Goal: Task Accomplishment & Management: Manage account settings

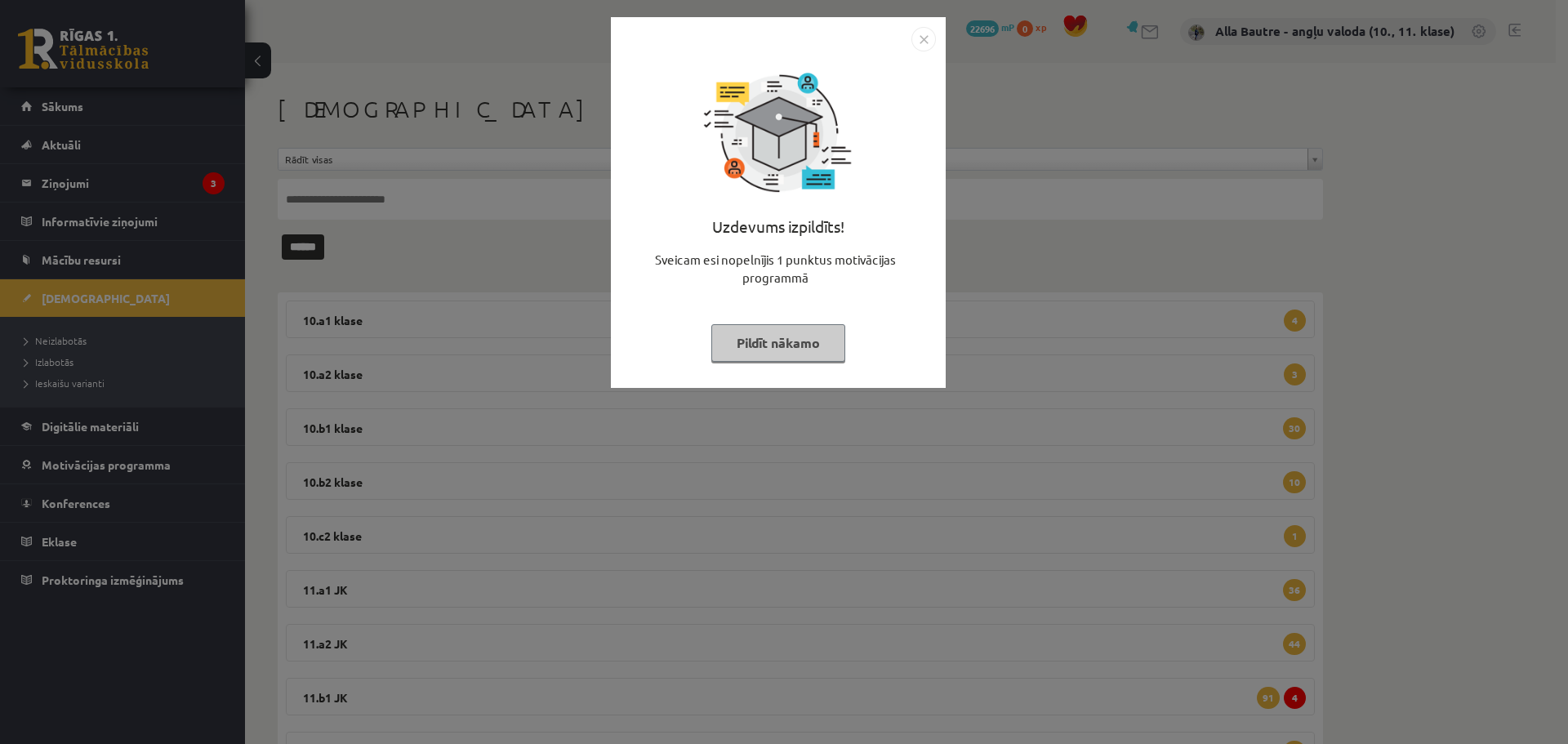
click at [923, 39] on img "Close" at bounding box center [924, 39] width 24 height 24
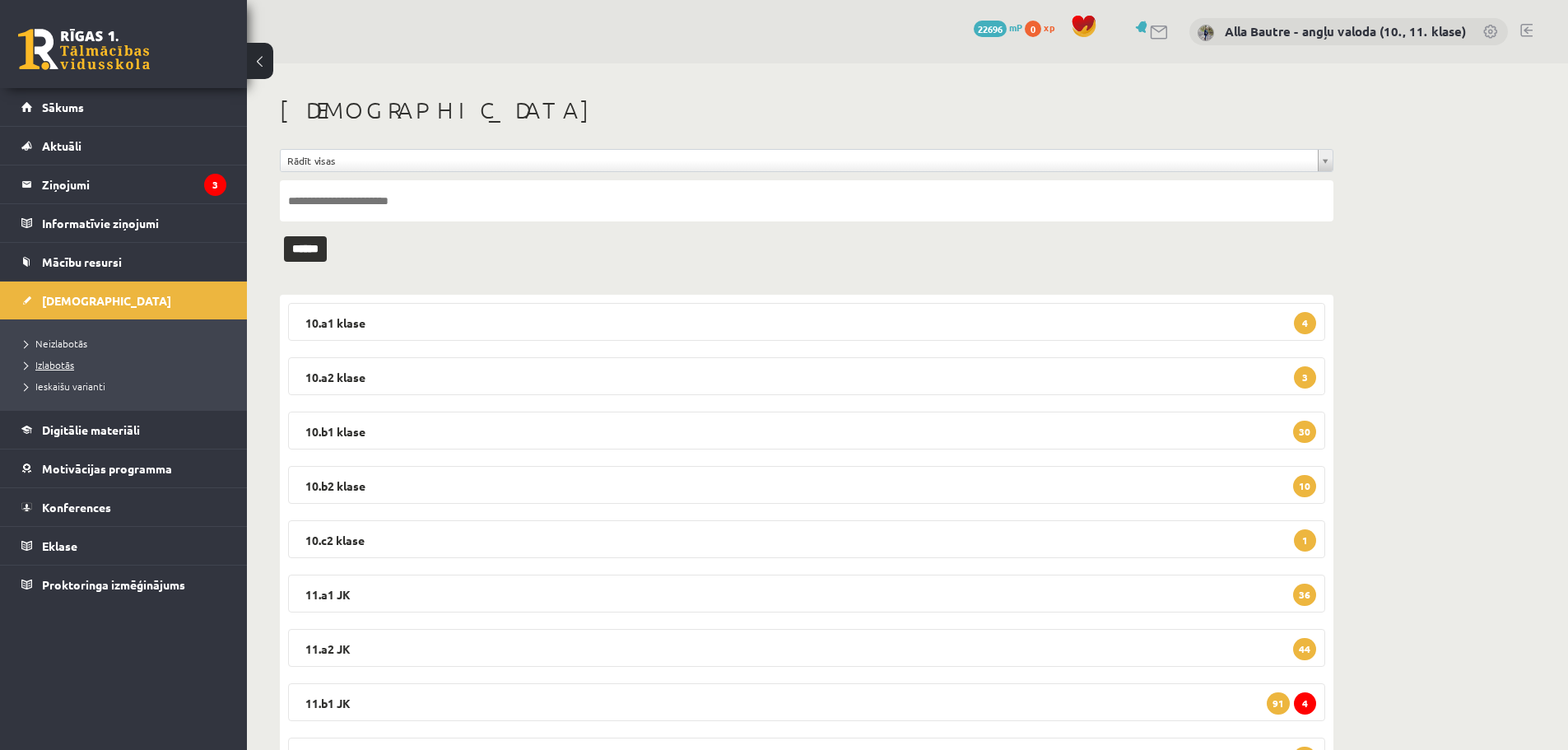
click at [53, 362] on span "Izlabotās" at bounding box center [49, 364] width 49 height 13
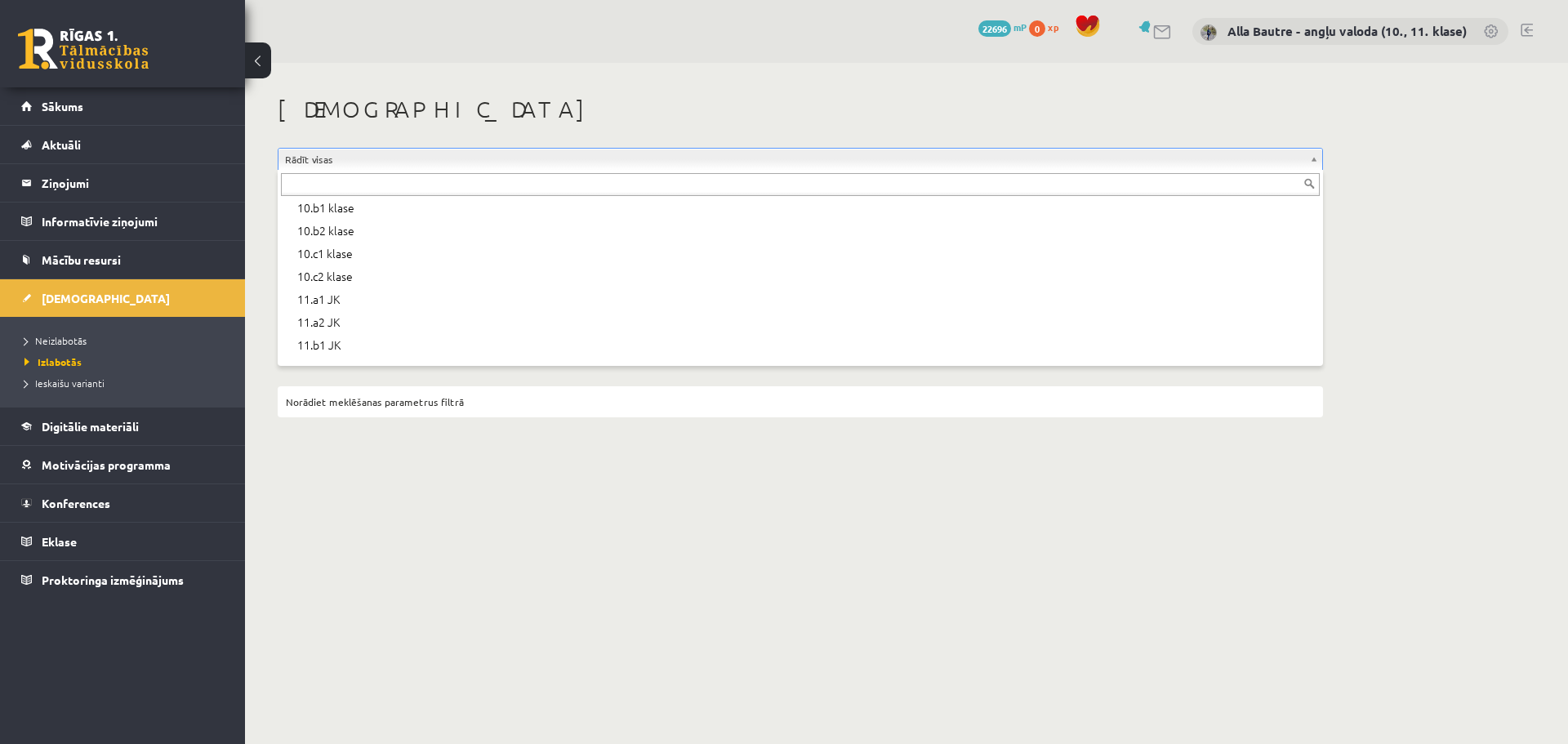
scroll to position [327, 0]
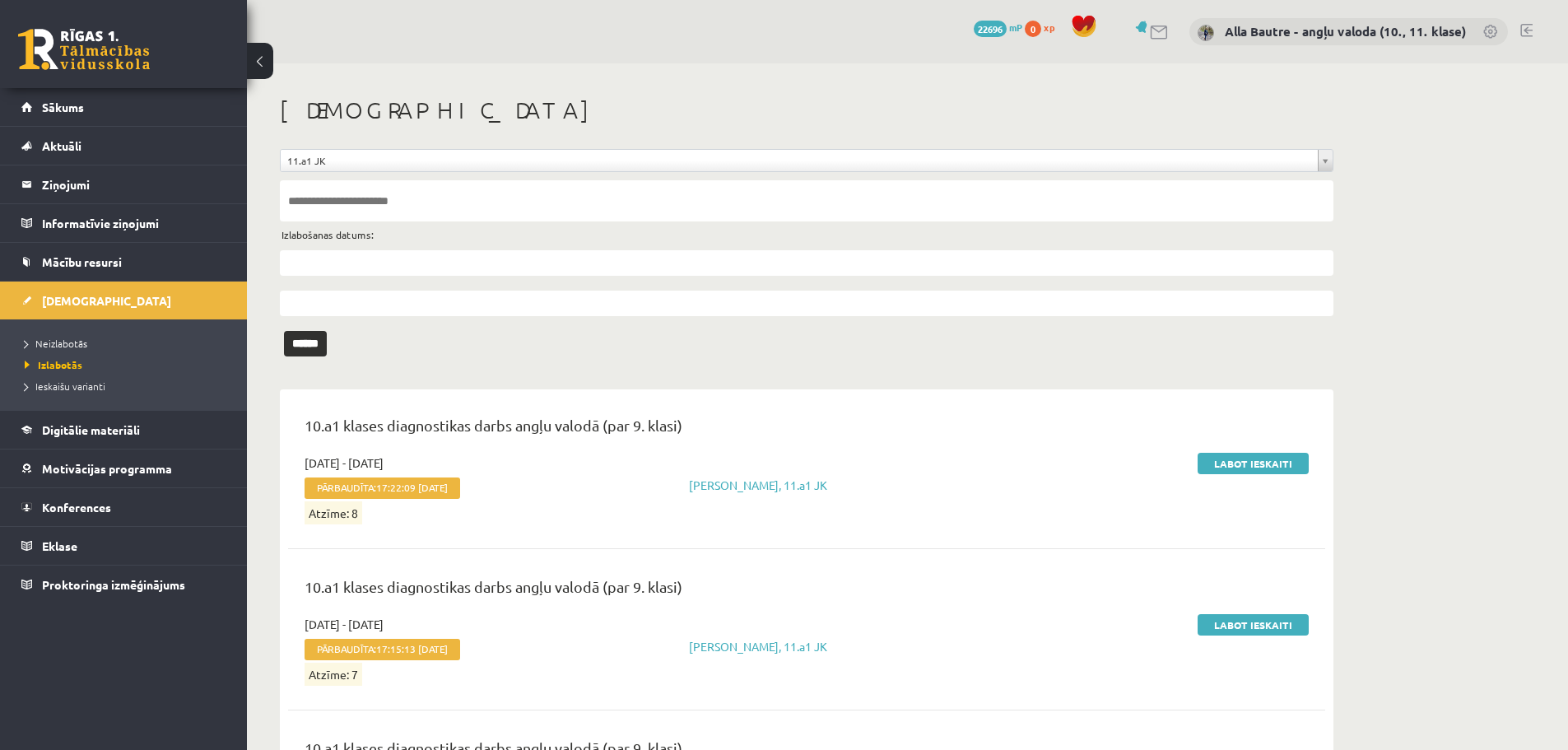
click at [342, 202] on input "text" at bounding box center [807, 201] width 1054 height 41
click at [313, 336] on input "******" at bounding box center [305, 343] width 43 height 25
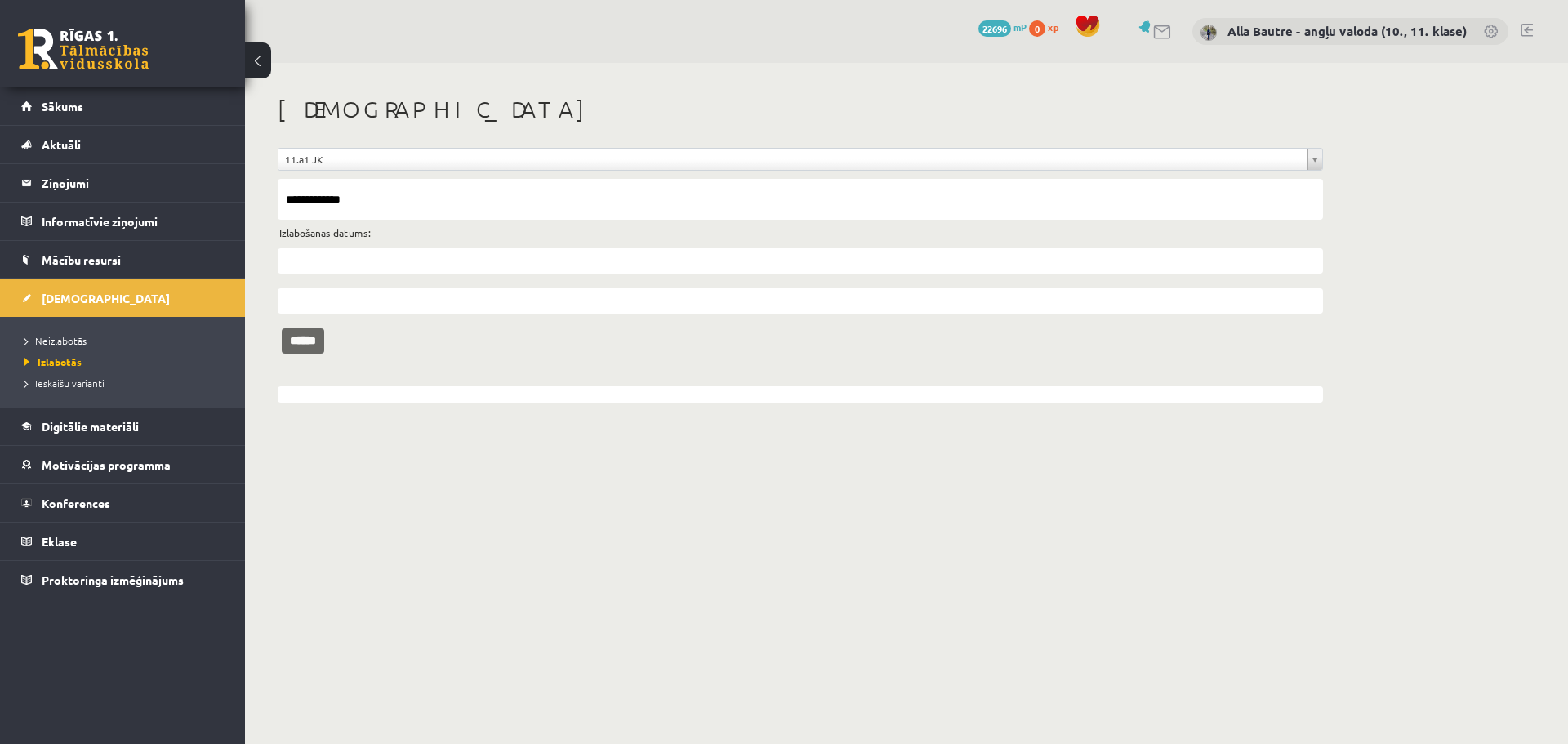
click at [305, 335] on input "******" at bounding box center [302, 341] width 43 height 25
click at [330, 203] on input "**********" at bounding box center [801, 199] width 1046 height 41
type input "**********"
click at [318, 343] on input "******" at bounding box center [302, 341] width 43 height 25
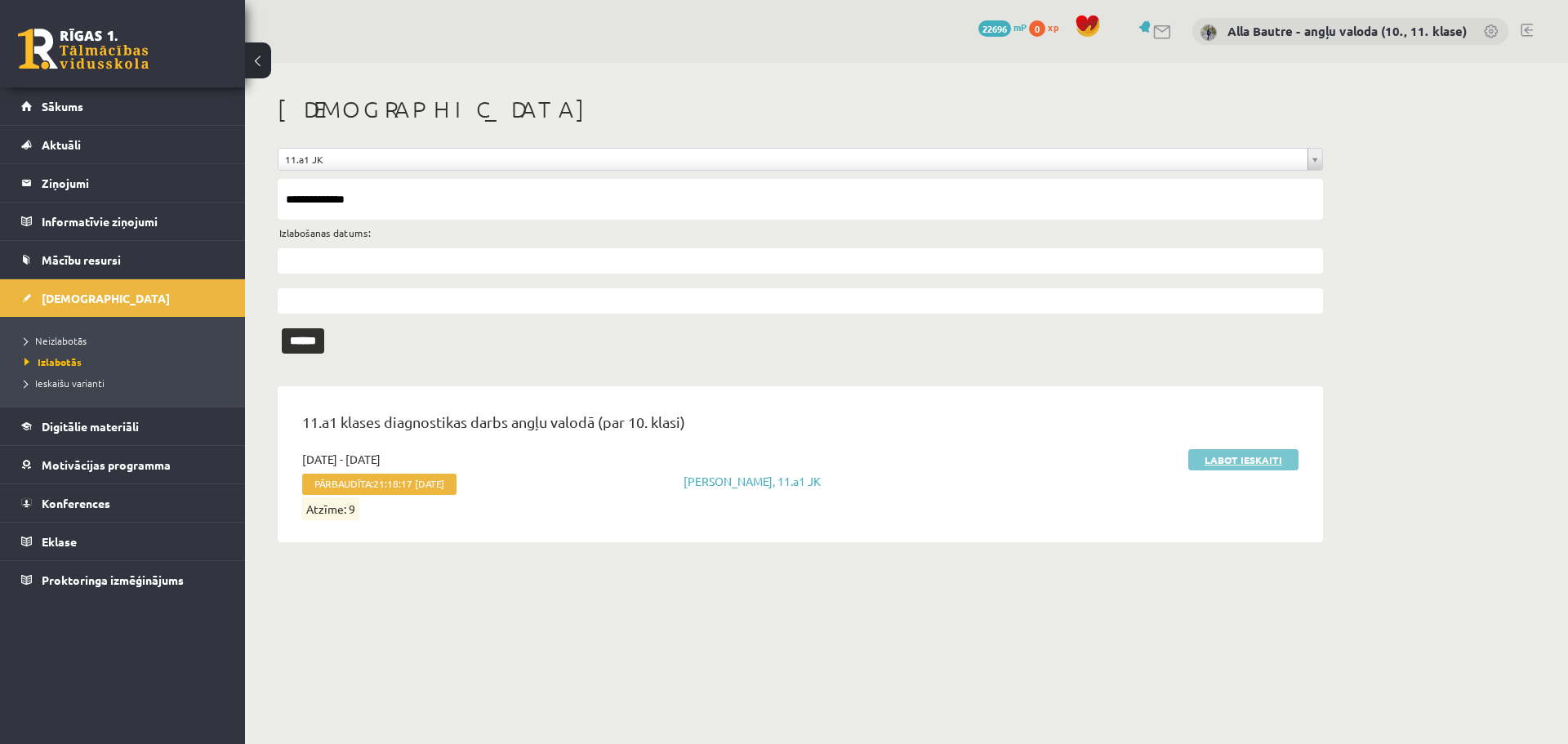
click at [1263, 455] on link "Labot ieskaiti" at bounding box center [1243, 460] width 110 height 21
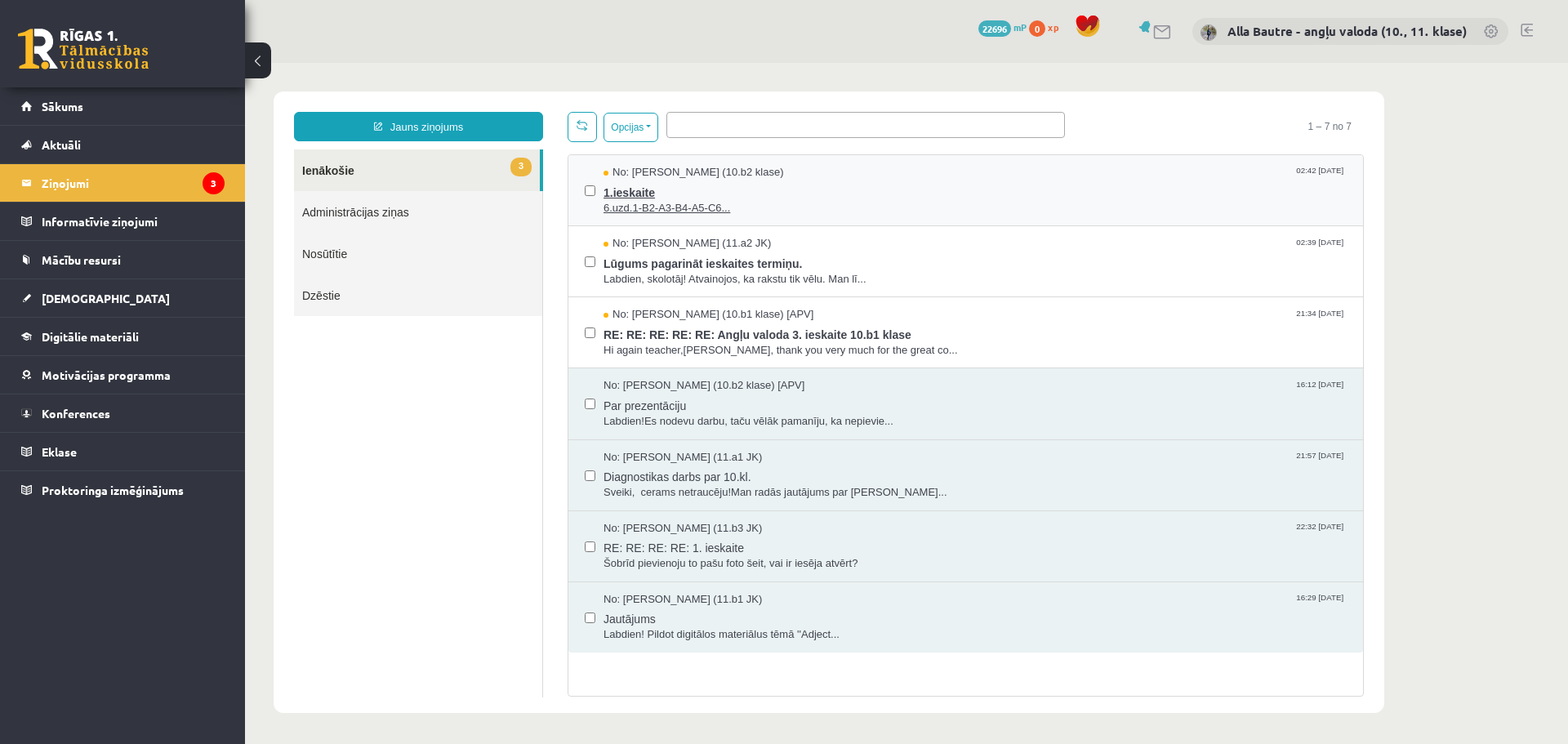
click at [659, 206] on span "6.uzd.1-B2-A3-B4-A5-C6..." at bounding box center [974, 209] width 743 height 16
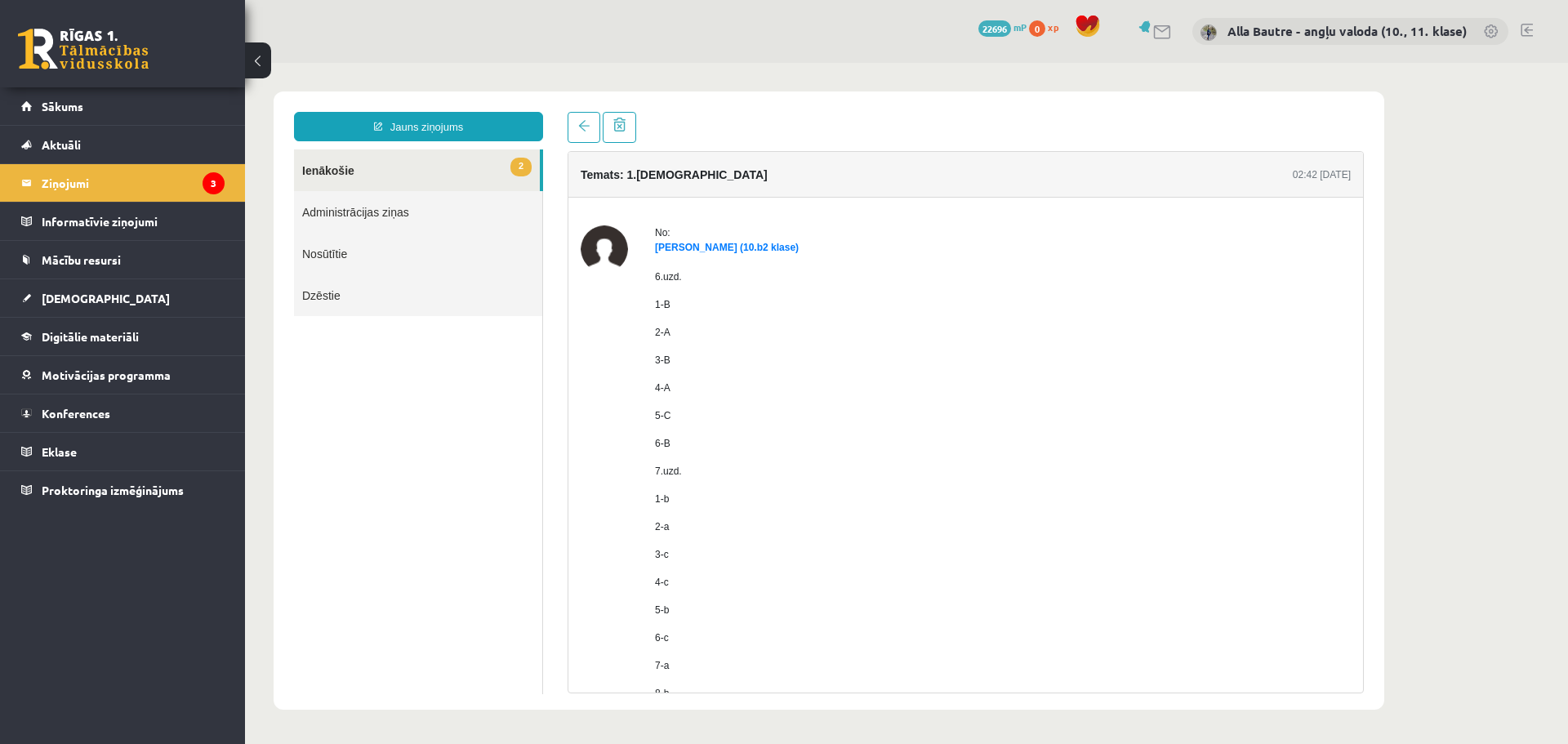
click at [316, 170] on link "2 Ienākošie" at bounding box center [416, 170] width 246 height 42
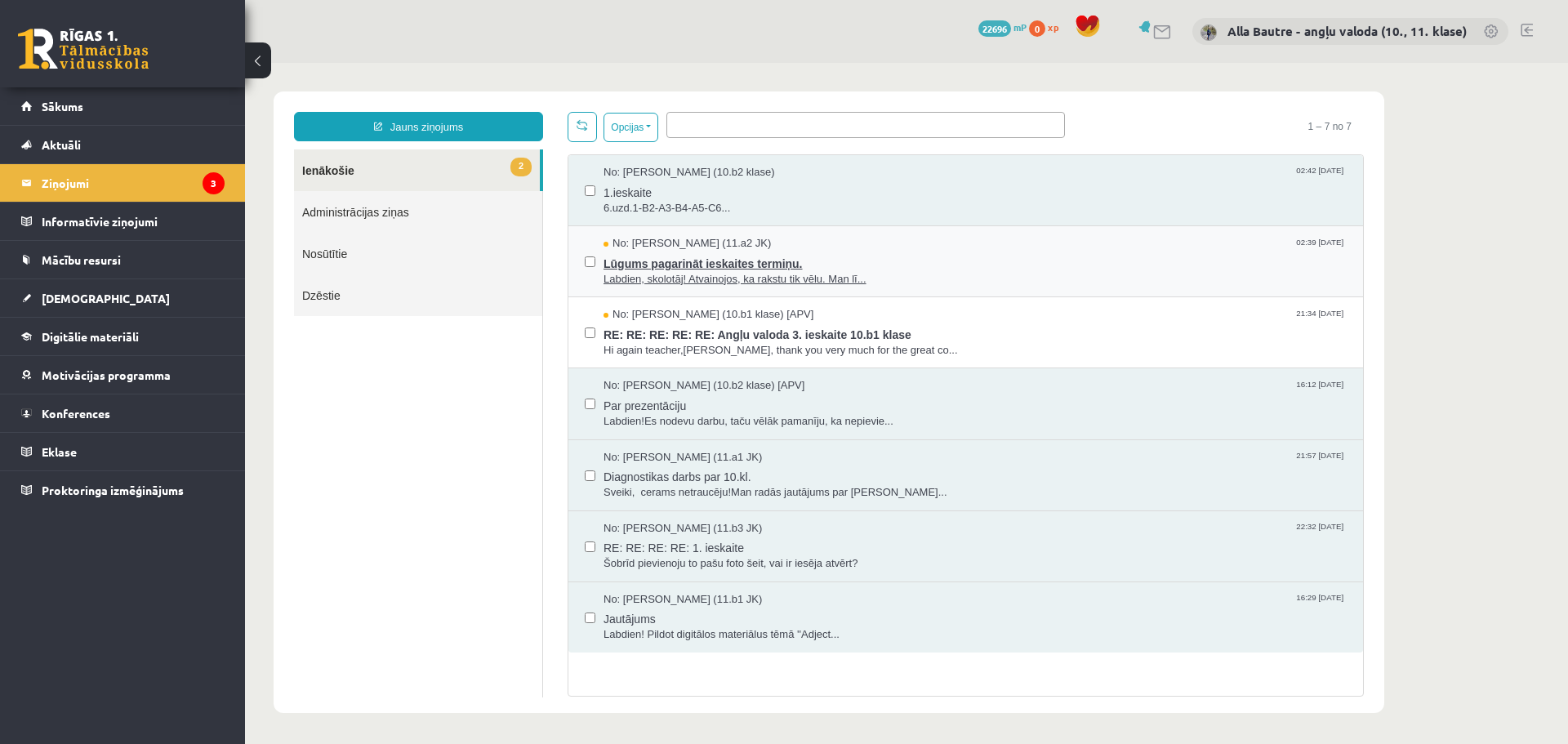
click at [714, 275] on span "Labdien, skolotāj! Atvainojos, ka rakstu tik vēlu. Man lī..." at bounding box center [974, 280] width 743 height 16
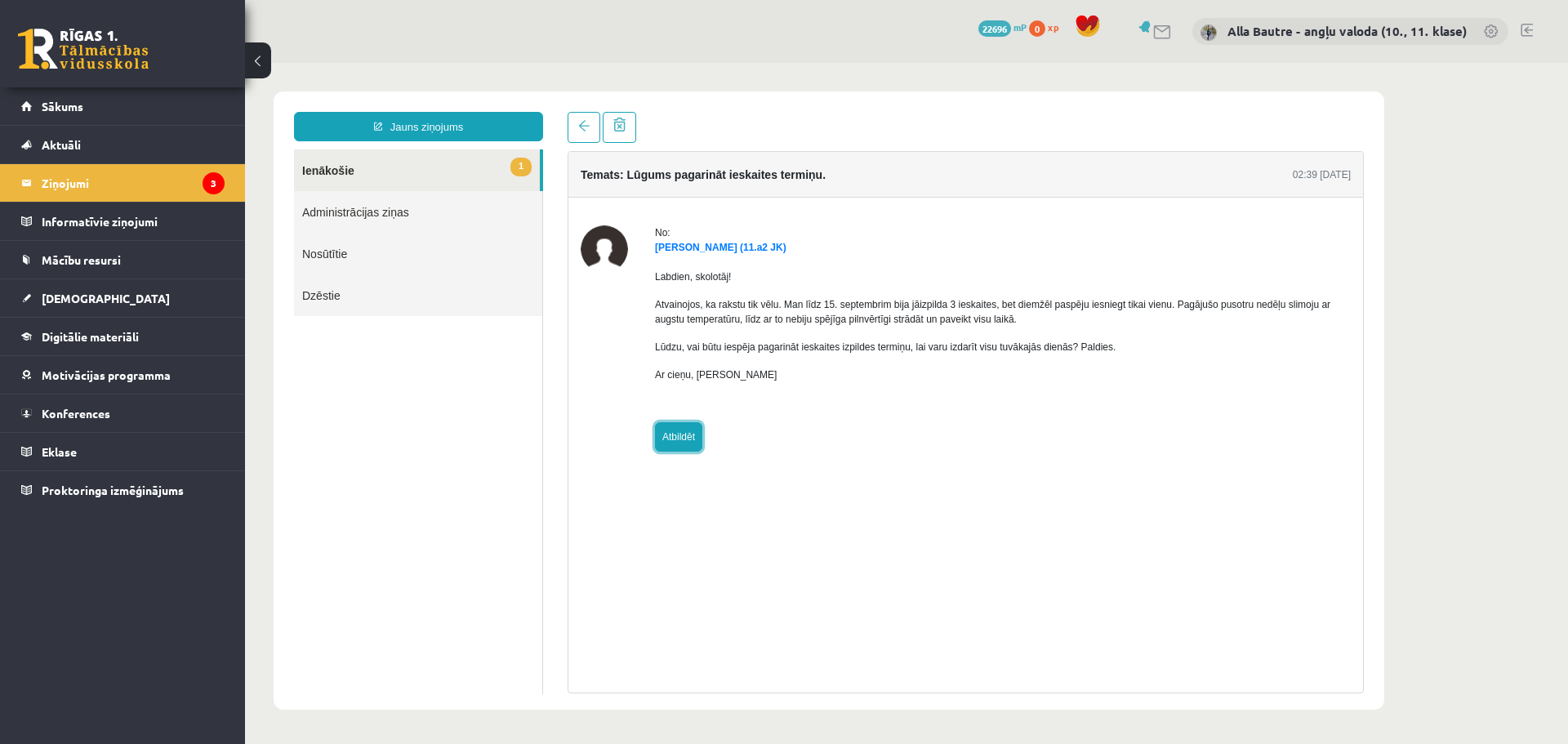
click at [671, 436] on link "Atbildēt" at bounding box center [679, 437] width 48 height 30
type input "**********"
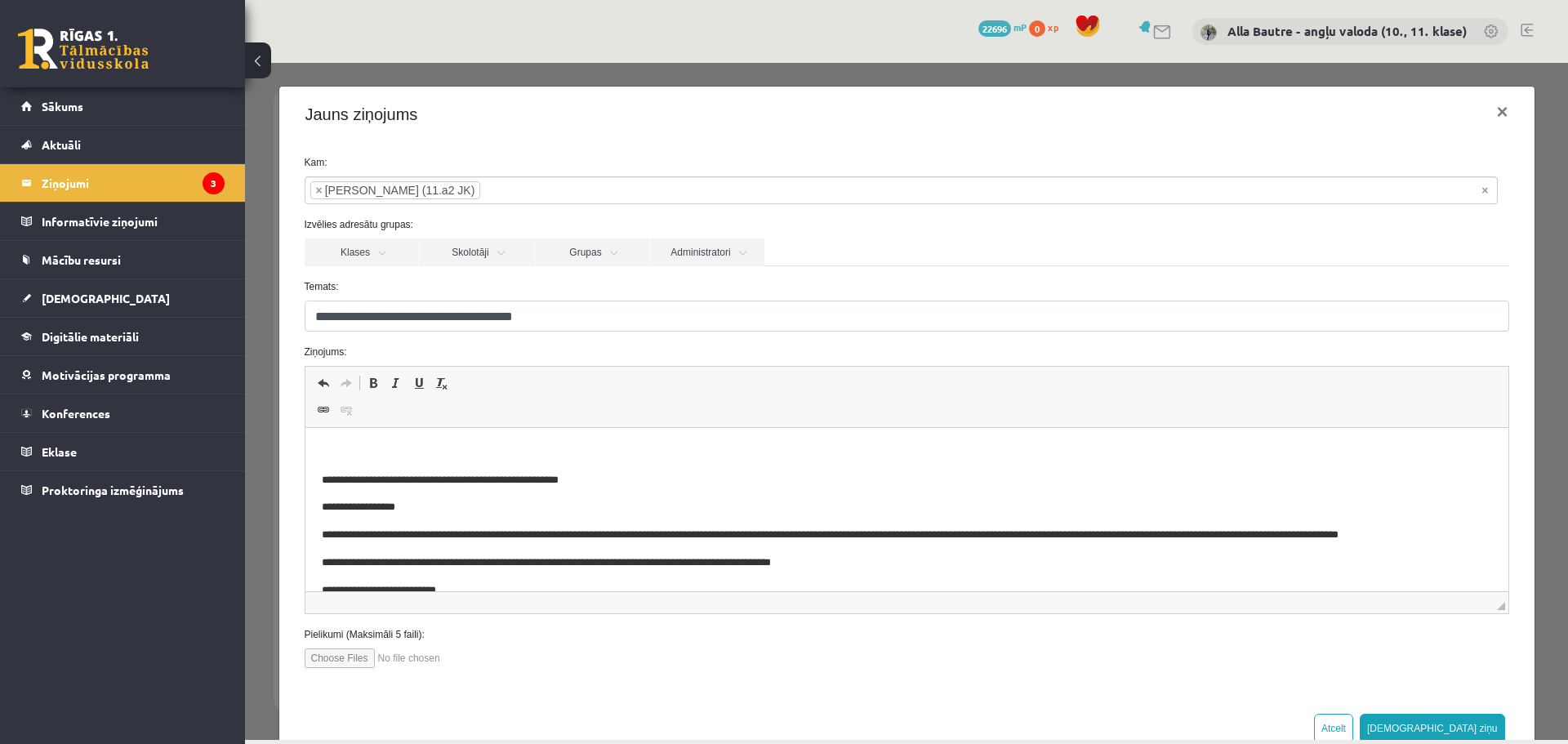
click at [360, 458] on p "Bagātinātā teksta redaktors, wiswyg-editor-47025036112680-1758013529-167" at bounding box center [906, 453] width 1171 height 17
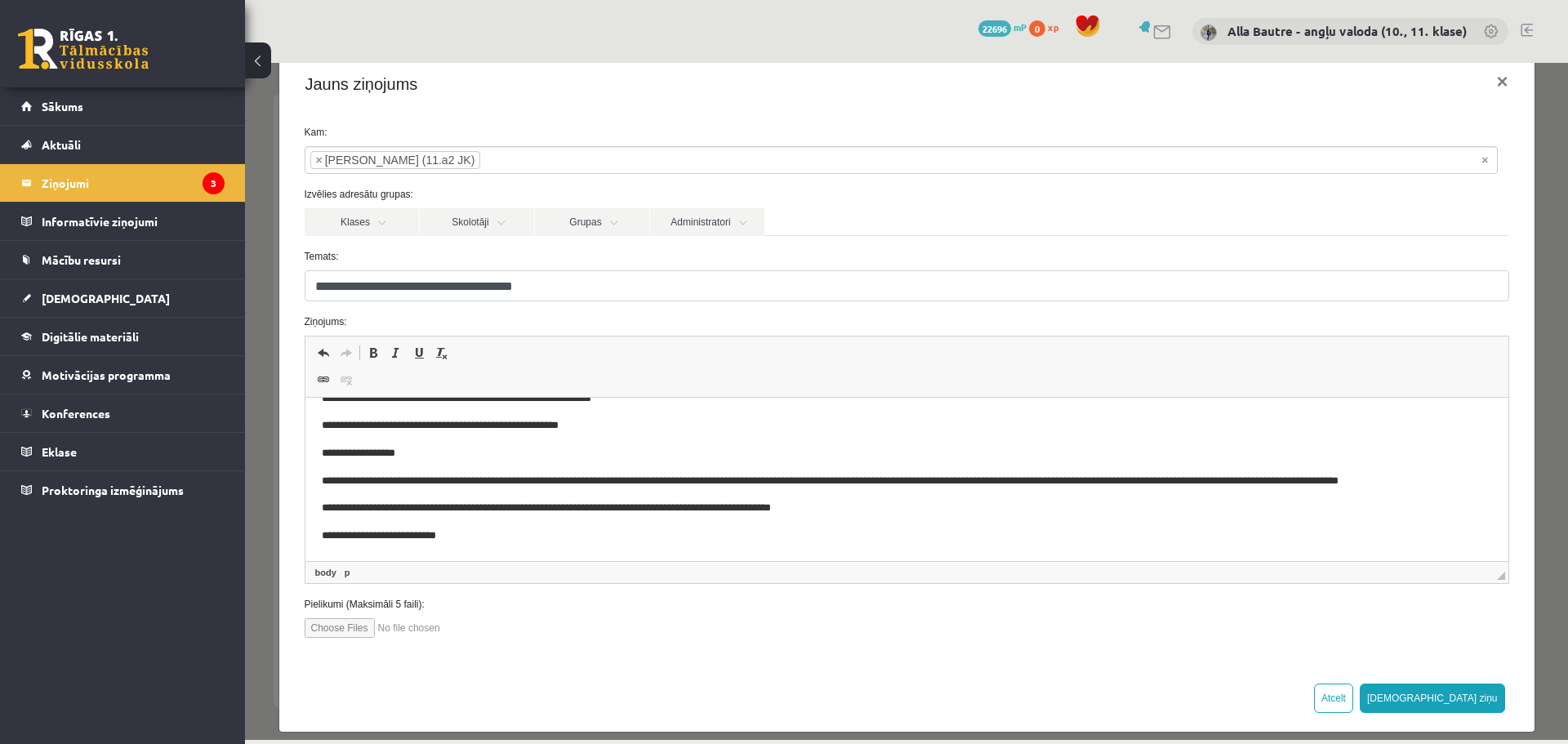
scroll to position [46, 0]
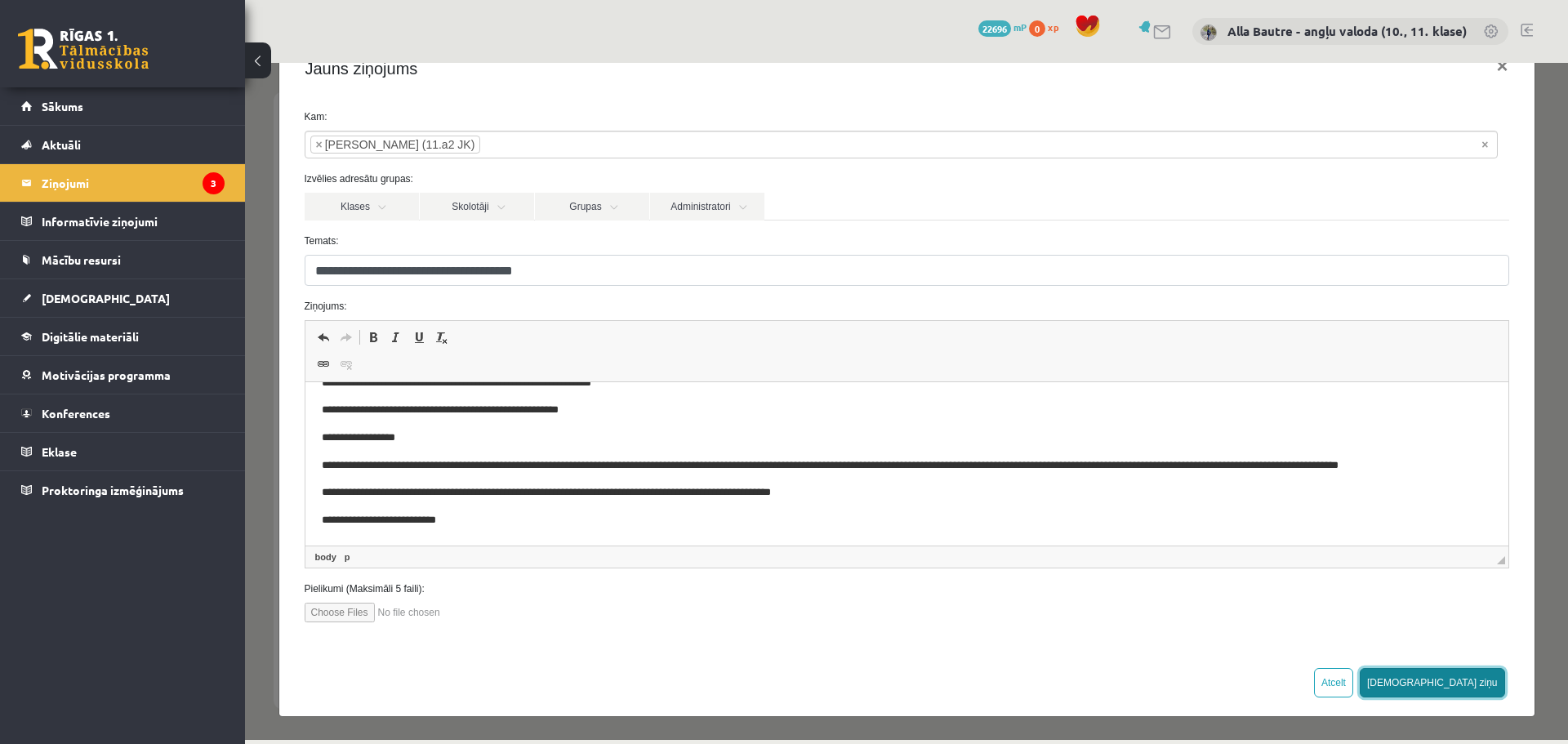
click at [1477, 690] on button "Sūtīt ziņu" at bounding box center [1432, 683] width 145 height 30
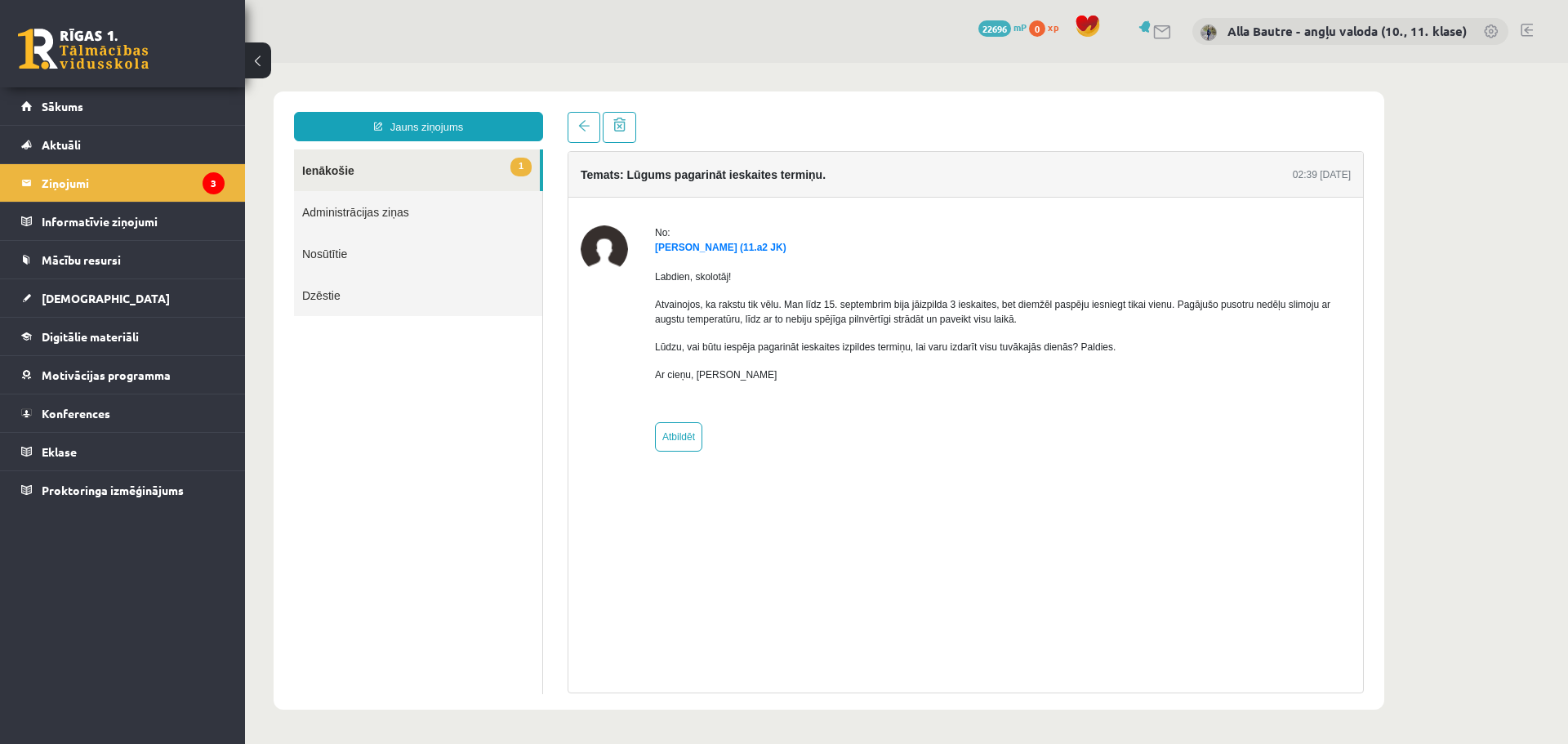
scroll to position [0, 0]
click at [329, 168] on link "1 Ienākošie" at bounding box center [416, 170] width 246 height 42
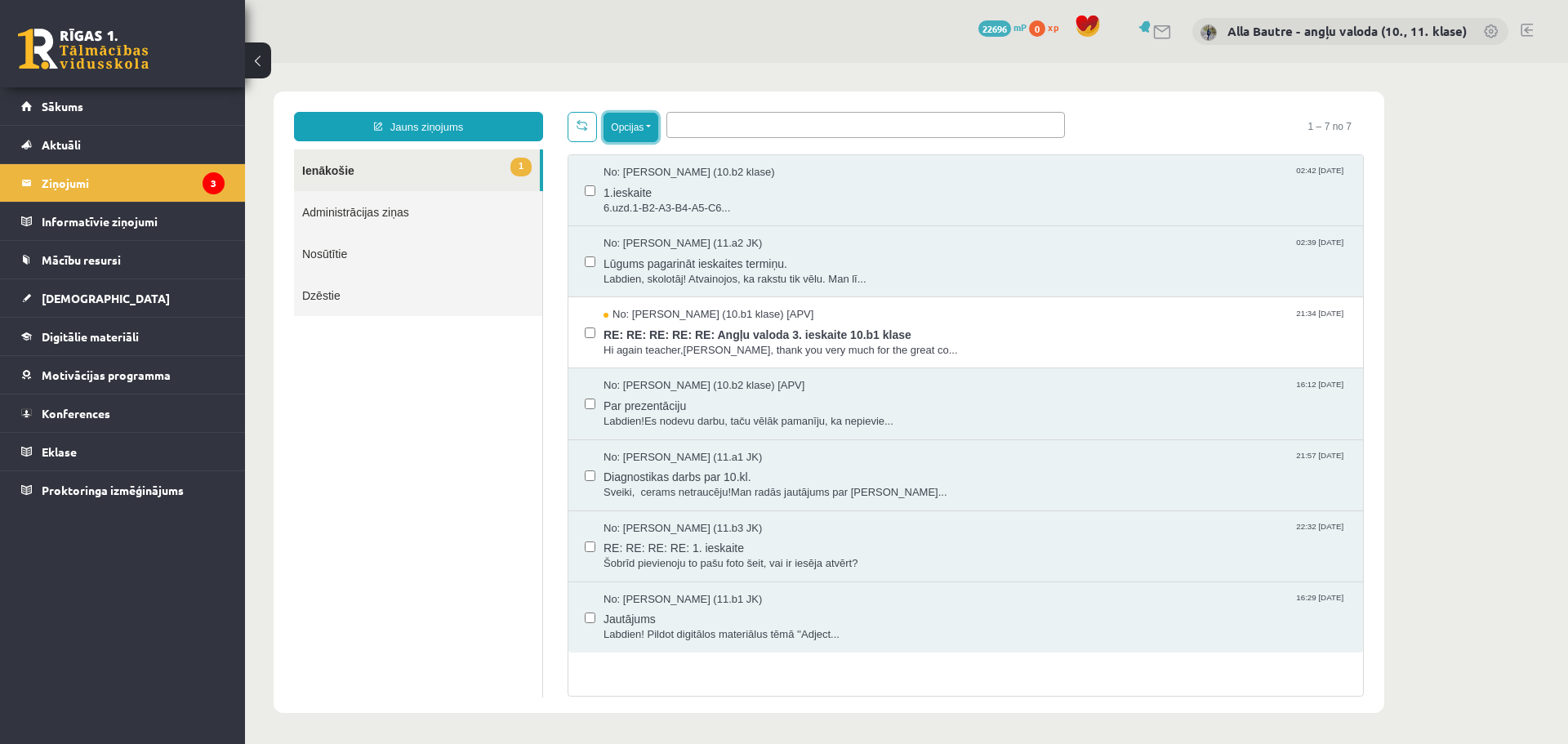
click at [649, 126] on button "Opcijas" at bounding box center [630, 128] width 55 height 30
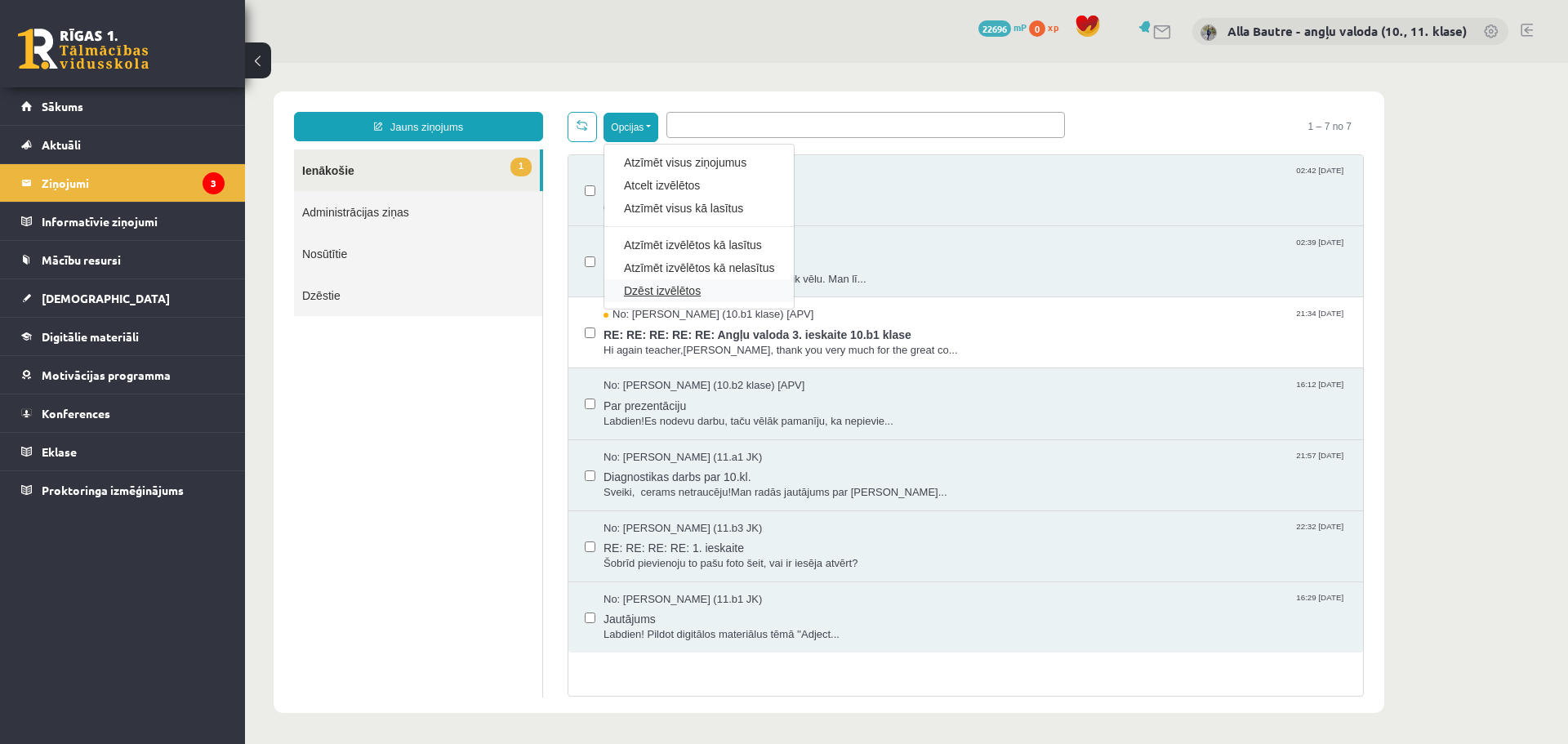
click at [682, 289] on link "Dzēst izvēlētos" at bounding box center [699, 290] width 150 height 17
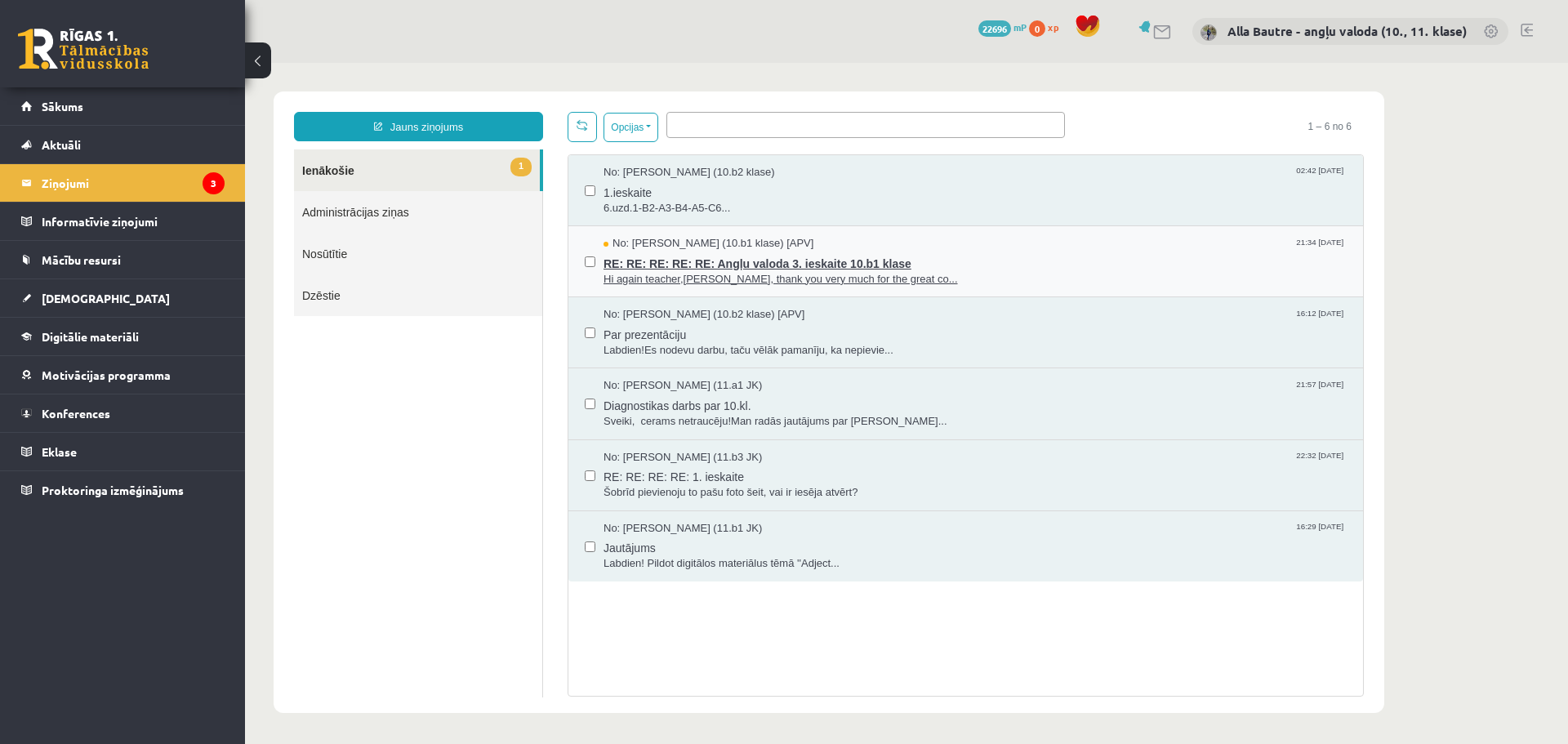
click at [726, 272] on span "Hi again teacher,Ok, thank you very much for the great co..." at bounding box center [974, 280] width 743 height 16
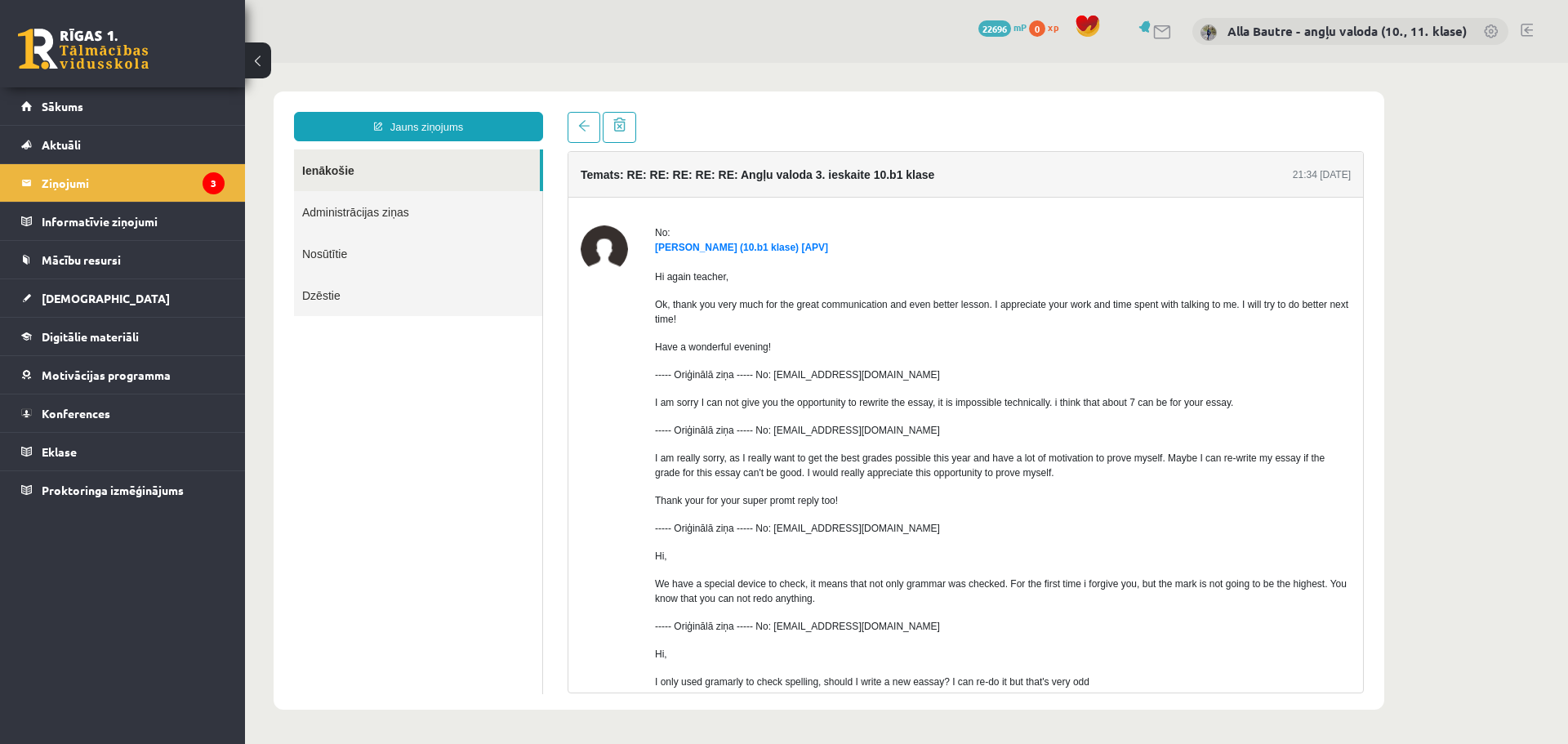
click at [328, 163] on link "Ienākošie" at bounding box center [416, 170] width 246 height 42
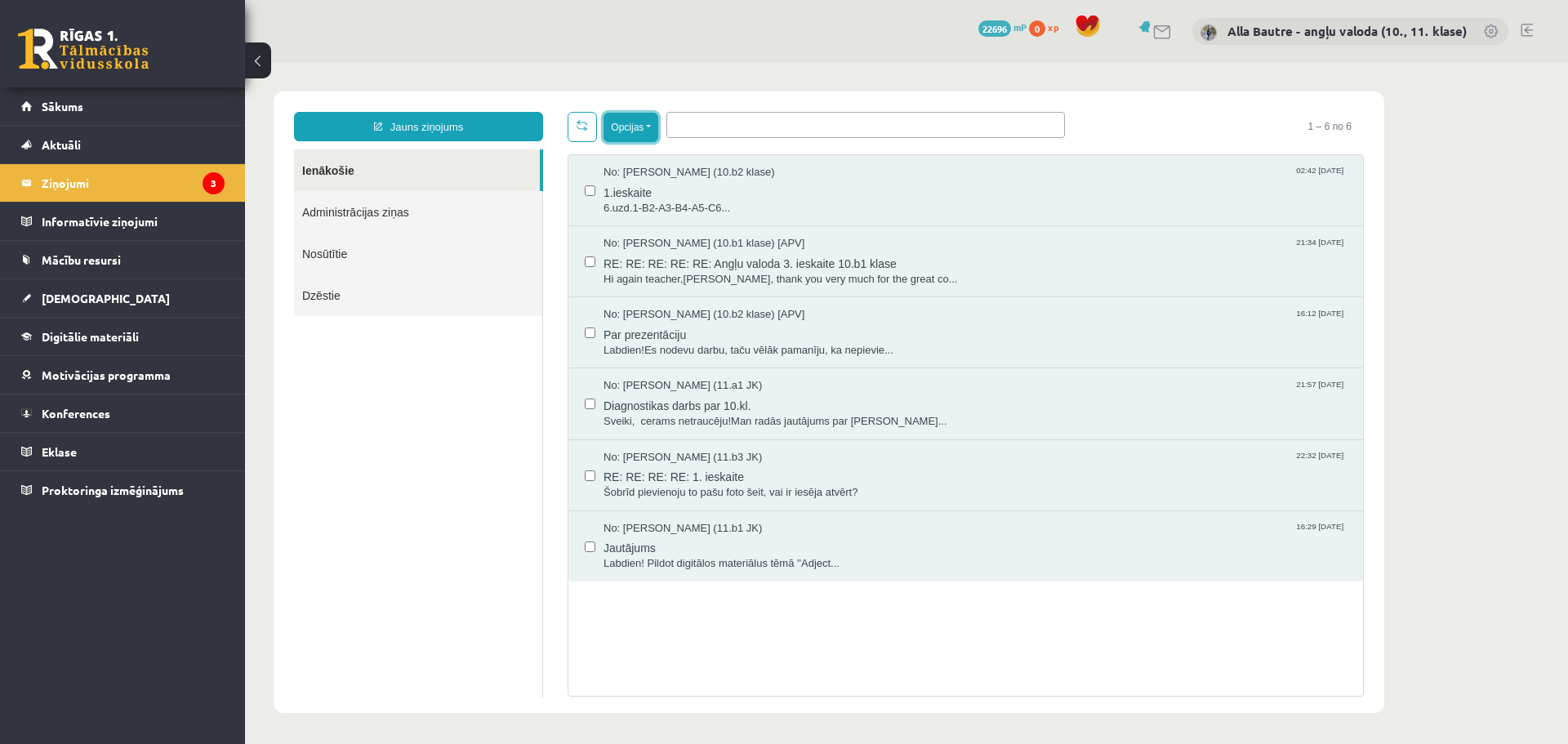
click at [652, 130] on button "Opcijas" at bounding box center [630, 128] width 55 height 30
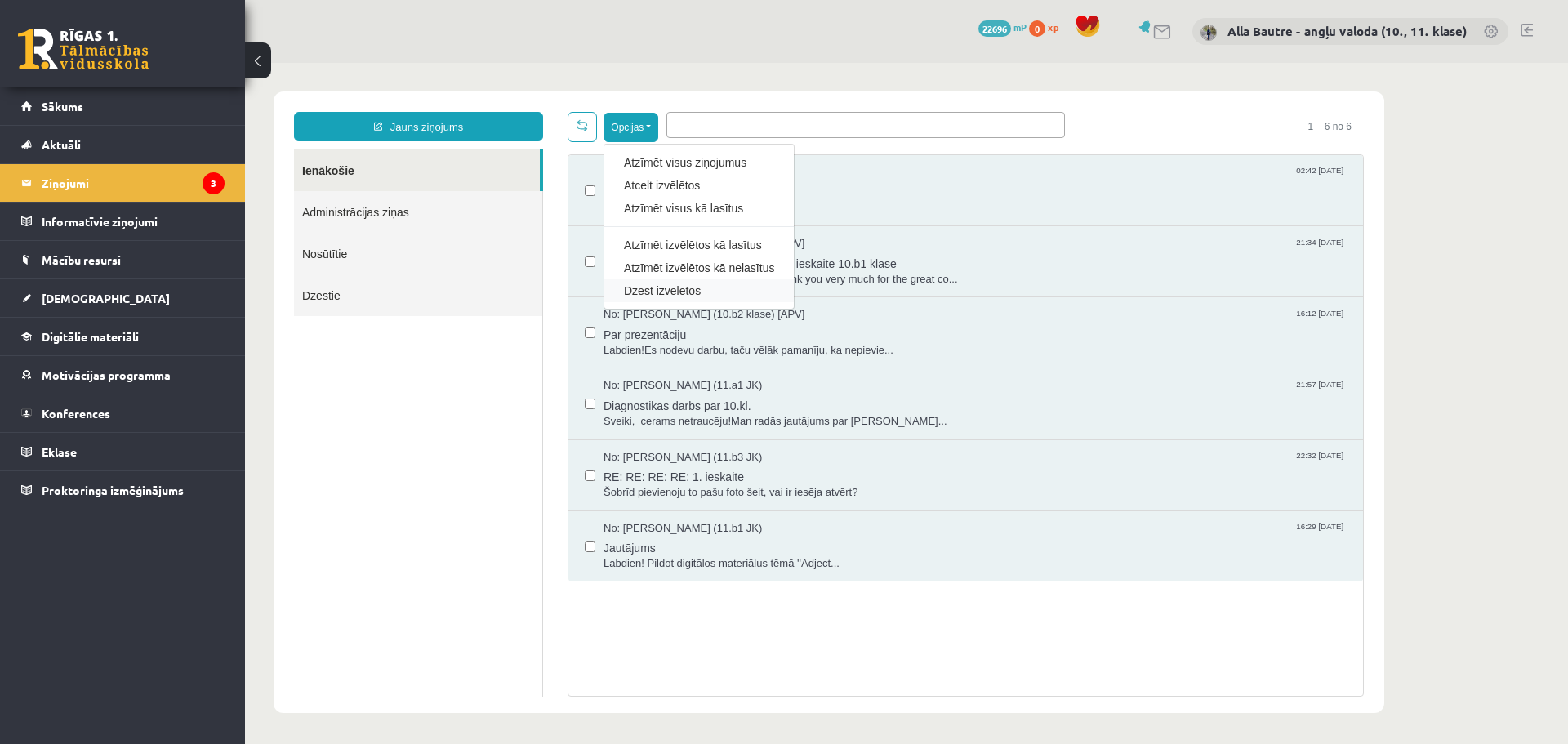
click at [666, 289] on link "Dzēst izvēlētos" at bounding box center [699, 290] width 150 height 17
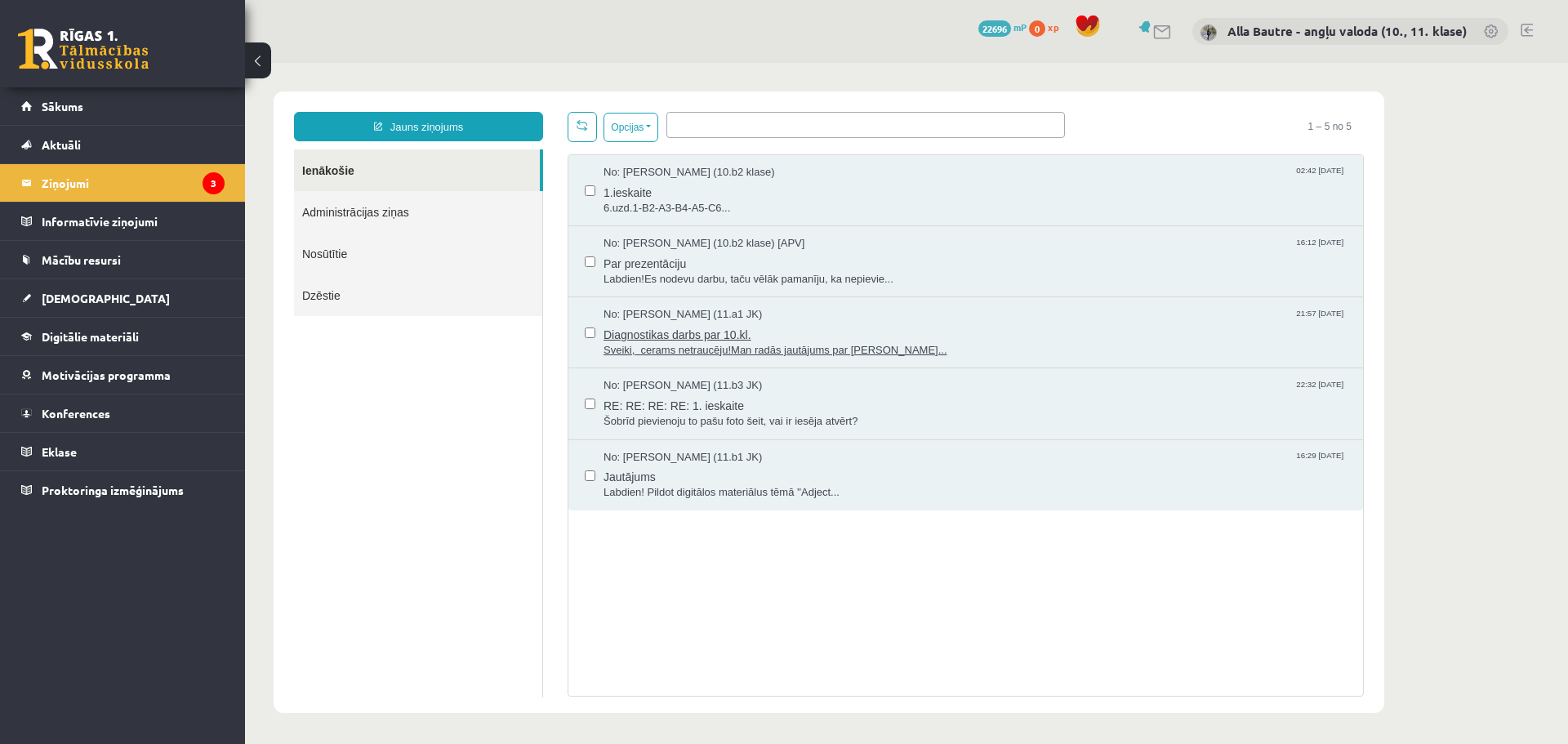
click at [714, 343] on span "Sveiki, cerams netraucēju!Man radās jautājums par klausī..." at bounding box center [974, 351] width 743 height 16
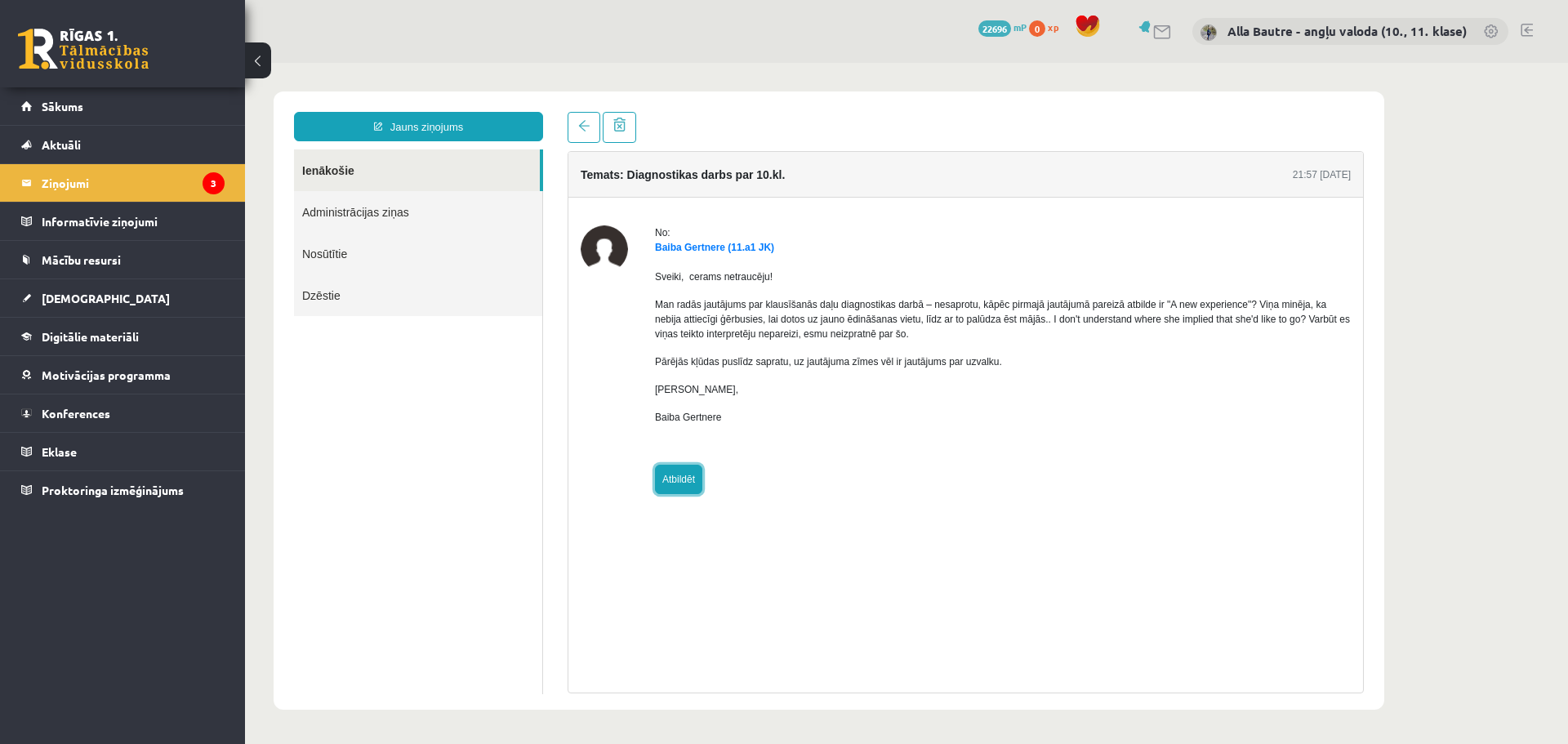
click at [676, 480] on link "Atbildēt" at bounding box center [679, 480] width 48 height 30
type input "**********"
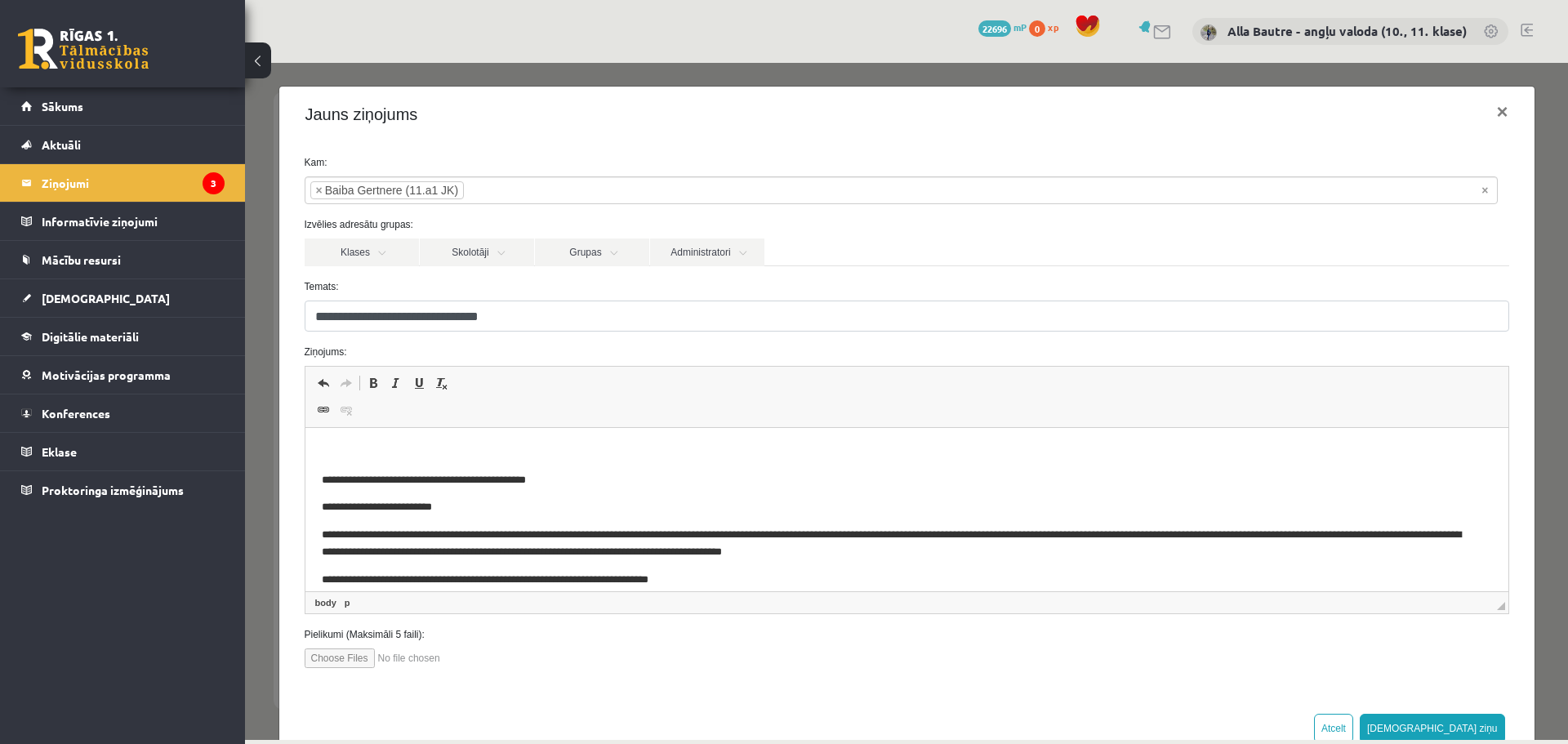
click at [331, 428] on html "**********" at bounding box center [907, 543] width 1203 height 232
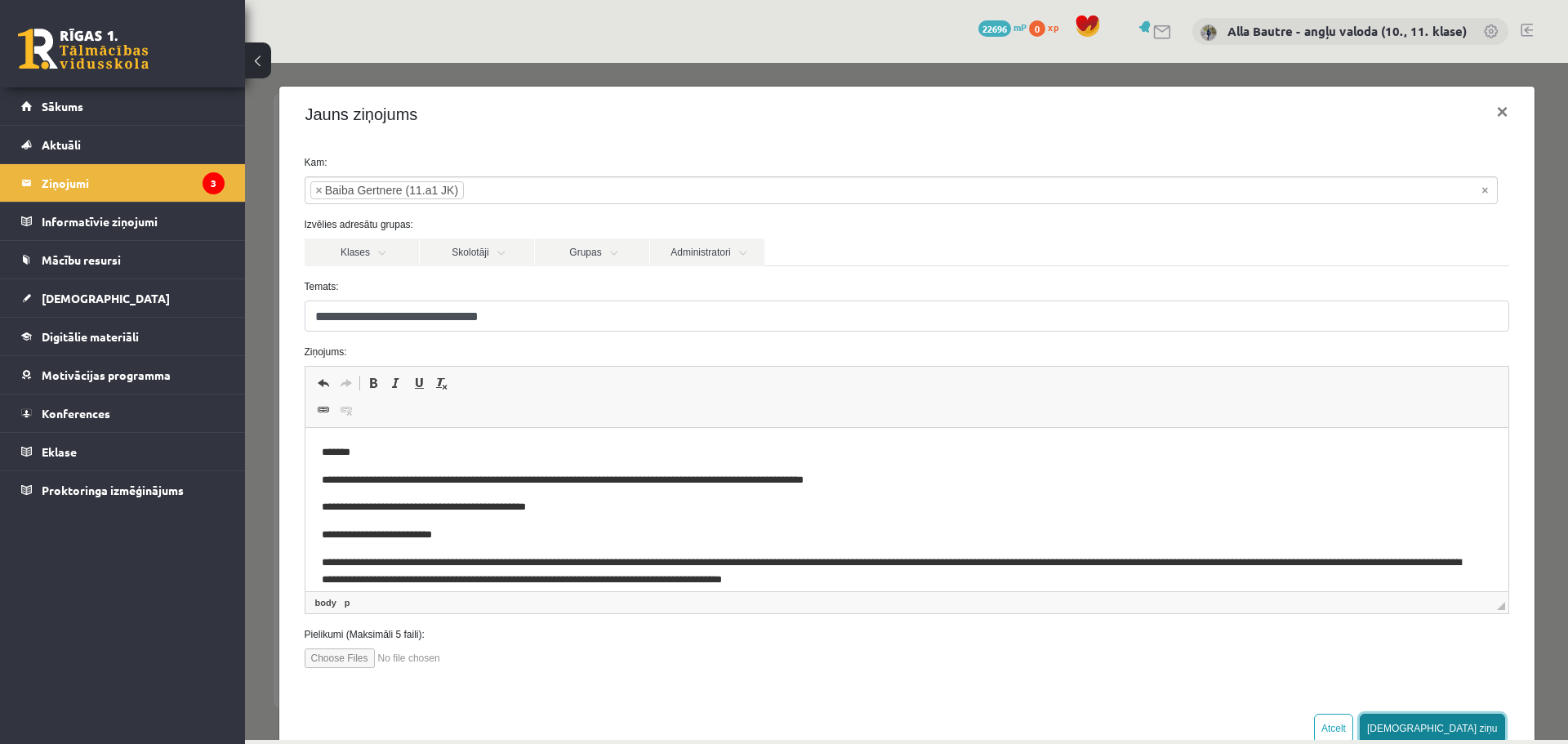
click at [1468, 727] on button "Sūtīt ziņu" at bounding box center [1432, 728] width 145 height 30
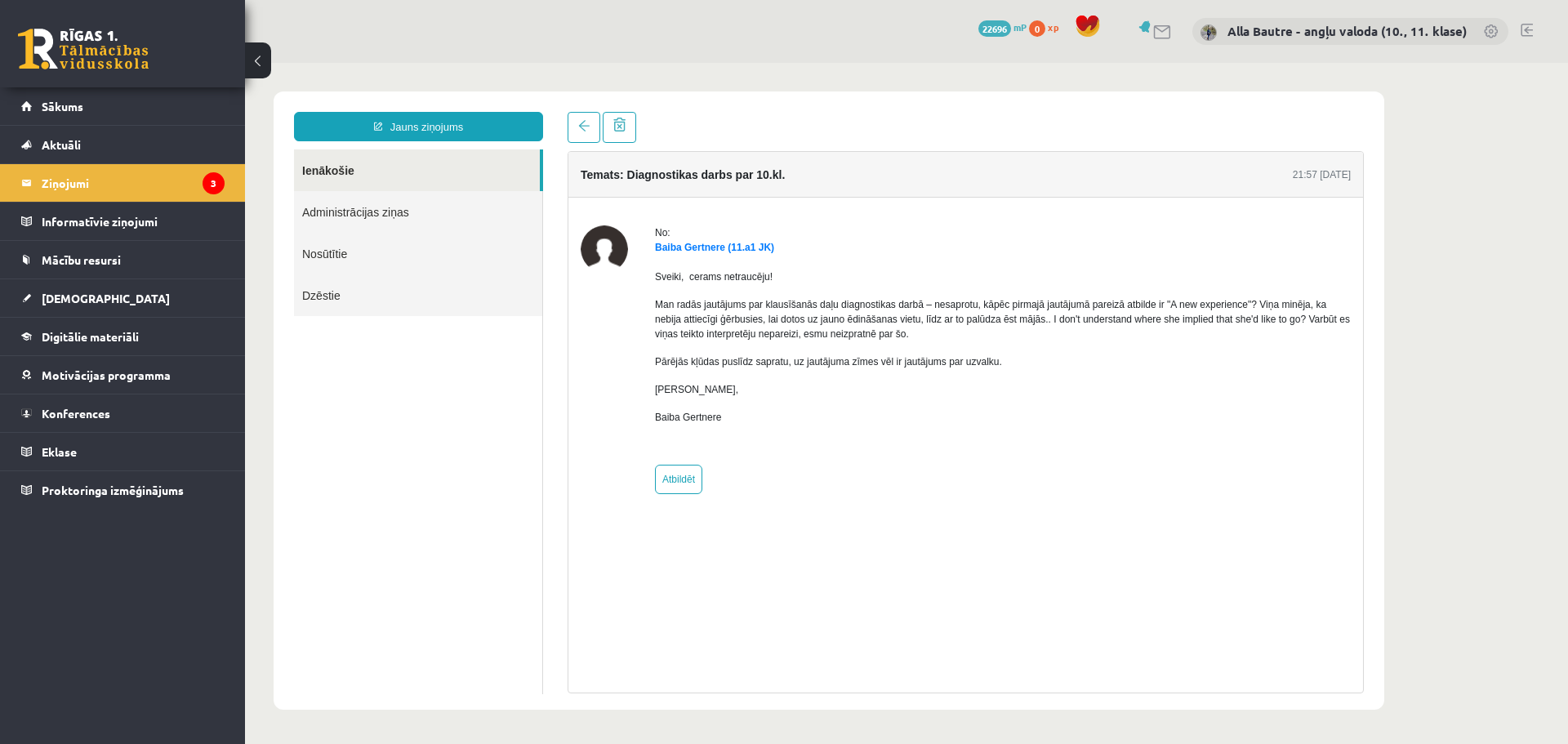
click at [324, 168] on link "Ienākošie" at bounding box center [416, 170] width 246 height 42
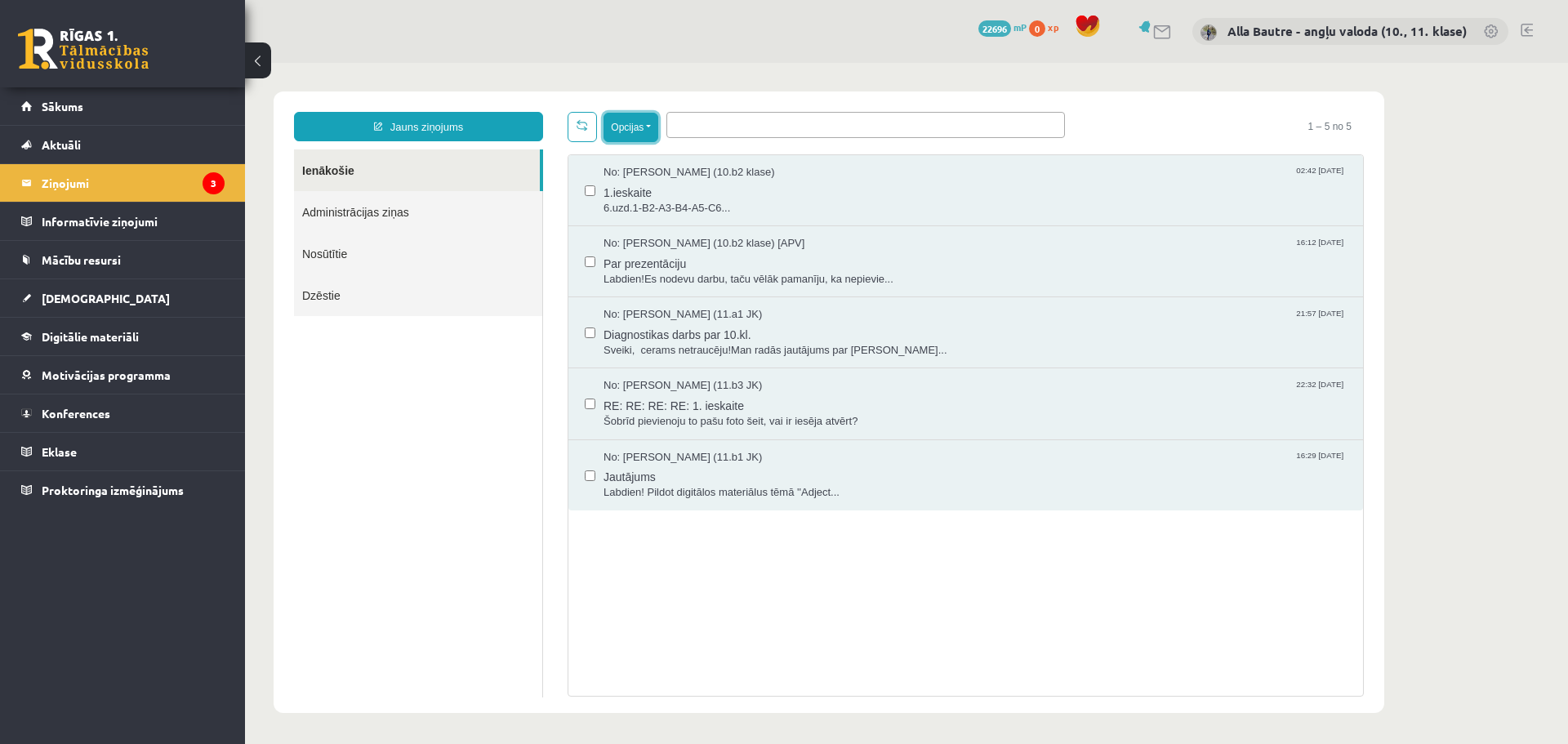
click at [648, 131] on button "Opcijas" at bounding box center [630, 128] width 55 height 30
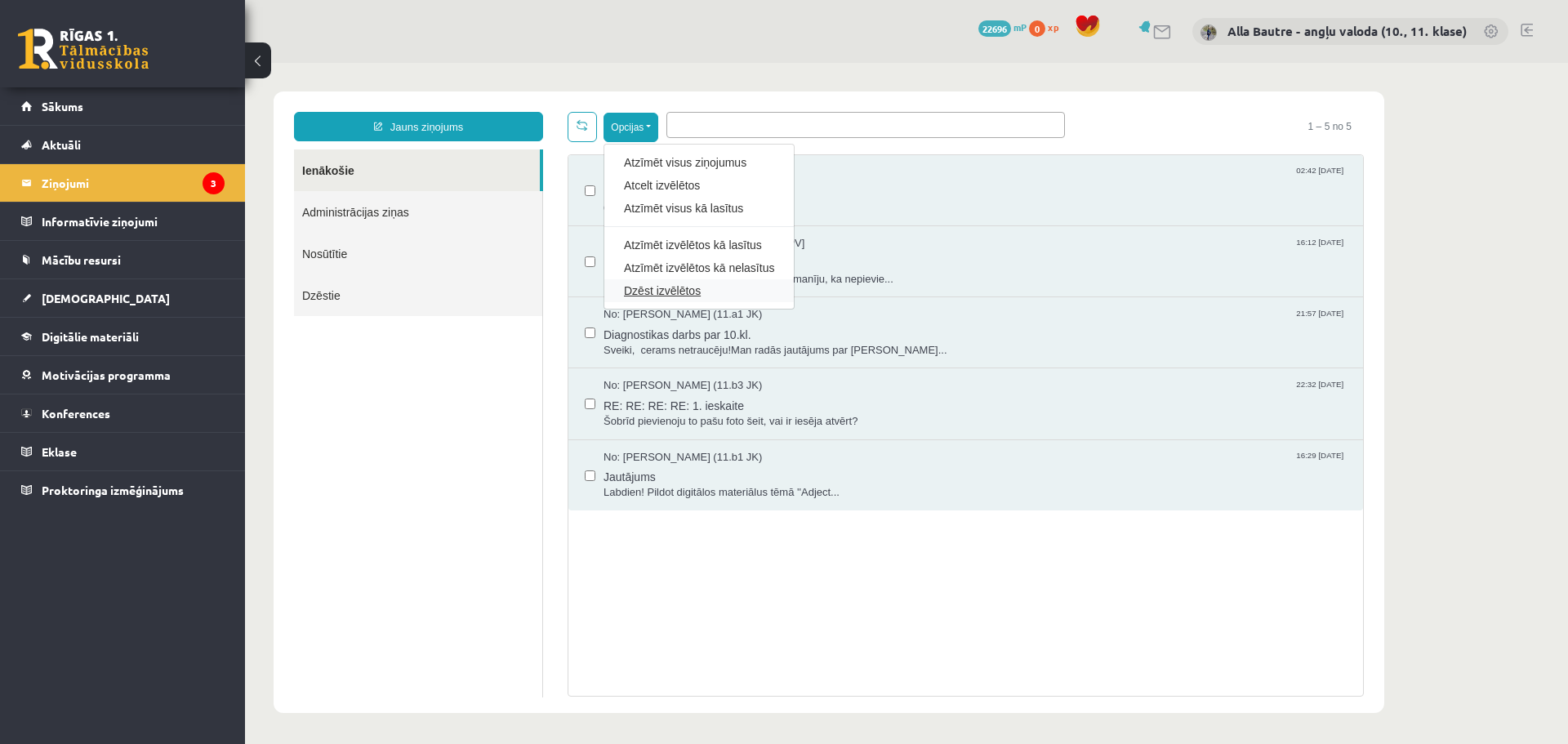
click at [661, 286] on link "Dzēst izvēlētos" at bounding box center [699, 290] width 150 height 17
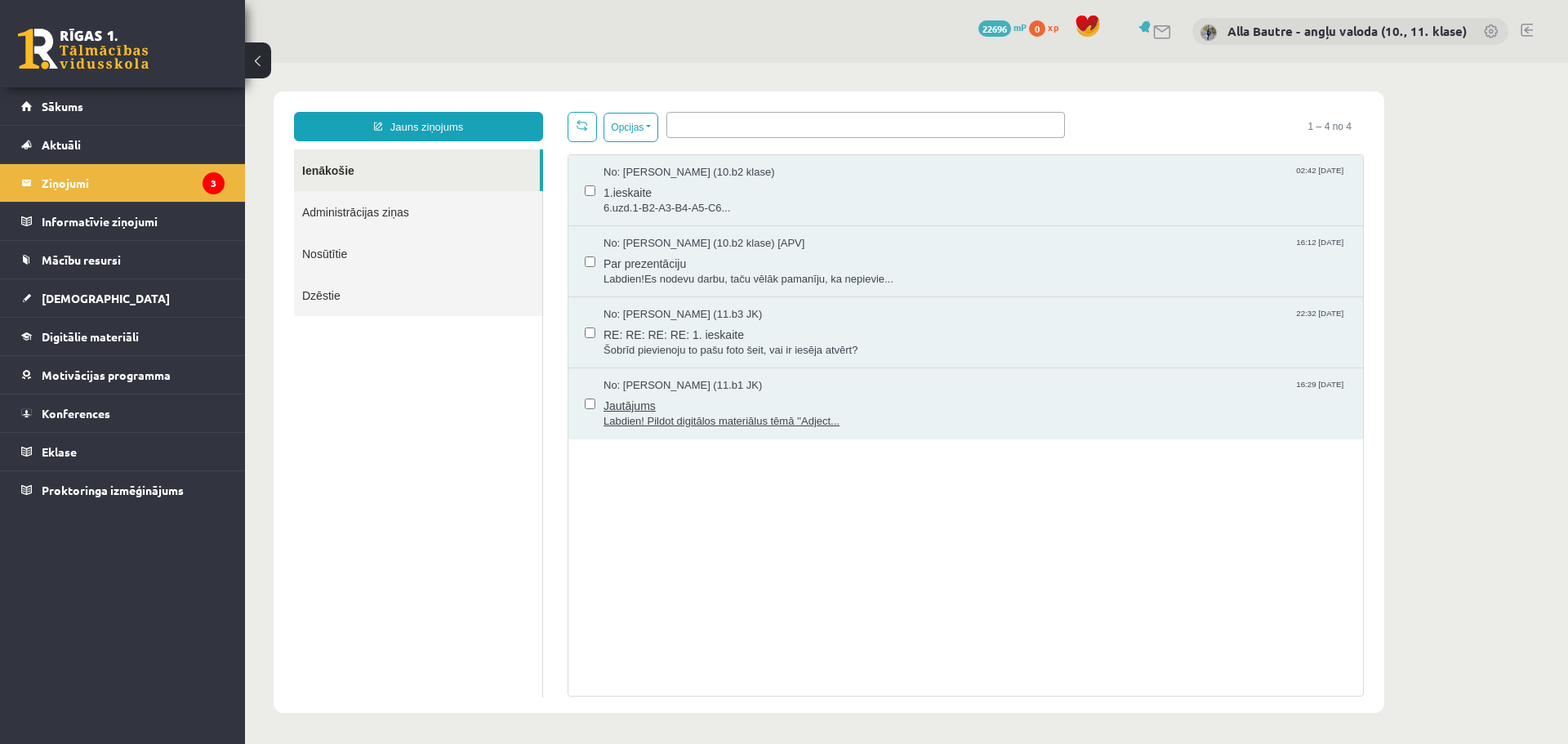
click at [703, 417] on span "Labdien! Pildot digitālos materiālus tēmā ''Adject..." at bounding box center [974, 422] width 743 height 16
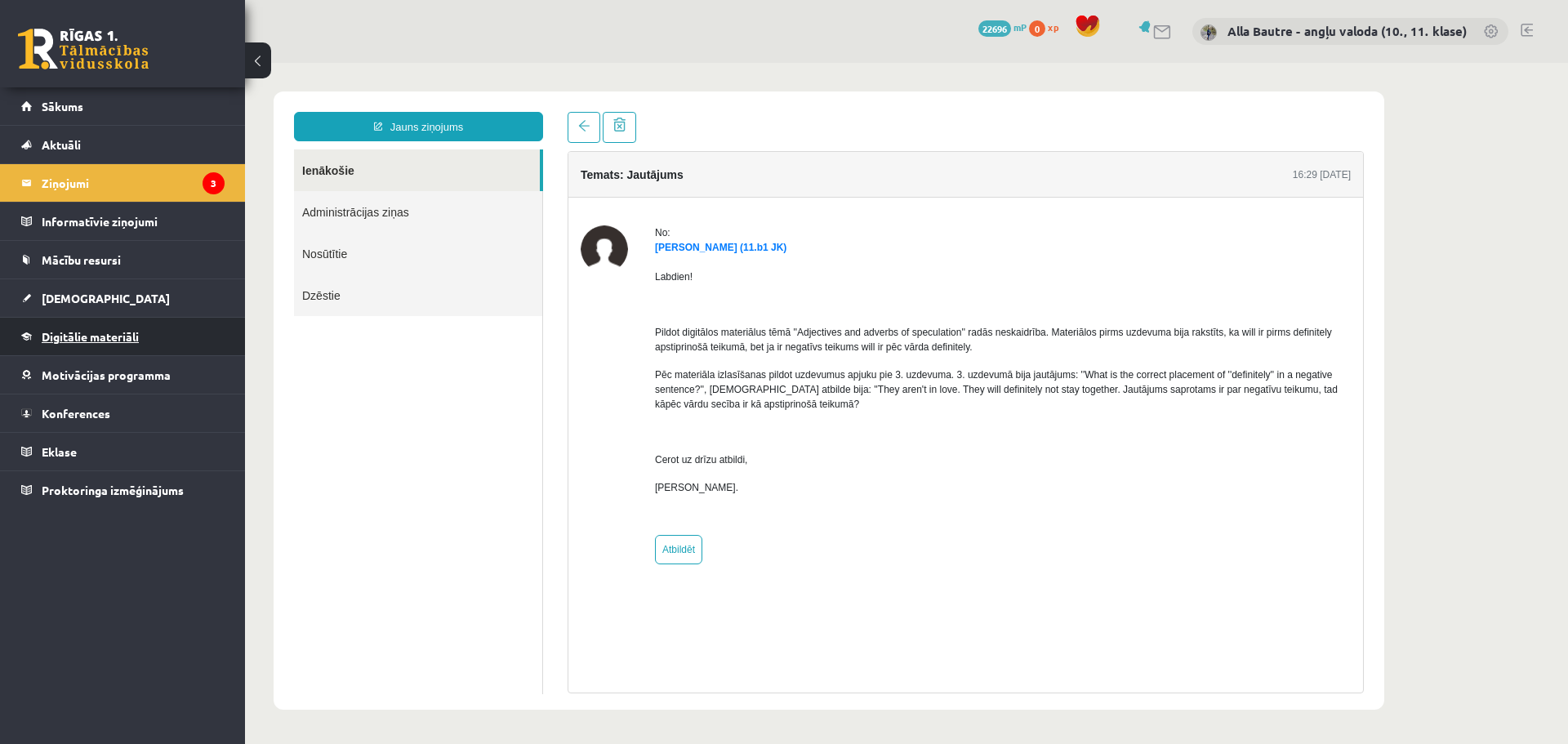
click at [94, 337] on span "Digitālie materiāli" at bounding box center [90, 336] width 97 height 15
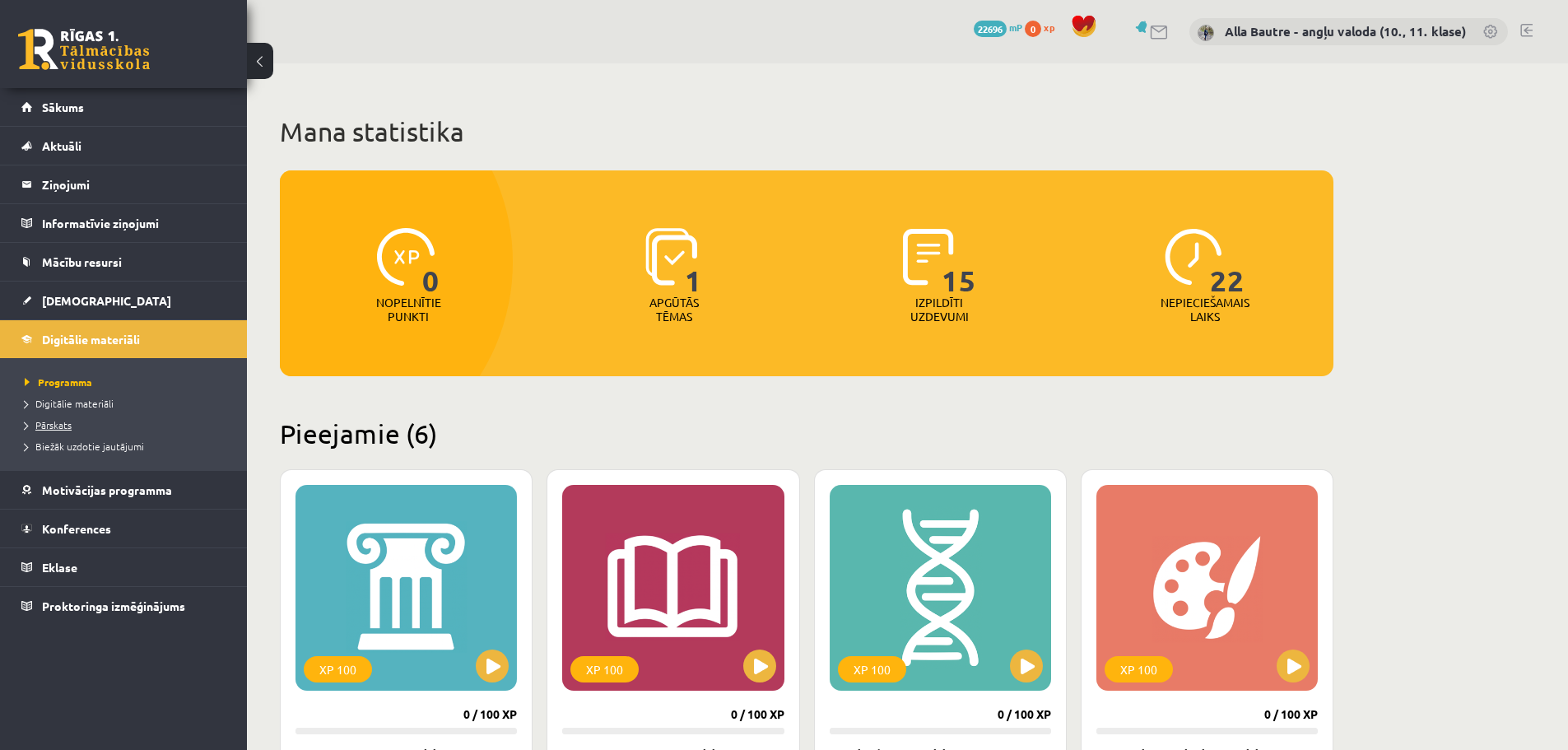
click at [48, 422] on span "Pārskats" at bounding box center [48, 424] width 47 height 13
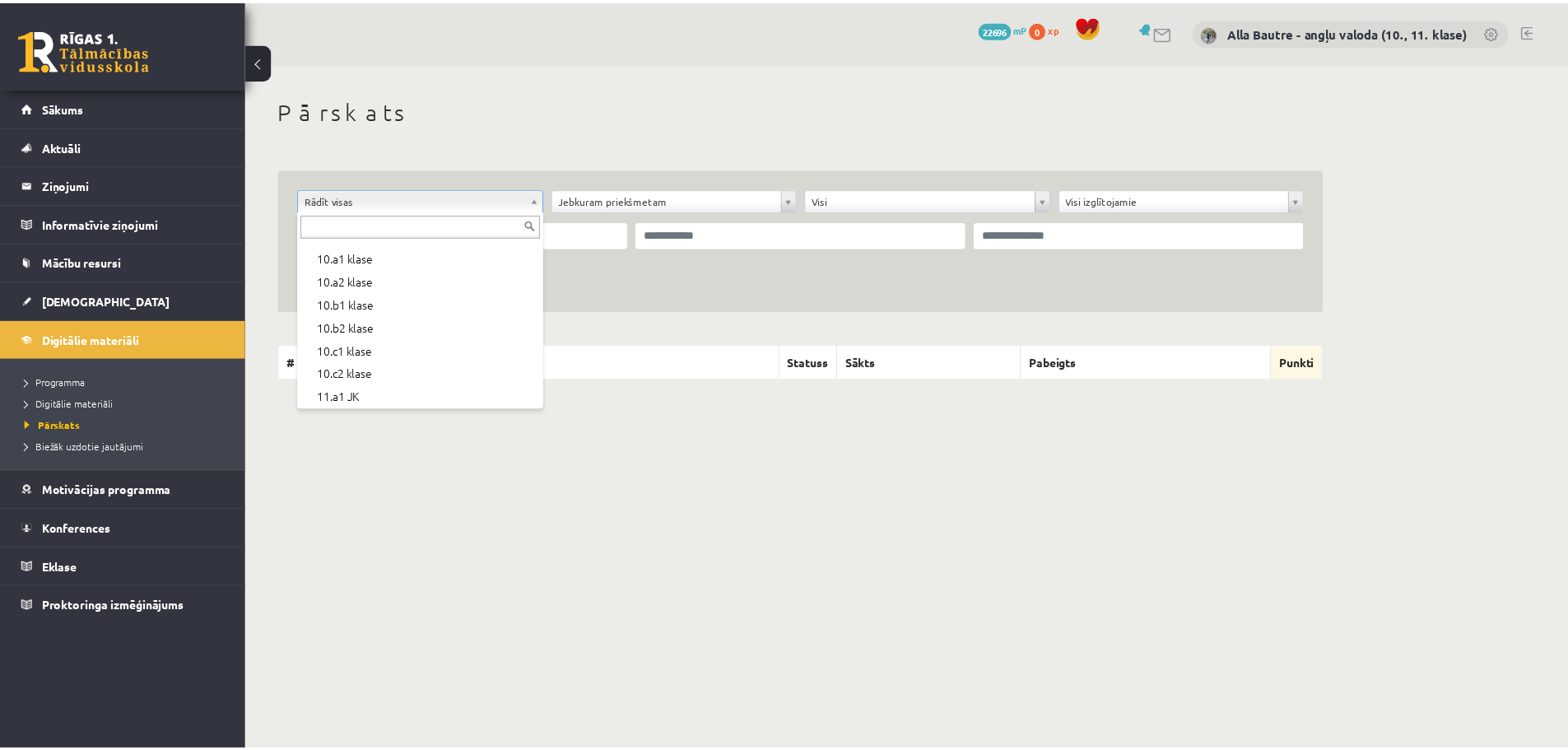
scroll to position [329, 0]
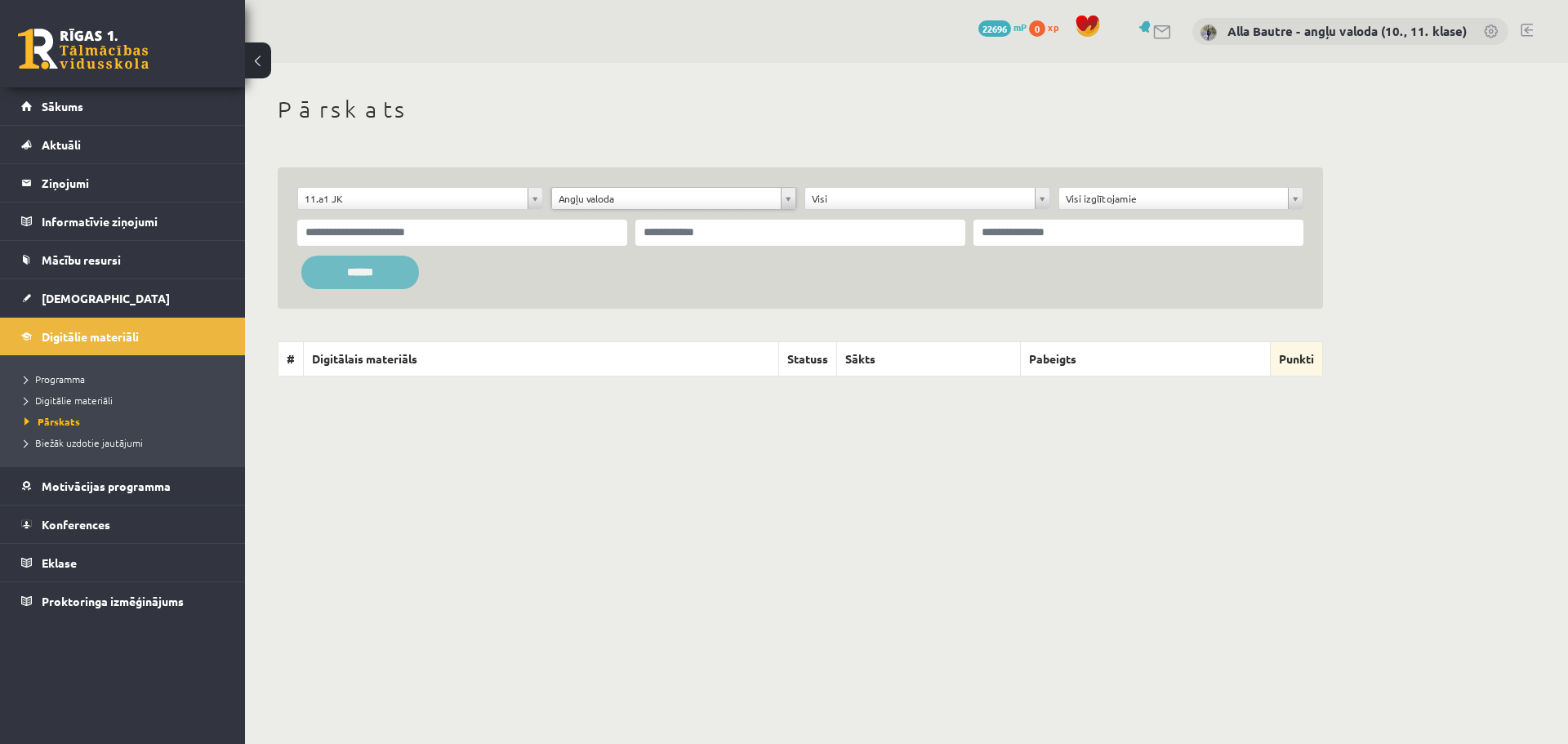
click at [380, 270] on input "******" at bounding box center [360, 272] width 117 height 34
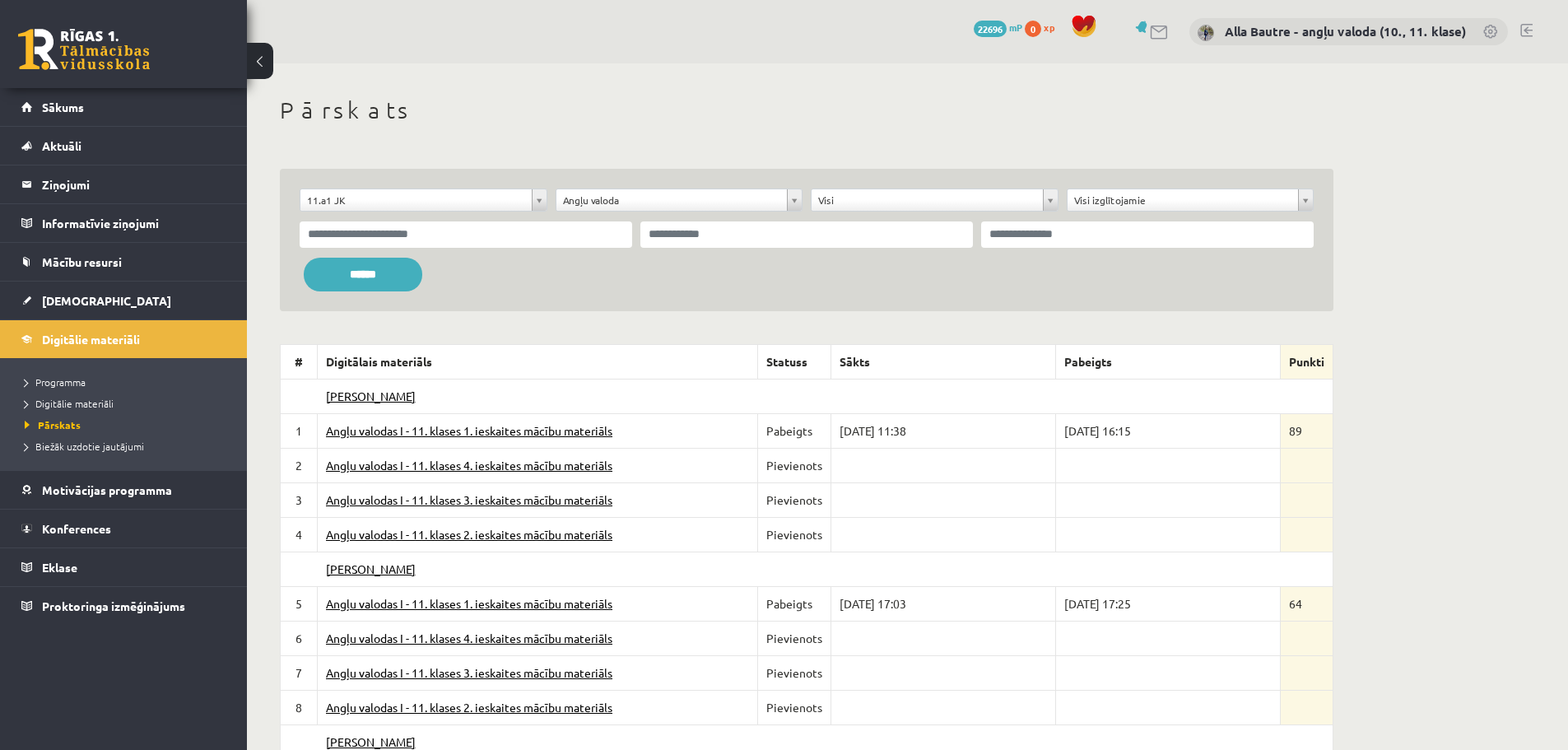
click at [542, 431] on link "Angļu valodas I - 11. klases 1. ieskaites mācību materiāls" at bounding box center [469, 430] width 286 height 15
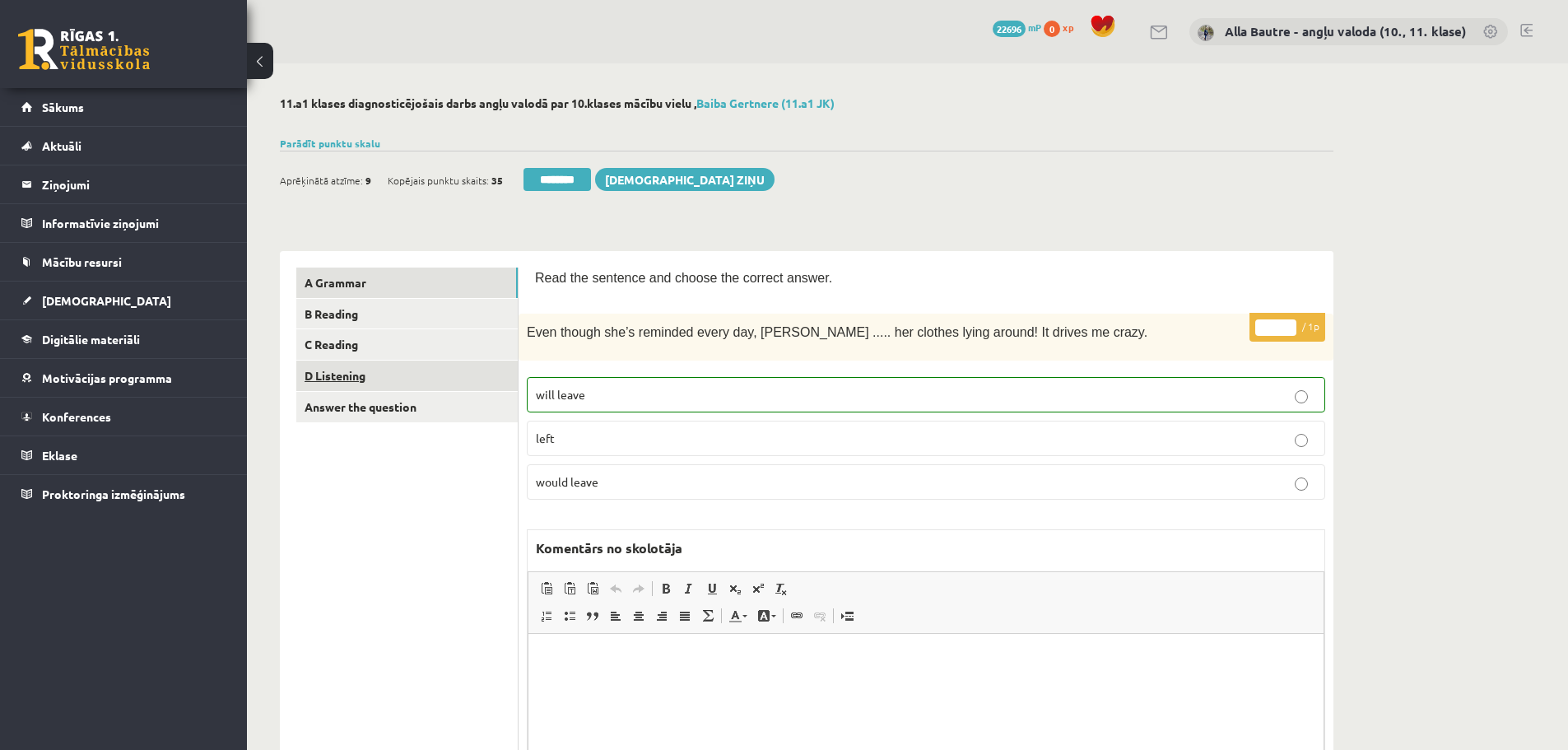
click at [344, 376] on link "D Listening" at bounding box center [406, 376] width 222 height 31
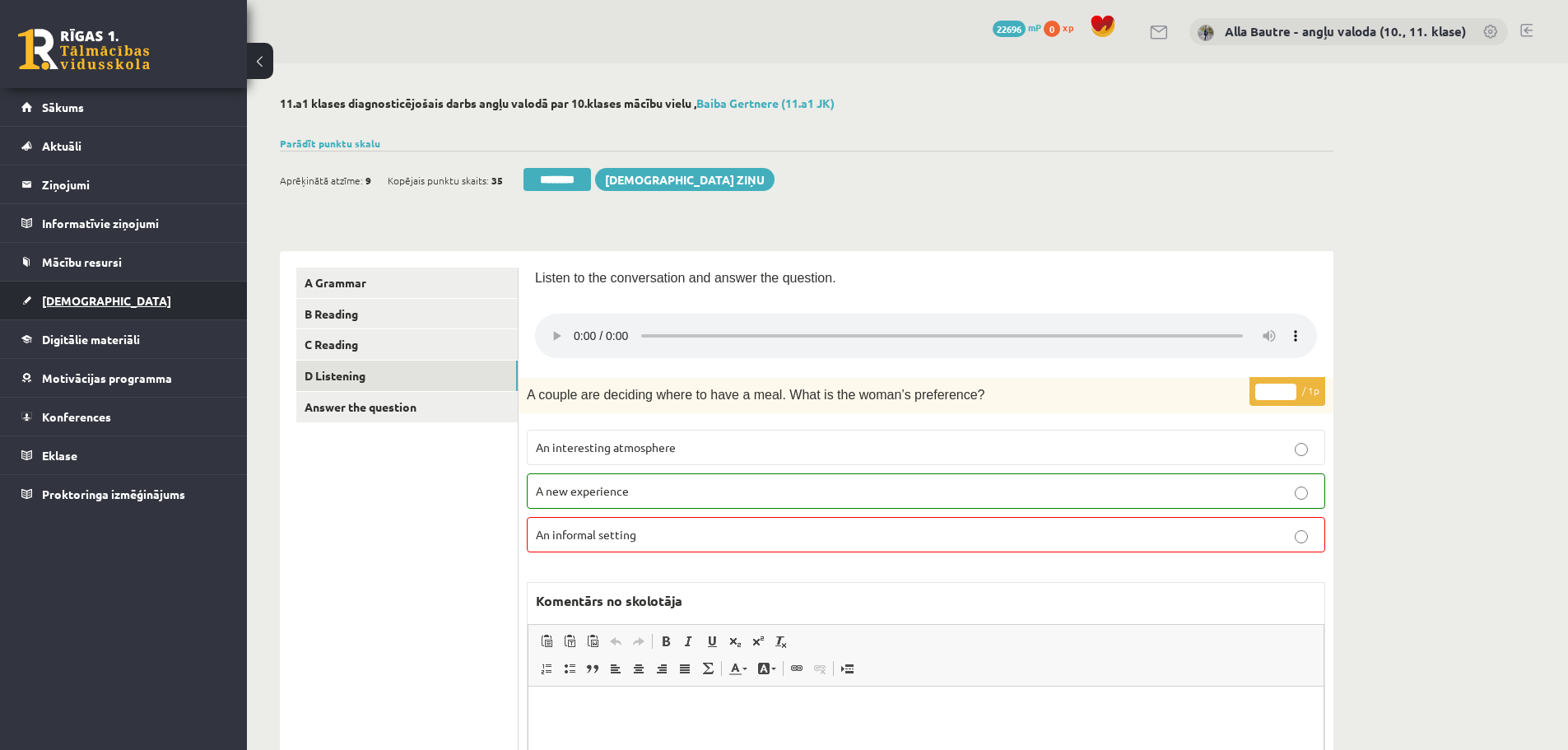
click at [67, 296] on span "[DEMOGRAPHIC_DATA]" at bounding box center [107, 301] width 130 height 15
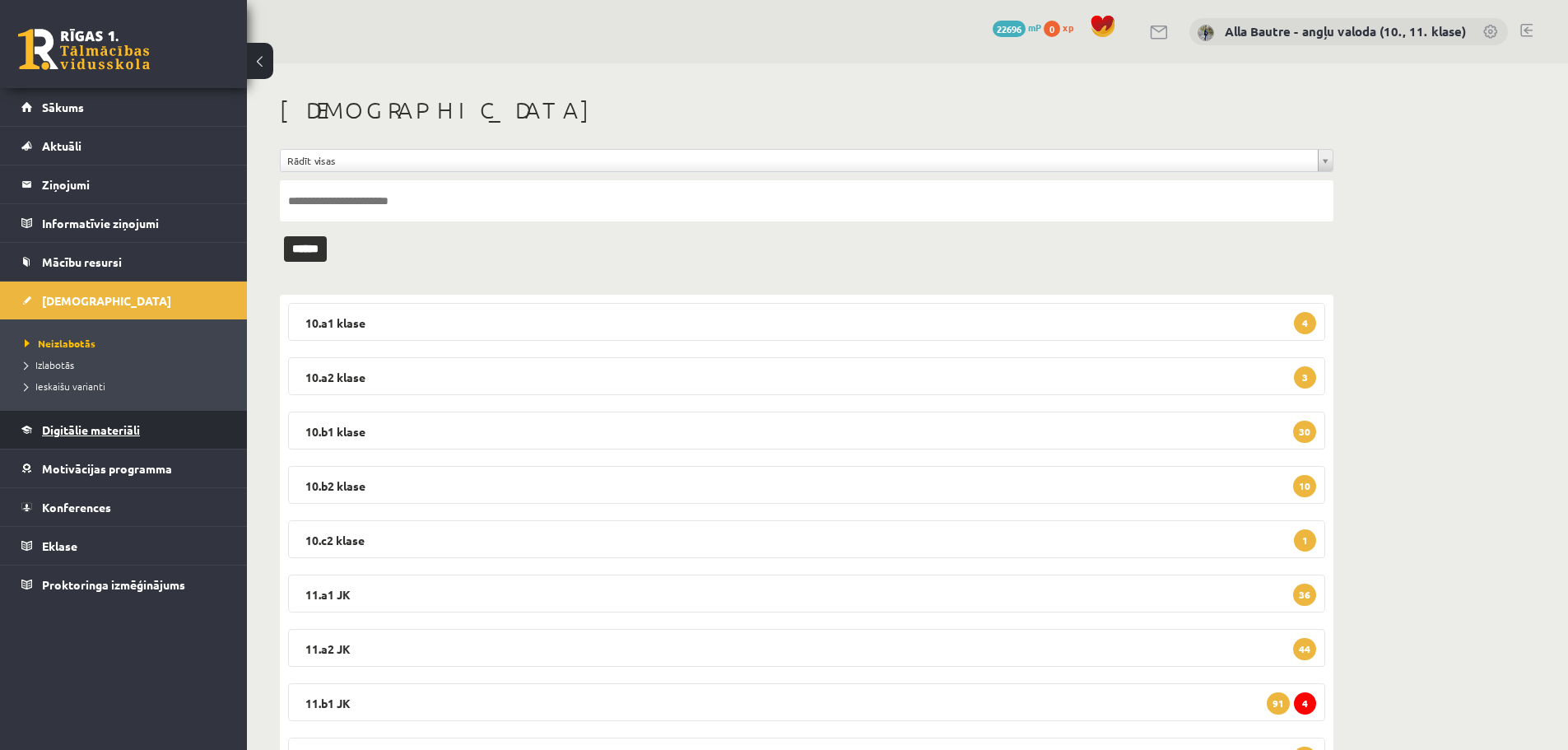
click at [71, 428] on span "Digitālie materiāli" at bounding box center [91, 429] width 98 height 15
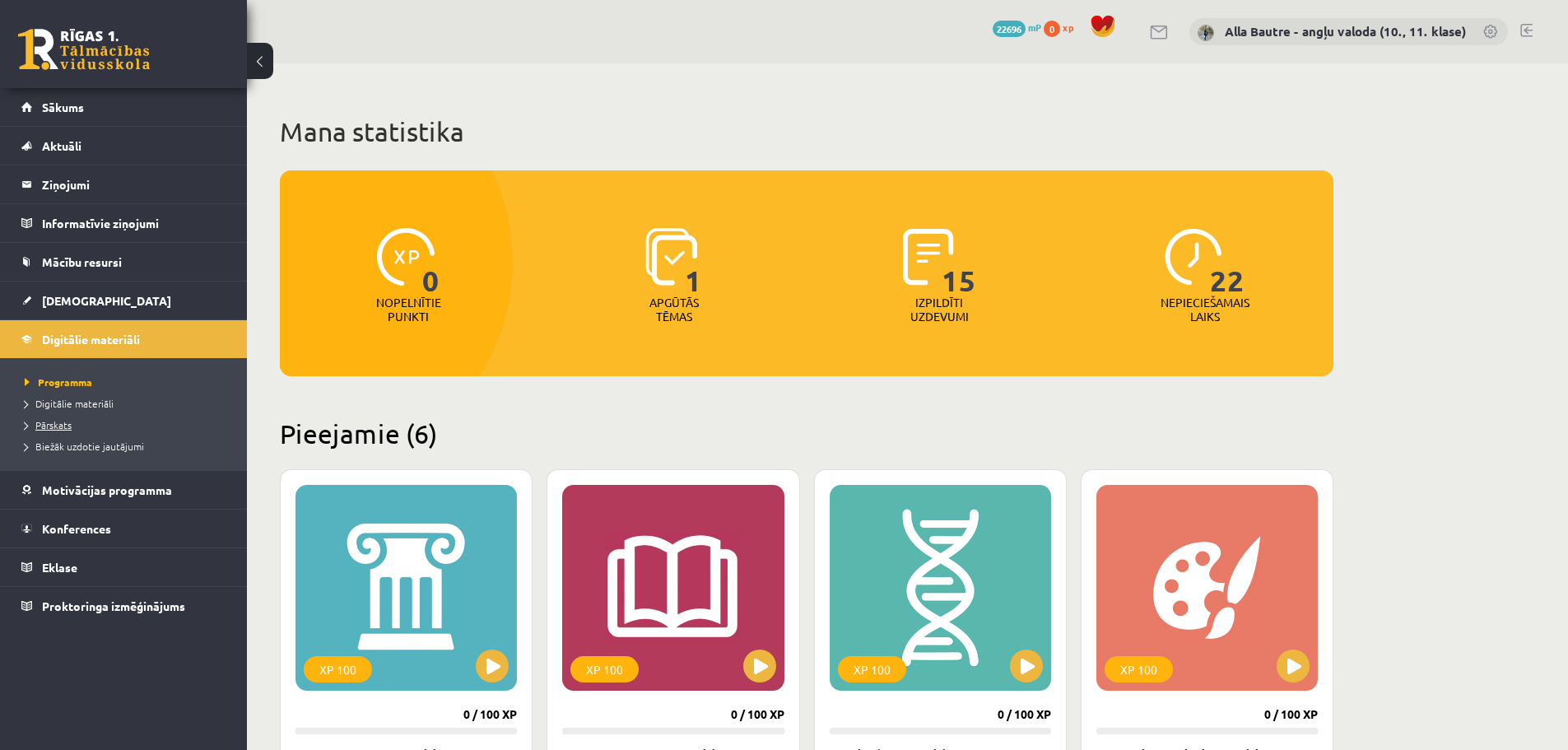
click at [48, 418] on link "Pārskats" at bounding box center [127, 424] width 206 height 15
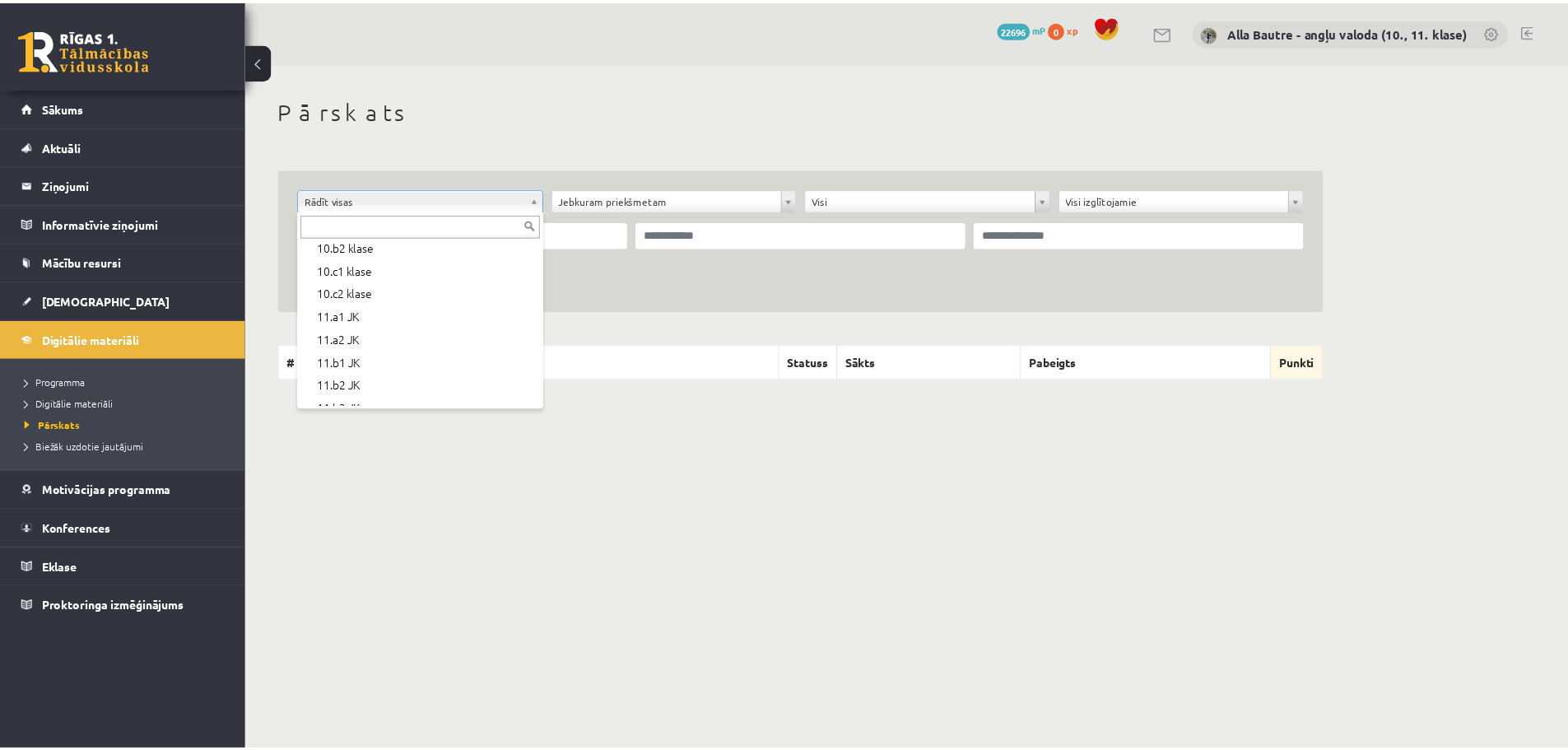
scroll to position [329, 0]
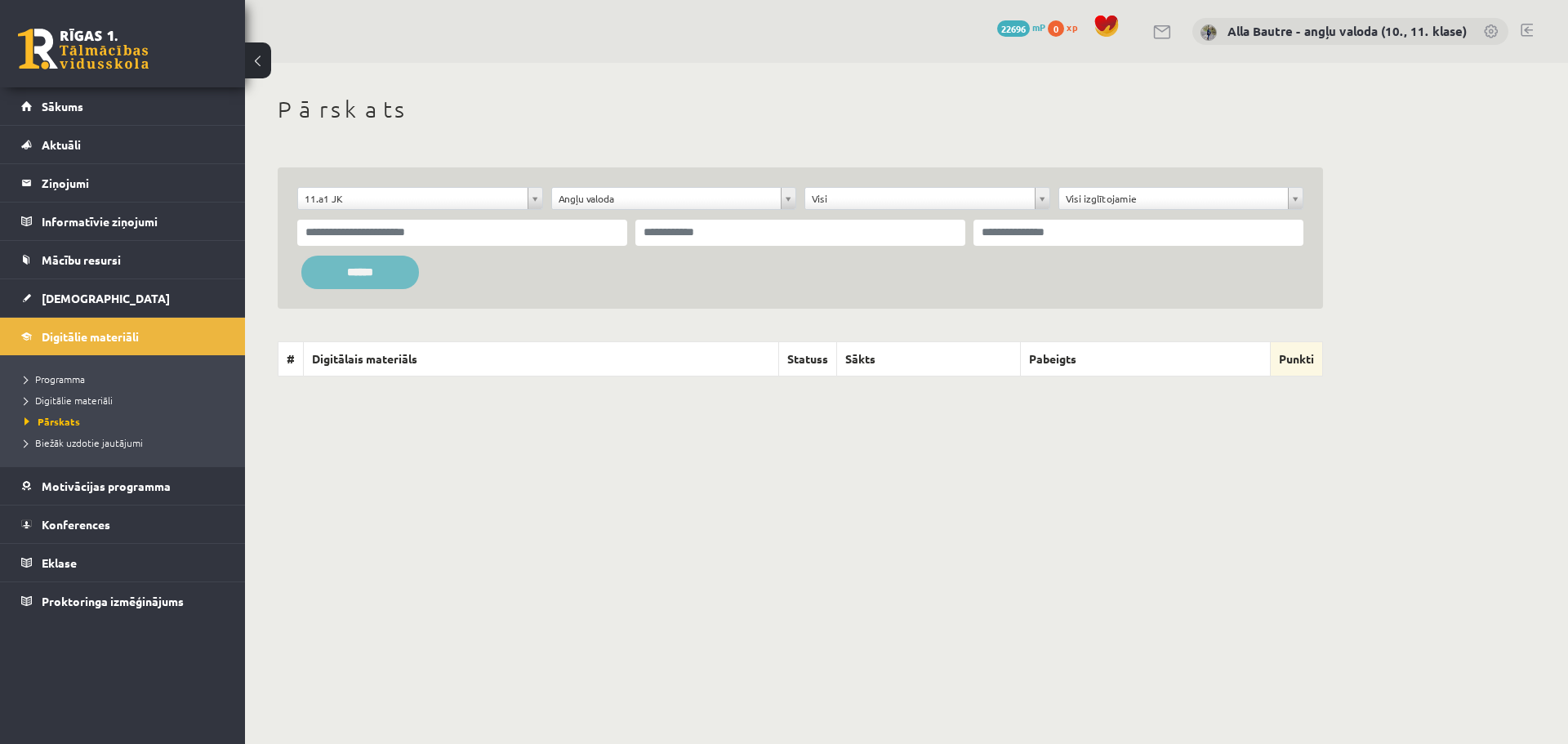
click at [375, 266] on input "******" at bounding box center [360, 272] width 117 height 34
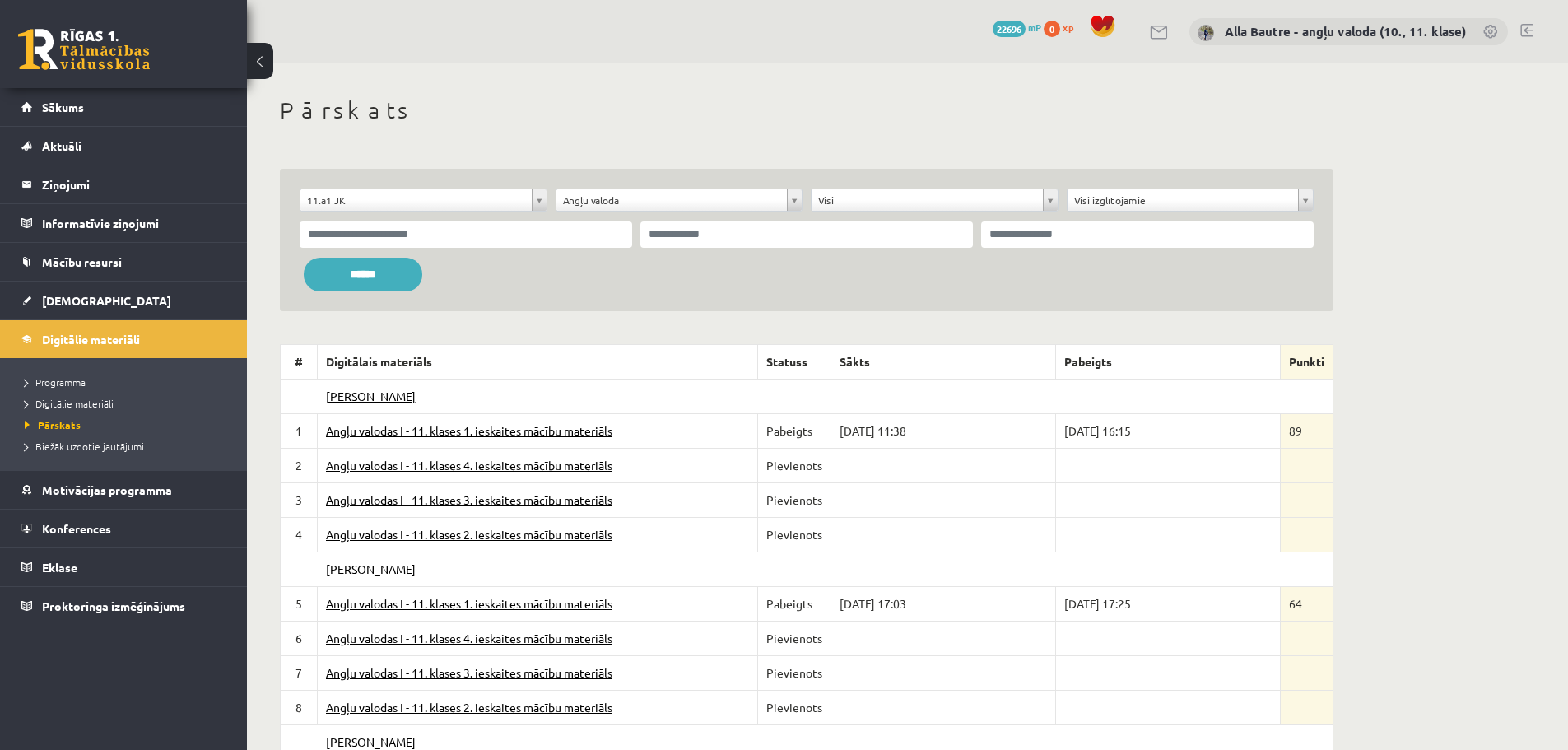
click at [505, 427] on link "Angļu valodas I - 11. klases 1. ieskaites mācību materiāls" at bounding box center [469, 430] width 286 height 15
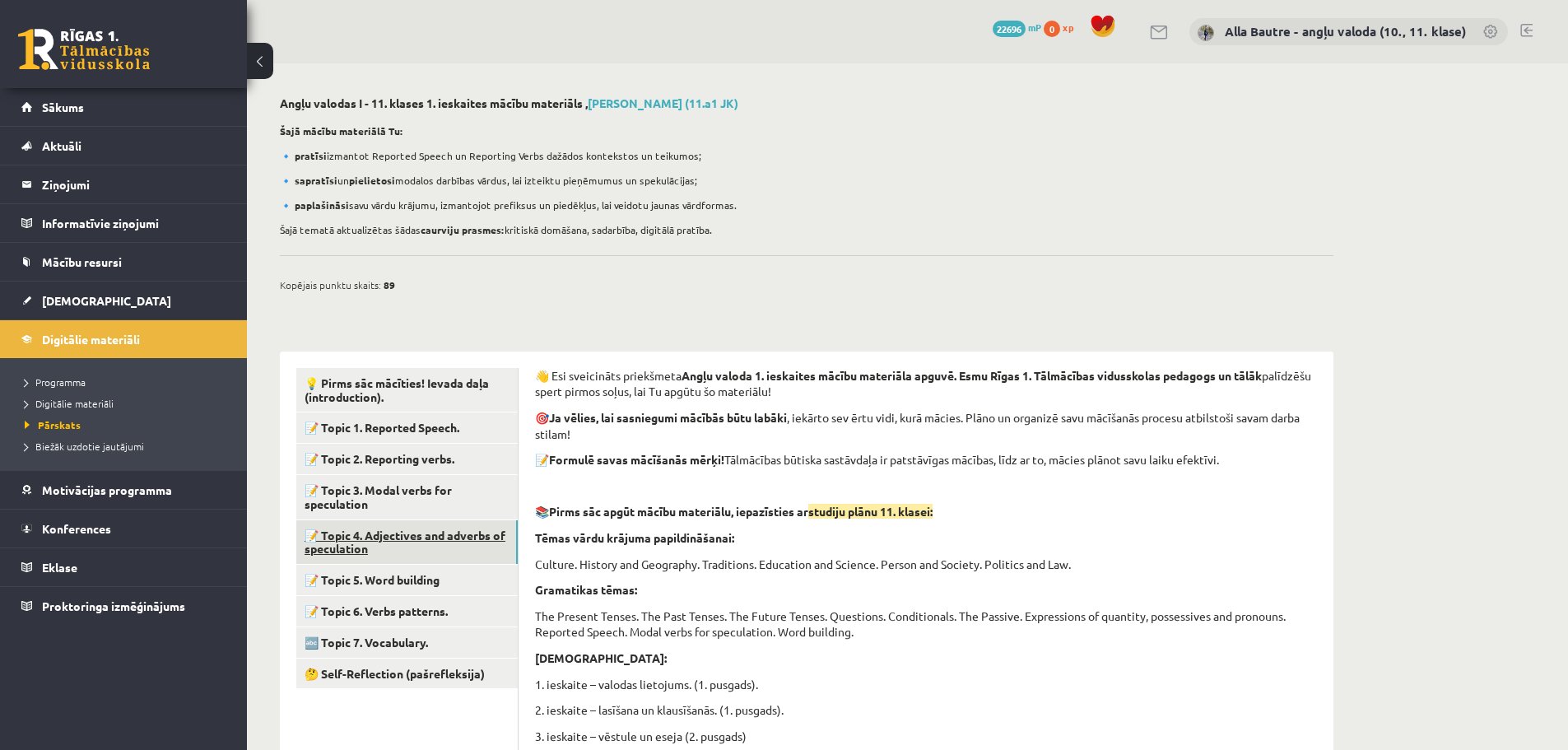
click at [395, 539] on link "📝 Topic 4. Adjectives and adverbs of speculation" at bounding box center [406, 542] width 222 height 45
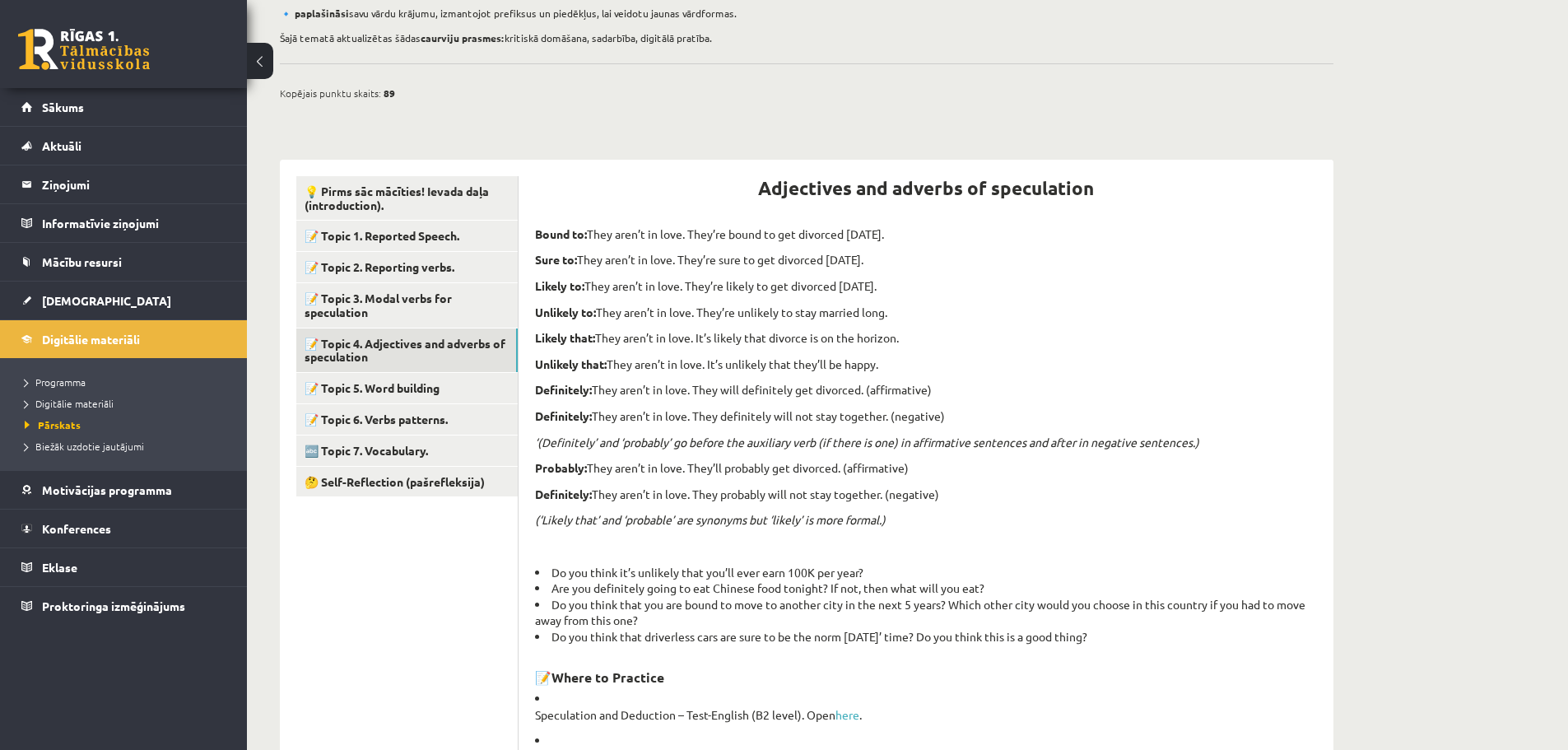
scroll to position [165, 0]
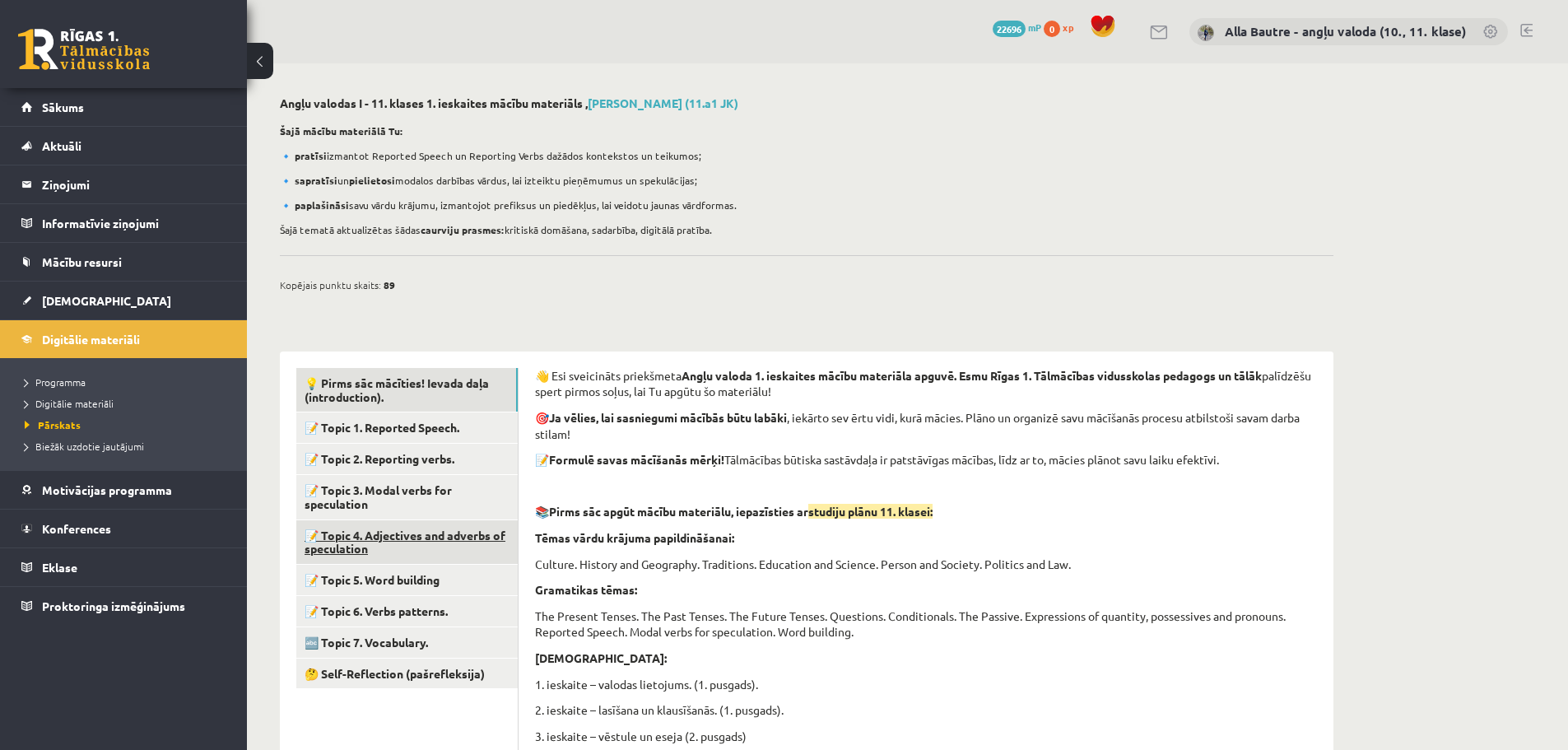
click at [393, 535] on link "📝 Topic 4. Adjectives and adverbs of speculation" at bounding box center [406, 542] width 222 height 45
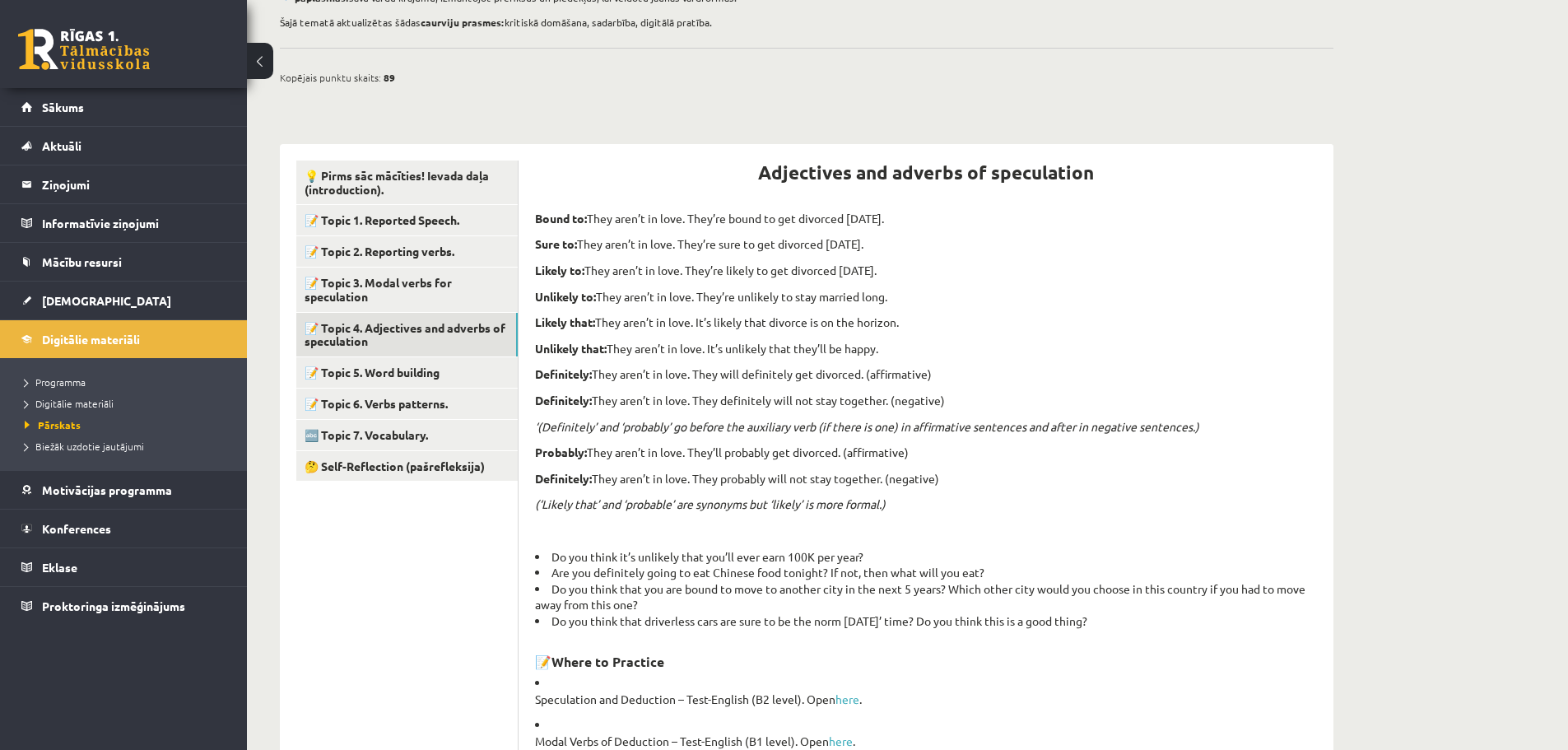
scroll to position [165, 0]
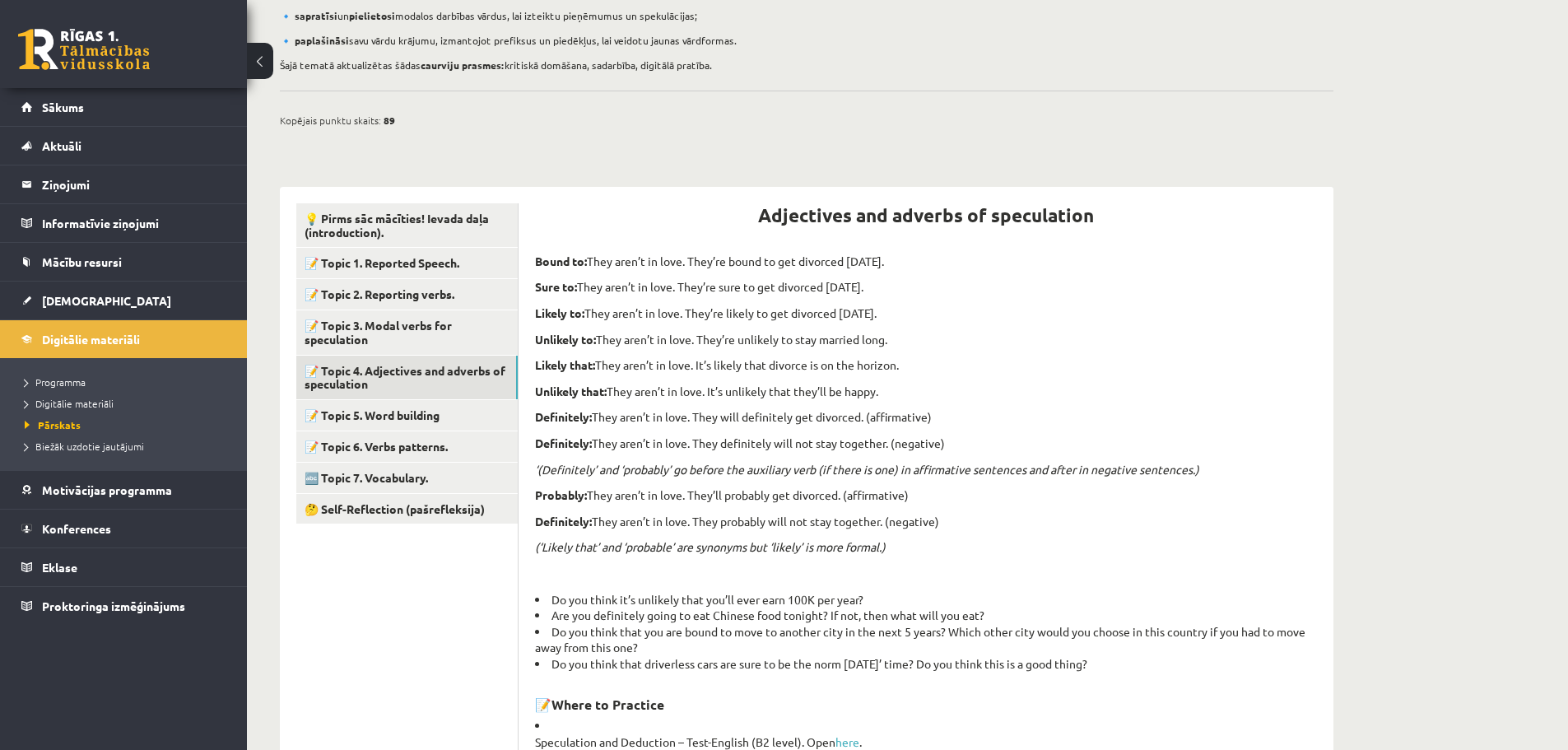
drag, startPoint x: 536, startPoint y: 442, endPoint x: 950, endPoint y: 449, distance: 414.1
click at [950, 449] on p "Definitely: They aren’t in love. They definitely will not stay together. (negat…" at bounding box center [926, 443] width 782 height 17
copy p "Definitely: They aren’t in love. They definitely will not stay together. (negat…"
click at [1078, 390] on p "Unlikely that: They aren’t in love. It’s unlikely that they’ll be happy." at bounding box center [926, 392] width 782 height 17
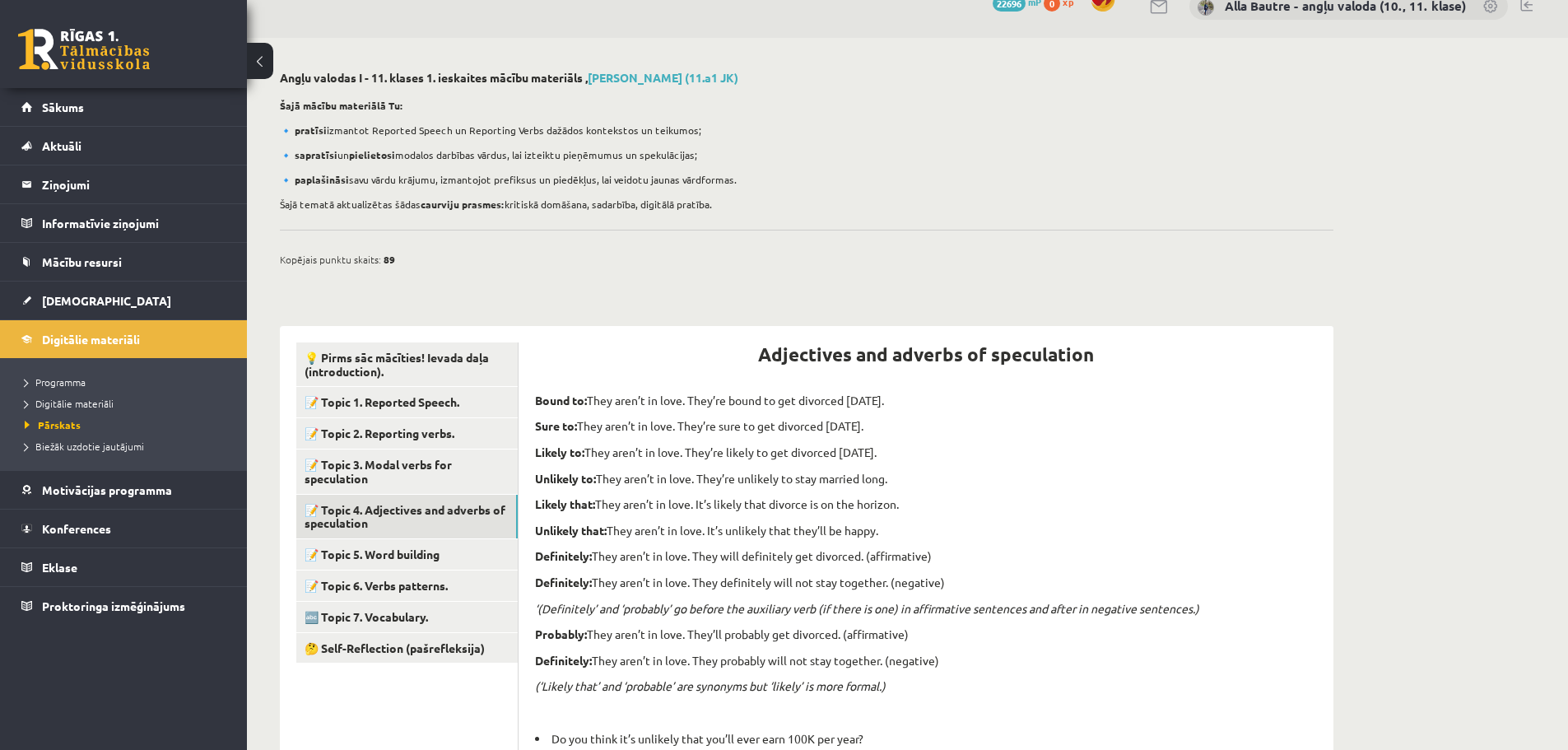
scroll to position [0, 0]
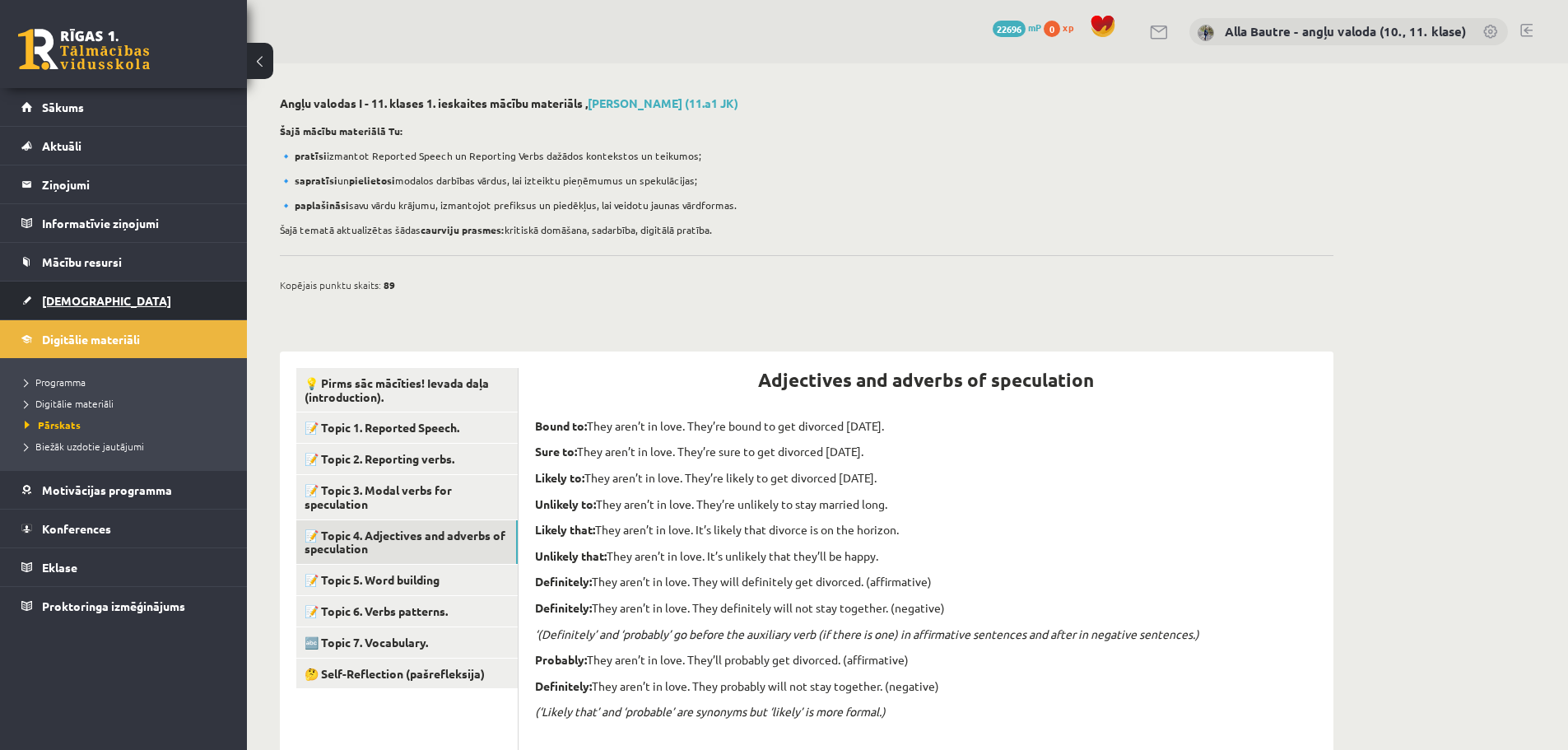
click at [67, 297] on span "[DEMOGRAPHIC_DATA]" at bounding box center [107, 301] width 130 height 15
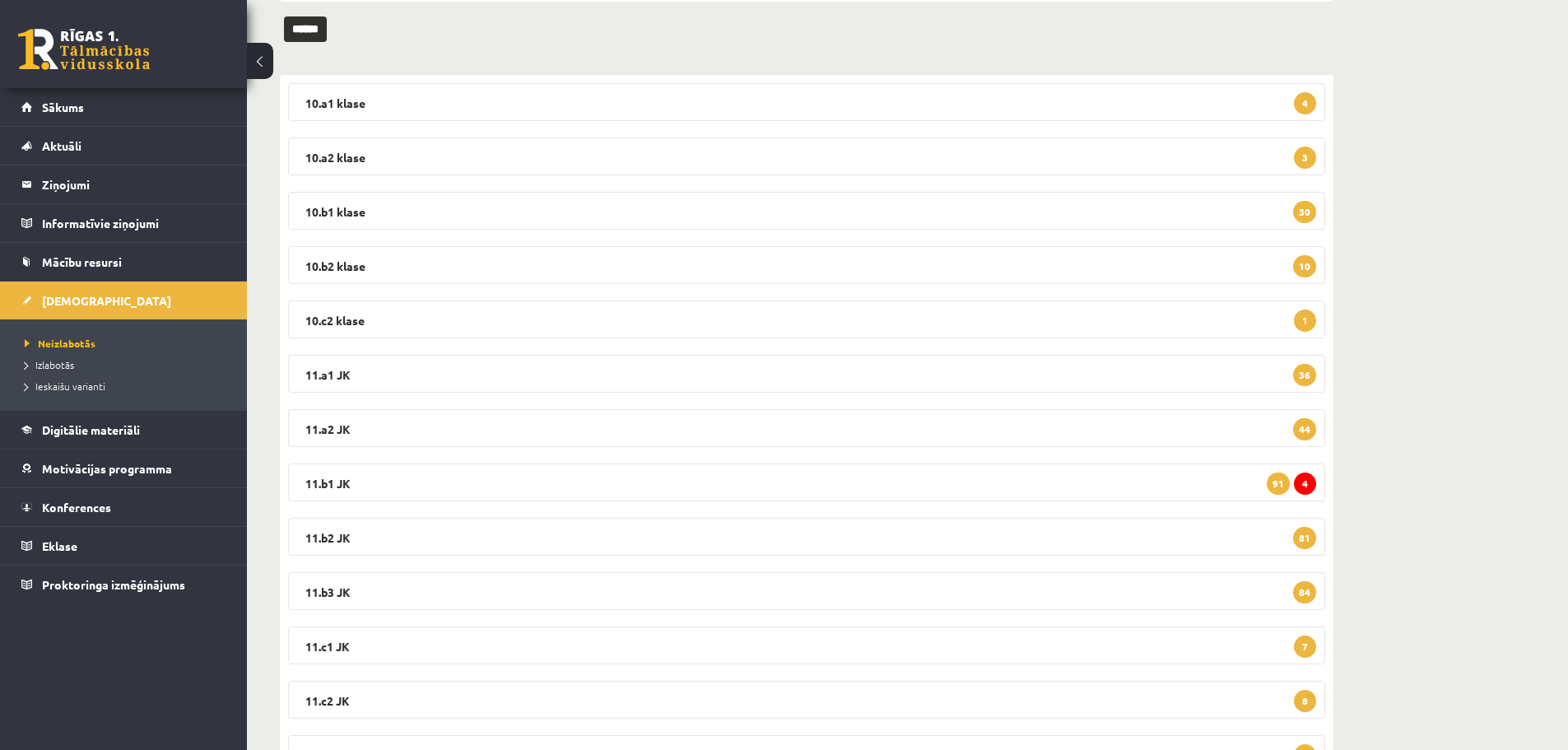
scroll to position [219, 0]
click at [339, 106] on legend "10.a1 [PERSON_NAME] 4" at bounding box center [807, 103] width 1037 height 38
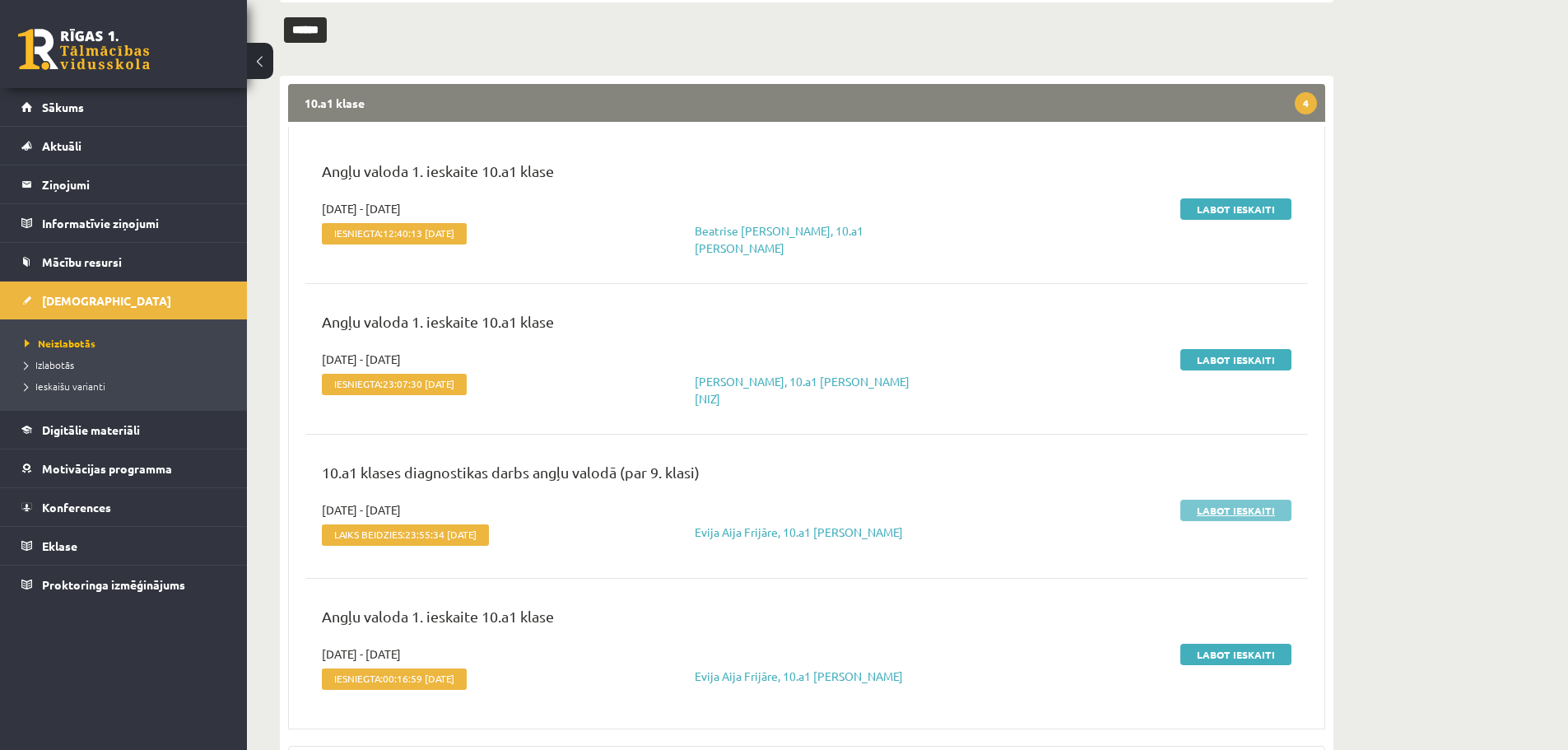
click at [1233, 499] on link "Labot ieskaiti" at bounding box center [1236, 510] width 111 height 21
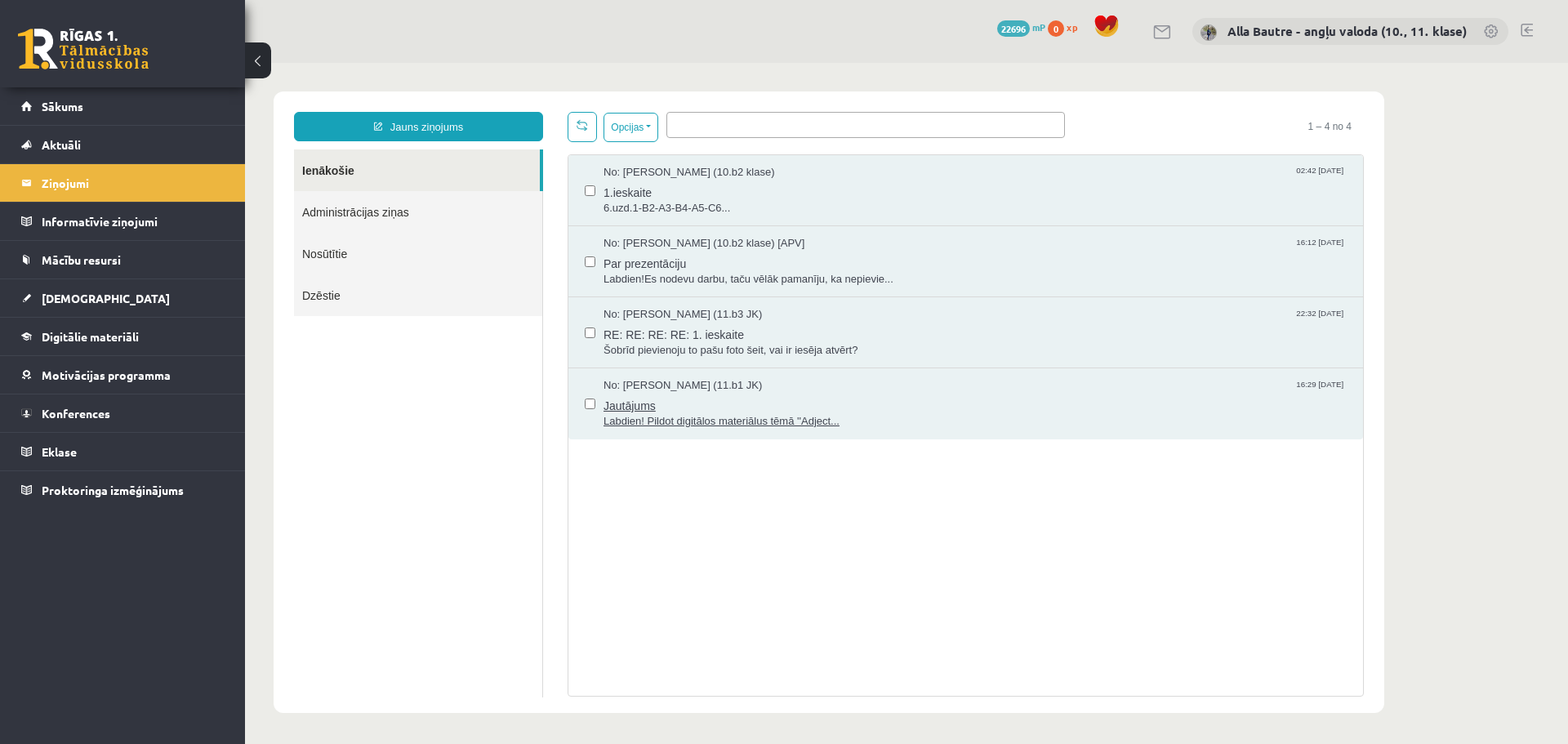
click at [719, 418] on span "Labdien! Pildot digitālos materiālus tēmā ''Adject..." at bounding box center [974, 422] width 743 height 16
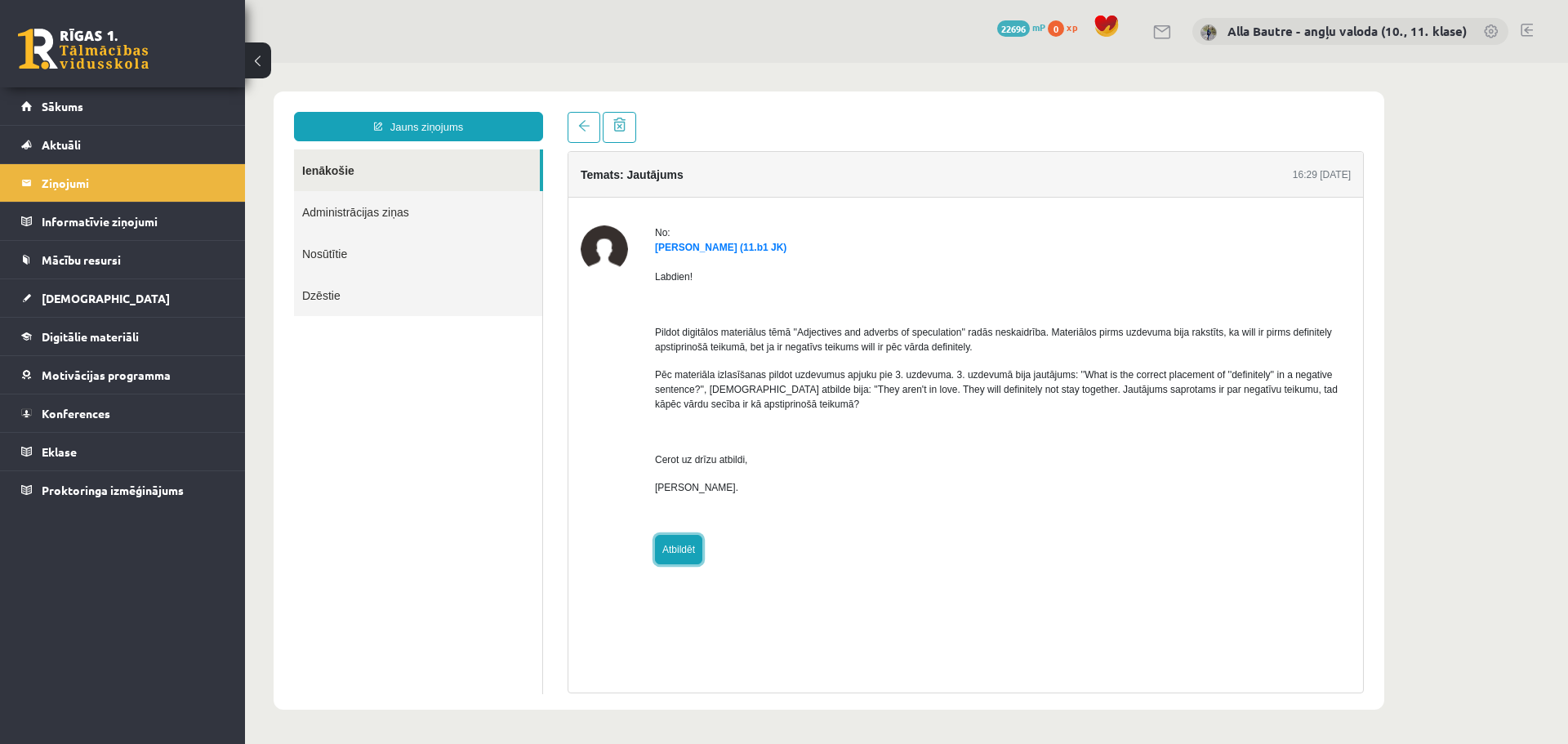
click at [681, 552] on link "Atbildēt" at bounding box center [679, 550] width 48 height 30
type input "**********"
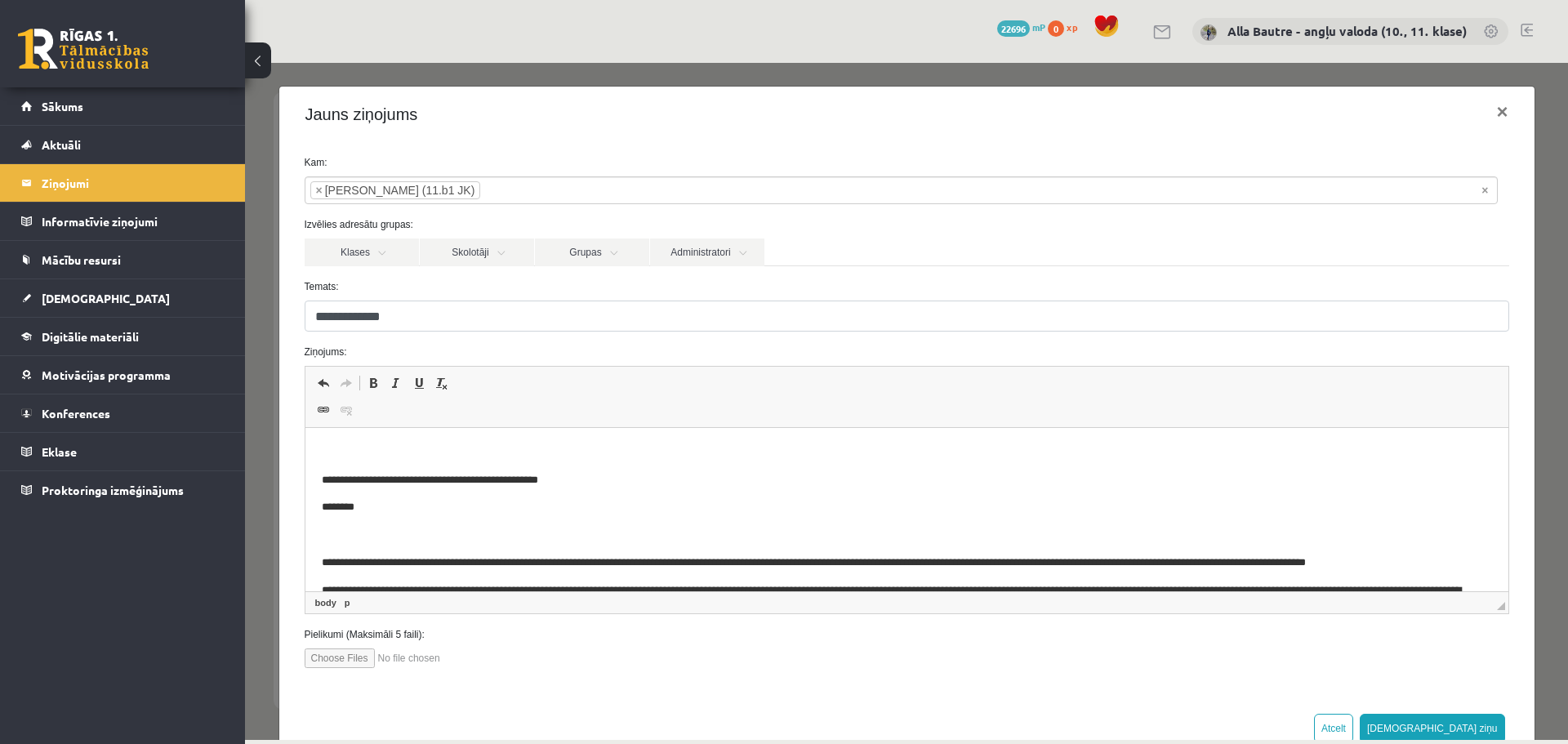
click at [361, 446] on p "Bagātinātā teksta redaktors, wiswyg-editor-47024988719660-1758014480-190" at bounding box center [906, 453] width 1171 height 17
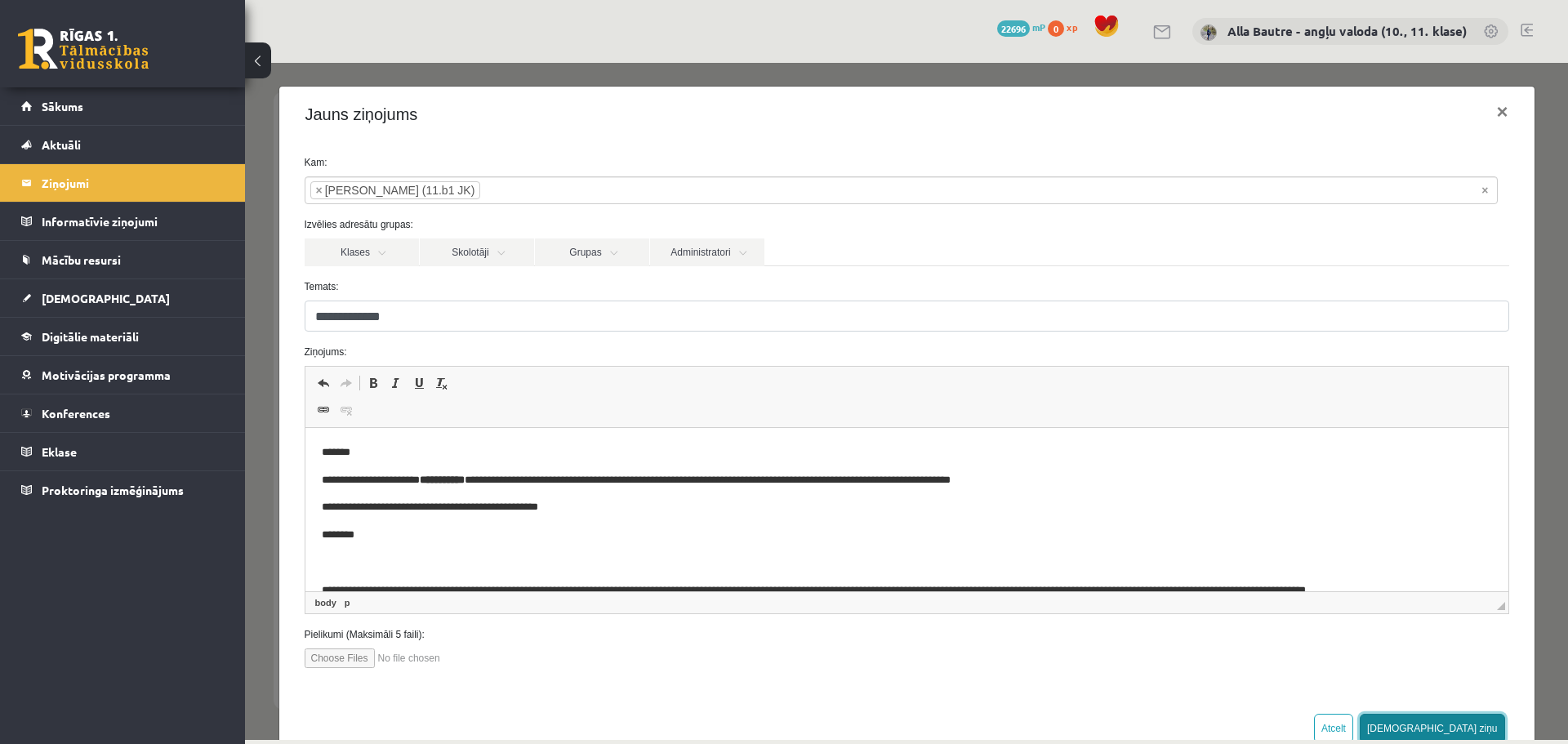
click at [1465, 725] on button "Sūtīt ziņu" at bounding box center [1432, 728] width 145 height 30
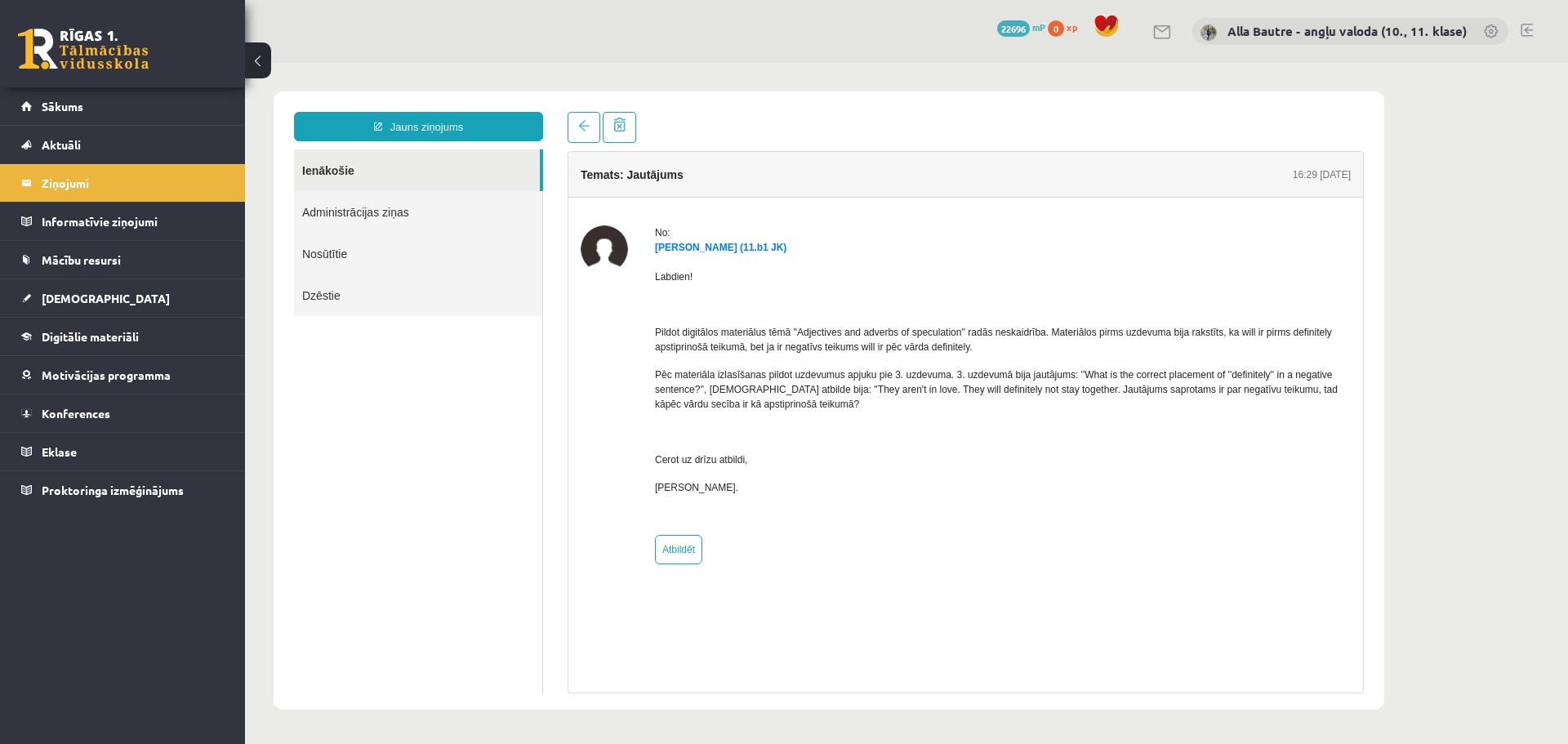
click at [330, 169] on link "Ienākošie" at bounding box center [416, 170] width 246 height 42
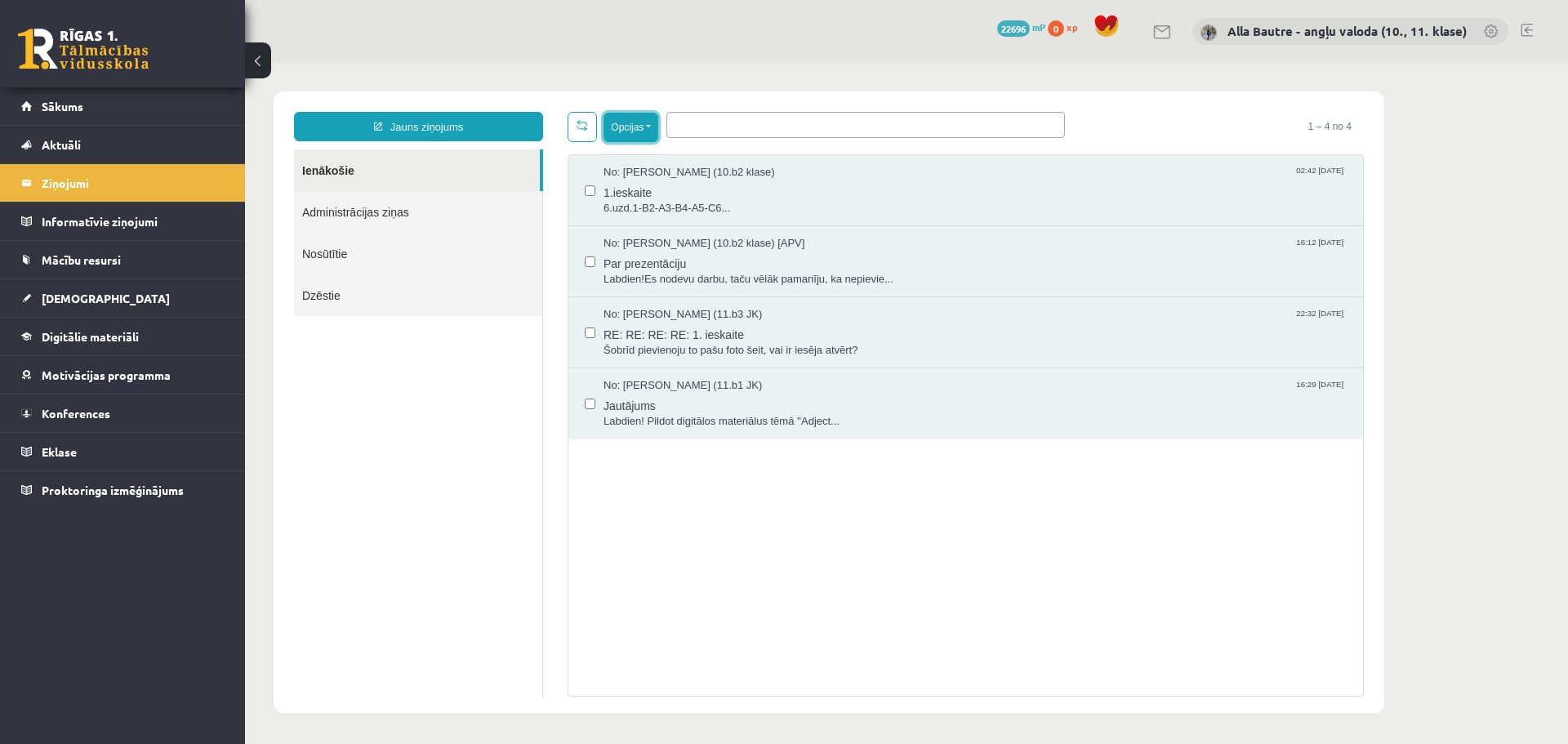
click at [649, 126] on button "Opcijas" at bounding box center [630, 128] width 55 height 30
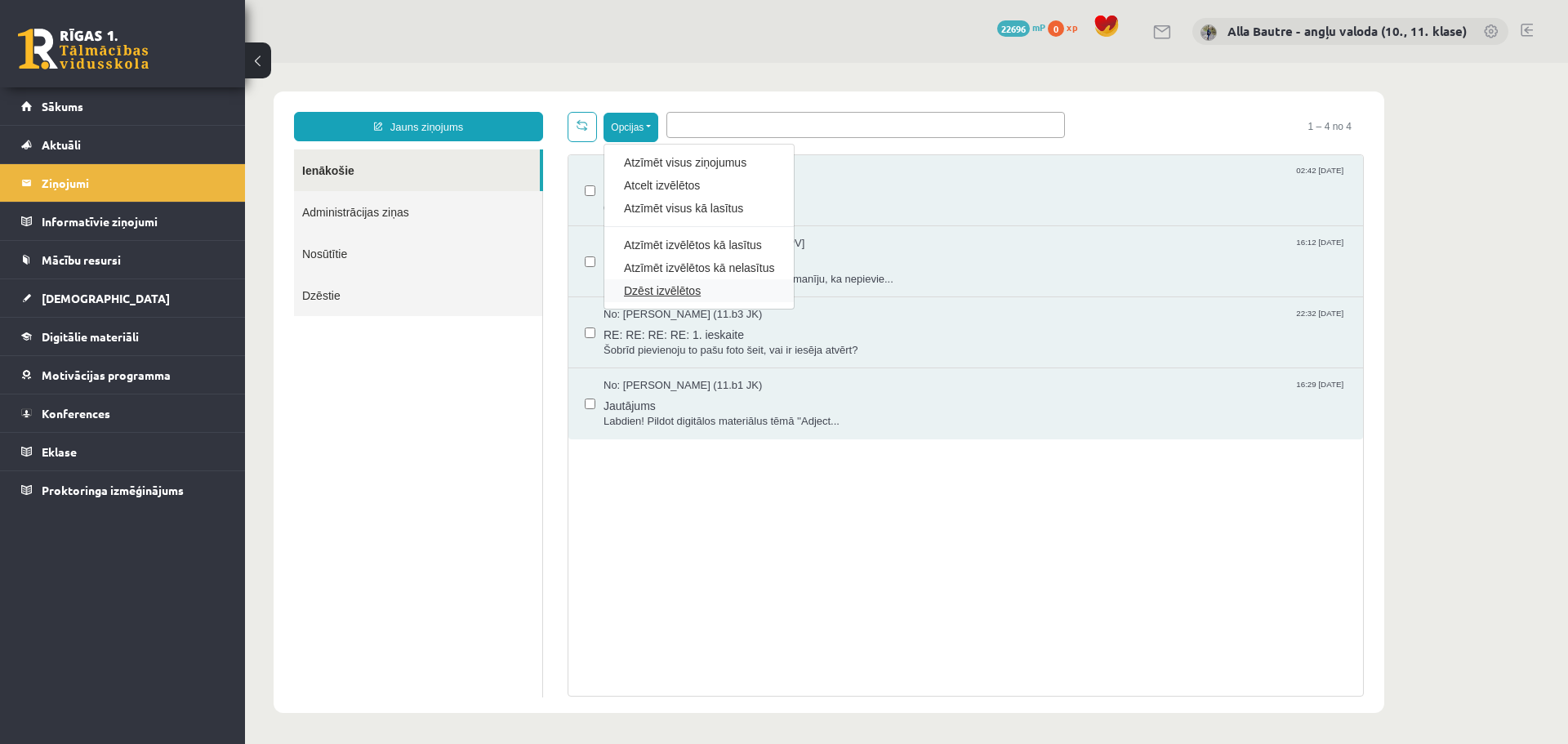
click at [649, 288] on link "Dzēst izvēlētos" at bounding box center [699, 290] width 150 height 17
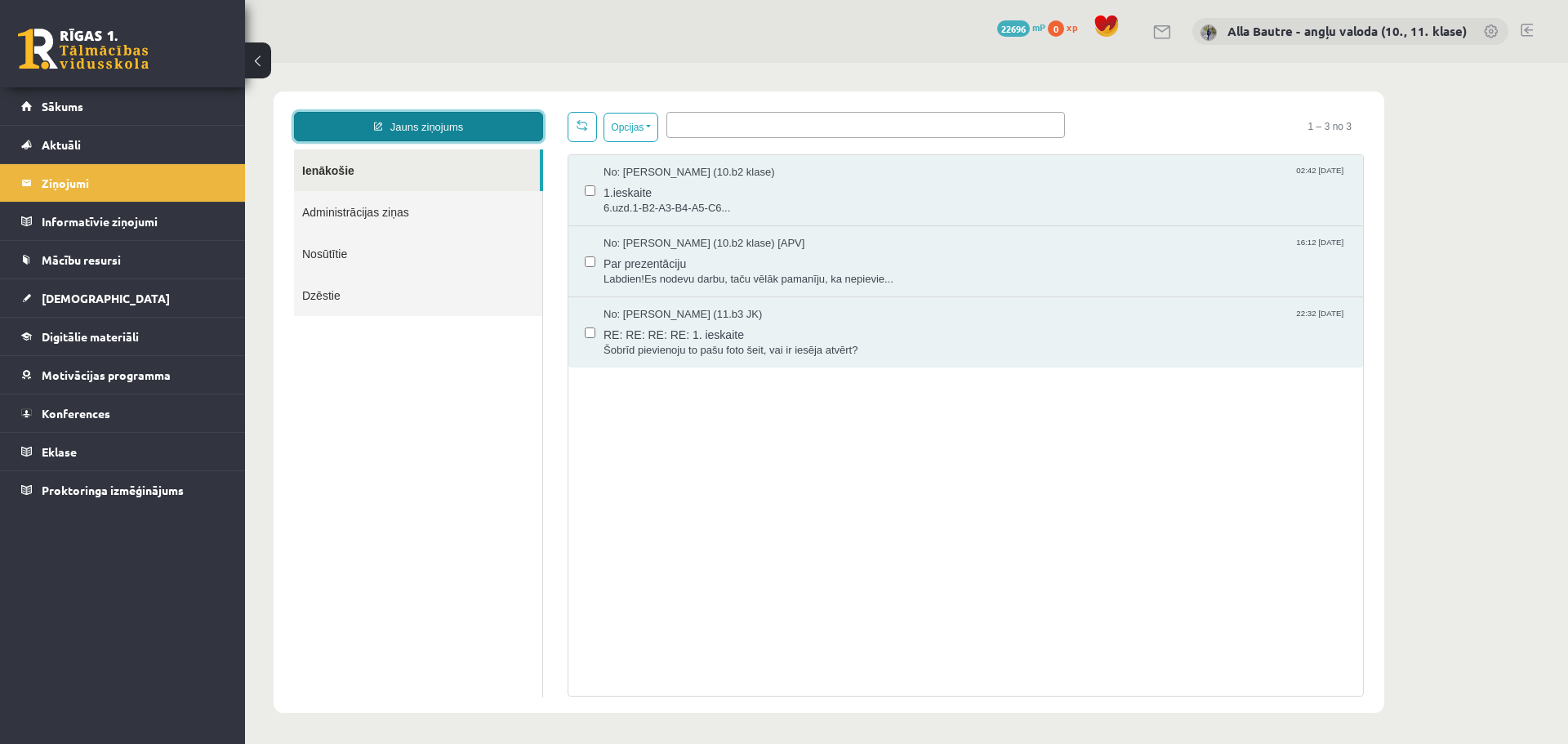
click at [488, 127] on link "Jauns ziņojums" at bounding box center [418, 127] width 249 height 30
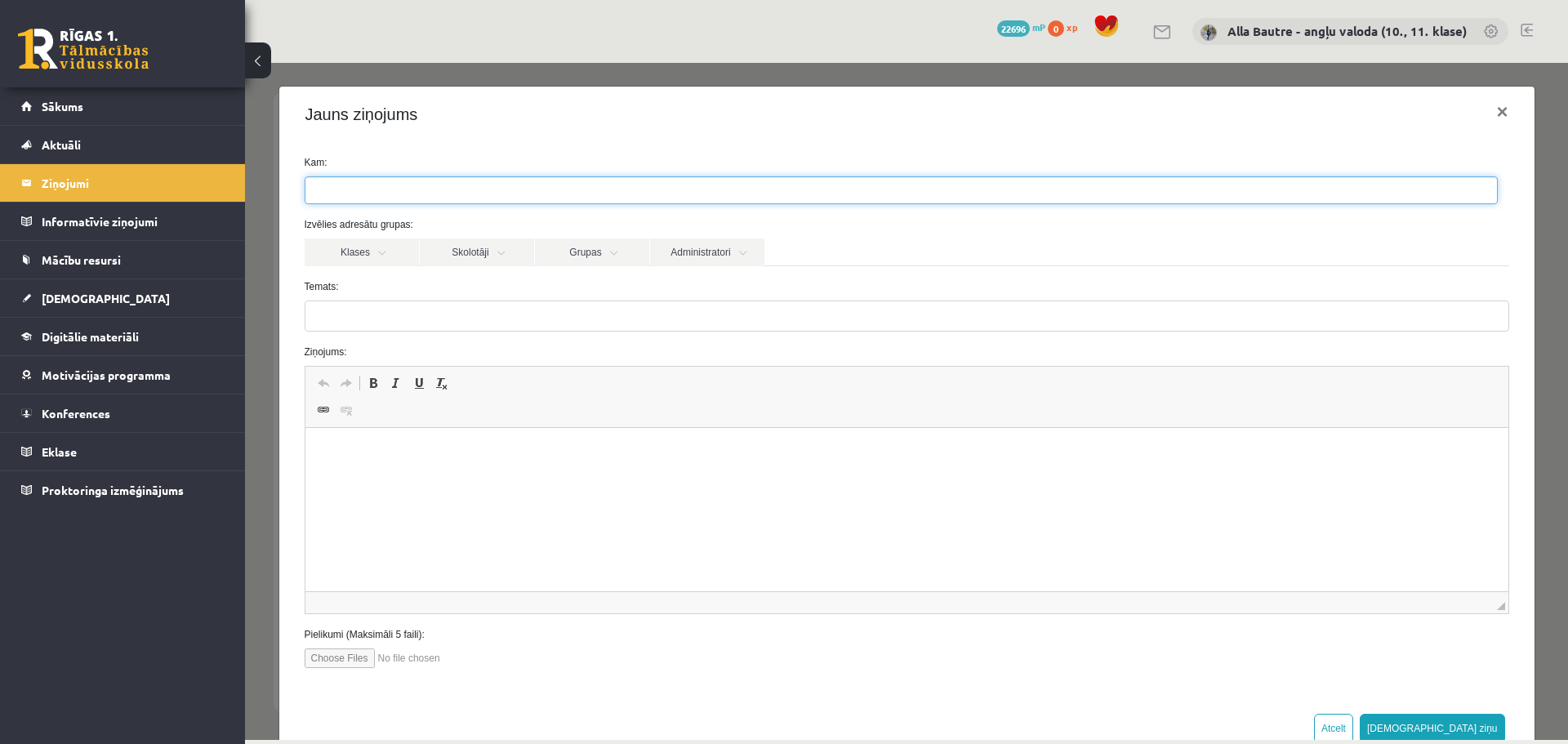
click at [471, 185] on ul at bounding box center [900, 190] width 1192 height 26
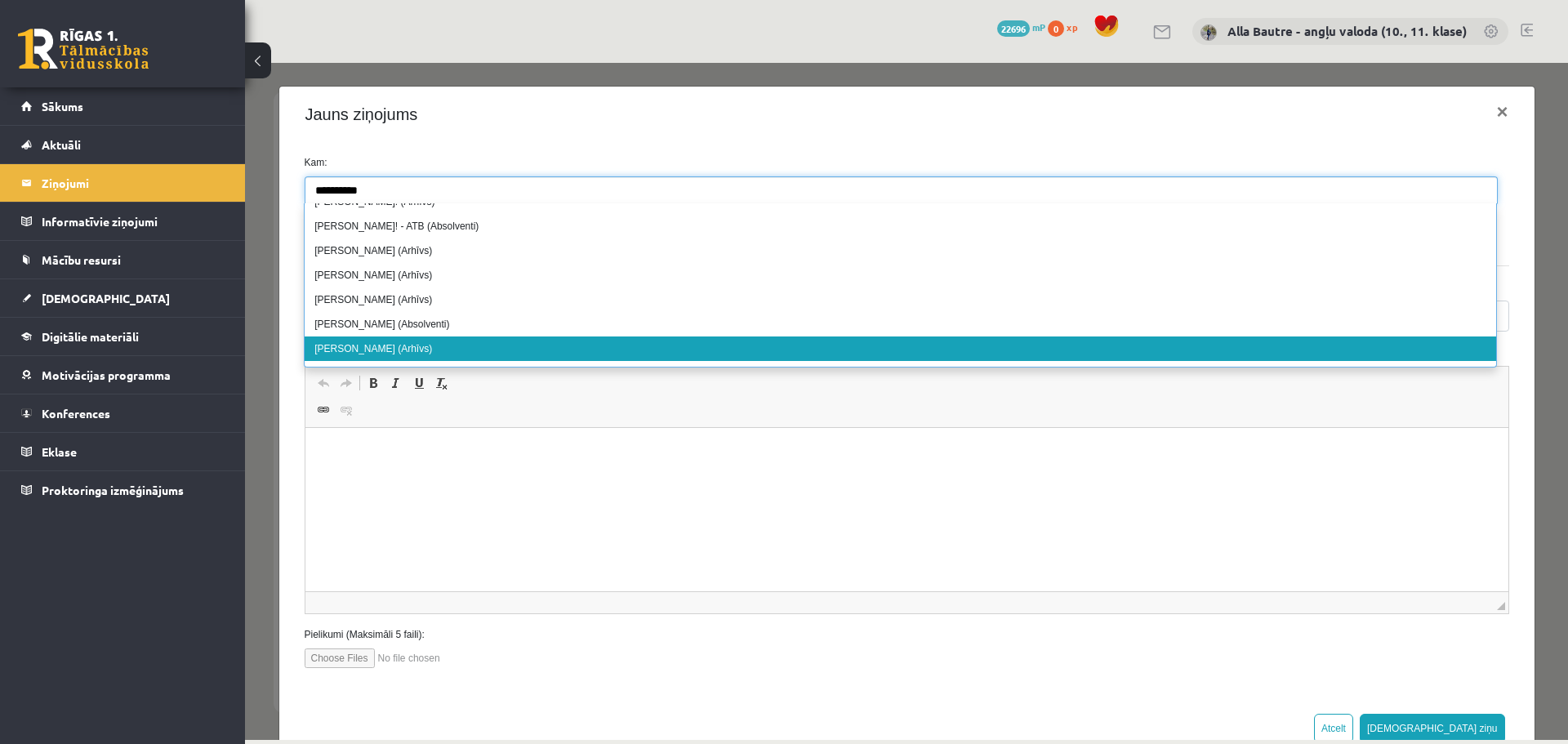
scroll to position [1168, 0]
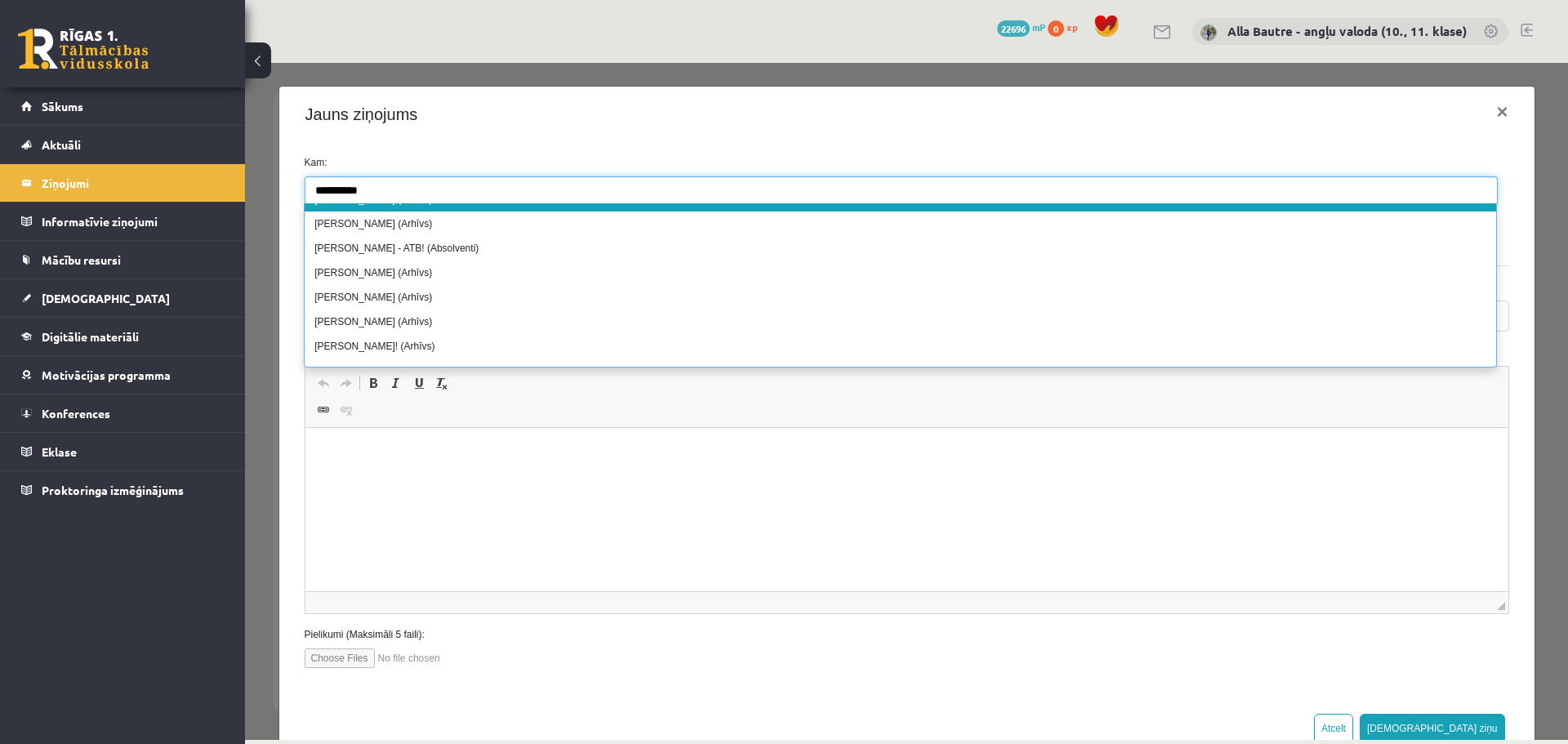
type input "**********"
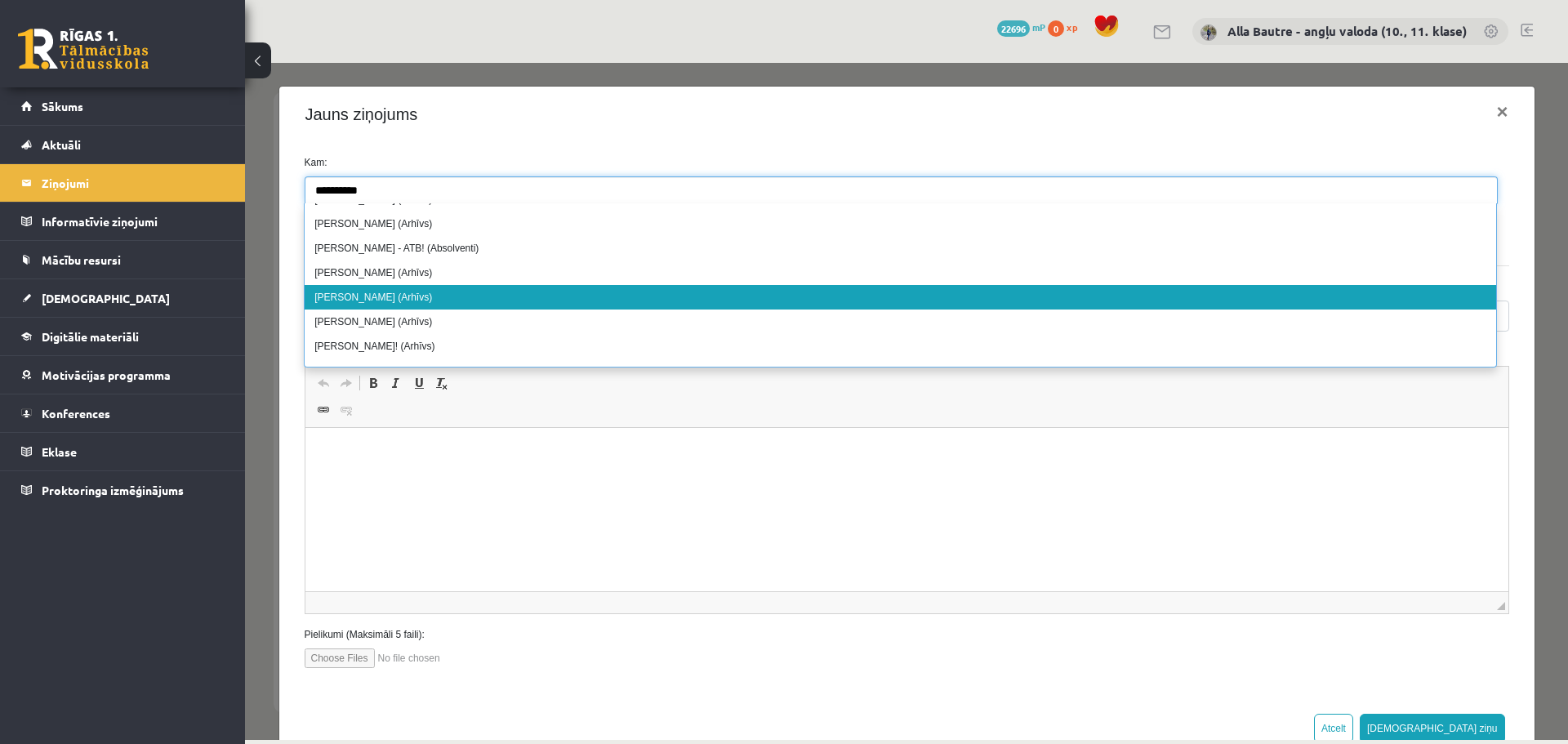
click at [326, 24] on div "0 Dāvanas 22696 mP 0 xp Alla Bautre - angļu valoda (10., 11. klase)" at bounding box center [907, 31] width 1323 height 63
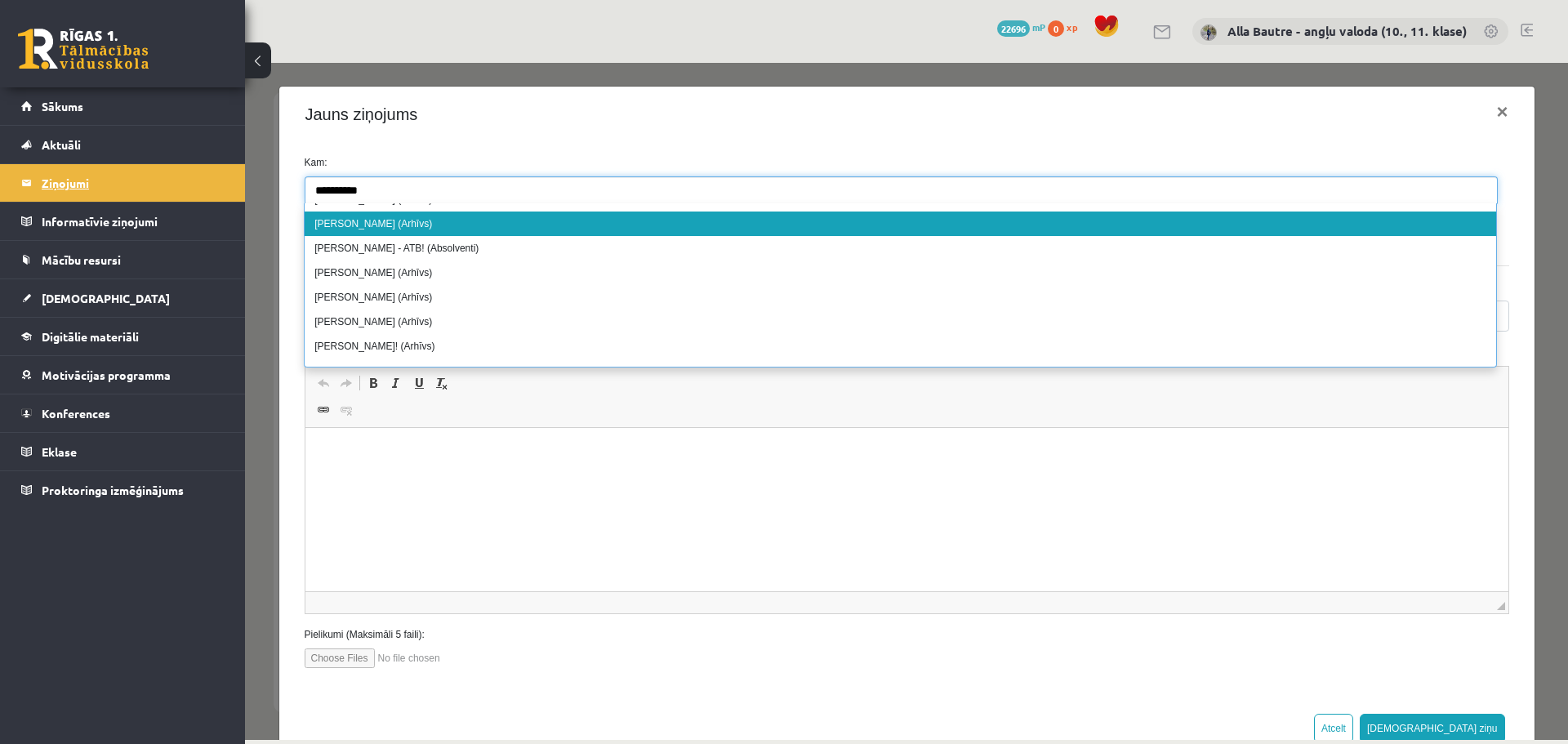
click at [52, 177] on legend "Ziņojumi 0" at bounding box center [133, 183] width 183 height 37
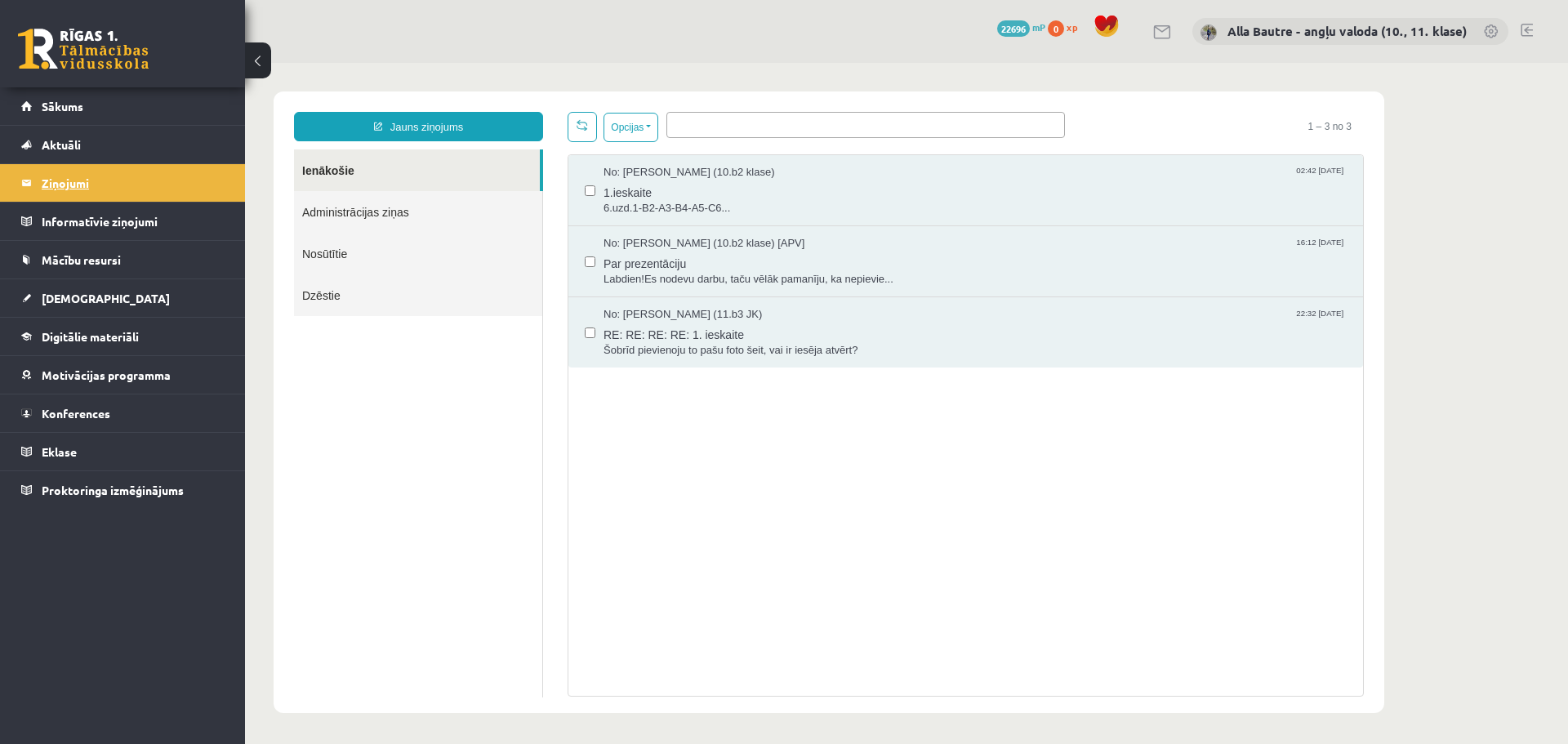
scroll to position [0, 0]
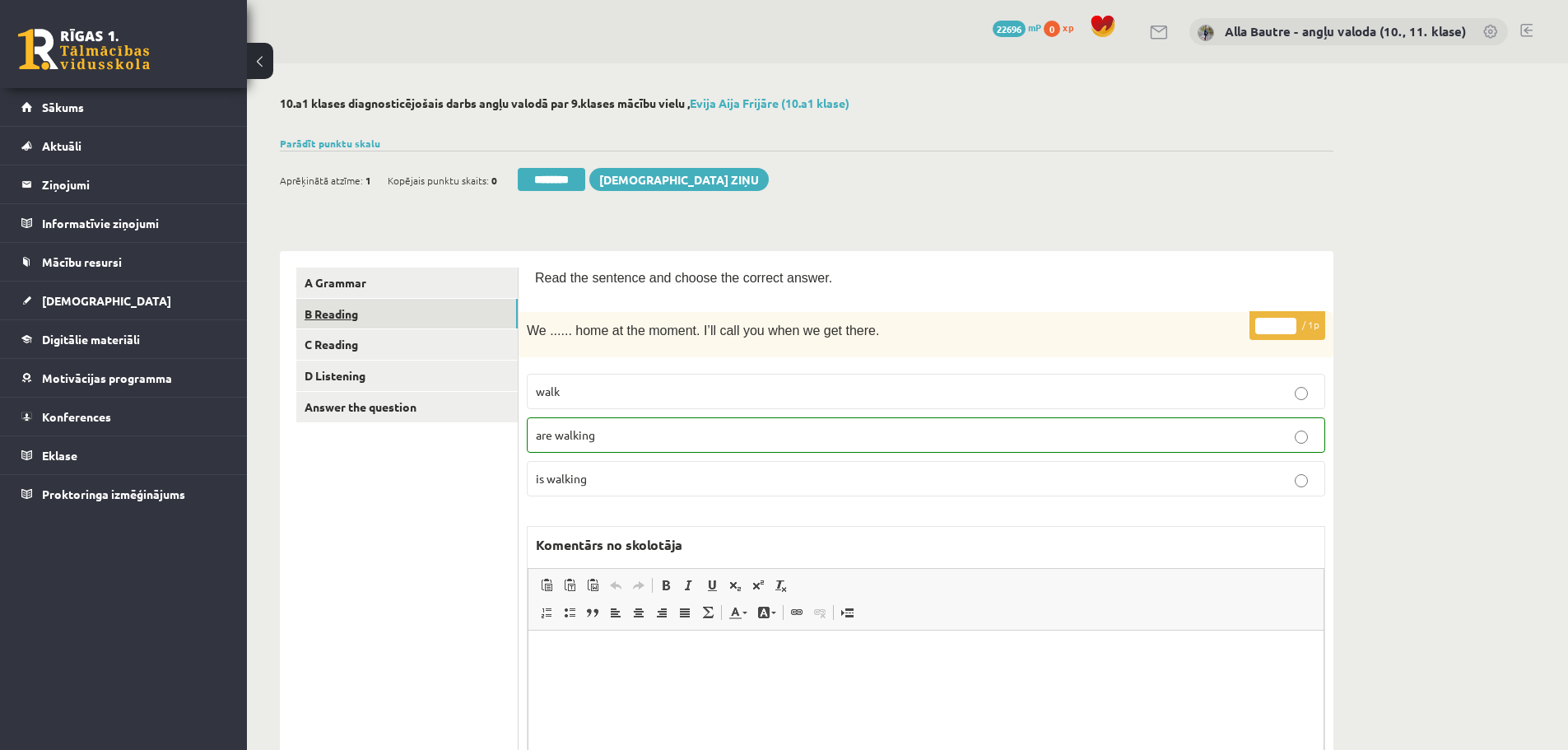
click at [342, 309] on link "B Reading" at bounding box center [406, 314] width 222 height 31
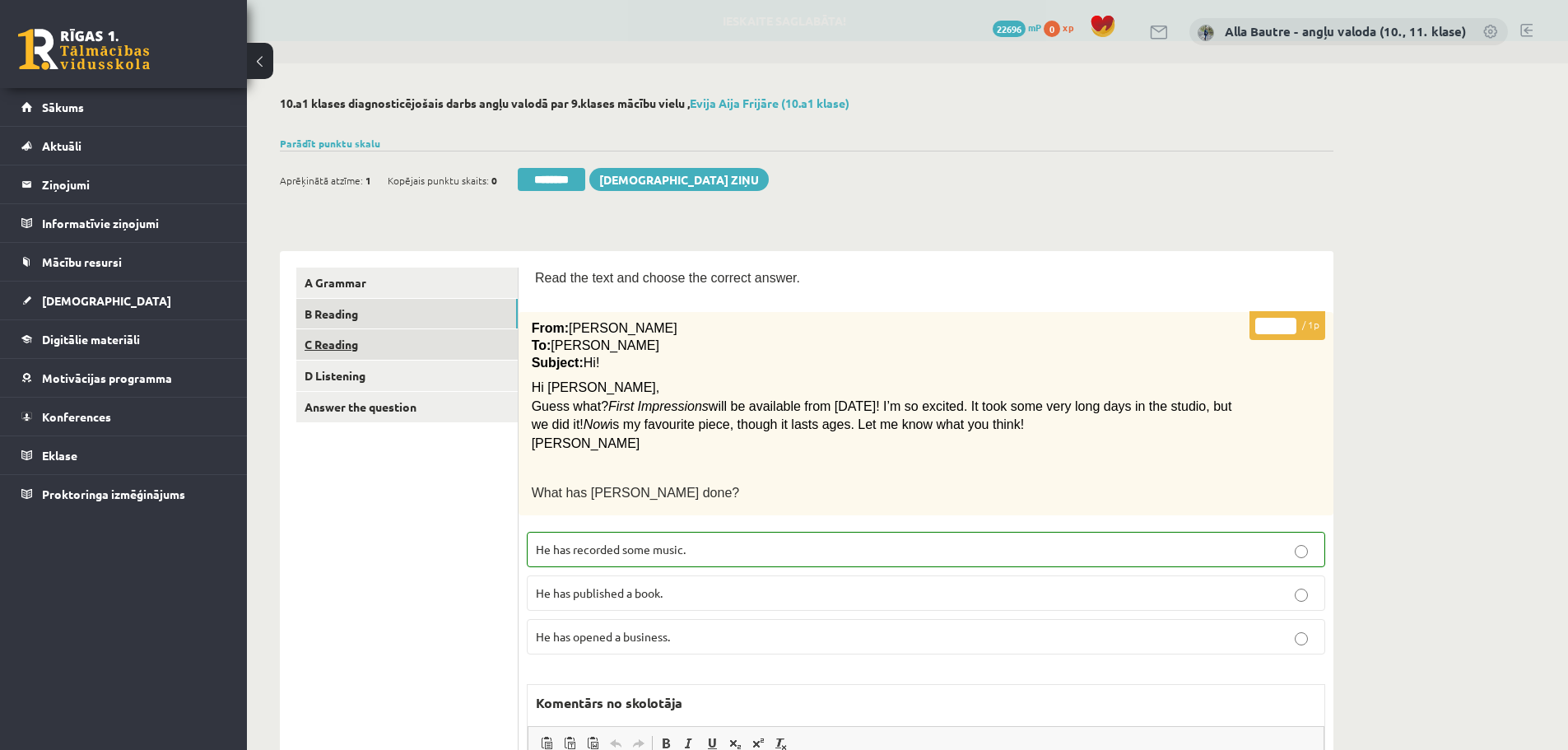
click at [352, 343] on link "C Reading" at bounding box center [406, 344] width 222 height 31
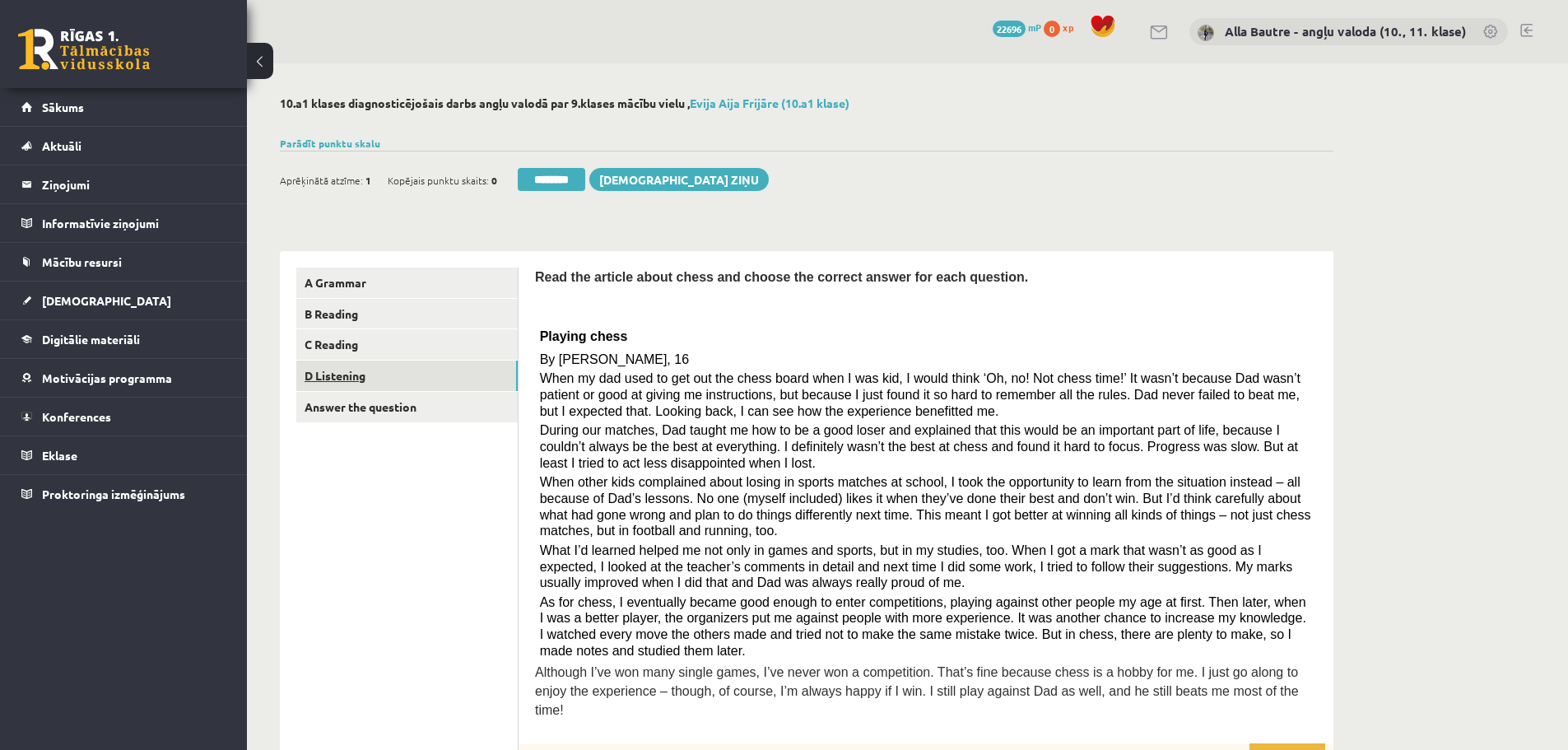
click at [349, 376] on link "D Listening" at bounding box center [406, 376] width 222 height 31
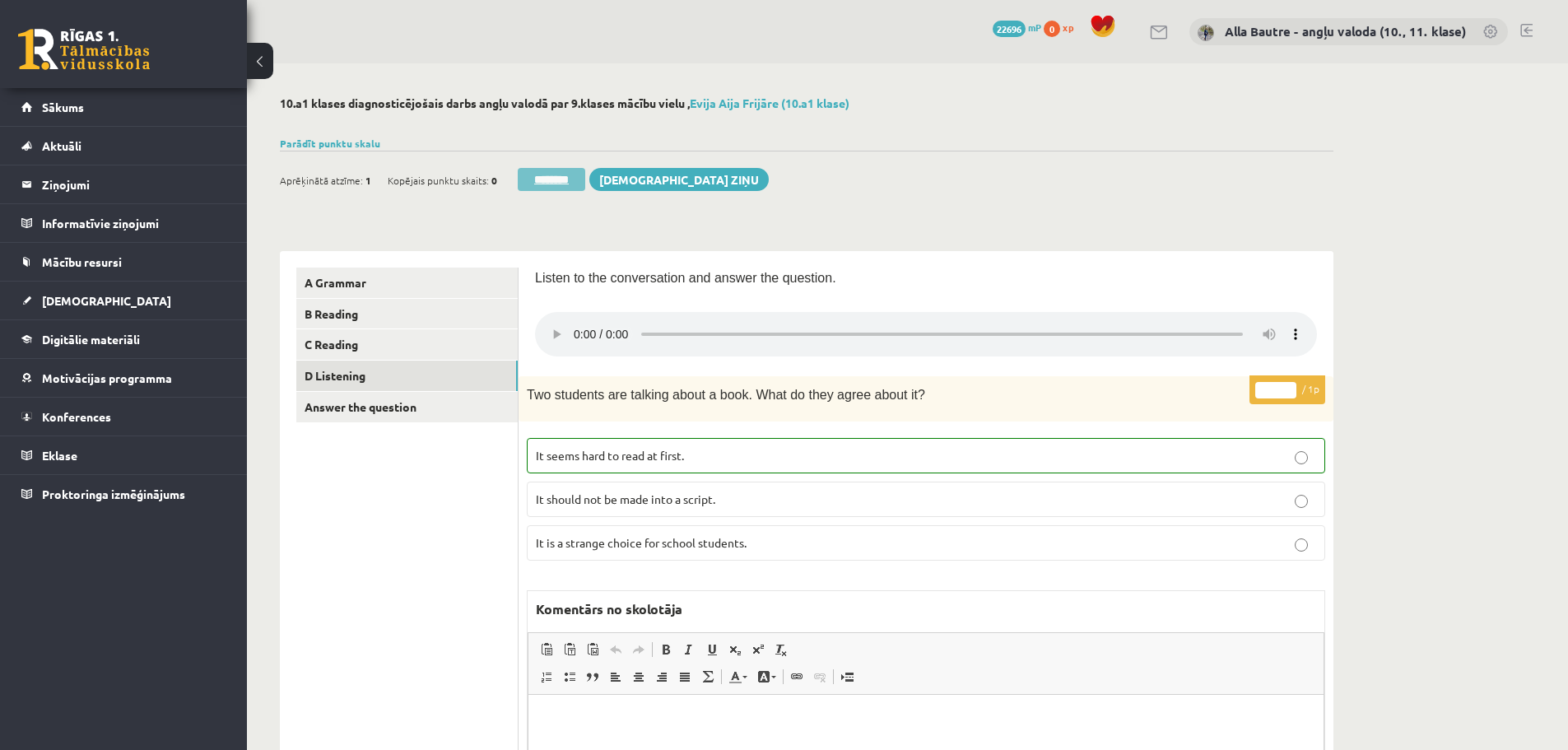
click at [554, 183] on input "********" at bounding box center [551, 180] width 67 height 23
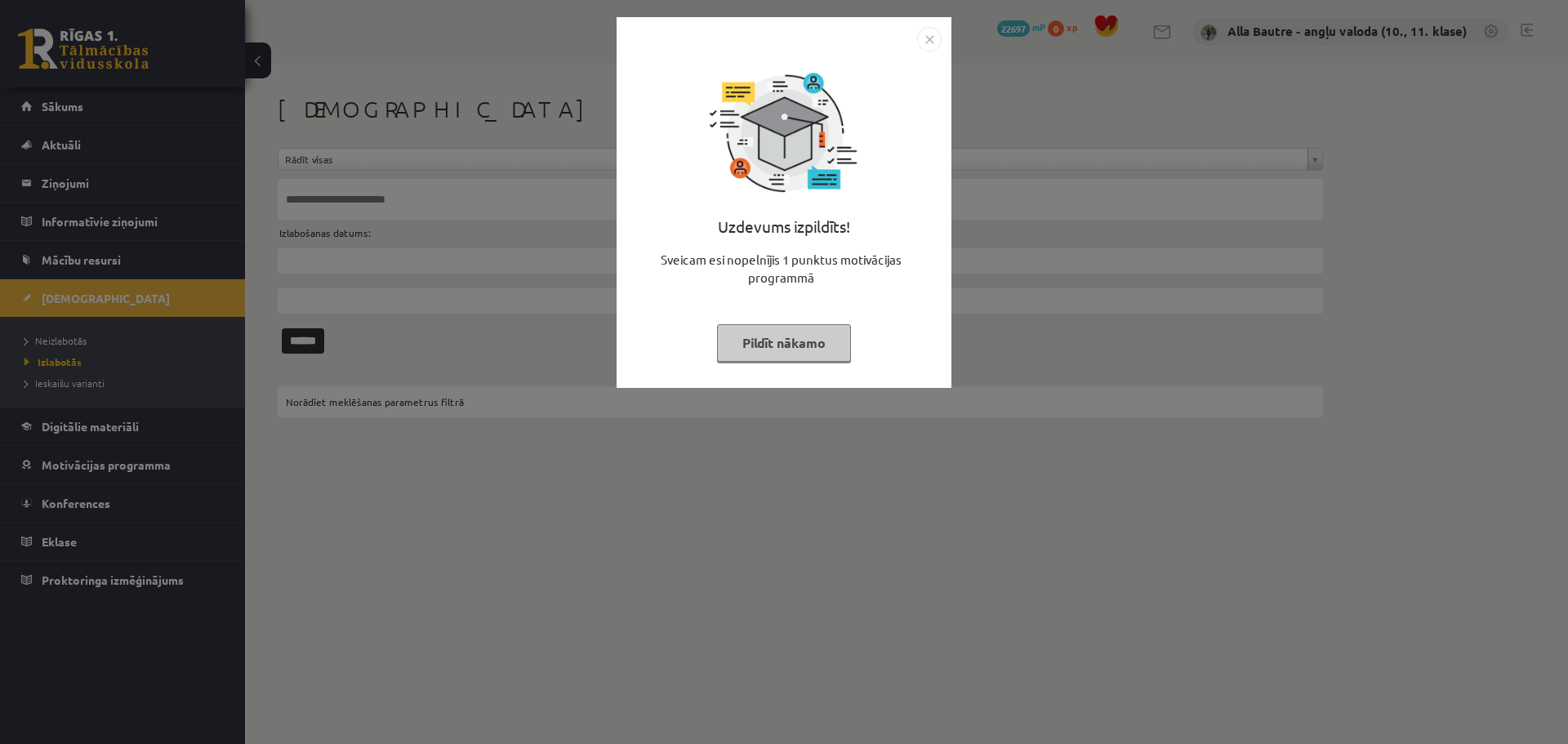
click at [925, 37] on img "Close" at bounding box center [929, 39] width 24 height 24
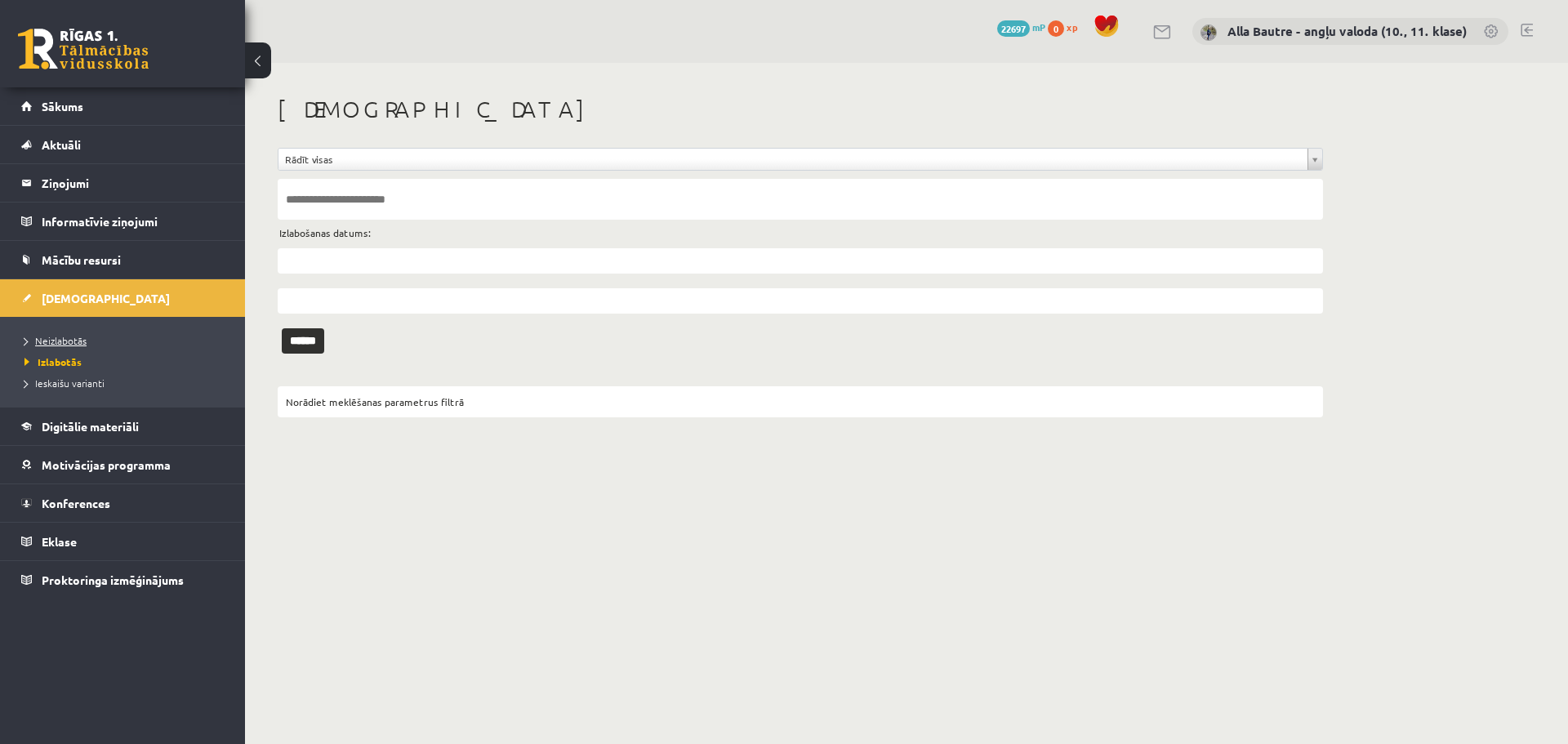
click at [37, 340] on span "Neizlabotās" at bounding box center [55, 340] width 62 height 13
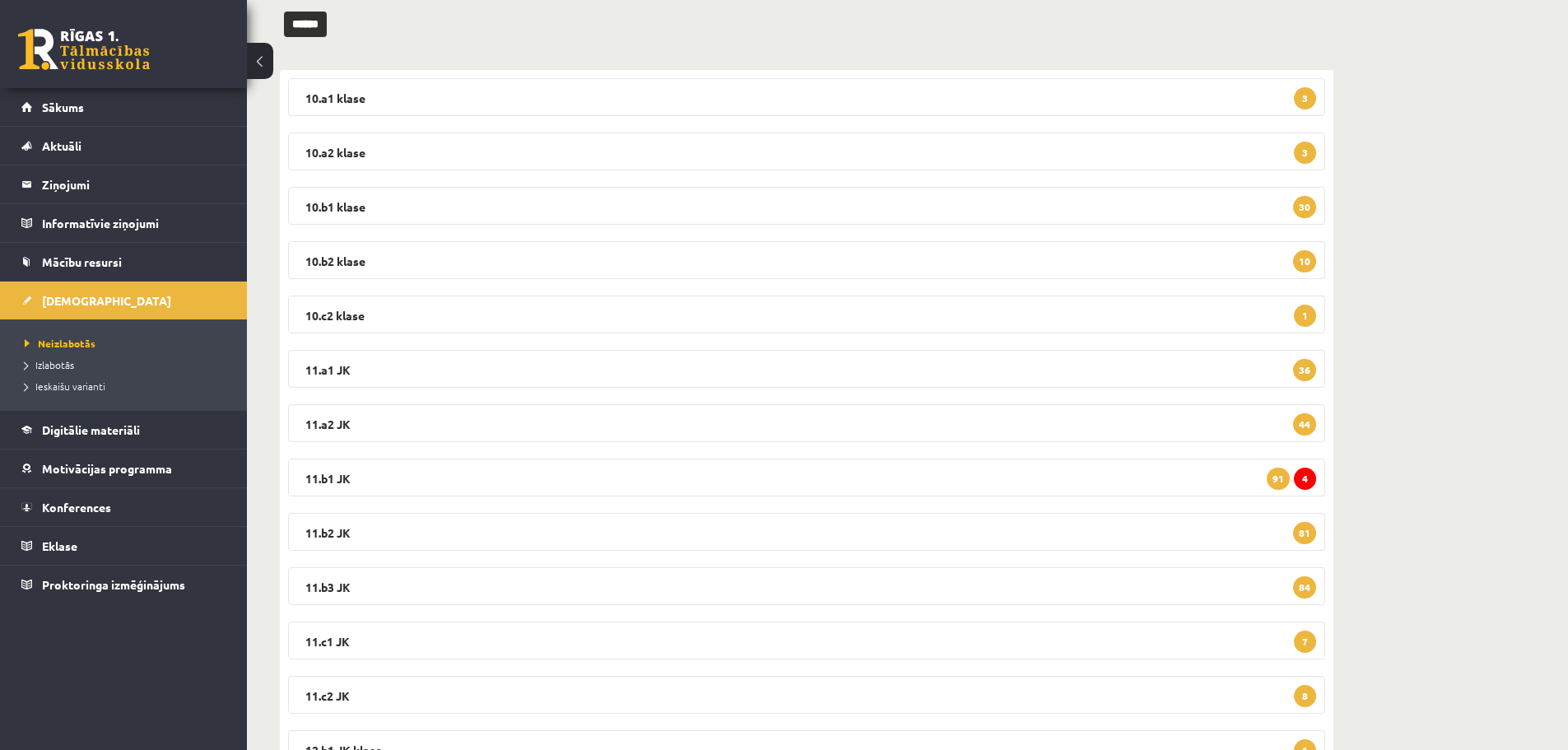
scroll to position [247, 0]
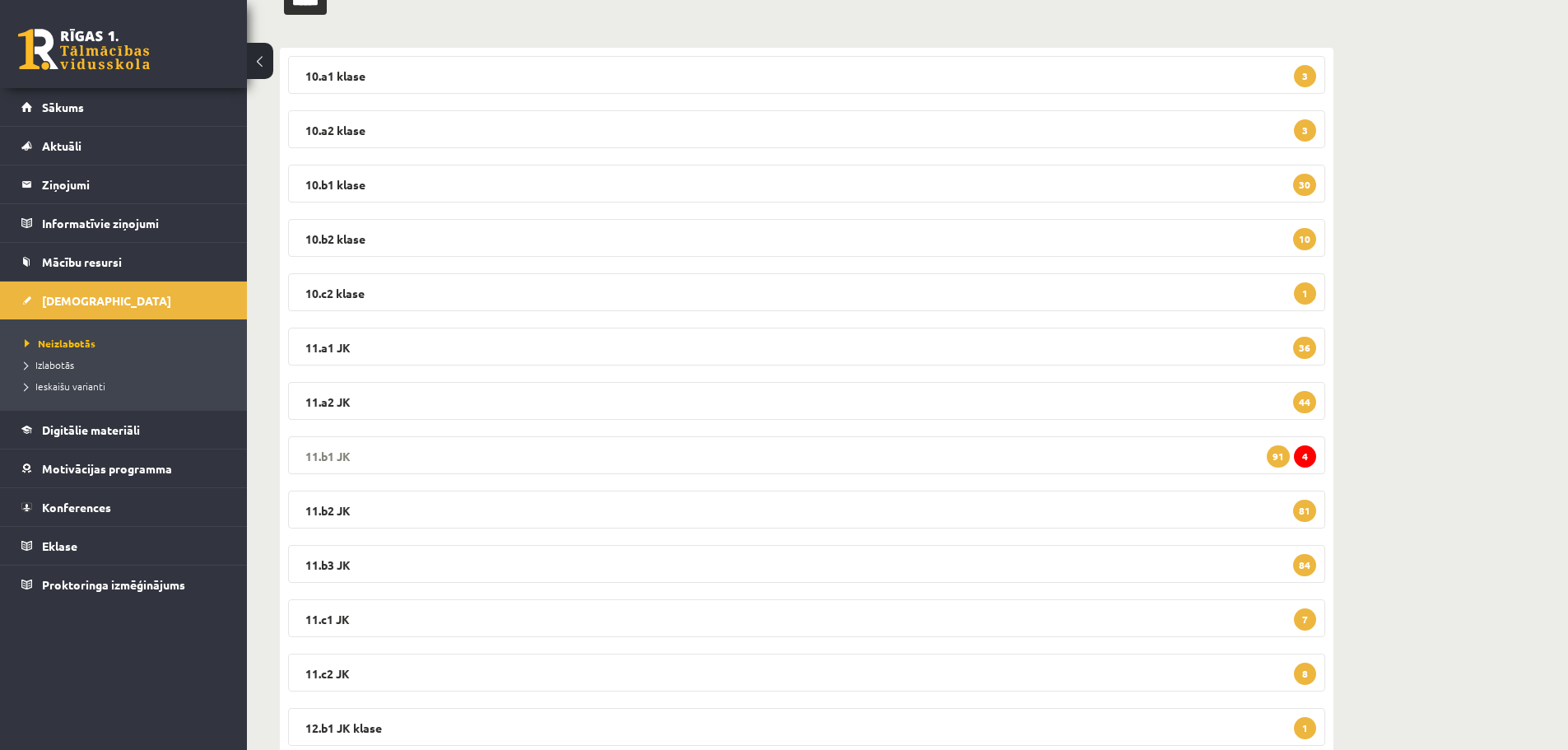
click at [328, 452] on legend "11.b1 JK 4 91" at bounding box center [807, 455] width 1037 height 38
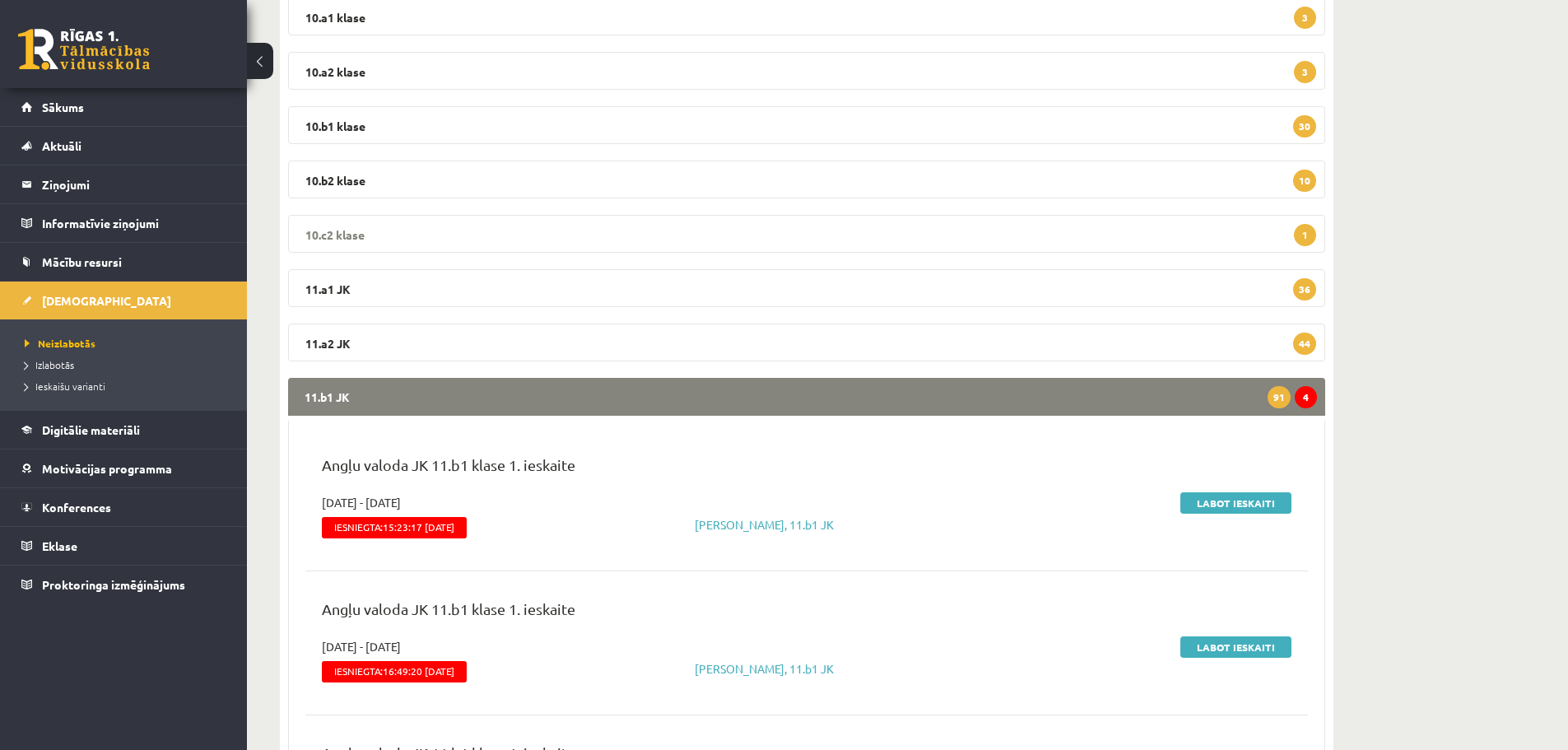
scroll to position [412, 0]
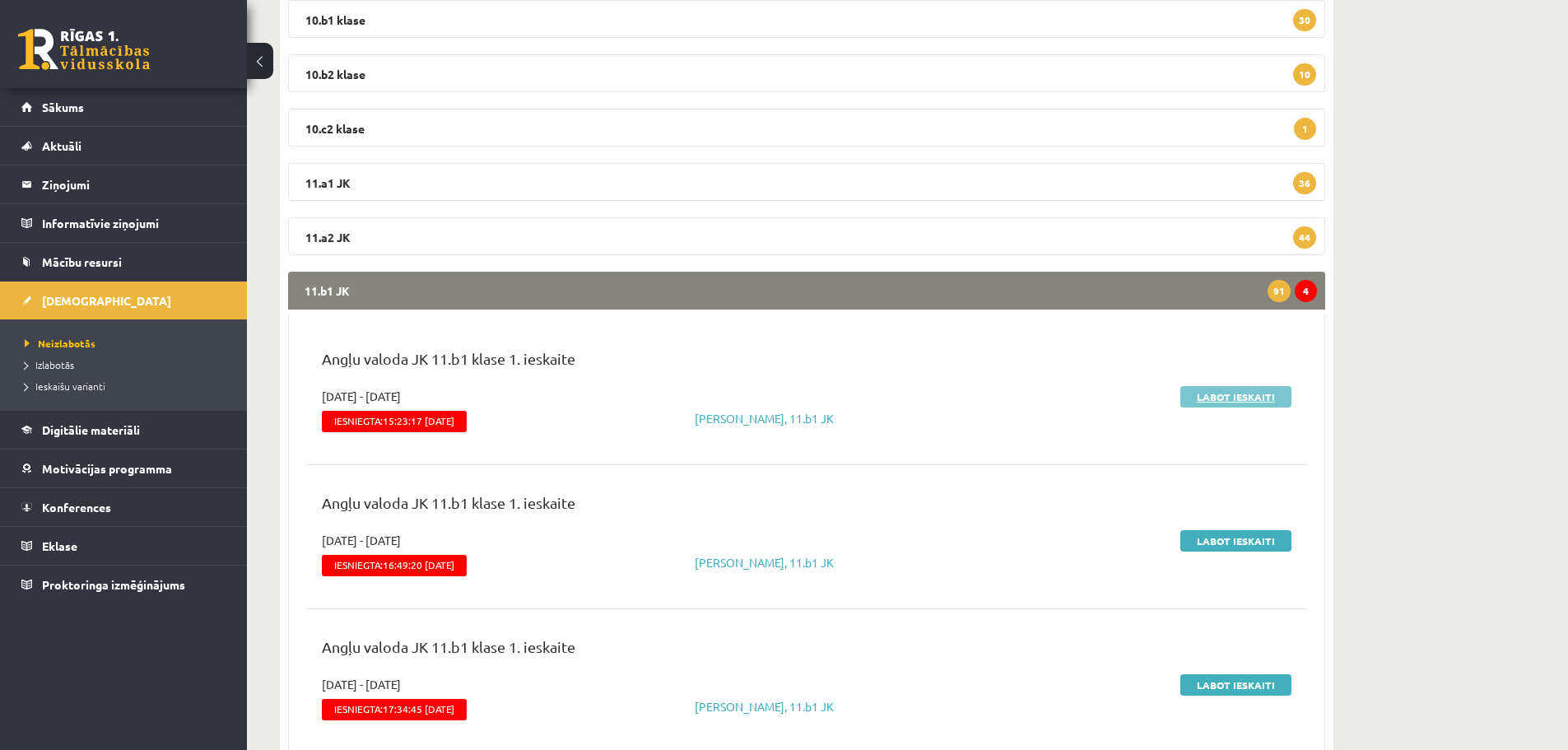
click at [1238, 400] on link "Labot ieskaiti" at bounding box center [1236, 397] width 111 height 21
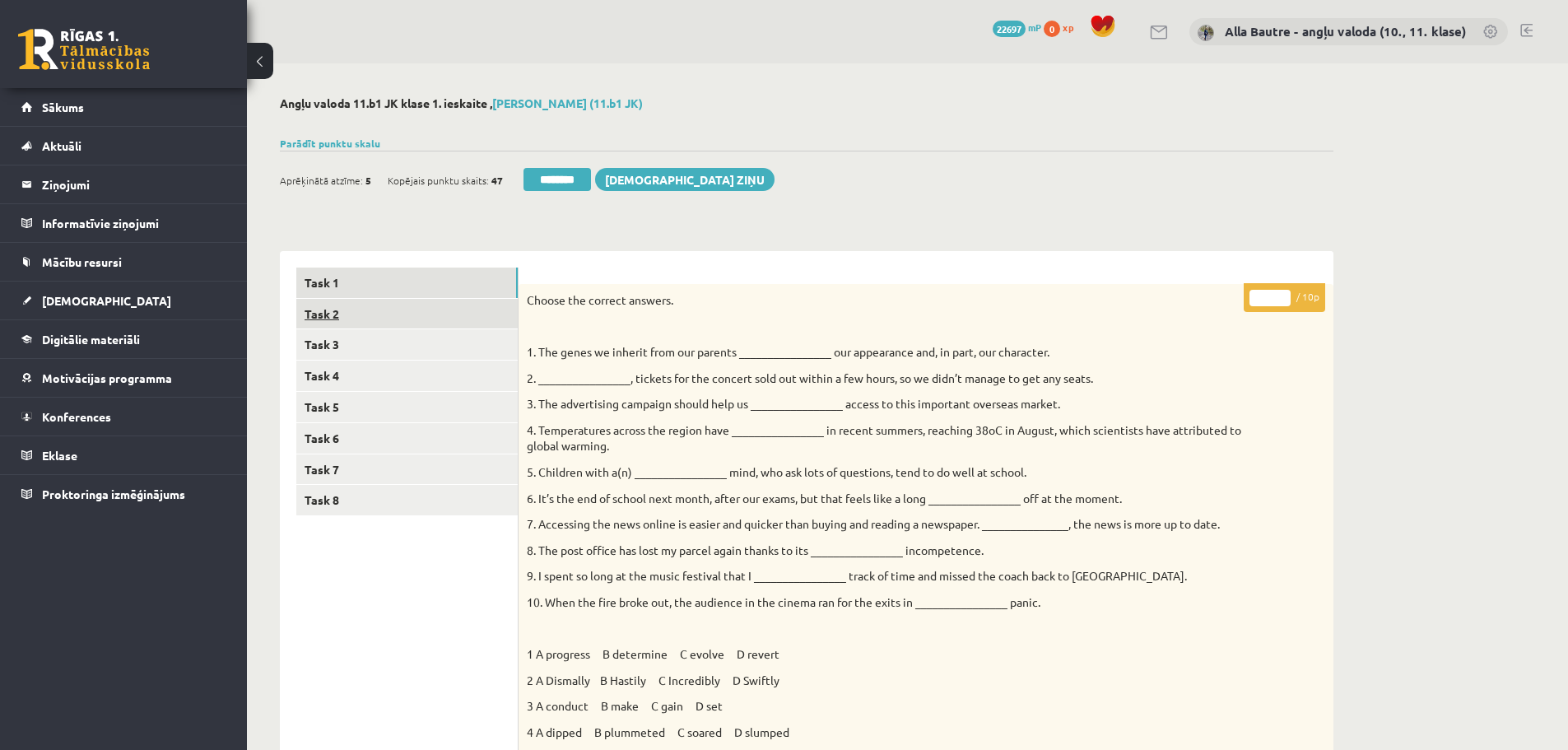
click at [328, 311] on link "Task 2" at bounding box center [406, 314] width 222 height 31
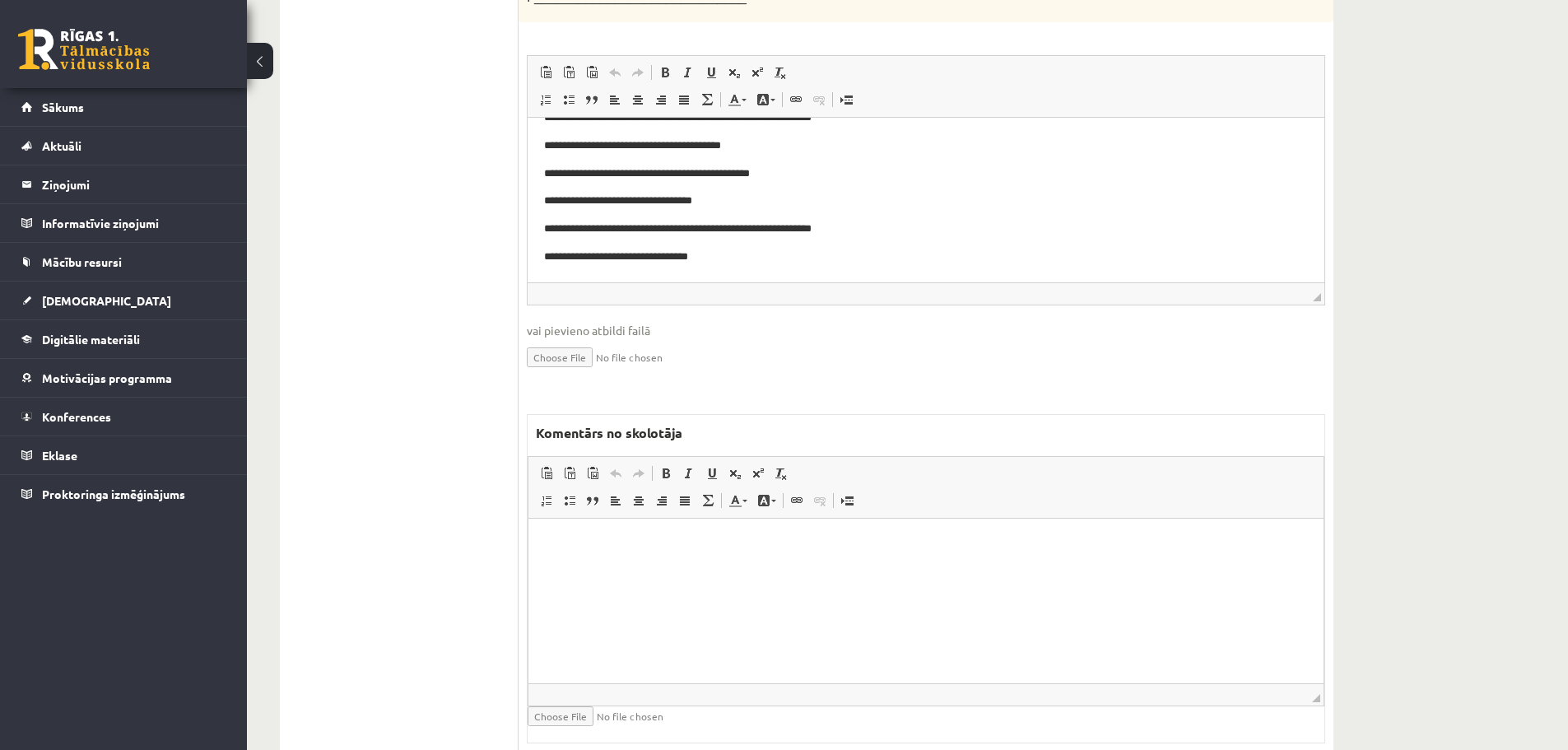
scroll to position [741, 0]
click at [554, 568] on html at bounding box center [926, 542] width 795 height 50
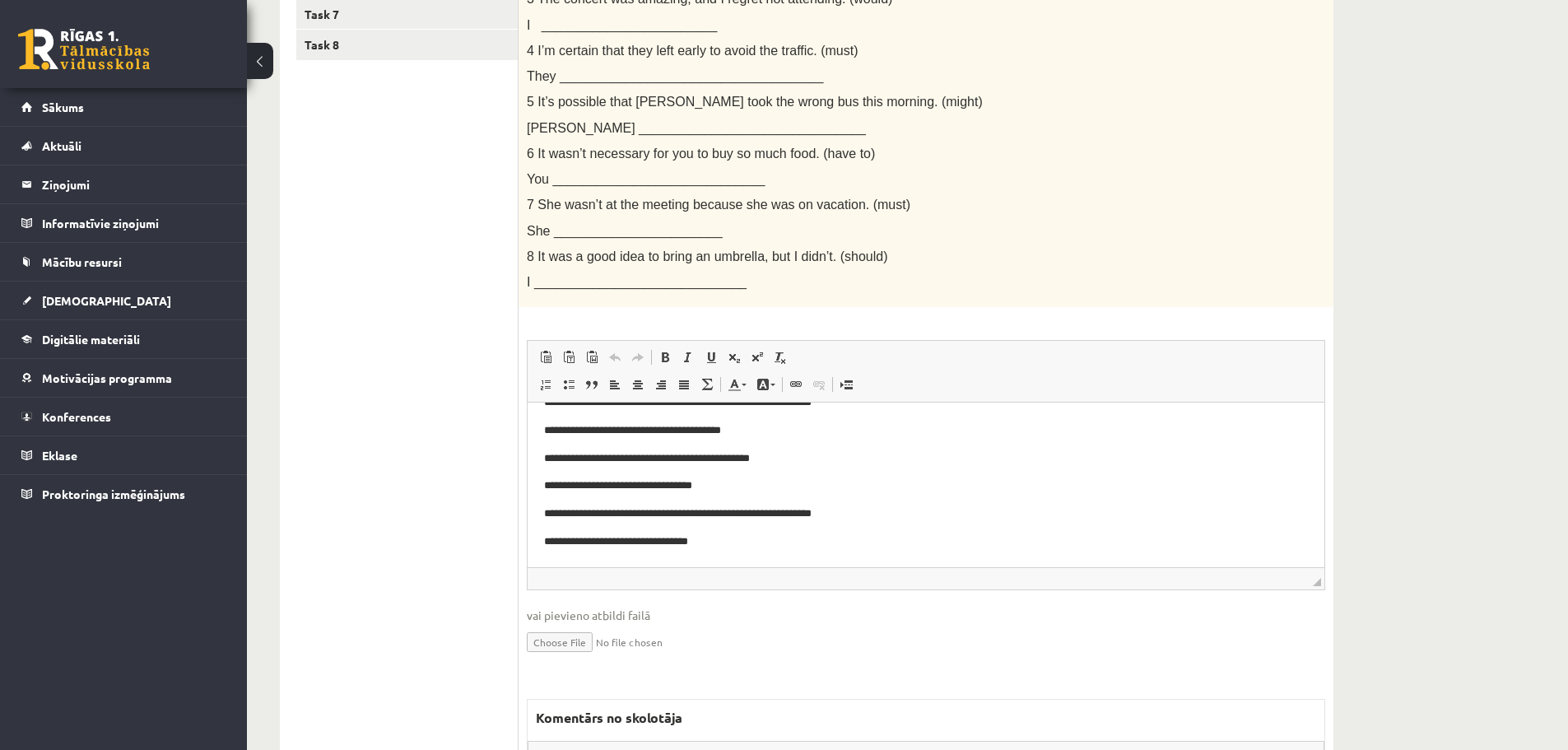
scroll to position [82, 0]
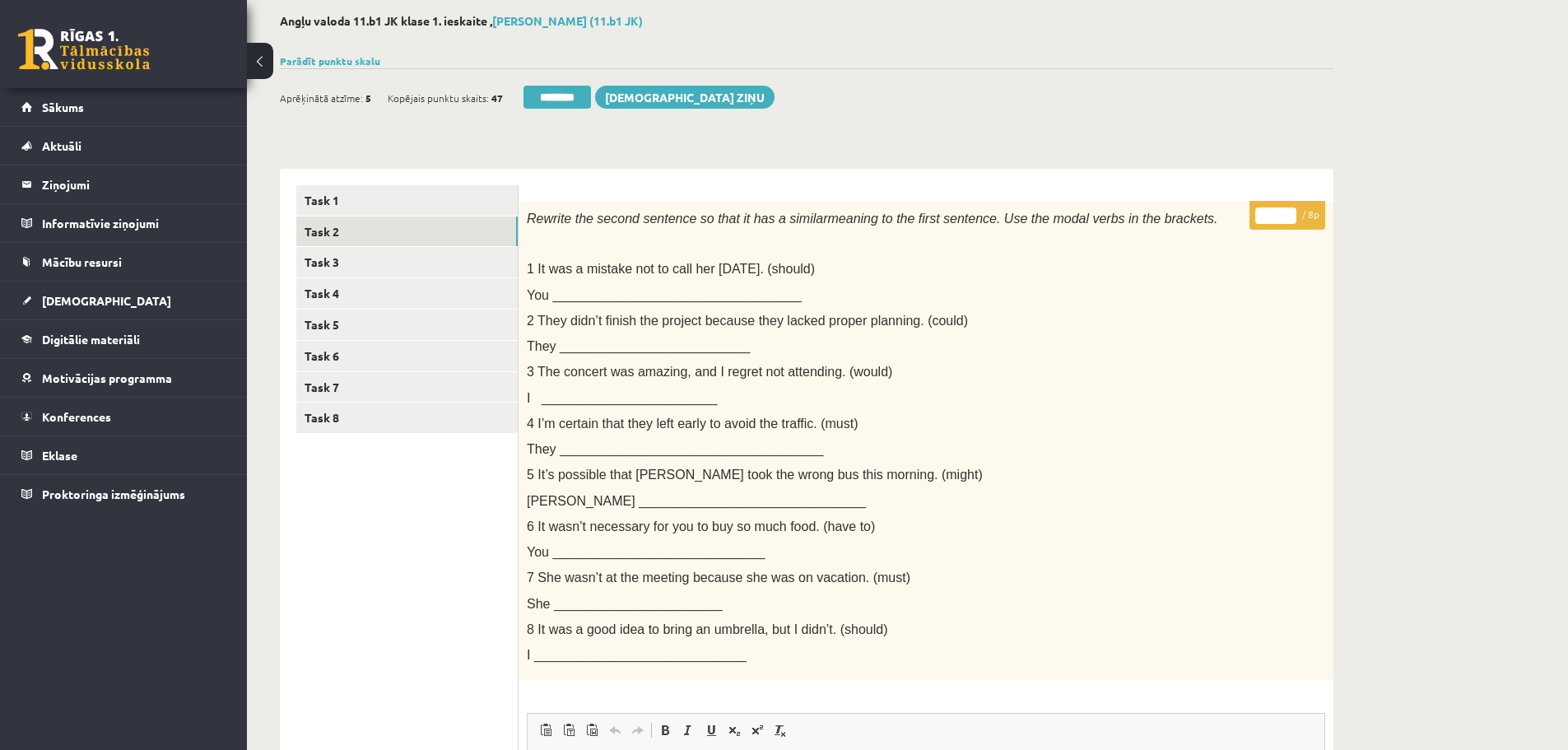
click at [1284, 212] on input "*" at bounding box center [1275, 216] width 41 height 17
type input "*"
click at [1287, 222] on input "*" at bounding box center [1275, 216] width 41 height 17
click at [349, 262] on link "Task 3" at bounding box center [406, 262] width 222 height 31
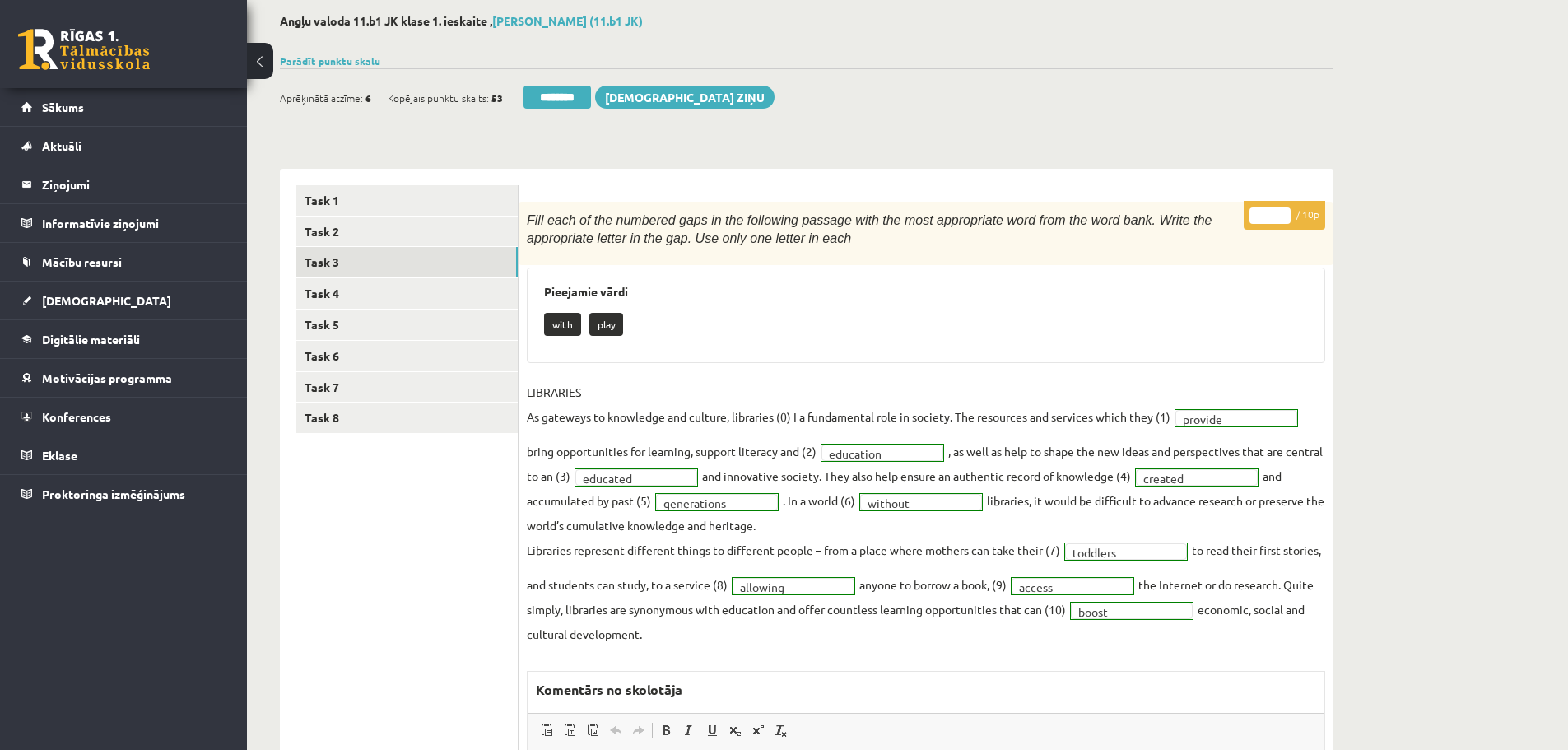
scroll to position [0, 0]
click at [348, 287] on link "Task 4" at bounding box center [406, 294] width 222 height 31
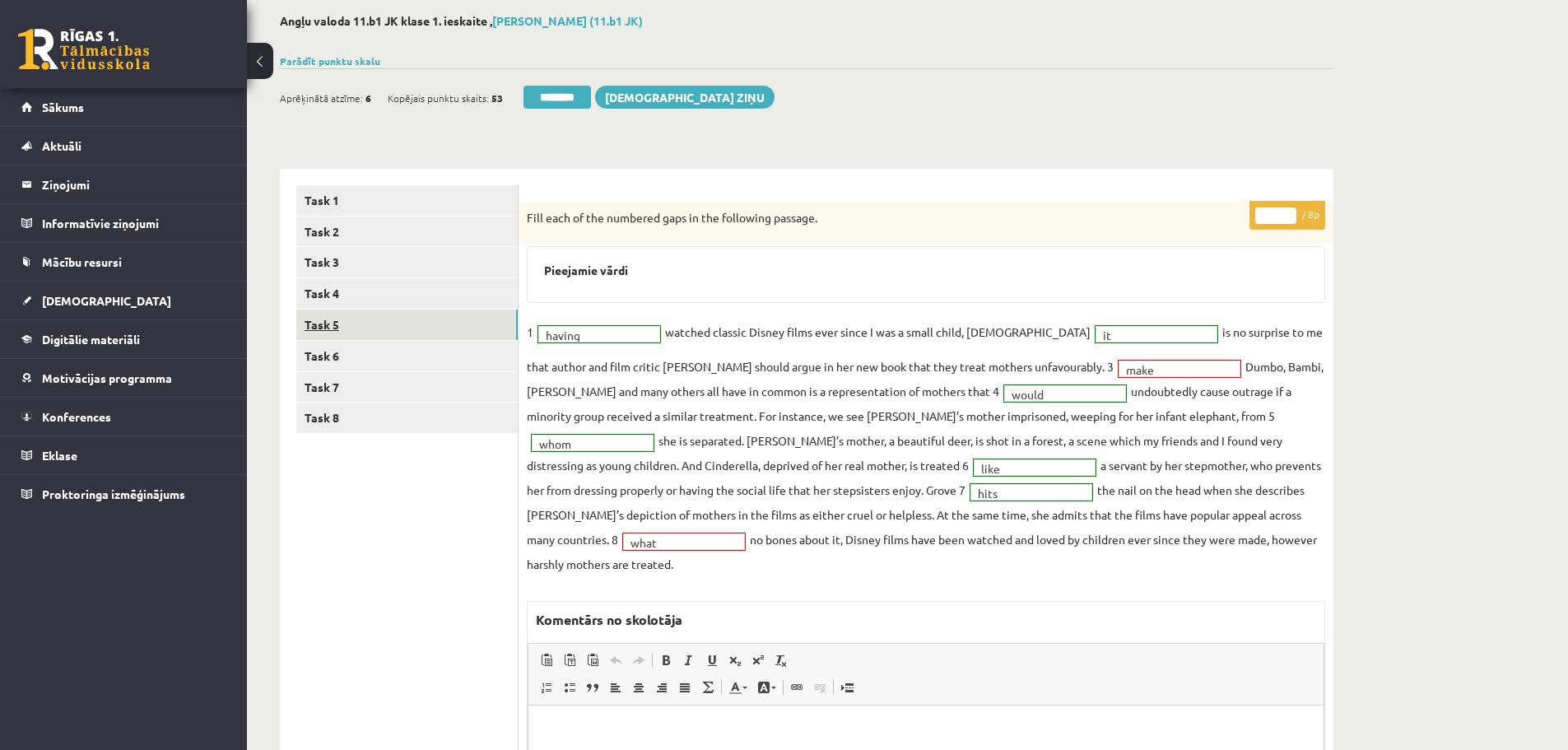
click at [329, 324] on link "Task 5" at bounding box center [406, 324] width 222 height 31
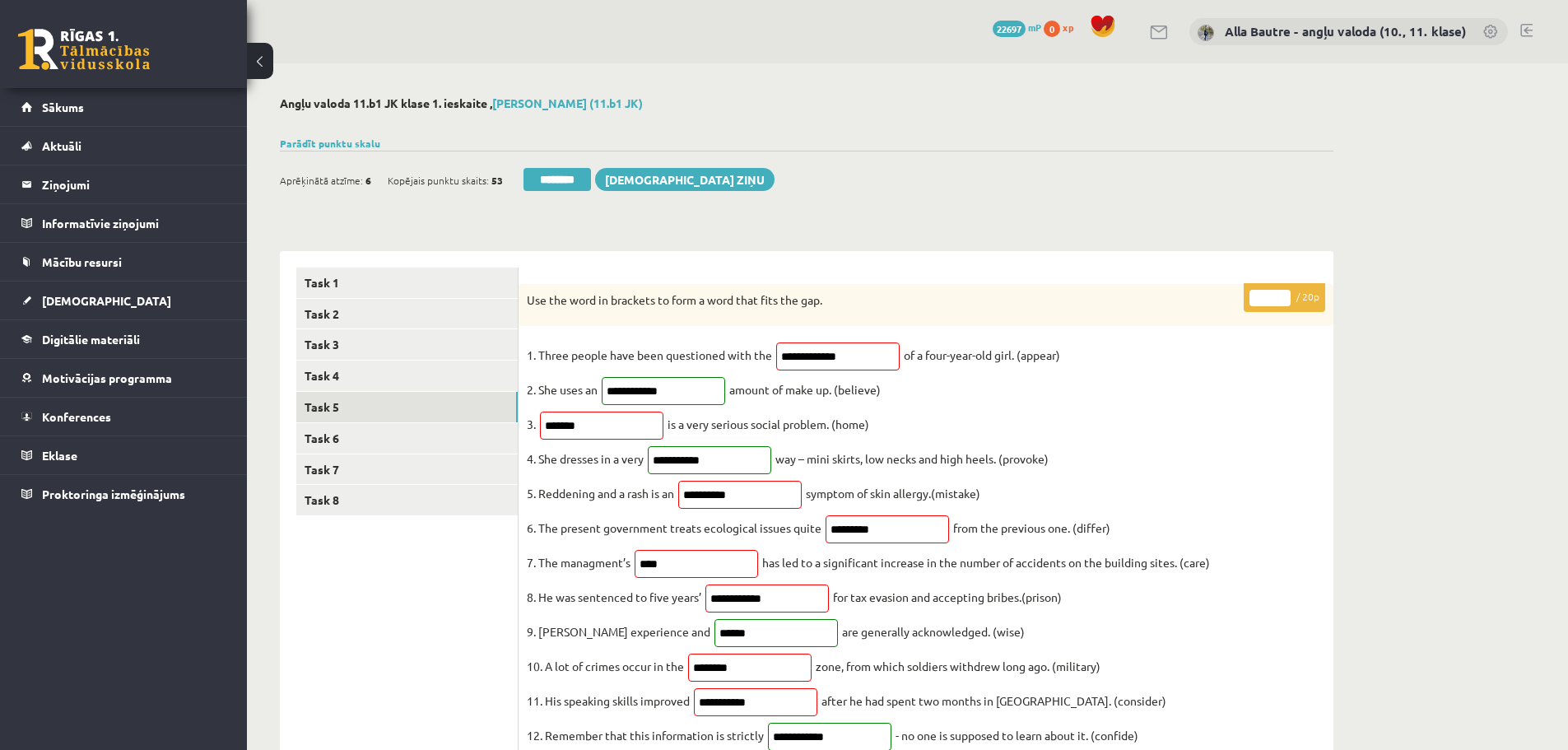
click at [1287, 295] on input "*" at bounding box center [1270, 298] width 41 height 17
type input "*"
click at [1287, 295] on input "*" at bounding box center [1270, 298] width 41 height 17
click at [355, 436] on link "Task 6" at bounding box center [406, 438] width 222 height 31
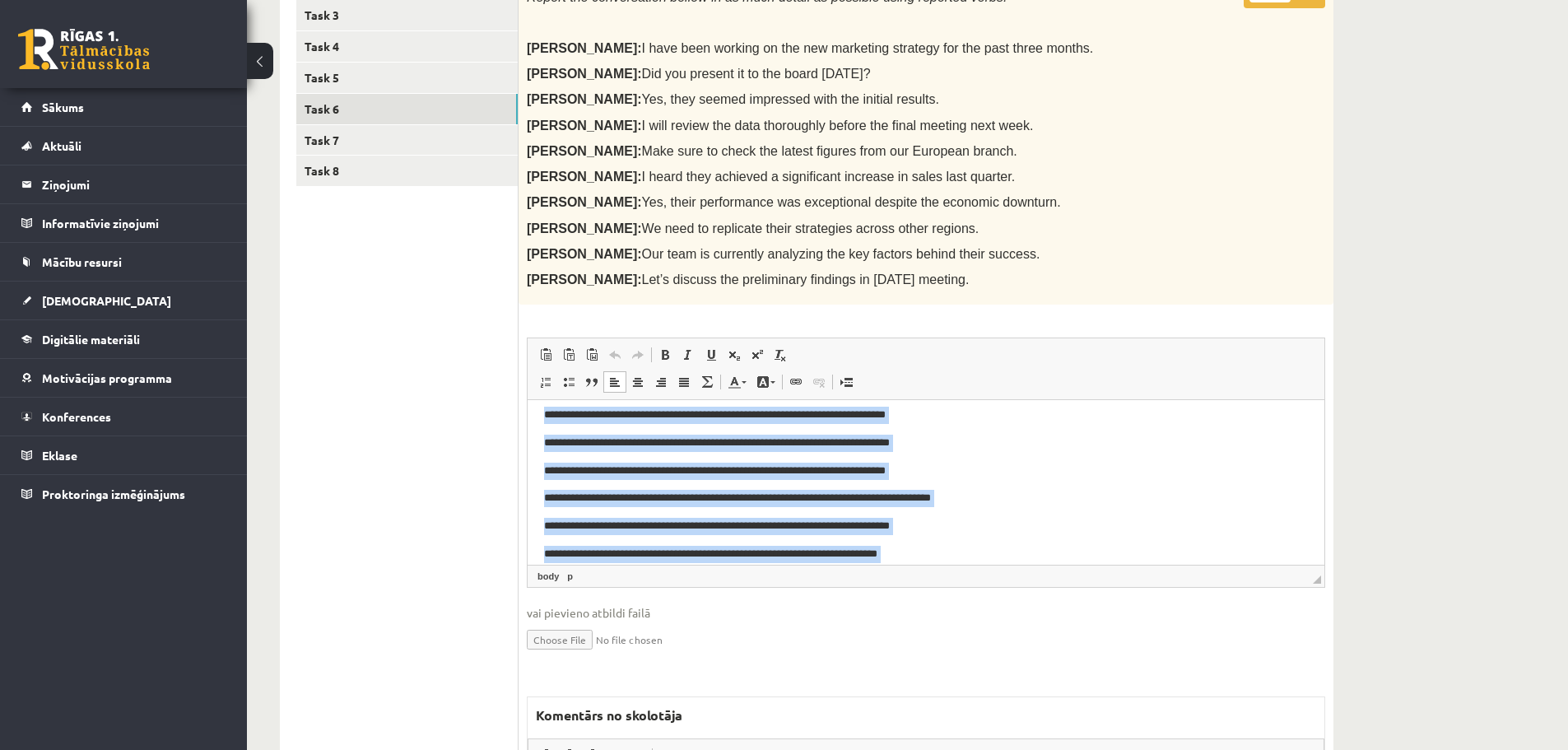
scroll to position [164, 0]
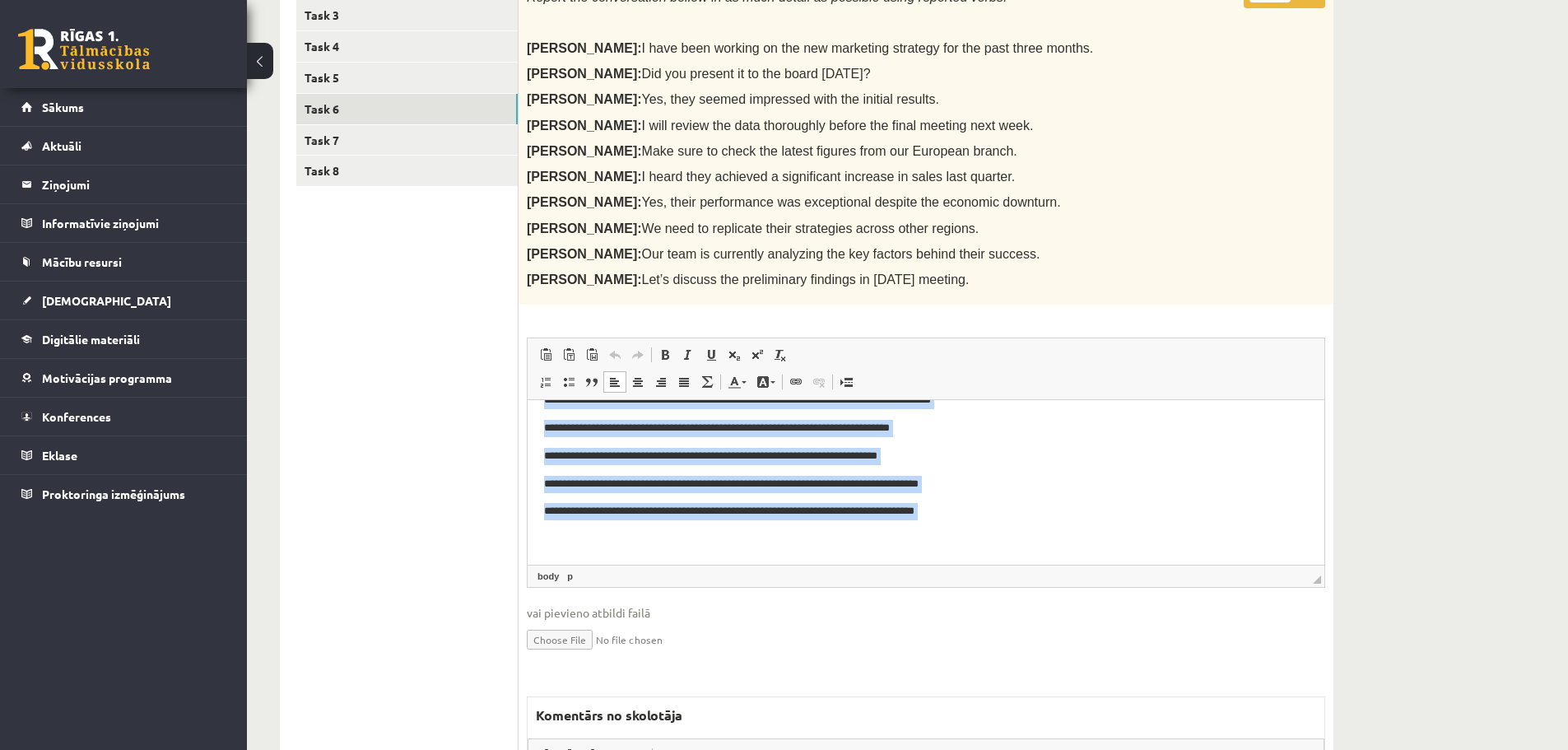
drag, startPoint x: 537, startPoint y: 428, endPoint x: 962, endPoint y: 533, distance: 437.8
click at [962, 533] on html "**********" at bounding box center [926, 401] width 797 height 328
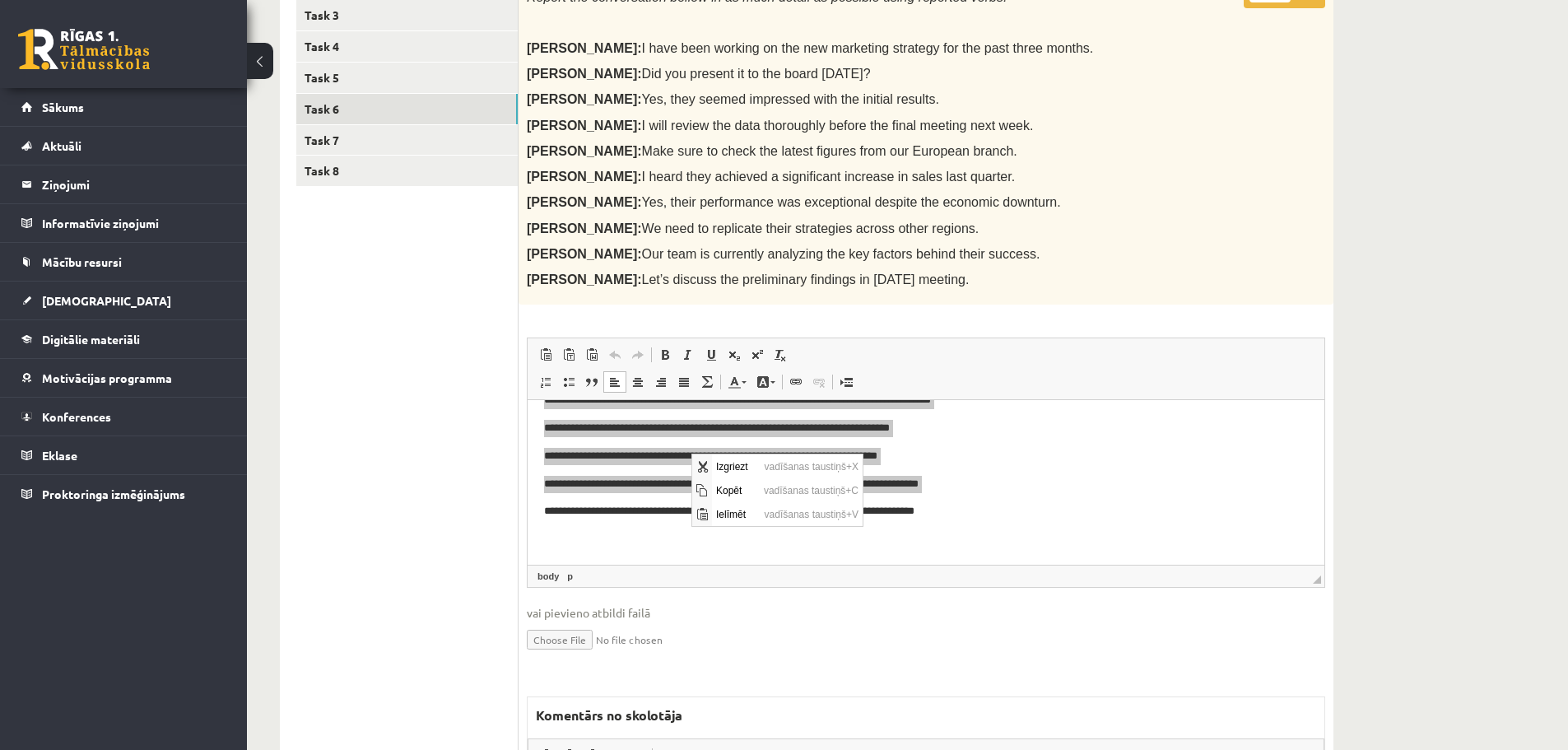
scroll to position [0, 0]
click at [731, 496] on span "Kopēt" at bounding box center [736, 490] width 48 height 24
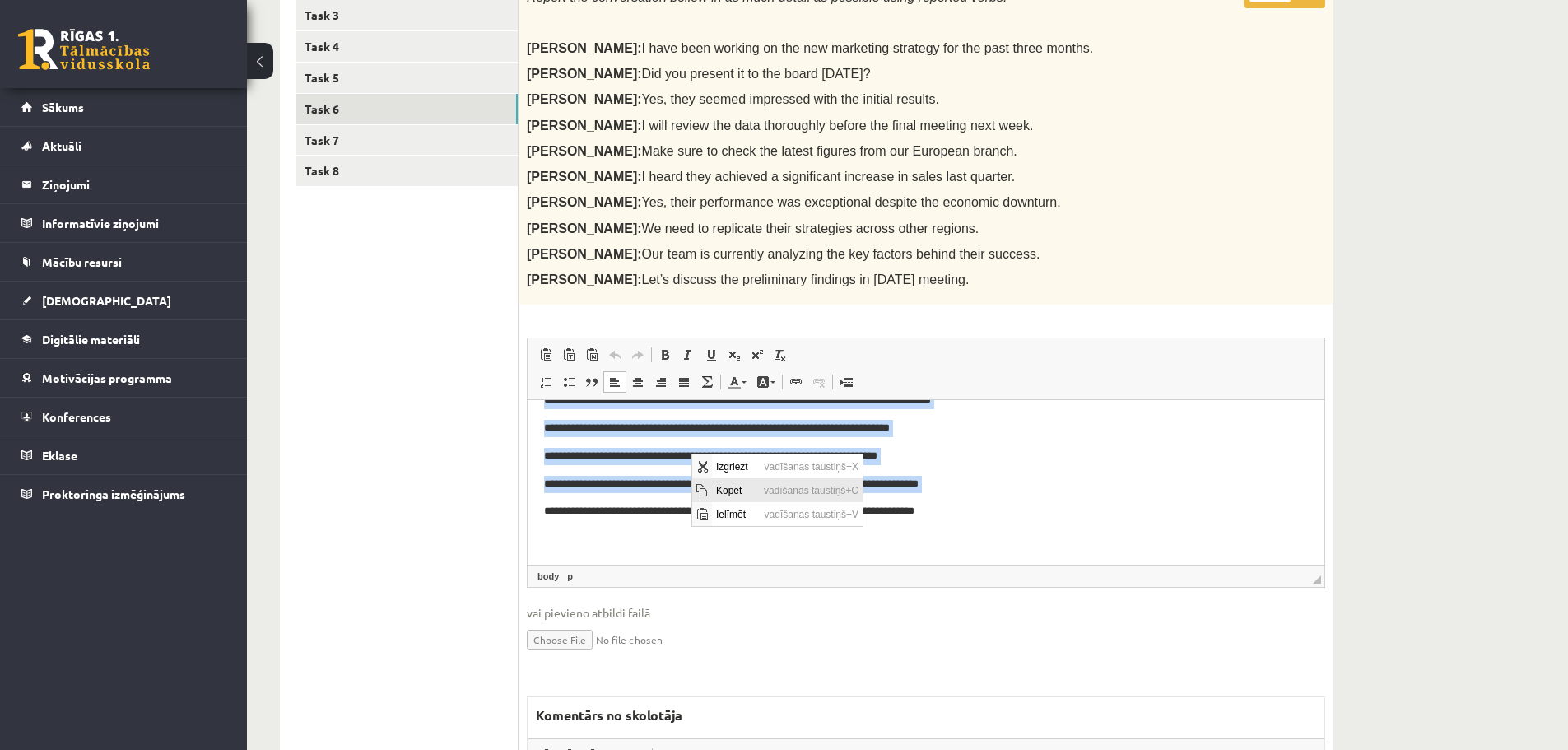
copy body "**********"
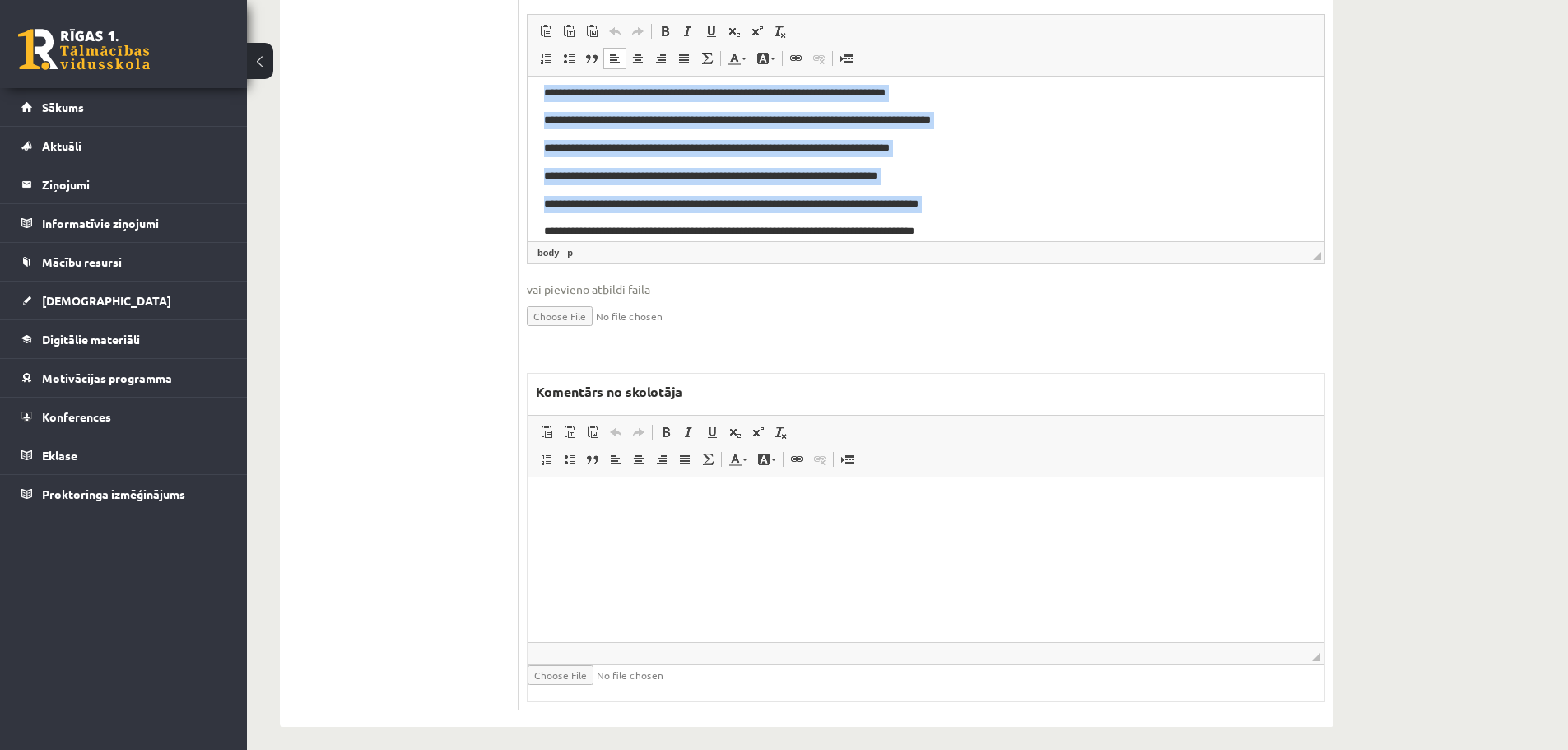
scroll to position [659, 0]
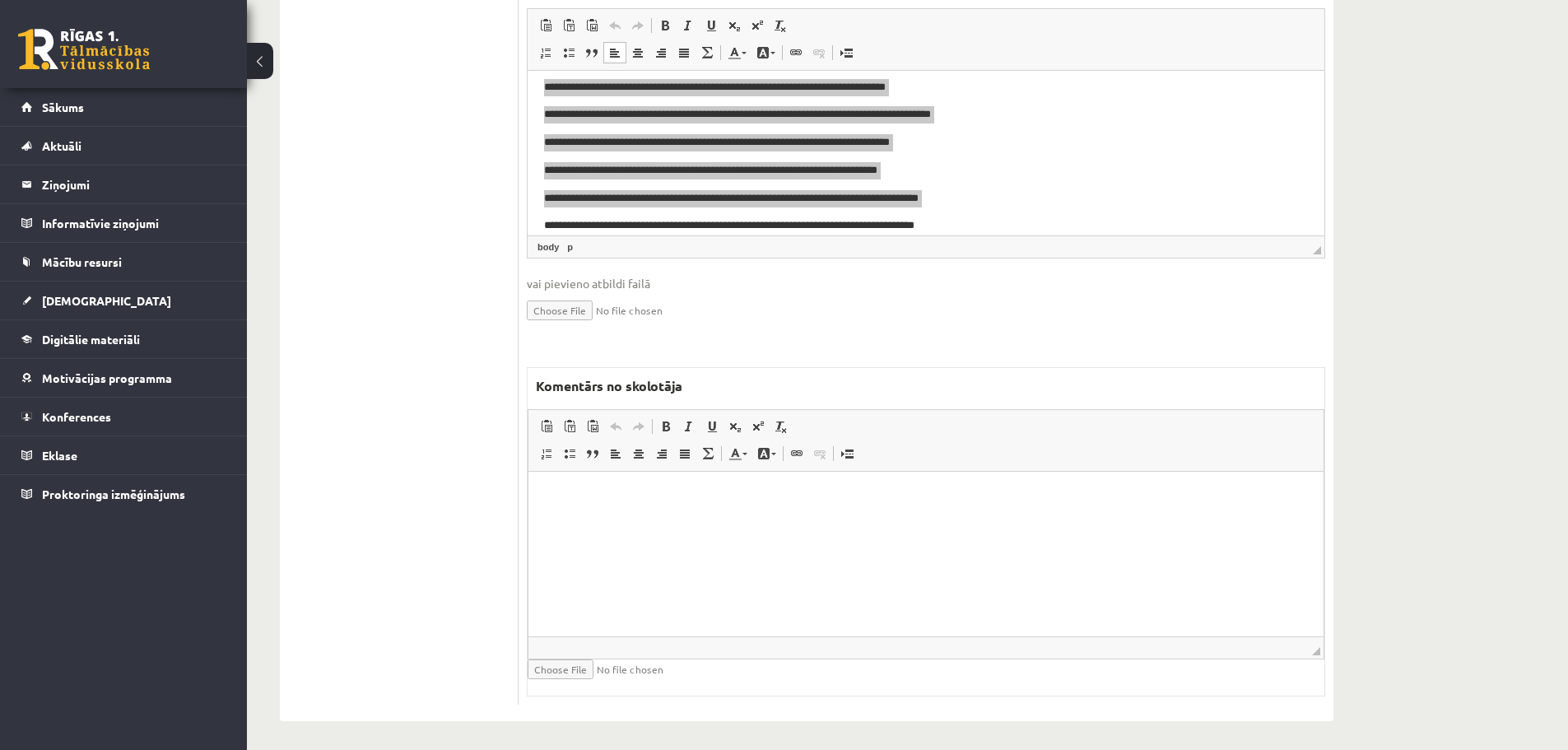
click at [613, 515] on html at bounding box center [926, 496] width 795 height 50
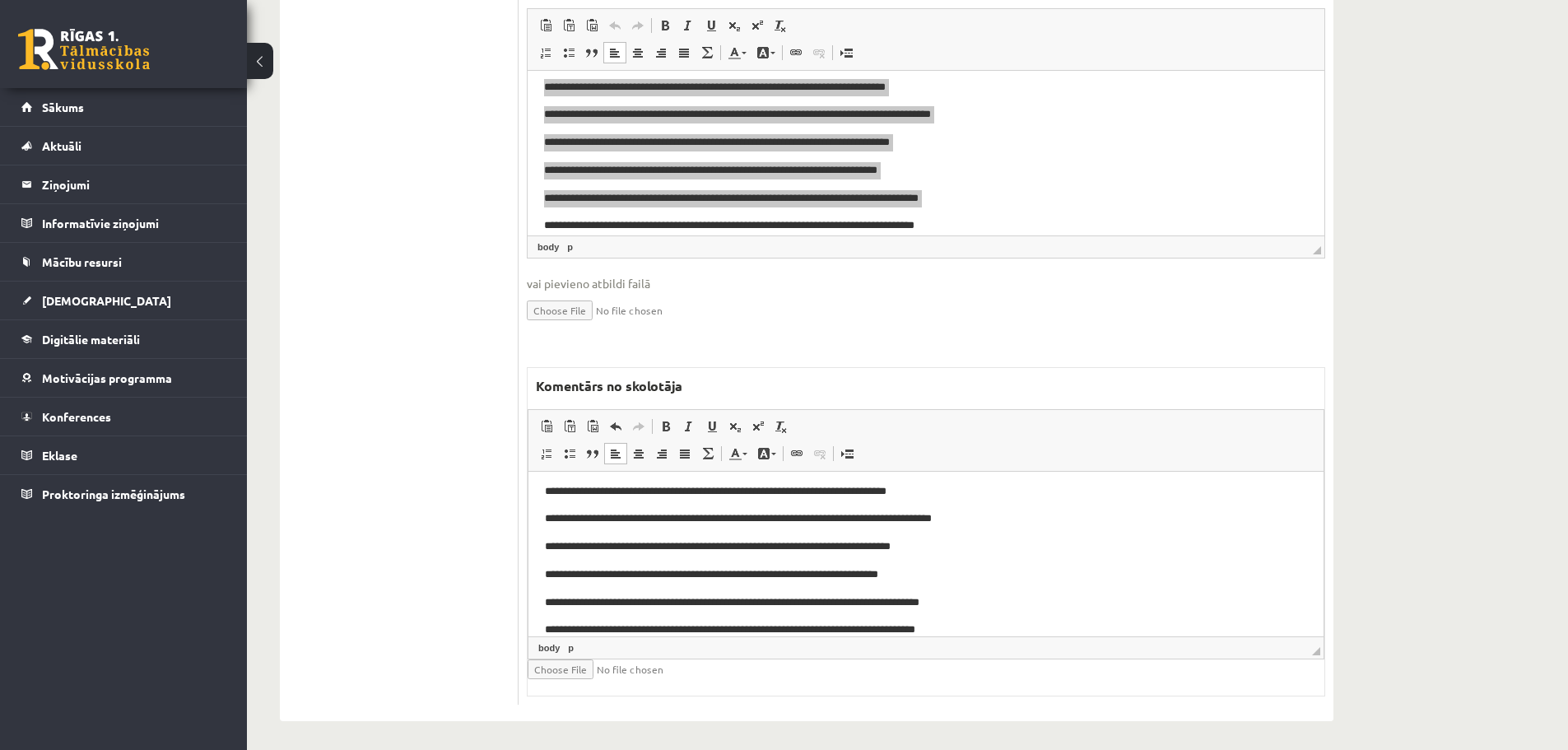
scroll to position [0, 0]
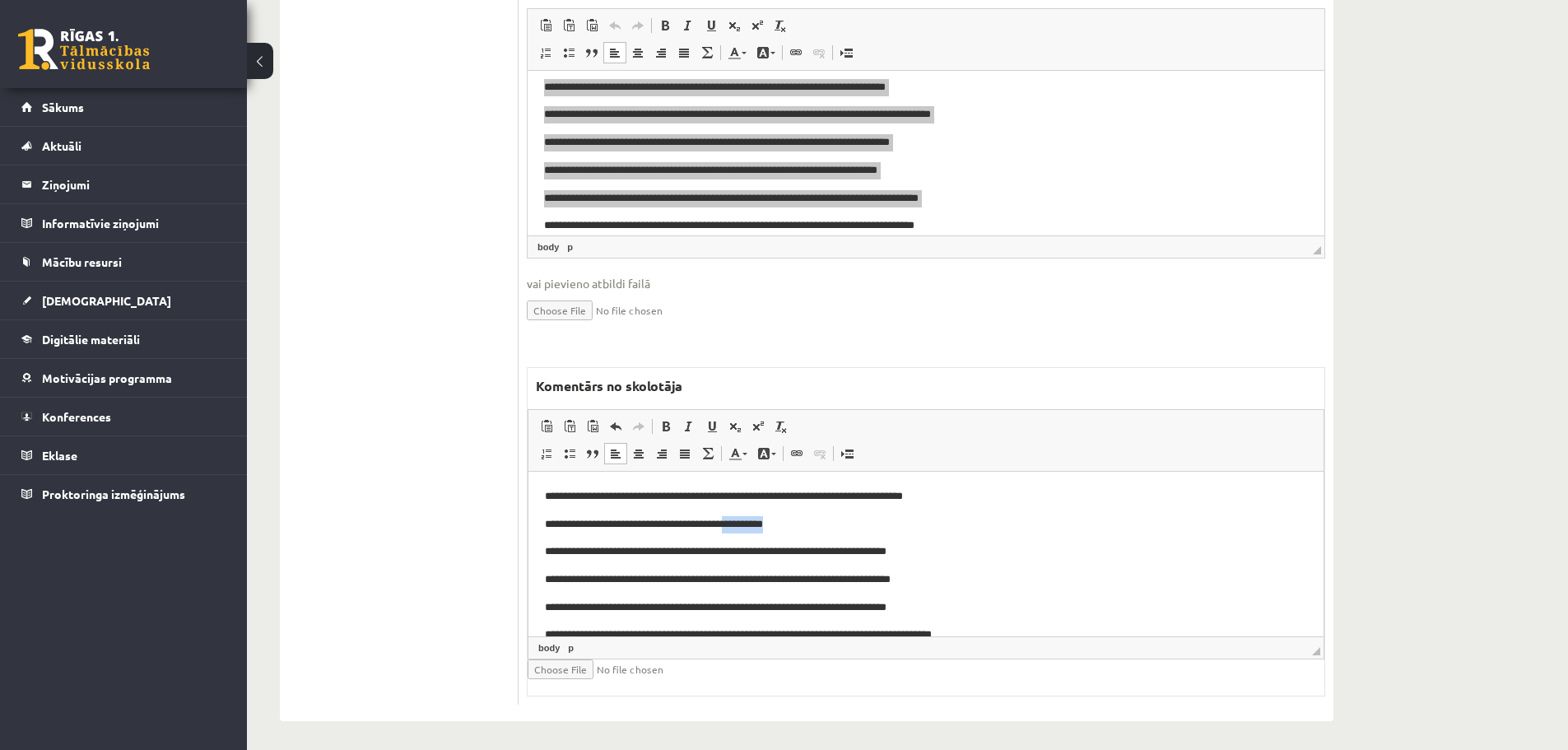
drag, startPoint x: 745, startPoint y: 525, endPoint x: 812, endPoint y: 527, distance: 67.0
click at [812, 527] on p "**********" at bounding box center [920, 525] width 750 height 18
click at [743, 452] on link "Teksta krāsa" at bounding box center [738, 454] width 29 height 21
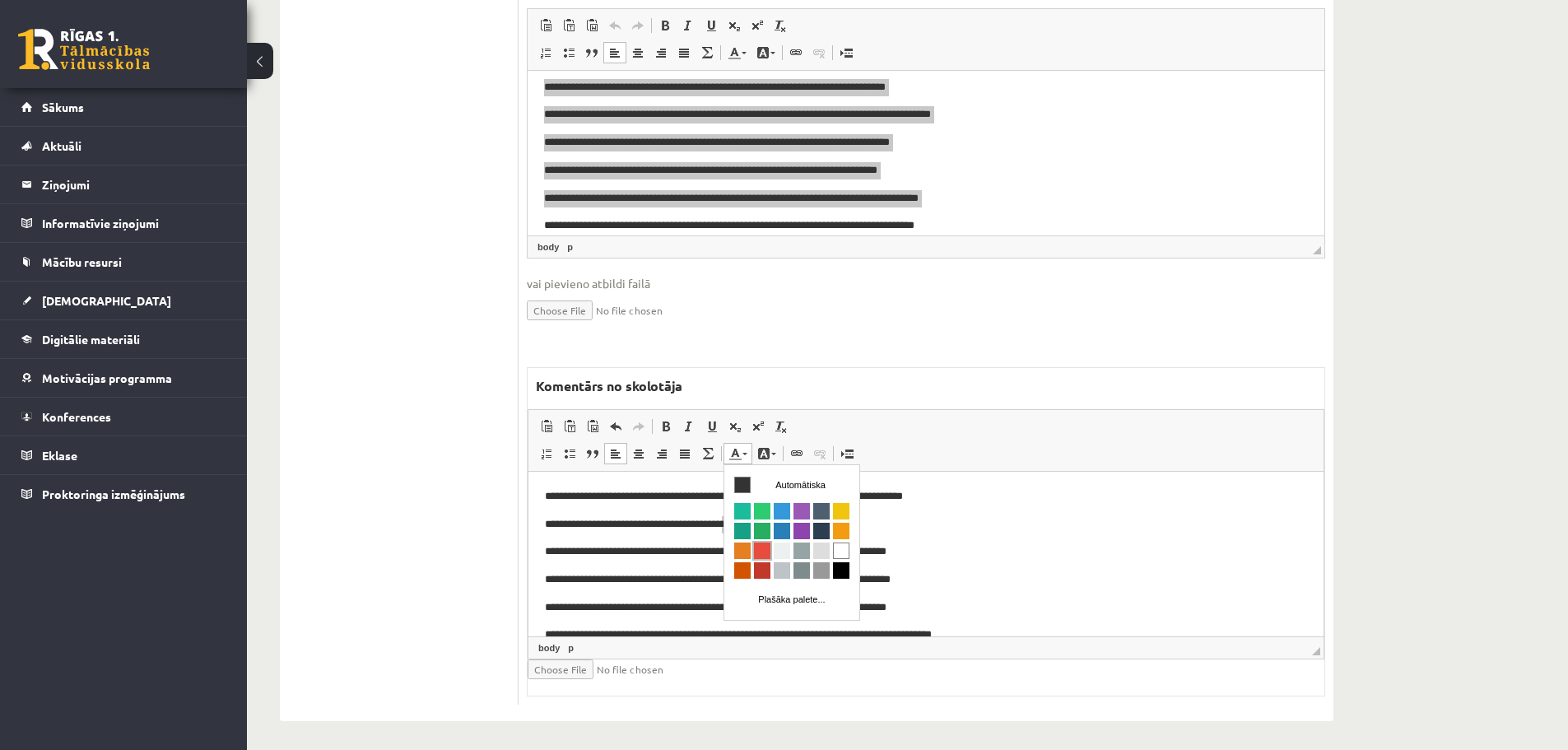
click at [759, 548] on span "Krāsa" at bounding box center [762, 550] width 17 height 17
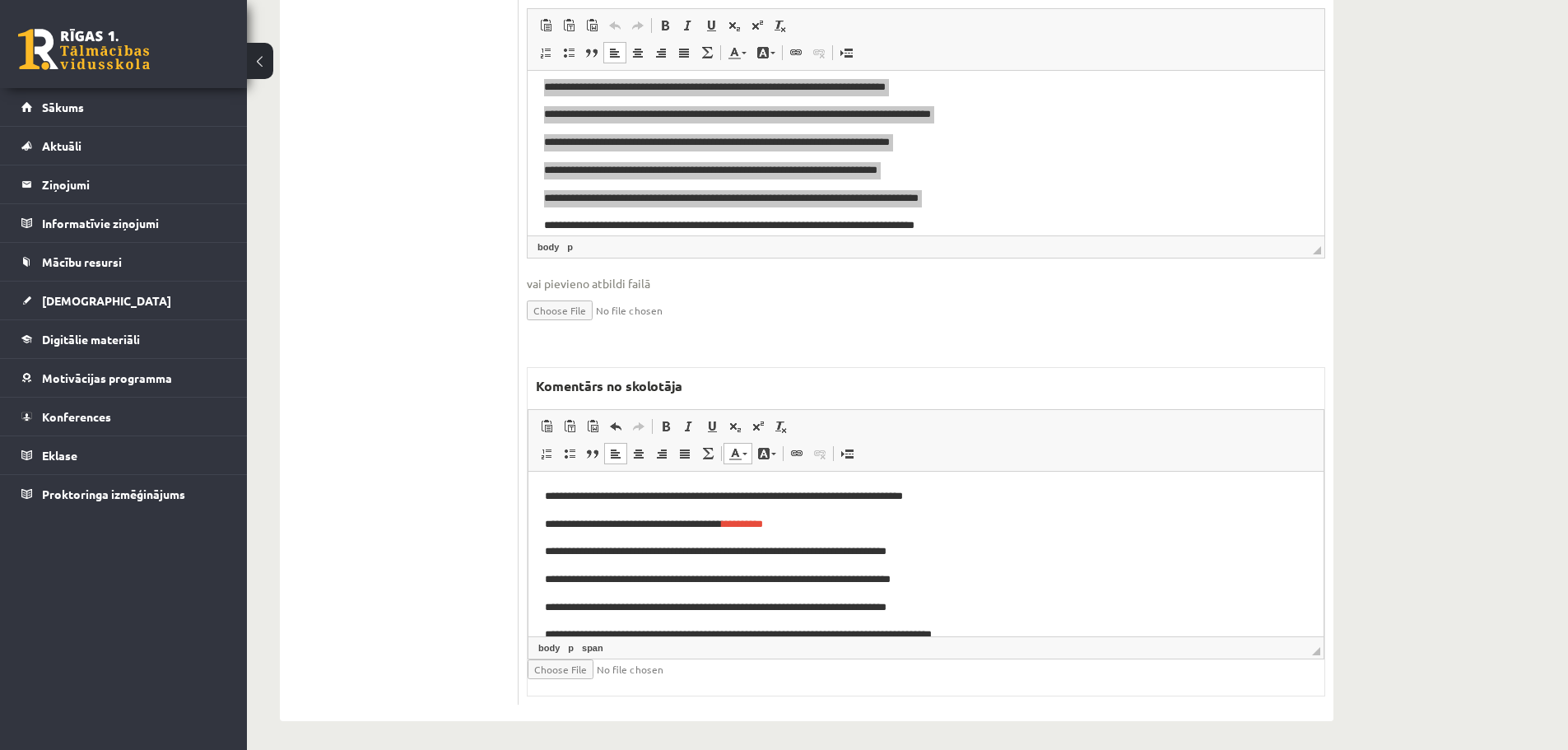
click at [1073, 562] on body "**********" at bounding box center [926, 621] width 762 height 266
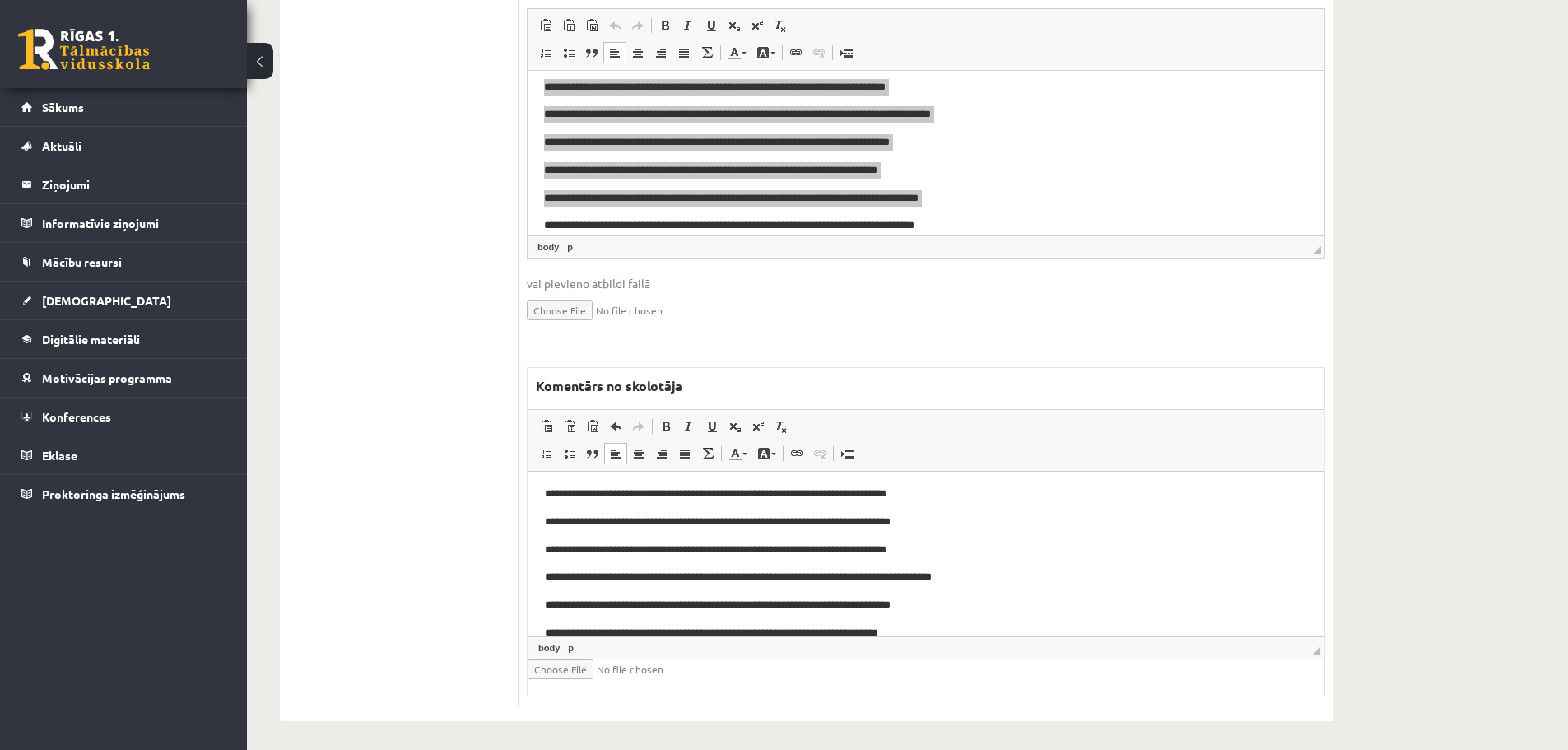
scroll to position [82, 0]
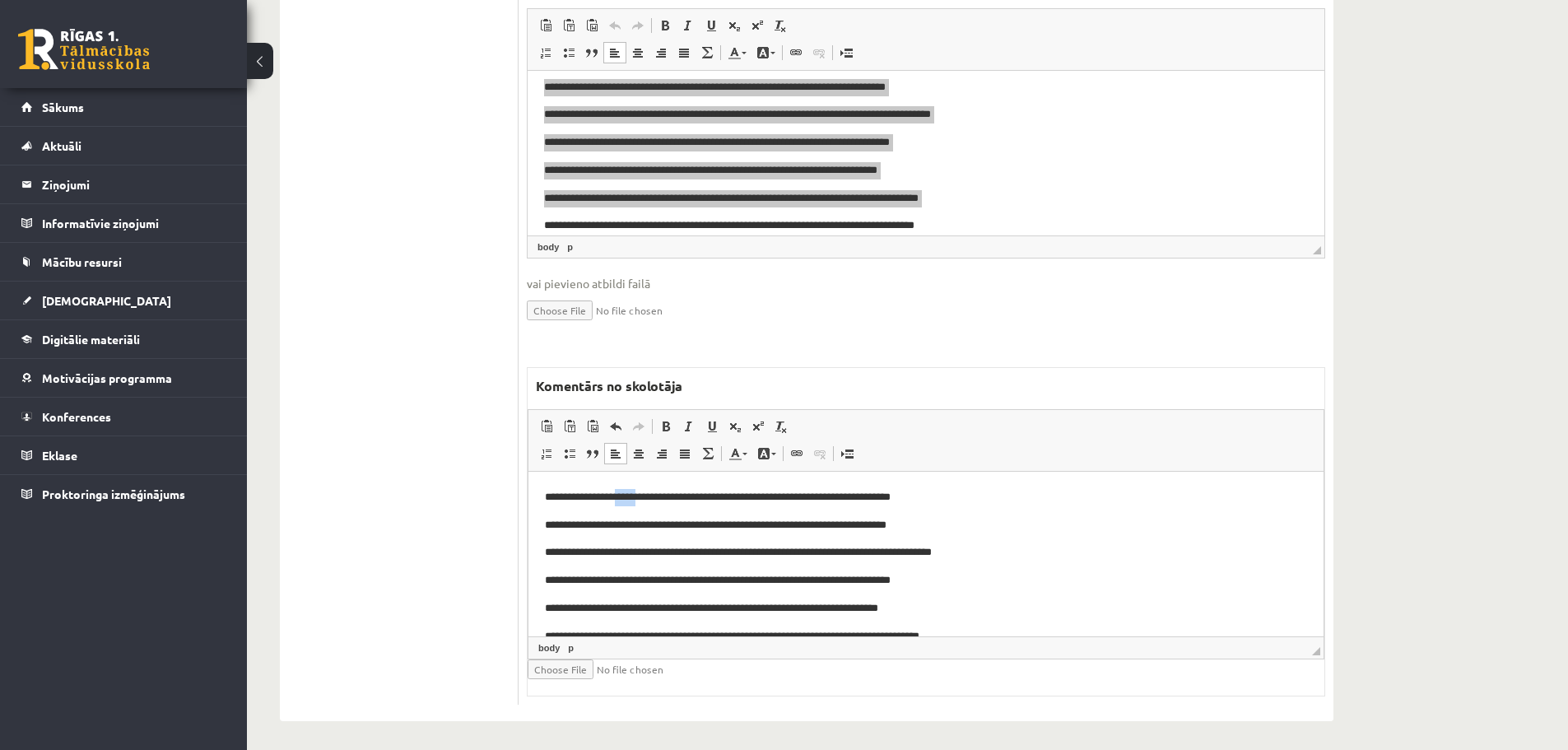
drag, startPoint x: 625, startPoint y: 498, endPoint x: 645, endPoint y: 492, distance: 20.9
click at [645, 492] on p "**********" at bounding box center [920, 498] width 750 height 18
click at [745, 456] on span at bounding box center [745, 454] width 5 height 3
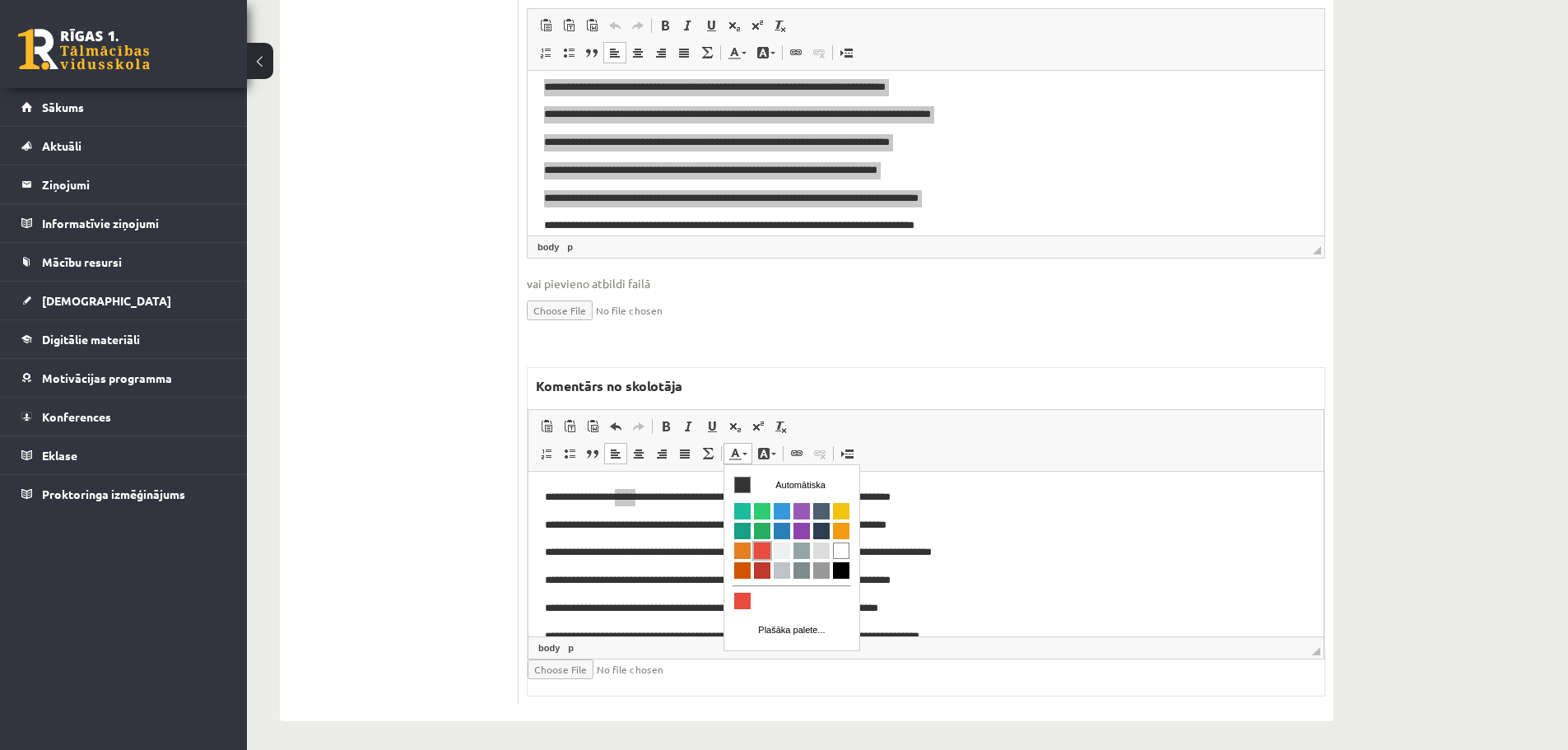
click at [765, 550] on span "Krāsa" at bounding box center [762, 550] width 17 height 17
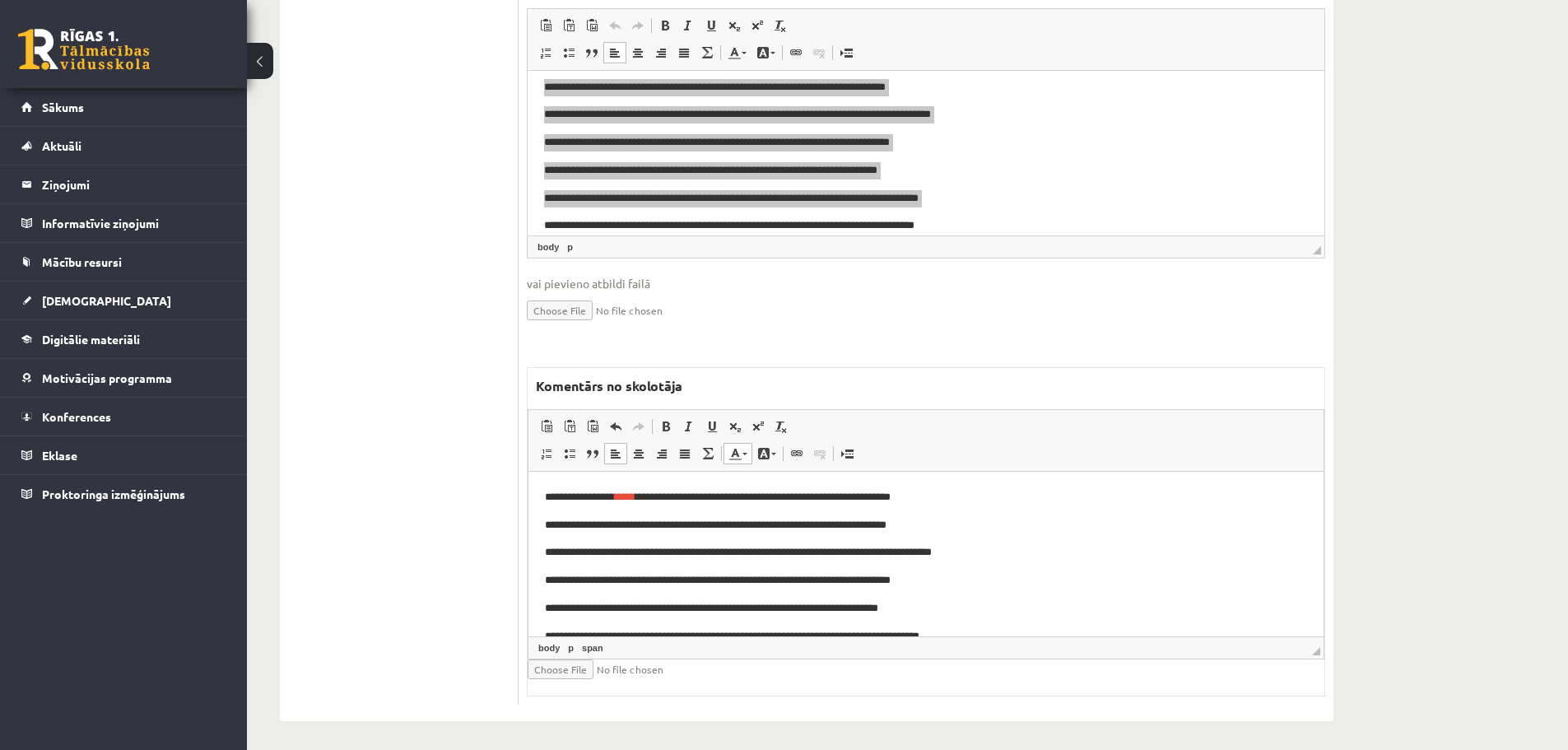
click at [1144, 534] on p "**********" at bounding box center [920, 526] width 750 height 18
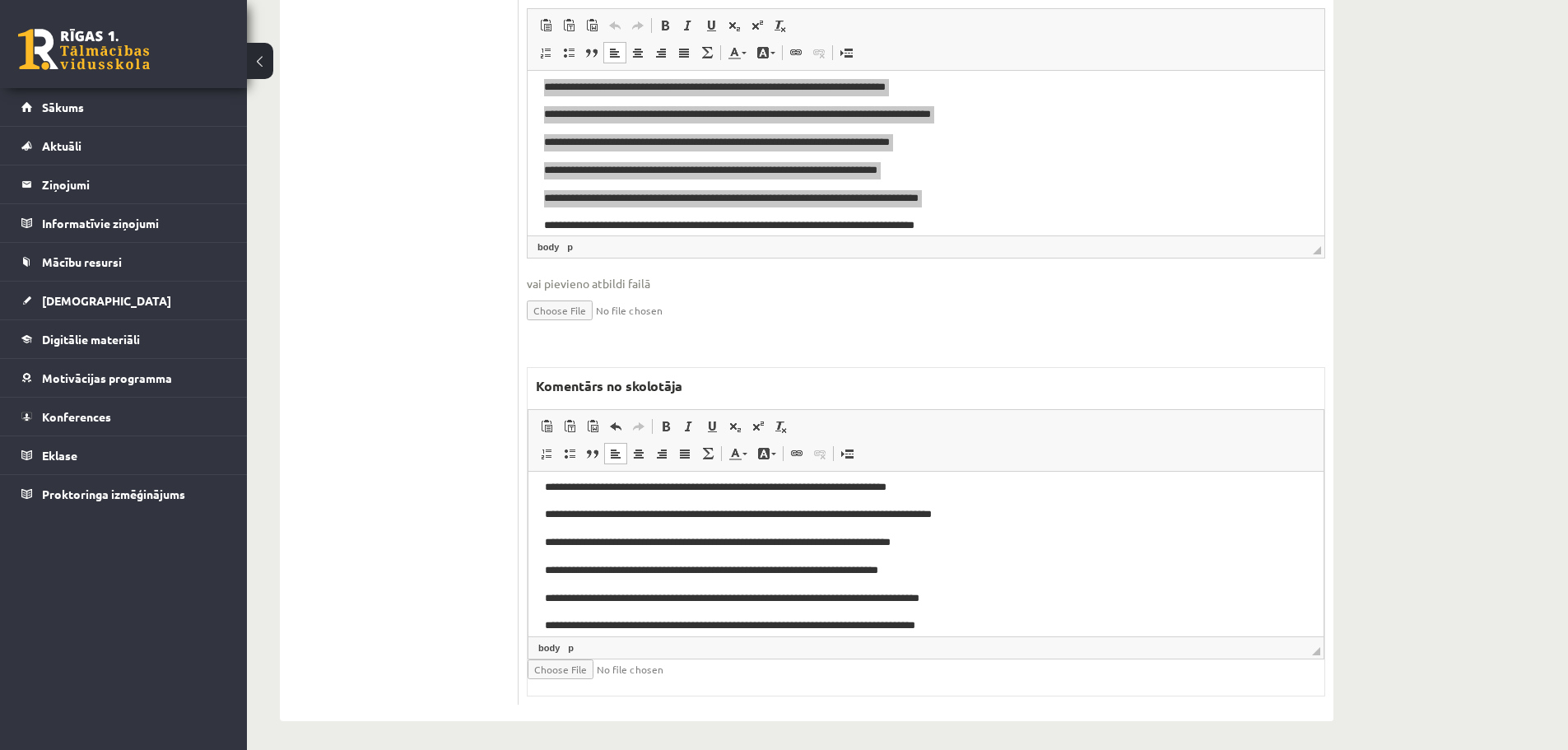
scroll to position [136, 0]
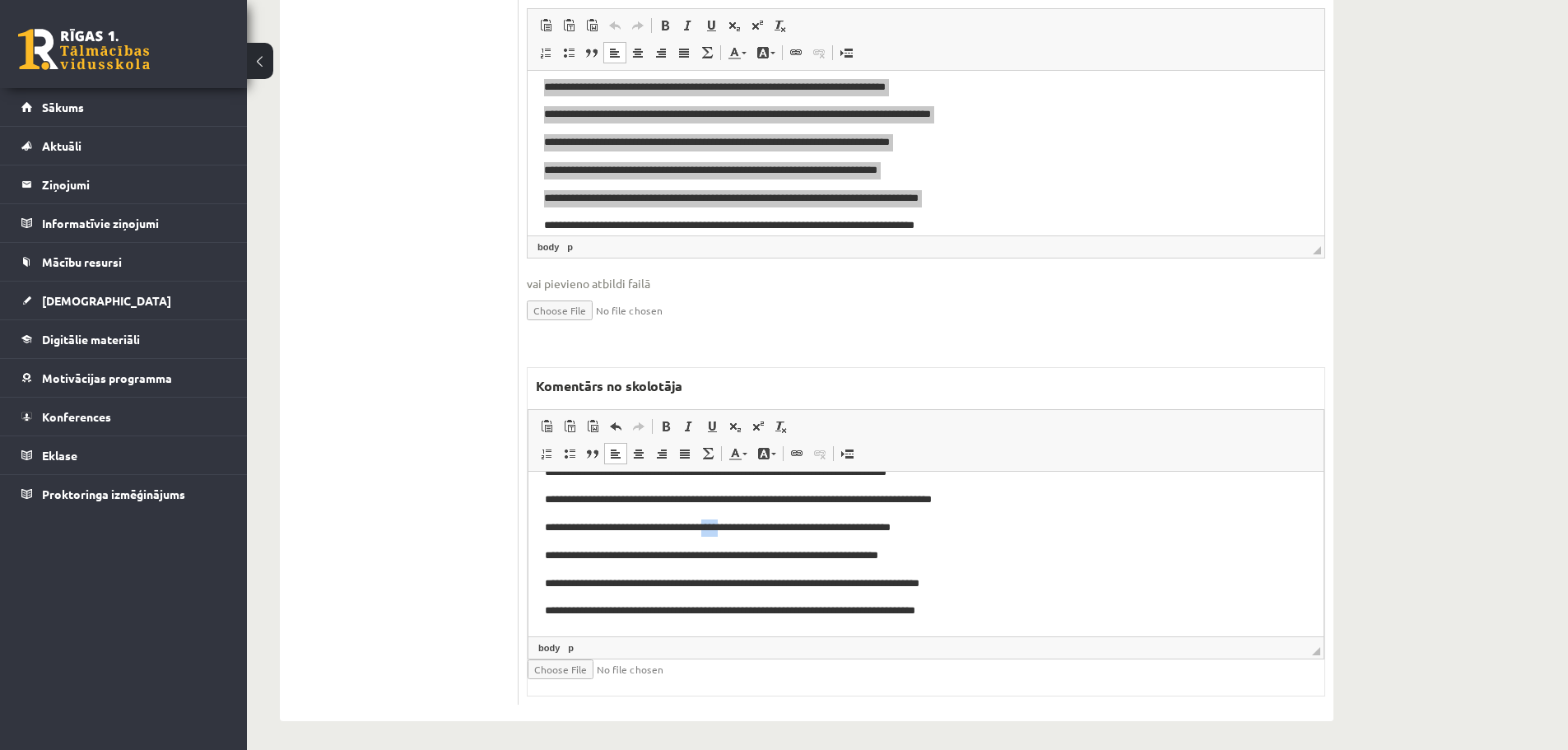
drag, startPoint x: 718, startPoint y: 528, endPoint x: 1271, endPoint y: 937, distance: 687.8
click at [740, 530] on p "**********" at bounding box center [920, 528] width 750 height 18
click at [744, 459] on link "Teksta krāsa" at bounding box center [738, 454] width 29 height 21
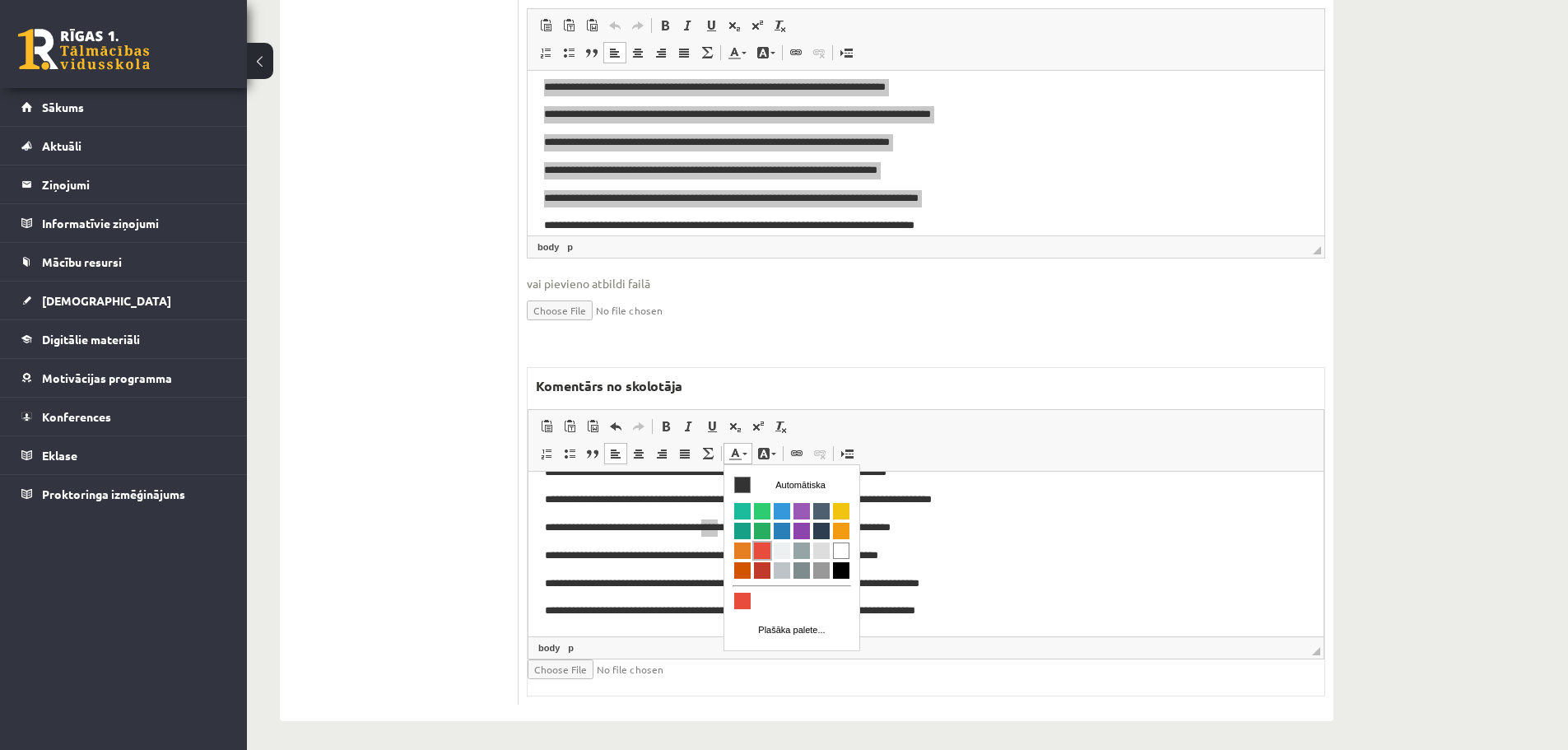
click at [762, 547] on span "Krāsa" at bounding box center [762, 550] width 17 height 17
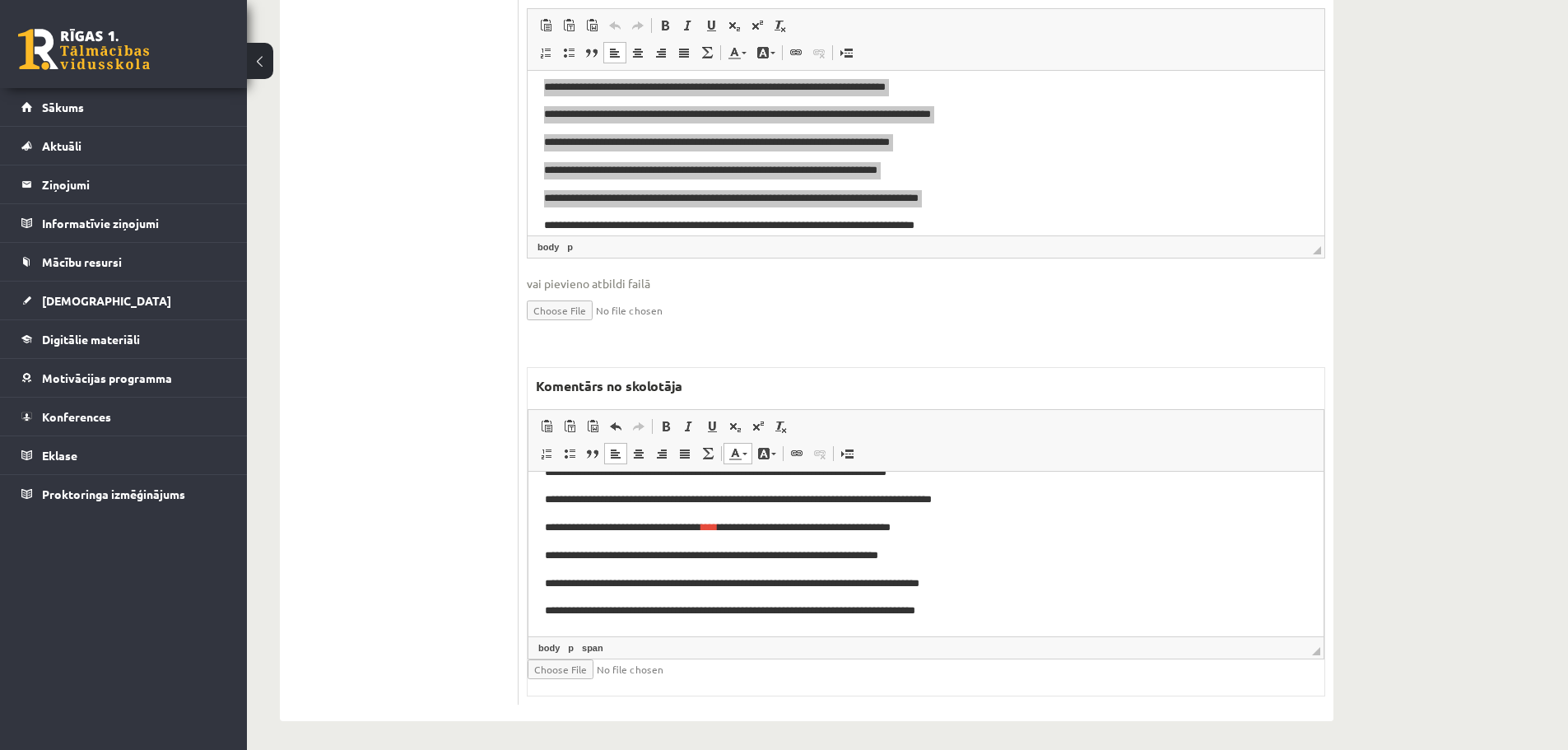
click at [1020, 555] on p "**********" at bounding box center [920, 556] width 750 height 18
drag, startPoint x: 653, startPoint y: 552, endPoint x: 683, endPoint y: 556, distance: 30.3
click at [683, 556] on p "**********" at bounding box center [920, 556] width 750 height 18
click at [741, 460] on span at bounding box center [735, 453] width 13 height 13
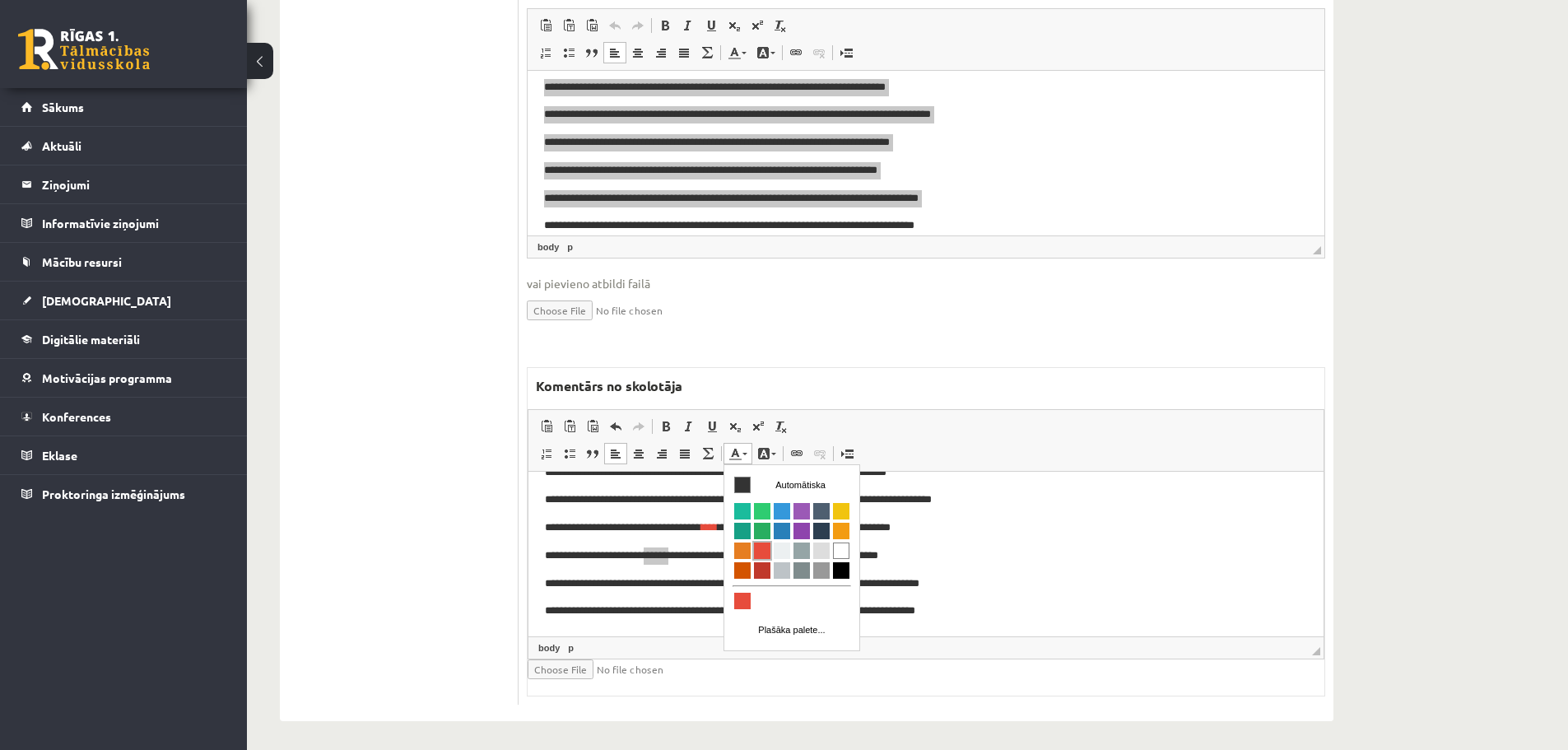
click at [756, 543] on span "Krāsa" at bounding box center [762, 550] width 17 height 17
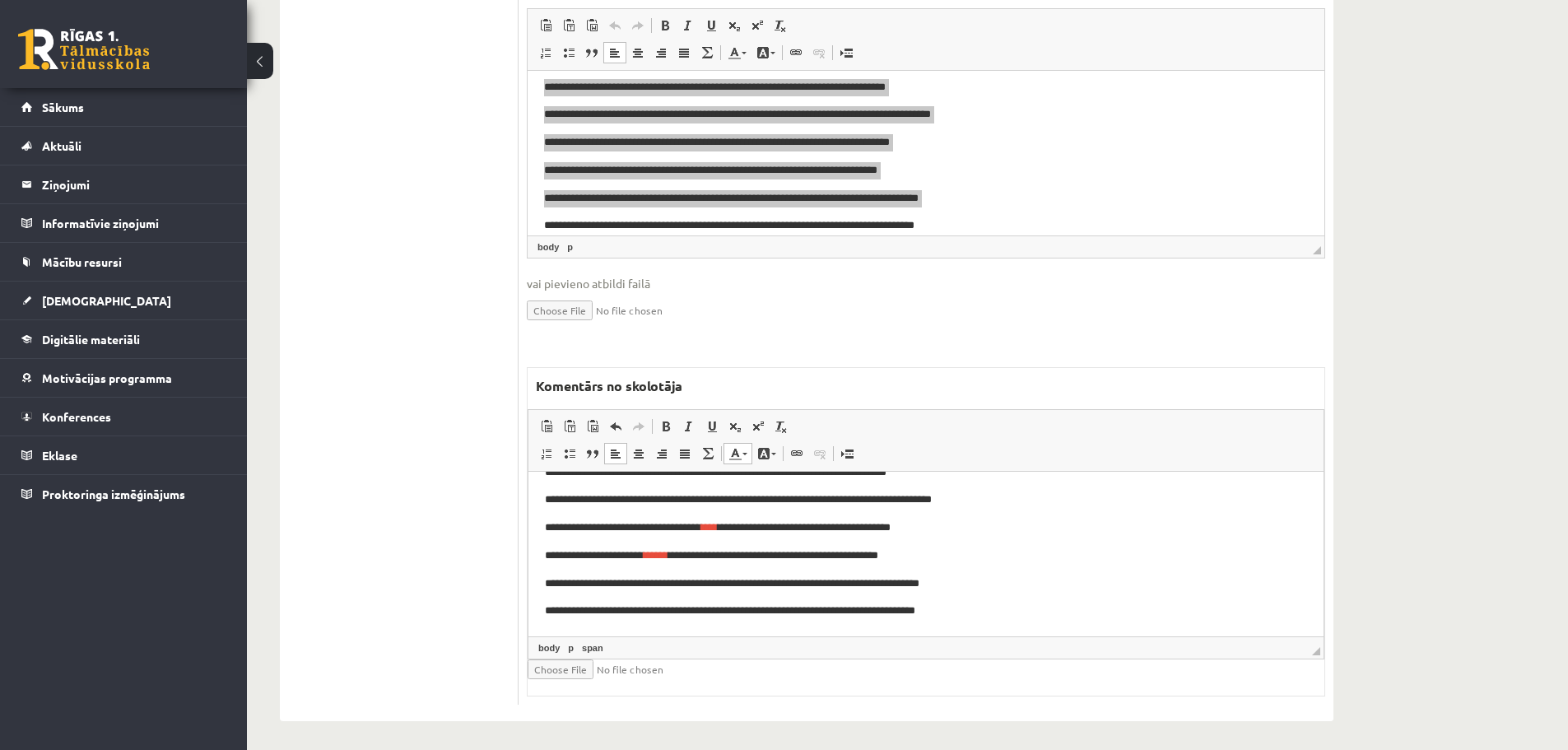
click at [999, 569] on body "**********" at bounding box center [926, 486] width 762 height 266
drag, startPoint x: 687, startPoint y: 579, endPoint x: 696, endPoint y: 579, distance: 9.0
click at [696, 579] on p "**********" at bounding box center [920, 584] width 750 height 18
click at [744, 457] on link "Teksta krāsa" at bounding box center [738, 454] width 29 height 21
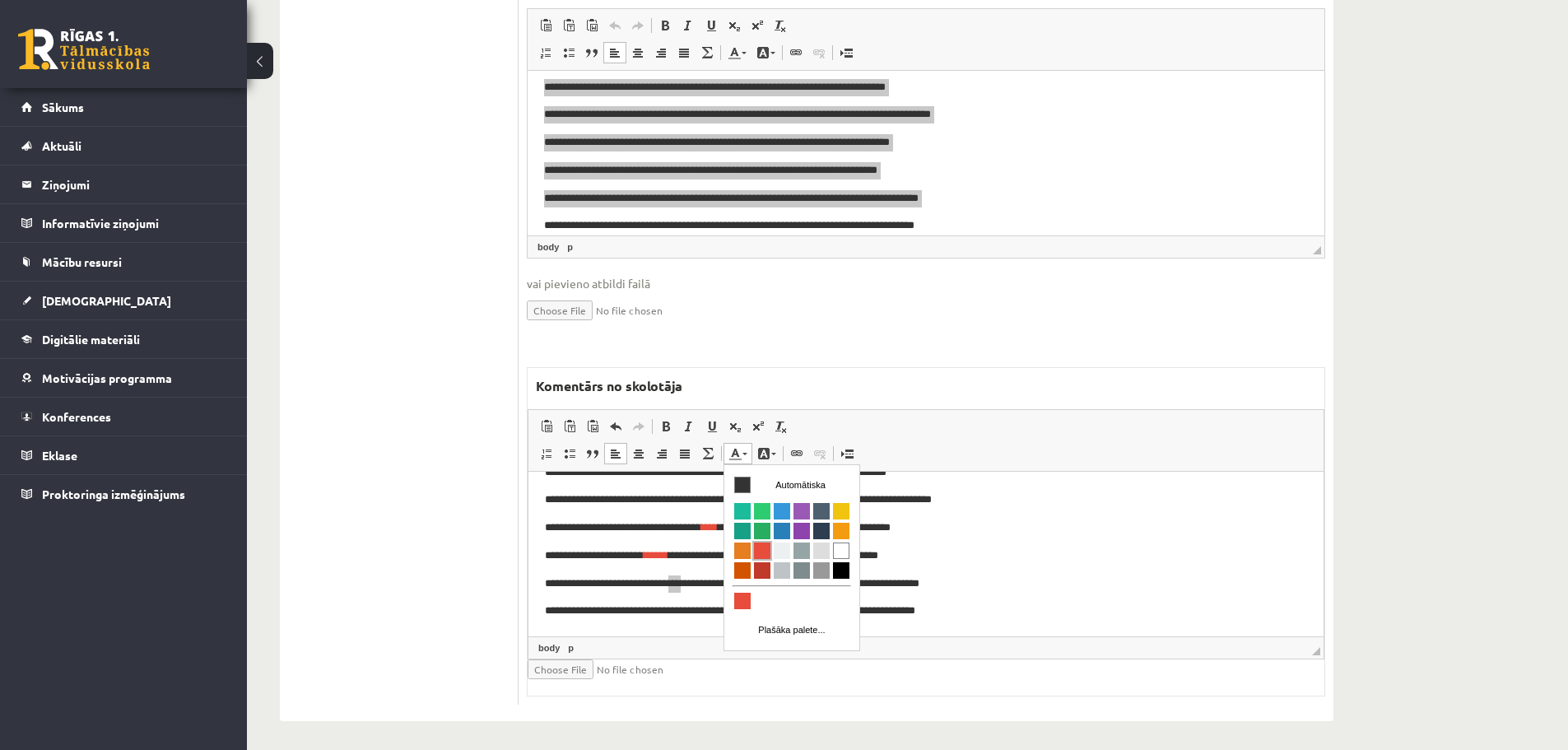
click at [762, 552] on span "Krāsa" at bounding box center [762, 550] width 17 height 17
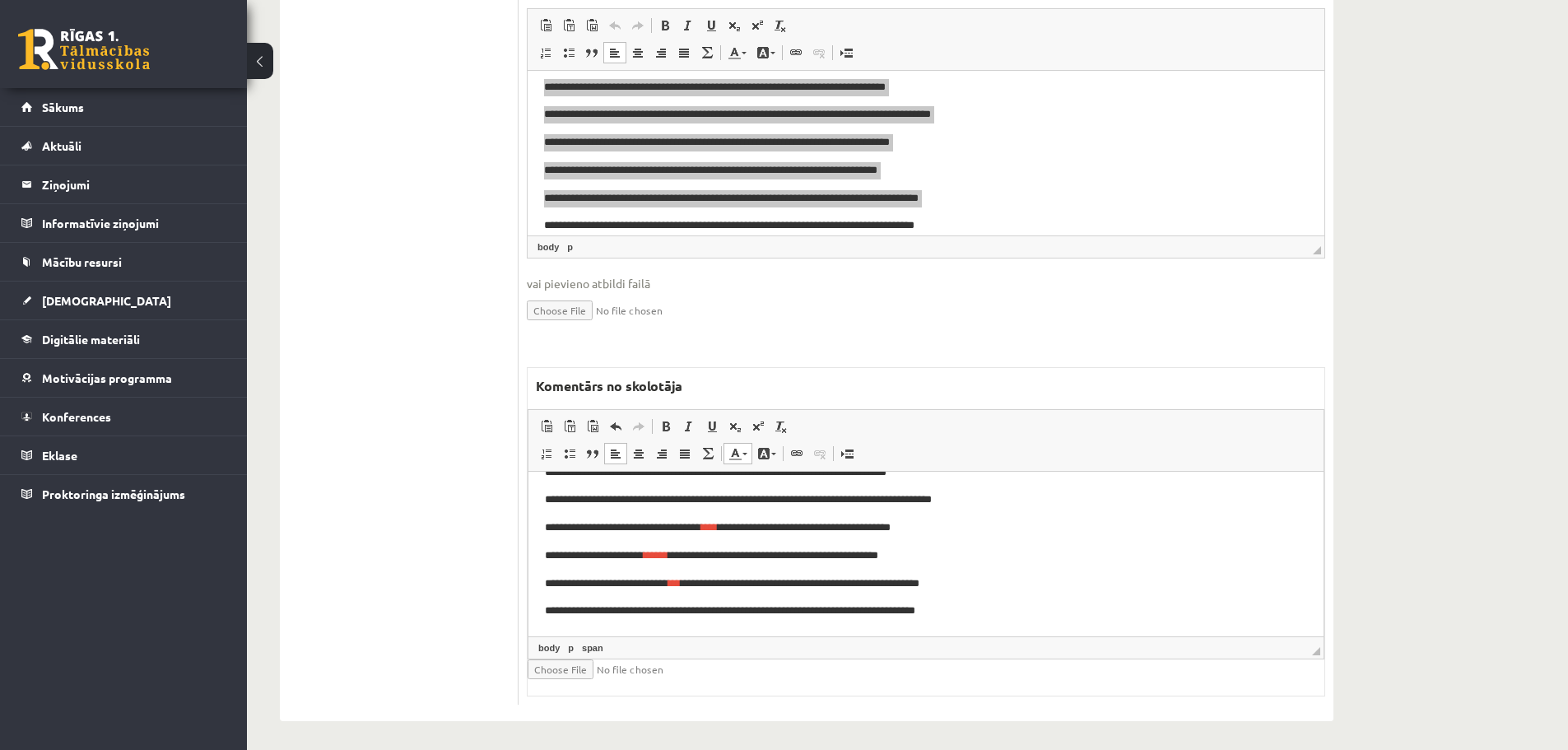
click at [1034, 578] on p "**********" at bounding box center [920, 584] width 750 height 18
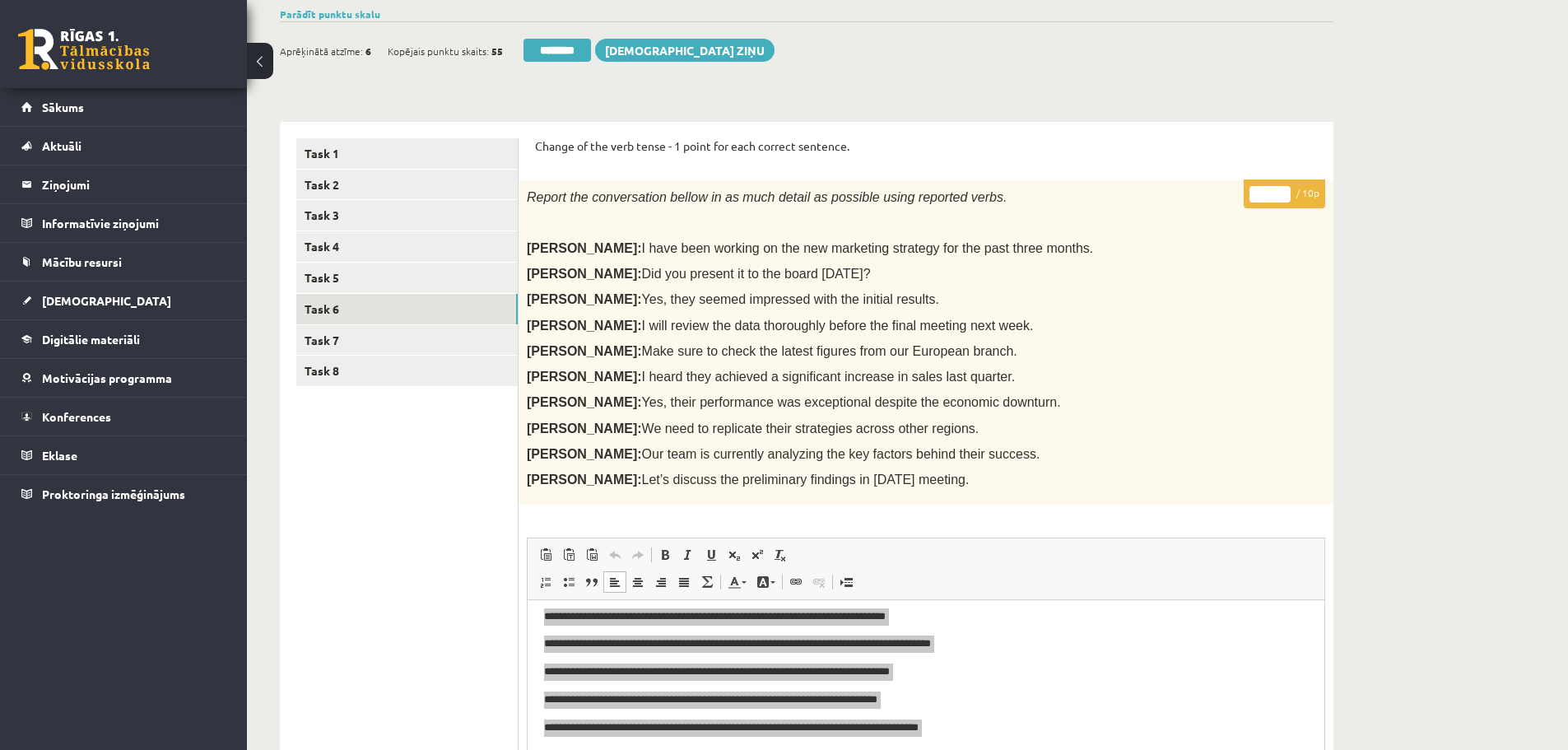
scroll to position [123, 0]
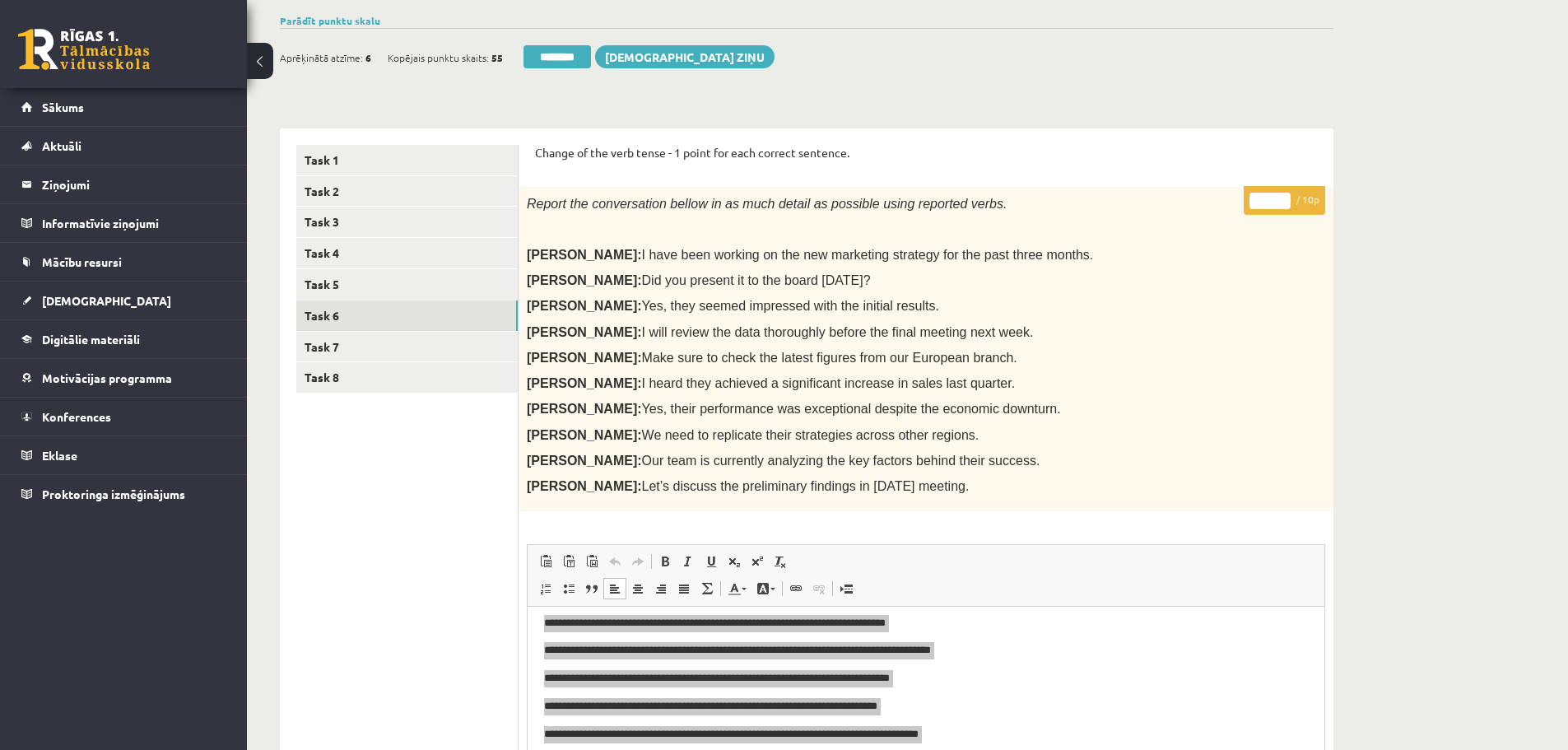
click at [1284, 200] on input "*" at bounding box center [1270, 201] width 41 height 17
click at [1282, 194] on input "*" at bounding box center [1270, 201] width 41 height 17
type input "*"
click at [1282, 194] on input "*" at bounding box center [1270, 201] width 41 height 17
click at [344, 348] on link "Task 7" at bounding box center [406, 347] width 222 height 31
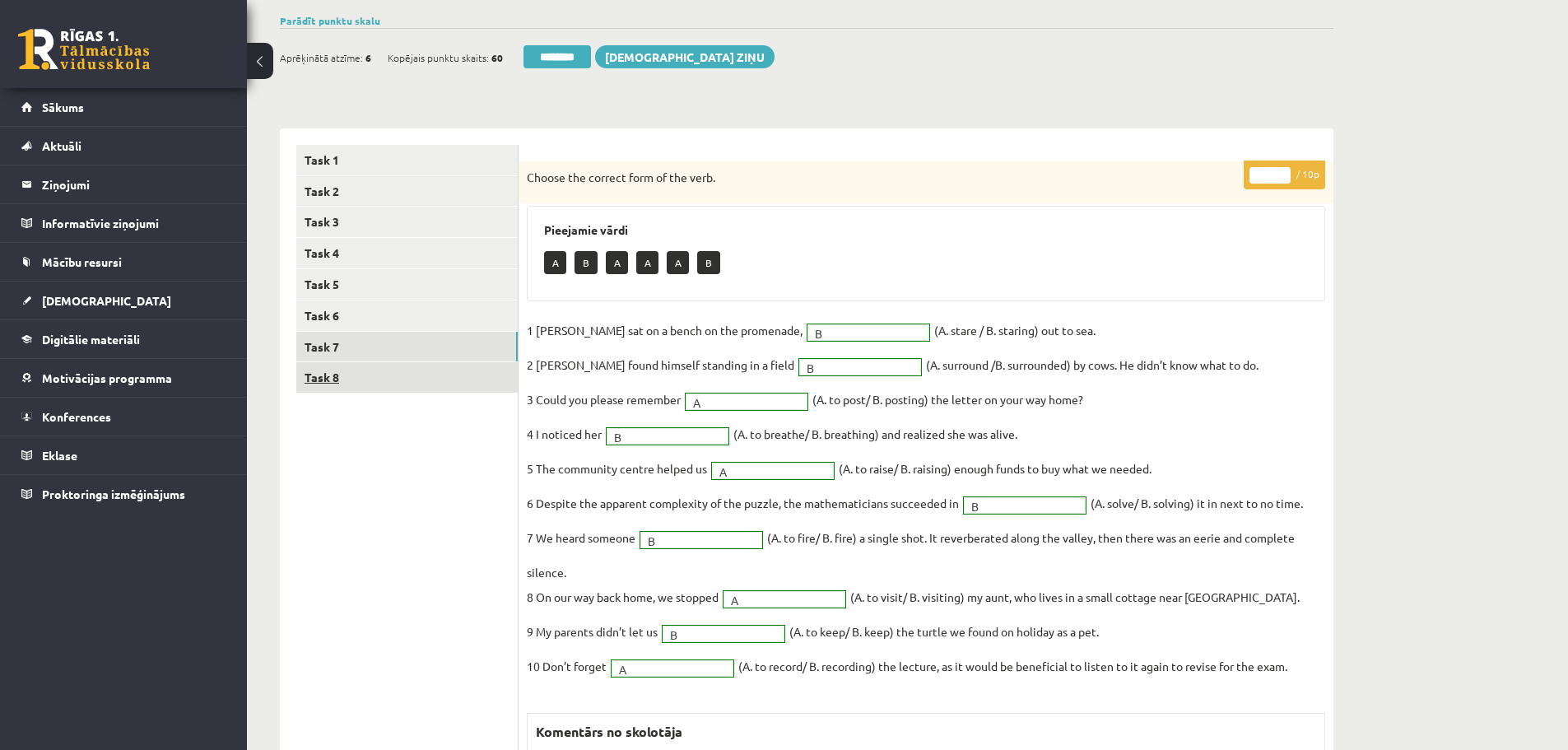
scroll to position [0, 0]
click at [328, 376] on link "Task 8" at bounding box center [406, 378] width 222 height 31
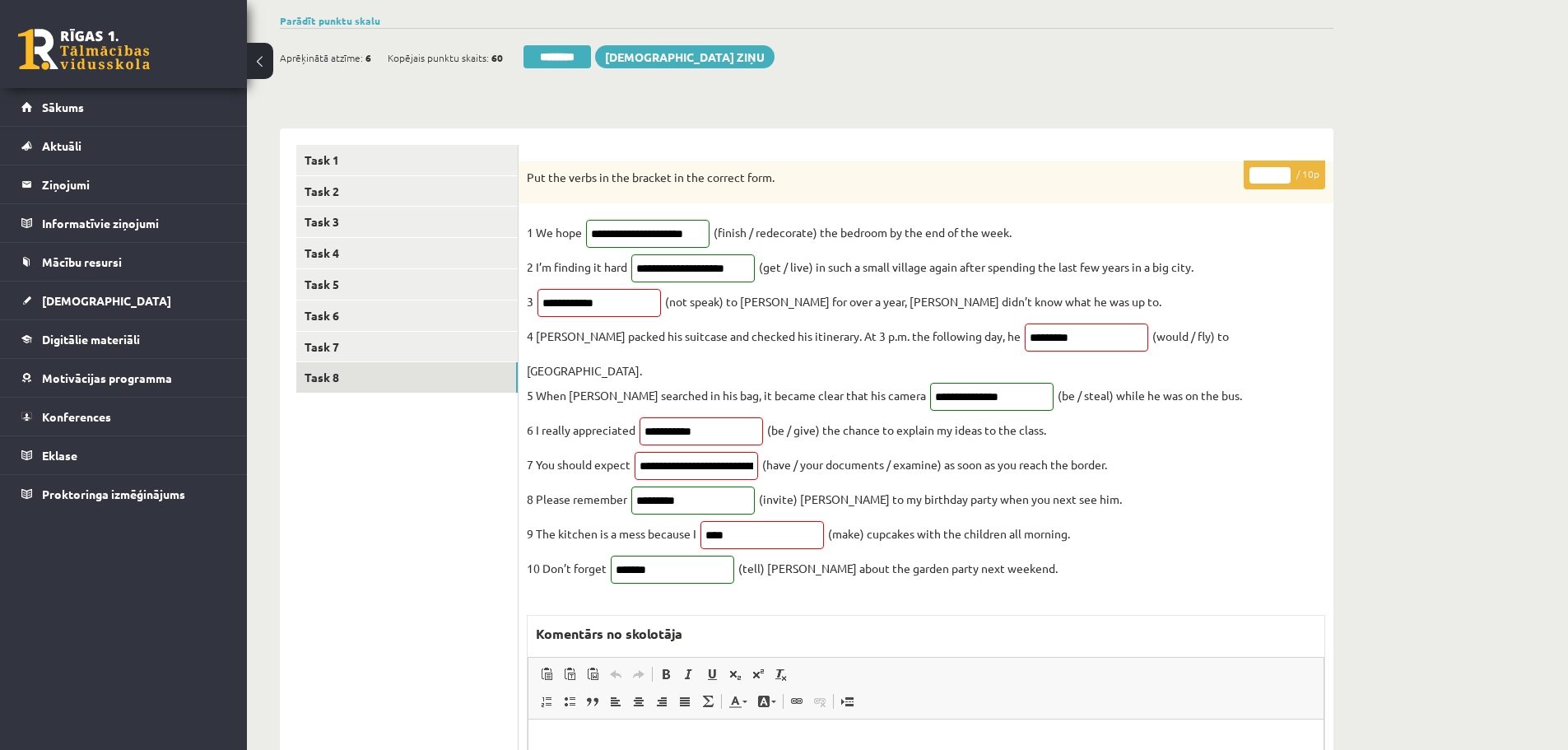
click at [1282, 173] on input "*" at bounding box center [1270, 175] width 41 height 17
type input "*"
click at [1282, 173] on input "*" at bounding box center [1270, 175] width 41 height 17
click at [338, 343] on link "Task 7" at bounding box center [406, 347] width 222 height 31
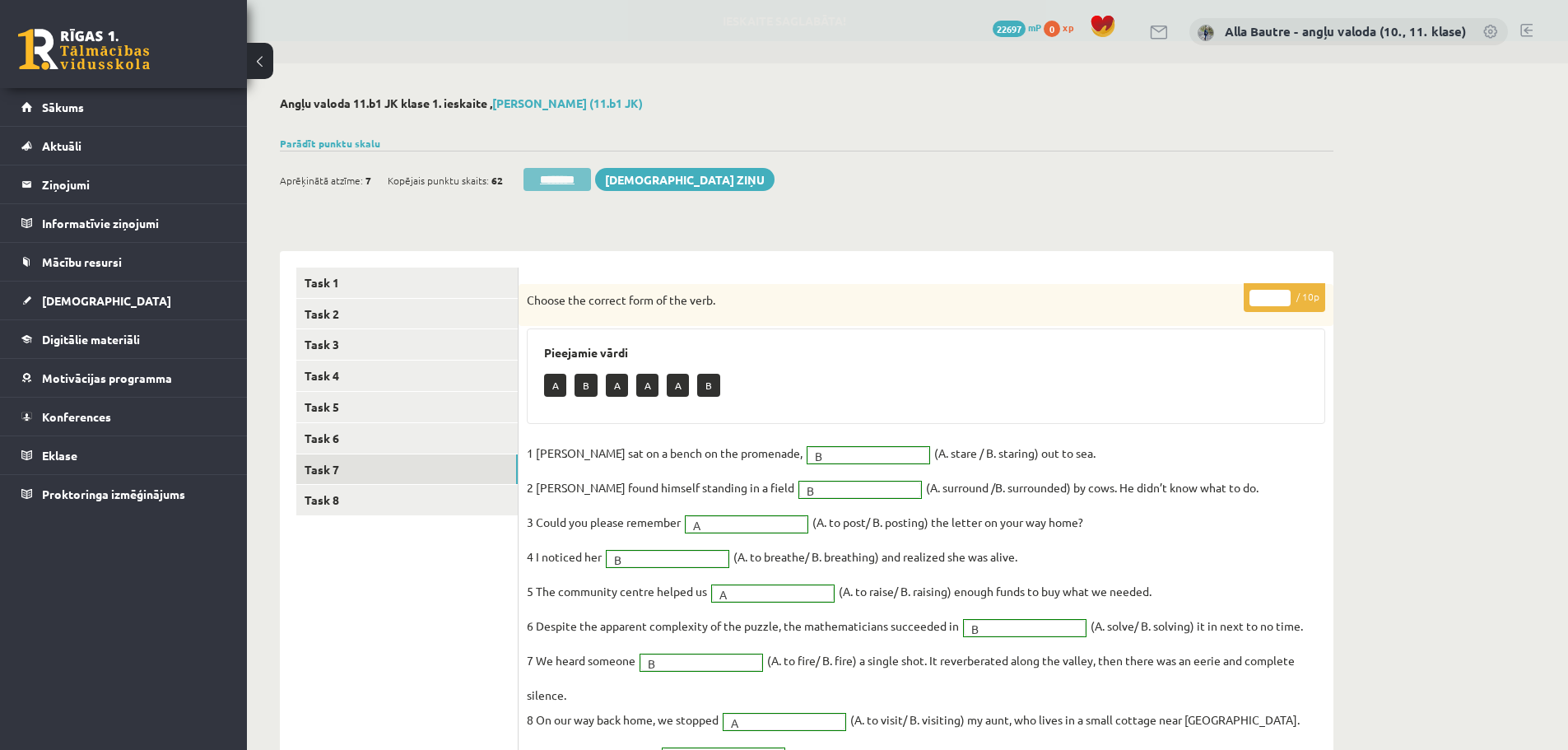
click at [545, 177] on input "********" at bounding box center [557, 180] width 67 height 23
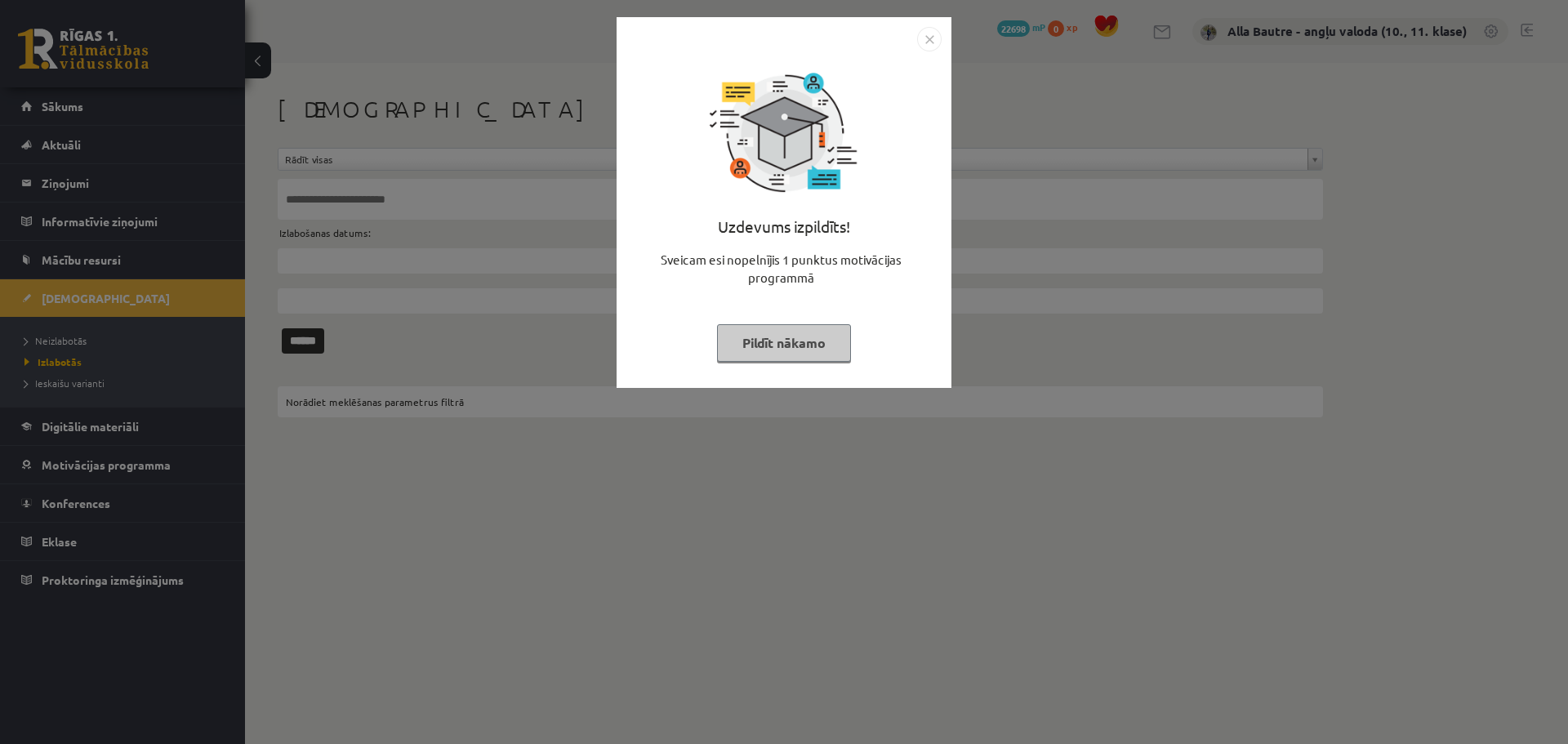
click at [936, 34] on img "Close" at bounding box center [929, 39] width 24 height 24
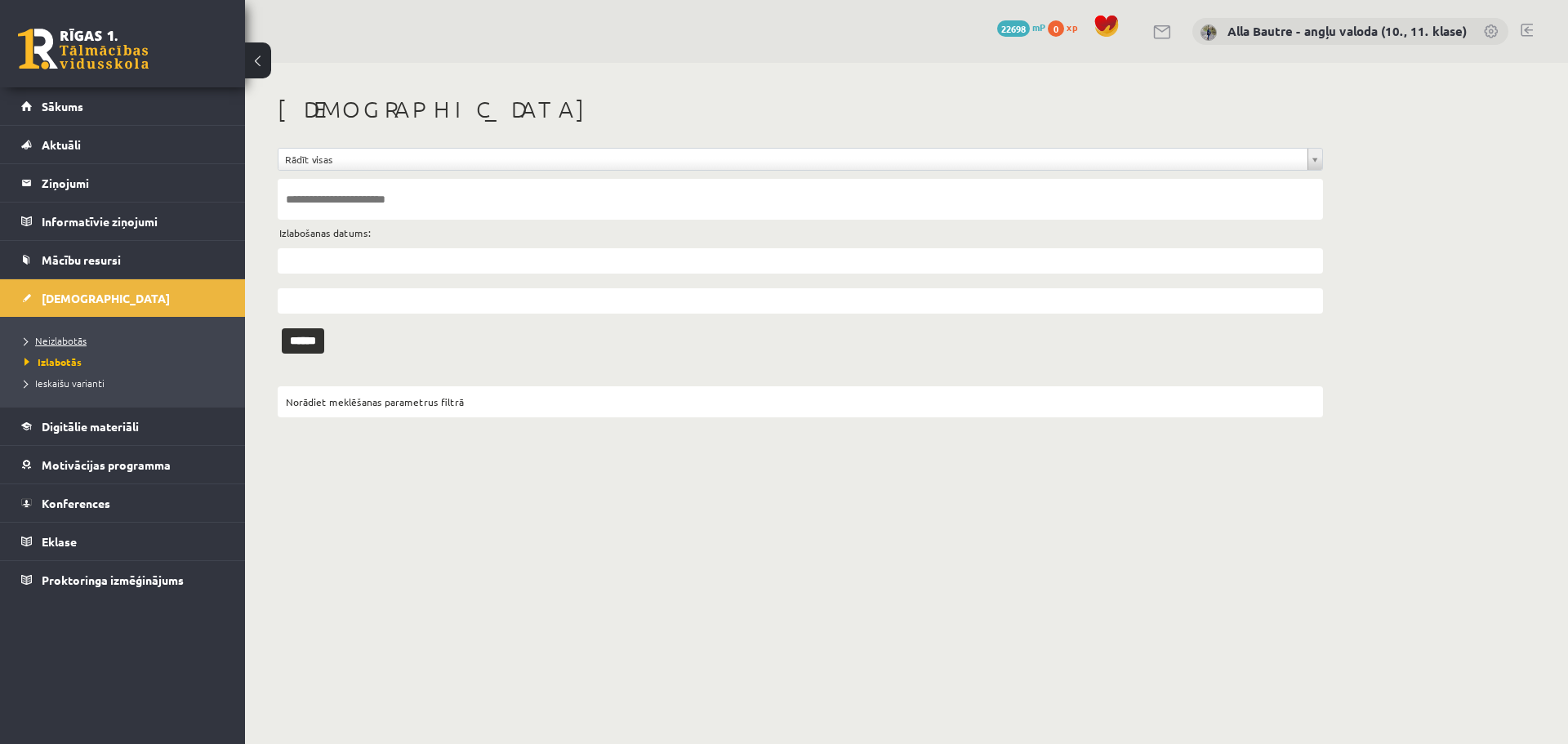
click at [46, 339] on span "Neizlabotās" at bounding box center [55, 340] width 62 height 13
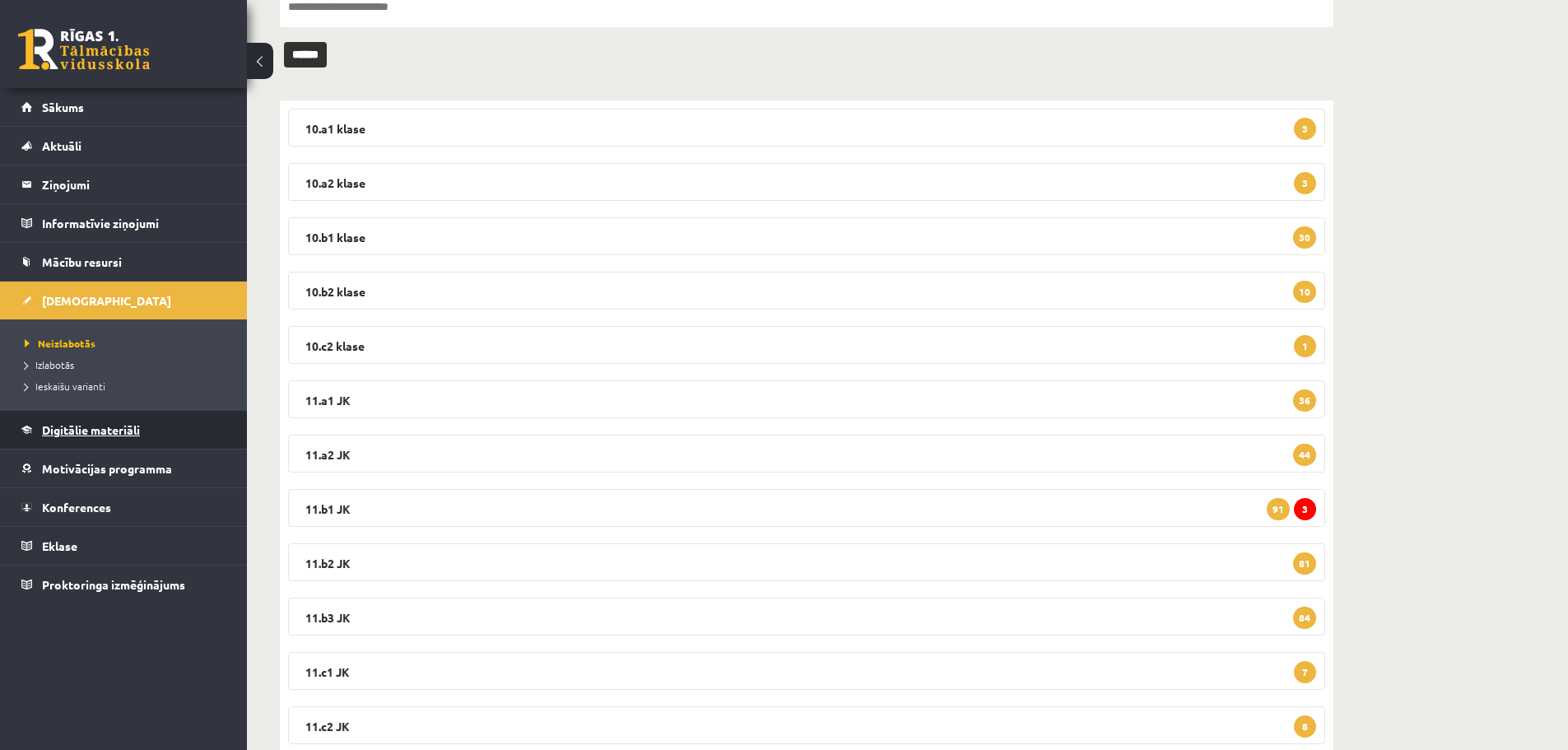
scroll to position [247, 0]
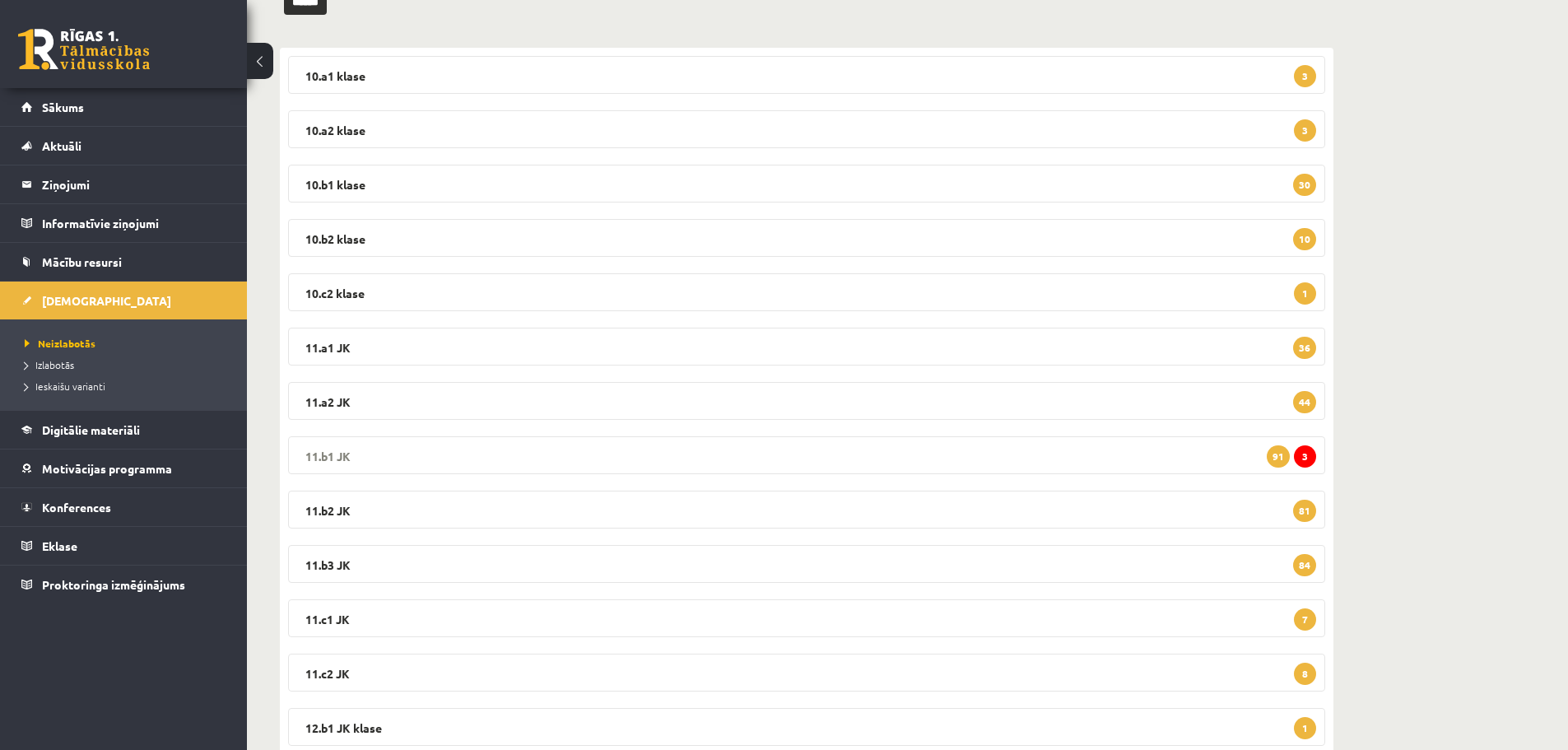
click at [331, 450] on legend "11.b1 JK 3 91" at bounding box center [807, 455] width 1037 height 38
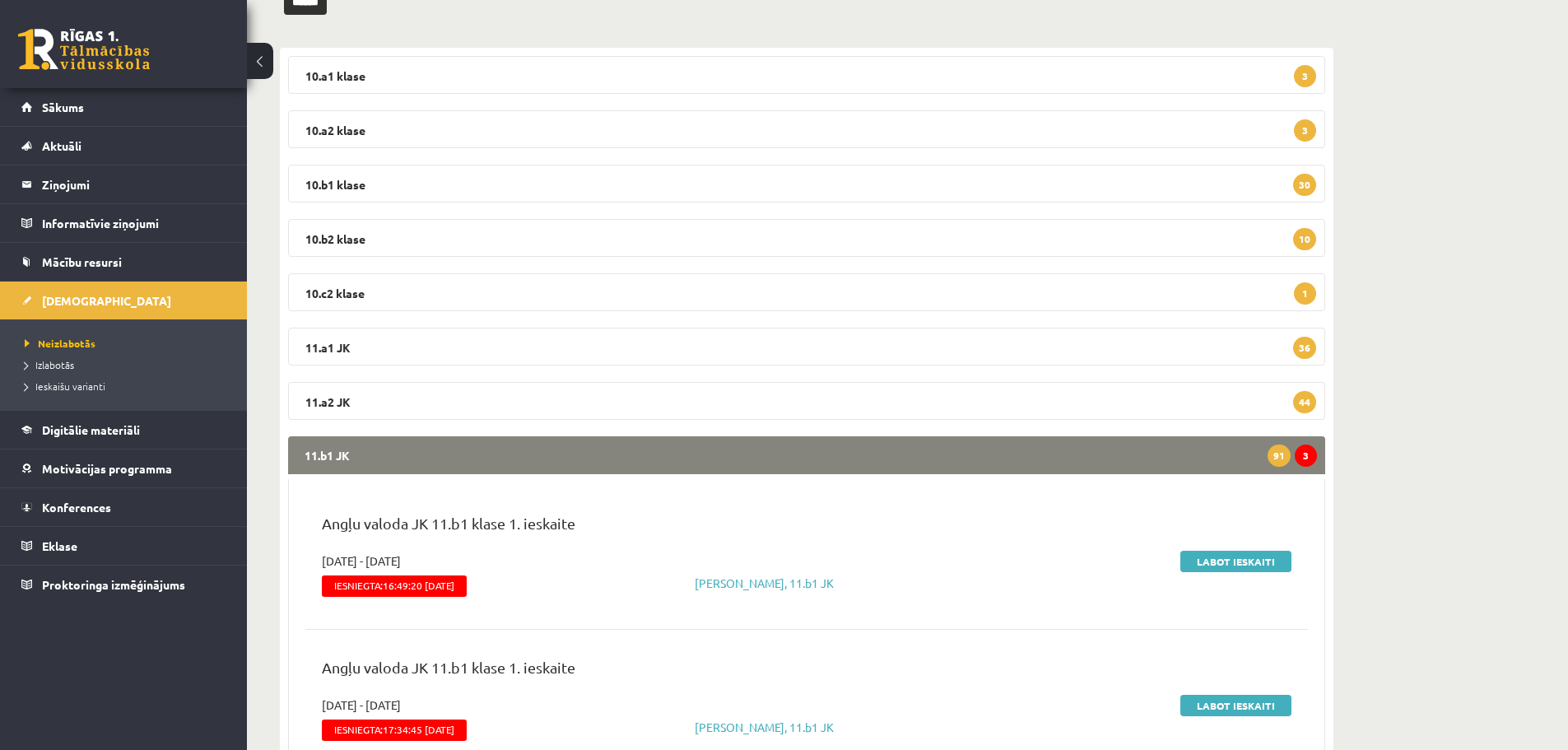
scroll to position [329, 0]
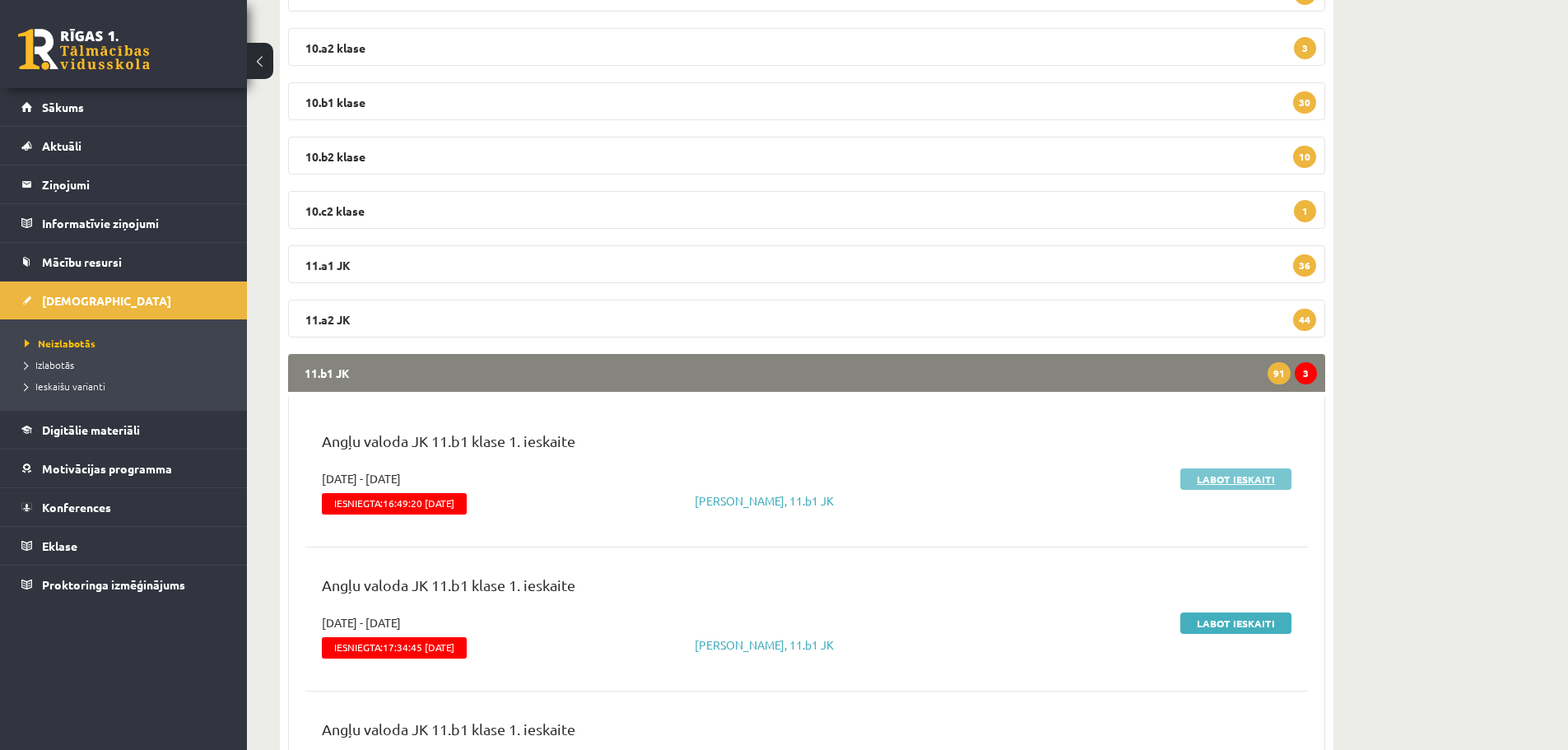
click at [1259, 482] on link "Labot ieskaiti" at bounding box center [1236, 479] width 111 height 21
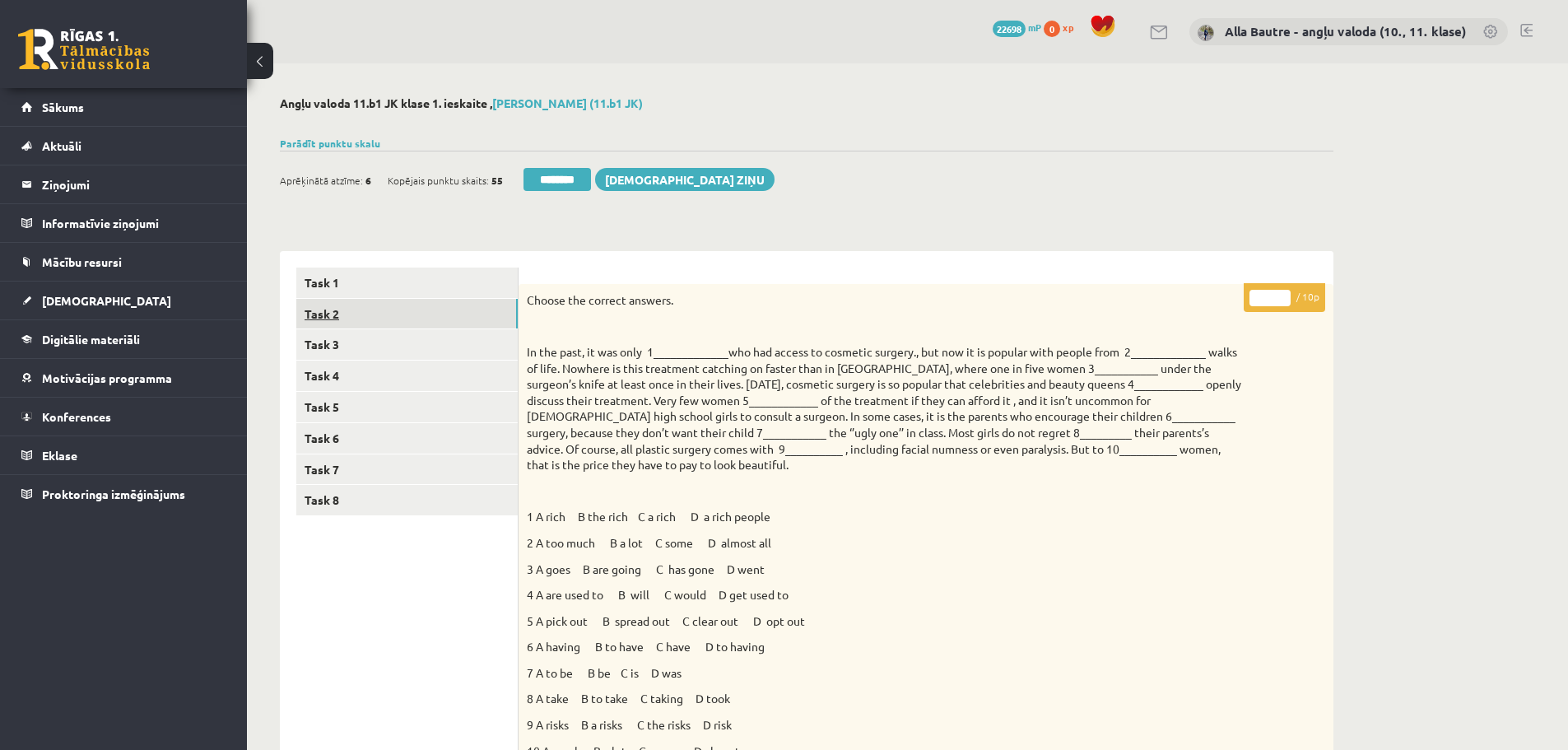
click at [307, 311] on link "Task 2" at bounding box center [406, 314] width 222 height 31
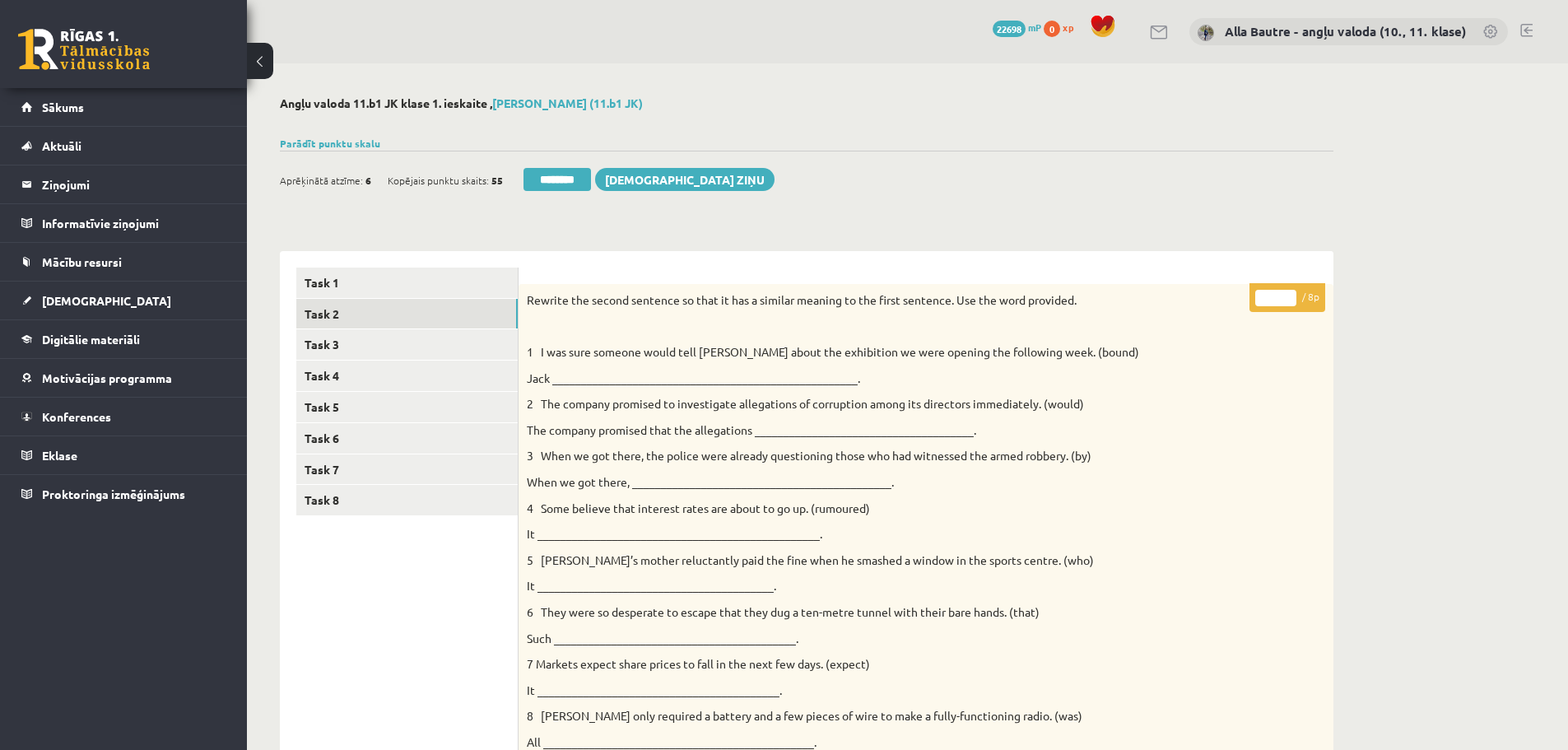
type input "*"
click at [1293, 294] on input "*" at bounding box center [1275, 298] width 41 height 17
click at [334, 347] on link "Task 3" at bounding box center [406, 344] width 222 height 31
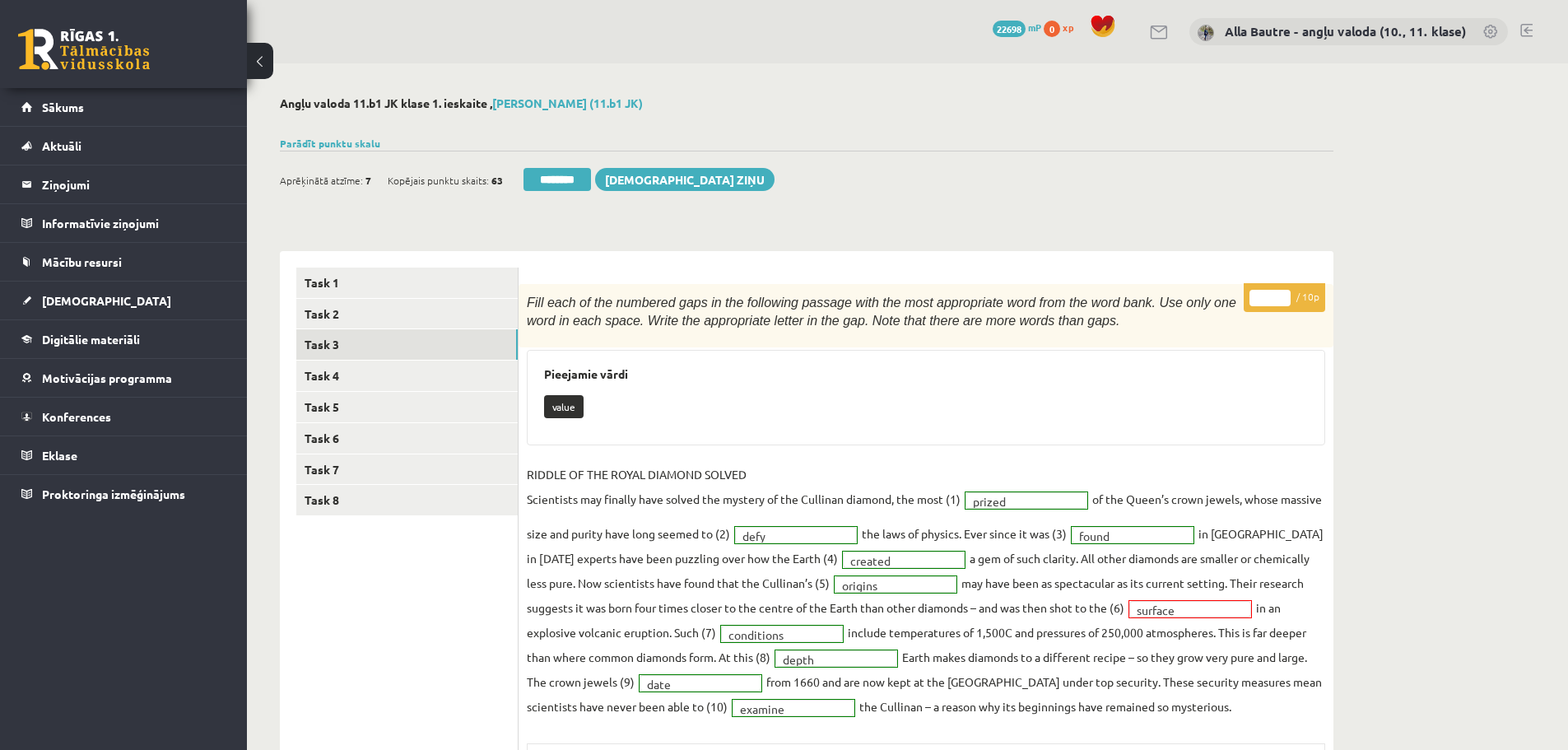
type input "**"
click at [1281, 295] on input "**" at bounding box center [1270, 298] width 41 height 17
click at [332, 435] on link "Task 6" at bounding box center [406, 438] width 222 height 31
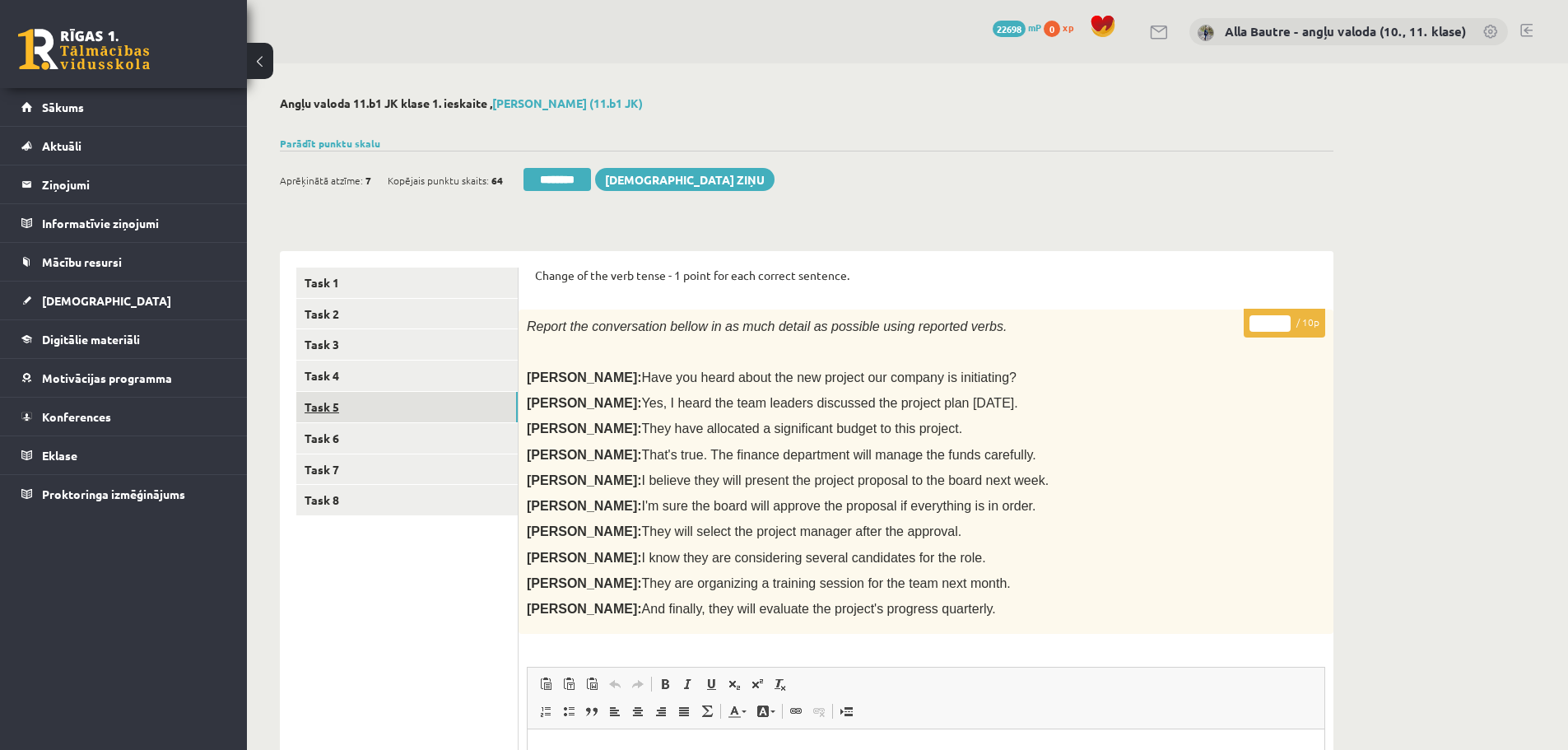
click at [332, 407] on link "Task 5" at bounding box center [406, 407] width 222 height 31
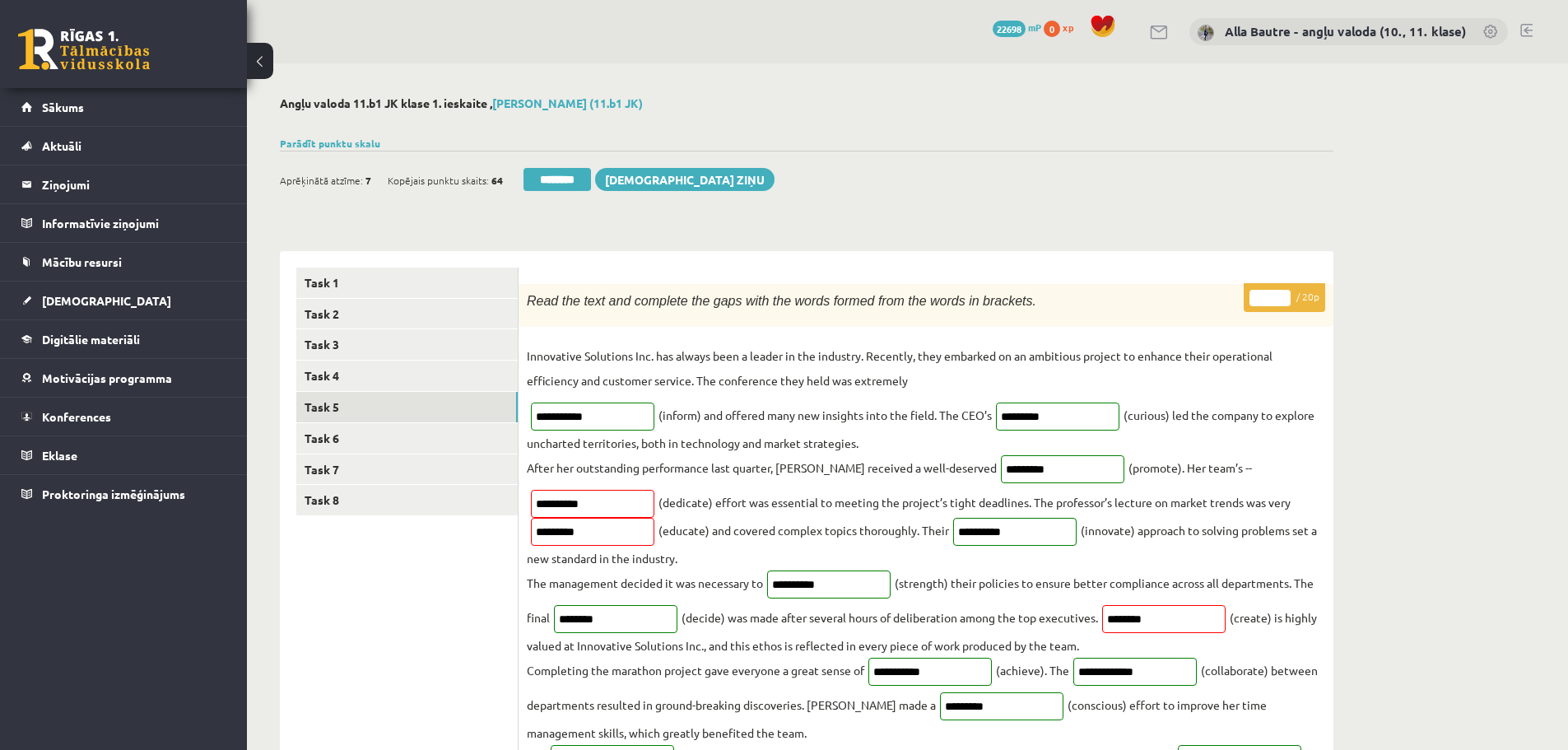
type input "**"
click at [1283, 292] on input "**" at bounding box center [1270, 298] width 41 height 17
click at [350, 434] on link "Task 6" at bounding box center [406, 438] width 222 height 31
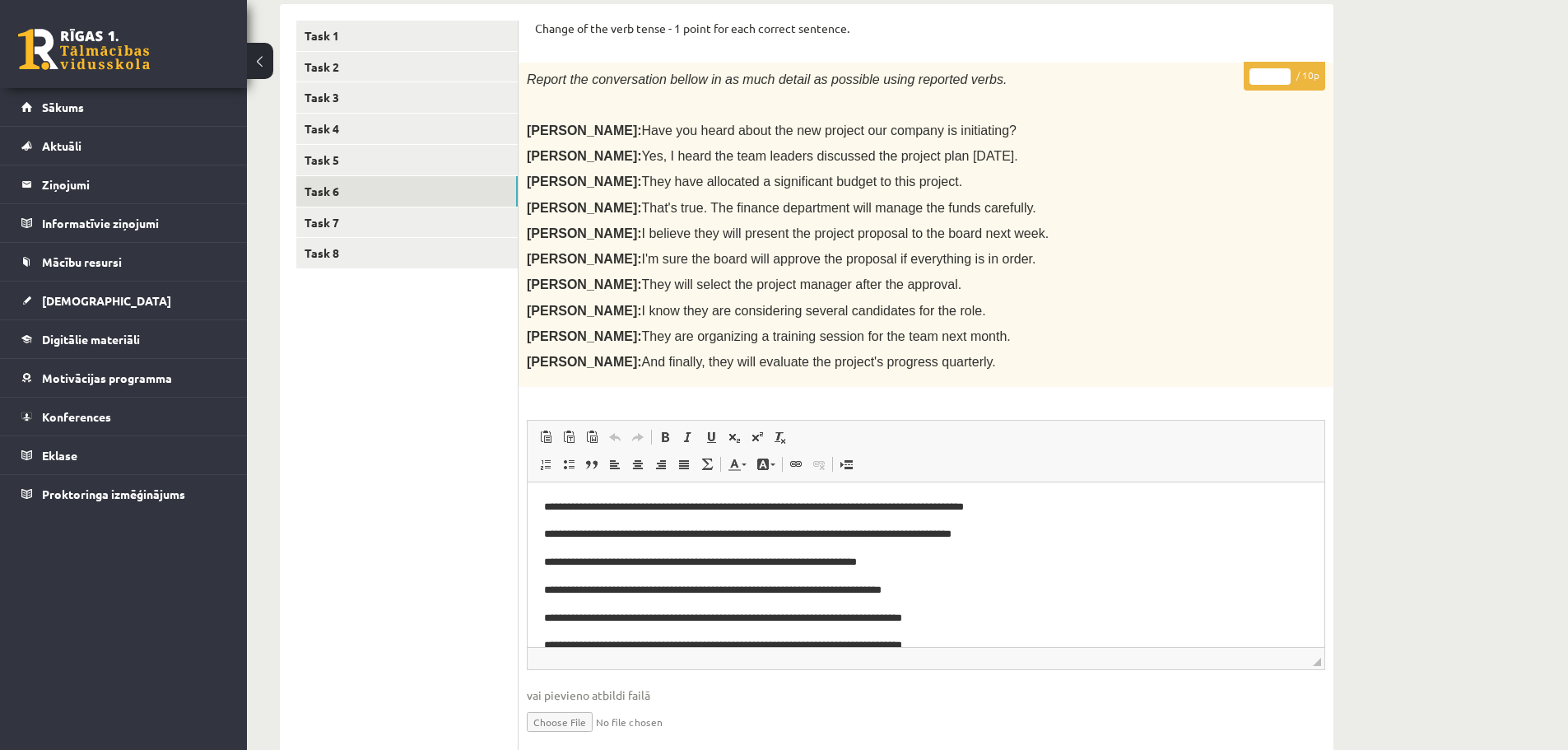
scroll to position [136, 0]
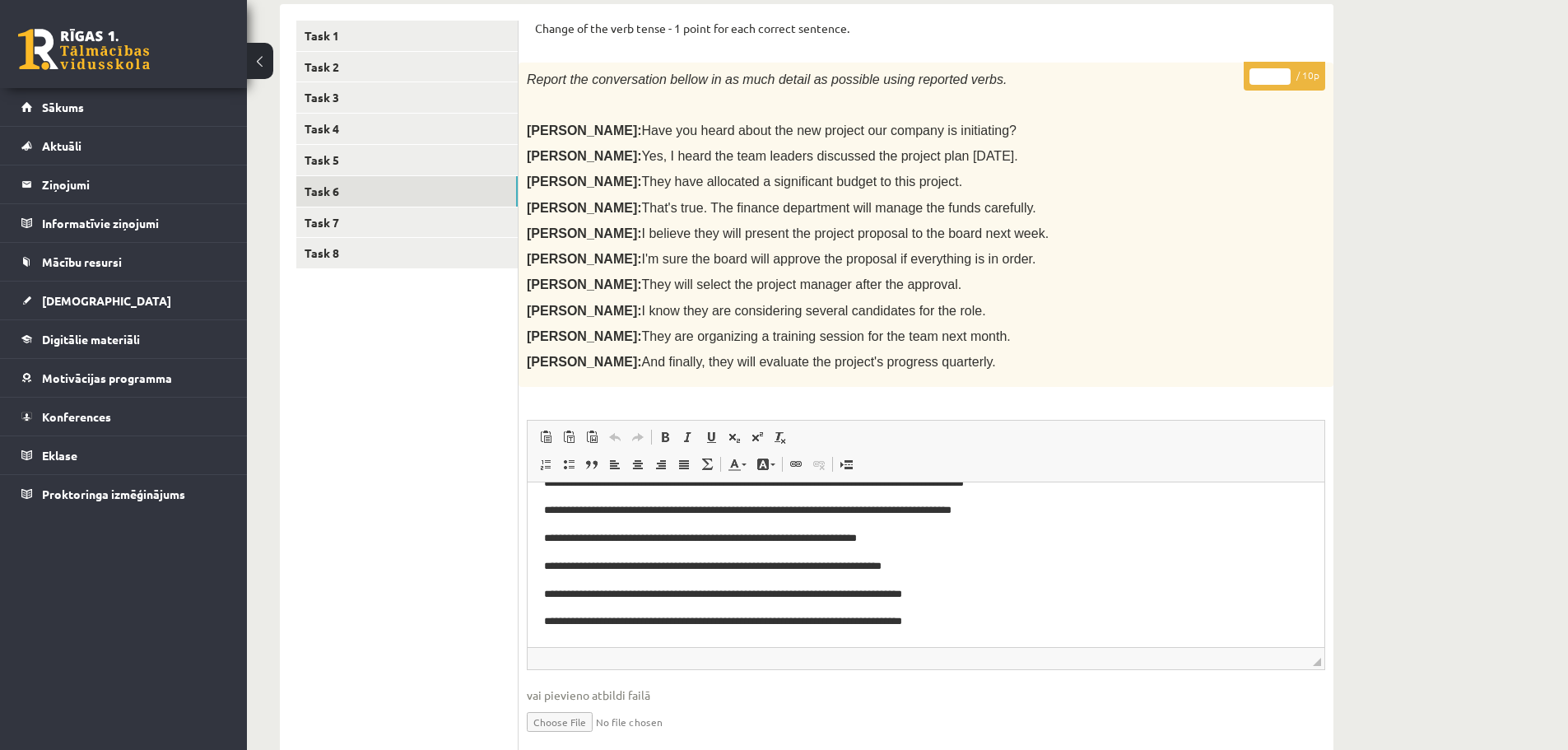
type input "**"
click at [1282, 72] on input "**" at bounding box center [1270, 76] width 41 height 17
click at [364, 219] on link "Task 7" at bounding box center [406, 223] width 222 height 31
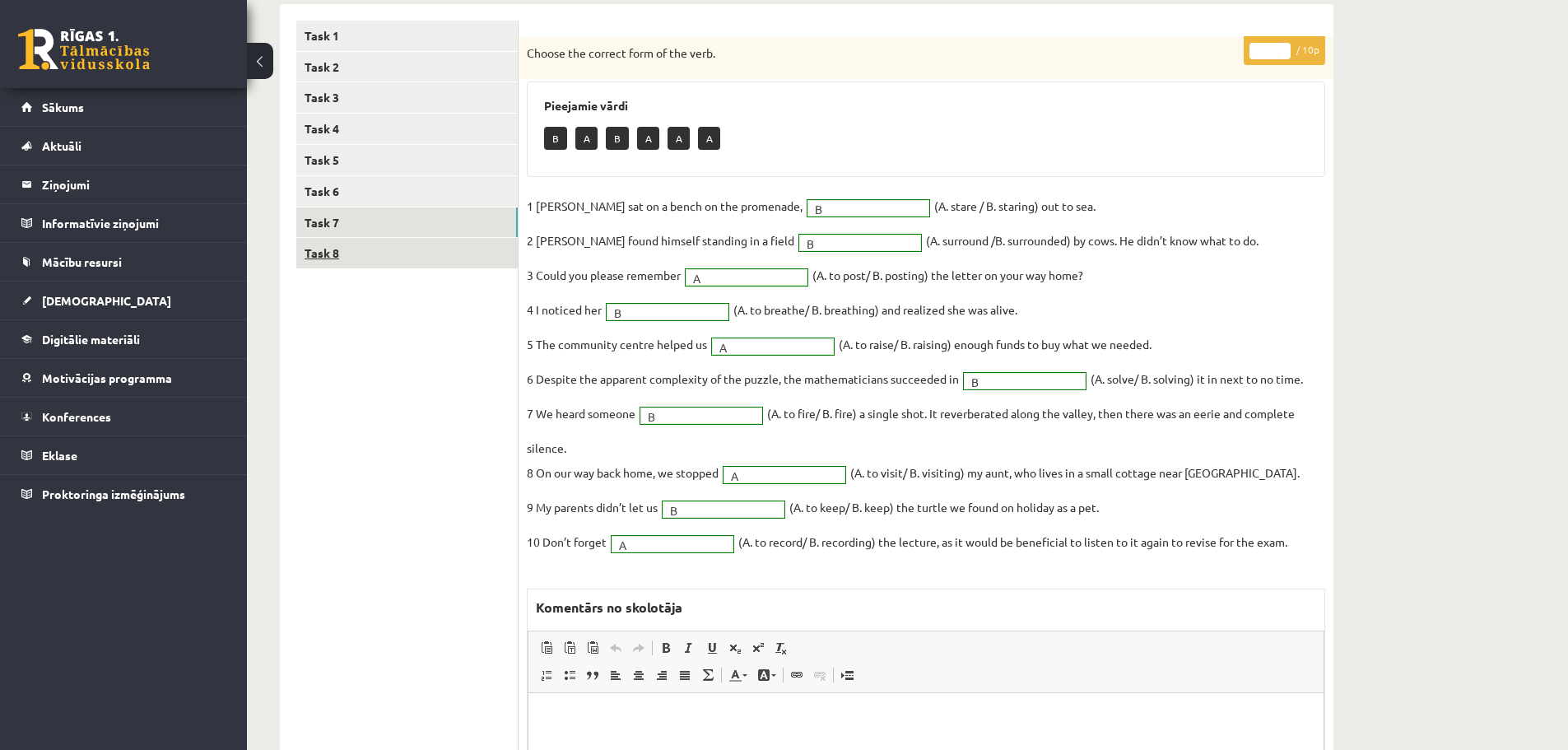
scroll to position [0, 0]
click at [337, 256] on link "Task 8" at bounding box center [406, 253] width 222 height 31
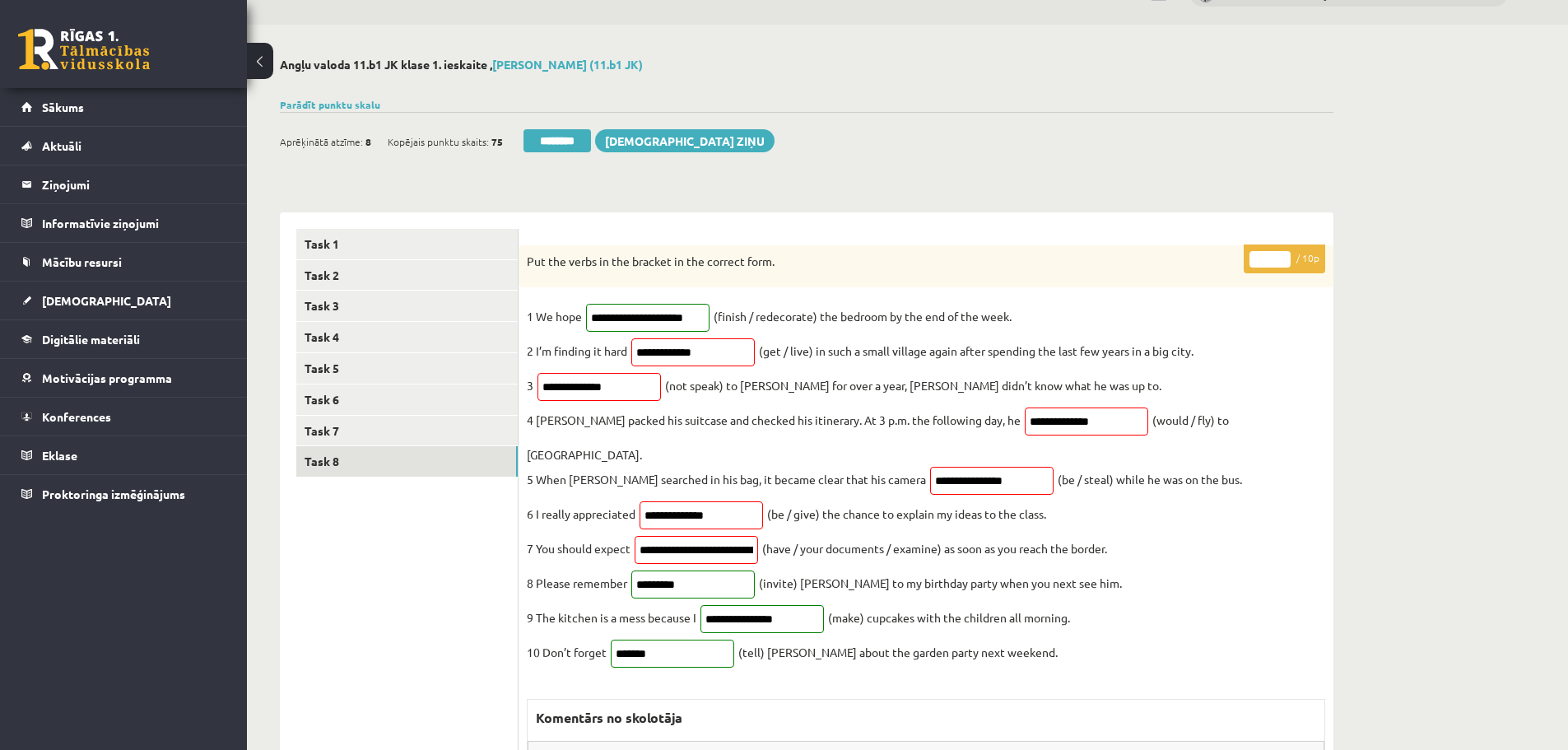
click at [1286, 253] on input "*" at bounding box center [1270, 259] width 41 height 17
type input "*"
click at [1286, 253] on input "*" at bounding box center [1270, 259] width 41 height 17
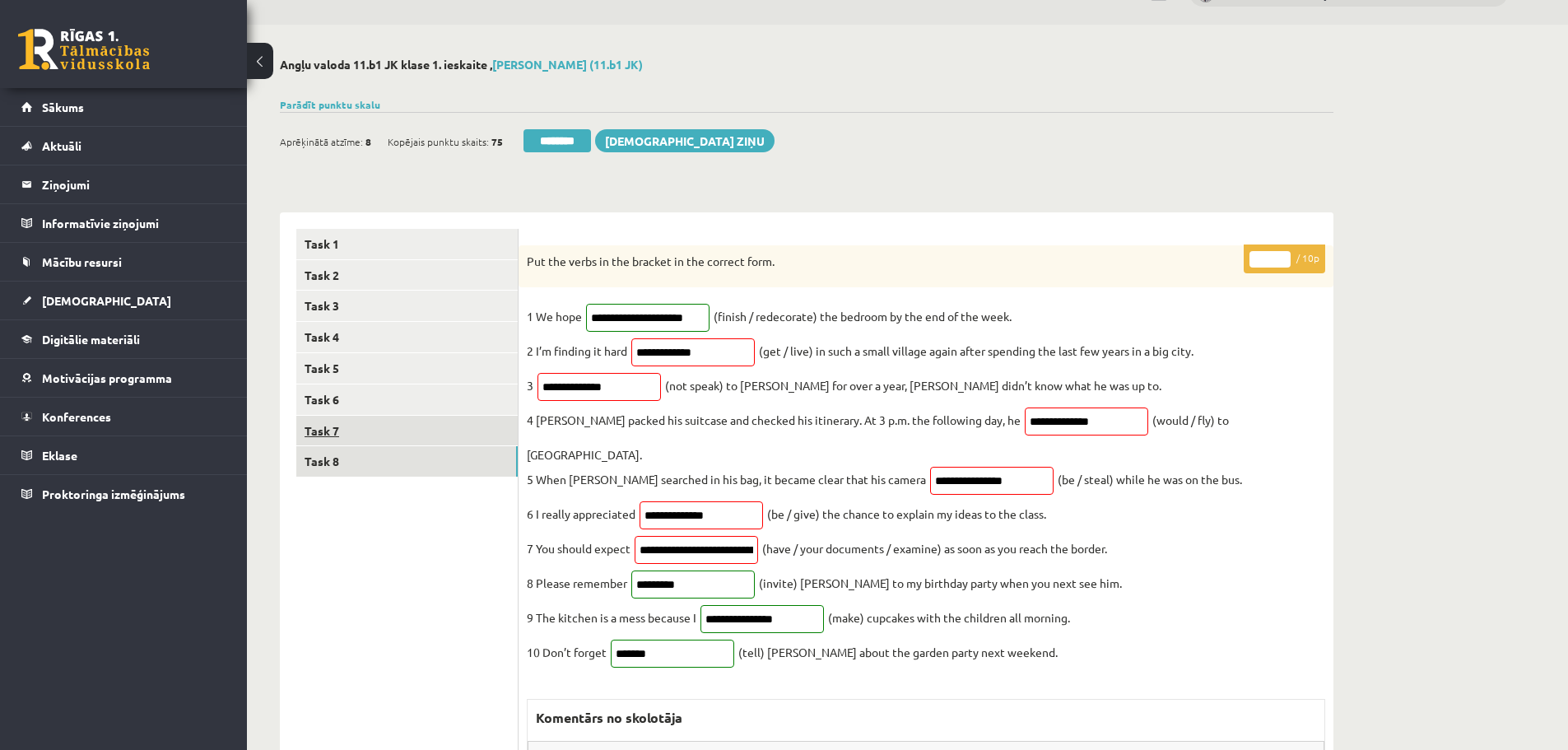
click at [382, 431] on link "Task 7" at bounding box center [406, 431] width 222 height 31
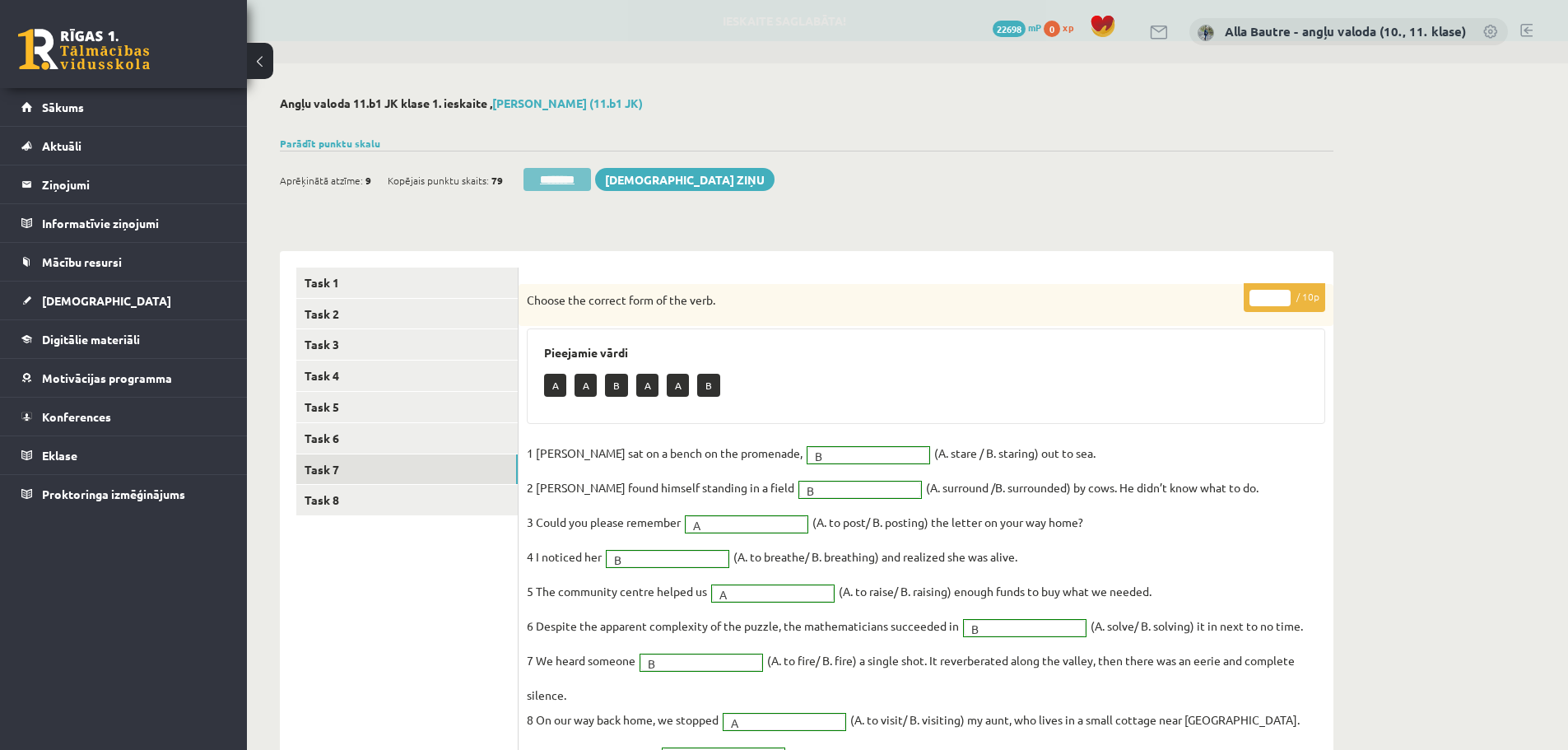
click at [548, 185] on input "********" at bounding box center [557, 180] width 67 height 23
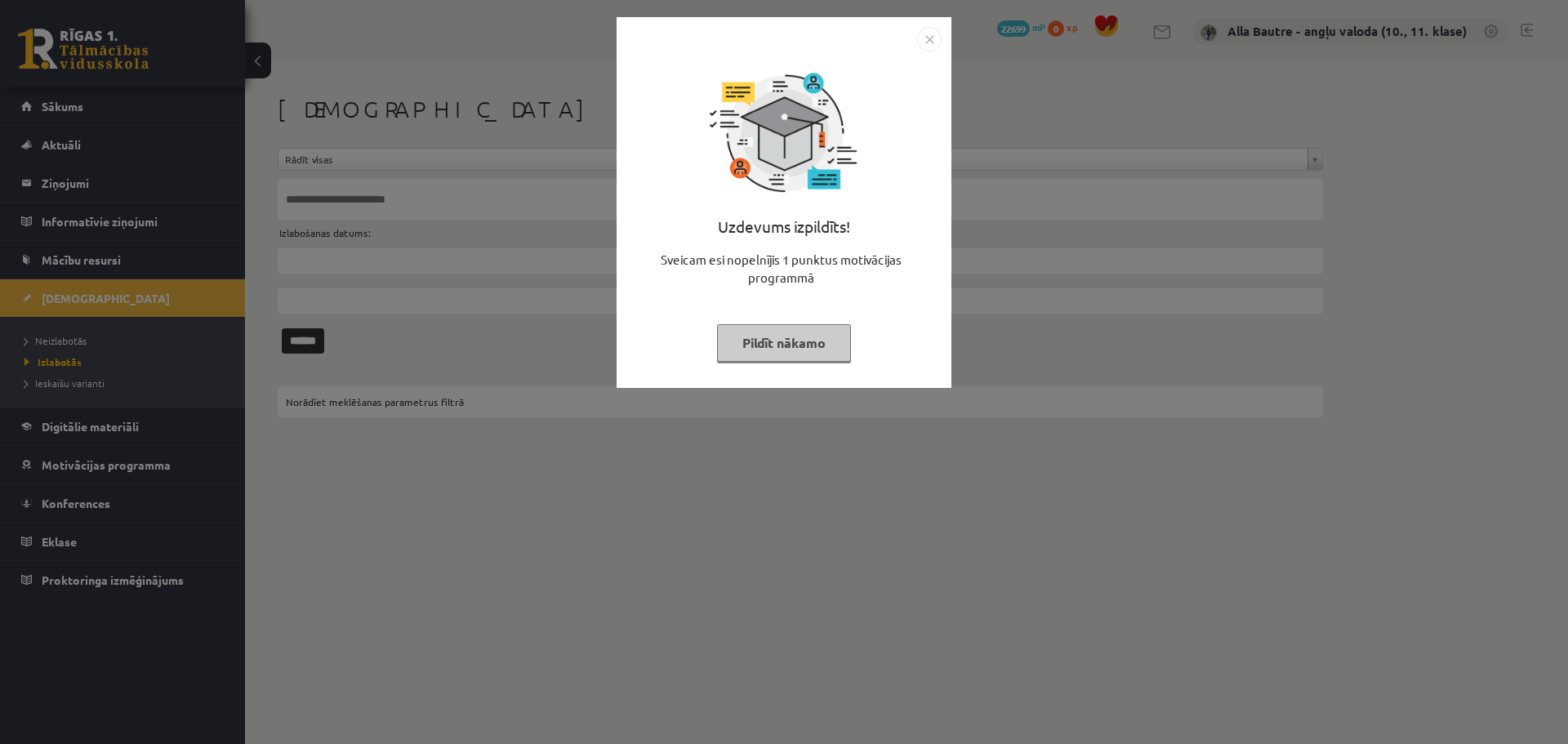
click at [927, 40] on img "Close" at bounding box center [929, 39] width 24 height 24
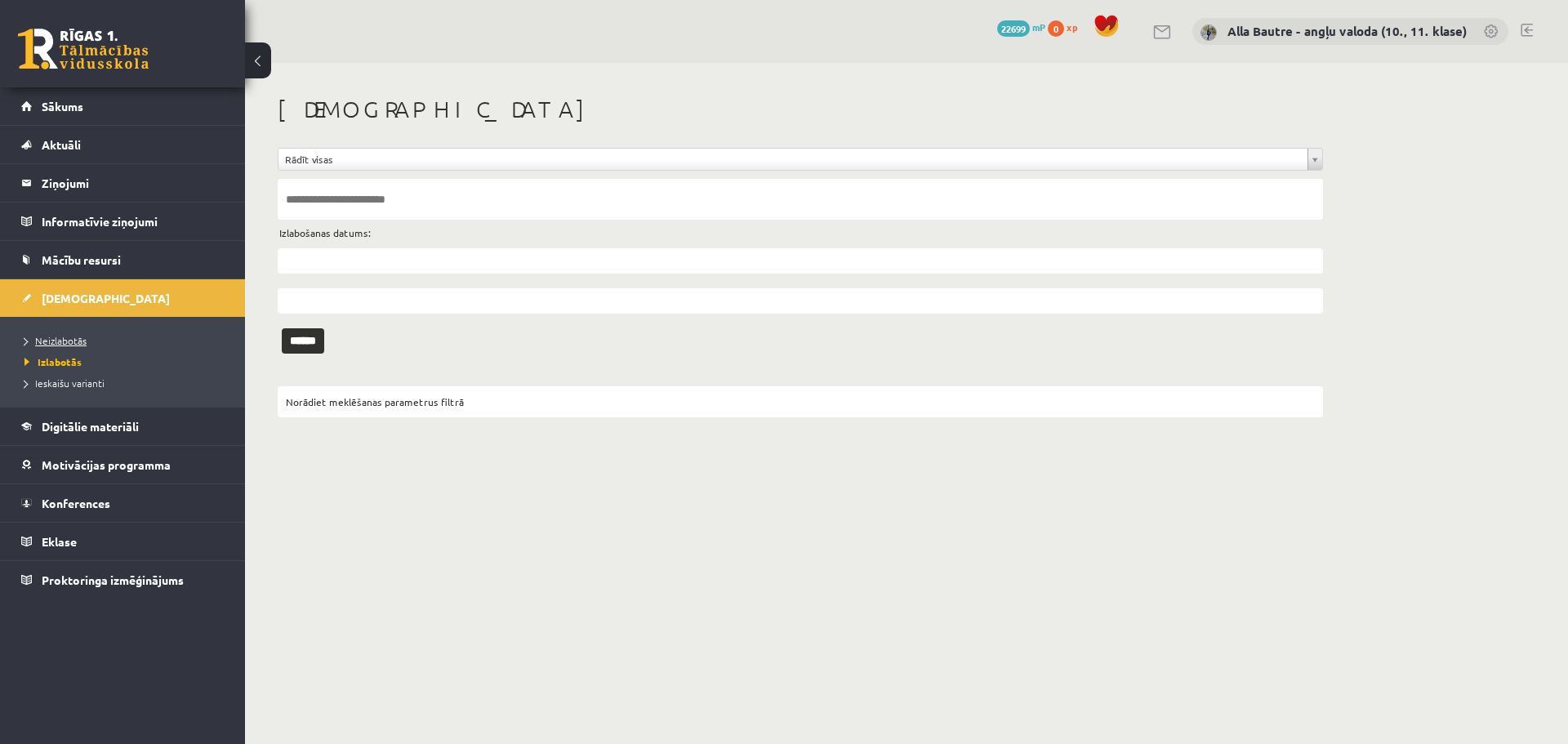
click at [64, 341] on span "Neizlabotās" at bounding box center [55, 340] width 62 height 13
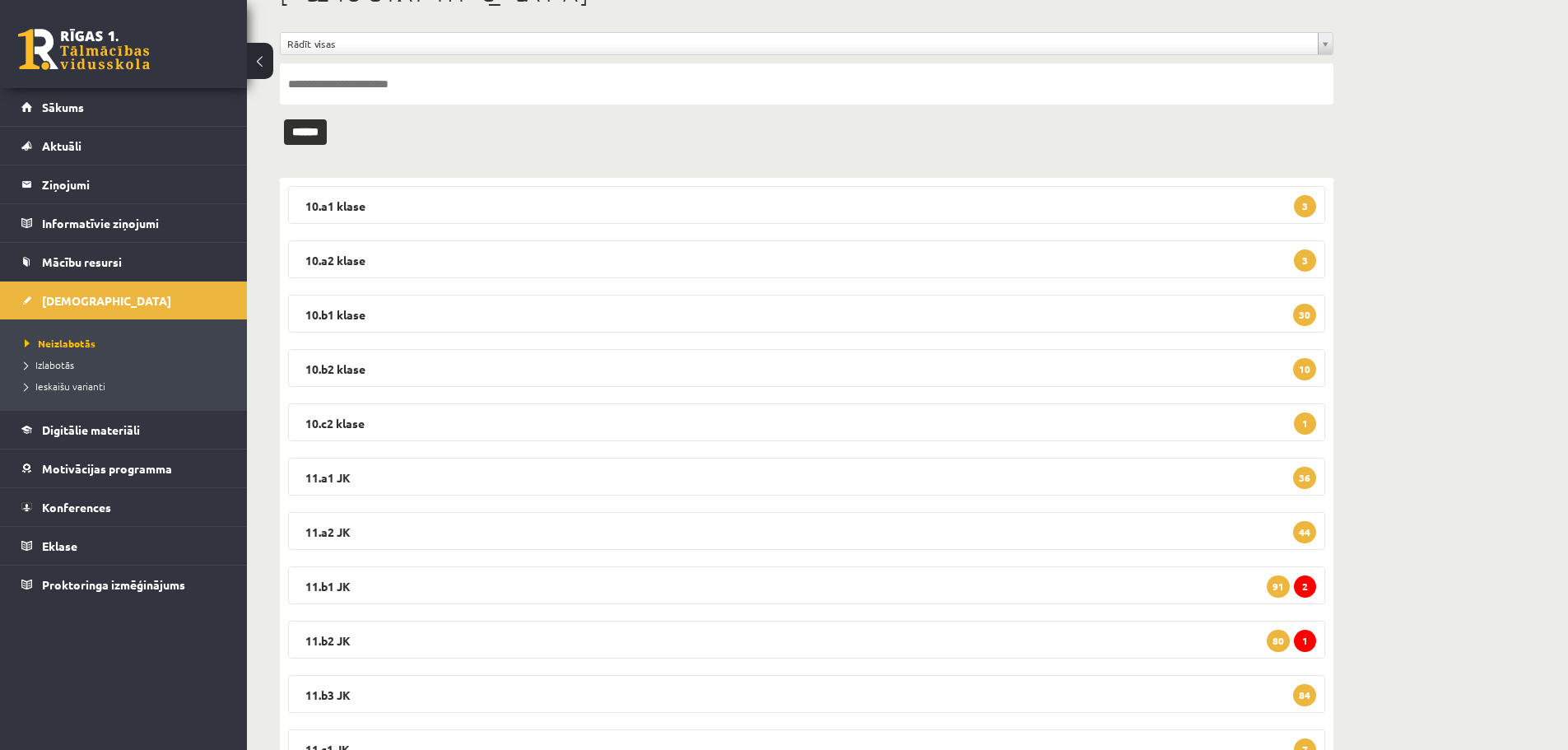
scroll to position [165, 0]
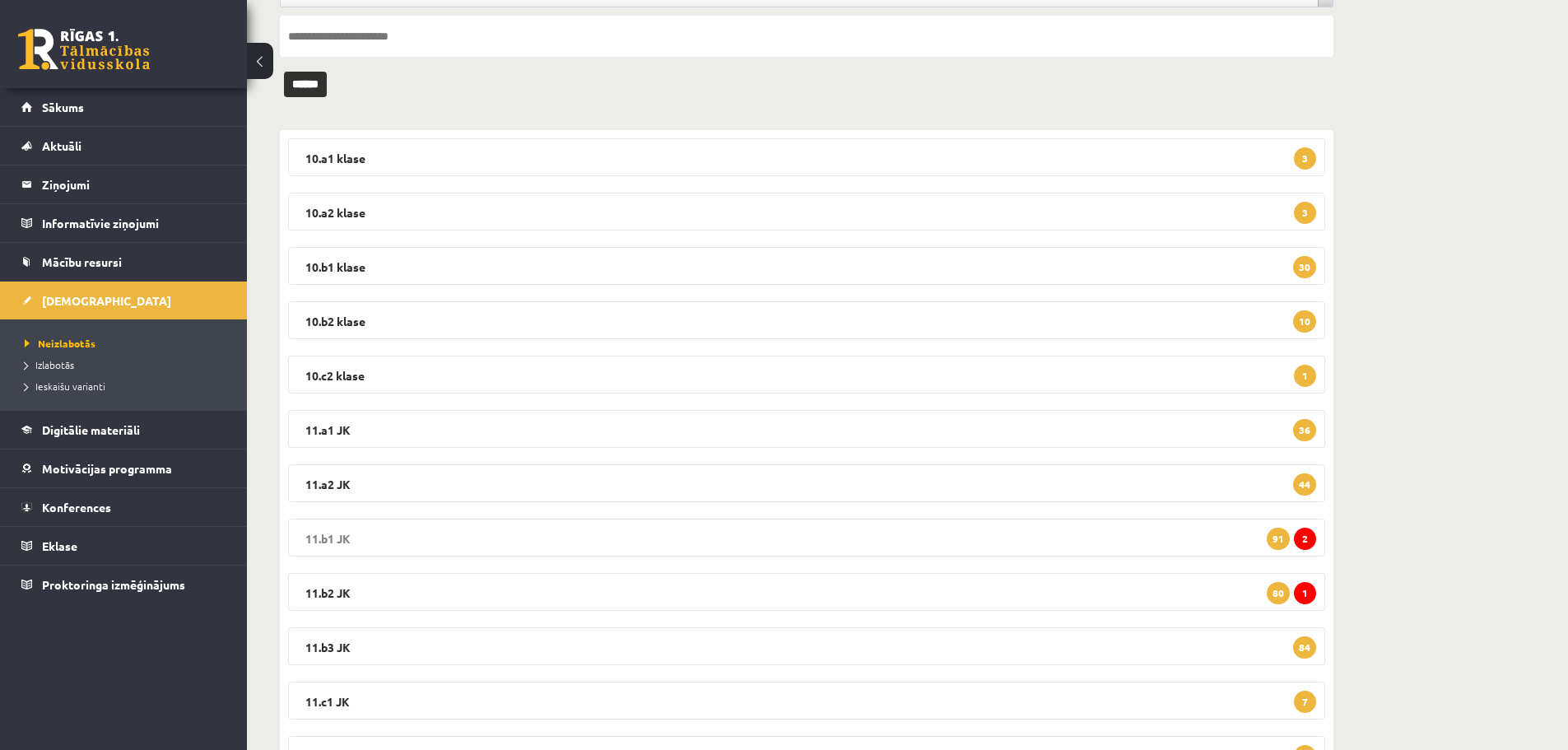
click at [329, 527] on legend "11.b1 JK 2 91" at bounding box center [807, 537] width 1037 height 38
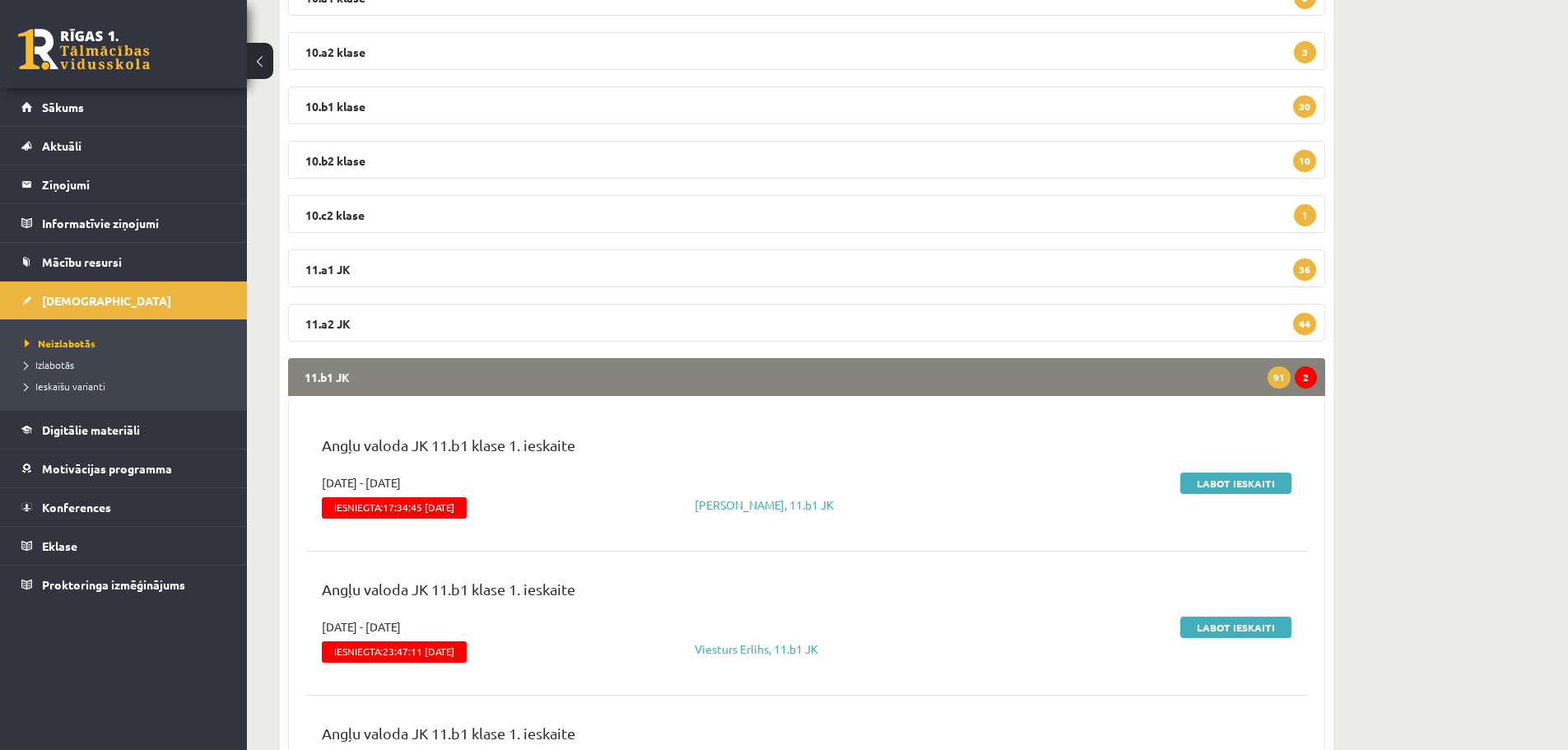
scroll to position [329, 0]
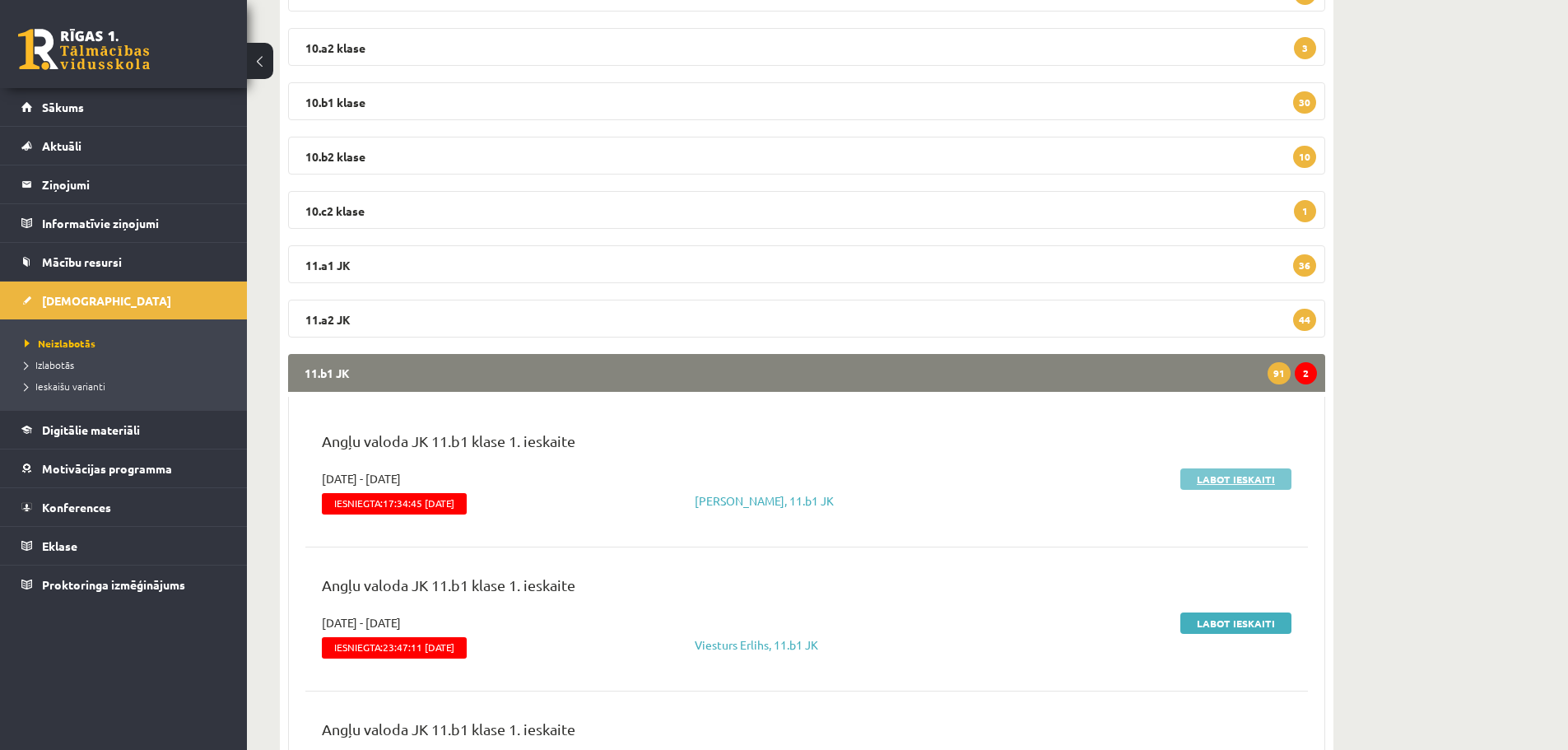
click at [1237, 474] on link "Labot ieskaiti" at bounding box center [1236, 479] width 111 height 21
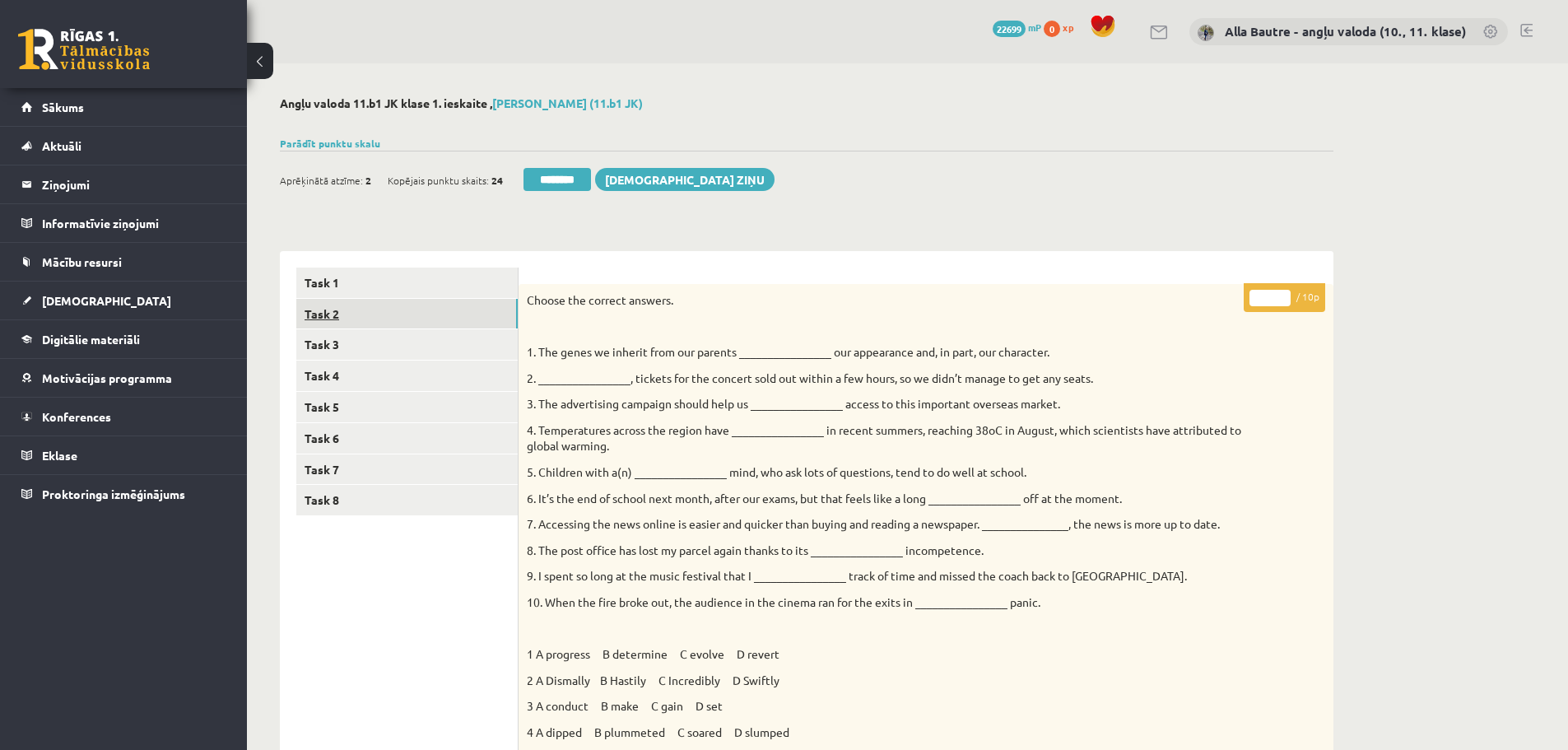
click at [344, 310] on link "Task 2" at bounding box center [406, 314] width 222 height 31
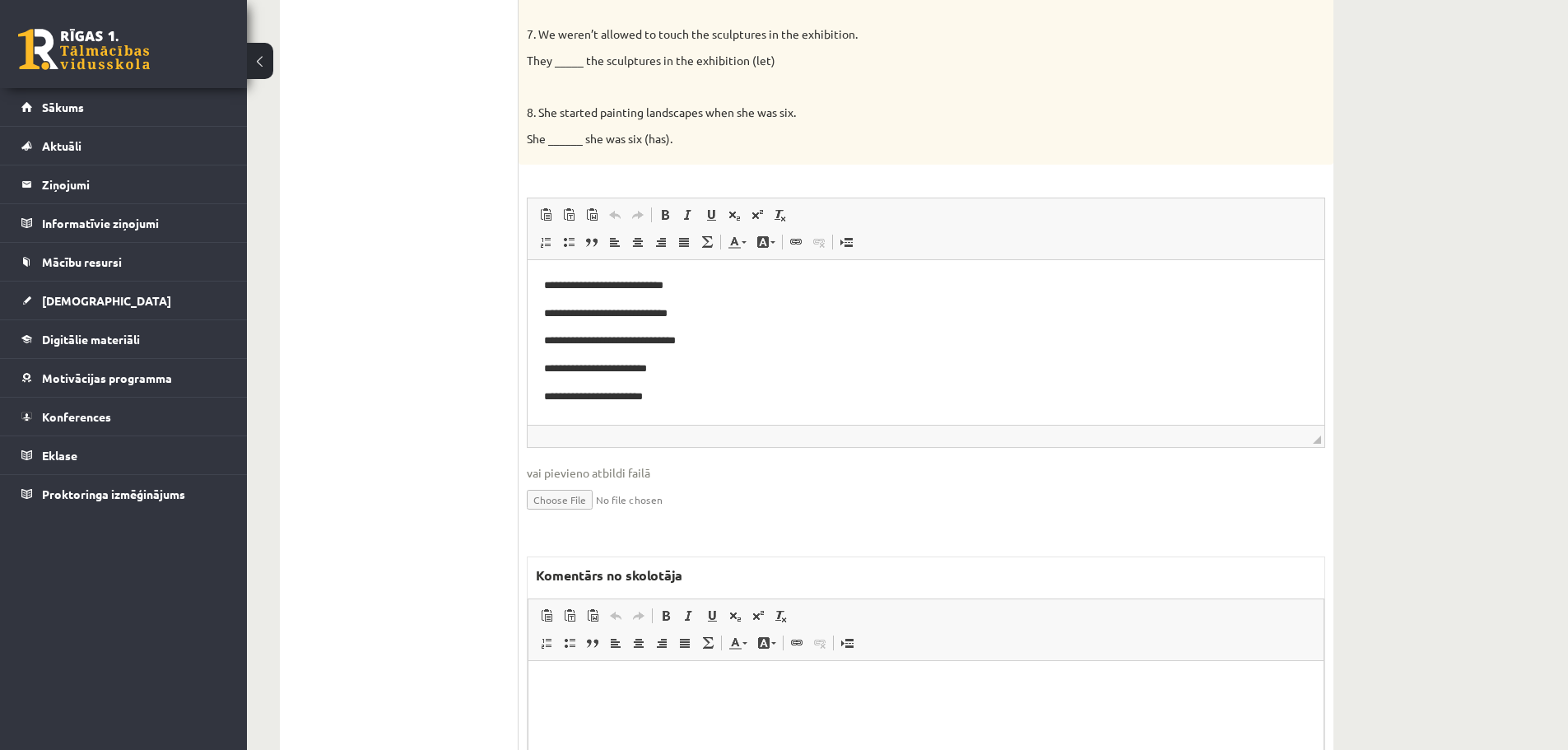
scroll to position [906, 0]
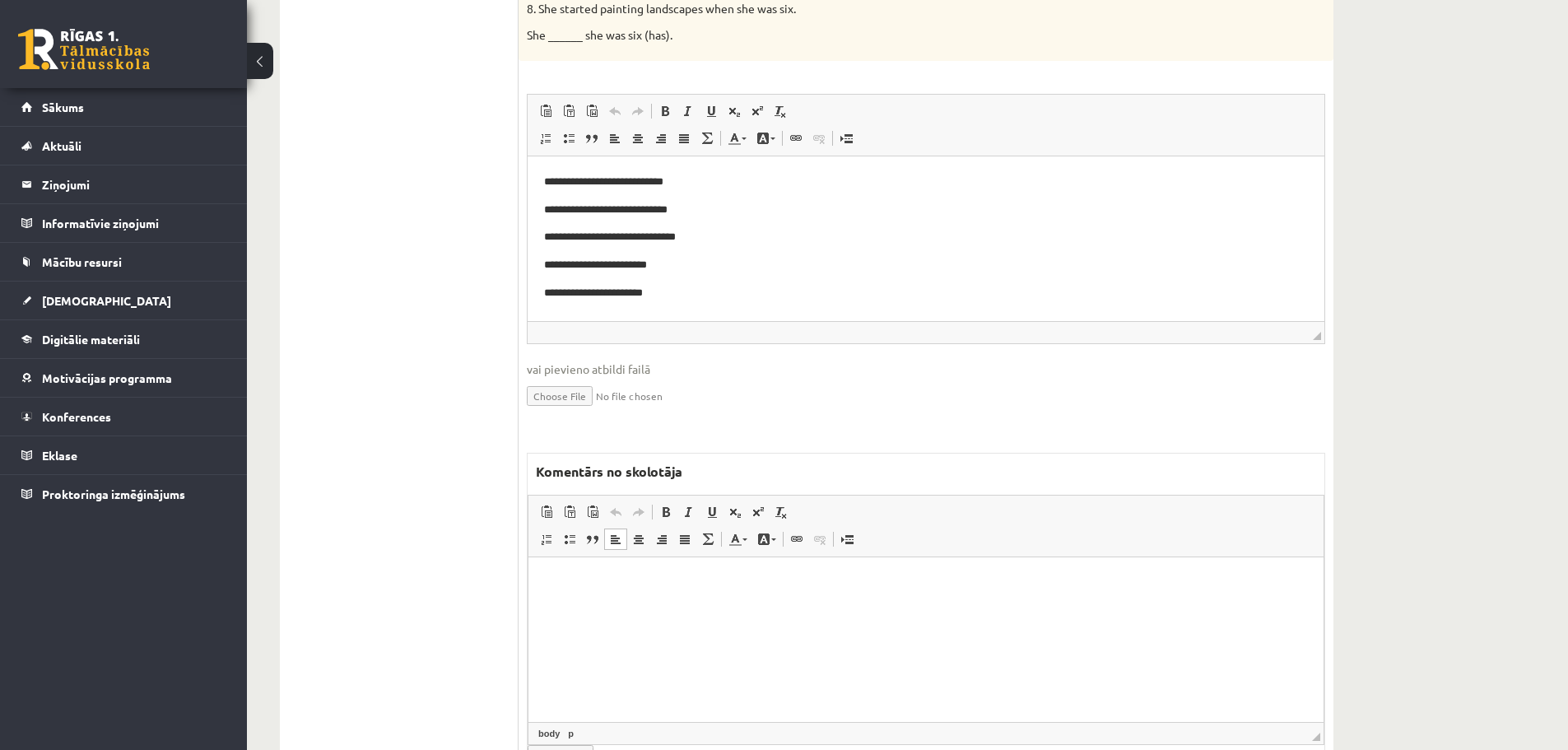
click at [583, 598] on html at bounding box center [926, 582] width 795 height 50
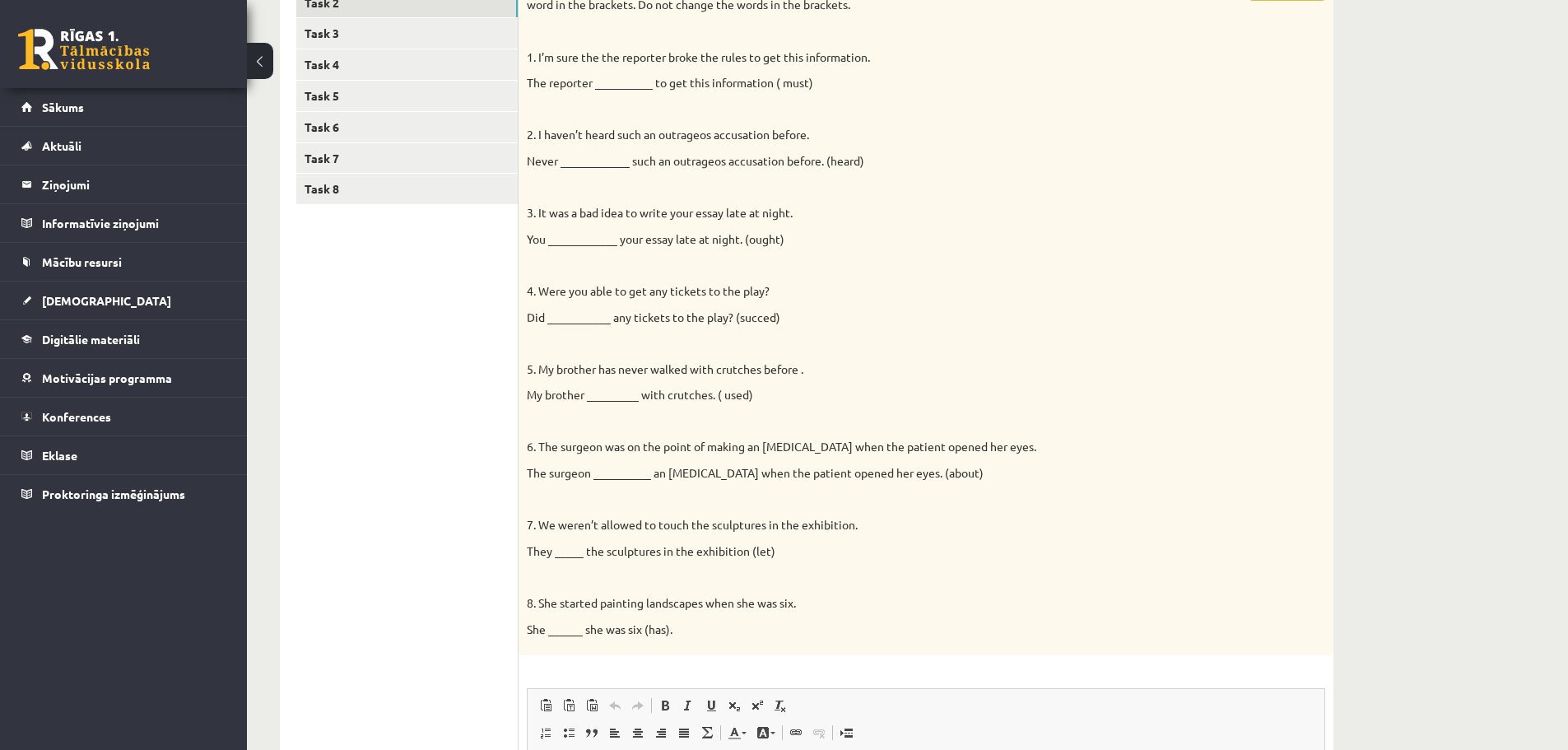
scroll to position [165, 0]
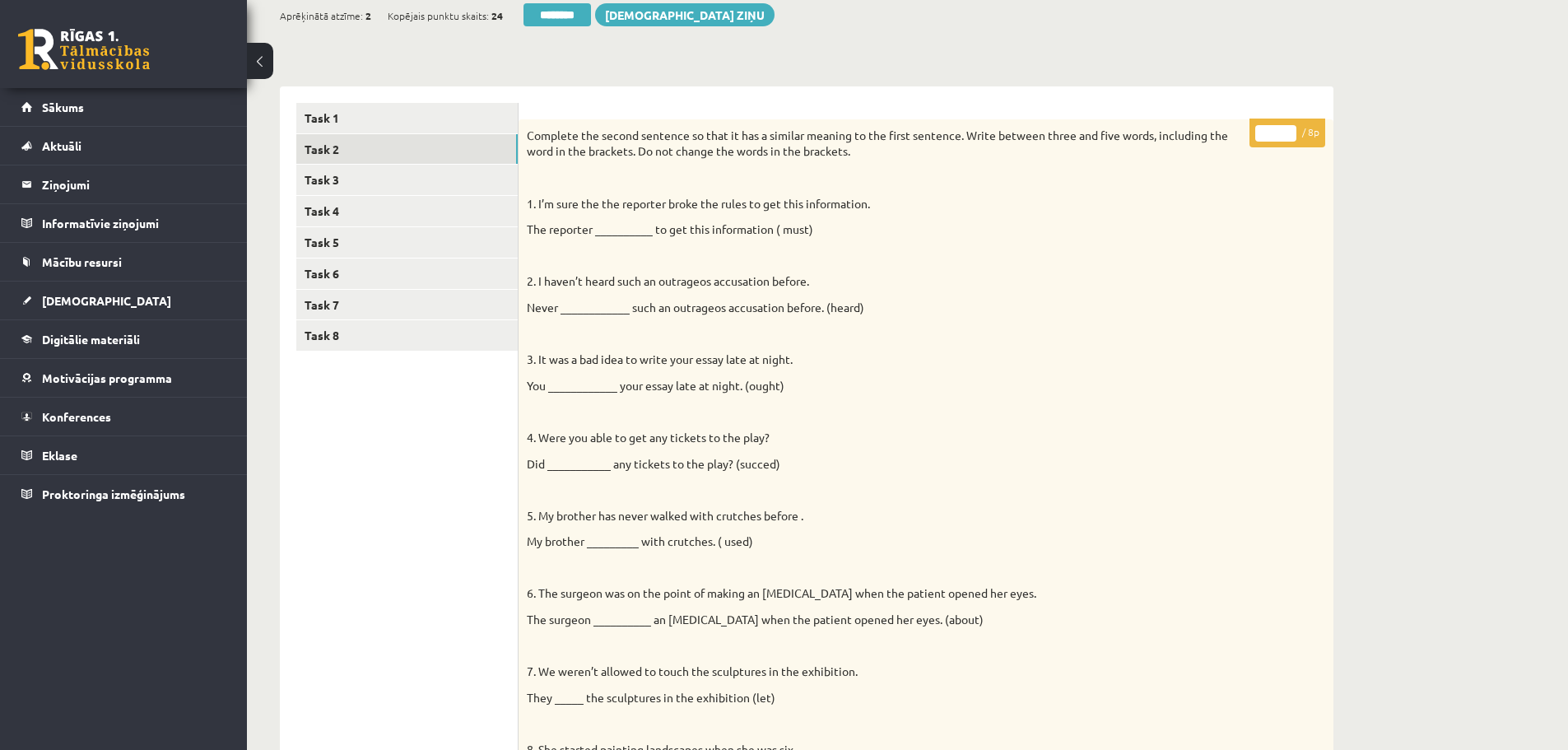
click at [1287, 130] on input "*" at bounding box center [1275, 133] width 41 height 17
type input "*"
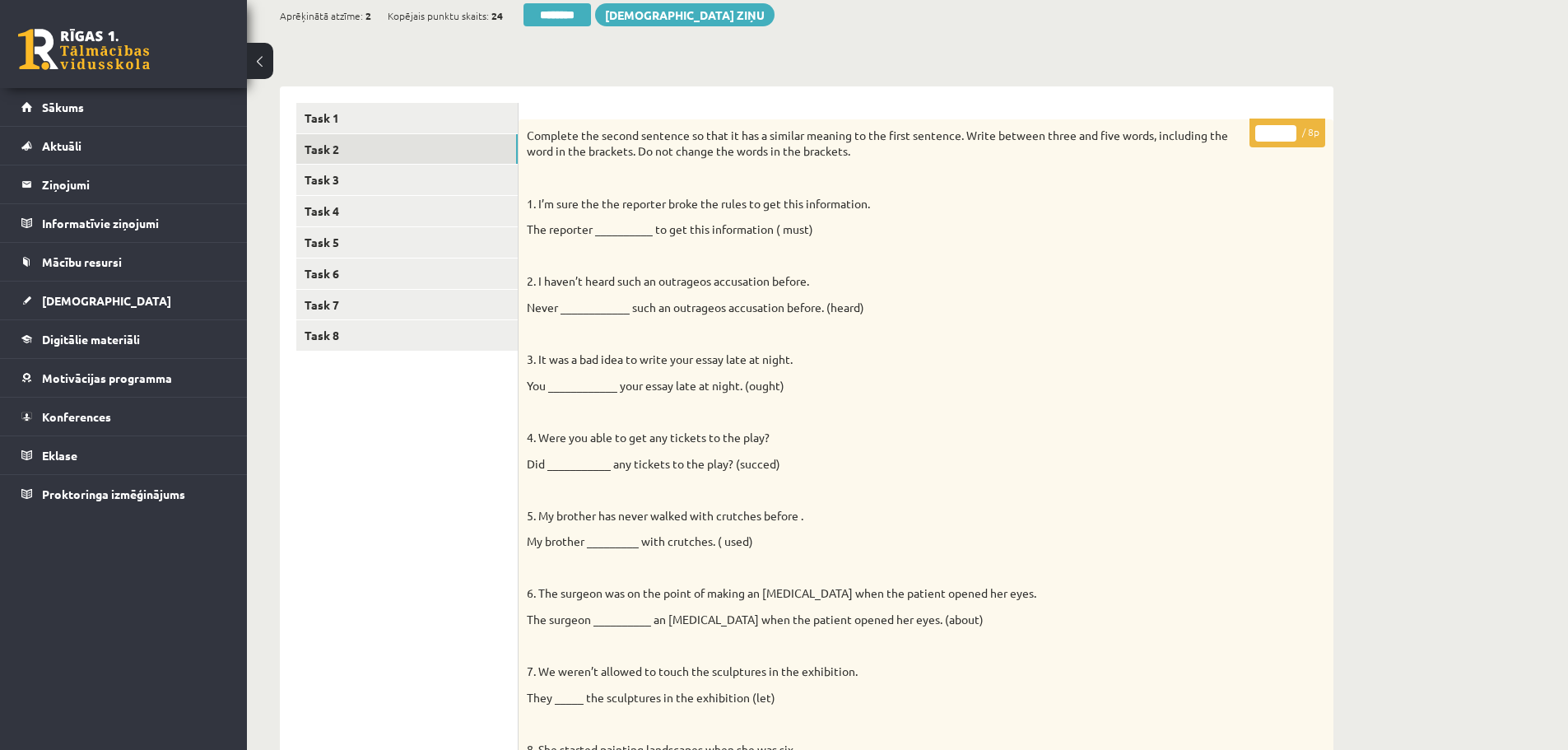
click at [1287, 130] on input "*" at bounding box center [1275, 133] width 41 height 17
click at [362, 174] on link "Task 3" at bounding box center [406, 180] width 222 height 31
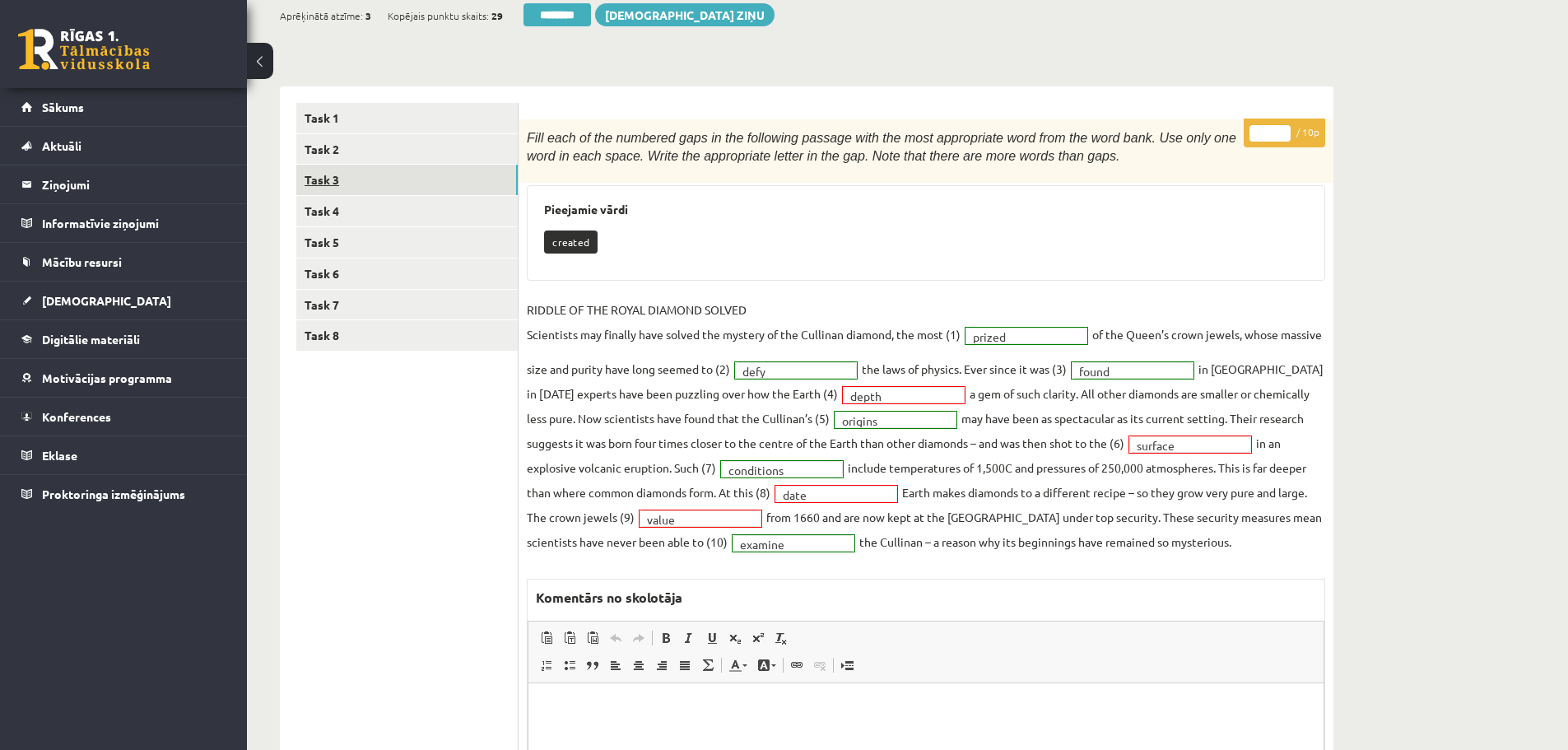
scroll to position [0, 0]
click at [328, 212] on link "Task 4" at bounding box center [406, 211] width 222 height 31
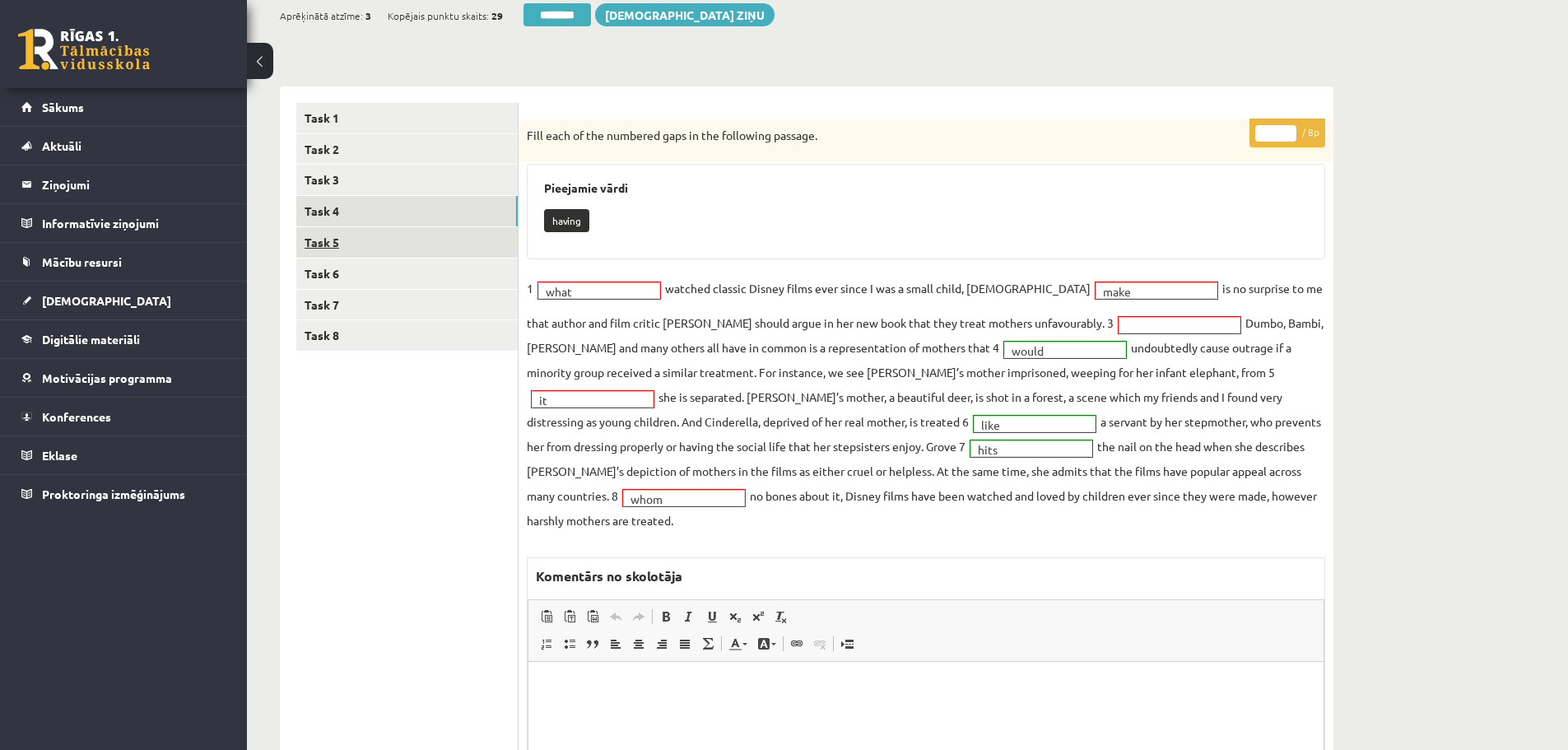
click at [333, 243] on link "Task 5" at bounding box center [406, 242] width 222 height 31
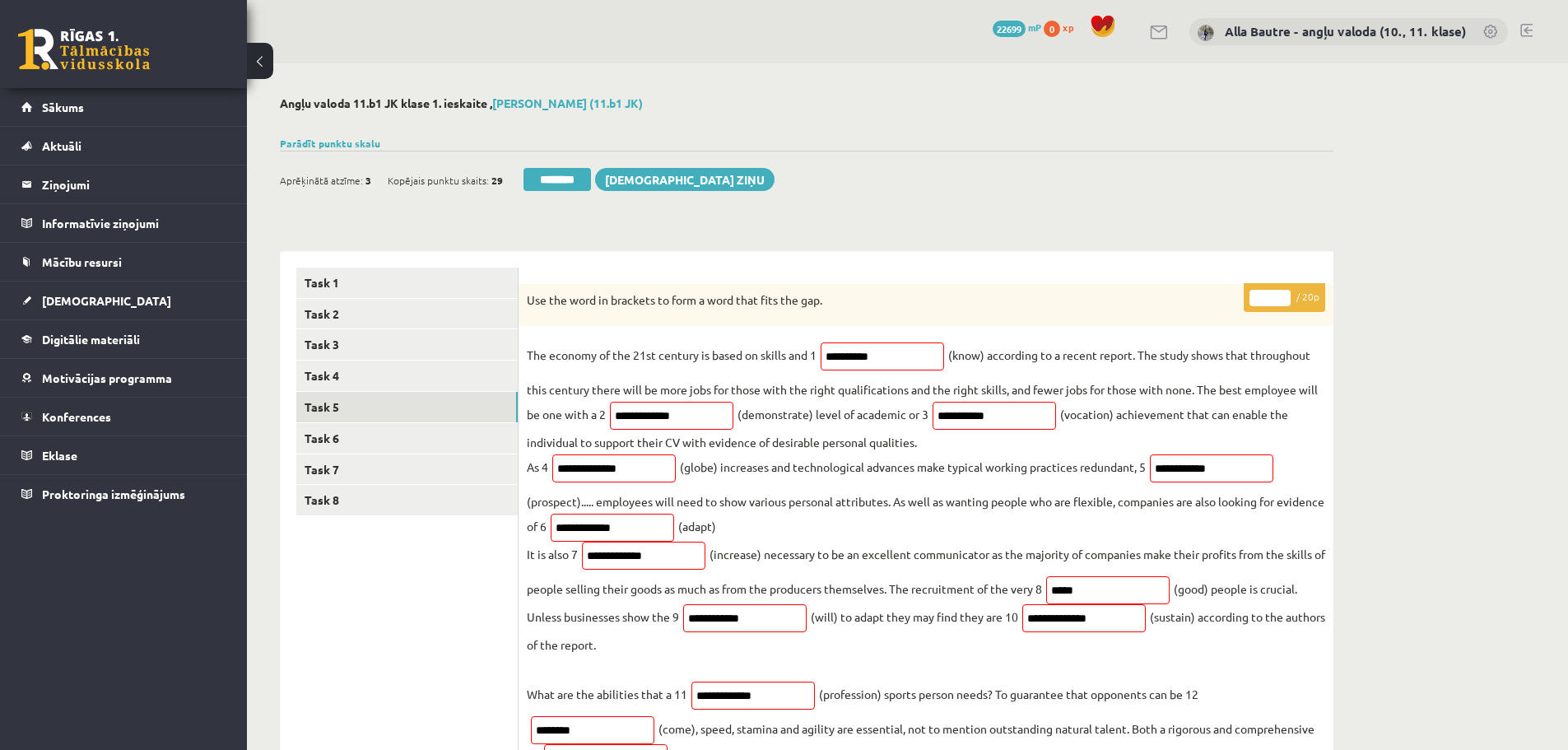
click at [1286, 294] on input "**" at bounding box center [1270, 298] width 41 height 17
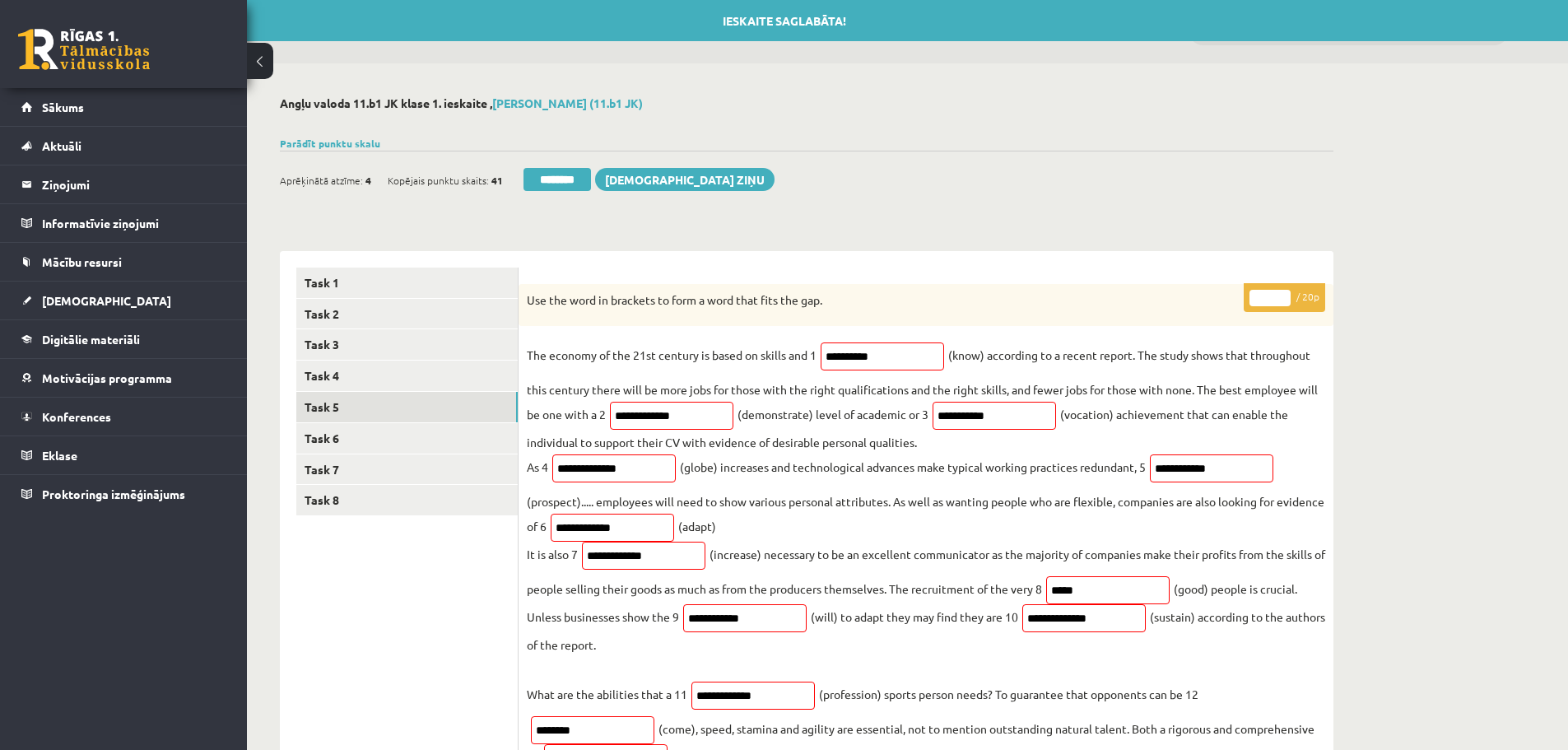
click at [1286, 294] on input "**" at bounding box center [1270, 298] width 41 height 17
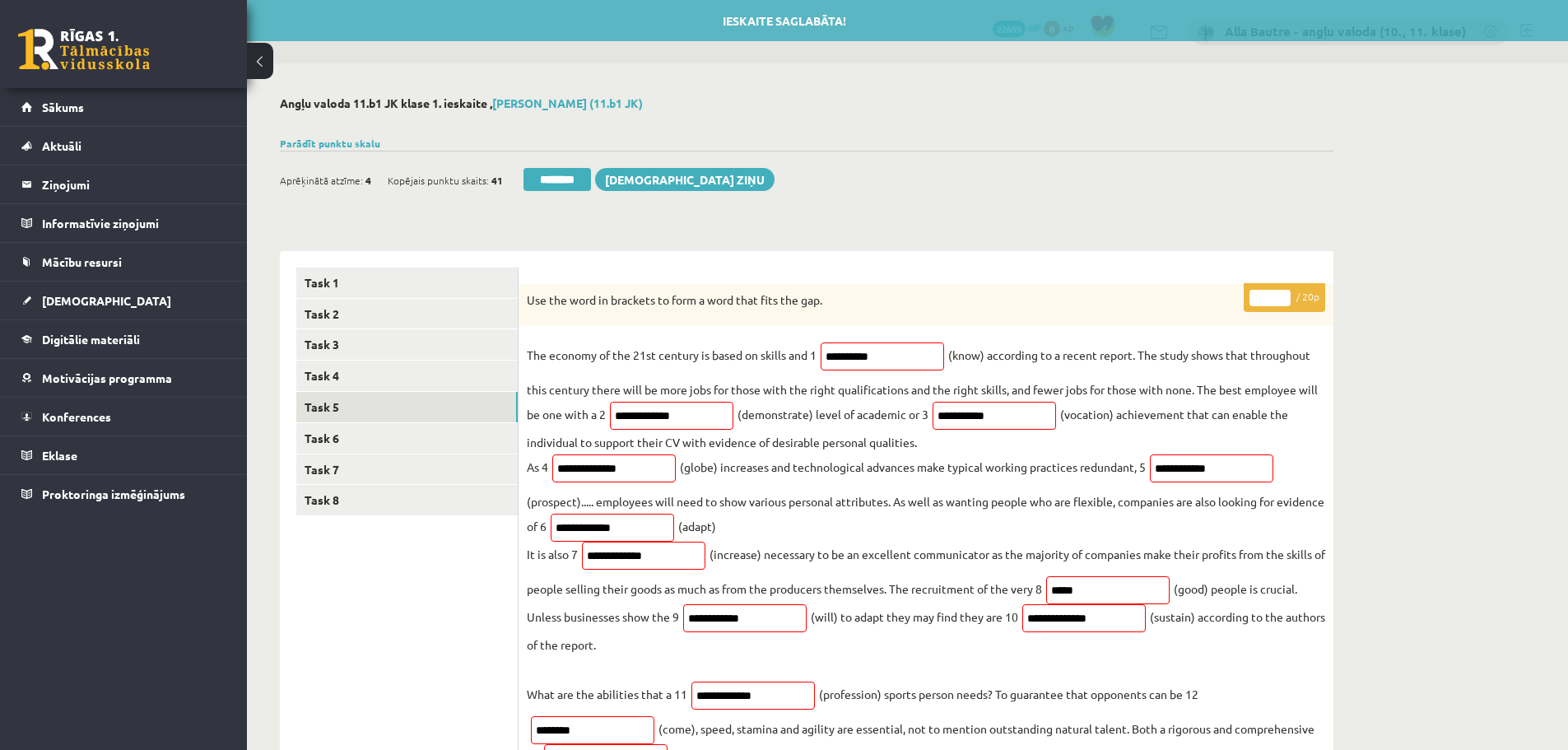
click at [1286, 294] on input "**" at bounding box center [1270, 298] width 41 height 17
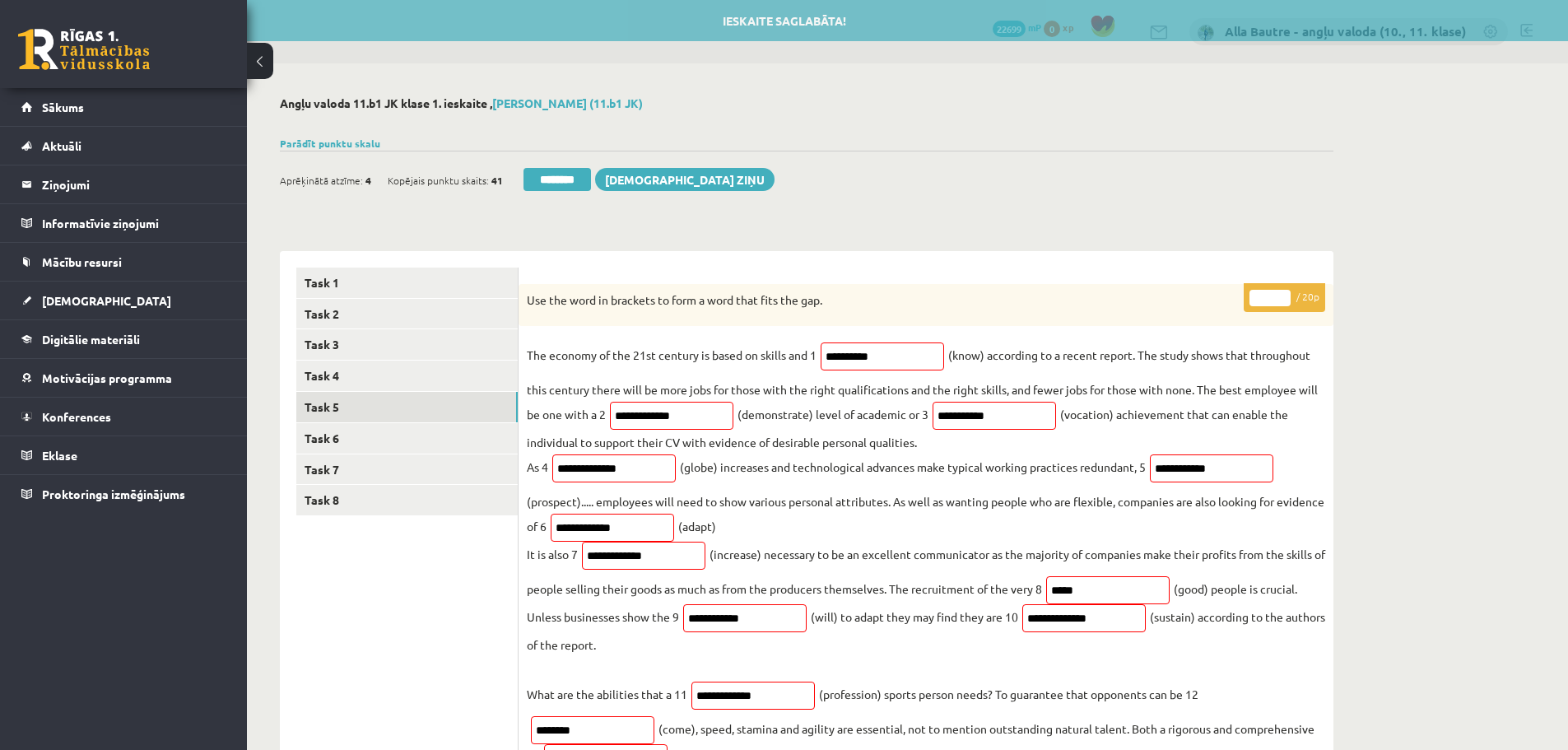
click at [1286, 294] on input "**" at bounding box center [1270, 298] width 41 height 17
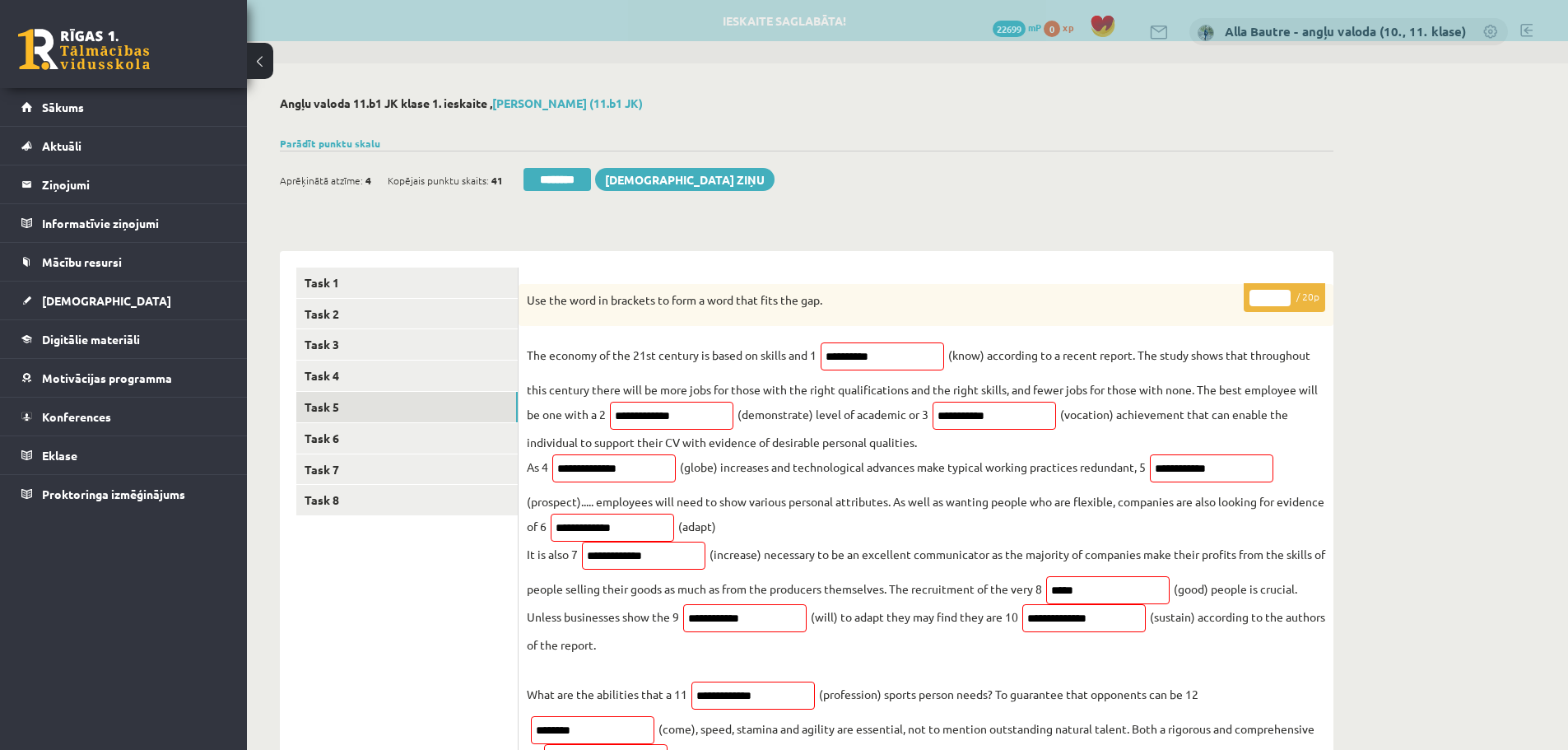
type input "**"
click at [1286, 294] on input "**" at bounding box center [1270, 298] width 41 height 17
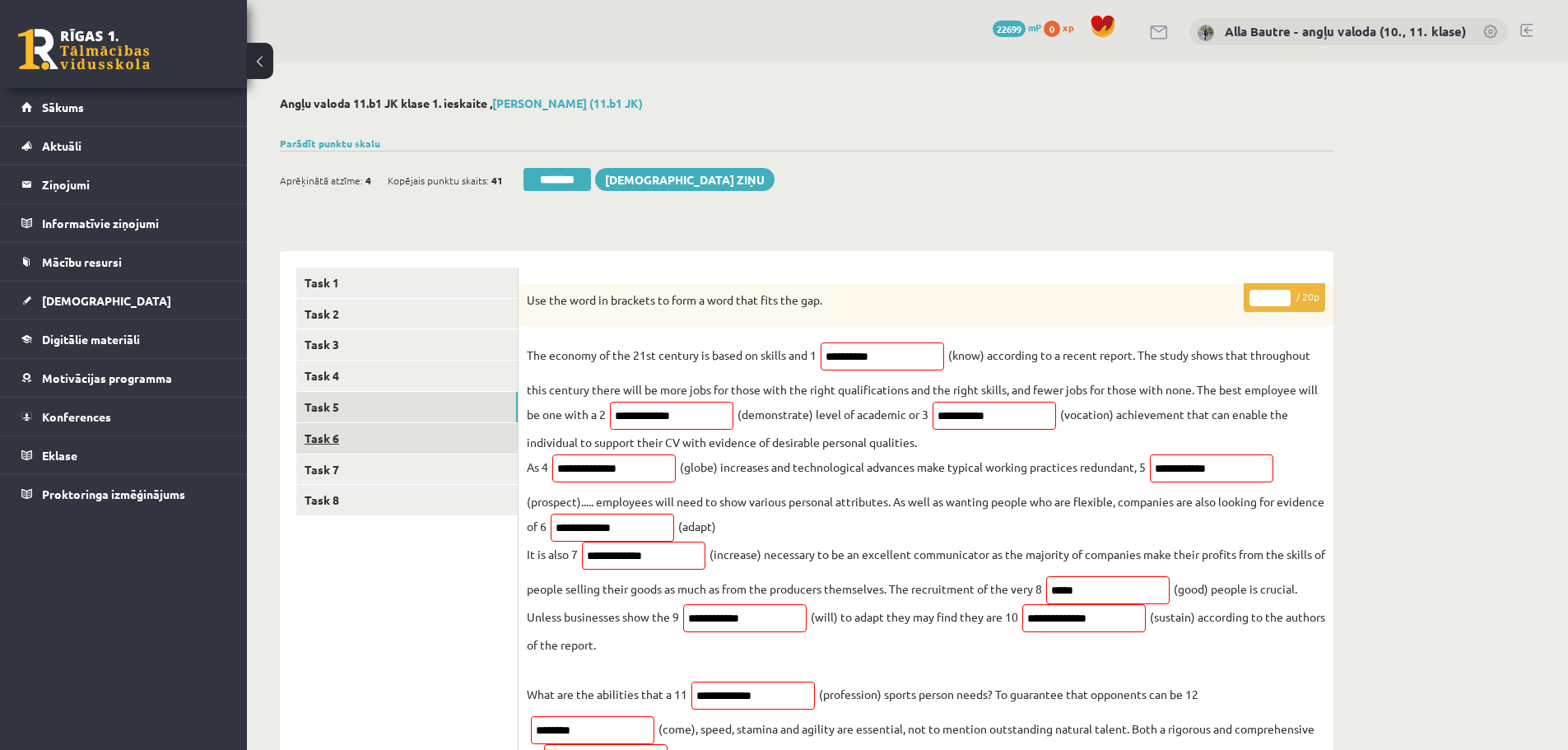
click at [328, 429] on link "Task 6" at bounding box center [406, 438] width 222 height 31
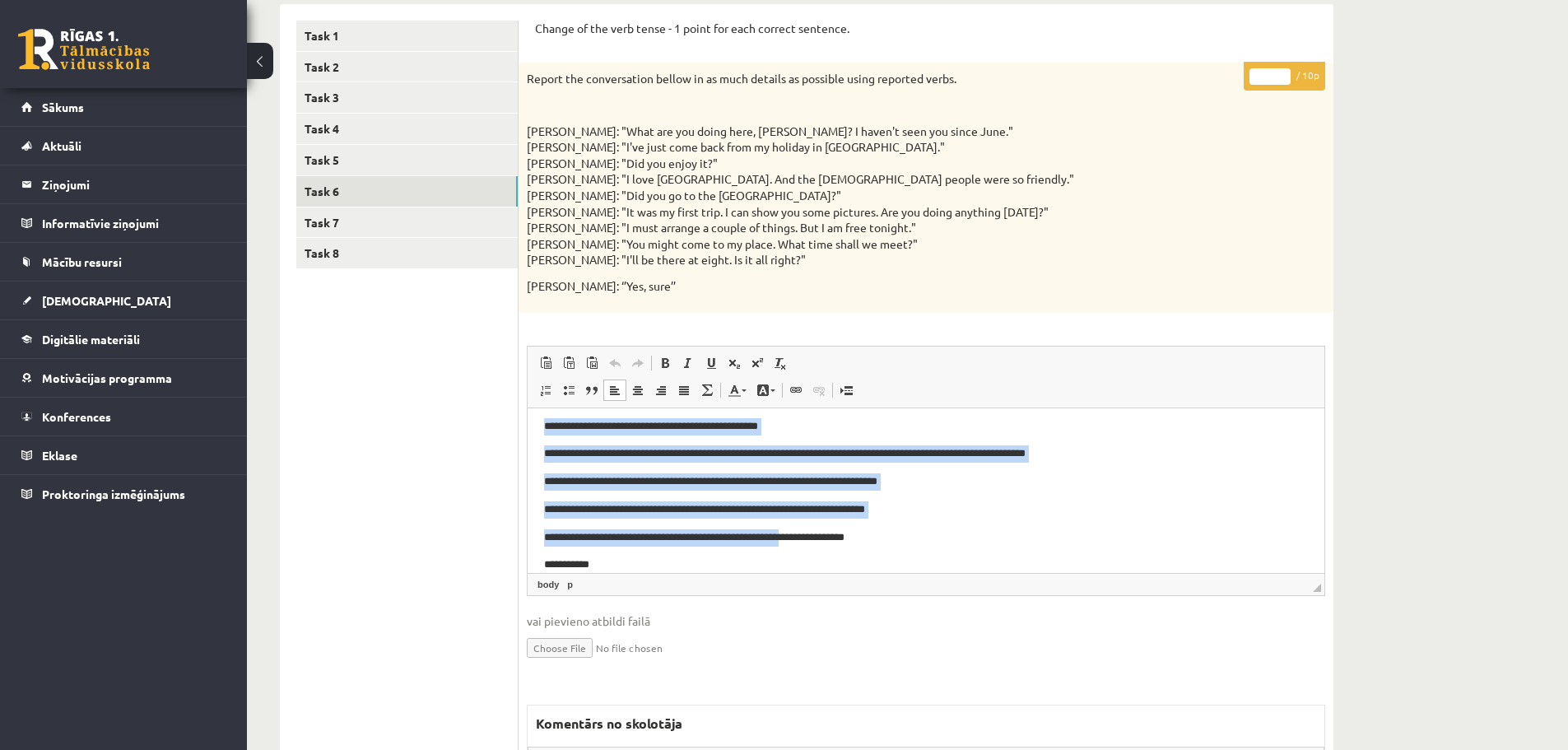
scroll to position [136, 0]
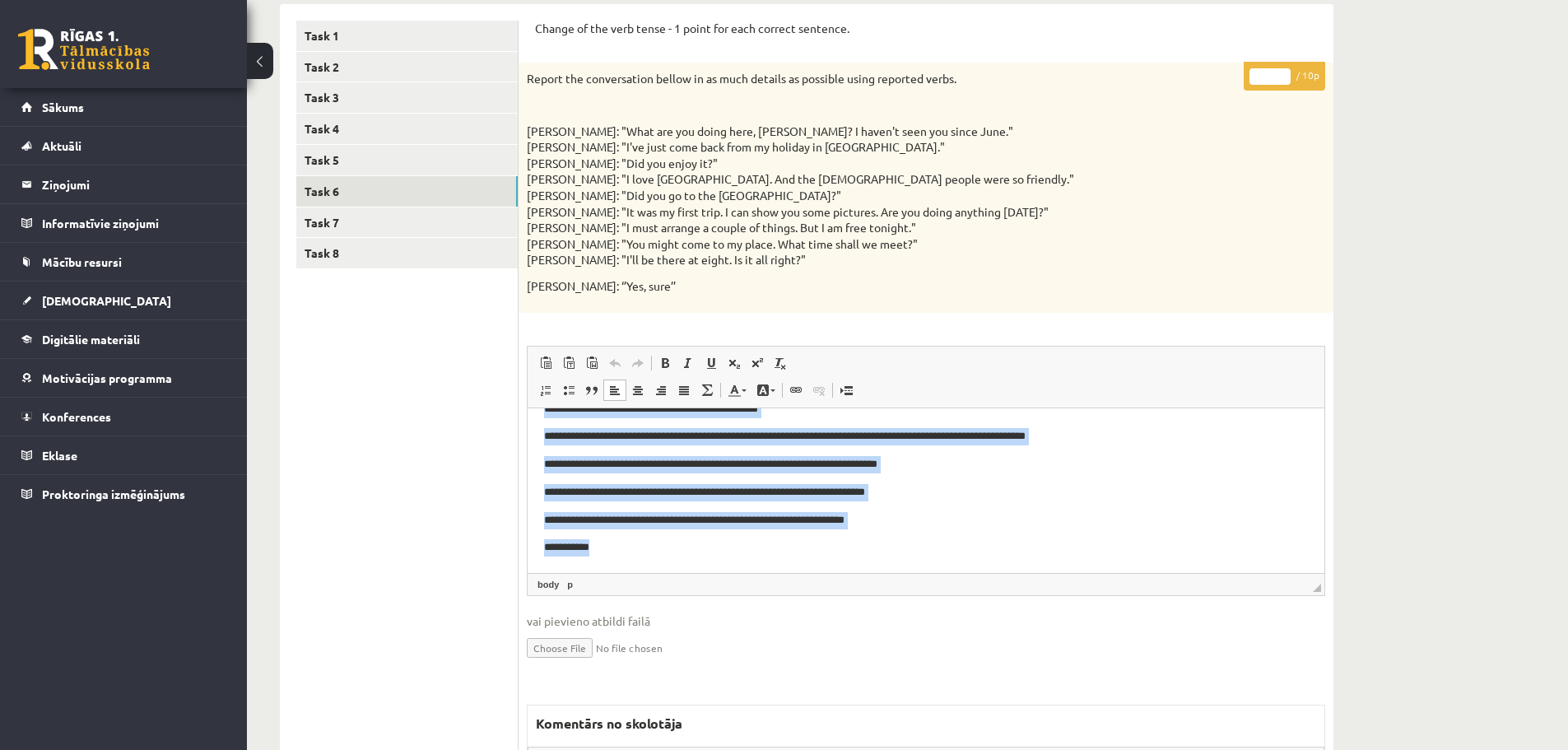
drag, startPoint x: 543, startPoint y: 426, endPoint x: 886, endPoint y: 528, distance: 357.8
click at [886, 528] on html "**********" at bounding box center [926, 422] width 797 height 300
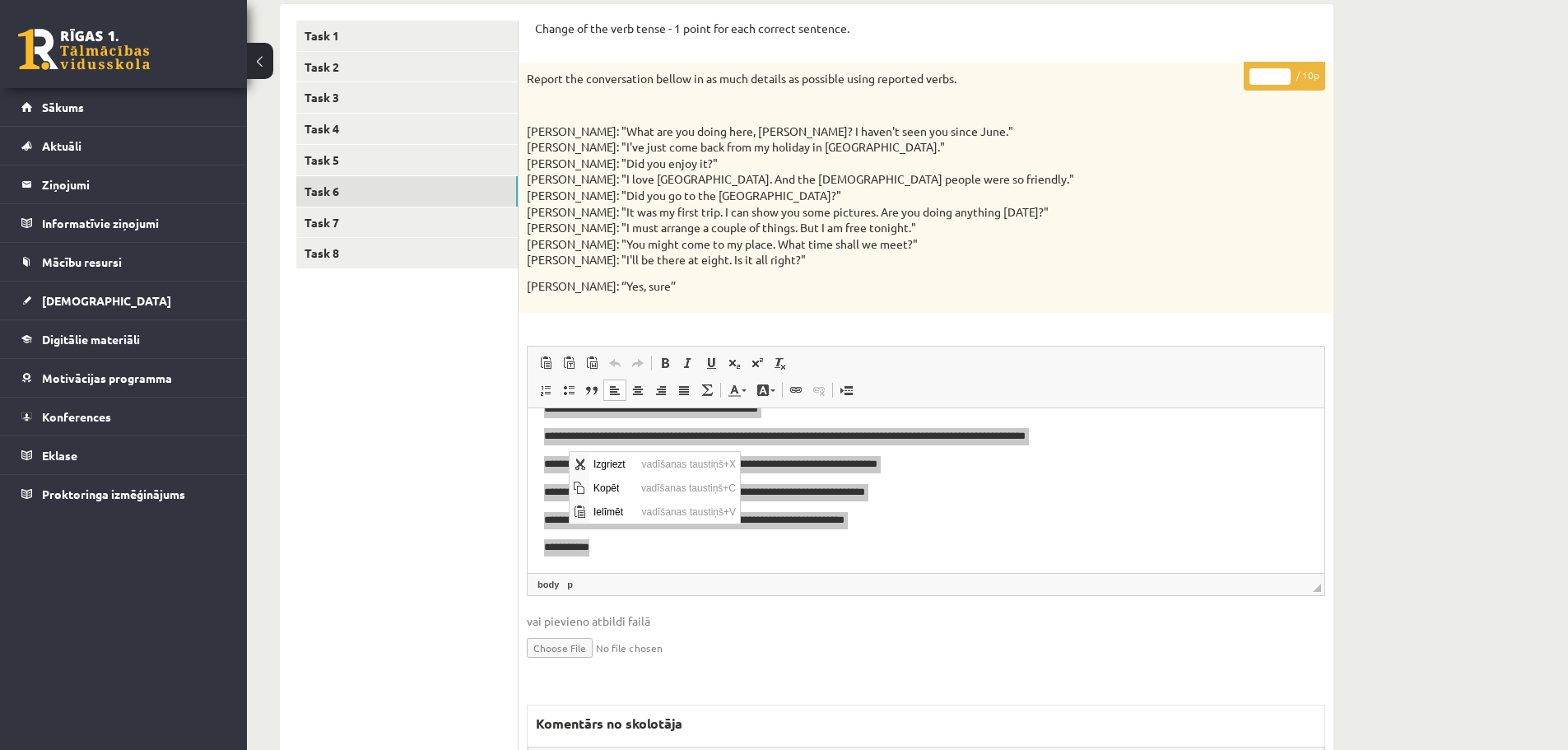
scroll to position [0, 0]
click at [608, 486] on span "Kopēt" at bounding box center [613, 486] width 48 height 24
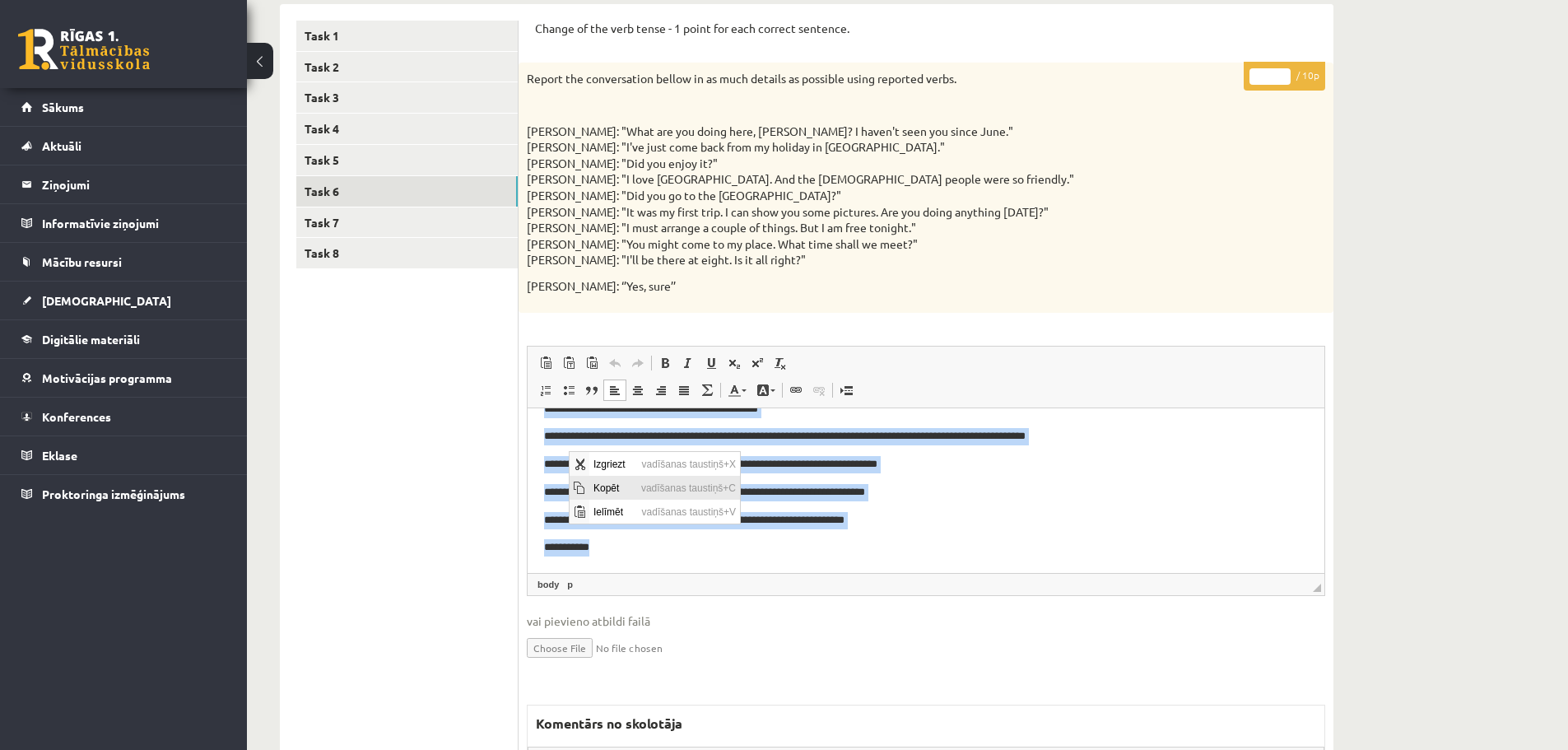
copy body "**********"
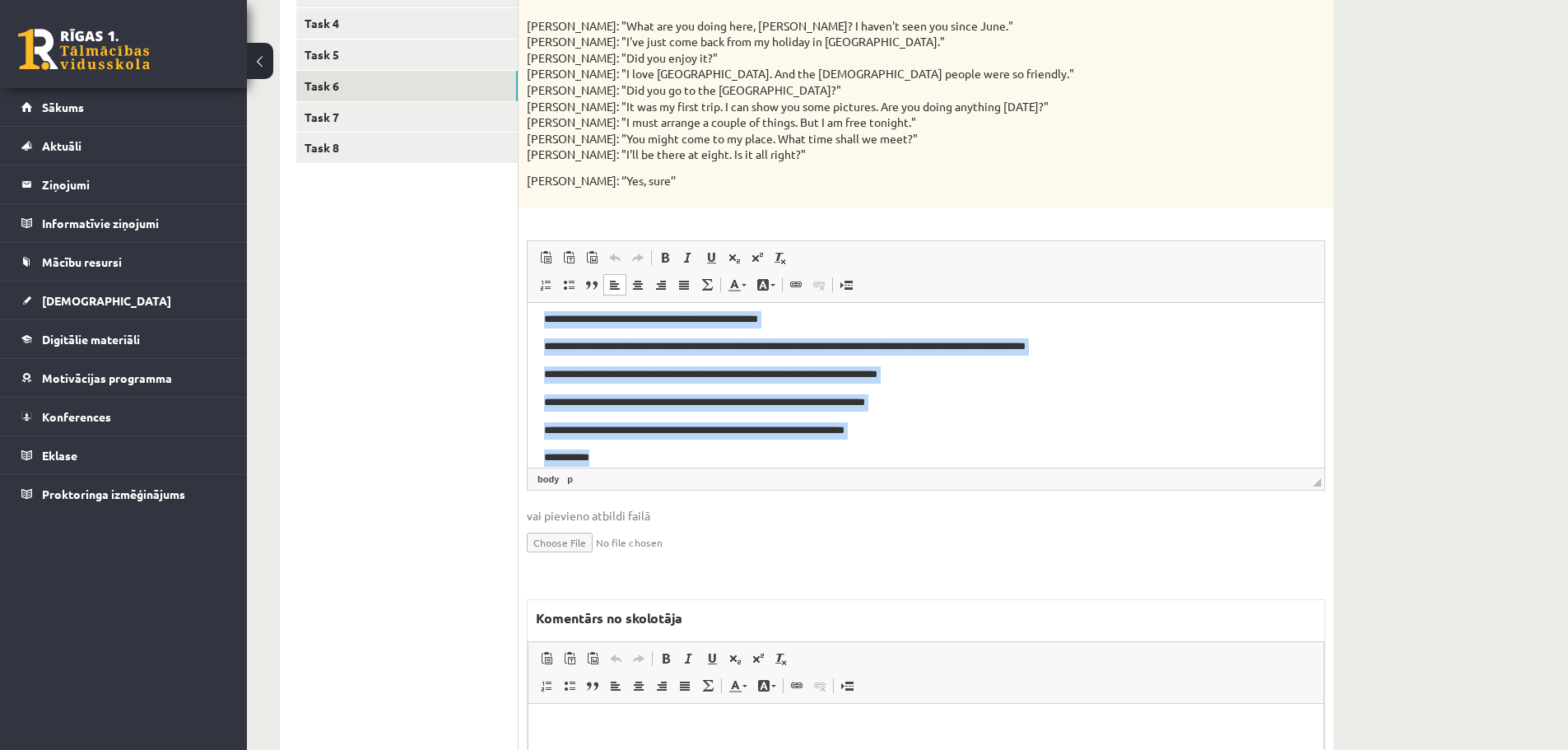
scroll to position [577, 0]
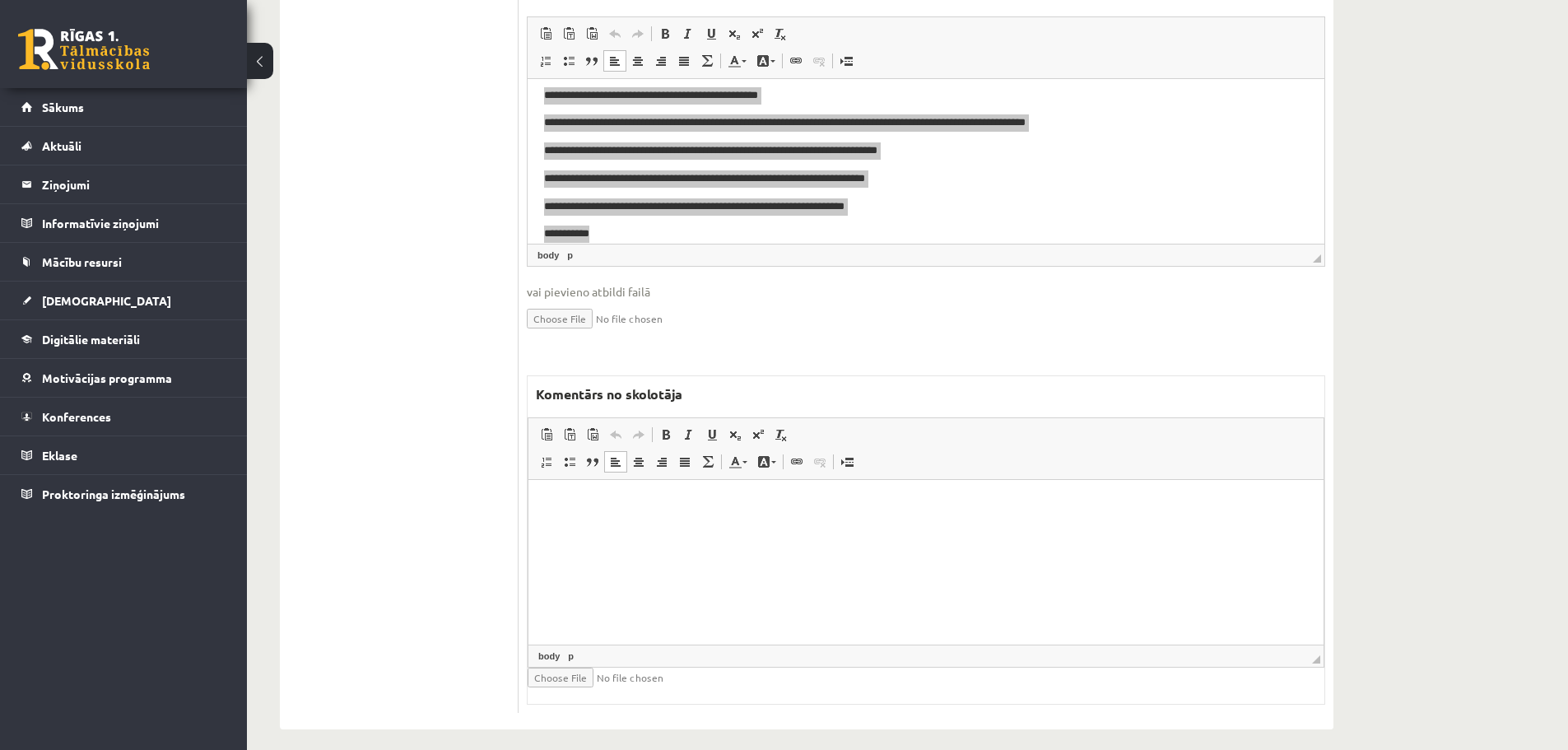
click at [588, 525] on html at bounding box center [926, 504] width 795 height 50
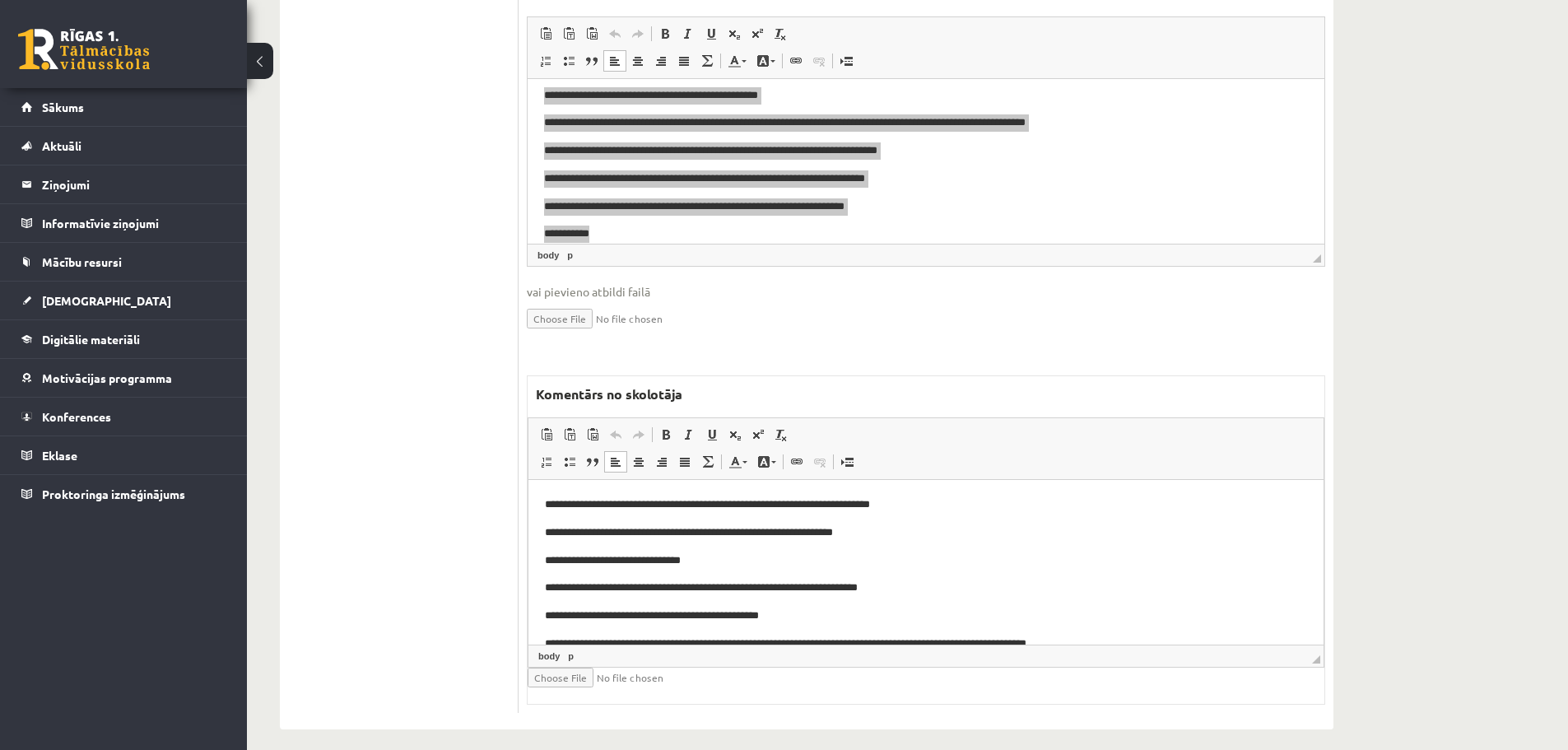
scroll to position [117, 0]
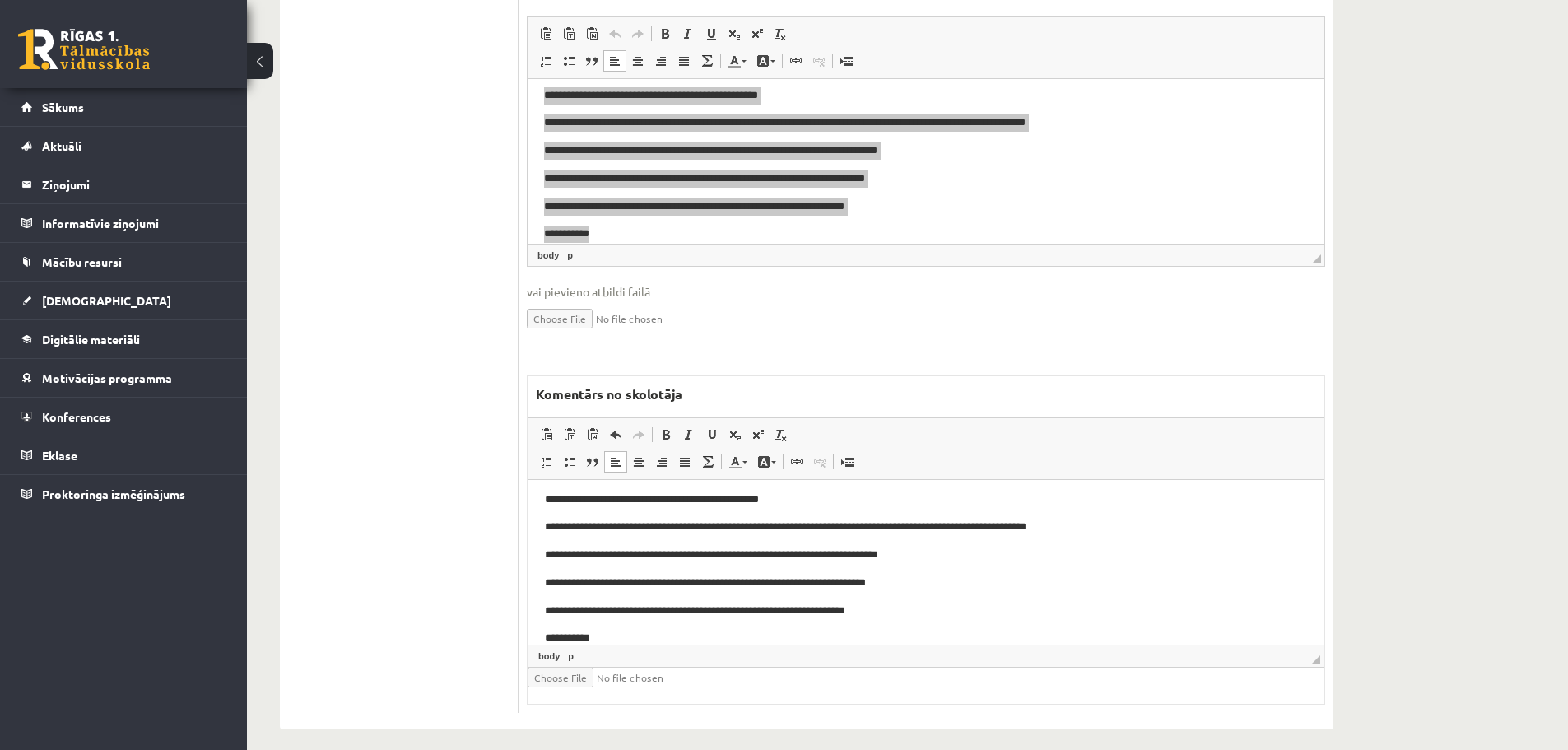
click at [914, 479] on span "Redaktora rīkjoslas Ielīmēt Klaviatūras saīsne vadīšanas taustiņš+V Ievietot kā…" at bounding box center [926, 449] width 795 height 61
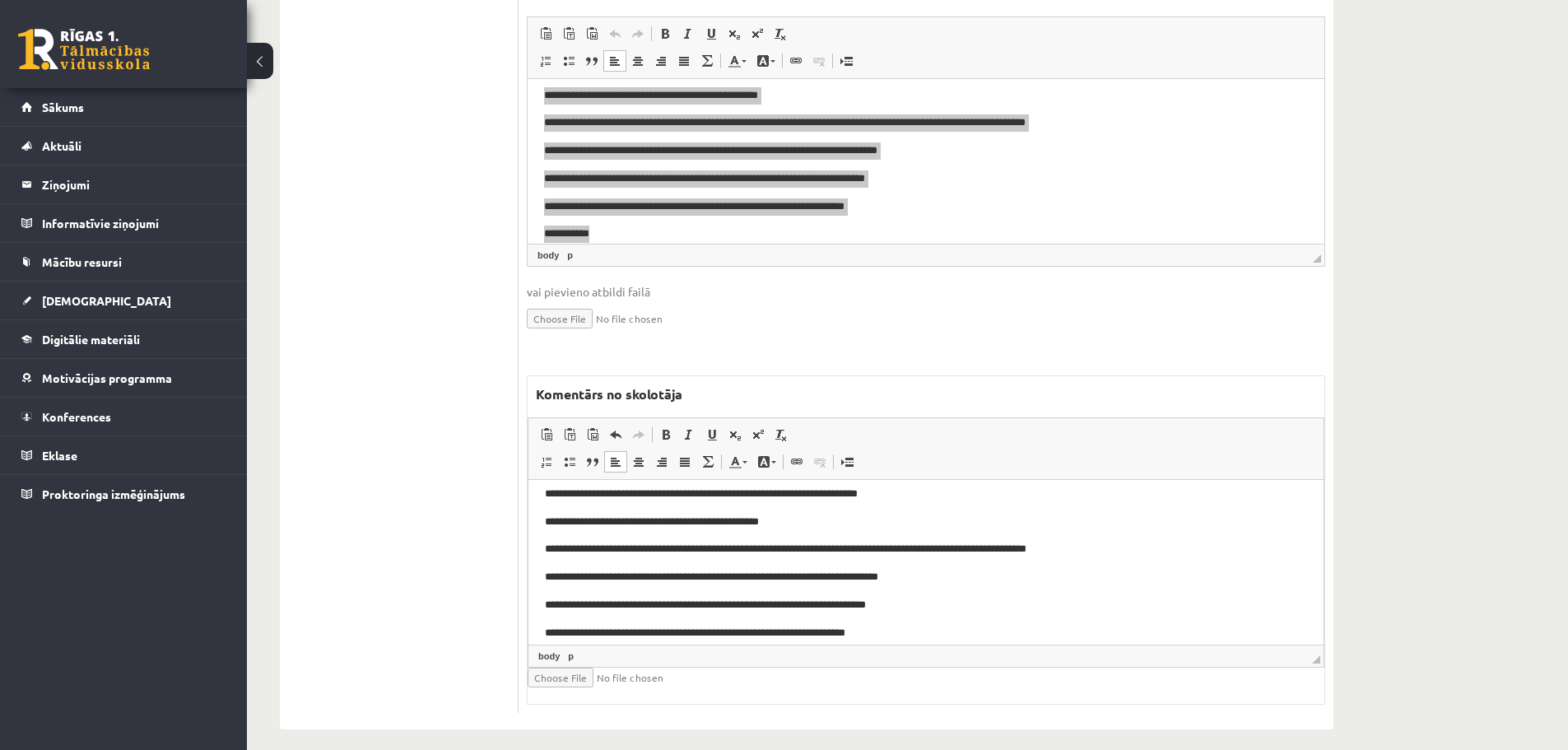
scroll to position [0, 0]
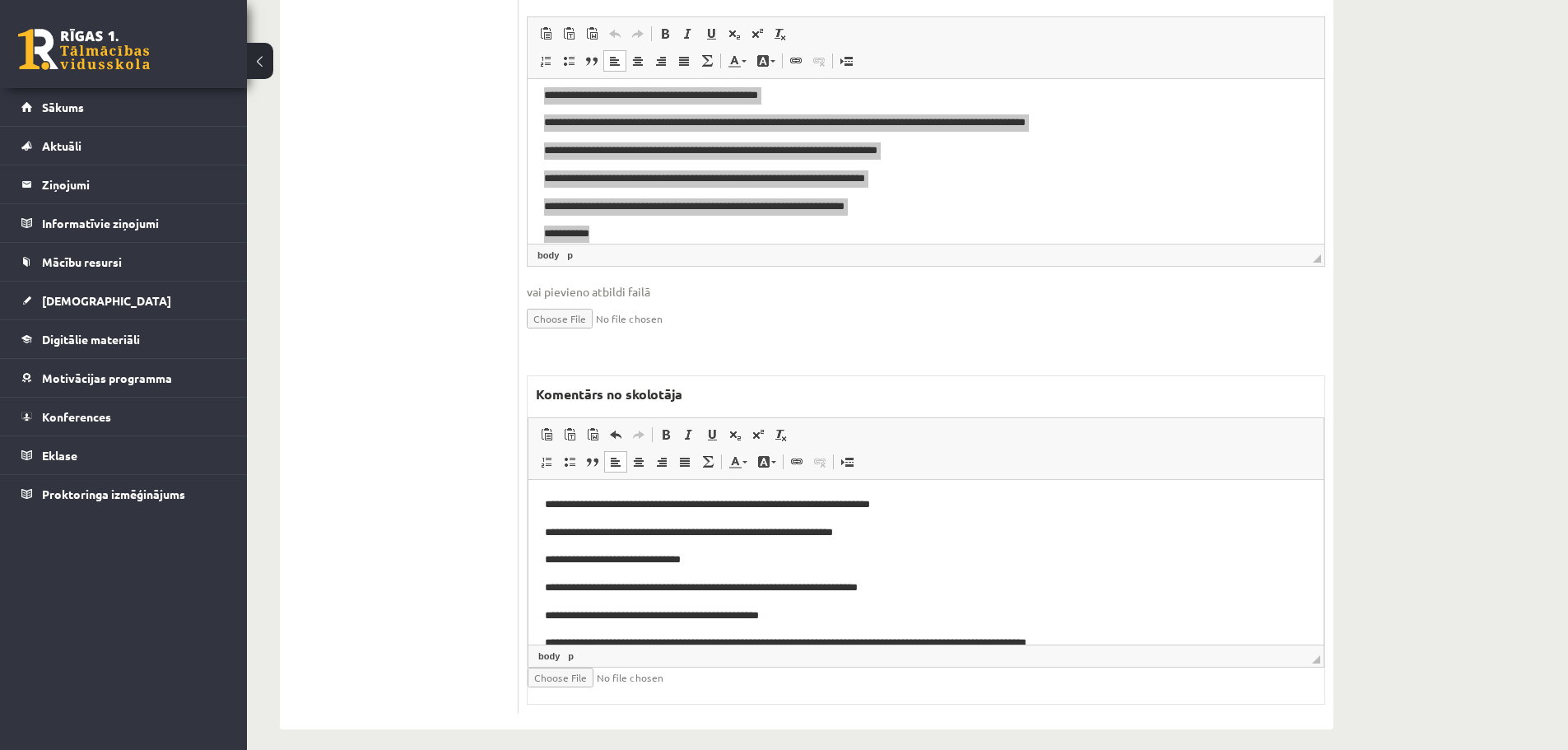
drag, startPoint x: 1321, startPoint y: 597, endPoint x: 1824, endPoint y: 951, distance: 615.1
drag, startPoint x: 635, startPoint y: 533, endPoint x: 730, endPoint y: 531, distance: 95.0
click at [730, 531] on p "**********" at bounding box center [920, 533] width 750 height 18
click at [745, 466] on link "Teksta krāsa" at bounding box center [738, 462] width 29 height 21
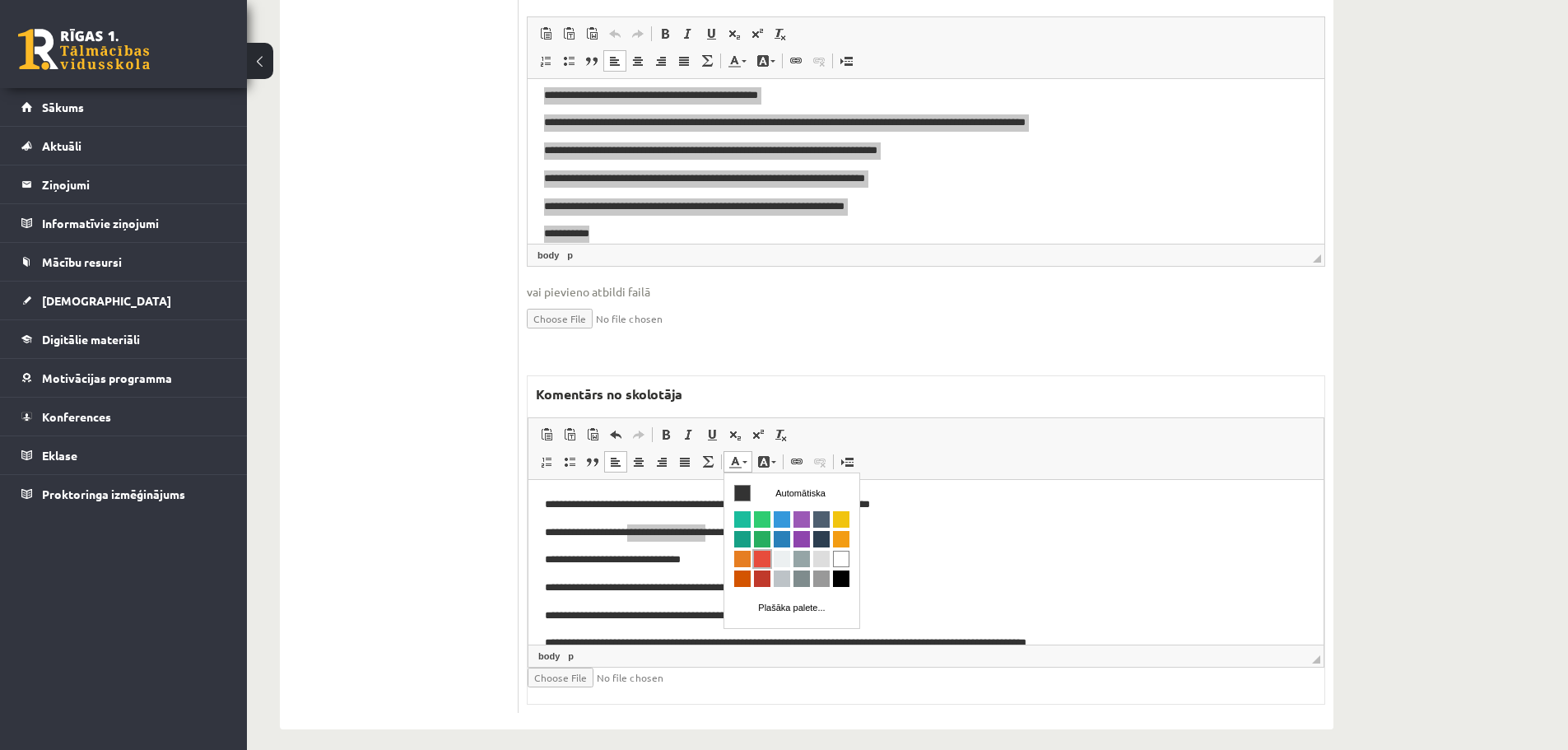
click at [759, 558] on span "Krāsa" at bounding box center [762, 558] width 17 height 17
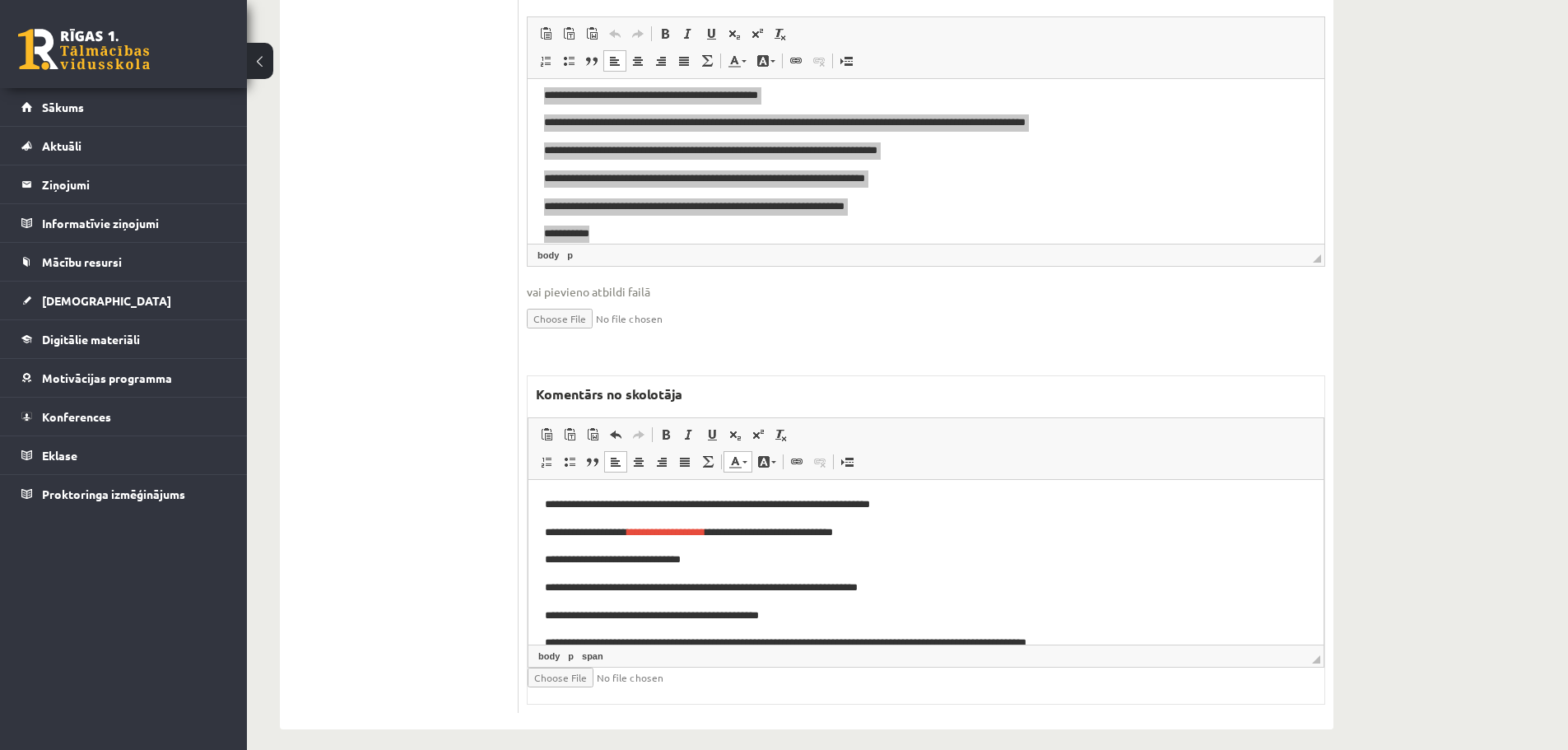
click at [1019, 577] on body "**********" at bounding box center [926, 629] width 762 height 266
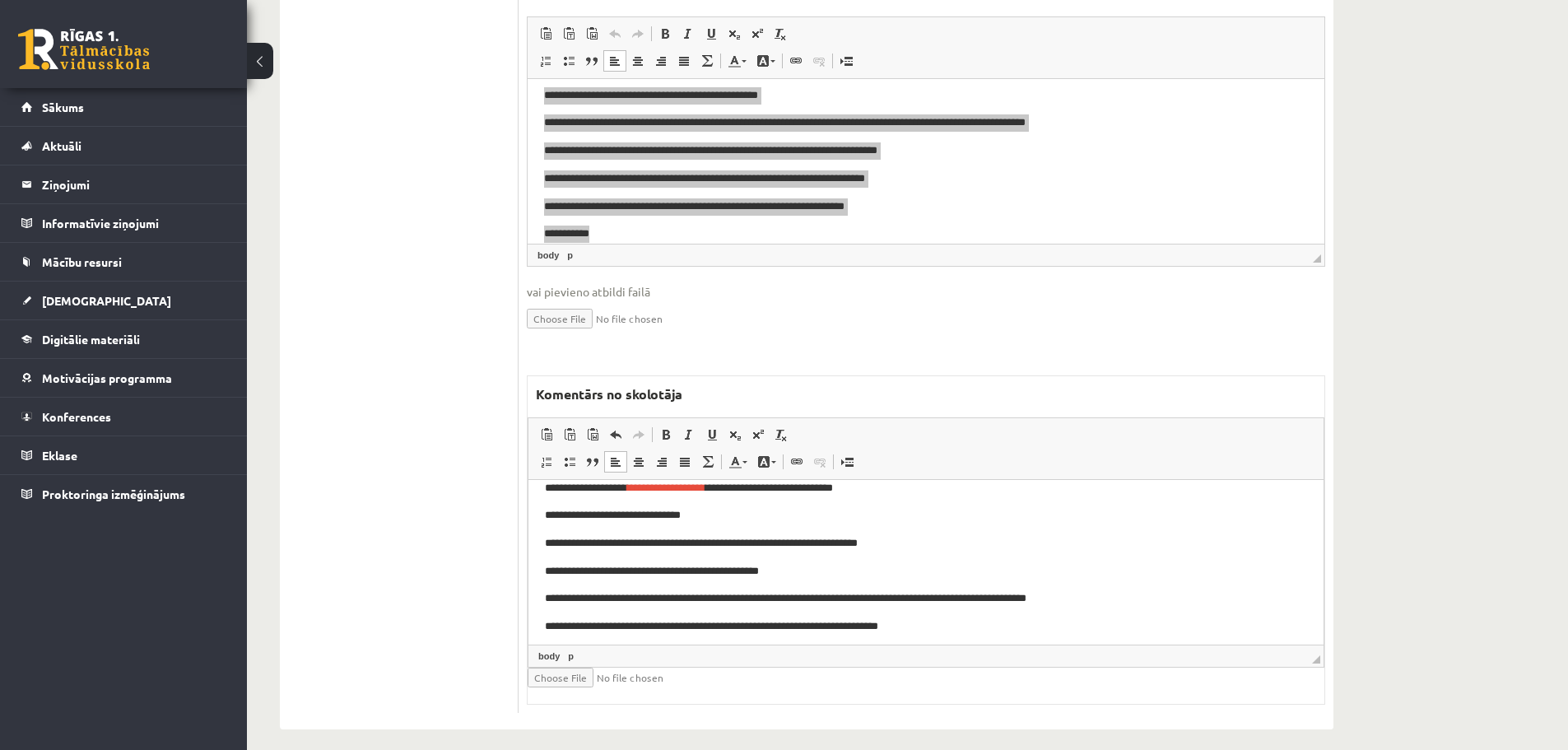
scroll to position [82, 0]
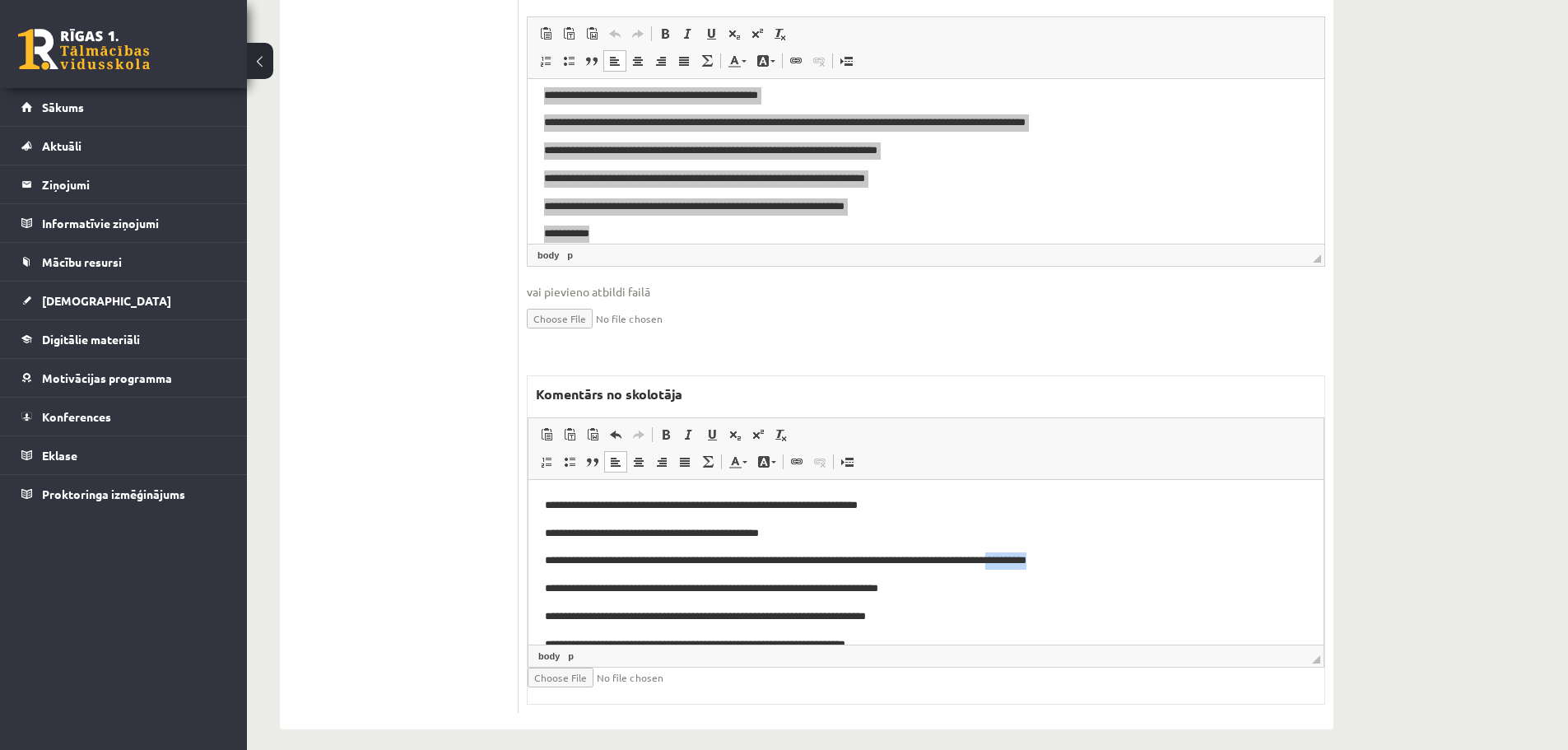
drag, startPoint x: 1049, startPoint y: 560, endPoint x: 1105, endPoint y: 560, distance: 56.0
click at [1105, 560] on p "**********" at bounding box center [920, 561] width 750 height 18
click at [750, 461] on link "Teksta krāsa" at bounding box center [738, 462] width 29 height 21
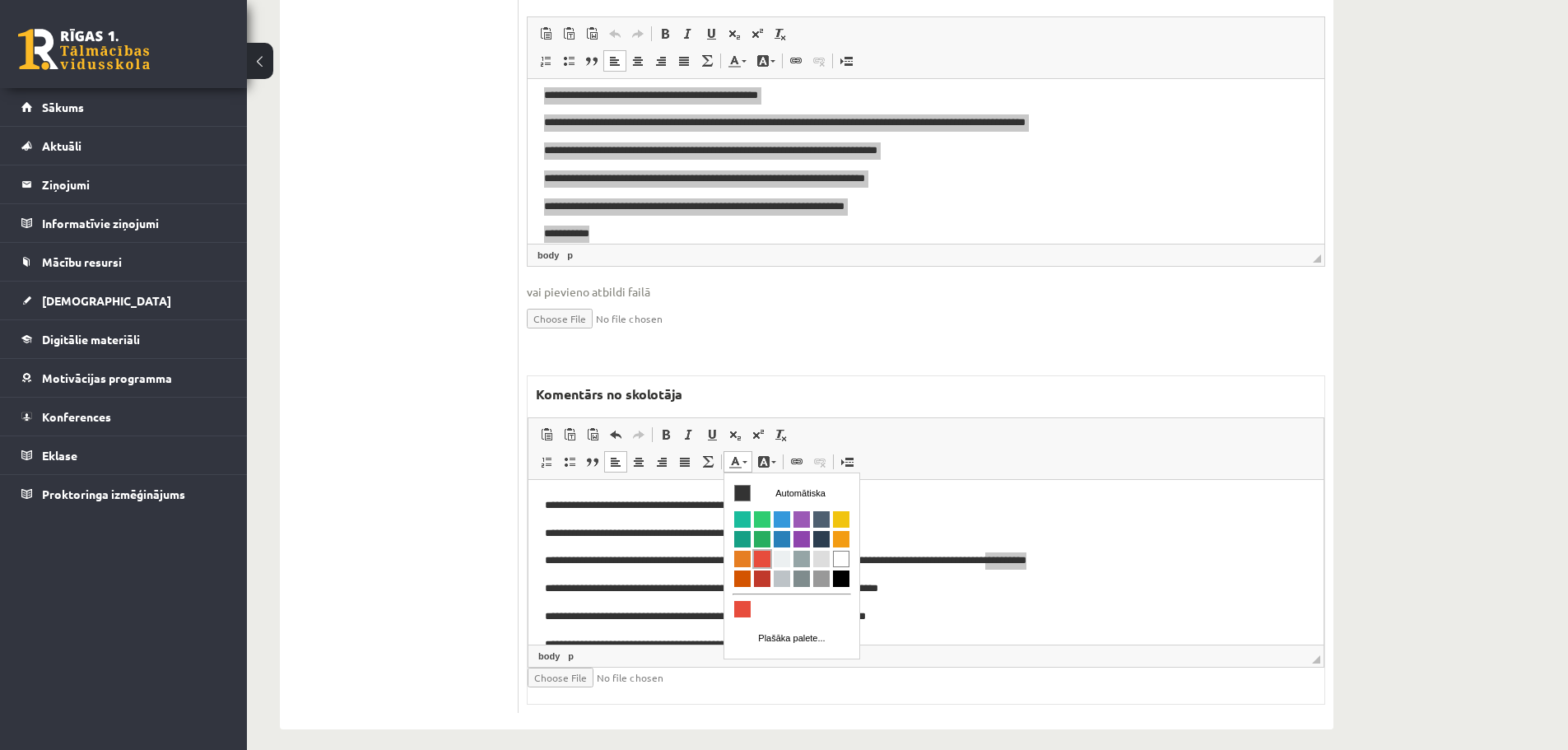
click at [763, 558] on span "Krāsa" at bounding box center [762, 558] width 17 height 17
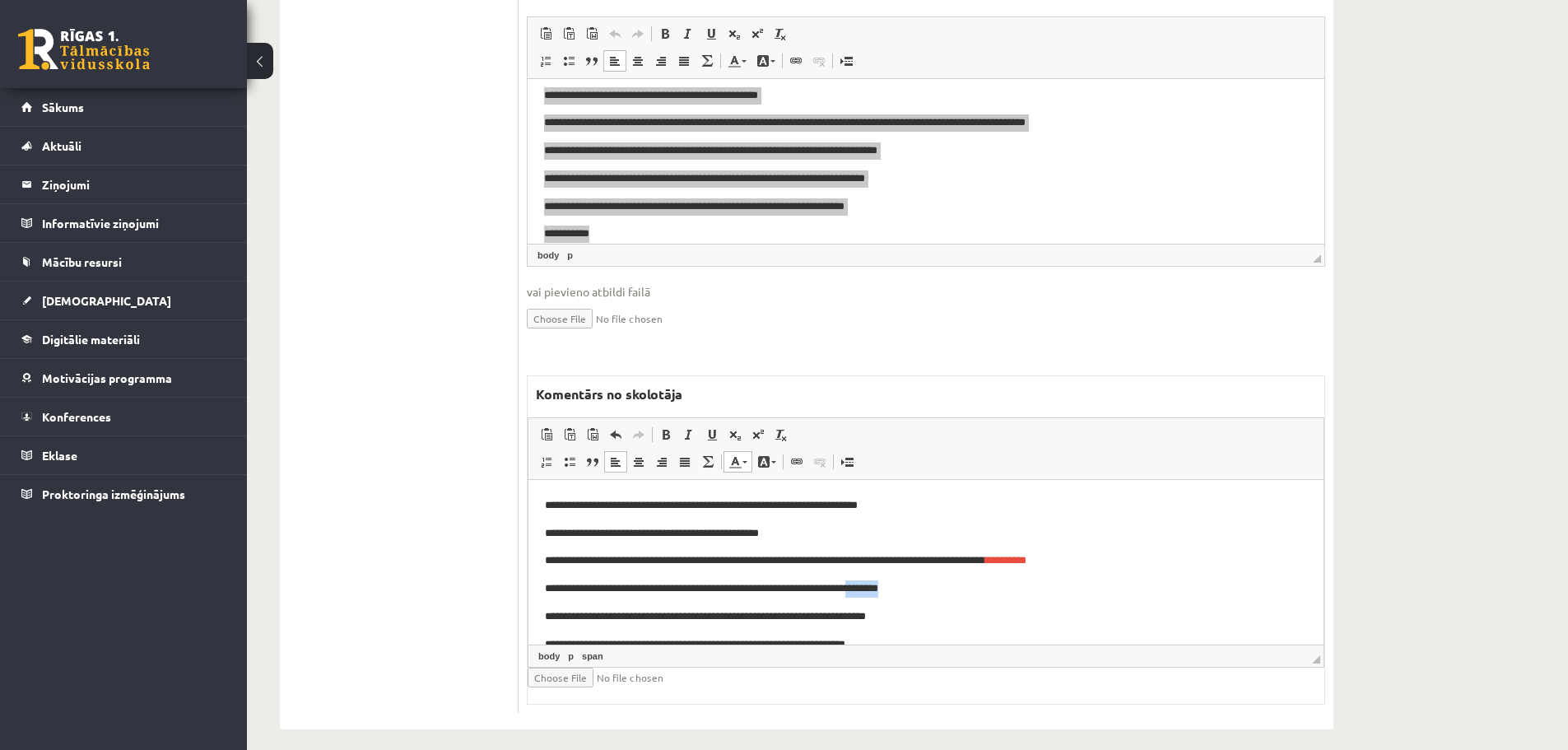
drag, startPoint x: 884, startPoint y: 592, endPoint x: 921, endPoint y: 592, distance: 37.0
click at [921, 592] on p "**********" at bounding box center [920, 589] width 750 height 18
click at [747, 463] on link "Teksta krāsa" at bounding box center [738, 462] width 29 height 21
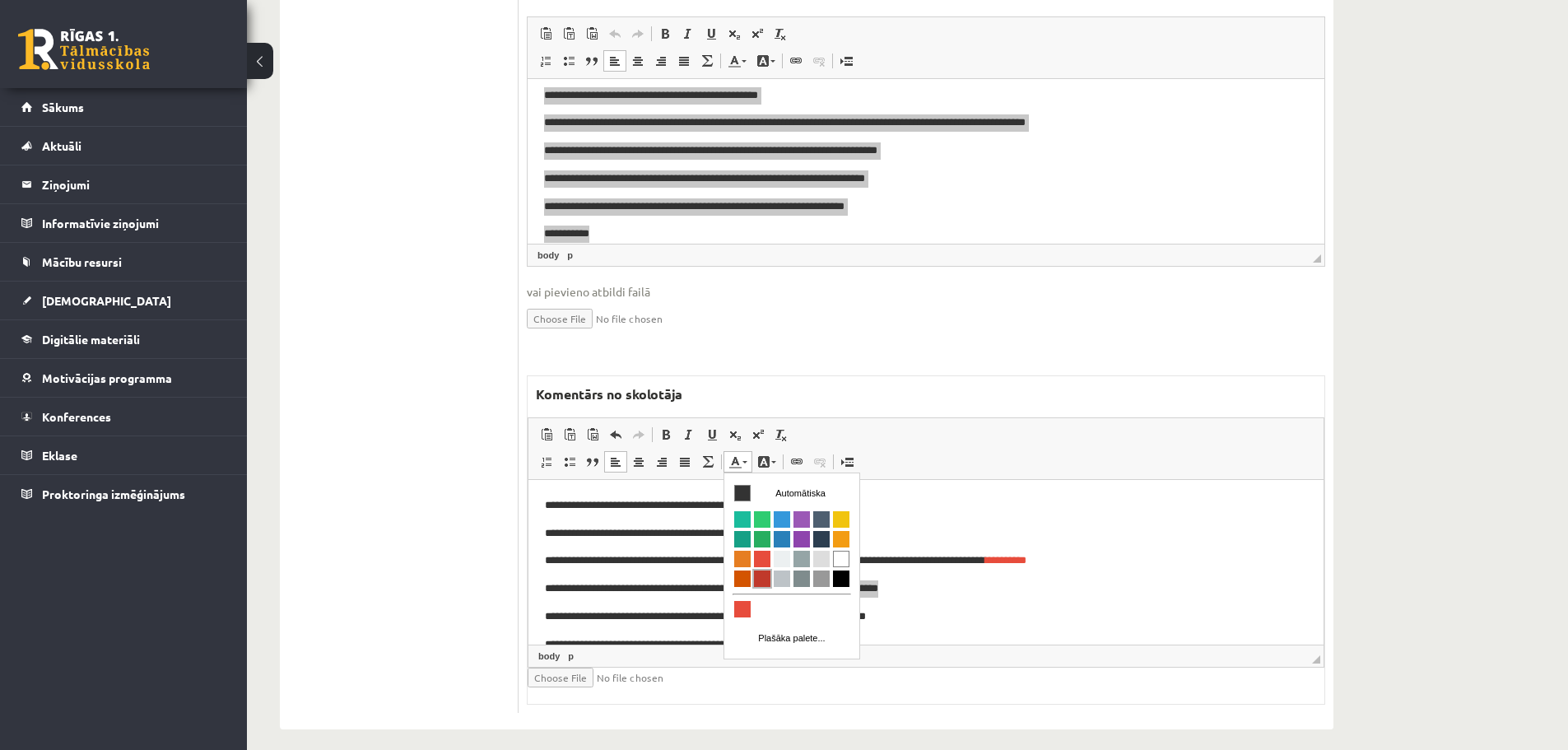
drag, startPoint x: 765, startPoint y: 577, endPoint x: 944, endPoint y: 580, distance: 179.0
click at [765, 577] on span "Krāsa" at bounding box center [762, 577] width 17 height 17
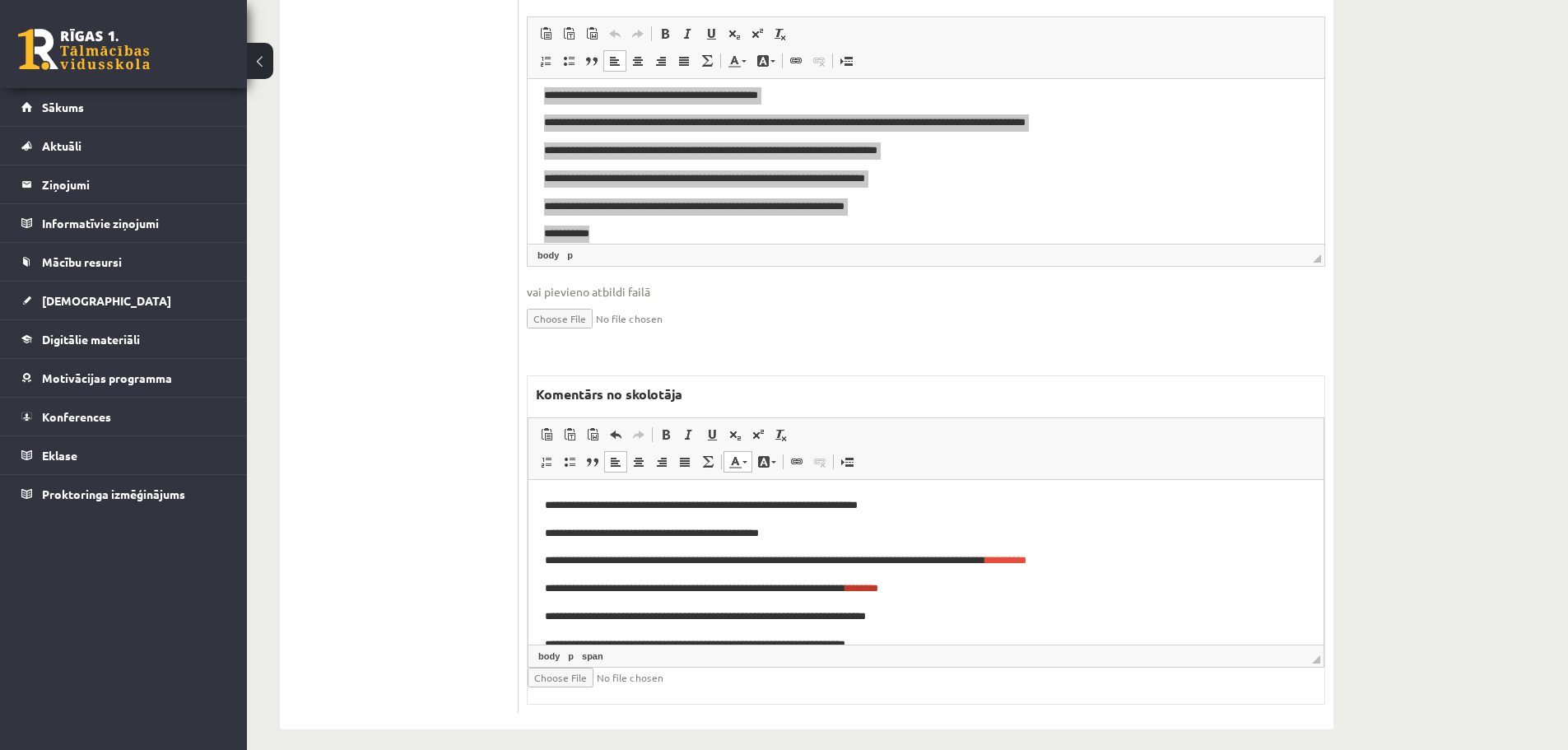
click at [1006, 626] on body "**********" at bounding box center [926, 547] width 762 height 266
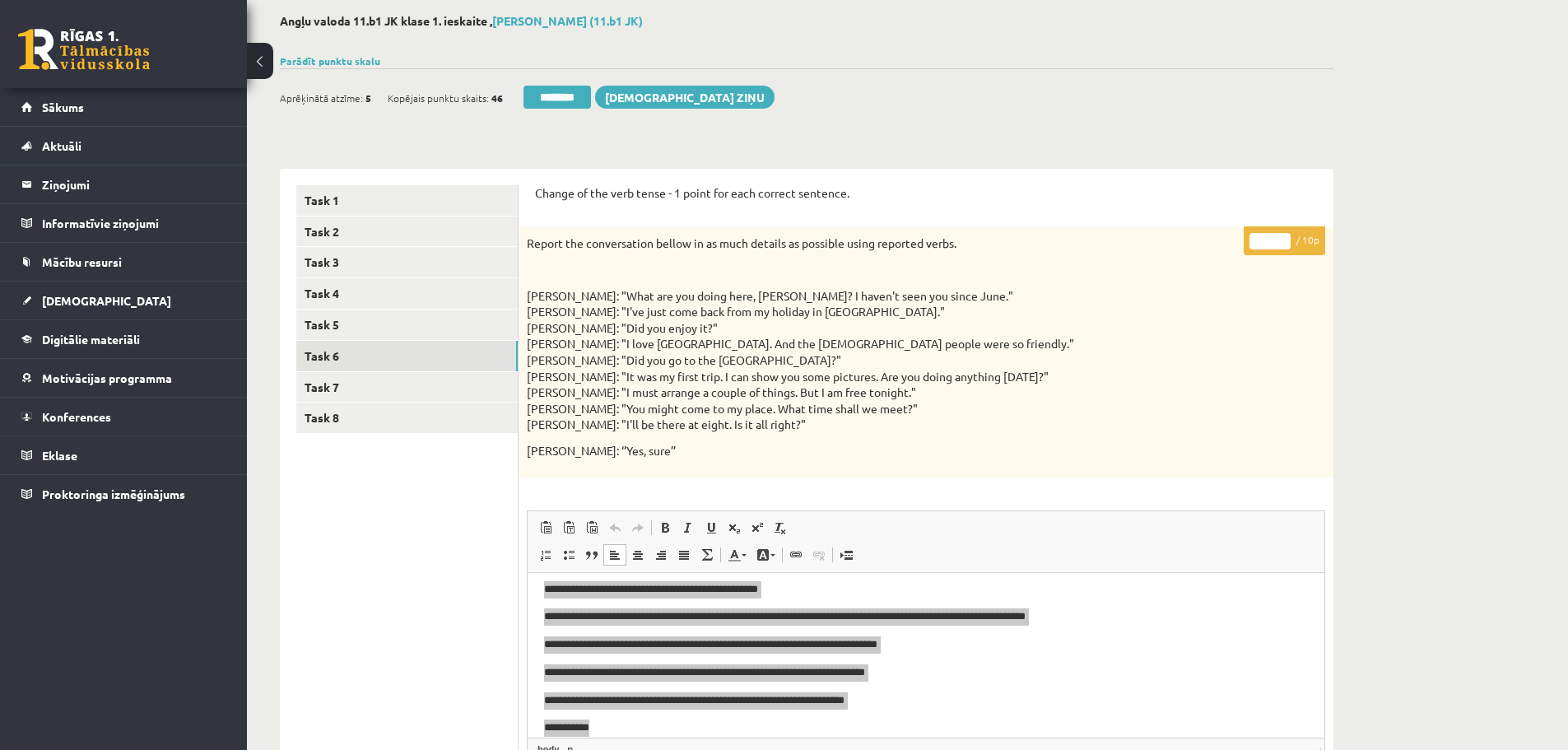
type input "*"
click at [1283, 239] on input "*" at bounding box center [1270, 241] width 41 height 17
click at [335, 391] on link "Task 7" at bounding box center [406, 387] width 222 height 31
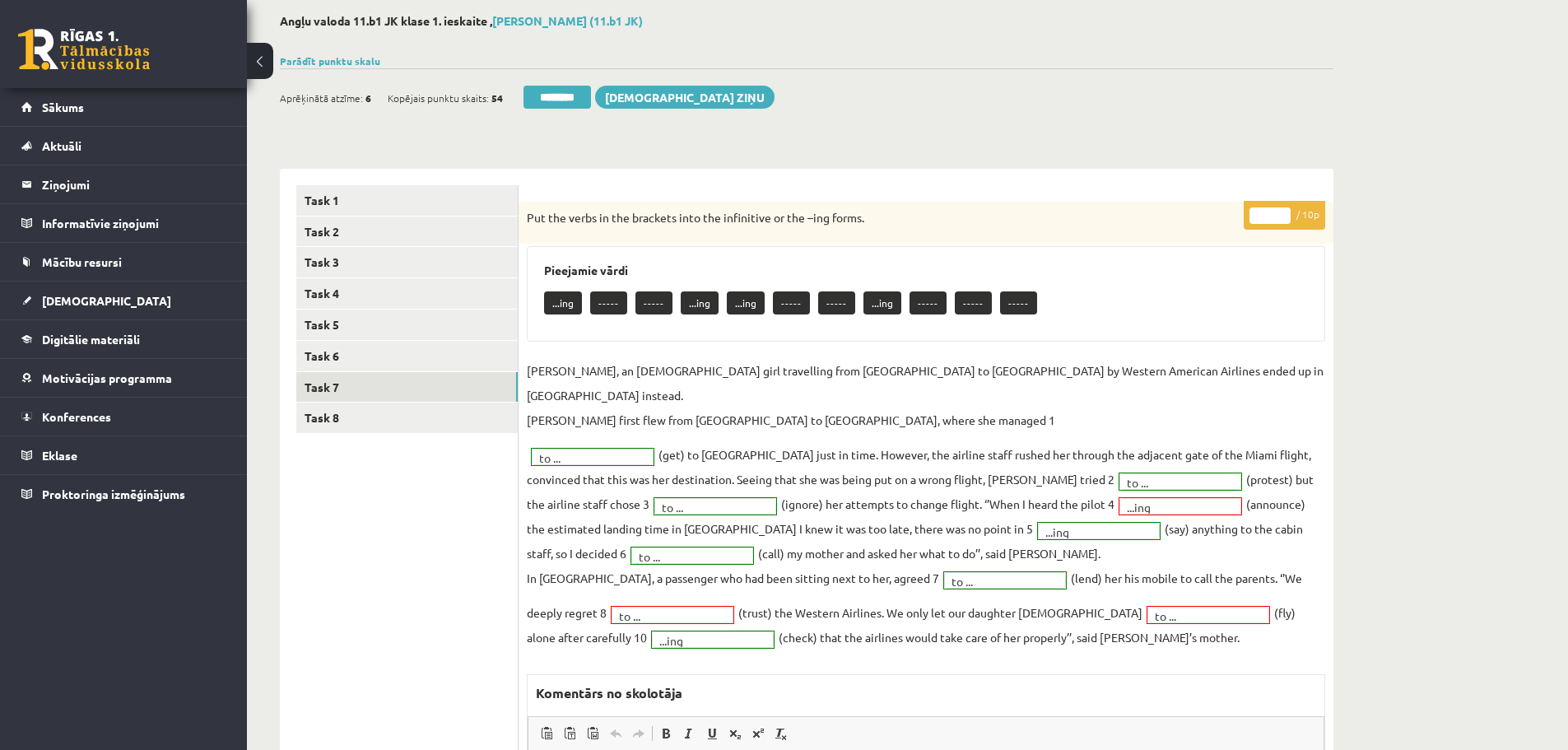
scroll to position [0, 0]
click at [335, 423] on link "Task 8" at bounding box center [406, 418] width 222 height 31
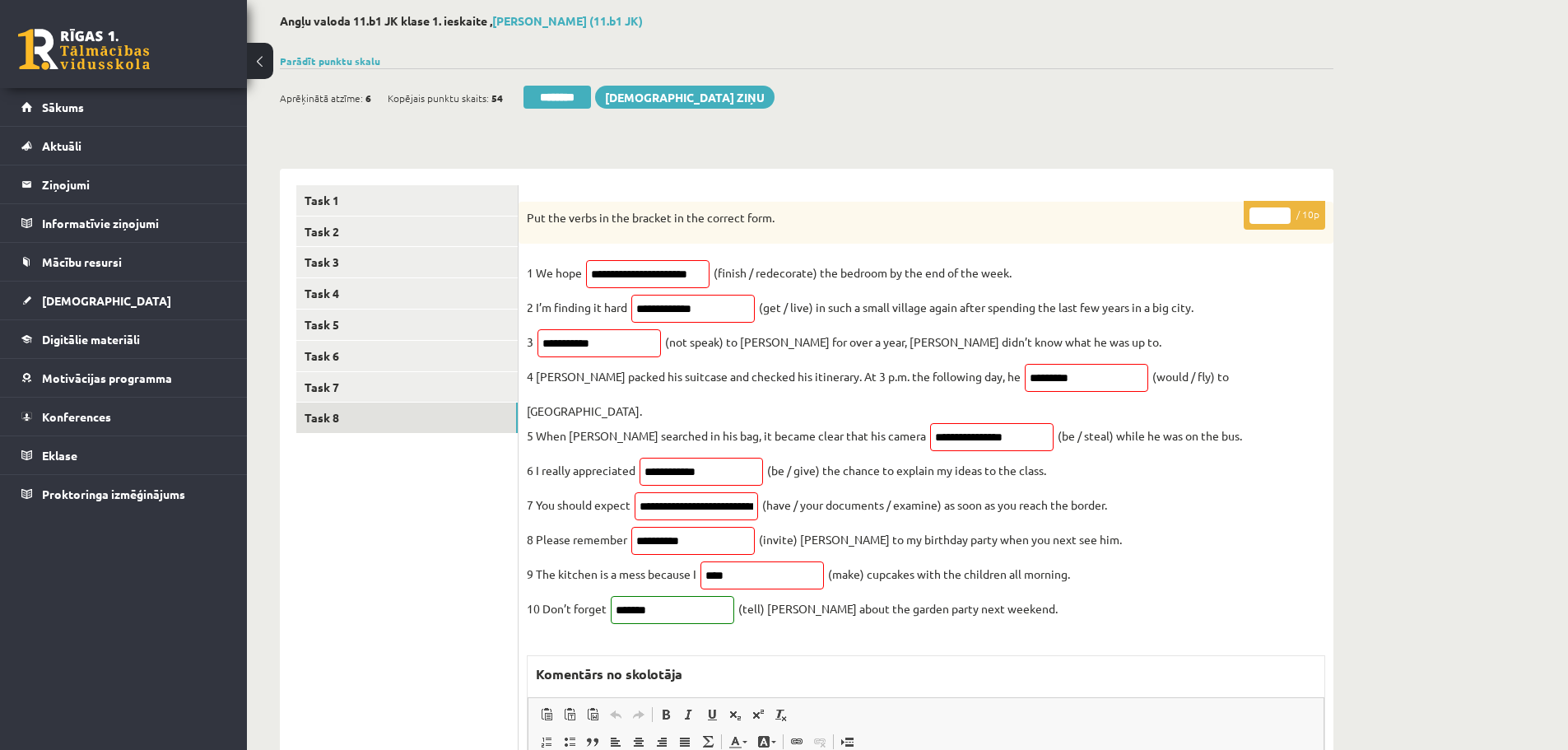
click at [1284, 212] on input "*" at bounding box center [1270, 216] width 41 height 17
type input "*"
click at [1284, 212] on input "*" at bounding box center [1270, 216] width 41 height 17
click at [403, 390] on link "Task 7" at bounding box center [406, 387] width 222 height 31
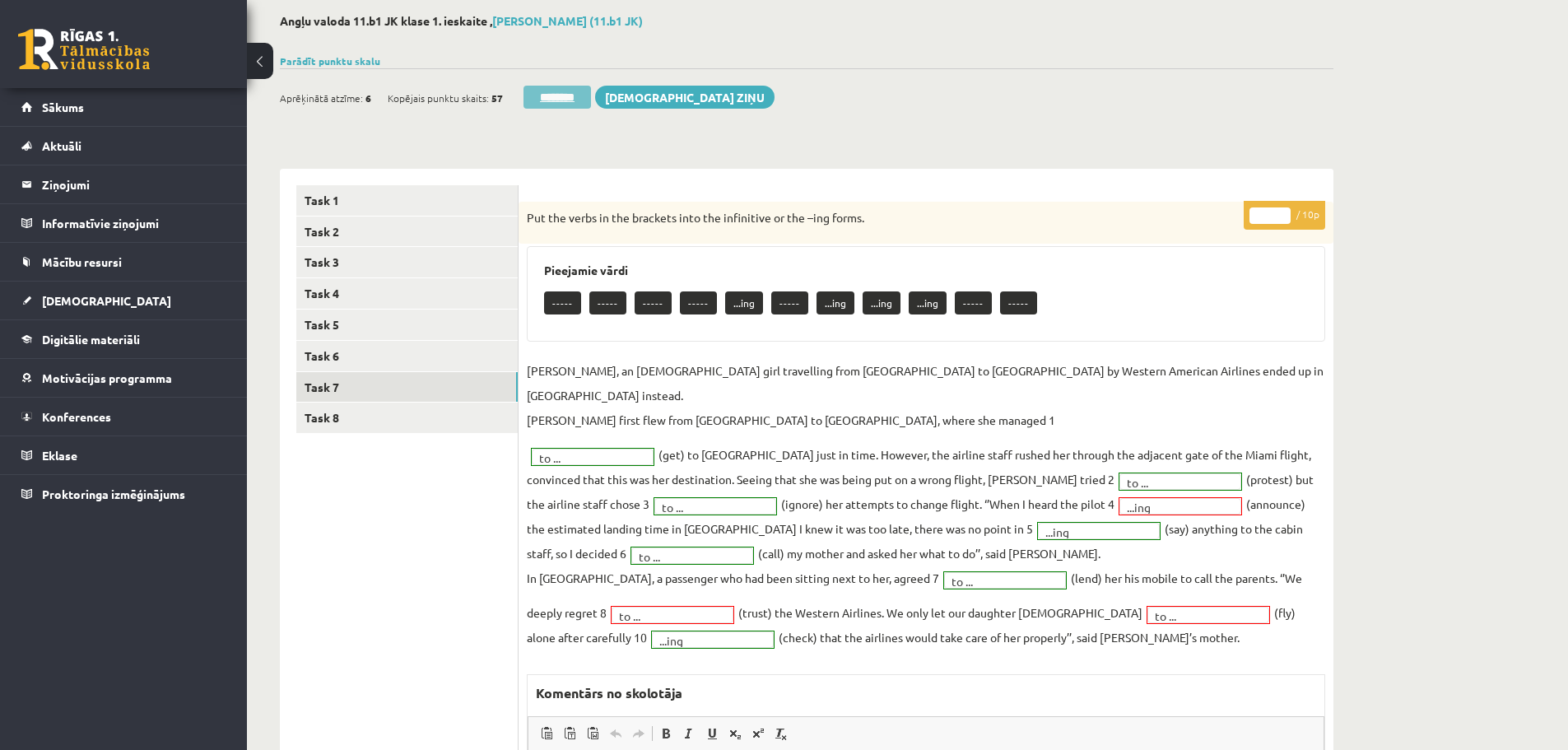
click at [571, 94] on input "********" at bounding box center [557, 97] width 67 height 23
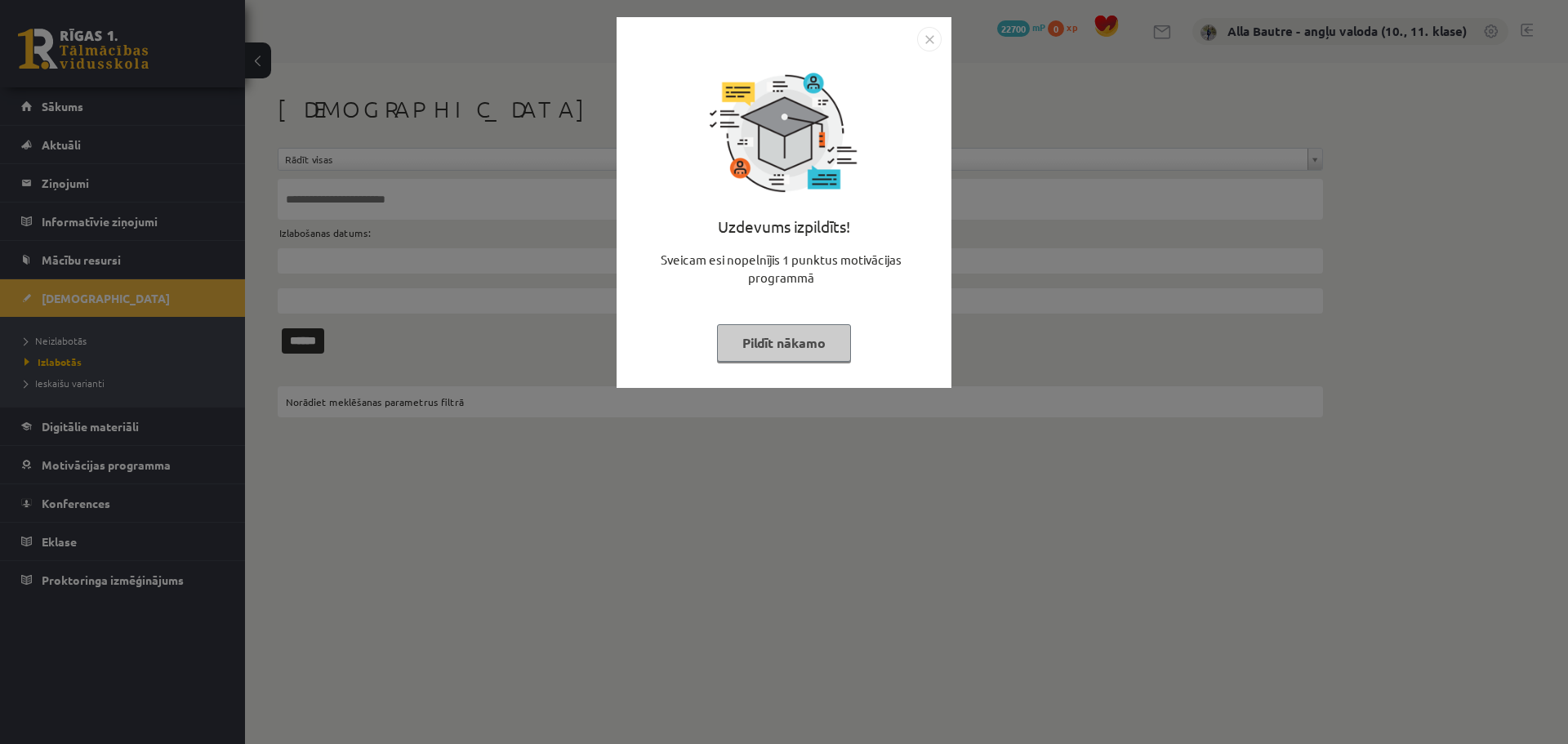
click at [931, 37] on img "Close" at bounding box center [929, 39] width 24 height 24
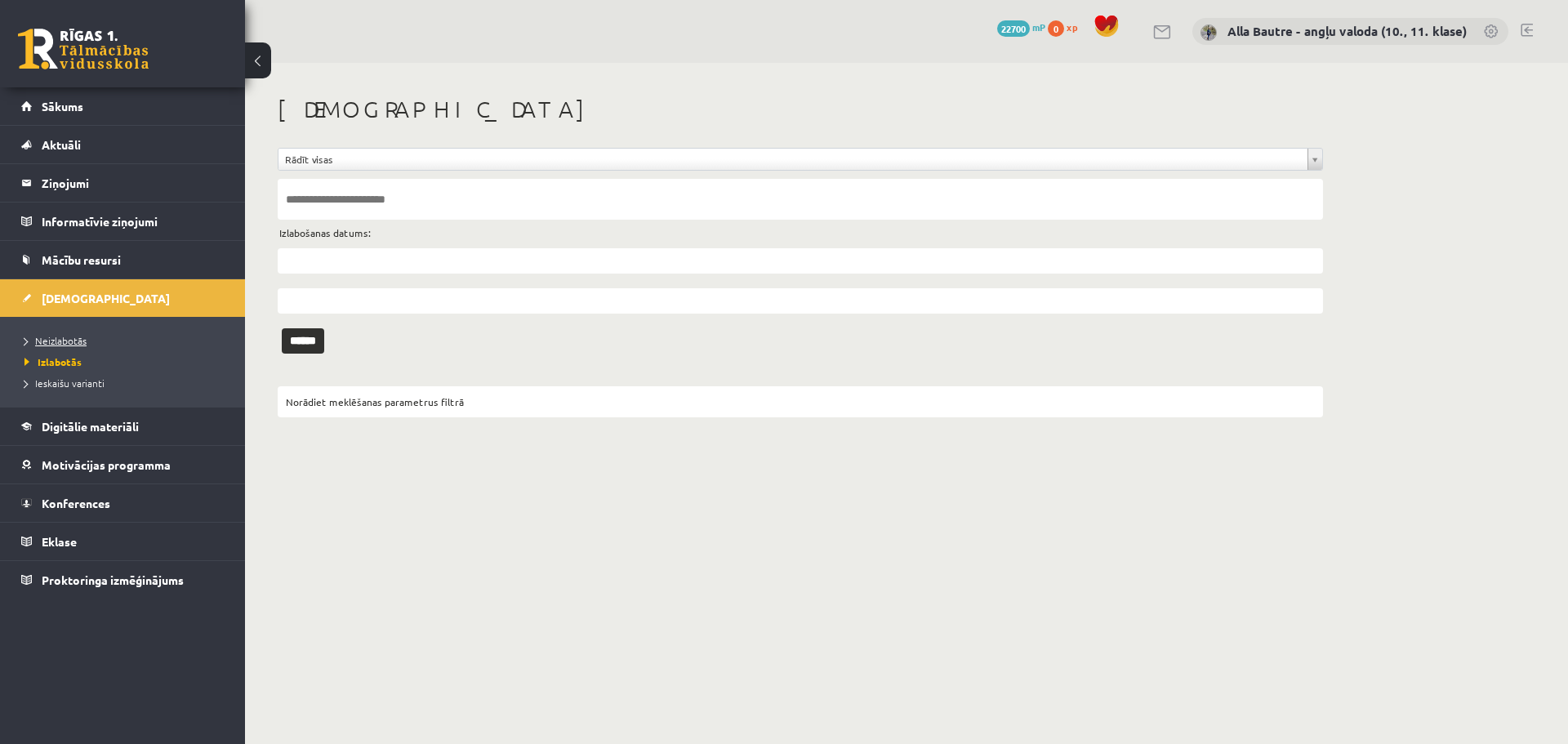
click at [70, 335] on span "Neizlabotās" at bounding box center [55, 340] width 62 height 13
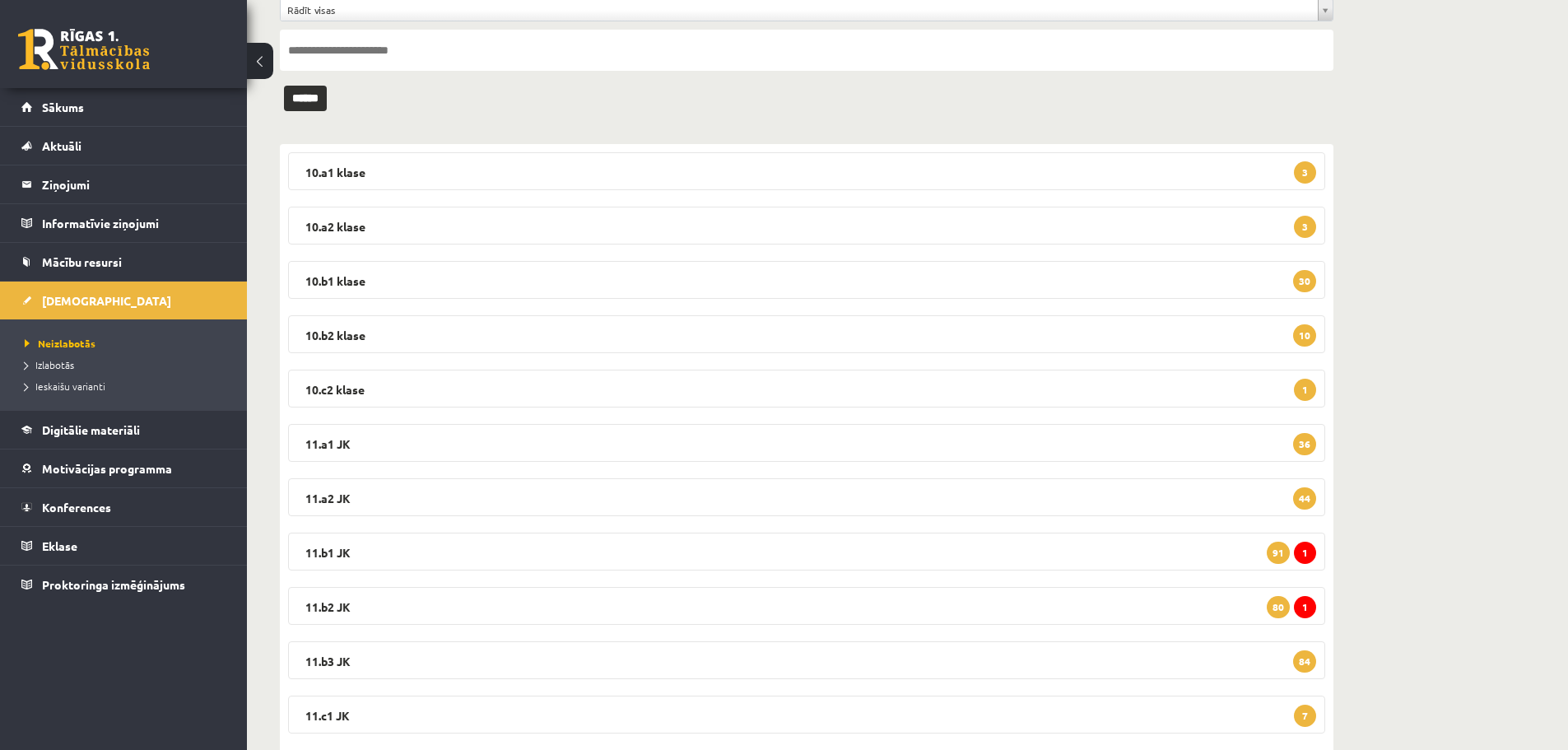
scroll to position [165, 0]
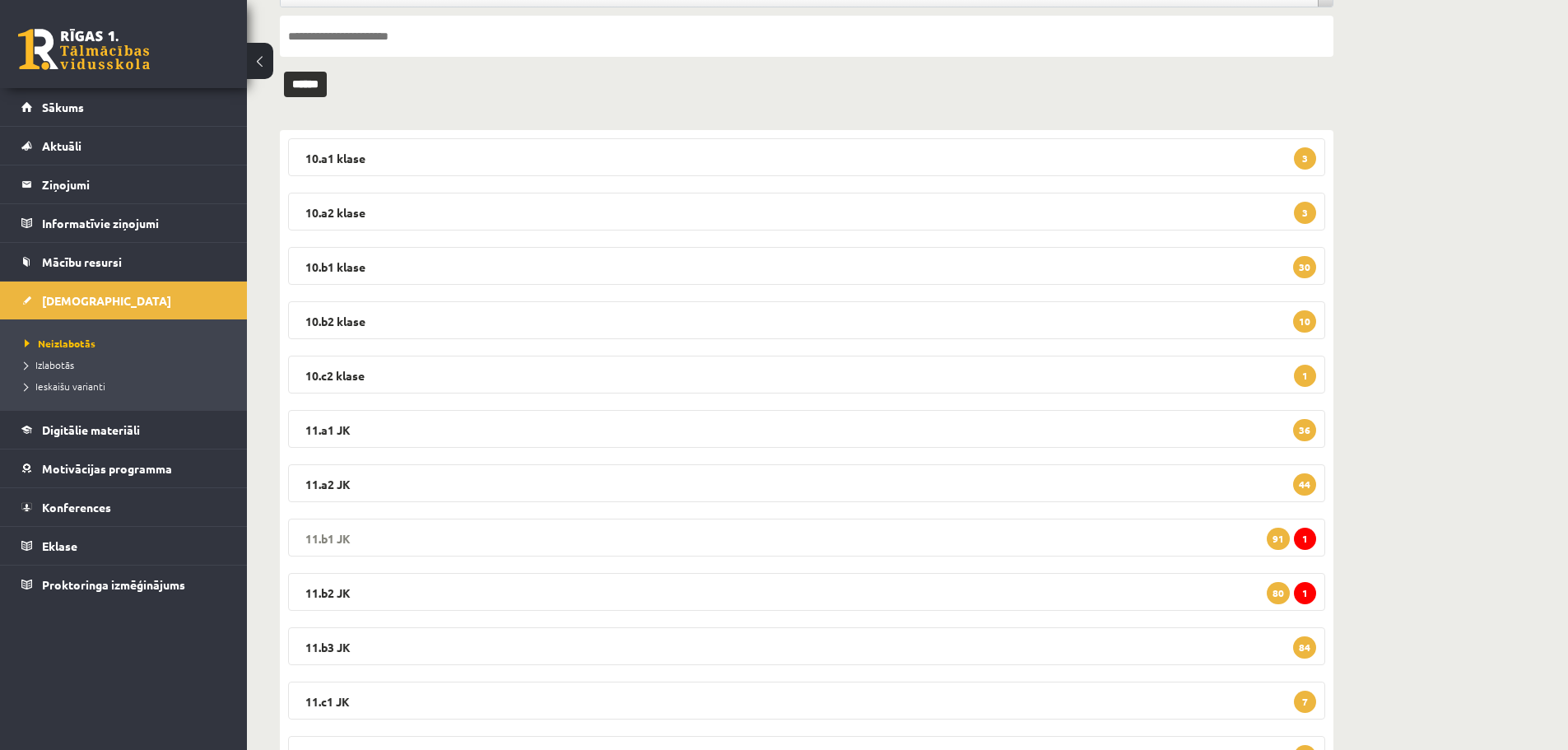
click at [329, 529] on legend "11.b1 JK 1 91" at bounding box center [807, 537] width 1037 height 38
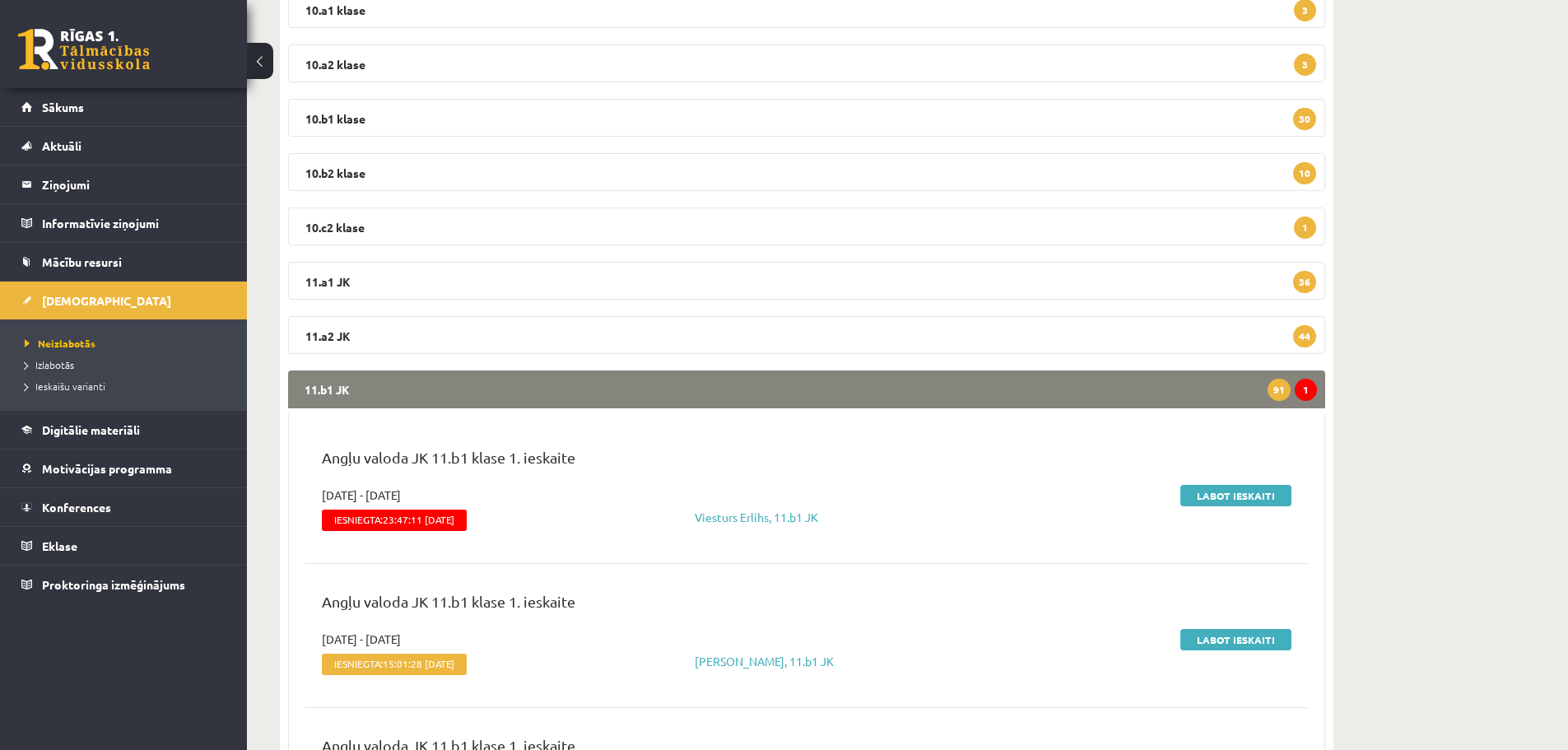
scroll to position [329, 0]
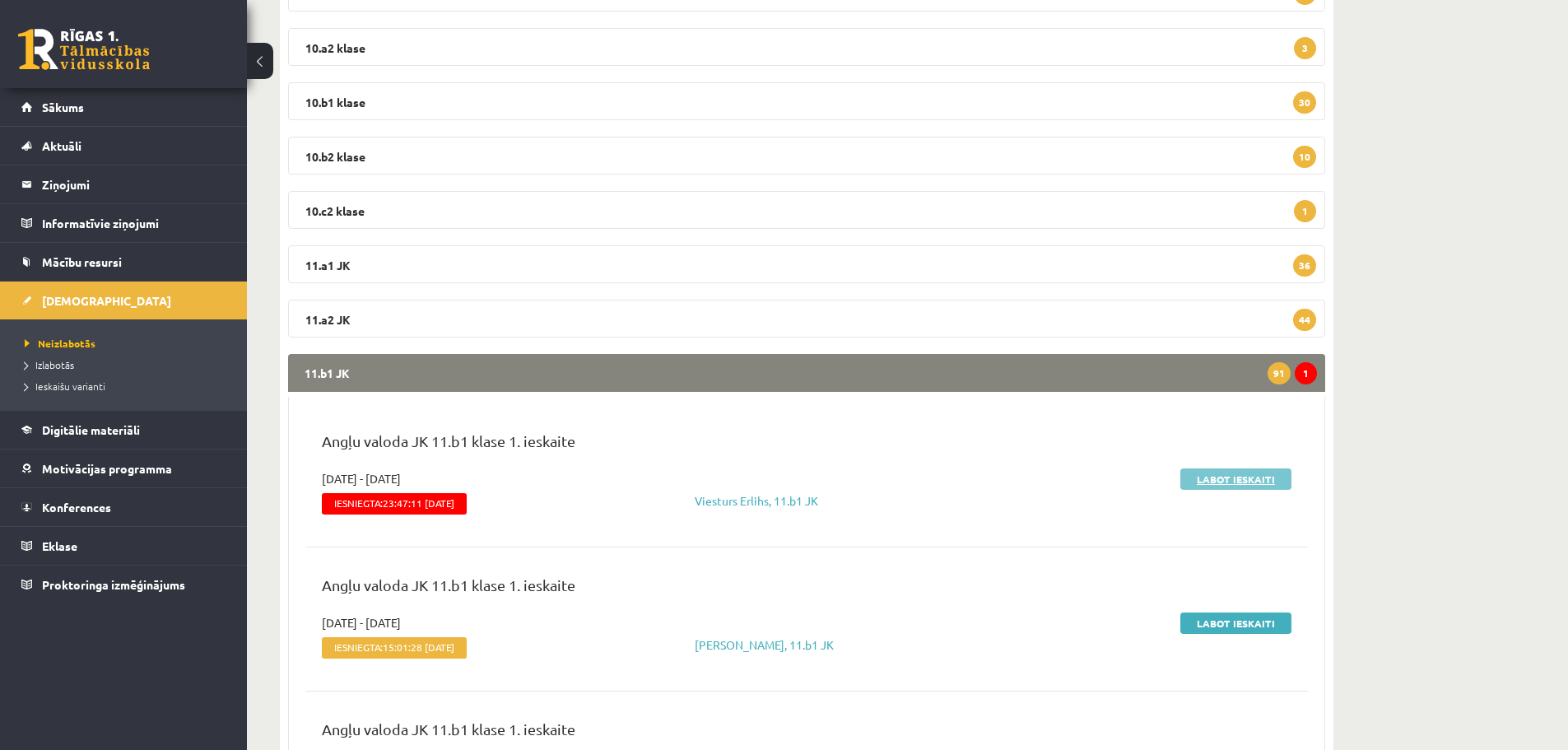
click at [1204, 485] on link "Labot ieskaiti" at bounding box center [1236, 479] width 111 height 21
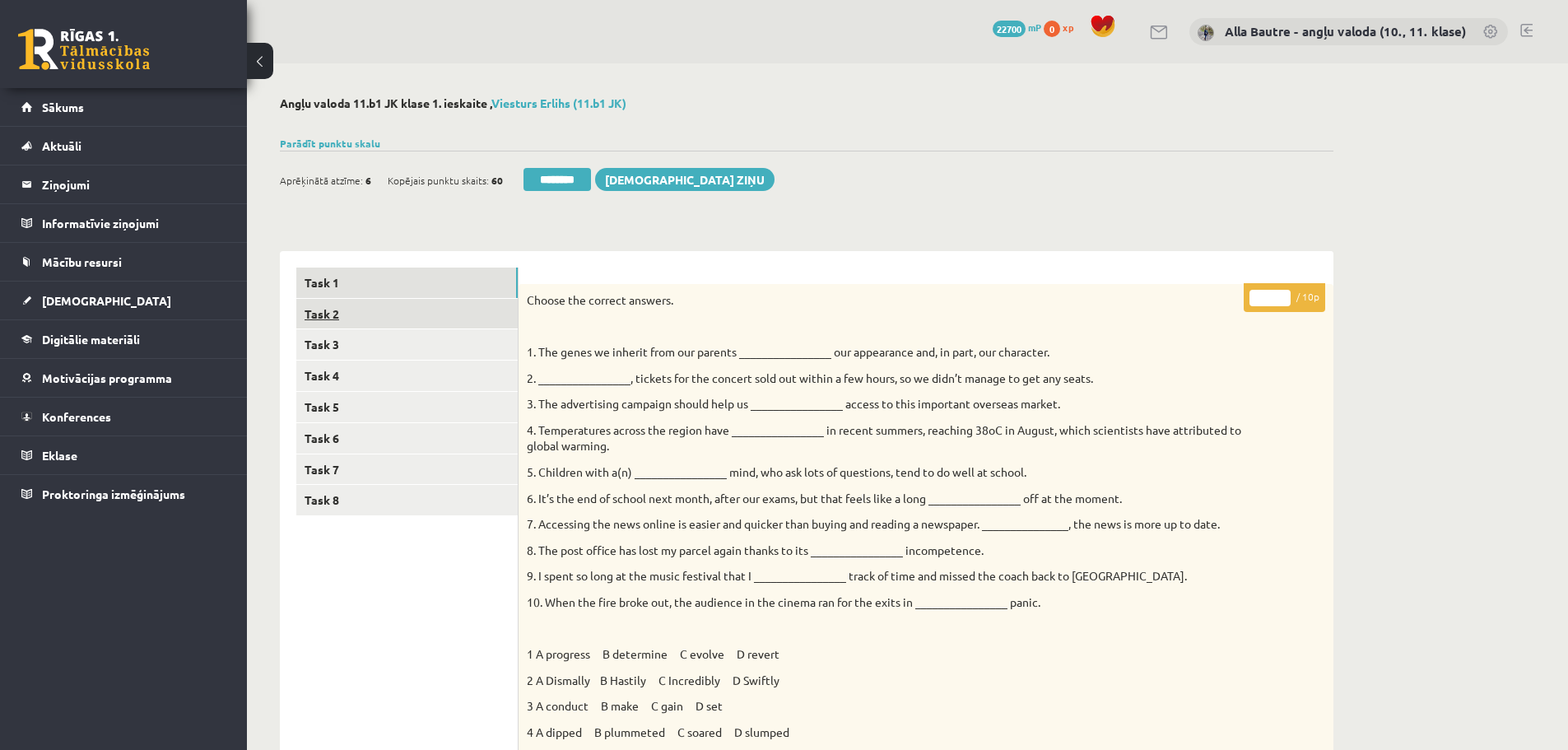
click at [328, 313] on link "Task 2" at bounding box center [406, 314] width 222 height 31
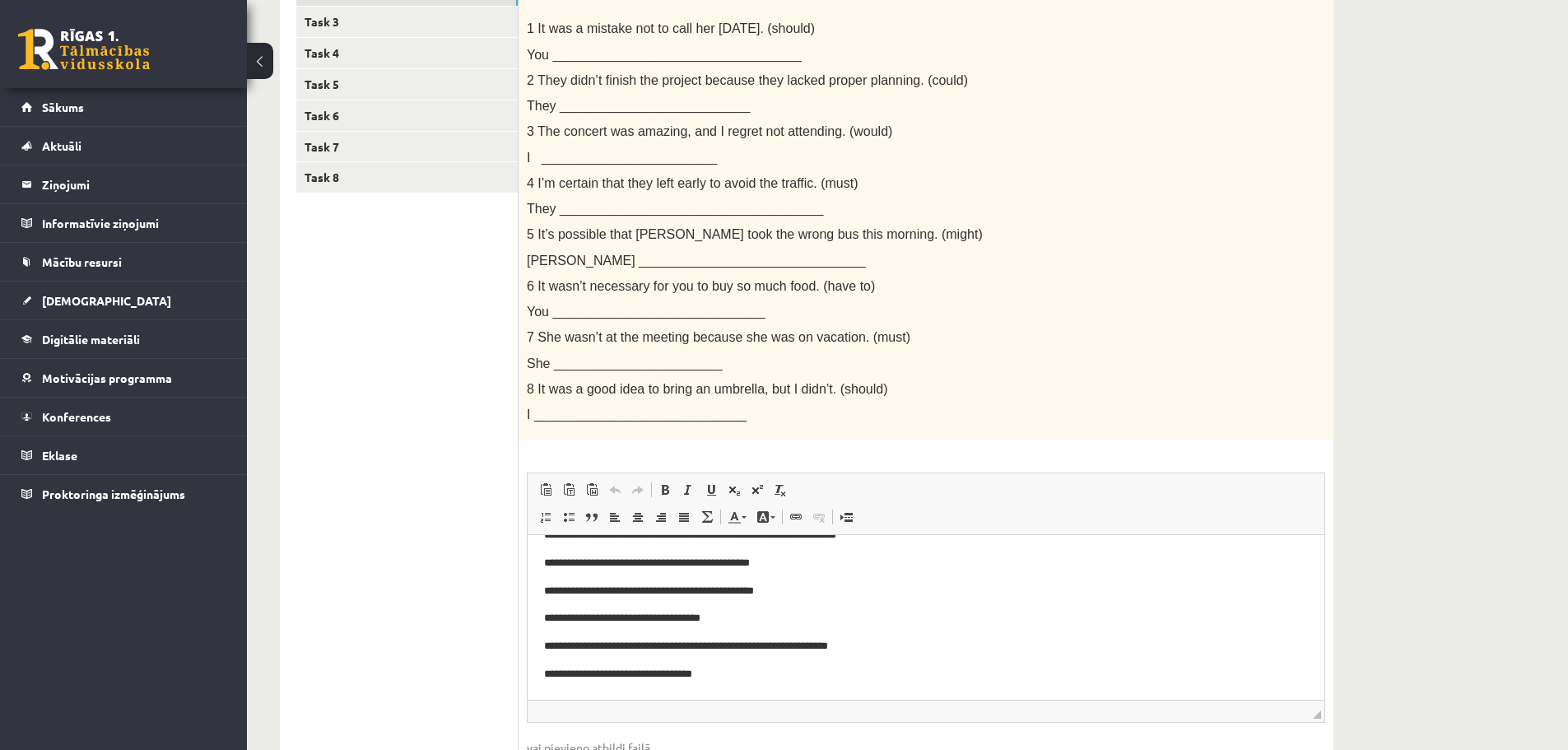
scroll to position [138, 0]
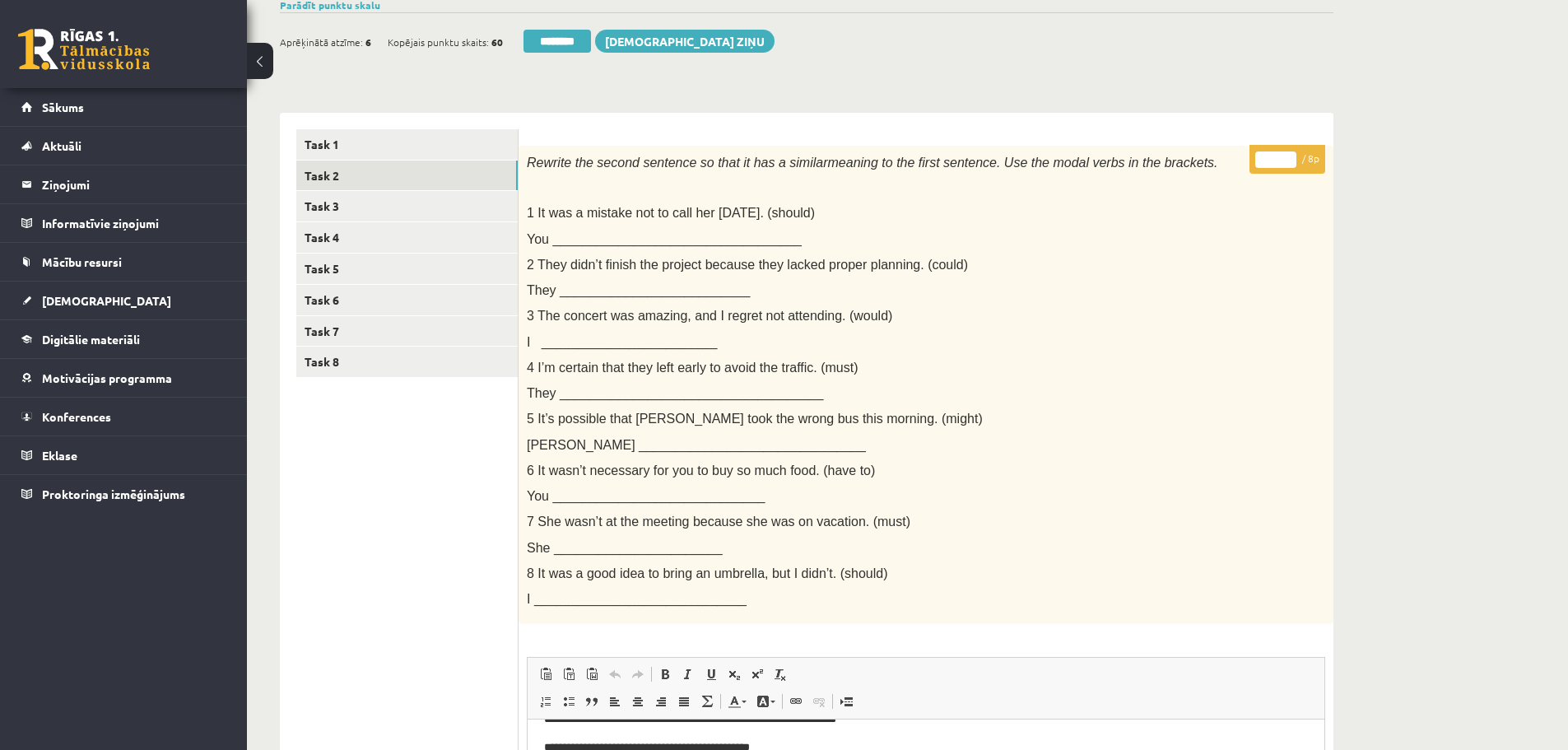
type input "*"
click at [1287, 156] on input "*" at bounding box center [1275, 159] width 41 height 17
click at [310, 209] on link "Task 3" at bounding box center [406, 206] width 222 height 31
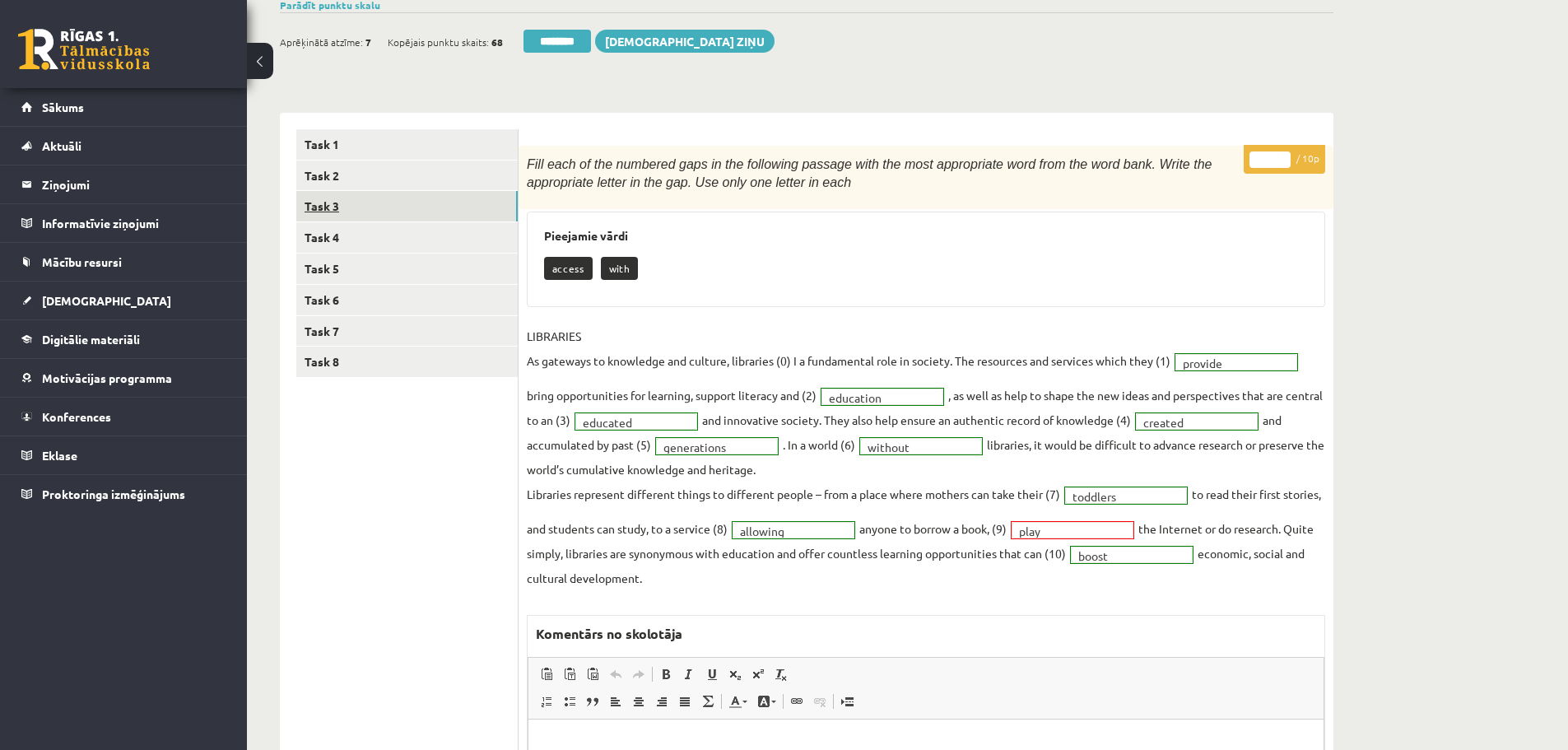
scroll to position [0, 0]
click at [330, 230] on link "Task 4" at bounding box center [406, 237] width 222 height 31
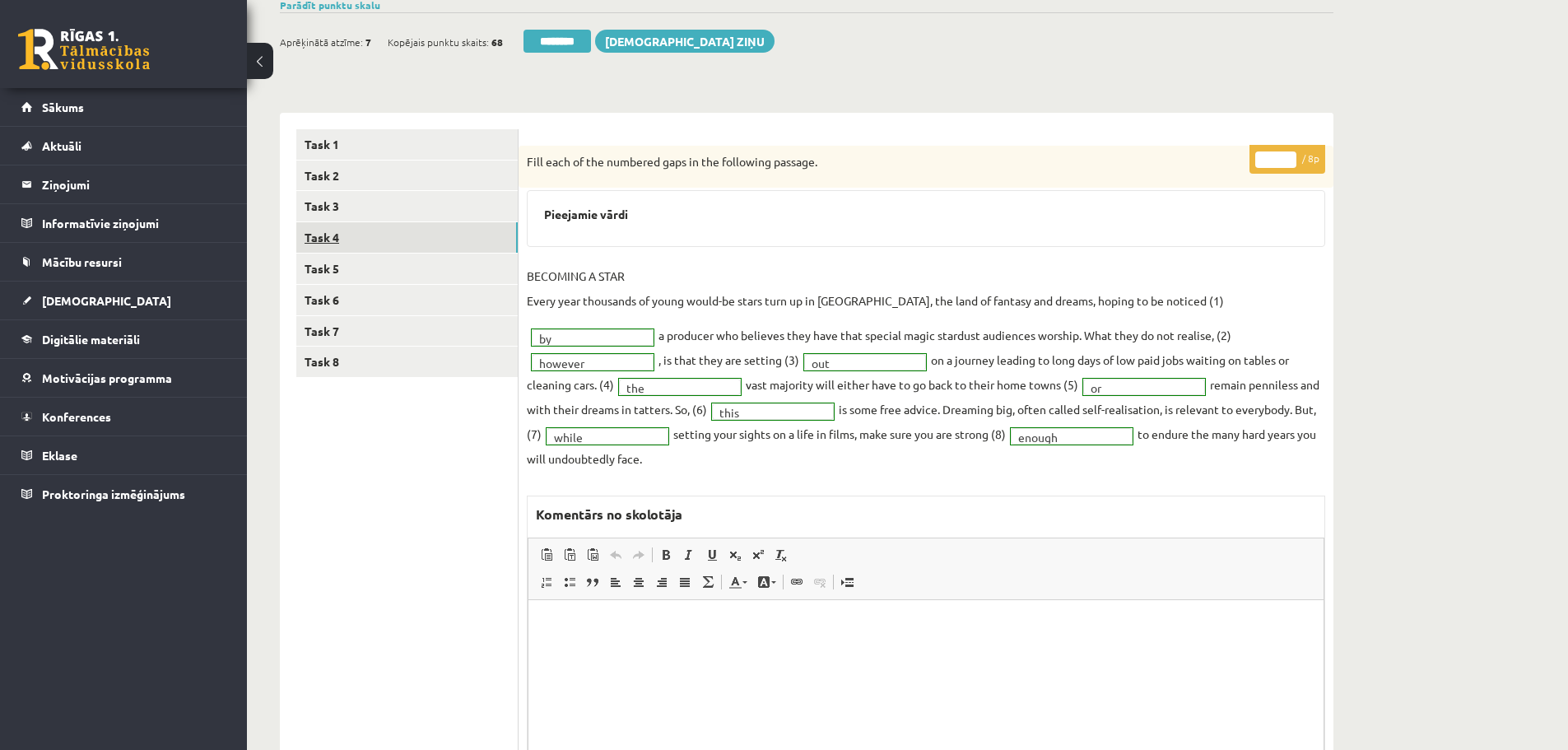
click at [321, 232] on link "Task 4" at bounding box center [406, 237] width 222 height 31
click at [328, 265] on link "Task 5" at bounding box center [406, 268] width 222 height 31
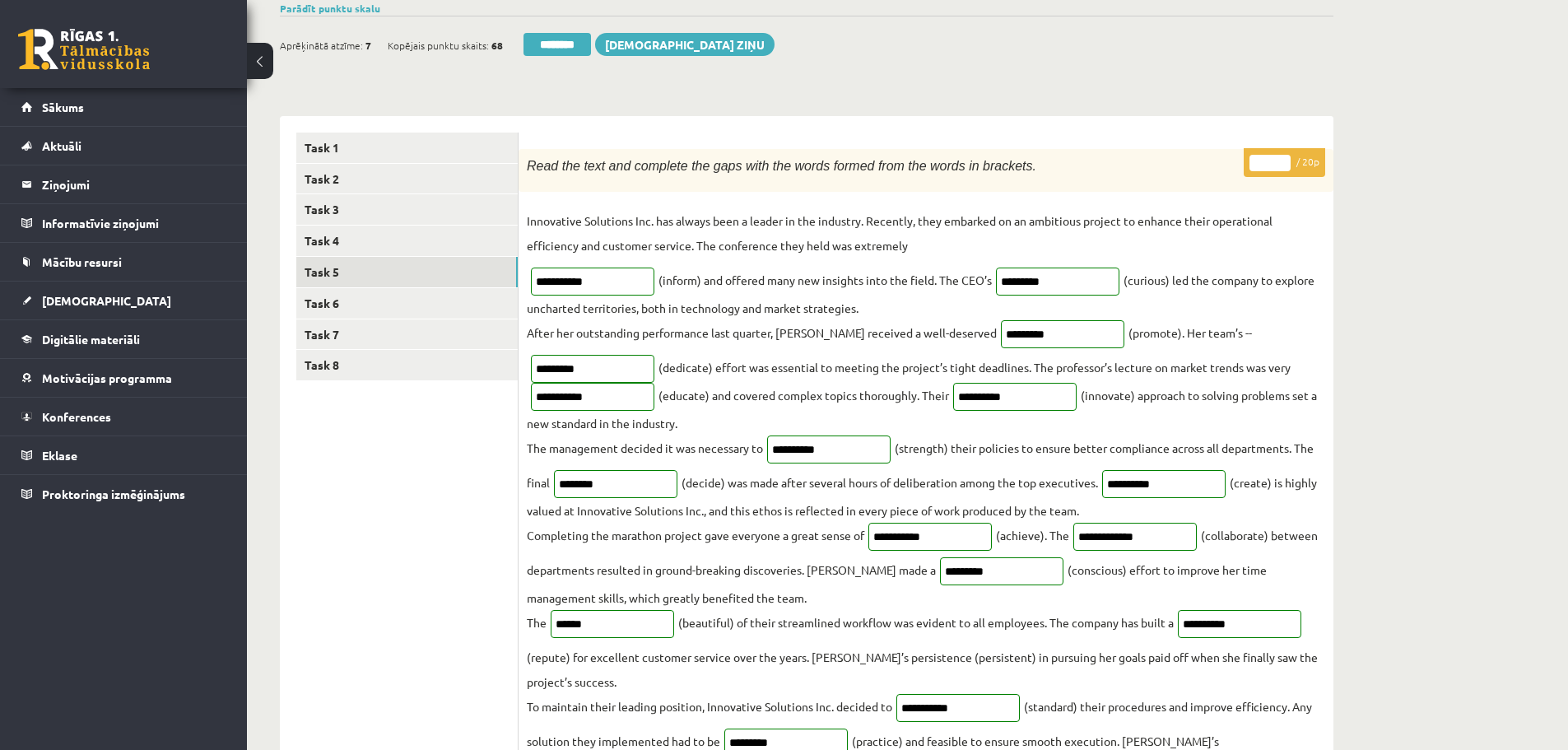
scroll to position [56, 0]
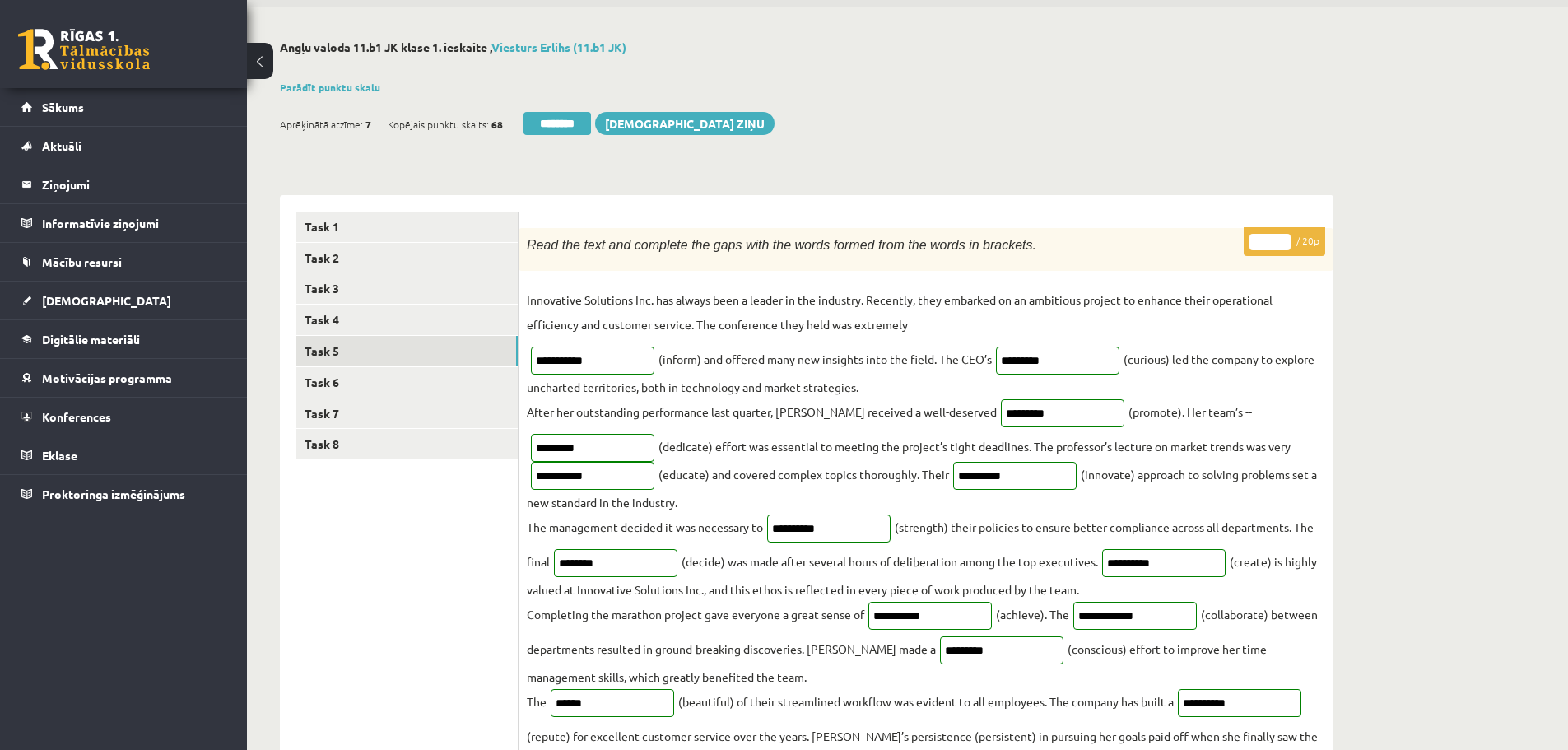
type input "**"
click at [1281, 241] on input "**" at bounding box center [1270, 242] width 41 height 17
click at [336, 379] on link "Task 6" at bounding box center [406, 382] width 222 height 31
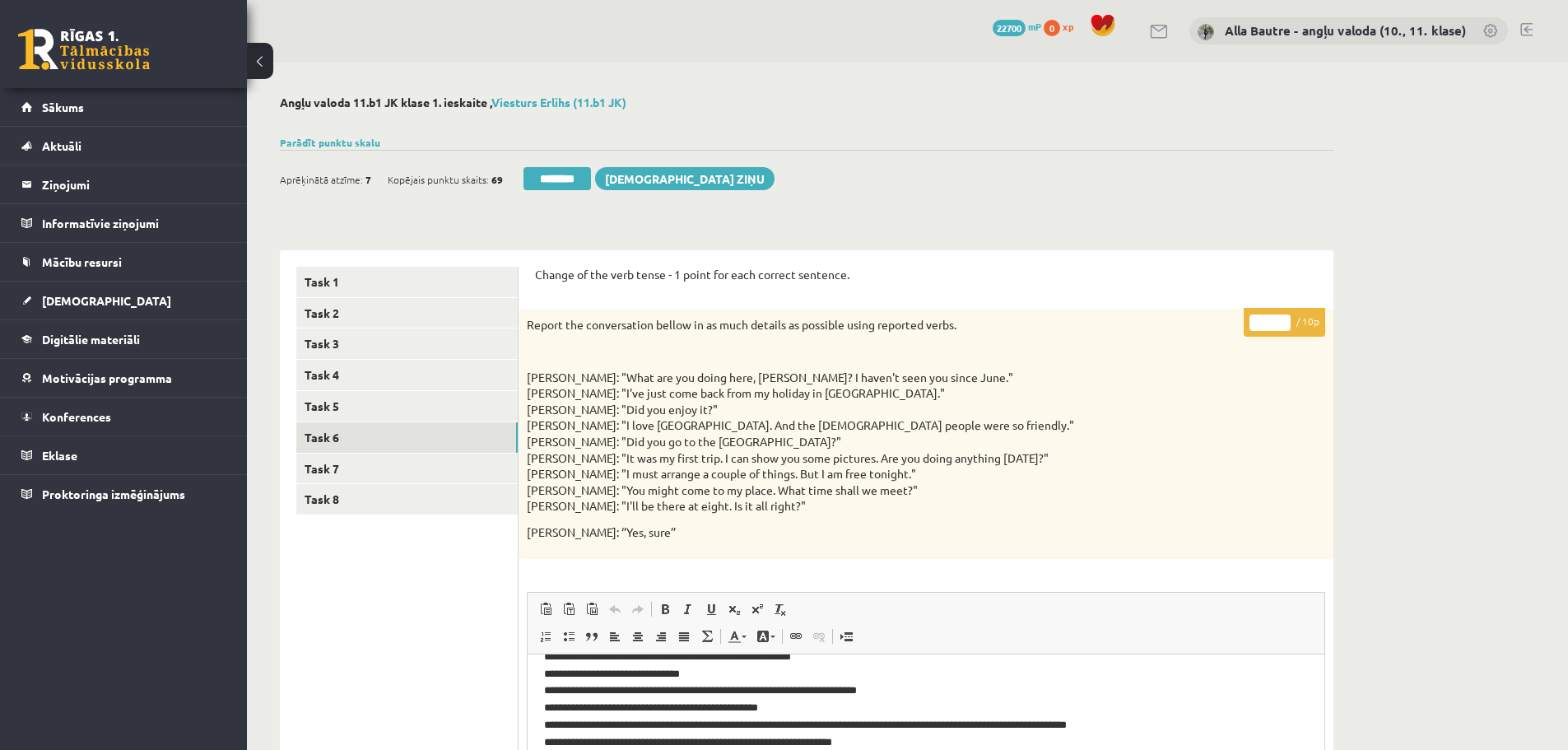
scroll to position [0, 0]
type input "**"
click at [1282, 322] on input "**" at bounding box center [1270, 323] width 41 height 17
click at [331, 470] on link "Task 7" at bounding box center [406, 470] width 222 height 31
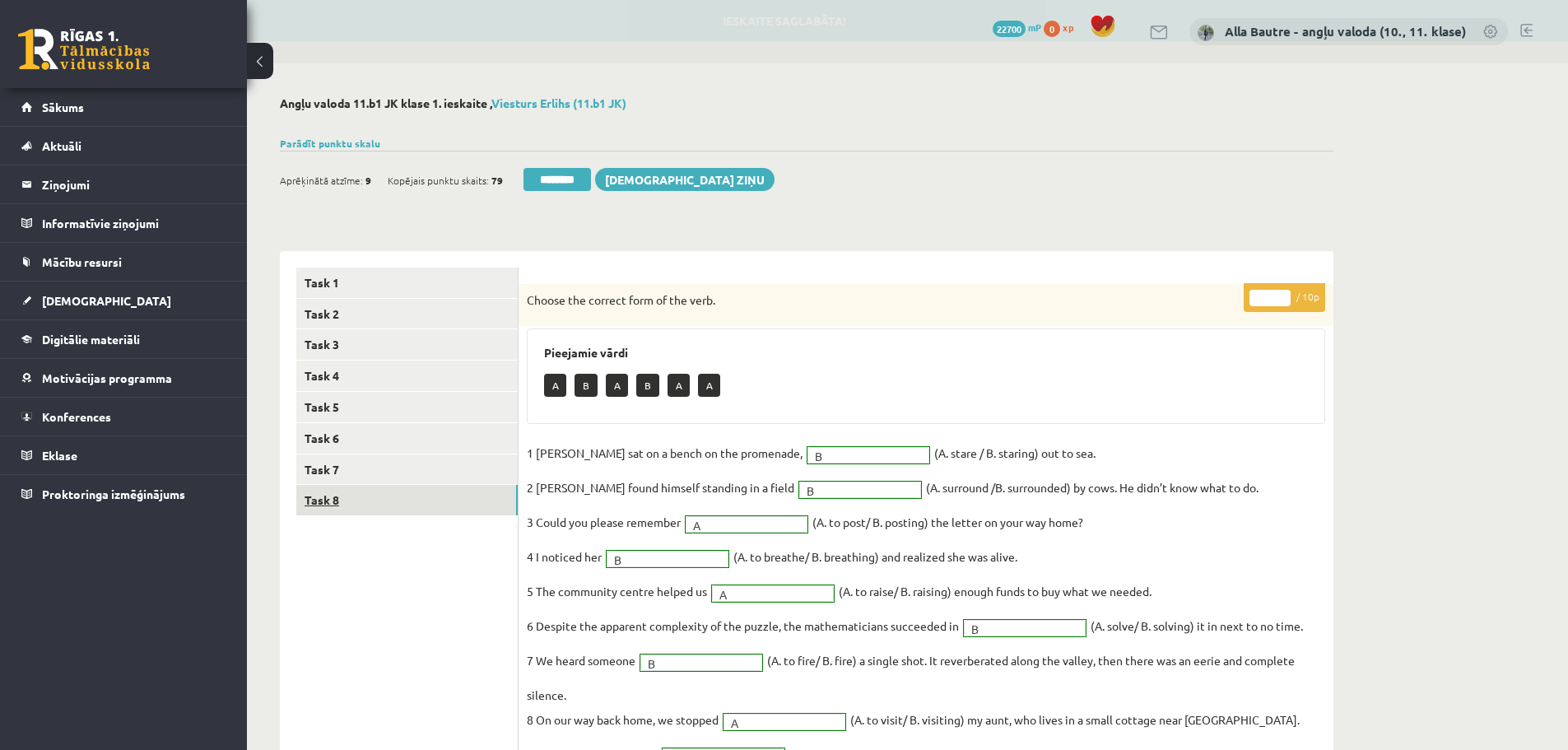
click at [335, 499] on link "Task 8" at bounding box center [406, 500] width 222 height 31
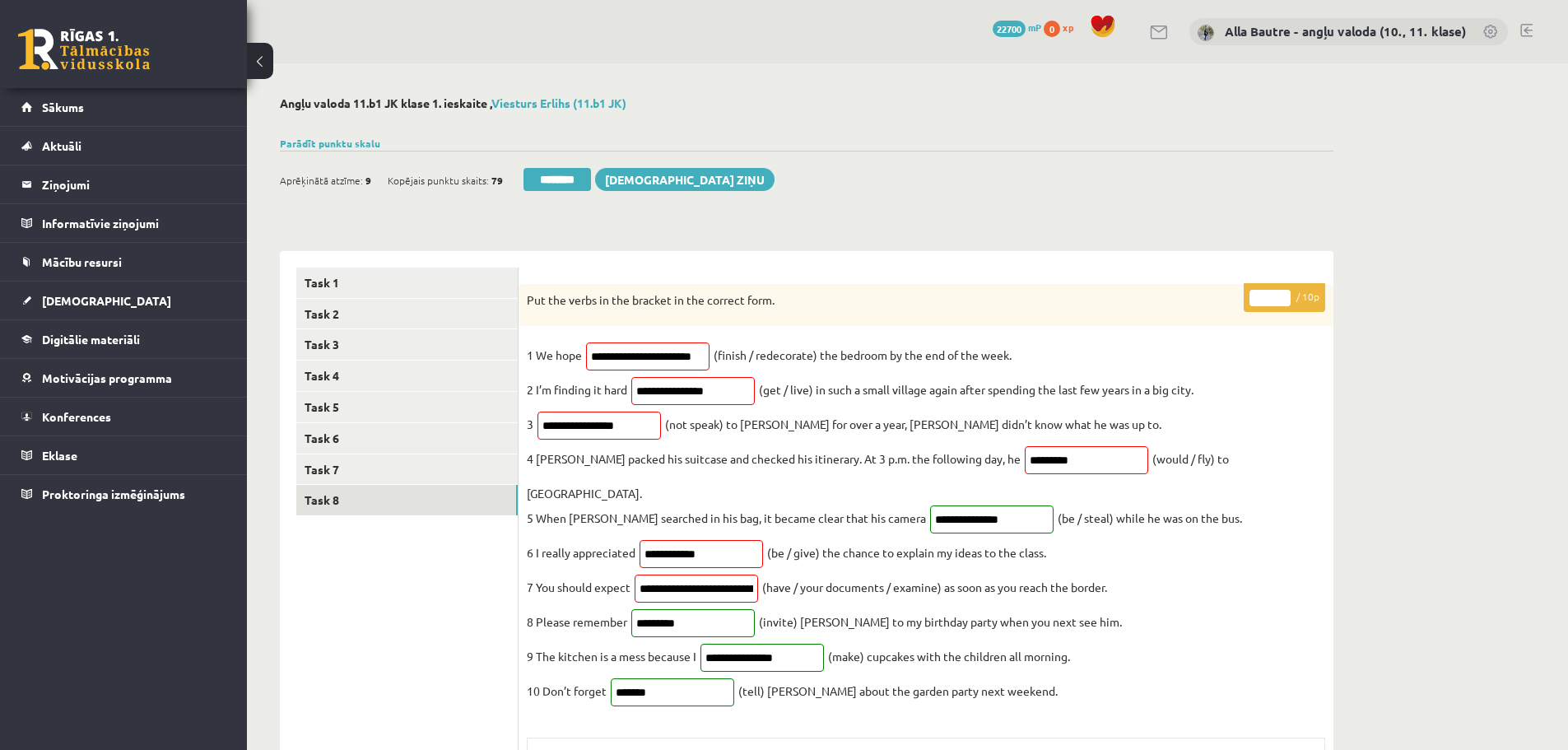
click at [1280, 294] on input "*" at bounding box center [1270, 298] width 41 height 17
type input "*"
click at [1280, 294] on input "*" at bounding box center [1270, 298] width 41 height 17
click at [335, 462] on link "Task 7" at bounding box center [406, 470] width 222 height 31
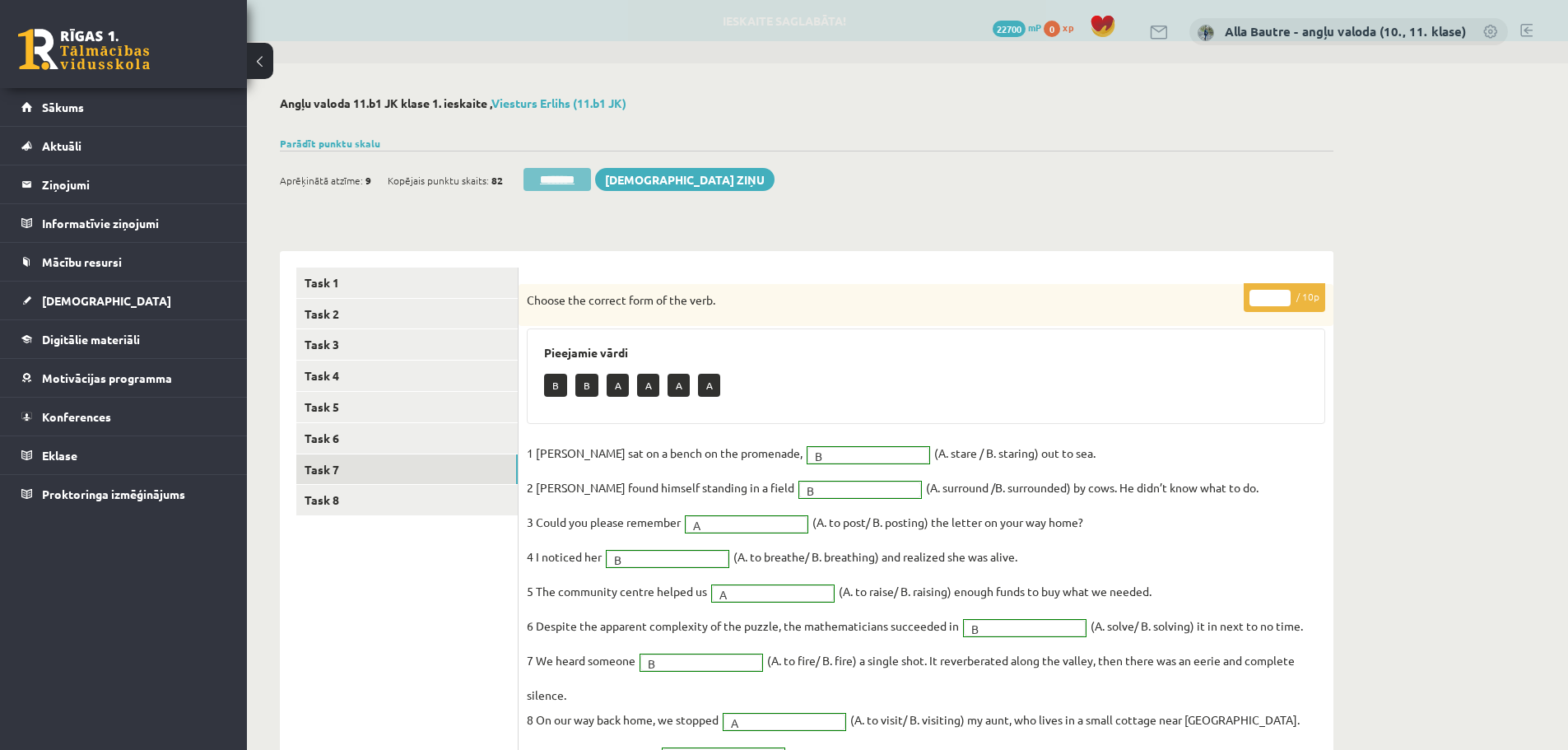
click at [541, 177] on input "********" at bounding box center [557, 180] width 67 height 23
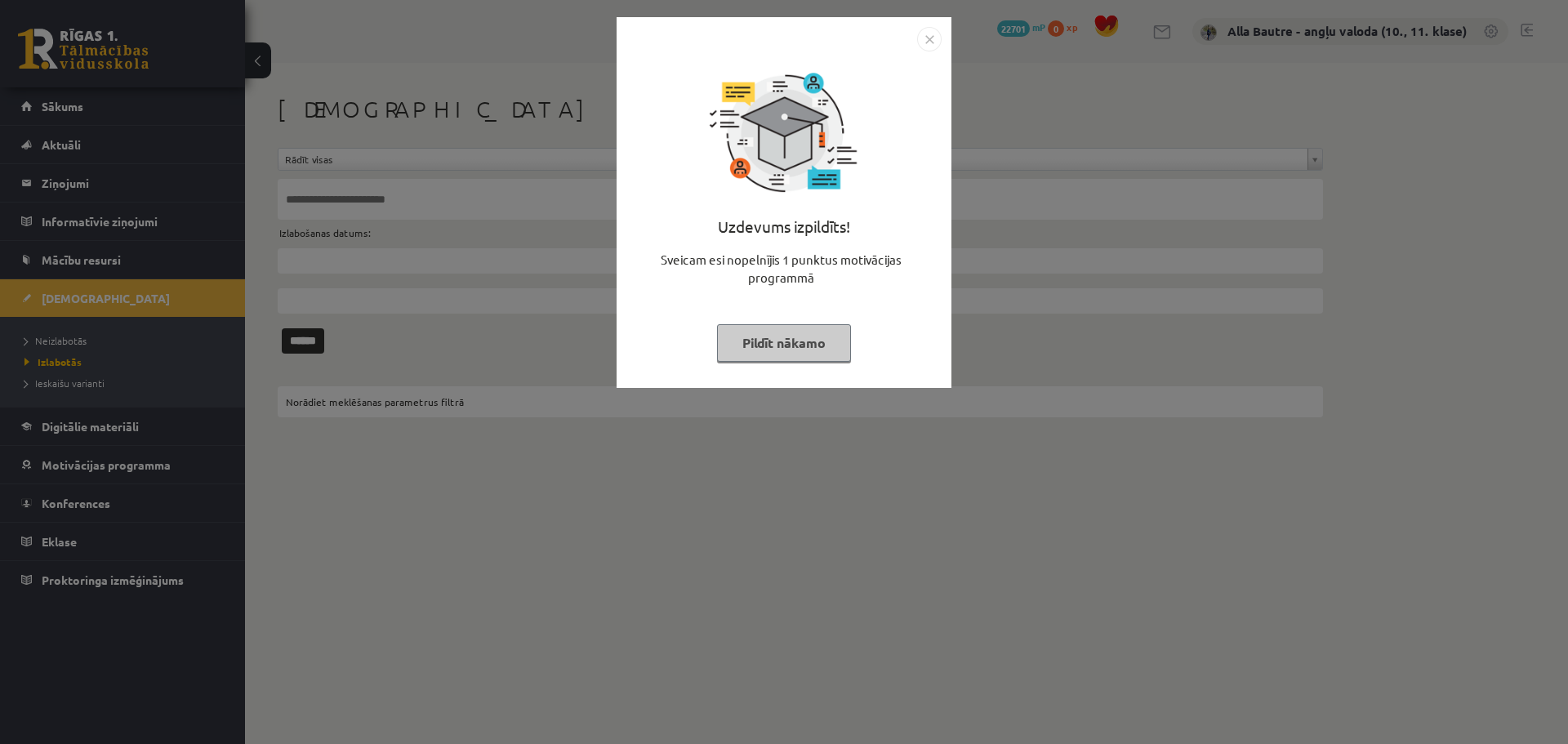
click at [926, 43] on img "Close" at bounding box center [929, 39] width 24 height 24
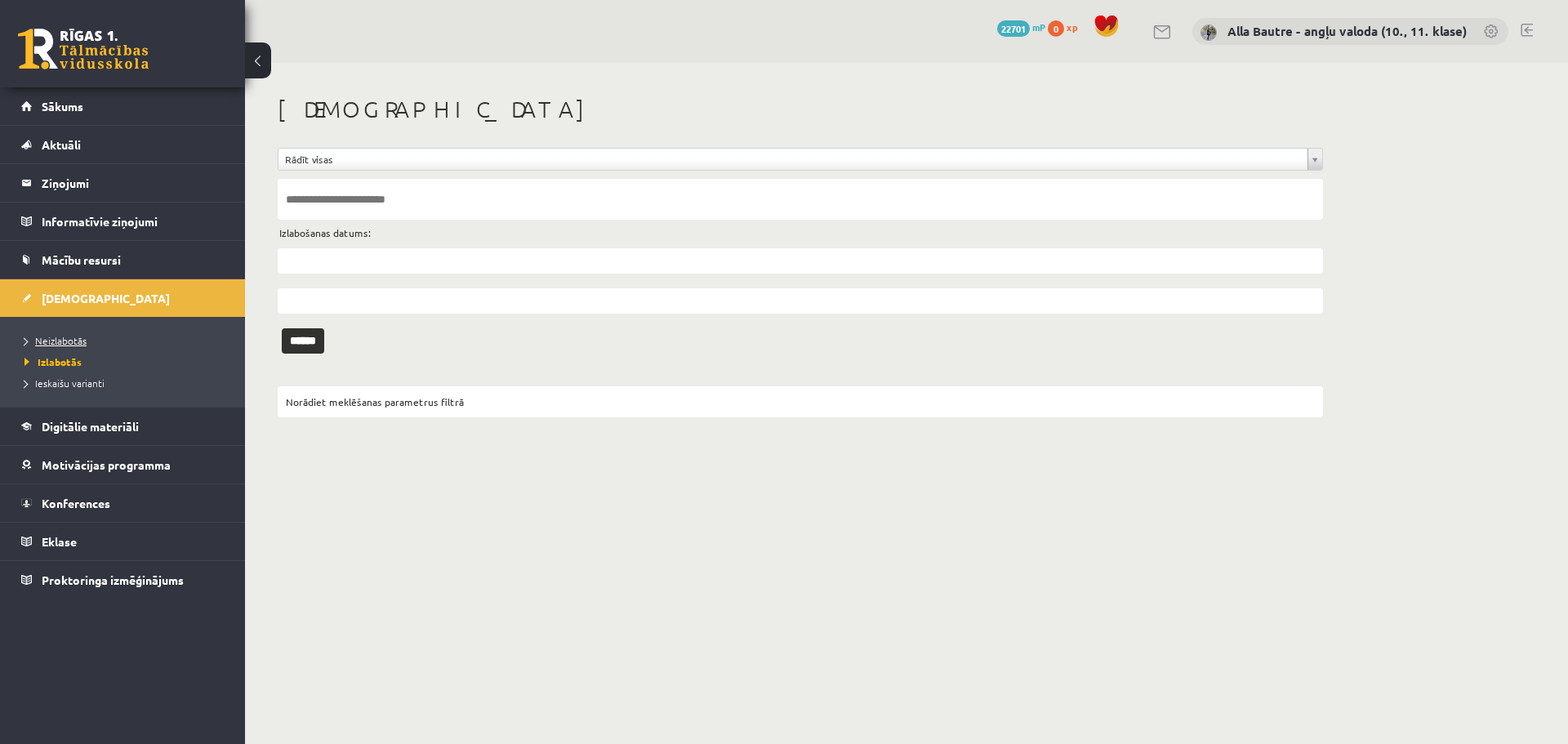
click at [62, 337] on span "Neizlabotās" at bounding box center [55, 340] width 62 height 13
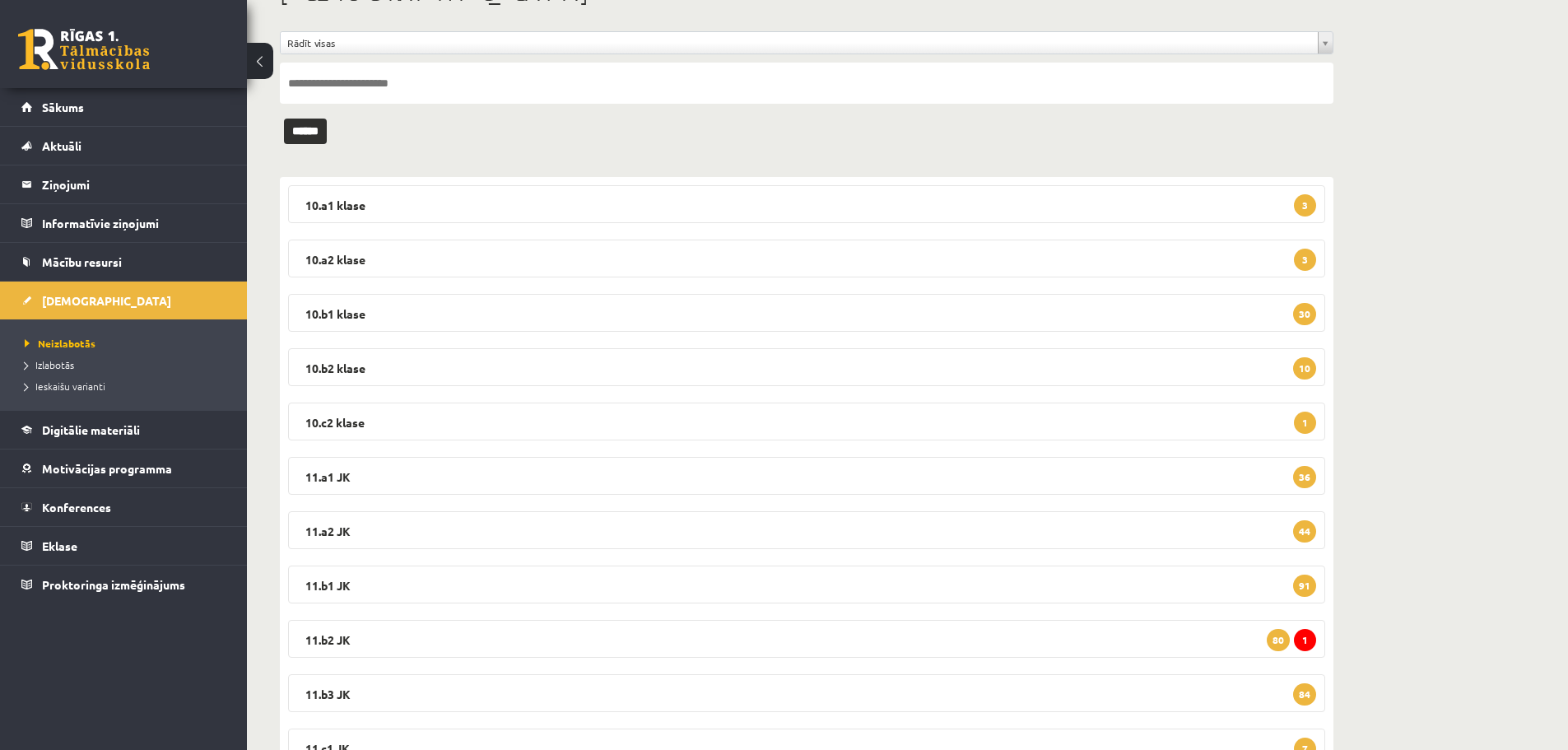
scroll to position [165, 0]
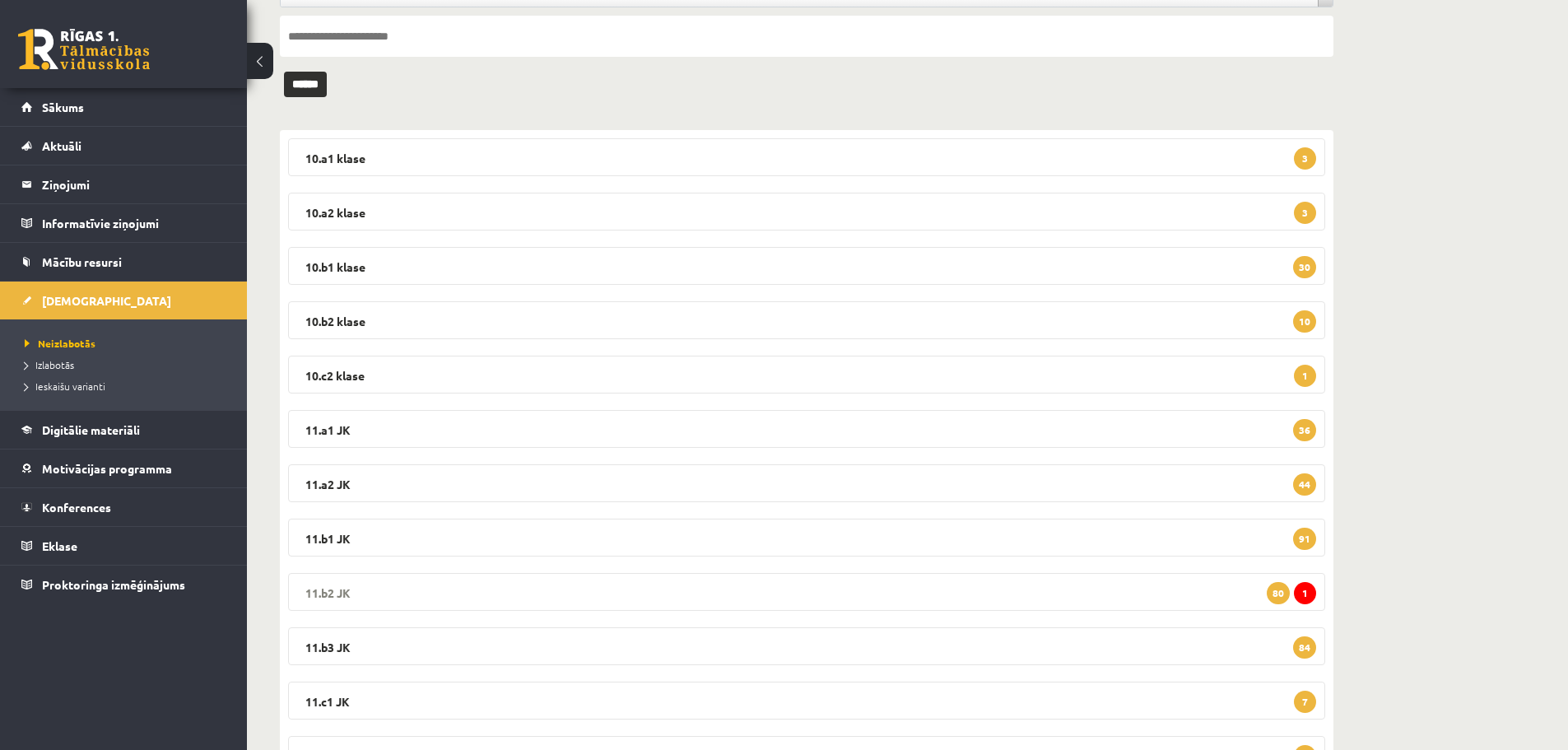
click at [342, 587] on legend "11.b2 JK 1 80" at bounding box center [807, 591] width 1037 height 38
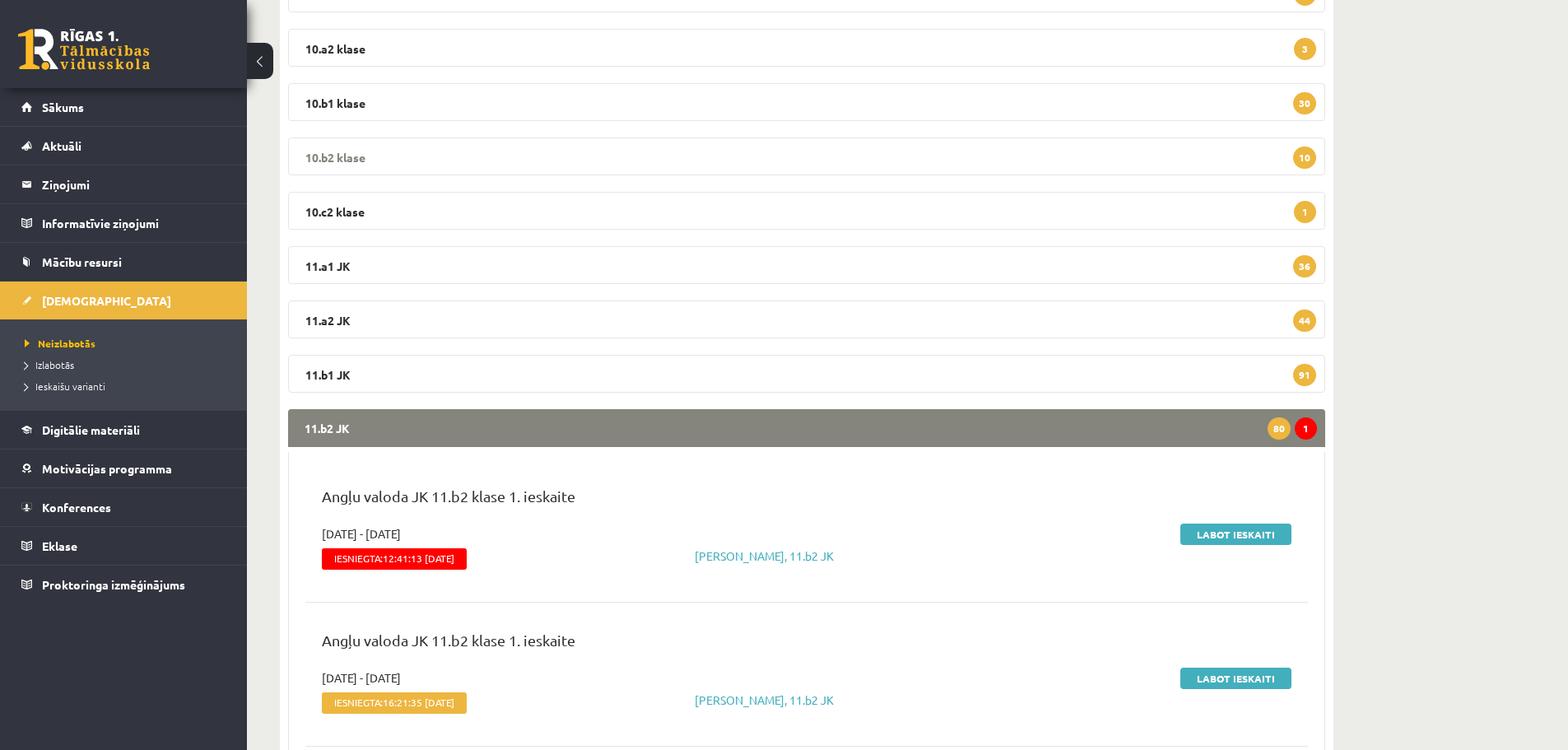
scroll to position [329, 0]
click at [1235, 526] on link "Labot ieskaiti" at bounding box center [1236, 534] width 111 height 21
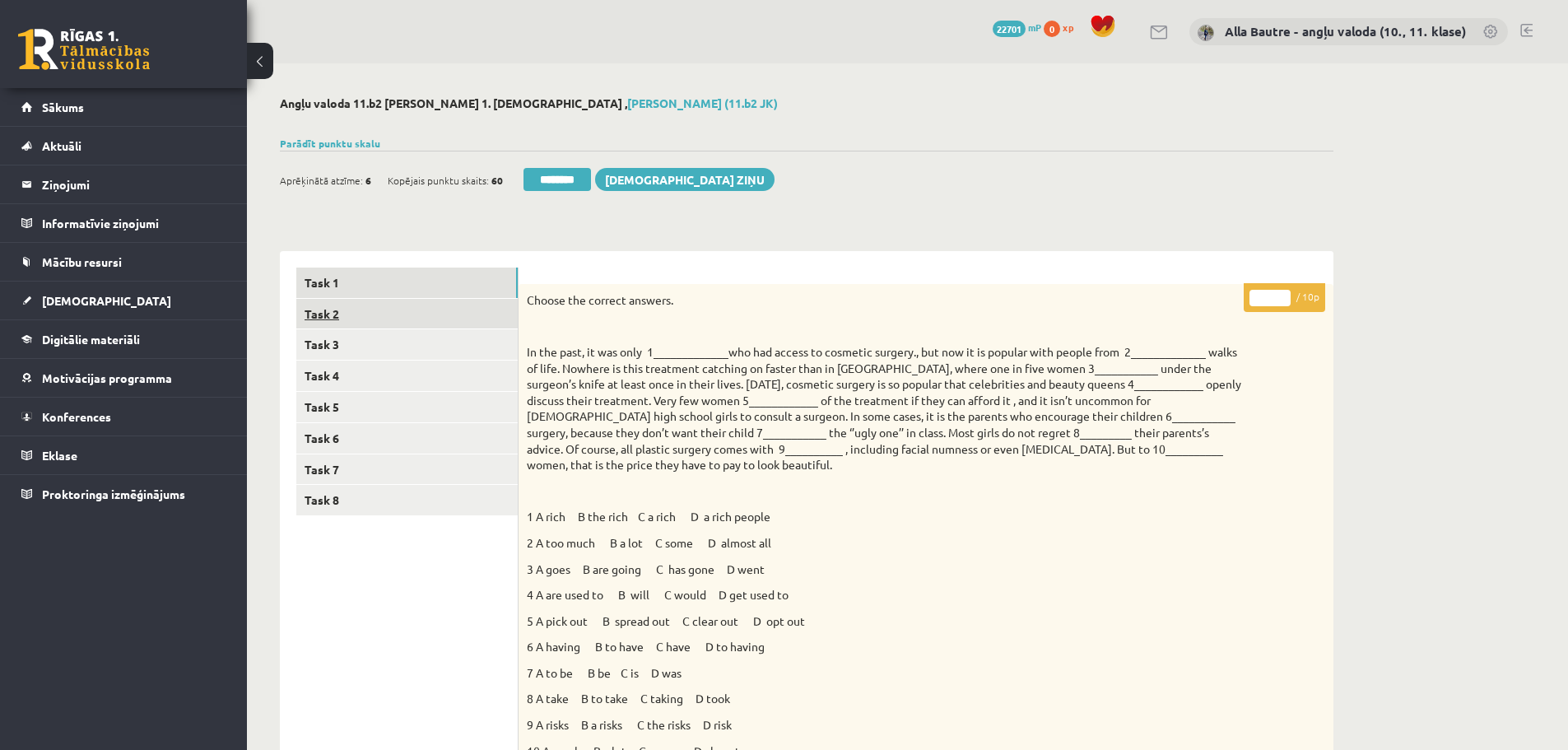
click at [340, 313] on link "Task 2" at bounding box center [406, 314] width 222 height 31
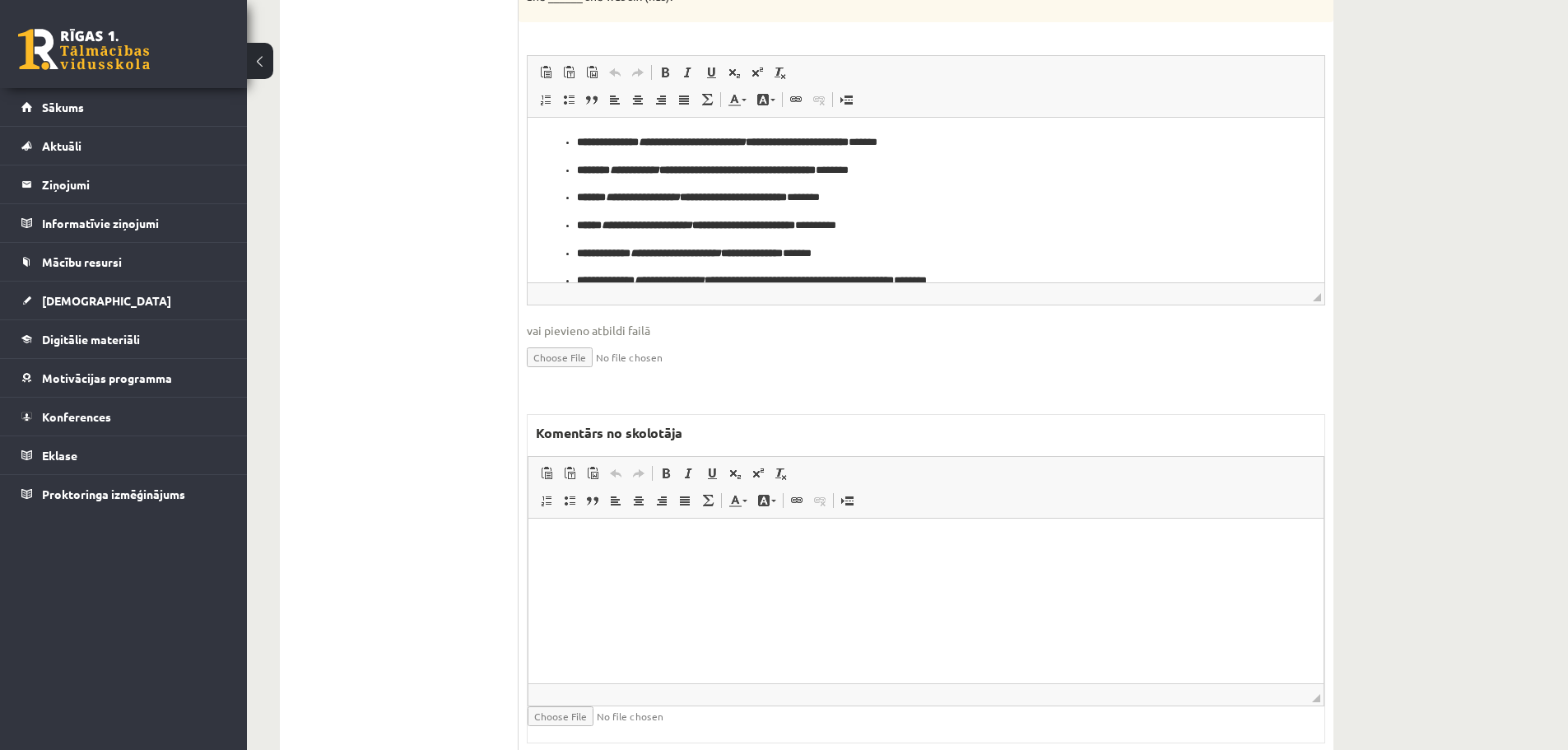
scroll to position [997, 0]
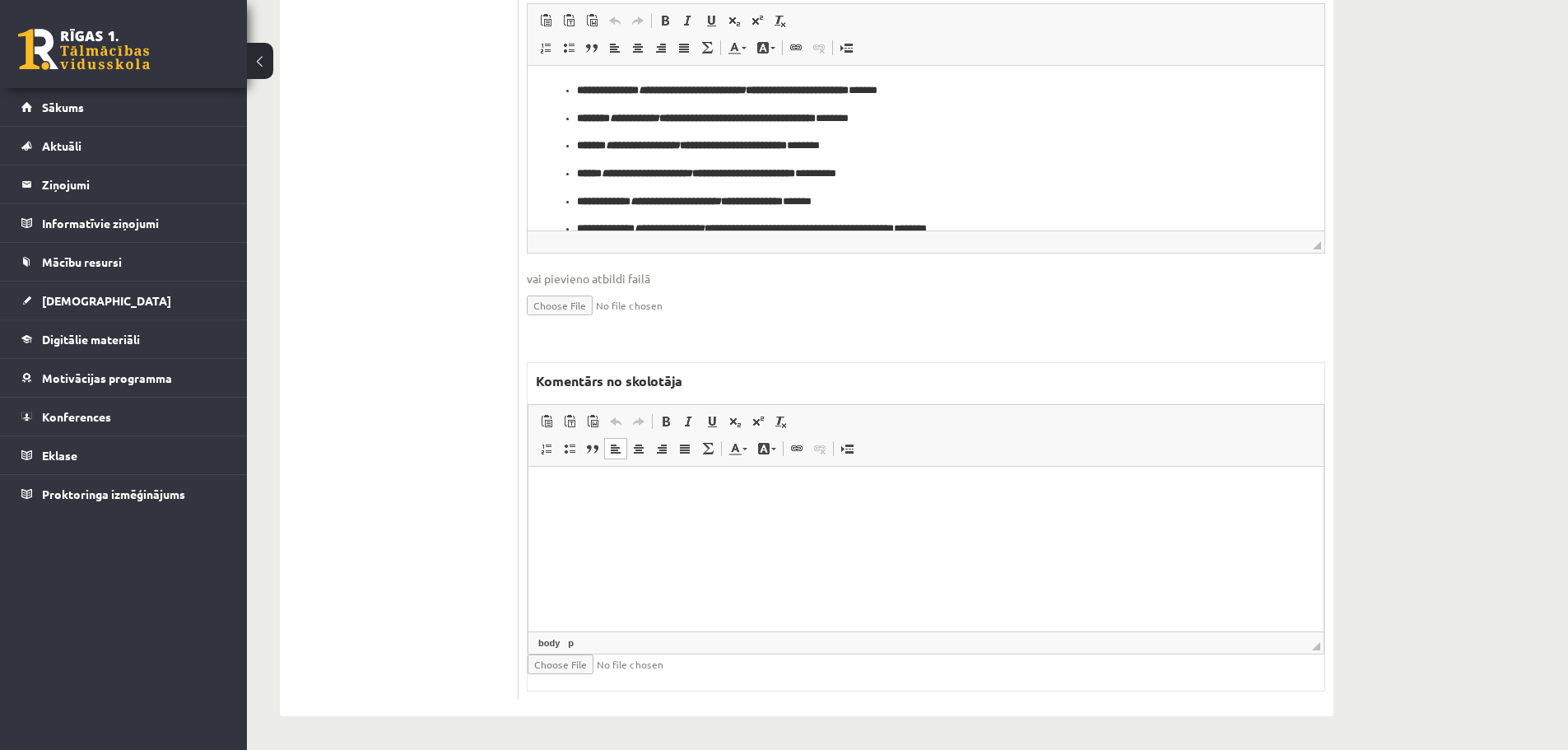
click at [609, 499] on p "Bagātinātā teksta redaktors, wiswyg-editor-47024832705940-1758016125-764" at bounding box center [926, 492] width 762 height 18
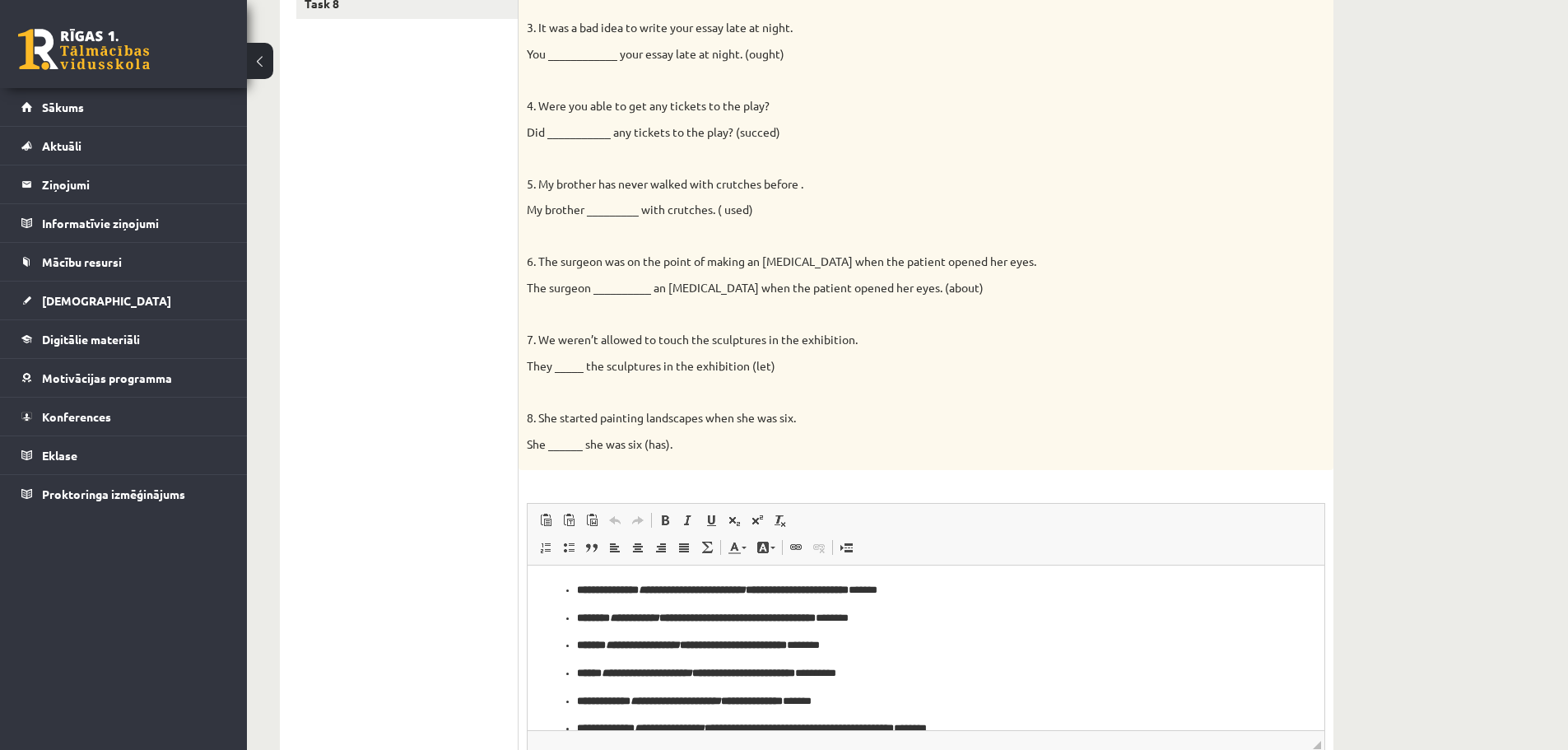
scroll to position [256, 0]
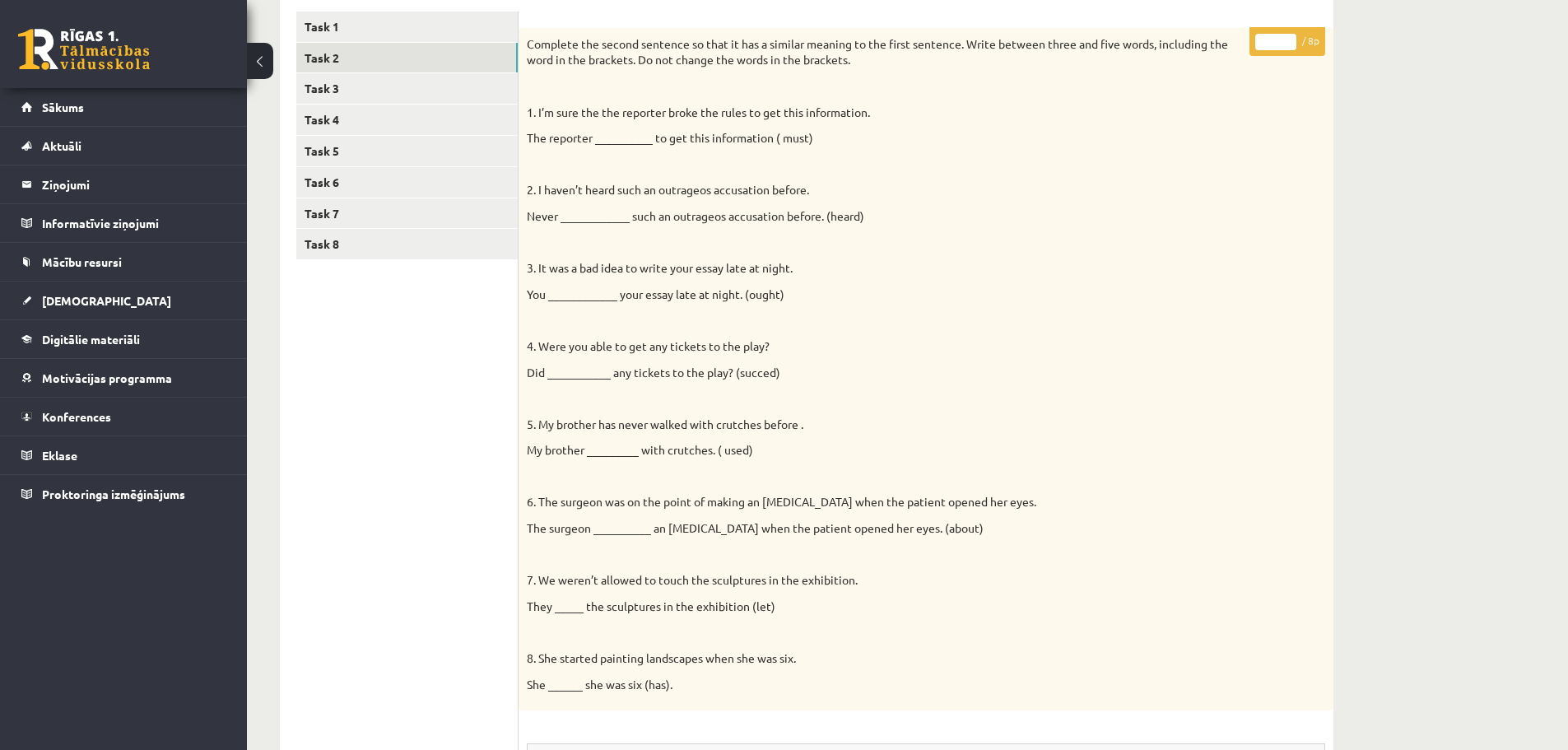
type input "*"
click at [1289, 39] on input "*" at bounding box center [1275, 42] width 41 height 17
click at [353, 88] on link "Task 3" at bounding box center [406, 88] width 222 height 31
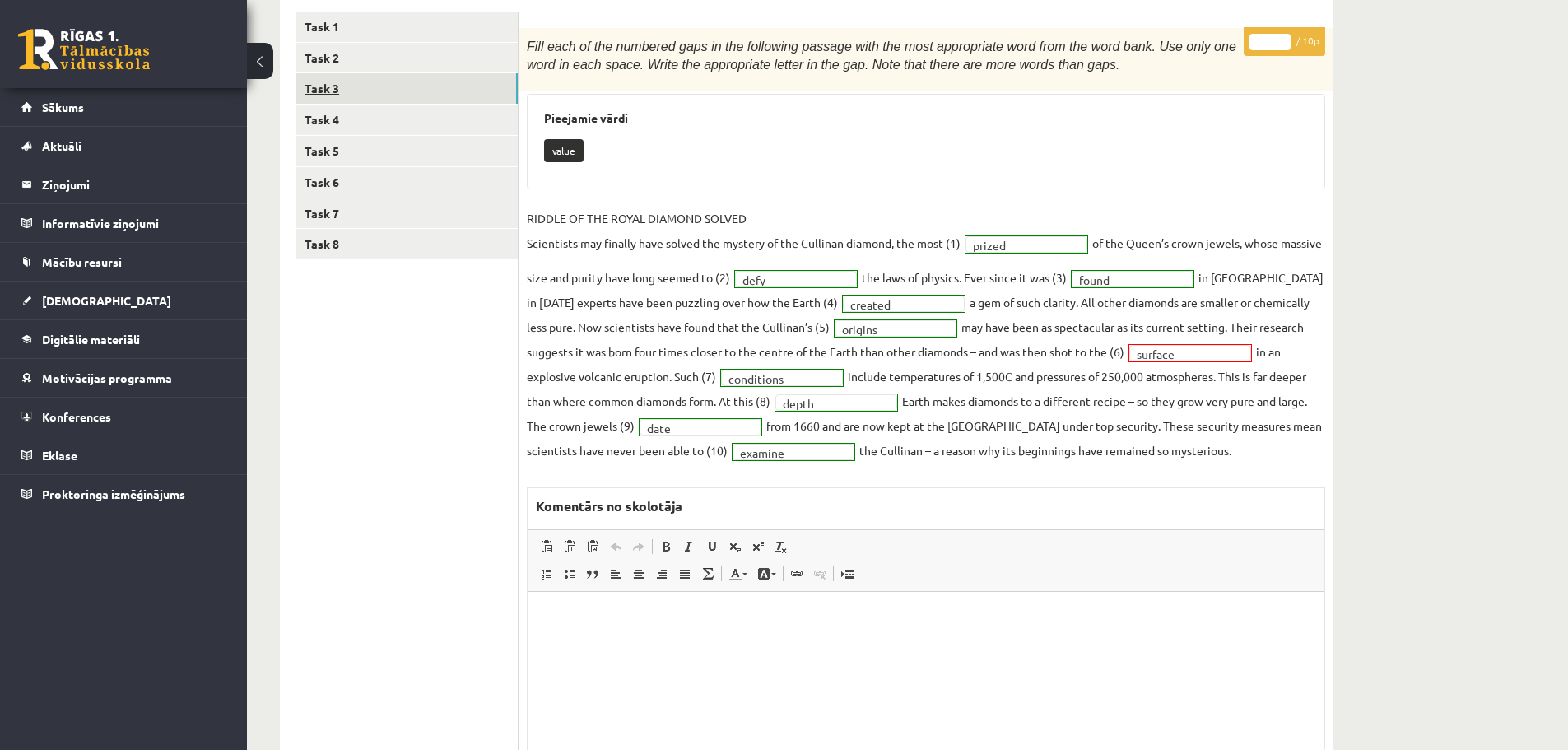
scroll to position [0, 0]
type input "**"
click at [1283, 39] on input "**" at bounding box center [1270, 42] width 41 height 17
click at [341, 116] on link "Task 4" at bounding box center [406, 119] width 222 height 31
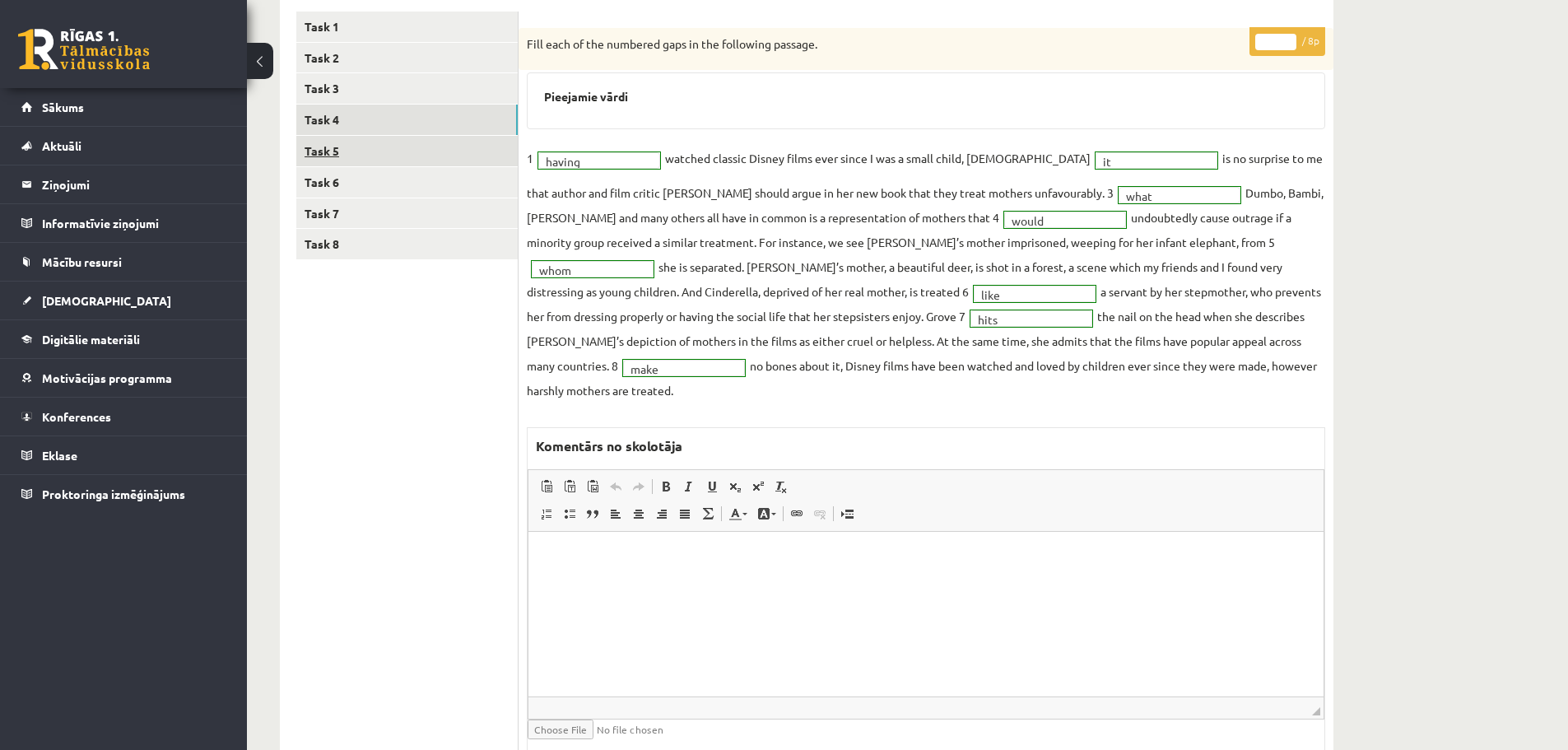
click at [326, 149] on link "Task 5" at bounding box center [406, 151] width 222 height 31
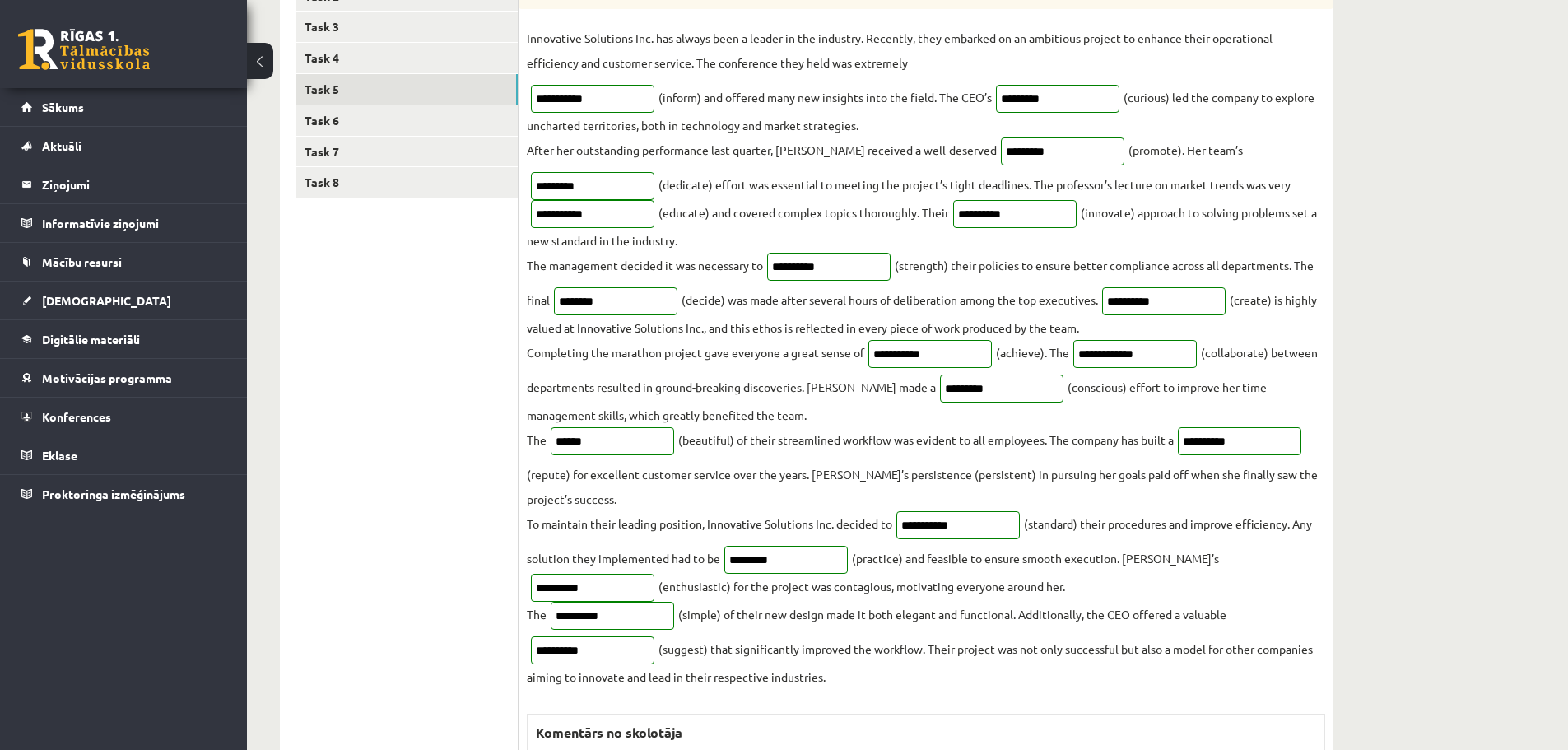
scroll to position [173, 0]
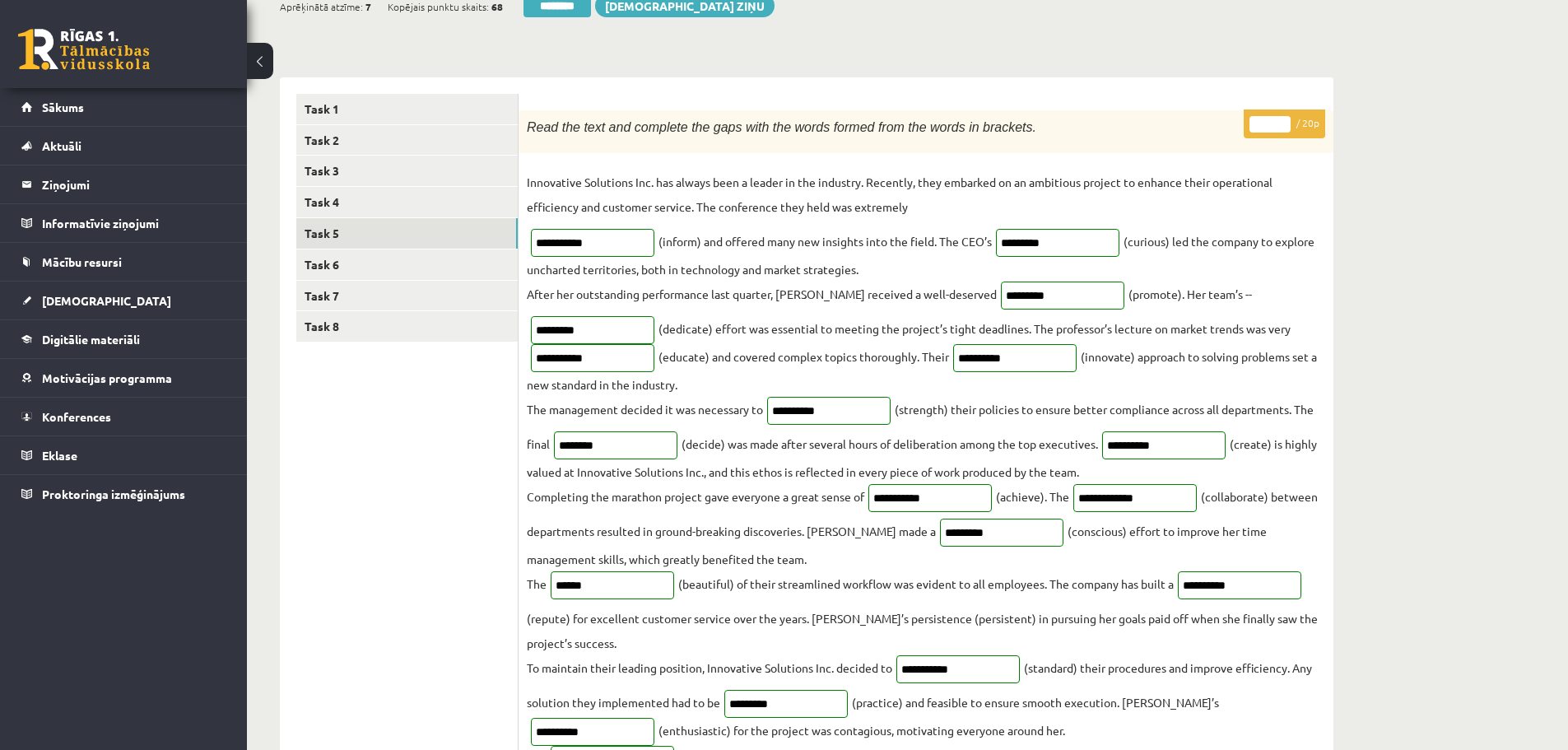
type input "**"
click at [1284, 120] on input "**" at bounding box center [1270, 124] width 41 height 17
click at [336, 266] on link "Task 6" at bounding box center [406, 265] width 222 height 31
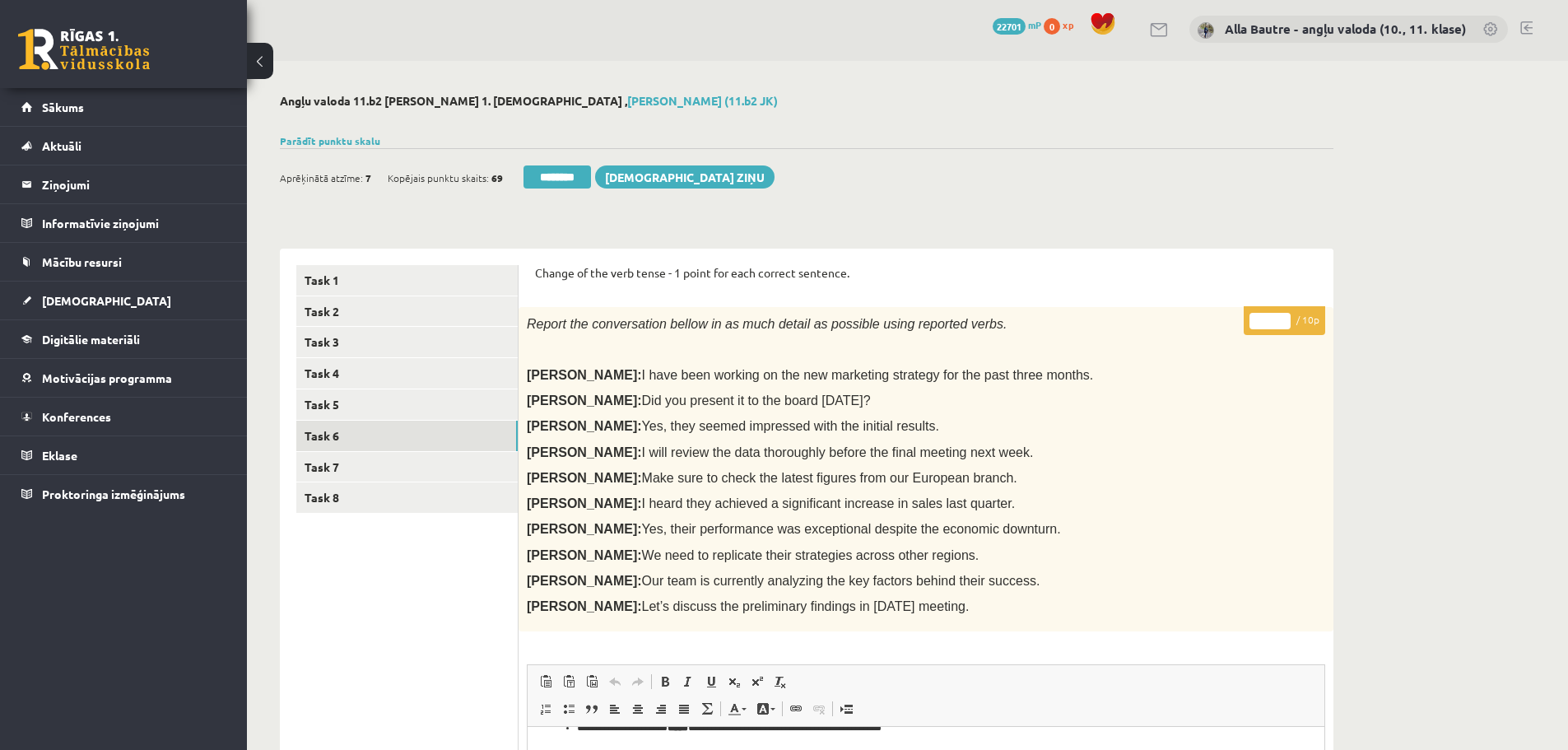
scroll to position [0, 0]
type input "**"
click at [1282, 321] on input "**" at bounding box center [1270, 323] width 41 height 17
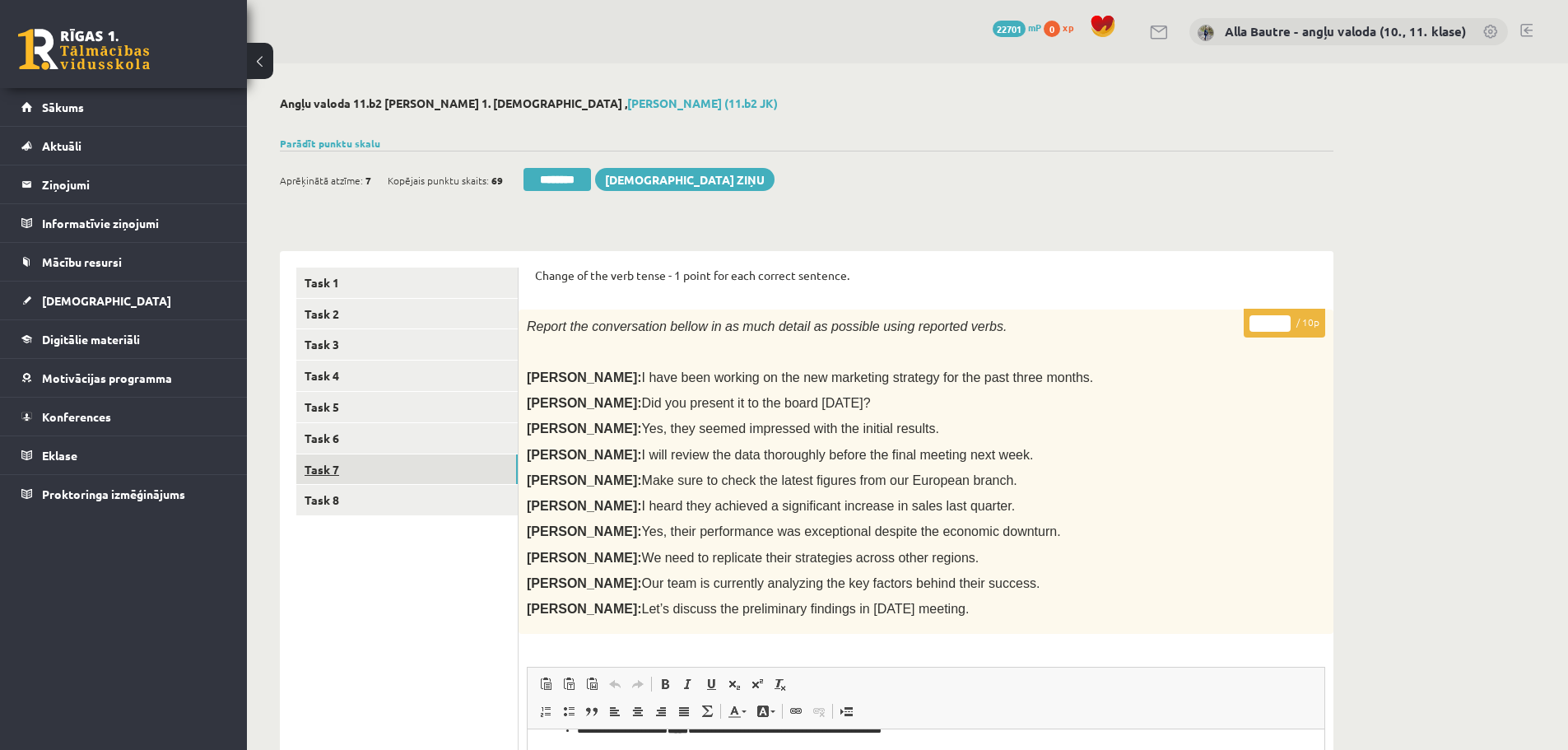
click at [341, 456] on link "Task 7" at bounding box center [406, 470] width 222 height 31
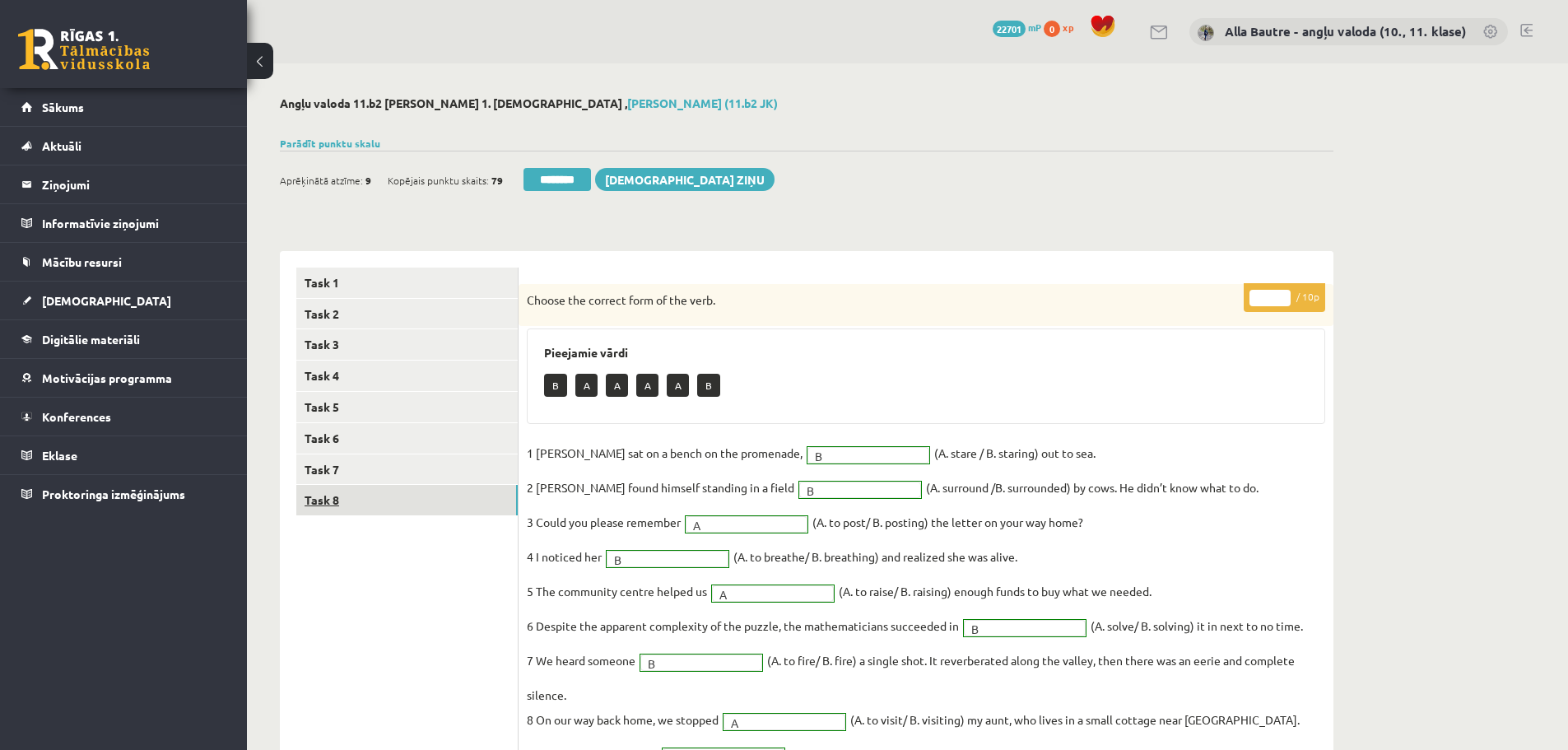
click at [349, 498] on link "Task 8" at bounding box center [406, 500] width 222 height 31
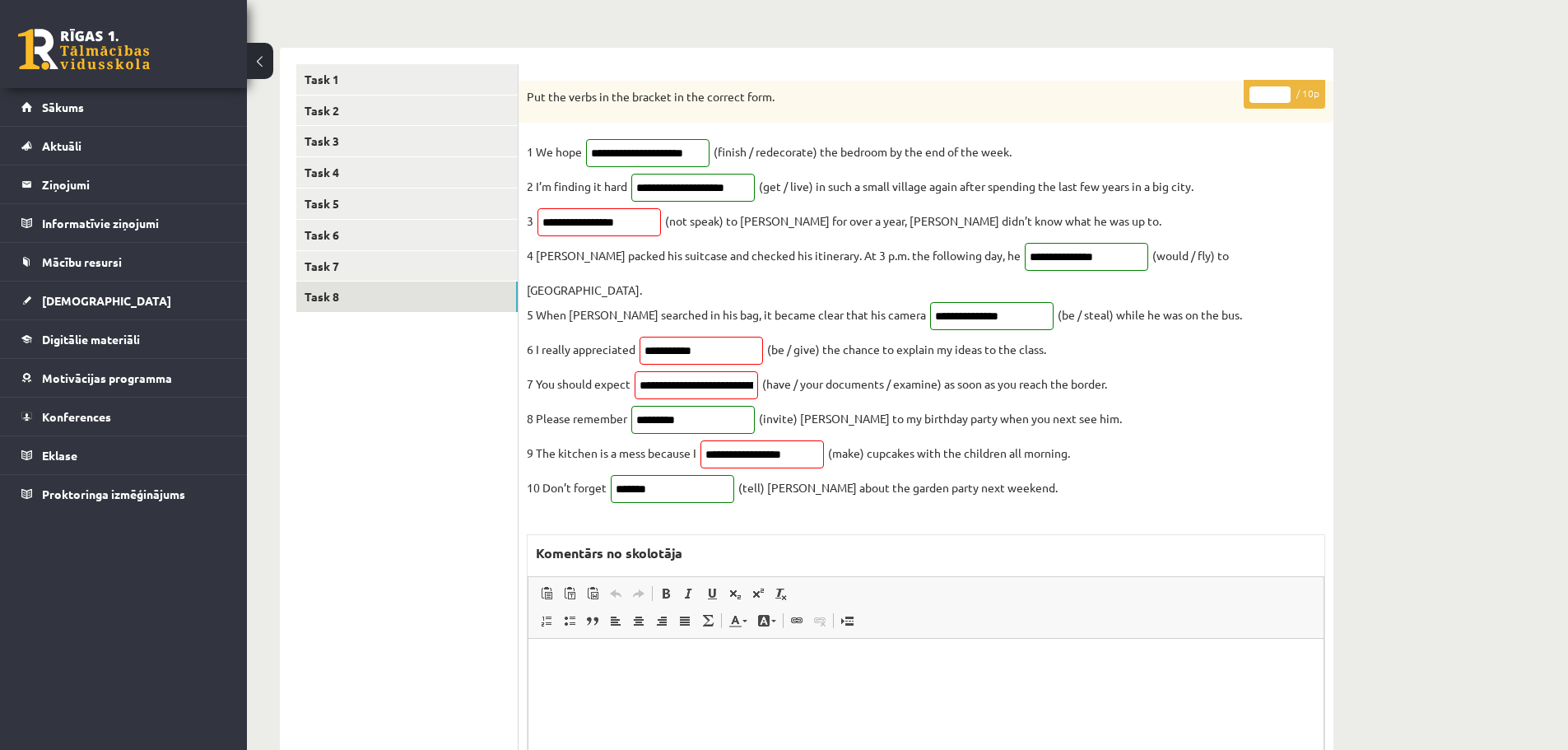
type input "**"
click at [1286, 91] on input "**" at bounding box center [1270, 95] width 41 height 17
click at [324, 266] on link "Task 7" at bounding box center [406, 266] width 222 height 31
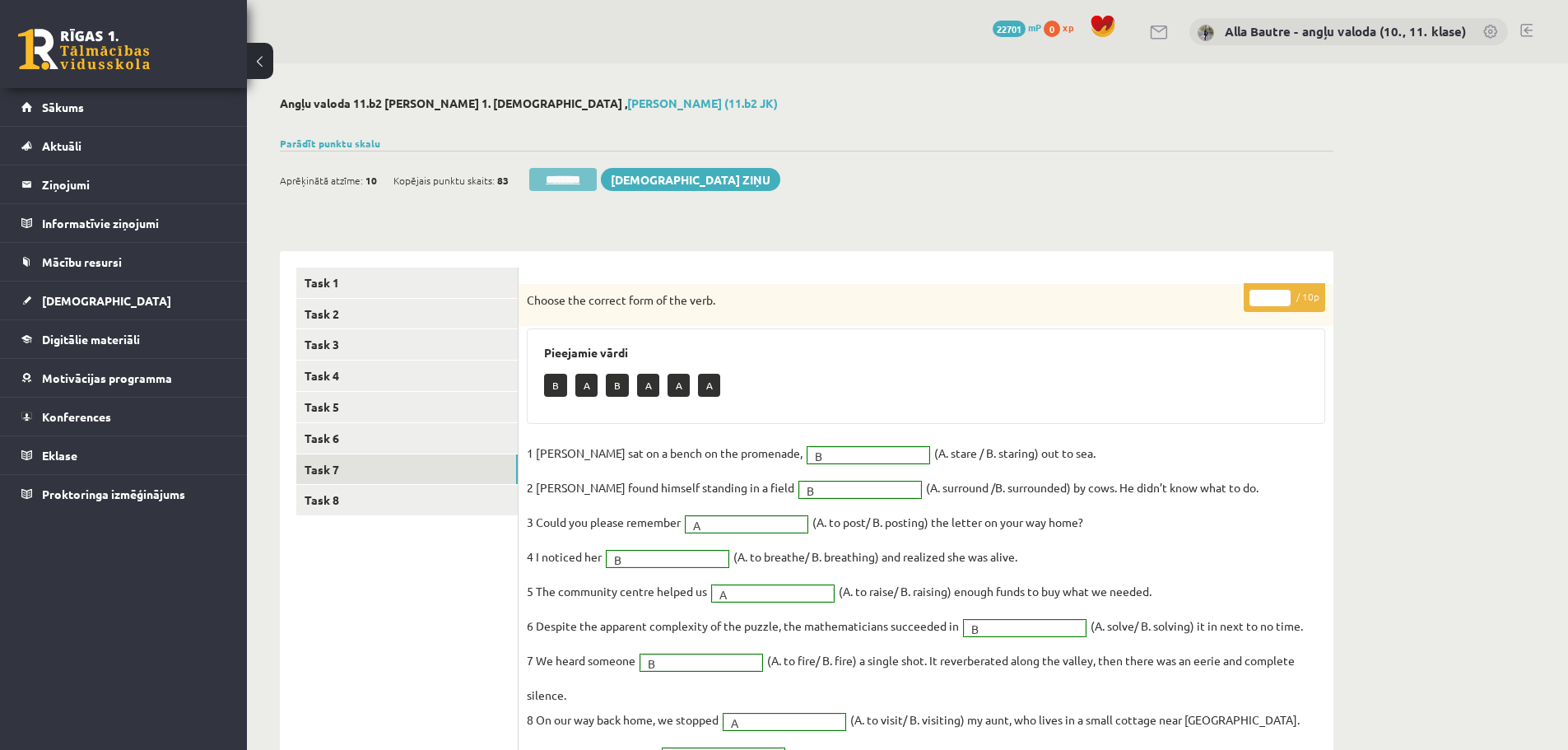
click at [583, 173] on input "********" at bounding box center [562, 180] width 67 height 23
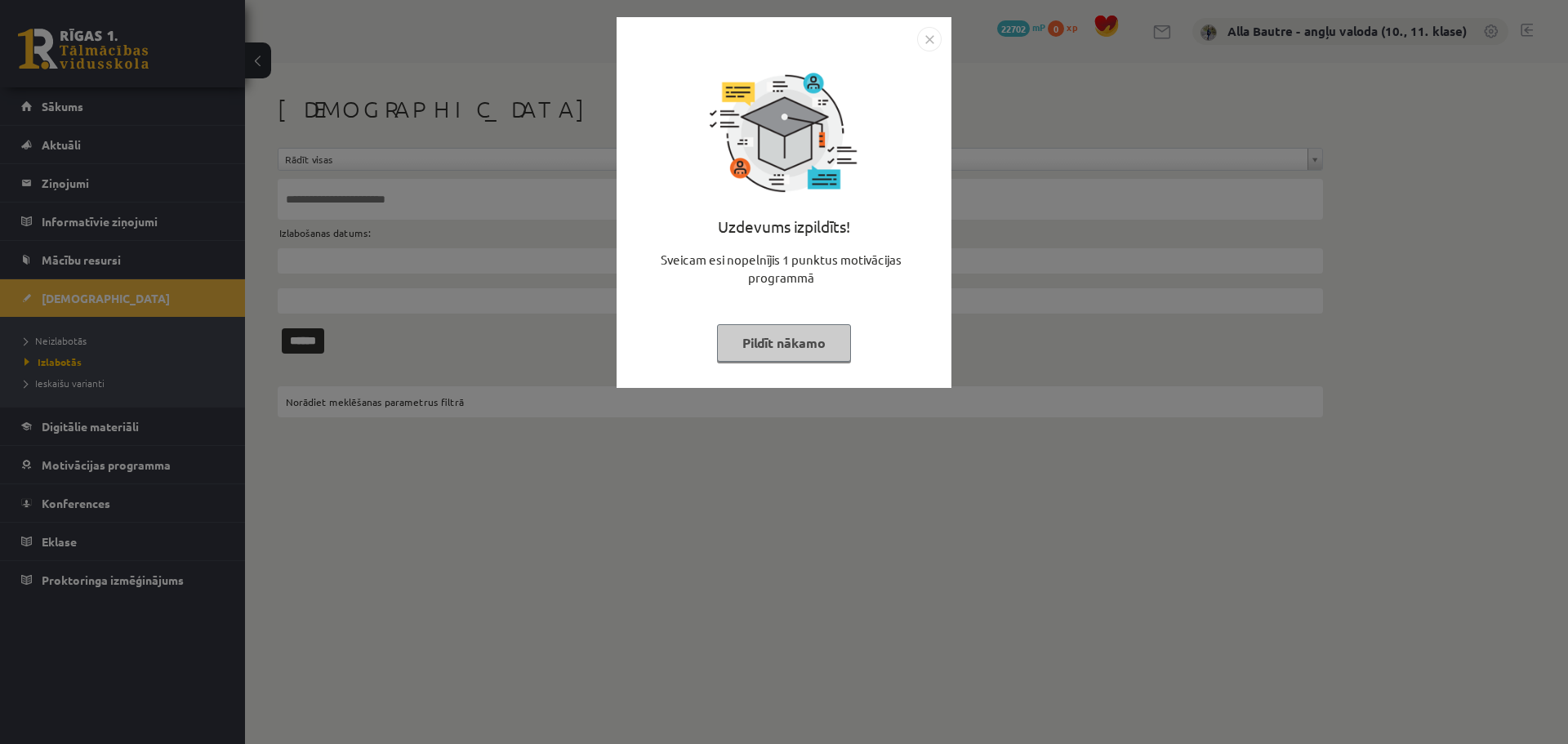
click at [790, 341] on button "Pildīt nākamo" at bounding box center [784, 342] width 134 height 37
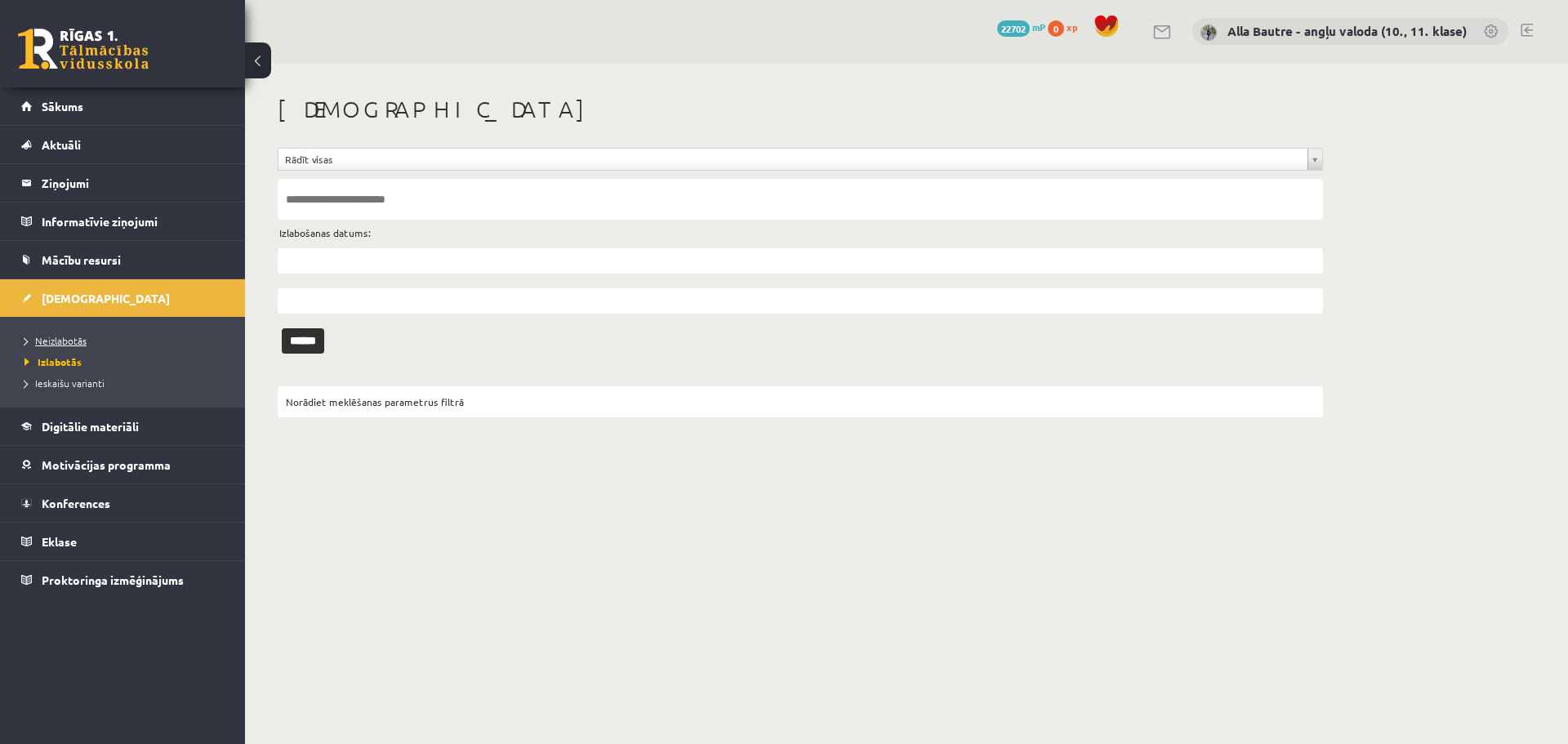
click at [61, 339] on span "Neizlabotās" at bounding box center [55, 340] width 62 height 13
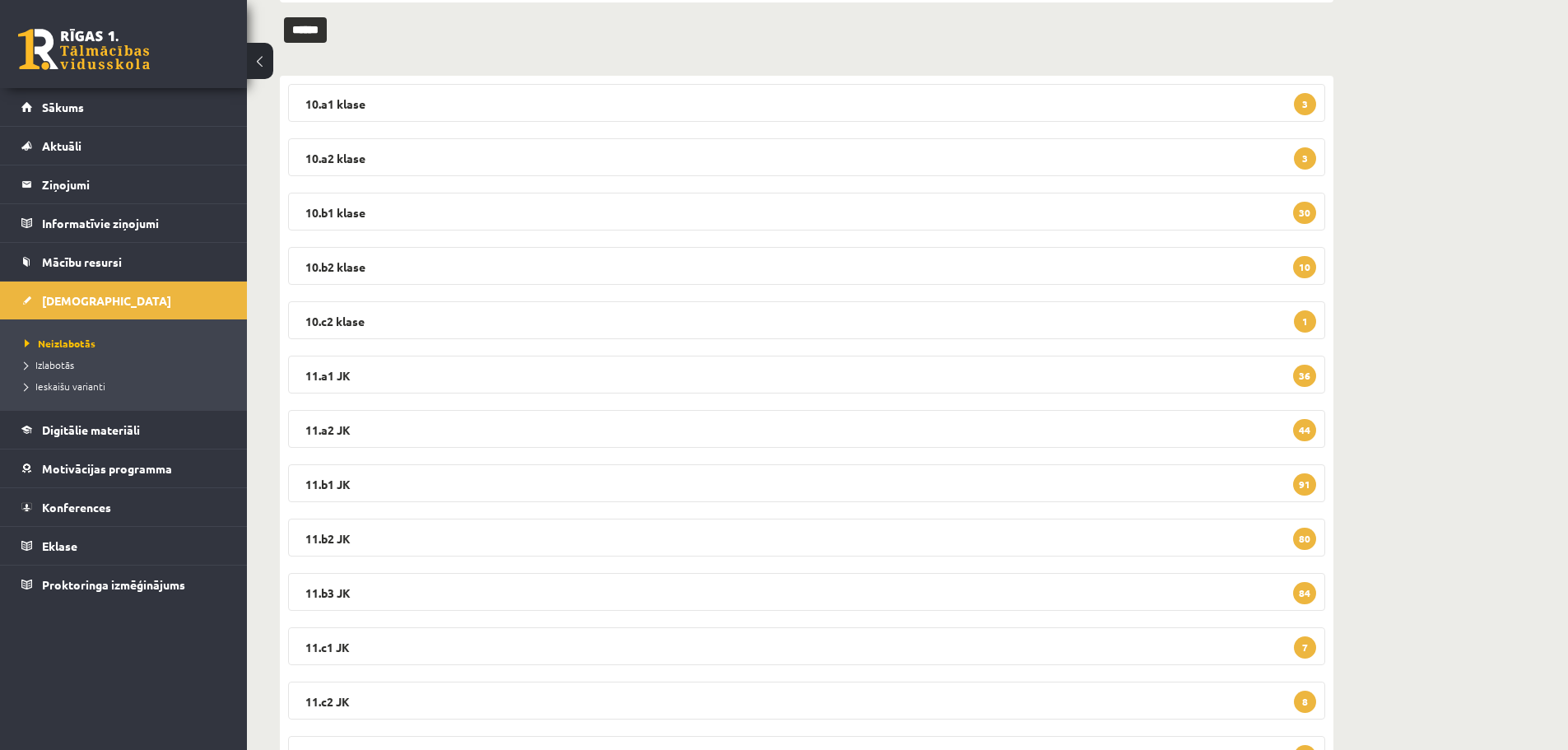
scroll to position [218, 0]
click at [340, 103] on legend "10.a1 [PERSON_NAME] 3" at bounding box center [807, 103] width 1037 height 38
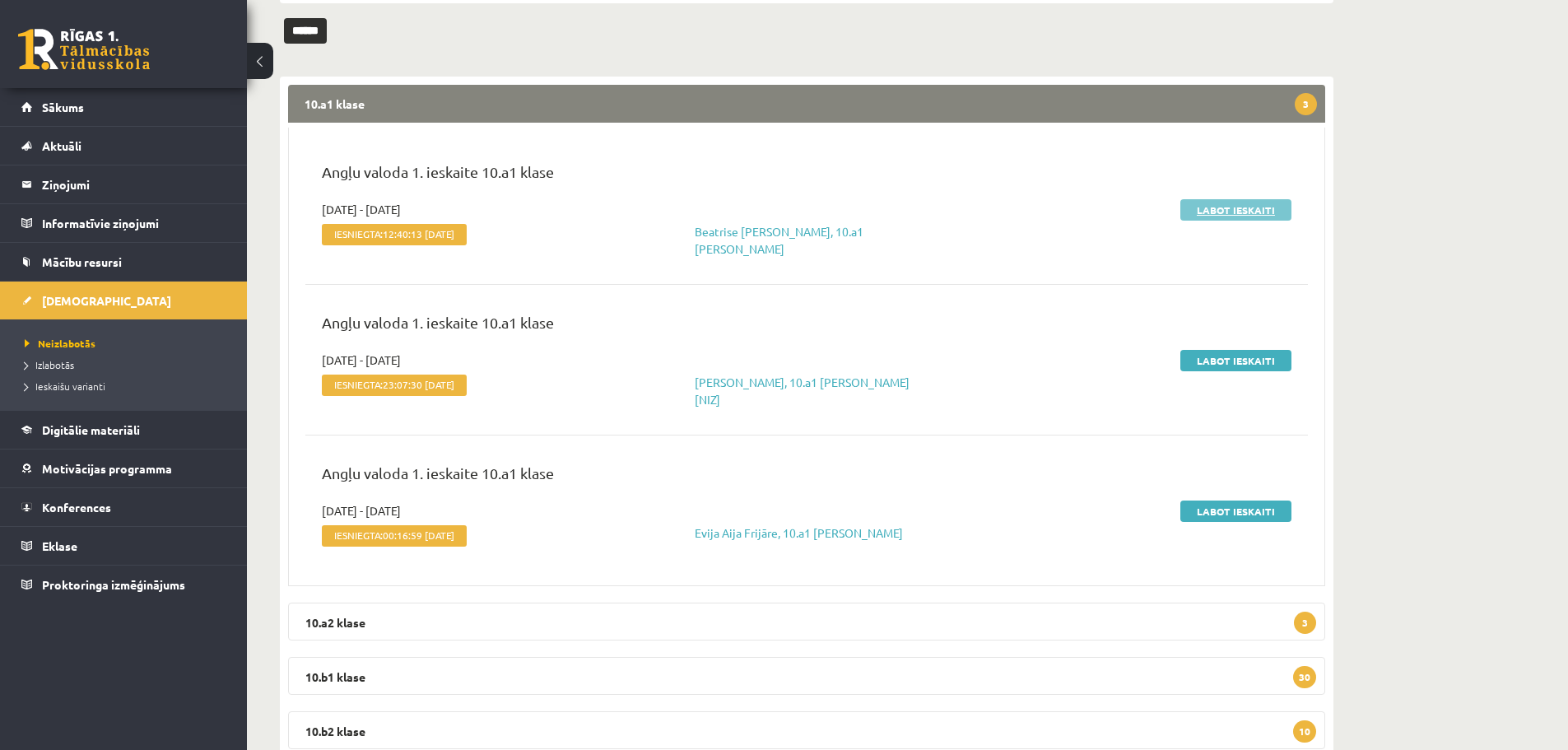
click at [1207, 206] on link "Labot ieskaiti" at bounding box center [1236, 209] width 111 height 21
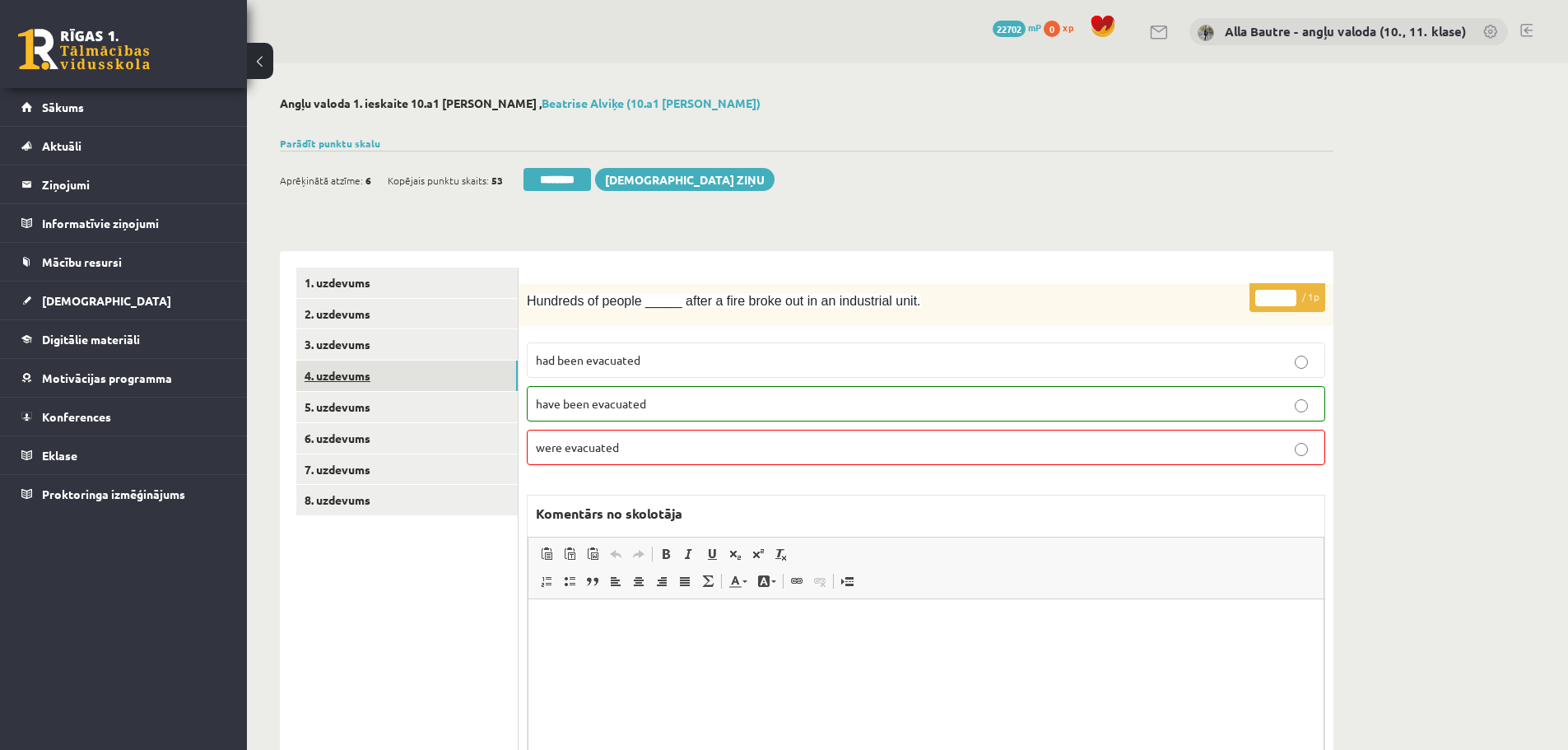
click at [364, 373] on link "4. uzdevums" at bounding box center [406, 376] width 222 height 31
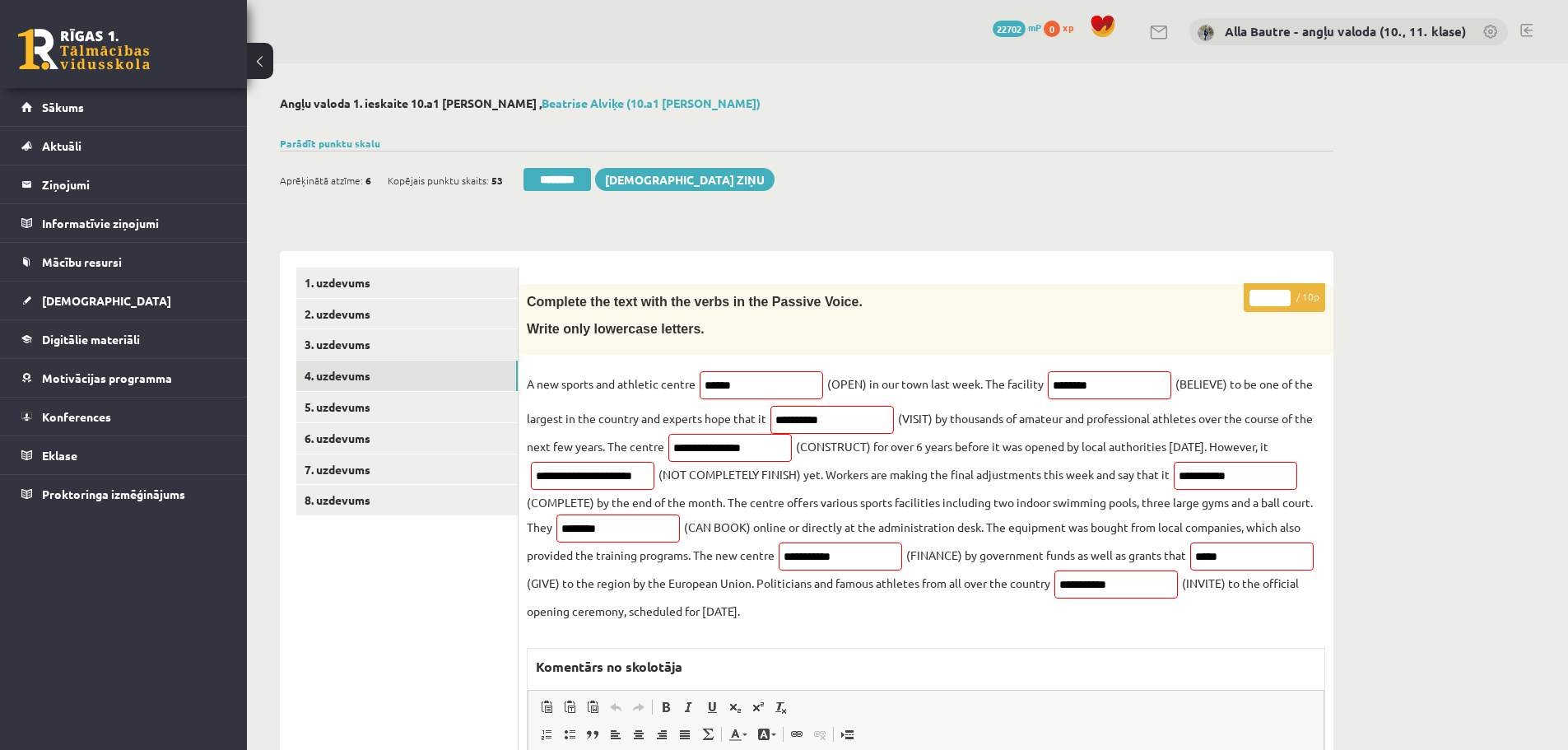
type input "*"
click at [1279, 295] on input "*" at bounding box center [1270, 298] width 41 height 17
click at [376, 404] on link "5. uzdevums" at bounding box center [406, 407] width 222 height 31
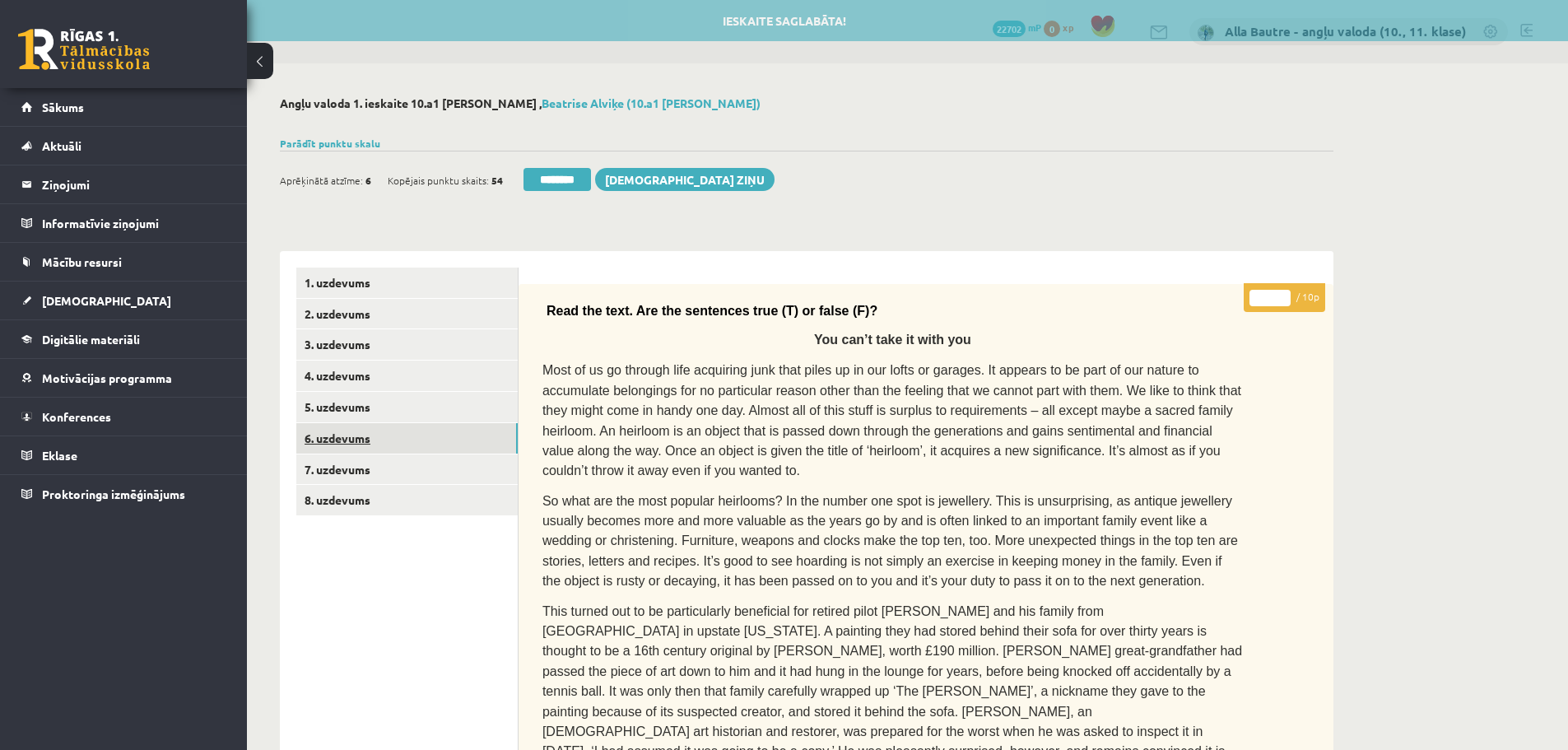
click at [364, 435] on link "6. uzdevums" at bounding box center [406, 438] width 222 height 31
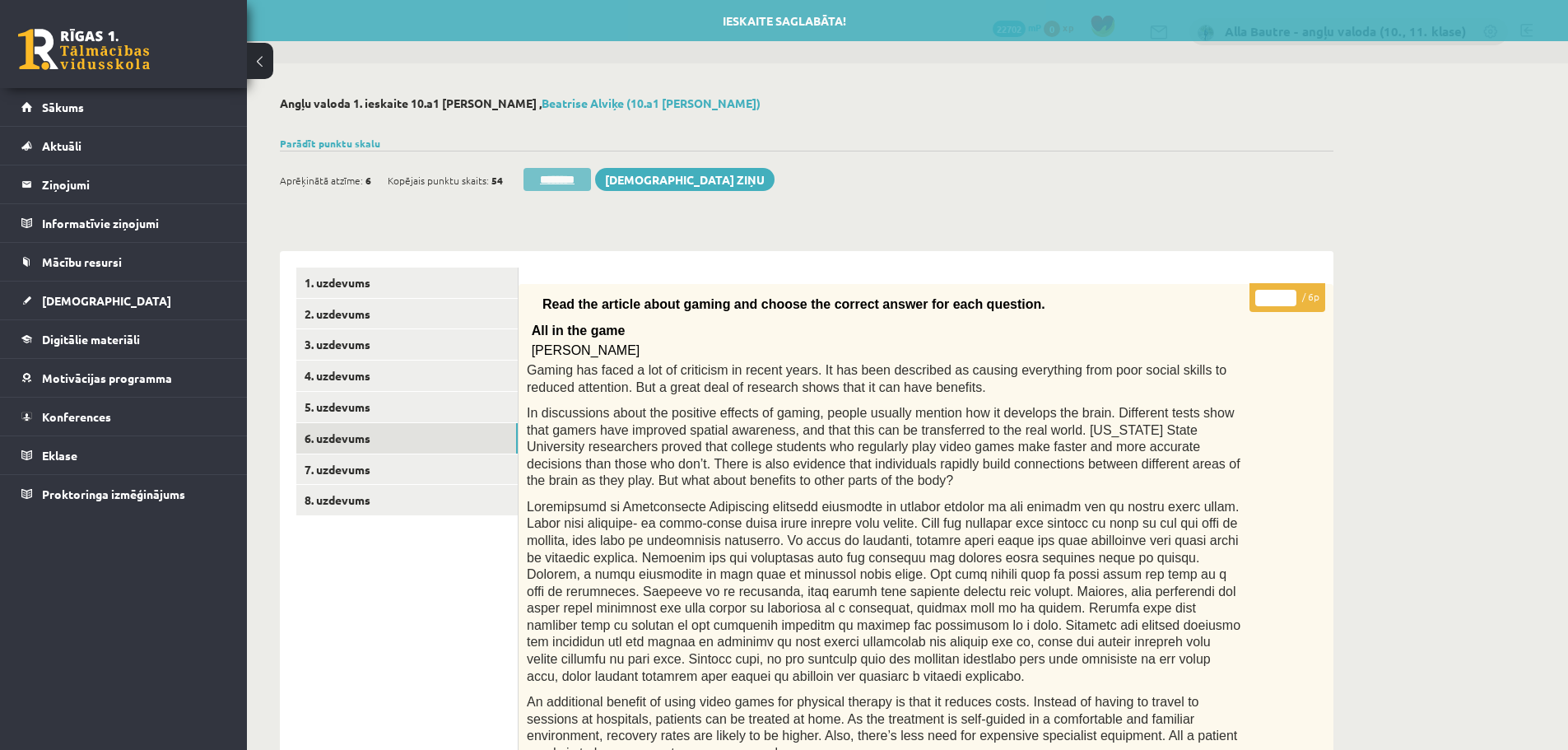
click at [569, 178] on input "********" at bounding box center [557, 180] width 67 height 23
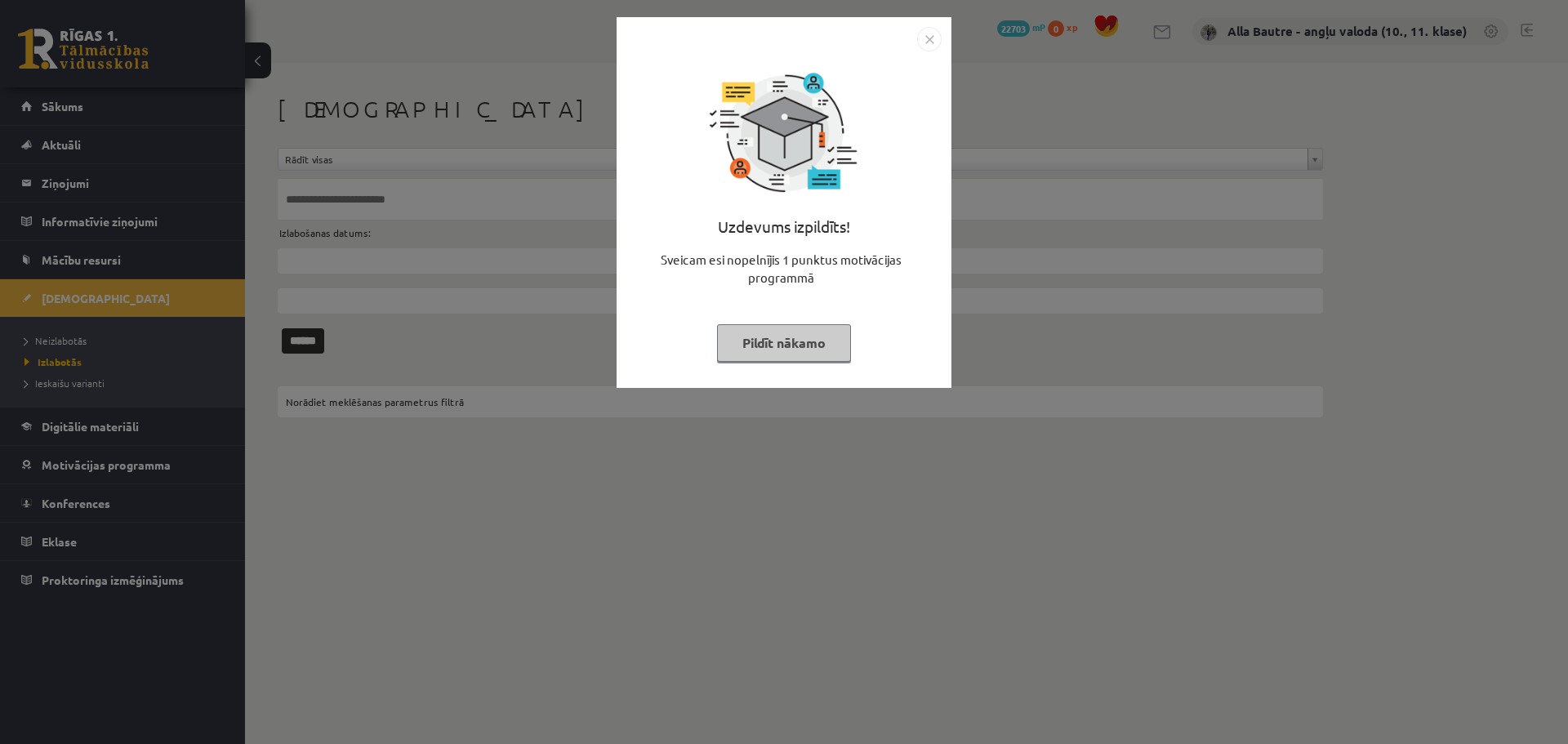
click at [928, 39] on img "Close" at bounding box center [929, 39] width 24 height 24
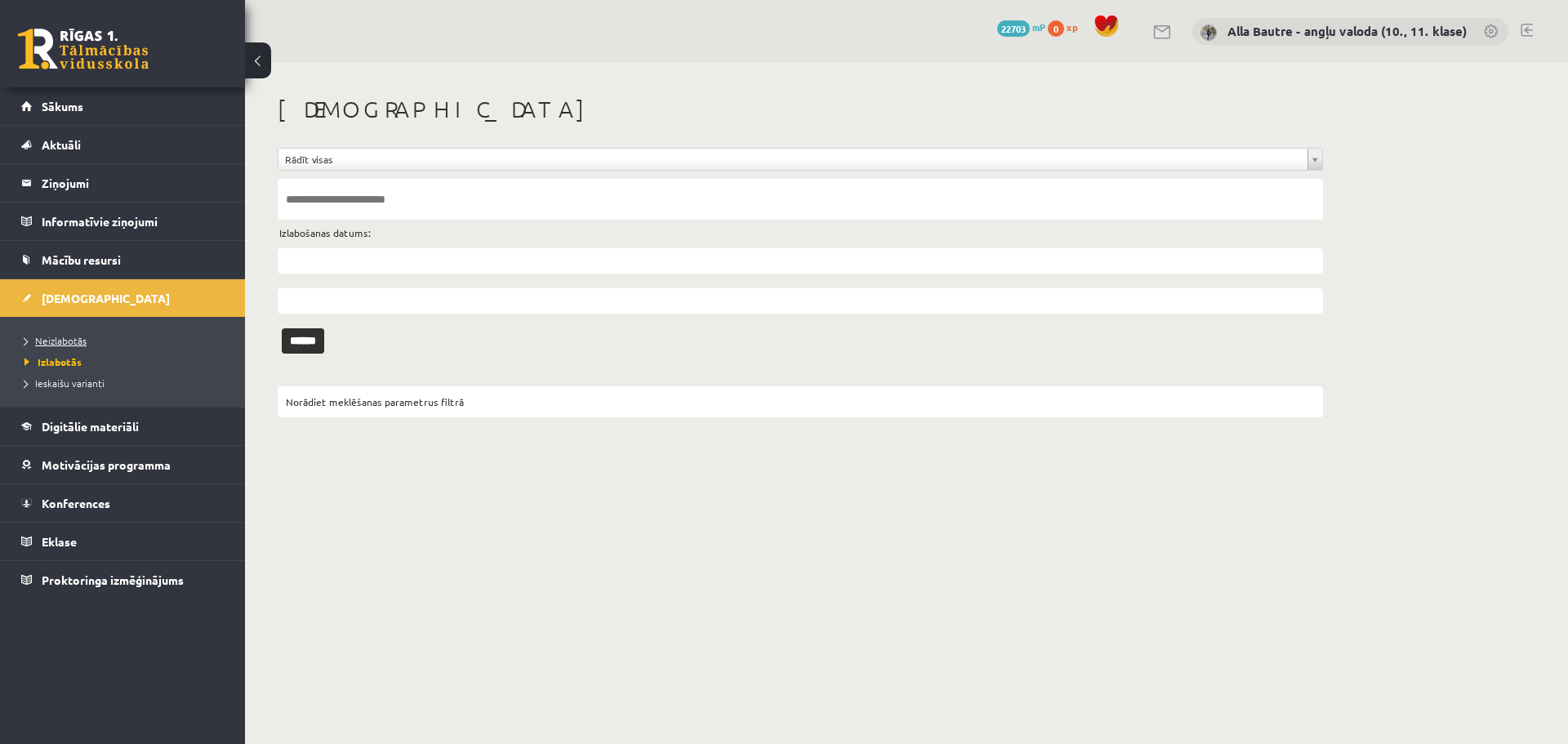
click at [83, 338] on span "Neizlabotās" at bounding box center [55, 340] width 62 height 13
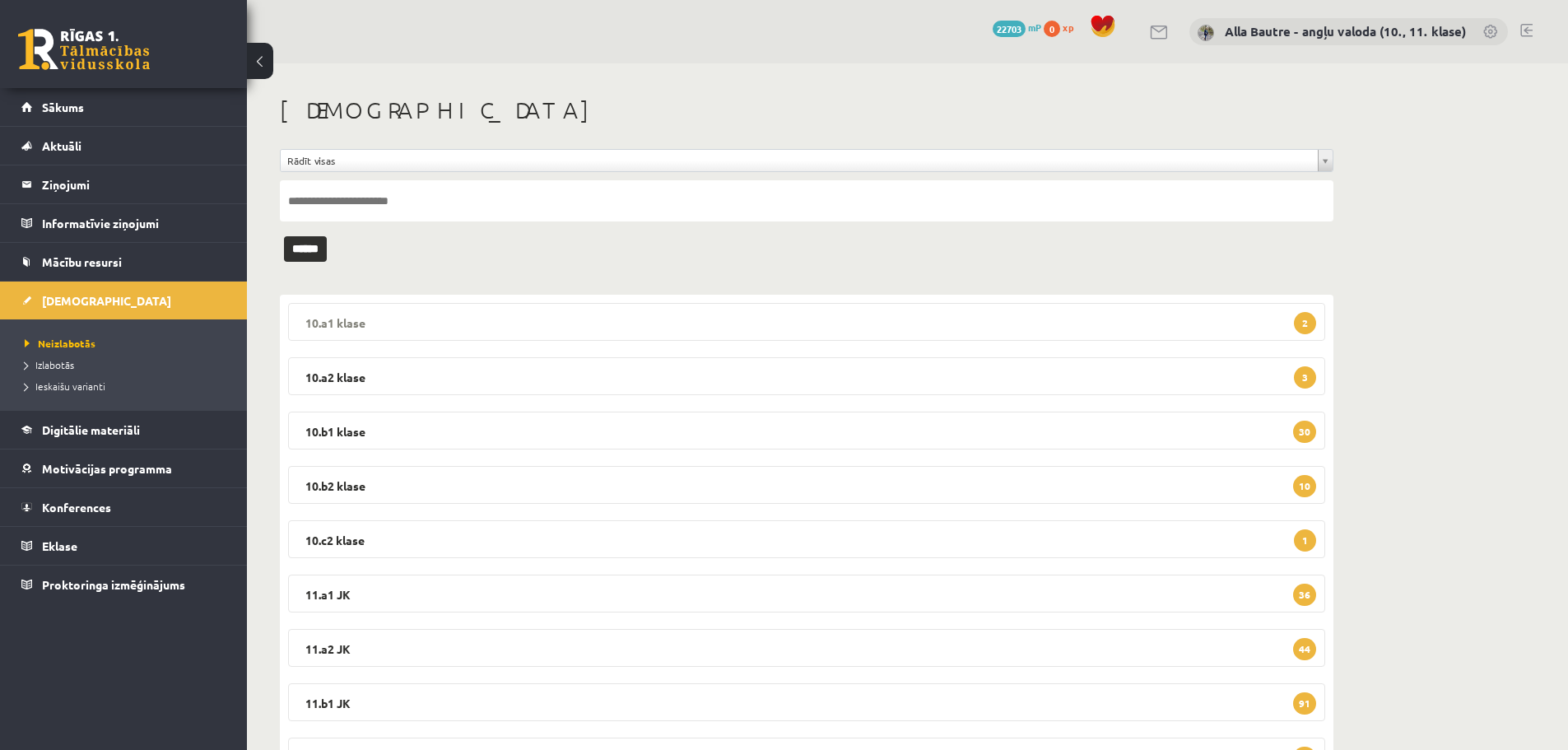
click at [323, 322] on legend "10.a1 klase 2" at bounding box center [807, 322] width 1037 height 38
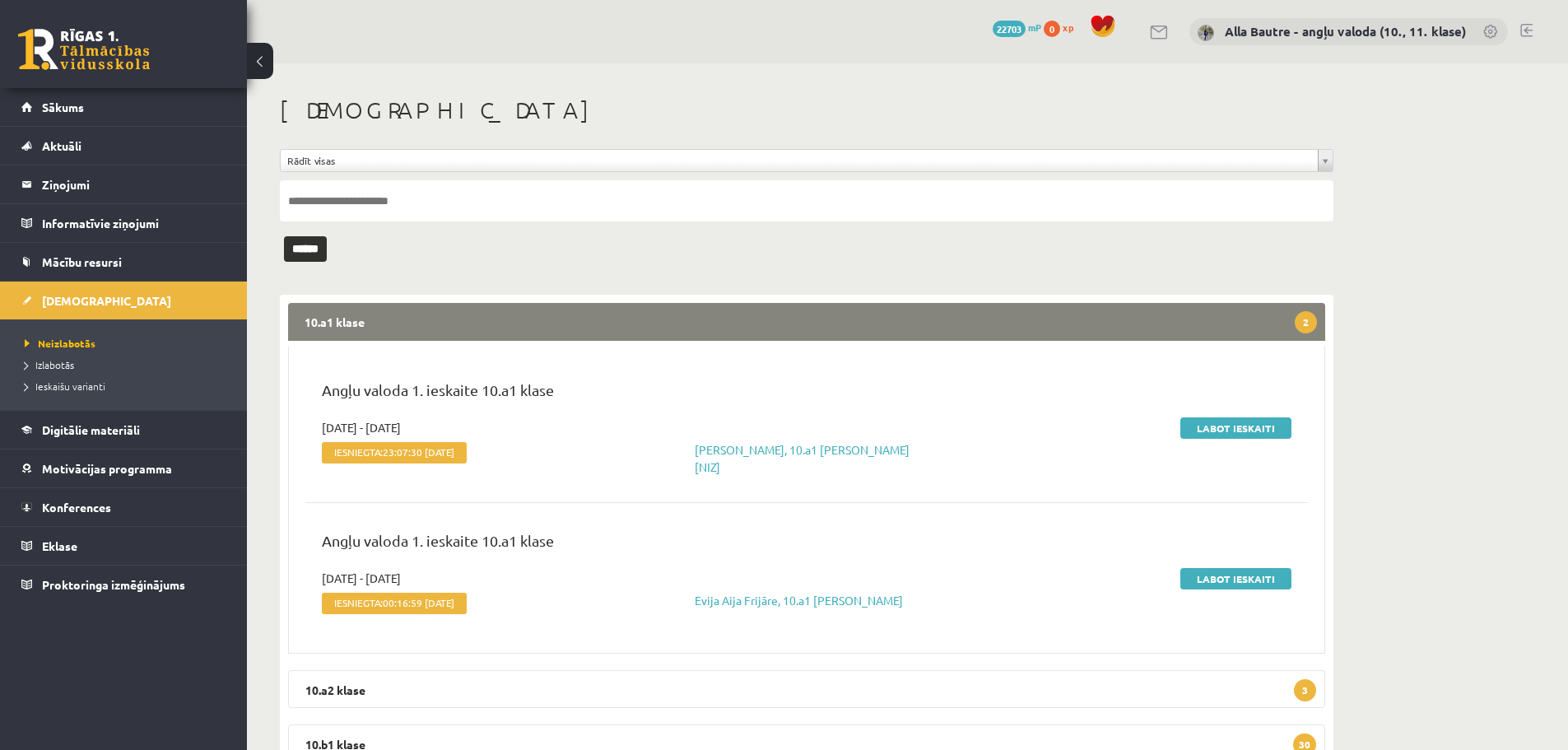
scroll to position [82, 0]
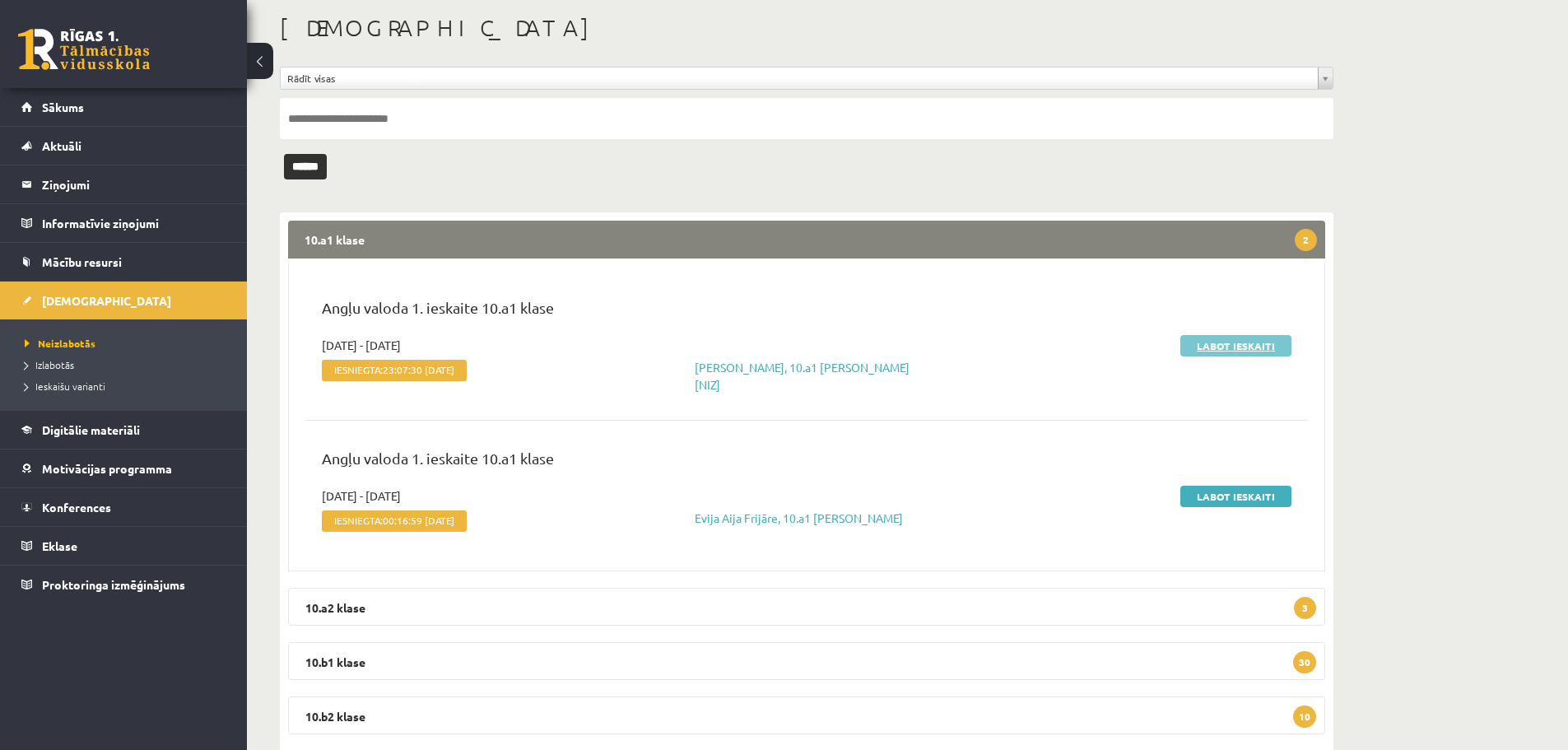
click at [1260, 344] on link "Labot ieskaiti" at bounding box center [1236, 345] width 111 height 21
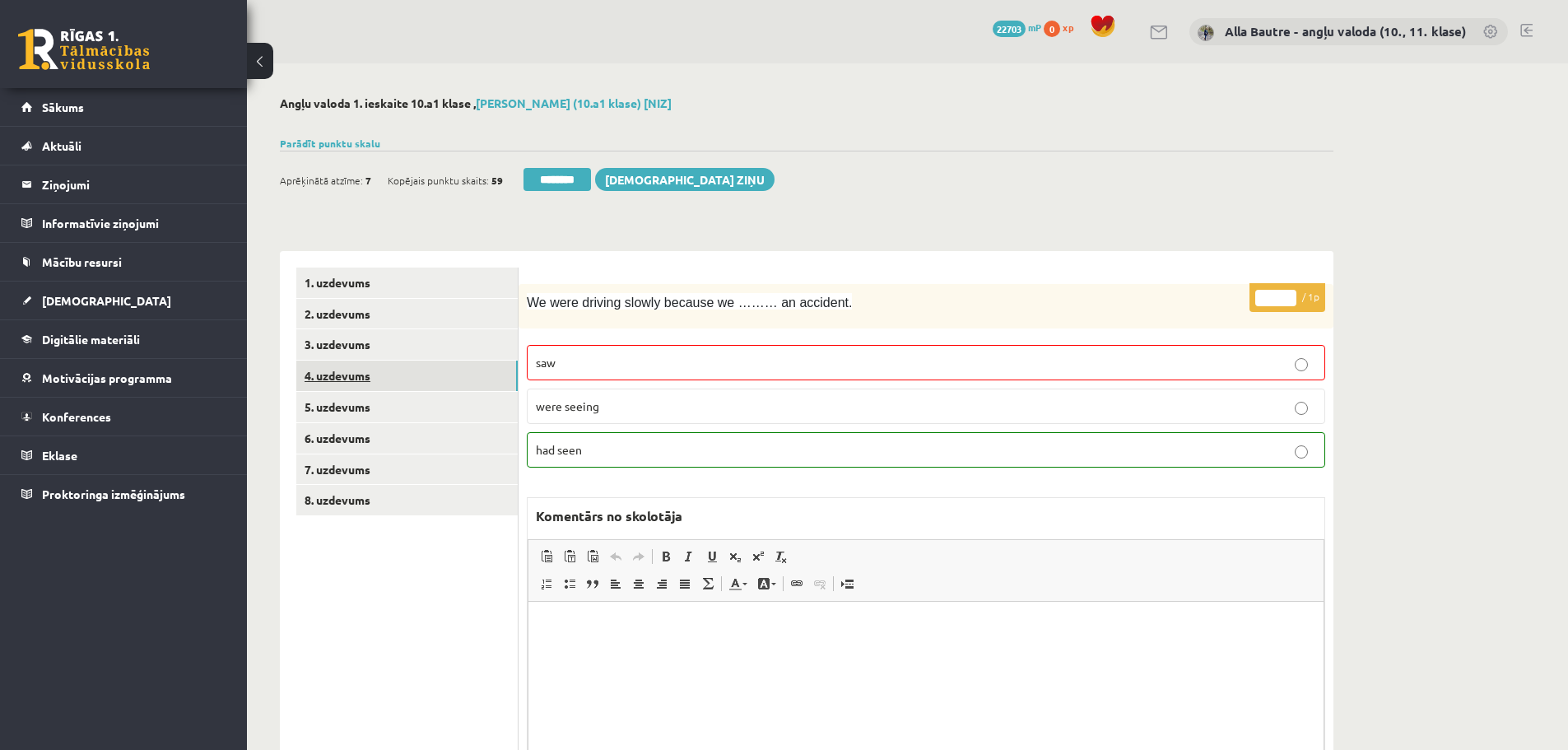
click at [339, 372] on link "4. uzdevums" at bounding box center [406, 376] width 222 height 31
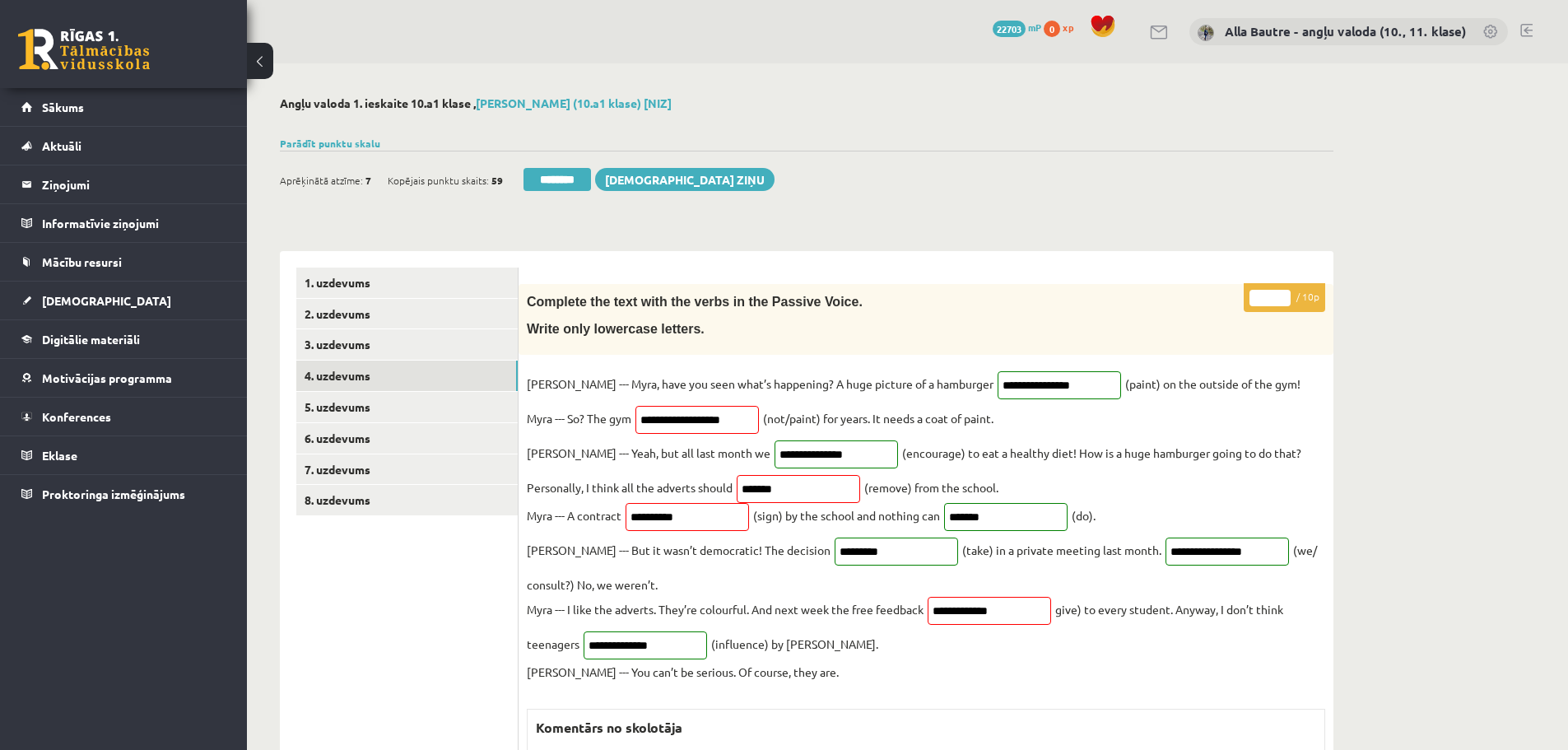
click at [1284, 295] on input "*" at bounding box center [1270, 298] width 41 height 17
type input "*"
click at [1284, 295] on input "*" at bounding box center [1270, 298] width 41 height 17
click at [352, 401] on link "5. uzdevums" at bounding box center [406, 407] width 222 height 31
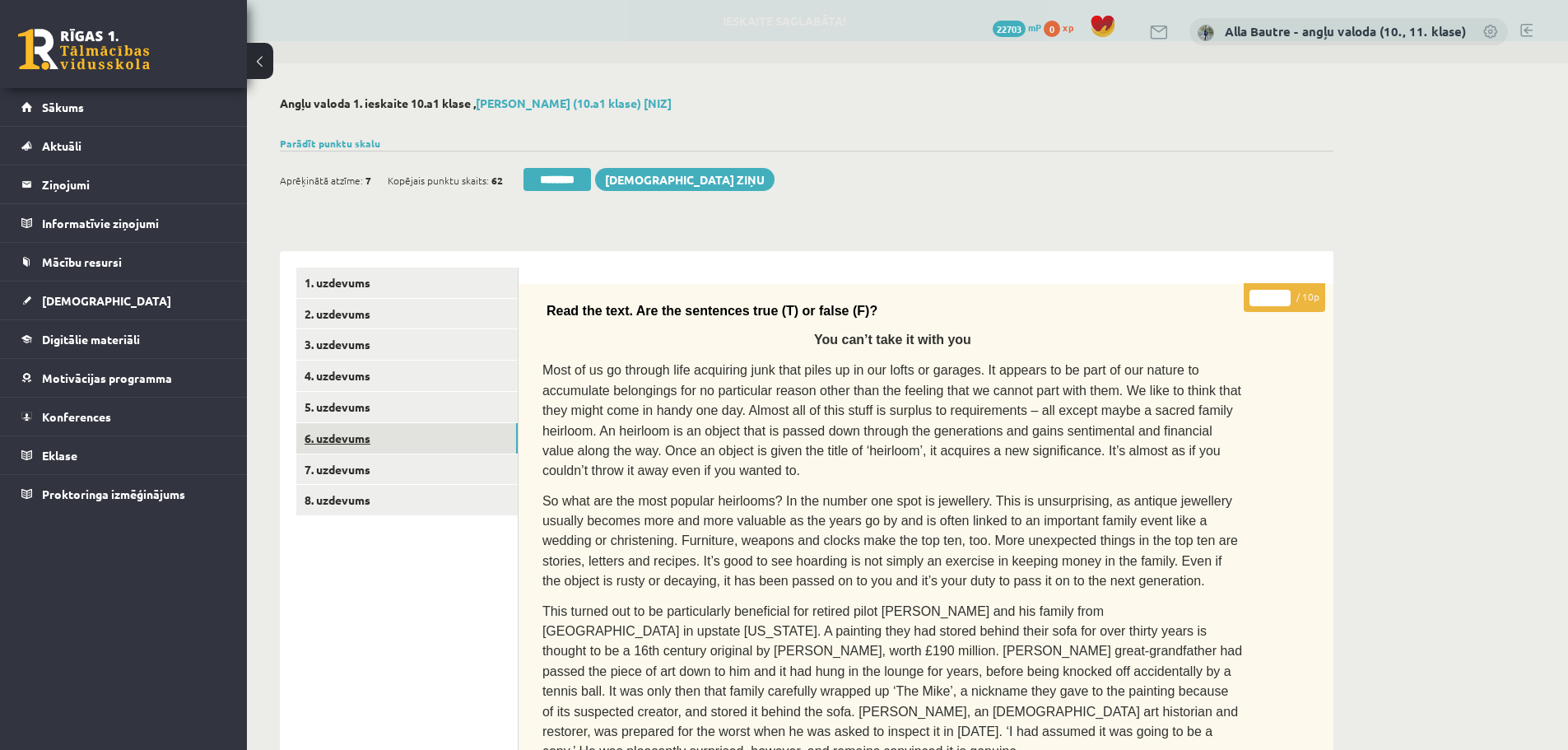
click at [359, 437] on link "6. uzdevums" at bounding box center [406, 438] width 222 height 31
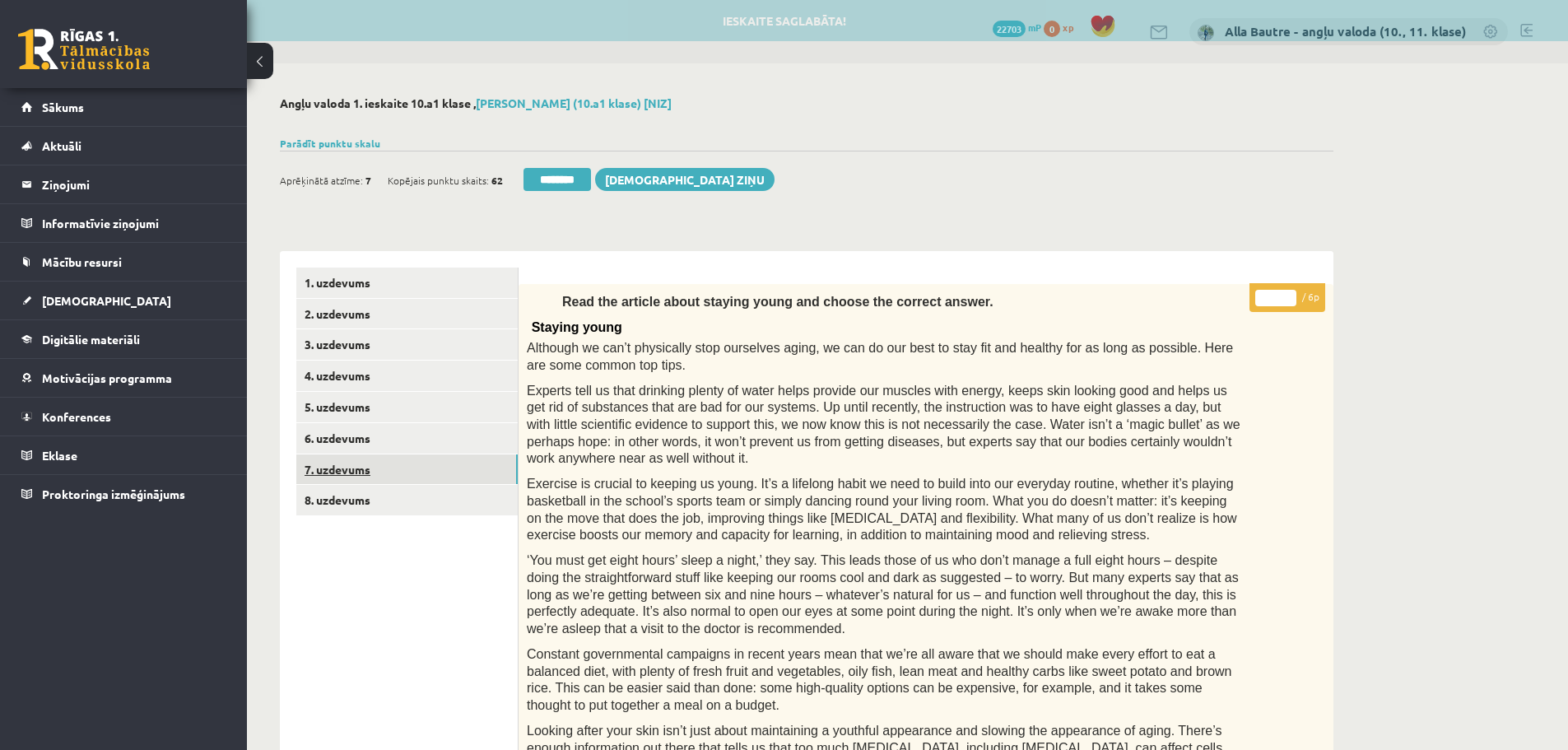
click at [332, 471] on link "7. uzdevums" at bounding box center [406, 470] width 222 height 31
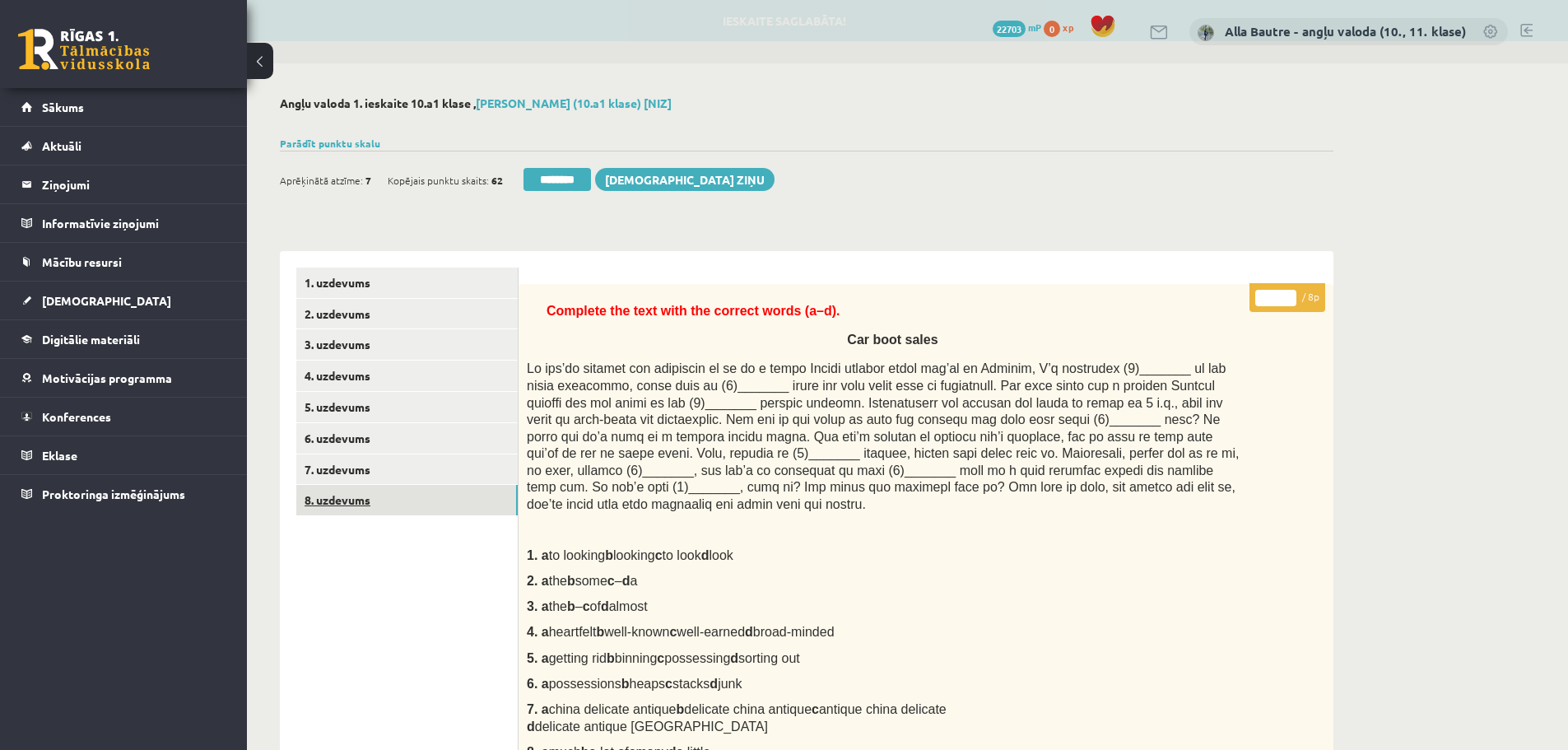
click at [340, 496] on link "8. uzdevums" at bounding box center [406, 500] width 222 height 31
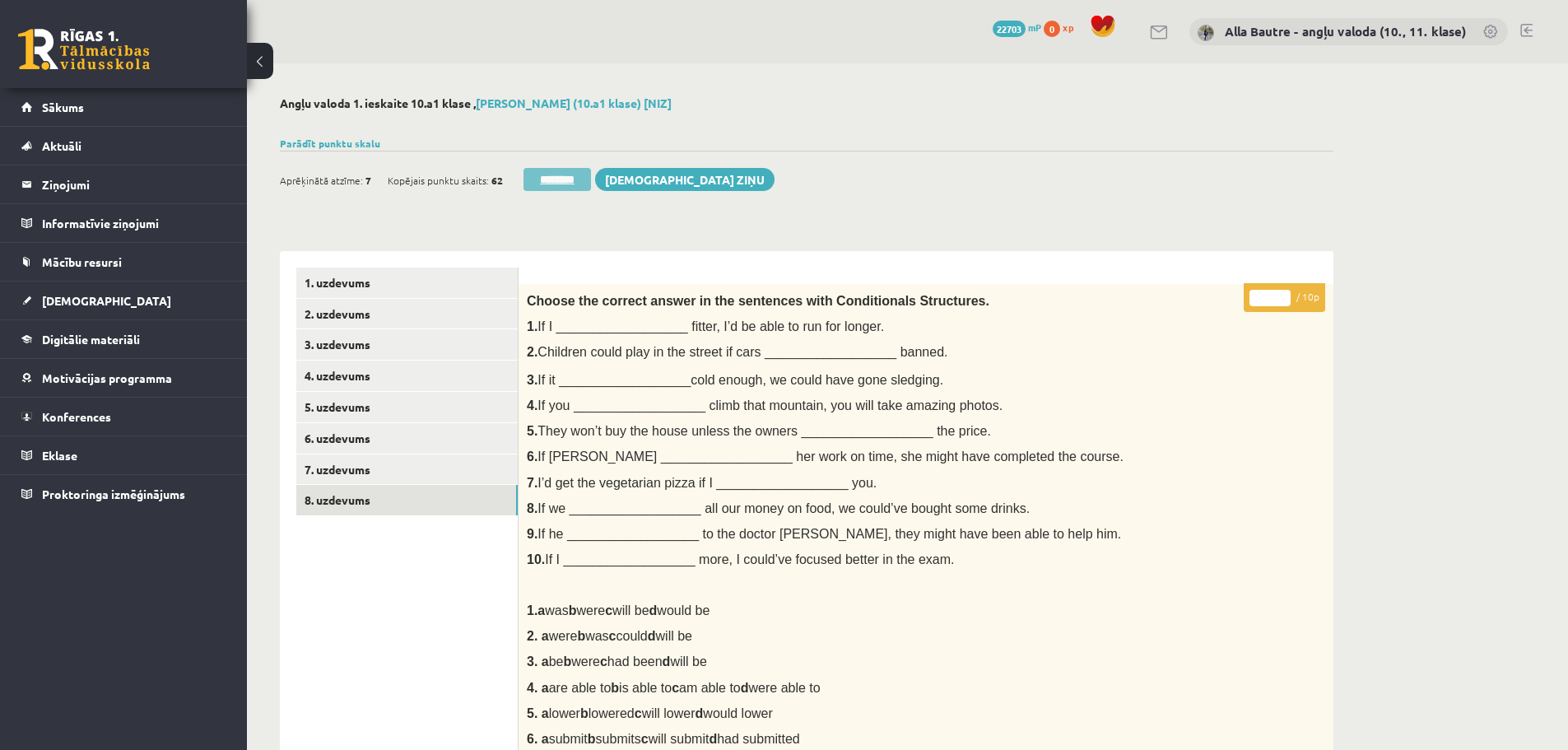
click at [579, 183] on input "********" at bounding box center [557, 180] width 67 height 23
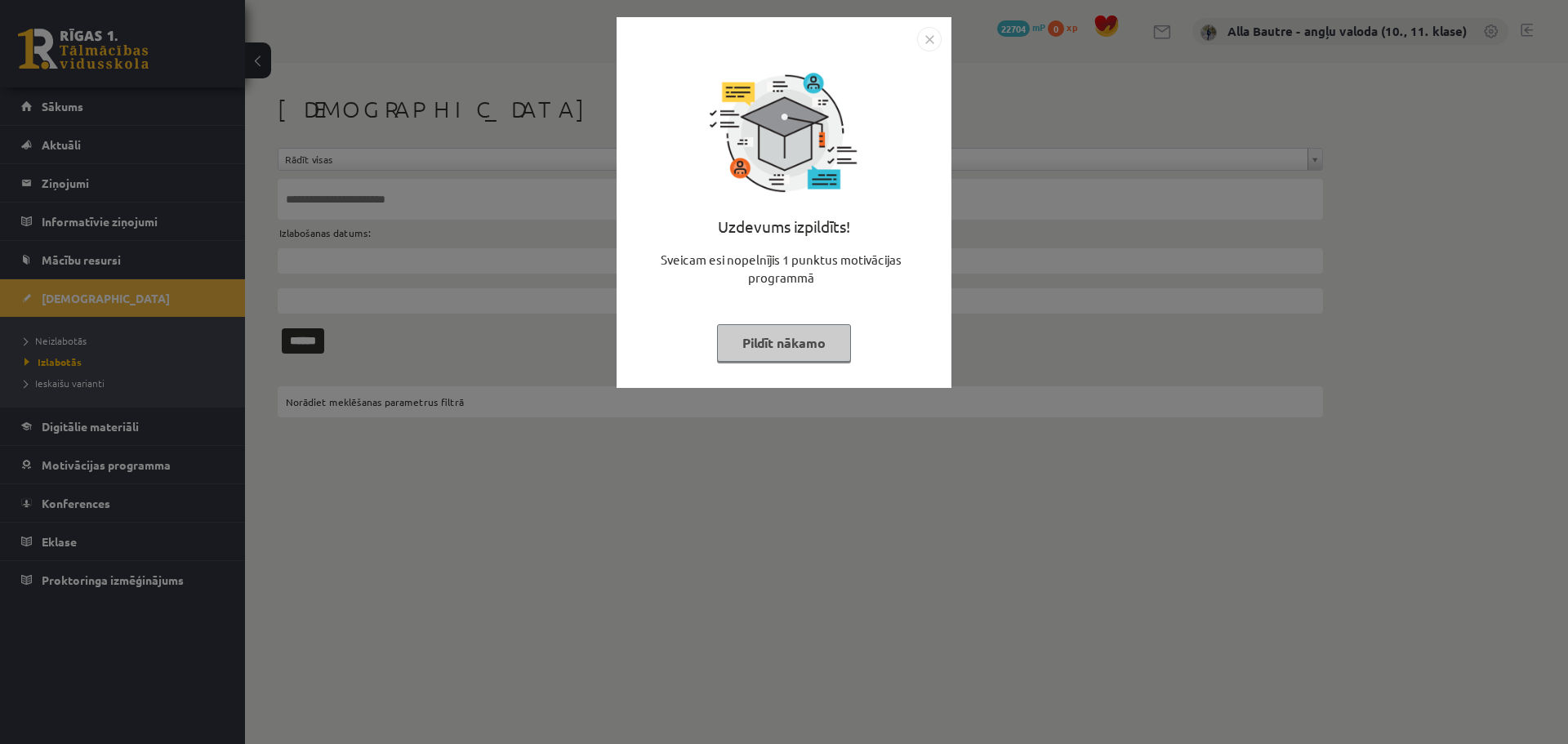
click at [927, 40] on img "Close" at bounding box center [929, 39] width 24 height 24
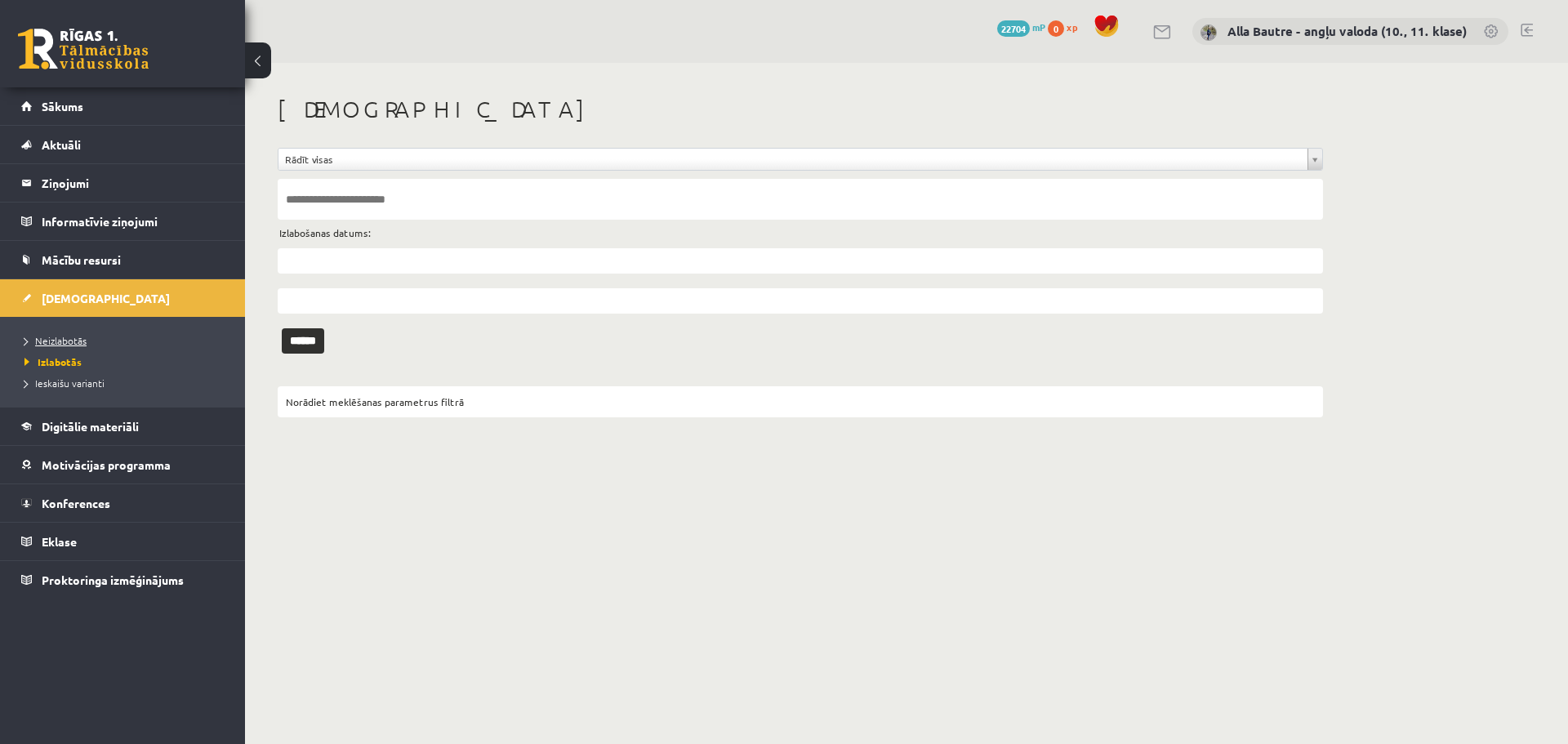
click at [51, 333] on link "Neizlabotās" at bounding box center [126, 340] width 204 height 15
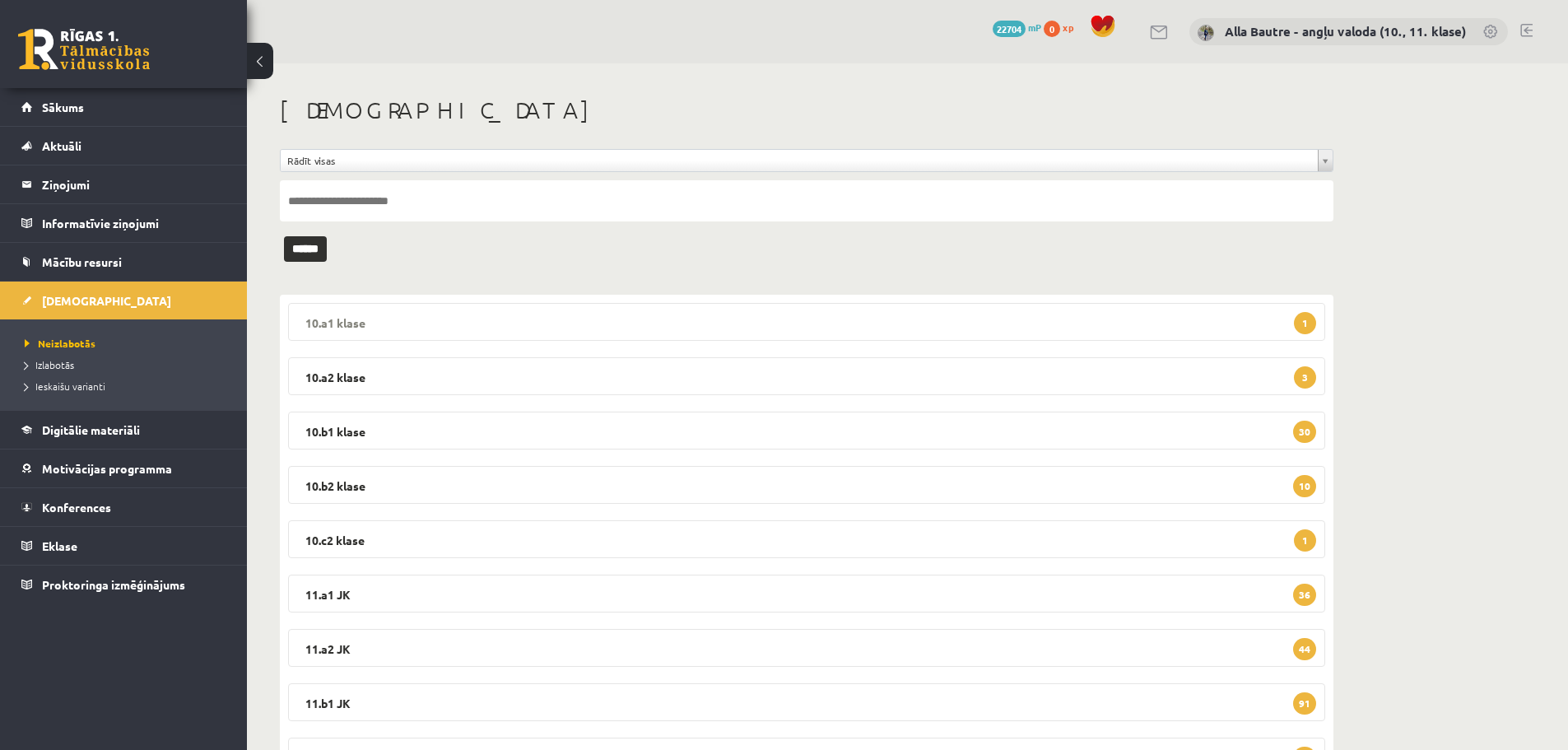
click at [327, 321] on legend "10.a1 klase 1" at bounding box center [807, 322] width 1037 height 38
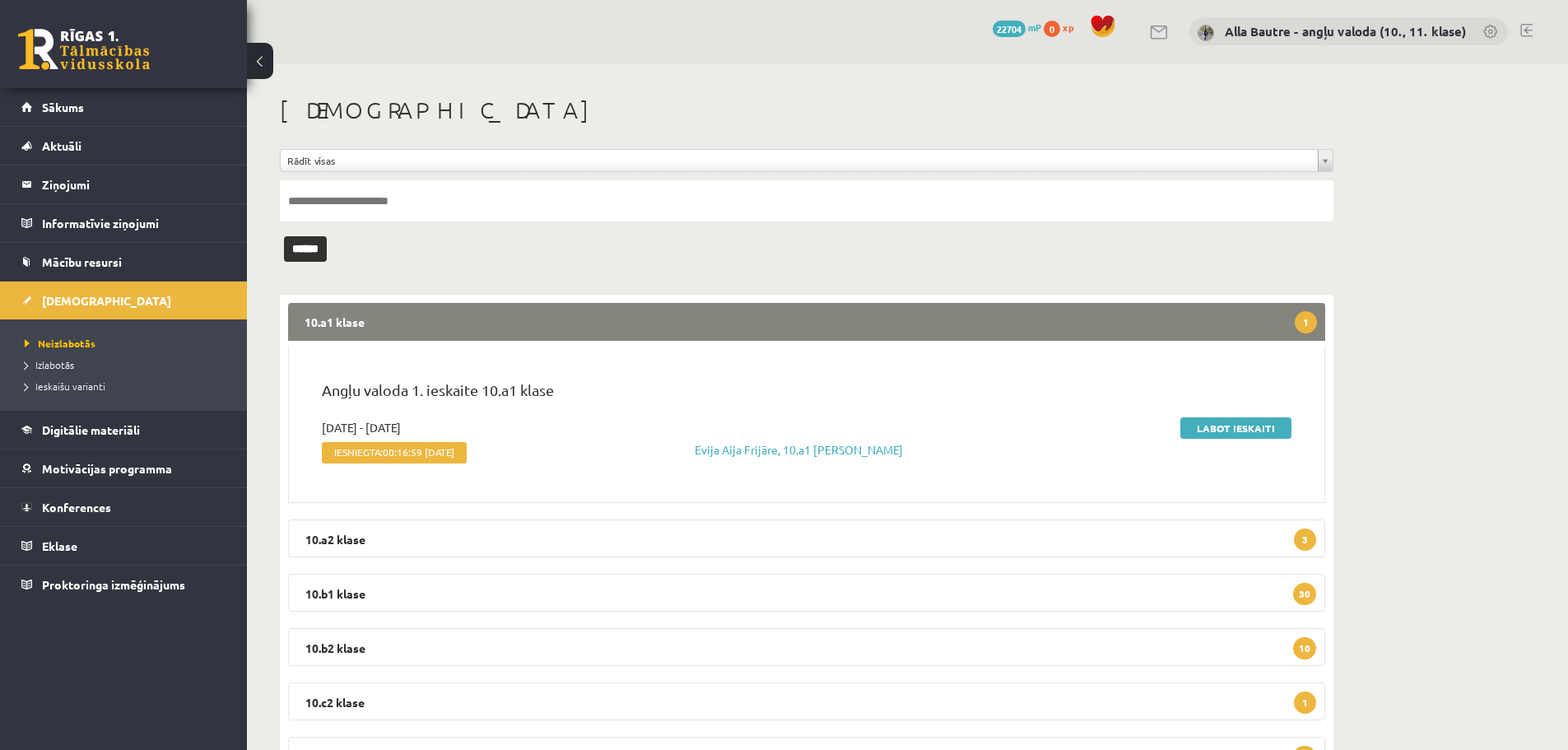
scroll to position [82, 0]
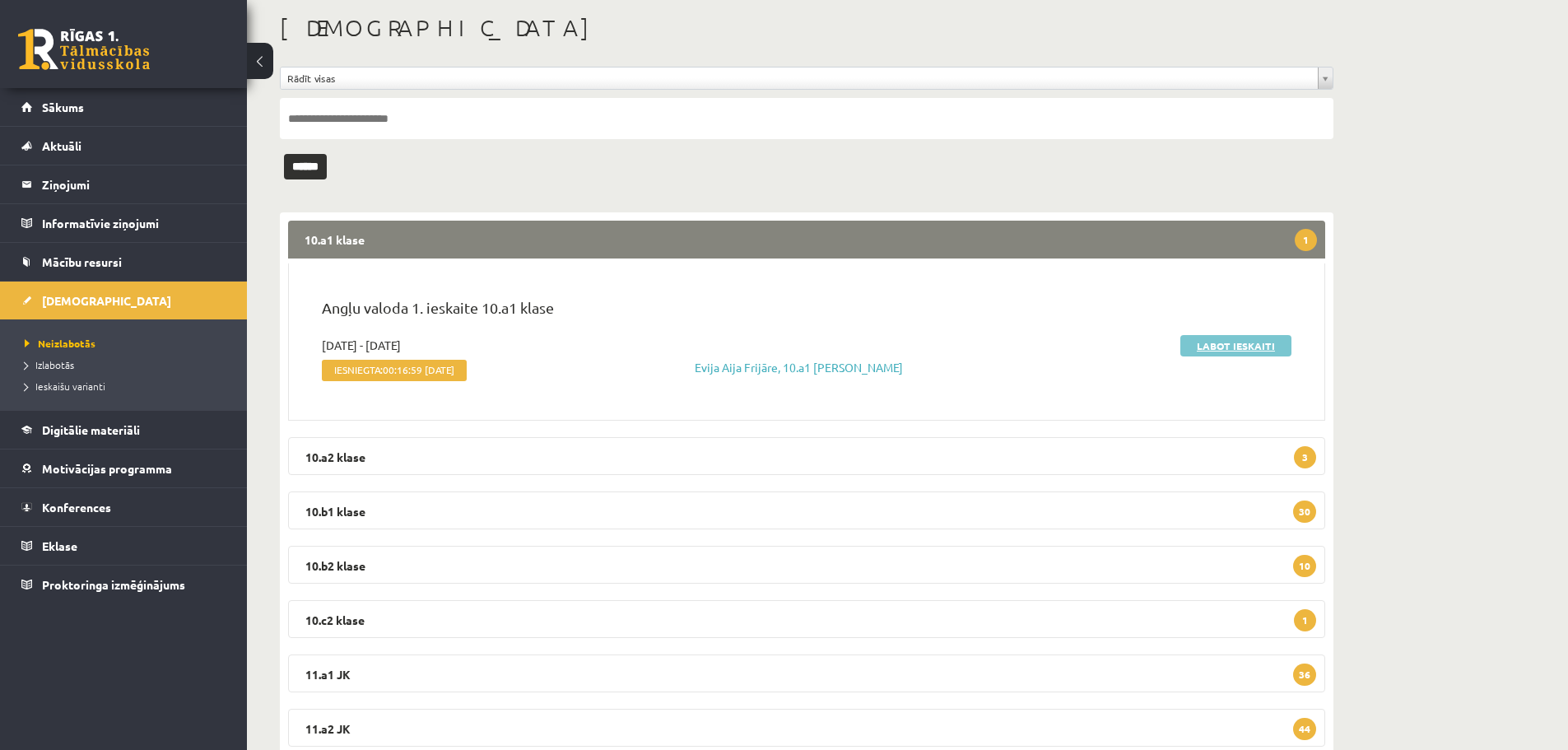
click at [1231, 338] on link "Labot ieskaiti" at bounding box center [1236, 345] width 111 height 21
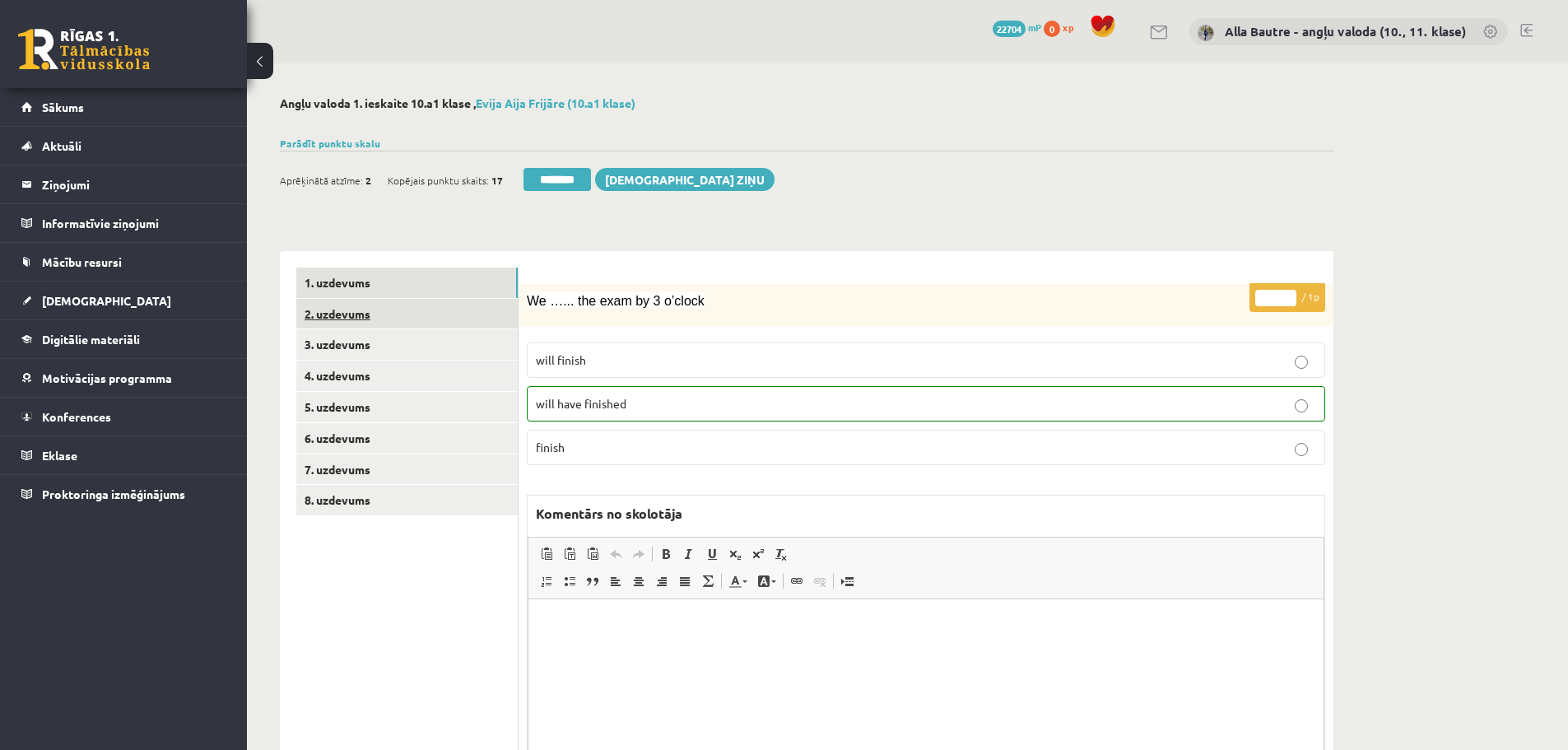
click at [333, 315] on link "2. uzdevums" at bounding box center [406, 314] width 222 height 31
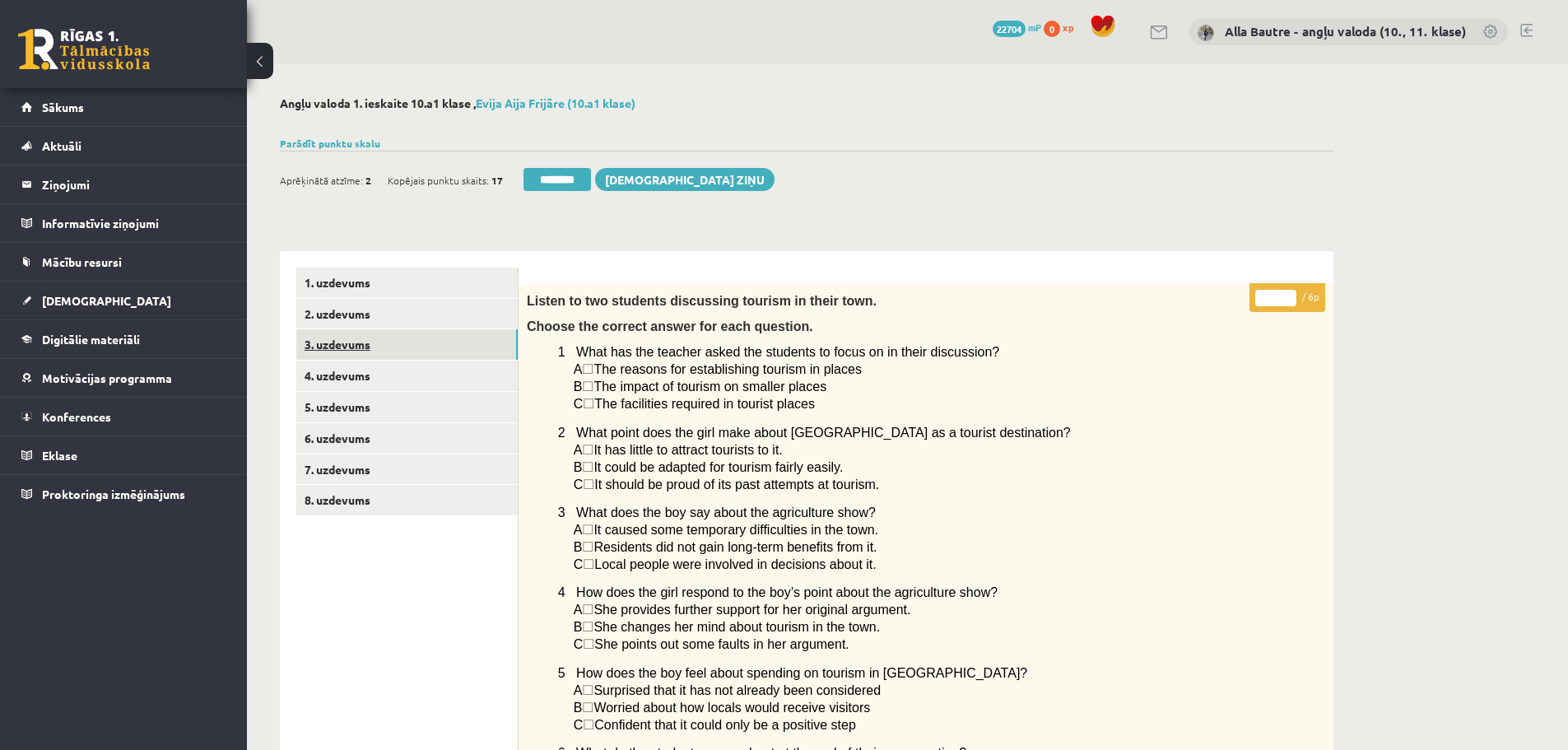
click at [323, 343] on link "3. uzdevums" at bounding box center [406, 344] width 222 height 31
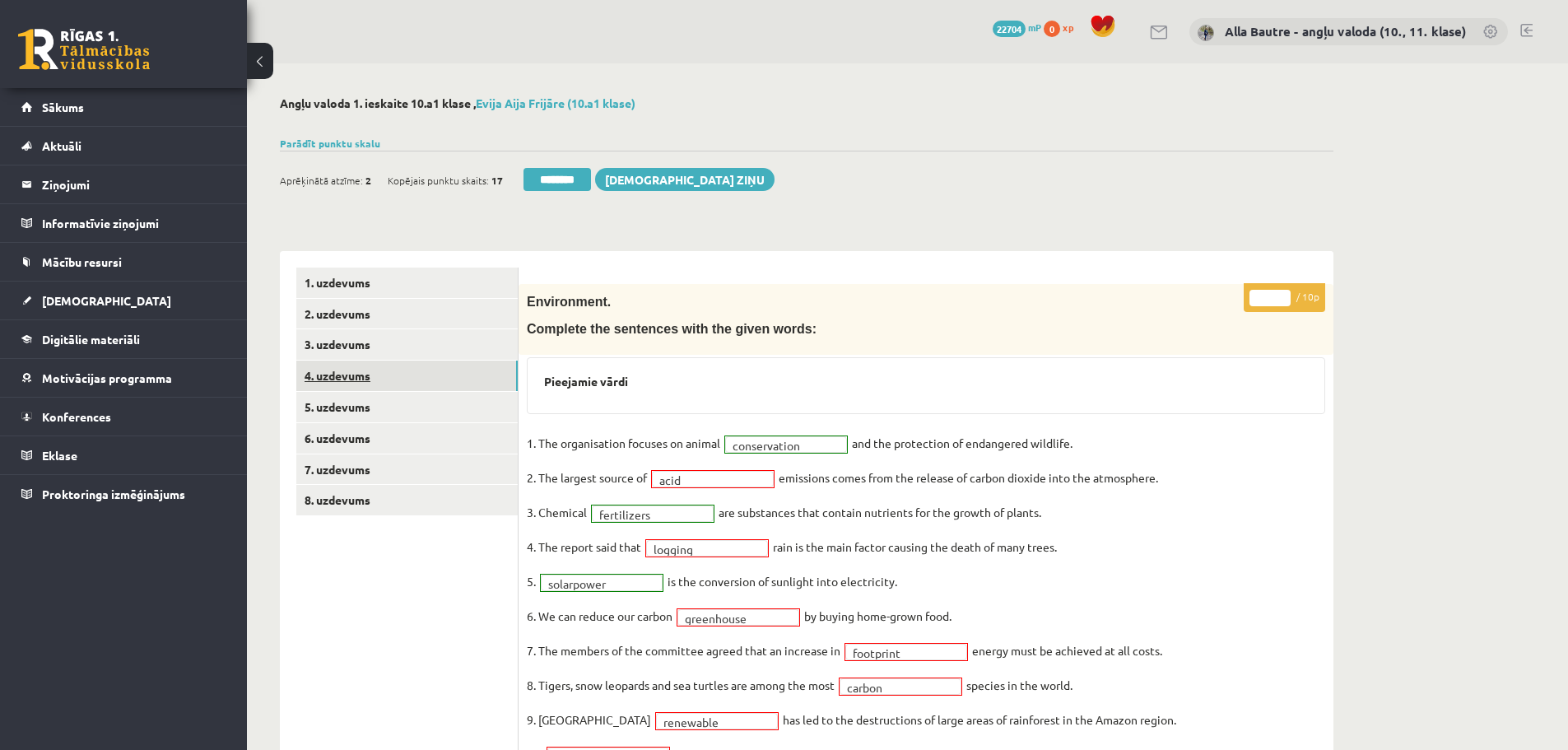
click at [339, 372] on link "4. uzdevums" at bounding box center [406, 376] width 222 height 31
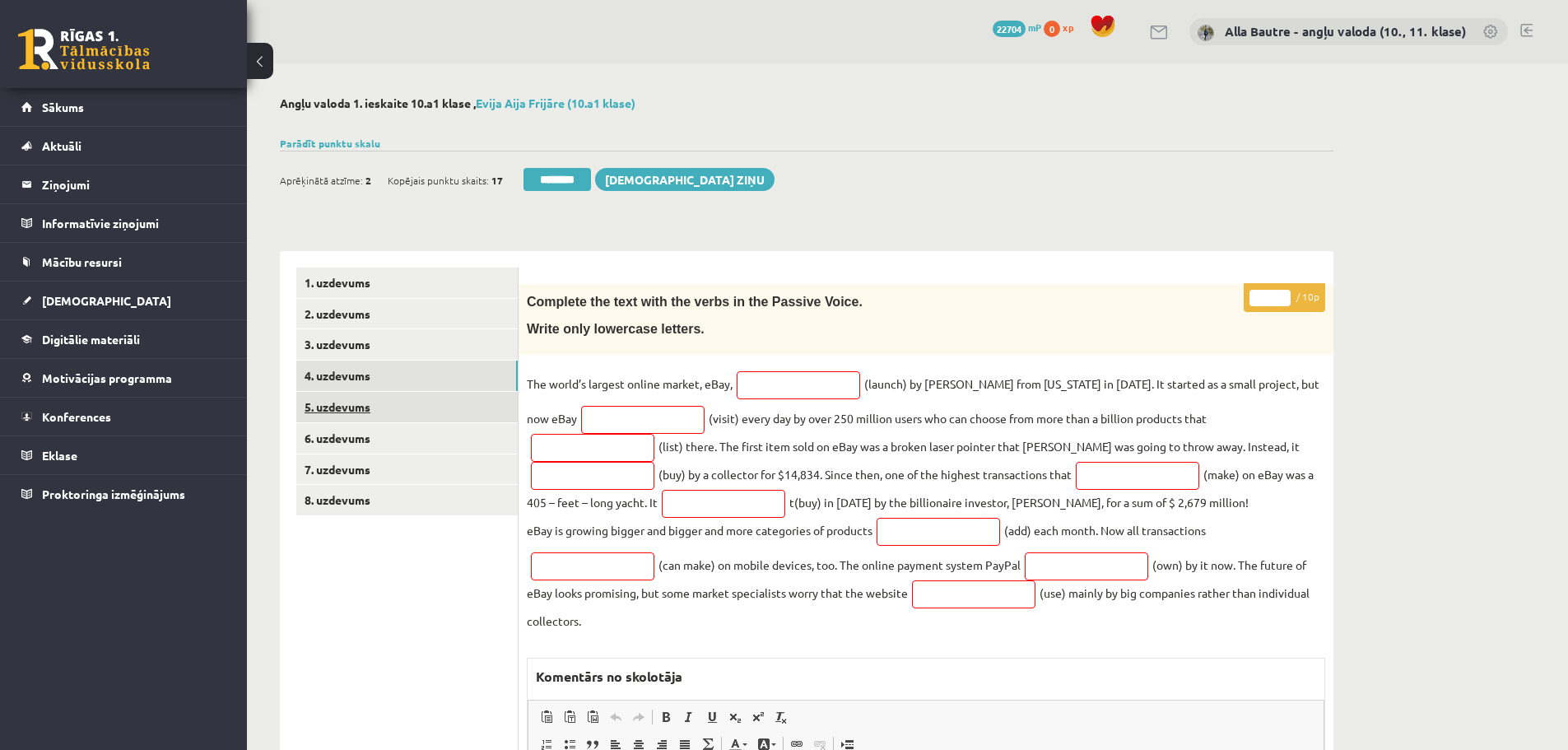
click at [336, 403] on link "5. uzdevums" at bounding box center [406, 407] width 222 height 31
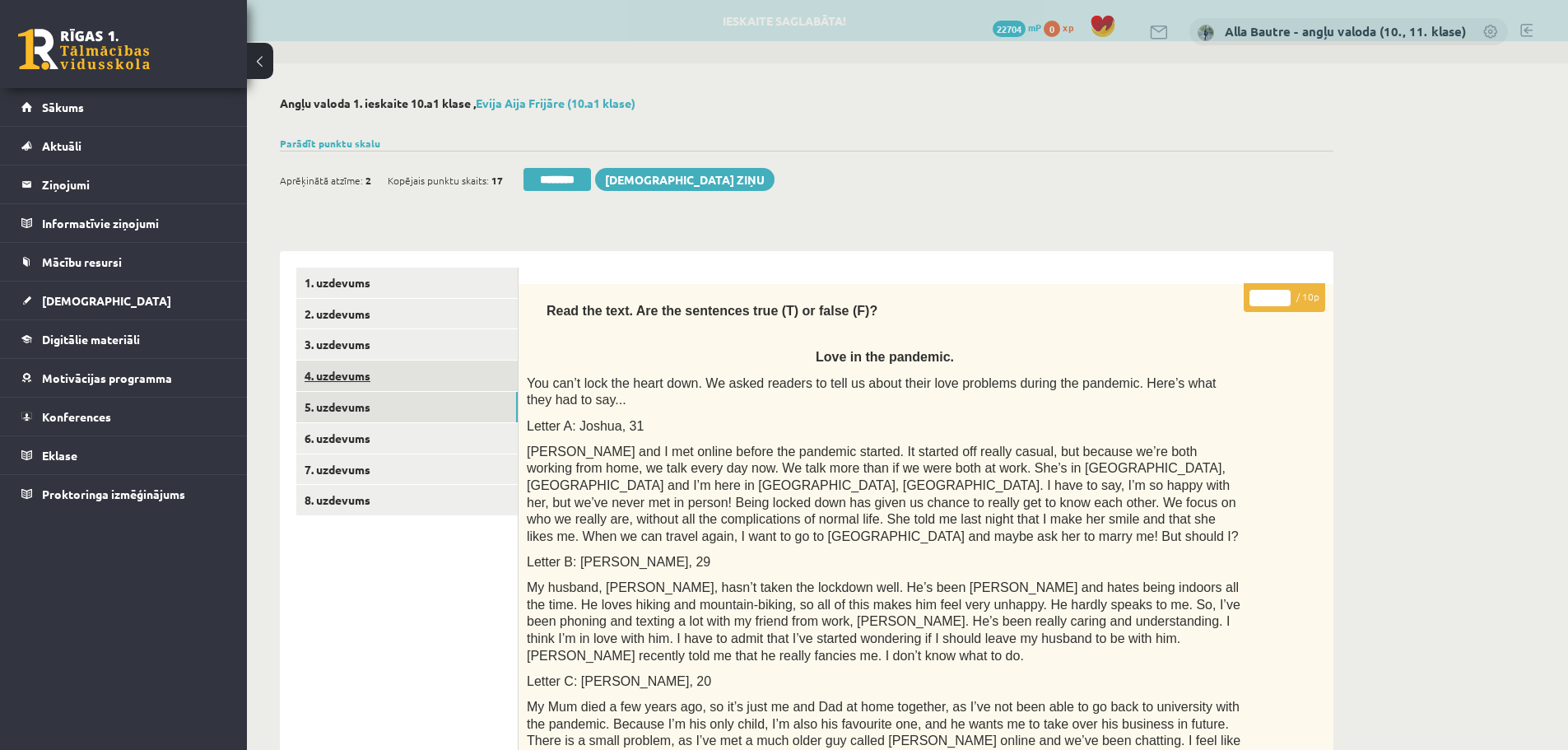
click at [327, 373] on link "4. uzdevums" at bounding box center [406, 376] width 222 height 31
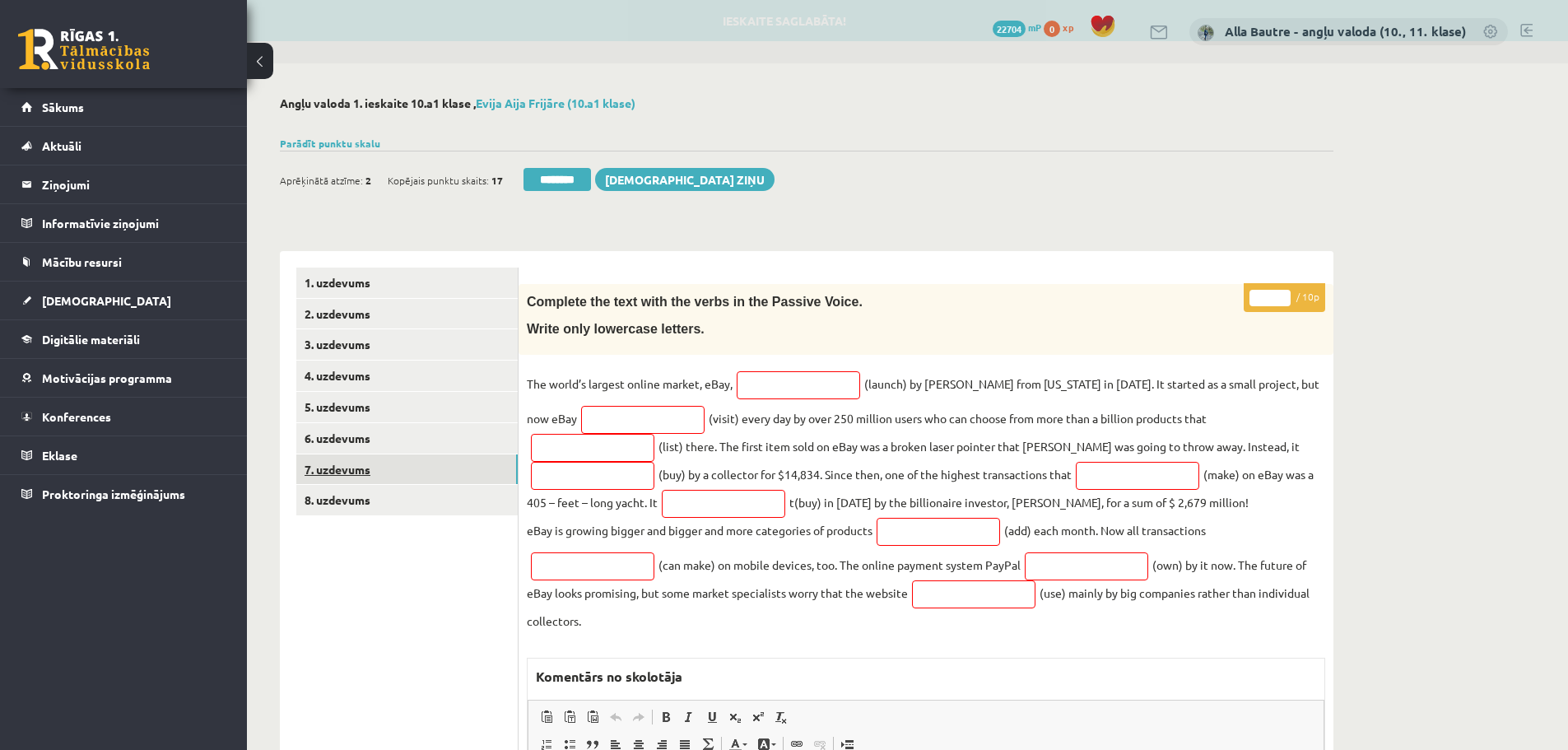
click at [335, 465] on link "7. uzdevums" at bounding box center [406, 470] width 222 height 31
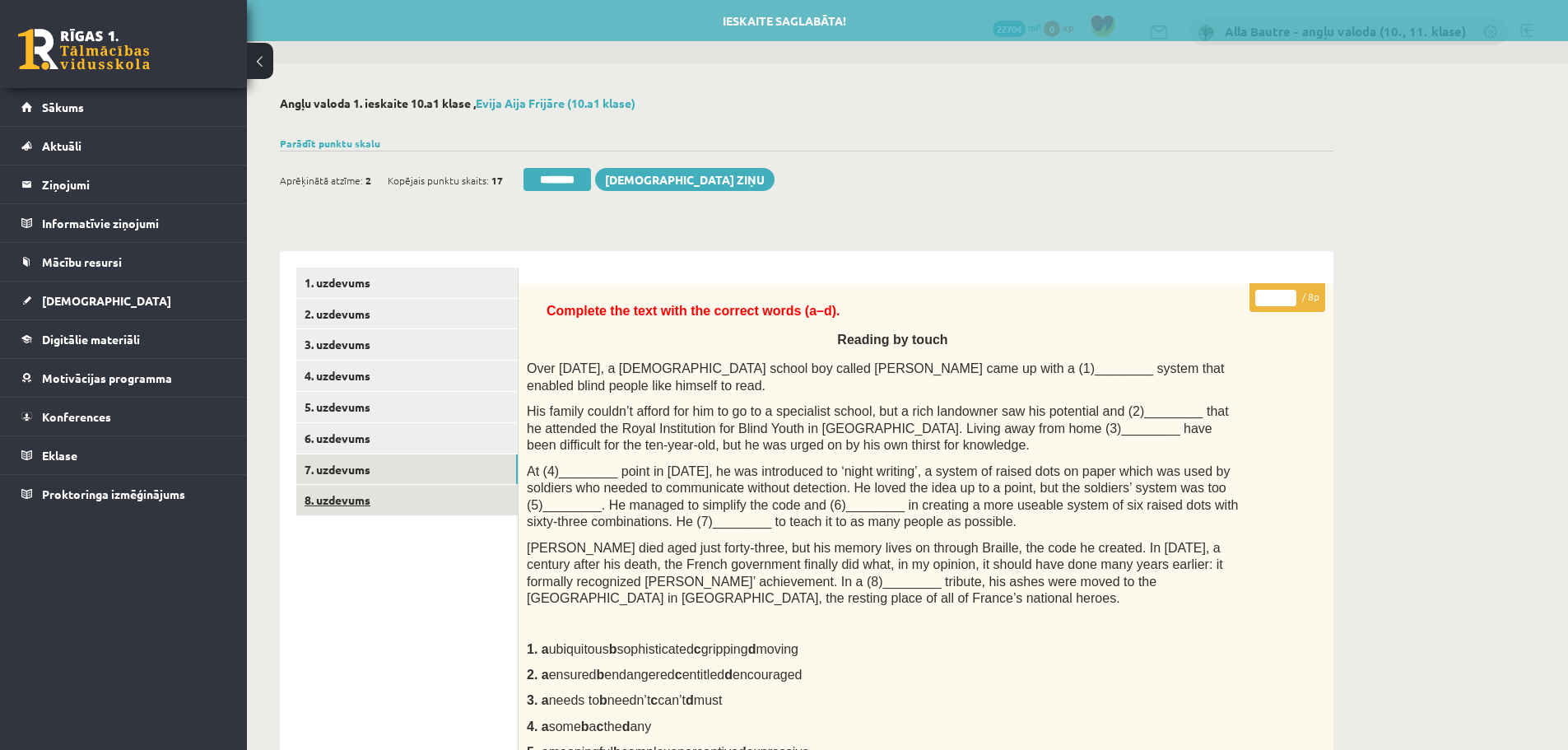
click at [339, 492] on link "8. uzdevums" at bounding box center [406, 500] width 222 height 31
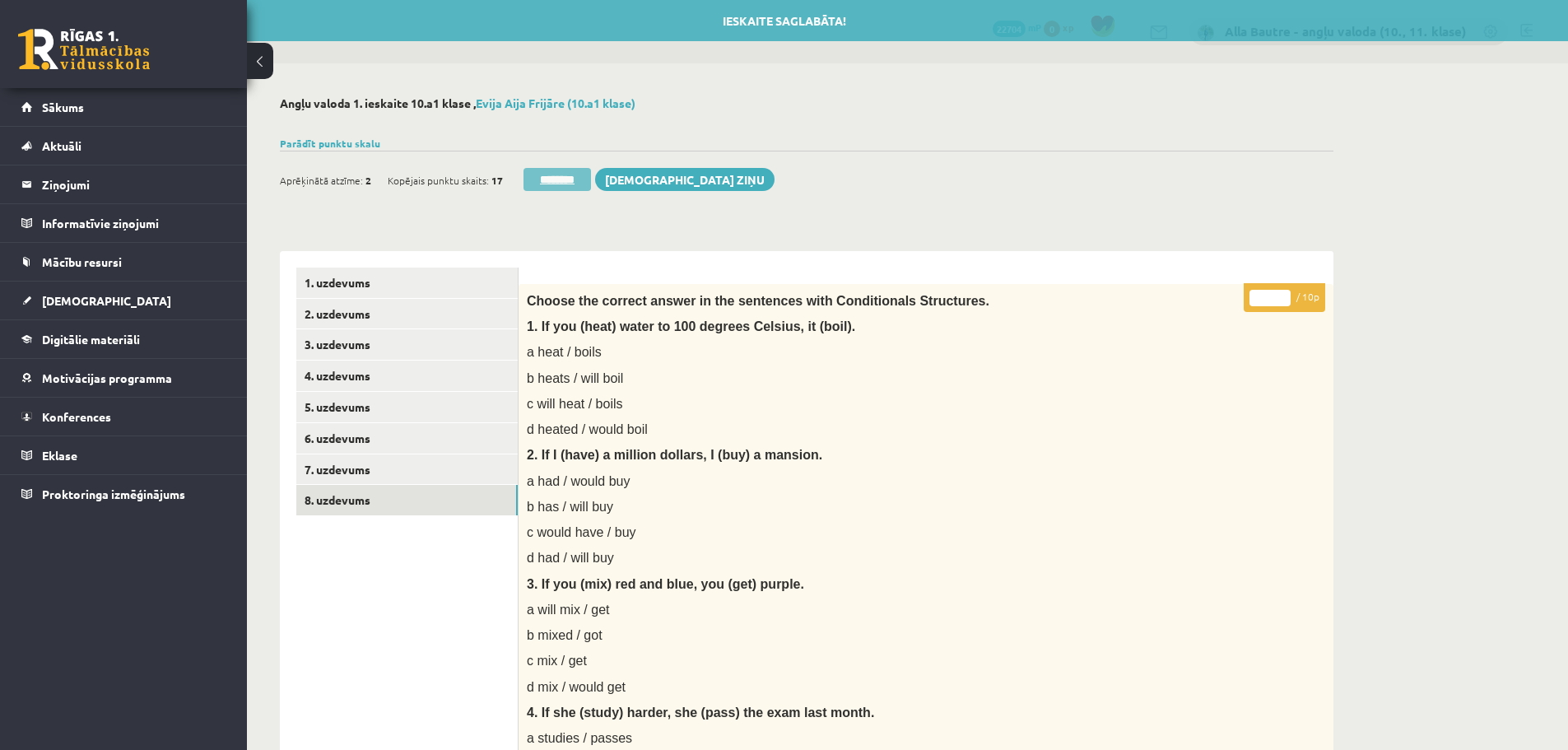
click at [557, 178] on input "********" at bounding box center [557, 180] width 67 height 23
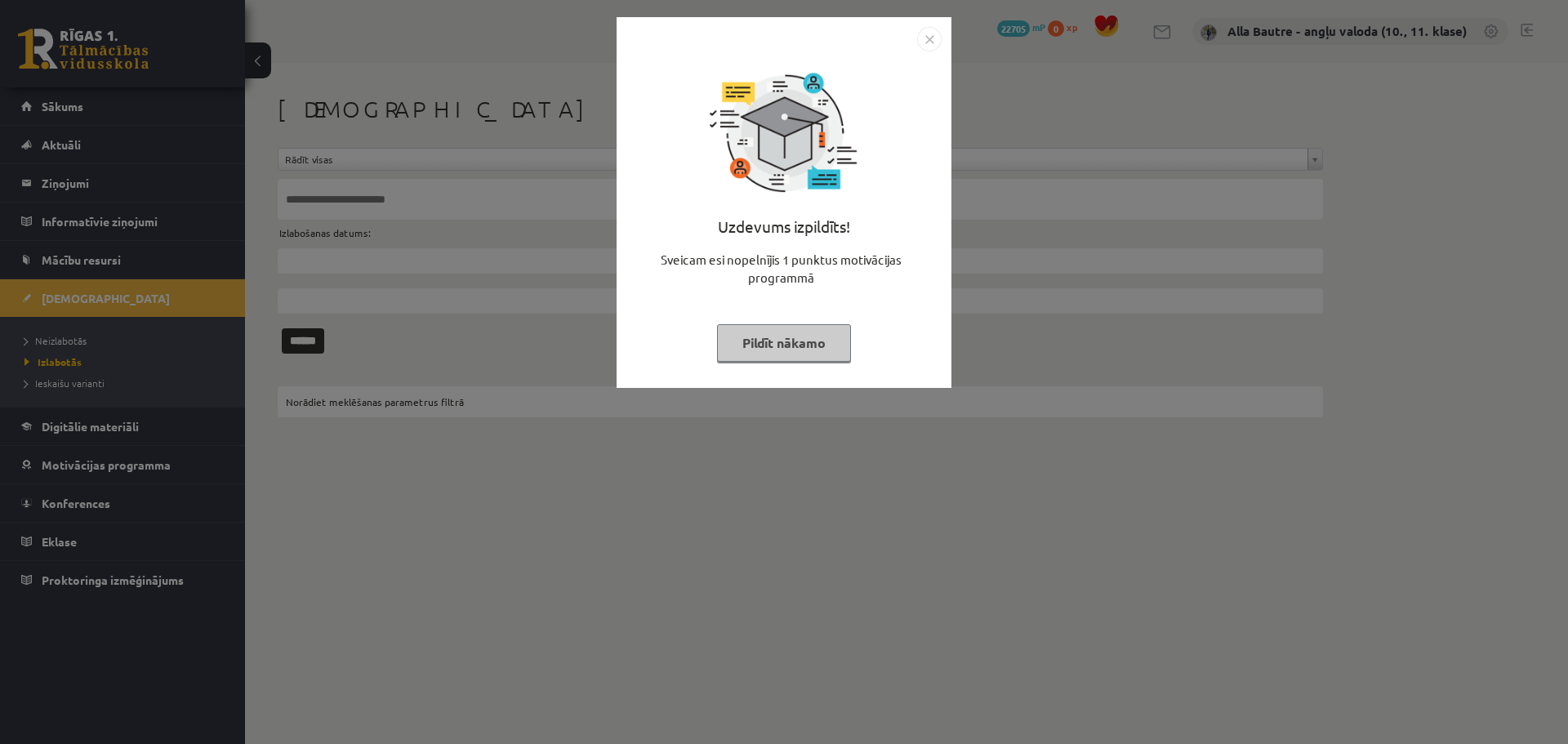
click at [940, 36] on img "Close" at bounding box center [929, 39] width 24 height 24
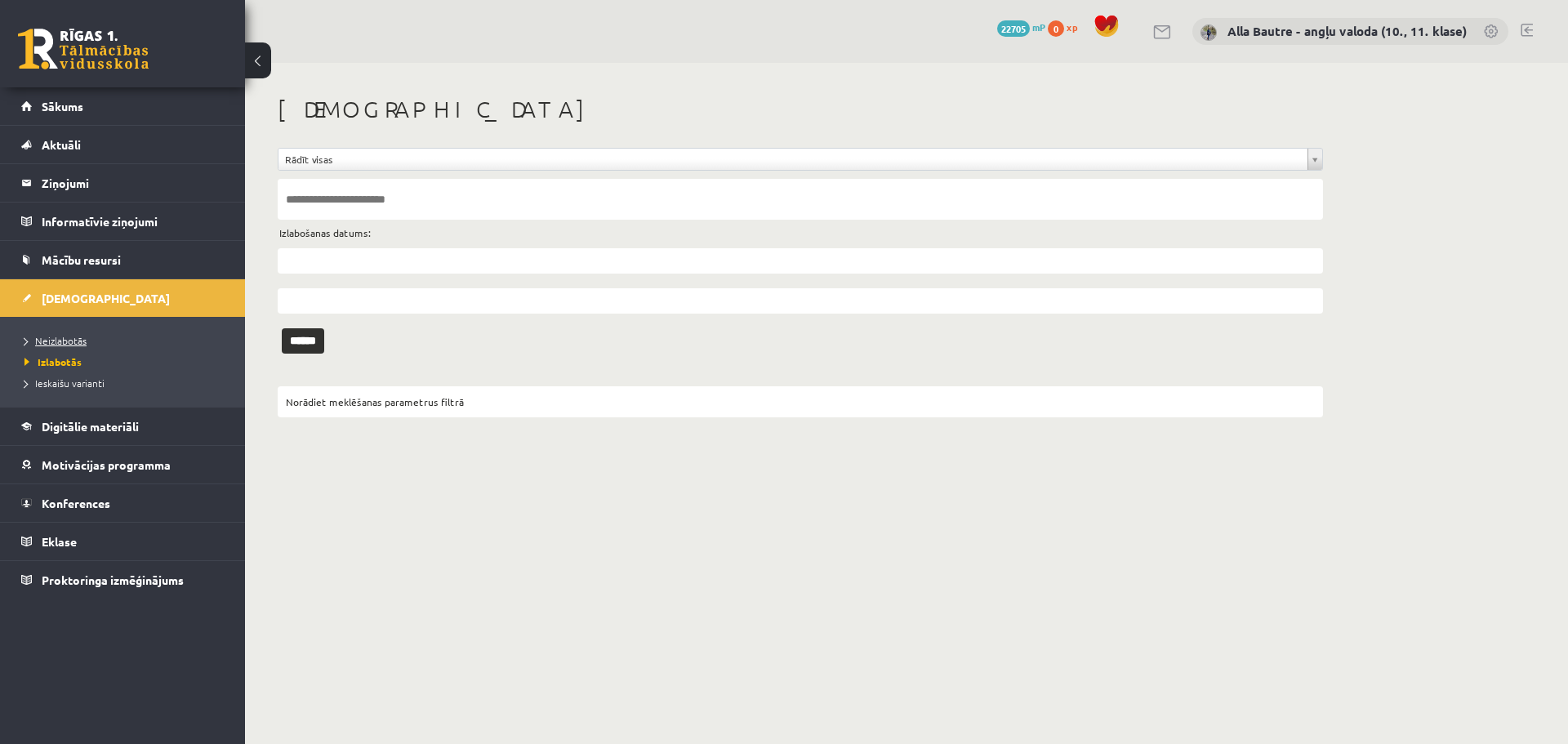
click at [69, 342] on span "Neizlabotās" at bounding box center [55, 340] width 62 height 13
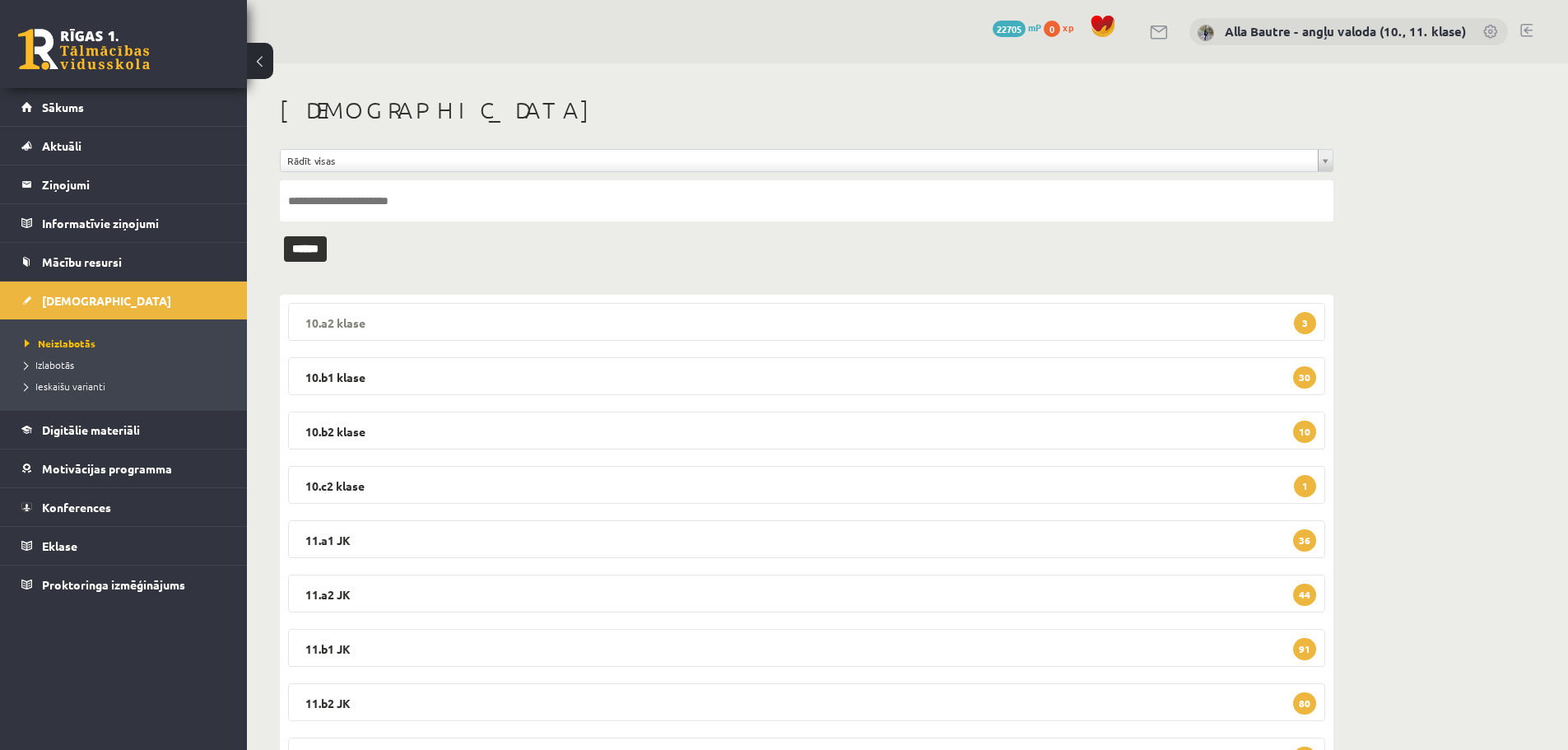
click at [329, 321] on legend "10.a2 klase 3" at bounding box center [807, 322] width 1037 height 38
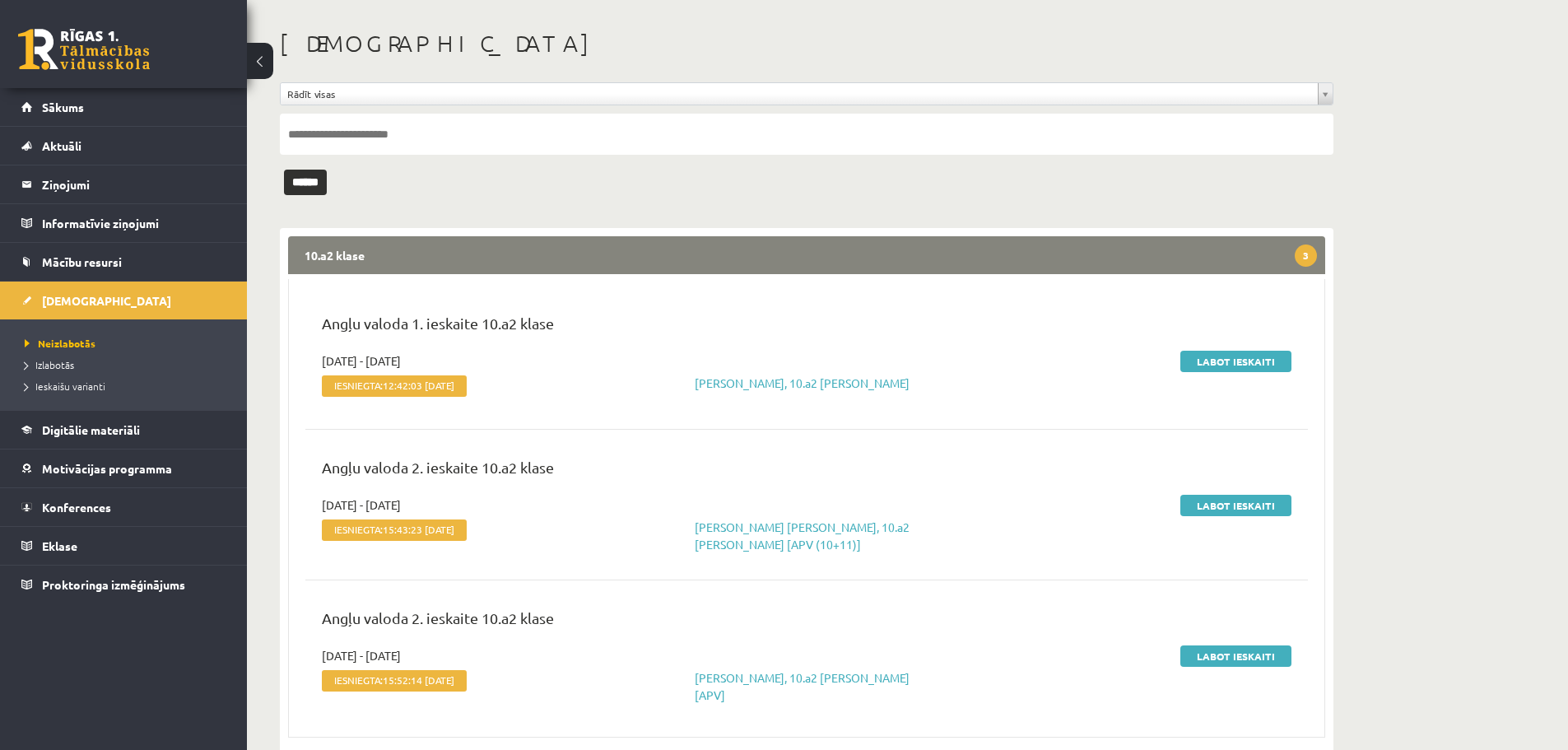
scroll to position [165, 0]
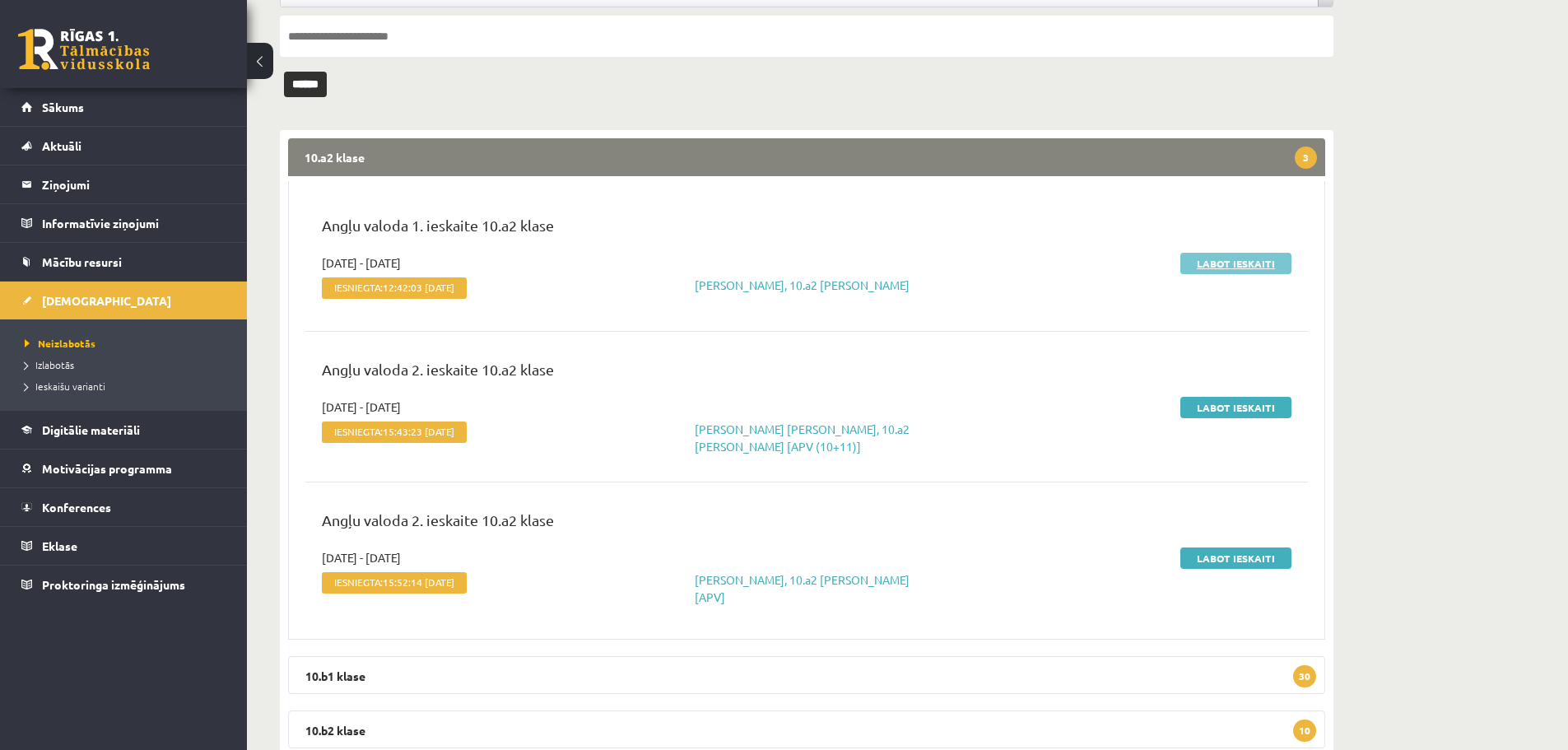
click at [1235, 265] on link "Labot ieskaiti" at bounding box center [1236, 264] width 111 height 21
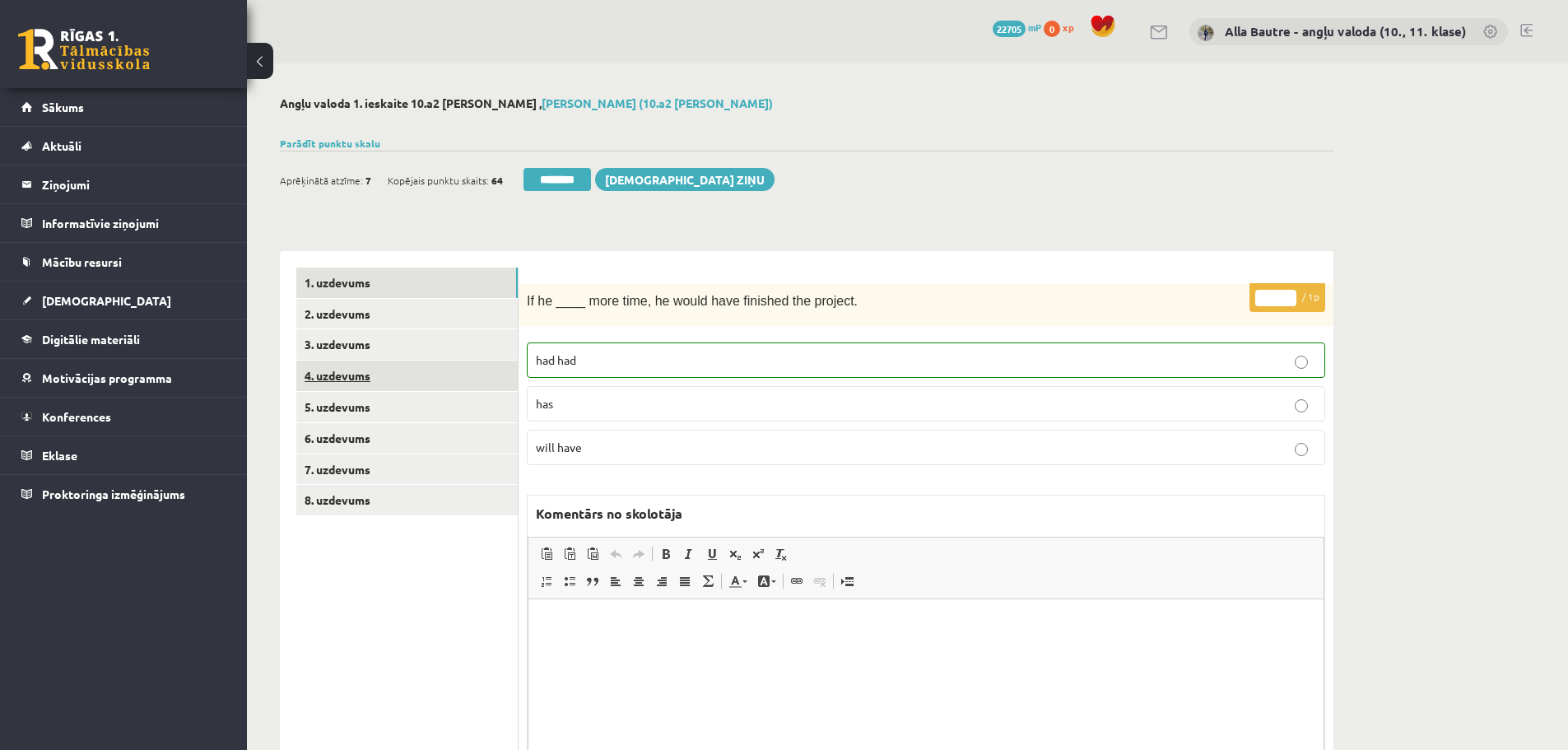
click at [355, 376] on link "4. uzdevums" at bounding box center [406, 376] width 222 height 31
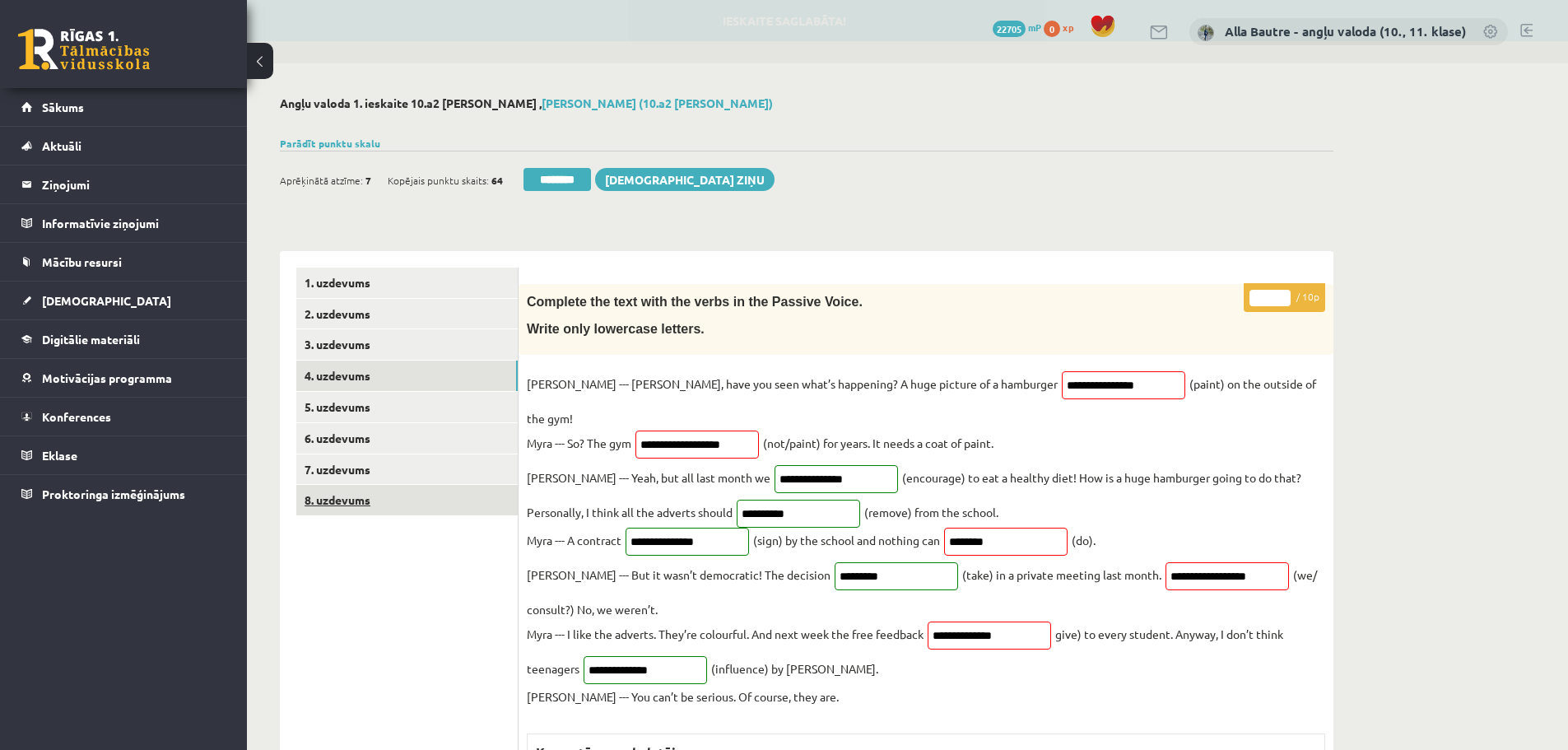
scroll to position [82, 0]
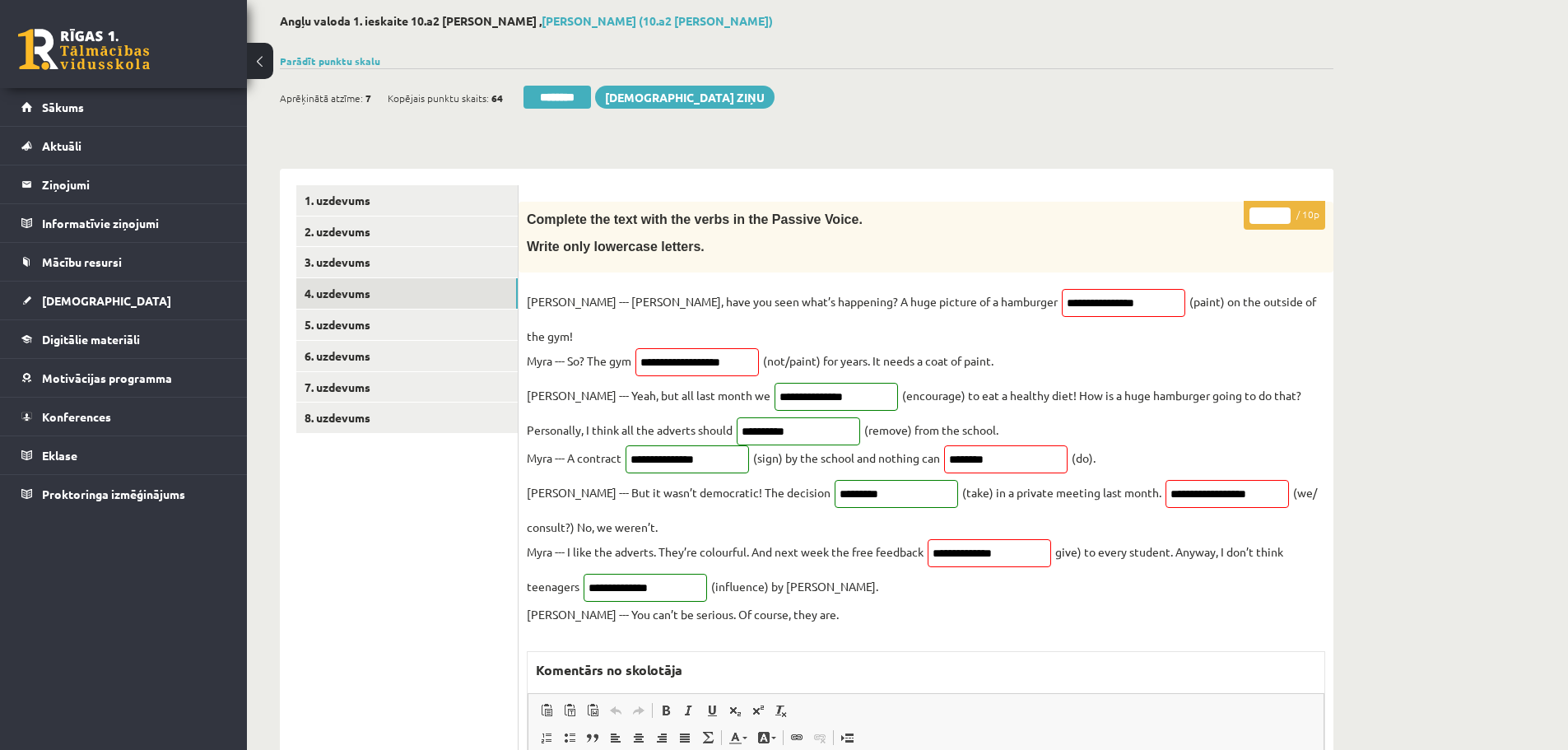
click at [1285, 212] on input "*" at bounding box center [1270, 216] width 41 height 17
type input "*"
click at [1285, 212] on input "*" at bounding box center [1270, 216] width 41 height 17
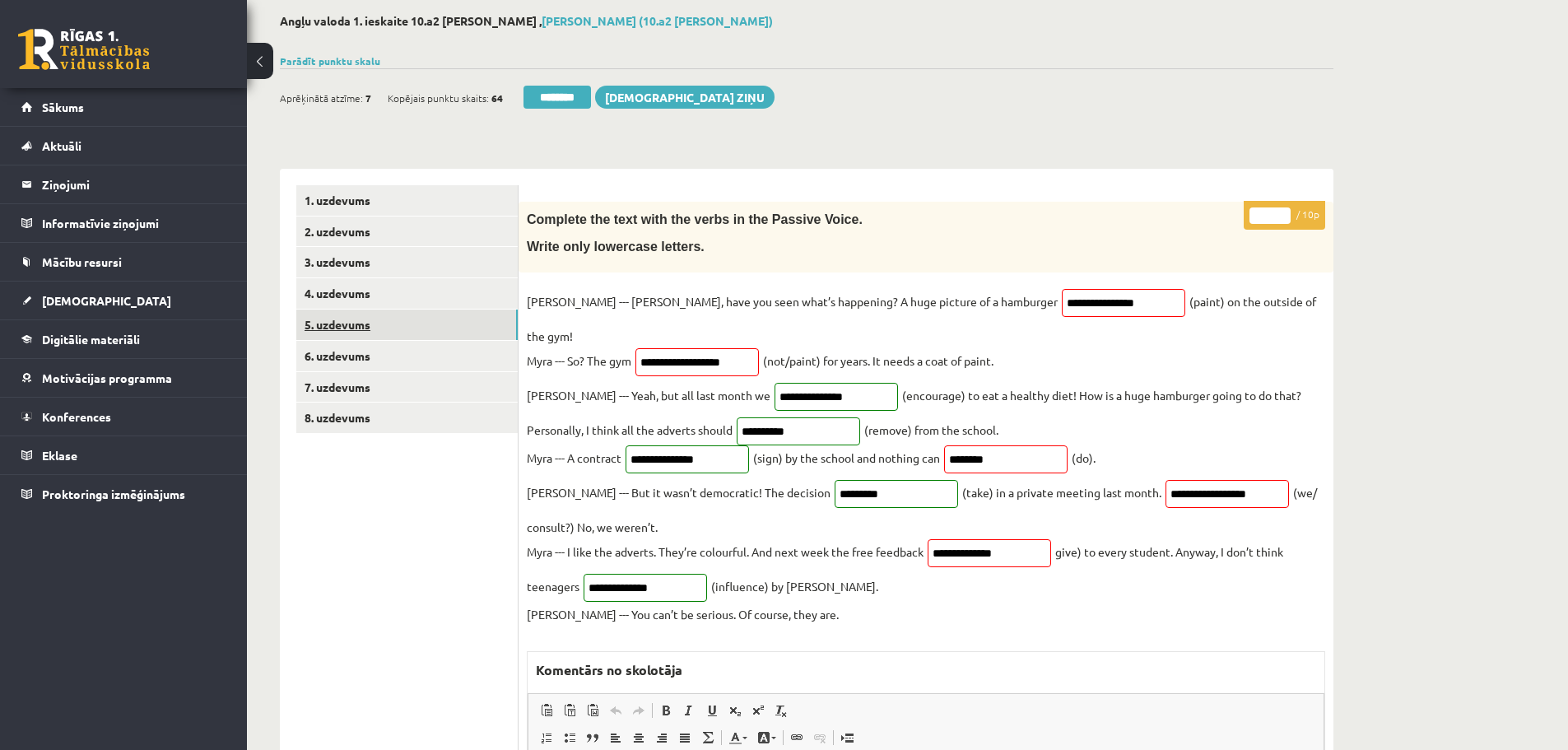
click at [417, 330] on link "5. uzdevums" at bounding box center [406, 324] width 222 height 31
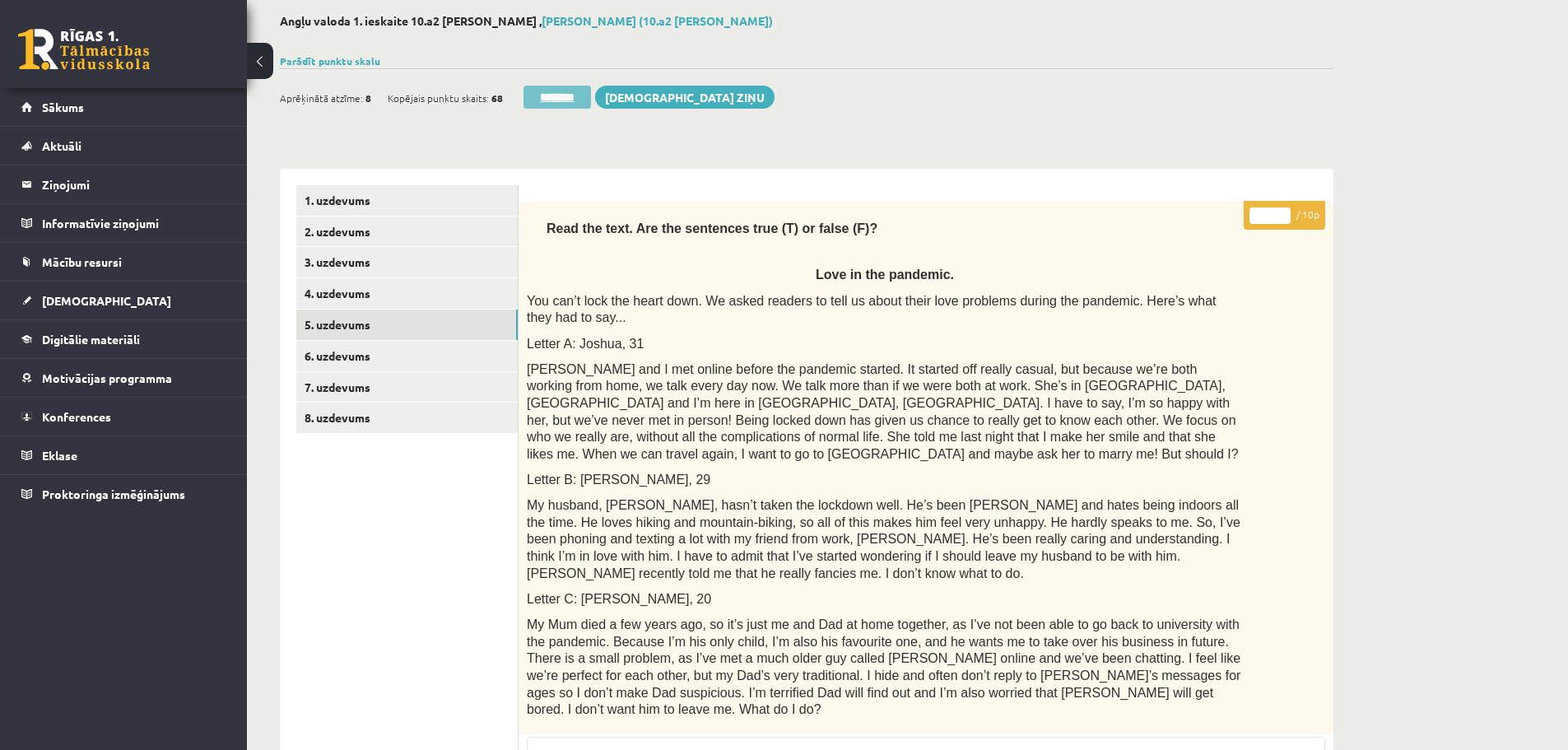
click at [580, 97] on input "********" at bounding box center [557, 97] width 67 height 23
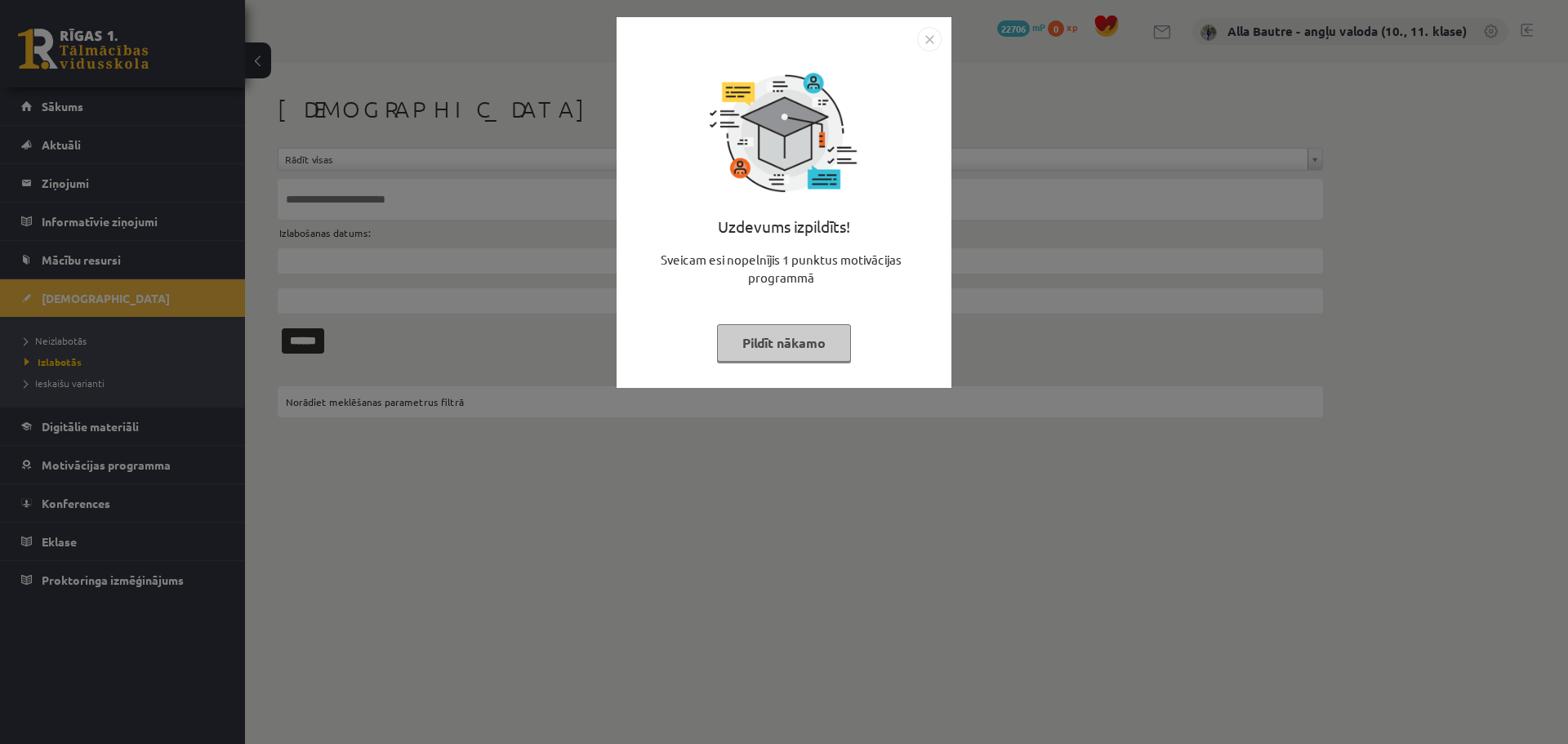
click at [932, 42] on img "Close" at bounding box center [929, 39] width 24 height 24
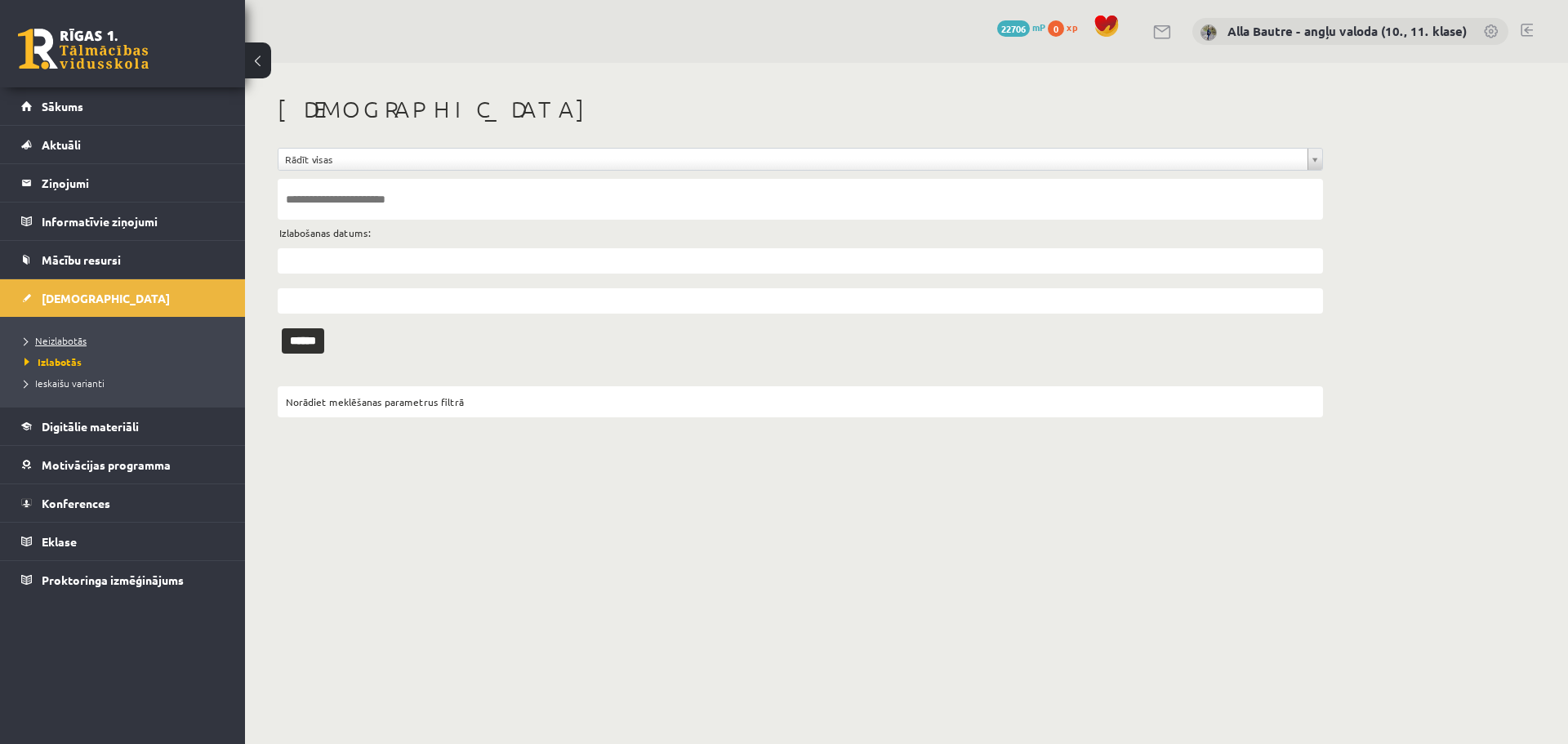
click at [69, 336] on span "Neizlabotās" at bounding box center [55, 340] width 62 height 13
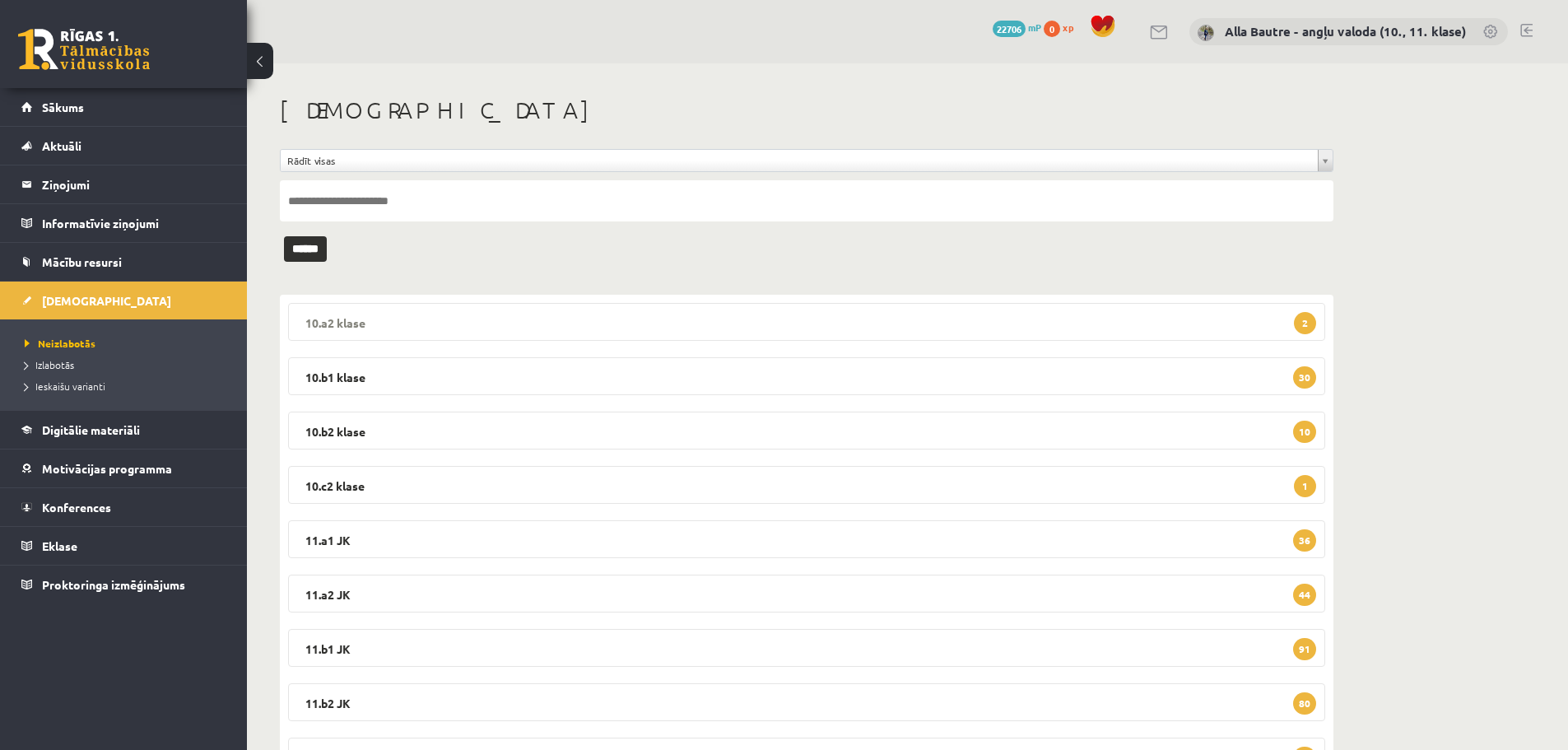
click at [318, 318] on legend "10.a2 klase 2" at bounding box center [807, 322] width 1037 height 38
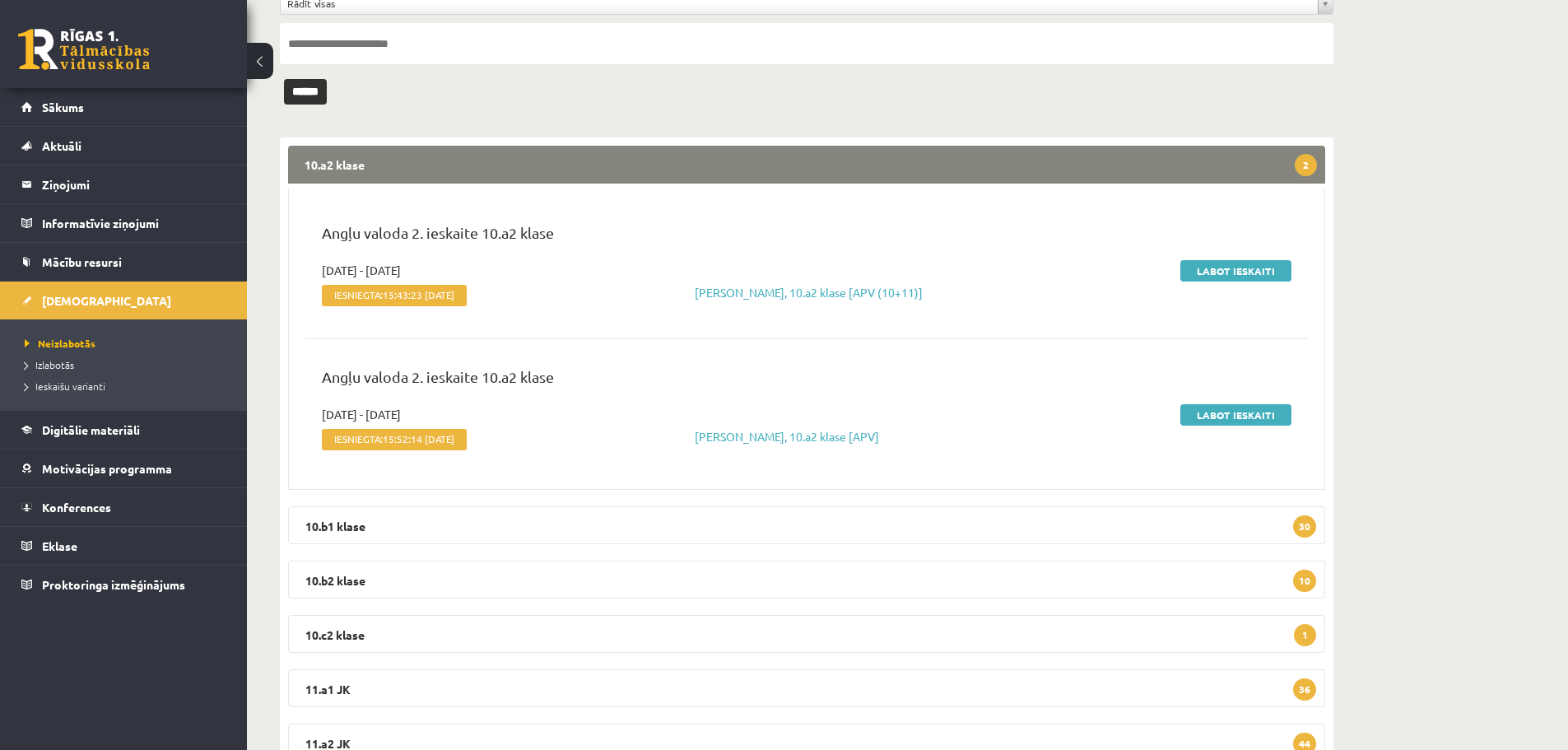
scroll to position [165, 0]
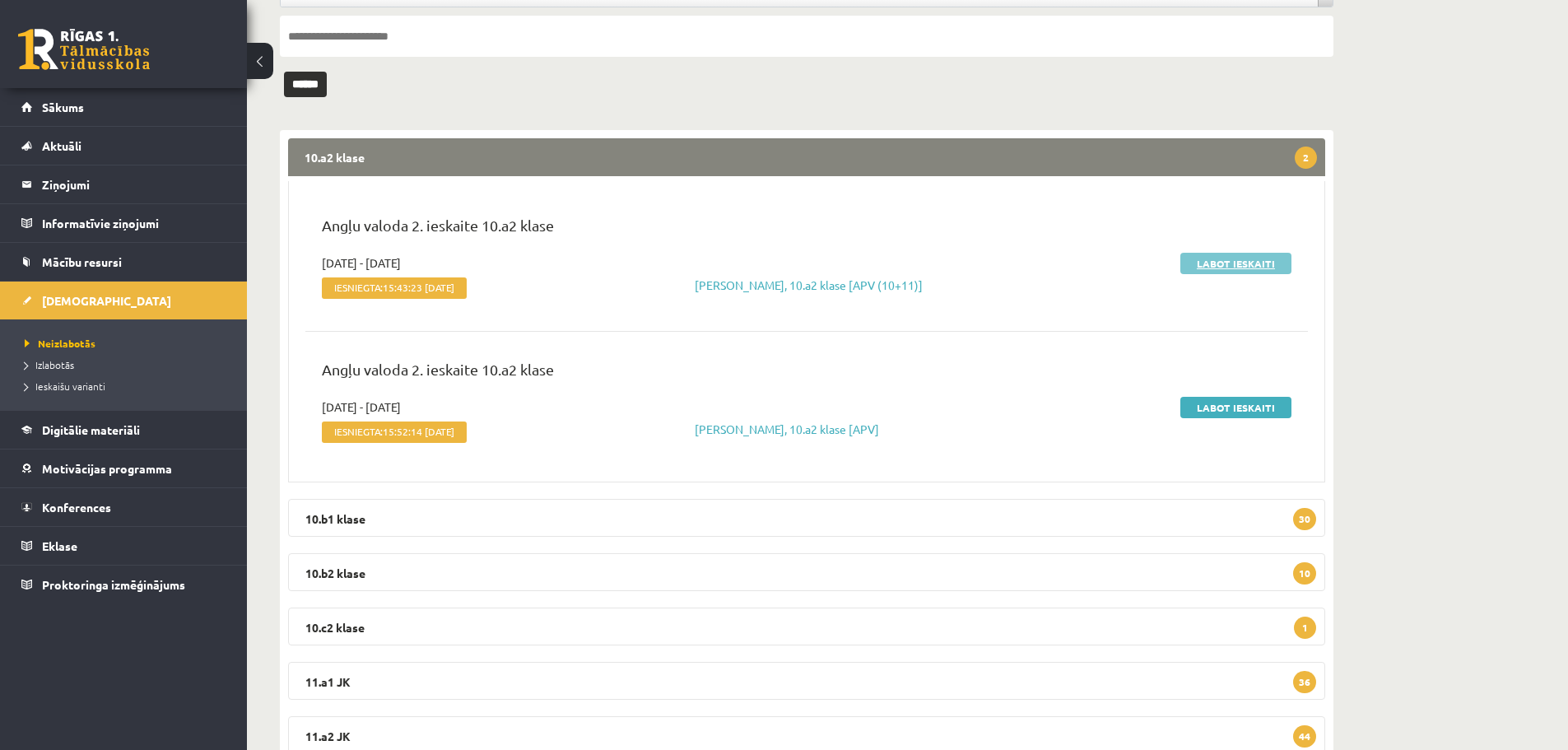
click at [1213, 266] on link "Labot ieskaiti" at bounding box center [1236, 264] width 111 height 21
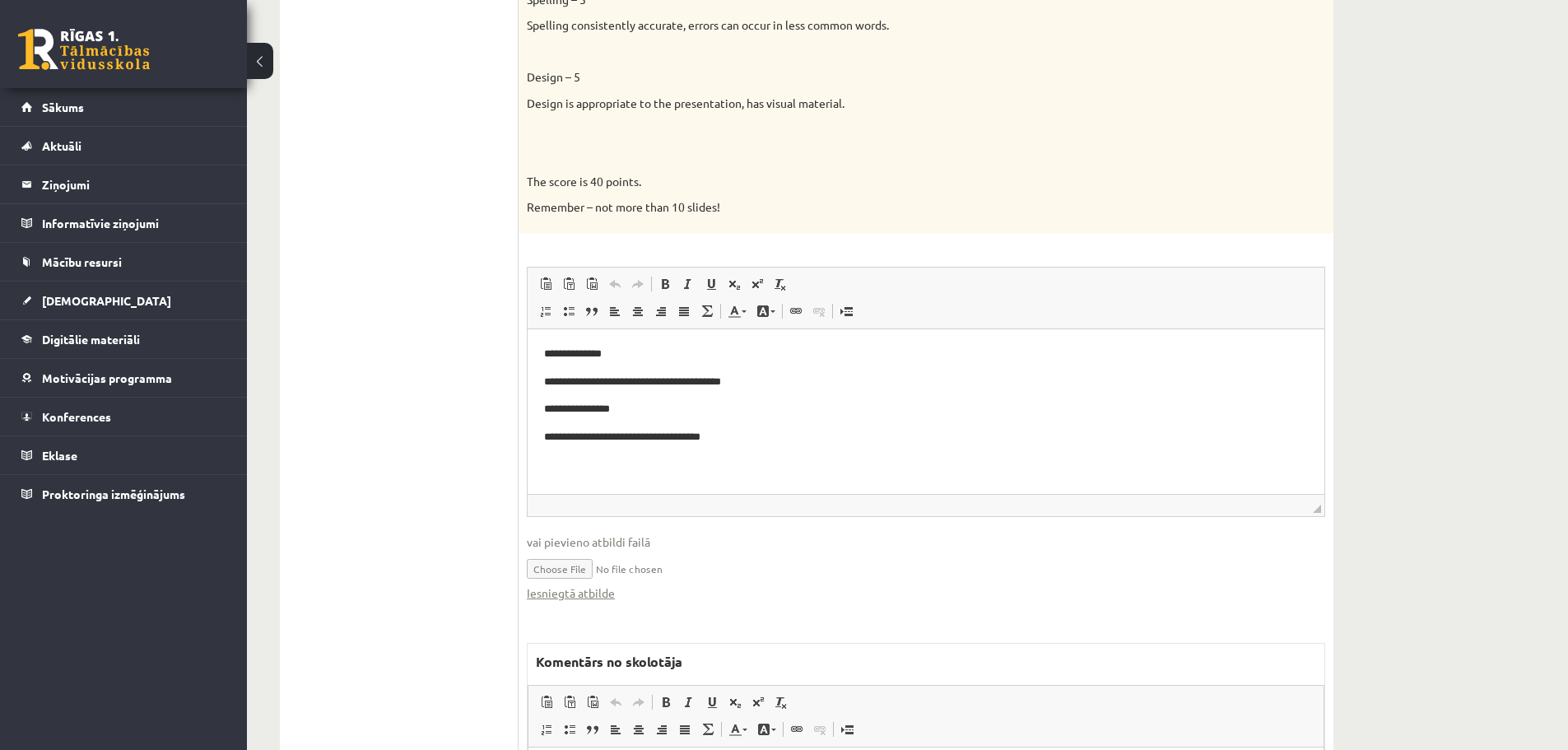
scroll to position [1235, 0]
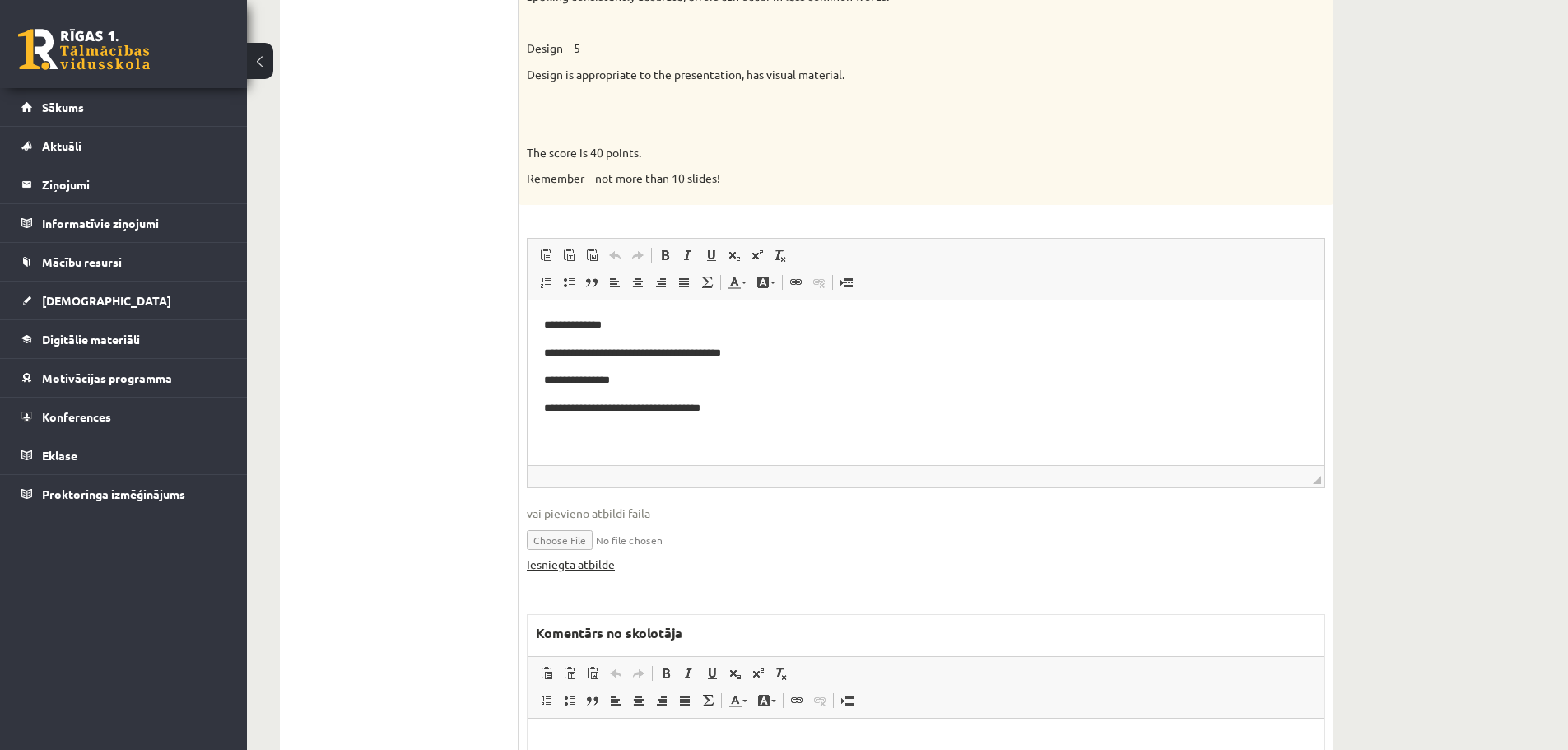
click at [603, 566] on link "Iesniegtā atbilde" at bounding box center [570, 564] width 88 height 18
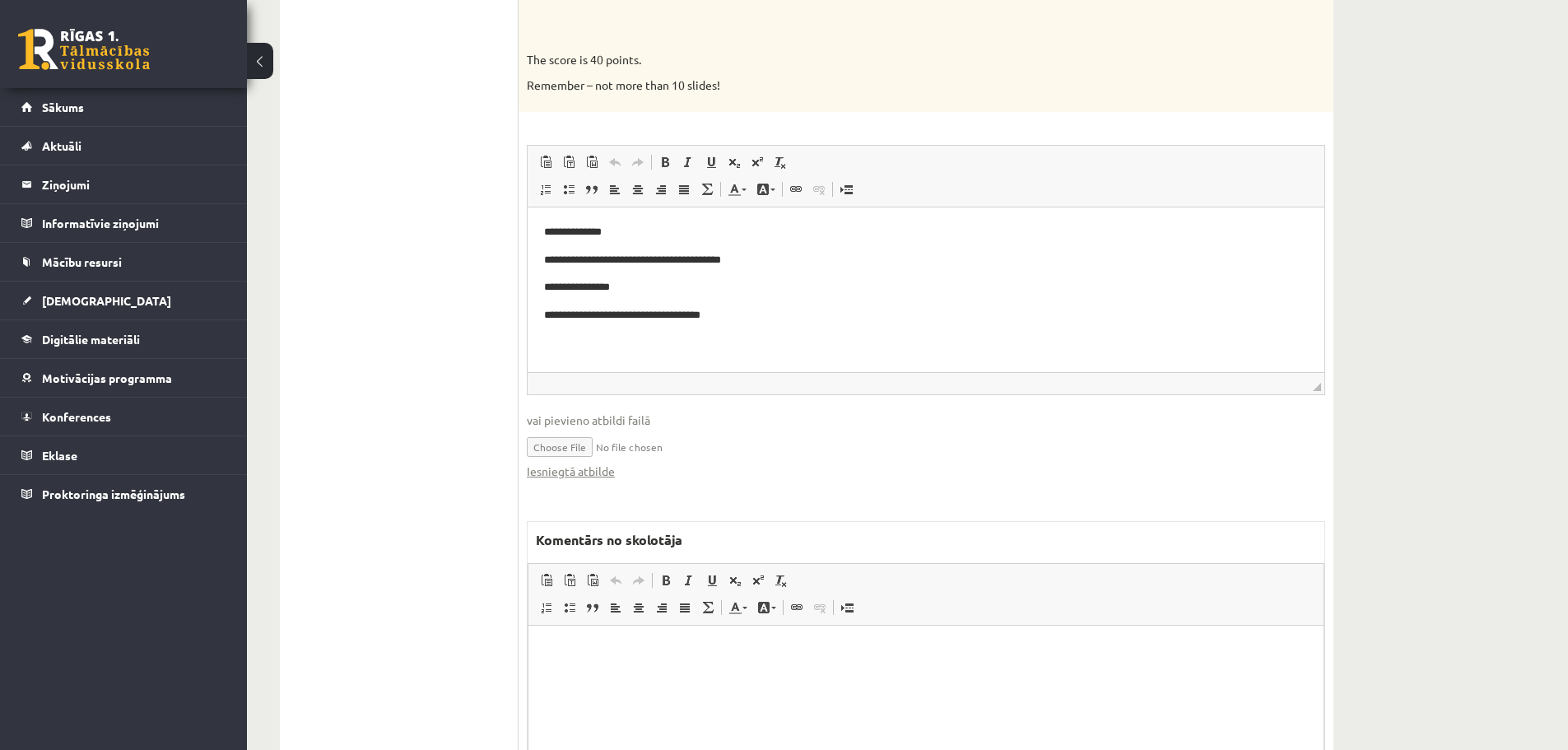
scroll to position [1482, 0]
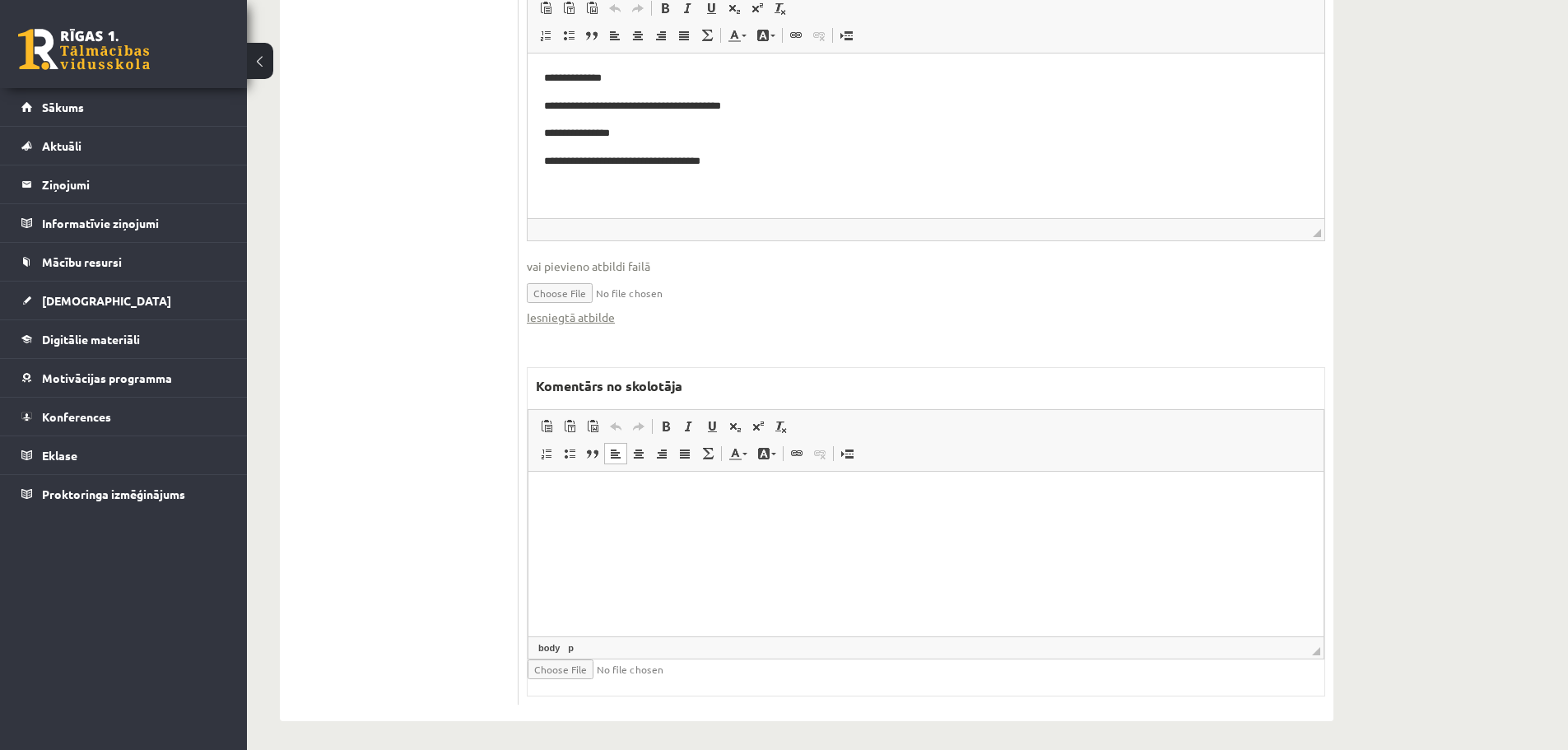
click at [571, 521] on html at bounding box center [926, 496] width 795 height 50
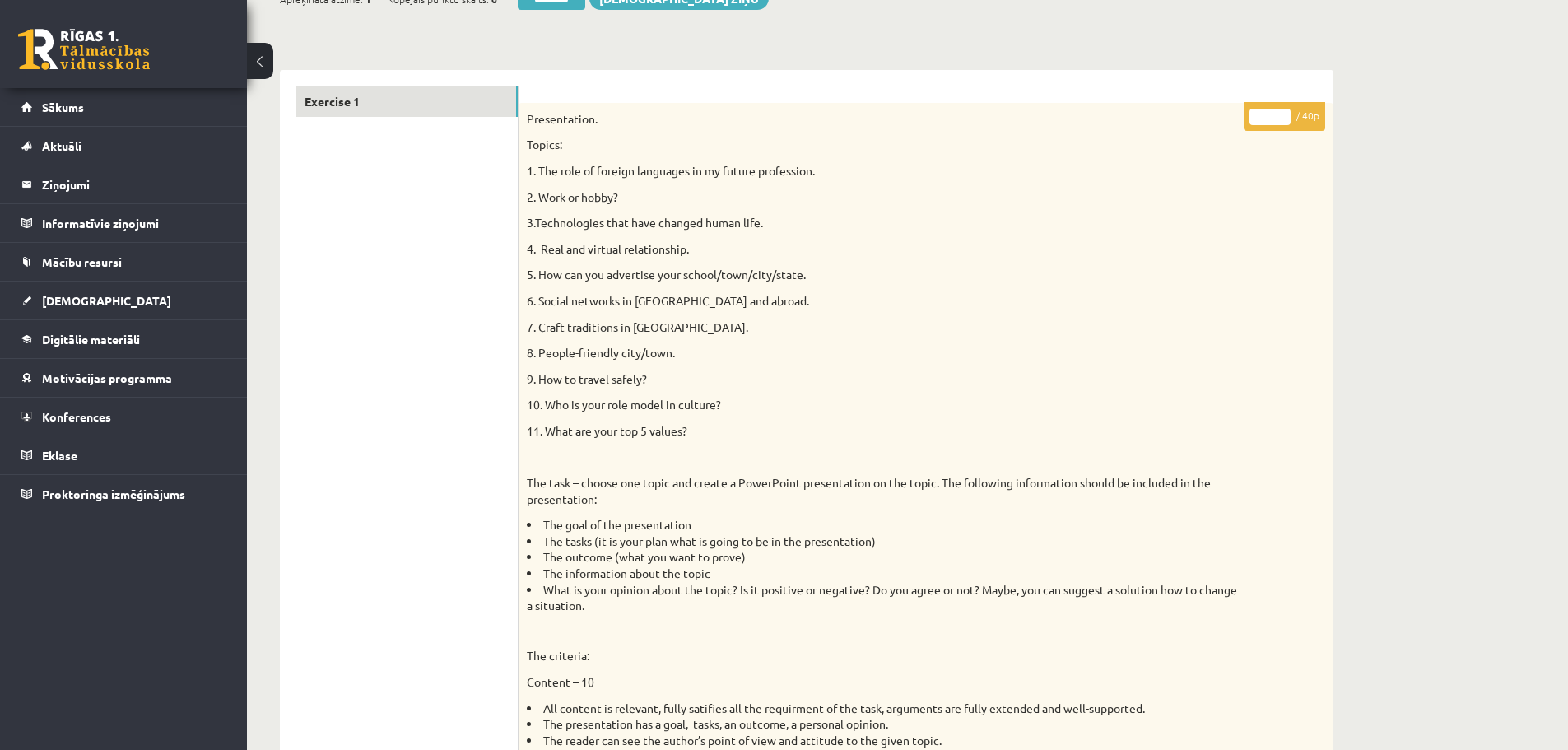
scroll to position [0, 0]
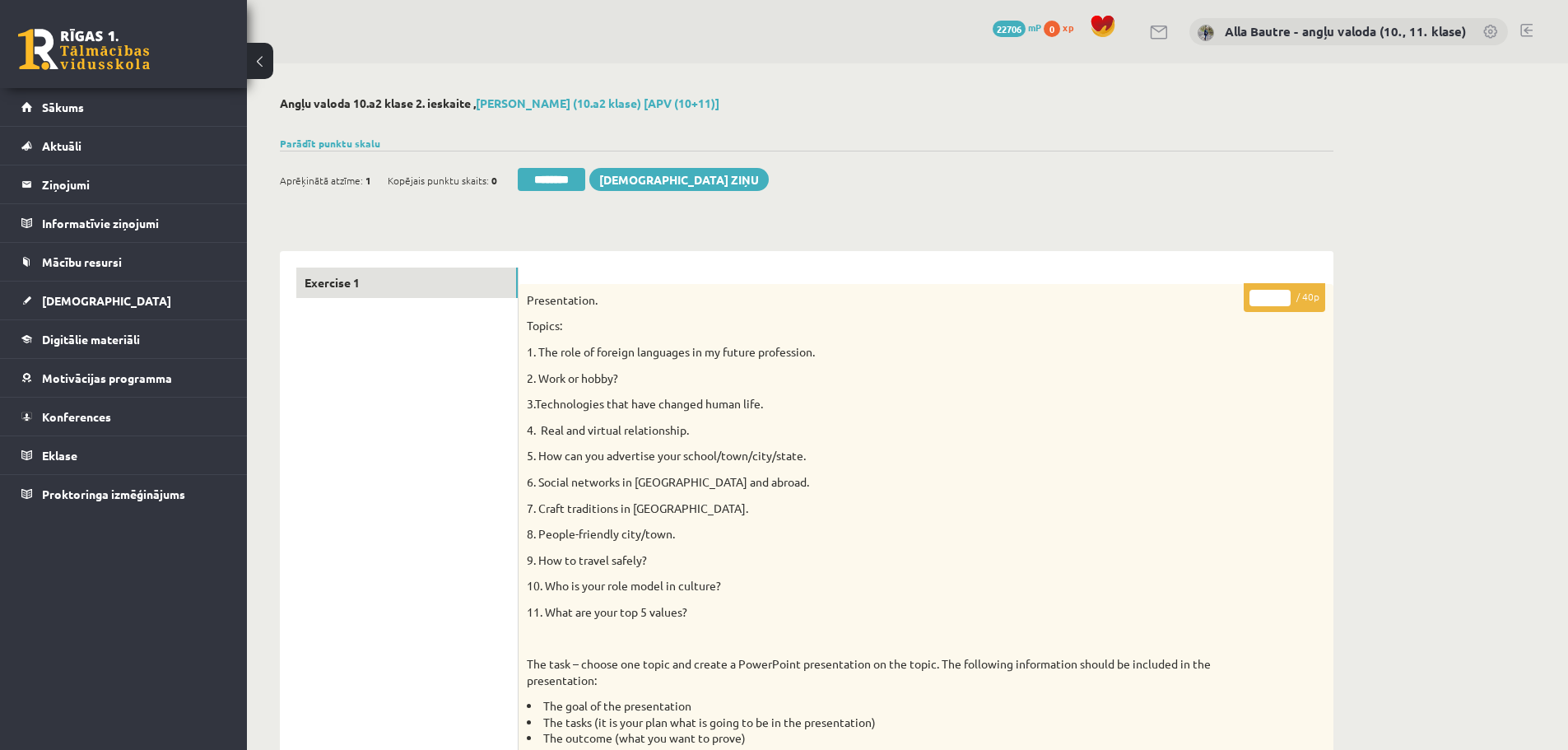
click at [1282, 294] on input "**" at bounding box center [1270, 298] width 41 height 17
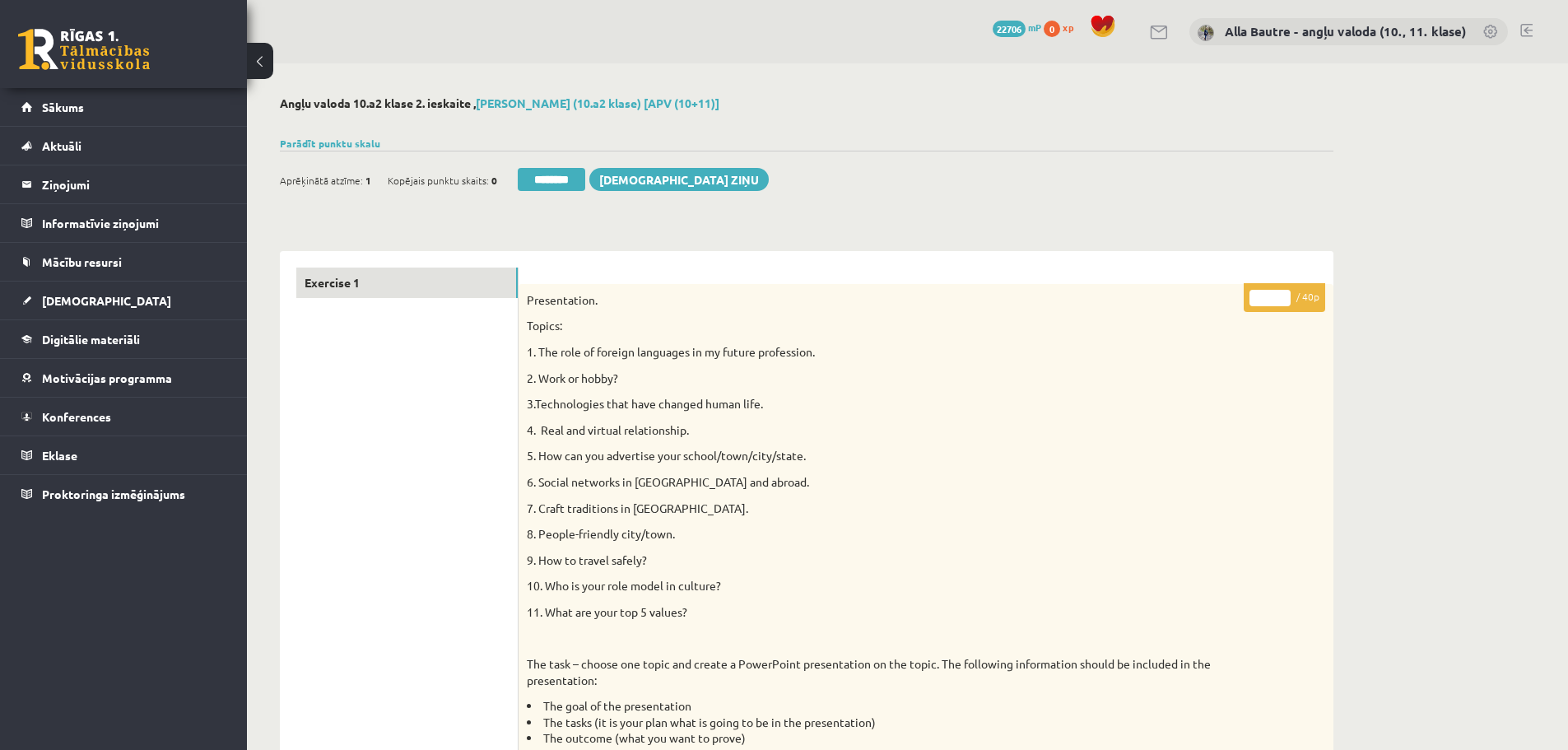
click at [1282, 294] on input "**" at bounding box center [1270, 298] width 41 height 17
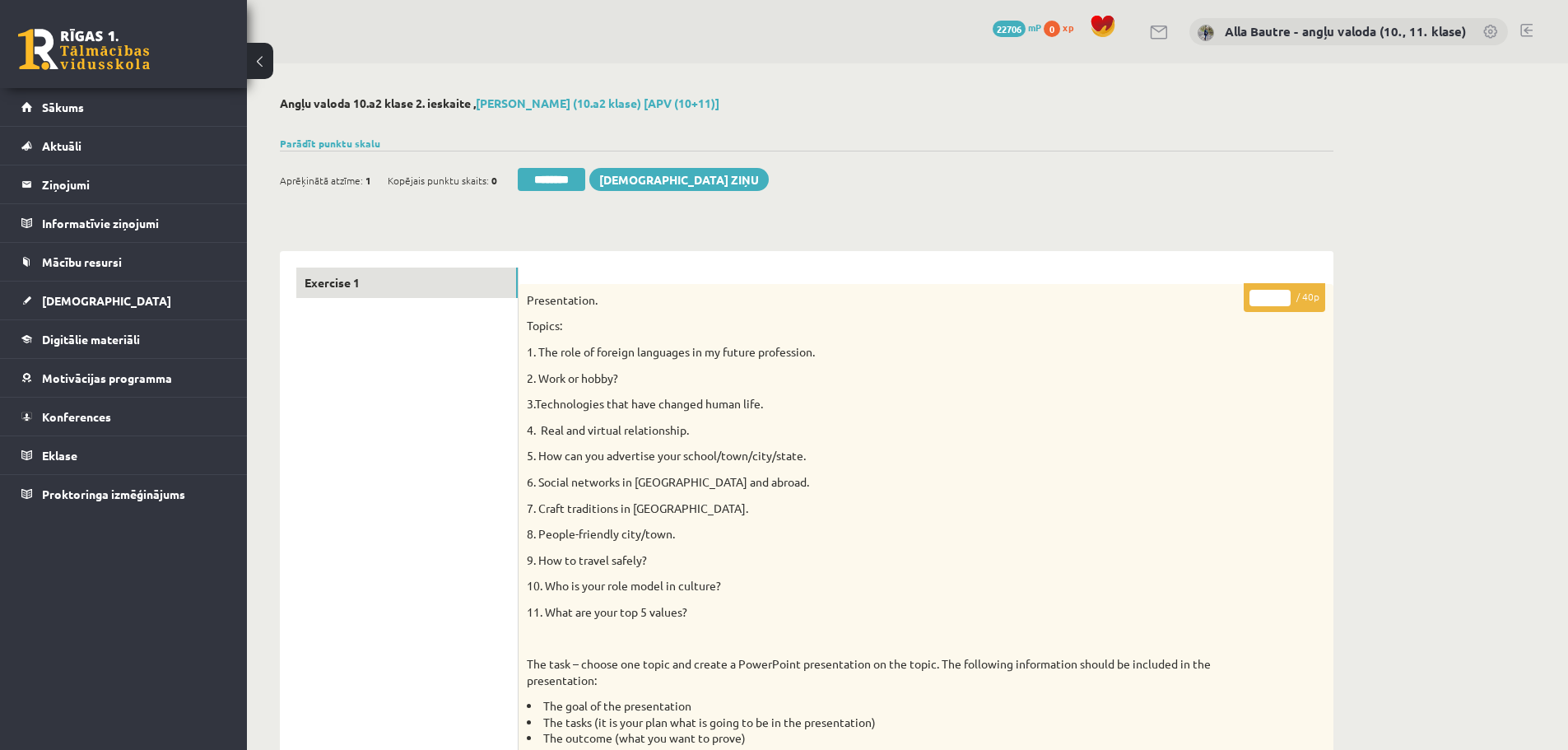
click at [1282, 294] on input "**" at bounding box center [1270, 298] width 41 height 17
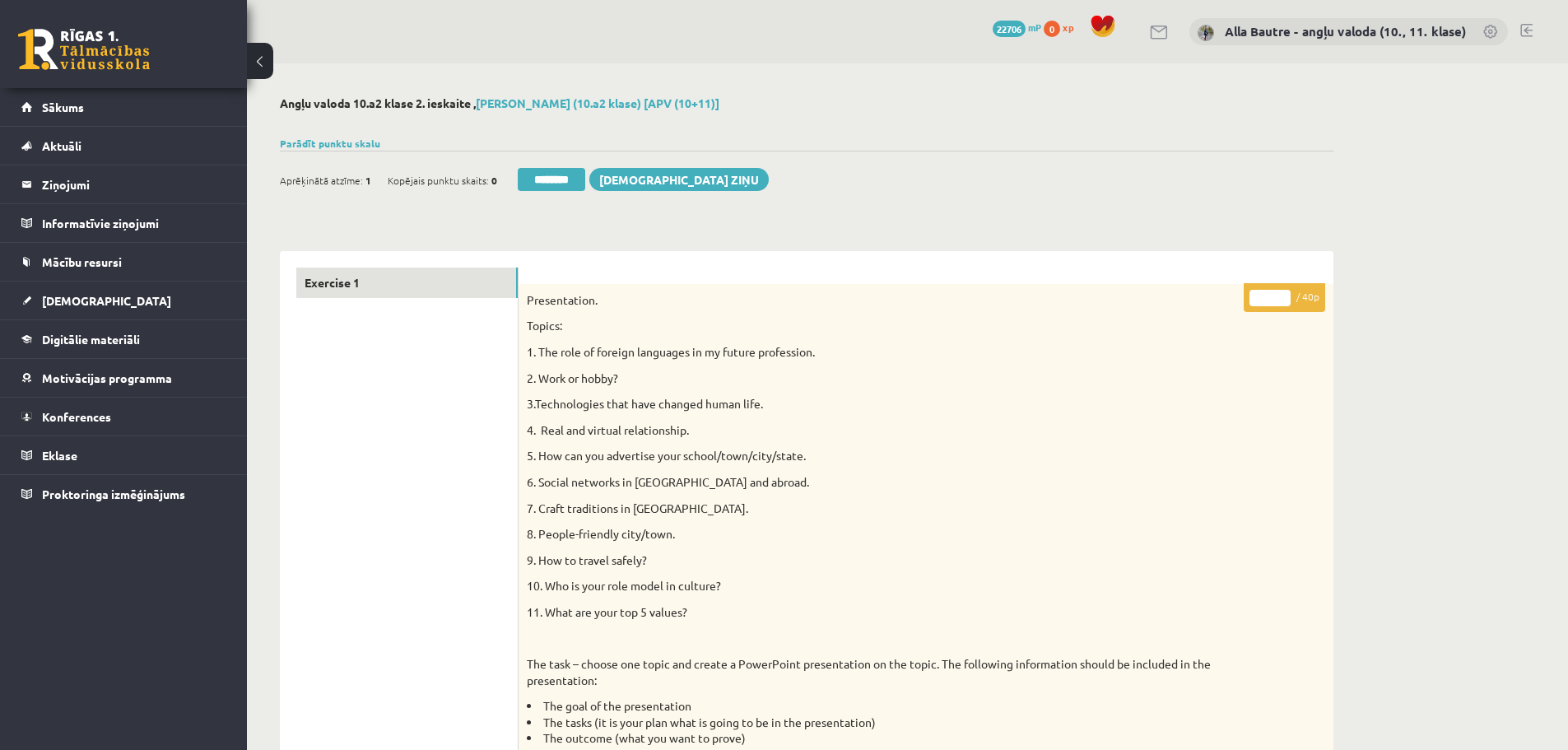
click at [1282, 294] on input "**" at bounding box center [1270, 298] width 41 height 17
type input "**"
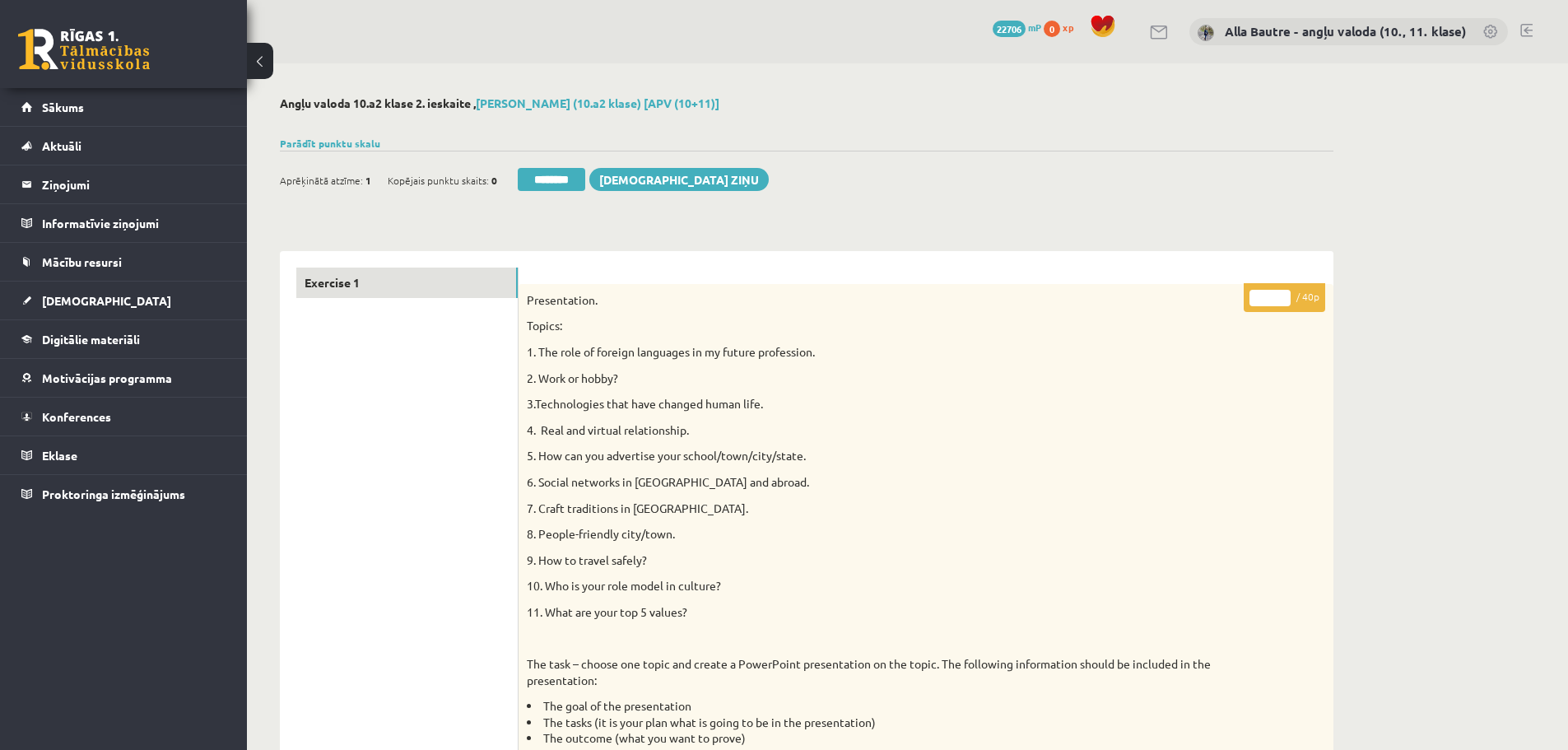
click at [1282, 294] on input "**" at bounding box center [1270, 298] width 41 height 17
click at [350, 280] on link "Exercise 1" at bounding box center [406, 282] width 222 height 31
click at [555, 183] on input "********" at bounding box center [557, 180] width 67 height 23
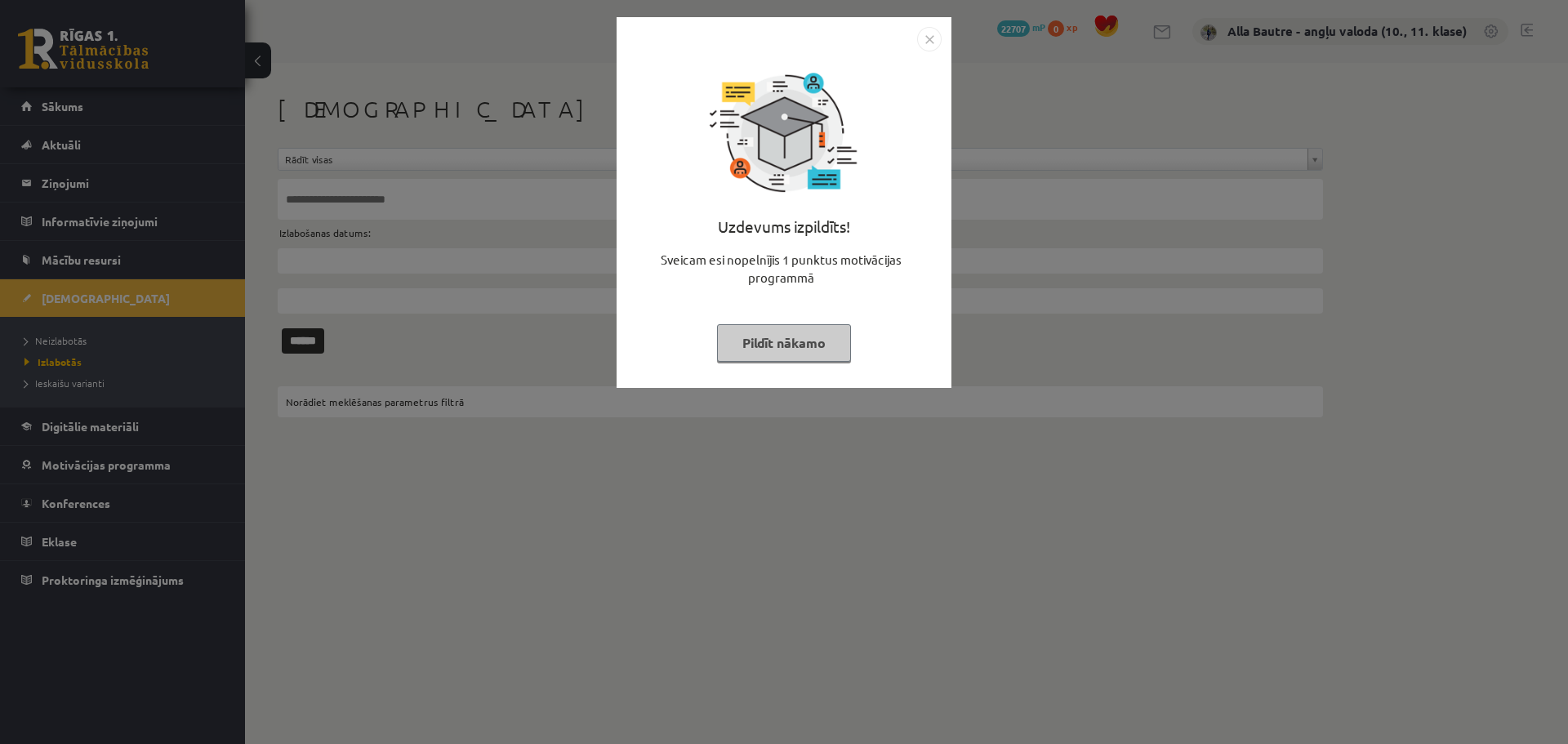
click at [931, 35] on img "Close" at bounding box center [929, 39] width 24 height 24
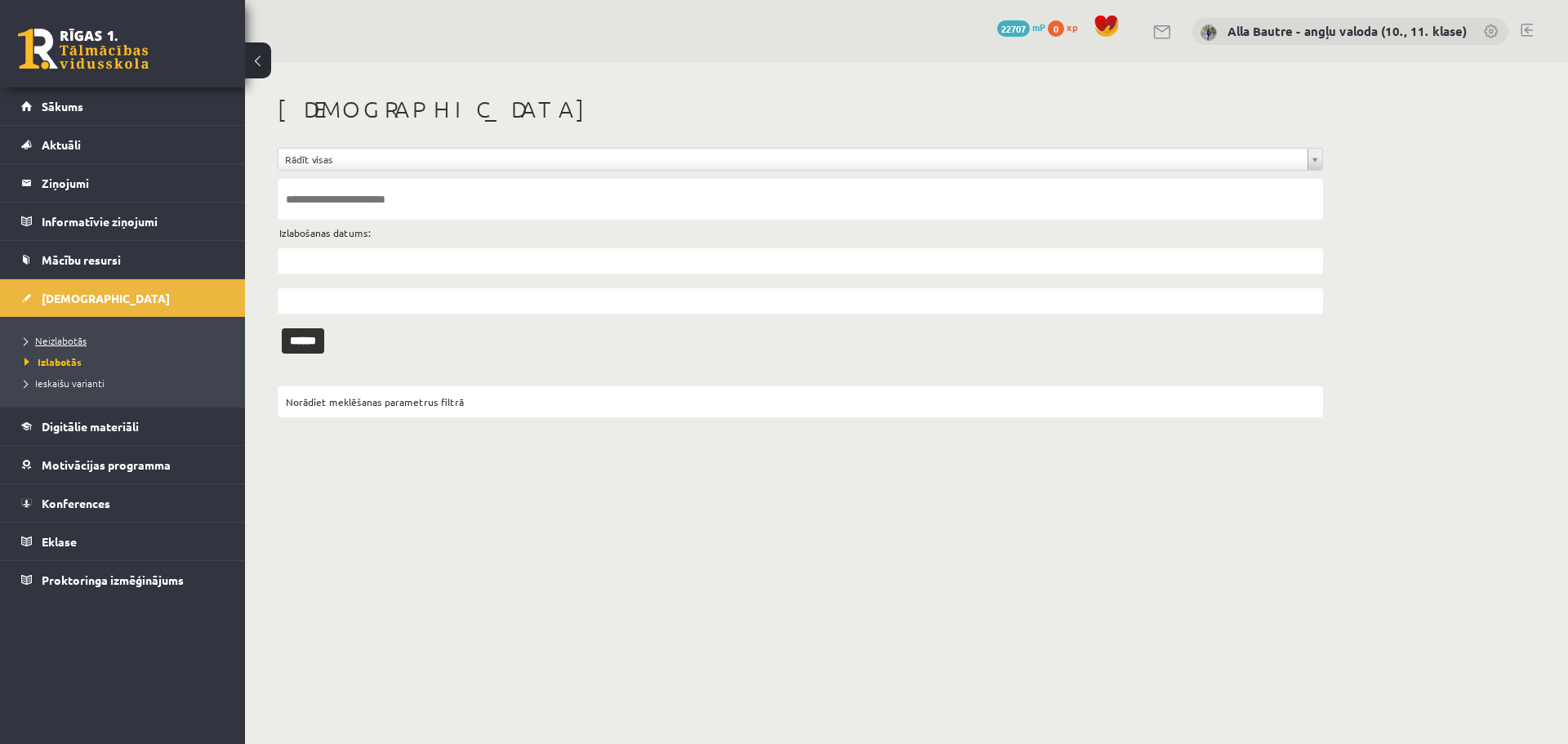
click at [79, 335] on span "Neizlabotās" at bounding box center [55, 340] width 62 height 13
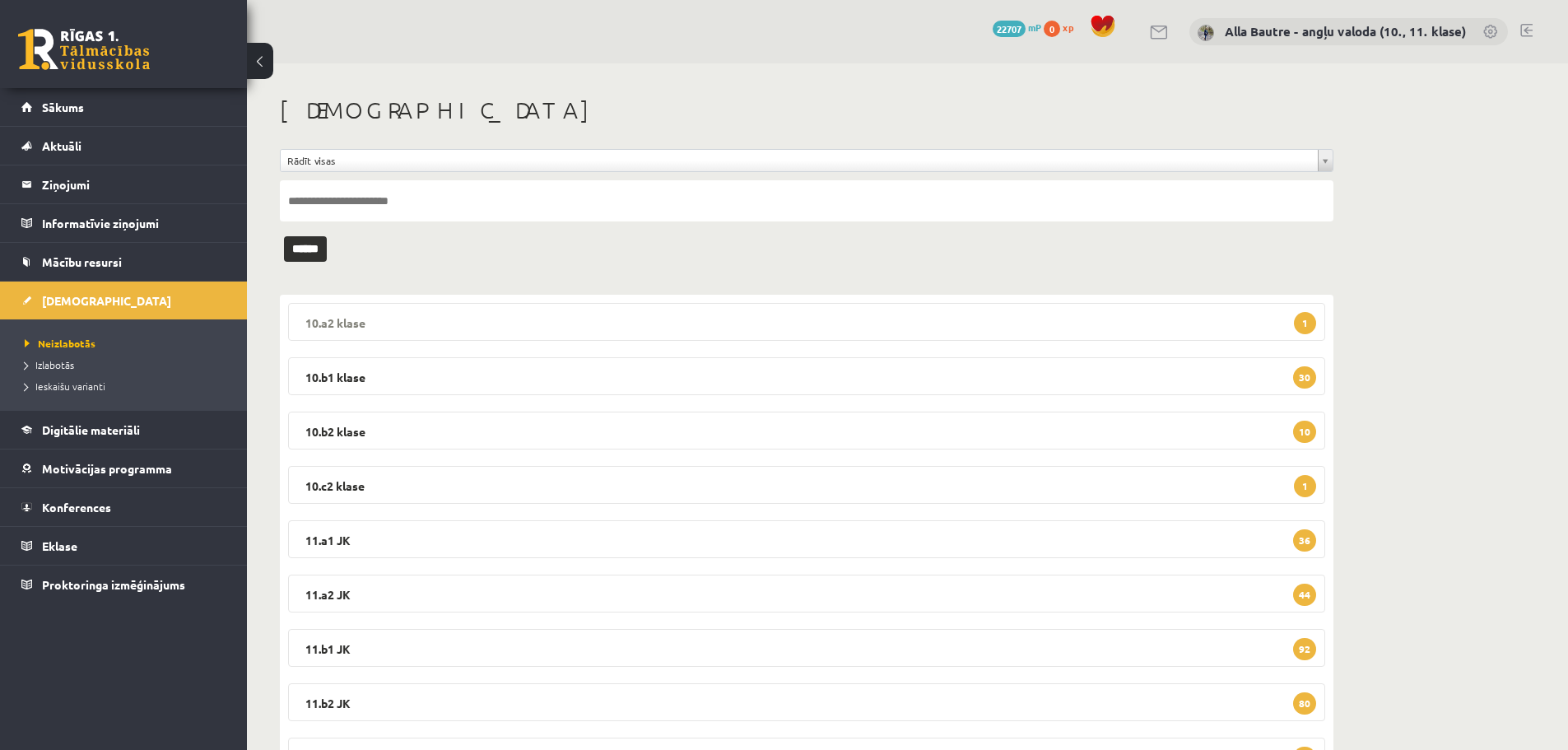
click at [330, 323] on legend "10.a2 klase 1" at bounding box center [807, 322] width 1037 height 38
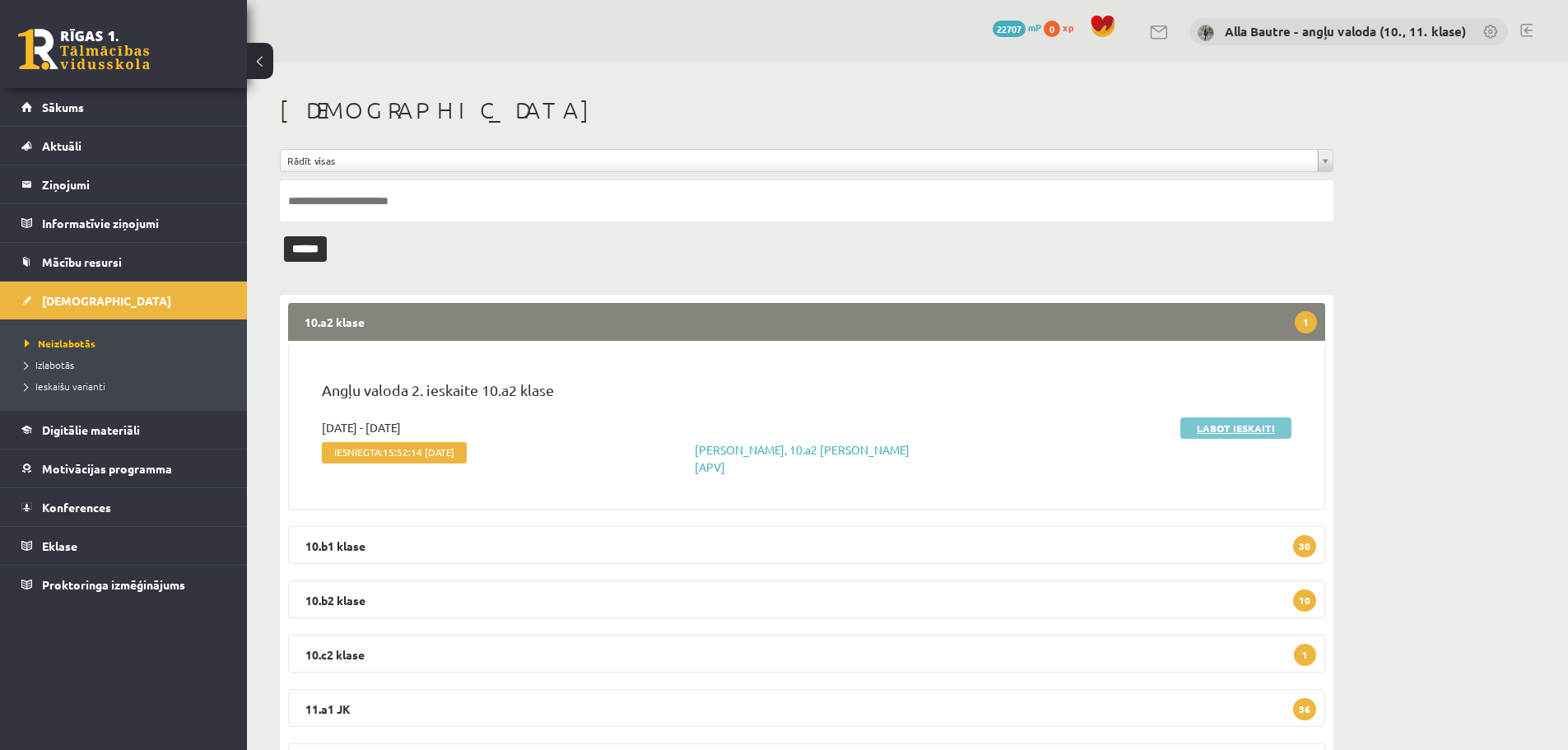
click at [1215, 422] on link "Labot ieskaiti" at bounding box center [1236, 428] width 111 height 21
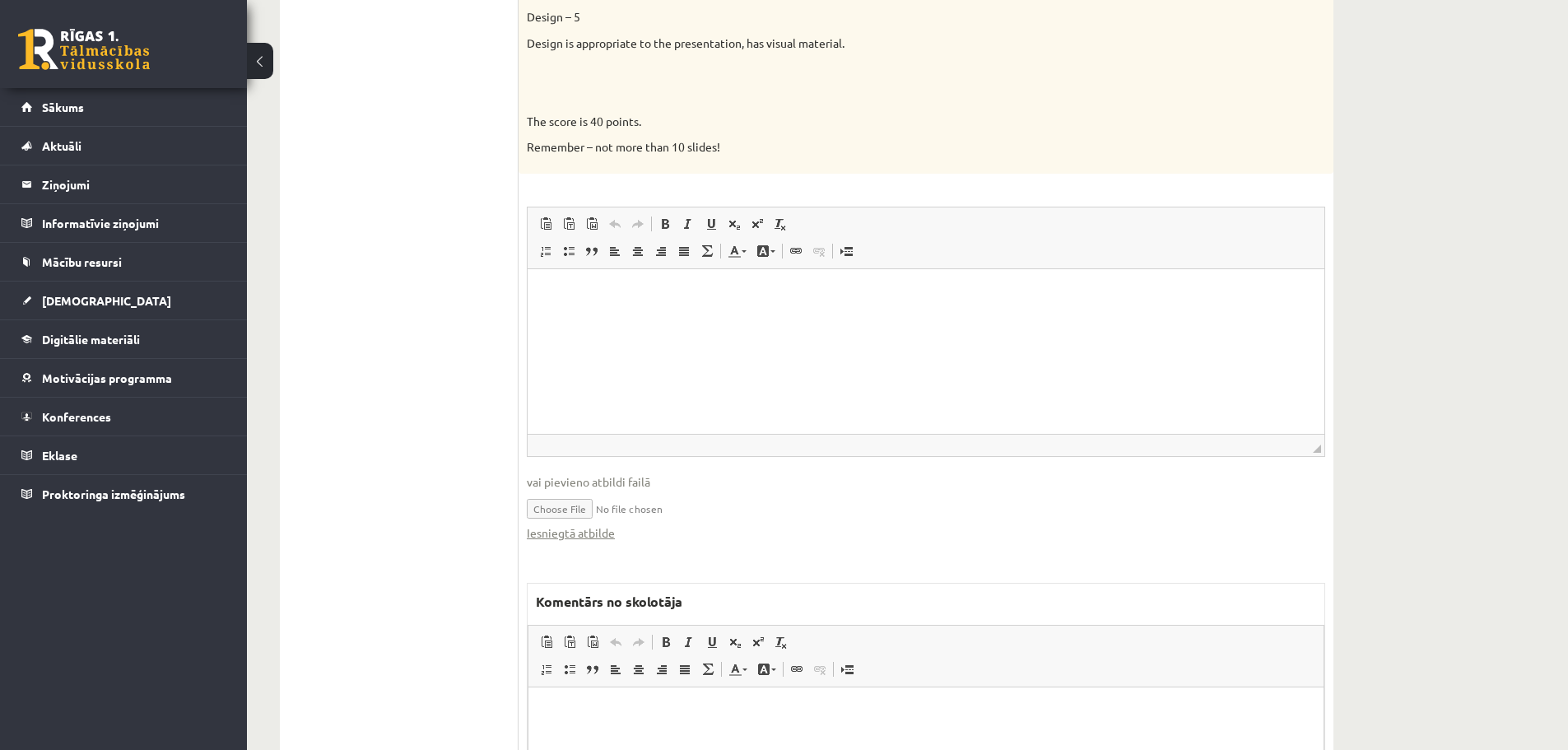
scroll to position [1318, 0]
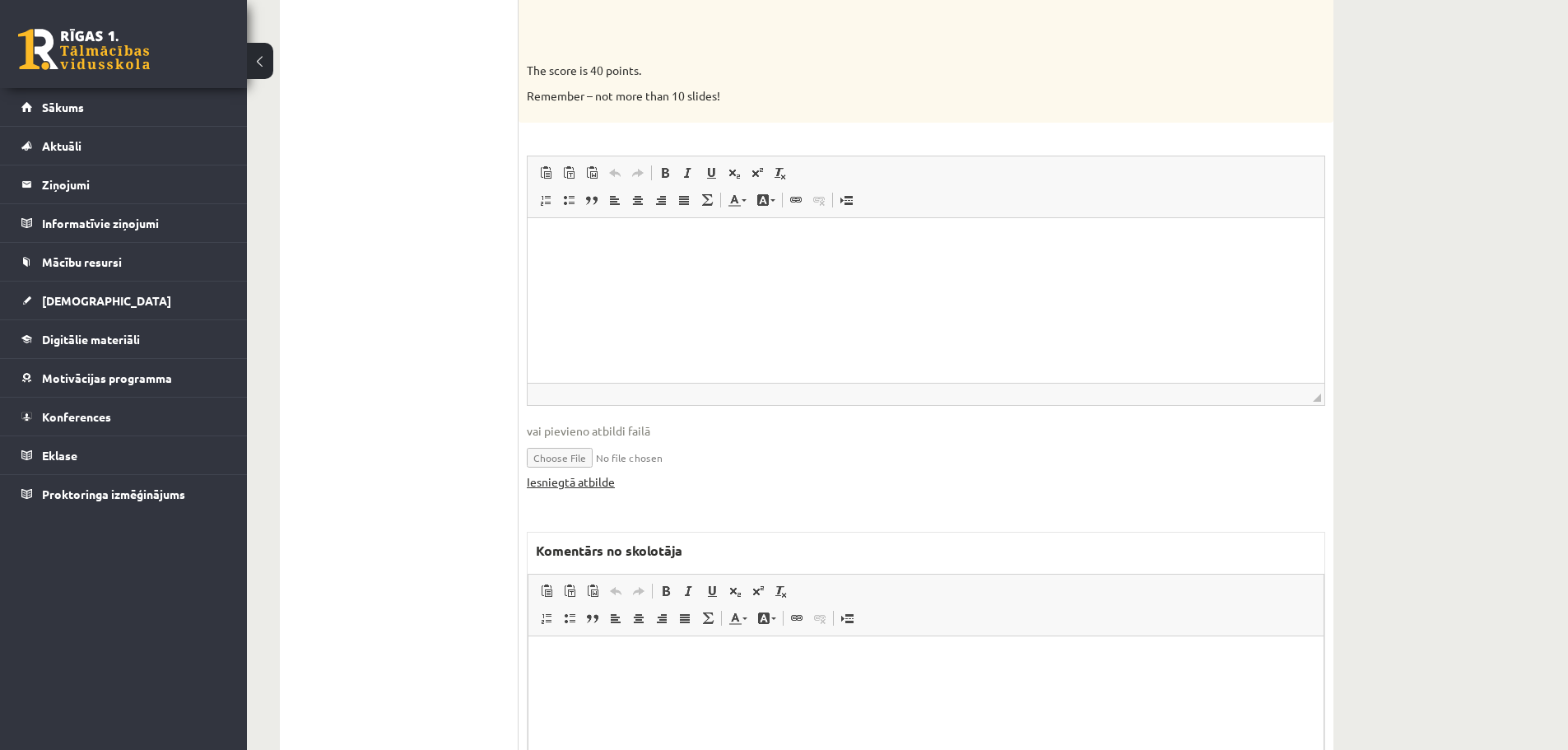
click at [541, 476] on link "Iesniegtā atbilde" at bounding box center [570, 482] width 88 height 18
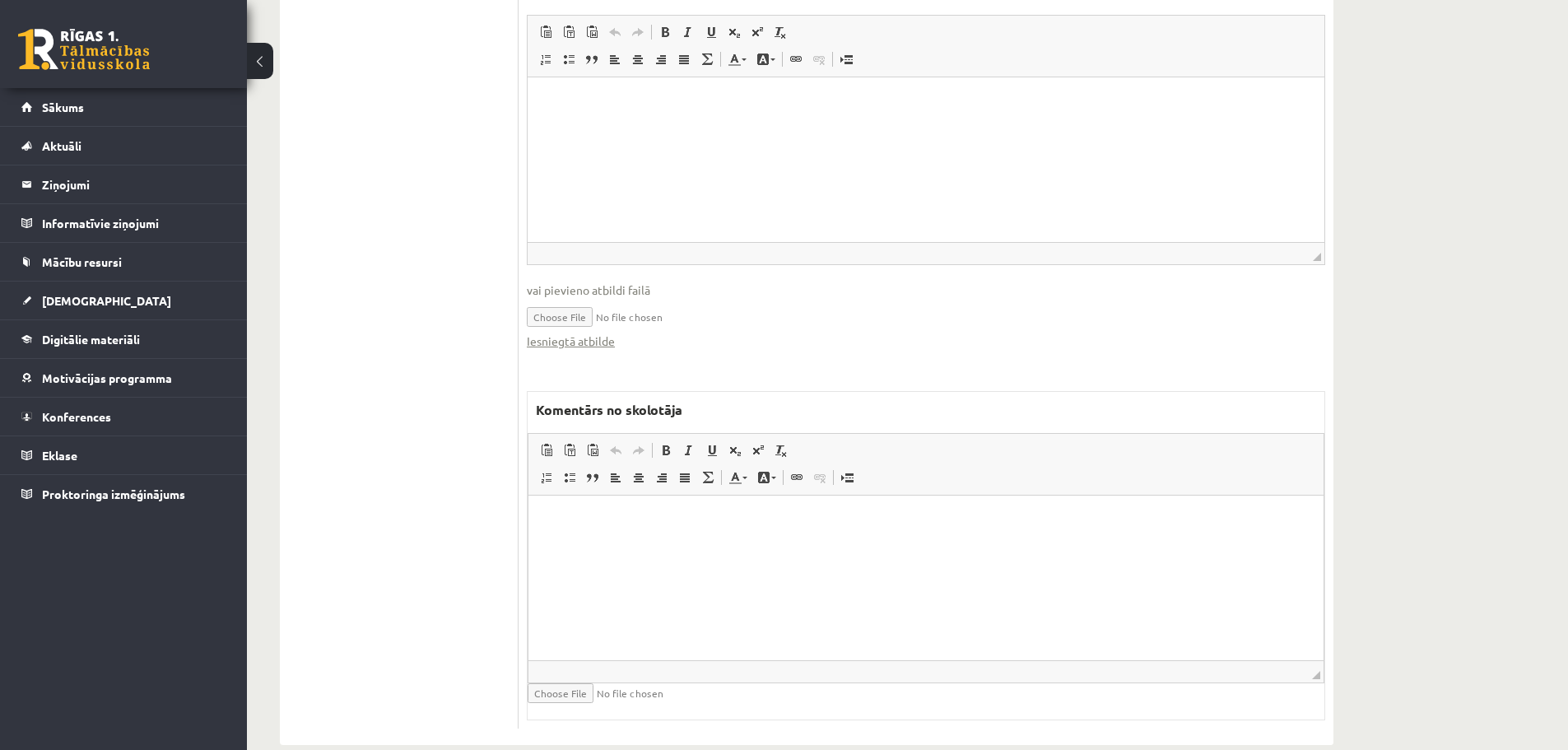
scroll to position [1488, 0]
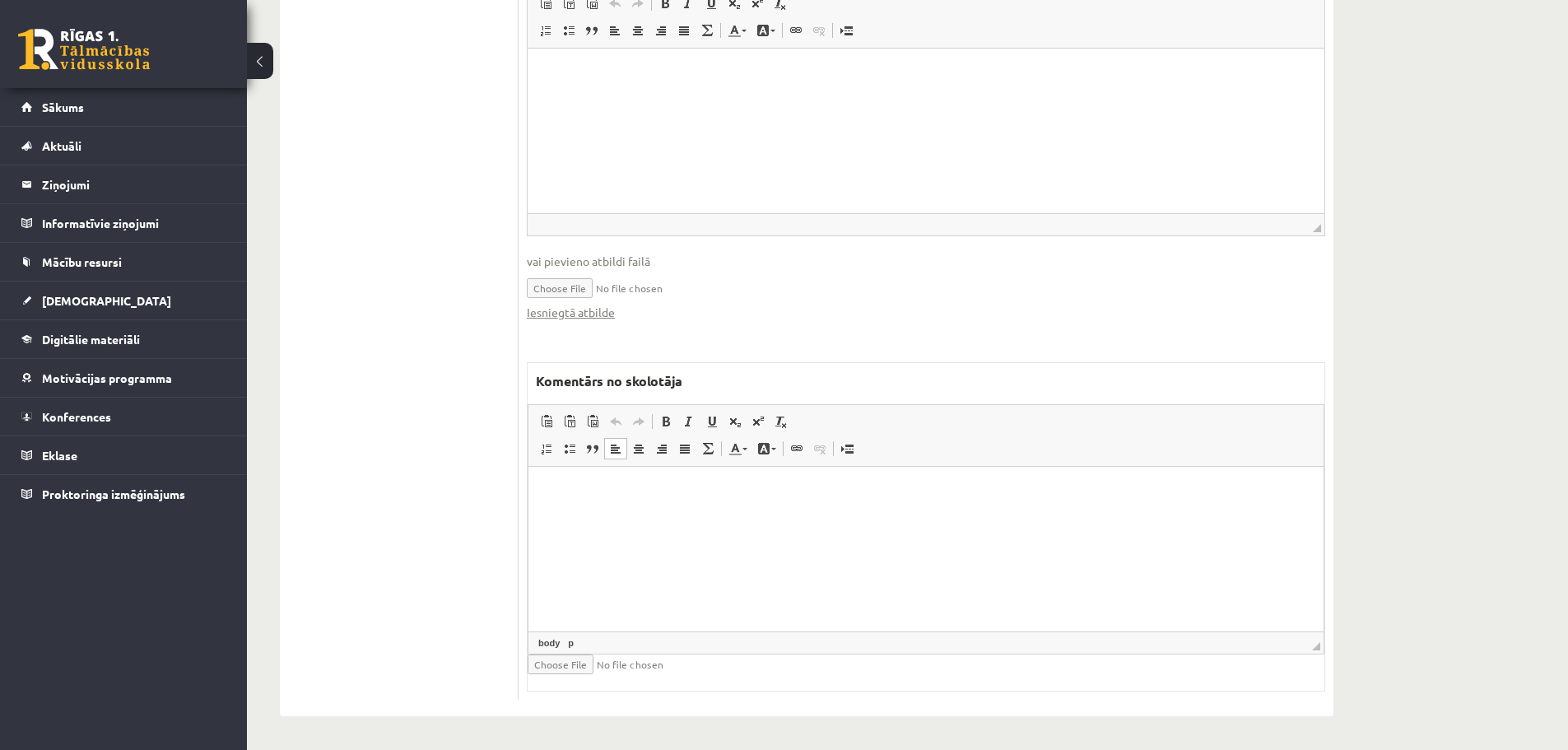
click at [606, 516] on html at bounding box center [926, 491] width 795 height 50
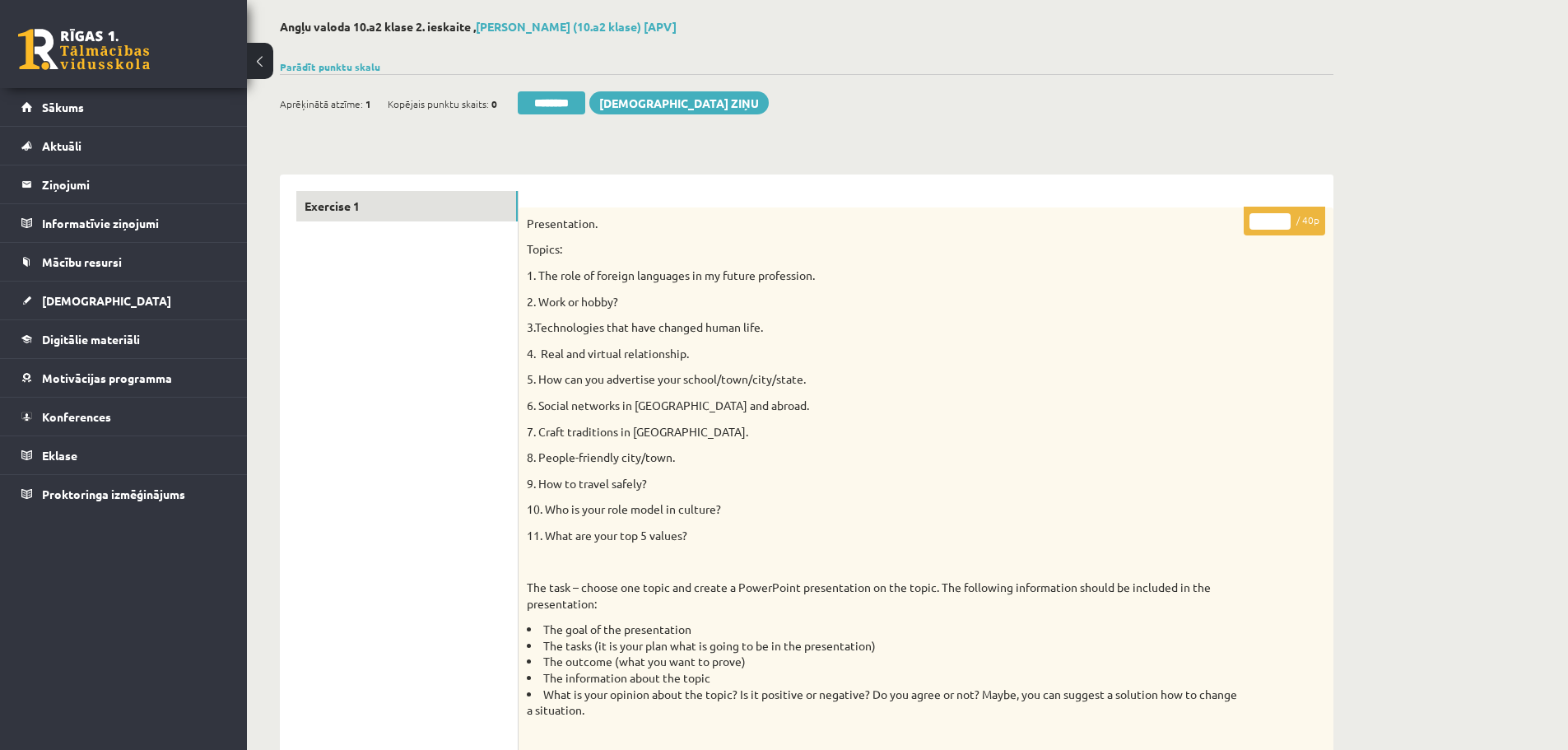
scroll to position [0, 0]
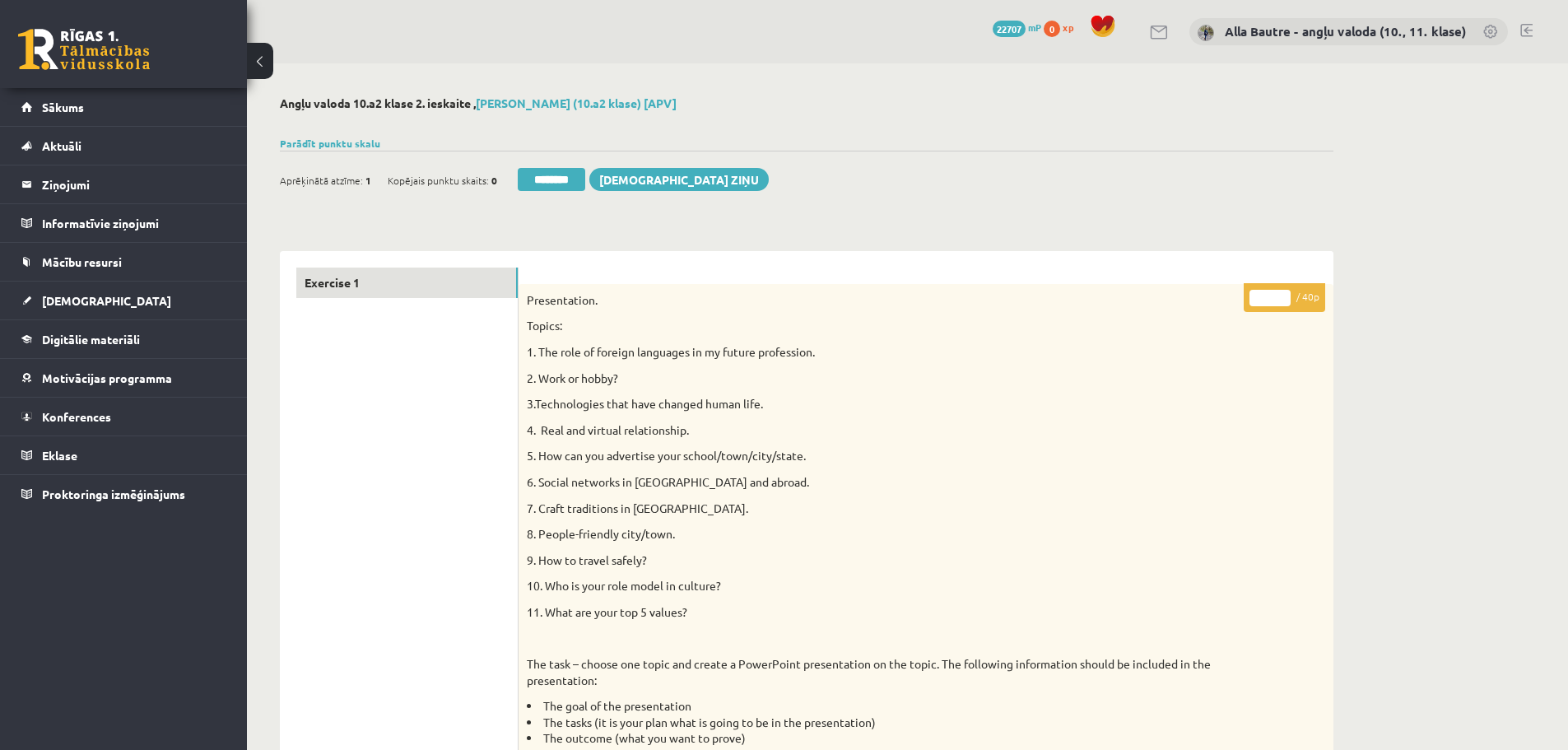
click at [1283, 295] on input "**" at bounding box center [1270, 298] width 41 height 17
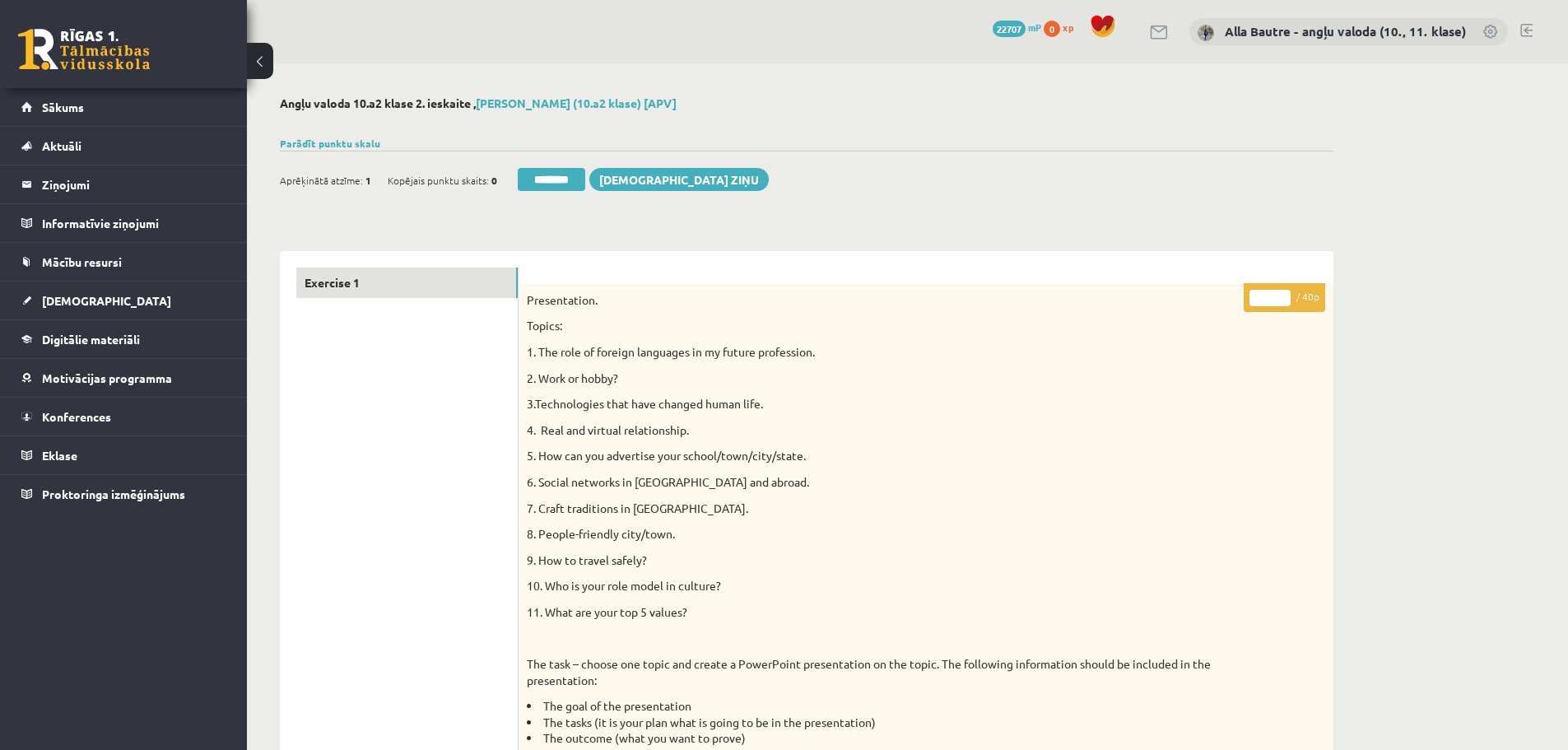
click at [1283, 295] on input "**" at bounding box center [1270, 298] width 41 height 17
type input "**"
click at [1283, 295] on input "**" at bounding box center [1270, 298] width 41 height 17
click at [350, 279] on link "Exercise 1" at bounding box center [406, 282] width 222 height 31
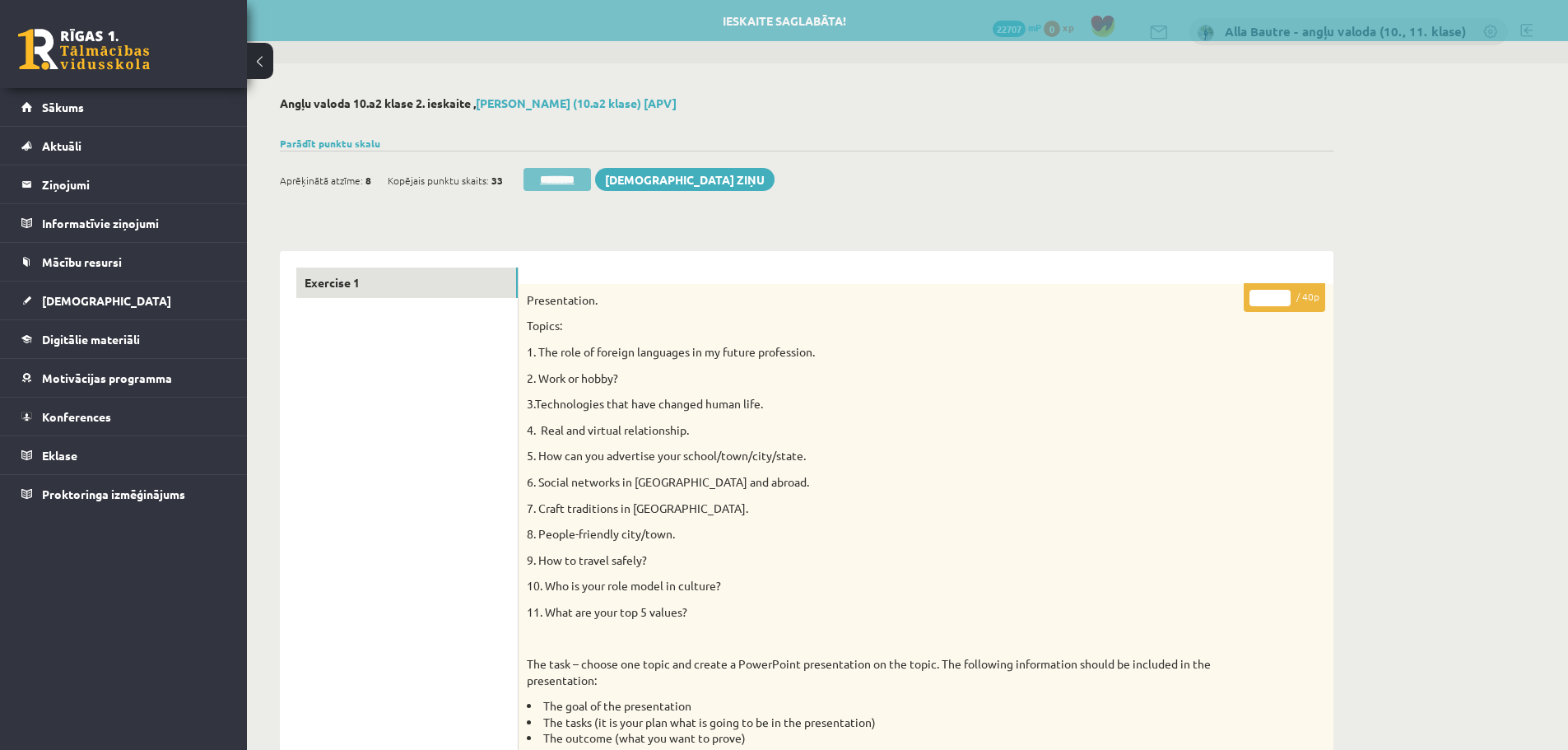
click at [554, 175] on input "********" at bounding box center [557, 180] width 67 height 23
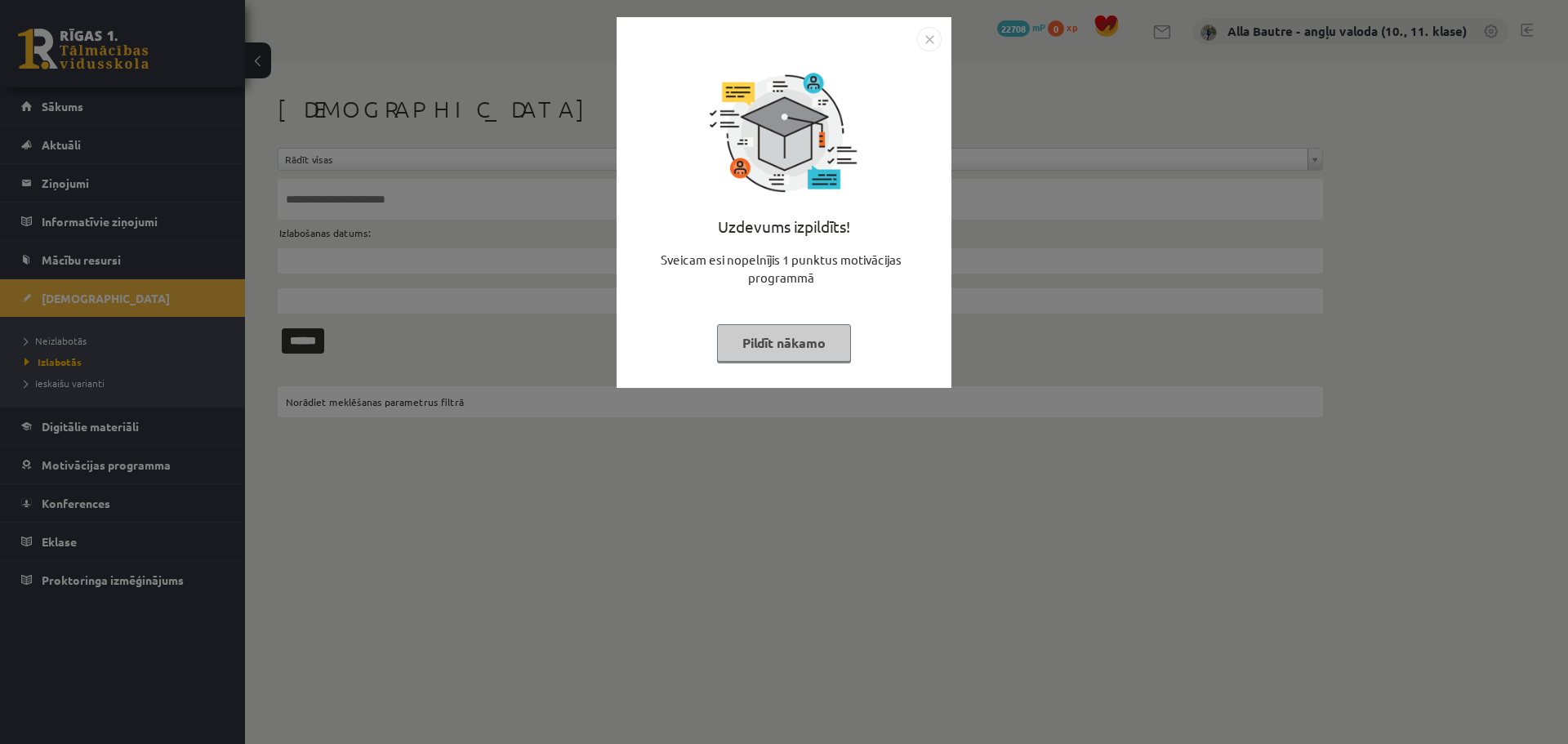
click at [932, 36] on img "Close" at bounding box center [929, 39] width 24 height 24
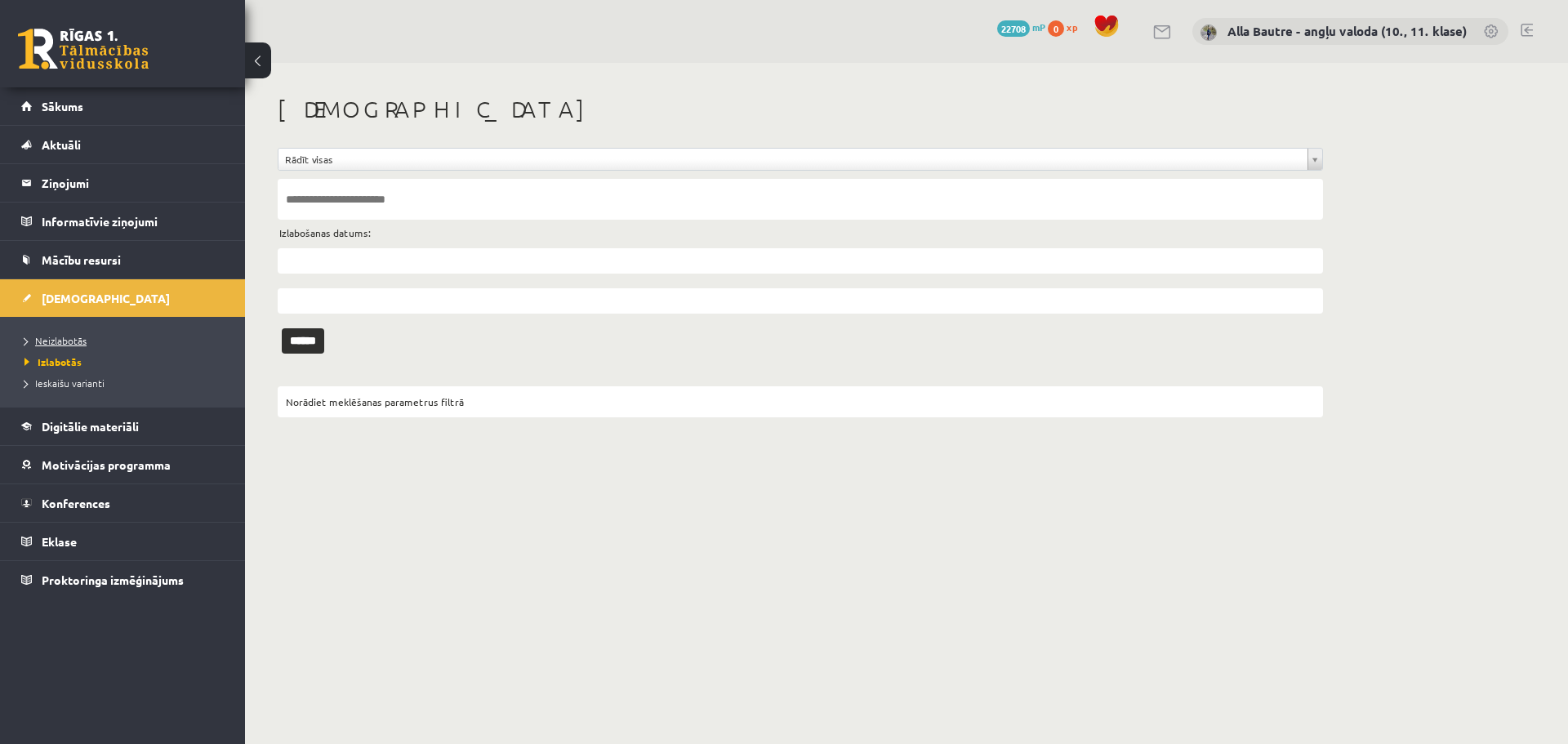
click at [62, 341] on span "Neizlabotās" at bounding box center [55, 340] width 62 height 13
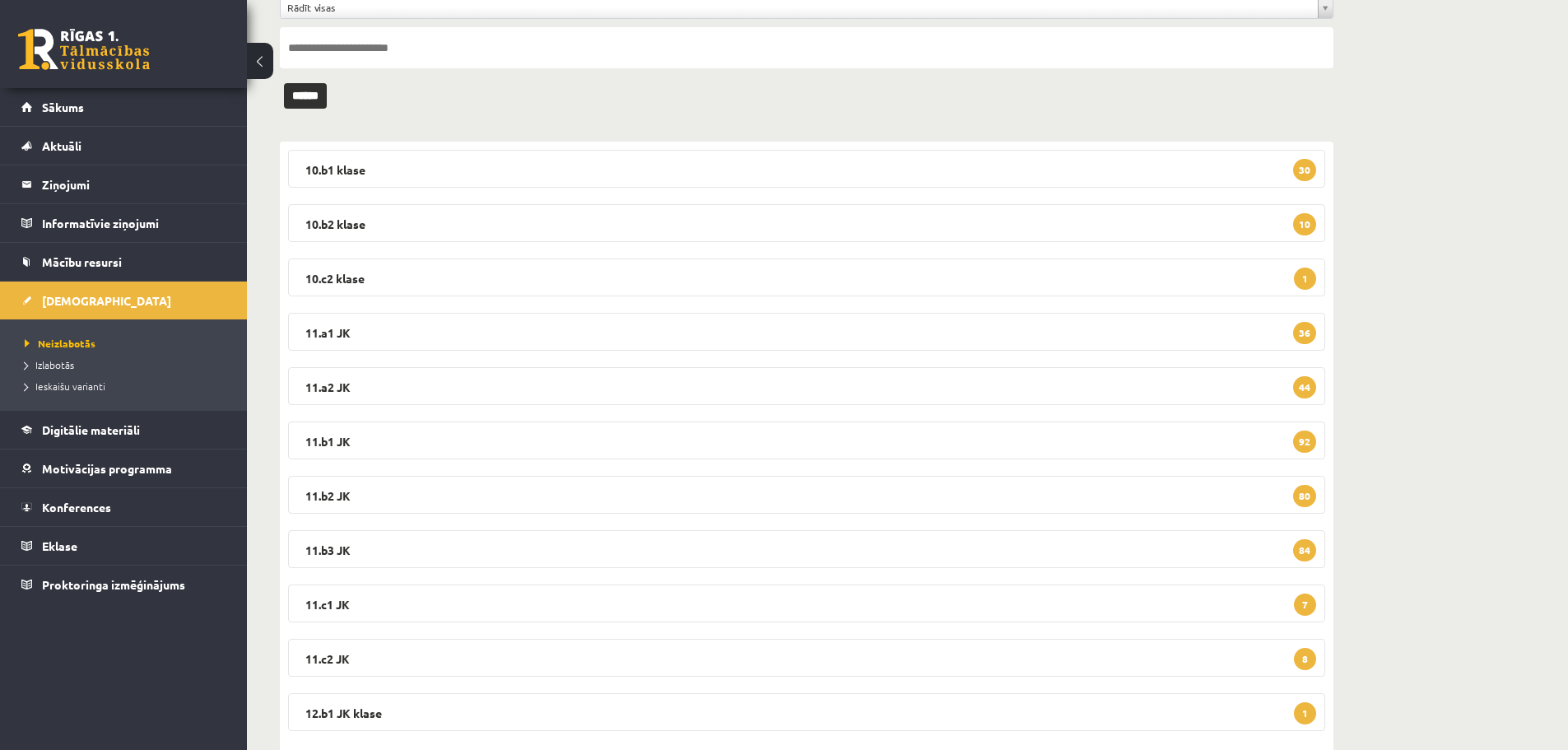
scroll to position [165, 0]
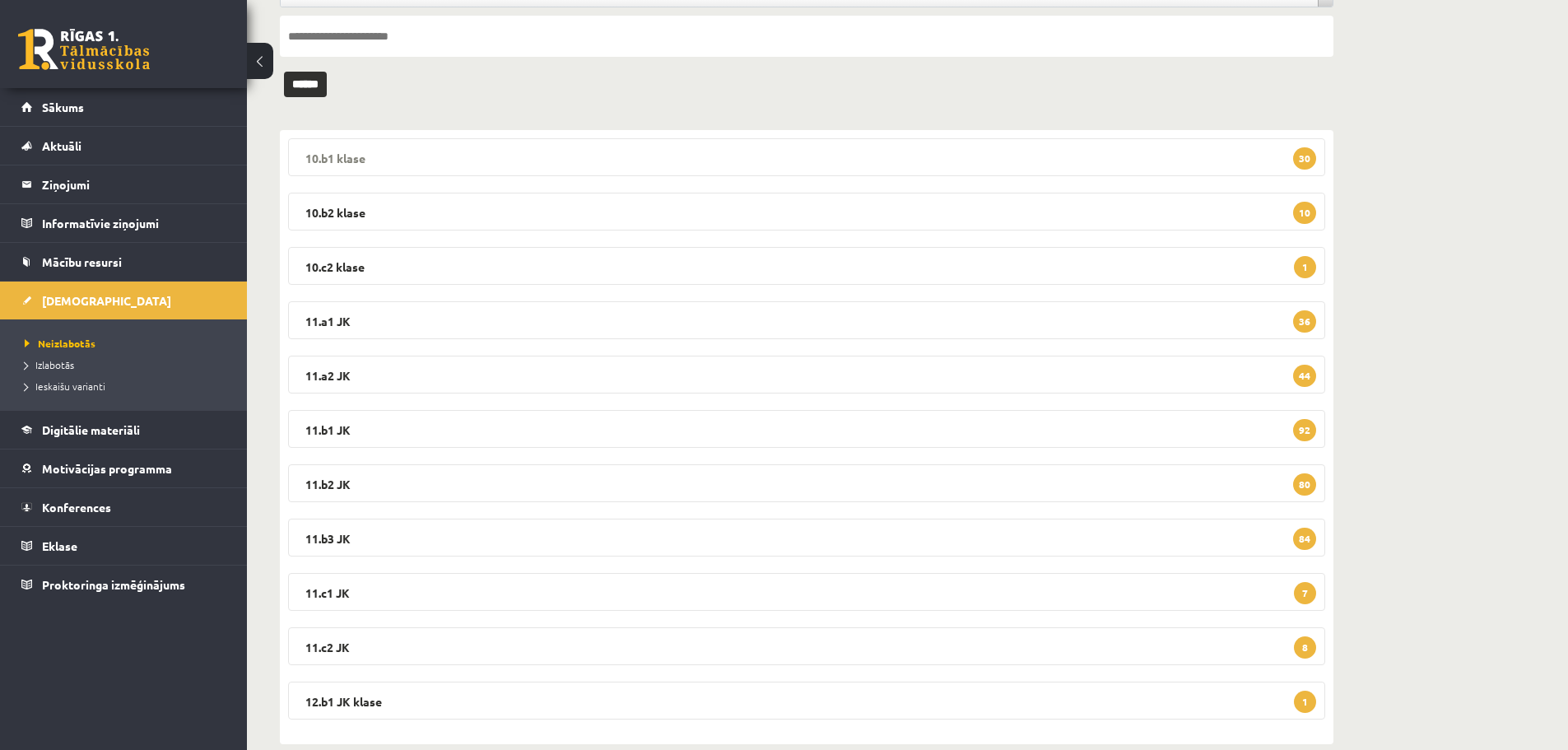
click at [349, 149] on legend "10.b1 klase 30" at bounding box center [807, 157] width 1037 height 38
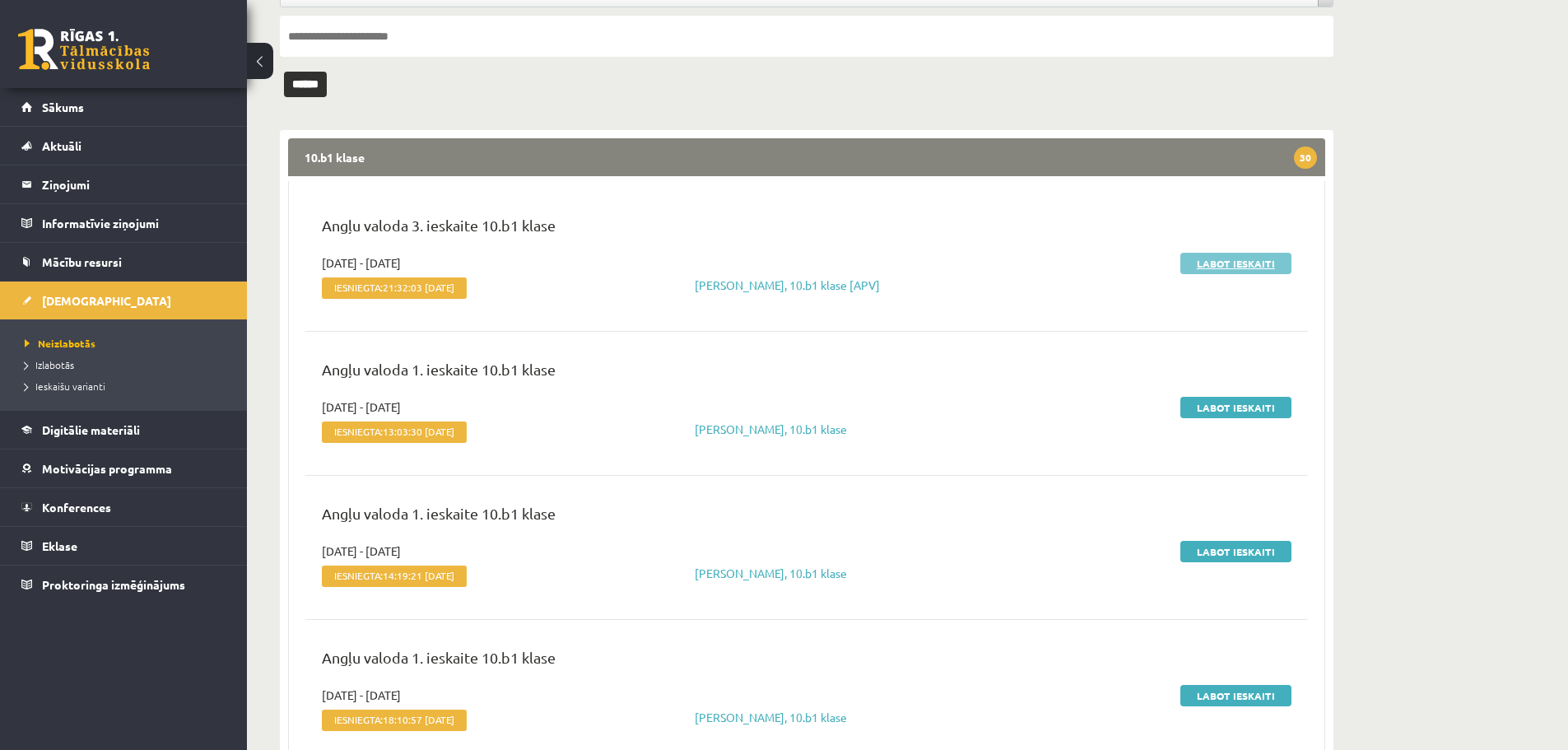
click at [1217, 262] on link "Labot ieskaiti" at bounding box center [1236, 264] width 111 height 21
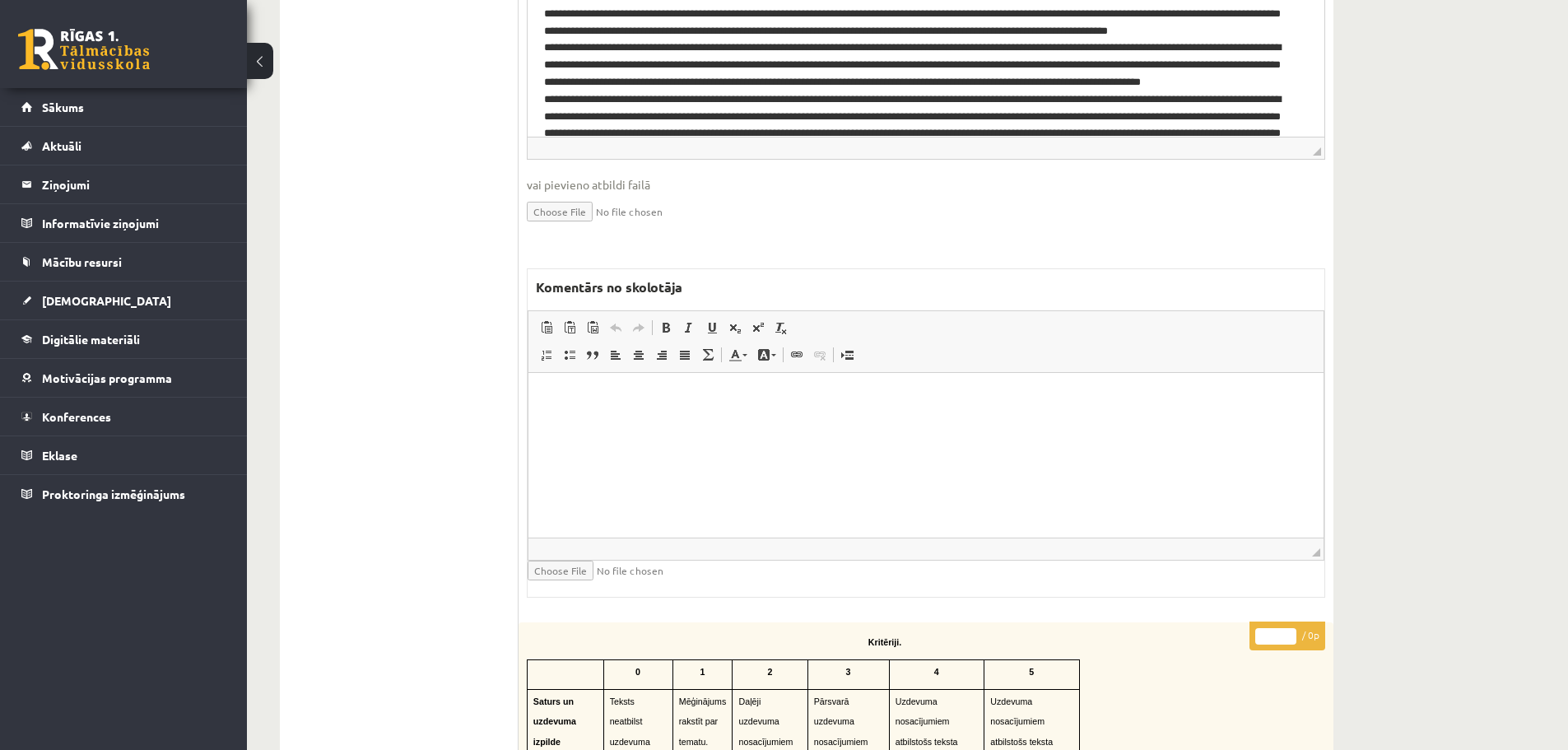
scroll to position [824, 0]
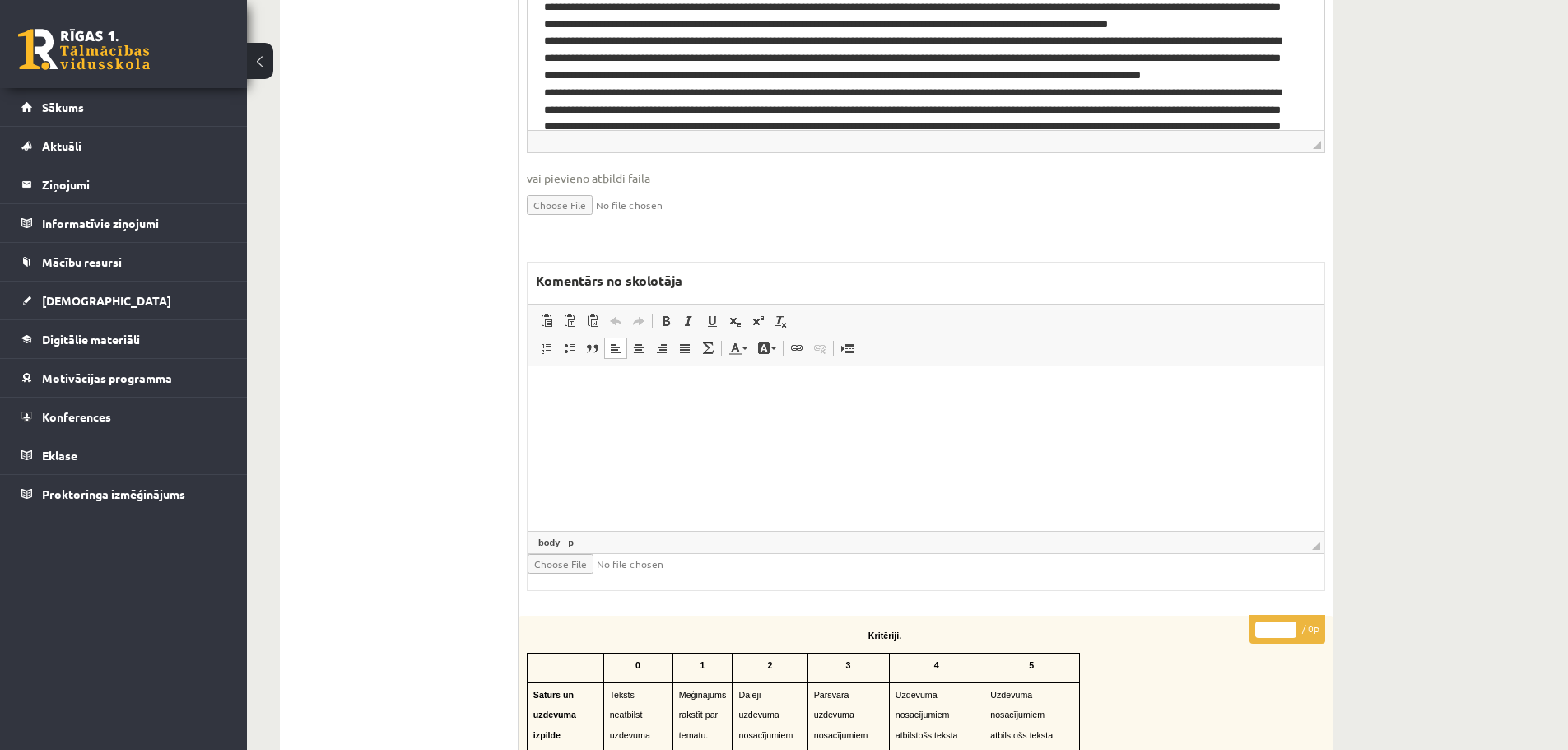
click at [604, 402] on html at bounding box center [926, 390] width 795 height 50
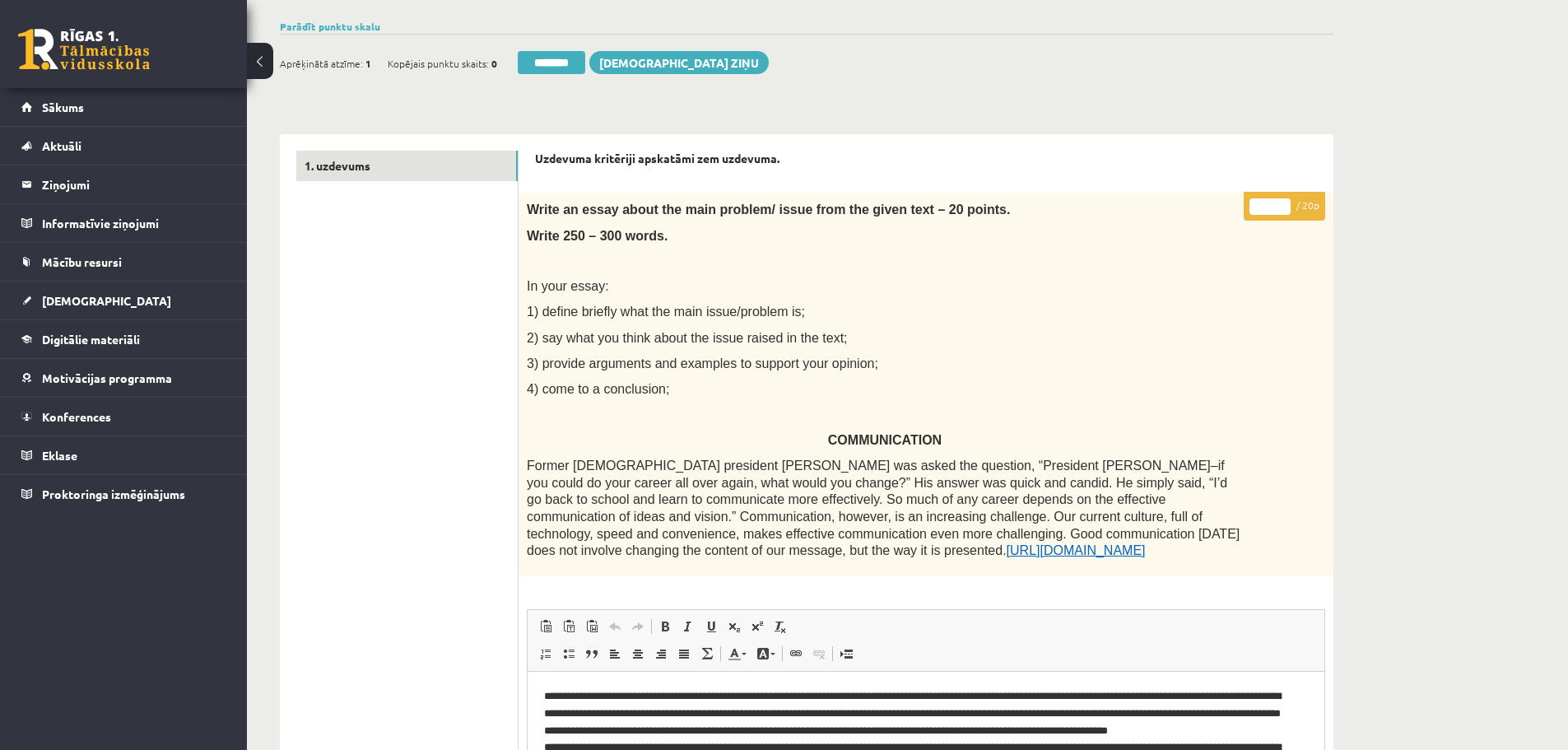
scroll to position [89, 0]
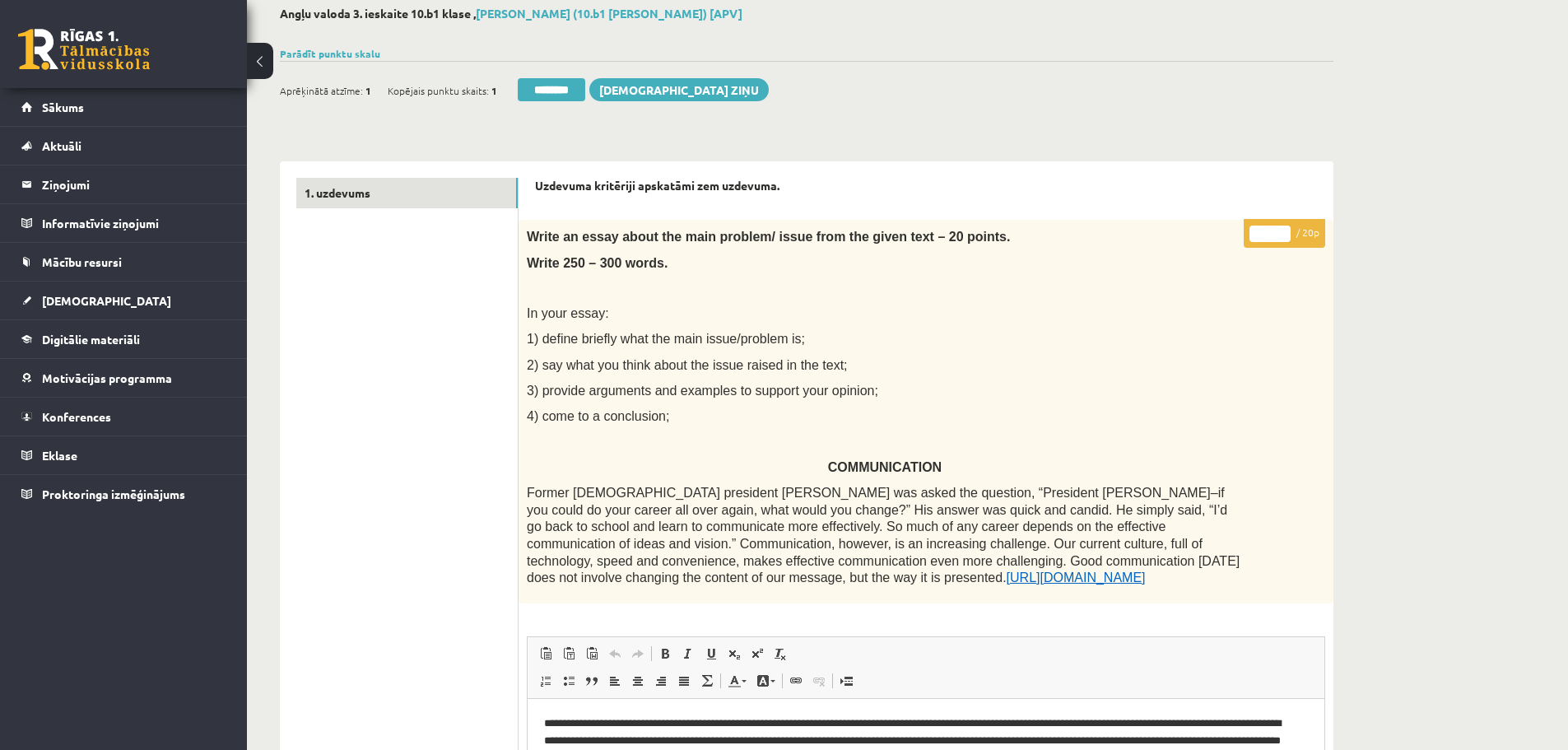
click at [1285, 230] on input "**" at bounding box center [1270, 233] width 41 height 17
type input "**"
click at [1285, 230] on input "**" at bounding box center [1270, 233] width 41 height 17
click at [349, 187] on link "1. uzdevums" at bounding box center [406, 193] width 222 height 31
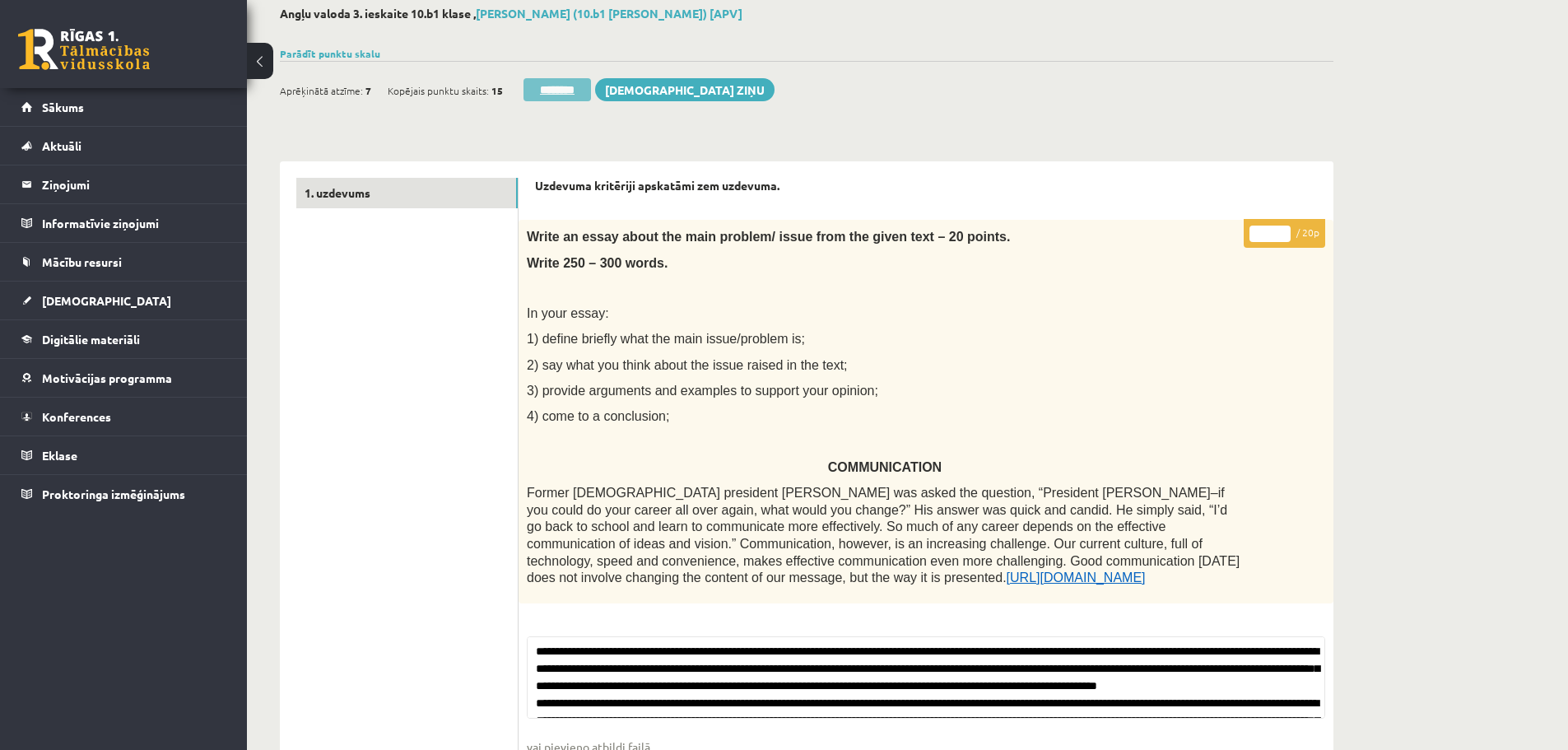
click at [586, 88] on input "********" at bounding box center [557, 89] width 67 height 23
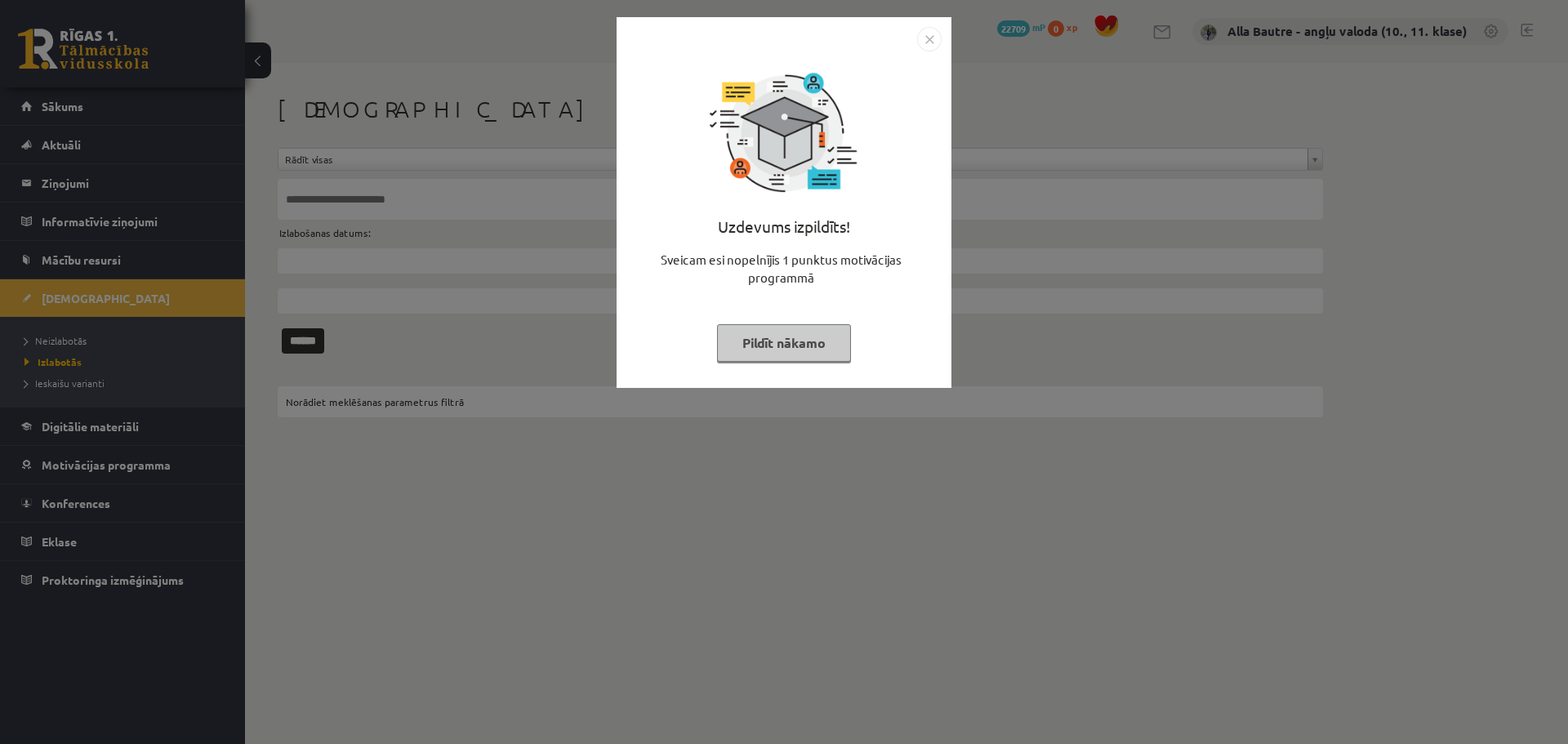
click at [935, 39] on img "Close" at bounding box center [929, 39] width 24 height 24
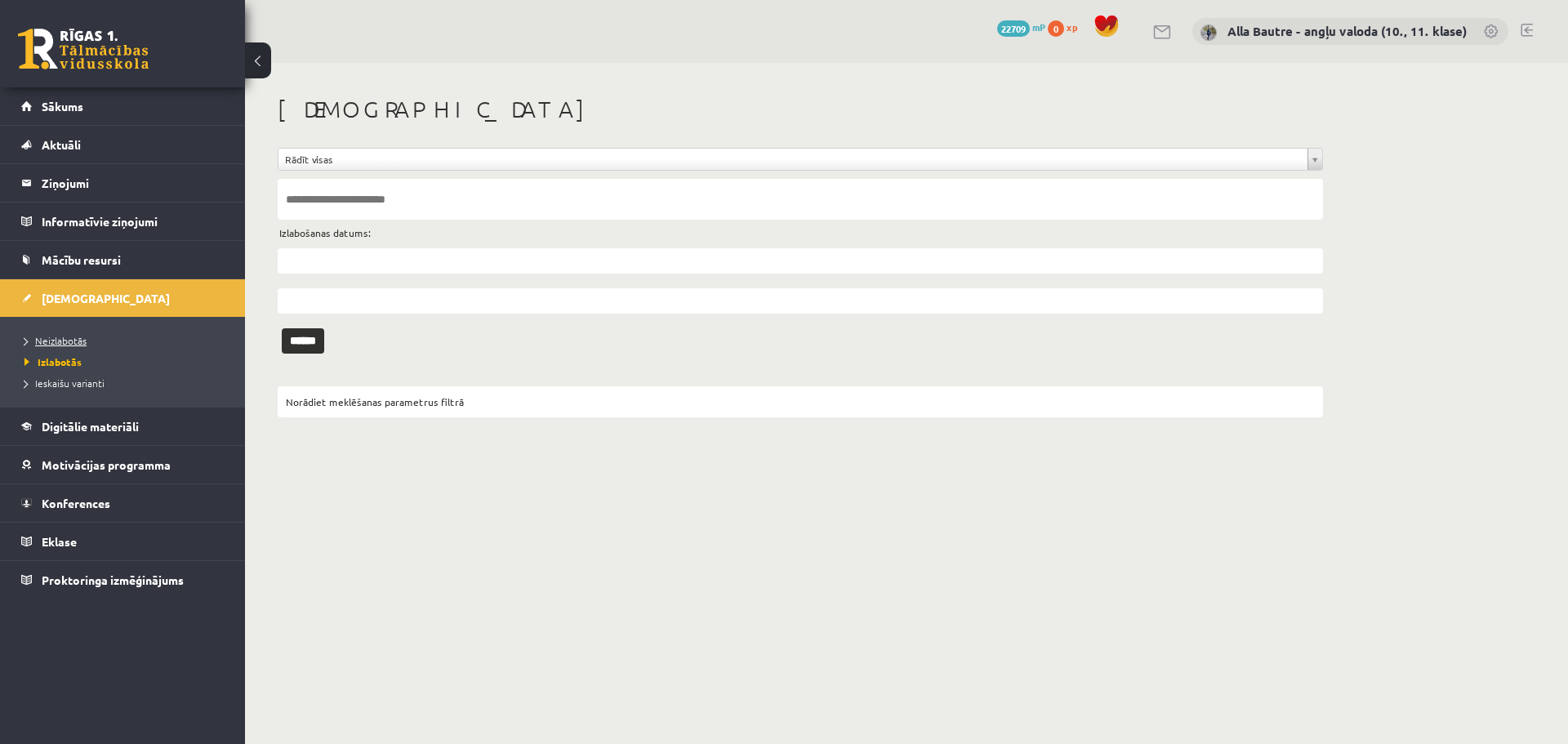
click at [56, 337] on span "Neizlabotās" at bounding box center [55, 340] width 62 height 13
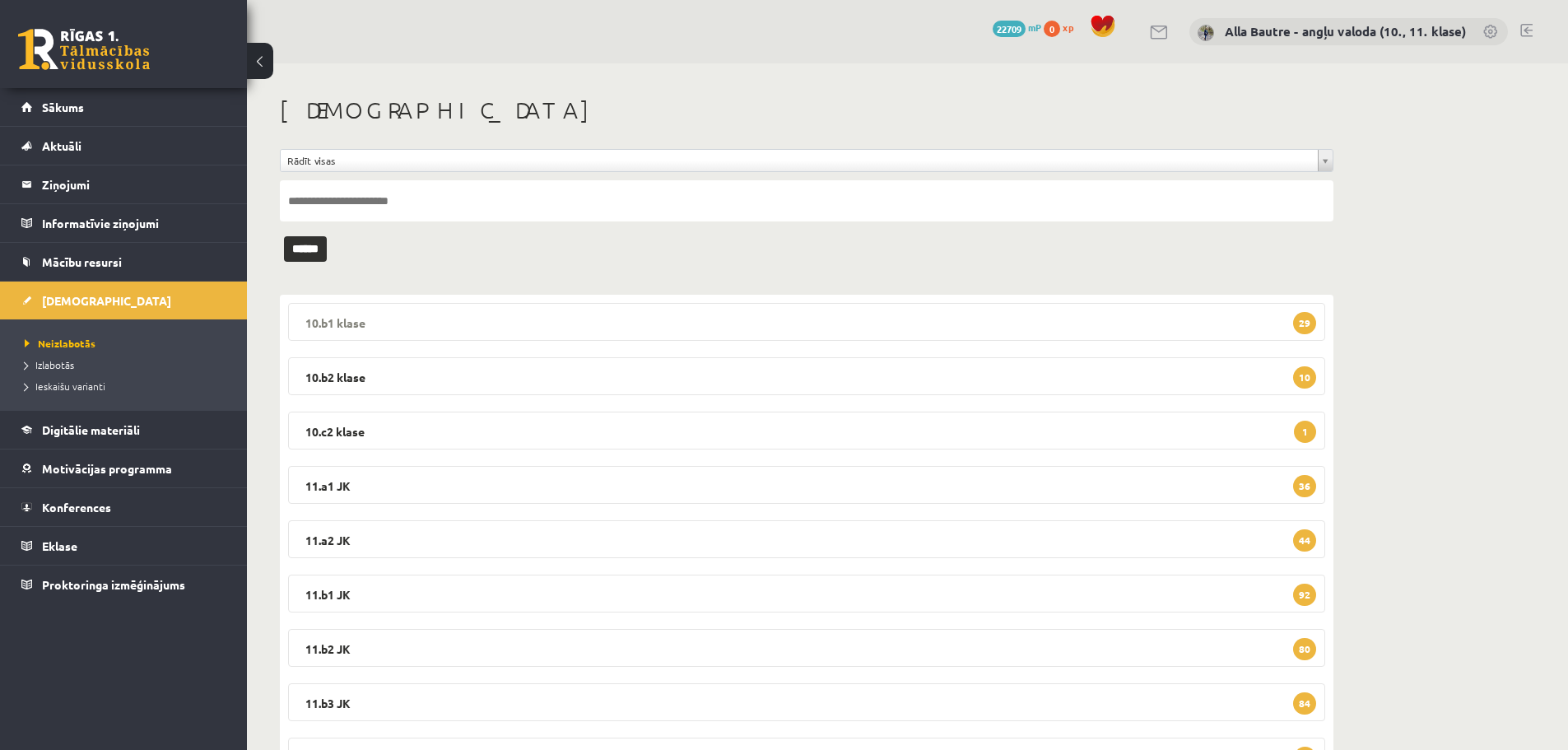
click at [343, 324] on legend "10.b1 klase 29" at bounding box center [807, 322] width 1037 height 38
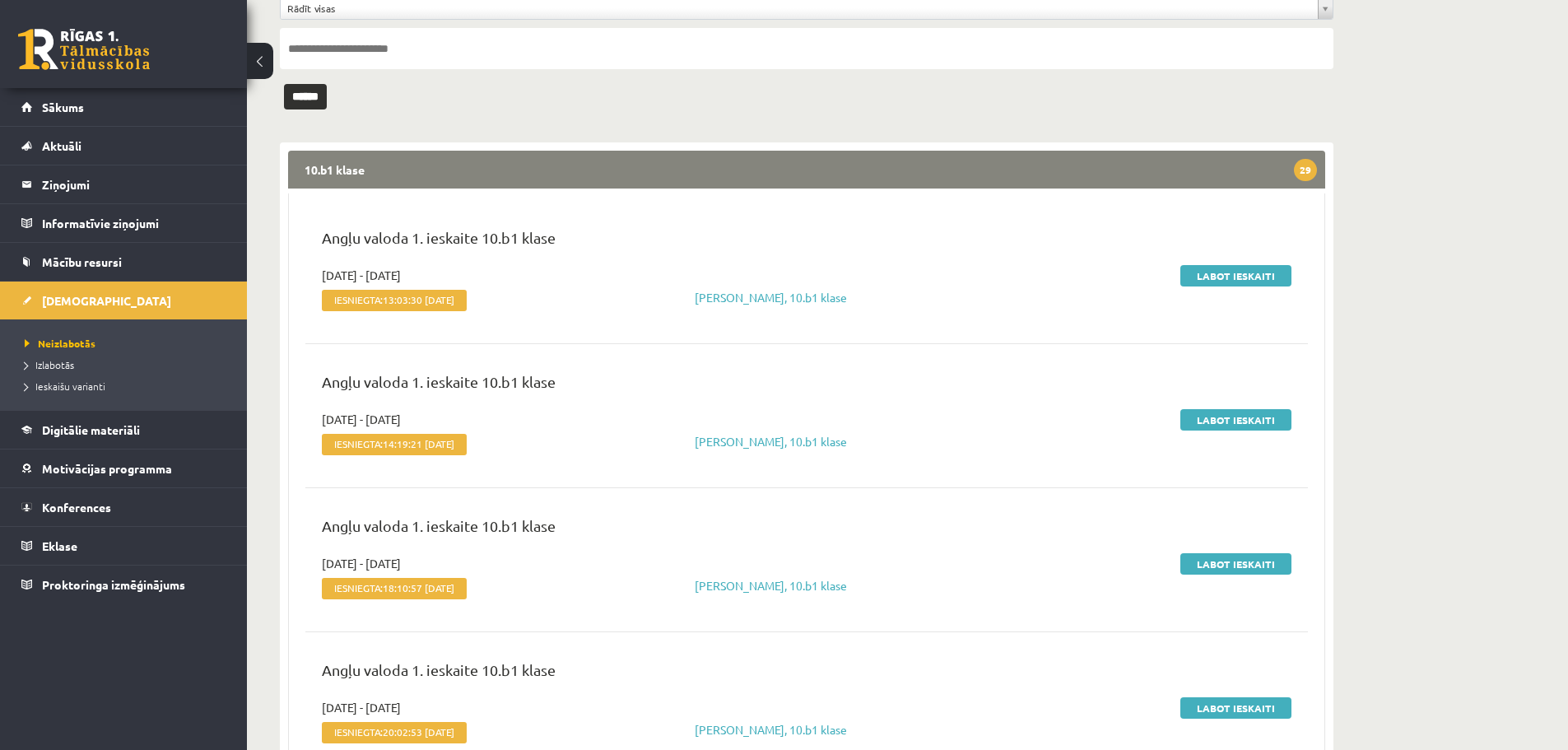
scroll to position [165, 0]
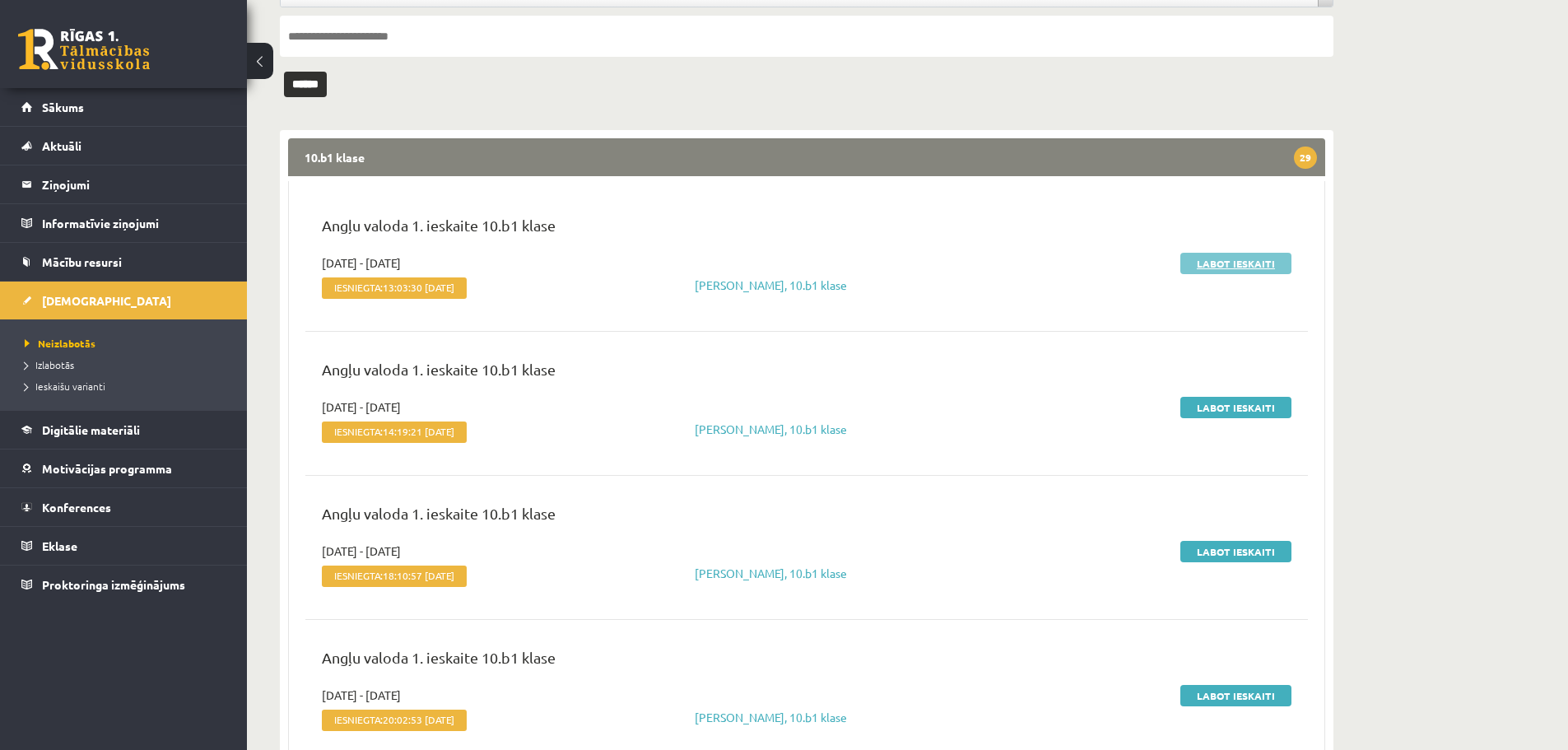
click at [1199, 264] on link "Labot ieskaiti" at bounding box center [1236, 264] width 111 height 21
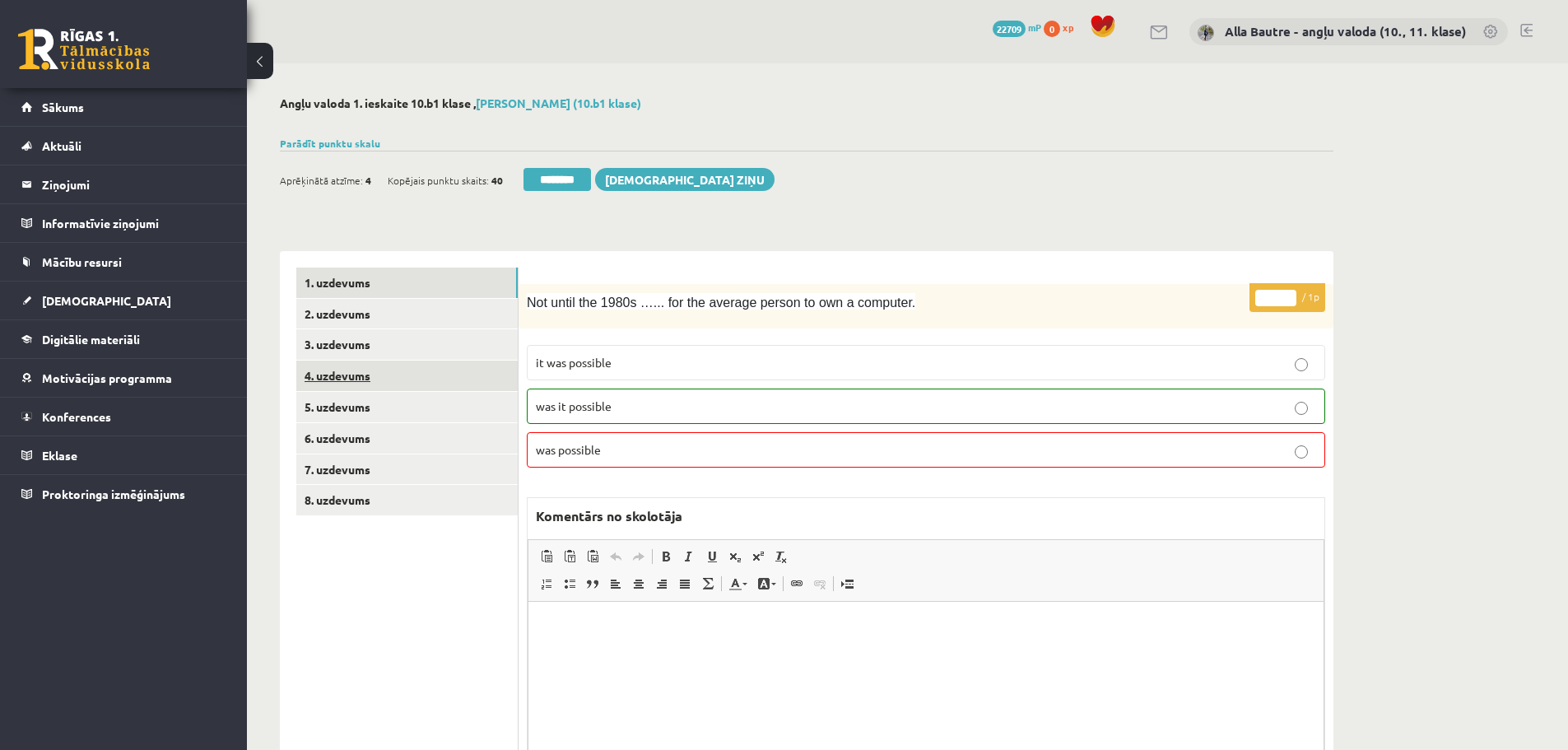
click at [356, 369] on link "4. uzdevums" at bounding box center [406, 376] width 222 height 31
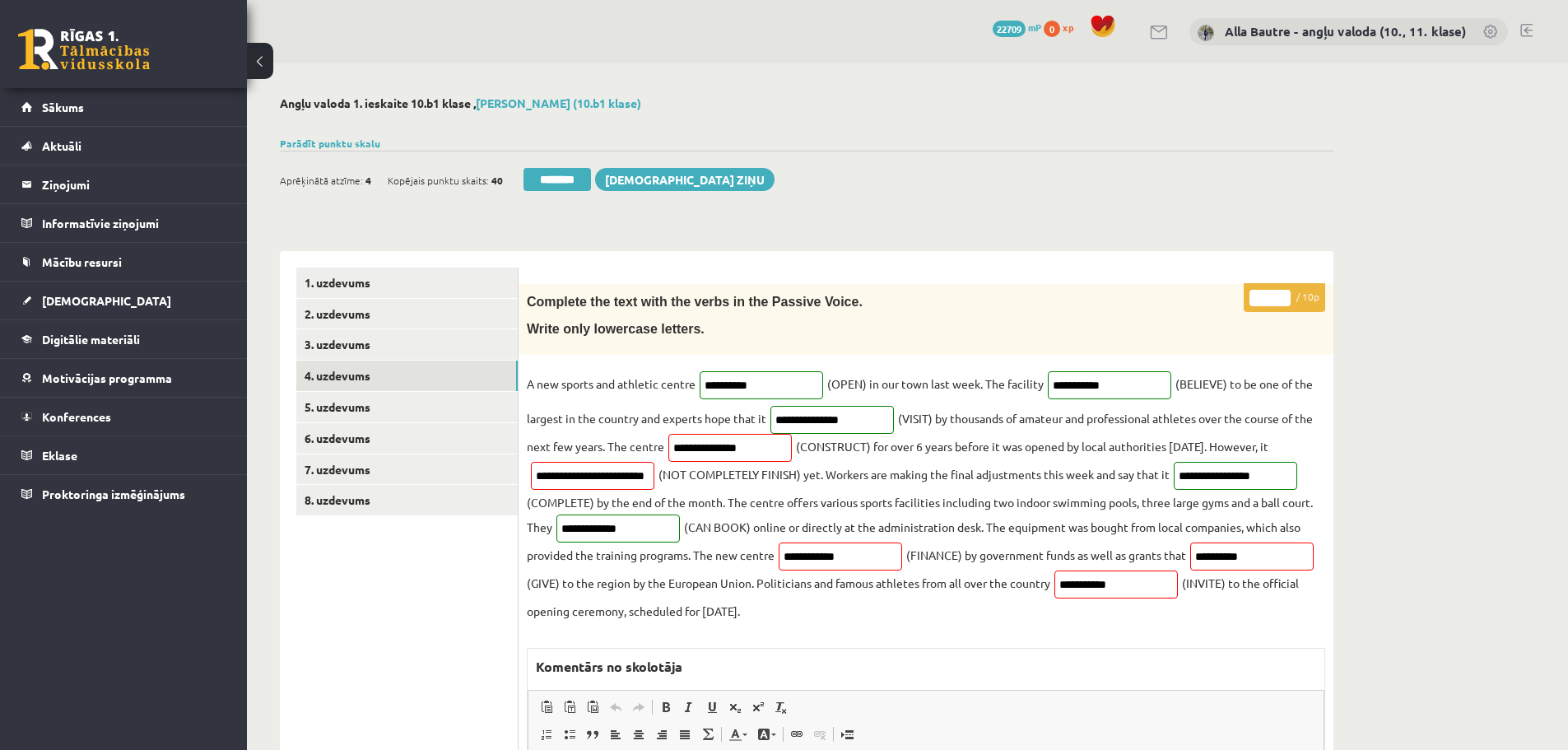
type input "*"
click at [1278, 294] on input "*" at bounding box center [1270, 298] width 41 height 17
click at [363, 405] on link "5. uzdevums" at bounding box center [406, 407] width 222 height 31
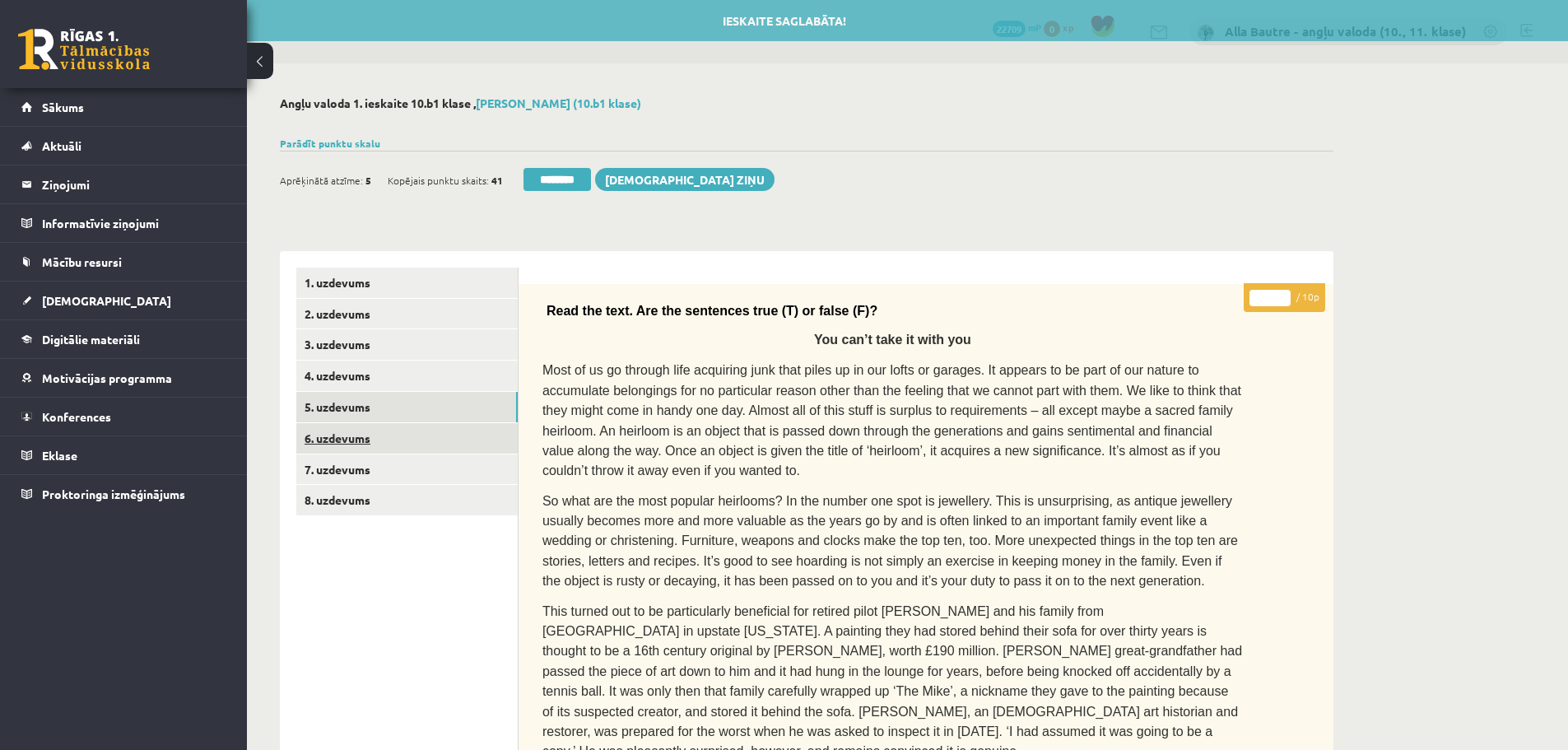
click at [363, 437] on link "6. uzdevums" at bounding box center [406, 438] width 222 height 31
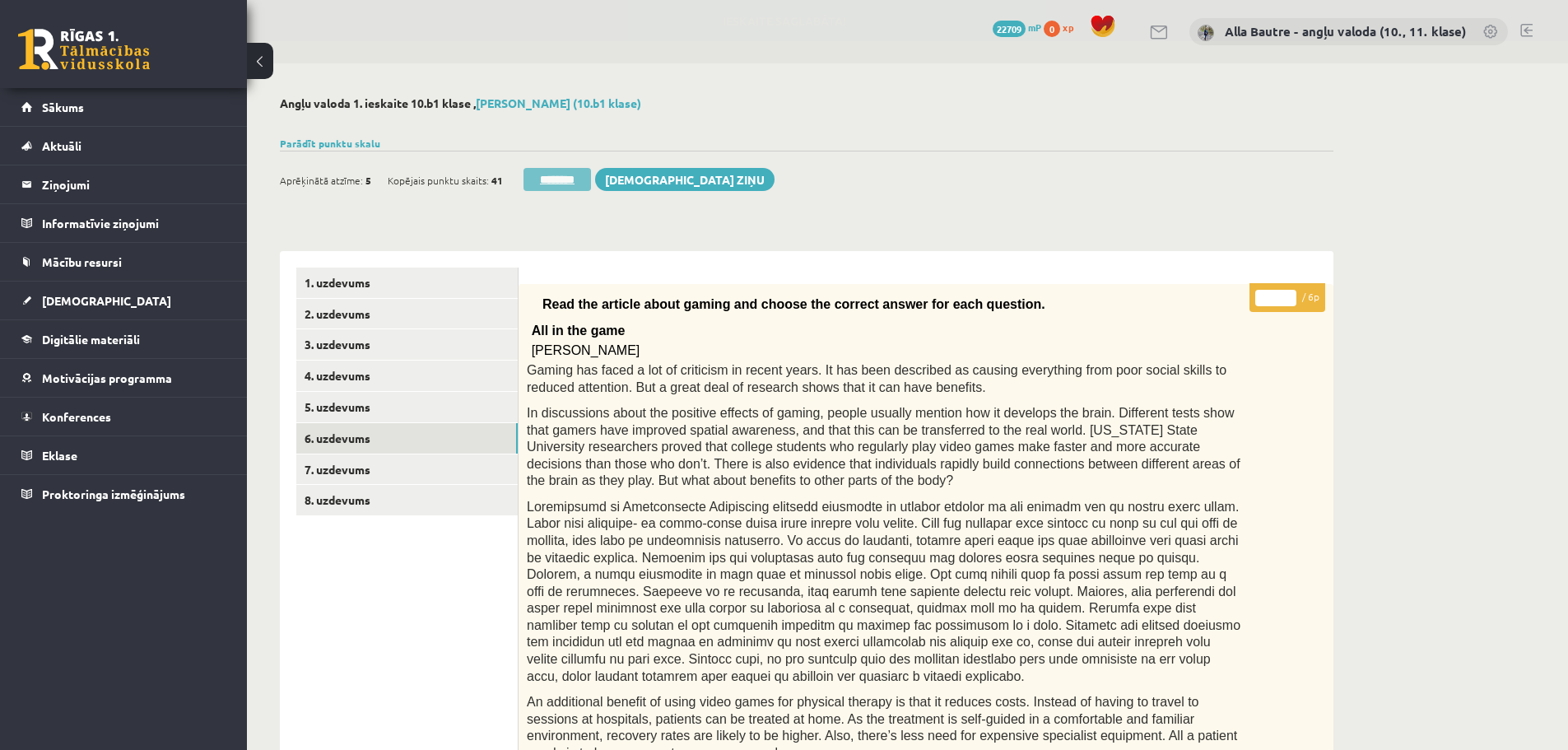
click at [557, 182] on input "********" at bounding box center [557, 180] width 67 height 23
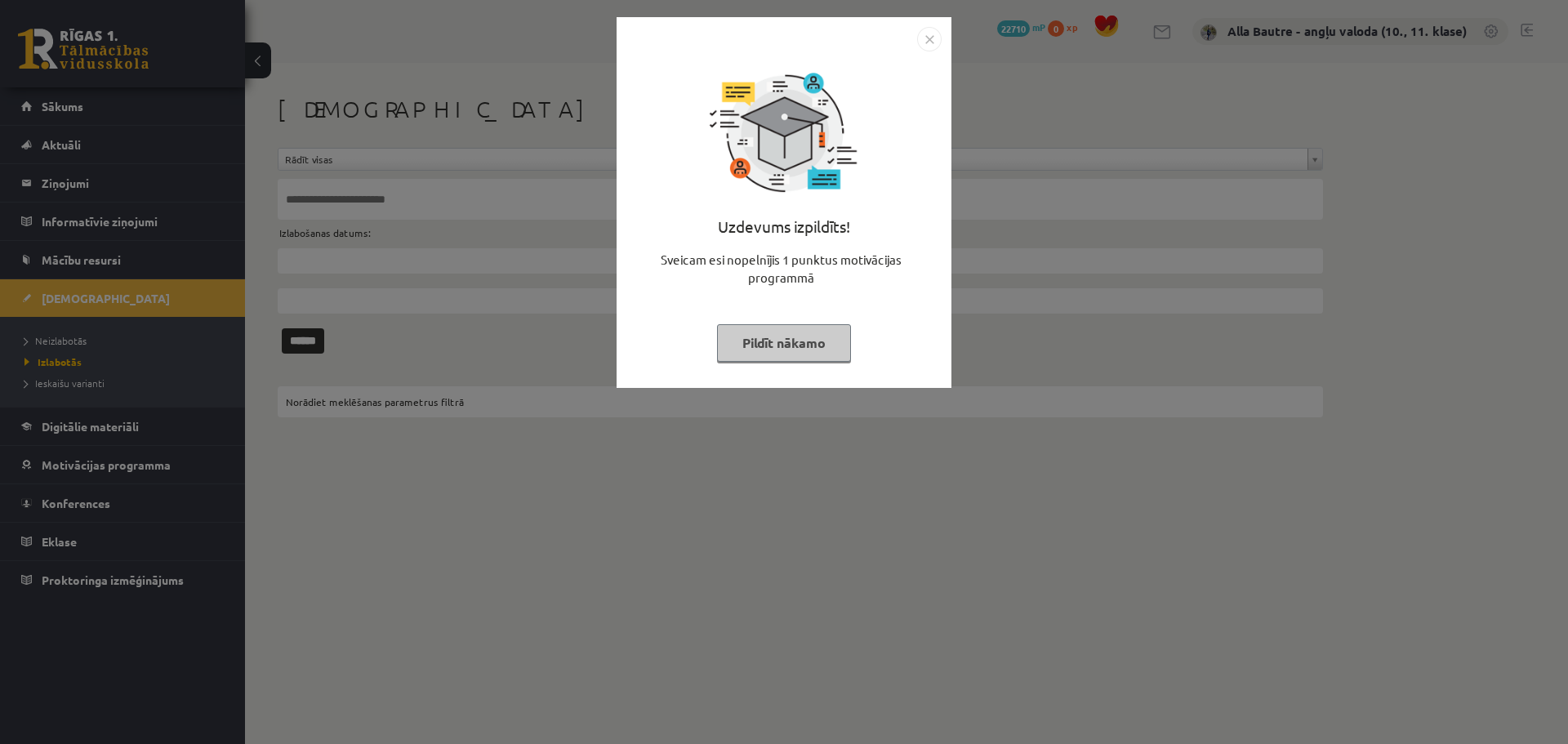
click at [927, 35] on img "Close" at bounding box center [929, 39] width 24 height 24
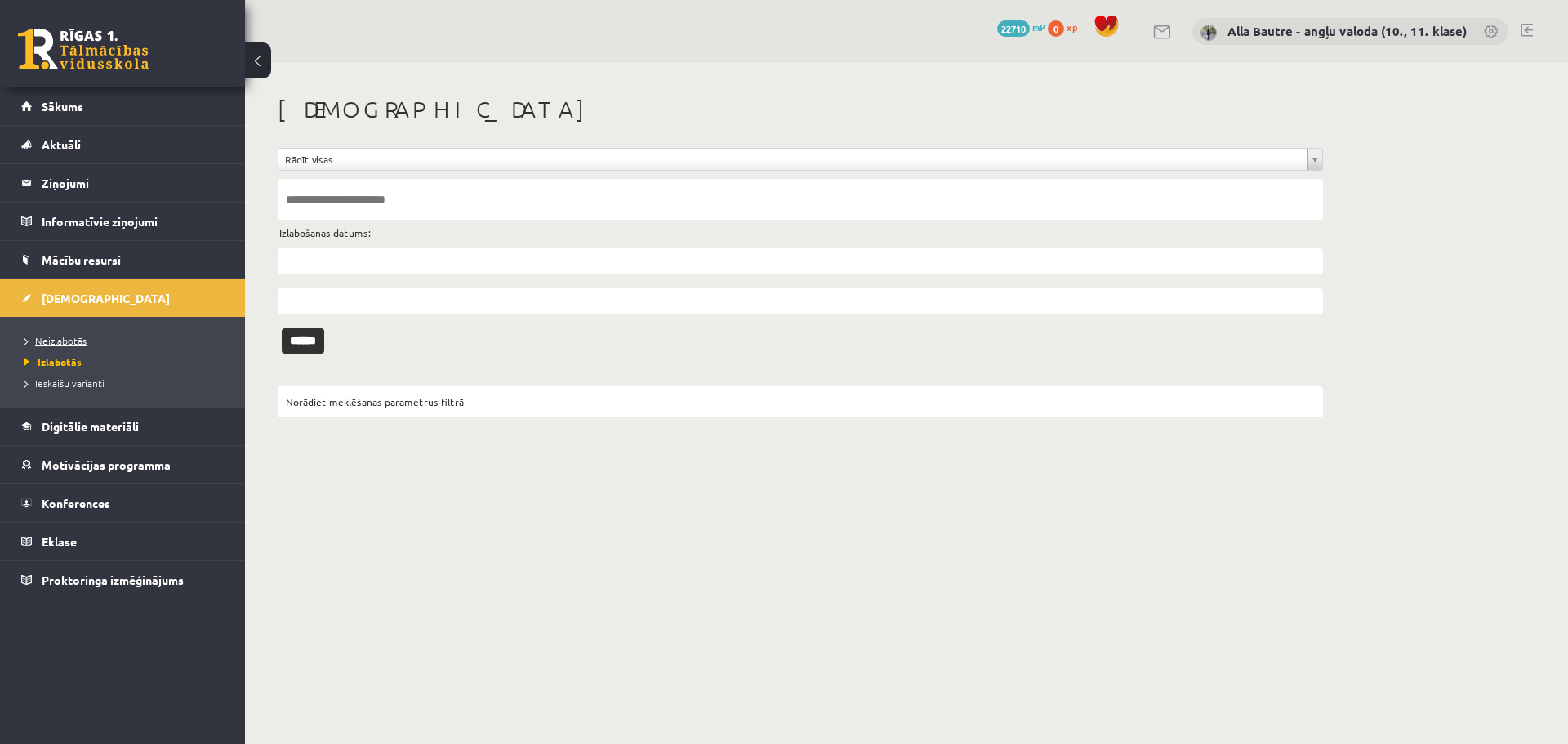
click at [88, 335] on link "Neizlabotās" at bounding box center [126, 340] width 204 height 15
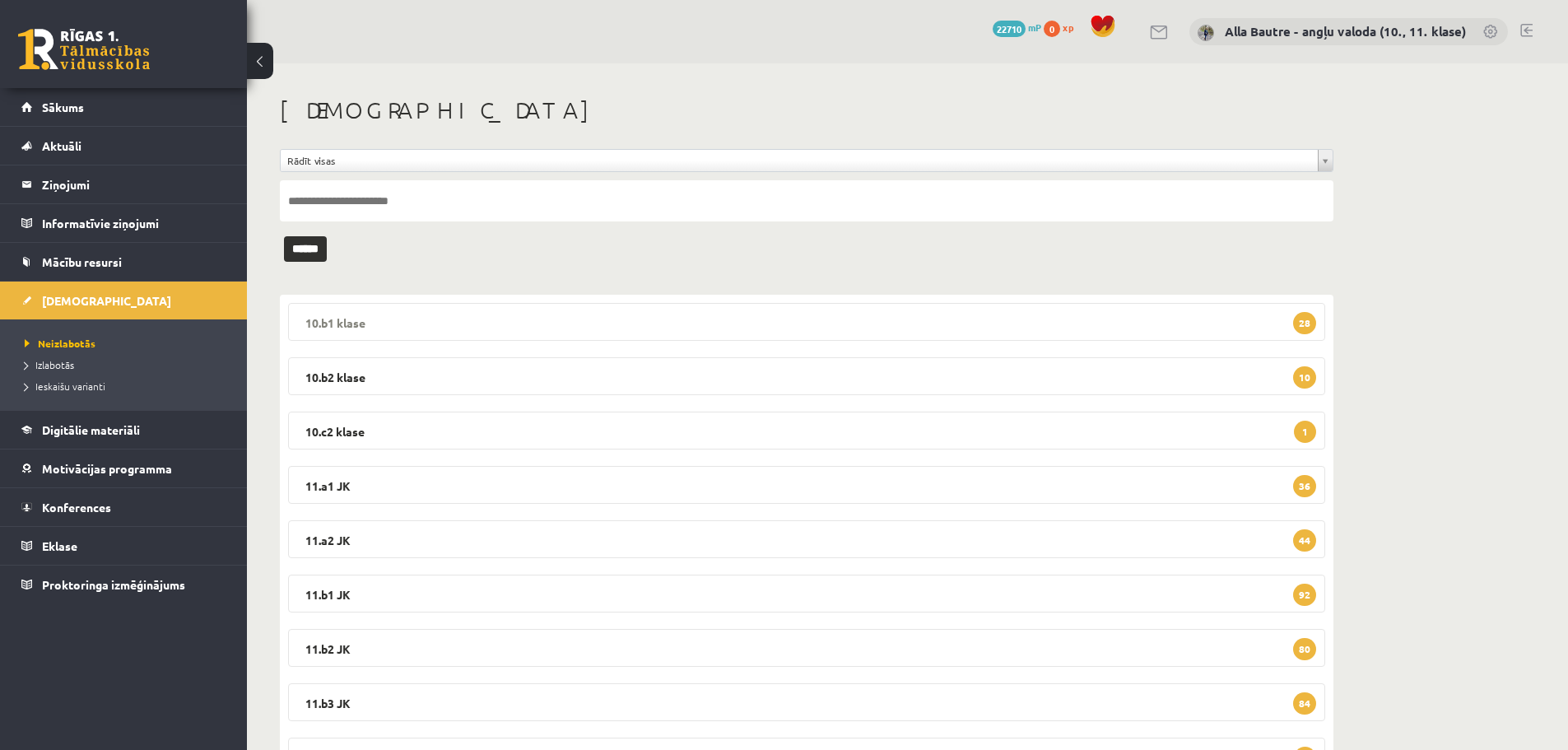
click at [346, 318] on legend "10.b1 klase 28" at bounding box center [807, 322] width 1037 height 38
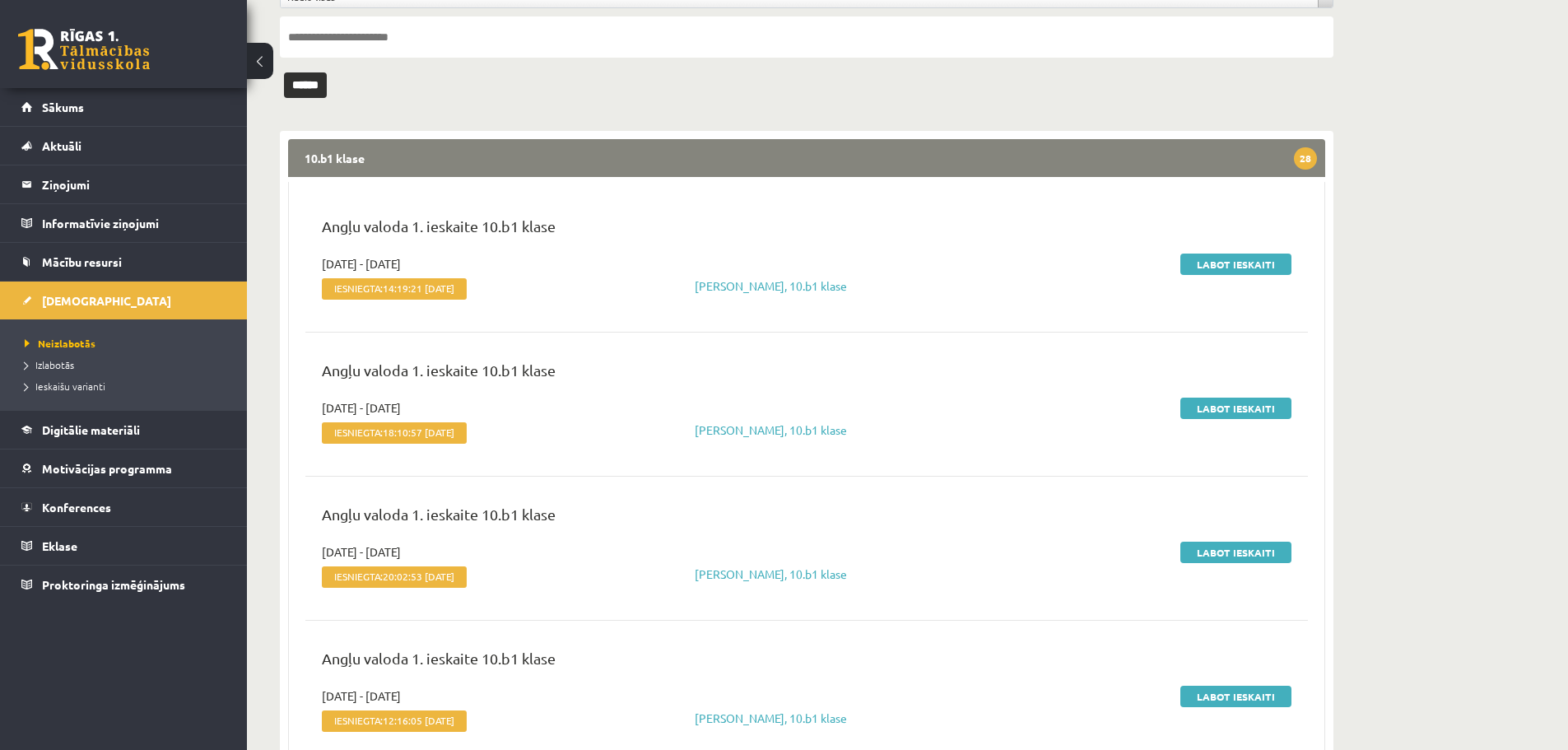
scroll to position [165, 0]
click at [1237, 265] on link "Labot ieskaiti" at bounding box center [1236, 264] width 111 height 21
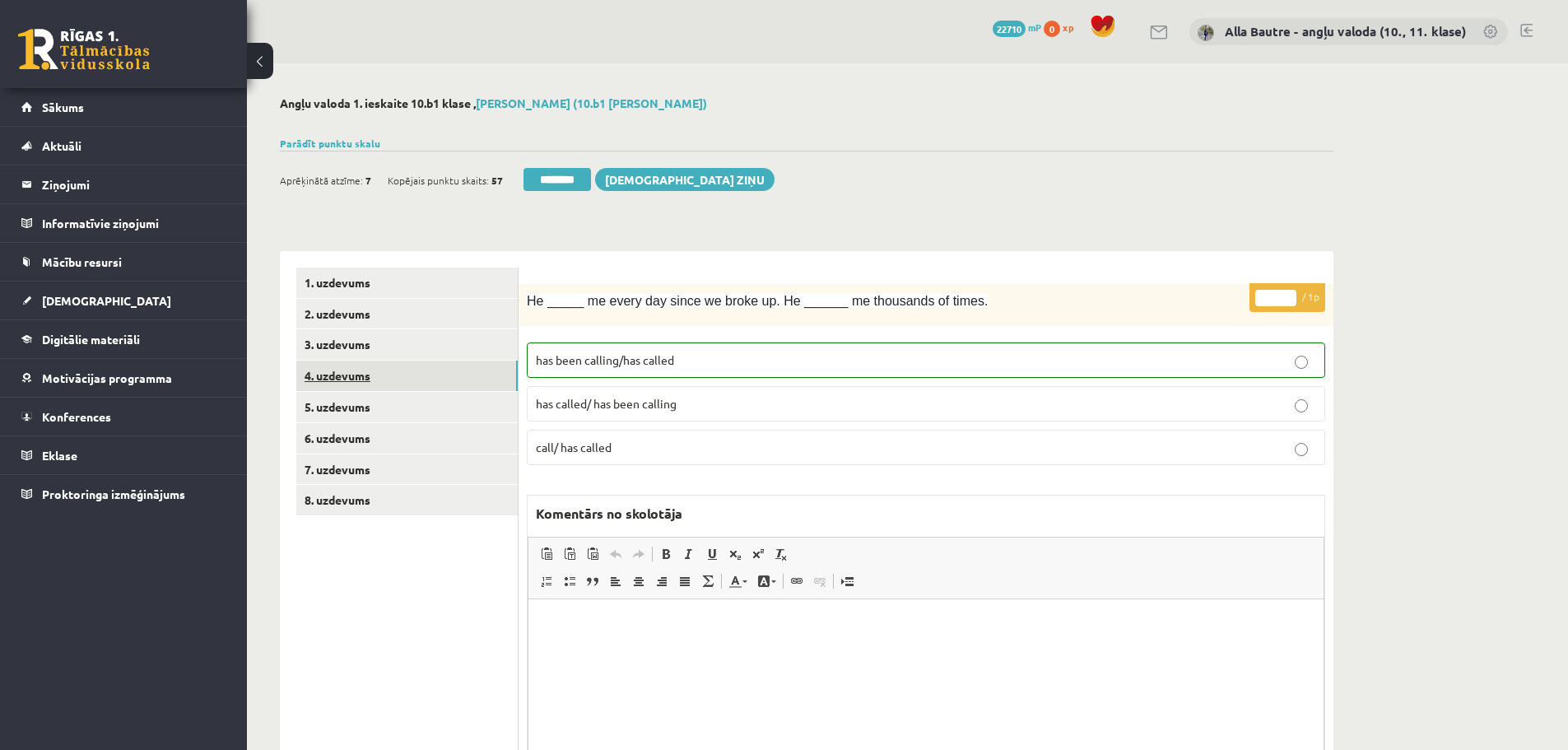
click at [349, 371] on link "4. uzdevums" at bounding box center [406, 376] width 222 height 31
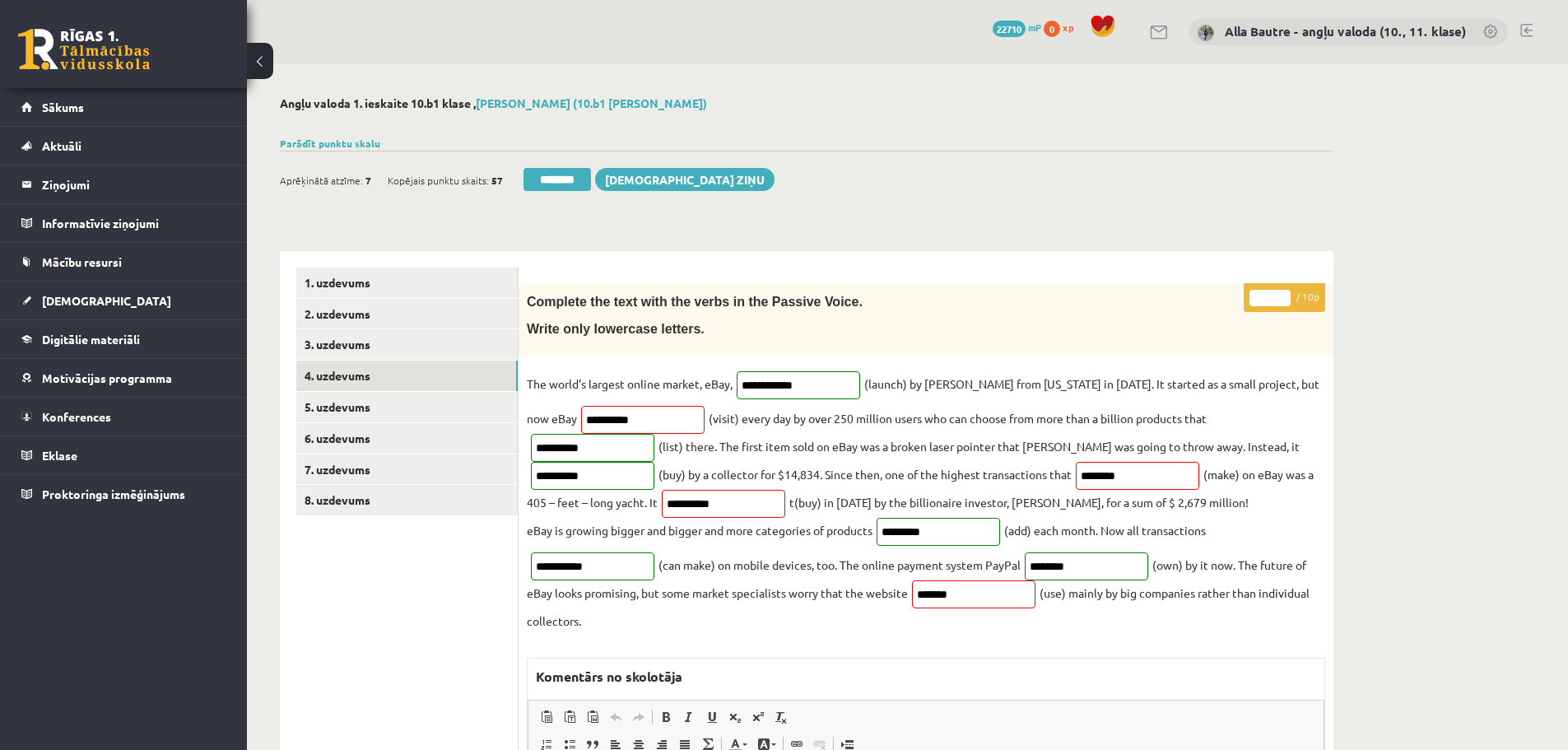
click at [1279, 294] on input "*" at bounding box center [1270, 298] width 41 height 17
type input "*"
click at [1279, 294] on input "*" at bounding box center [1270, 298] width 41 height 17
click at [372, 405] on link "5. uzdevums" at bounding box center [406, 407] width 222 height 31
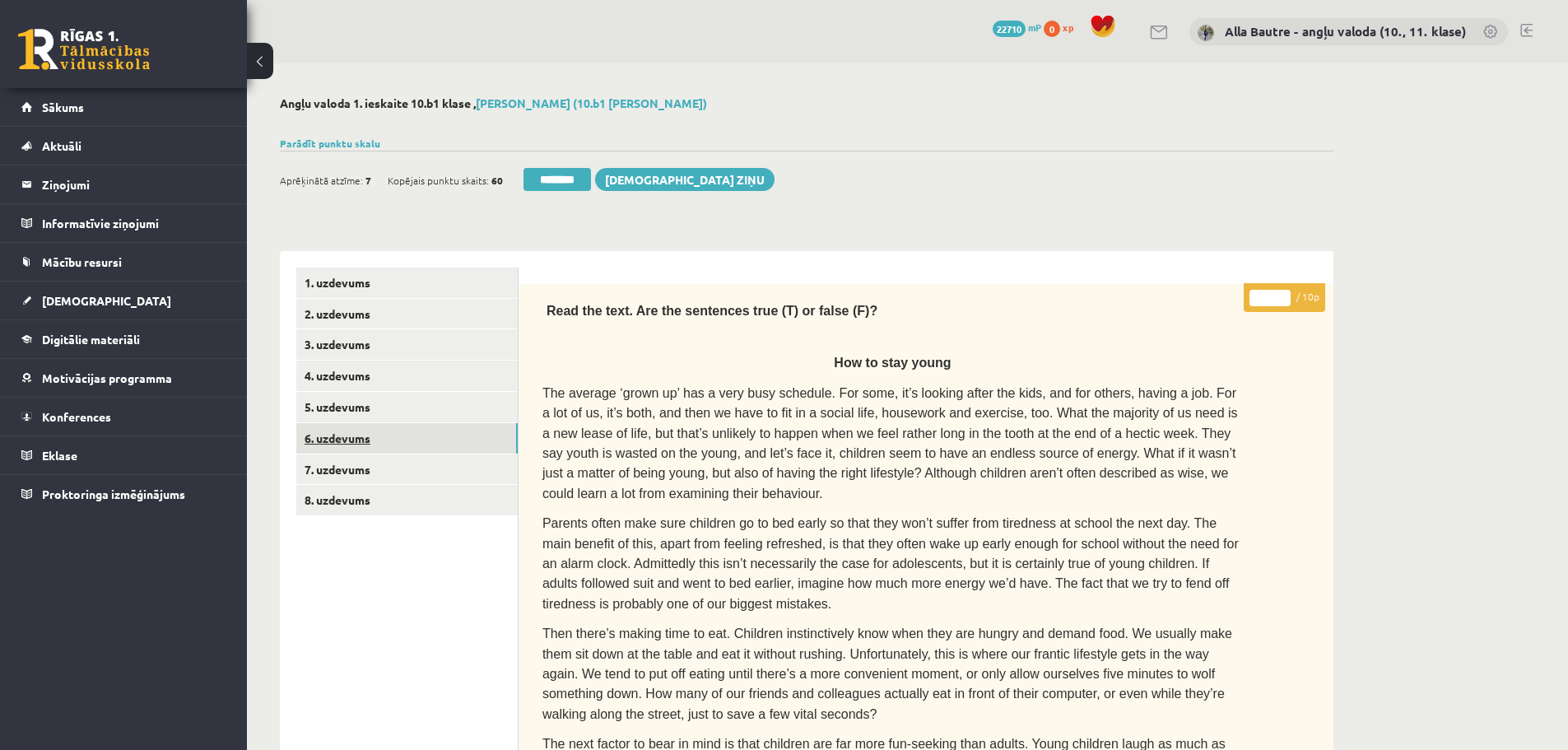
click at [332, 431] on link "6. uzdevums" at bounding box center [406, 438] width 222 height 31
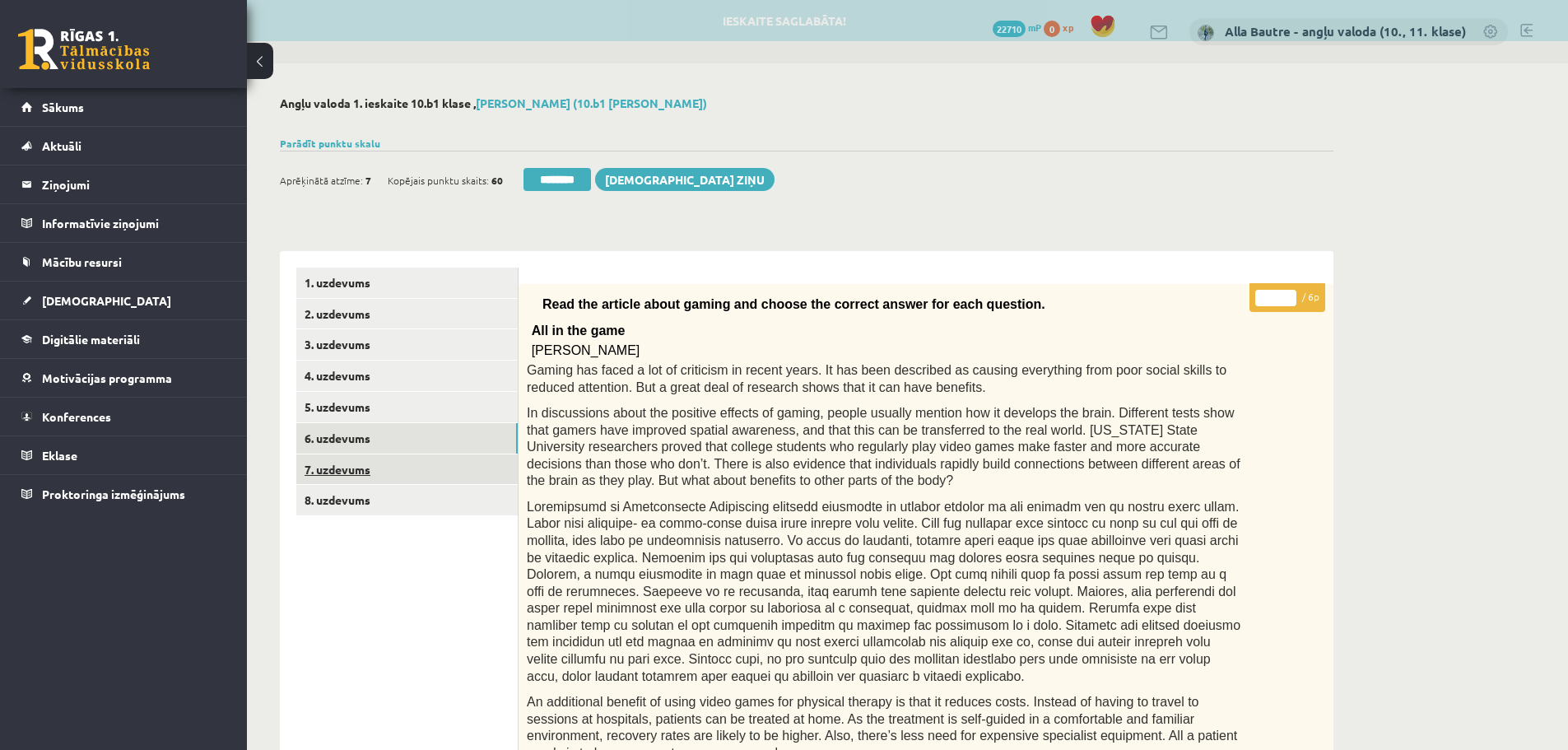
click at [349, 462] on link "7. uzdevums" at bounding box center [406, 470] width 222 height 31
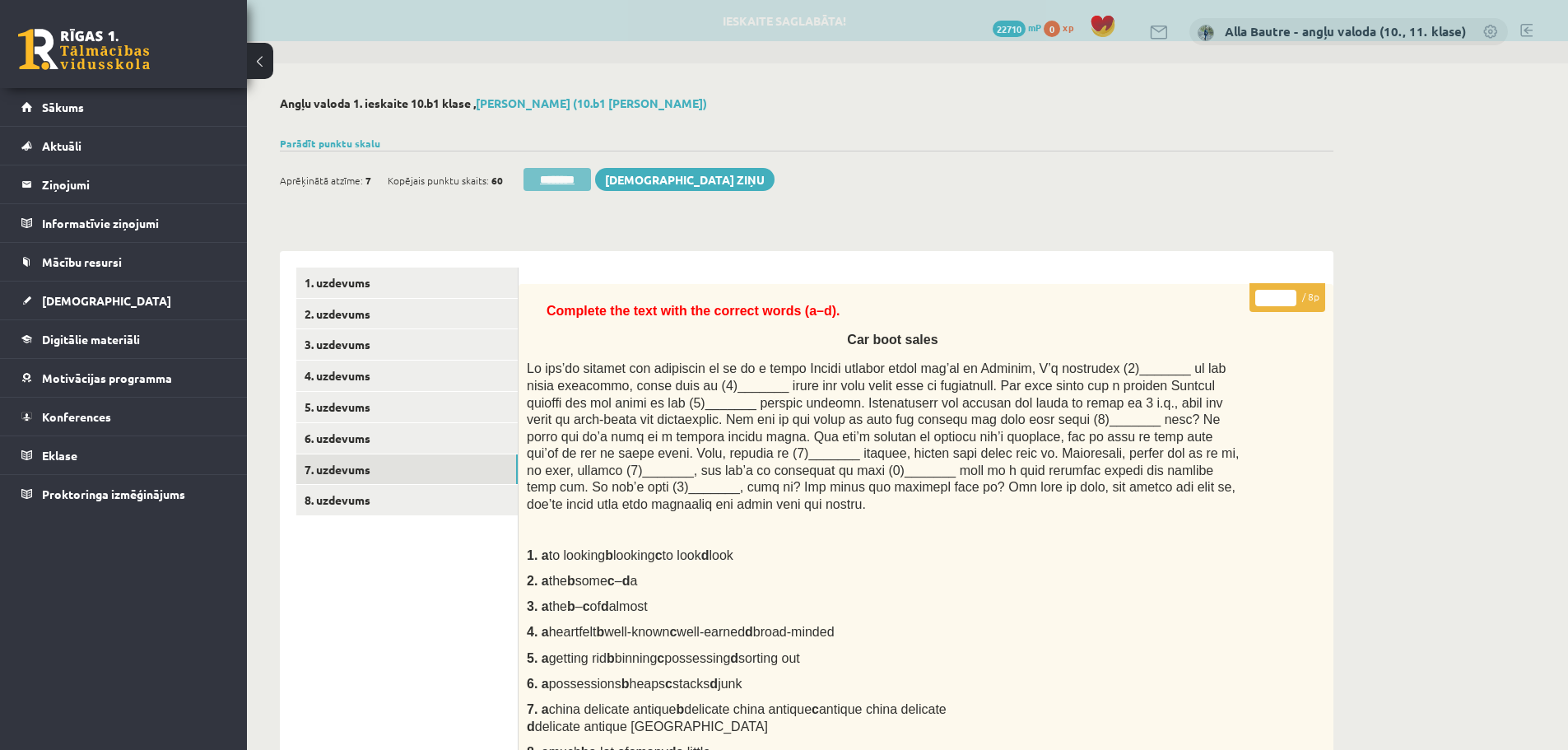
click at [555, 186] on input "********" at bounding box center [557, 180] width 67 height 23
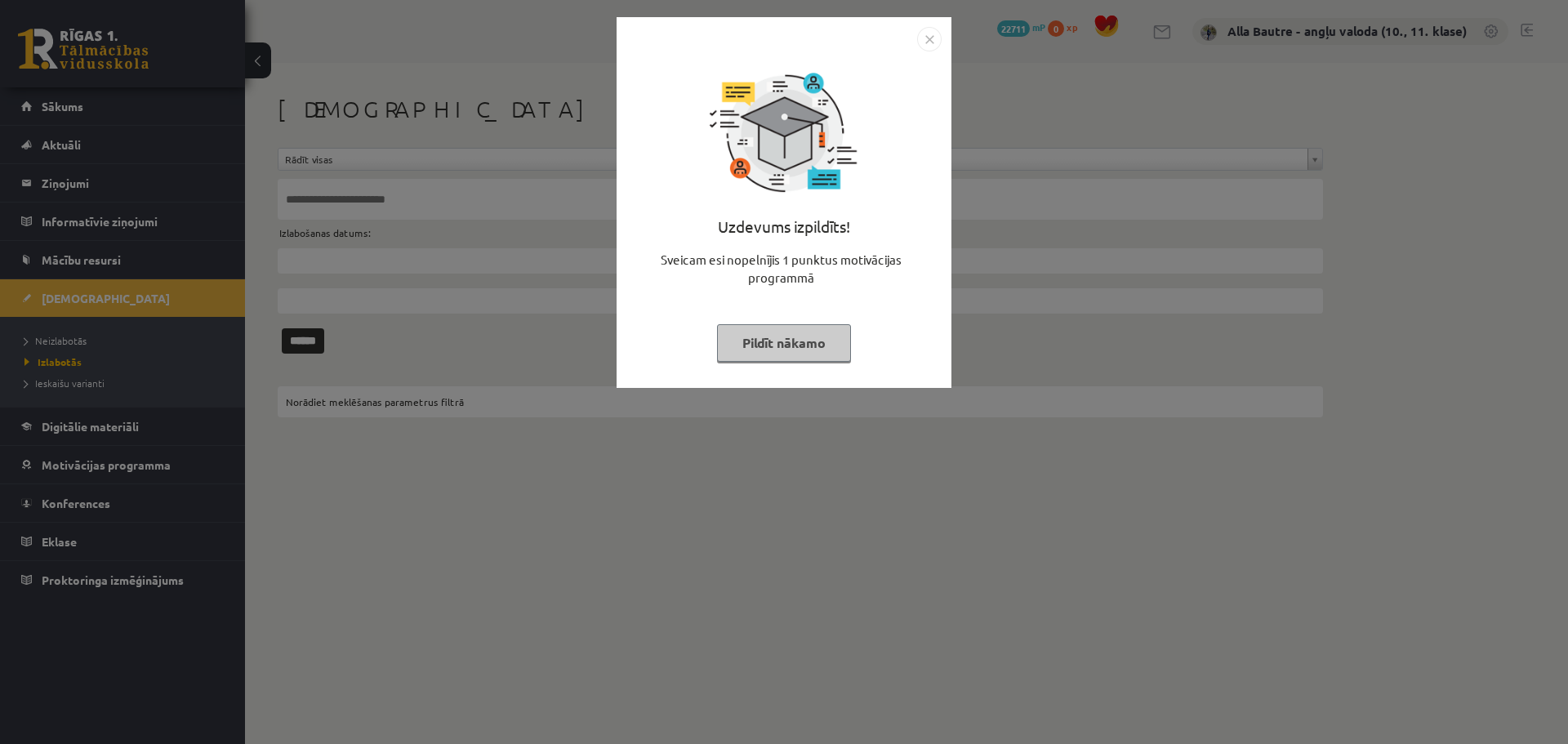
click at [936, 38] on img "Close" at bounding box center [929, 39] width 24 height 24
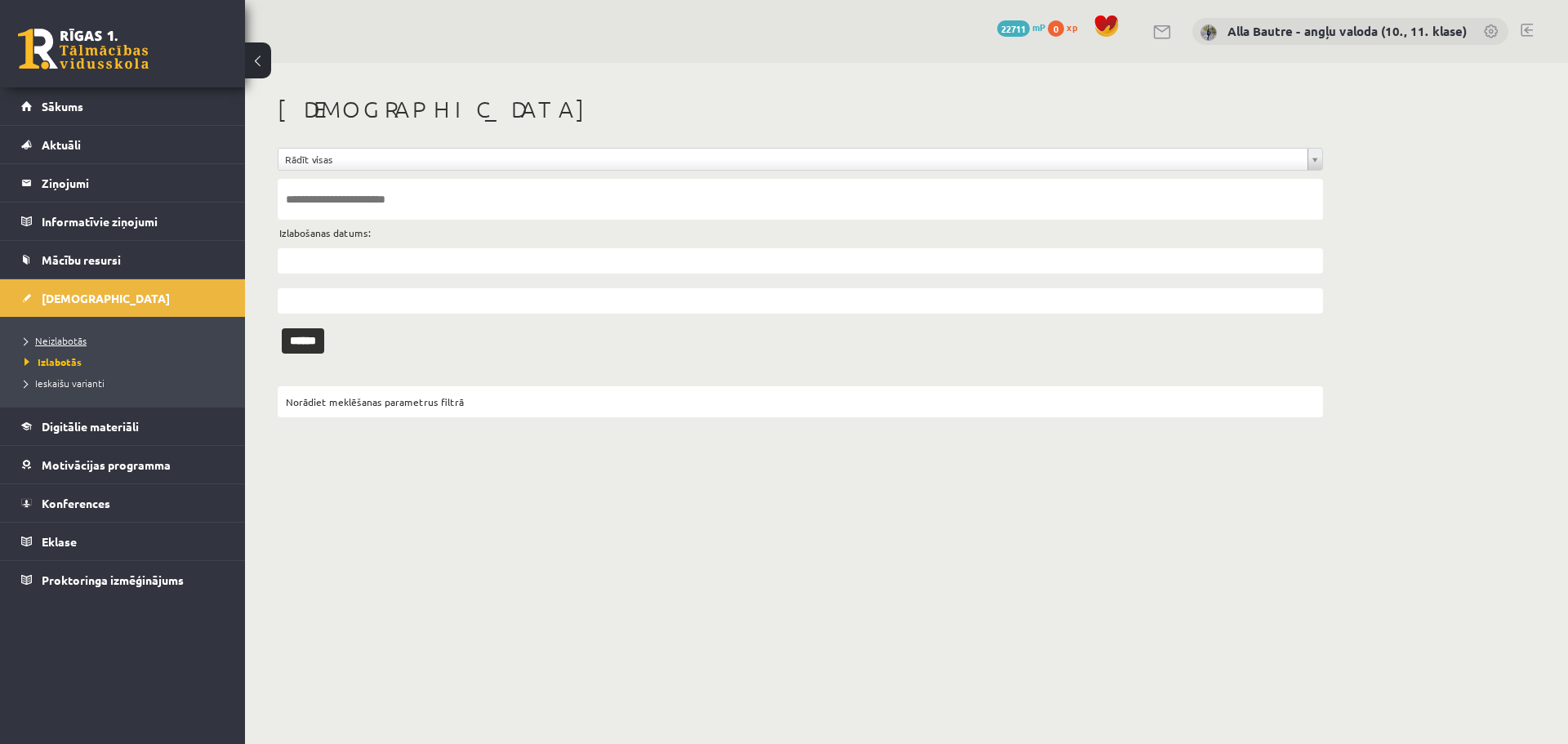
click at [53, 342] on span "Neizlabotās" at bounding box center [55, 340] width 62 height 13
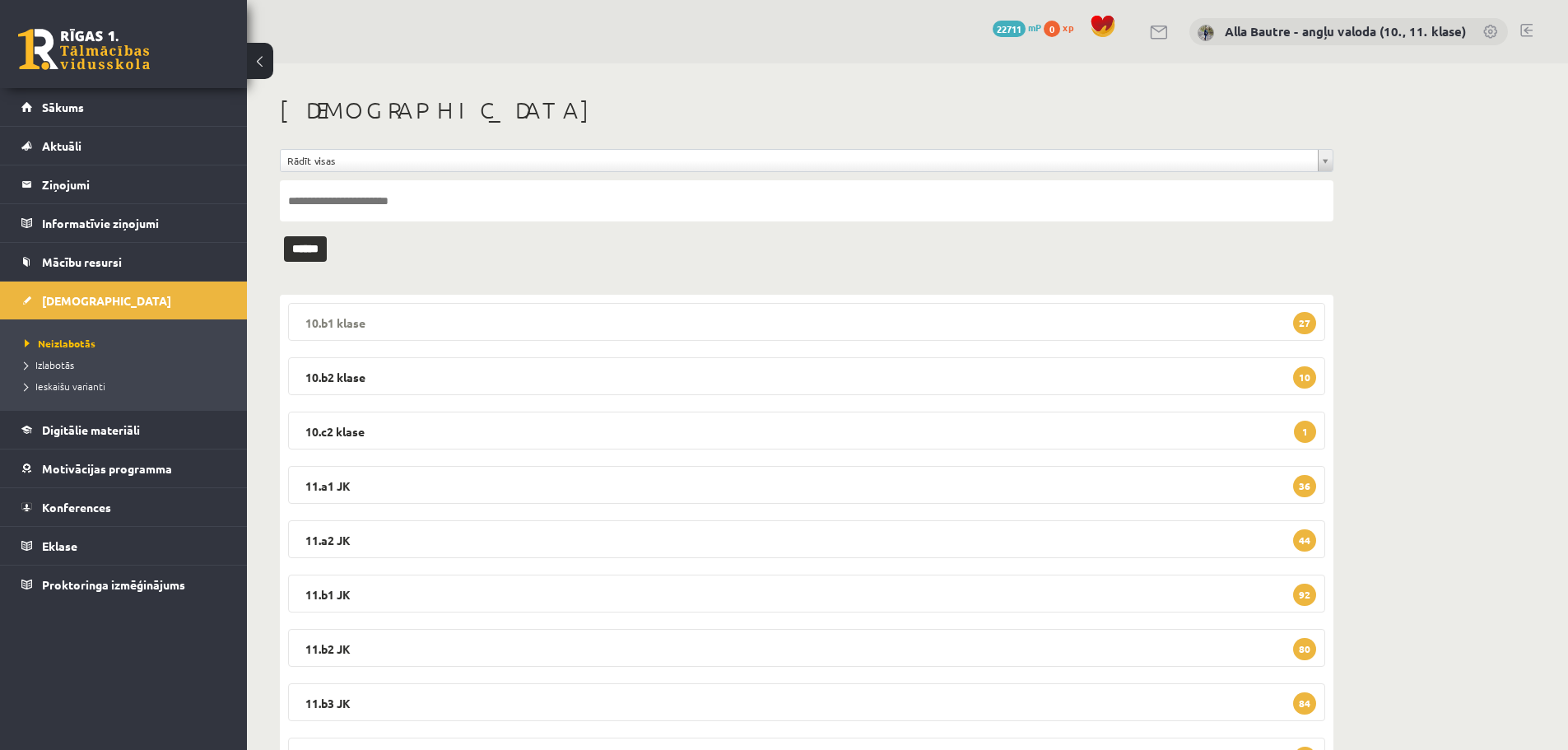
click at [348, 322] on legend "10.b1 klase 27" at bounding box center [807, 322] width 1037 height 38
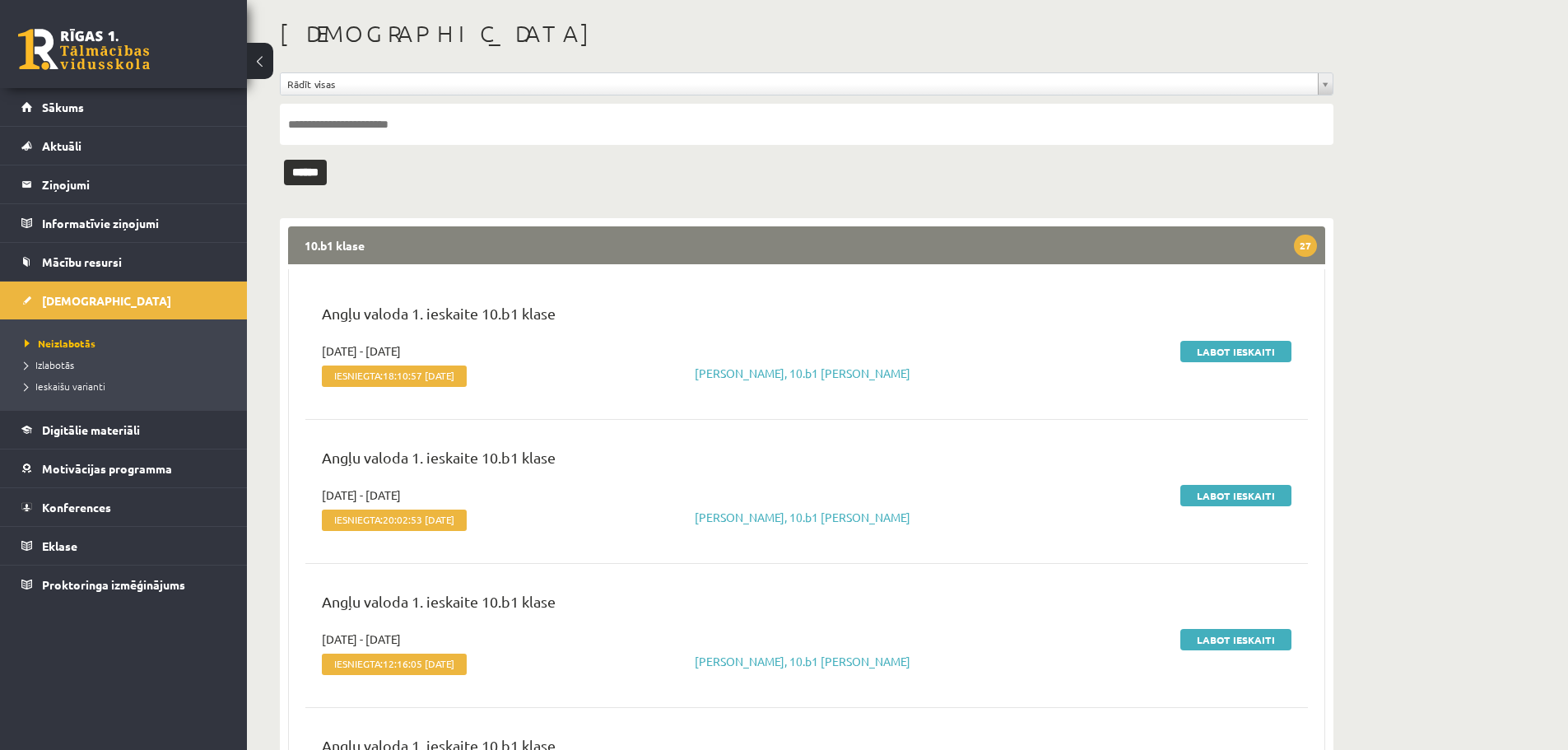
scroll to position [247, 0]
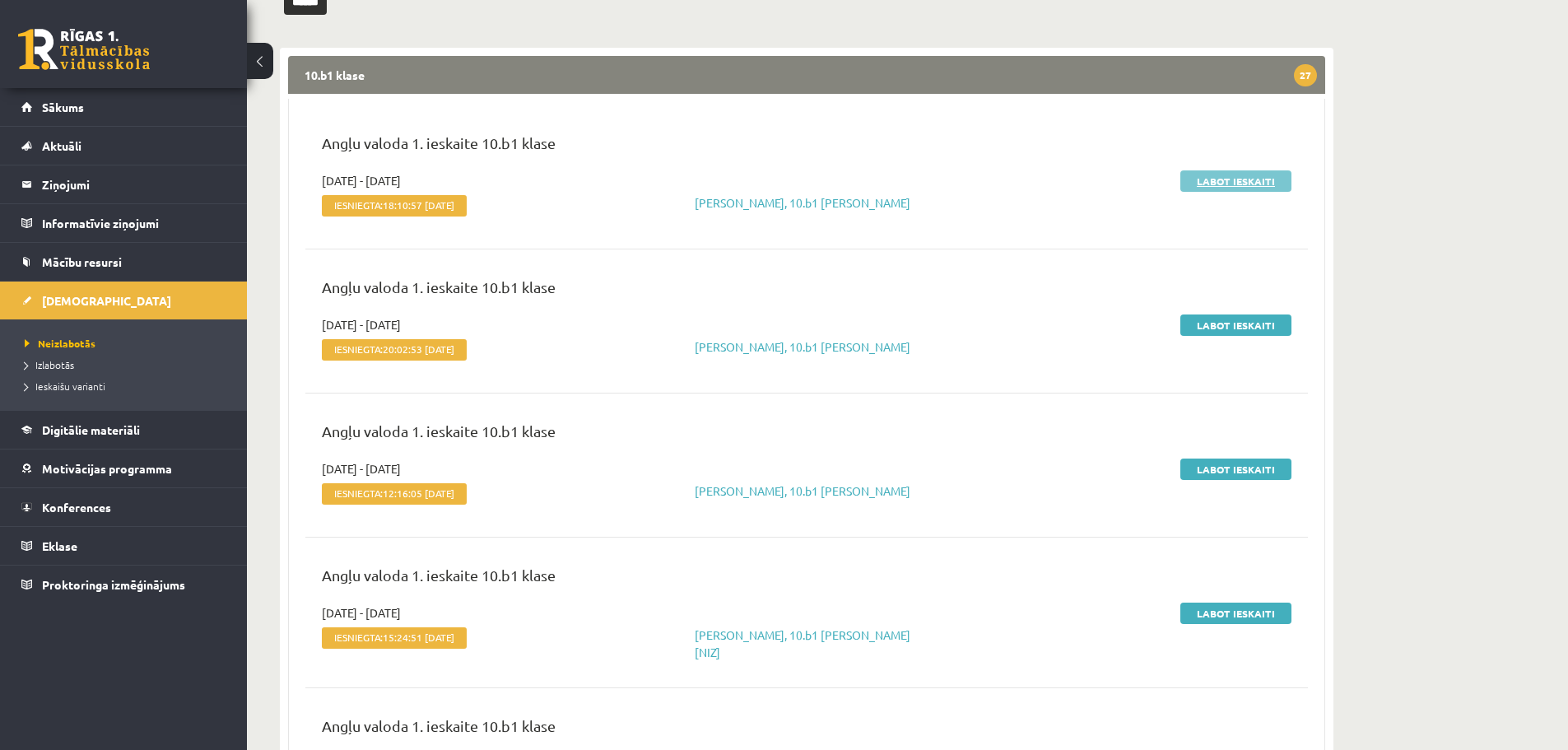
click at [1204, 180] on link "Labot ieskaiti" at bounding box center [1236, 181] width 111 height 21
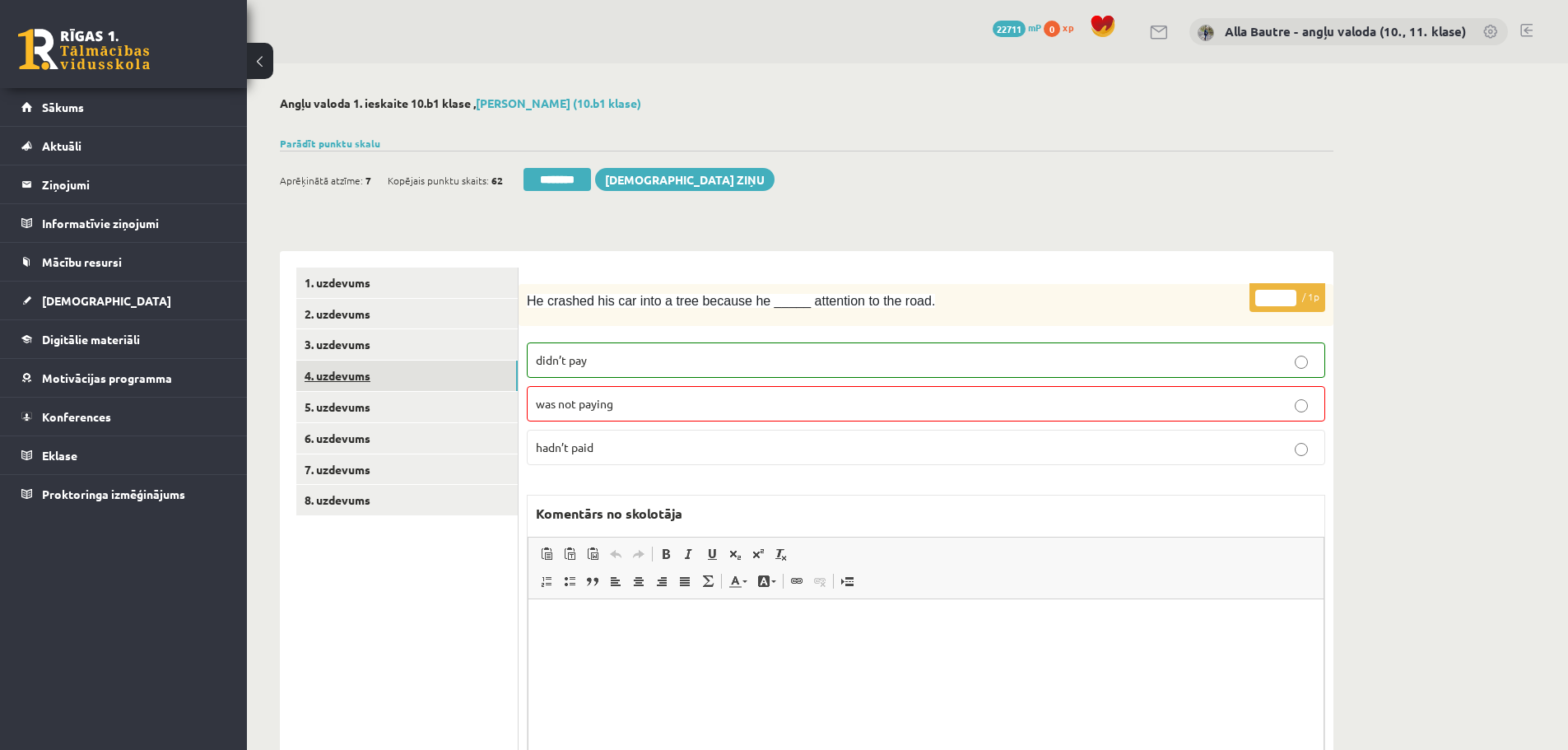
click at [345, 371] on link "4. uzdevums" at bounding box center [406, 376] width 222 height 31
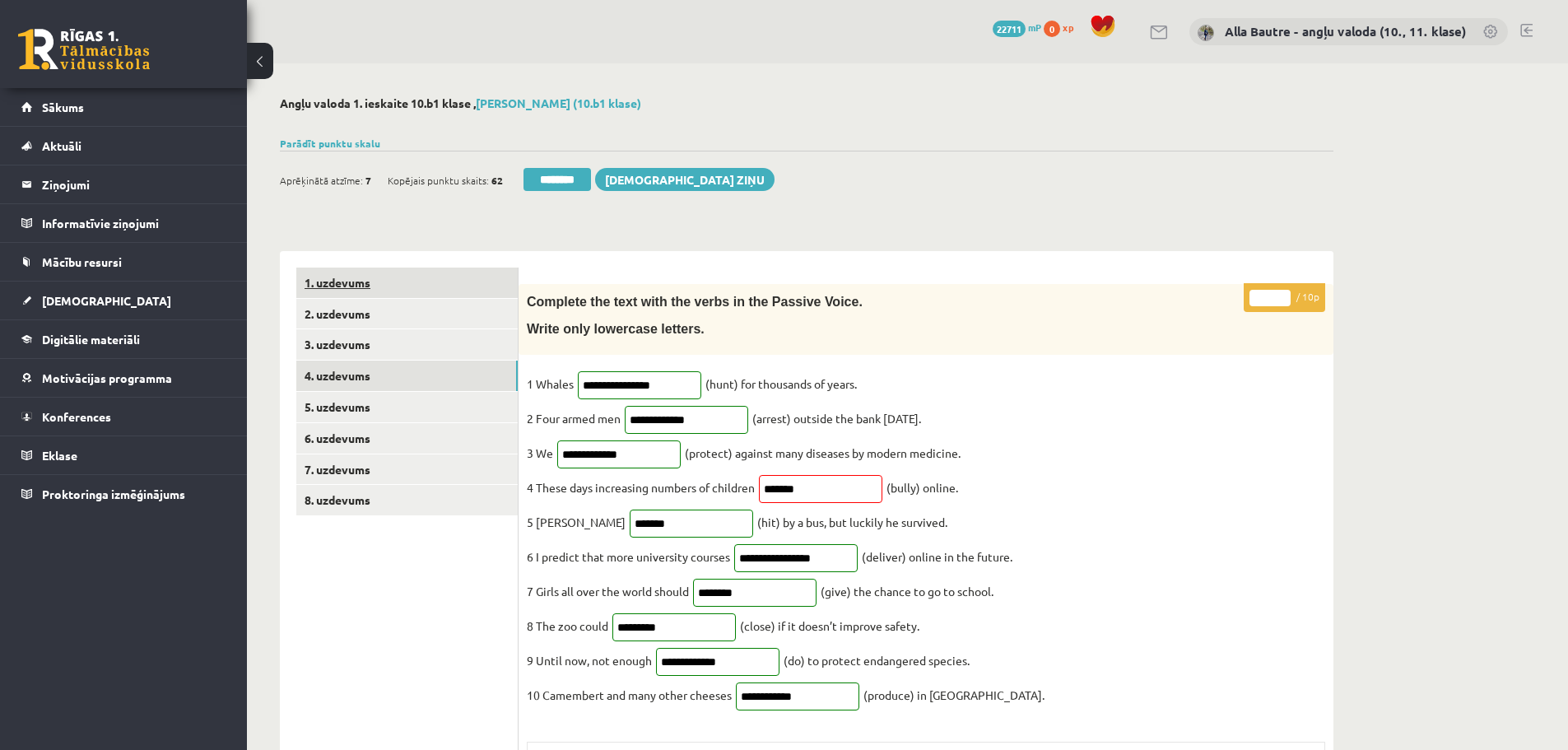
click at [340, 290] on link "1. uzdevums" at bounding box center [406, 282] width 222 height 31
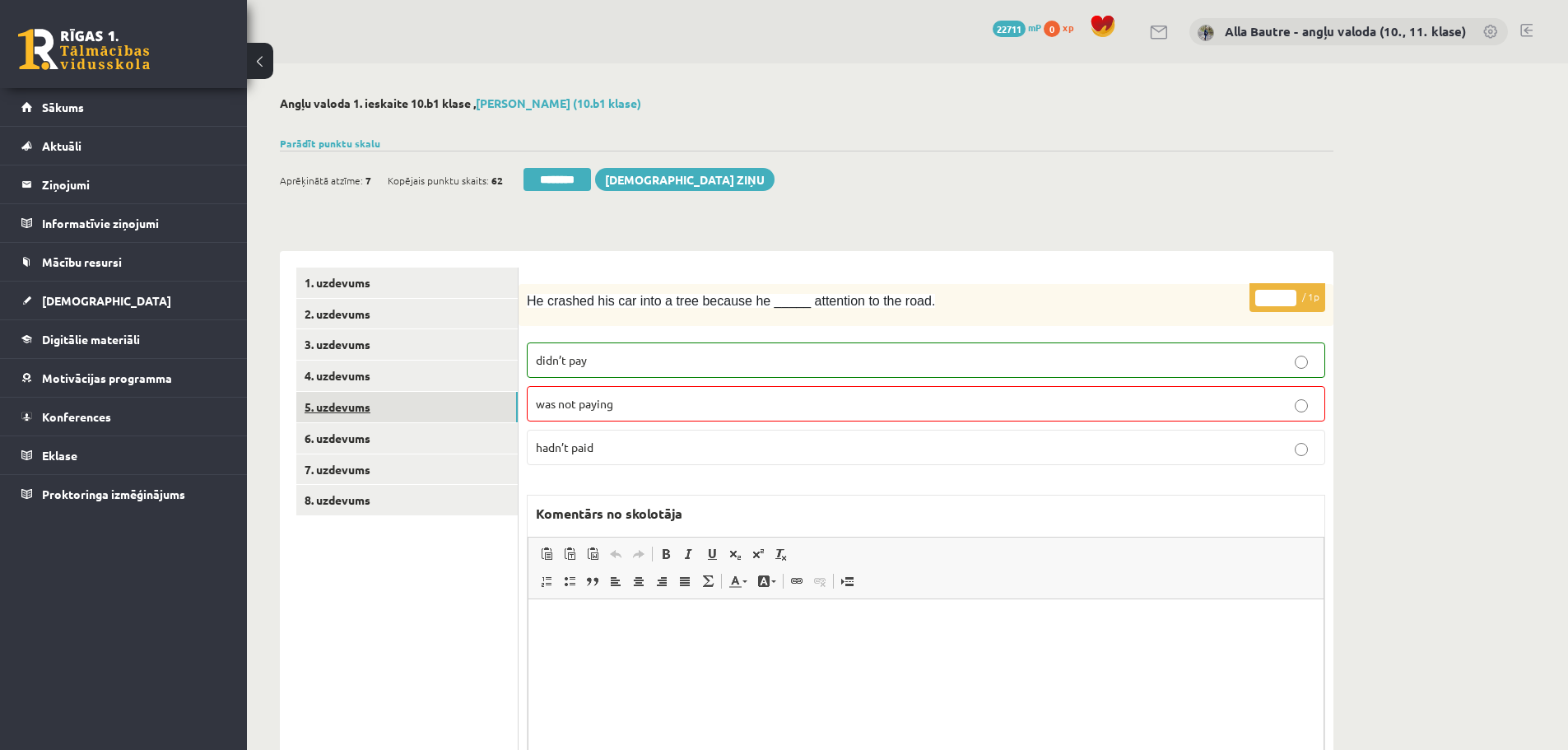
click at [324, 403] on link "5. uzdevums" at bounding box center [406, 407] width 222 height 31
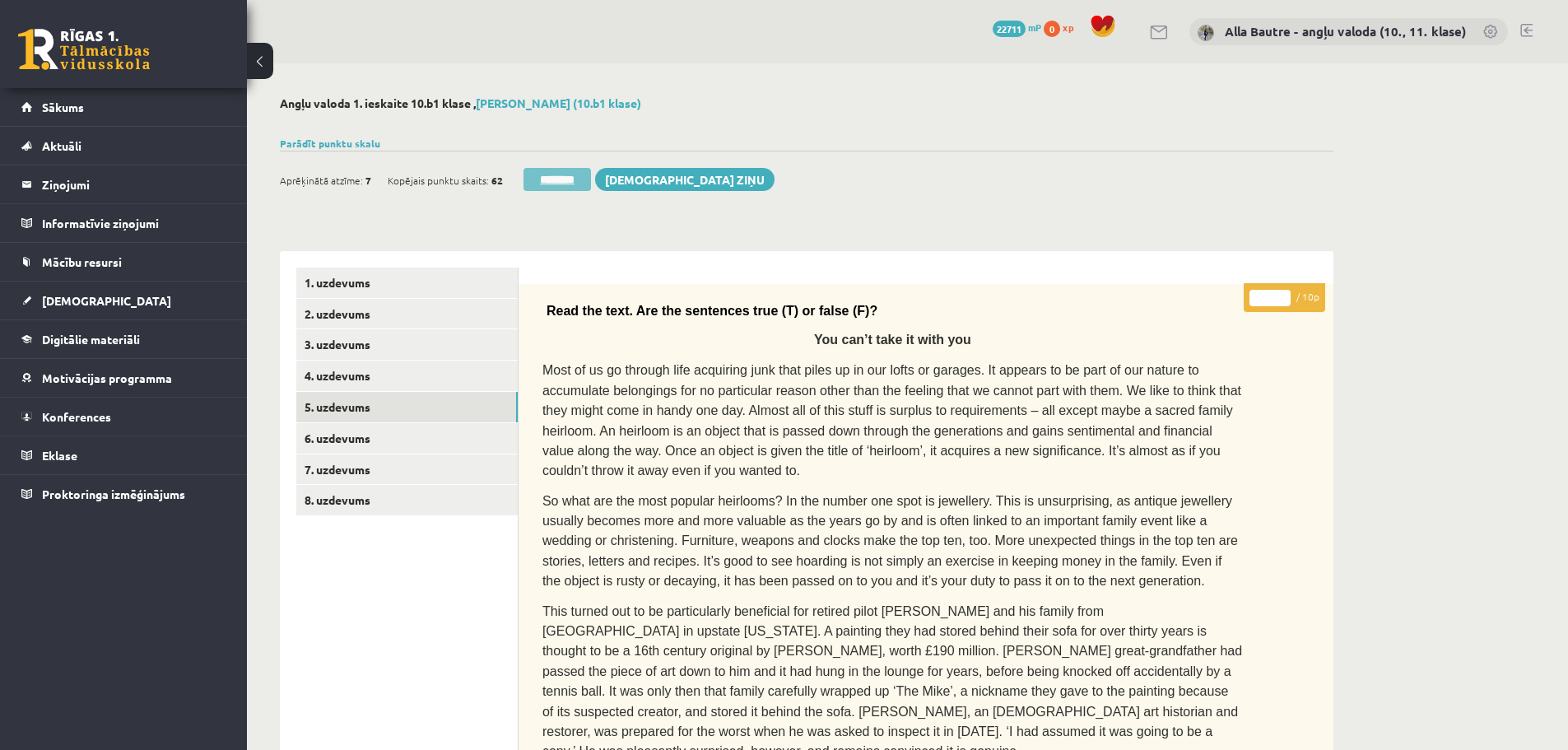
click at [563, 173] on input "********" at bounding box center [557, 180] width 67 height 23
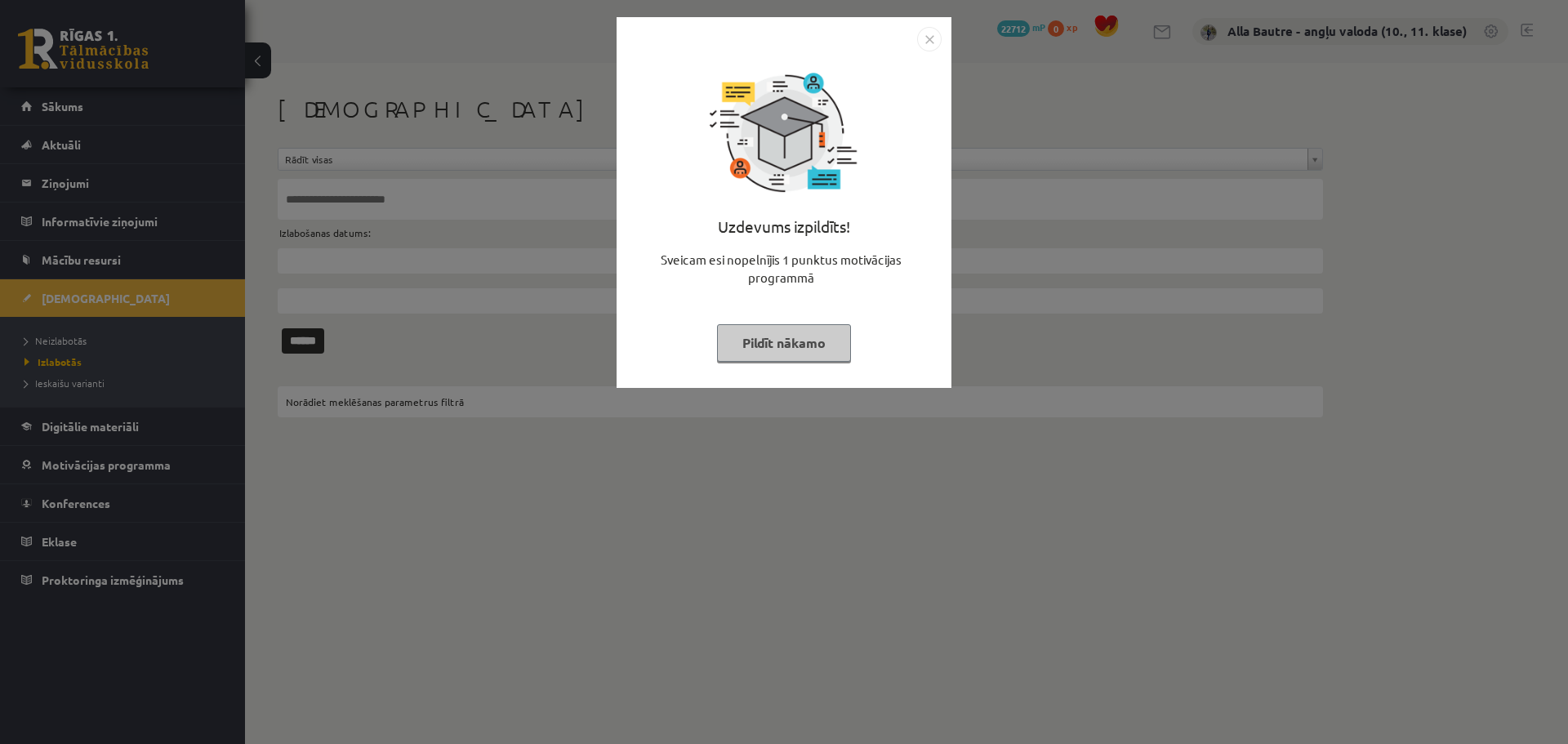
click at [923, 39] on img "Close" at bounding box center [929, 39] width 24 height 24
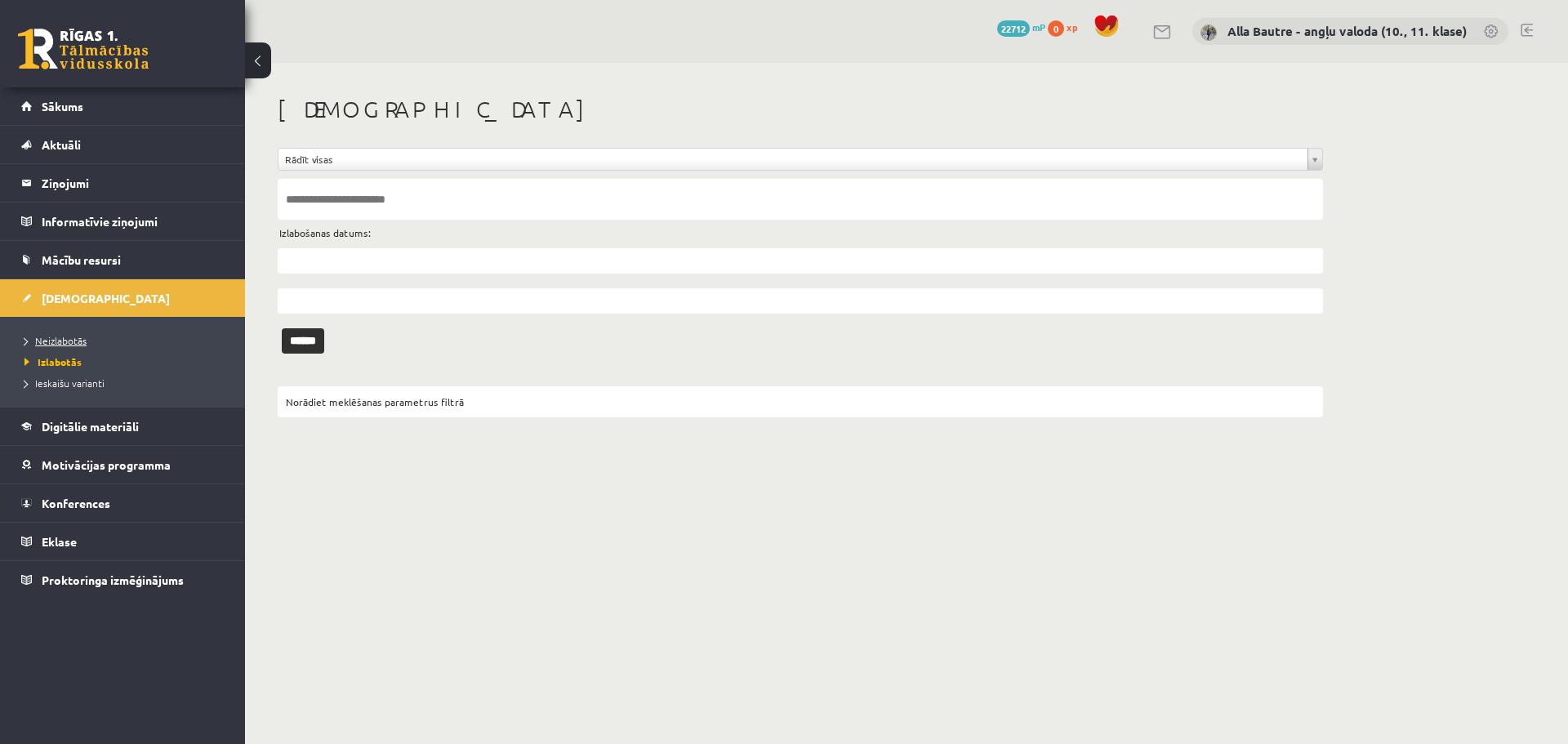
click at [52, 336] on span "Neizlabotās" at bounding box center [55, 340] width 62 height 13
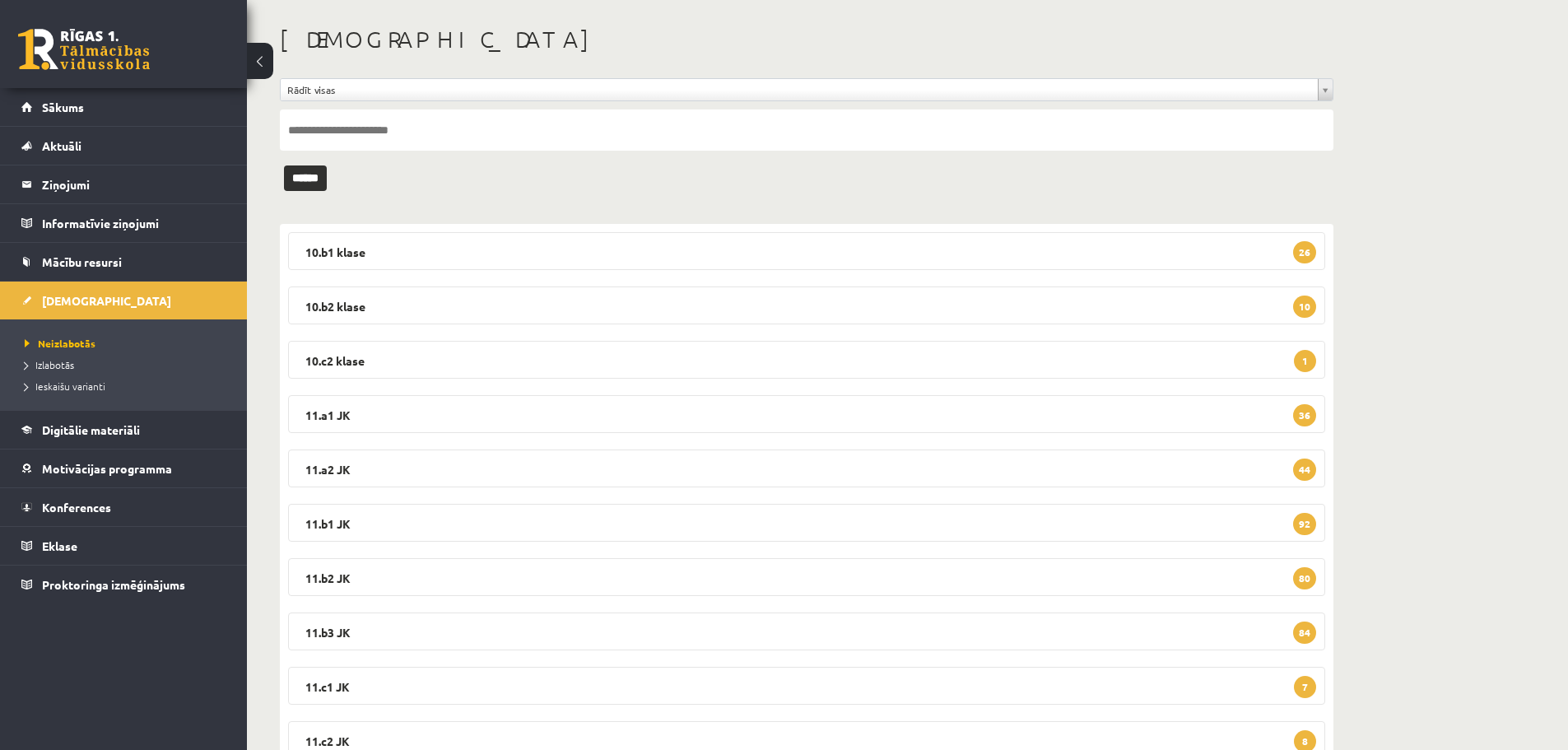
scroll to position [165, 0]
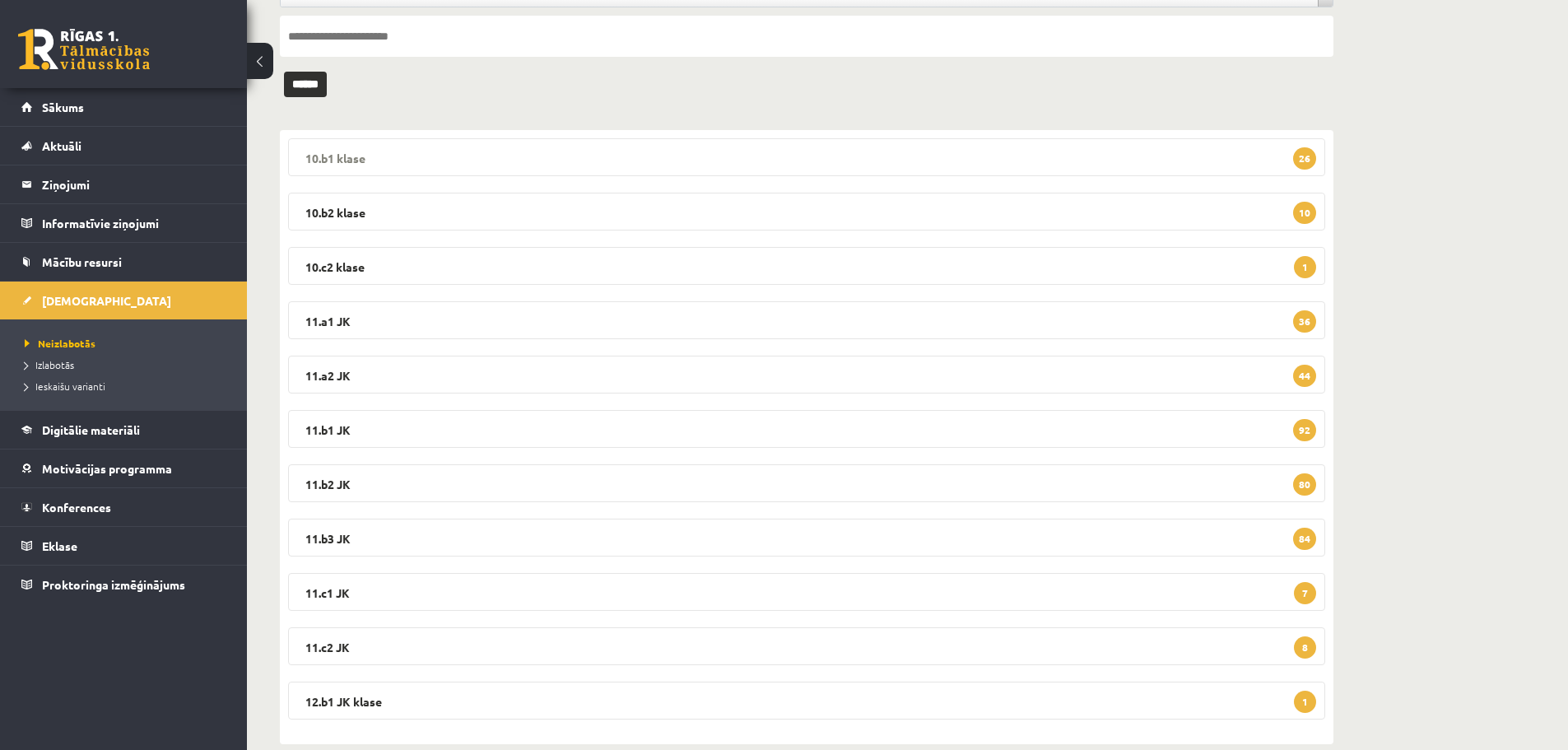
click at [374, 152] on legend "10.b1 klase 26" at bounding box center [807, 157] width 1037 height 38
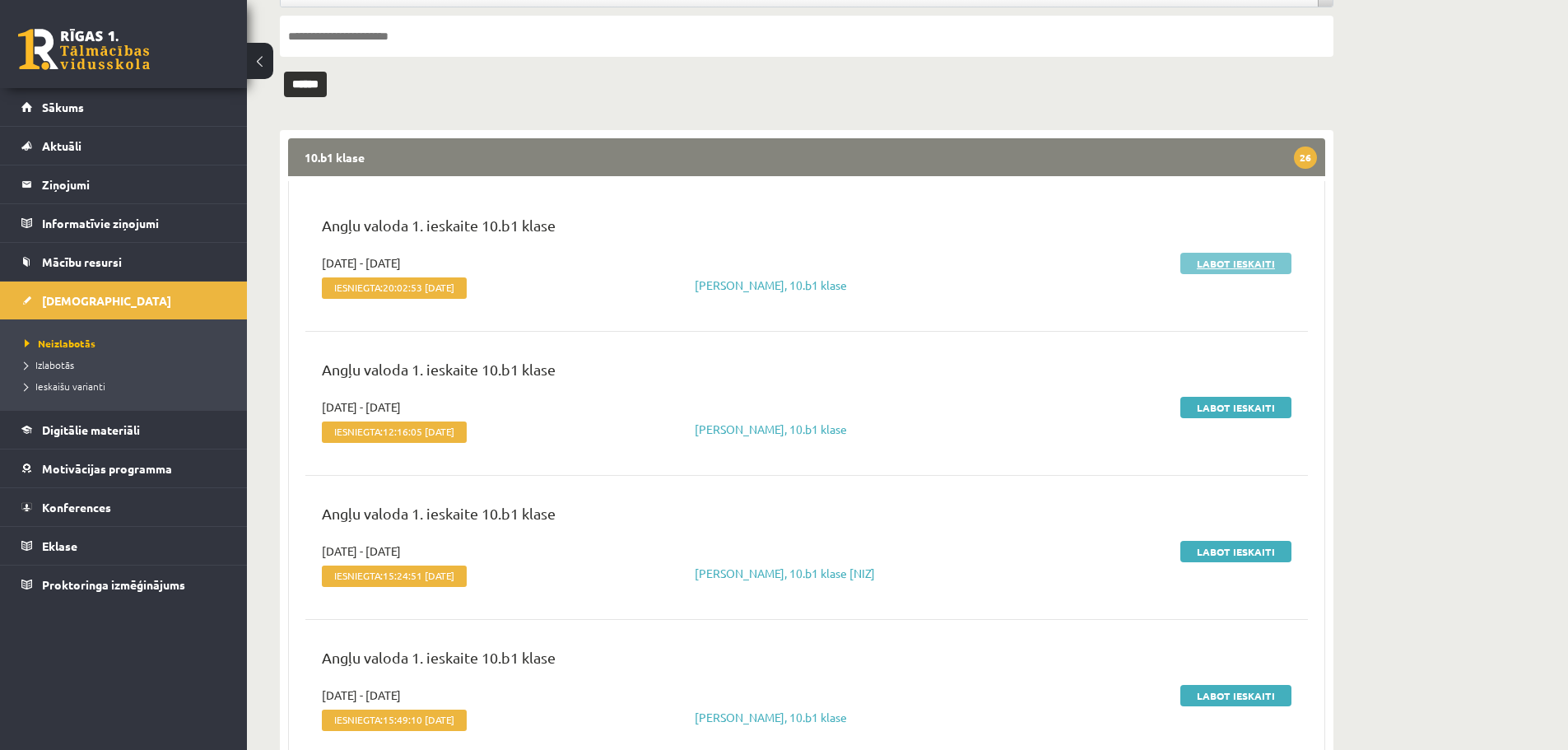
click at [1207, 263] on link "Labot ieskaiti" at bounding box center [1236, 264] width 111 height 21
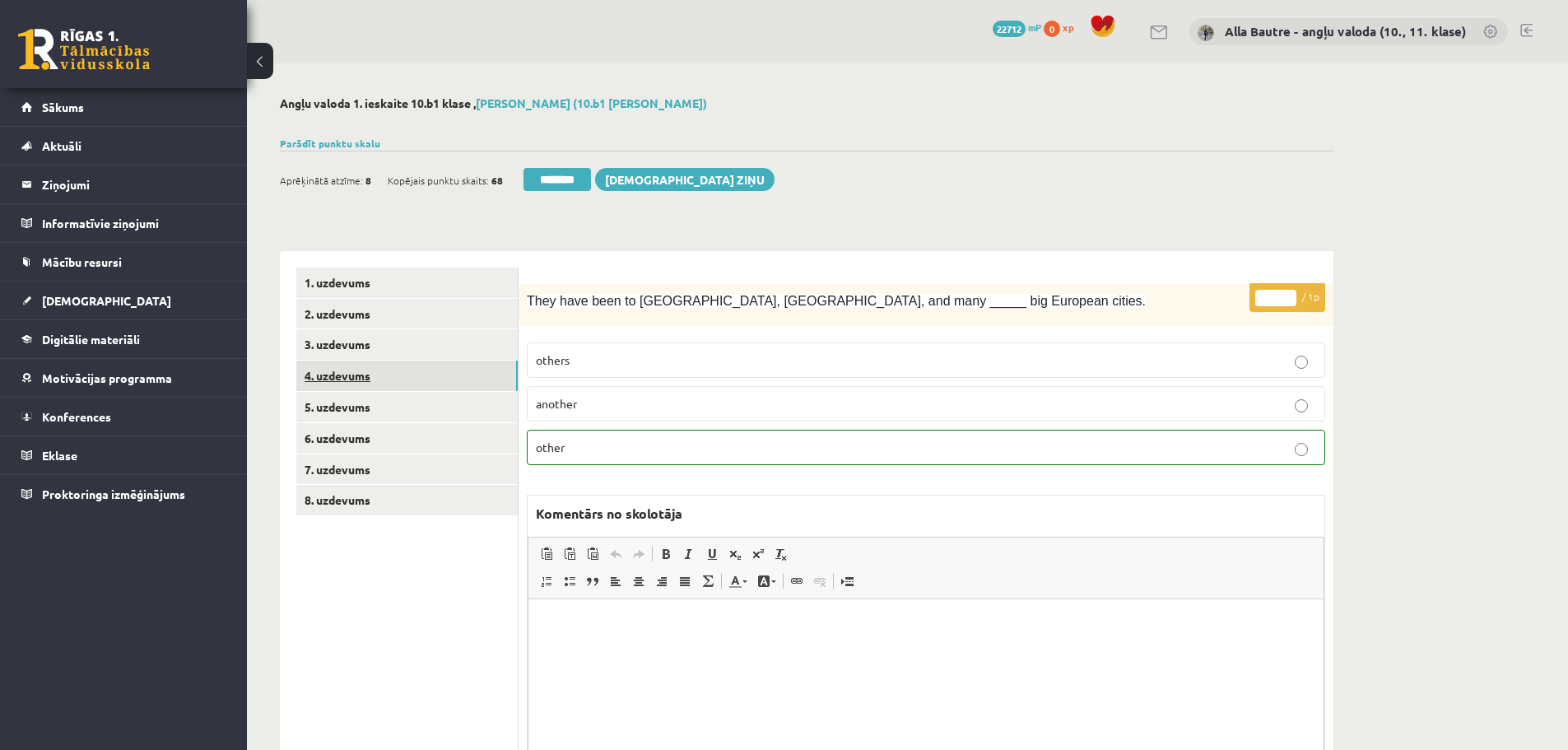
click at [317, 371] on link "4. uzdevums" at bounding box center [406, 376] width 222 height 31
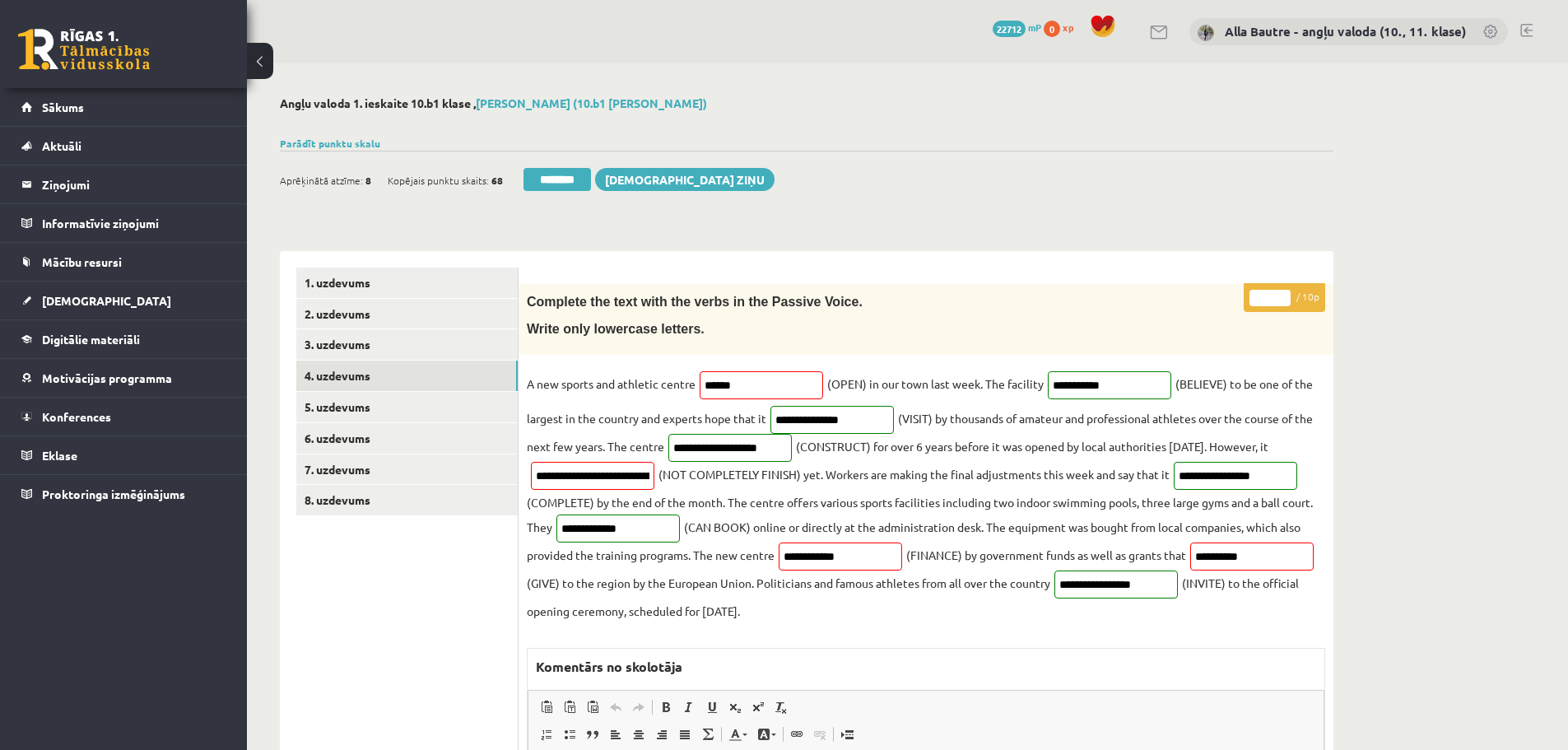
click at [1285, 296] on input "*" at bounding box center [1270, 298] width 41 height 17
type input "*"
click at [1285, 296] on input "*" at bounding box center [1270, 298] width 41 height 17
click at [348, 400] on link "5. uzdevums" at bounding box center [406, 407] width 222 height 31
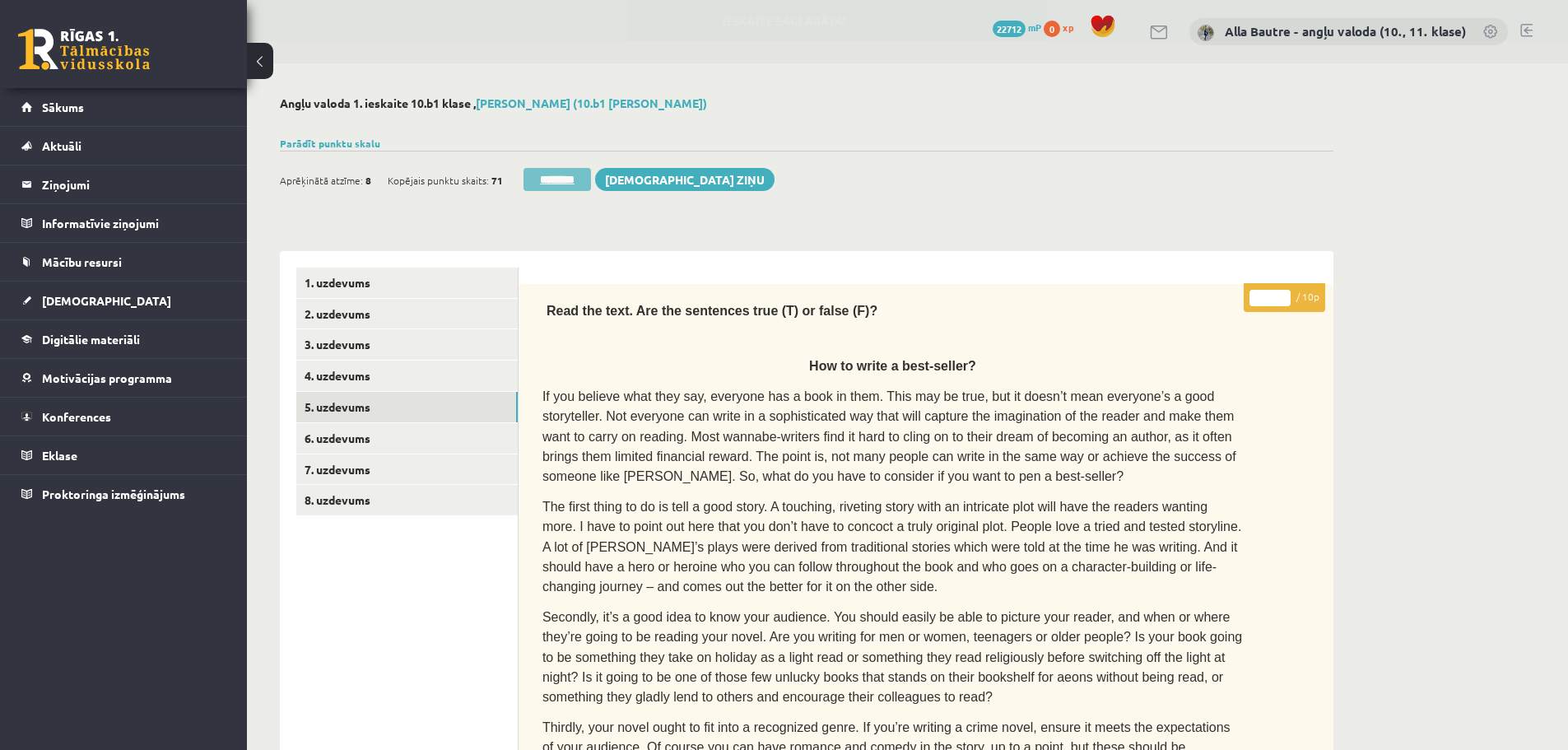
click at [563, 177] on input "********" at bounding box center [557, 180] width 67 height 23
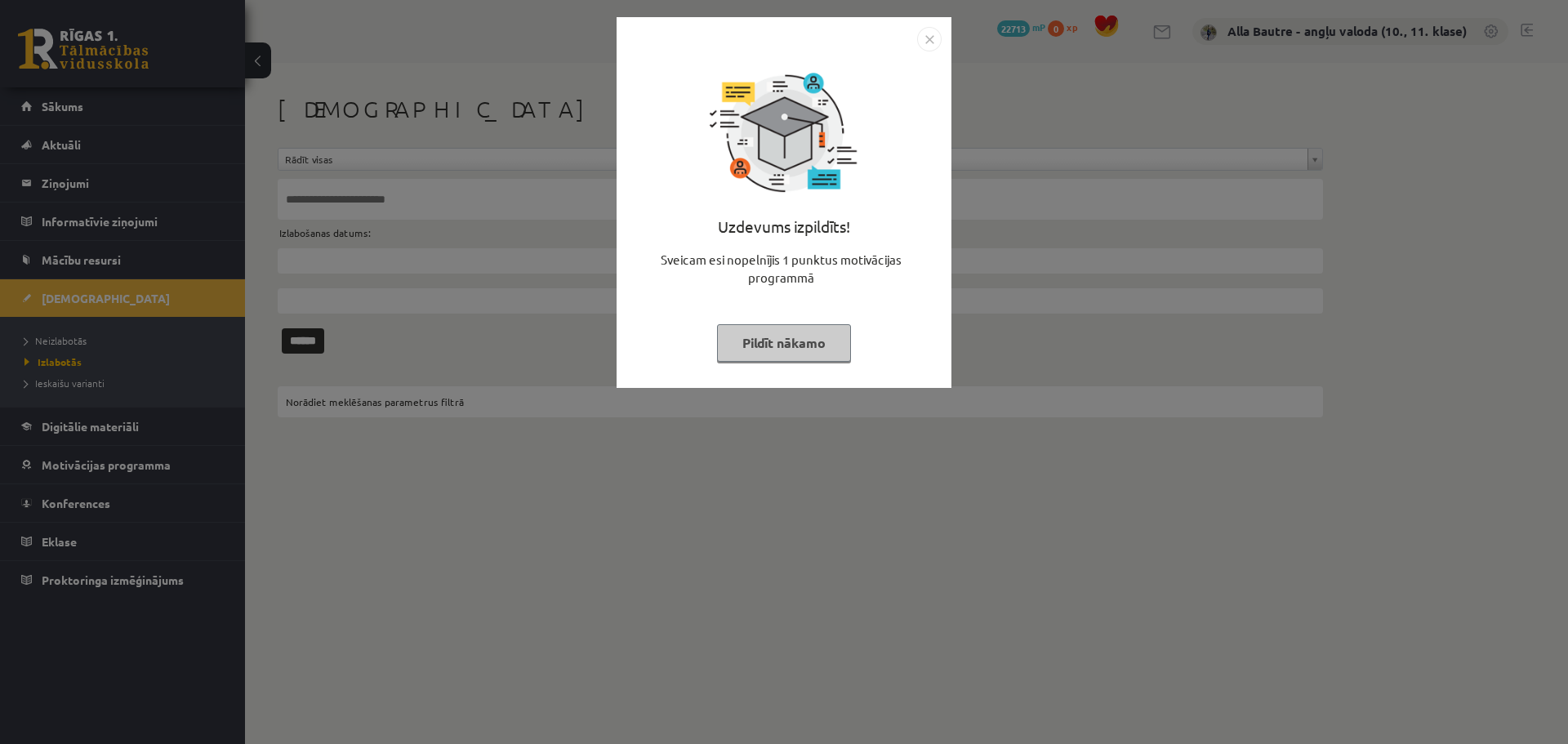
click at [927, 43] on img "Close" at bounding box center [929, 39] width 24 height 24
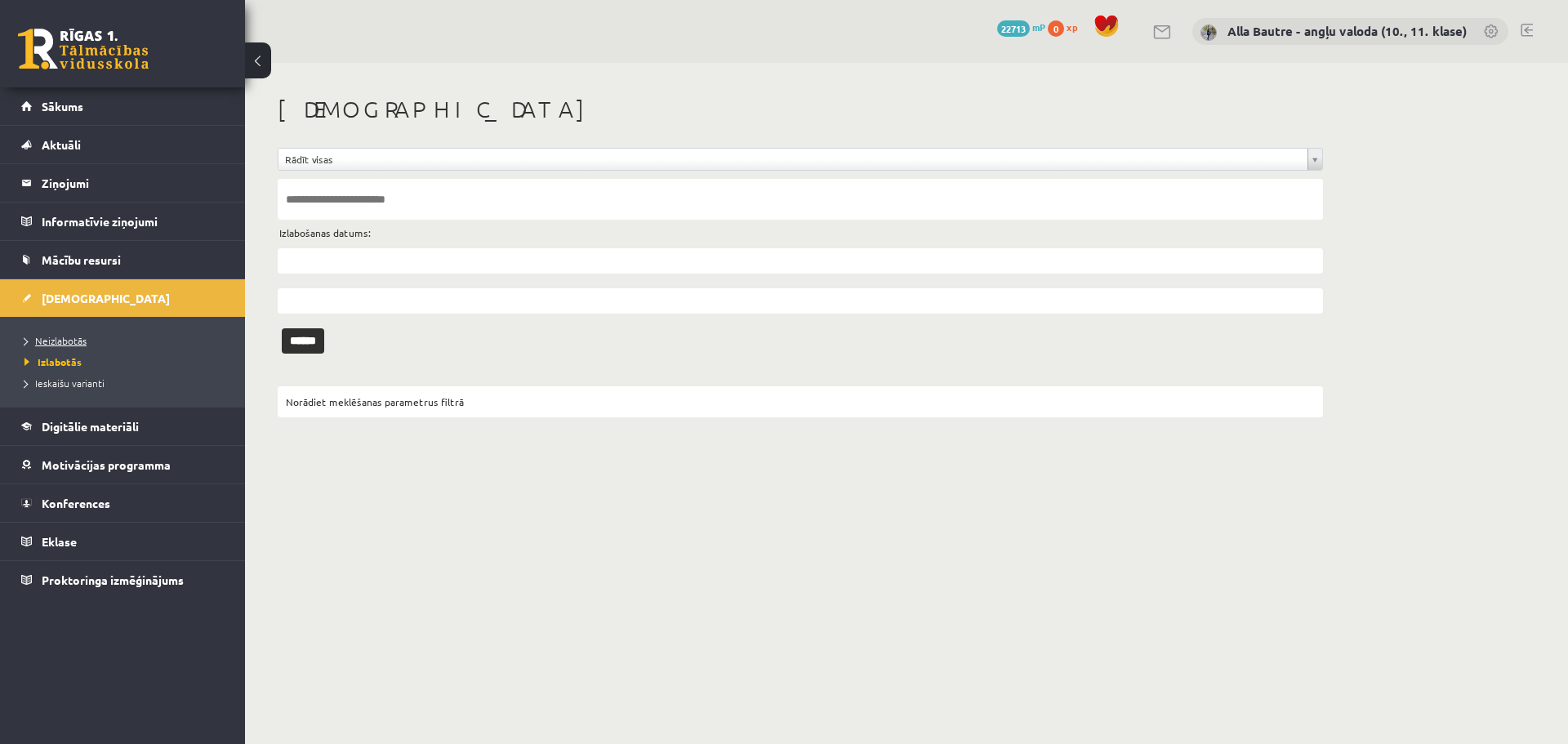
click at [55, 336] on span "Neizlabotās" at bounding box center [55, 340] width 62 height 13
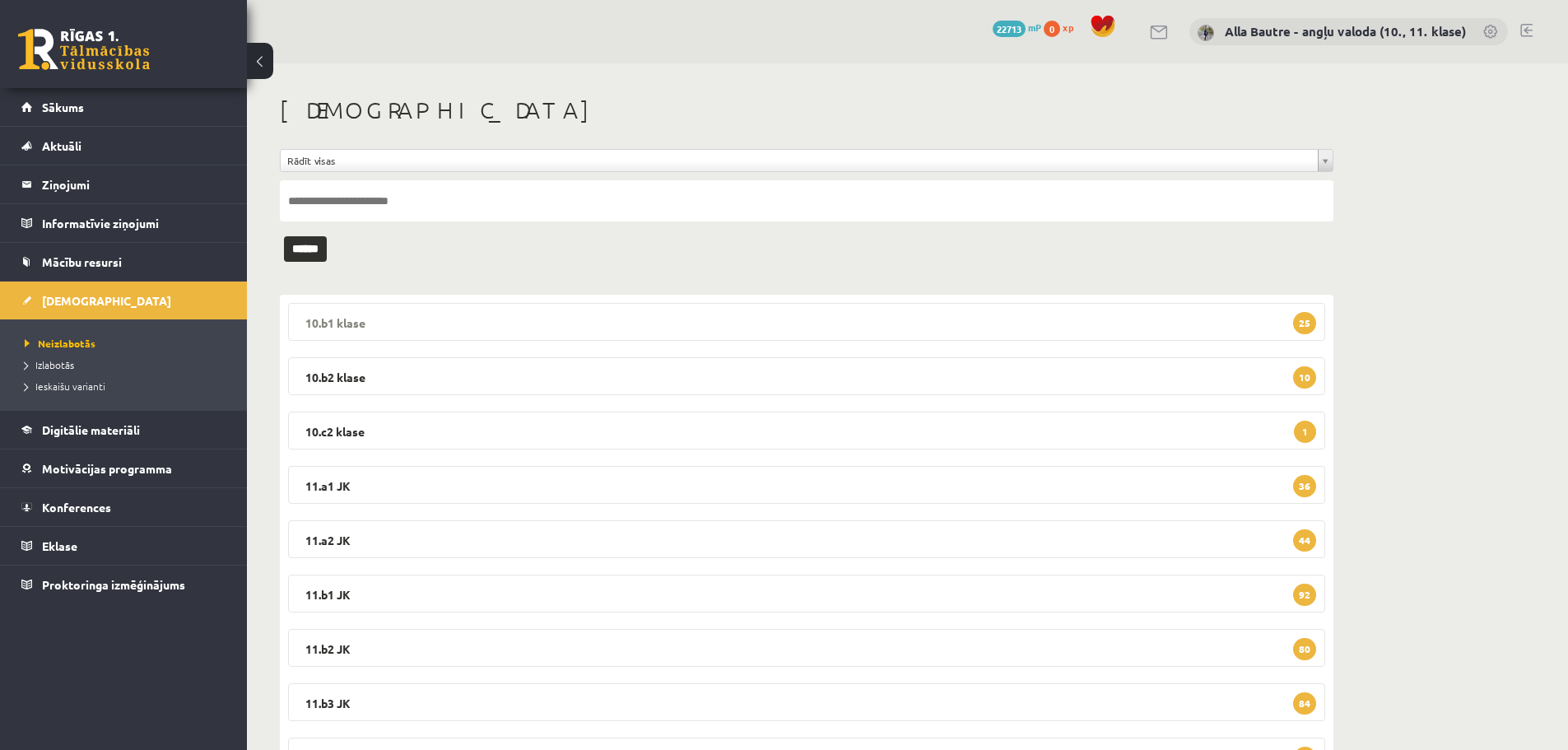
click at [335, 321] on legend "10.b1 klase 25" at bounding box center [807, 322] width 1037 height 38
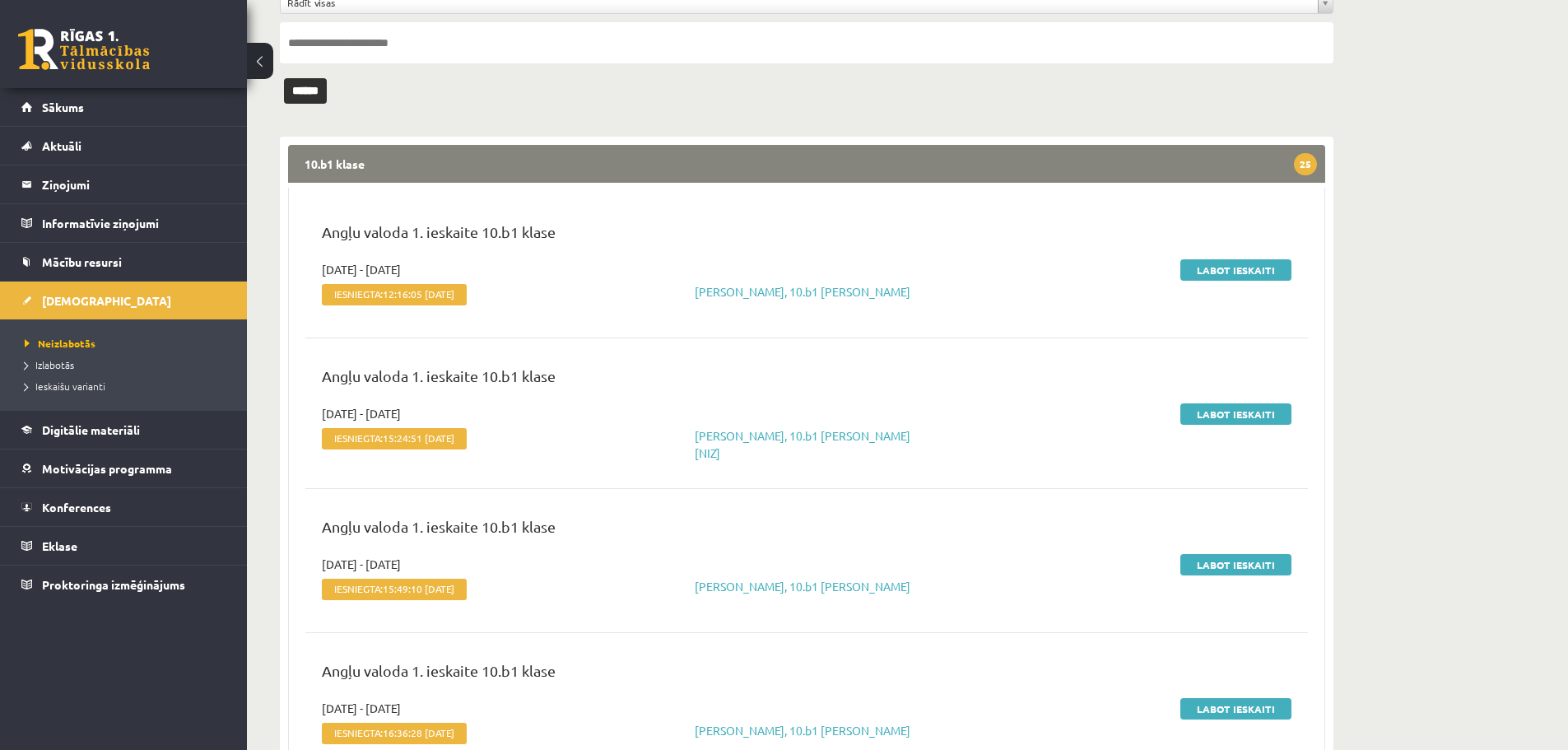
scroll to position [165, 0]
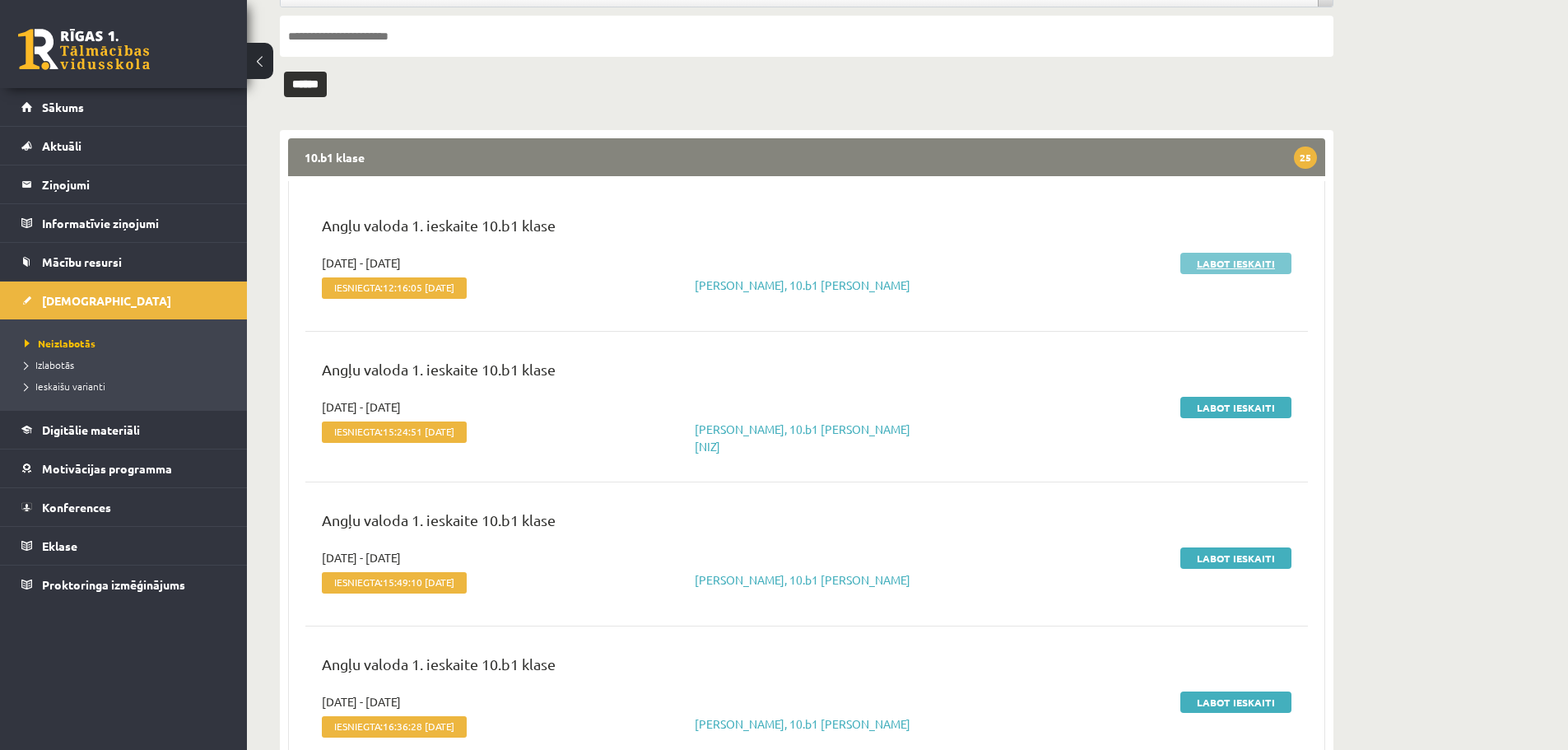
click at [1226, 266] on link "Labot ieskaiti" at bounding box center [1236, 264] width 111 height 21
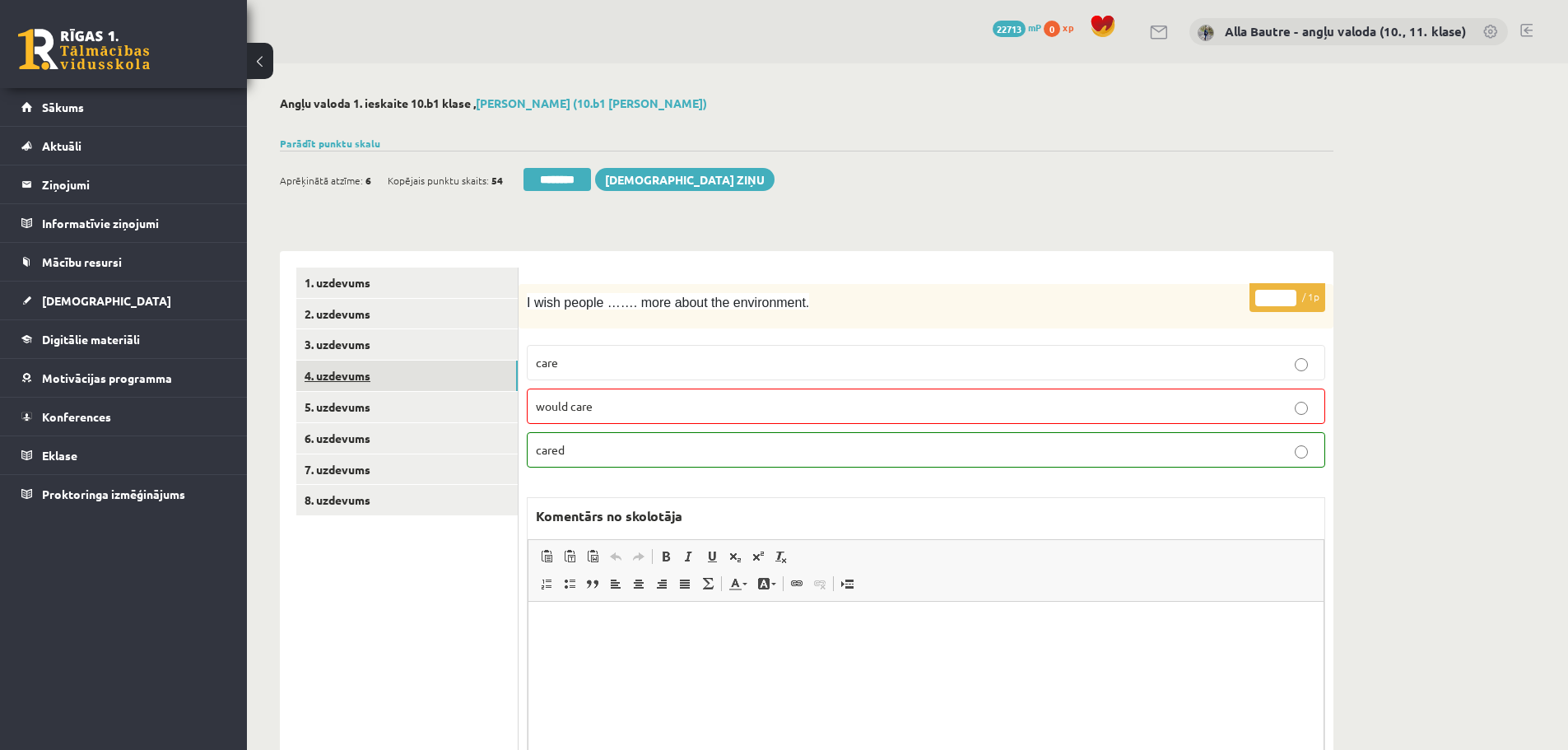
click at [326, 372] on link "4. uzdevums" at bounding box center [406, 376] width 222 height 31
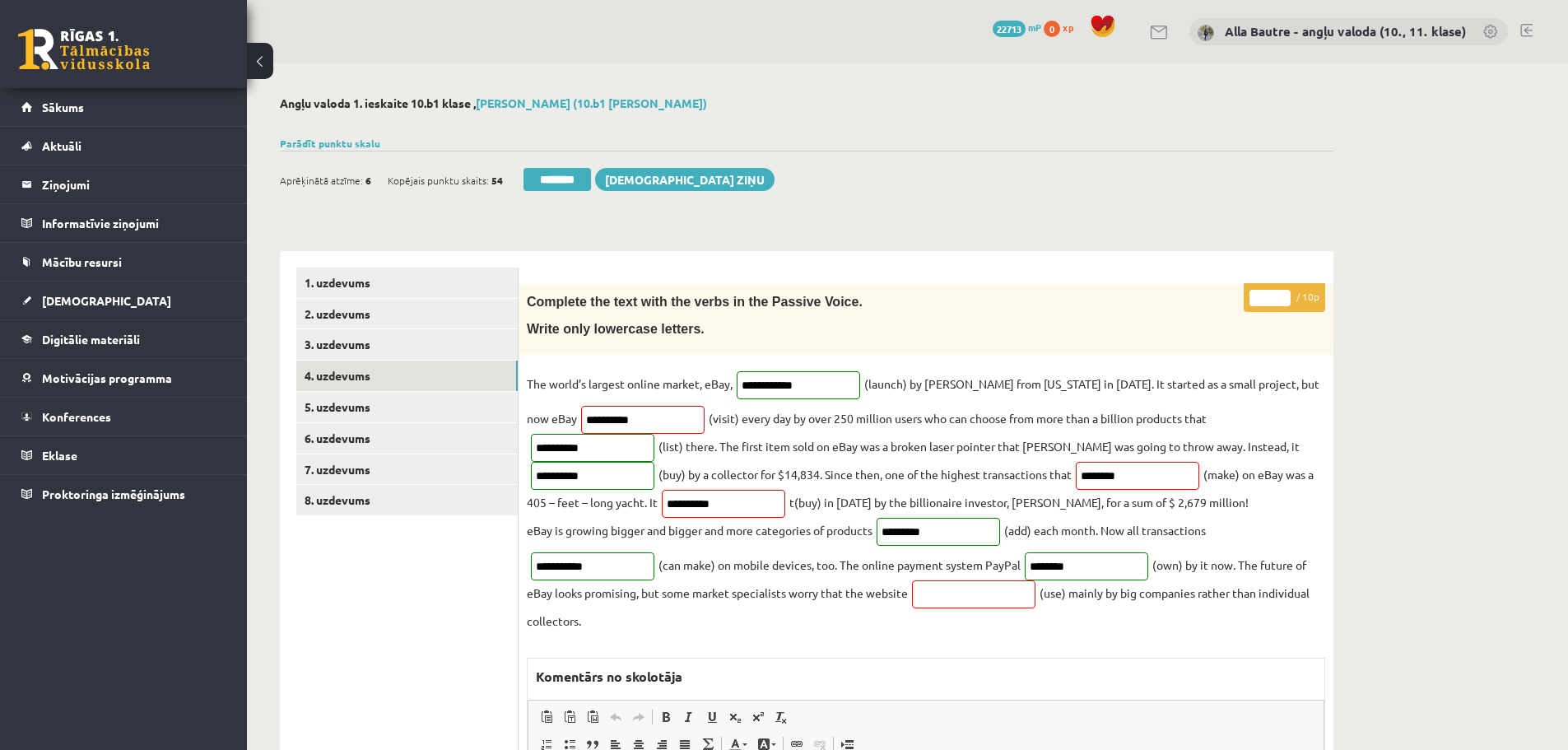
click at [1282, 294] on input "*" at bounding box center [1270, 298] width 41 height 17
type input "*"
click at [1282, 294] on input "*" at bounding box center [1270, 298] width 41 height 17
click at [394, 400] on link "5. uzdevums" at bounding box center [406, 407] width 222 height 31
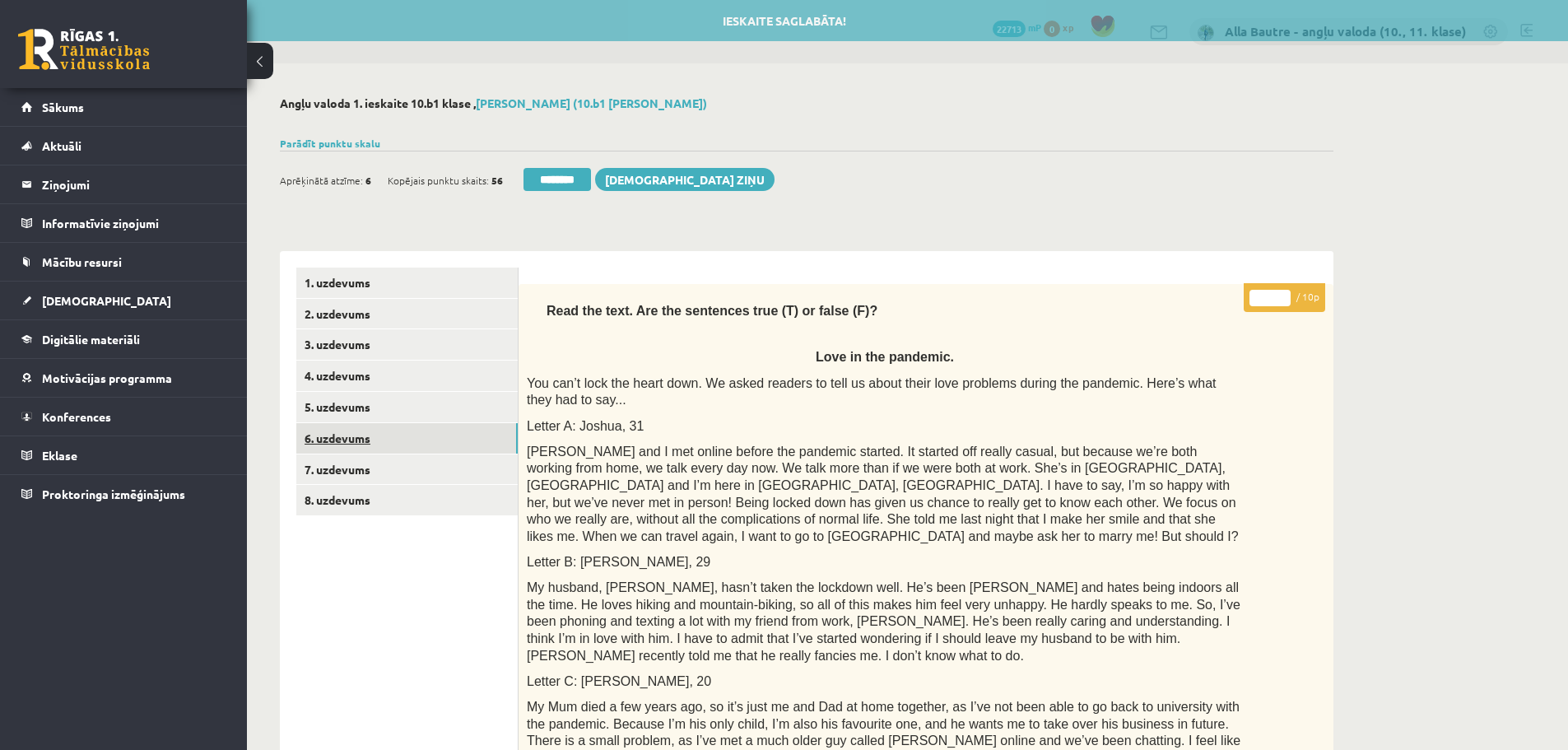
click at [393, 444] on link "6. uzdevums" at bounding box center [406, 438] width 222 height 31
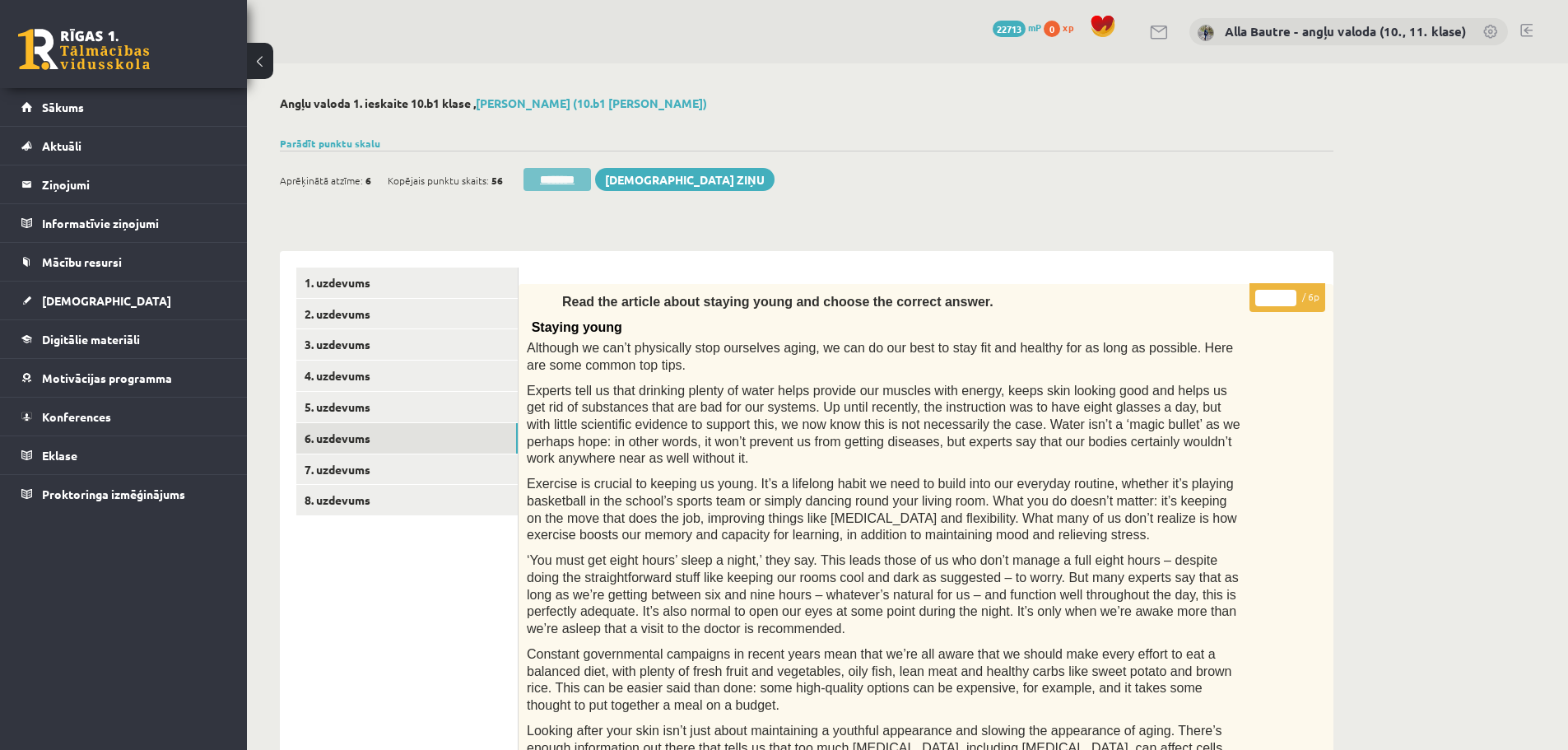
click at [561, 174] on input "********" at bounding box center [557, 180] width 67 height 23
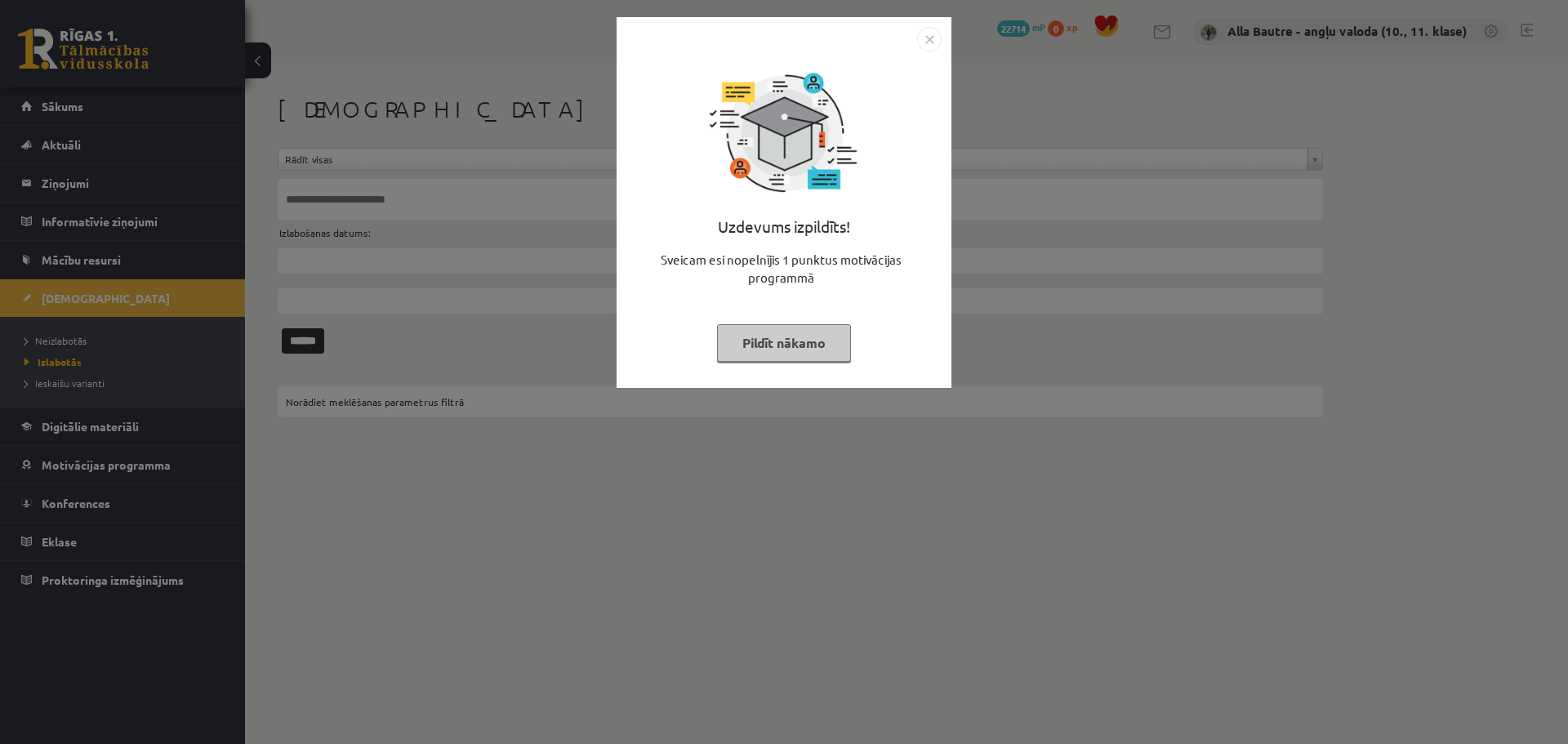
click at [929, 37] on img "Close" at bounding box center [929, 39] width 24 height 24
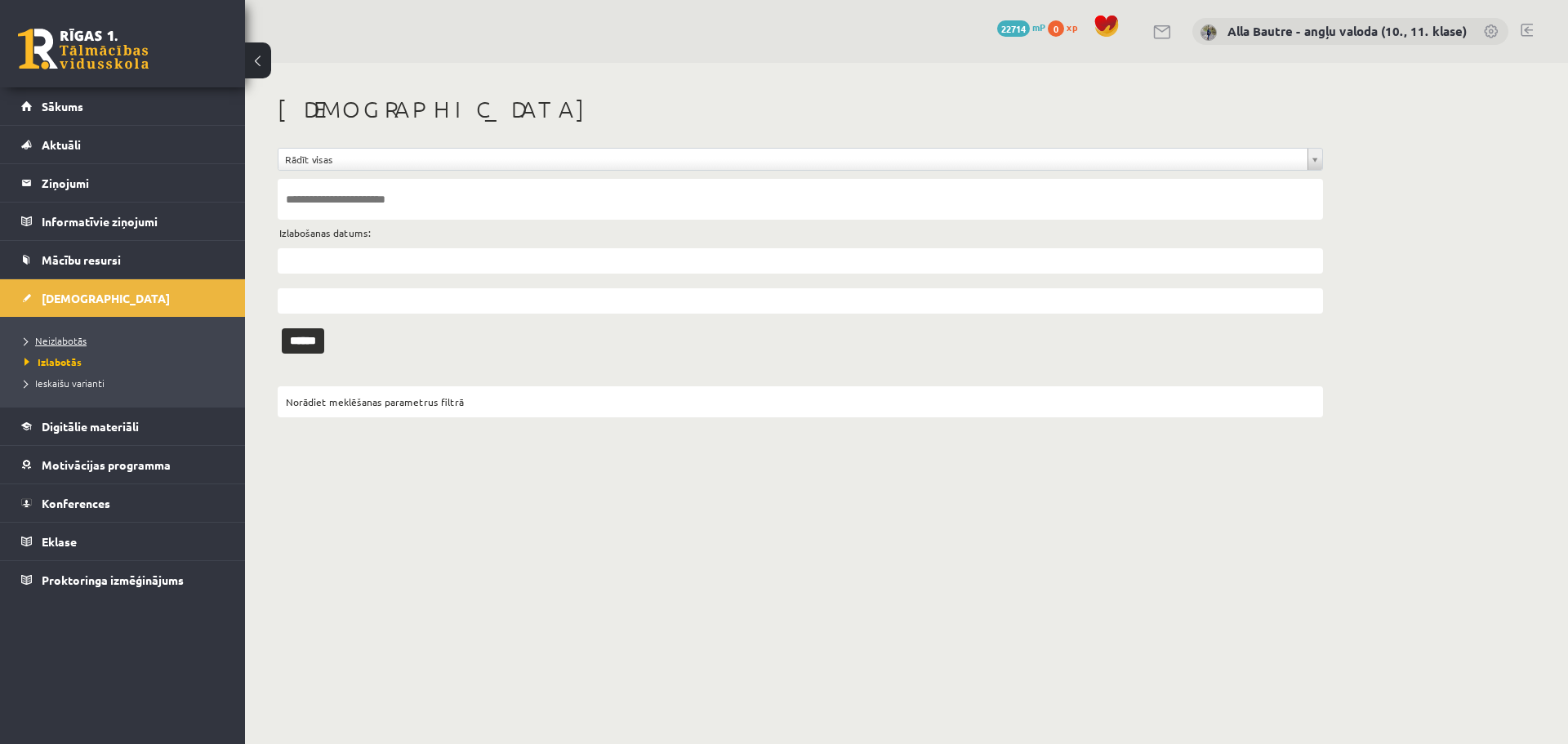
click at [75, 341] on span "Neizlabotās" at bounding box center [55, 340] width 62 height 13
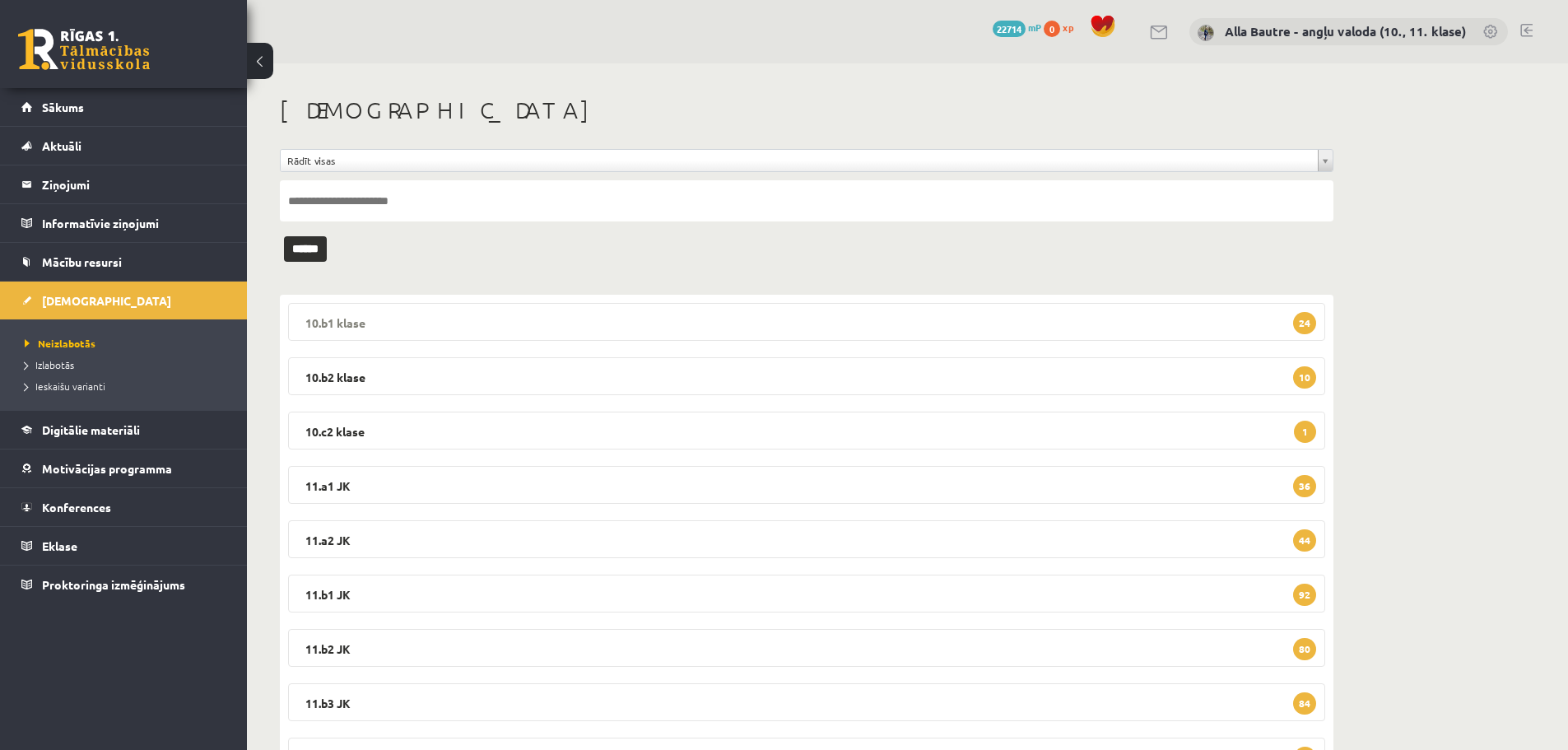
click at [330, 322] on legend "10.b1 klase 24" at bounding box center [807, 322] width 1037 height 38
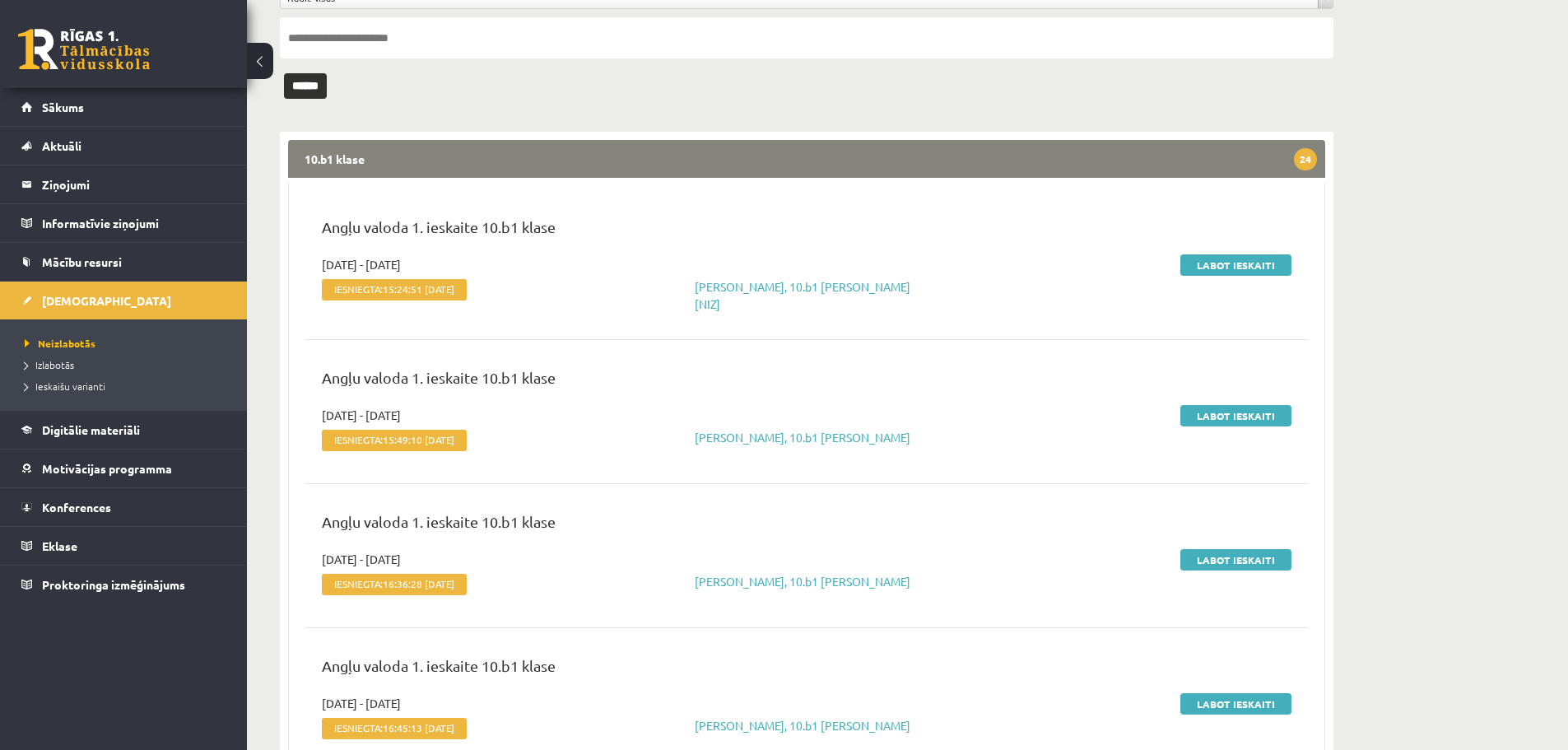
scroll to position [165, 0]
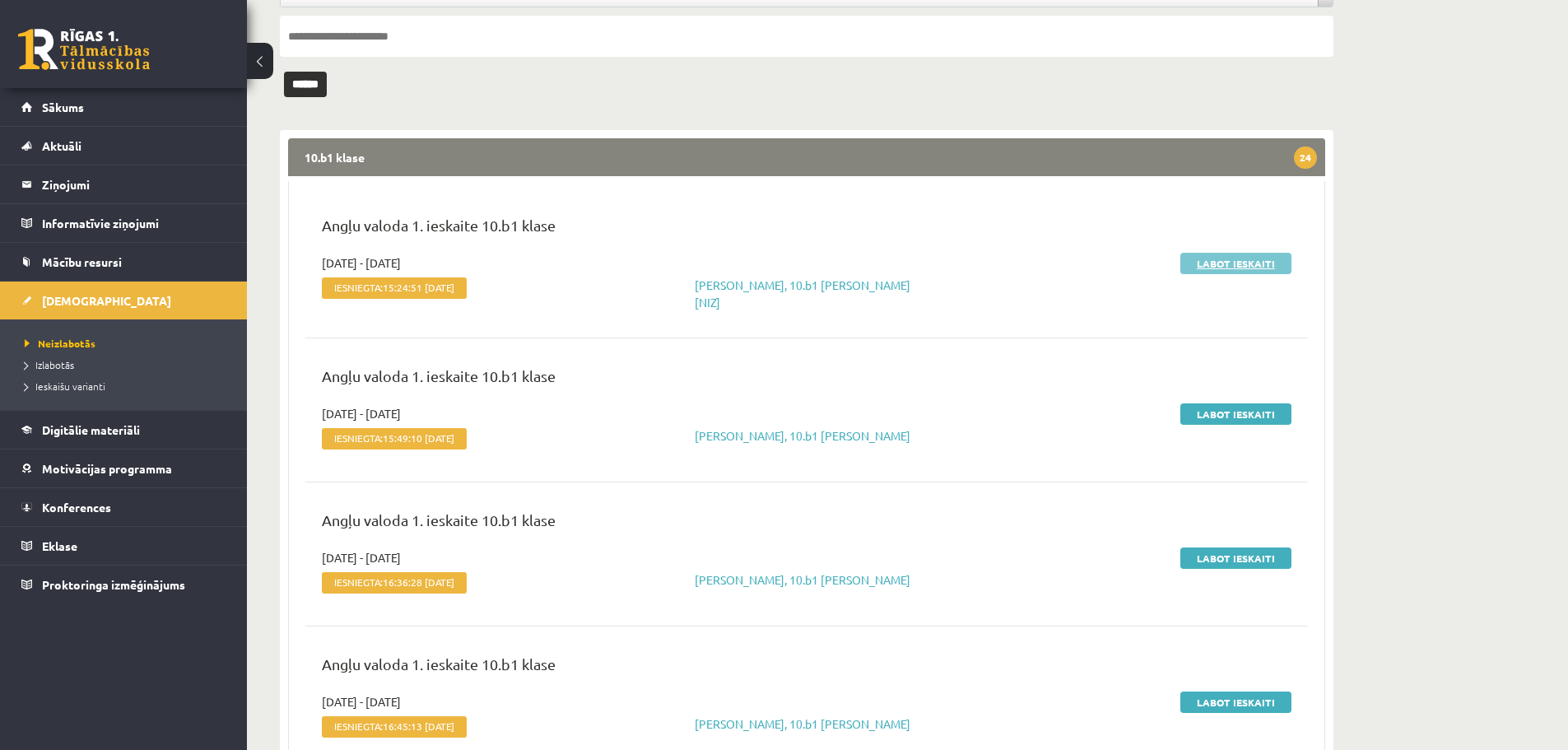
click at [1218, 263] on link "Labot ieskaiti" at bounding box center [1236, 264] width 111 height 21
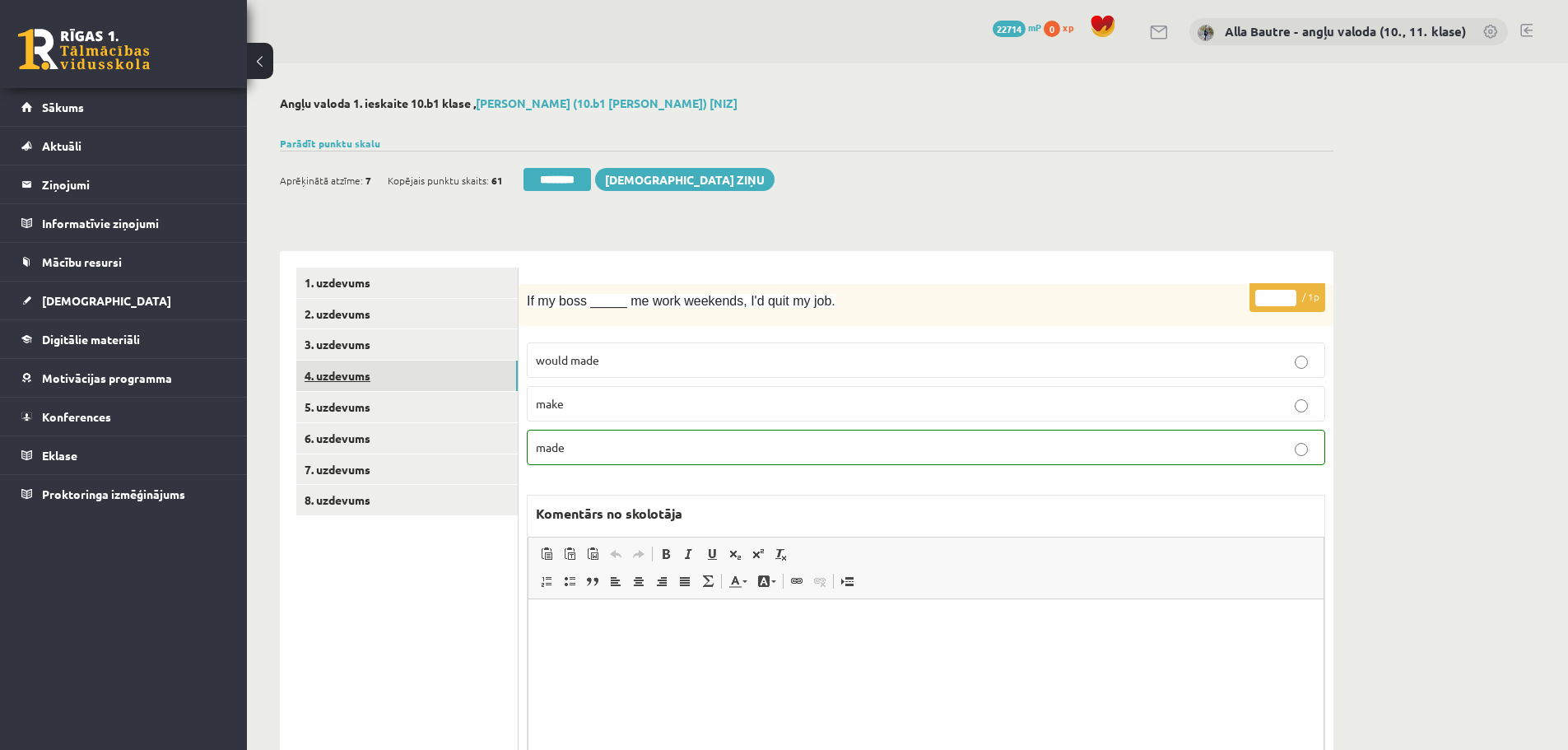
click at [335, 372] on link "4. uzdevums" at bounding box center [406, 376] width 222 height 31
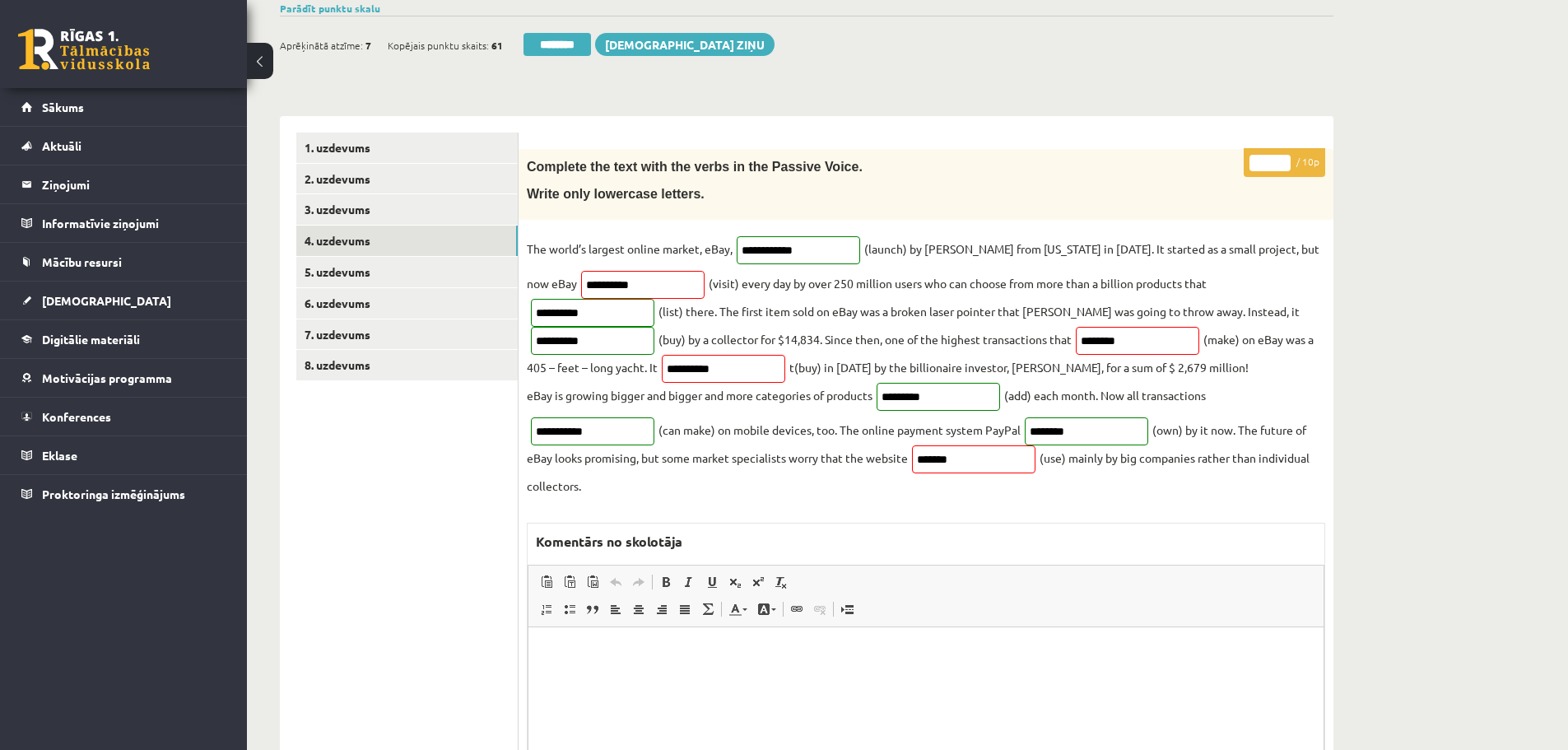
click at [1282, 158] on input "*" at bounding box center [1270, 163] width 41 height 17
type input "*"
click at [1282, 158] on input "*" at bounding box center [1270, 163] width 41 height 17
click at [393, 264] on link "5. uzdevums" at bounding box center [406, 272] width 222 height 31
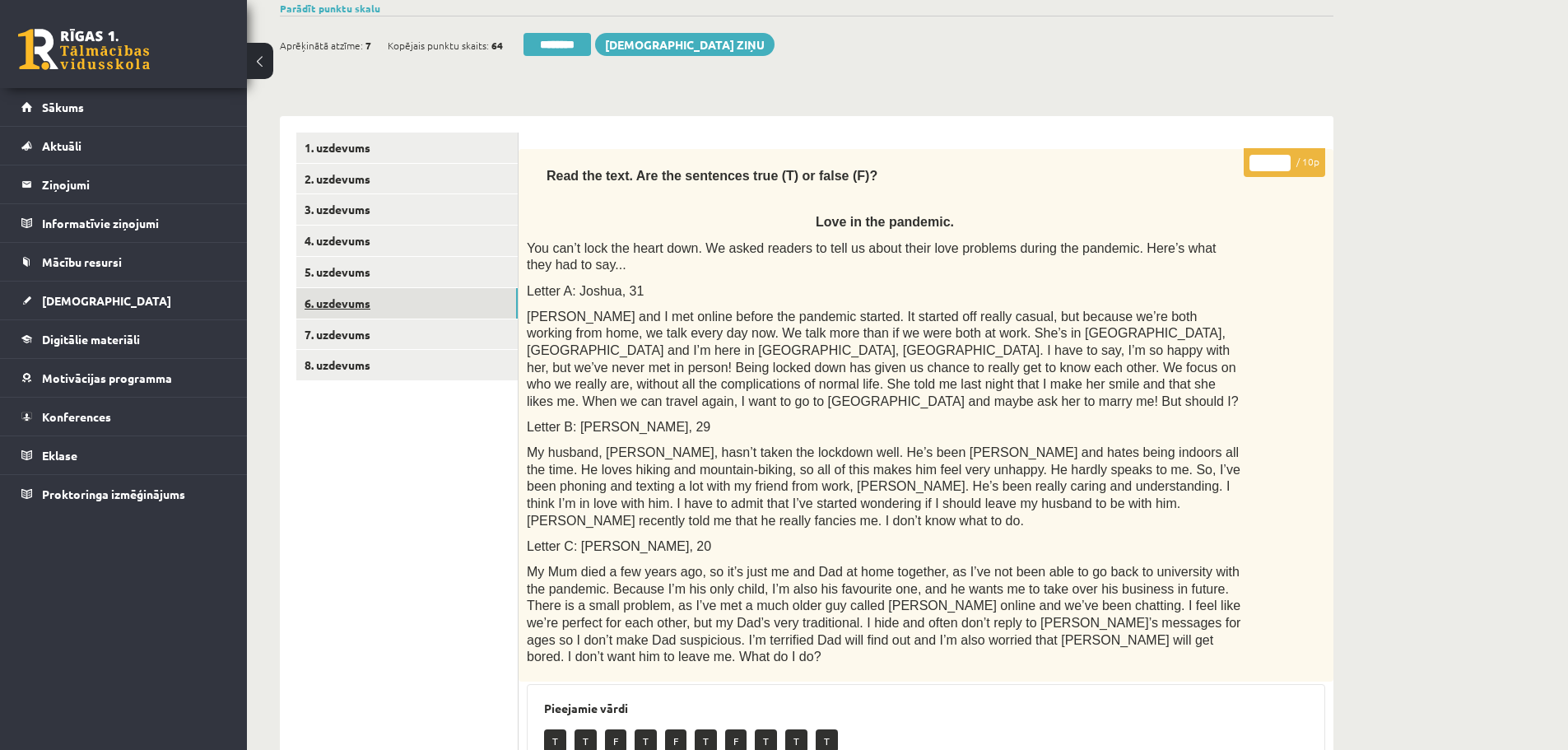
click at [392, 304] on link "6. uzdevums" at bounding box center [406, 303] width 222 height 31
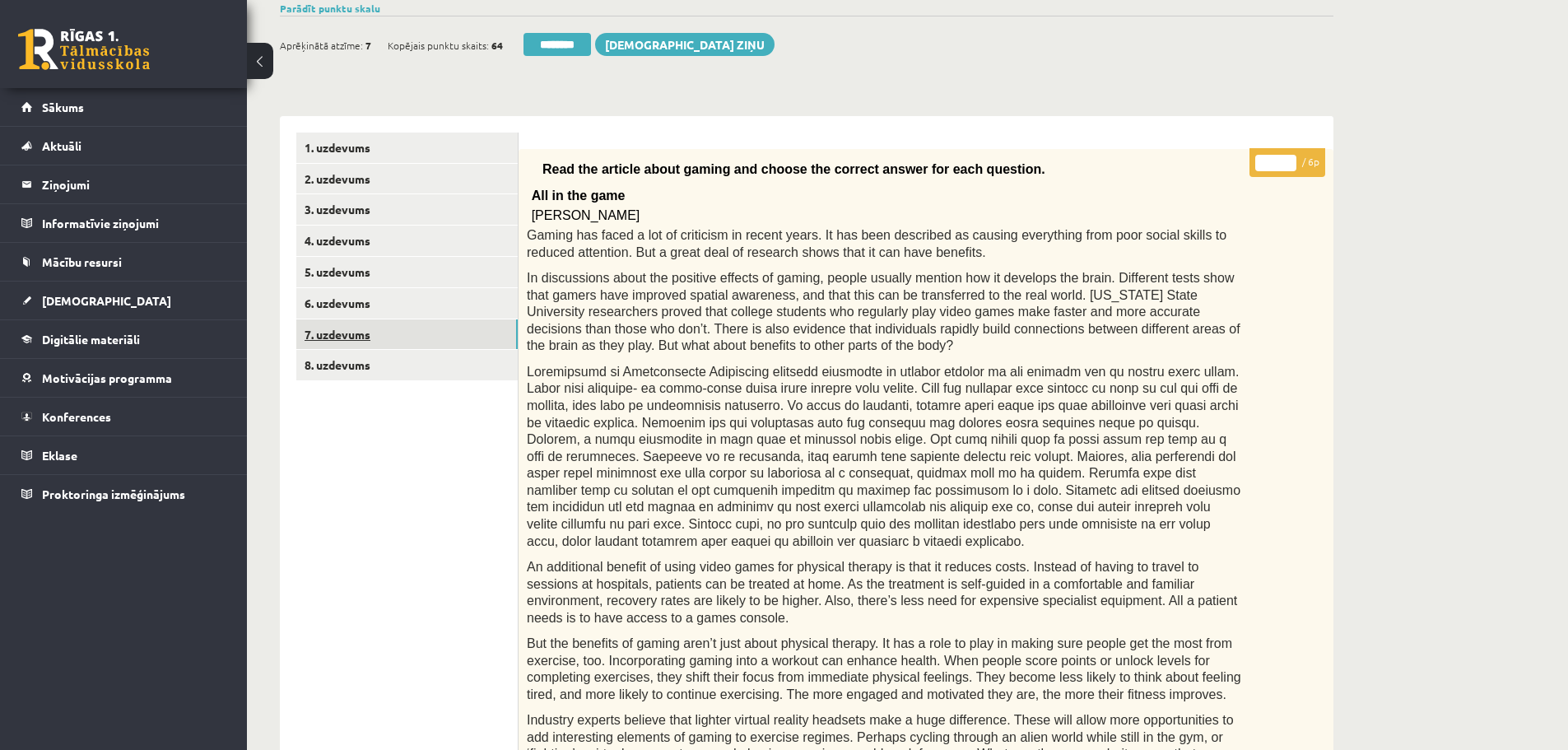
click at [328, 329] on link "7. uzdevums" at bounding box center [406, 335] width 222 height 31
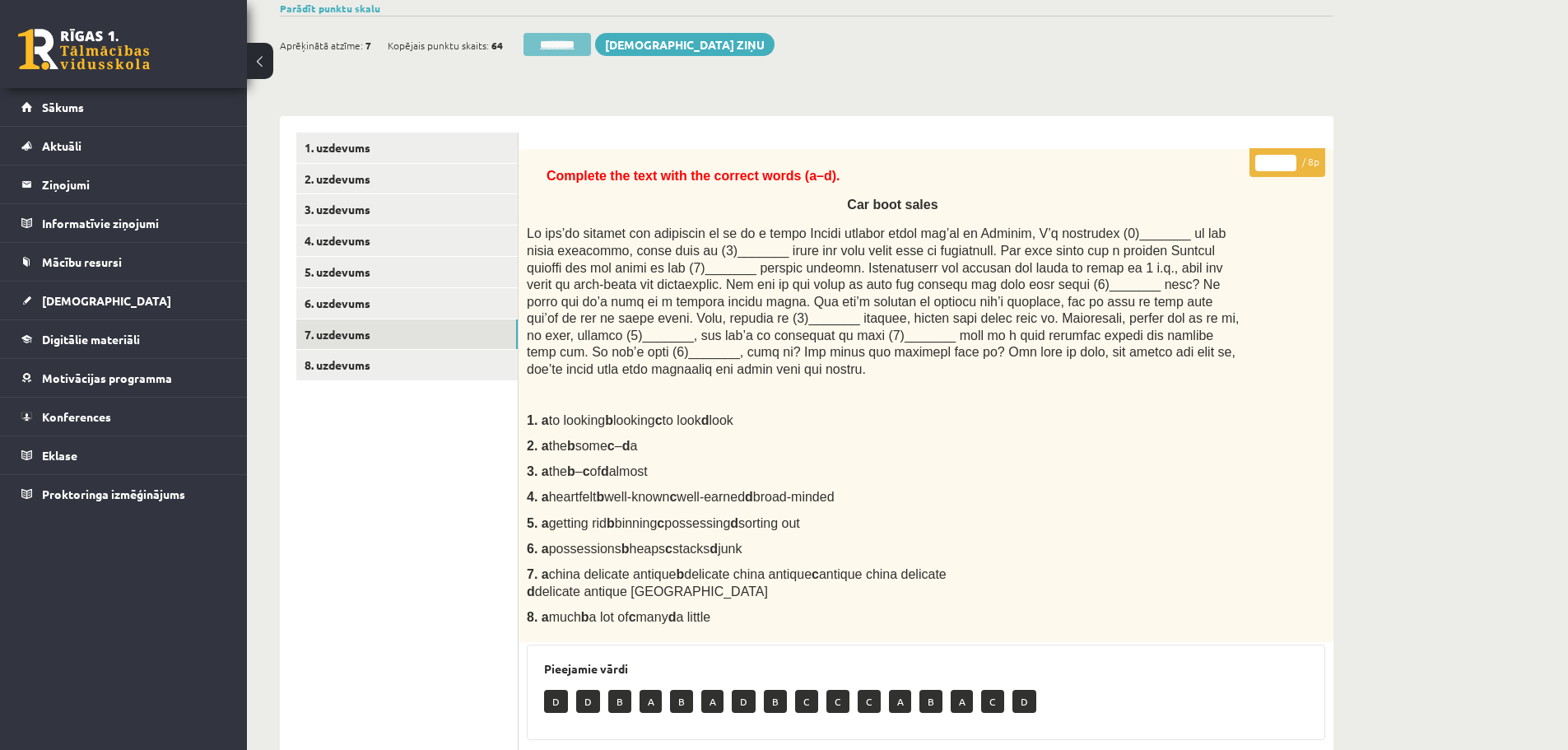
click at [573, 47] on input "********" at bounding box center [557, 45] width 67 height 23
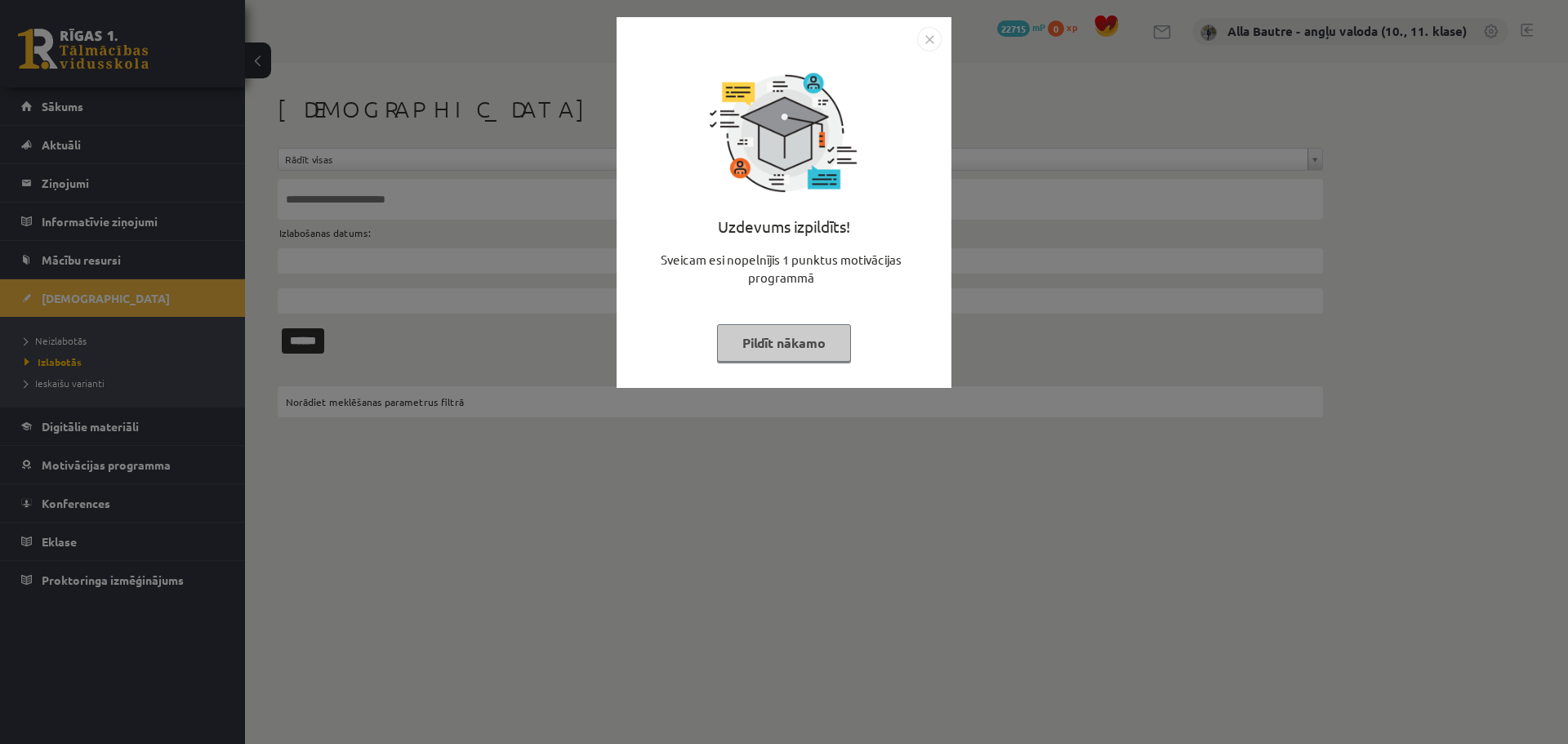
click at [921, 33] on img "Close" at bounding box center [929, 39] width 24 height 24
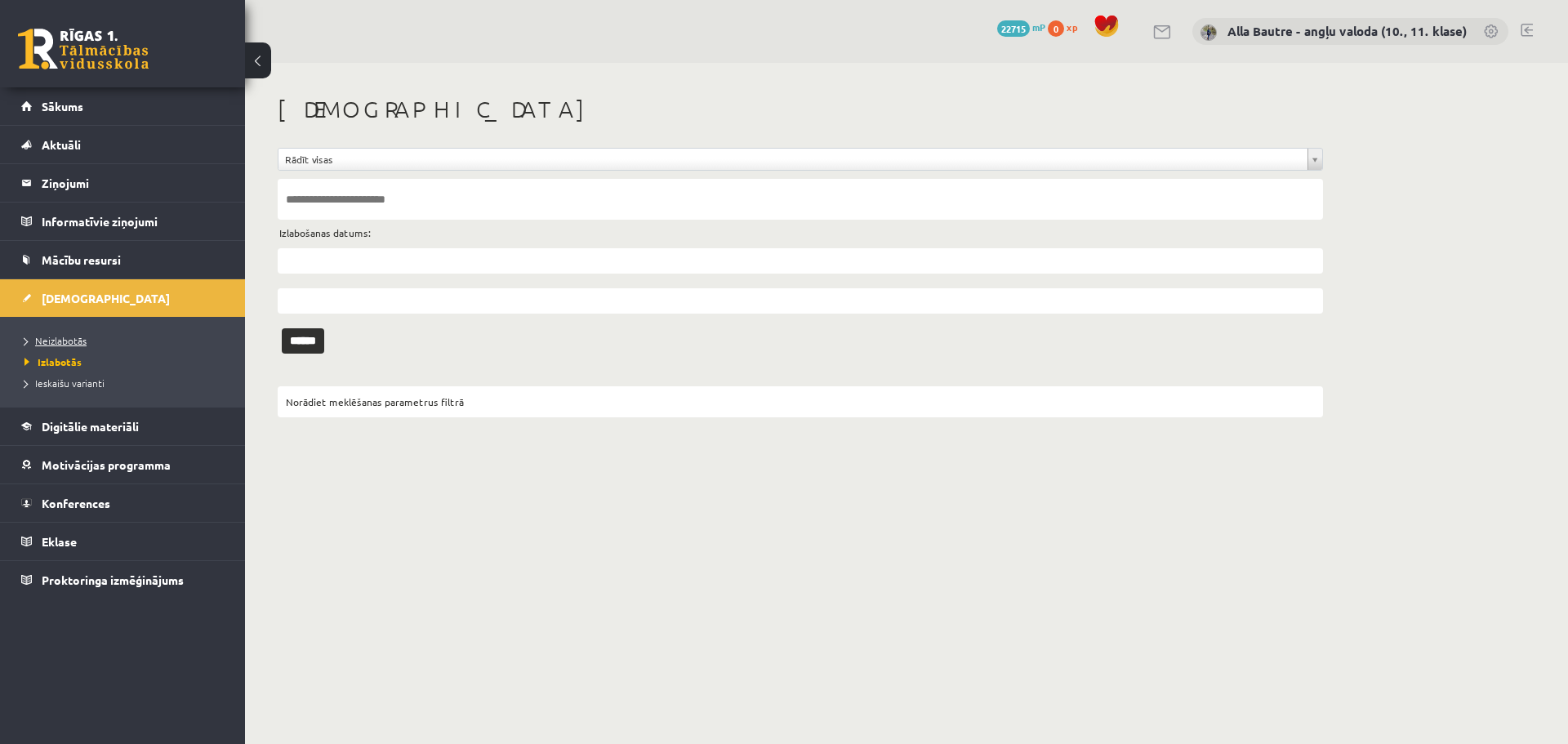
click at [56, 337] on span "Neizlabotās" at bounding box center [55, 340] width 62 height 13
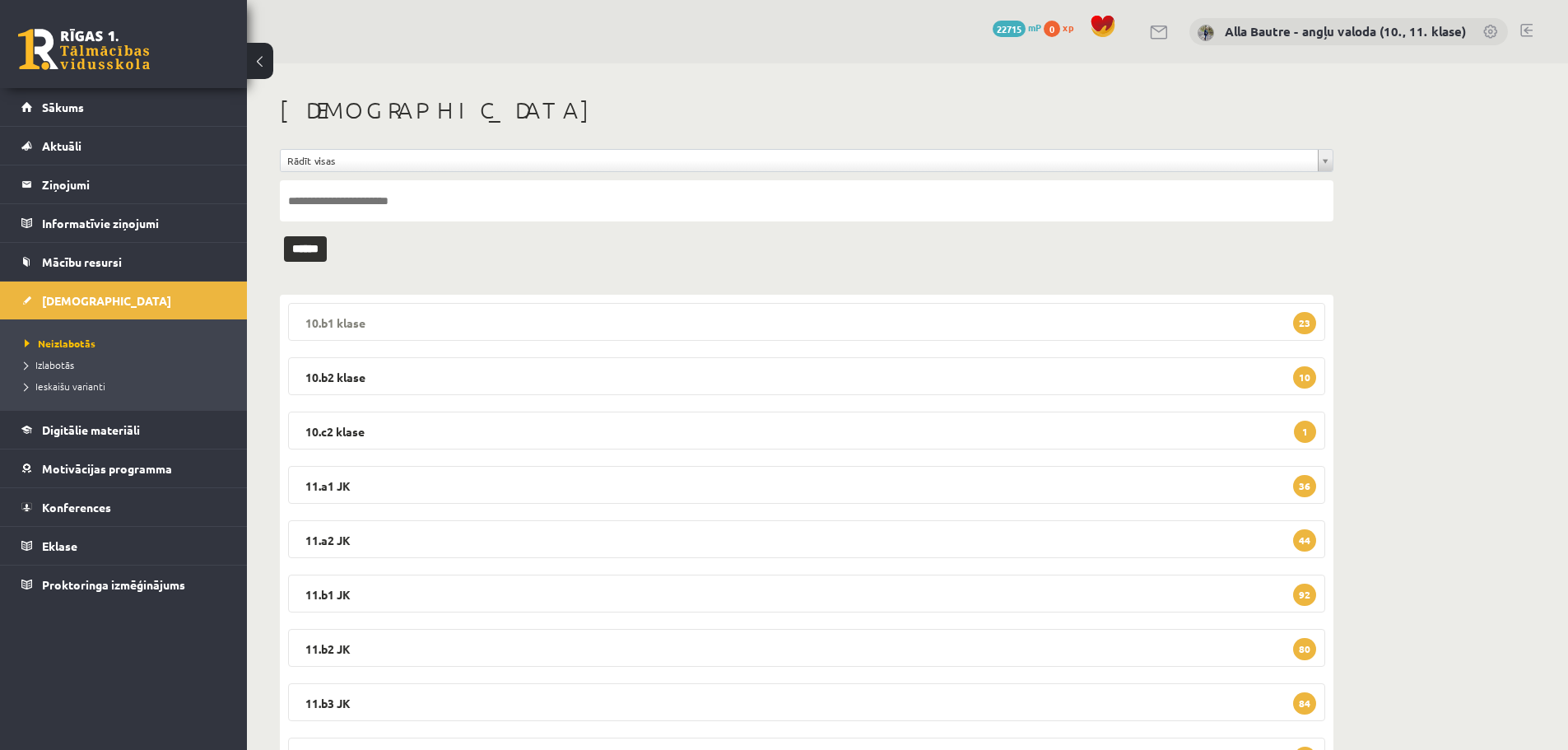
click at [322, 323] on legend "10.b1 [PERSON_NAME] 23" at bounding box center [807, 322] width 1037 height 38
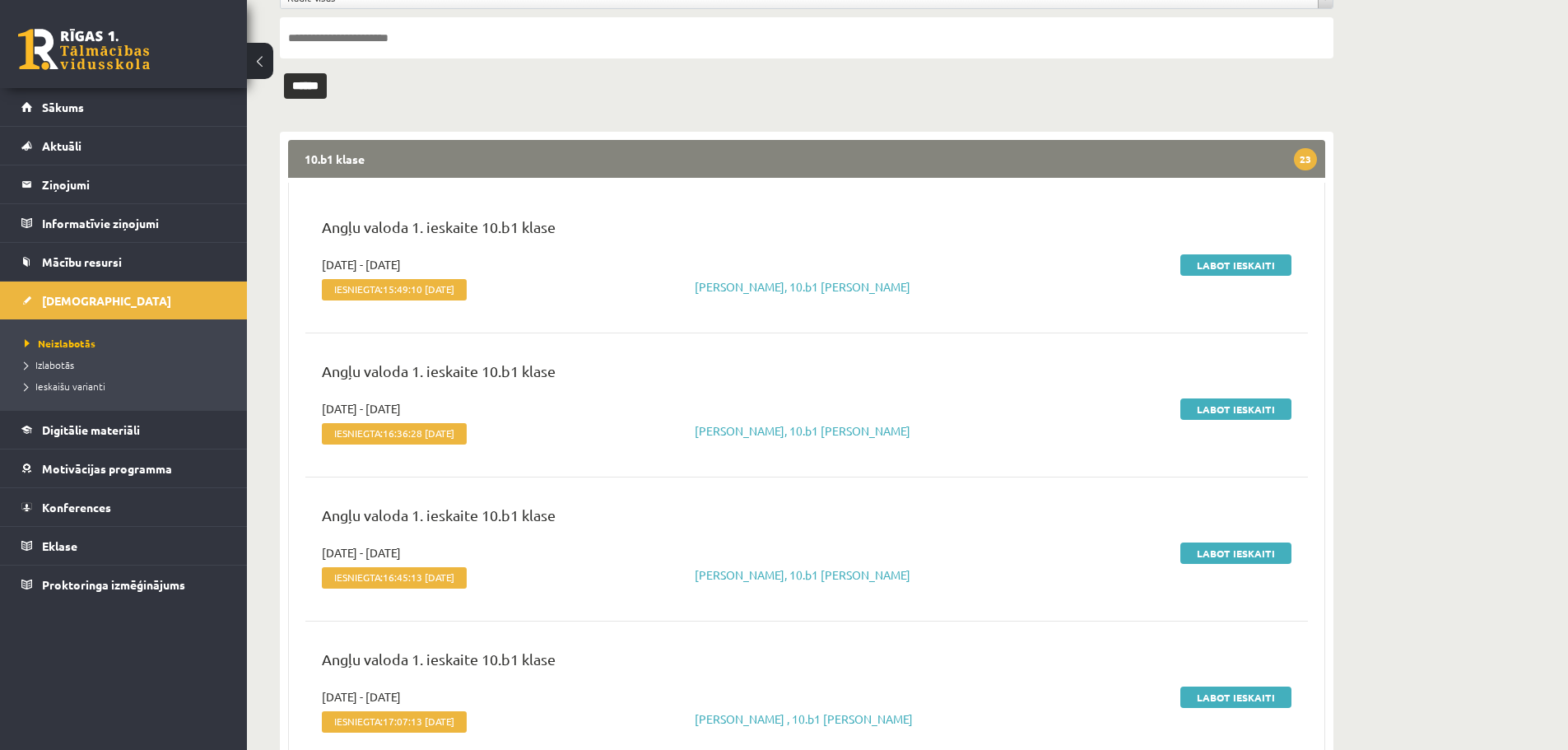
scroll to position [165, 0]
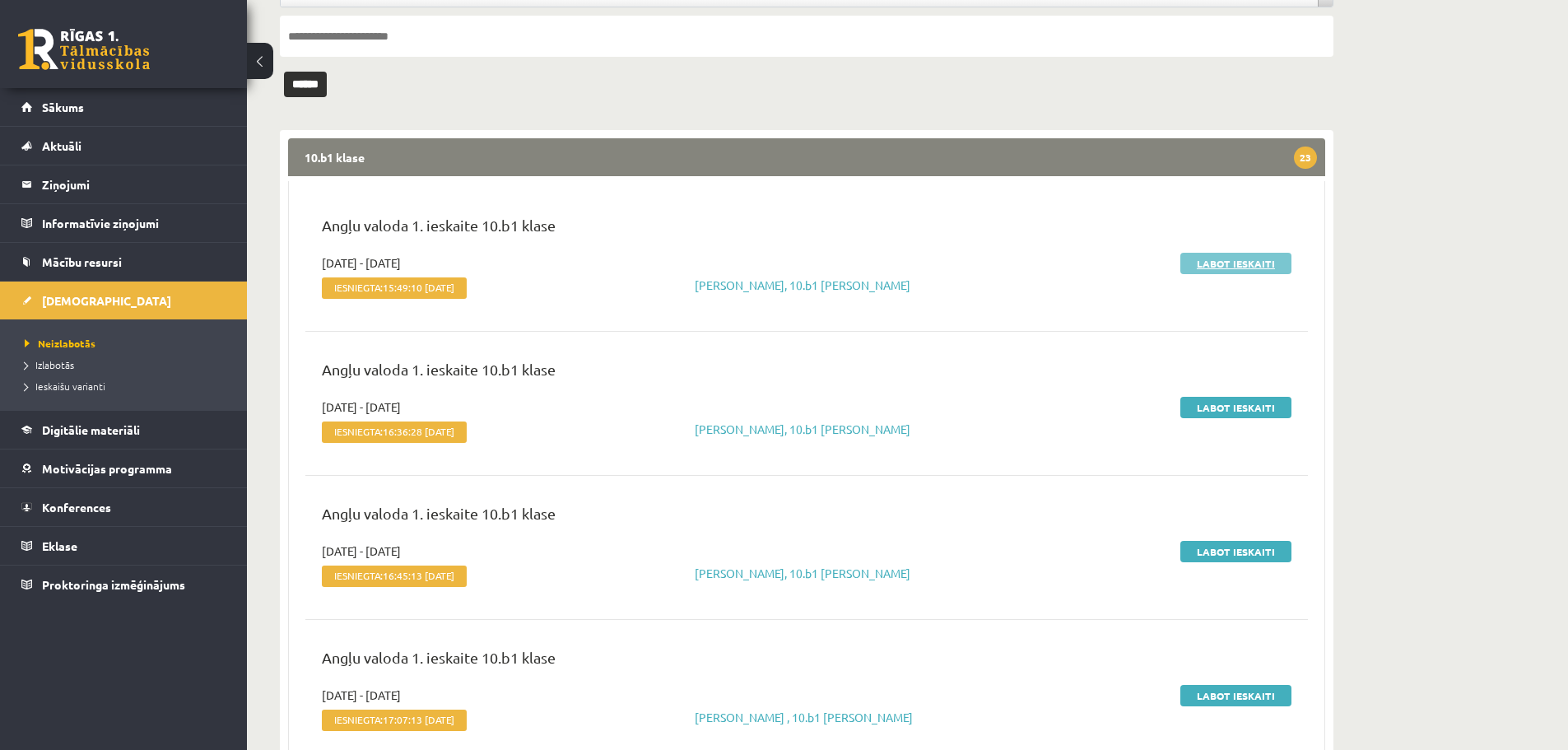
click at [1248, 266] on link "Labot ieskaiti" at bounding box center [1236, 264] width 111 height 21
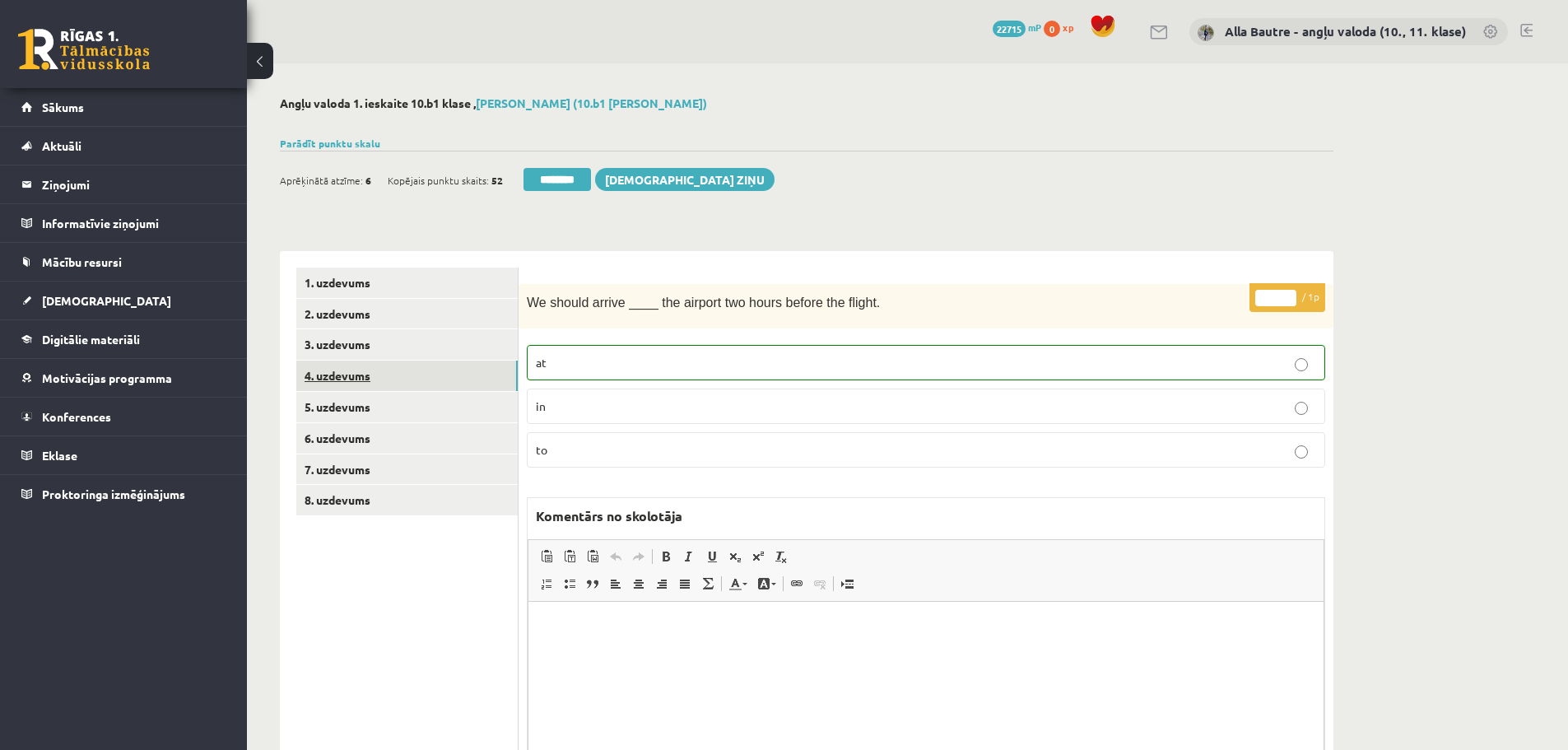
click at [321, 374] on link "4. uzdevums" at bounding box center [406, 376] width 222 height 31
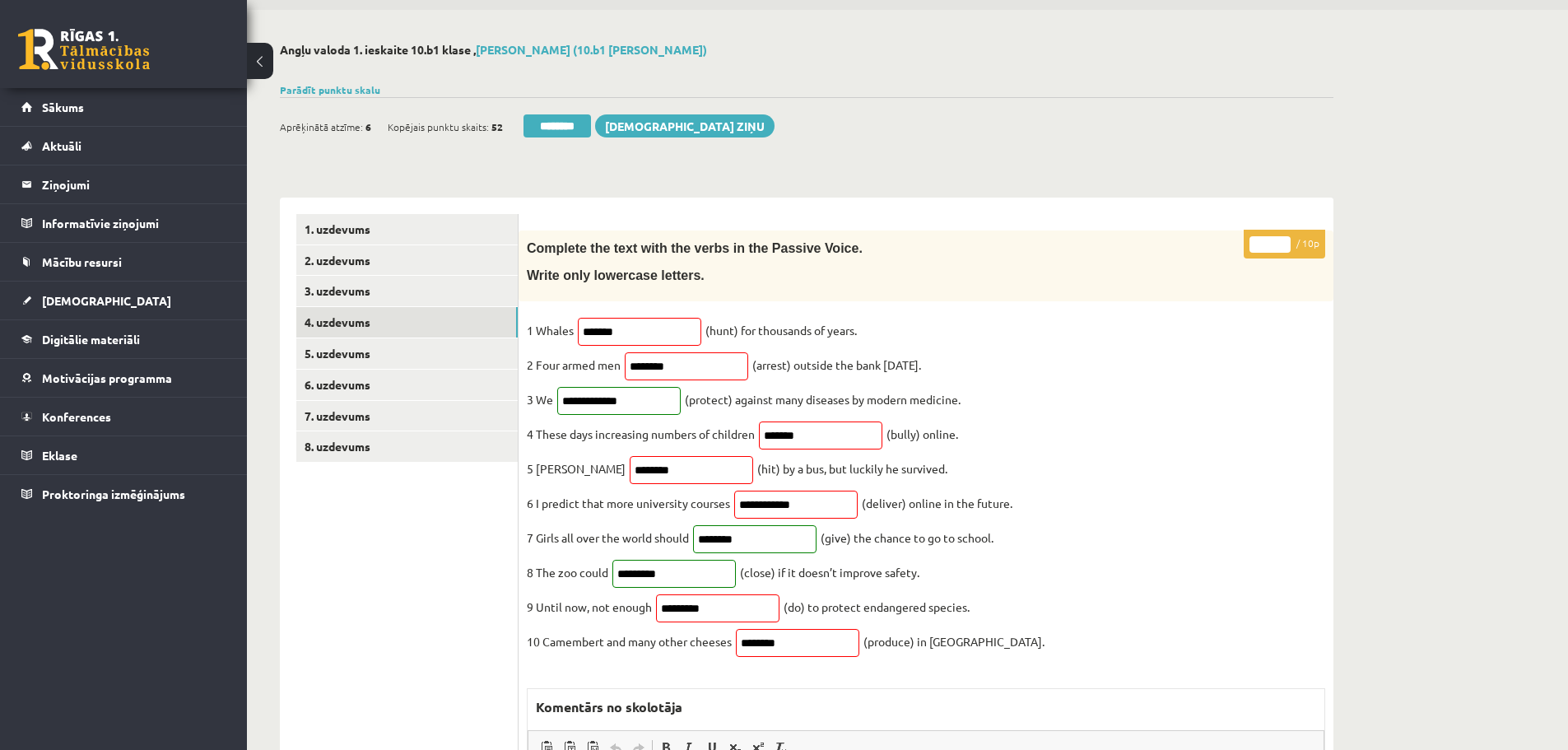
scroll to position [82, 0]
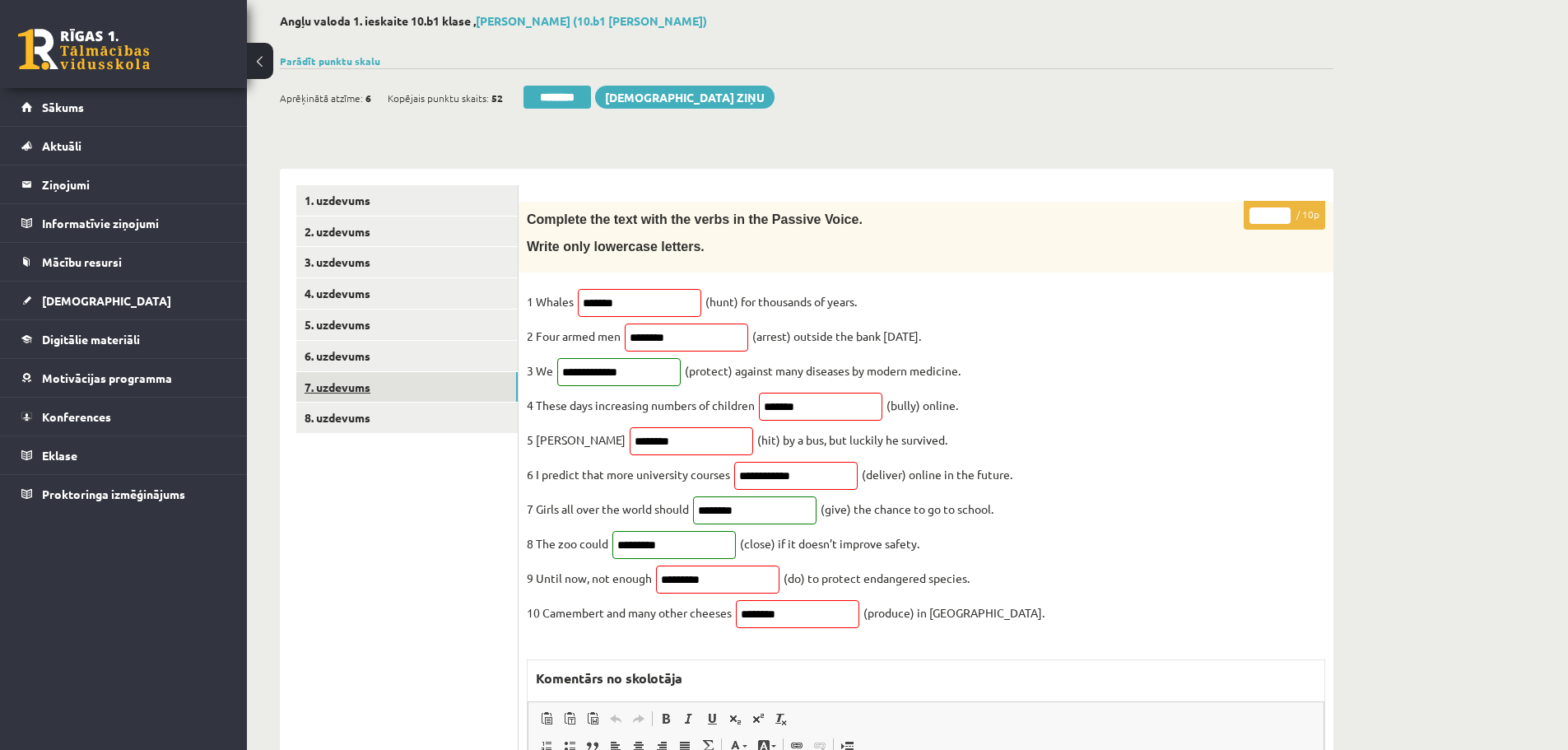
click at [375, 393] on link "7. uzdevums" at bounding box center [406, 387] width 222 height 31
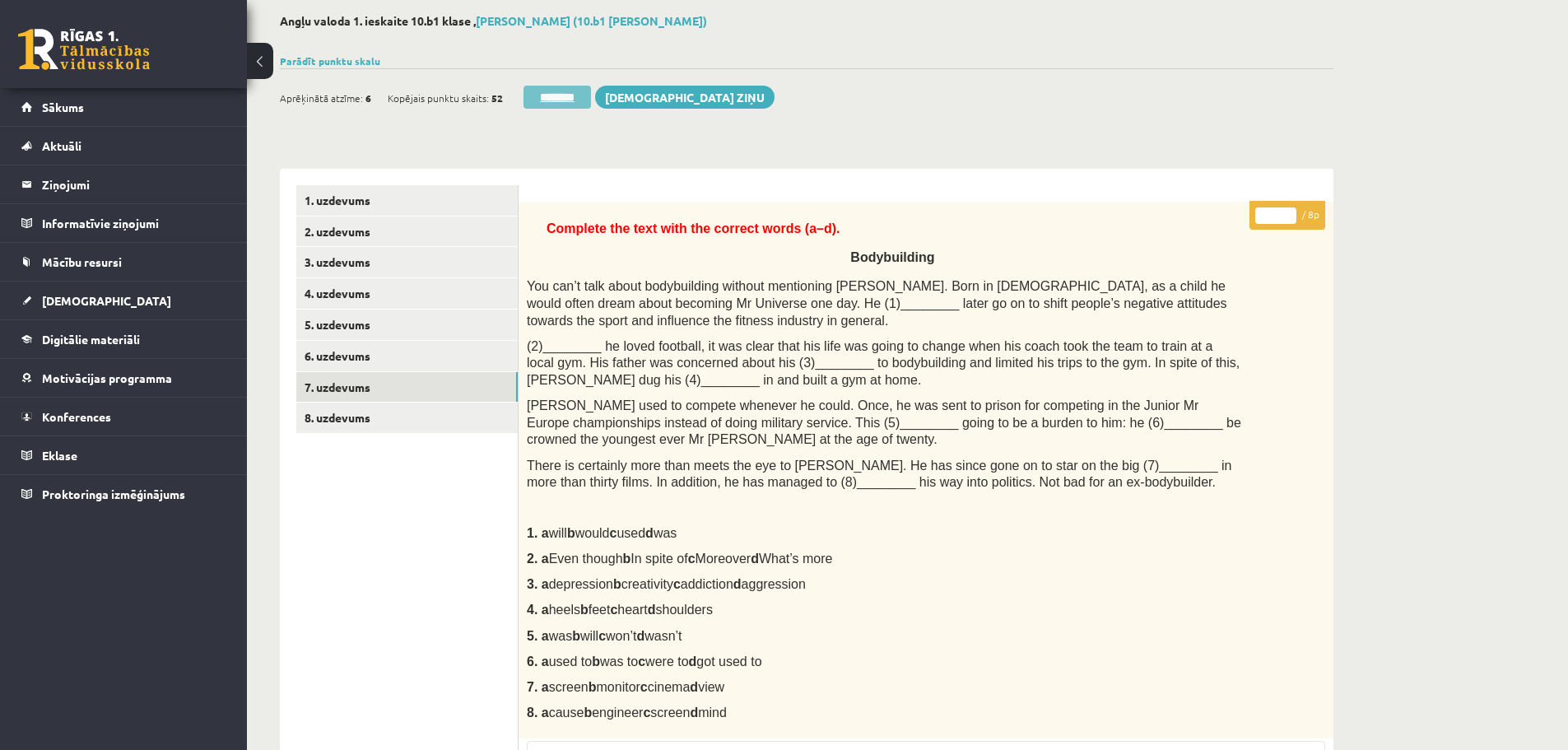
click at [547, 93] on input "********" at bounding box center [557, 97] width 67 height 23
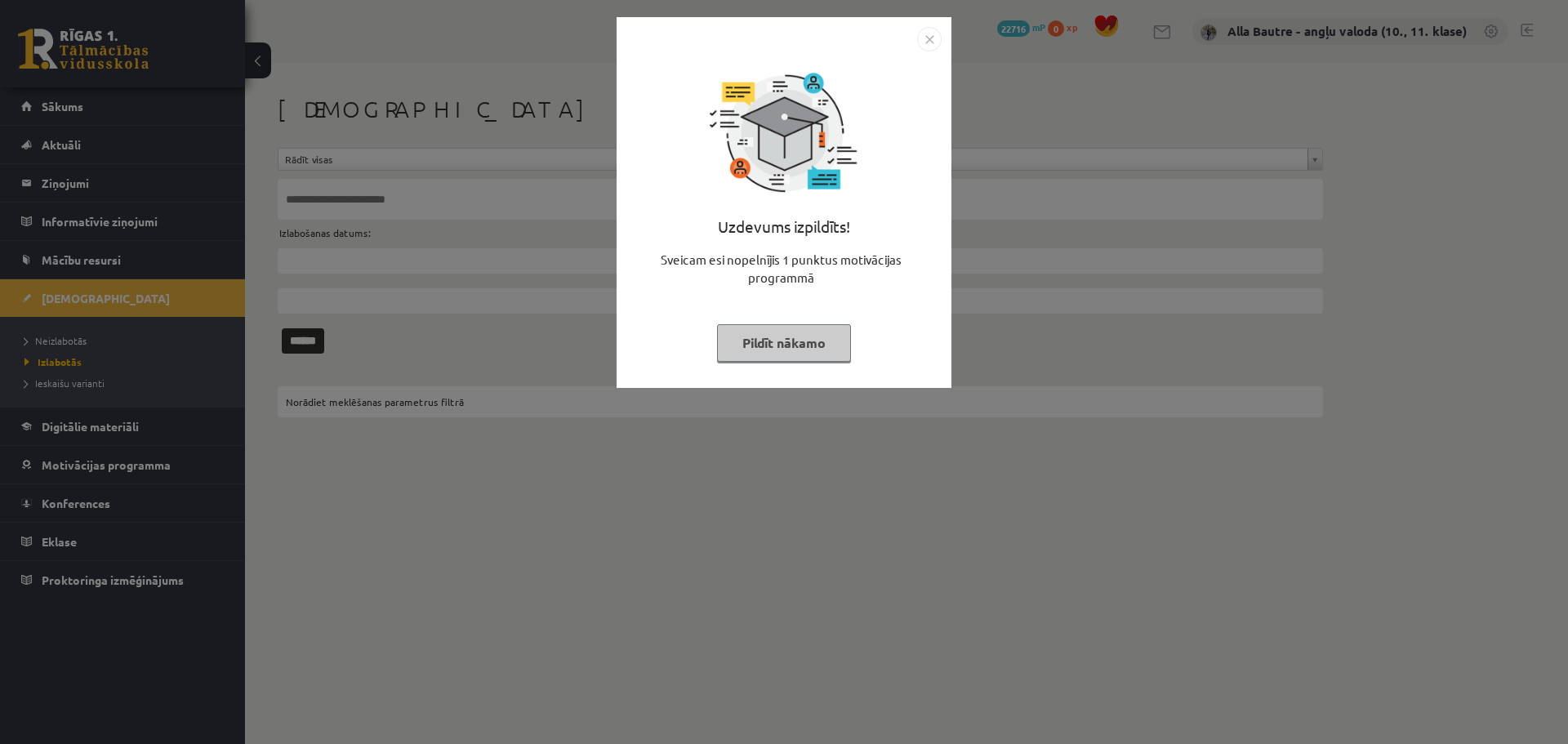
click at [933, 41] on img "Close" at bounding box center [929, 39] width 24 height 24
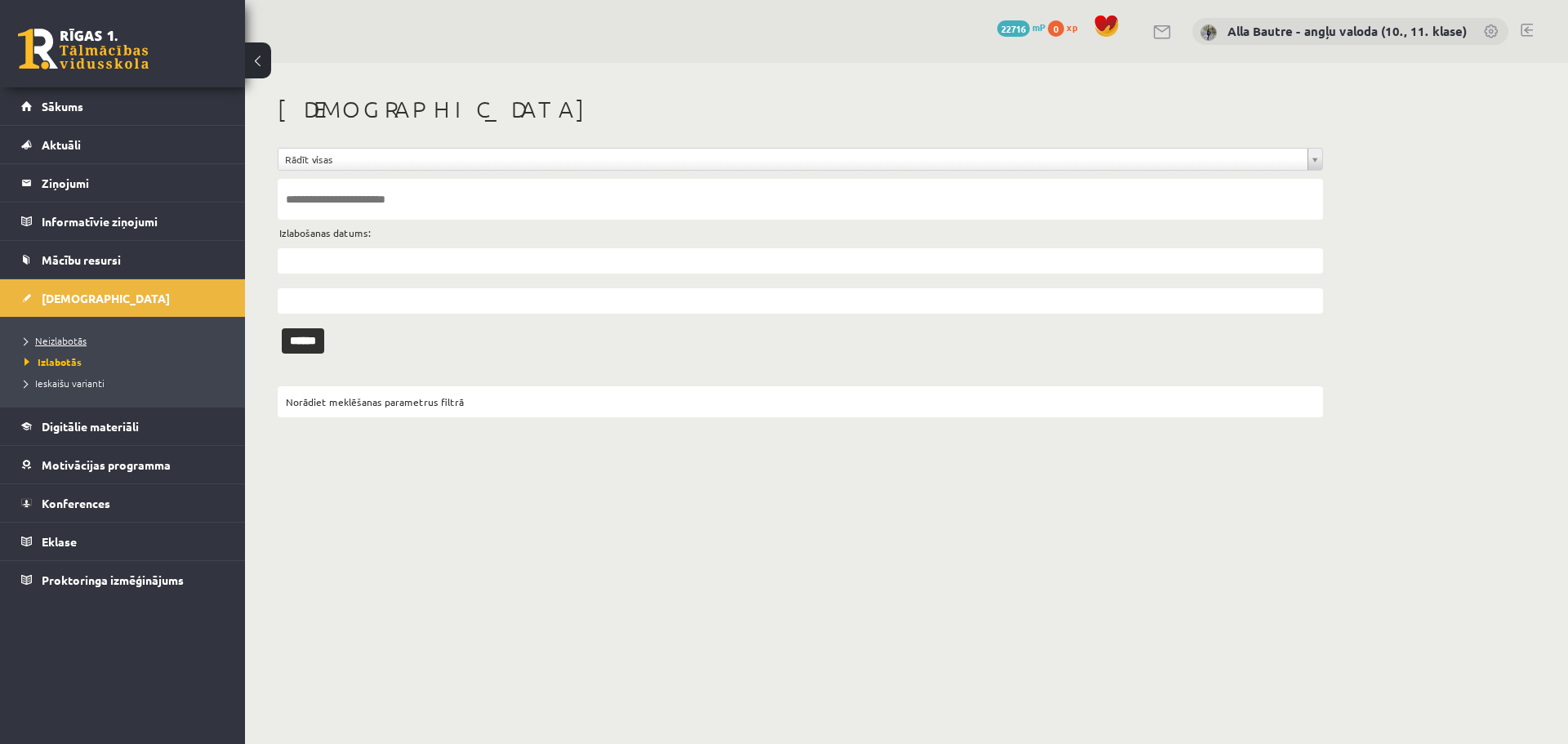
click at [73, 337] on span "Neizlabotās" at bounding box center [55, 340] width 62 height 13
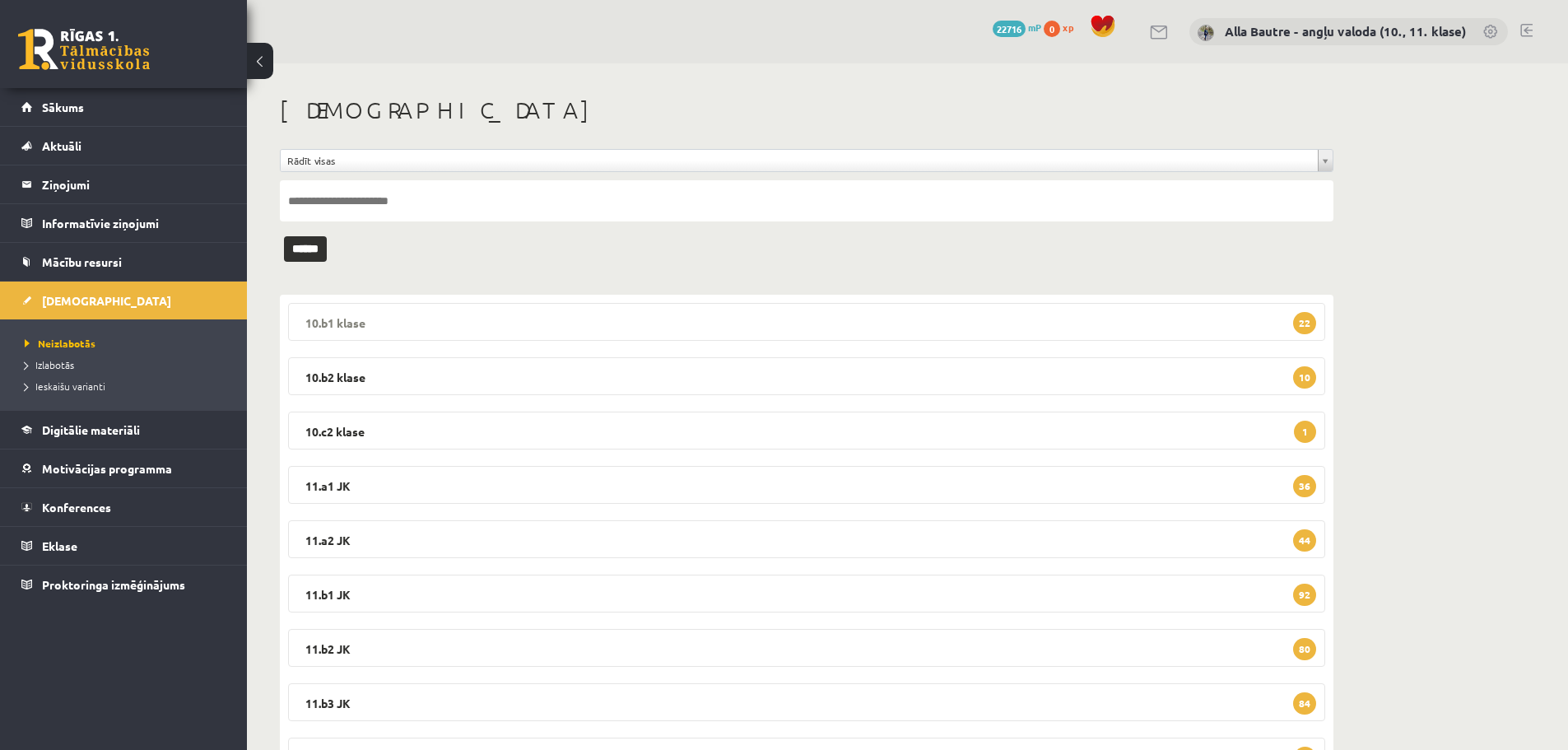
click at [328, 322] on legend "10.b1 klase 22" at bounding box center [807, 322] width 1037 height 38
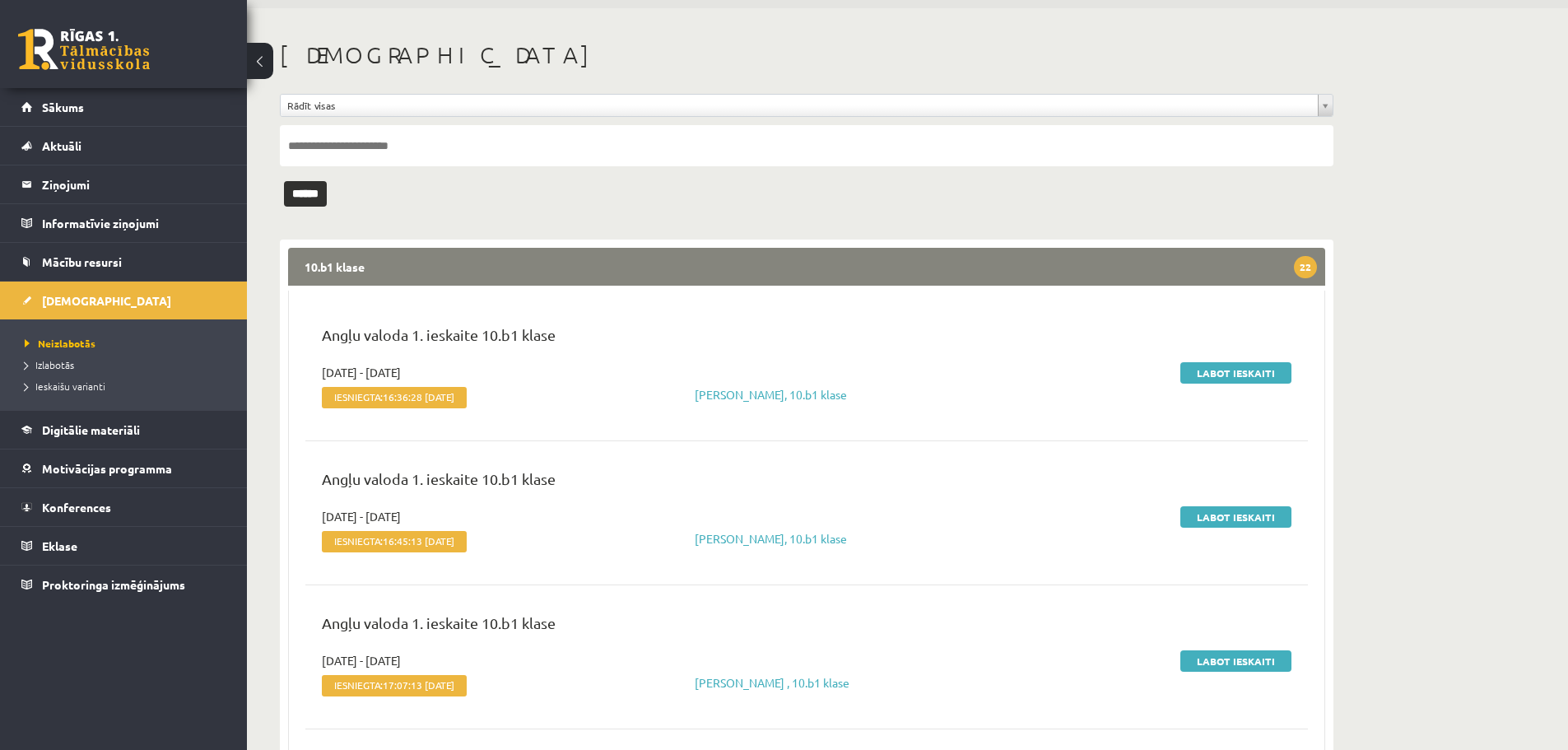
scroll to position [82, 0]
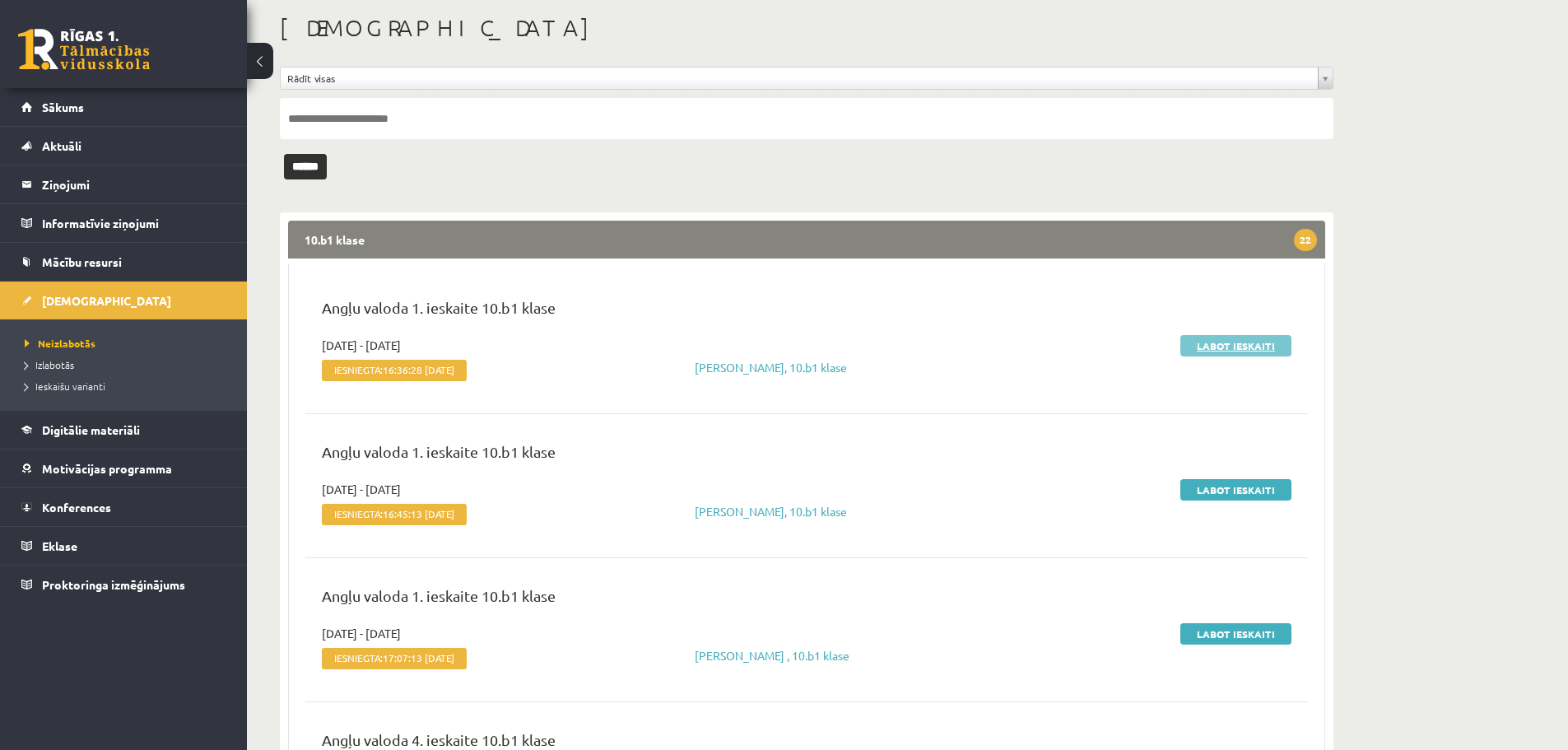
click at [1230, 346] on link "Labot ieskaiti" at bounding box center [1236, 345] width 111 height 21
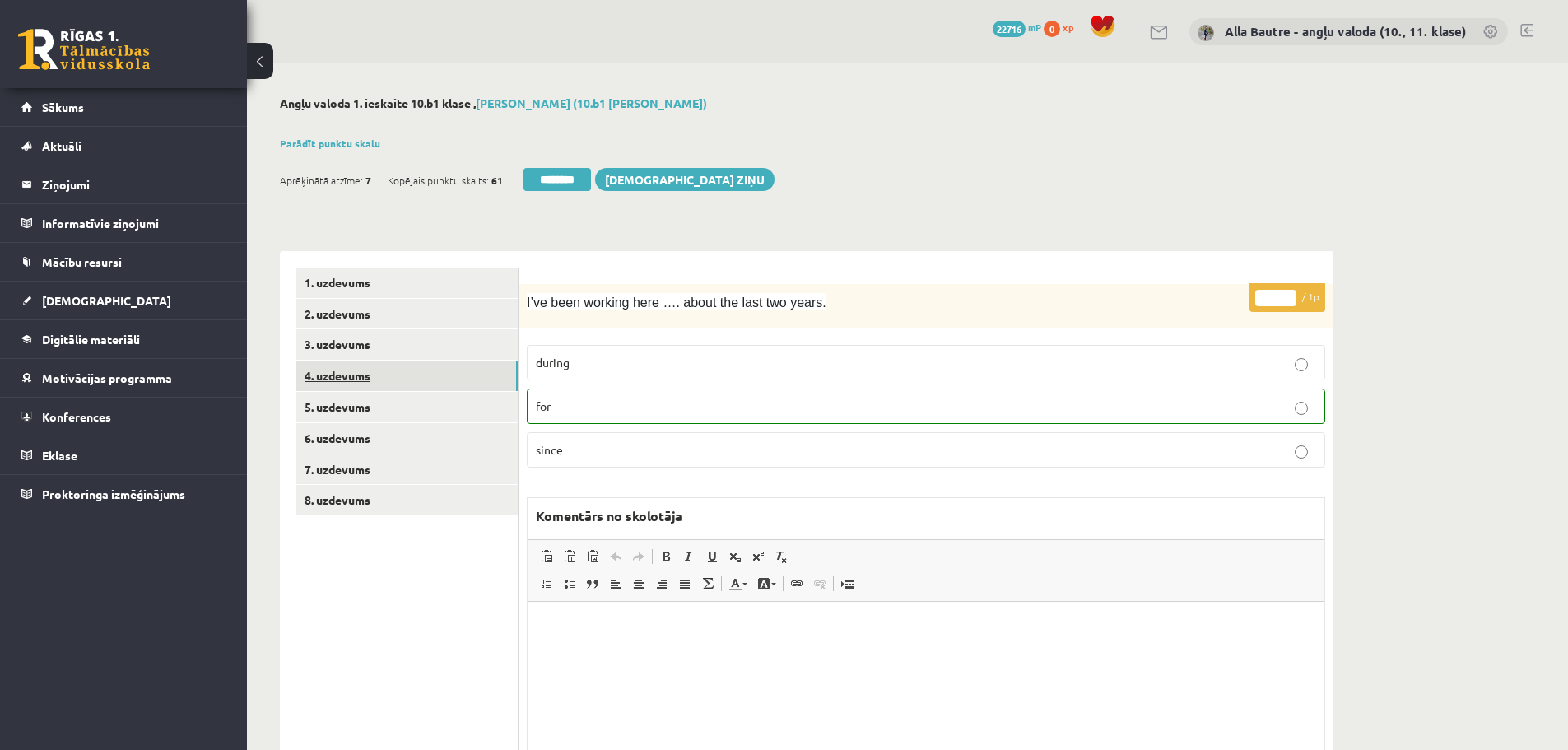
click at [327, 376] on link "4. uzdevums" at bounding box center [406, 376] width 222 height 31
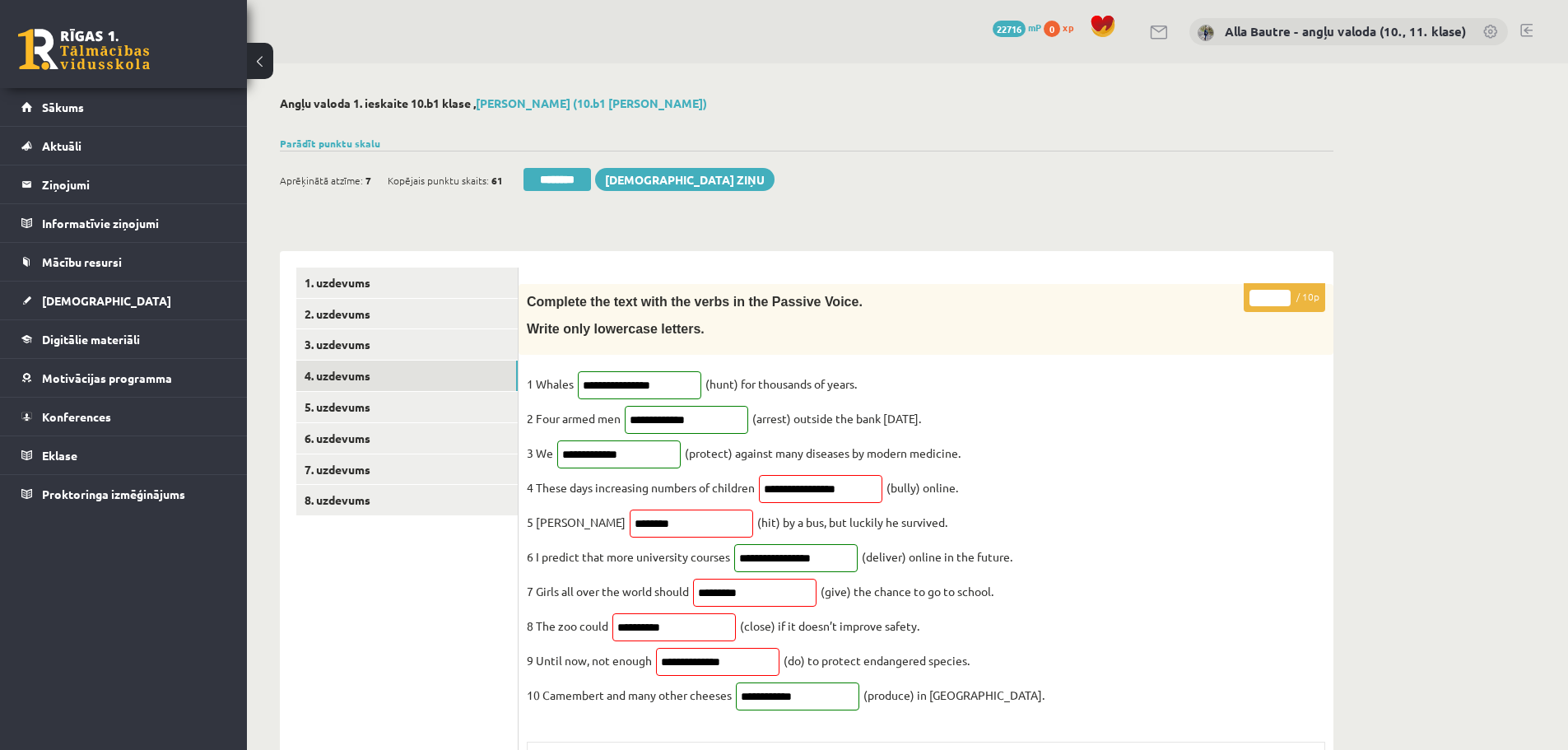
type input "**"
click at [1282, 292] on input "**" at bounding box center [1270, 298] width 41 height 17
click at [335, 396] on link "5. uzdevums" at bounding box center [406, 407] width 222 height 31
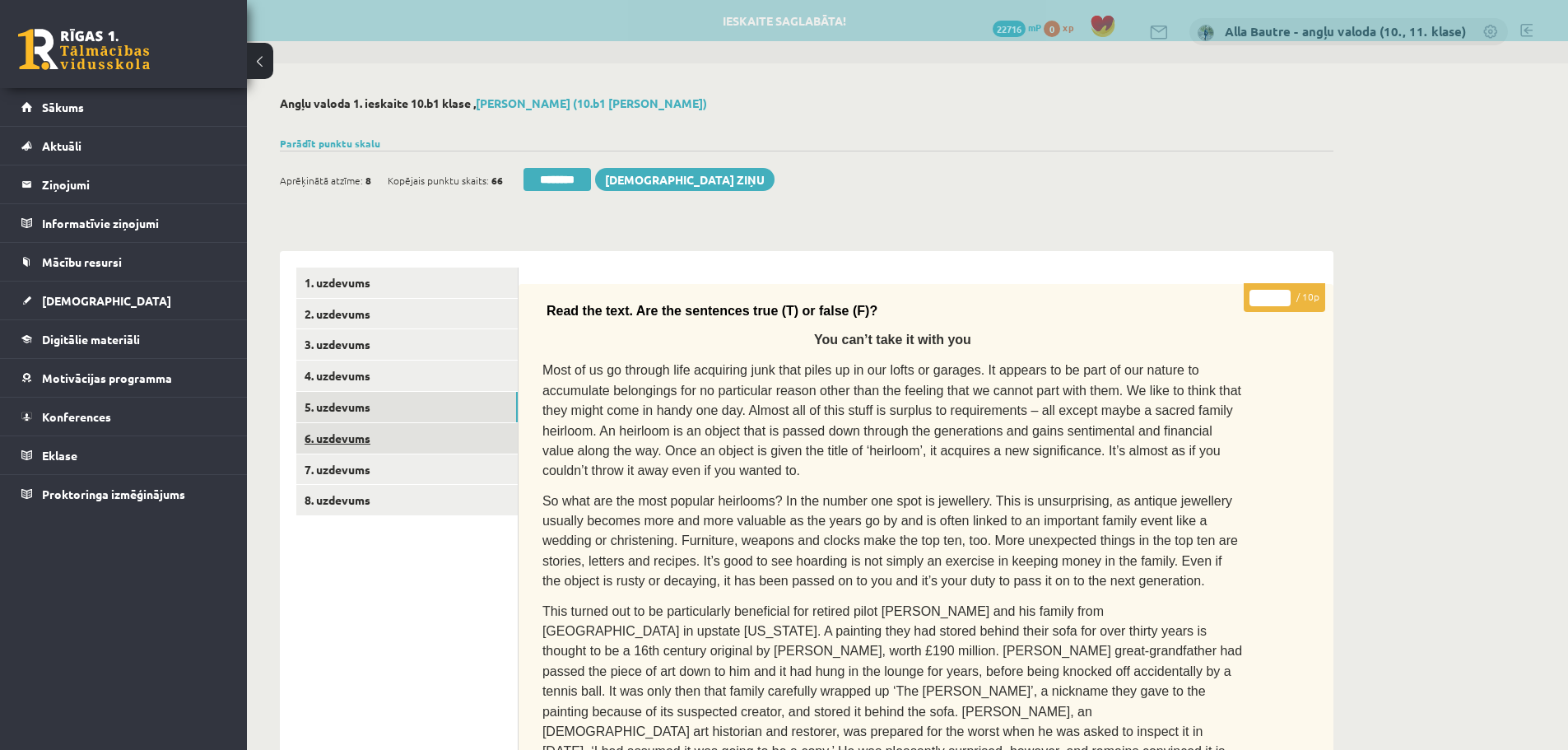
click at [349, 435] on link "6. uzdevums" at bounding box center [406, 438] width 222 height 31
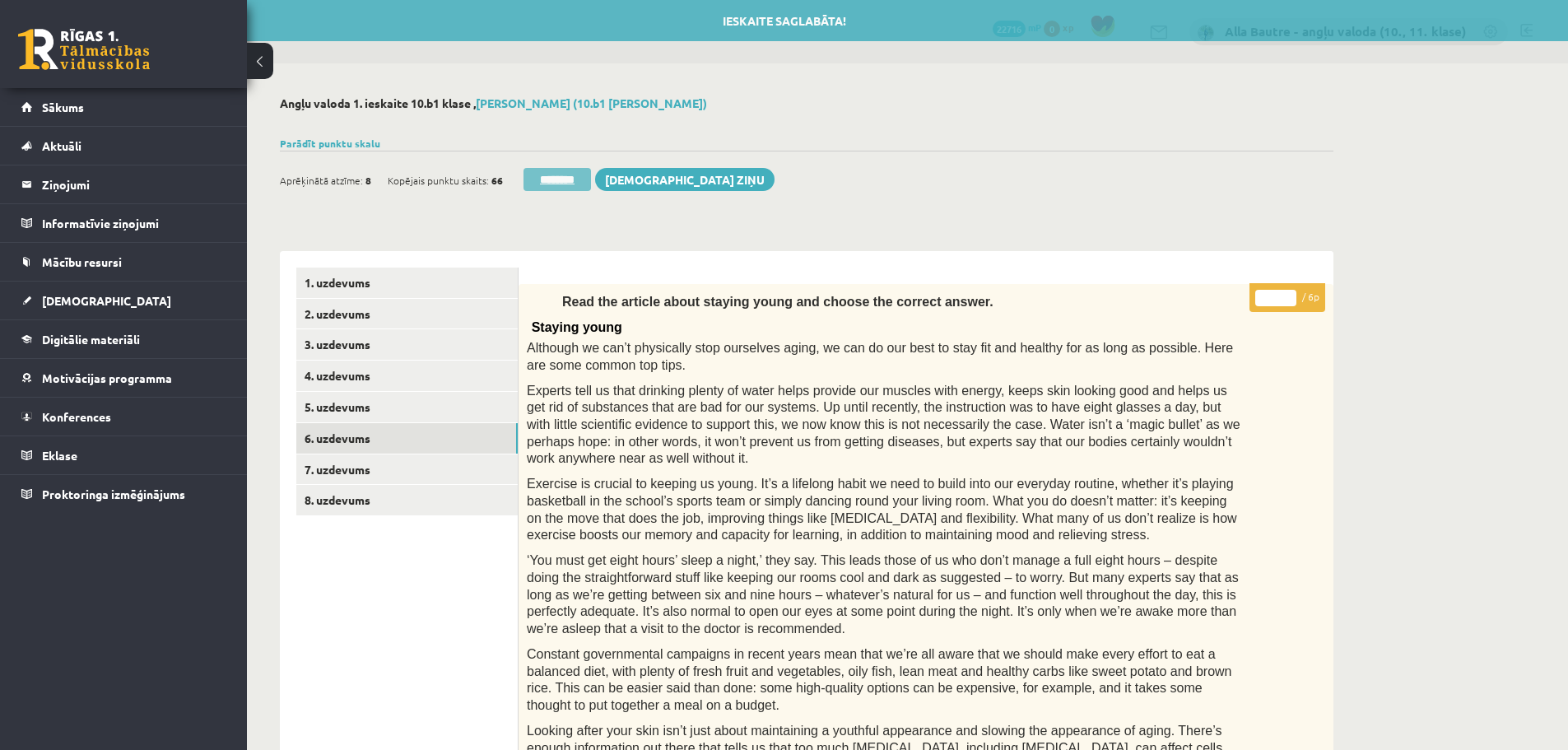
click at [572, 178] on input "********" at bounding box center [557, 180] width 67 height 23
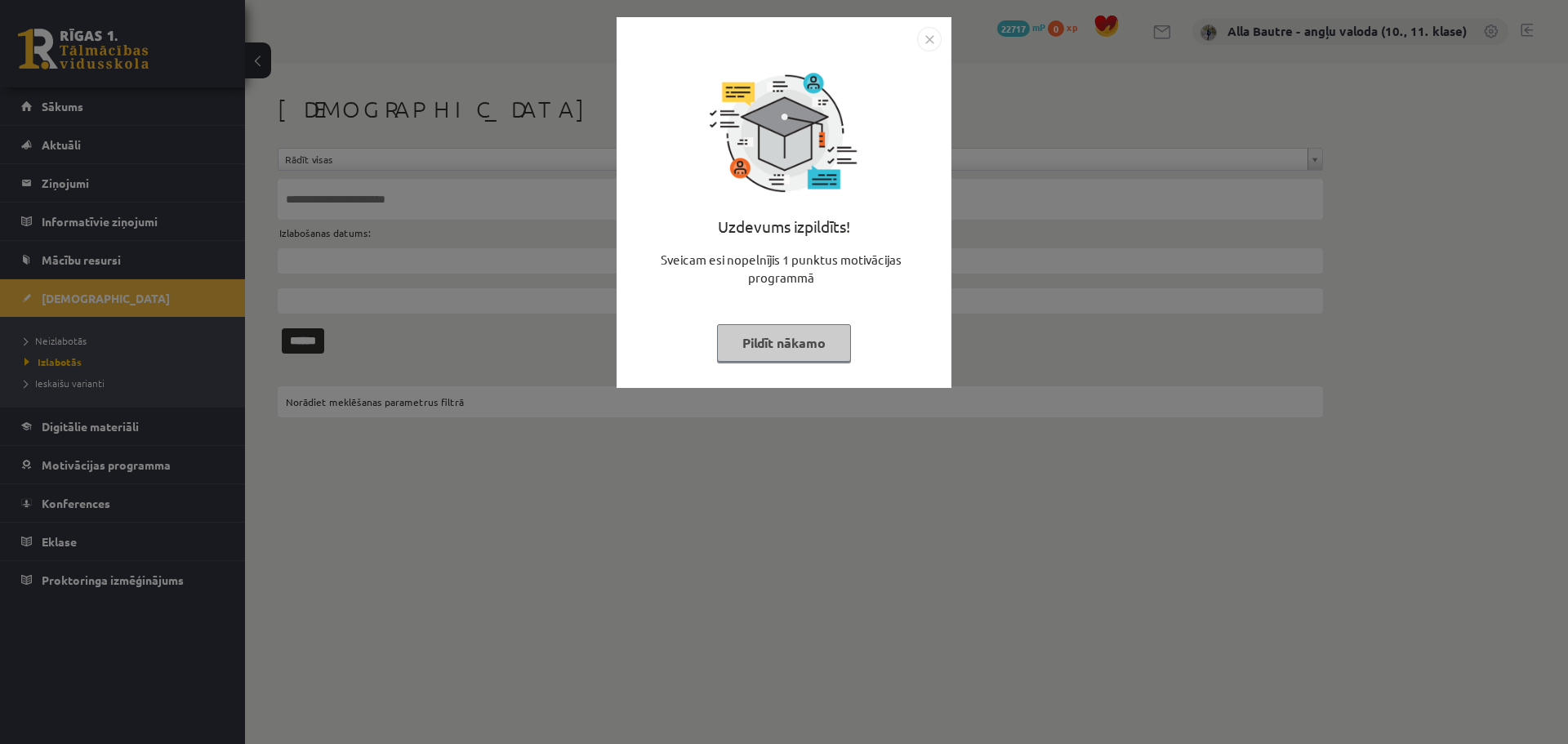
click at [934, 37] on img "Close" at bounding box center [929, 39] width 24 height 24
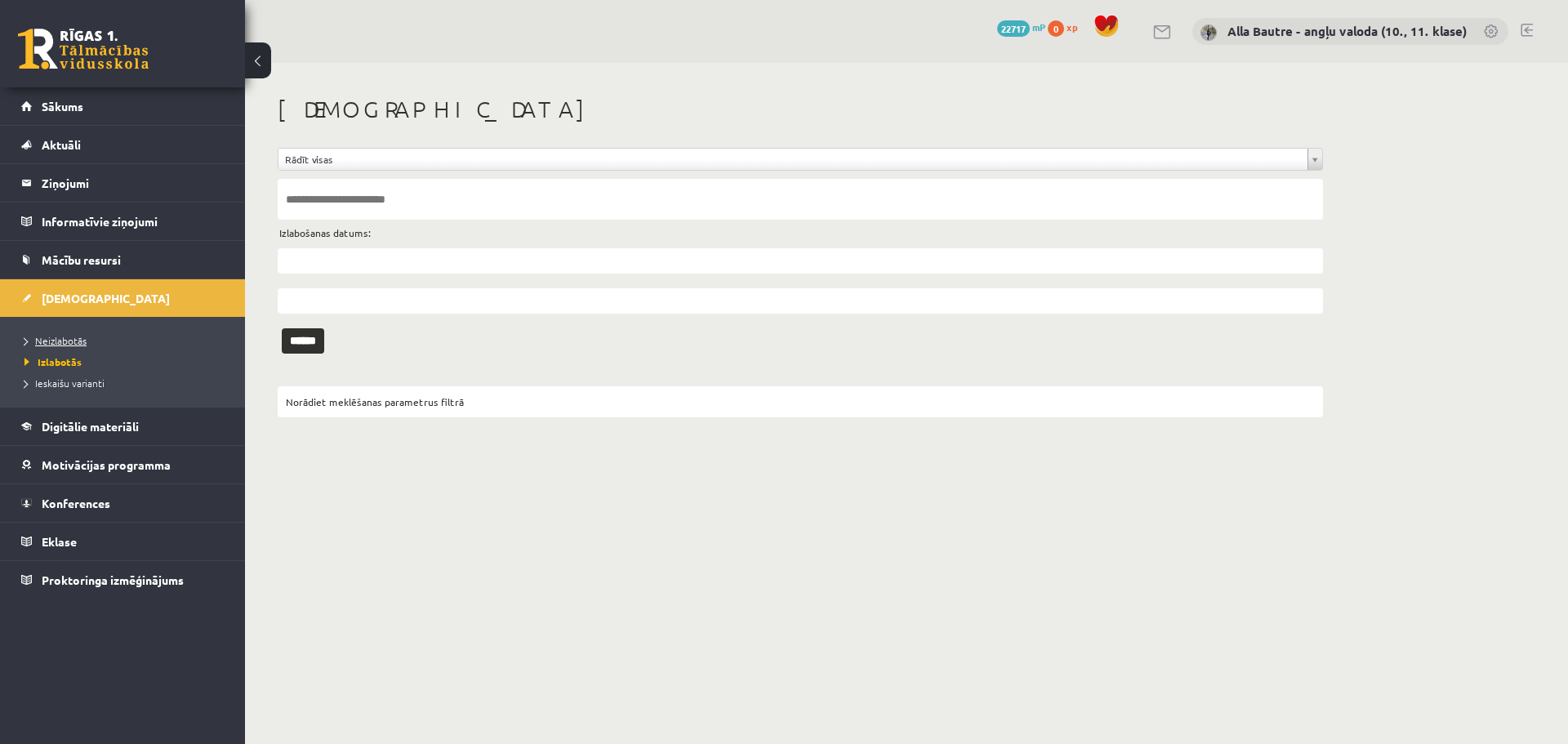
click at [48, 335] on span "Neizlabotās" at bounding box center [55, 340] width 62 height 13
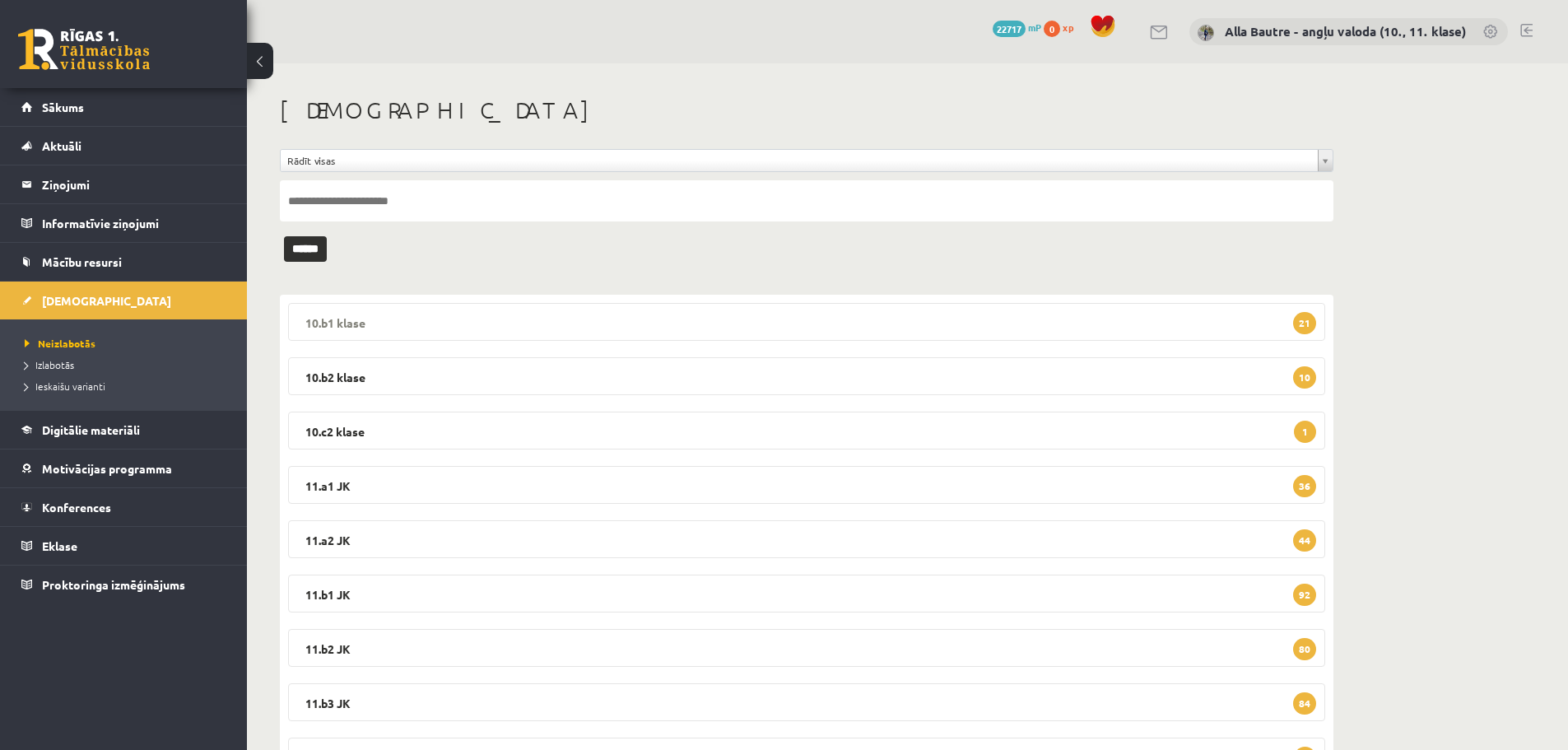
click at [314, 320] on legend "10.b1 klase 21" at bounding box center [807, 322] width 1037 height 38
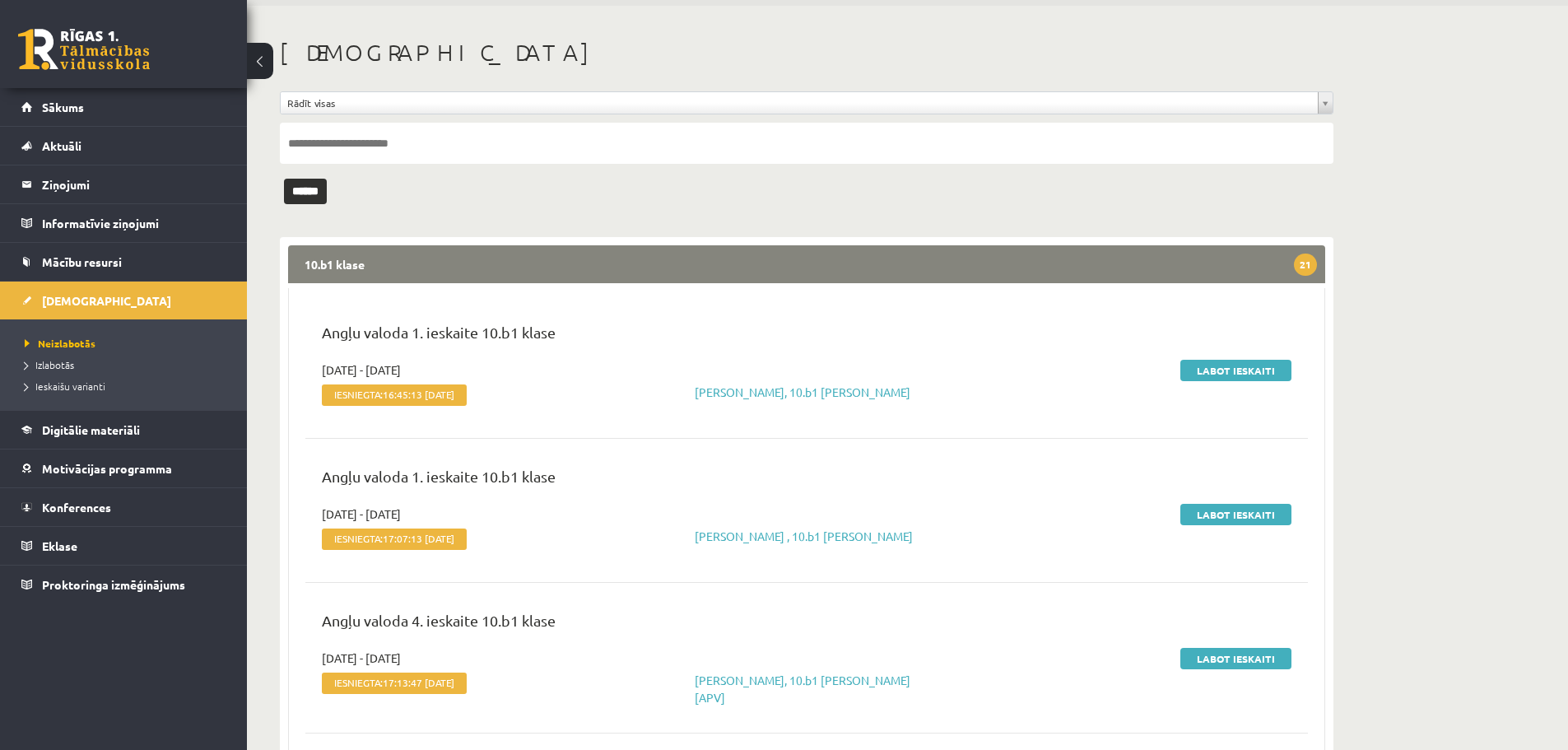
scroll to position [82, 0]
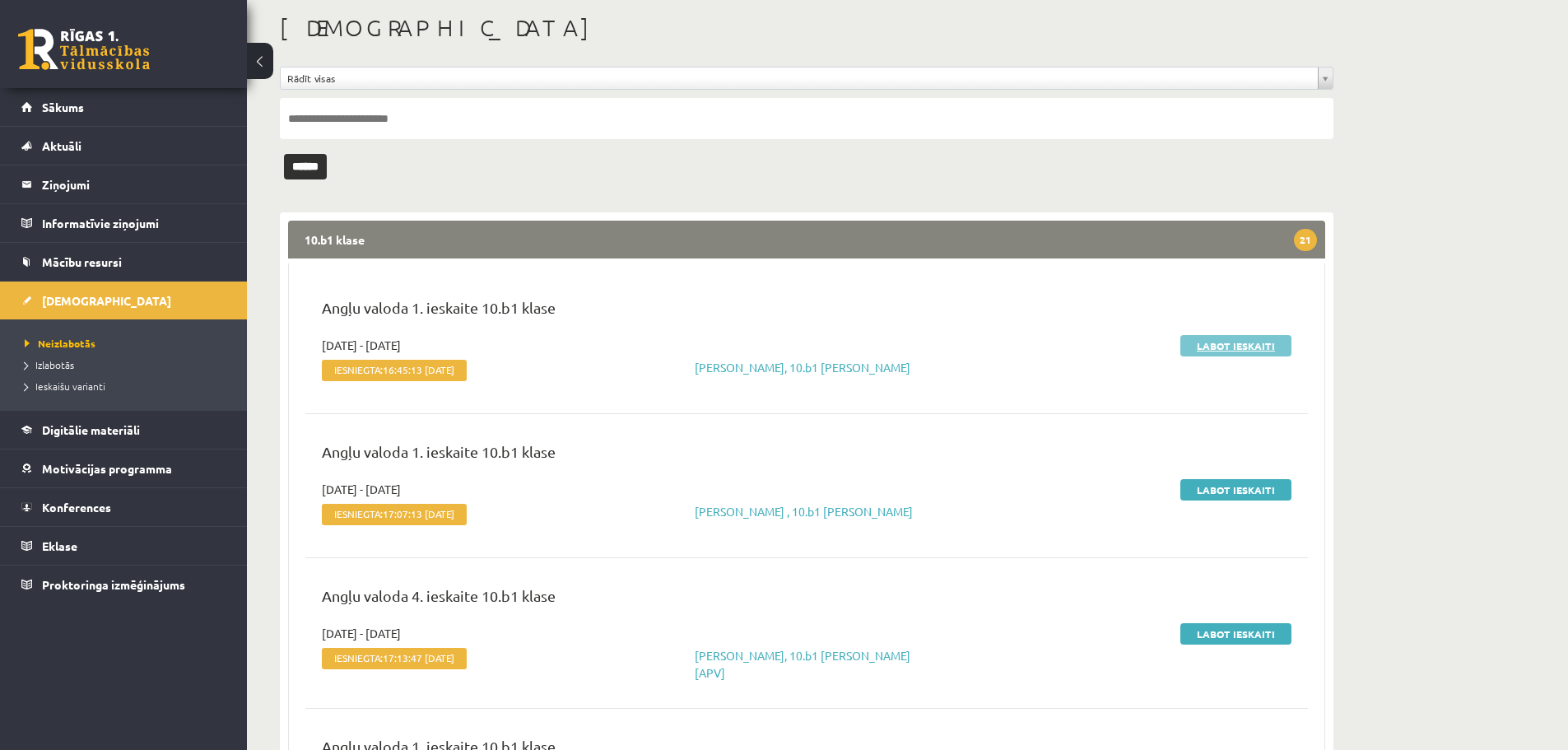
click at [1211, 343] on link "Labot ieskaiti" at bounding box center [1236, 345] width 111 height 21
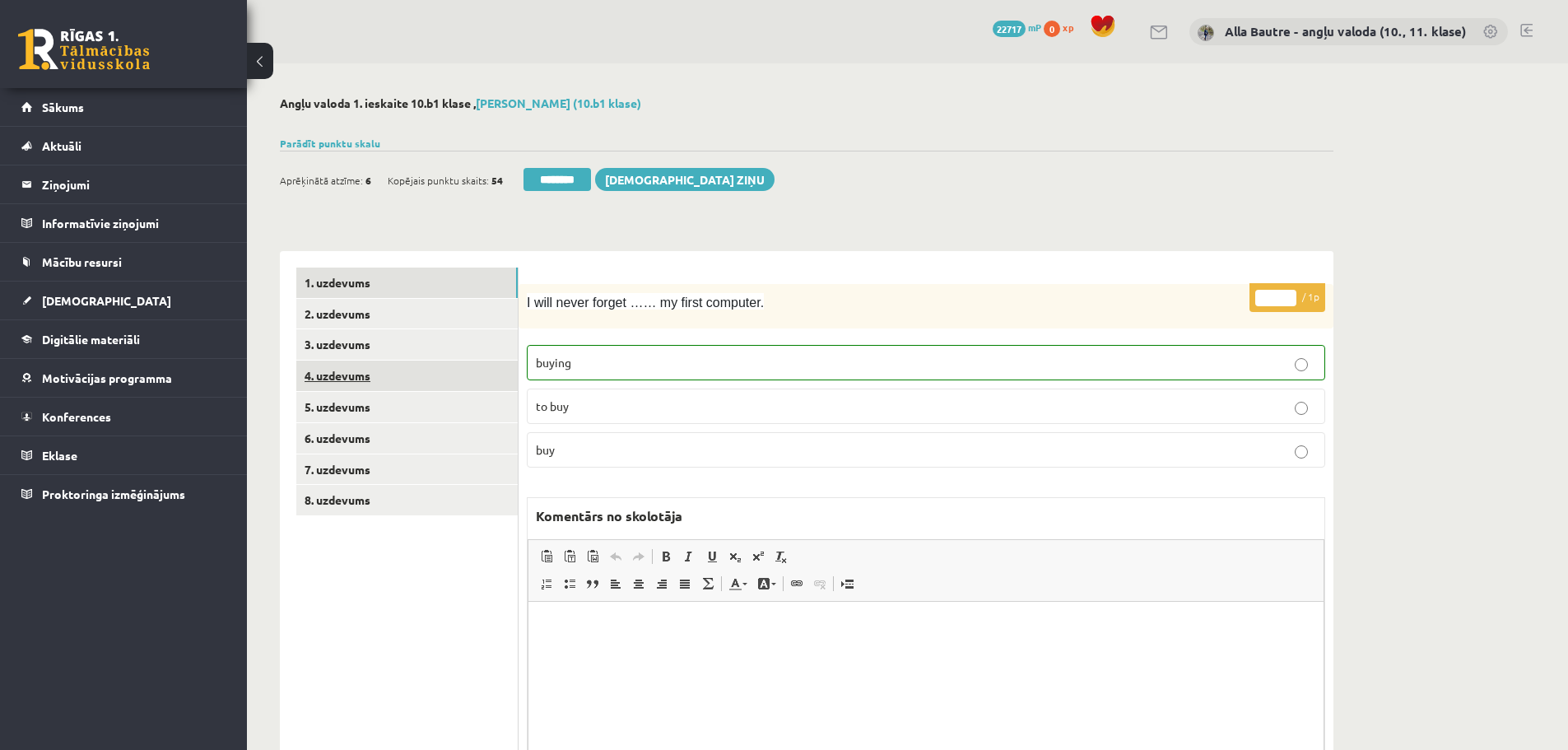
click at [328, 371] on link "4. uzdevums" at bounding box center [406, 376] width 222 height 31
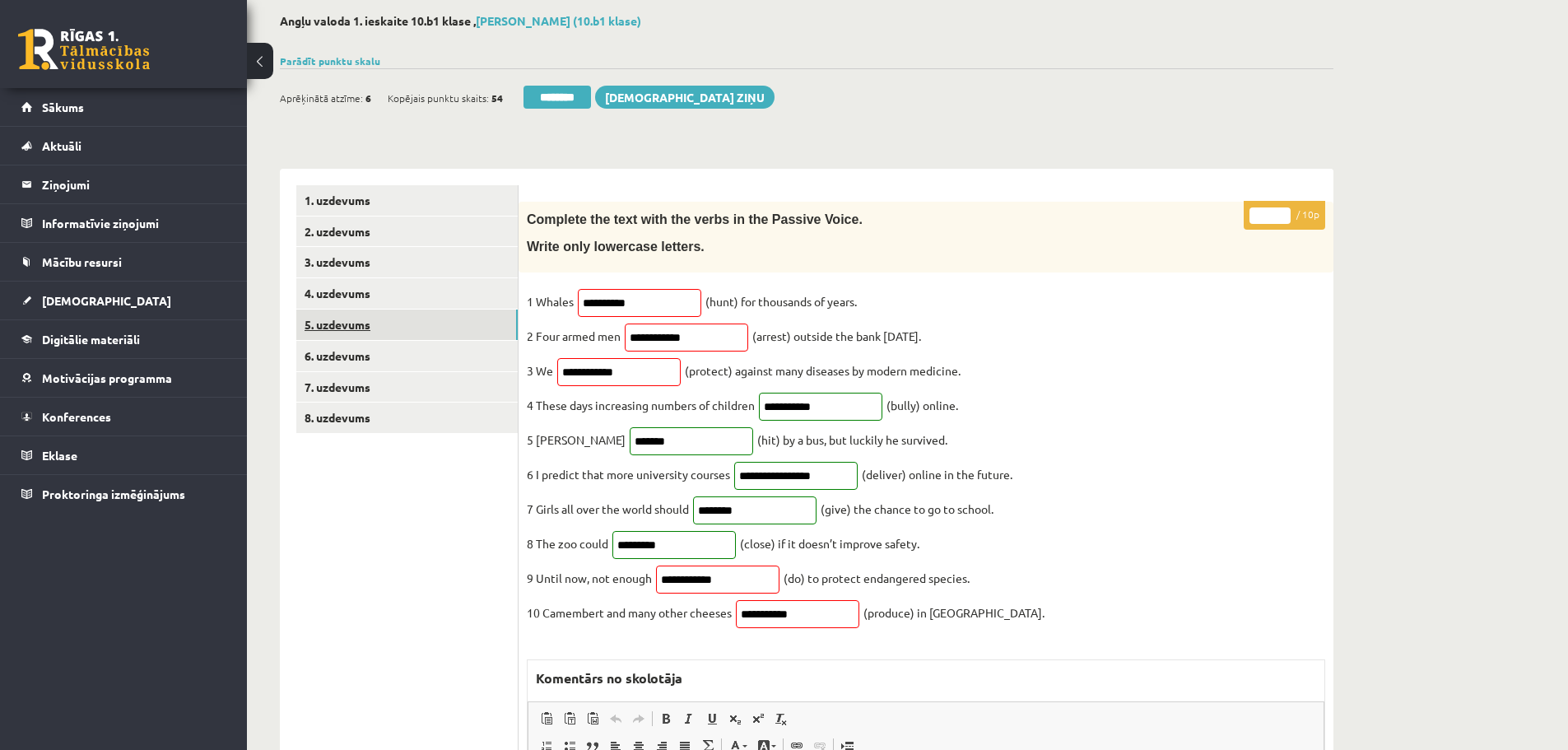
click at [350, 327] on link "5. uzdevums" at bounding box center [406, 324] width 222 height 31
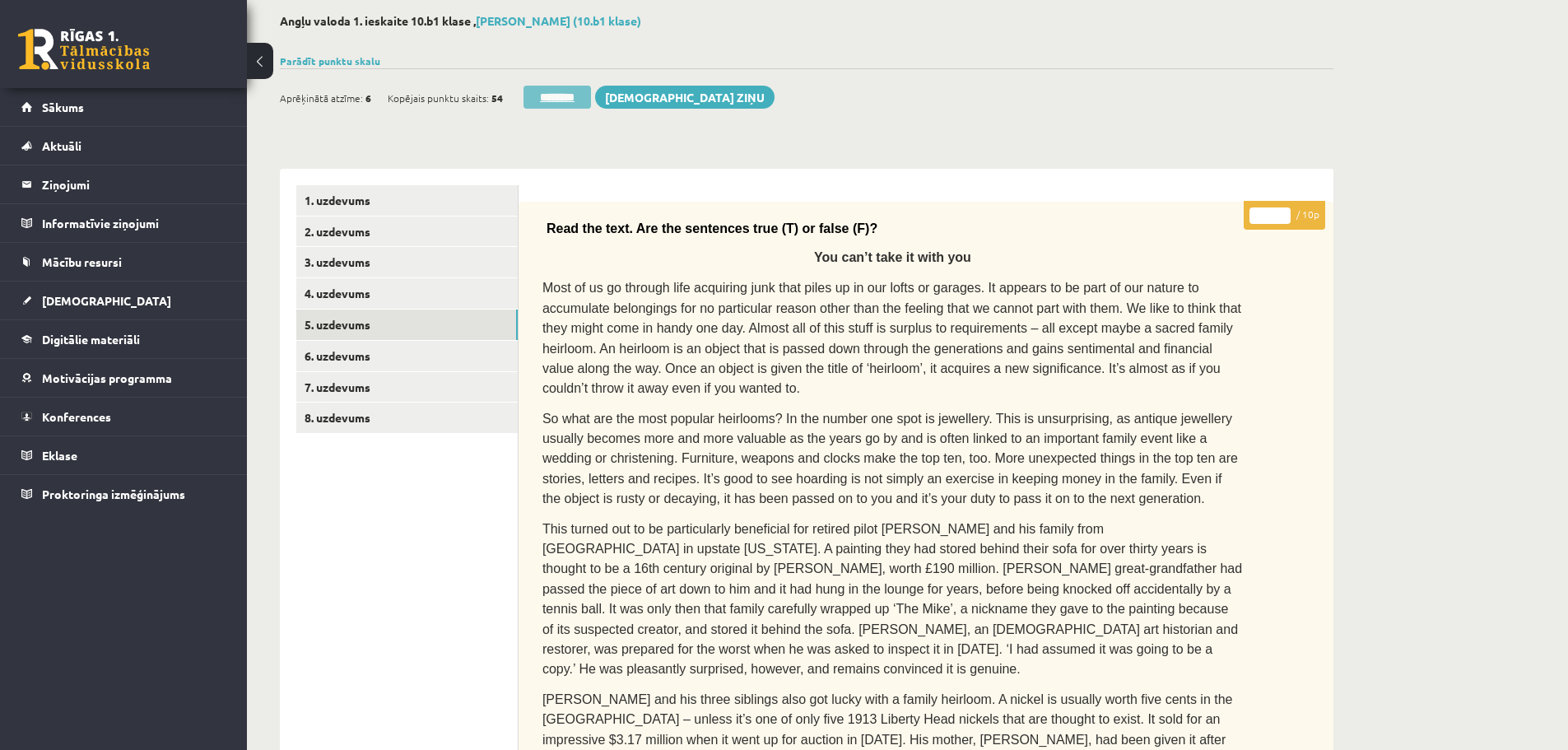
click at [559, 93] on input "********" at bounding box center [557, 97] width 67 height 23
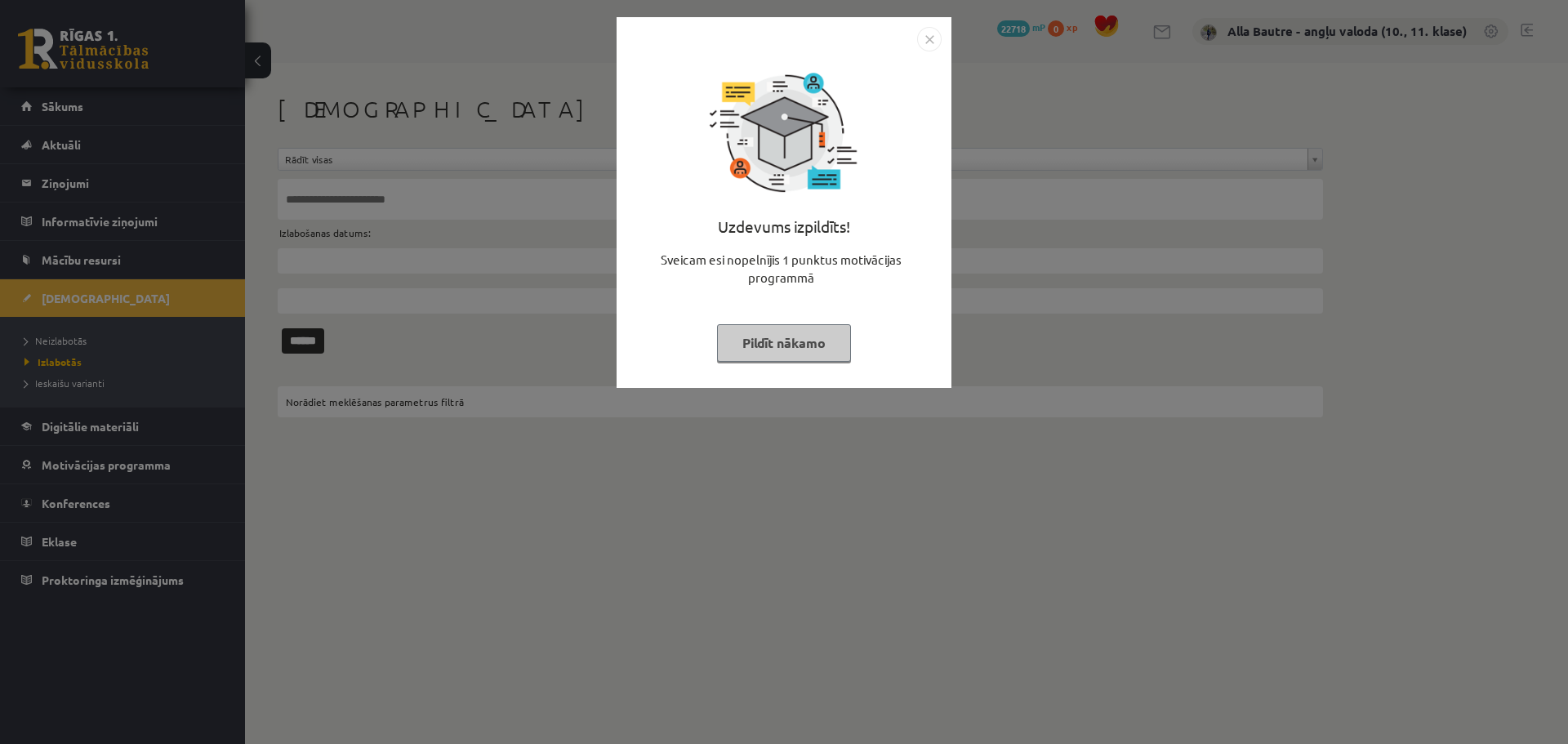
click at [929, 34] on img "Close" at bounding box center [929, 39] width 24 height 24
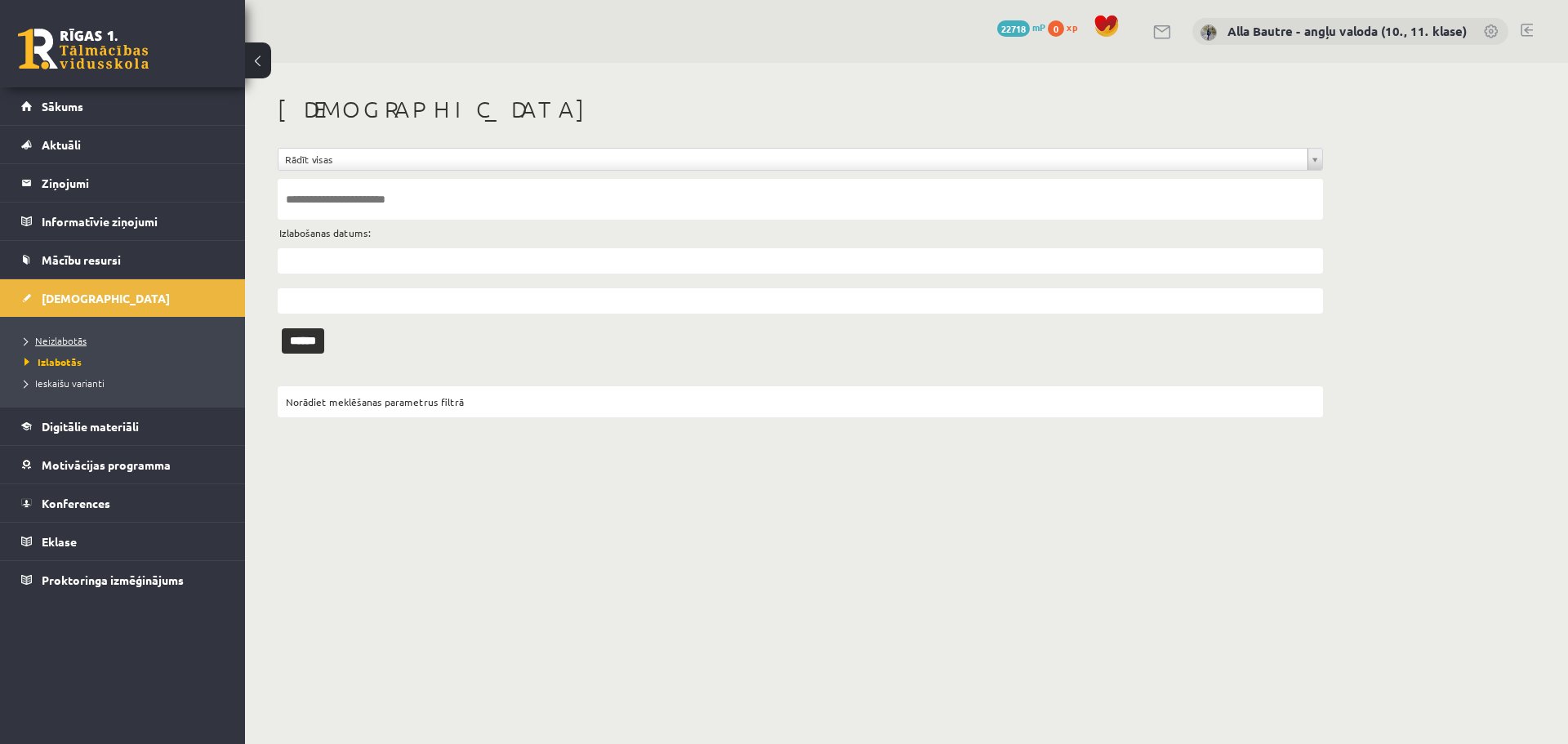
click at [56, 338] on span "Neizlabotās" at bounding box center [55, 340] width 62 height 13
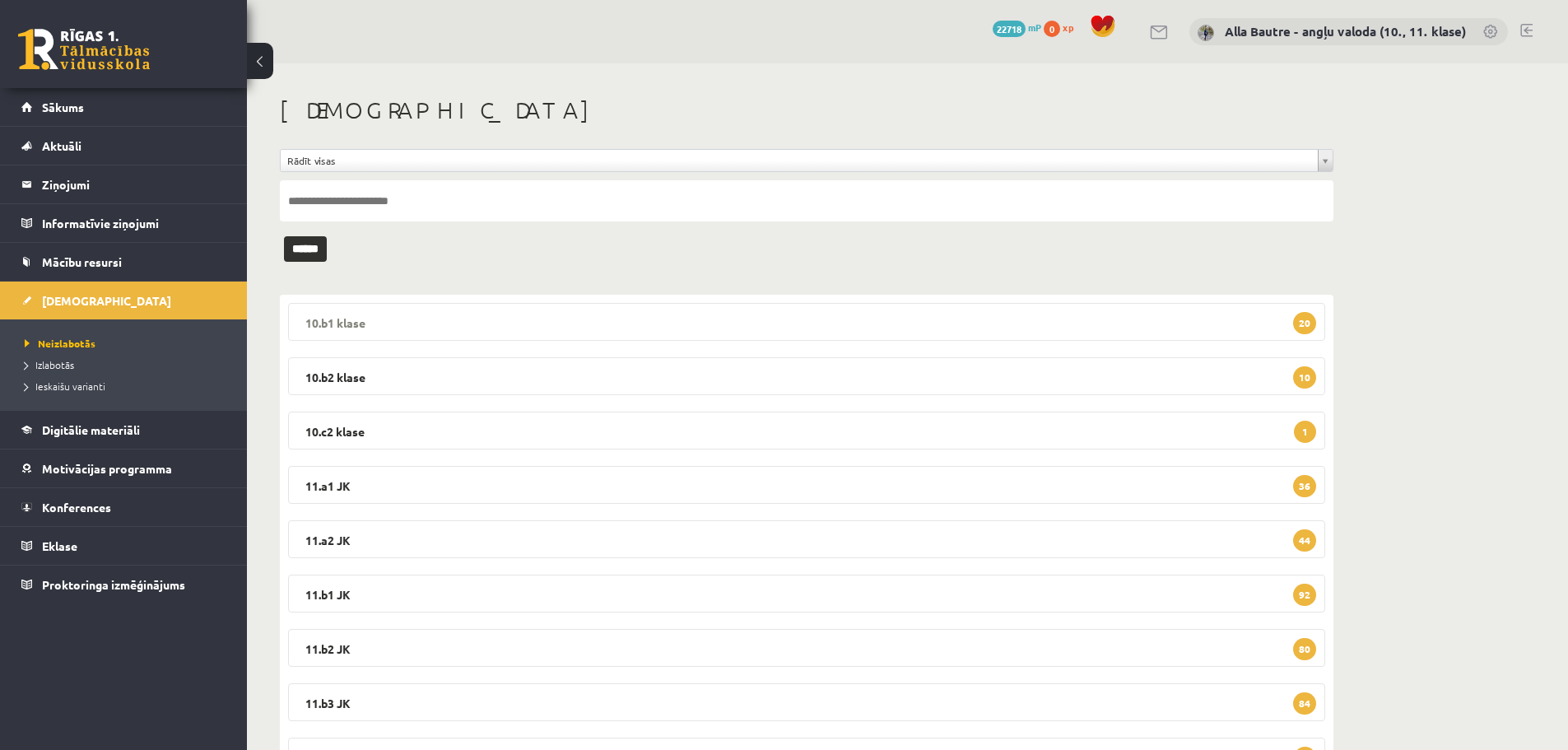
click at [341, 318] on legend "10.b1 klase 20" at bounding box center [807, 322] width 1037 height 38
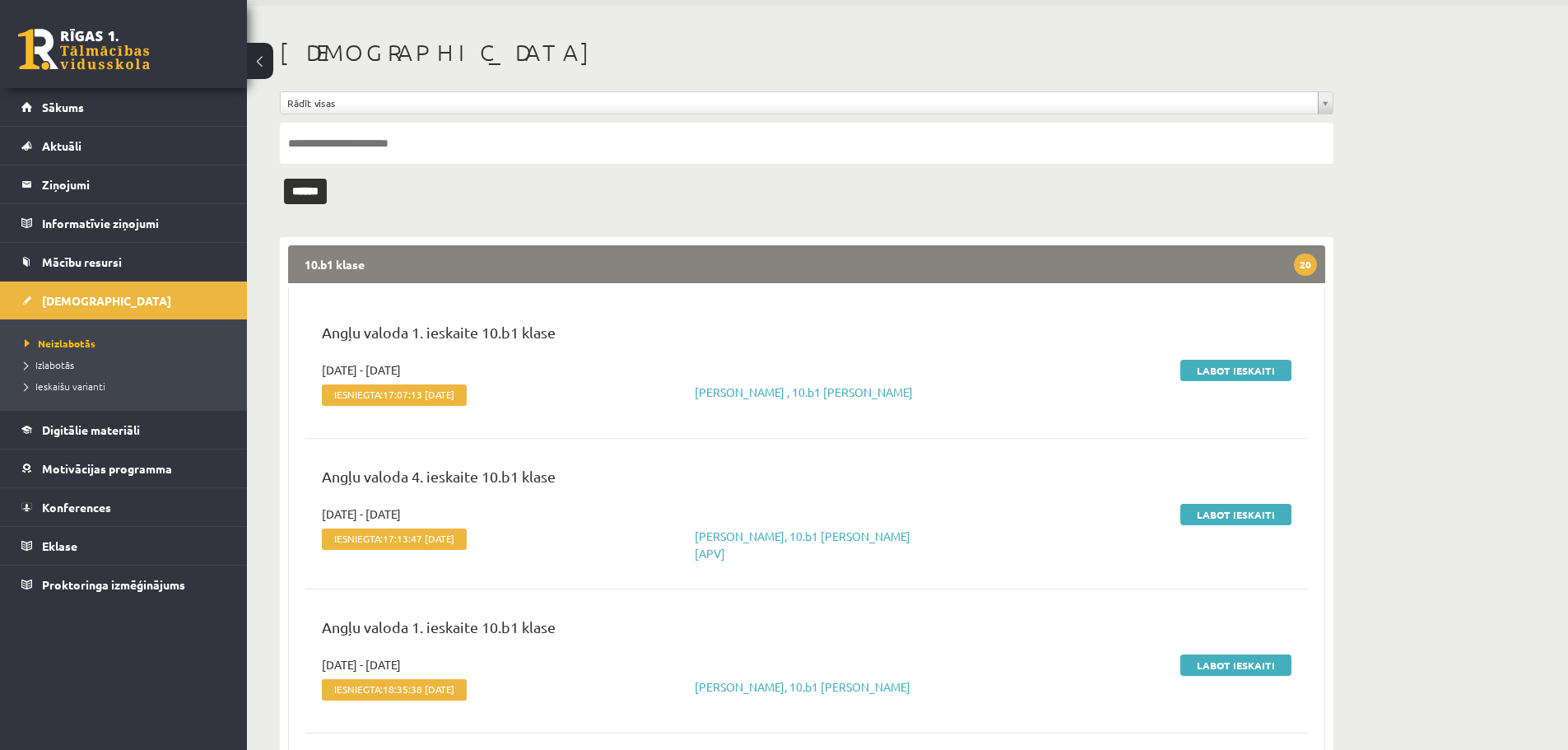
scroll to position [82, 0]
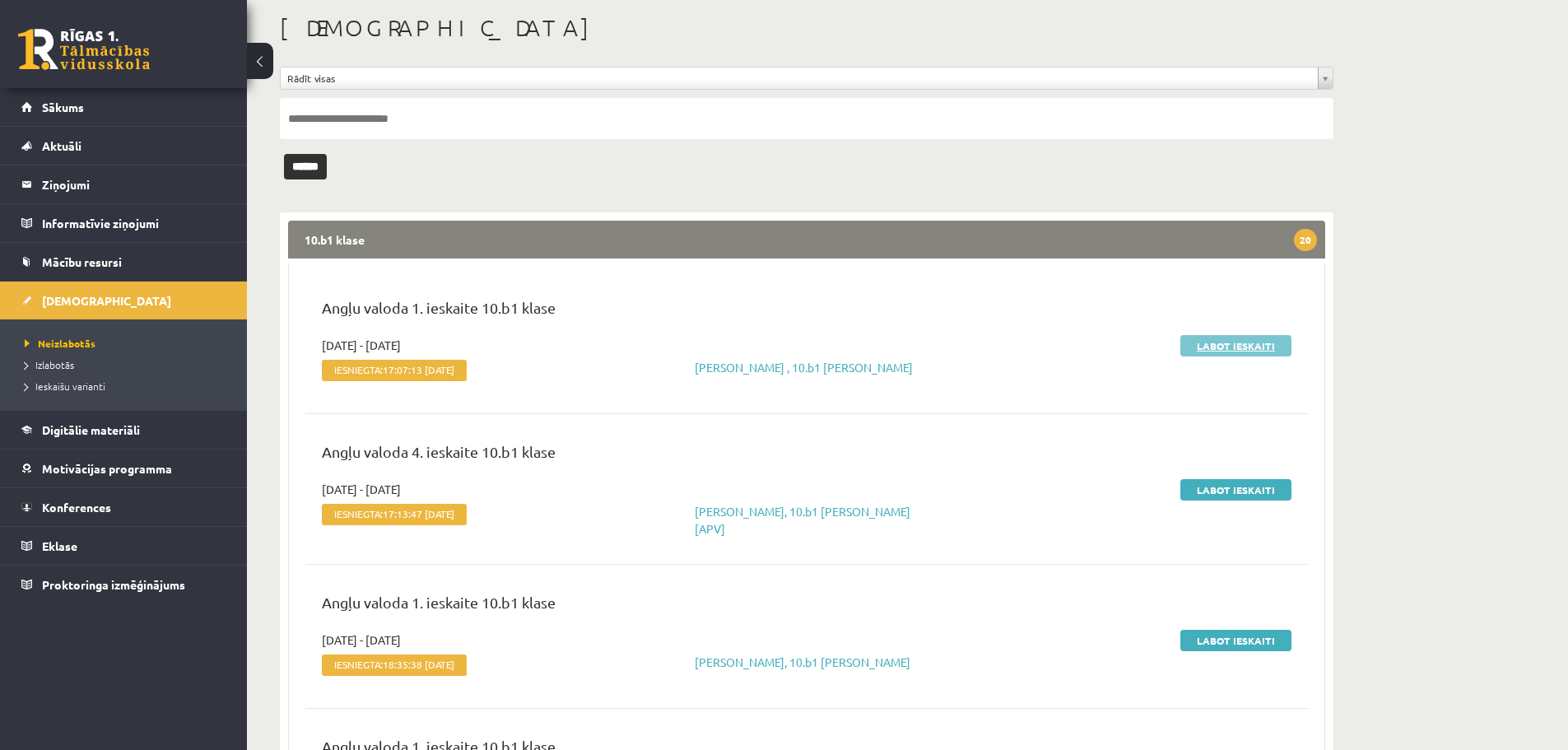
click at [1248, 343] on link "Labot ieskaiti" at bounding box center [1236, 345] width 111 height 21
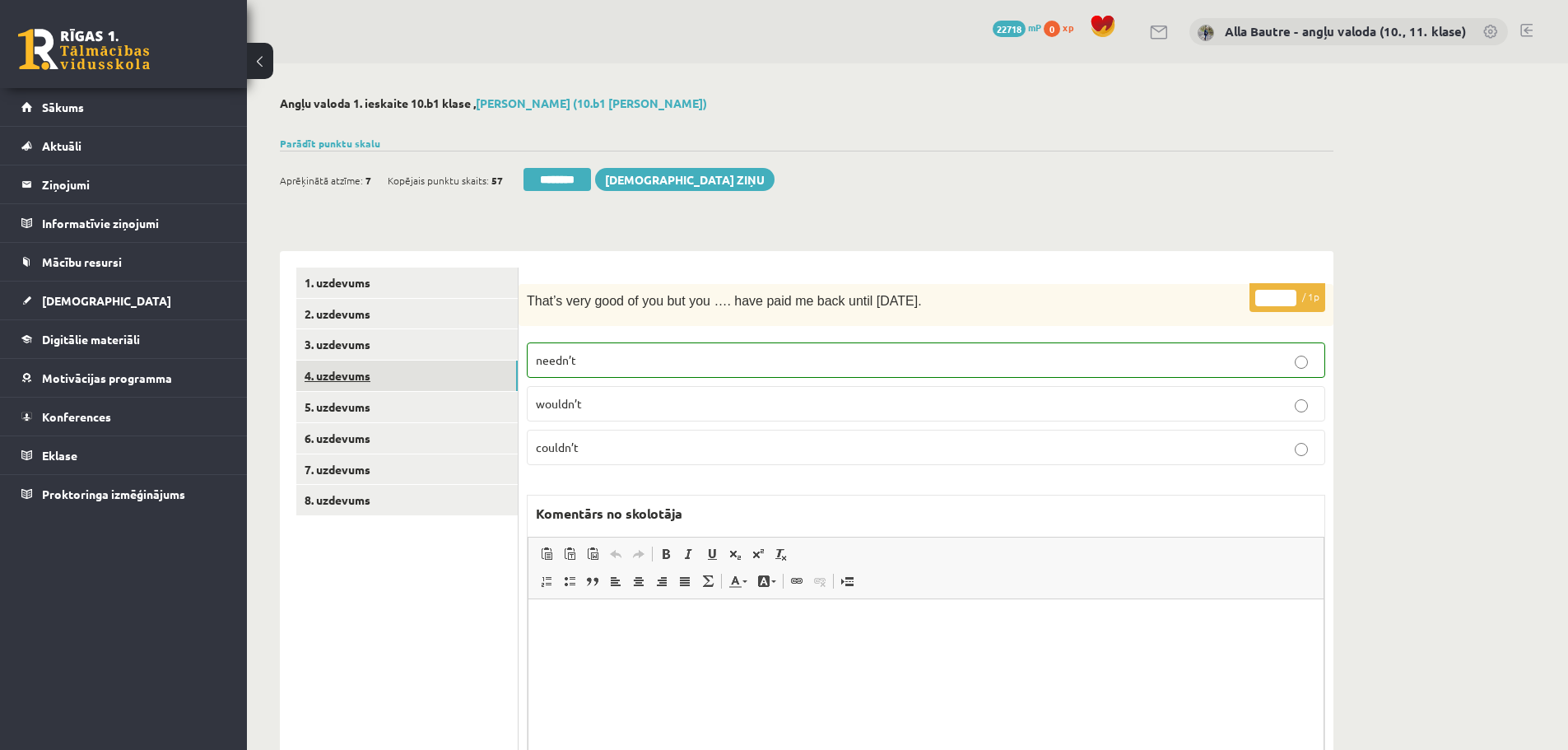
click at [354, 374] on link "4. uzdevums" at bounding box center [406, 376] width 222 height 31
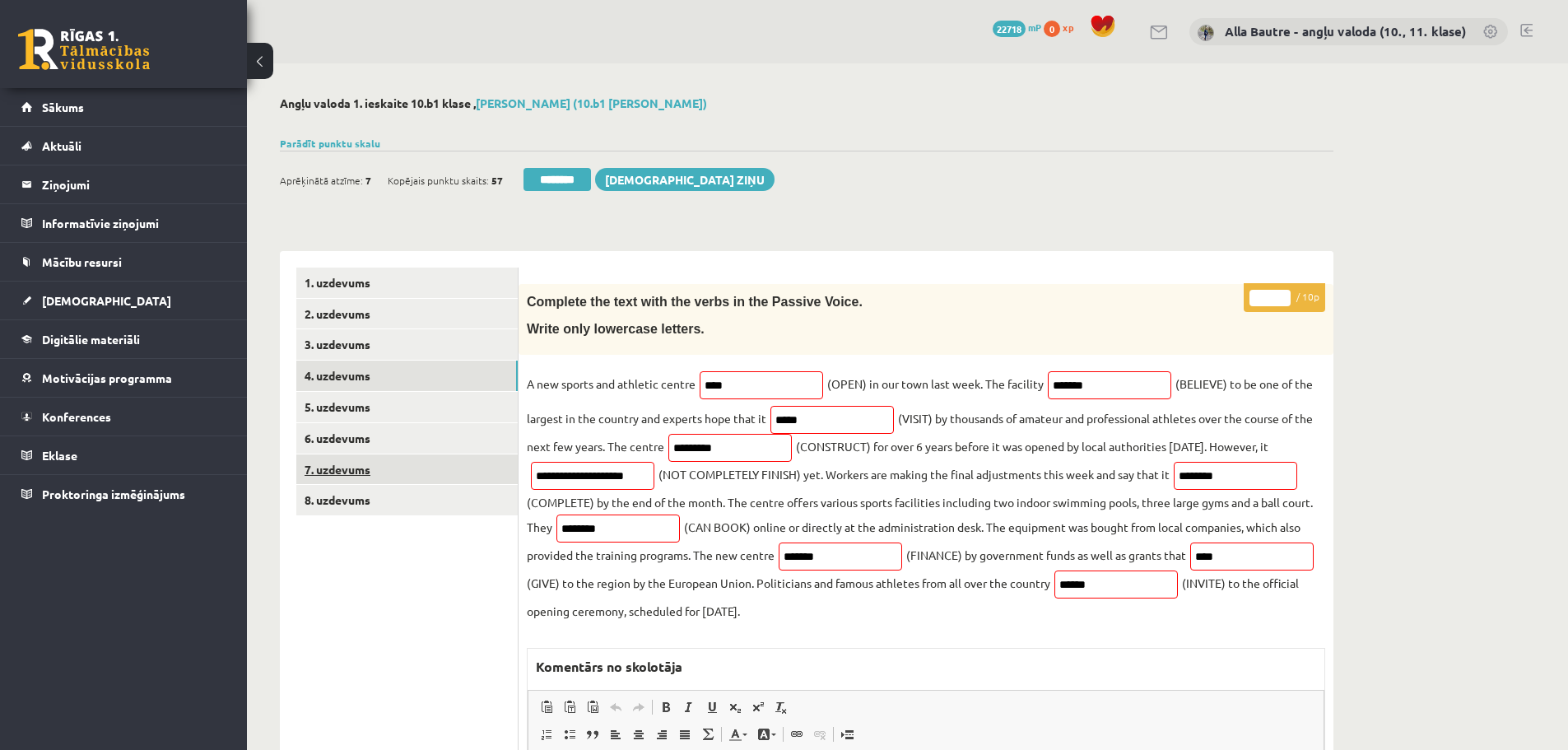
click at [360, 472] on link "7. uzdevums" at bounding box center [406, 470] width 222 height 31
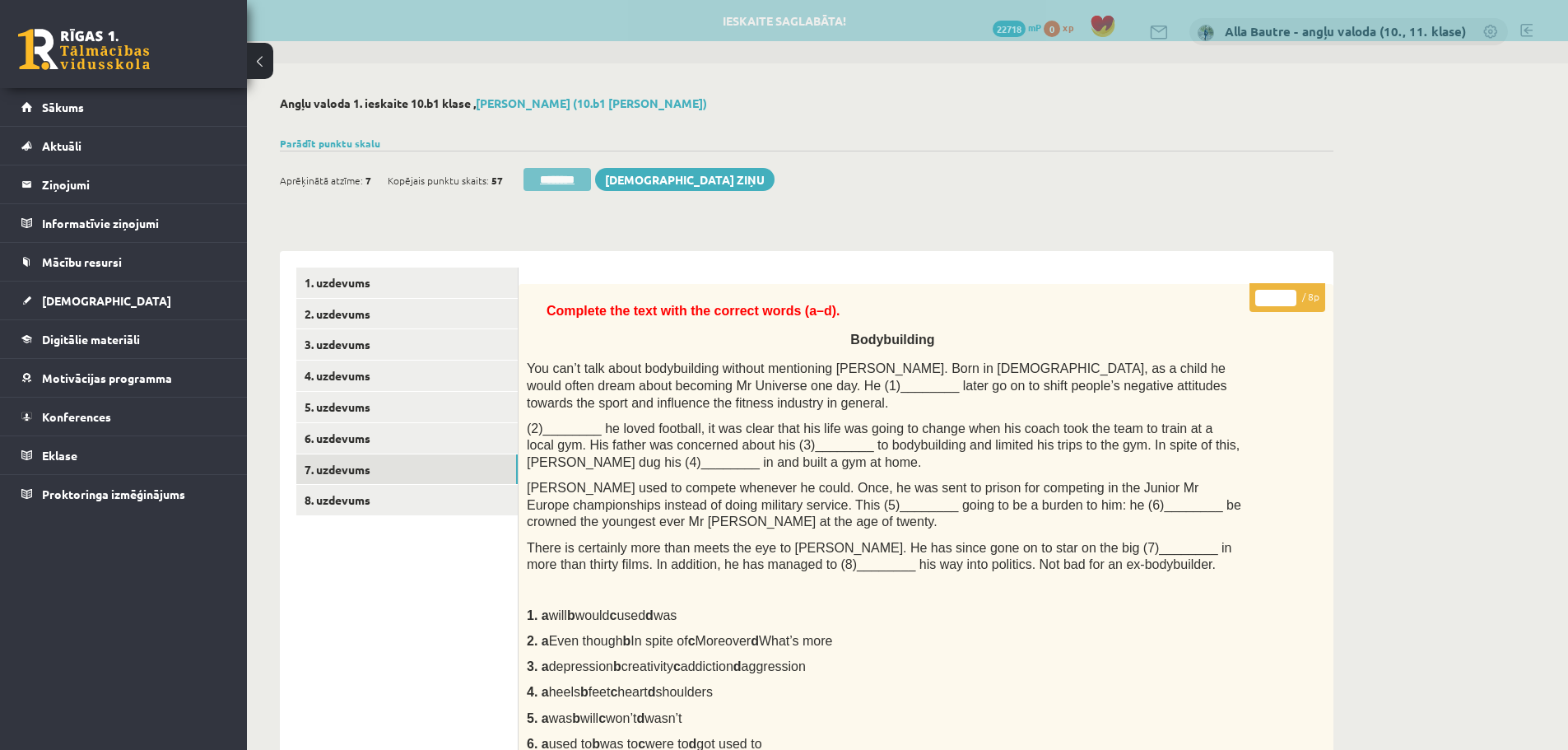
click at [564, 180] on input "********" at bounding box center [557, 180] width 67 height 23
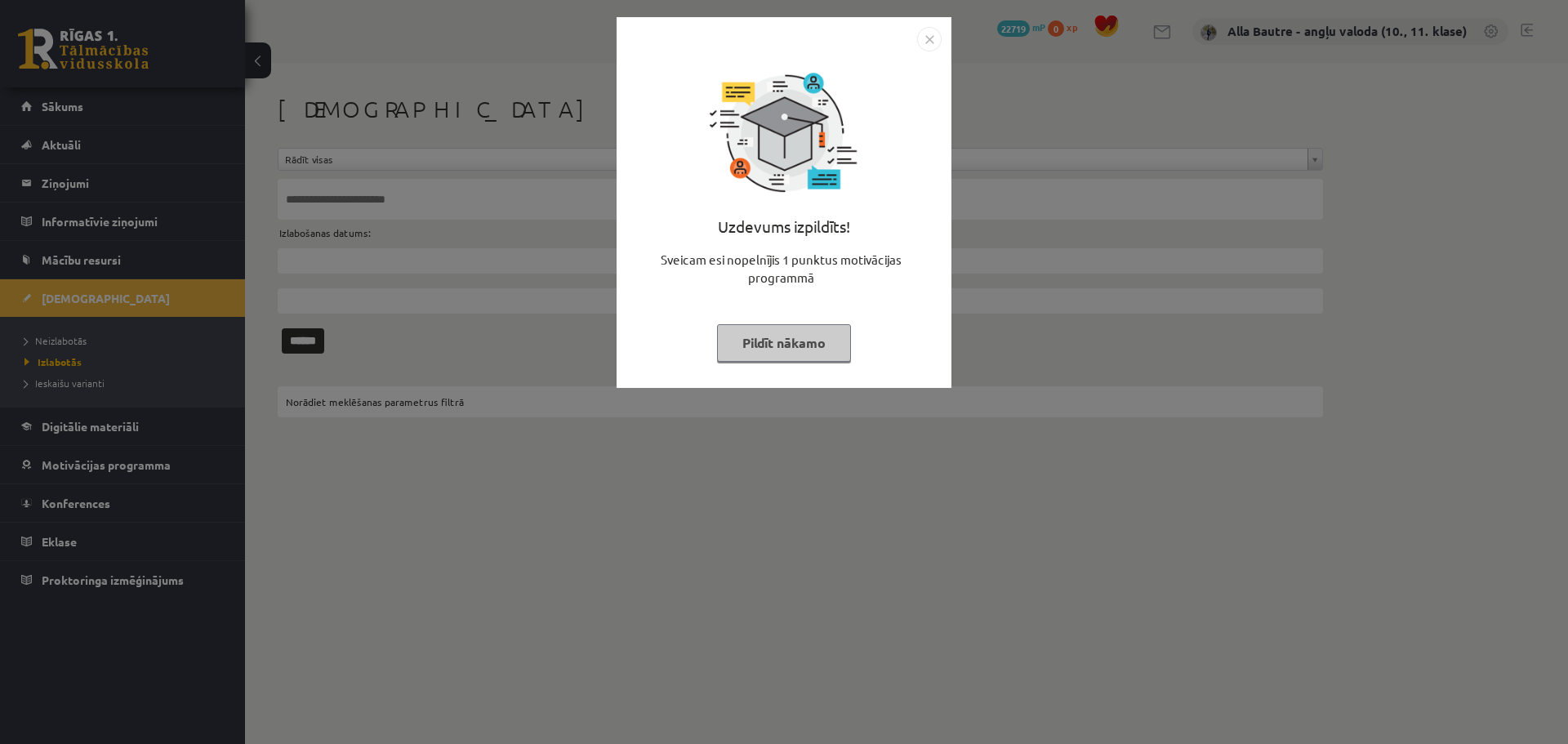
click at [928, 31] on img "Close" at bounding box center [929, 39] width 24 height 24
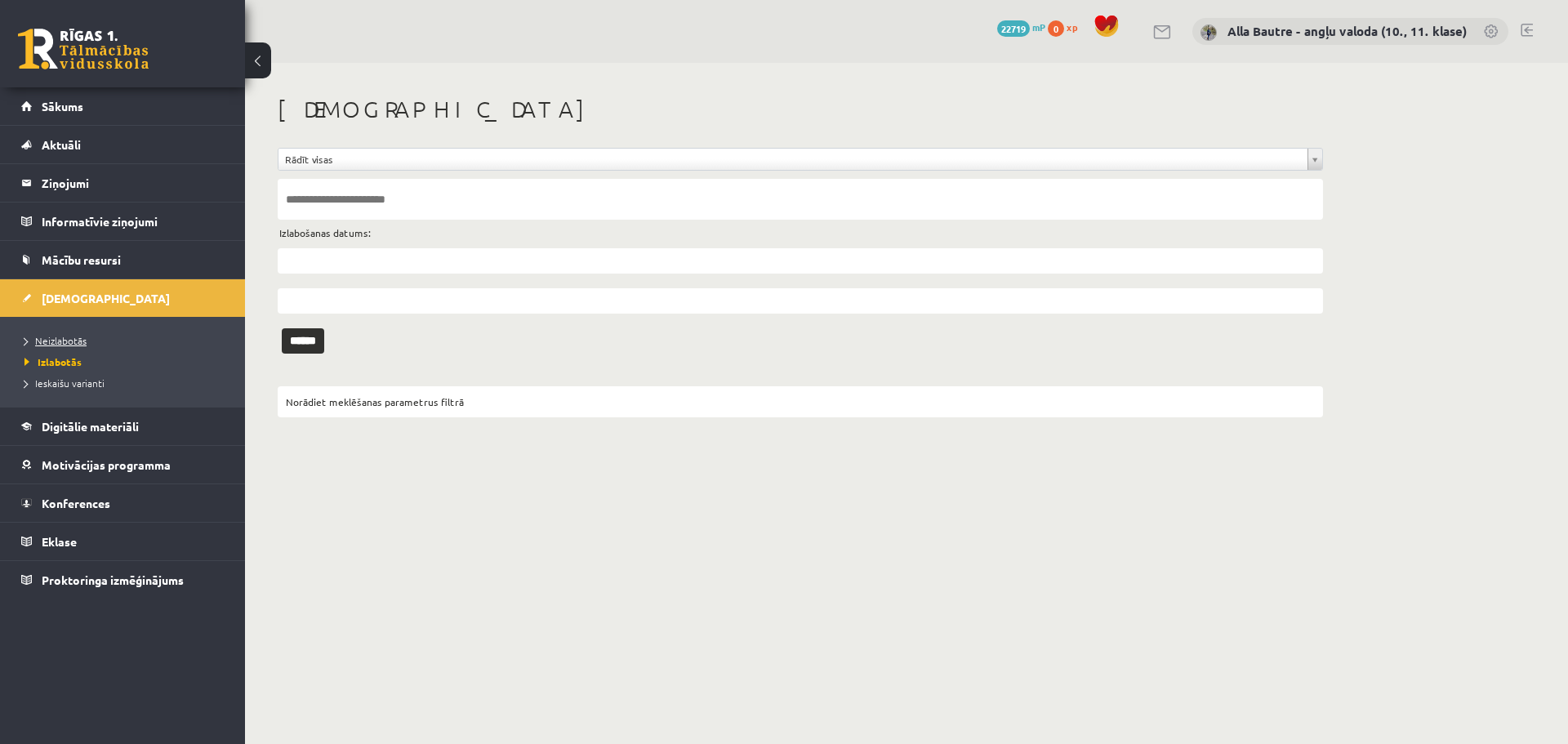
click at [62, 335] on span "Neizlabotās" at bounding box center [55, 340] width 62 height 13
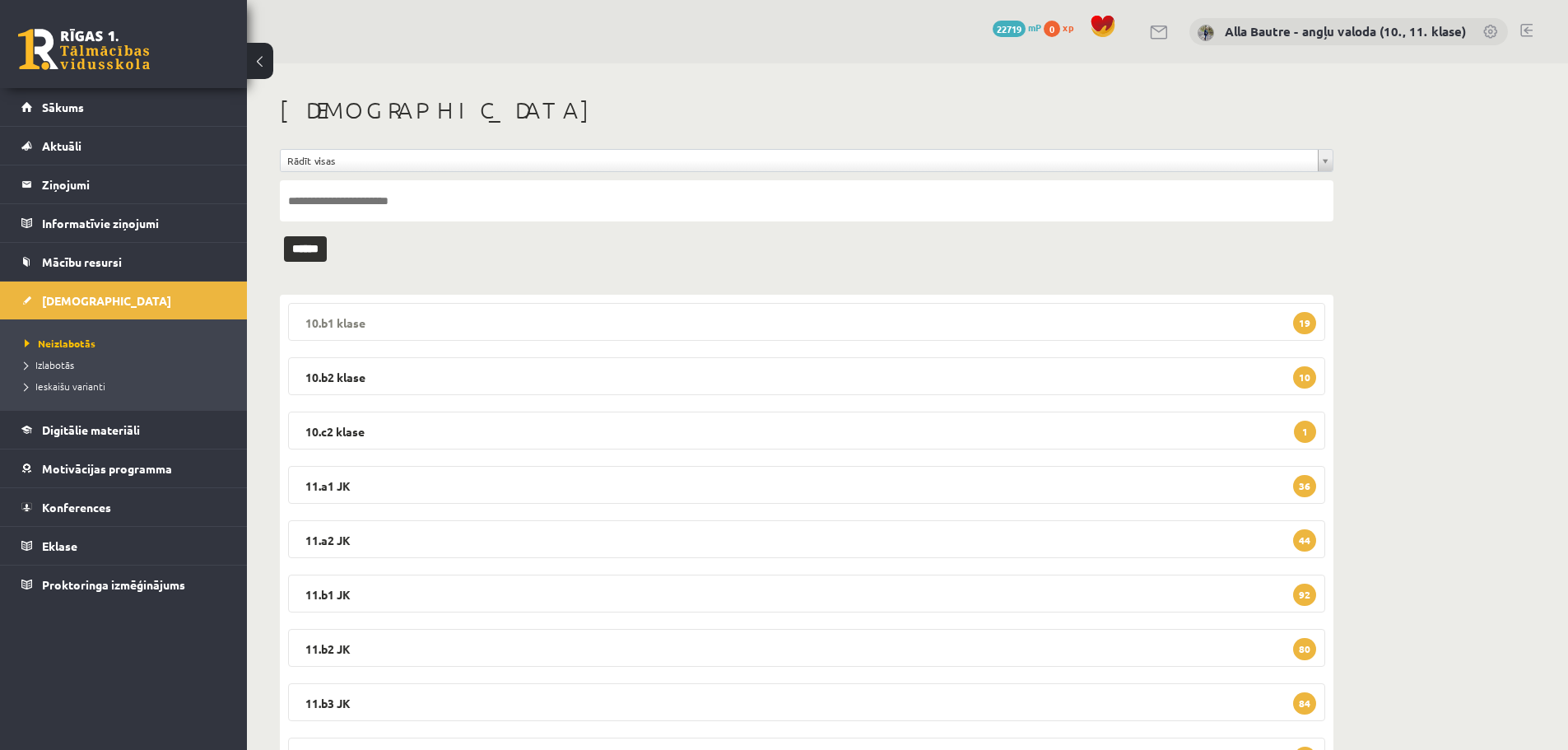
click at [323, 321] on legend "10.b1 klase 19" at bounding box center [807, 322] width 1037 height 38
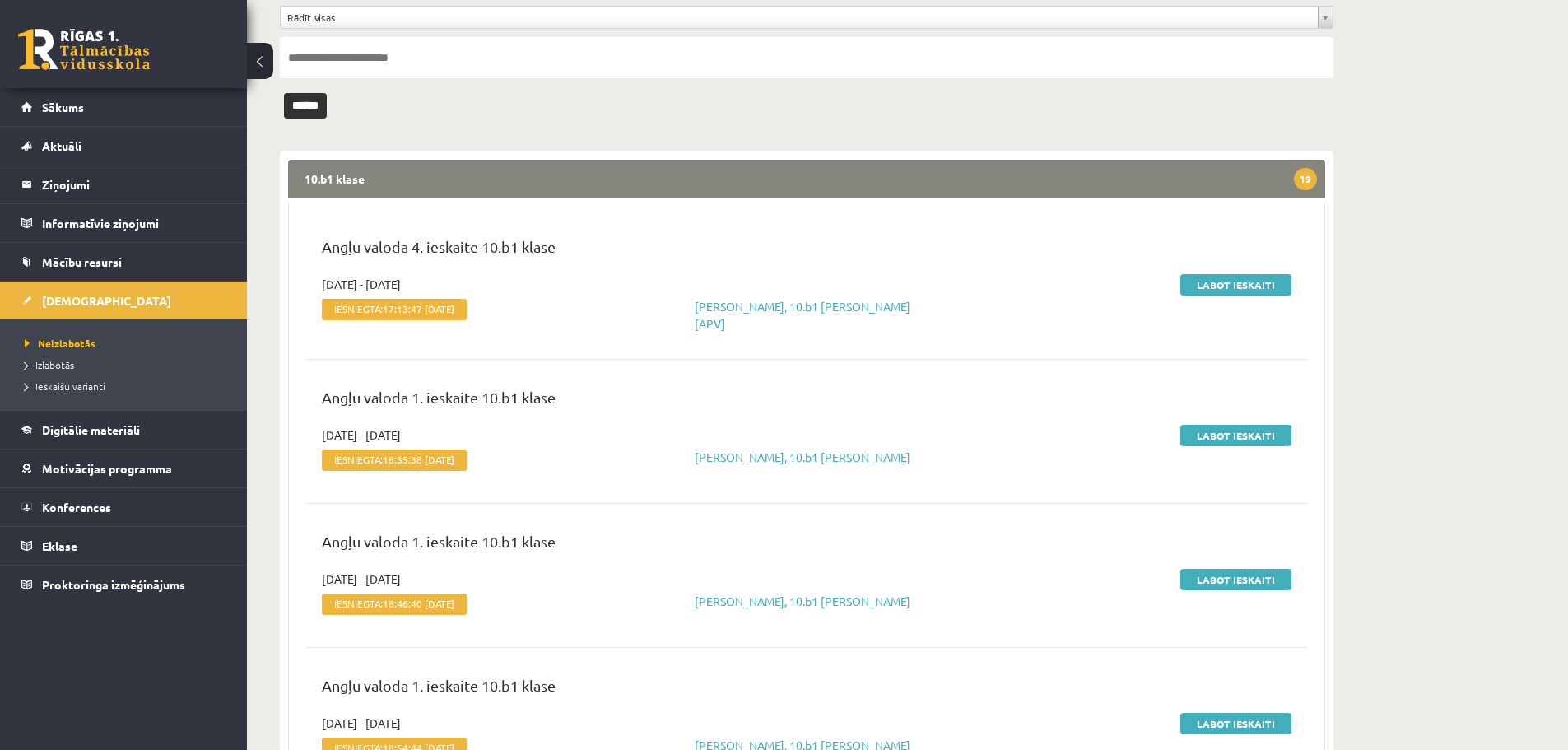
scroll to position [247, 0]
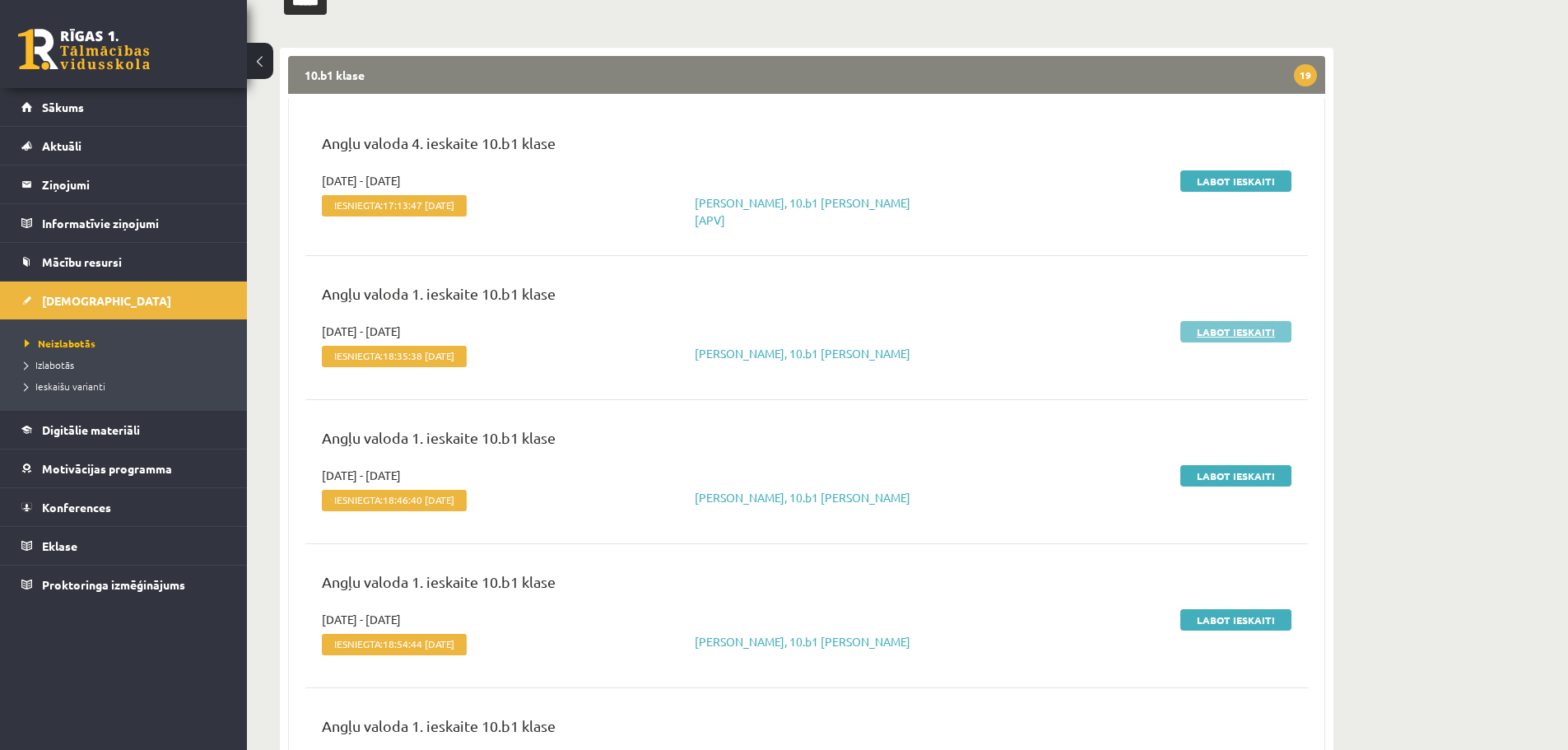
click at [1219, 322] on link "Labot ieskaiti" at bounding box center [1236, 332] width 111 height 21
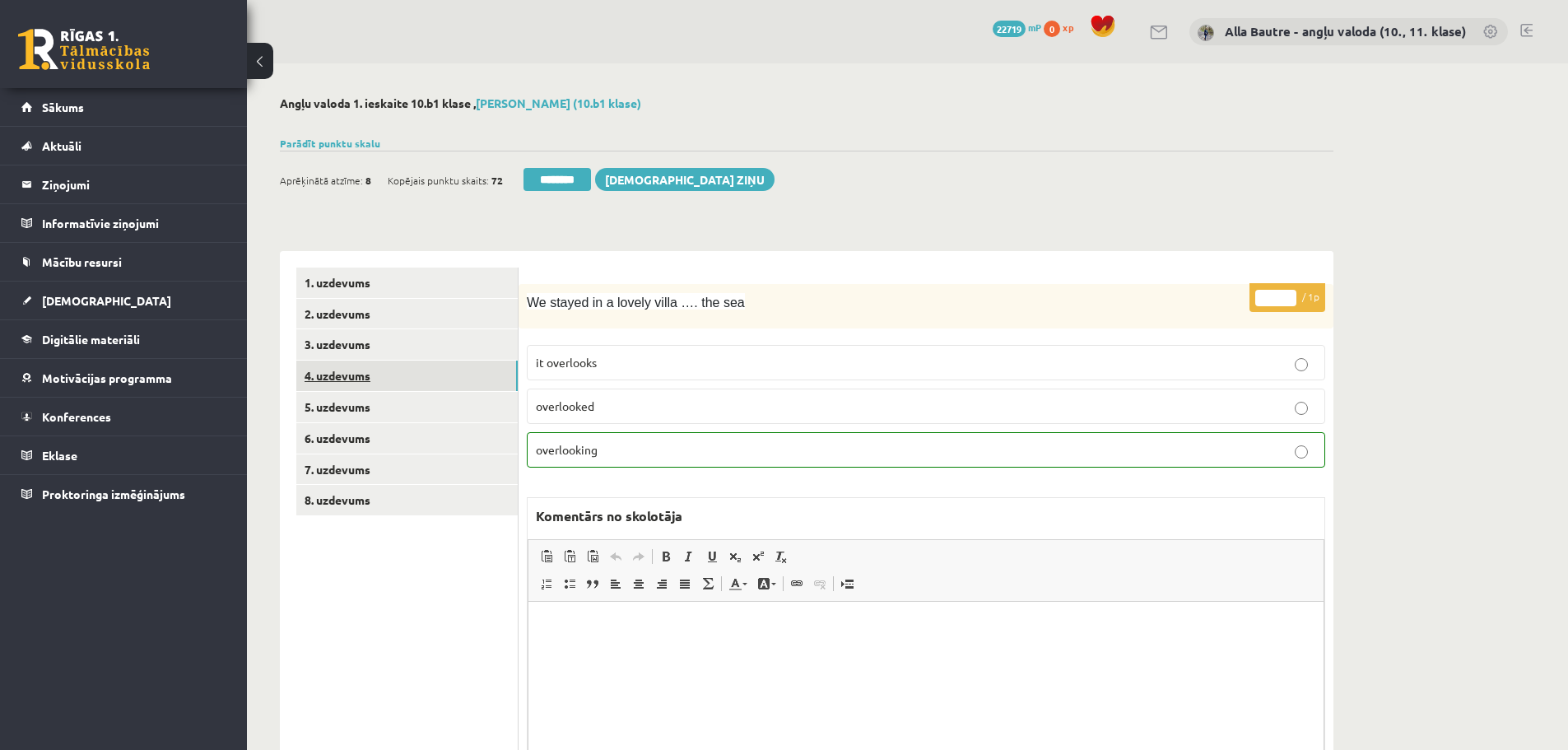
click at [385, 369] on link "4. uzdevums" at bounding box center [406, 376] width 222 height 31
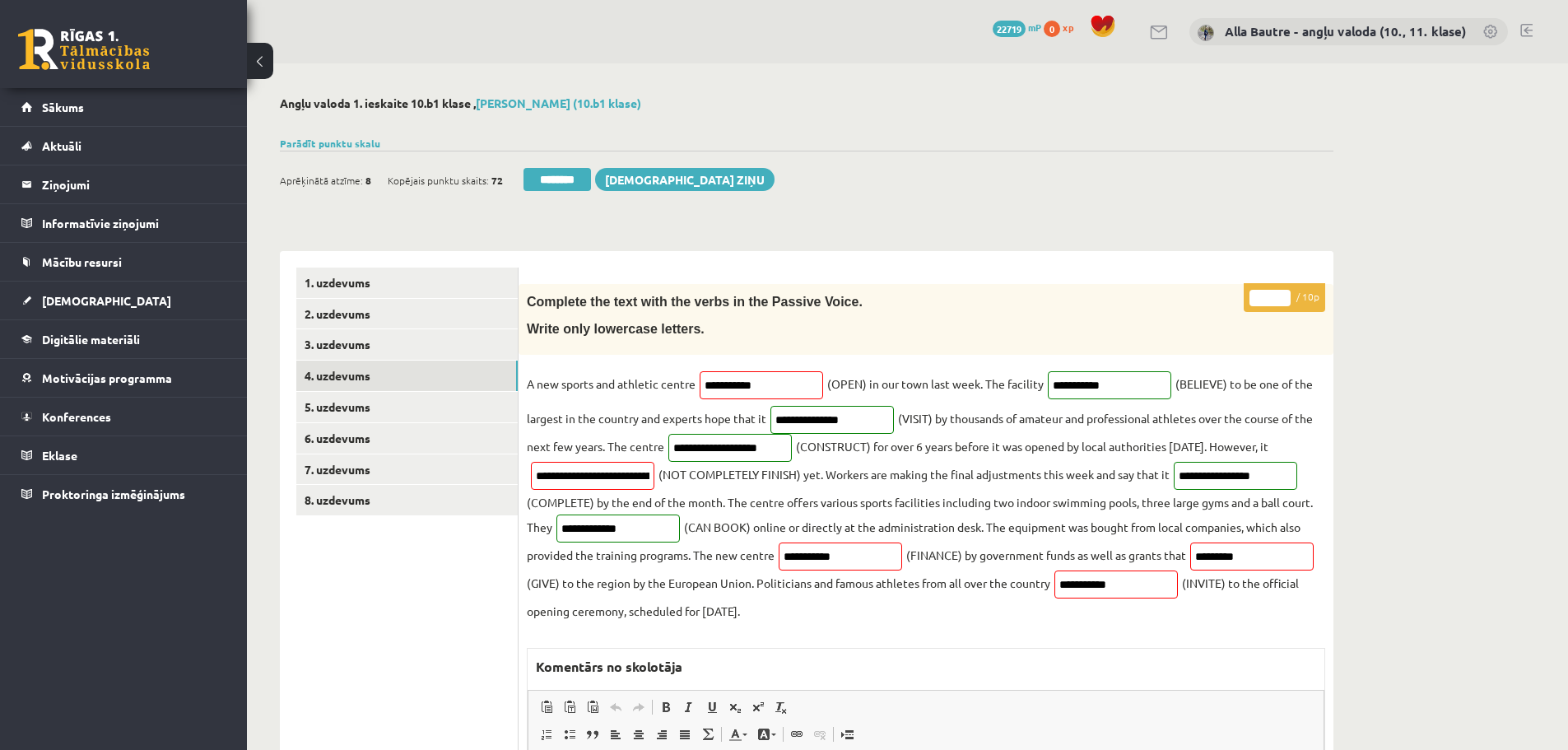
type input "**"
click at [1284, 294] on input "**" at bounding box center [1270, 298] width 41 height 17
click at [347, 379] on link "4. uzdevums" at bounding box center [406, 376] width 222 height 31
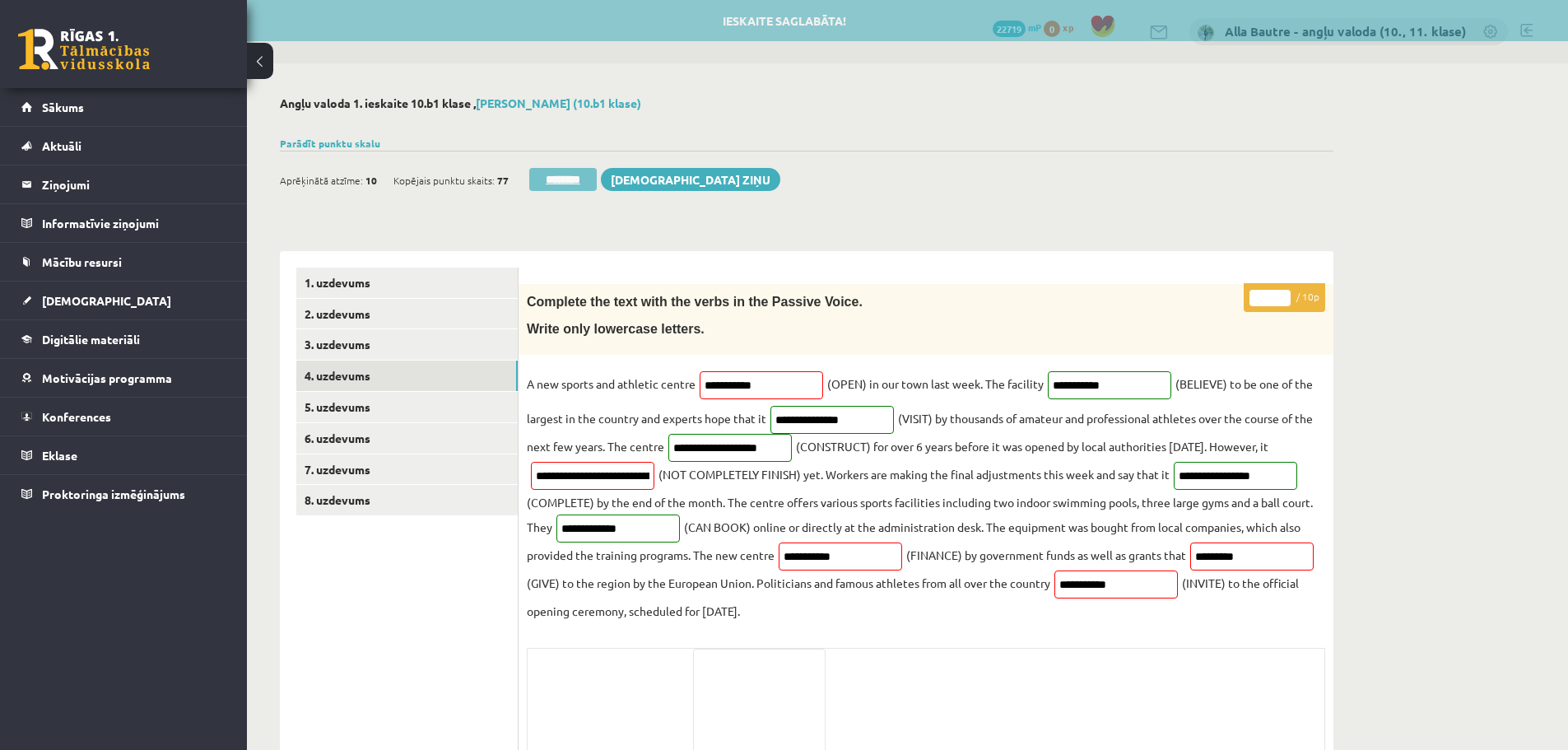
click at [583, 173] on input "********" at bounding box center [562, 180] width 67 height 23
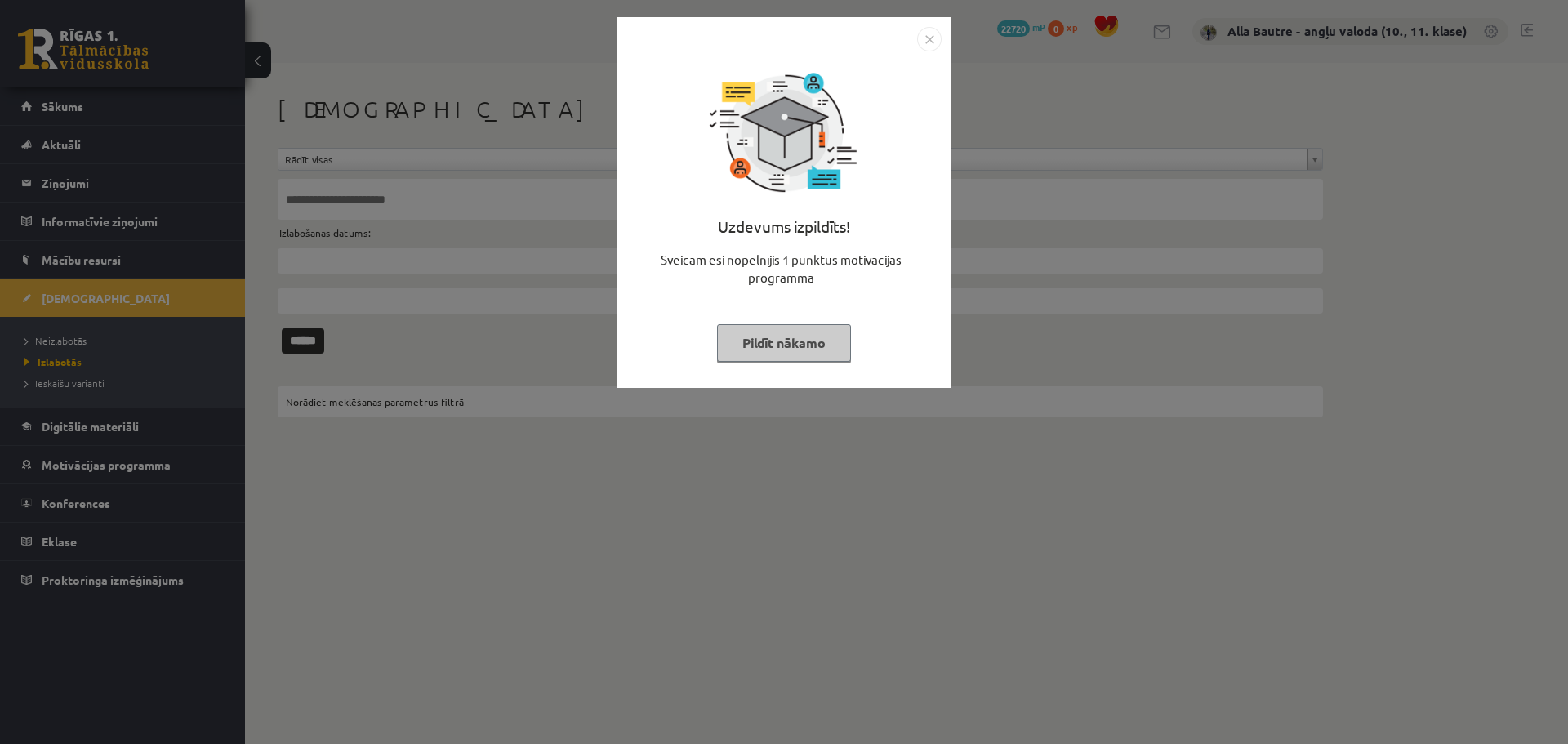
click at [925, 33] on img "Close" at bounding box center [929, 39] width 24 height 24
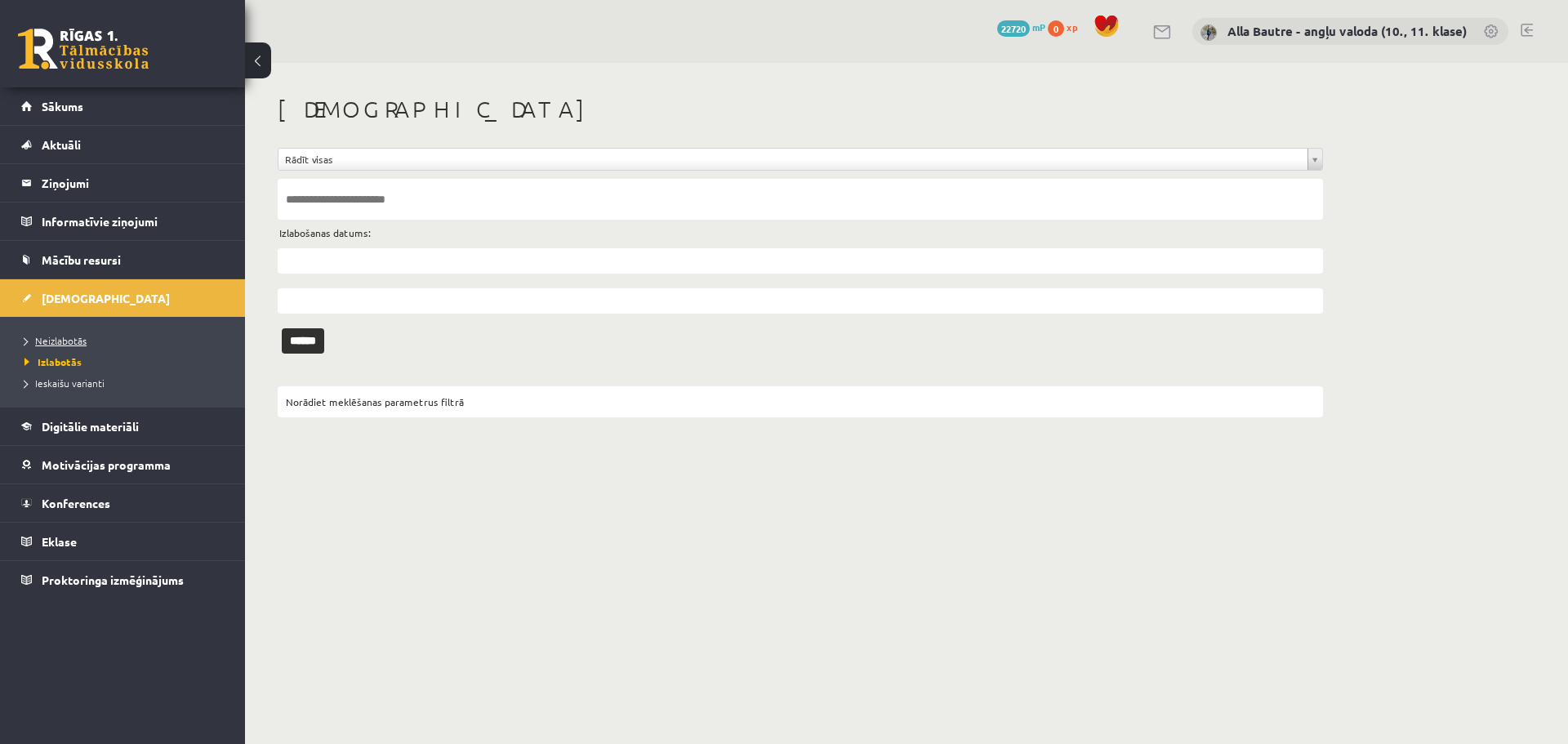
click at [47, 336] on span "Neizlabotās" at bounding box center [55, 340] width 62 height 13
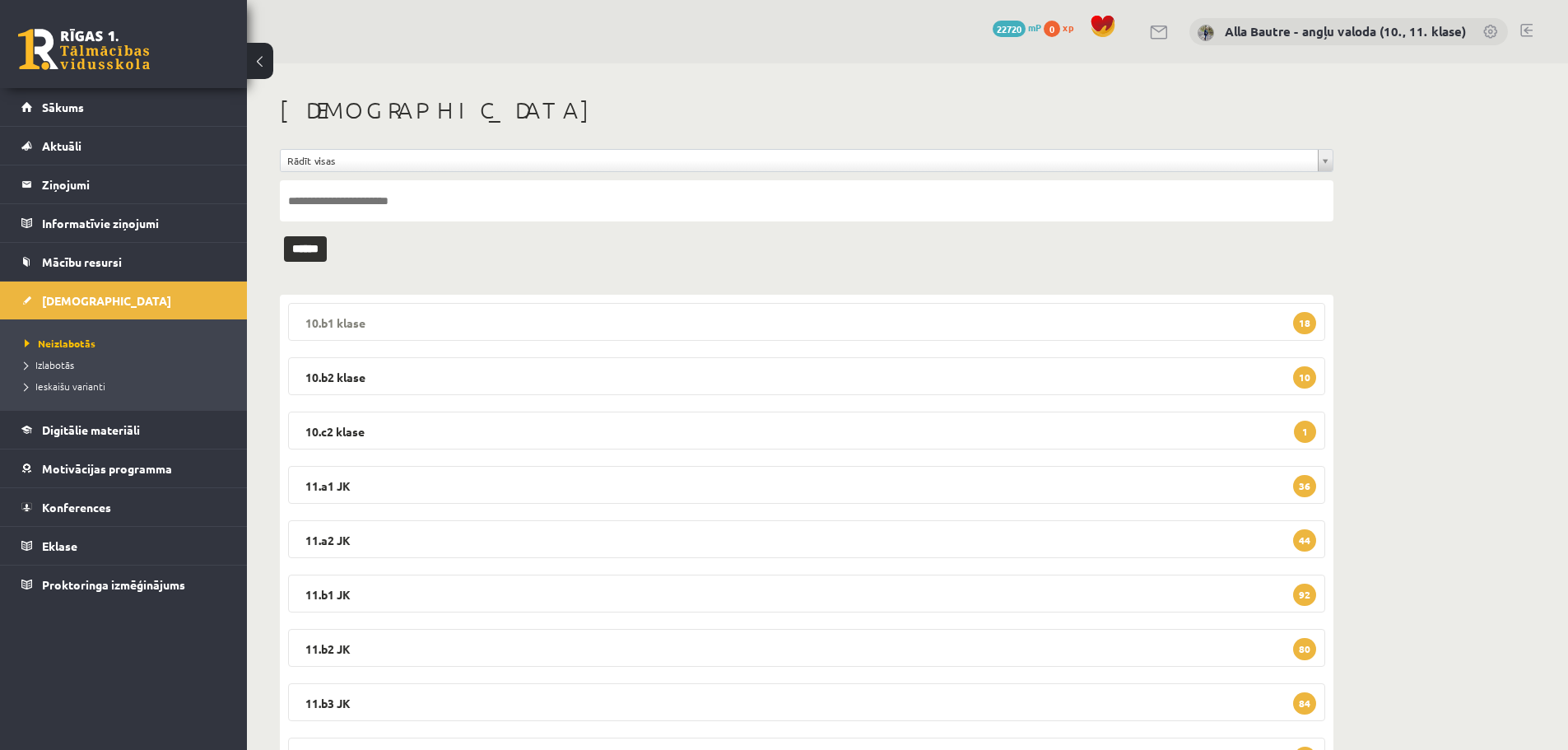
click at [335, 320] on legend "10.b1 klase 18" at bounding box center [807, 322] width 1037 height 38
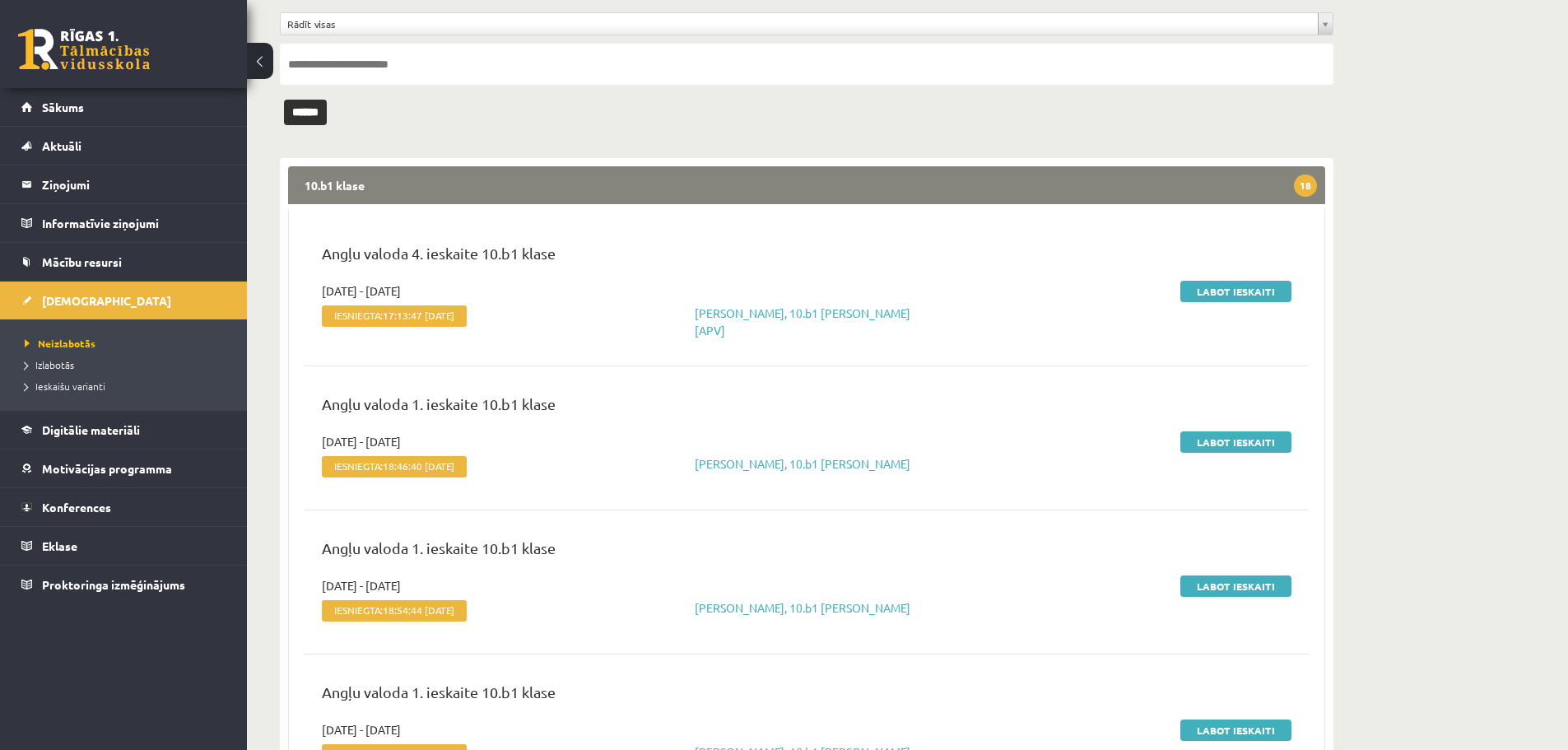
scroll to position [165, 0]
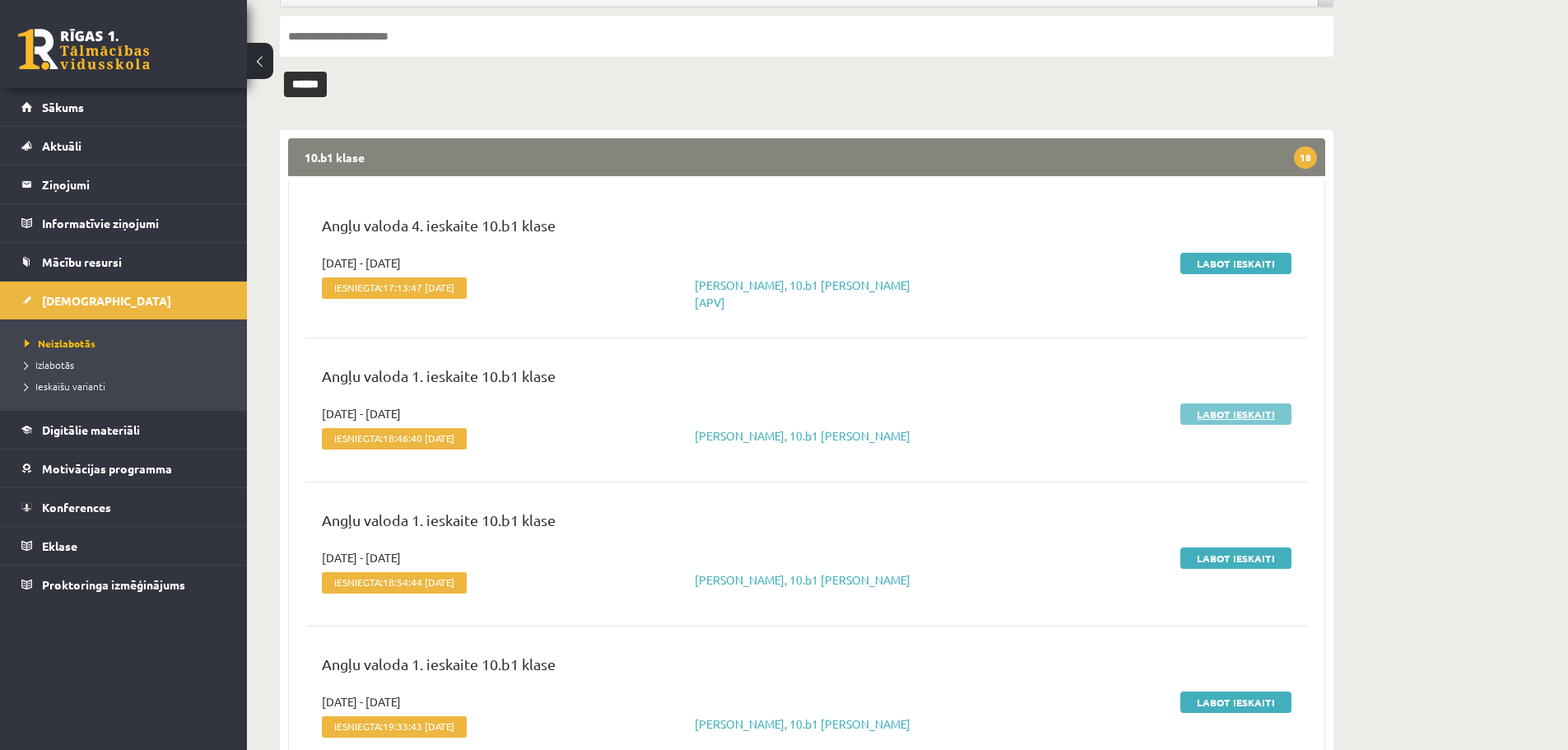
click at [1220, 408] on link "Labot ieskaiti" at bounding box center [1236, 414] width 111 height 21
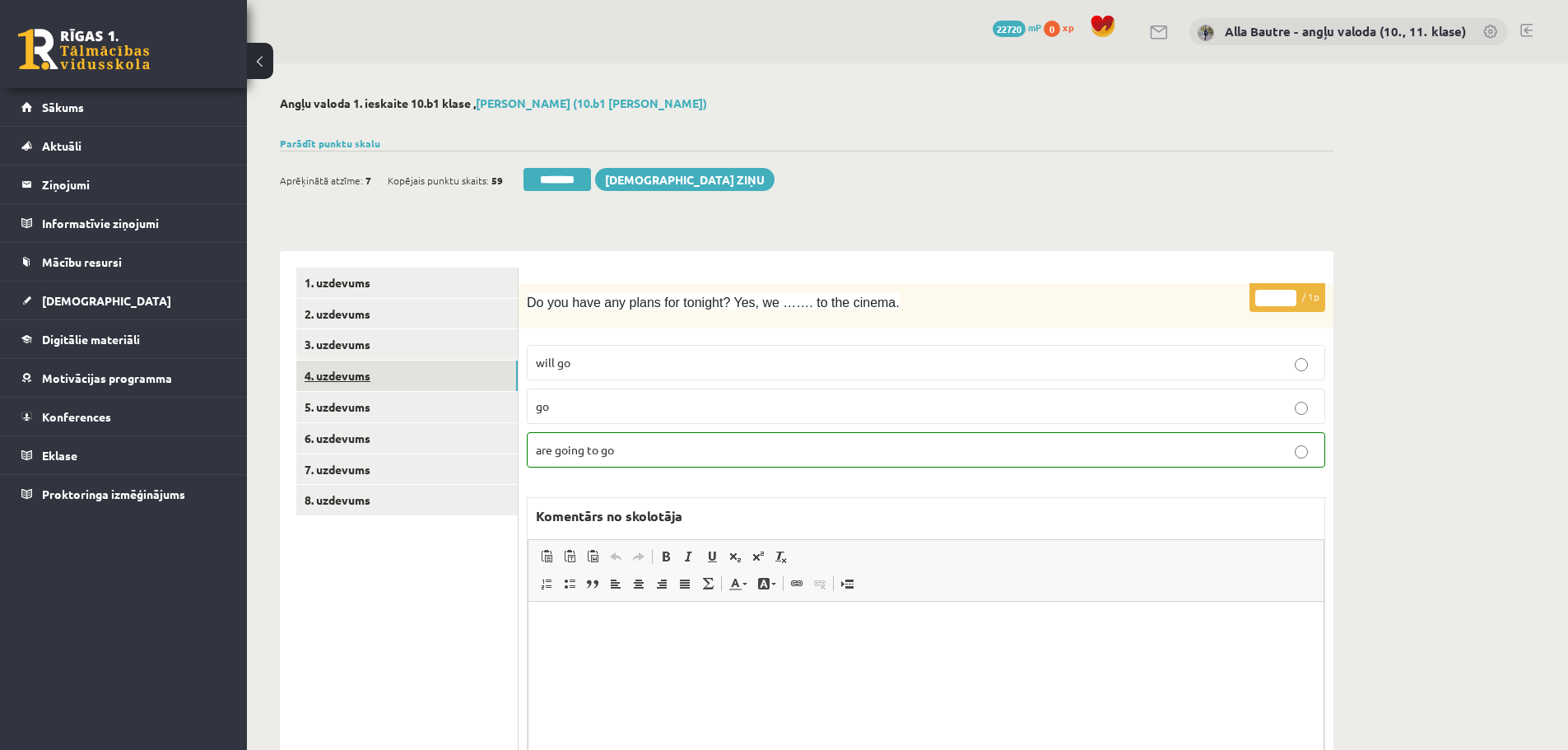
click at [338, 377] on link "4. uzdevums" at bounding box center [406, 376] width 222 height 31
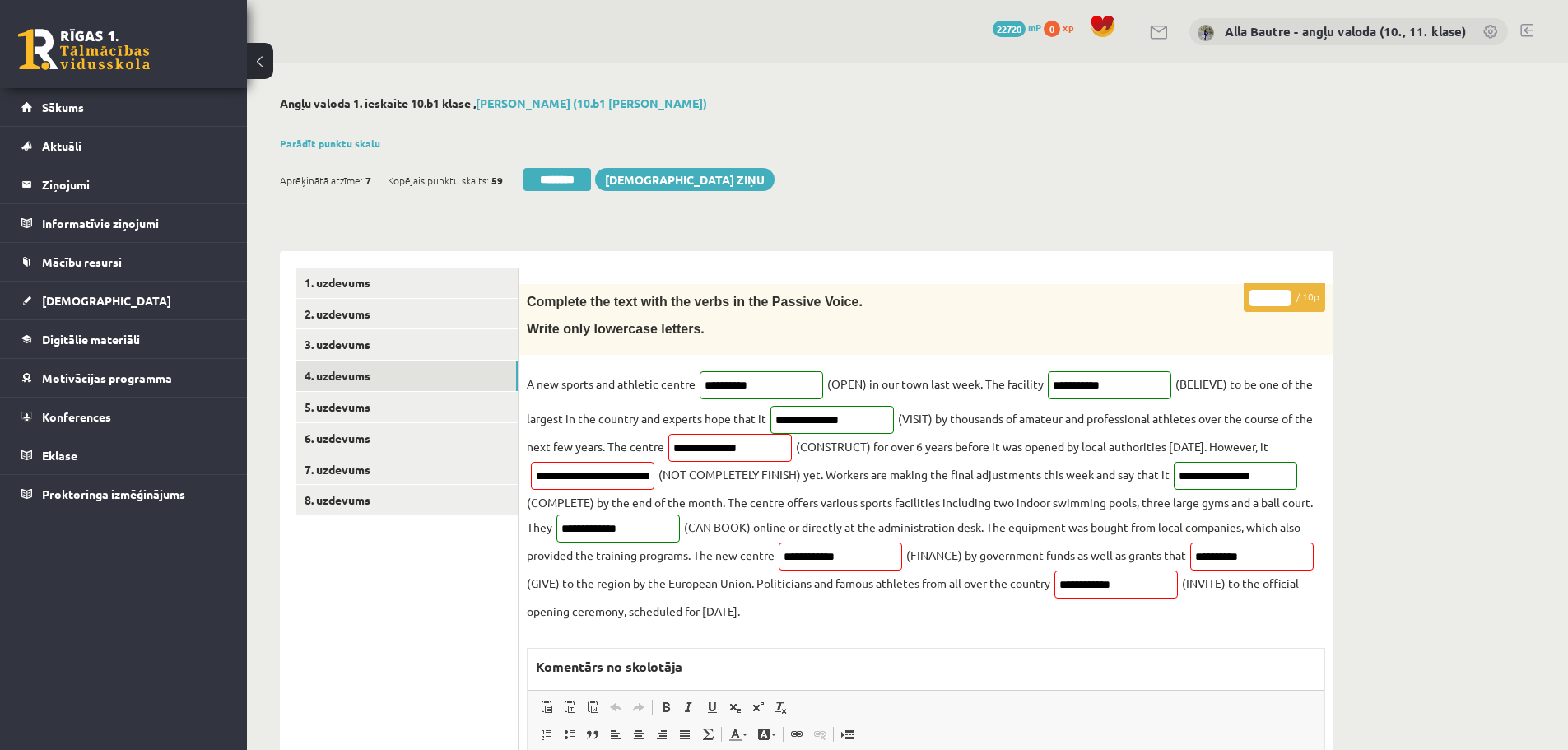
click at [1282, 294] on input "**" at bounding box center [1270, 298] width 41 height 17
click at [1281, 301] on input "*" at bounding box center [1270, 298] width 41 height 17
type input "*"
click at [1281, 301] on input "*" at bounding box center [1270, 298] width 41 height 17
click at [340, 404] on link "5. uzdevums" at bounding box center [406, 407] width 222 height 31
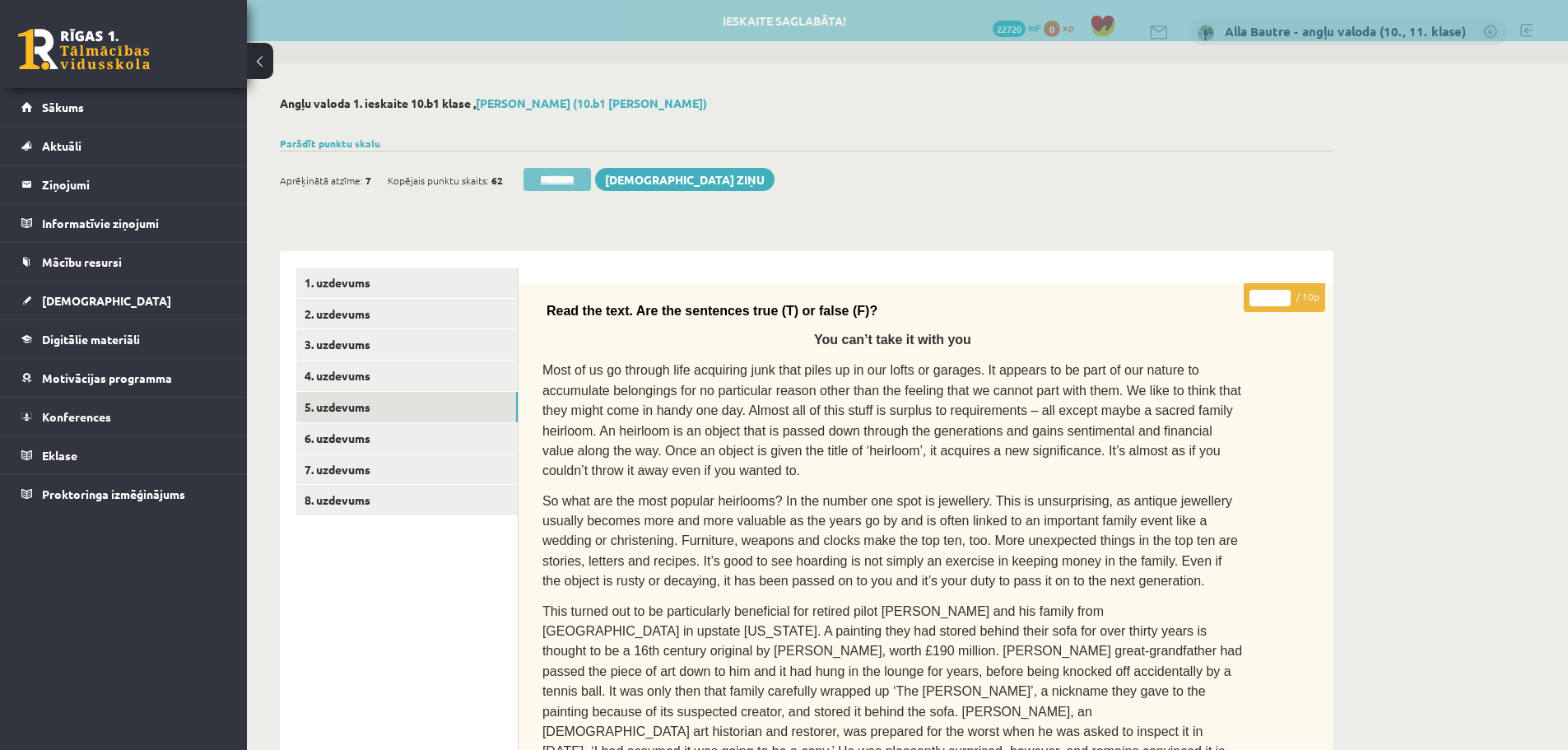
click at [569, 176] on input "********" at bounding box center [557, 180] width 67 height 23
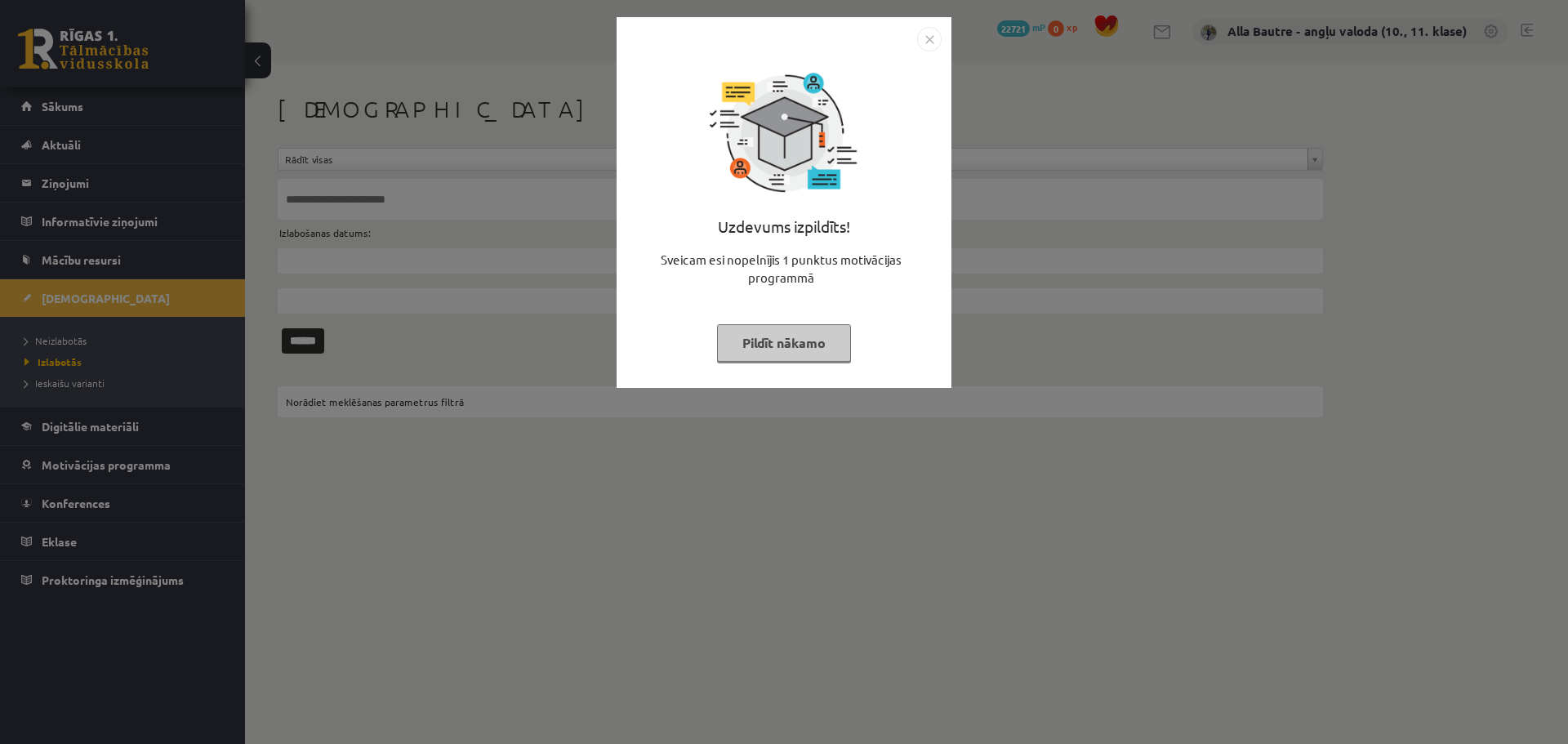
click at [932, 33] on img "Close" at bounding box center [929, 39] width 24 height 24
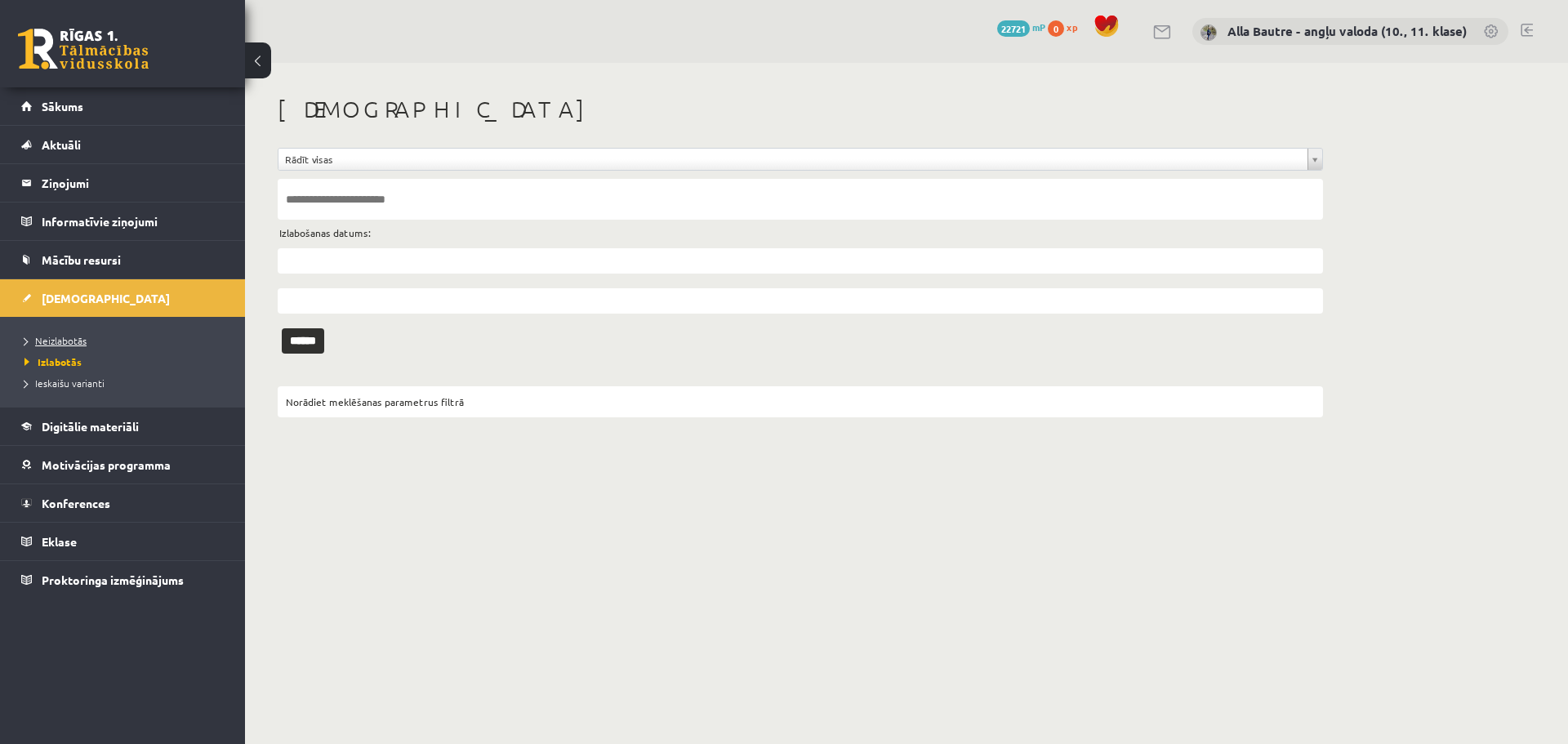
click at [53, 342] on span "Neizlabotās" at bounding box center [55, 340] width 62 height 13
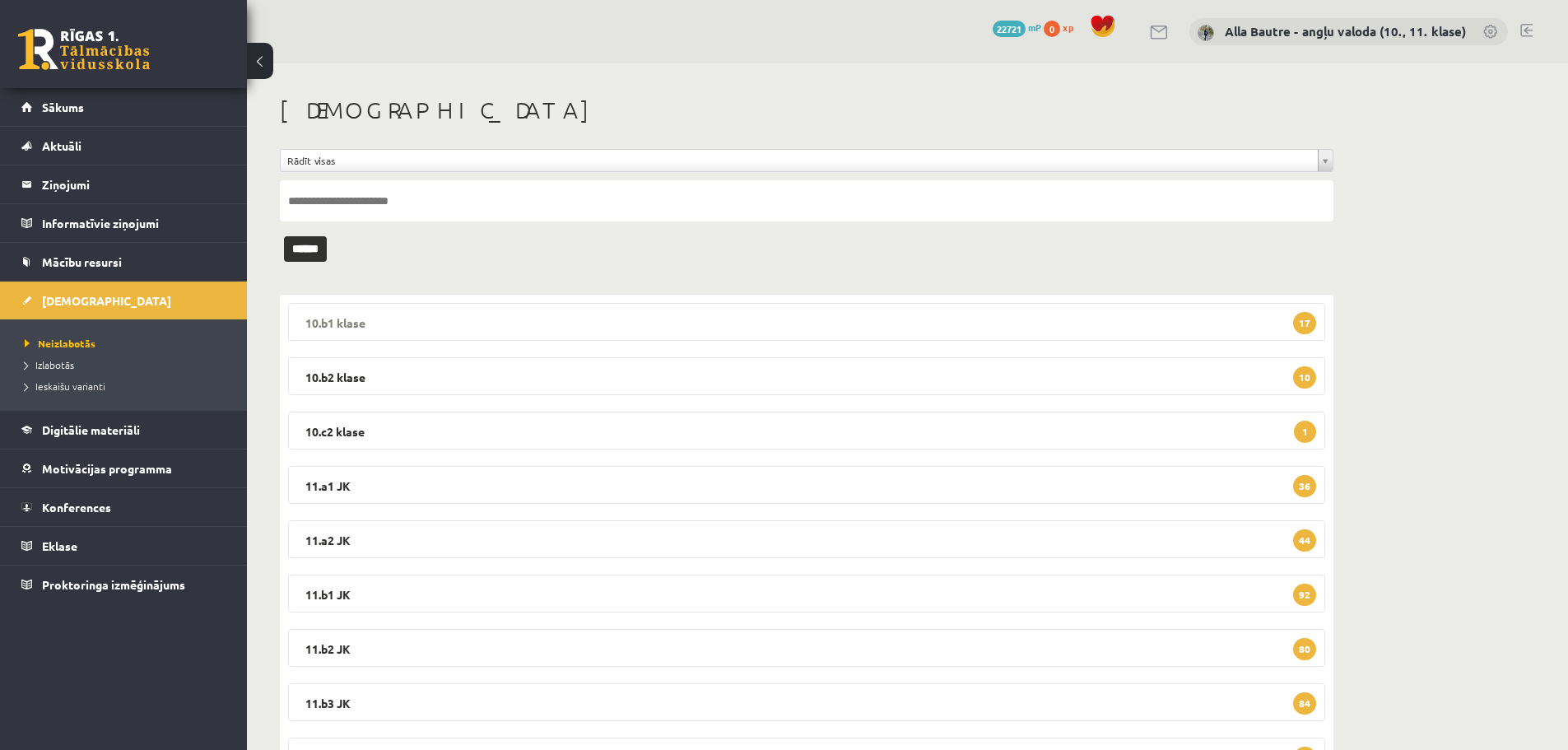
click at [319, 318] on legend "10.b1 klase 17" at bounding box center [807, 322] width 1037 height 38
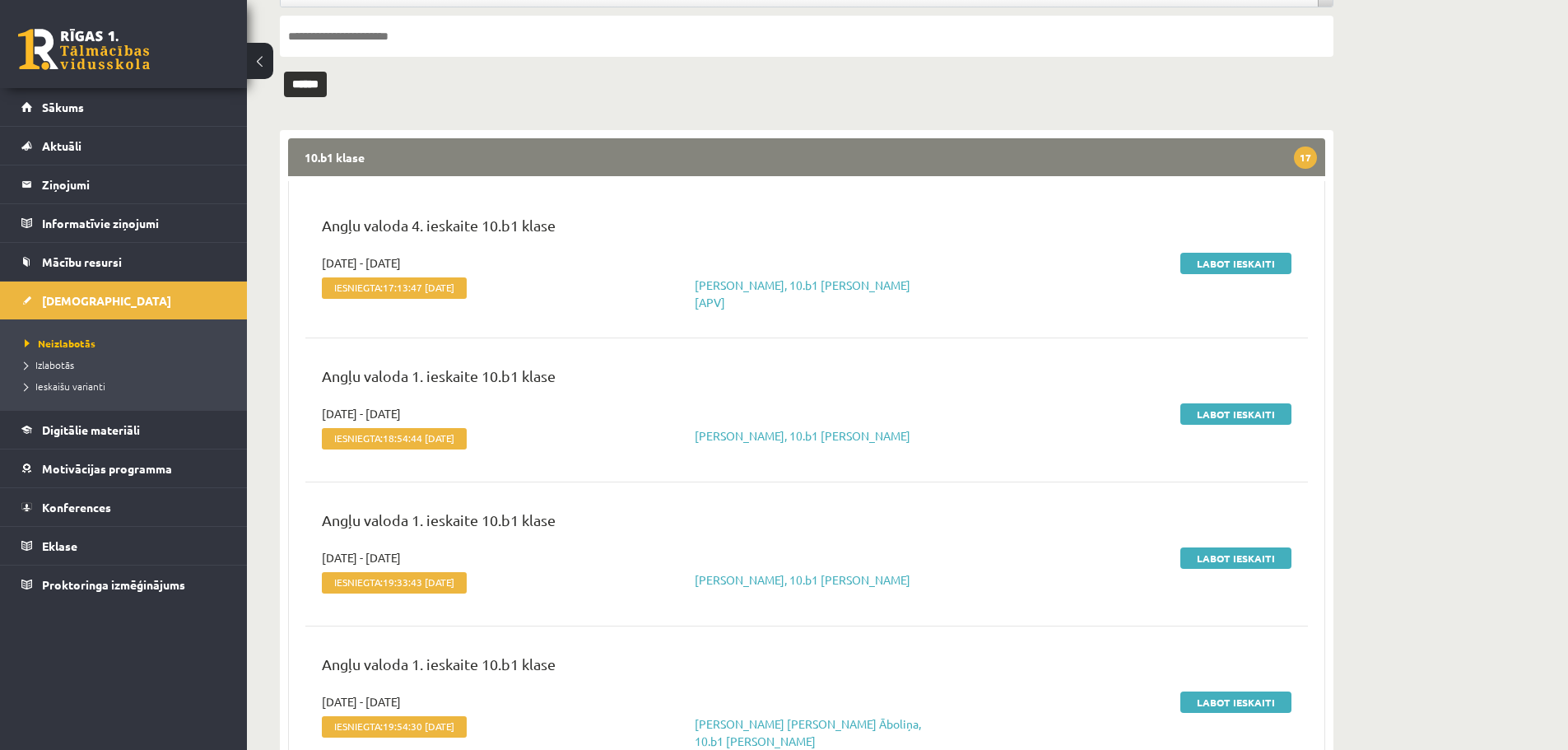
scroll to position [247, 0]
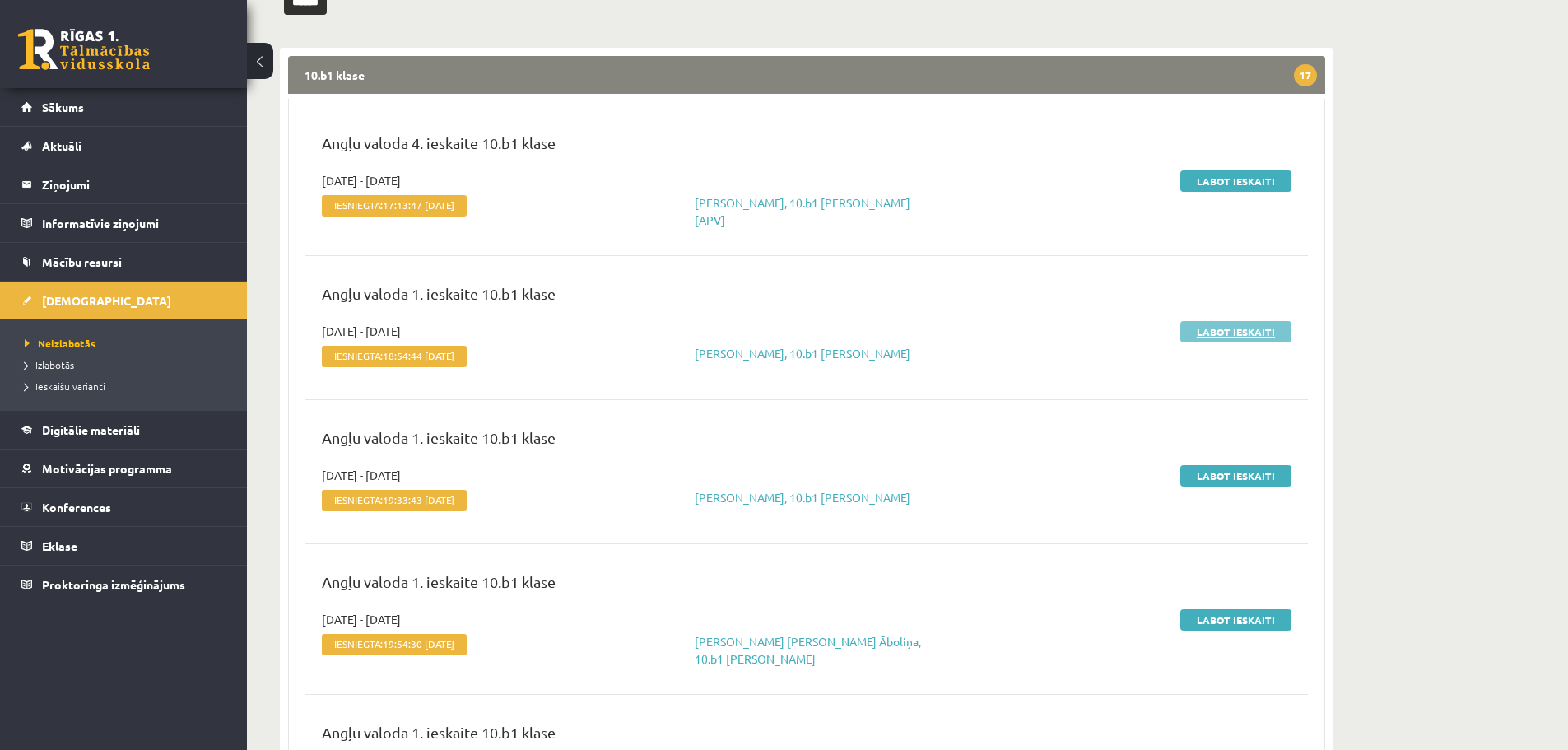
click at [1261, 322] on link "Labot ieskaiti" at bounding box center [1236, 332] width 111 height 21
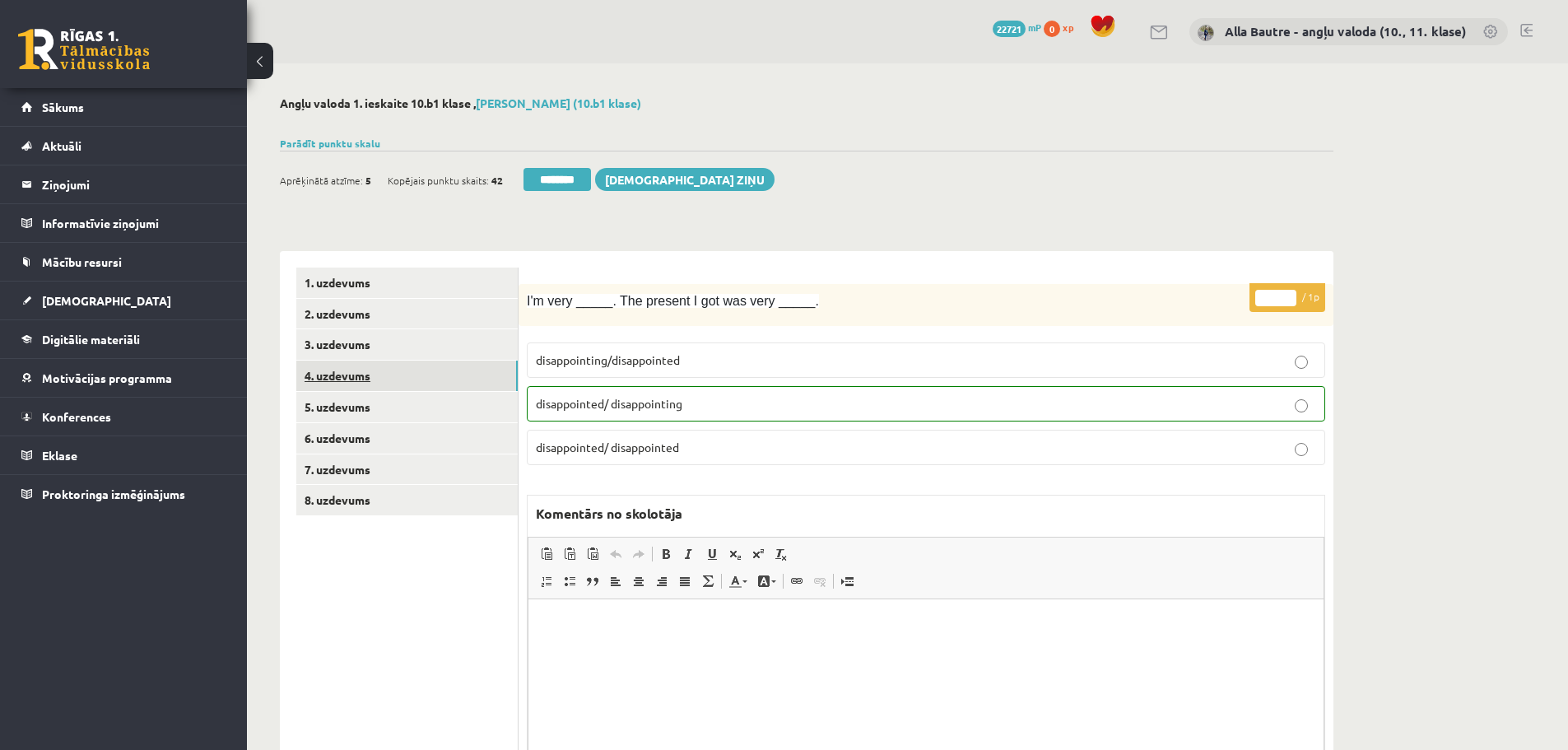
click at [335, 371] on link "4. uzdevums" at bounding box center [406, 376] width 222 height 31
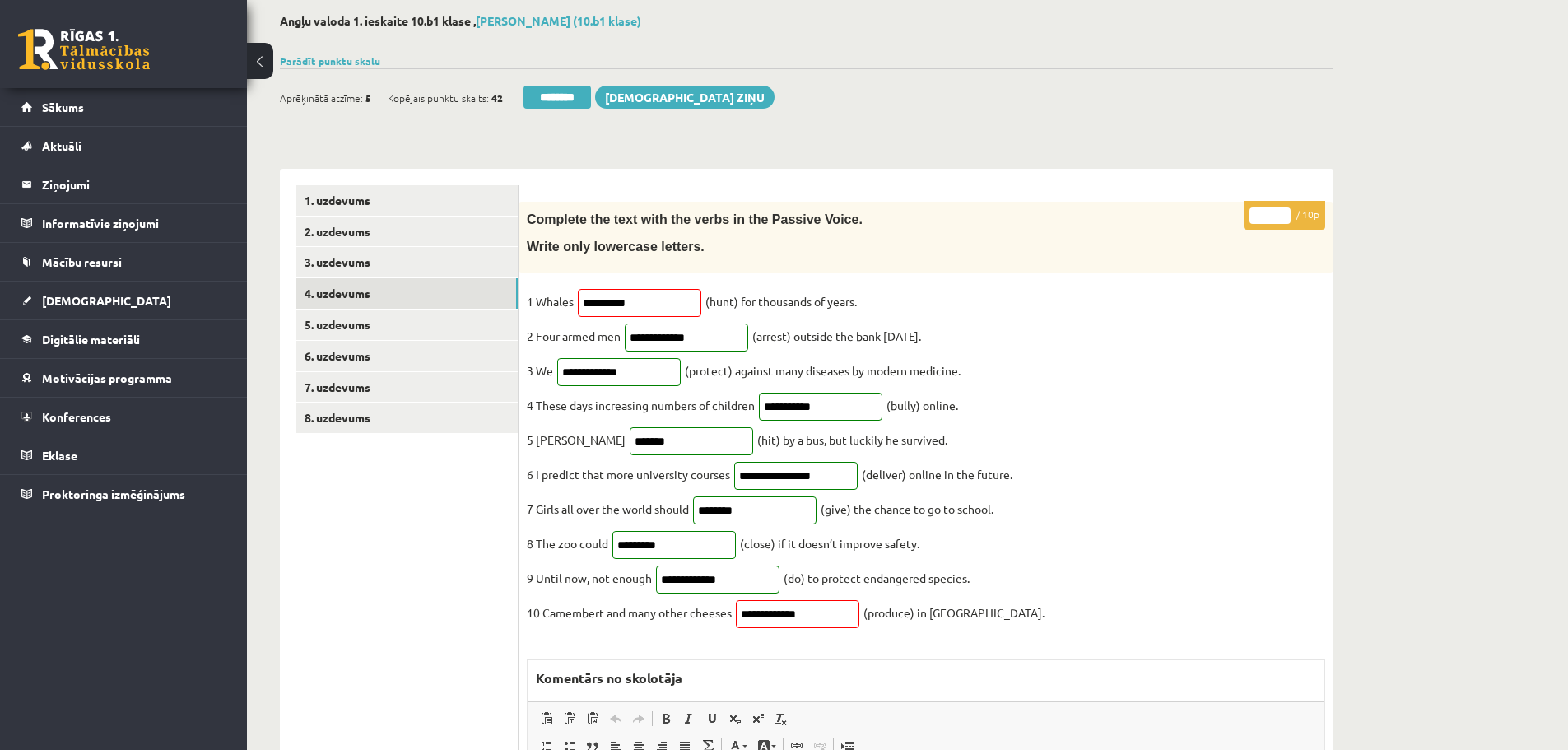
type input "*"
click at [1286, 212] on input "*" at bounding box center [1270, 216] width 41 height 17
click at [349, 359] on link "6. uzdevums" at bounding box center [406, 356] width 222 height 31
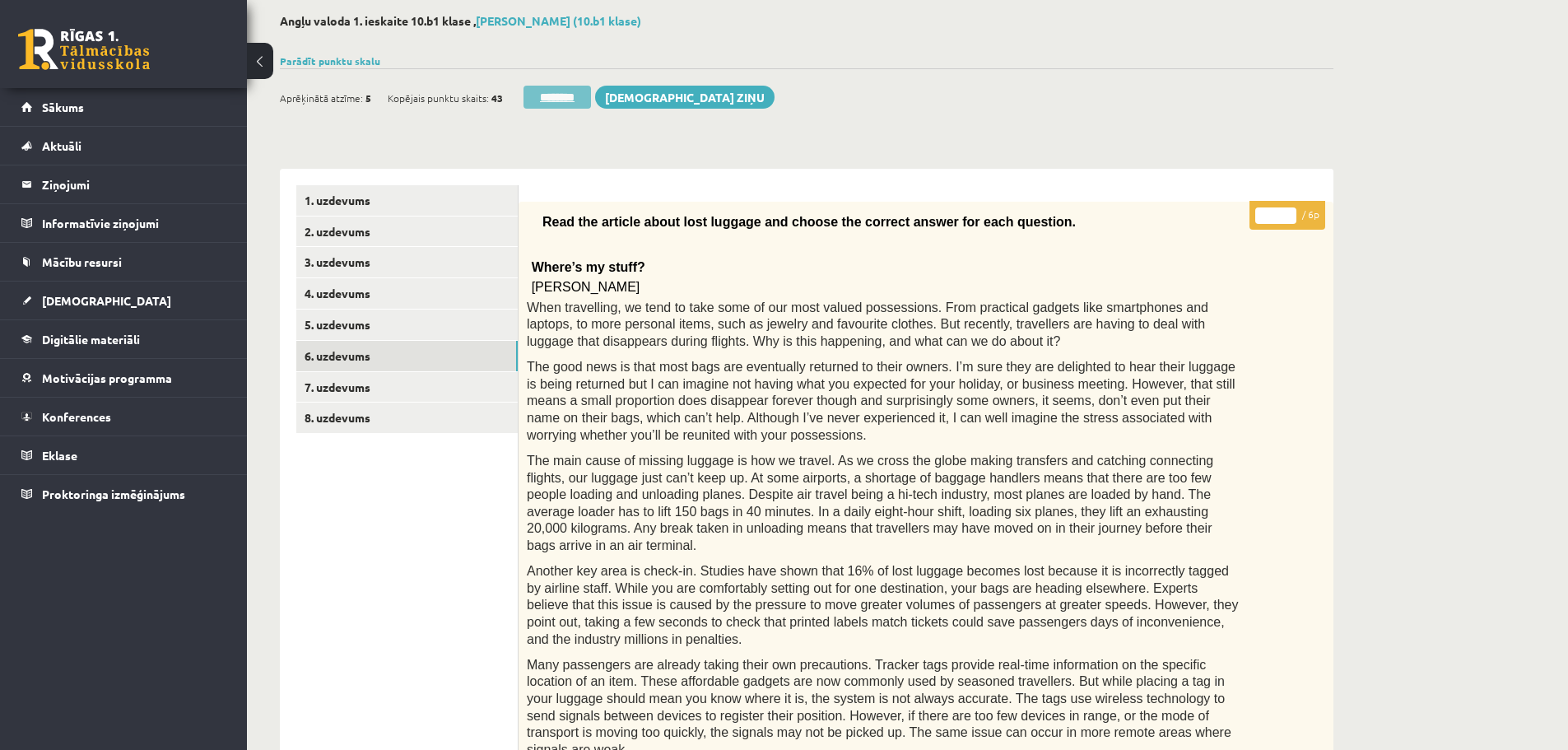
click at [581, 96] on input "********" at bounding box center [557, 97] width 67 height 23
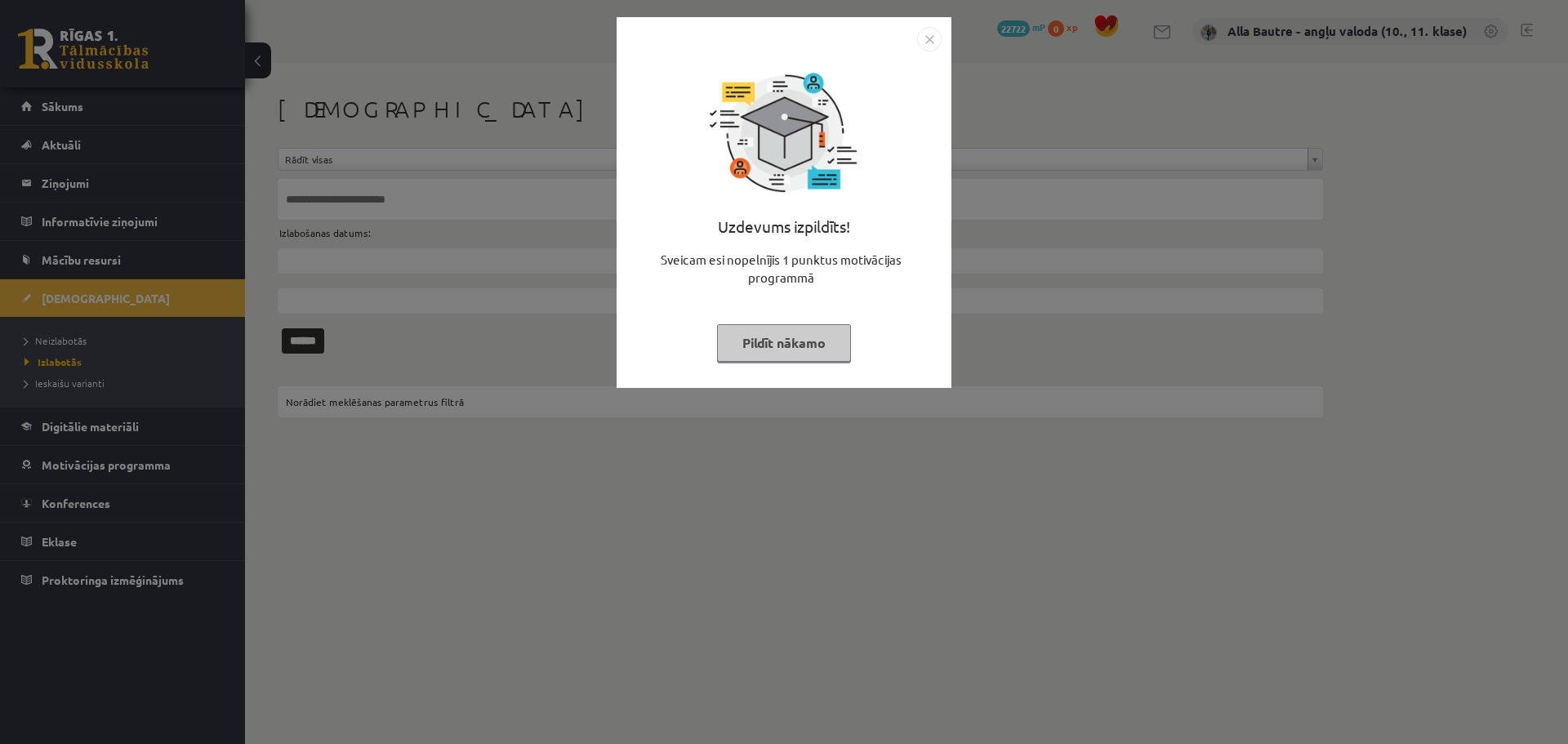
click at [933, 32] on img "Close" at bounding box center [929, 39] width 24 height 24
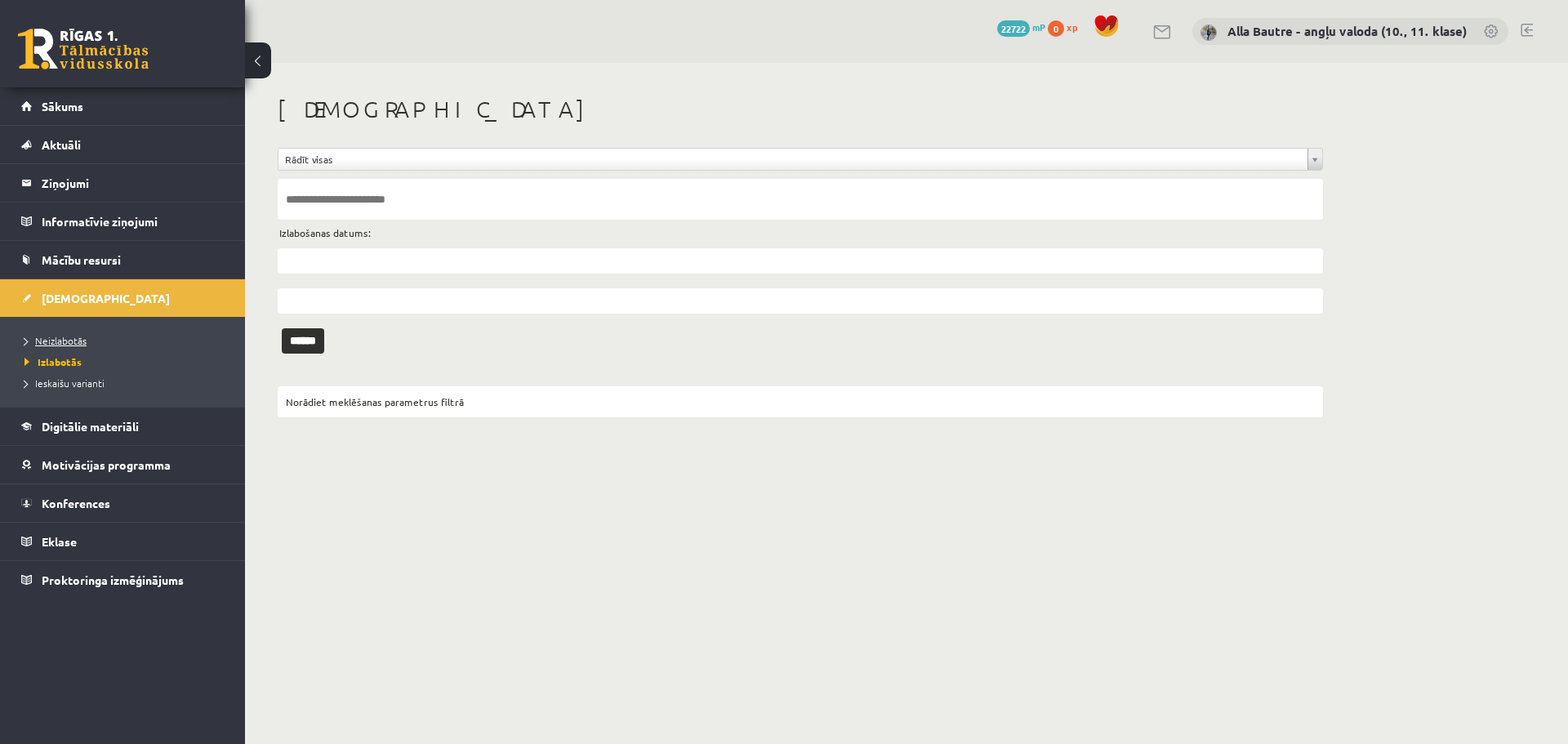
click at [71, 337] on span "Neizlabotās" at bounding box center [55, 340] width 62 height 13
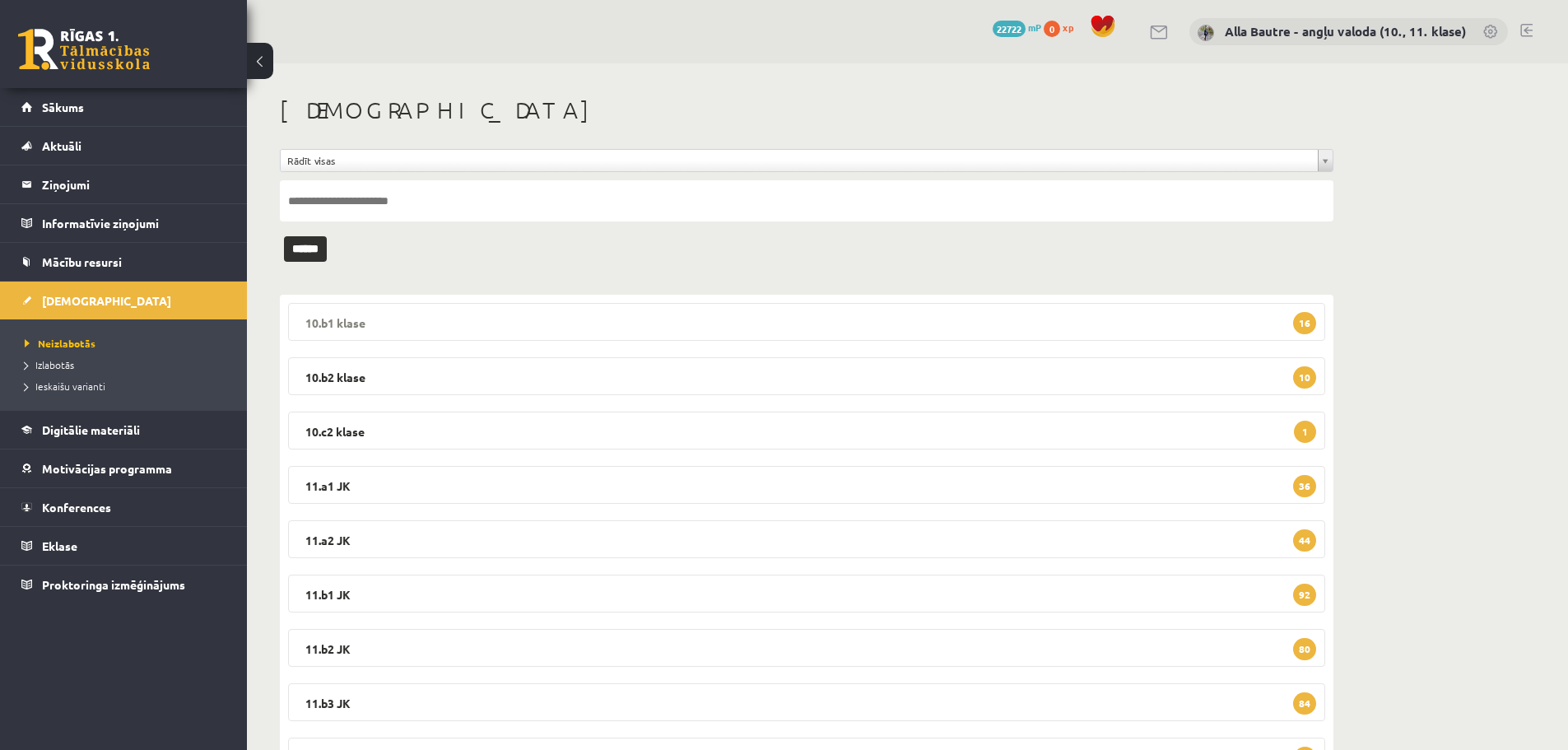
click at [332, 312] on legend "10.b1 klase 16" at bounding box center [807, 322] width 1037 height 38
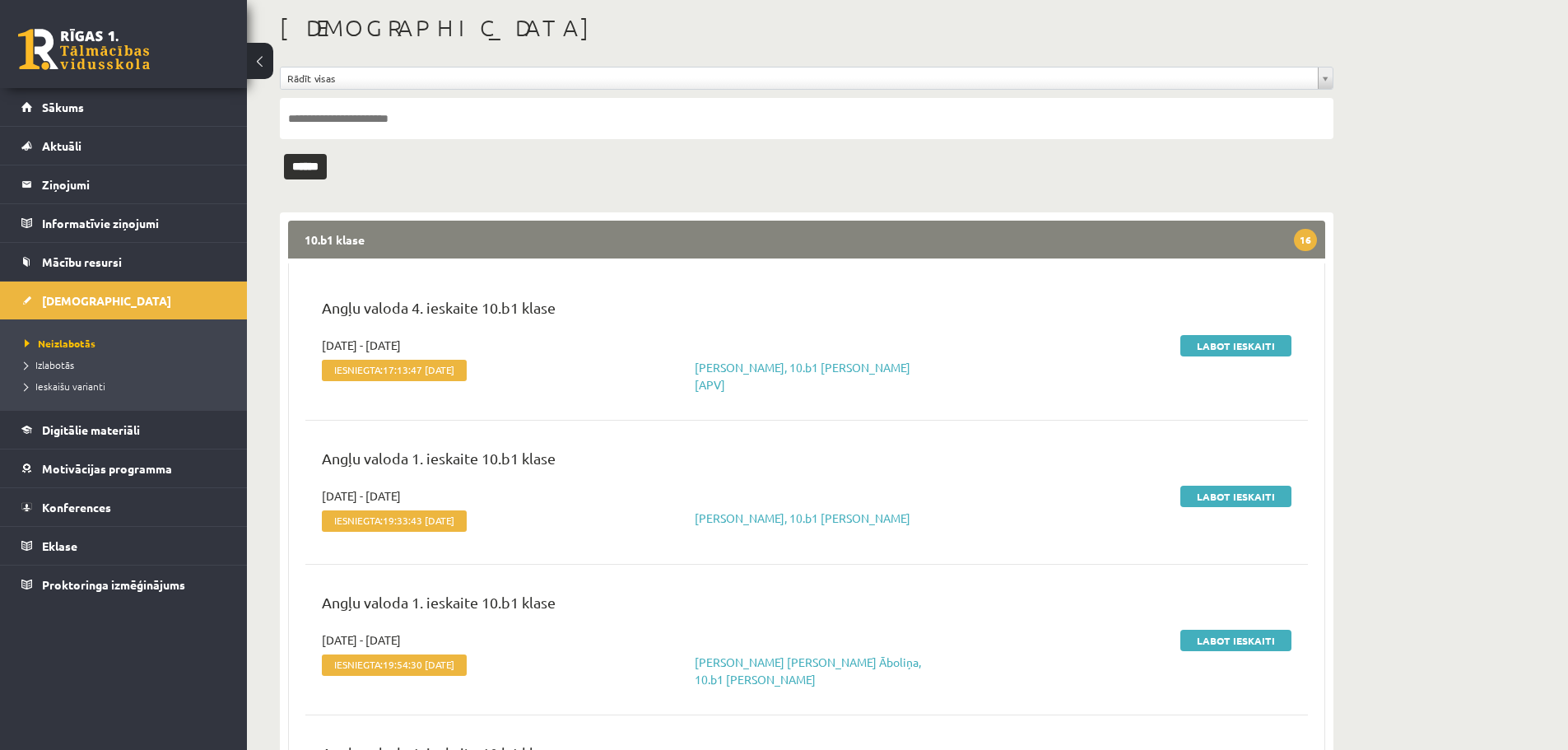
scroll to position [165, 0]
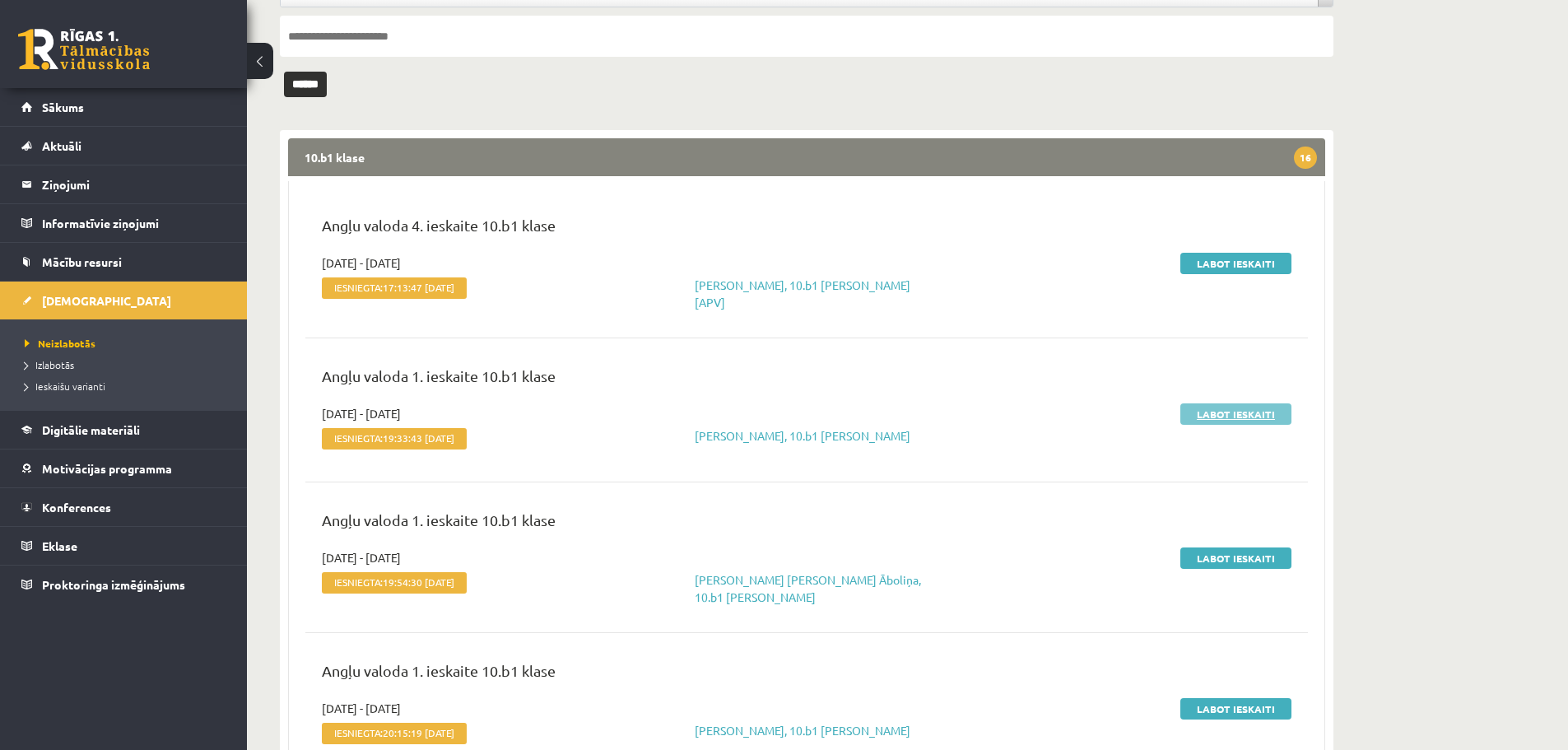
click at [1204, 403] on link "Labot ieskaiti" at bounding box center [1236, 414] width 111 height 21
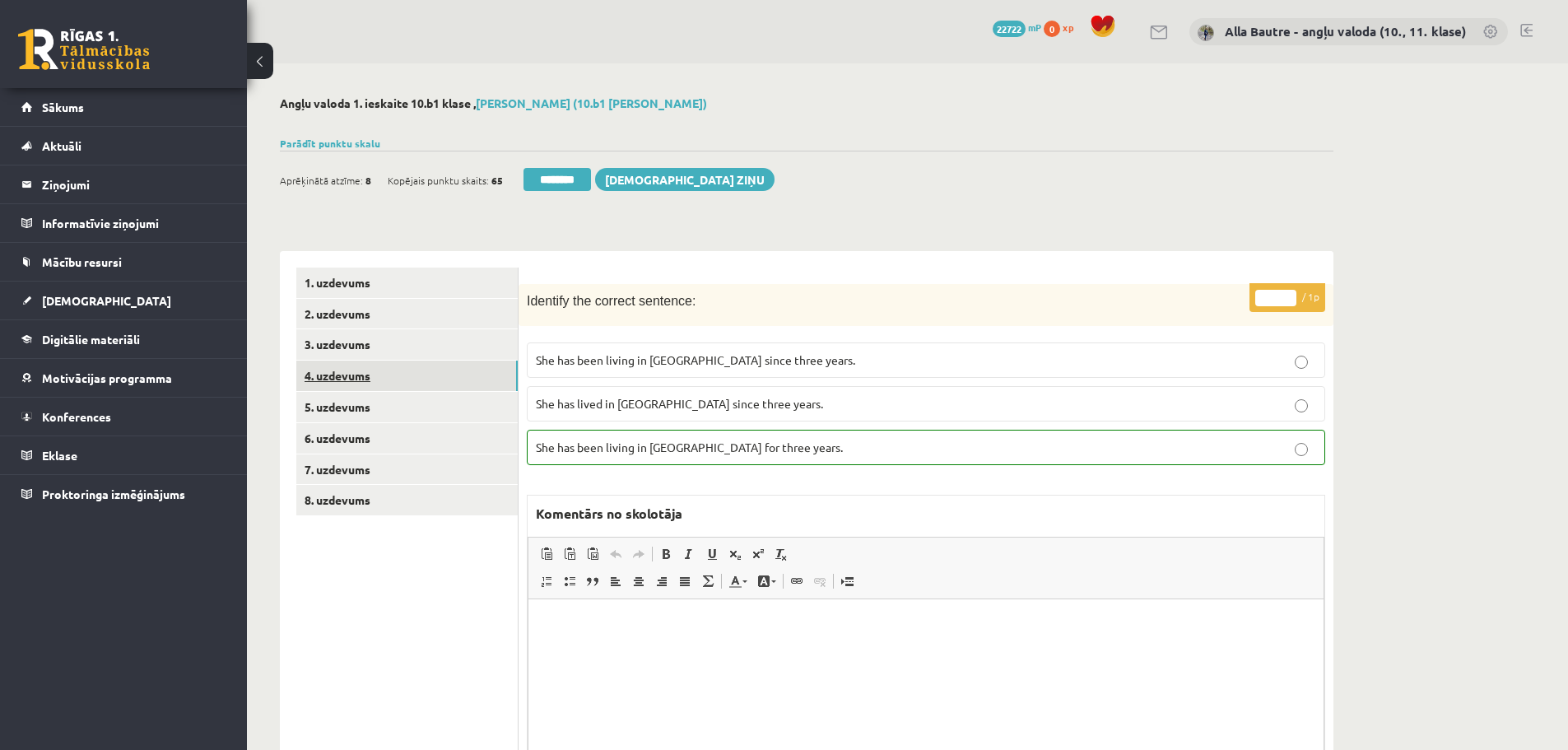
click at [322, 375] on link "4. uzdevums" at bounding box center [406, 376] width 222 height 31
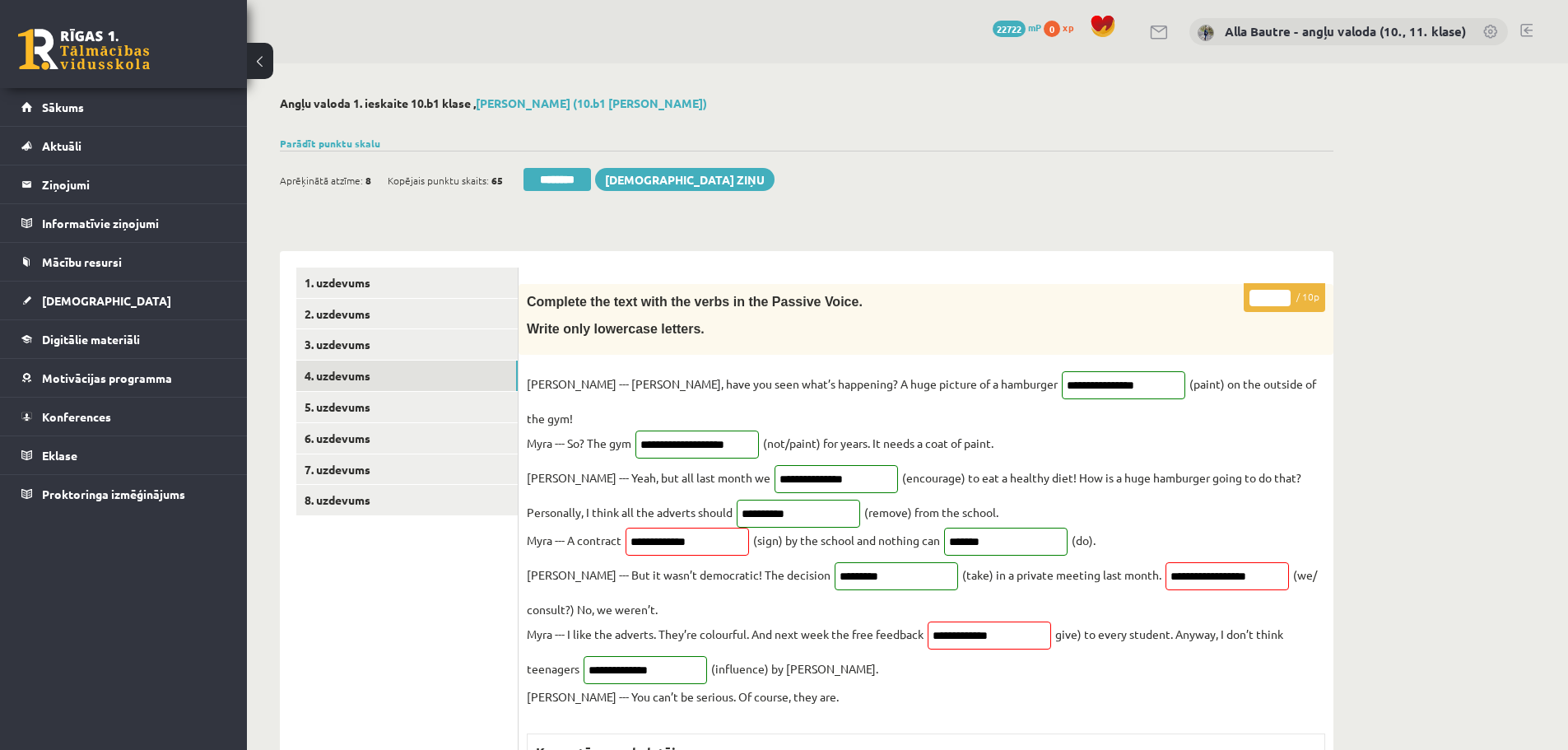
type input "**"
click at [1282, 291] on input "**" at bounding box center [1270, 298] width 41 height 17
click at [344, 465] on link "7. uzdevums" at bounding box center [406, 470] width 222 height 31
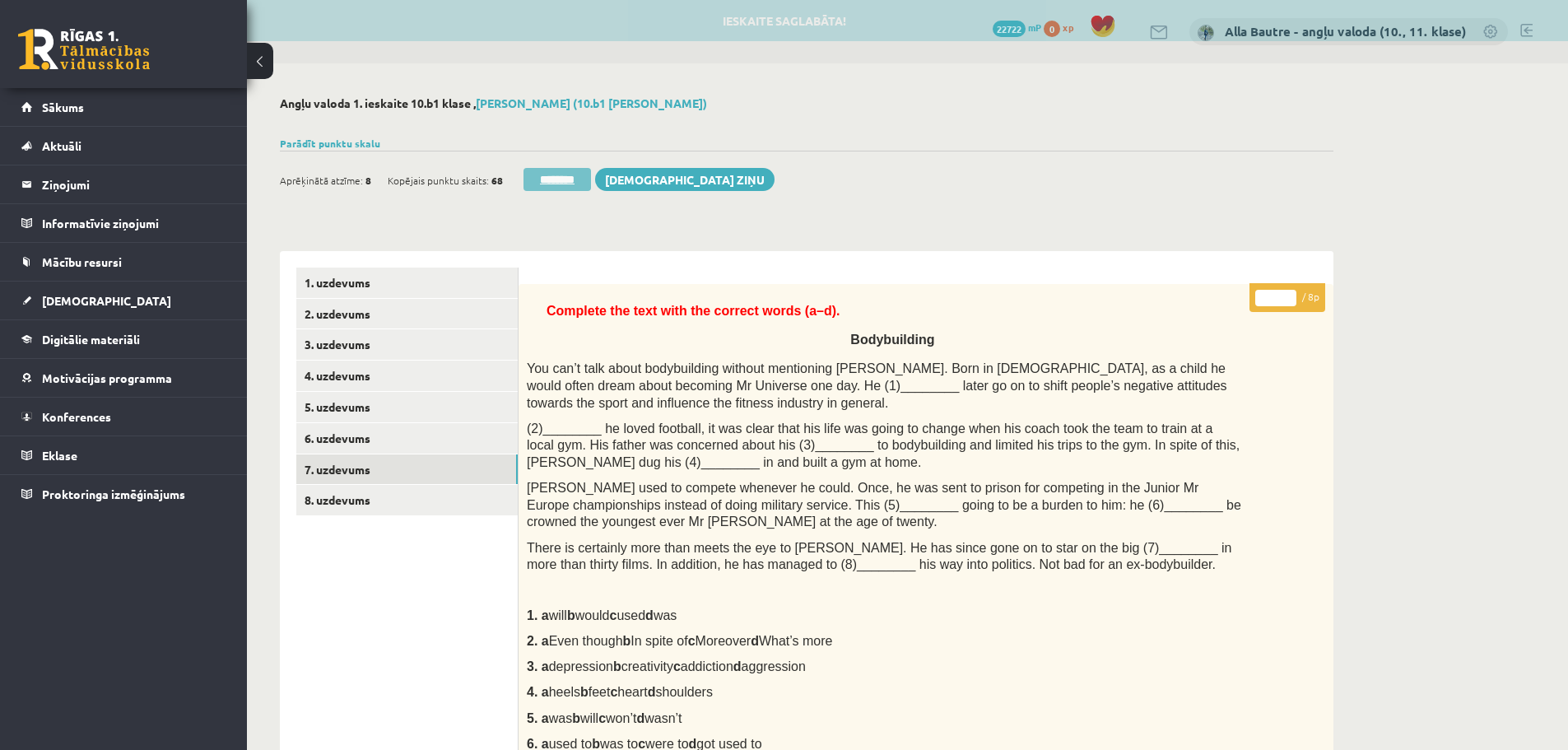
click at [540, 176] on input "********" at bounding box center [557, 180] width 67 height 23
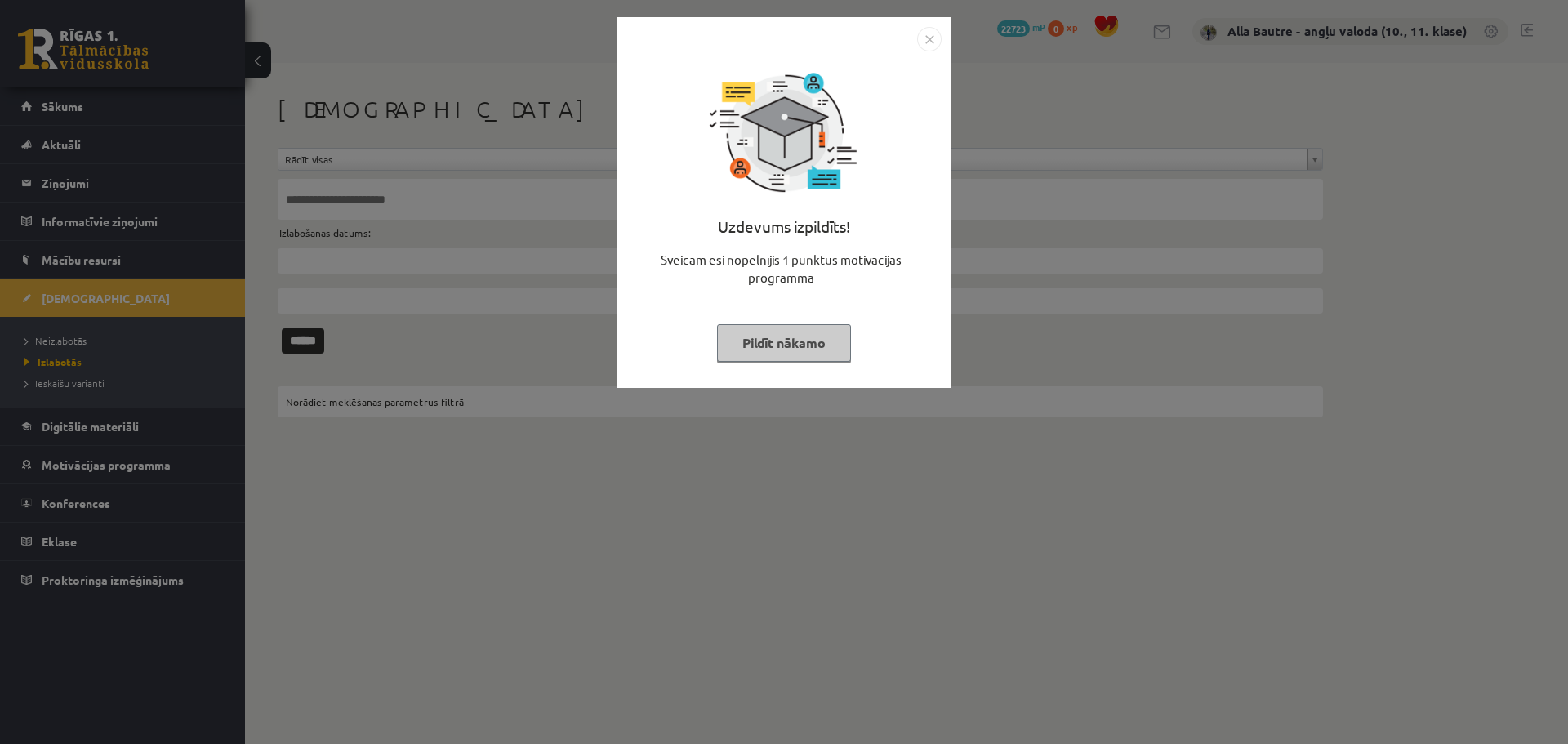
click at [927, 34] on img "Close" at bounding box center [929, 39] width 24 height 24
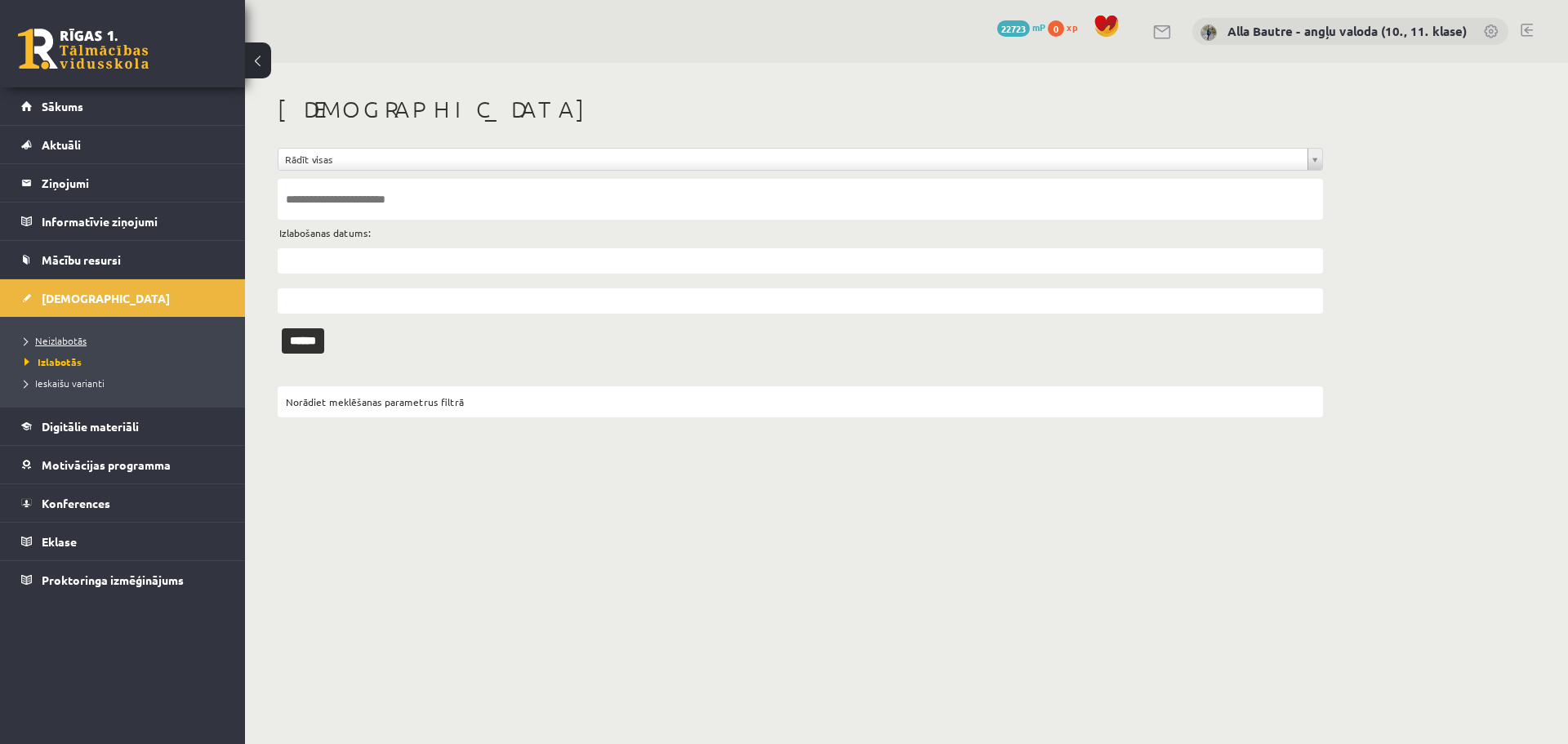
click at [61, 342] on span "Neizlabotās" at bounding box center [55, 340] width 62 height 13
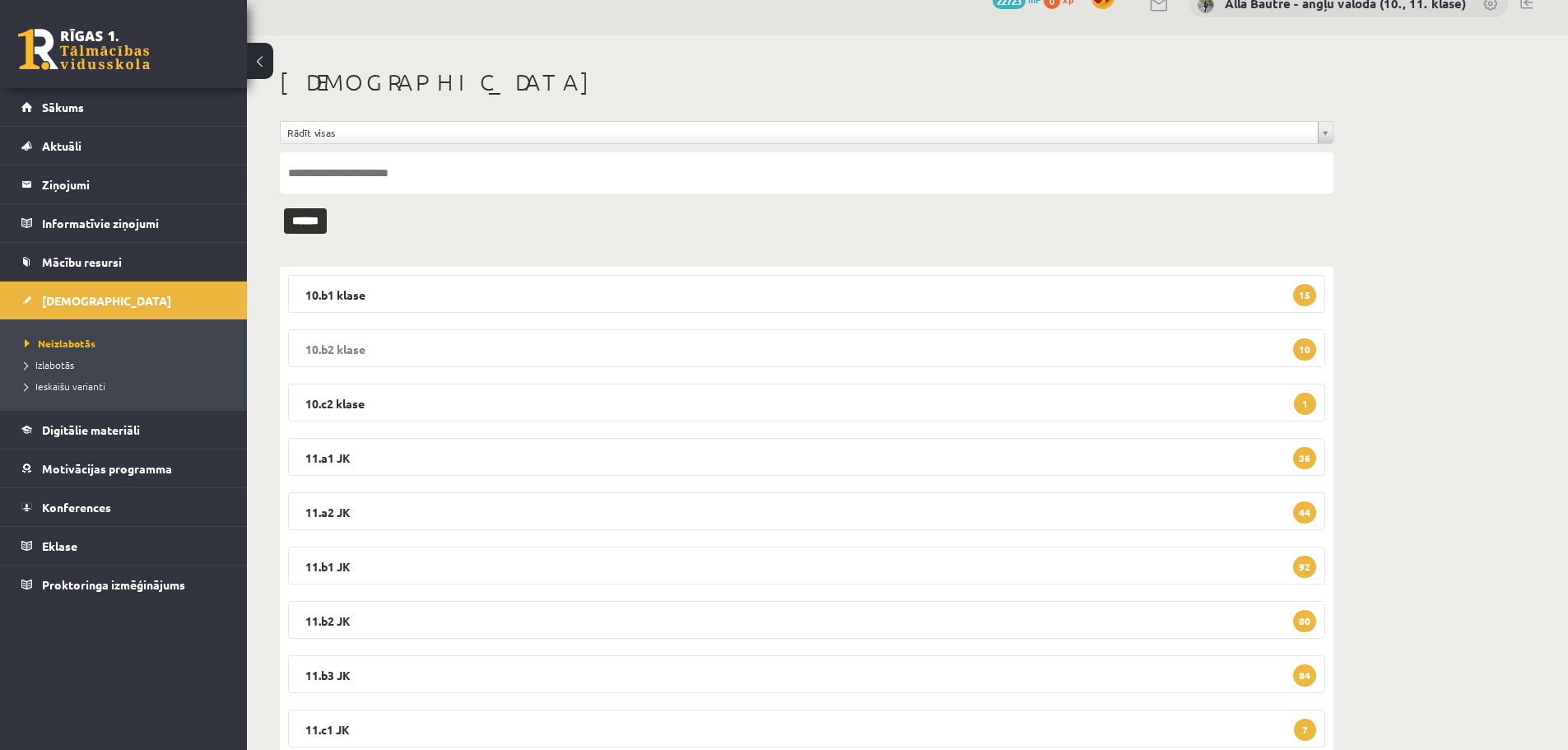
scroll to position [27, 0]
click at [343, 290] on legend "10.b1 klase 15" at bounding box center [807, 294] width 1037 height 38
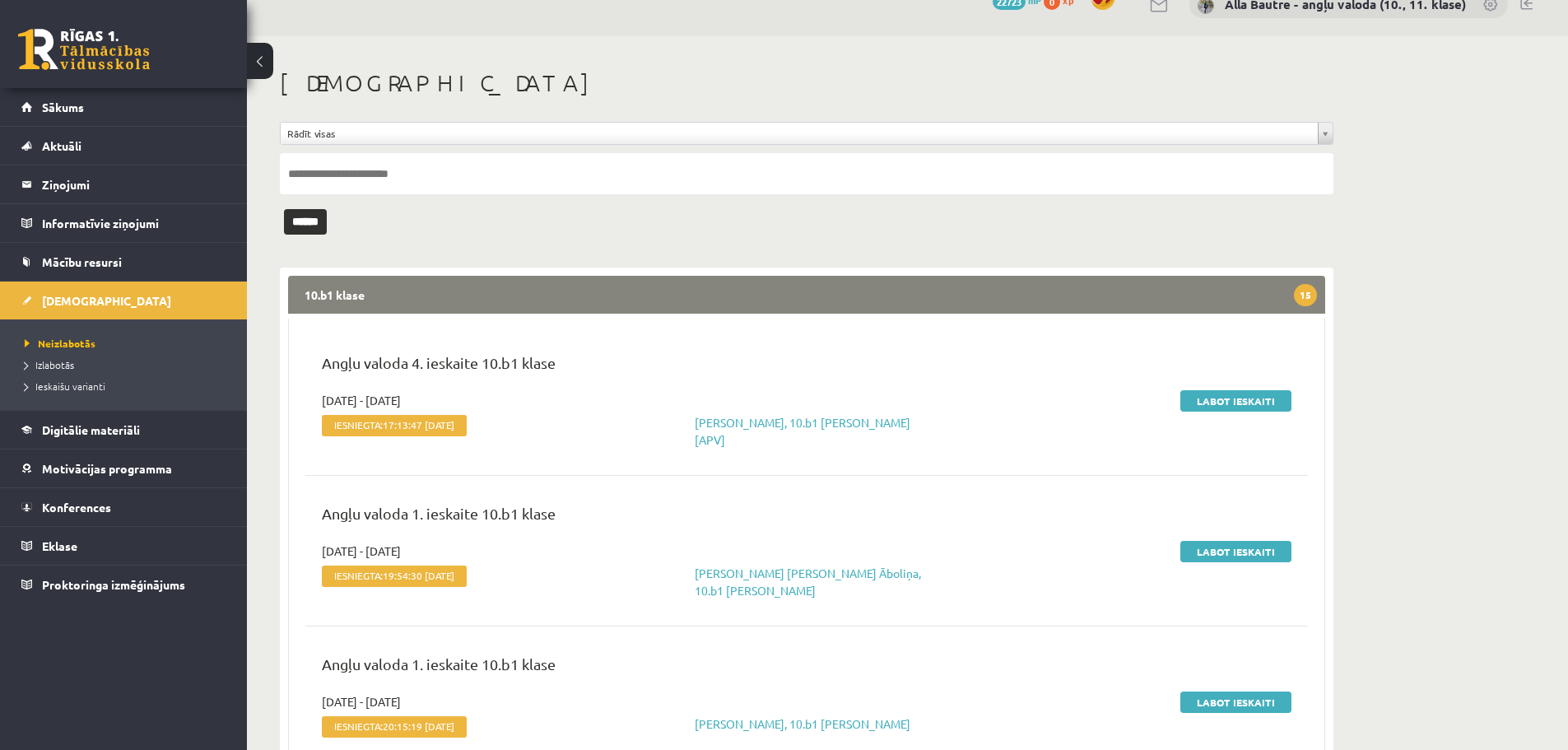
scroll to position [110, 0]
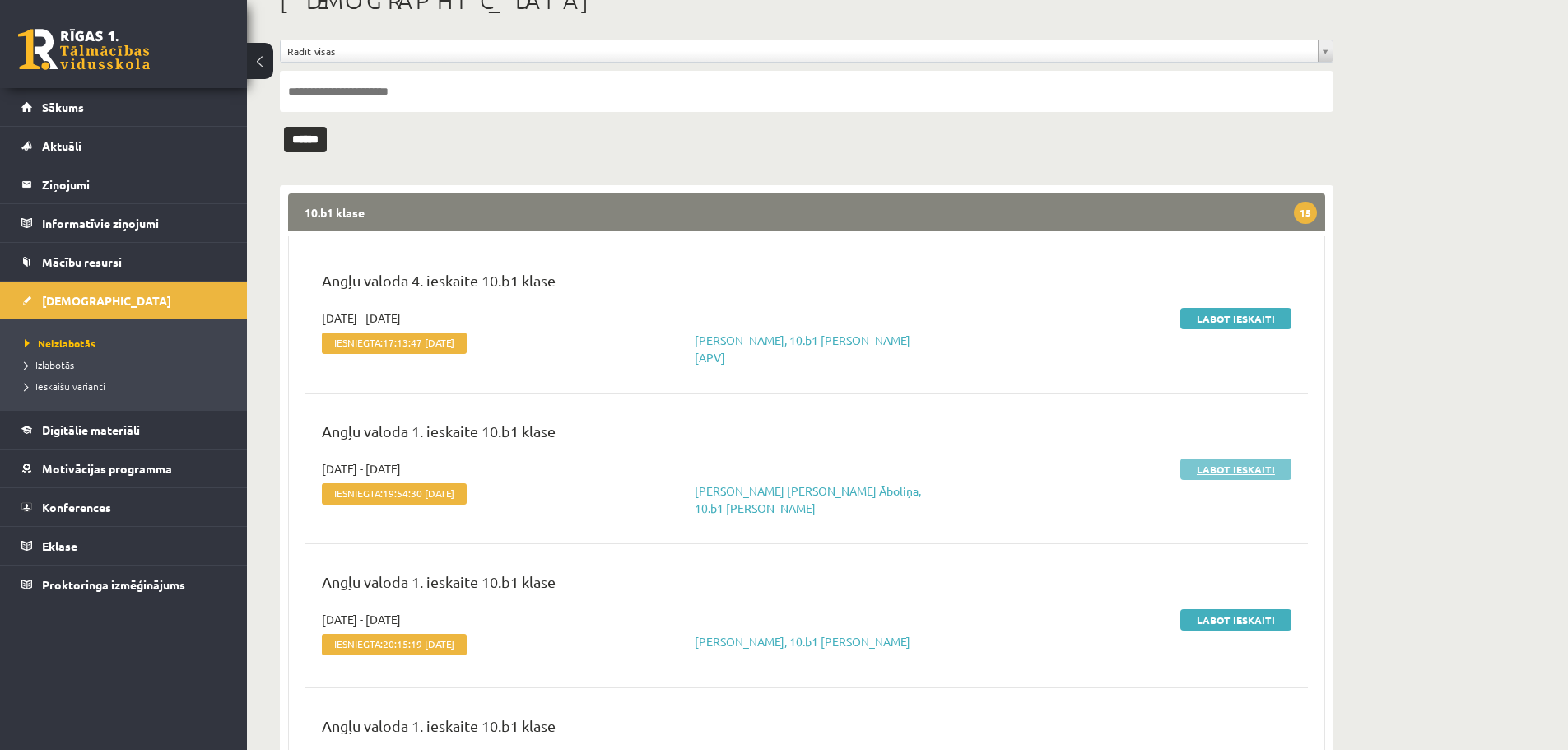
click at [1224, 466] on link "Labot ieskaiti" at bounding box center [1236, 469] width 111 height 21
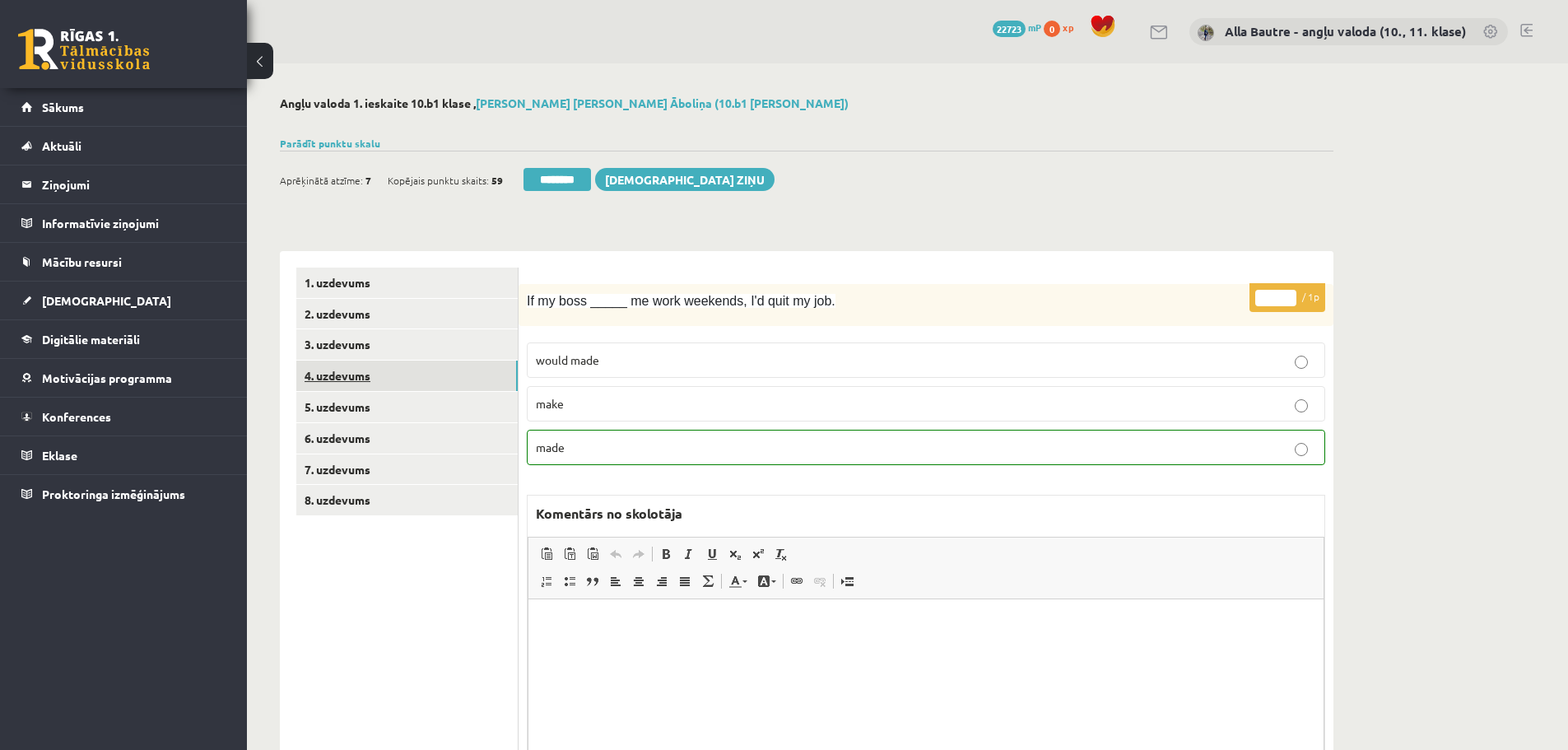
click at [367, 372] on link "4. uzdevums" at bounding box center [406, 376] width 222 height 31
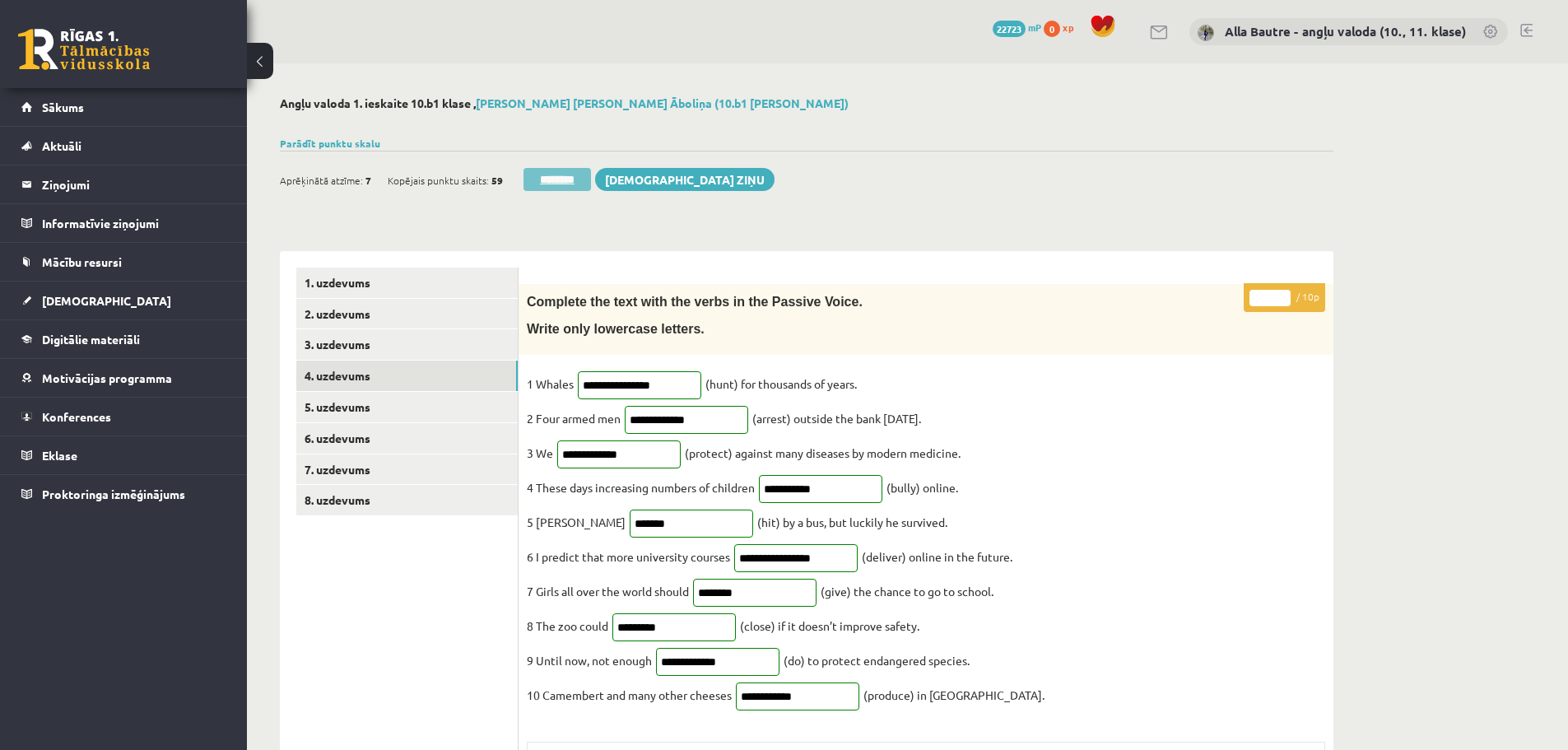
click at [537, 180] on input "********" at bounding box center [557, 180] width 67 height 23
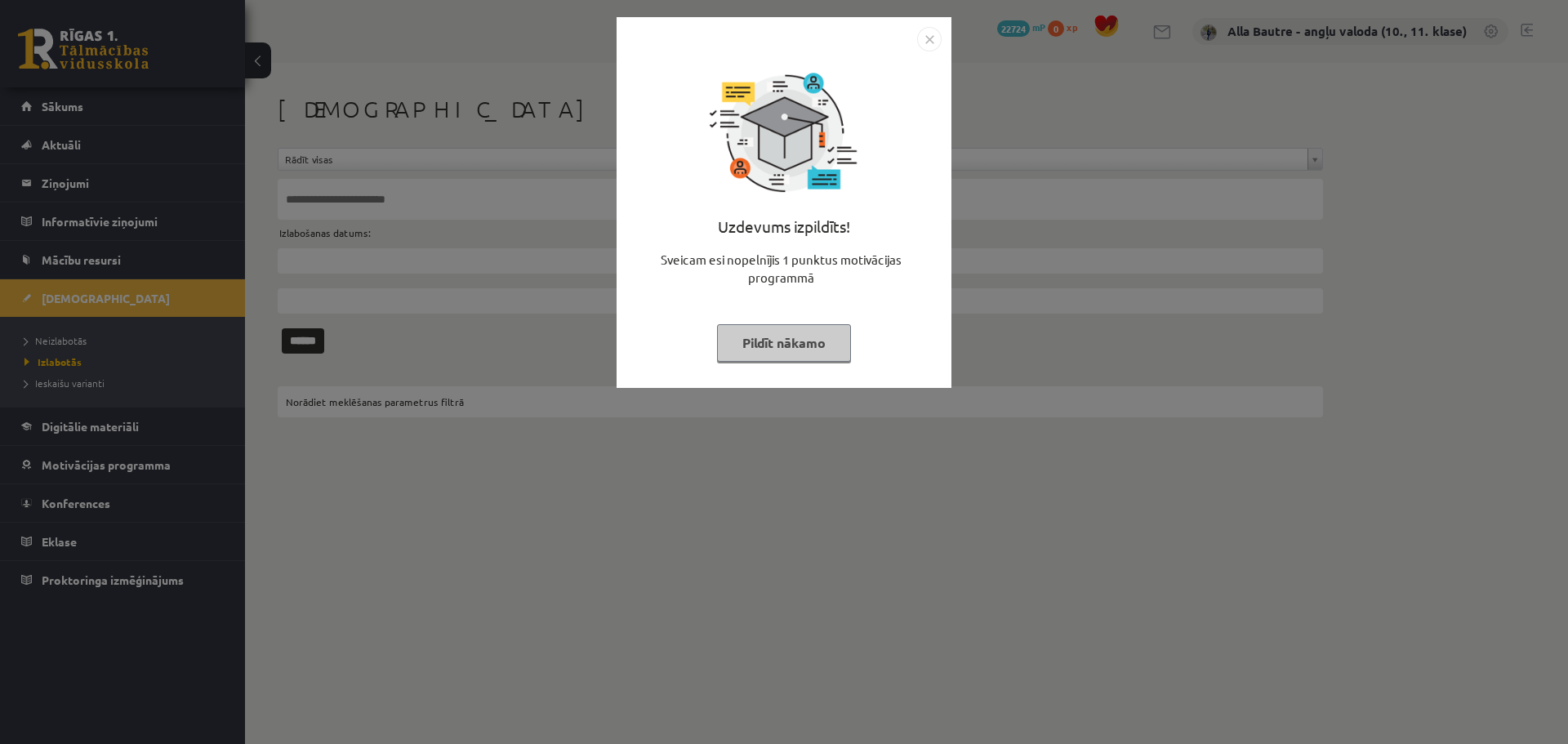
click at [929, 37] on img "Close" at bounding box center [929, 39] width 24 height 24
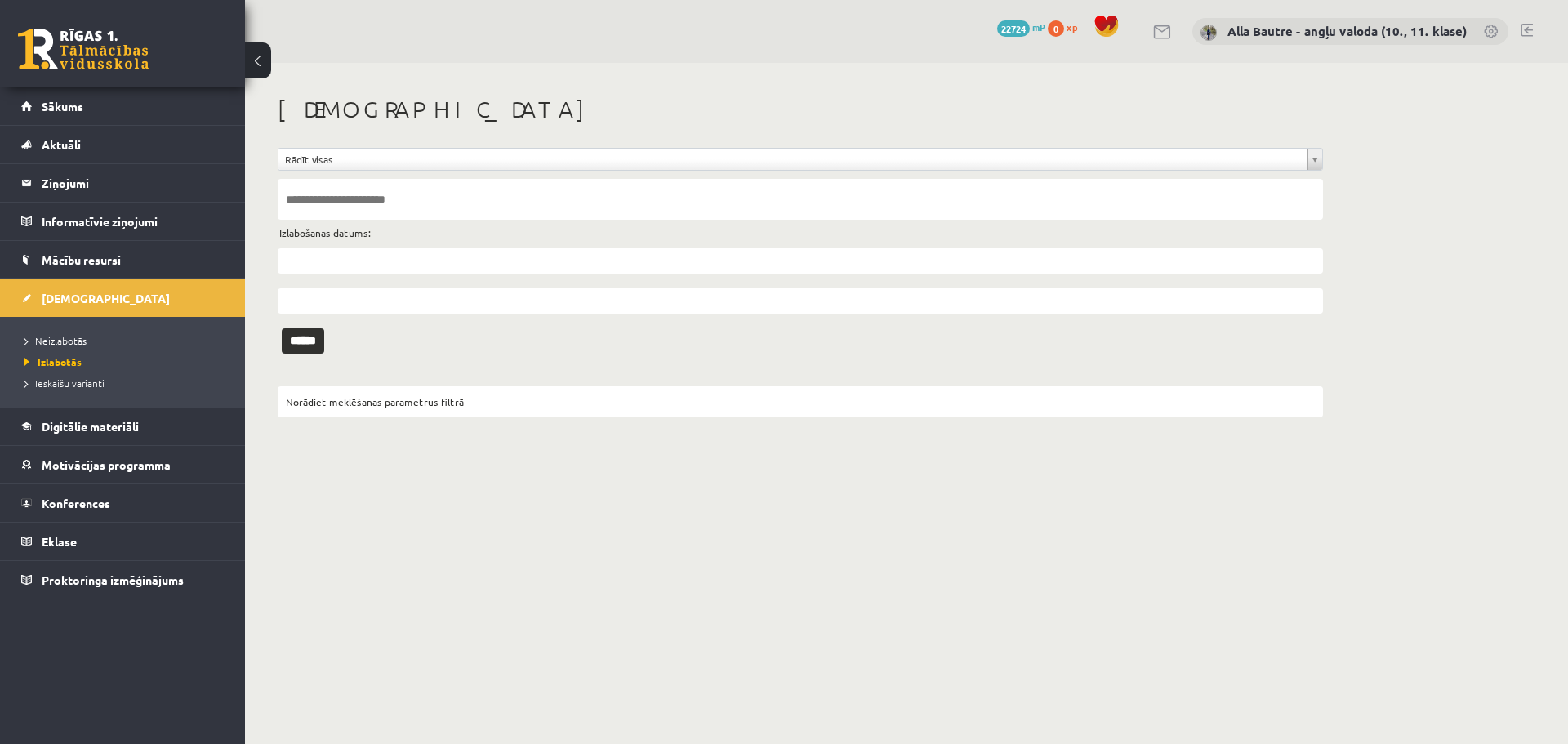
click at [58, 332] on li "Neizlabotās" at bounding box center [126, 341] width 204 height 21
click at [61, 338] on span "Neizlabotās" at bounding box center [59, 340] width 70 height 13
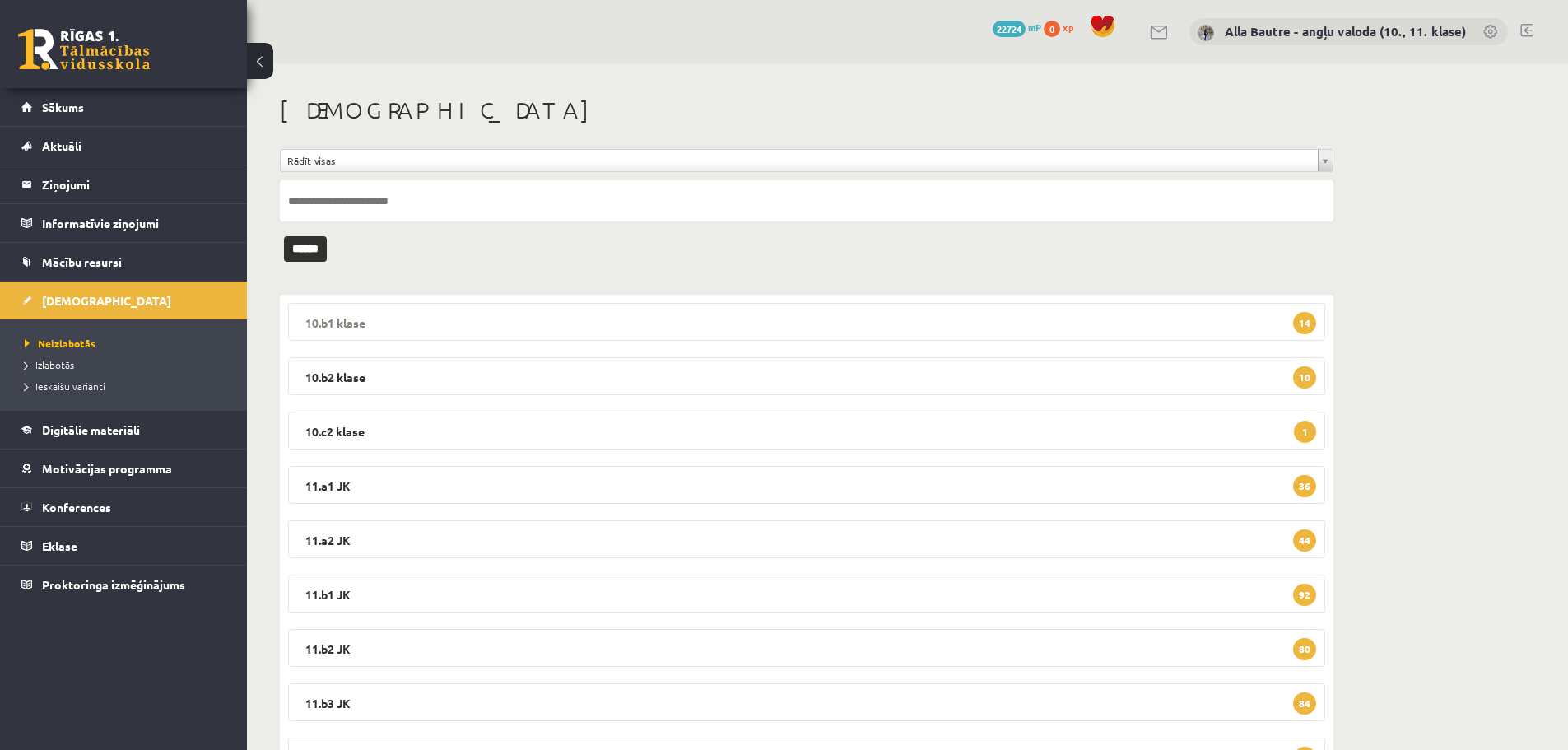
click at [350, 320] on legend "10.b1 klase 14" at bounding box center [807, 322] width 1037 height 38
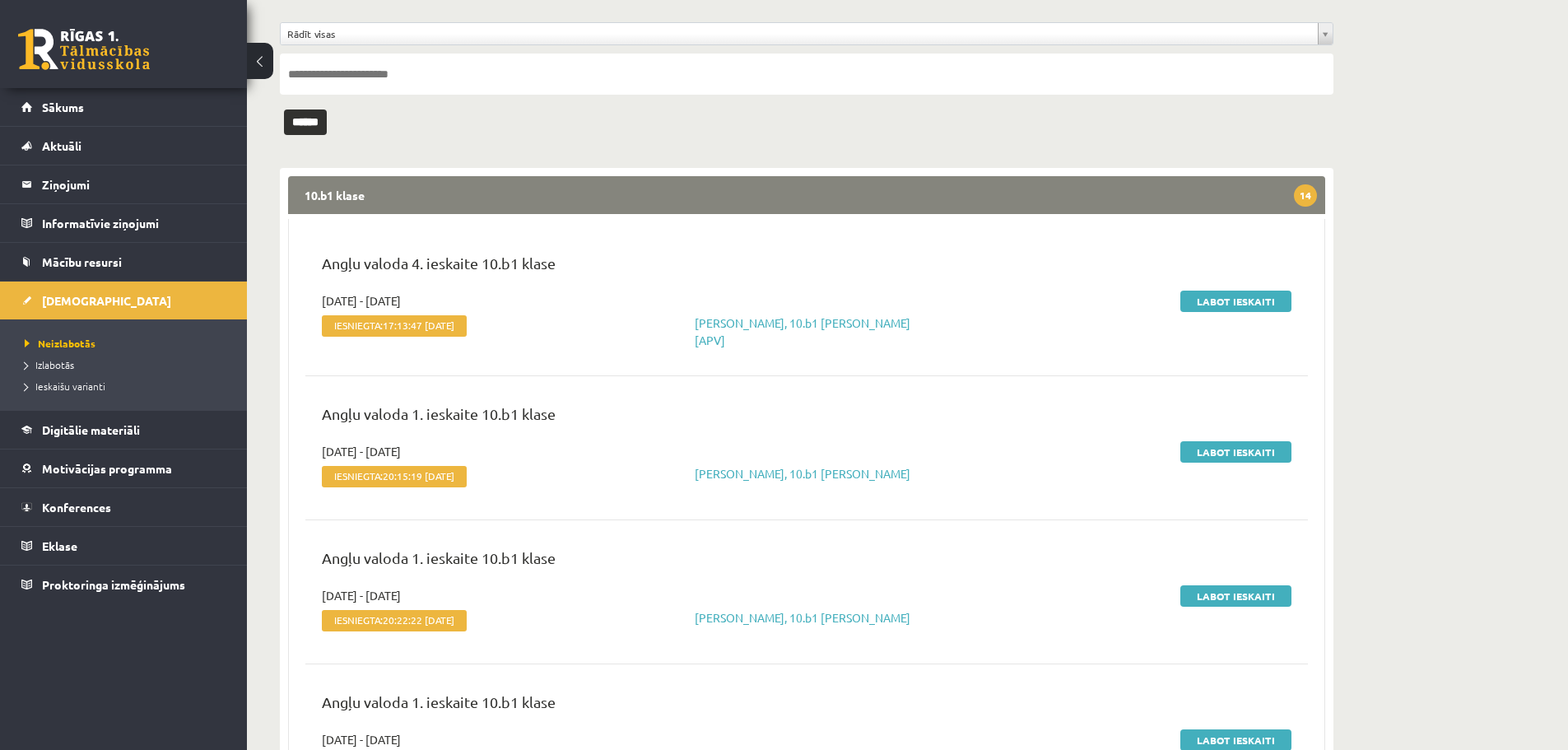
scroll to position [165, 0]
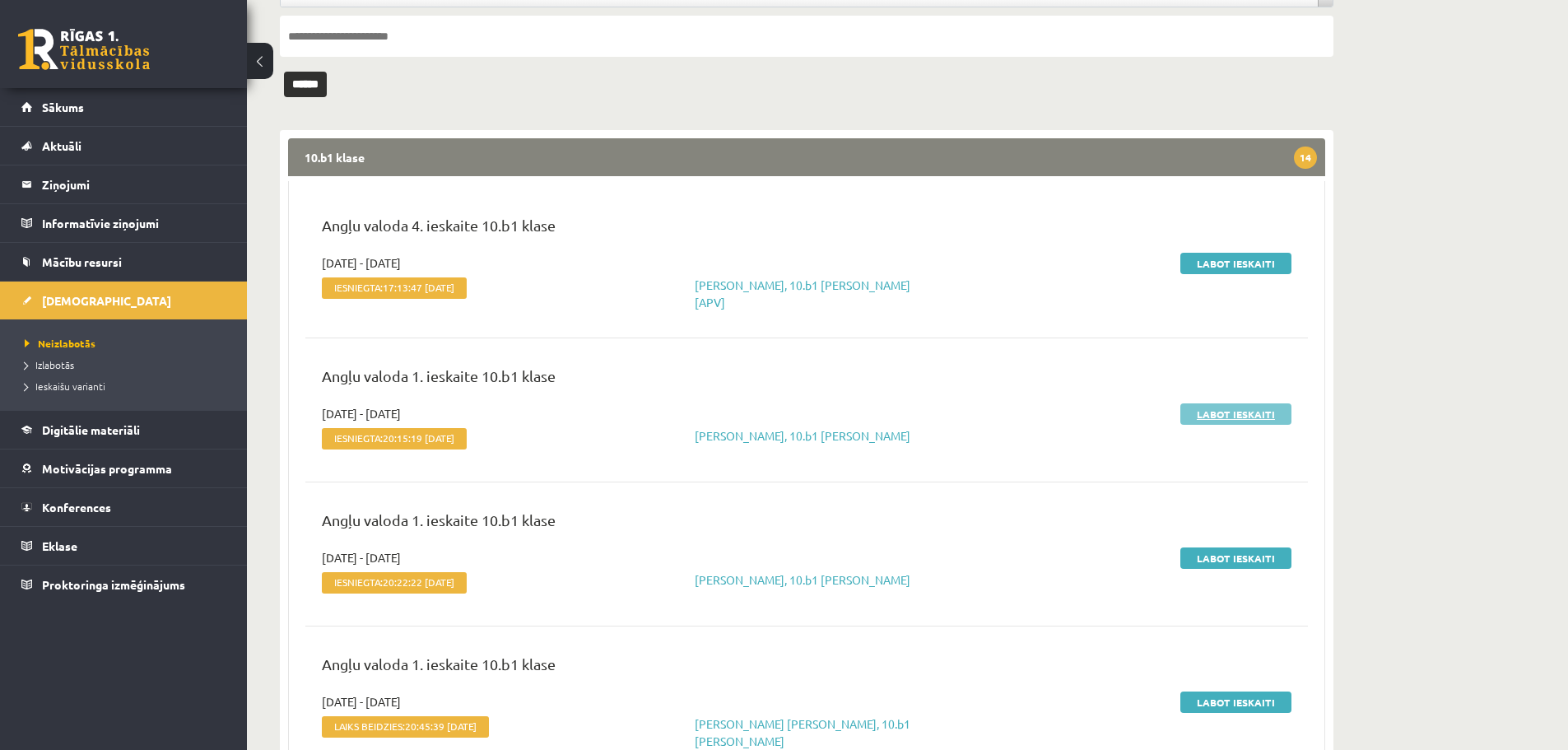
click at [1200, 403] on link "Labot ieskaiti" at bounding box center [1236, 414] width 111 height 21
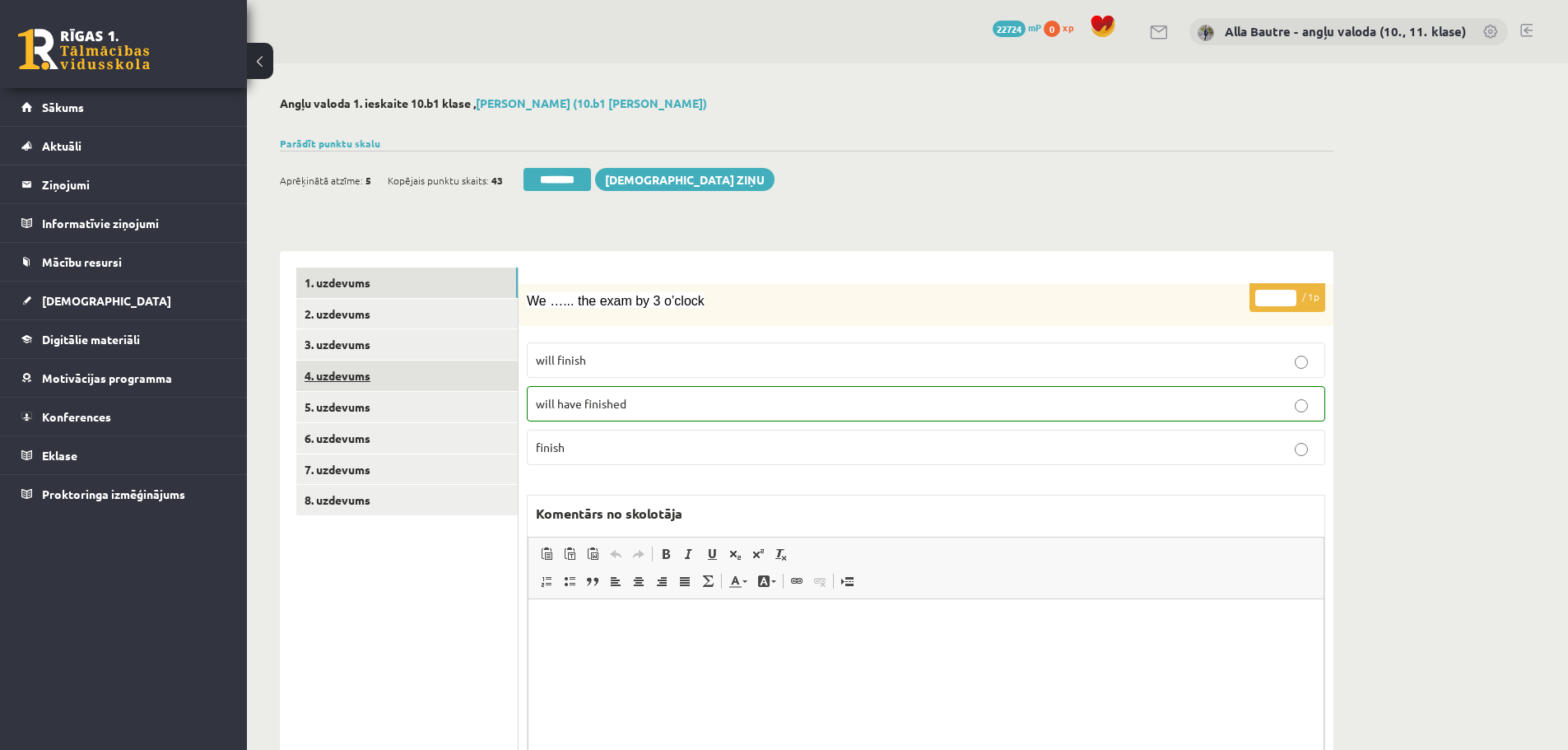
click at [330, 372] on link "4. uzdevums" at bounding box center [406, 376] width 222 height 31
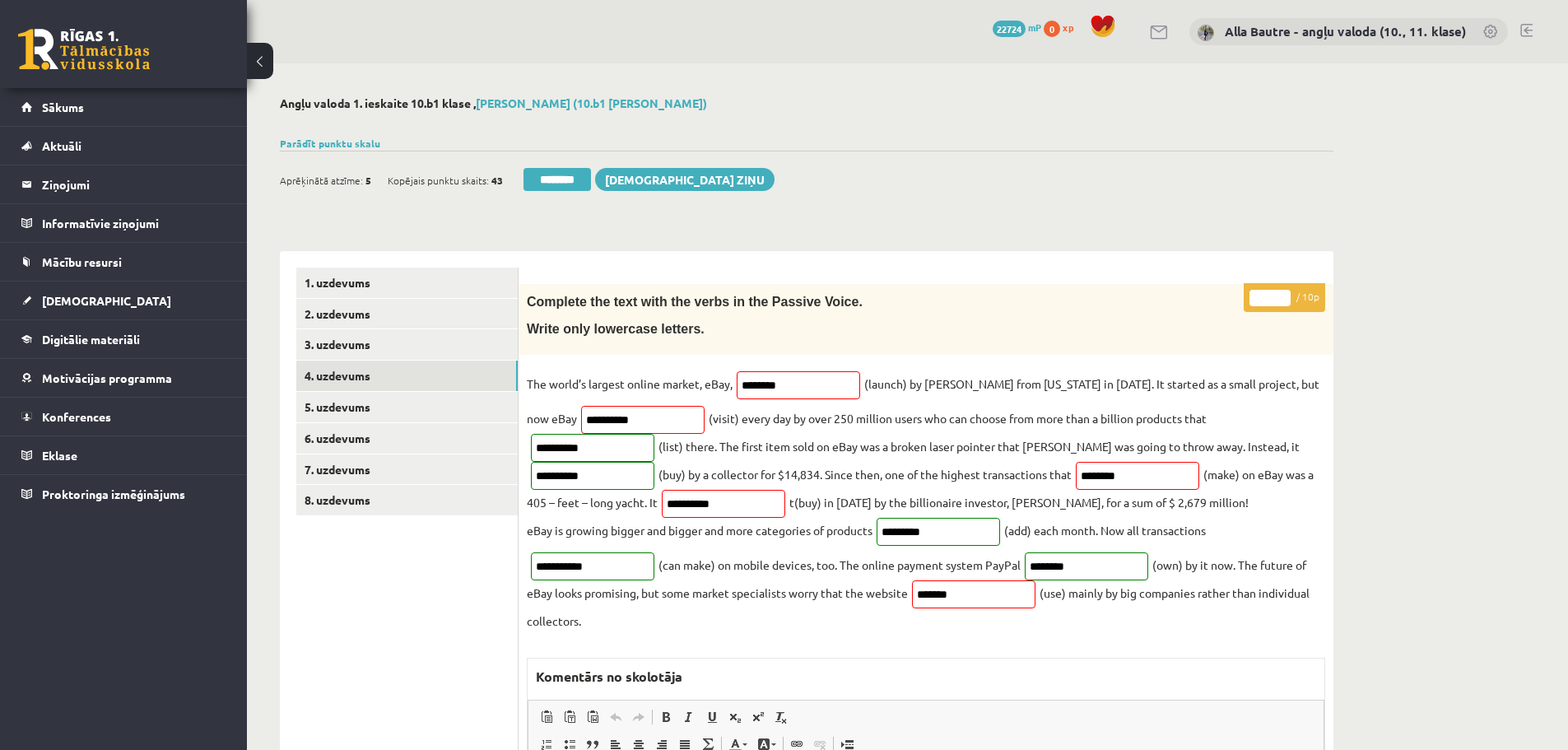
click at [1282, 297] on input "*" at bounding box center [1270, 298] width 41 height 17
type input "*"
click at [1282, 297] on input "*" at bounding box center [1270, 298] width 41 height 17
click at [361, 409] on link "5. uzdevums" at bounding box center [406, 407] width 222 height 31
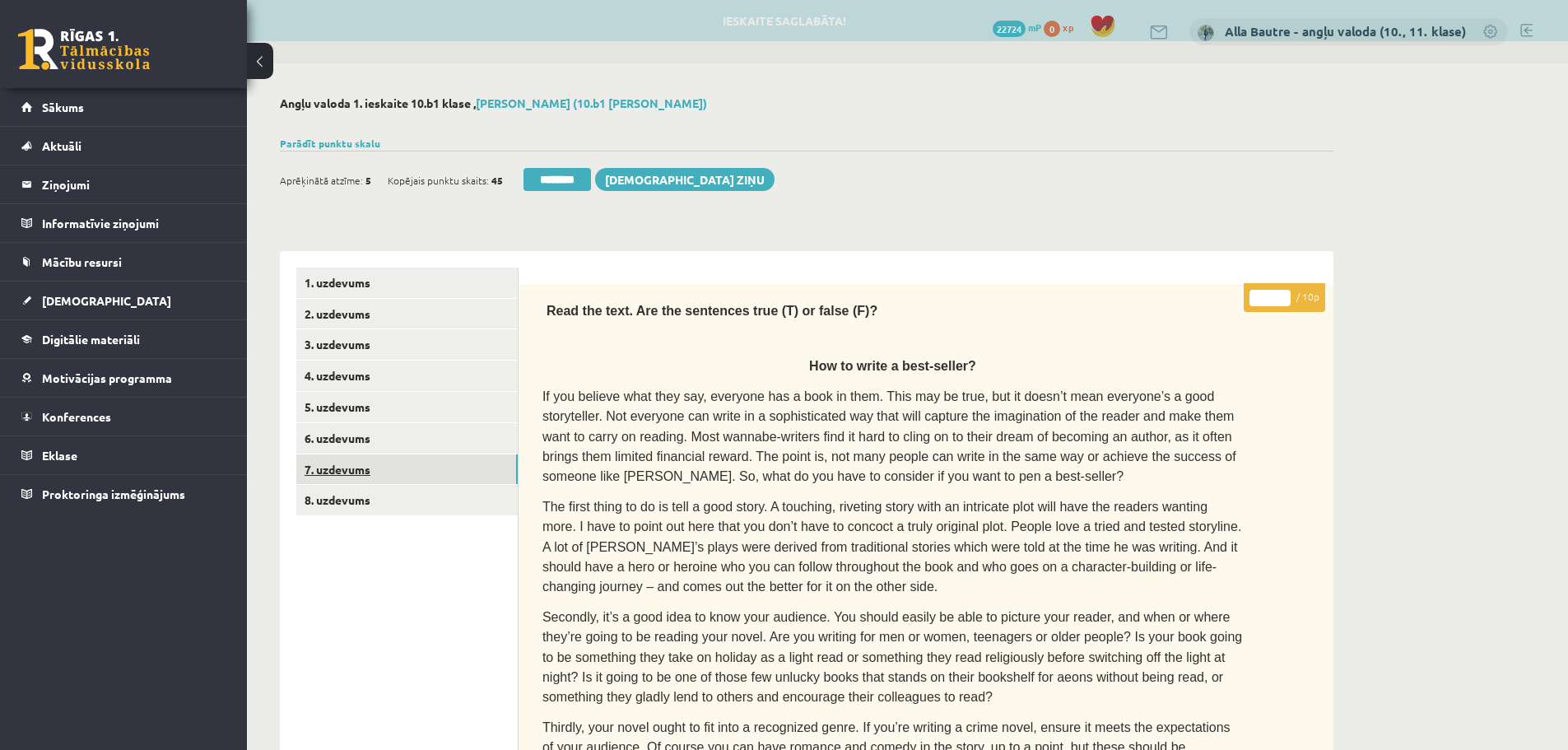
click at [345, 463] on link "7. uzdevums" at bounding box center [406, 470] width 222 height 31
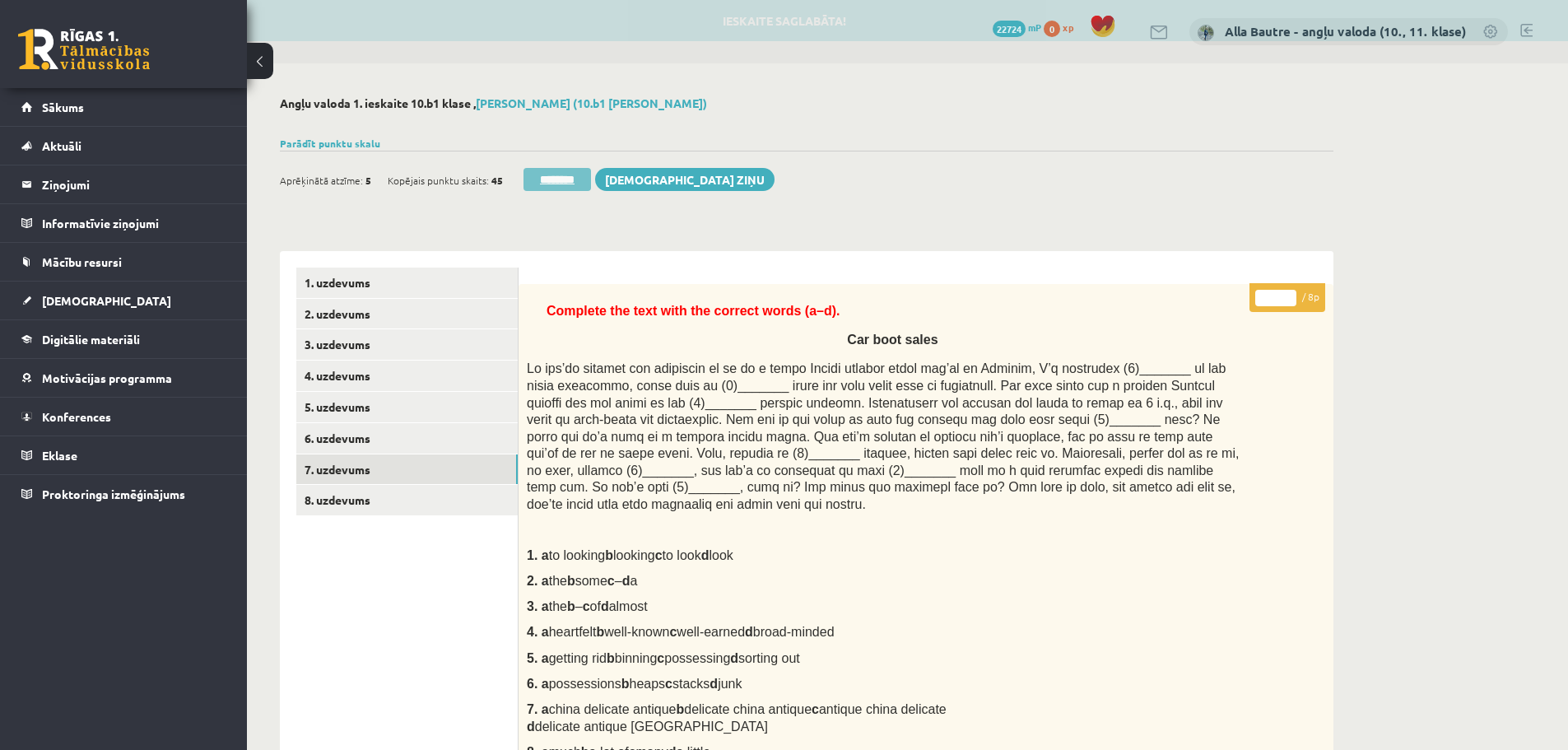
click at [540, 178] on input "********" at bounding box center [557, 180] width 67 height 23
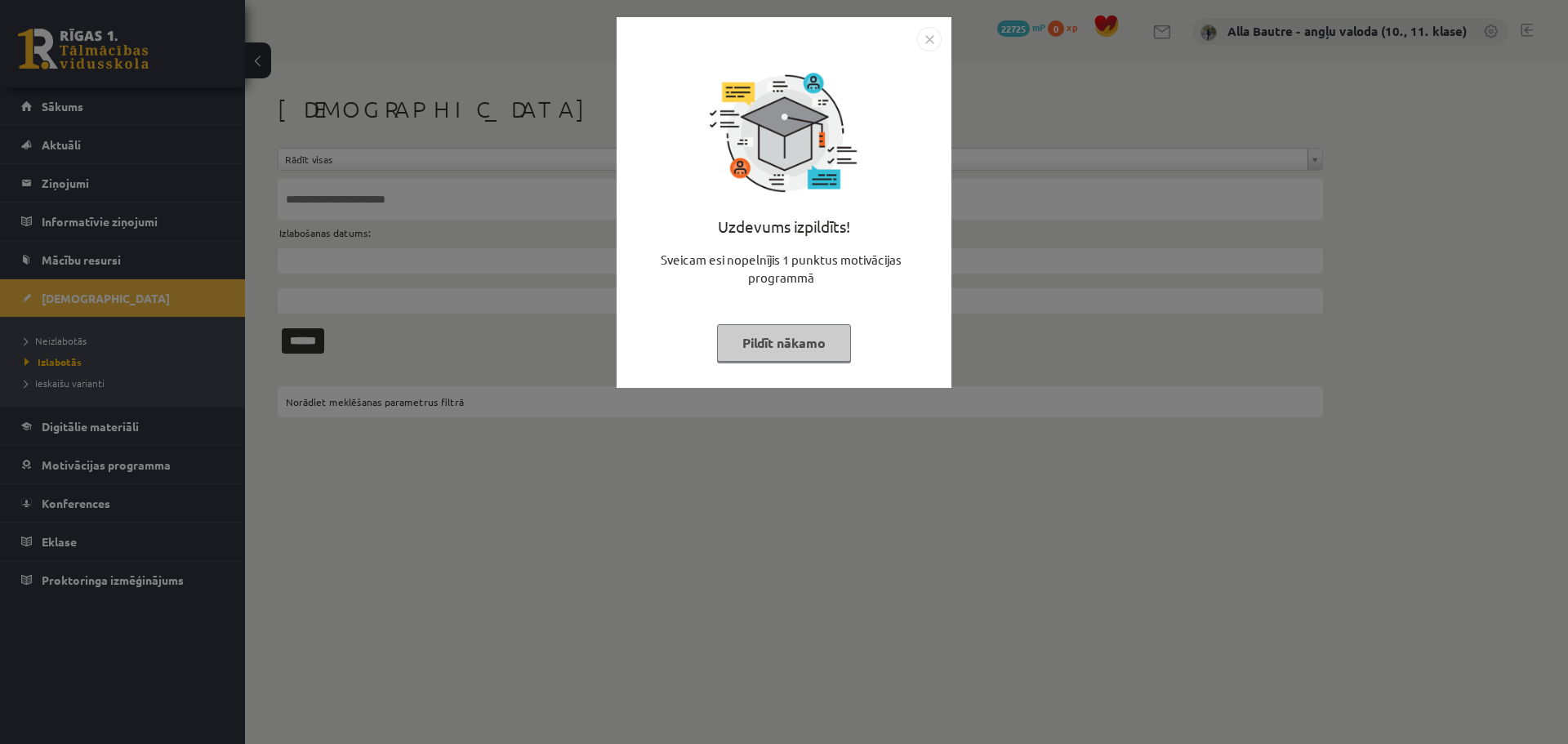
click at [935, 37] on img "Close" at bounding box center [929, 39] width 24 height 24
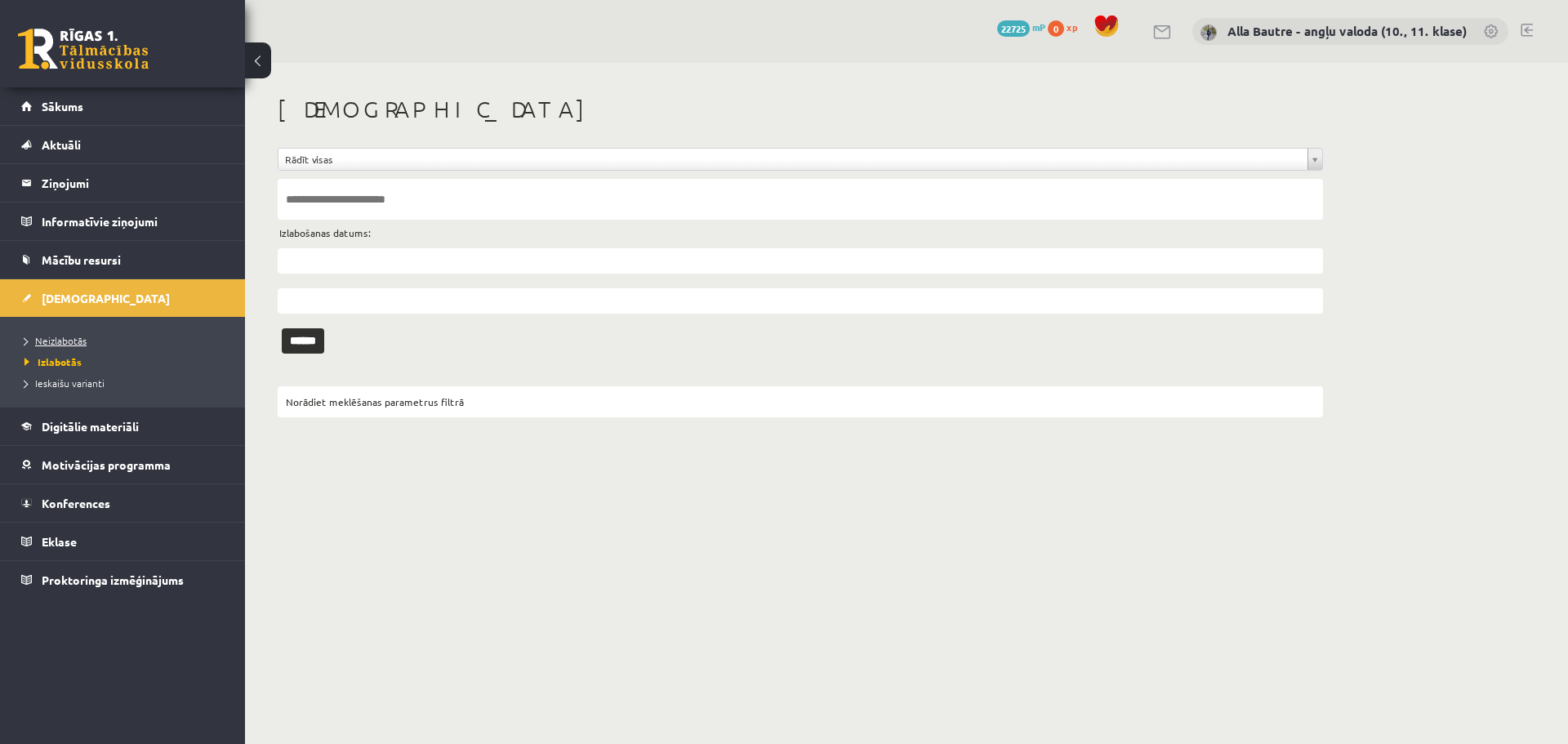
click at [61, 339] on span "Neizlabotās" at bounding box center [55, 340] width 62 height 13
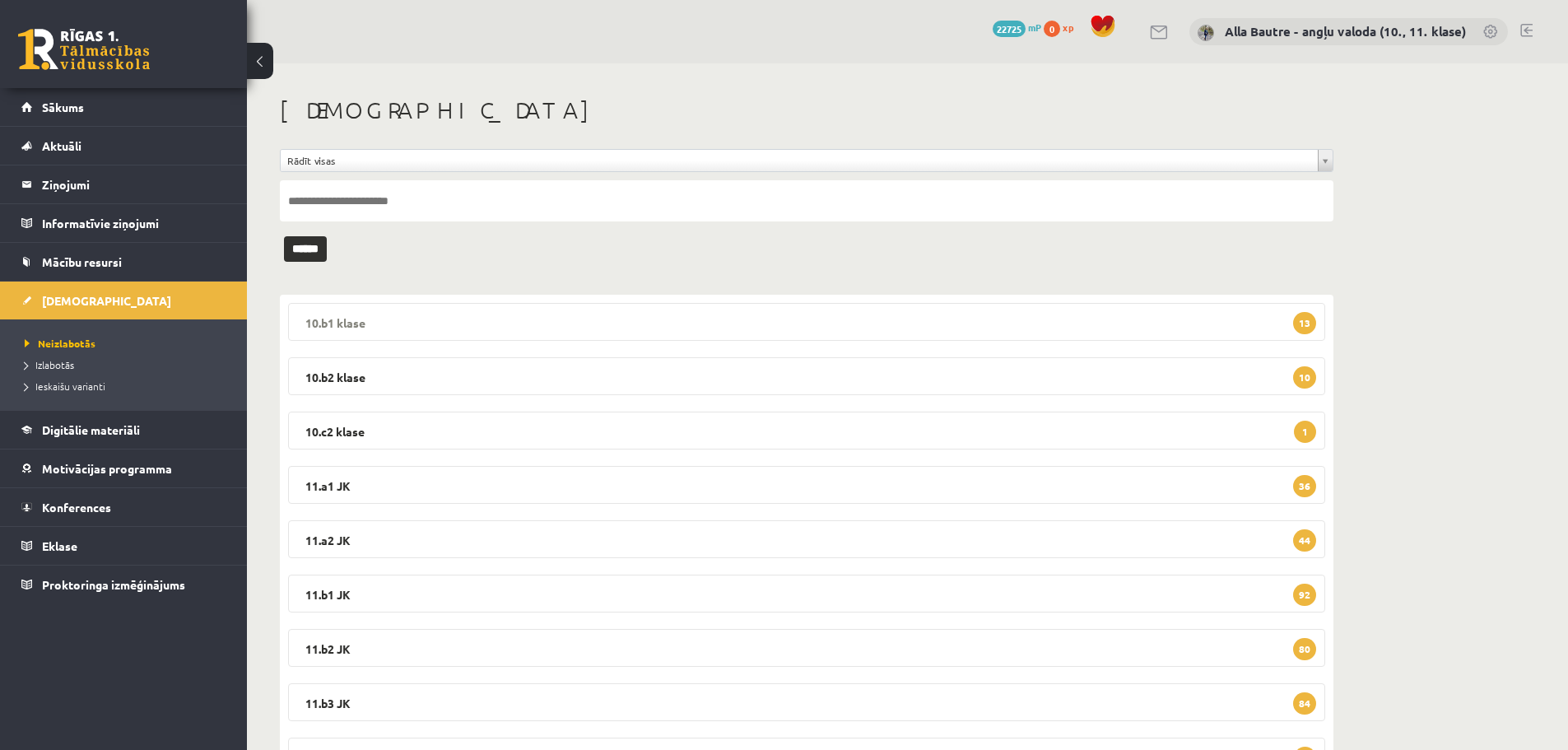
click at [337, 322] on legend "10.b1 klase 13" at bounding box center [807, 322] width 1037 height 38
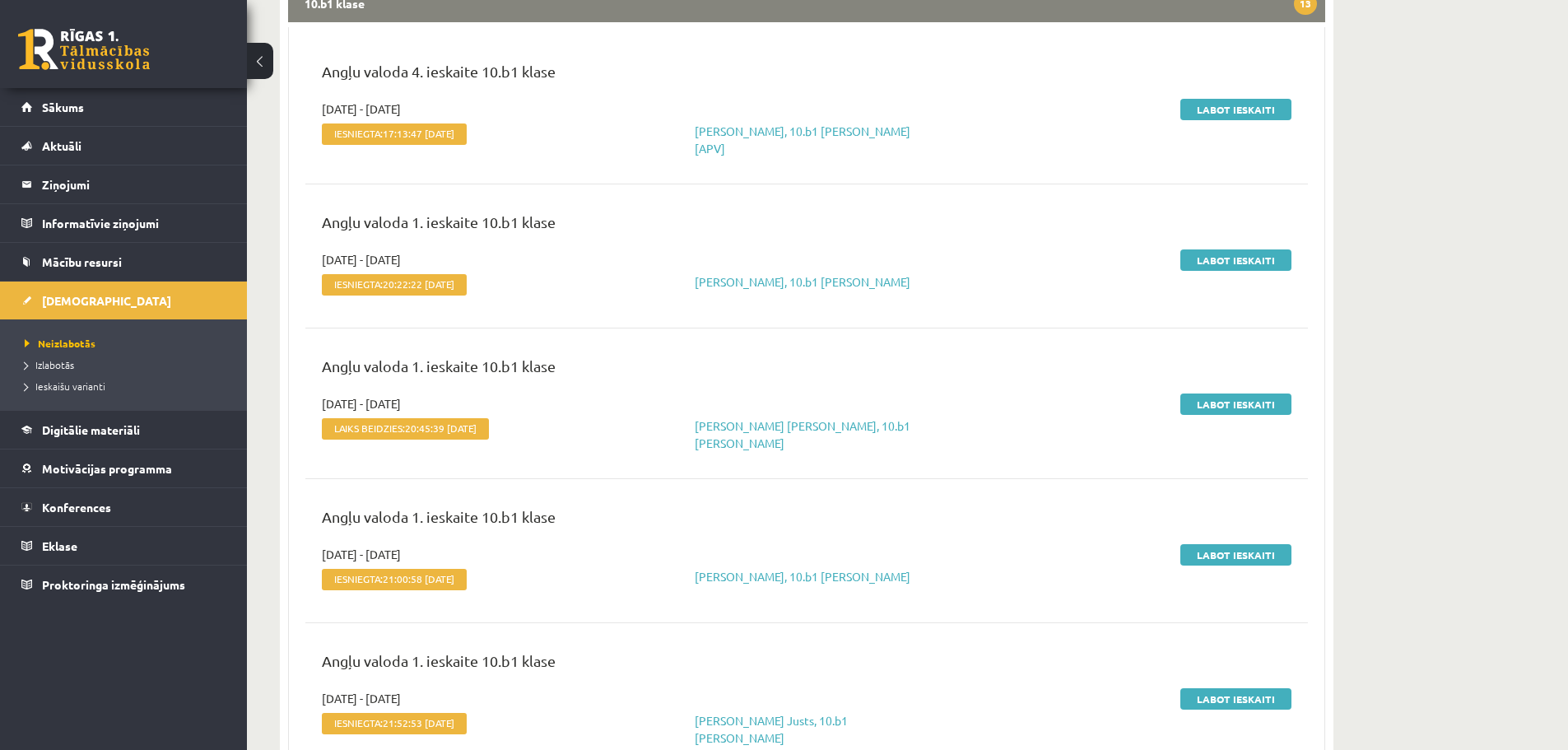
scroll to position [329, 0]
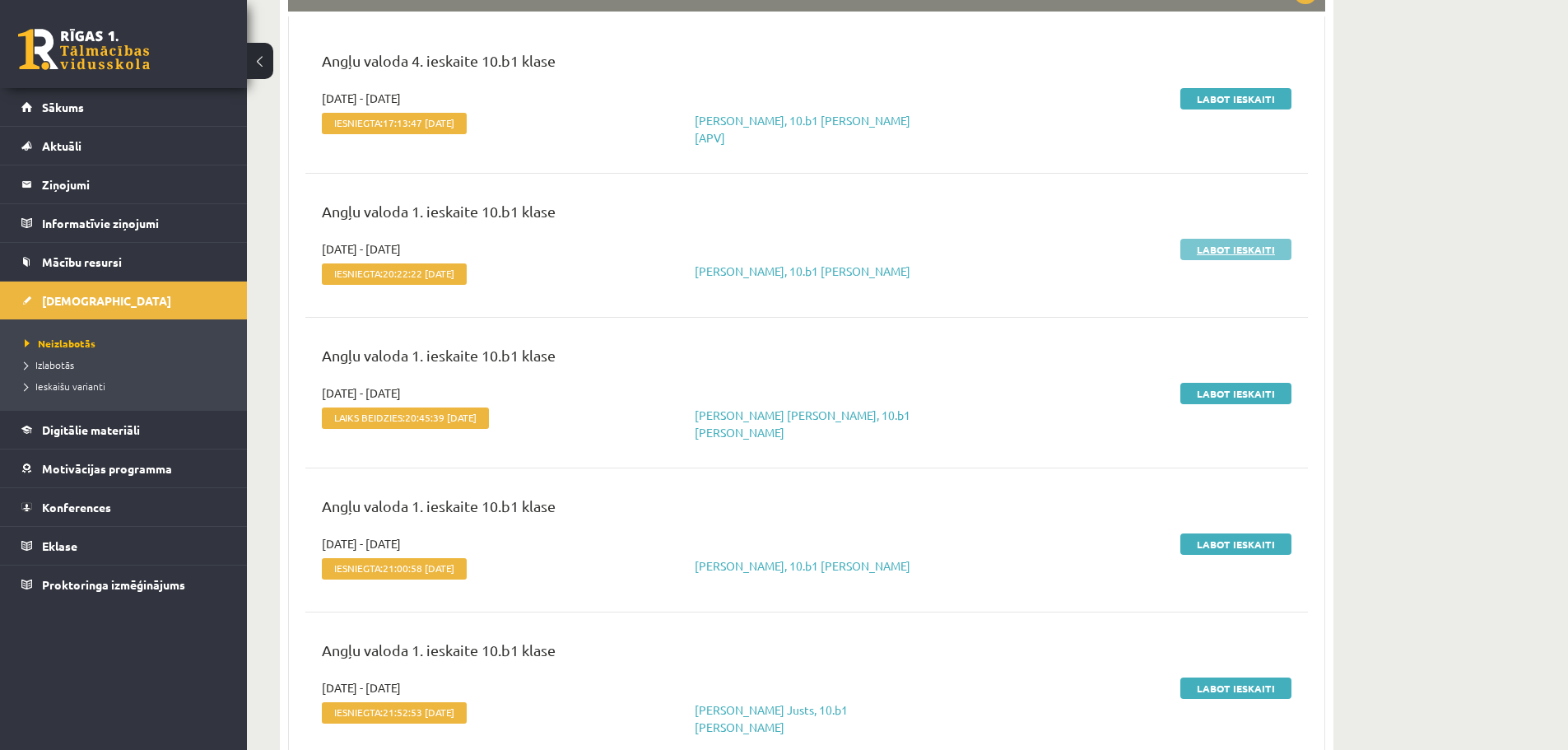
click at [1237, 244] on link "Labot ieskaiti" at bounding box center [1236, 250] width 111 height 21
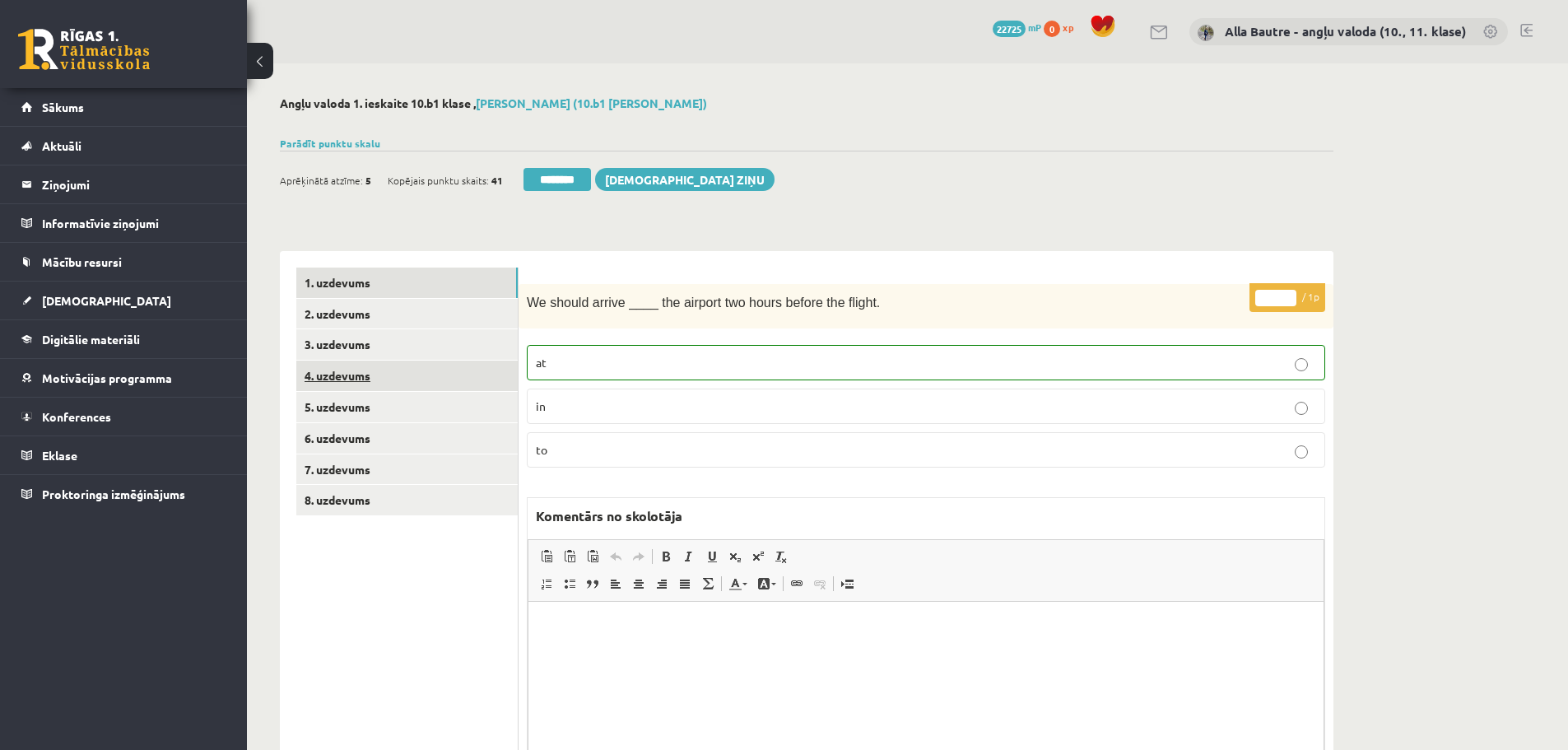
click at [361, 376] on link "4. uzdevums" at bounding box center [406, 376] width 222 height 31
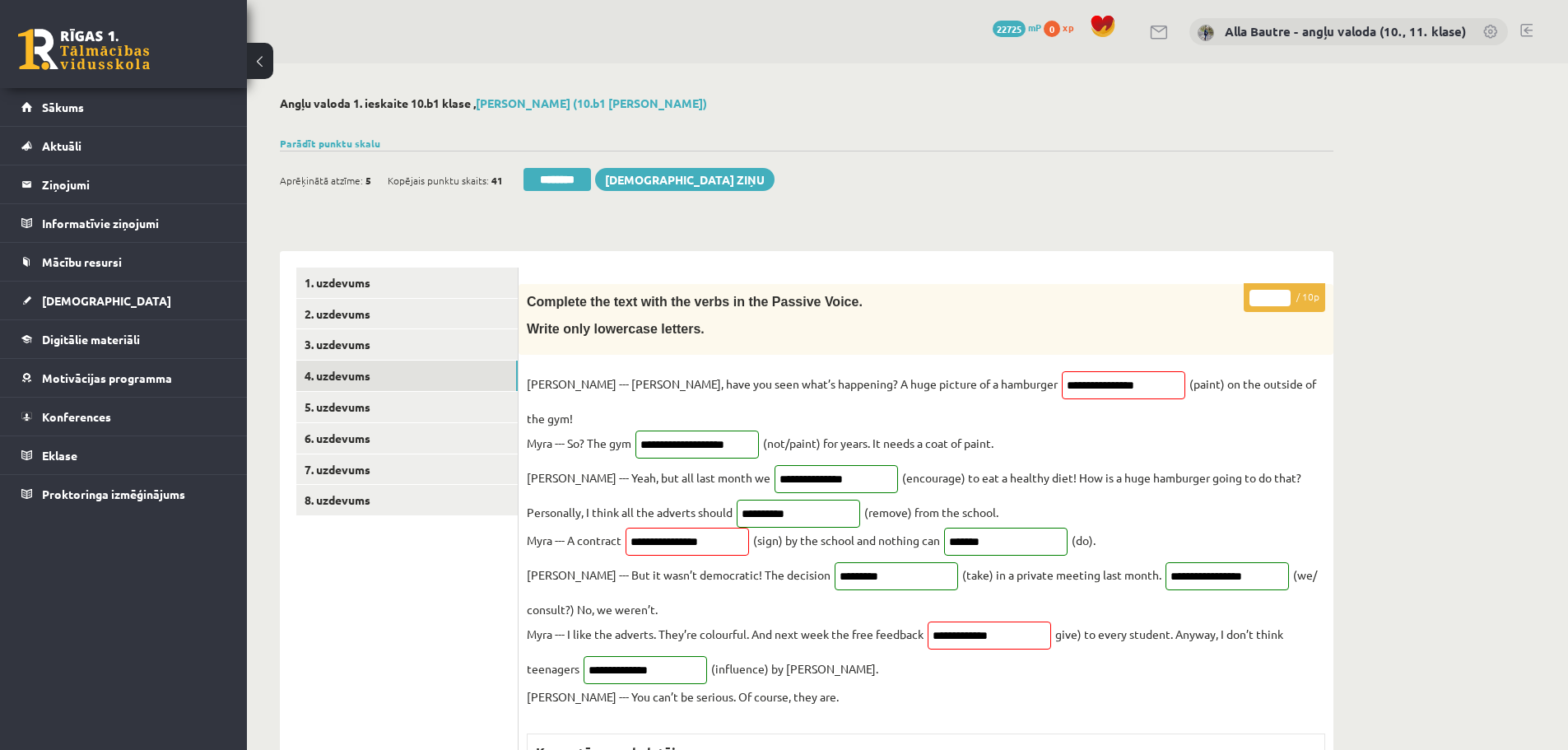
click at [1282, 294] on input "*" at bounding box center [1270, 298] width 41 height 17
type input "*"
click at [1282, 294] on input "*" at bounding box center [1270, 298] width 41 height 17
click at [358, 335] on link "3. uzdevums" at bounding box center [406, 344] width 222 height 31
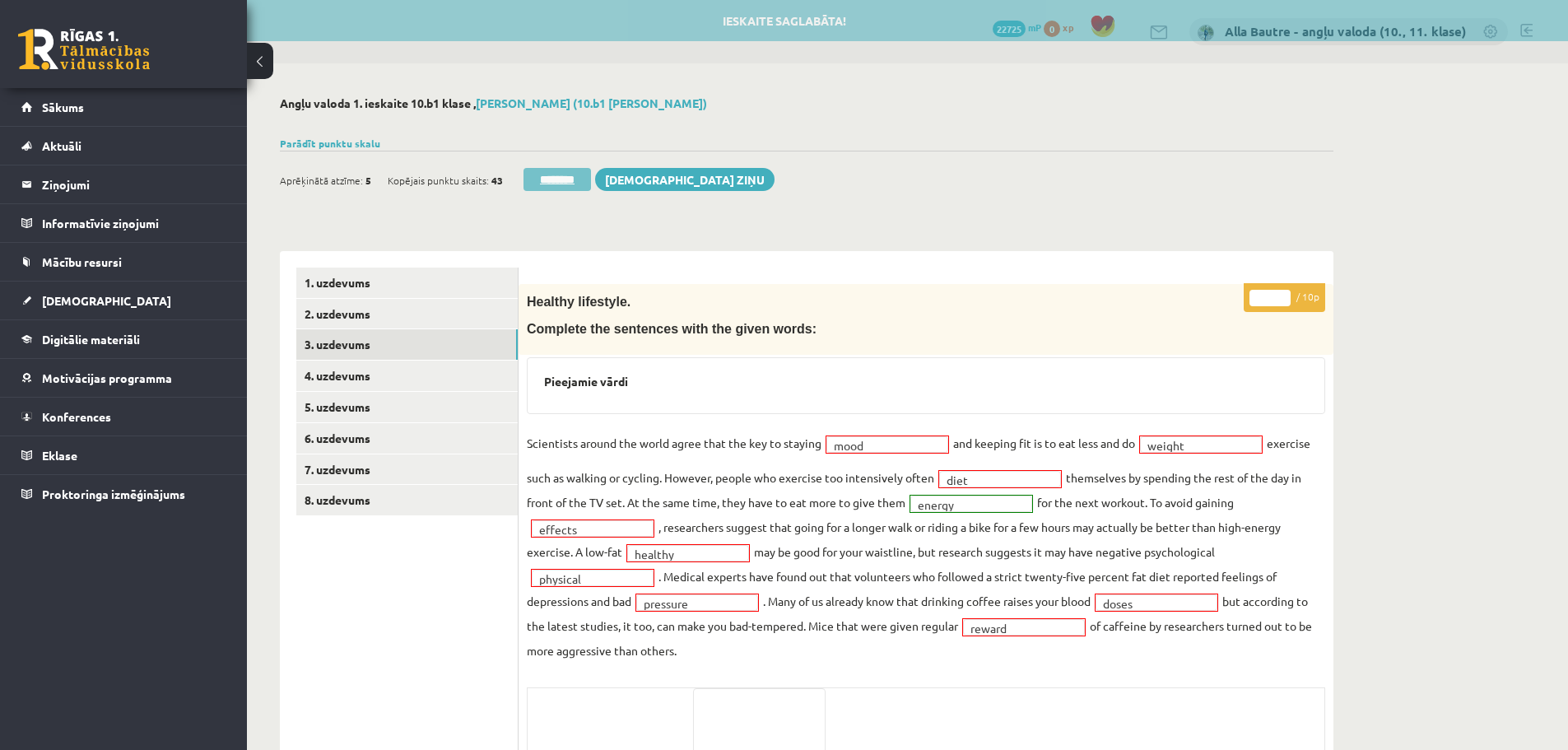
click at [591, 171] on input "********" at bounding box center [557, 180] width 67 height 23
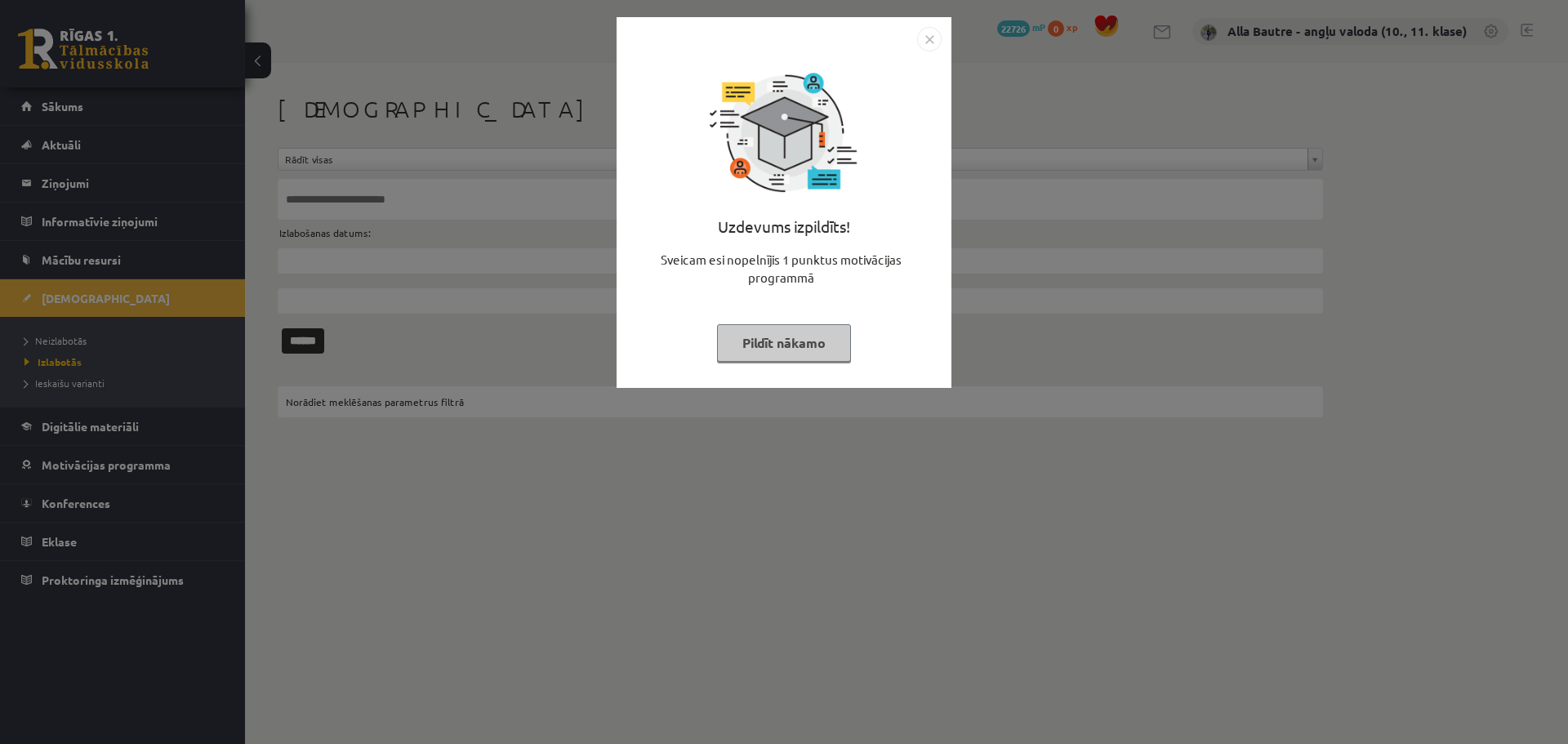
click at [935, 33] on img "Close" at bounding box center [929, 39] width 24 height 24
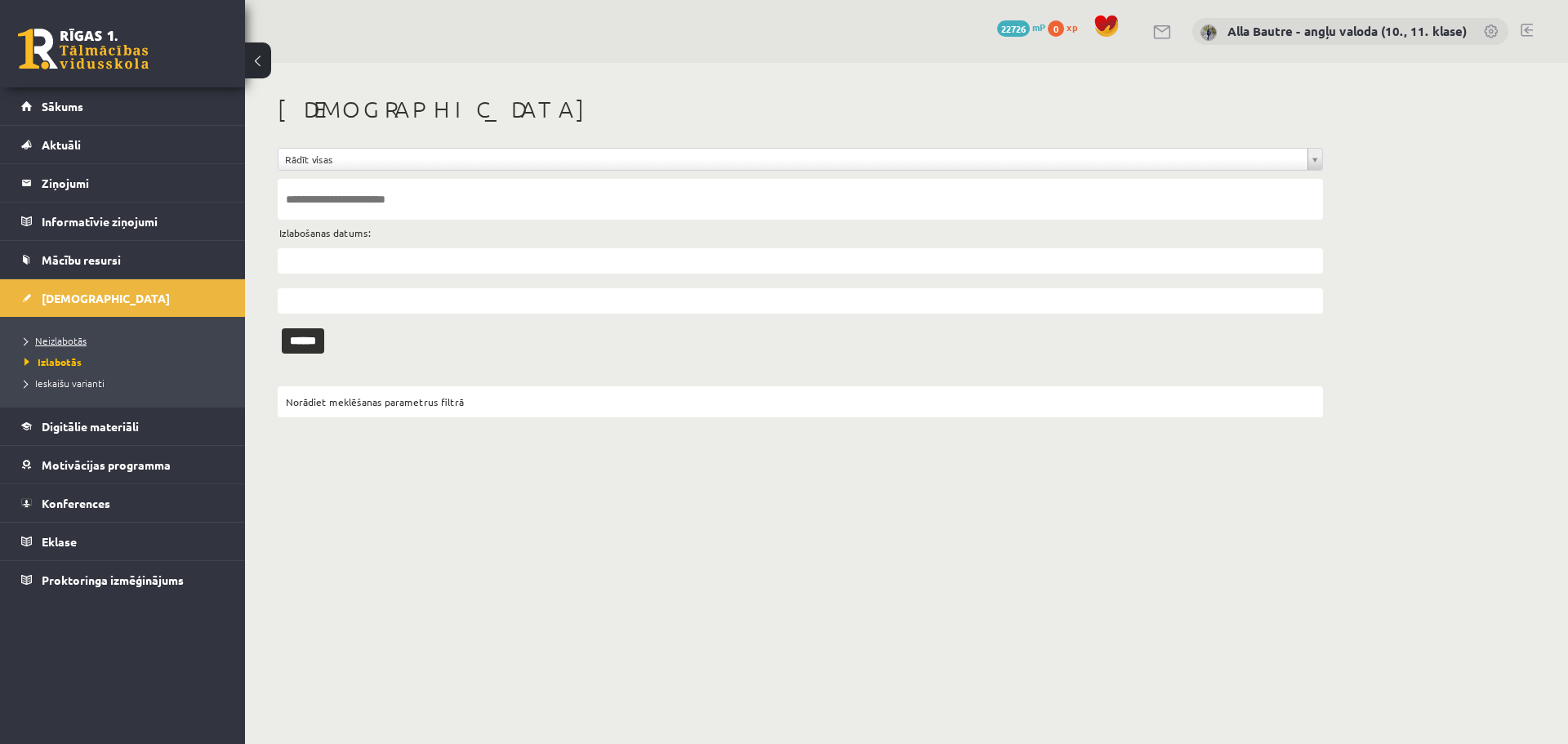
click at [61, 341] on span "Neizlabotās" at bounding box center [55, 340] width 62 height 13
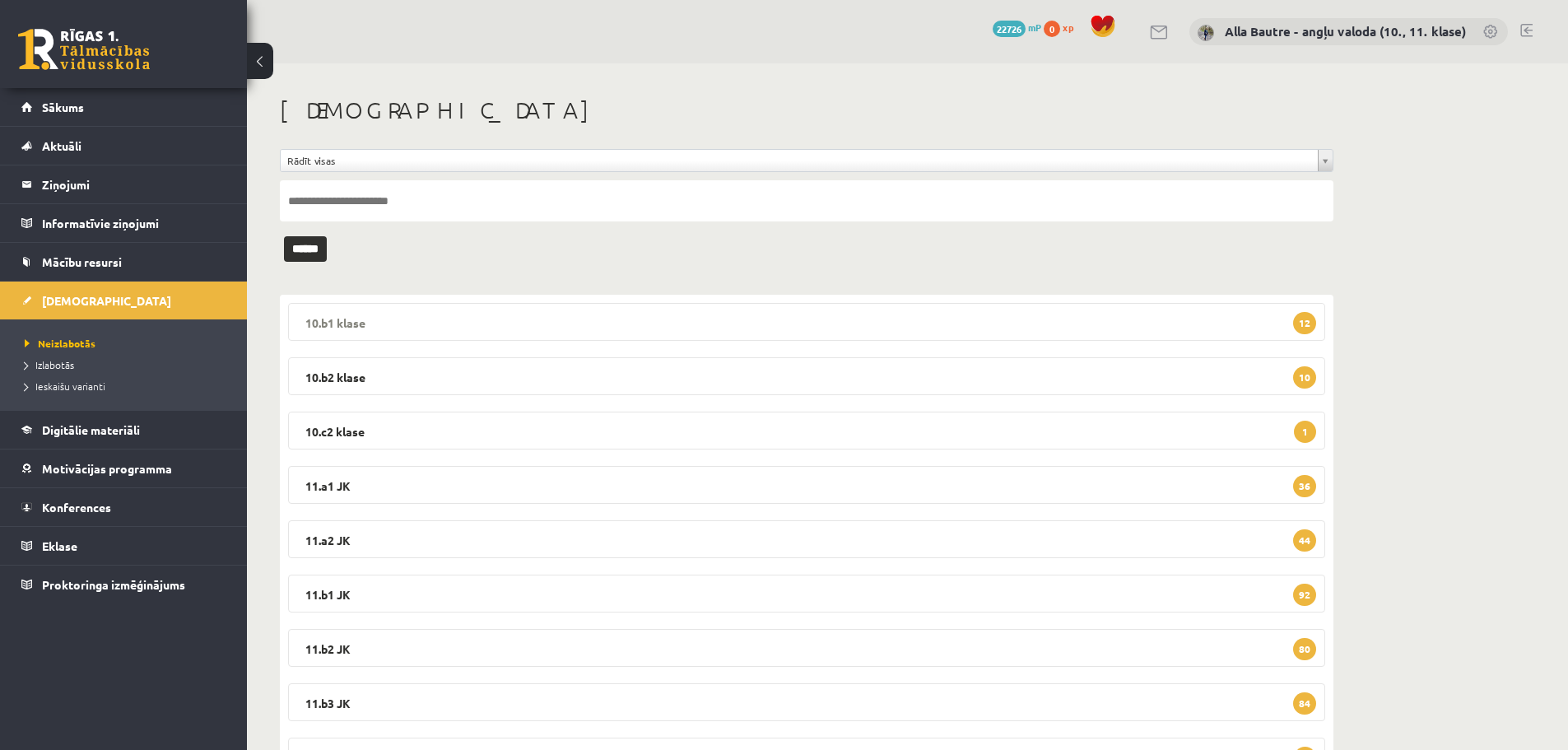
click at [343, 315] on legend "10.b1 [PERSON_NAME] 12" at bounding box center [807, 322] width 1037 height 38
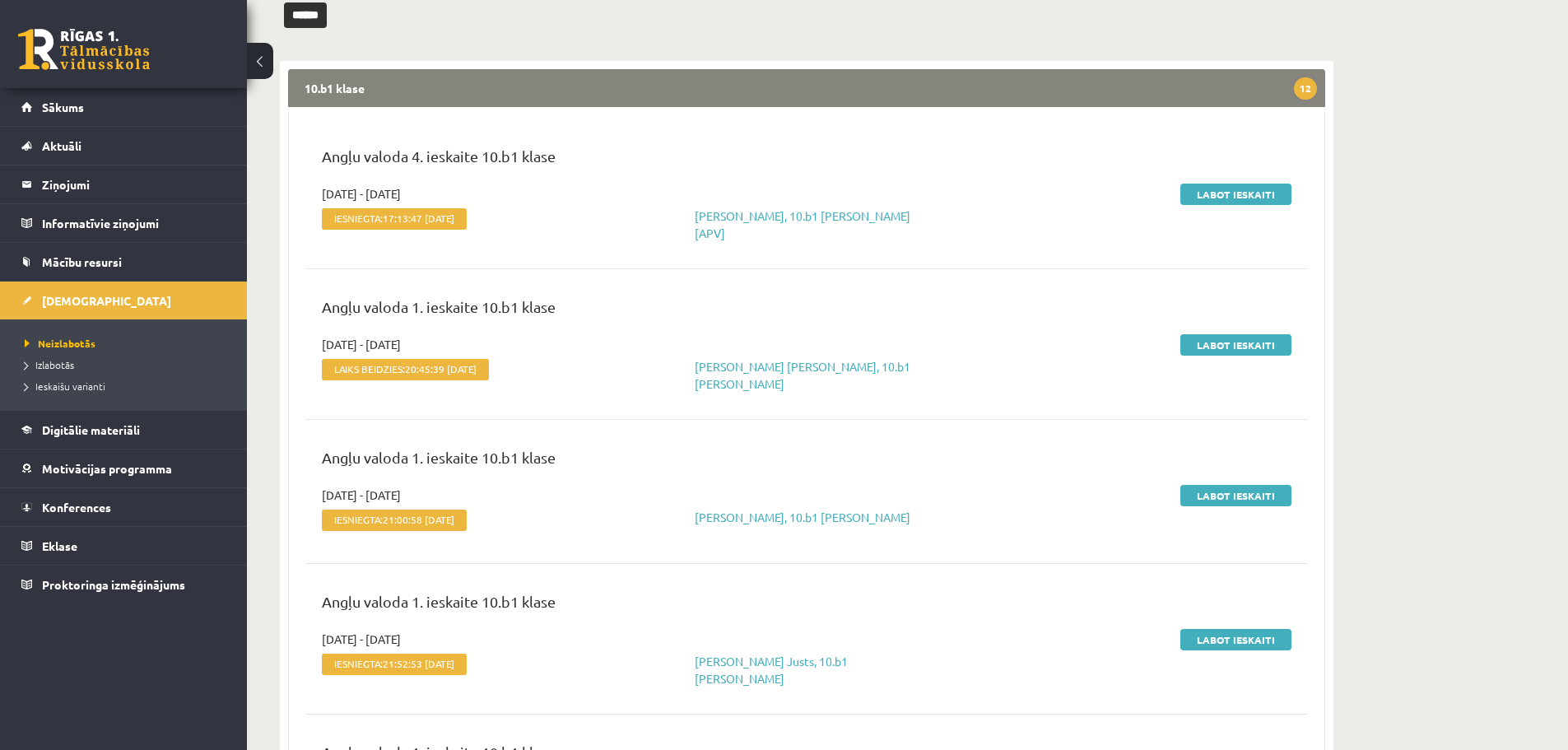
scroll to position [247, 0]
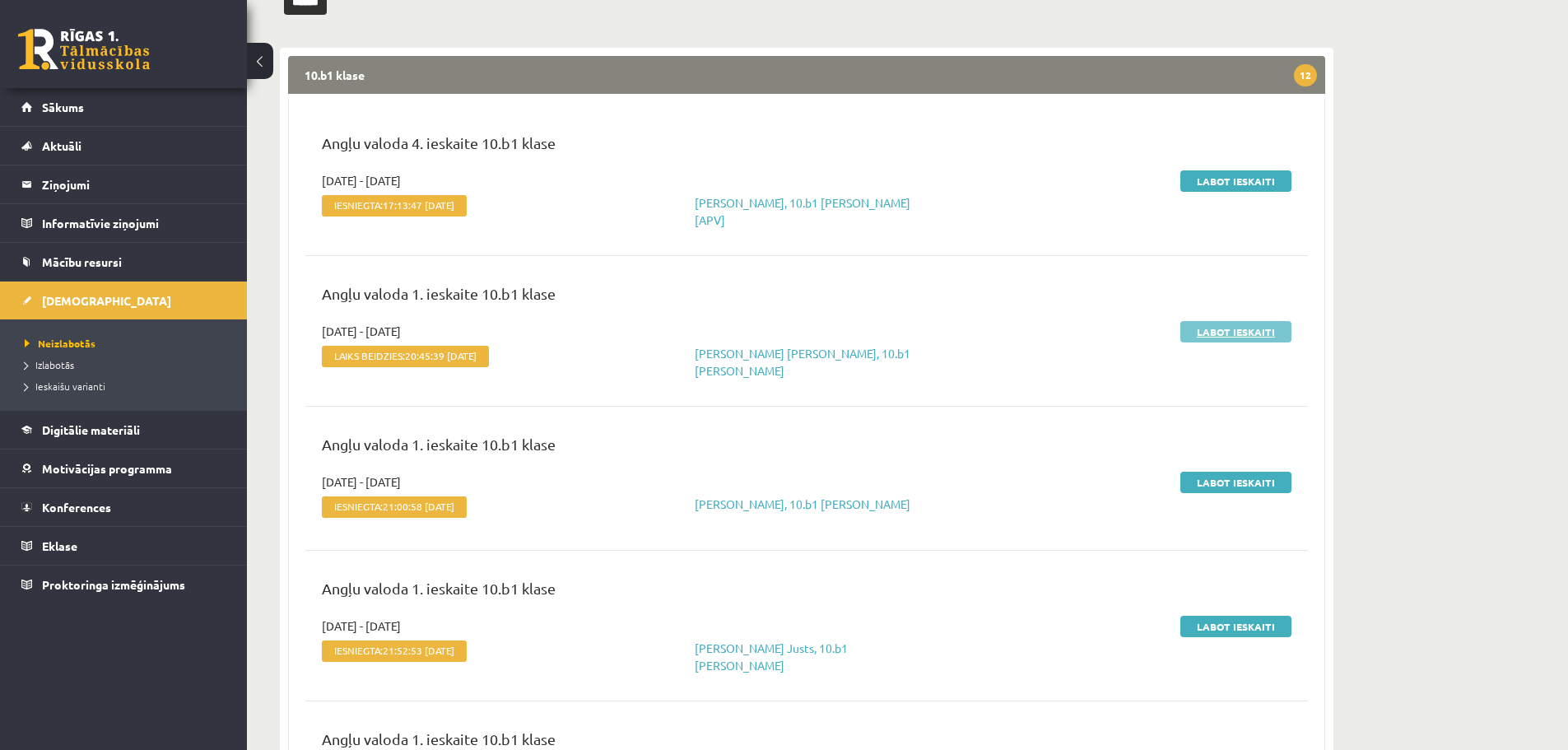
click at [1218, 325] on link "Labot ieskaiti" at bounding box center [1236, 332] width 111 height 21
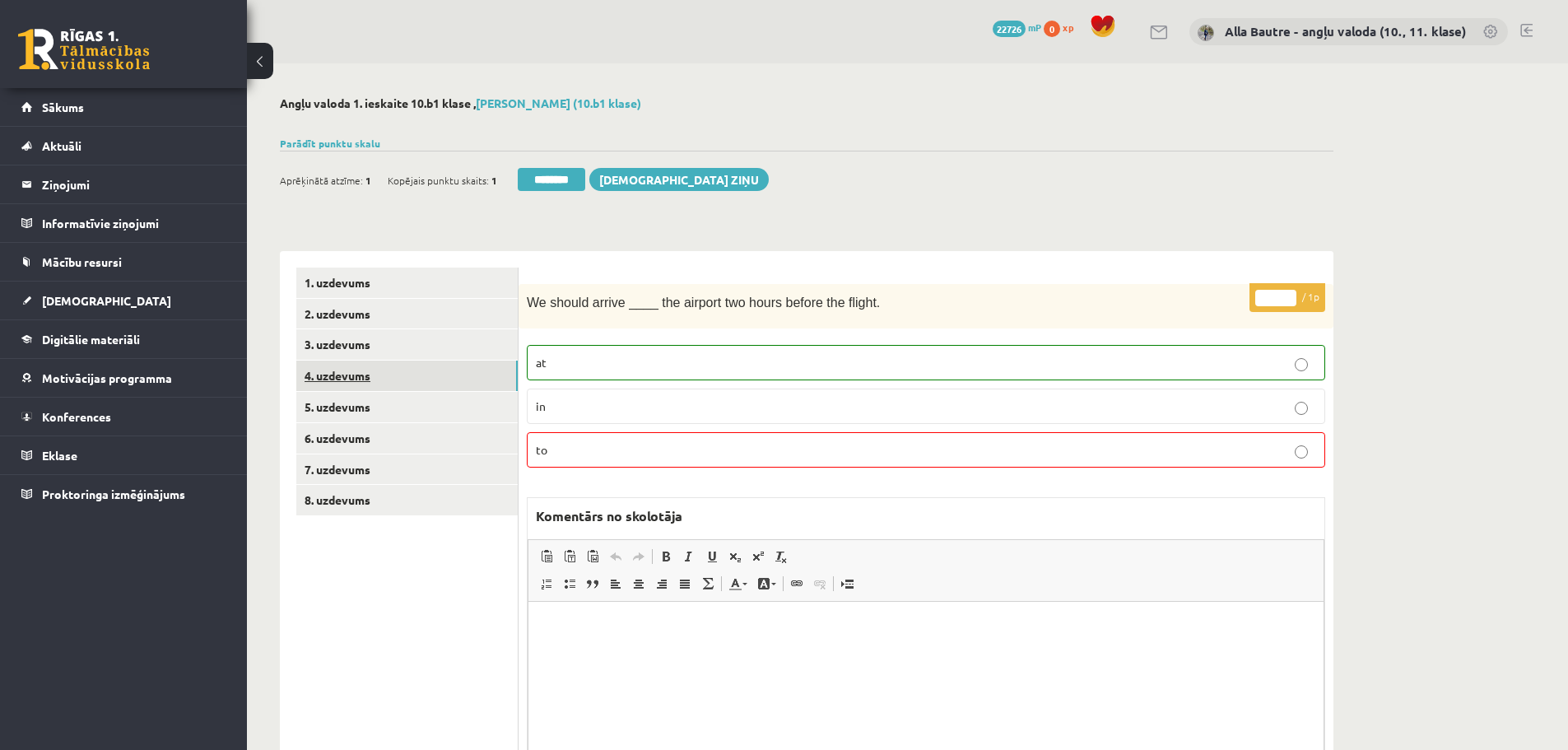
click at [363, 377] on link "4. uzdevums" at bounding box center [406, 376] width 222 height 31
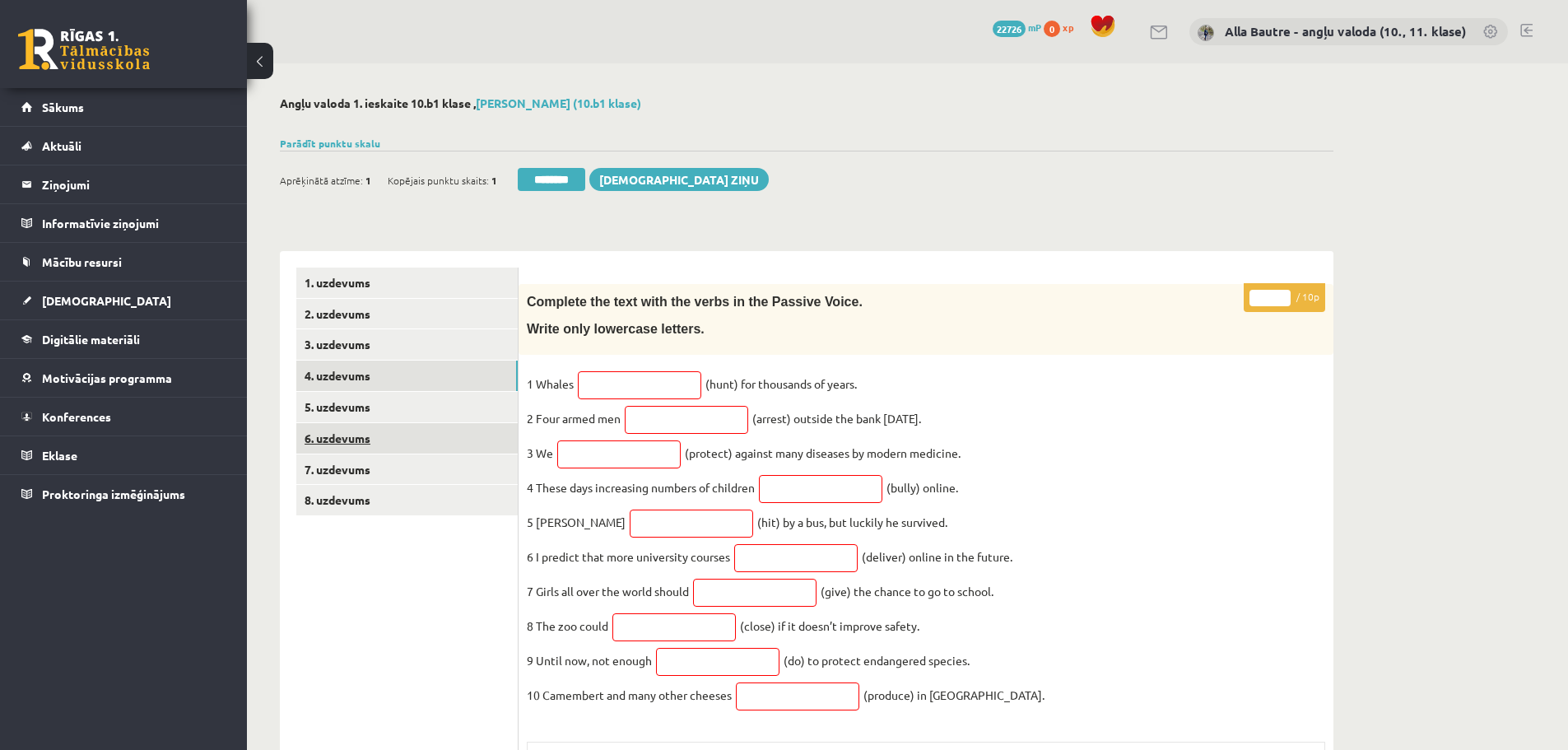
click at [332, 434] on link "6. uzdevums" at bounding box center [406, 438] width 222 height 31
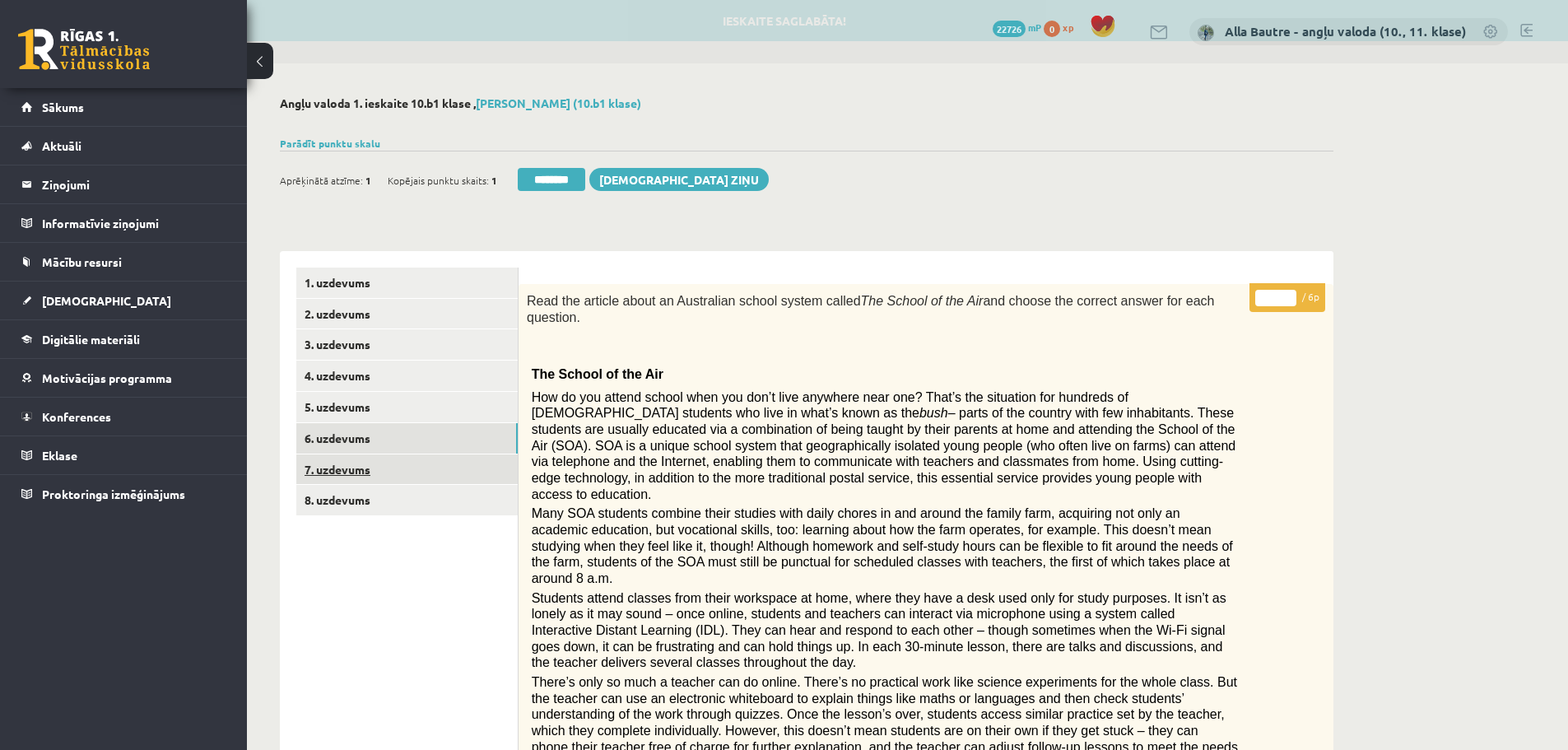
click at [348, 461] on link "7. uzdevums" at bounding box center [406, 470] width 222 height 31
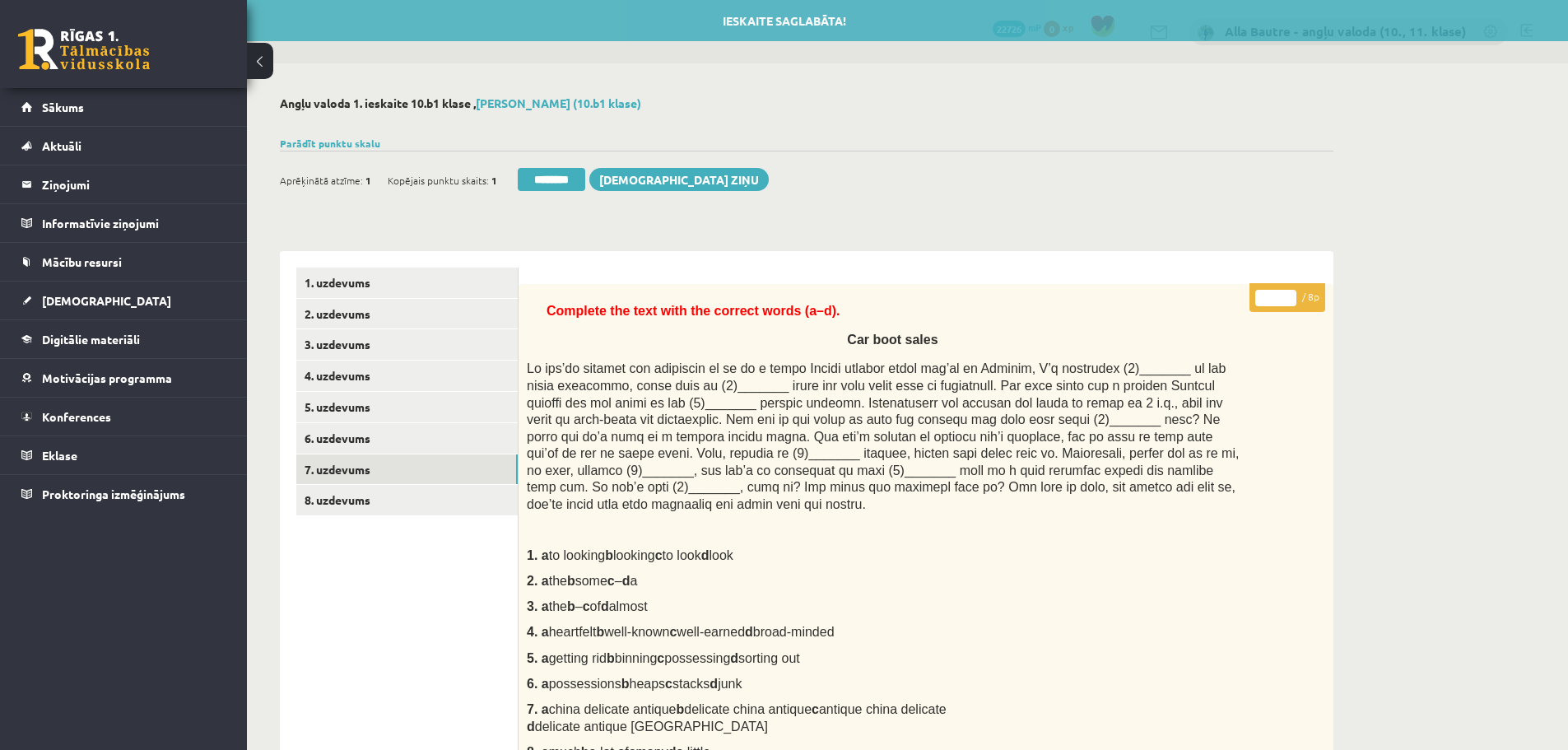
click at [562, 166] on div "Ieskaite saglabāta! Aprēķinātā atzīme: 1 Kopējais punktu skaits: 1 ******** Sūt…" at bounding box center [807, 173] width 1054 height 46
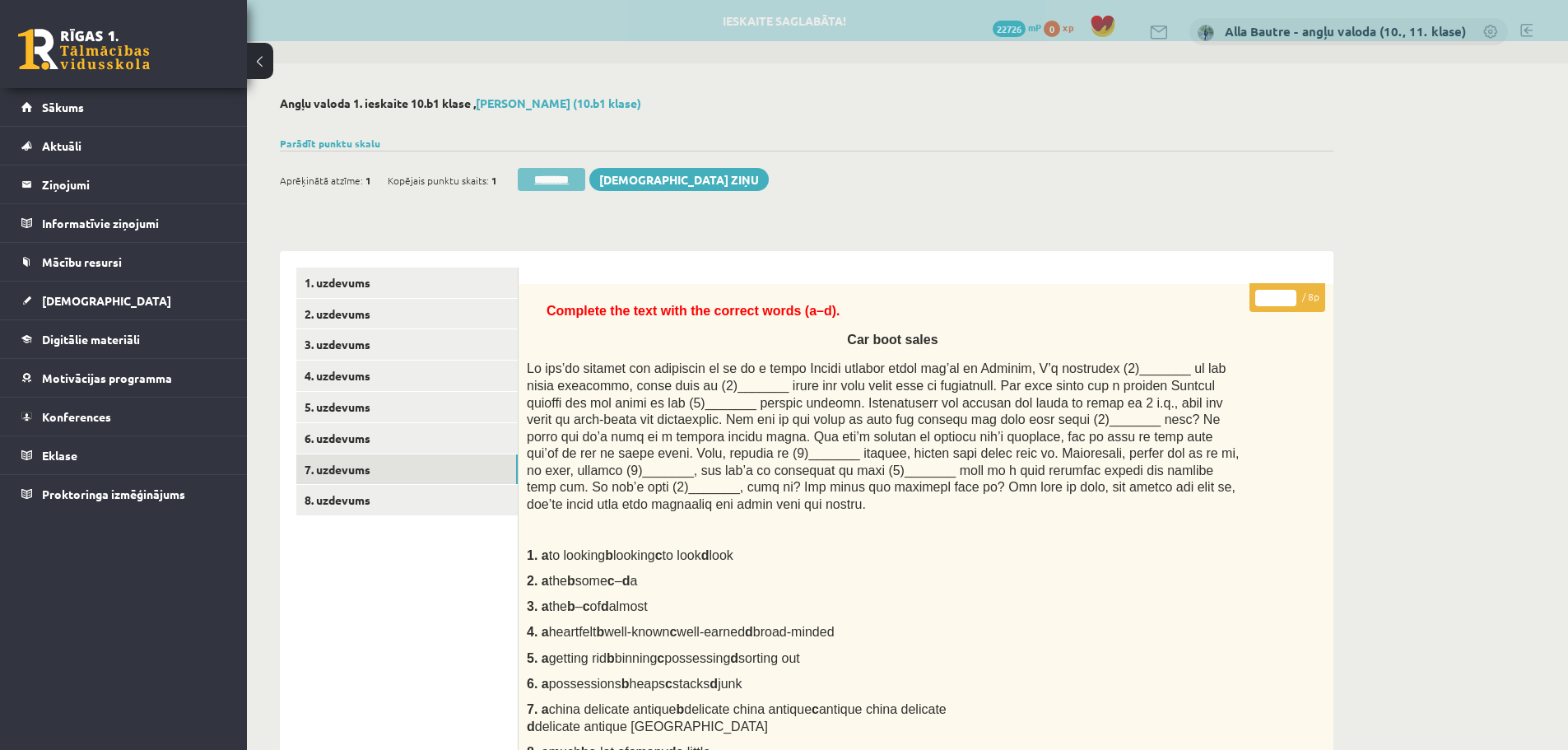
click at [562, 175] on input "********" at bounding box center [551, 180] width 67 height 23
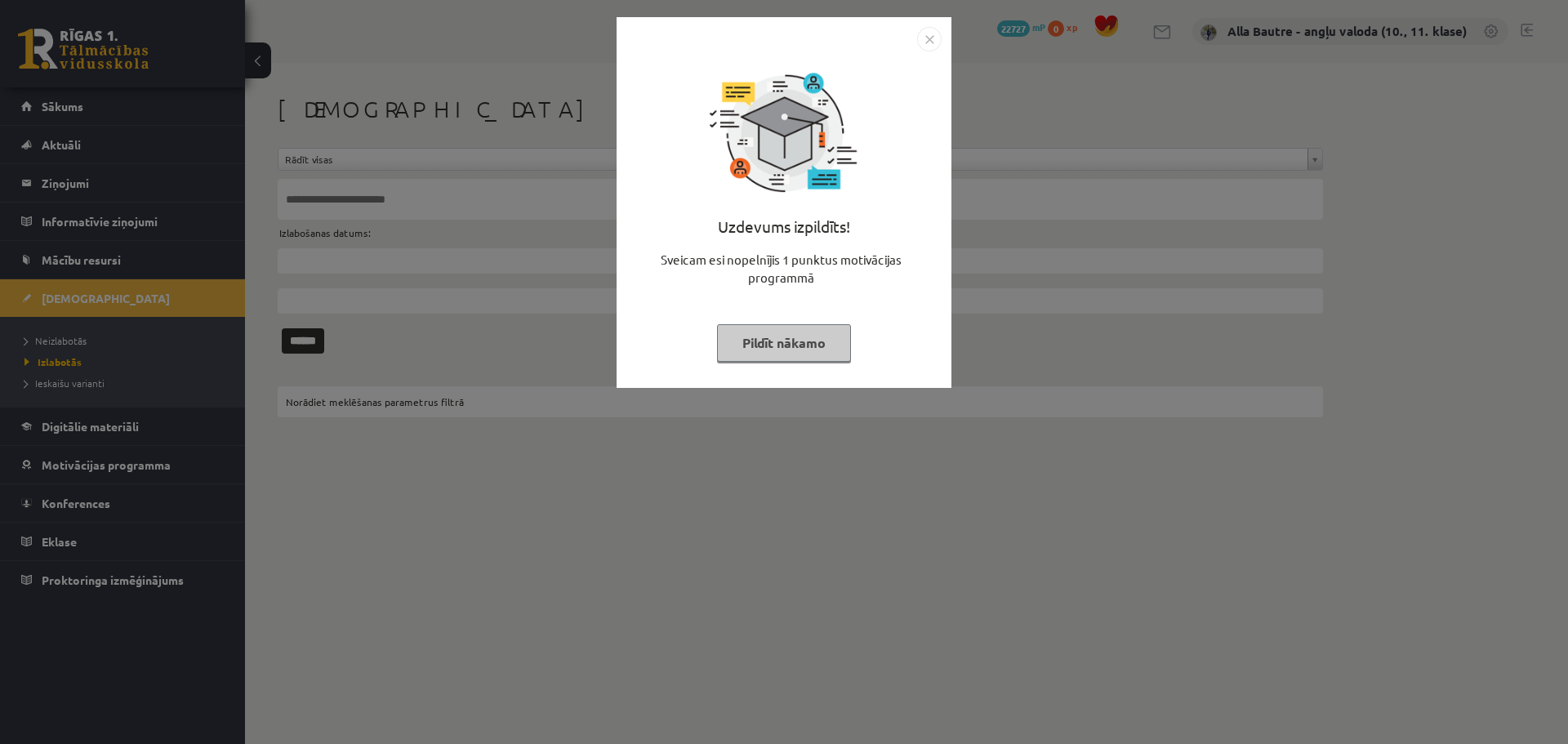
click at [930, 37] on img "Close" at bounding box center [929, 39] width 24 height 24
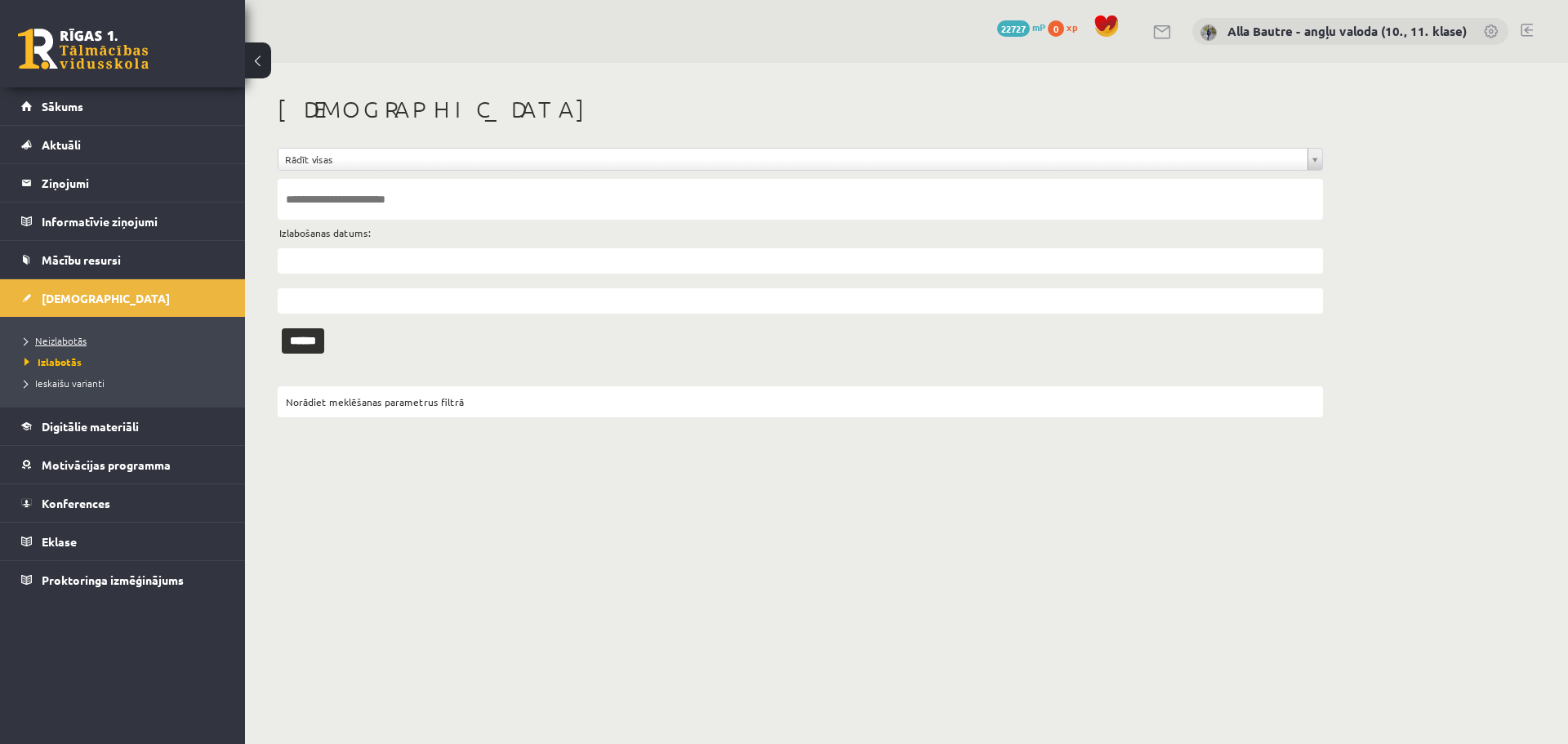
click at [66, 340] on span "Neizlabotās" at bounding box center [55, 340] width 62 height 13
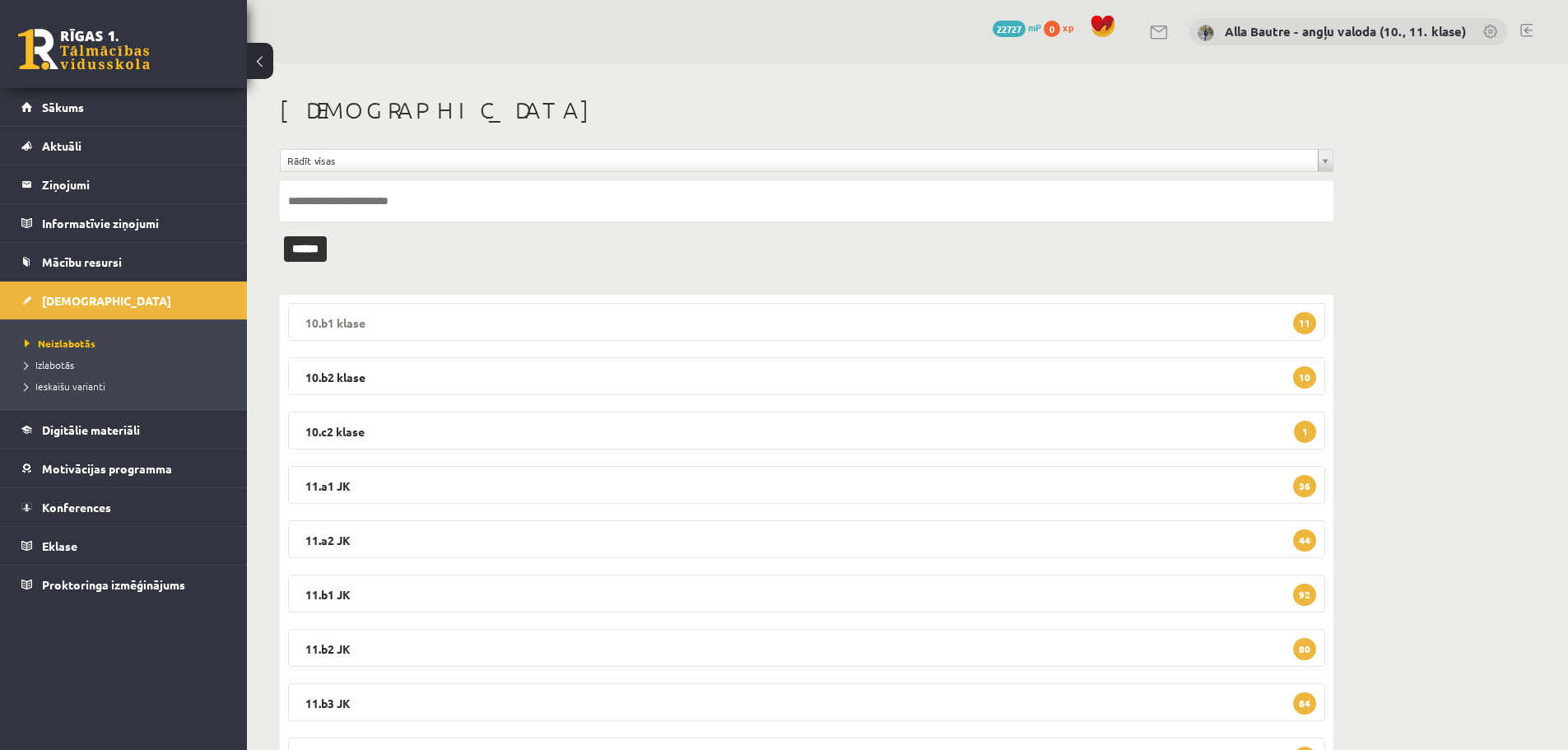
click at [324, 312] on legend "10.b1 klase 11" at bounding box center [807, 322] width 1037 height 38
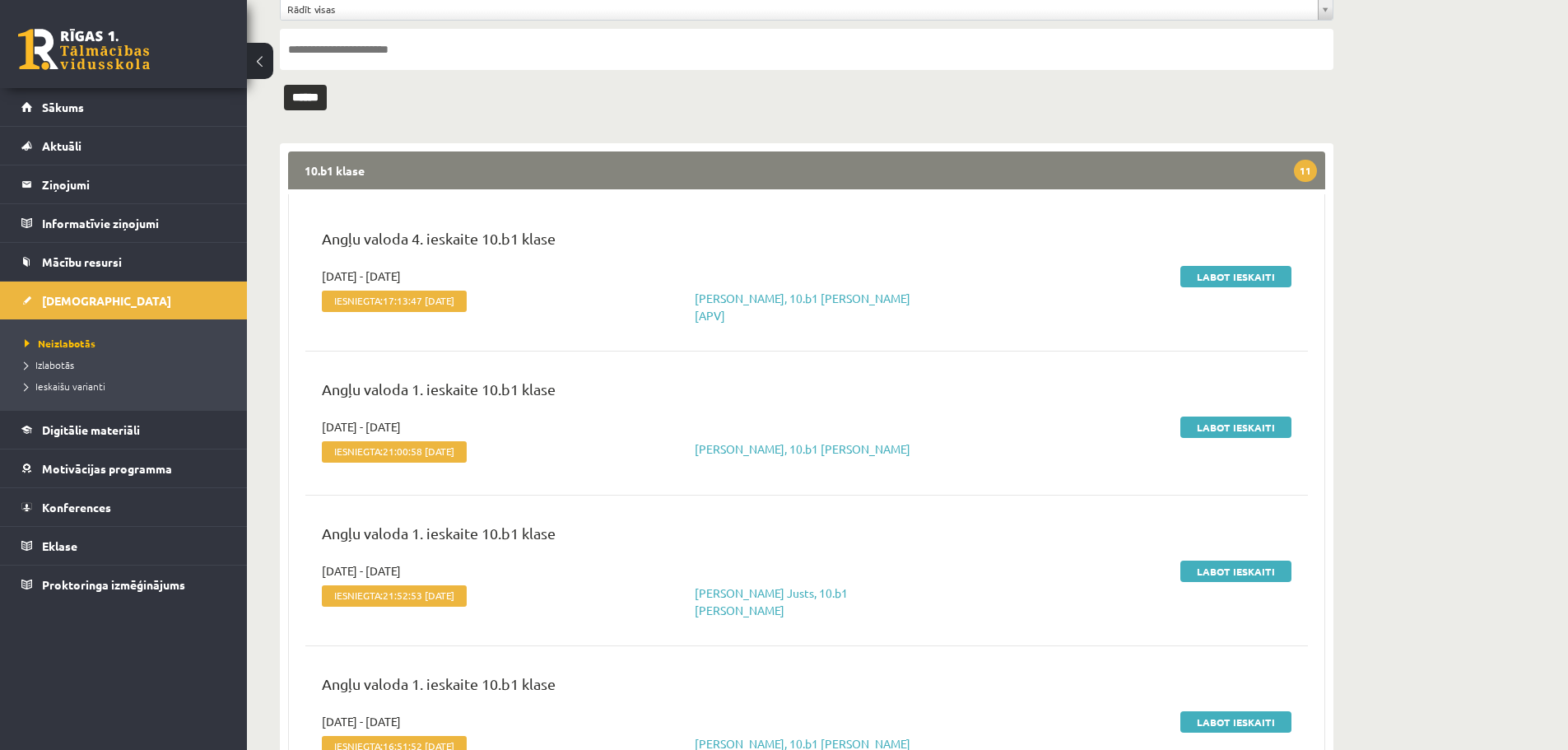
scroll to position [165, 0]
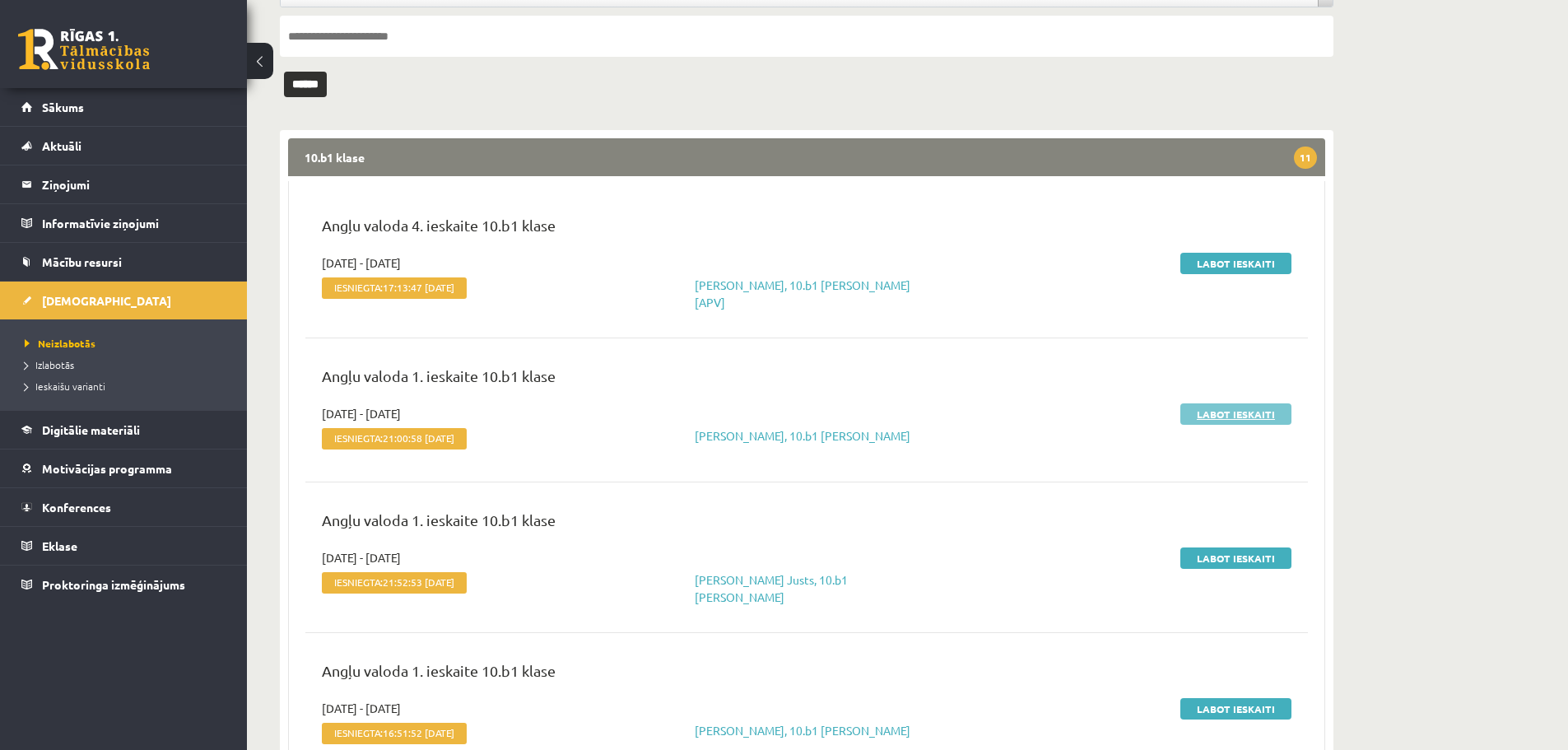
click at [1212, 405] on link "Labot ieskaiti" at bounding box center [1236, 414] width 111 height 21
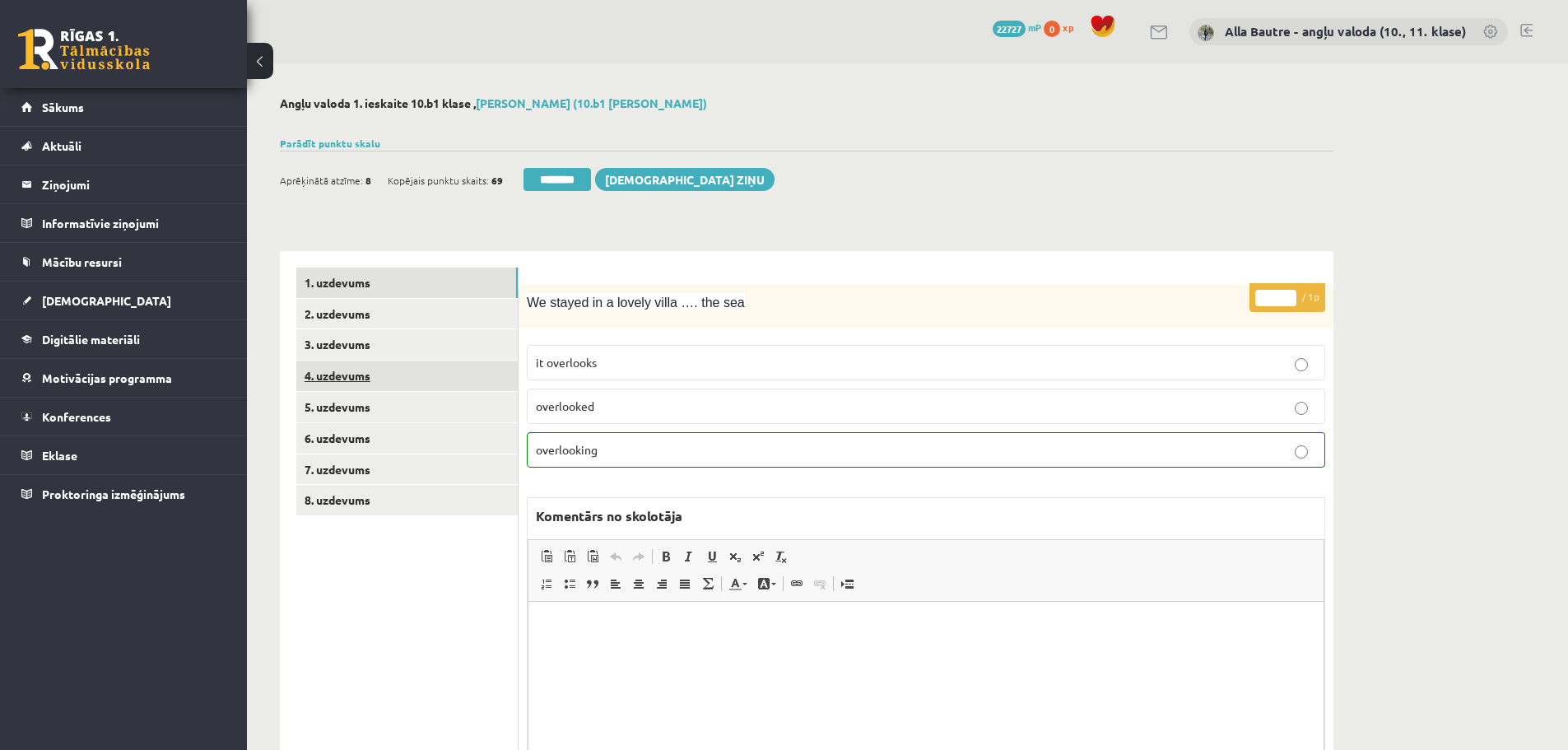
click at [346, 374] on link "4. uzdevums" at bounding box center [406, 376] width 222 height 31
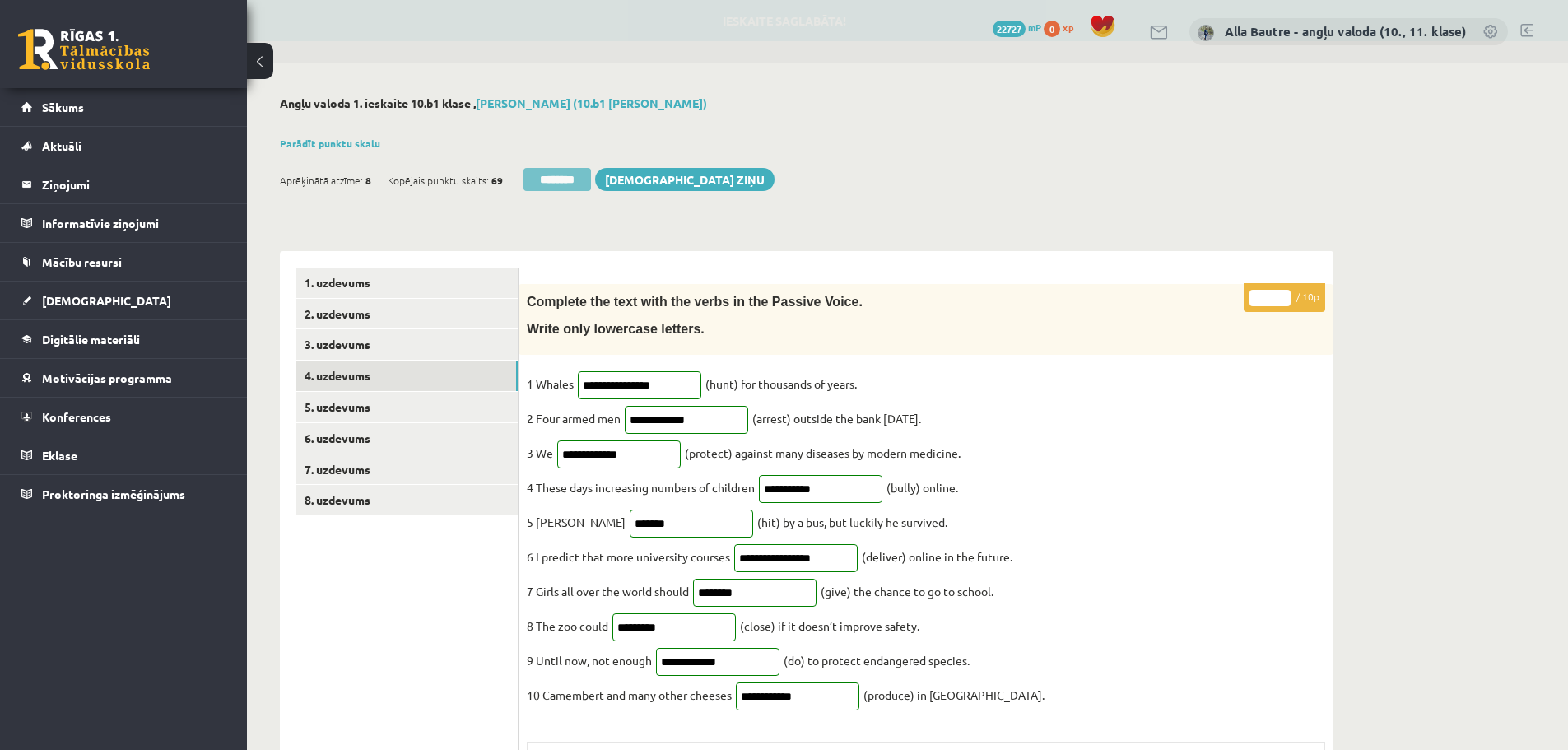
click at [578, 180] on input "********" at bounding box center [557, 180] width 67 height 23
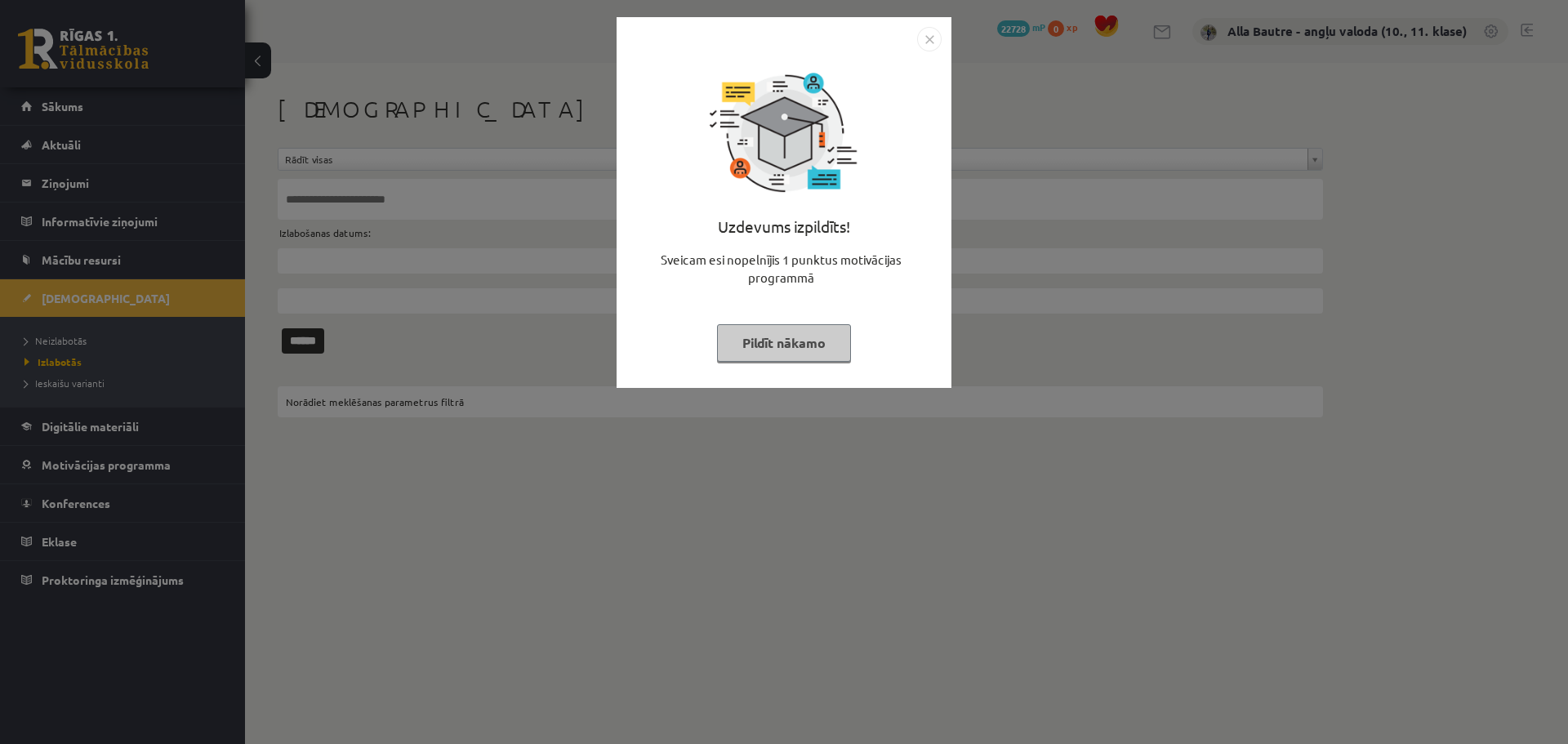
click at [929, 35] on img "Close" at bounding box center [929, 39] width 24 height 24
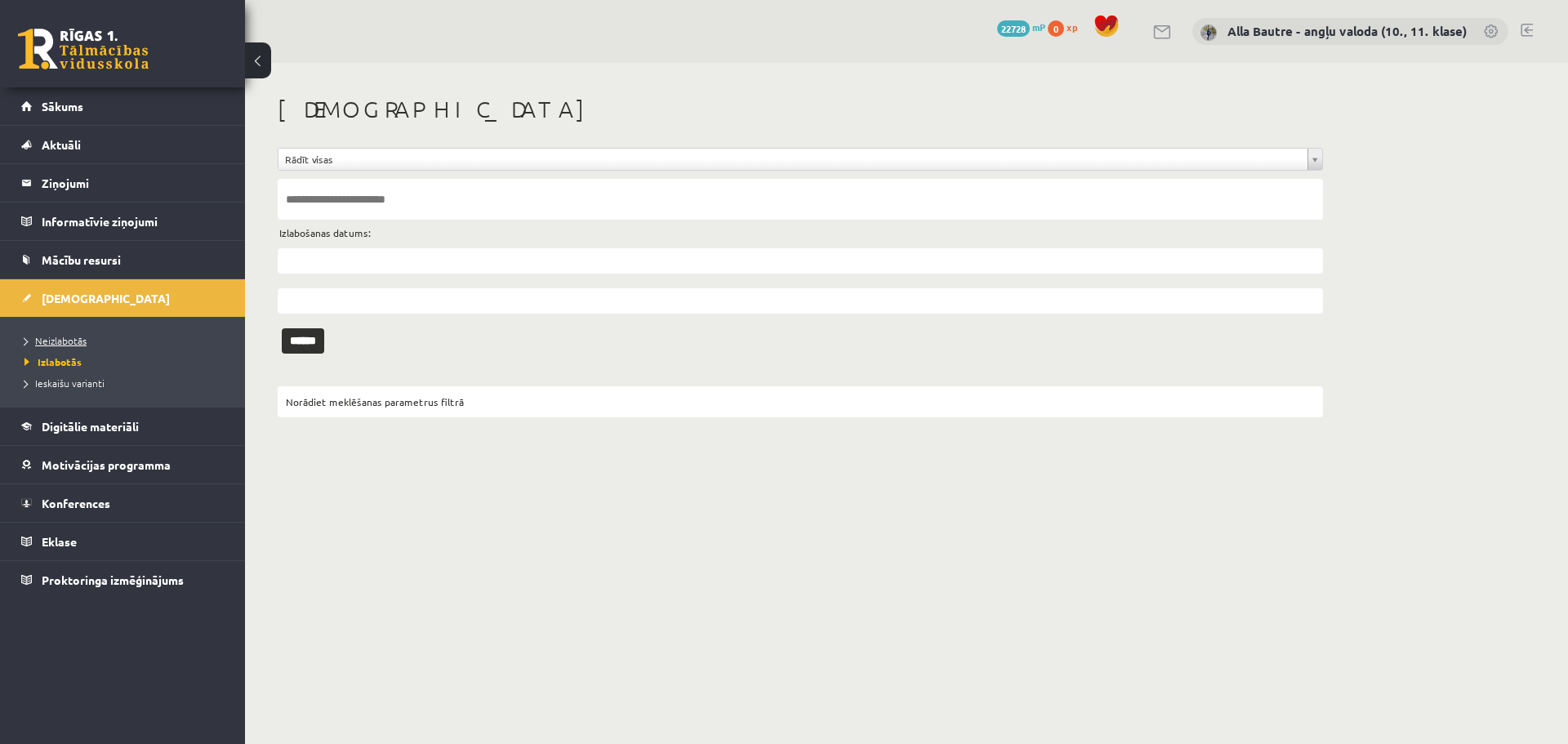
click at [53, 340] on span "Neizlabotās" at bounding box center [55, 340] width 62 height 13
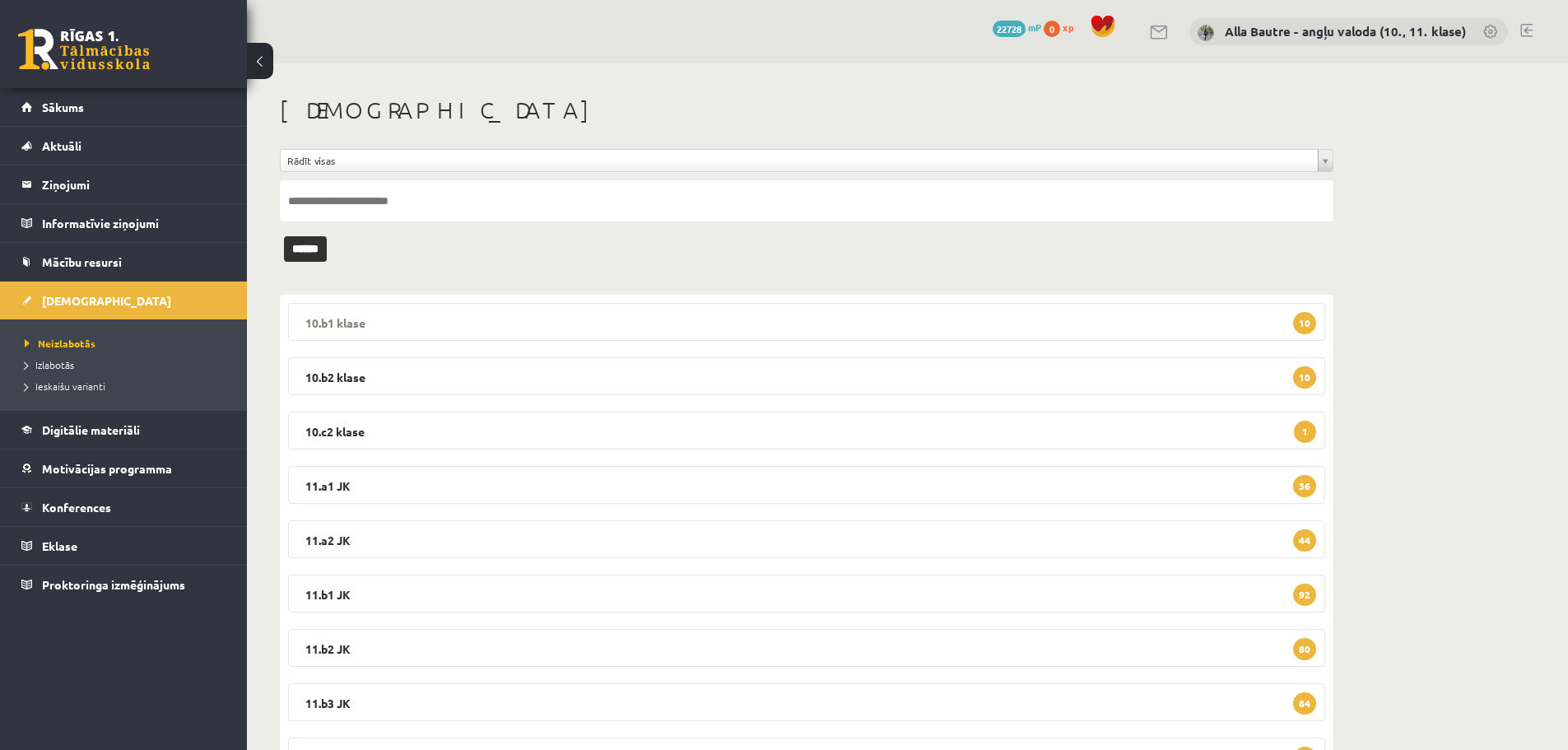
click at [340, 319] on legend "10.b1 klase 10" at bounding box center [807, 322] width 1037 height 38
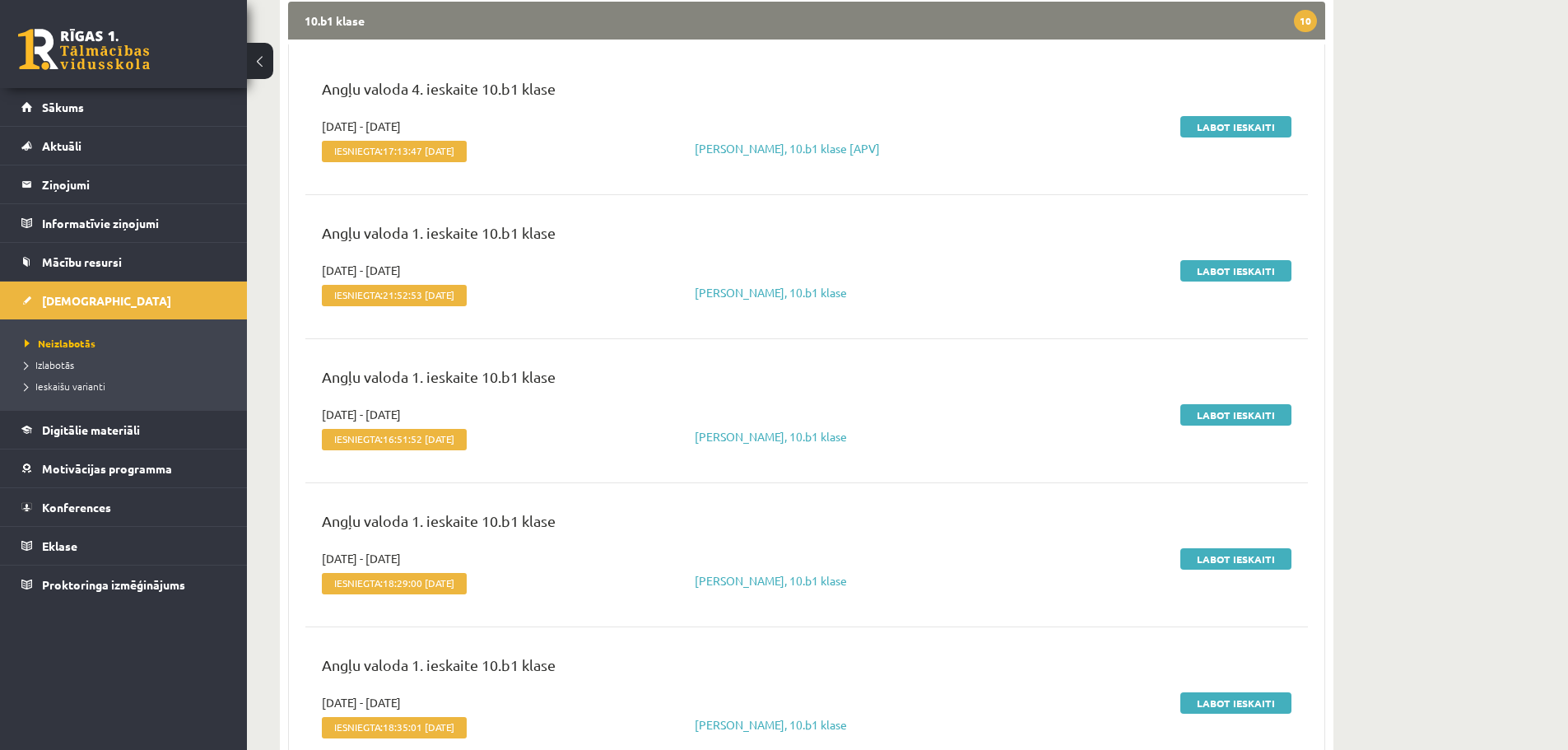
scroll to position [329, 0]
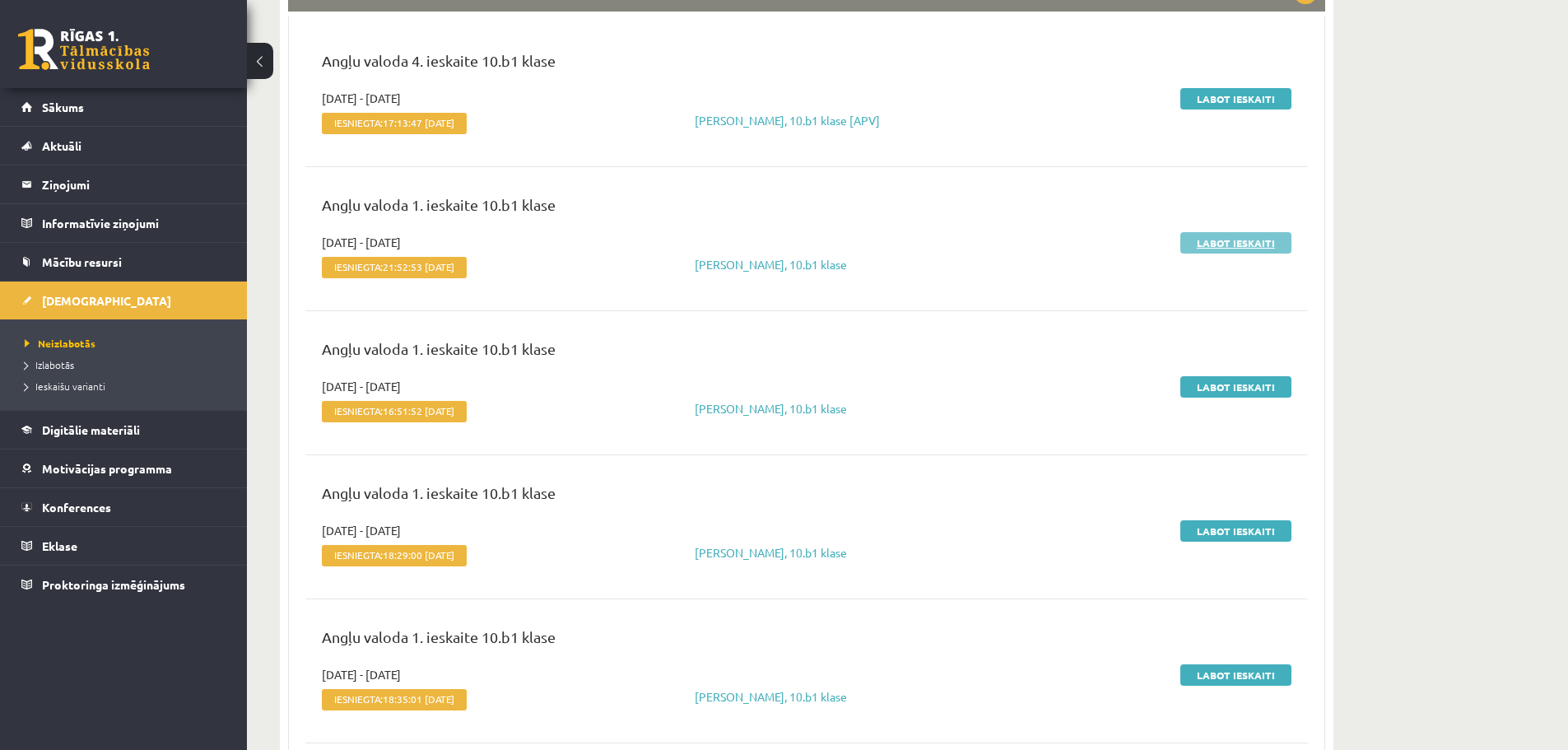
click at [1211, 248] on link "Labot ieskaiti" at bounding box center [1236, 243] width 111 height 21
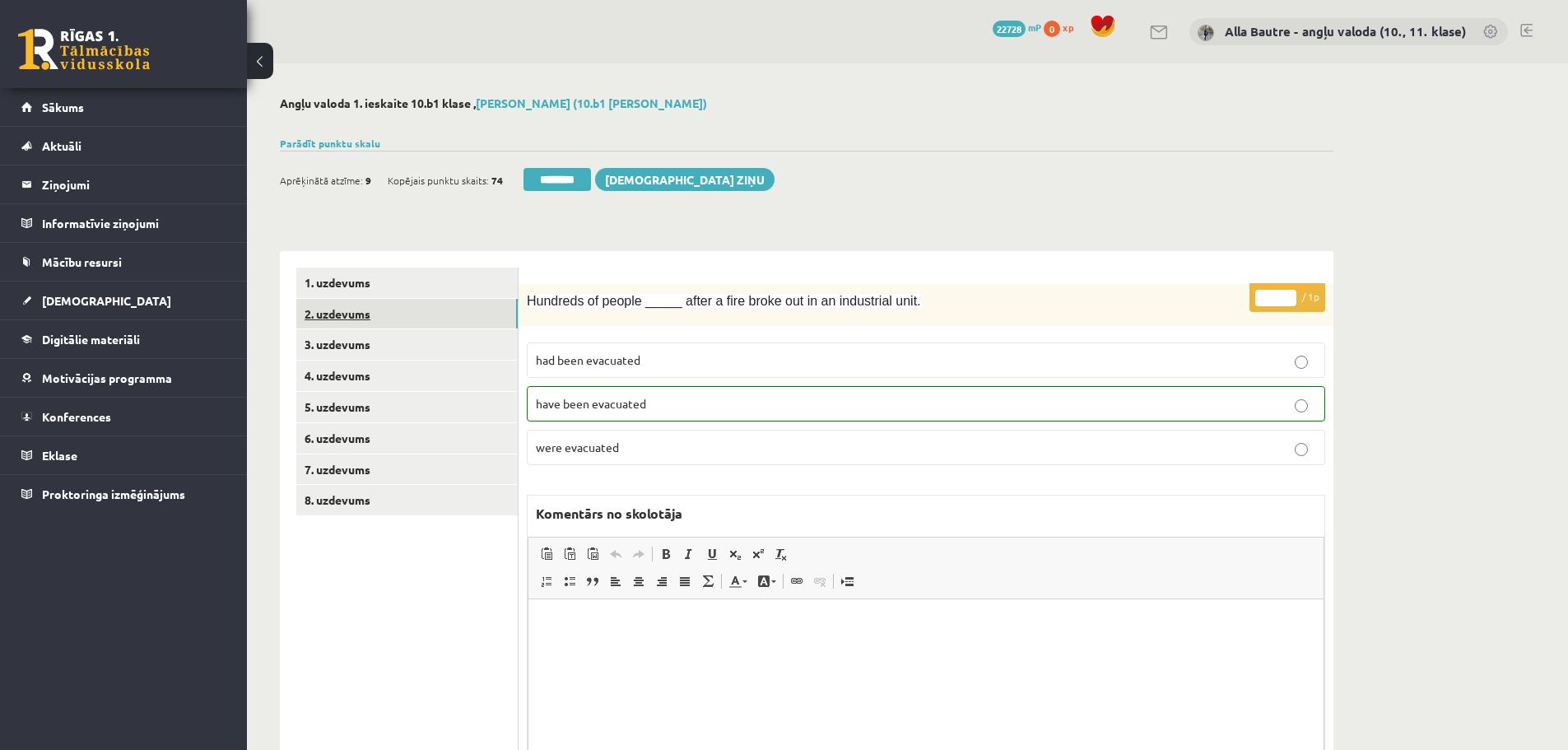
click at [340, 310] on link "2. uzdevums" at bounding box center [406, 314] width 222 height 31
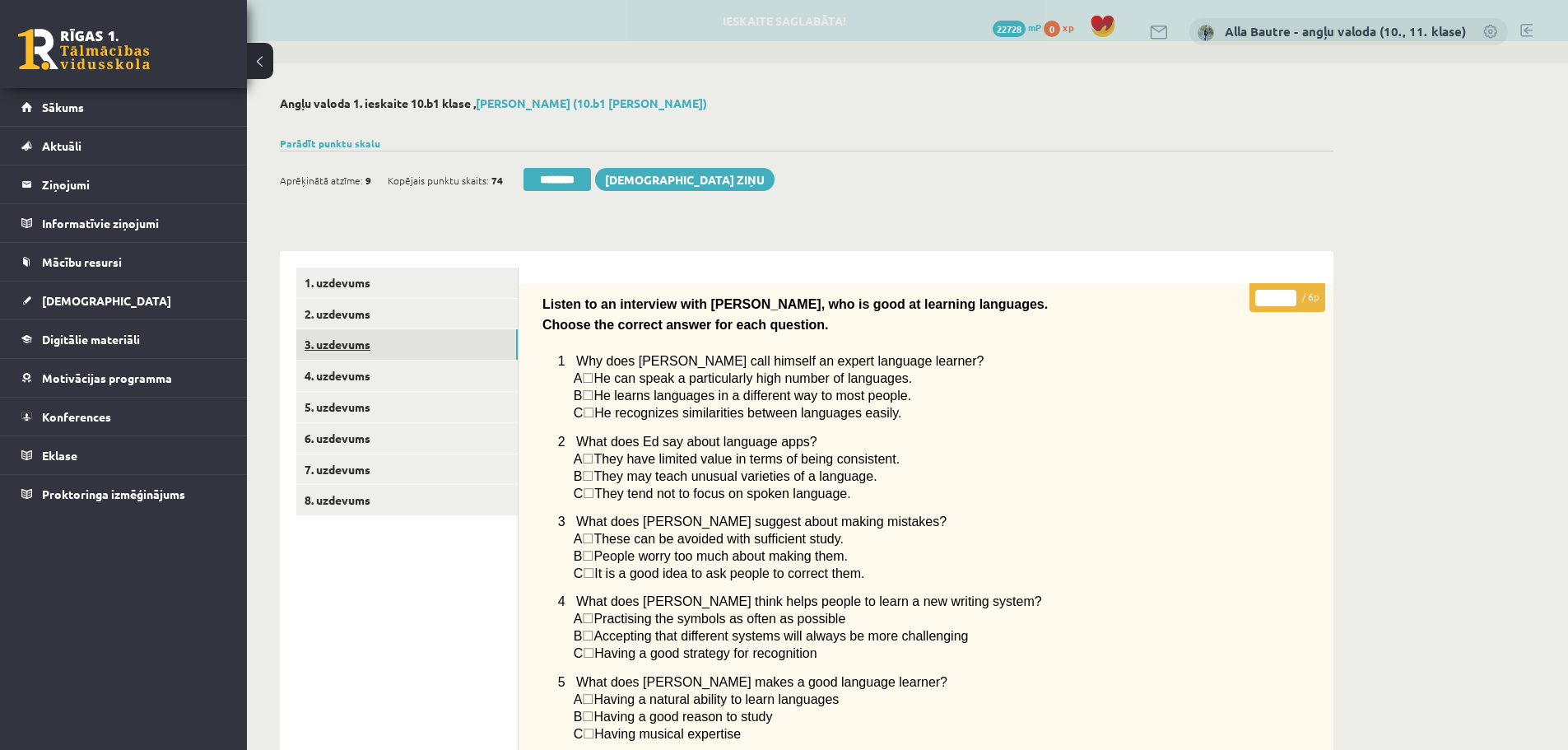
click at [339, 345] on link "3. uzdevums" at bounding box center [406, 344] width 222 height 31
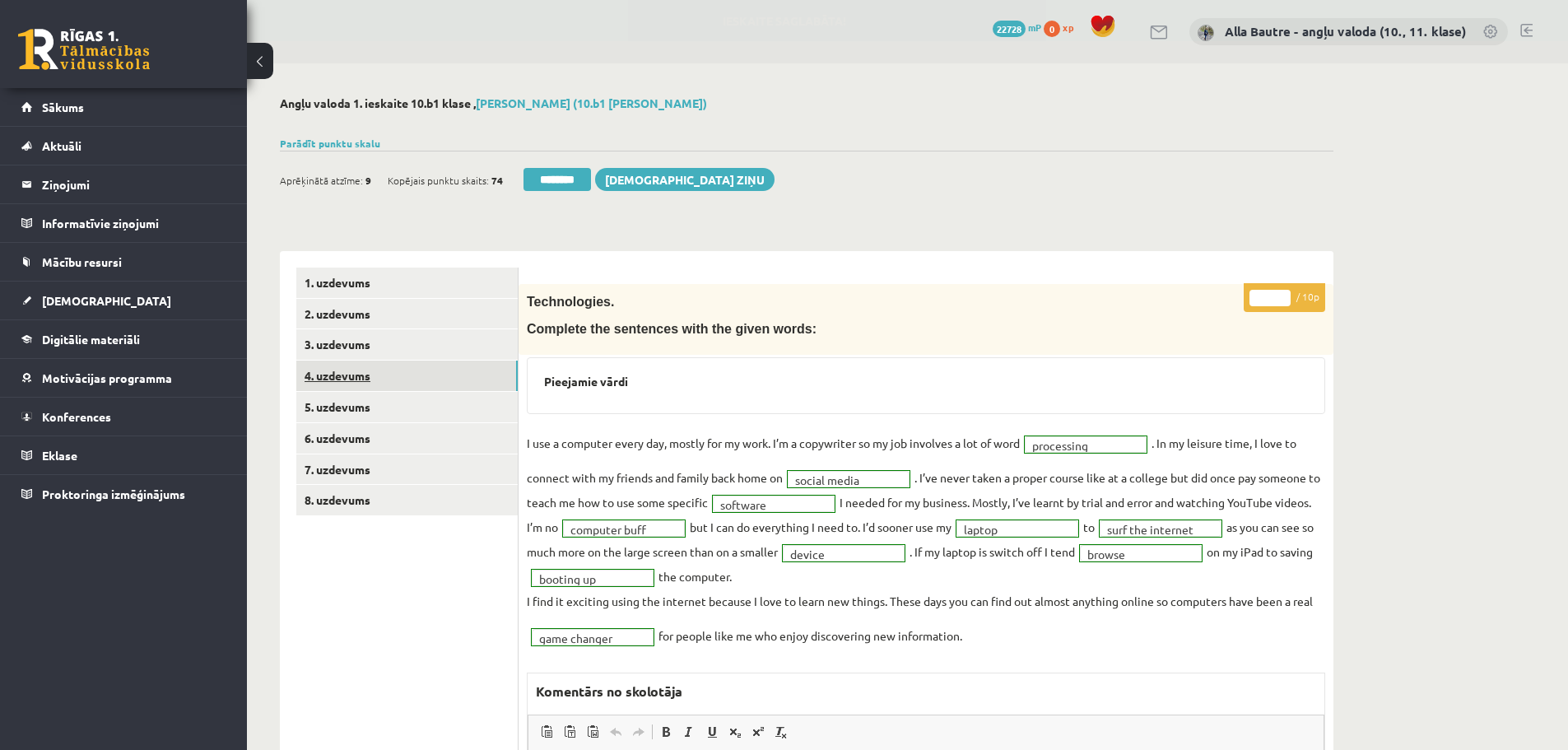
click at [344, 376] on link "4. uzdevums" at bounding box center [406, 376] width 222 height 31
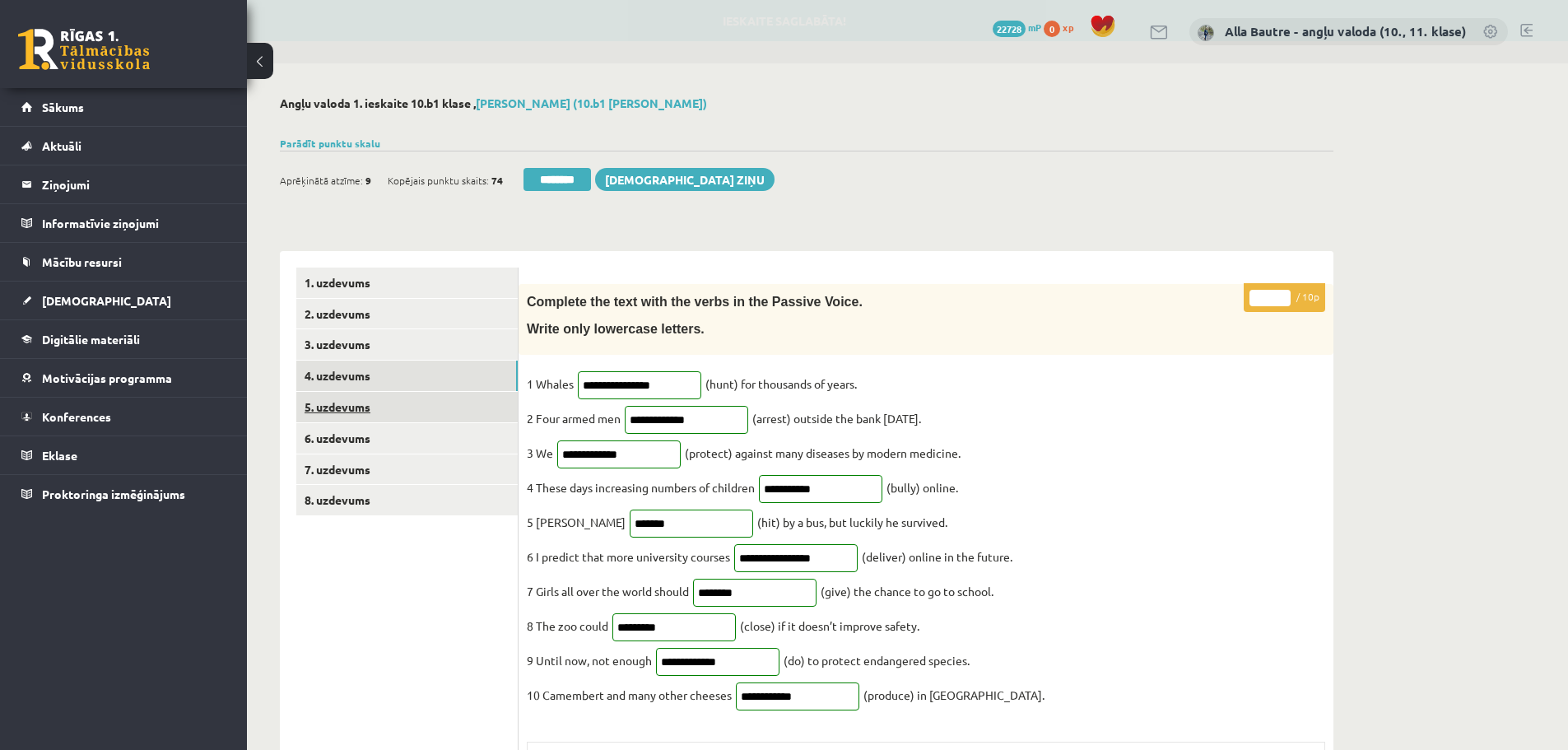
click at [344, 403] on link "5. uzdevums" at bounding box center [406, 407] width 222 height 31
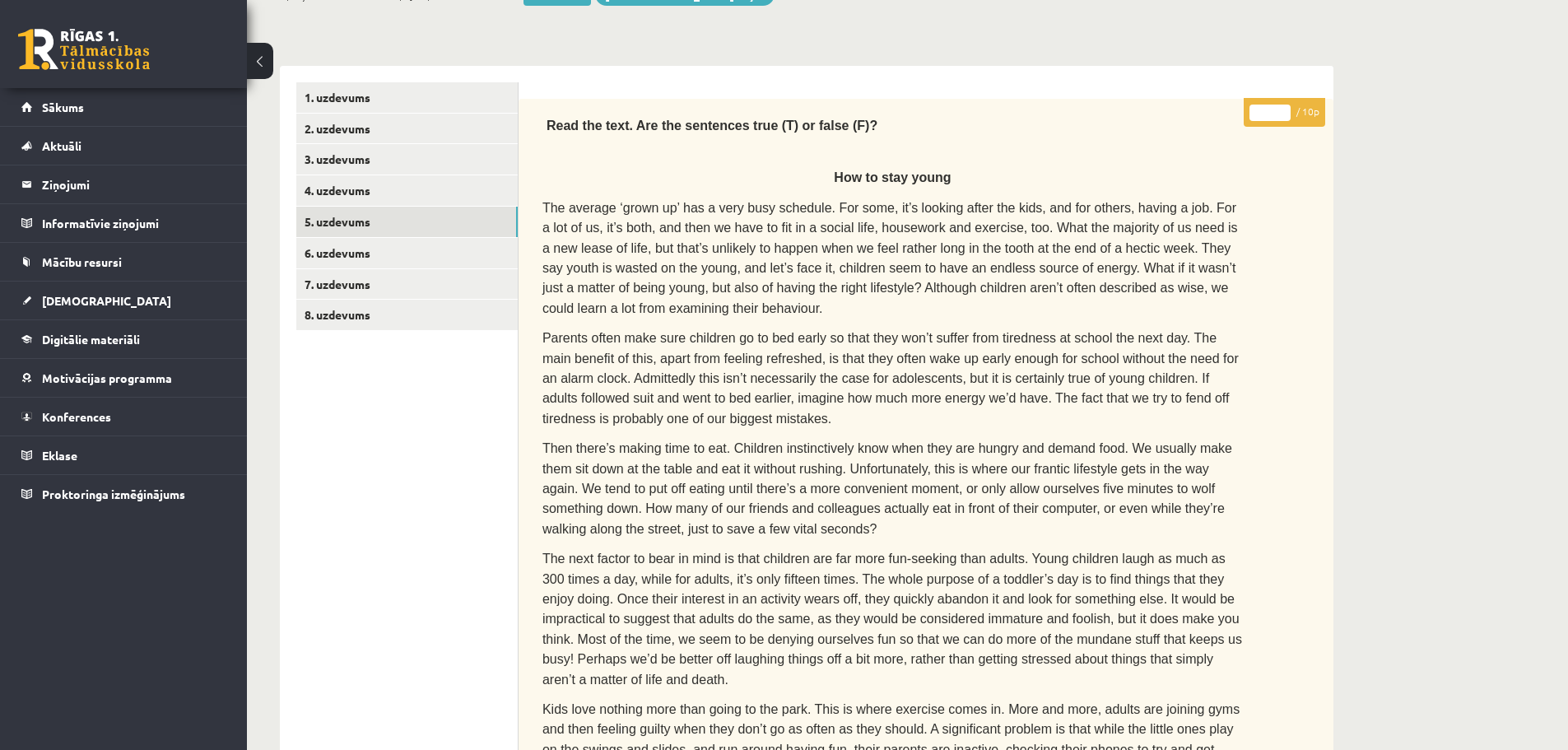
scroll to position [165, 0]
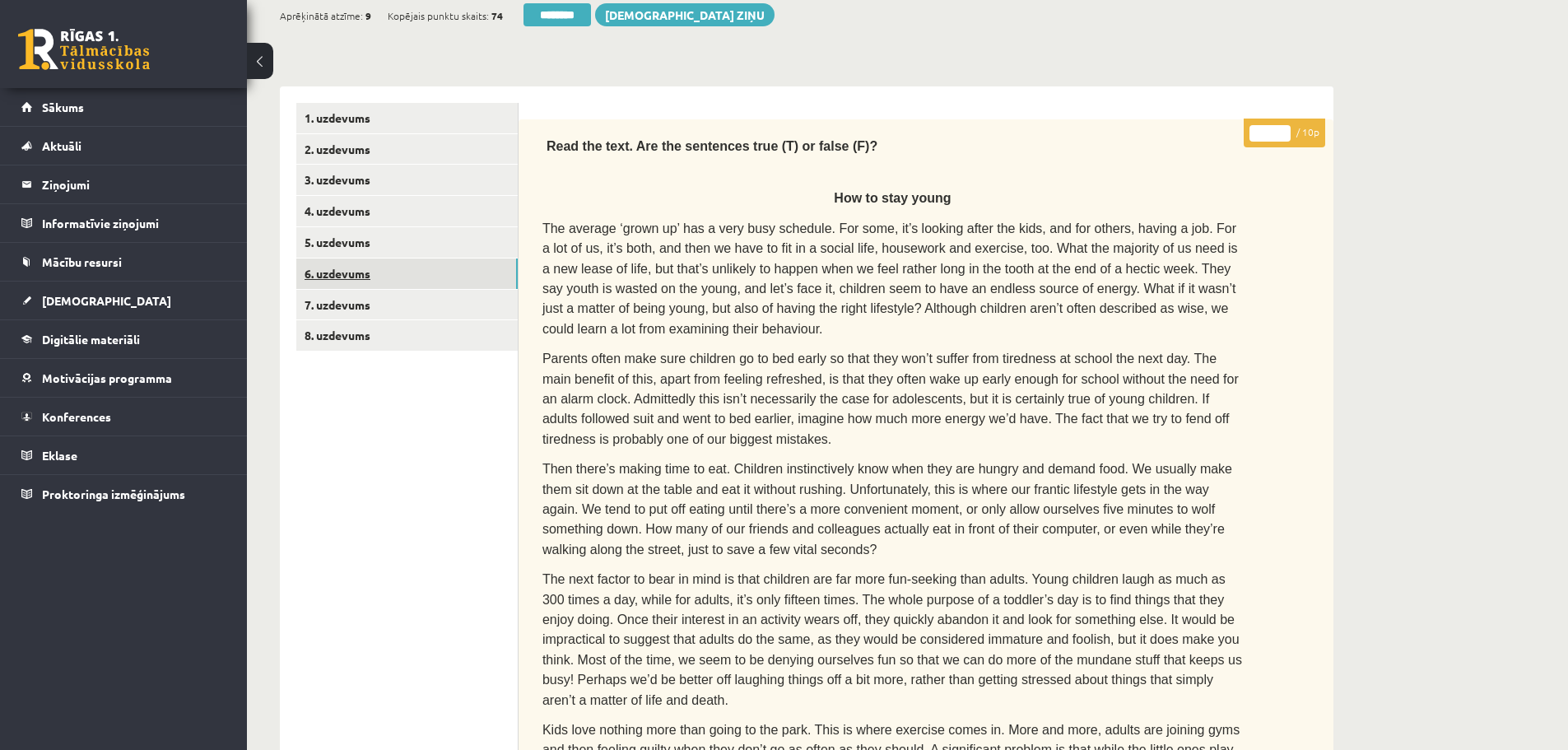
click at [363, 272] on link "6. uzdevums" at bounding box center [406, 273] width 222 height 31
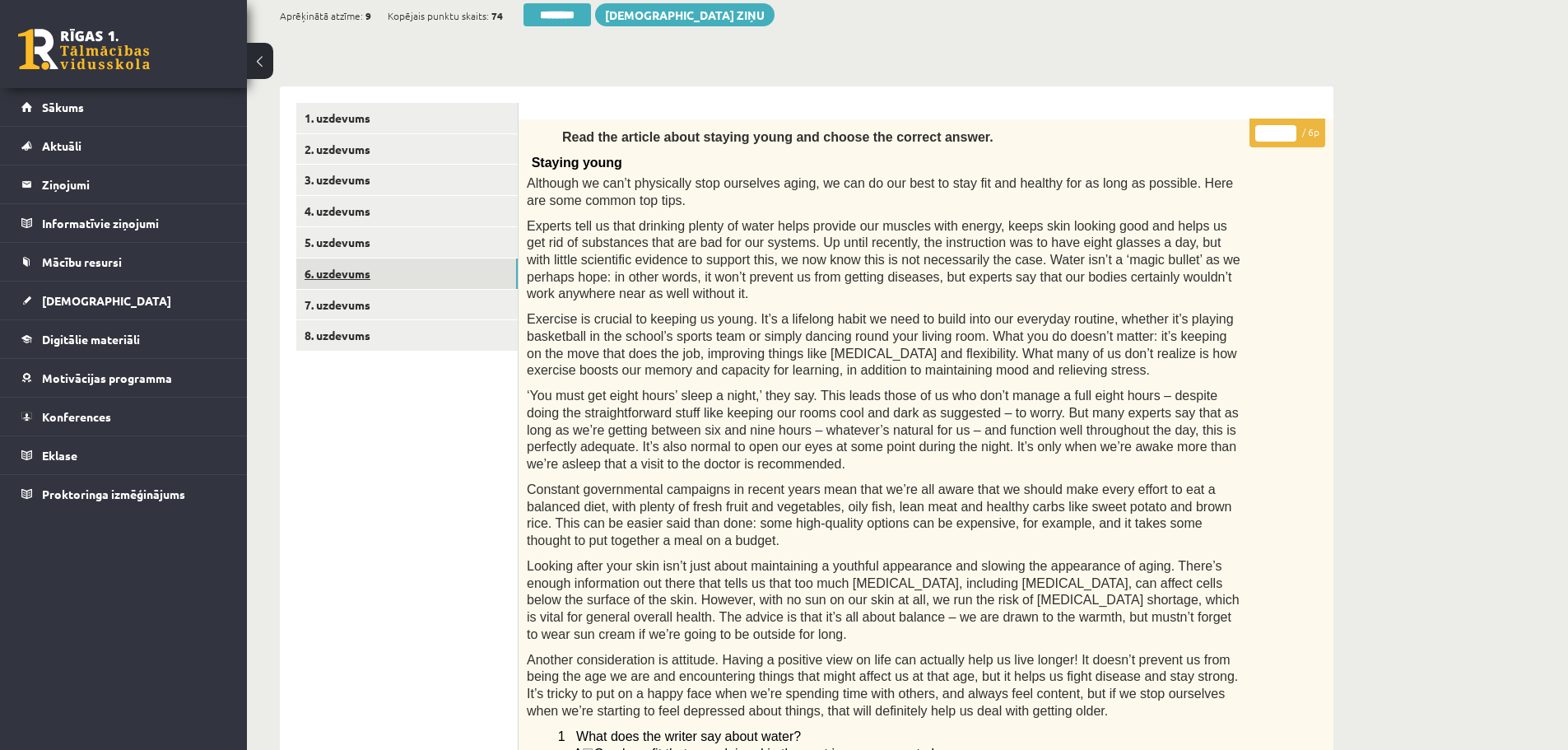
scroll to position [0, 0]
click at [358, 301] on link "7. uzdevums" at bounding box center [406, 305] width 222 height 31
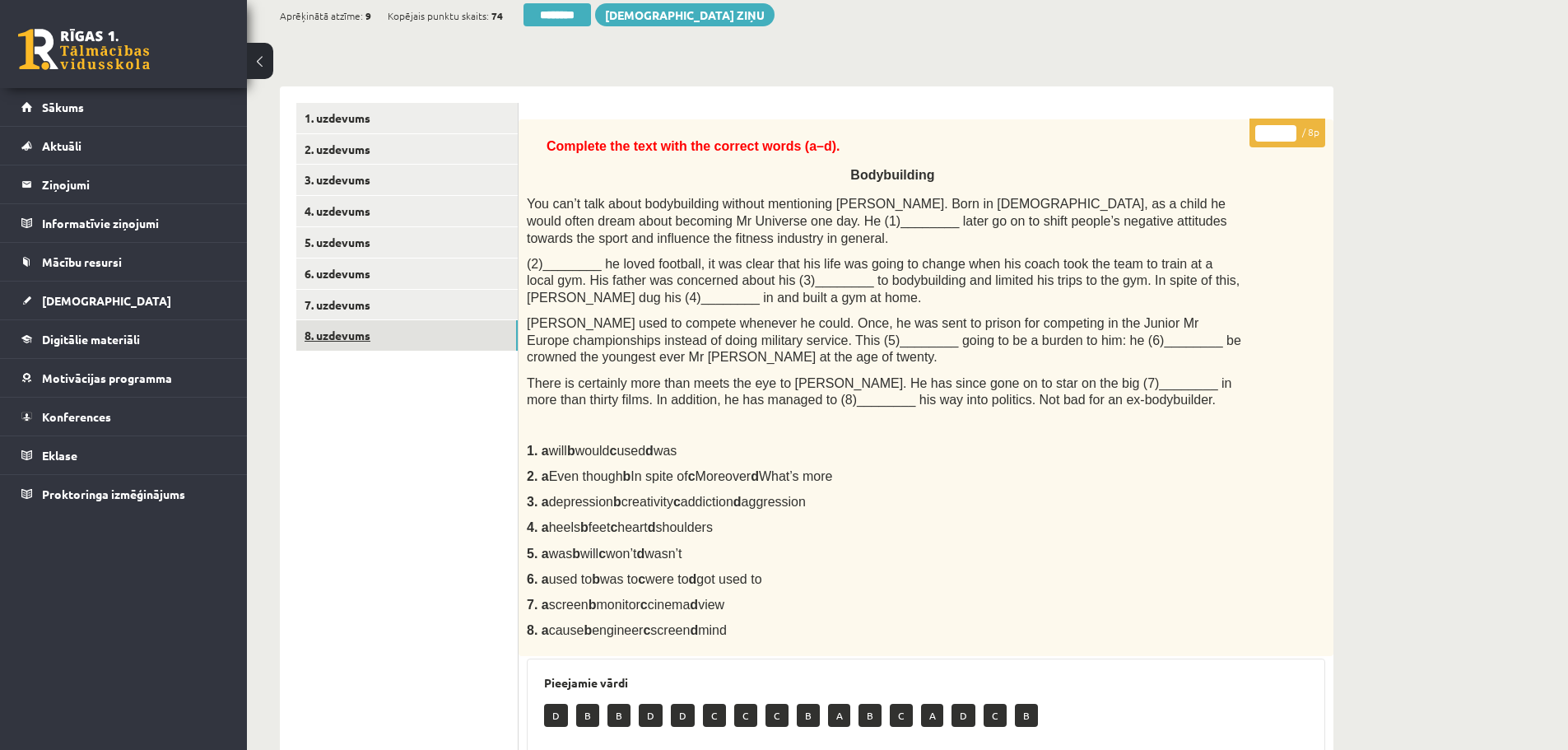
click at [345, 335] on link "8. uzdevums" at bounding box center [406, 336] width 222 height 31
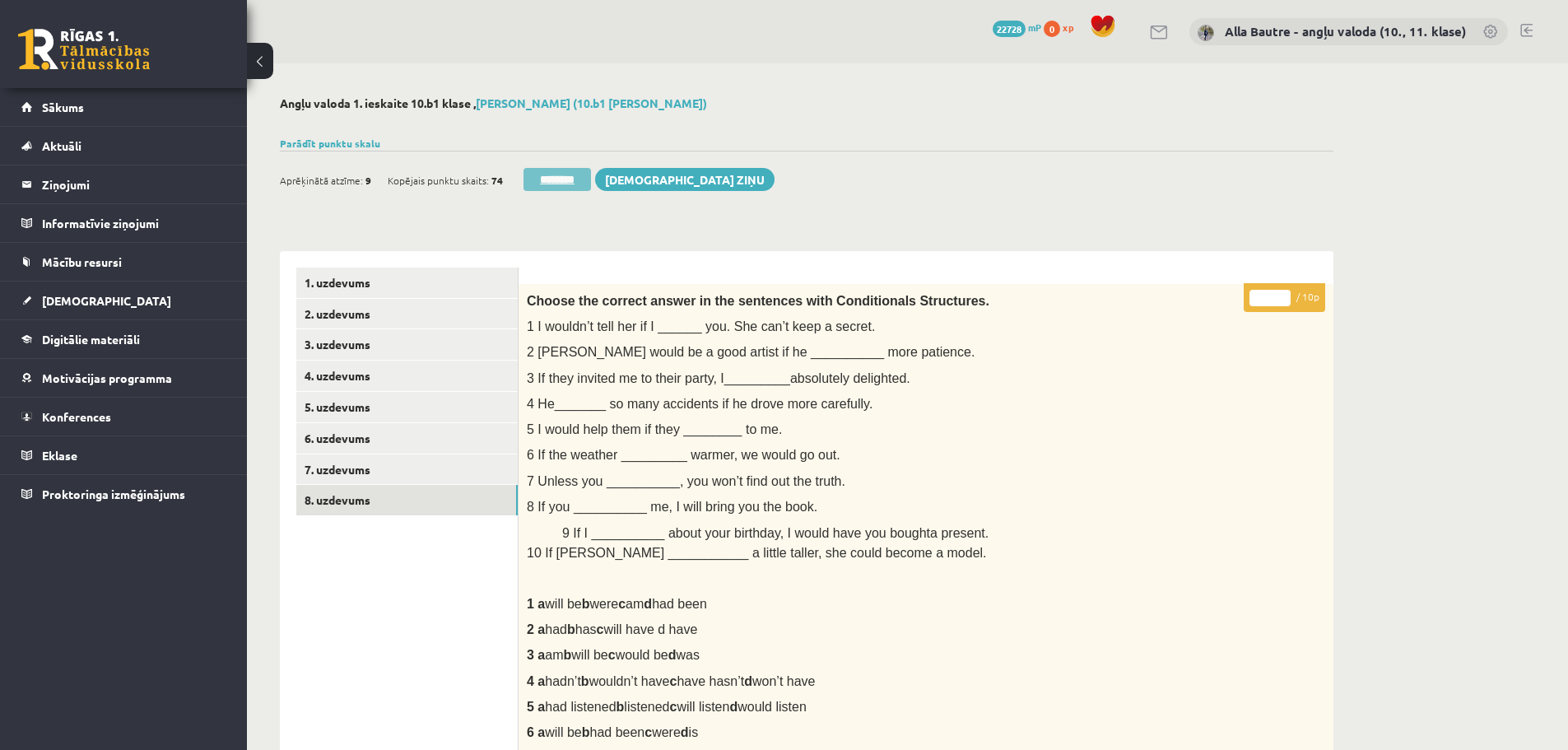
click at [556, 173] on input "********" at bounding box center [557, 180] width 67 height 23
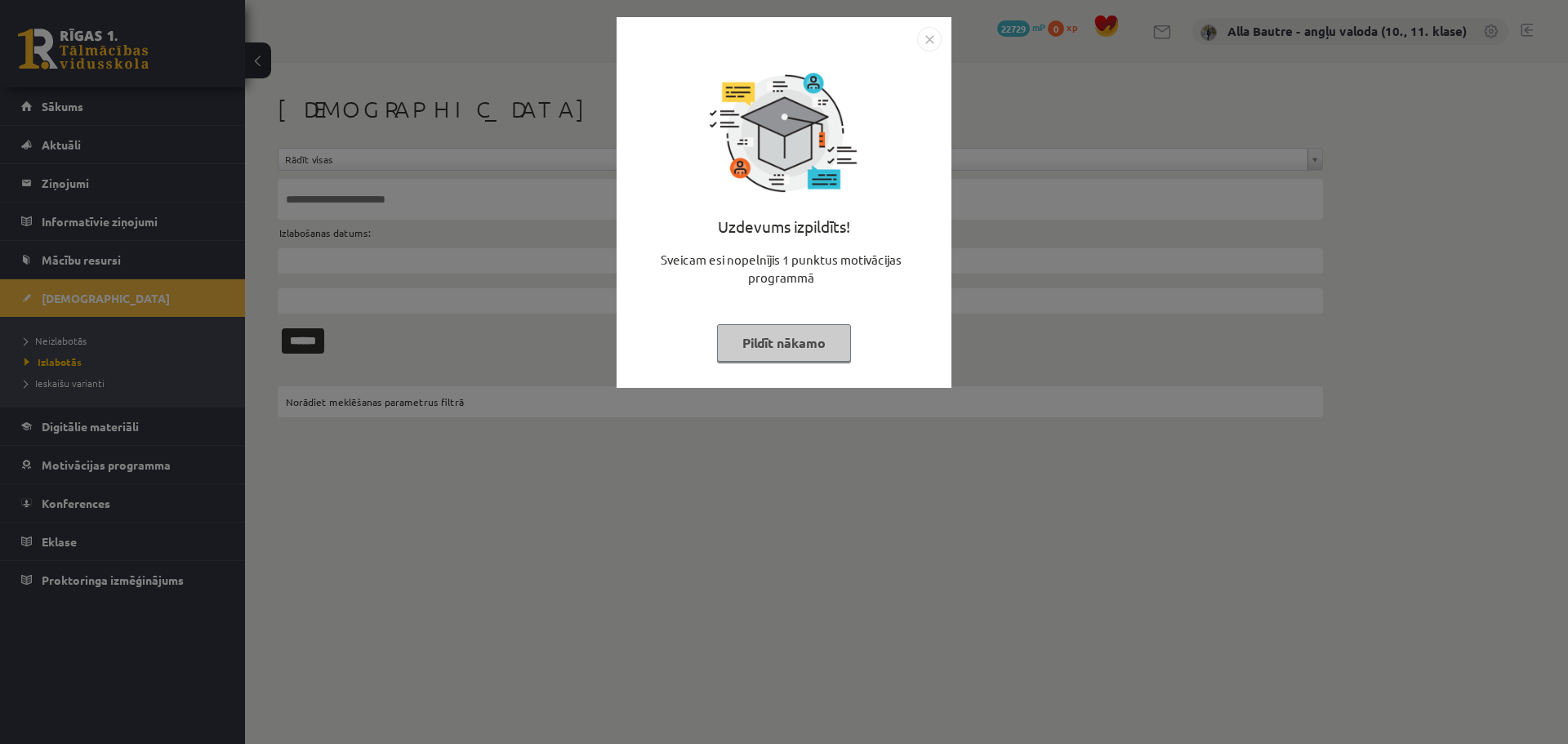
click at [923, 42] on img "Close" at bounding box center [929, 39] width 24 height 24
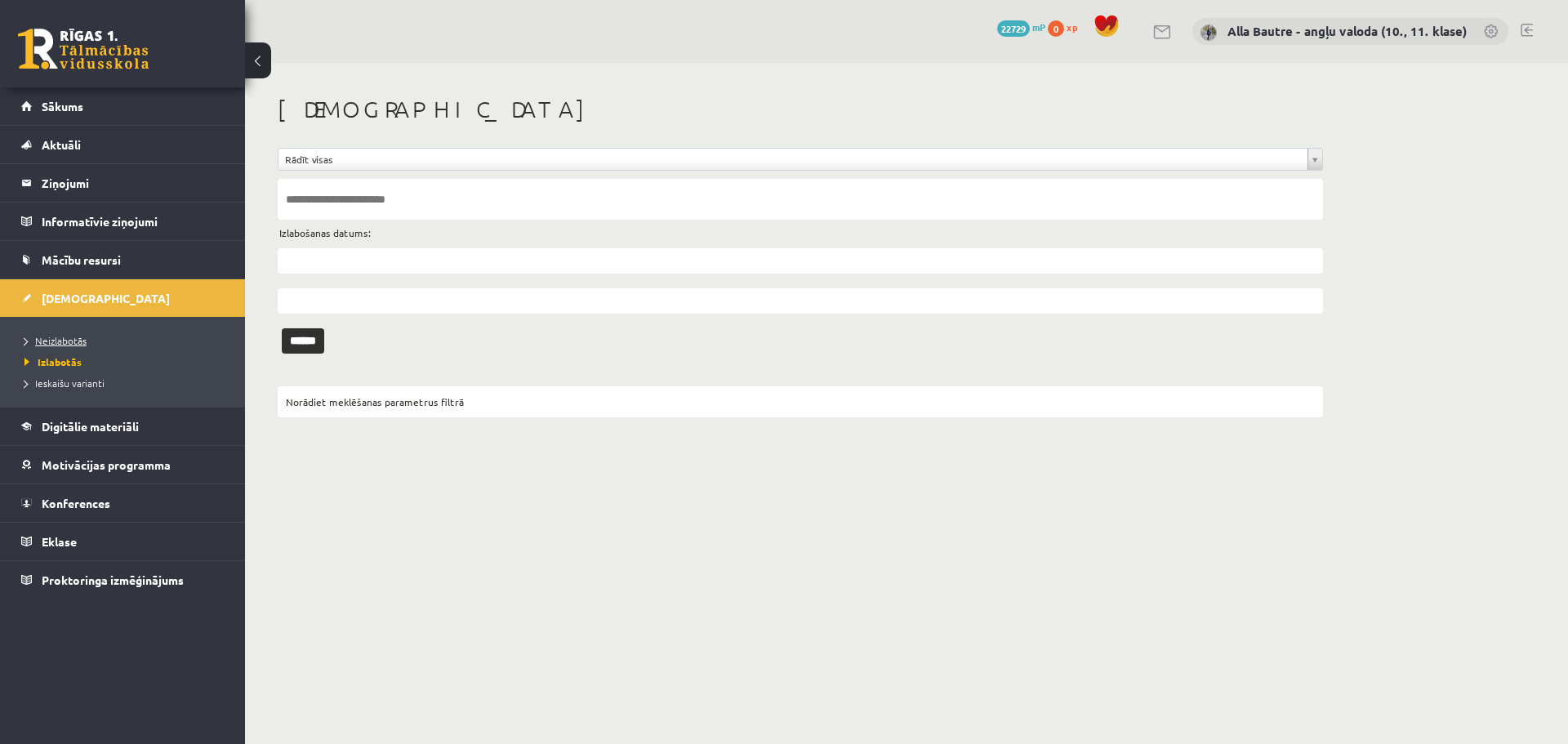
click at [50, 337] on span "Neizlabotās" at bounding box center [55, 340] width 62 height 13
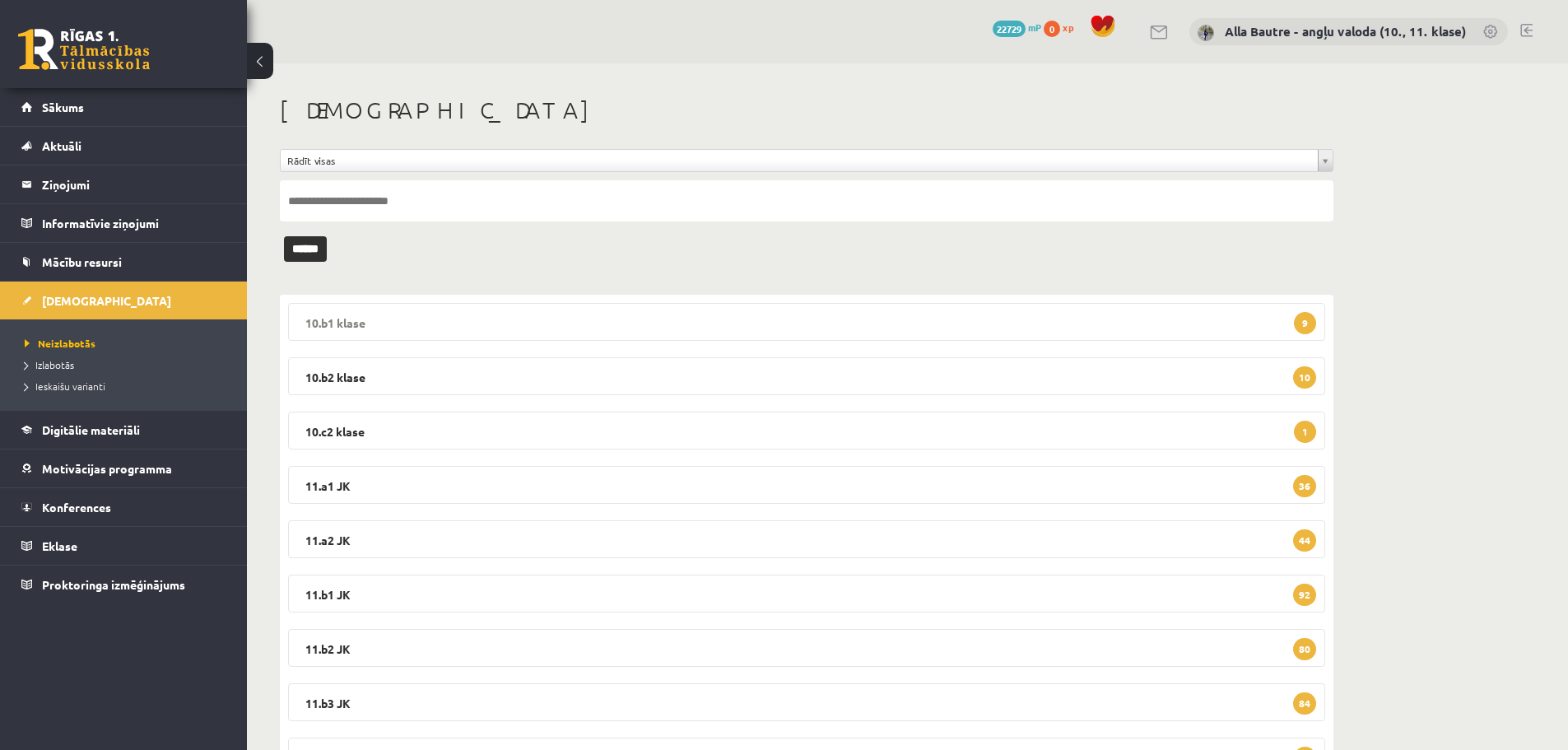
click at [319, 318] on legend "10.b1 klase 9" at bounding box center [807, 322] width 1037 height 38
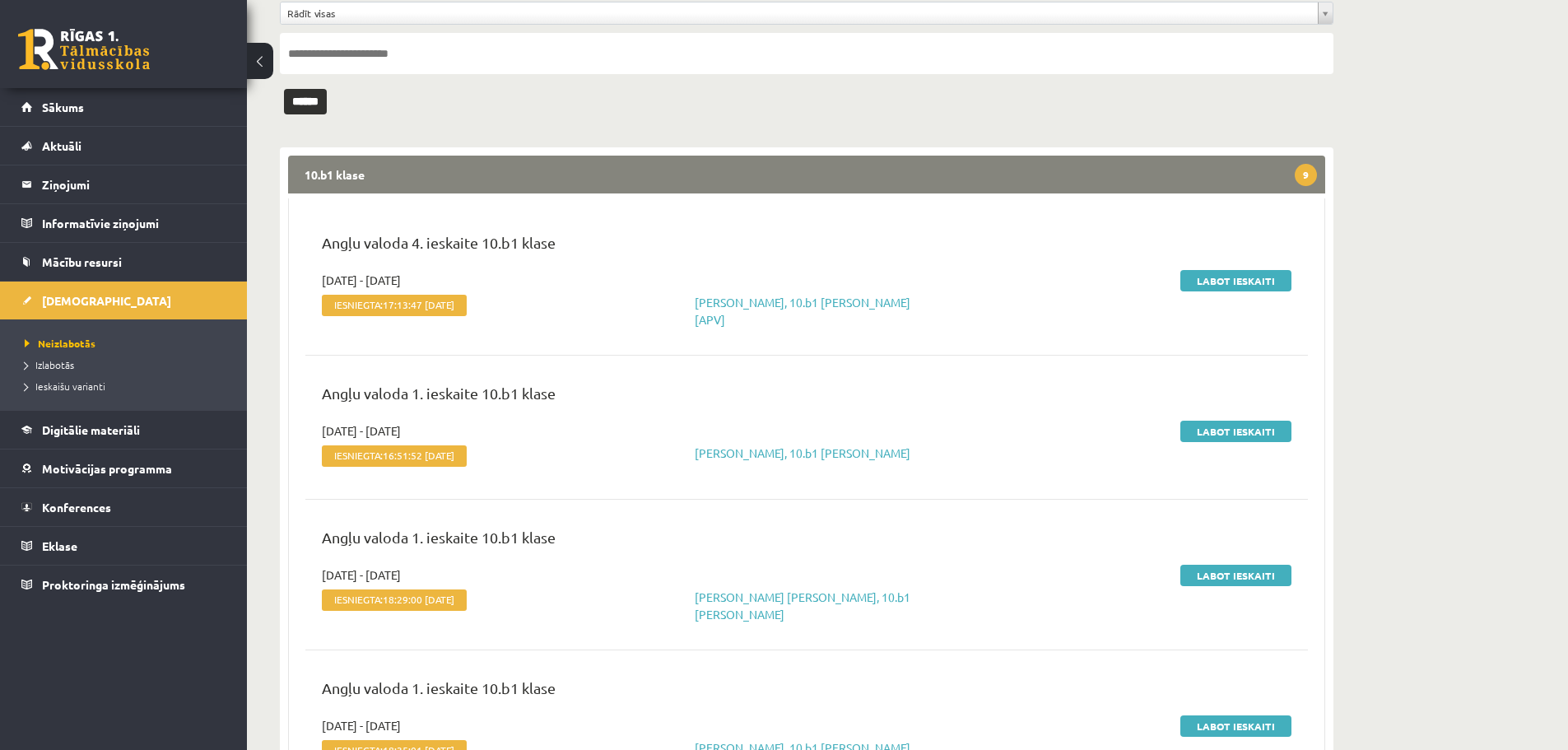
scroll to position [165, 0]
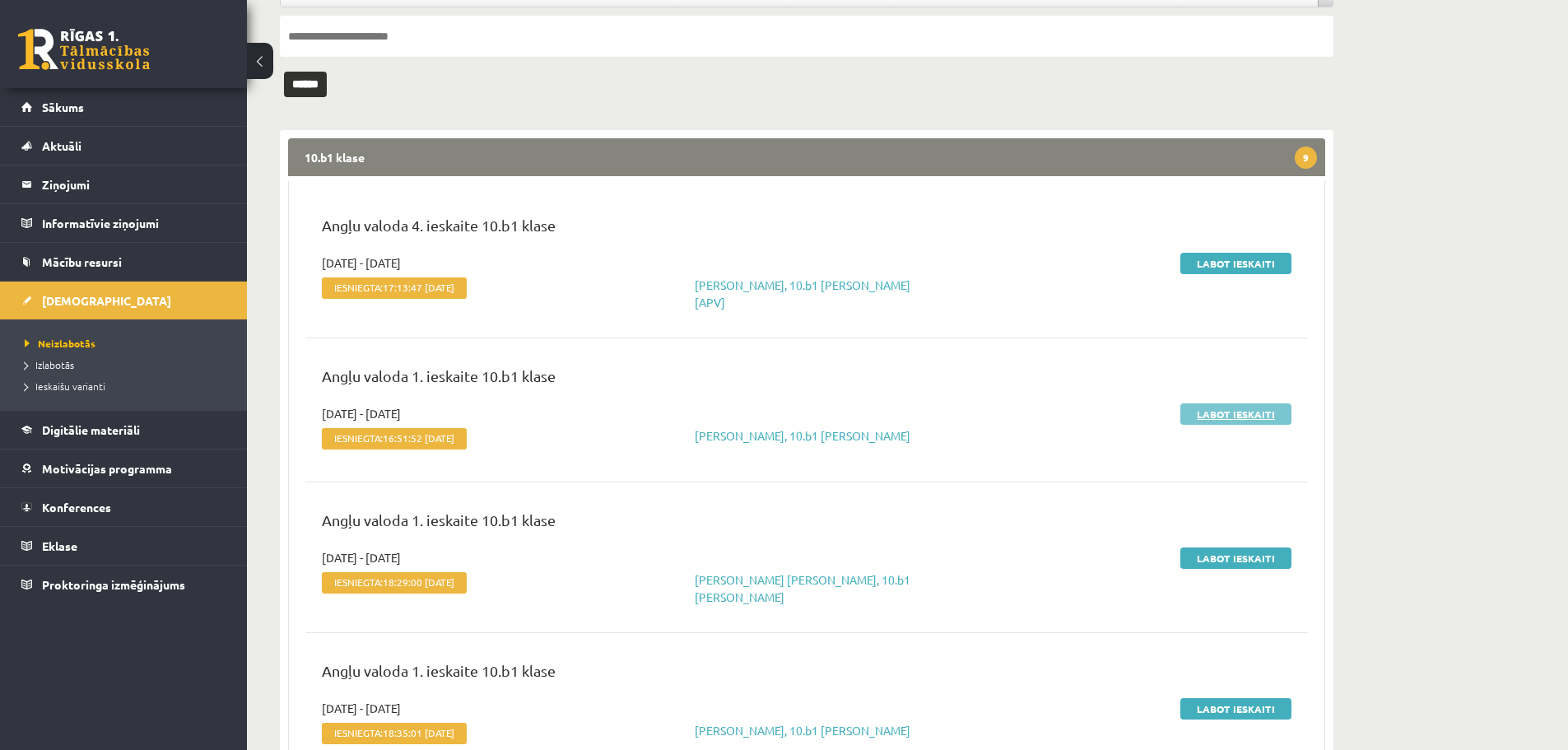
click at [1236, 405] on link "Labot ieskaiti" at bounding box center [1236, 414] width 111 height 21
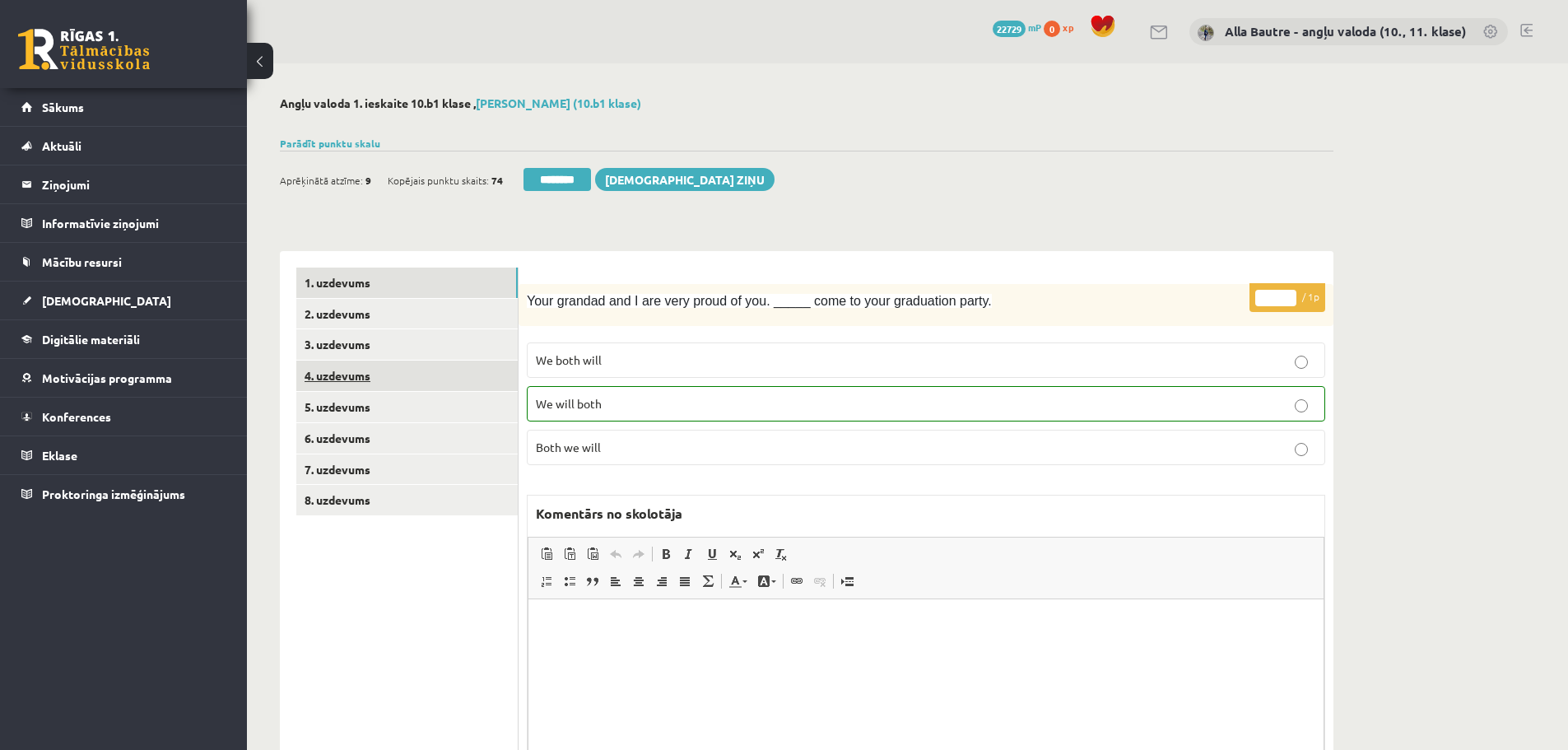
click at [336, 368] on link "4. uzdevums" at bounding box center [406, 376] width 222 height 31
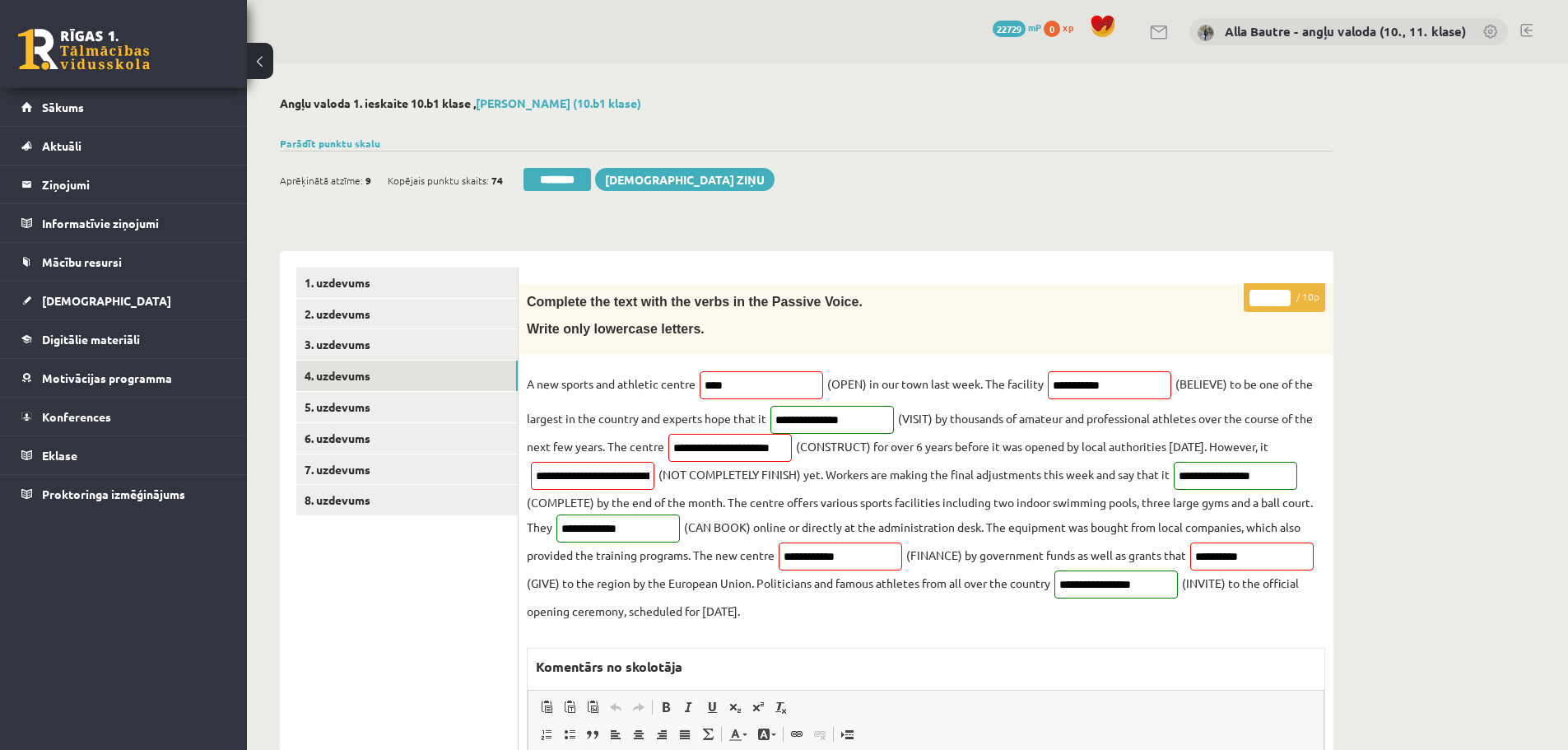
click at [1283, 294] on input "*" at bounding box center [1270, 298] width 41 height 17
type input "*"
click at [1283, 294] on input "*" at bounding box center [1270, 298] width 41 height 17
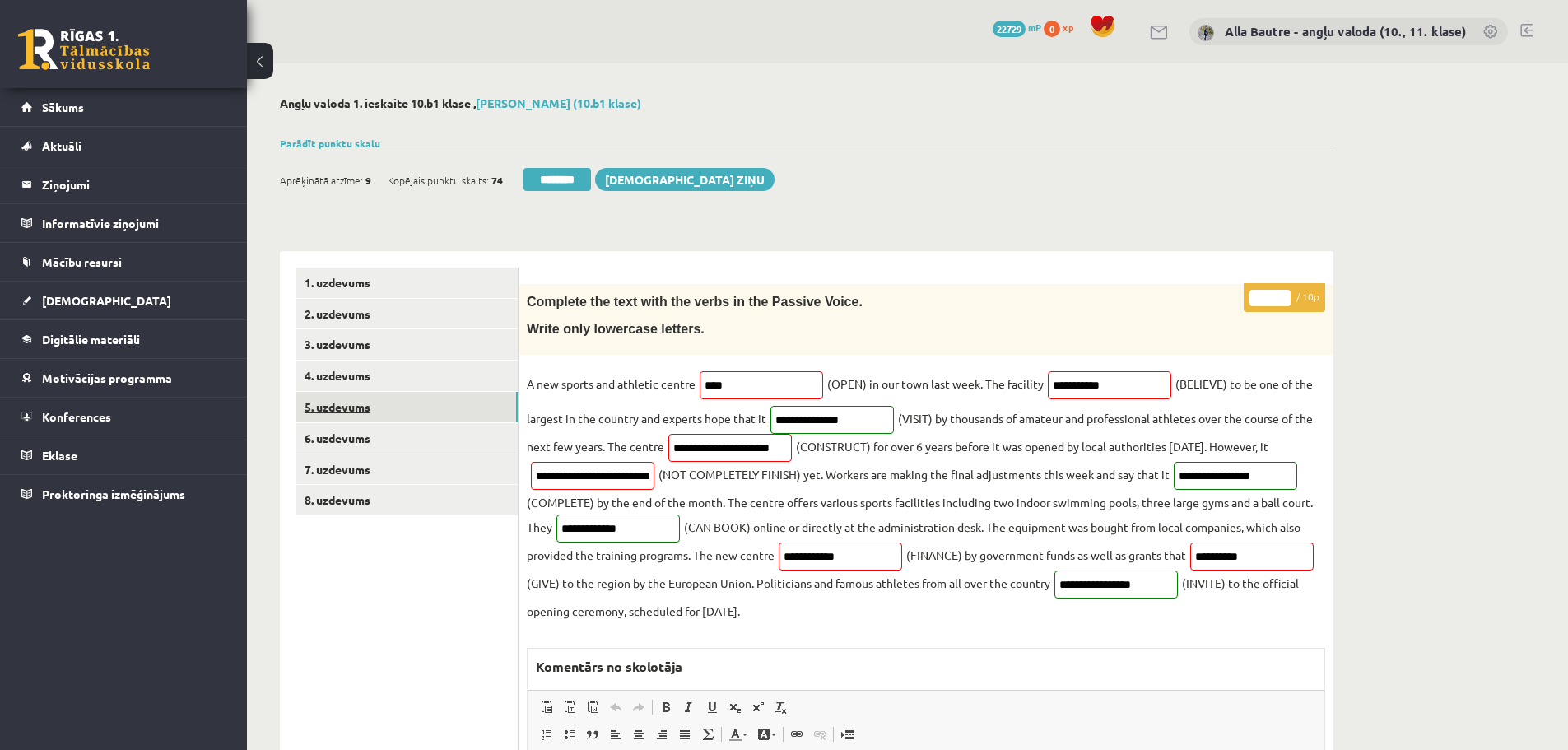
click at [338, 402] on link "5. uzdevums" at bounding box center [406, 407] width 222 height 31
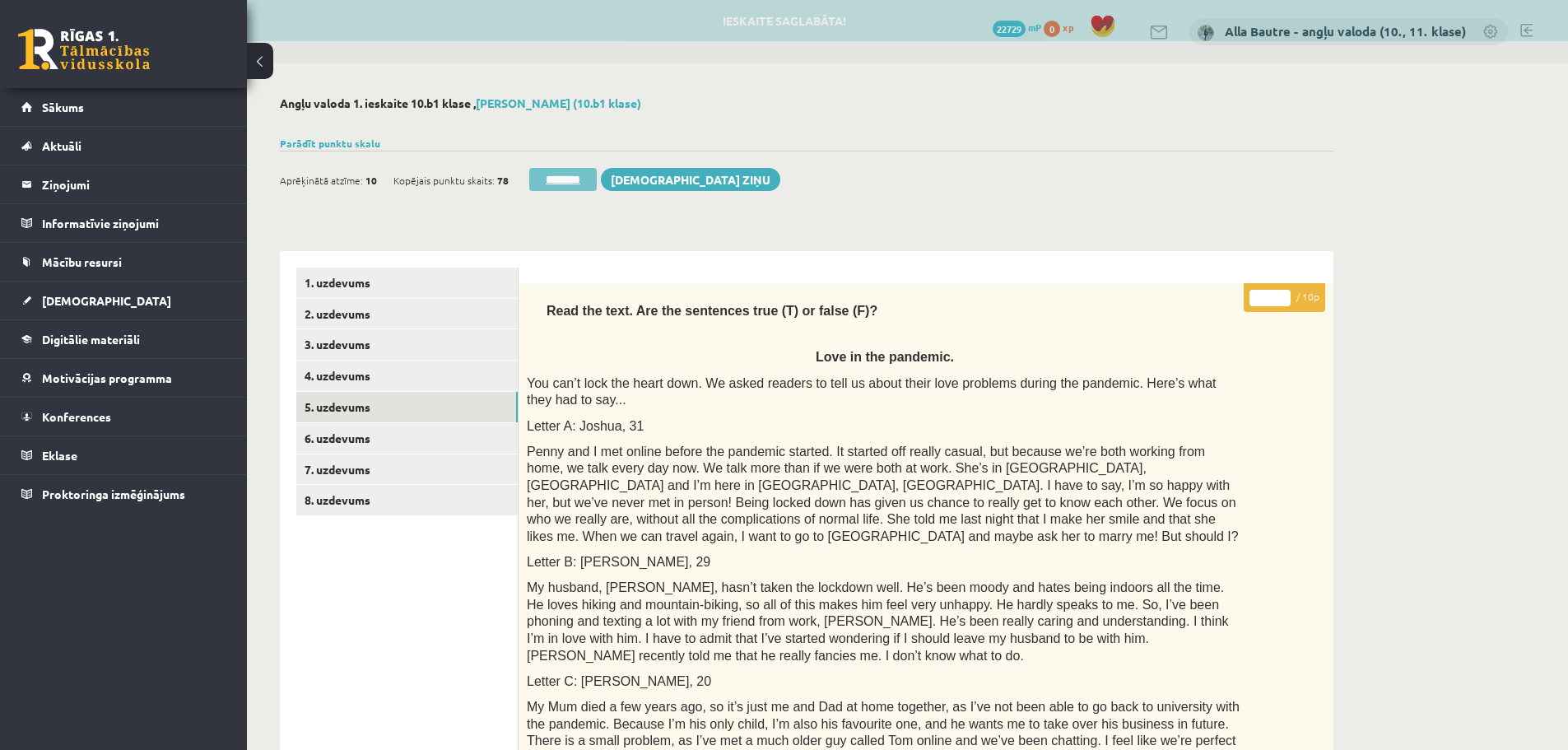
click at [576, 180] on input "********" at bounding box center [562, 180] width 67 height 23
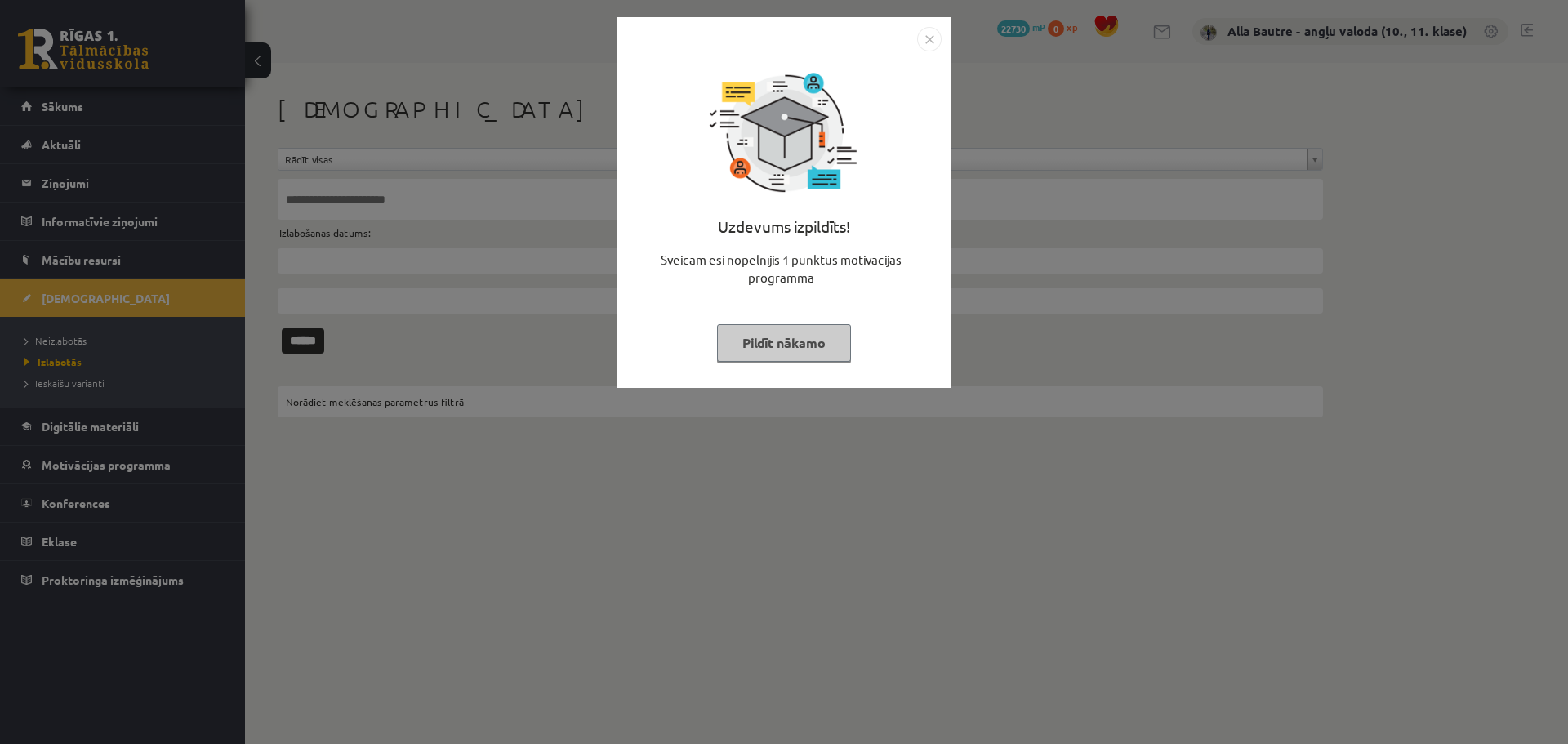
click at [926, 43] on img "Close" at bounding box center [929, 39] width 24 height 24
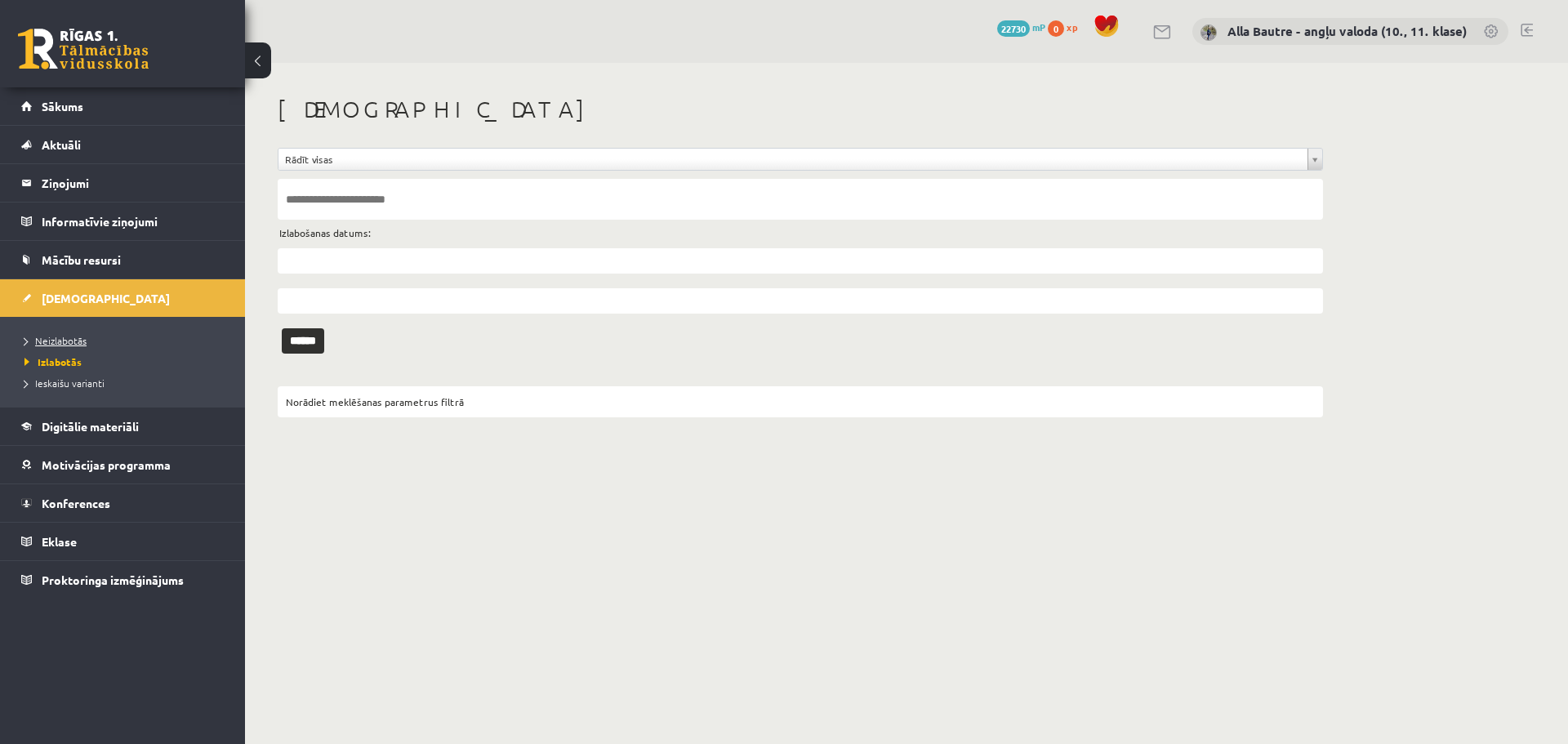
click at [38, 335] on span "Neizlabotās" at bounding box center [55, 340] width 62 height 13
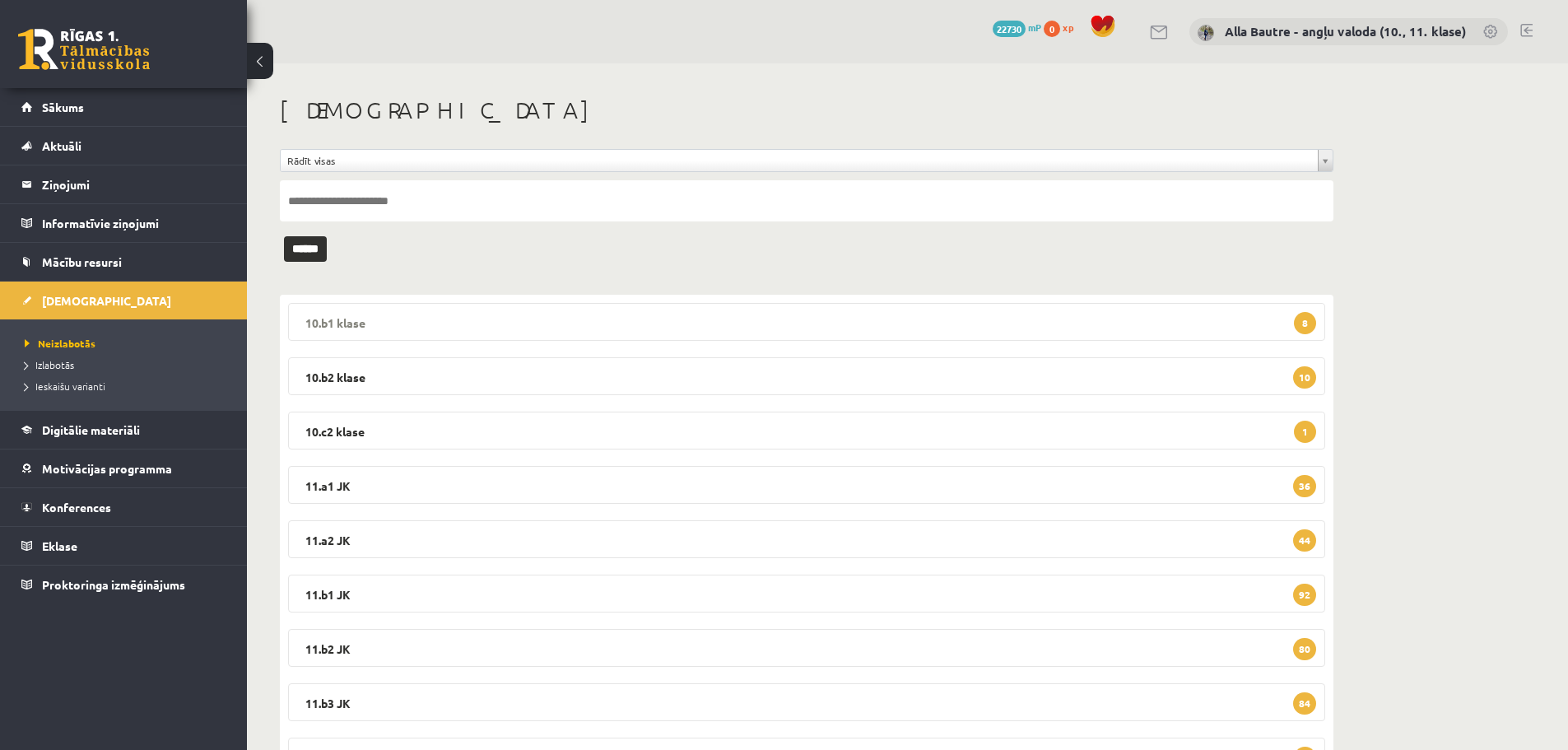
click at [323, 319] on legend "10.b1 klase 8" at bounding box center [807, 322] width 1037 height 38
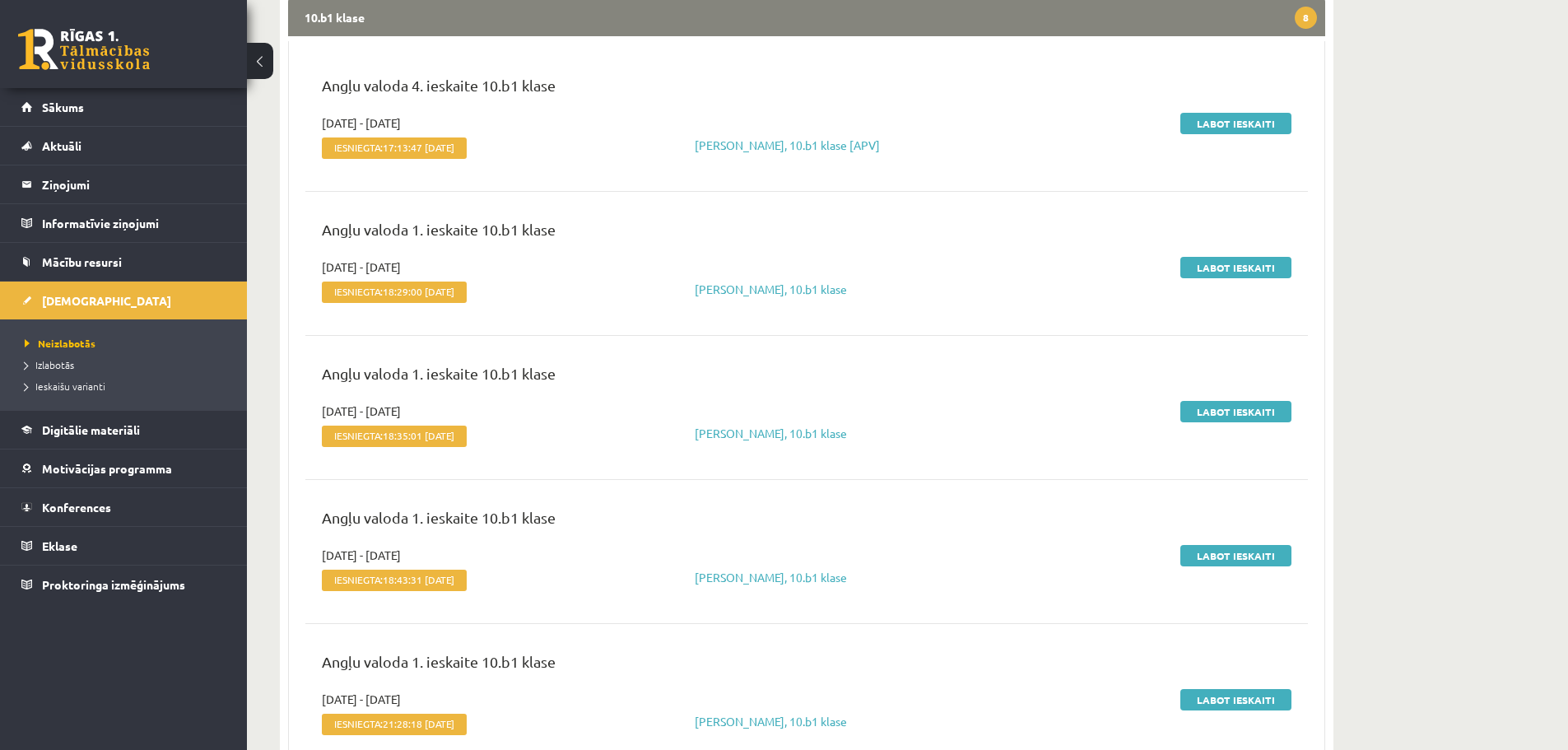
scroll to position [329, 0]
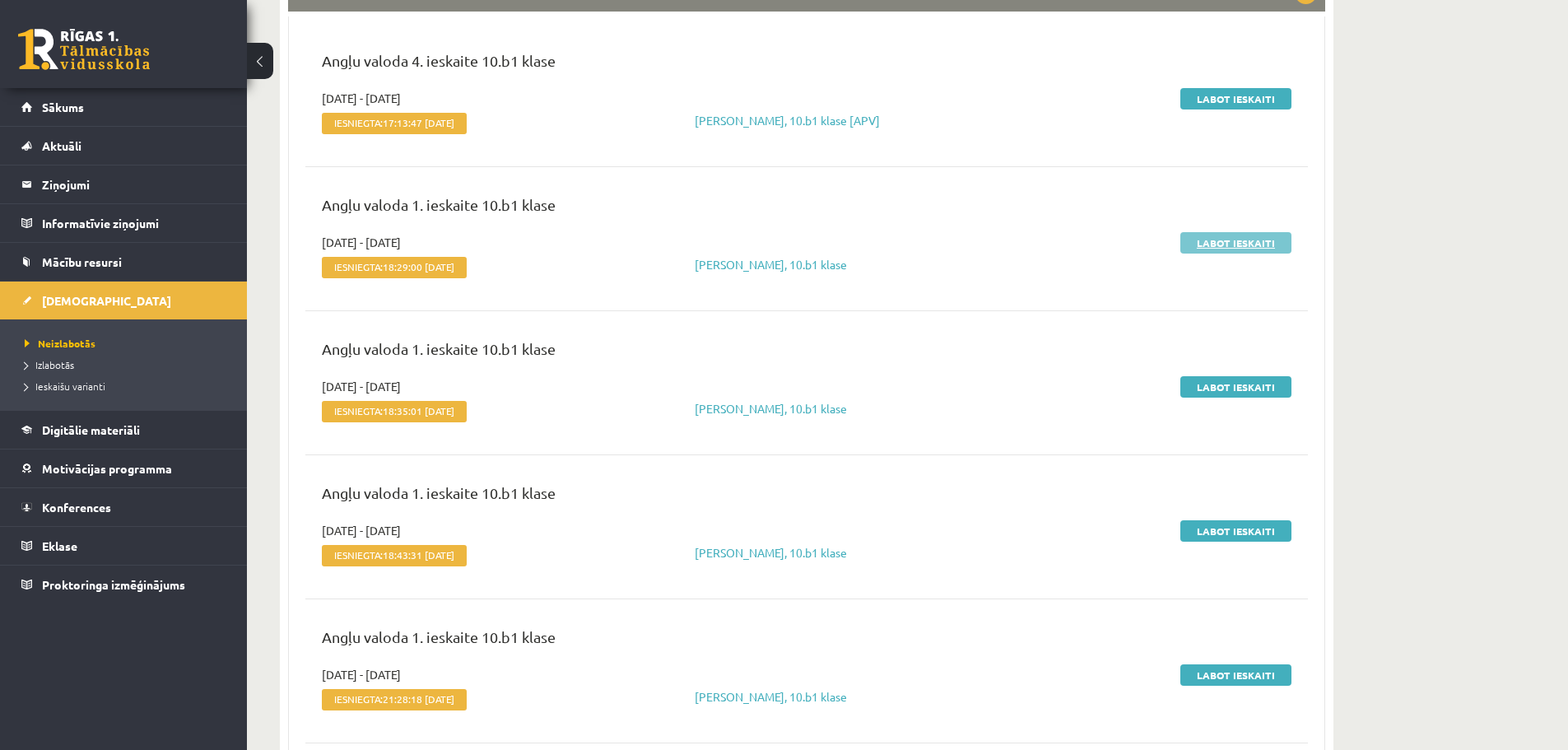
click at [1202, 246] on link "Labot ieskaiti" at bounding box center [1236, 243] width 111 height 21
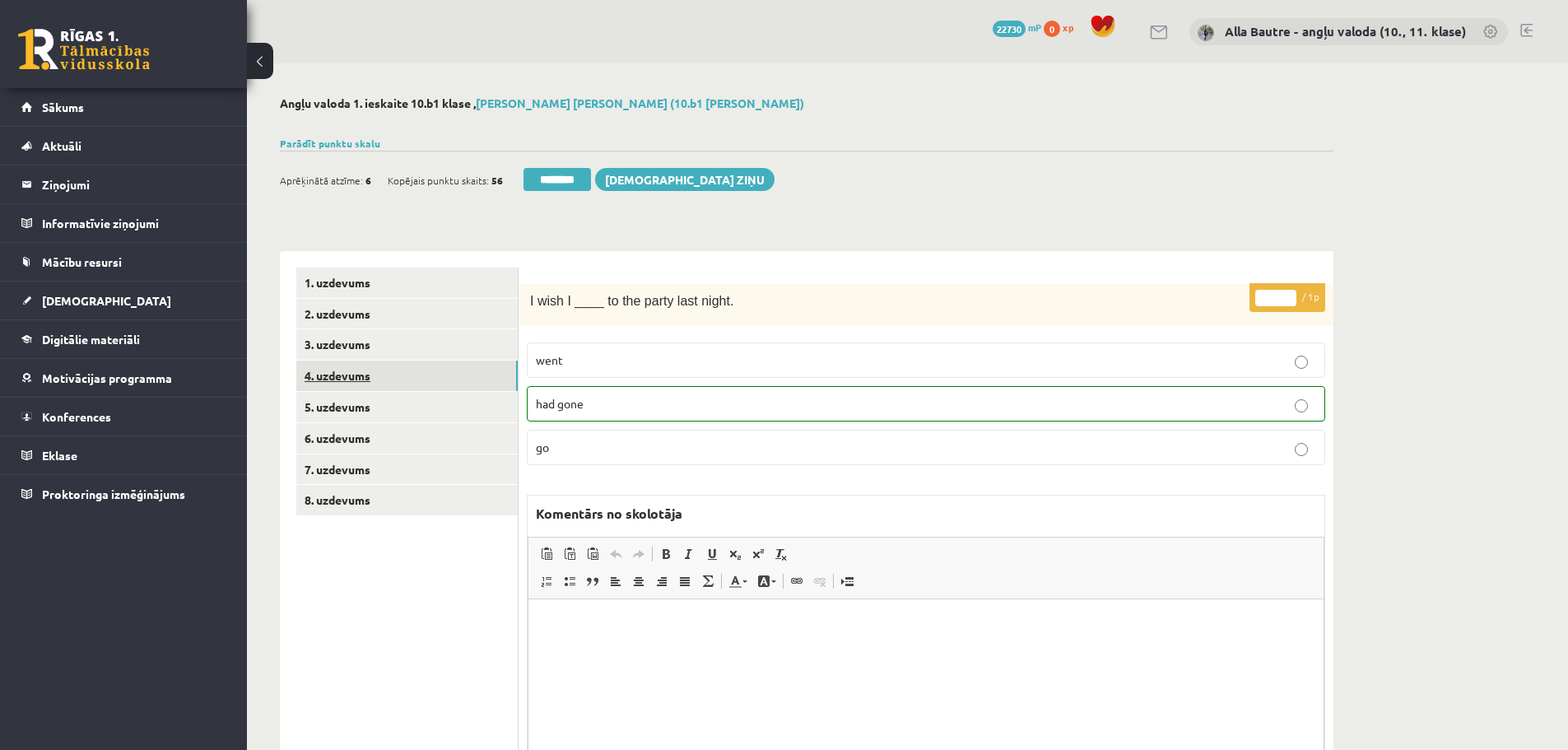
click at [342, 374] on link "4. uzdevums" at bounding box center [406, 376] width 222 height 31
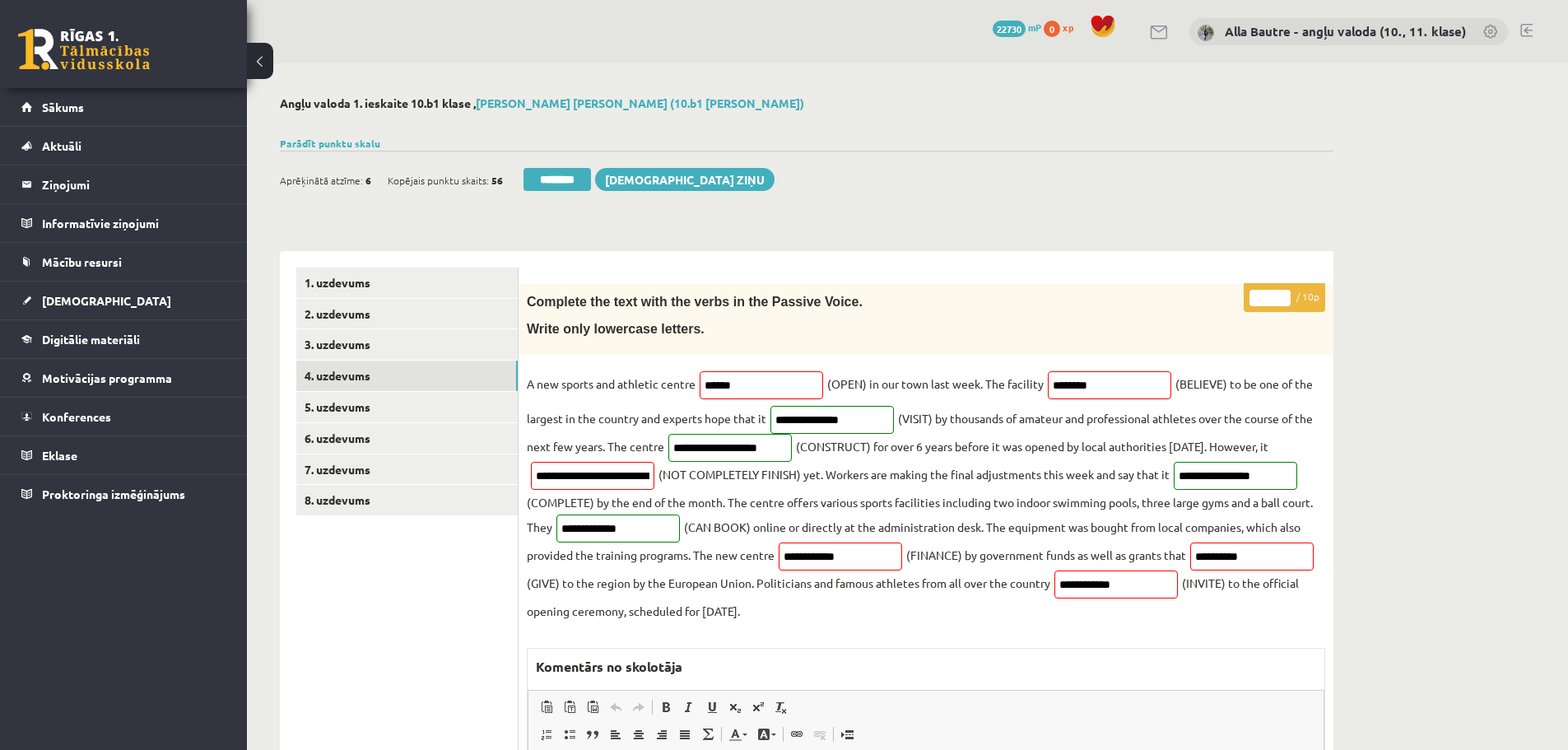
click at [1280, 291] on input "*" at bounding box center [1270, 298] width 41 height 17
type input "*"
click at [1280, 291] on input "*" at bounding box center [1270, 298] width 41 height 17
click at [387, 400] on link "5. uzdevums" at bounding box center [406, 407] width 222 height 31
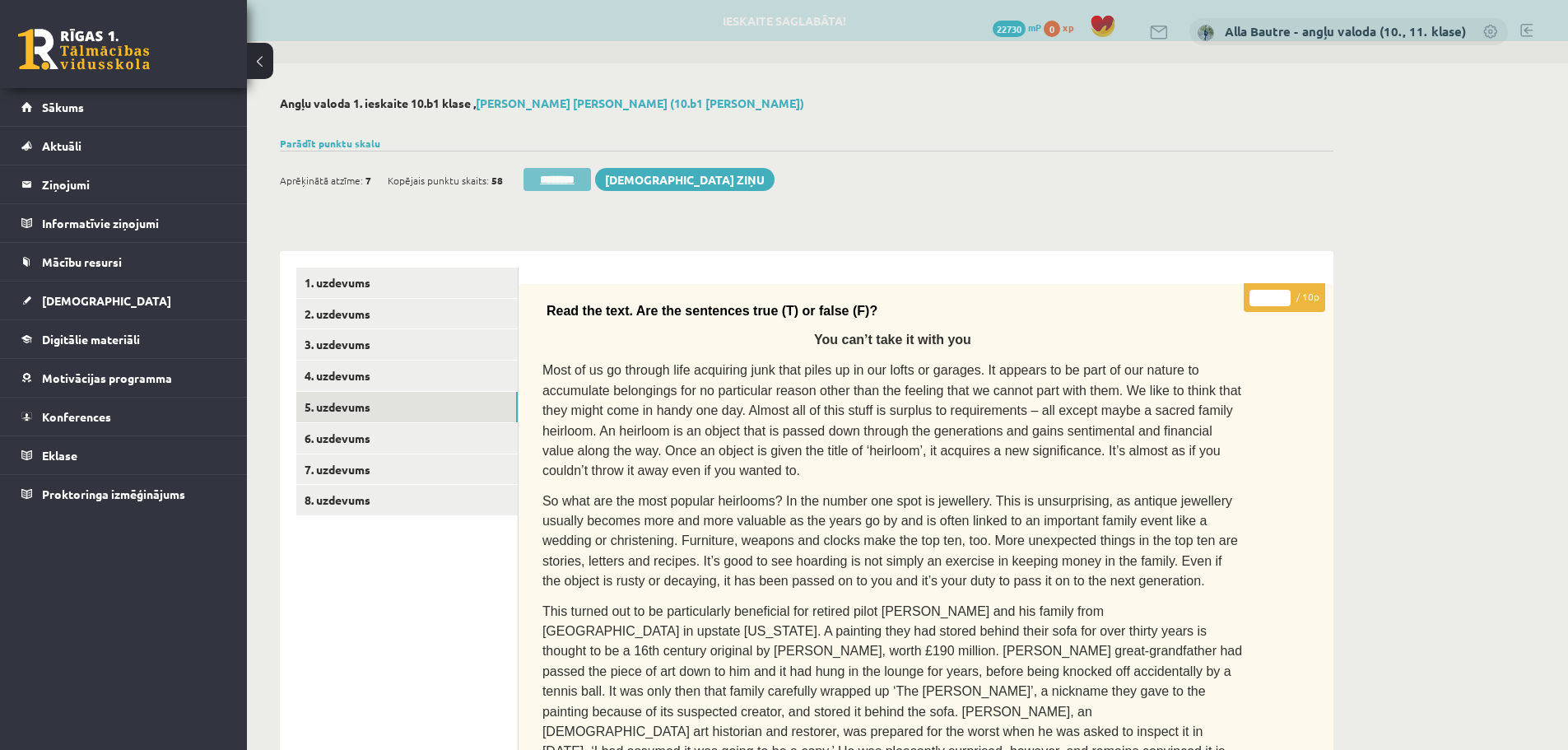
click at [576, 186] on input "********" at bounding box center [557, 180] width 67 height 23
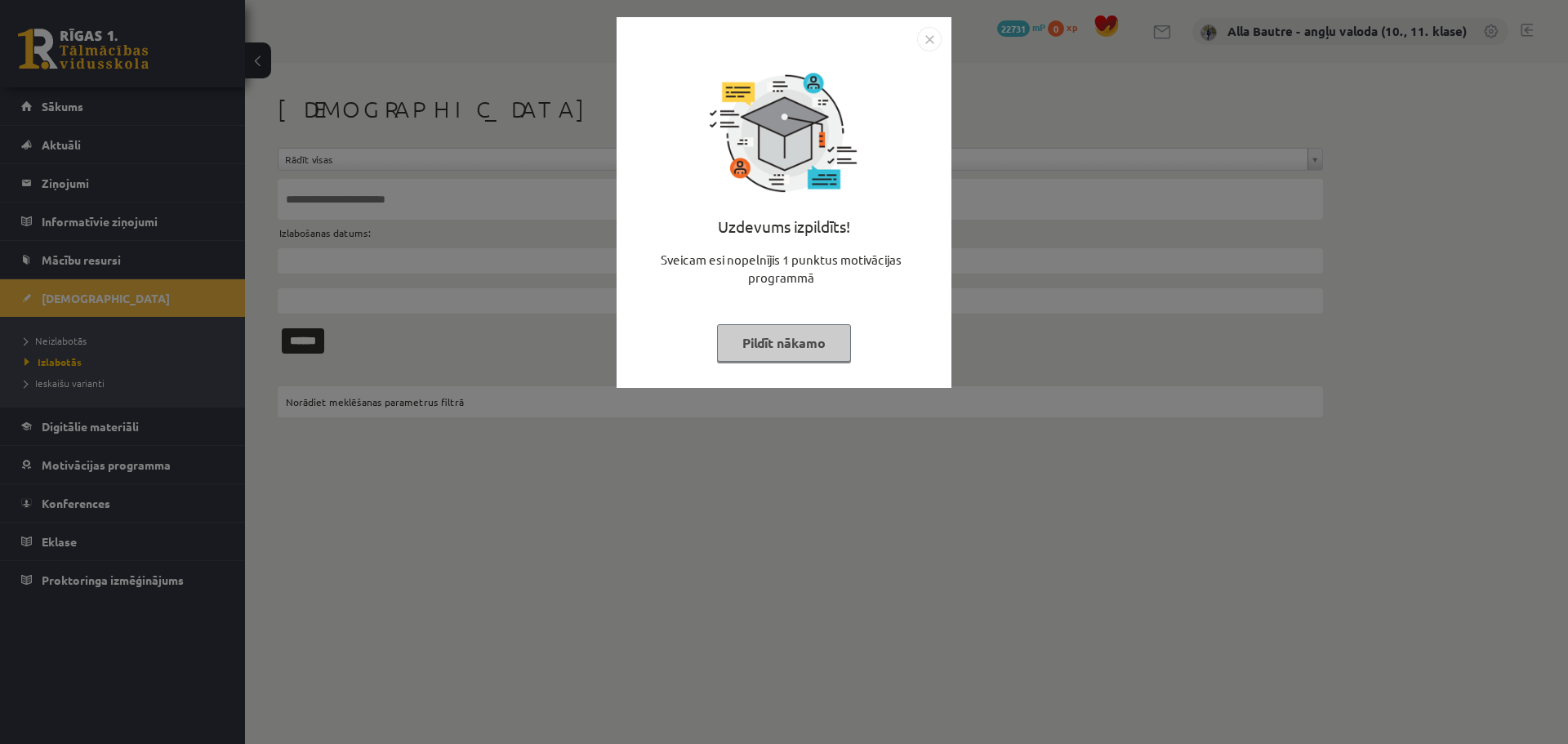
click at [929, 43] on img "Close" at bounding box center [929, 39] width 24 height 24
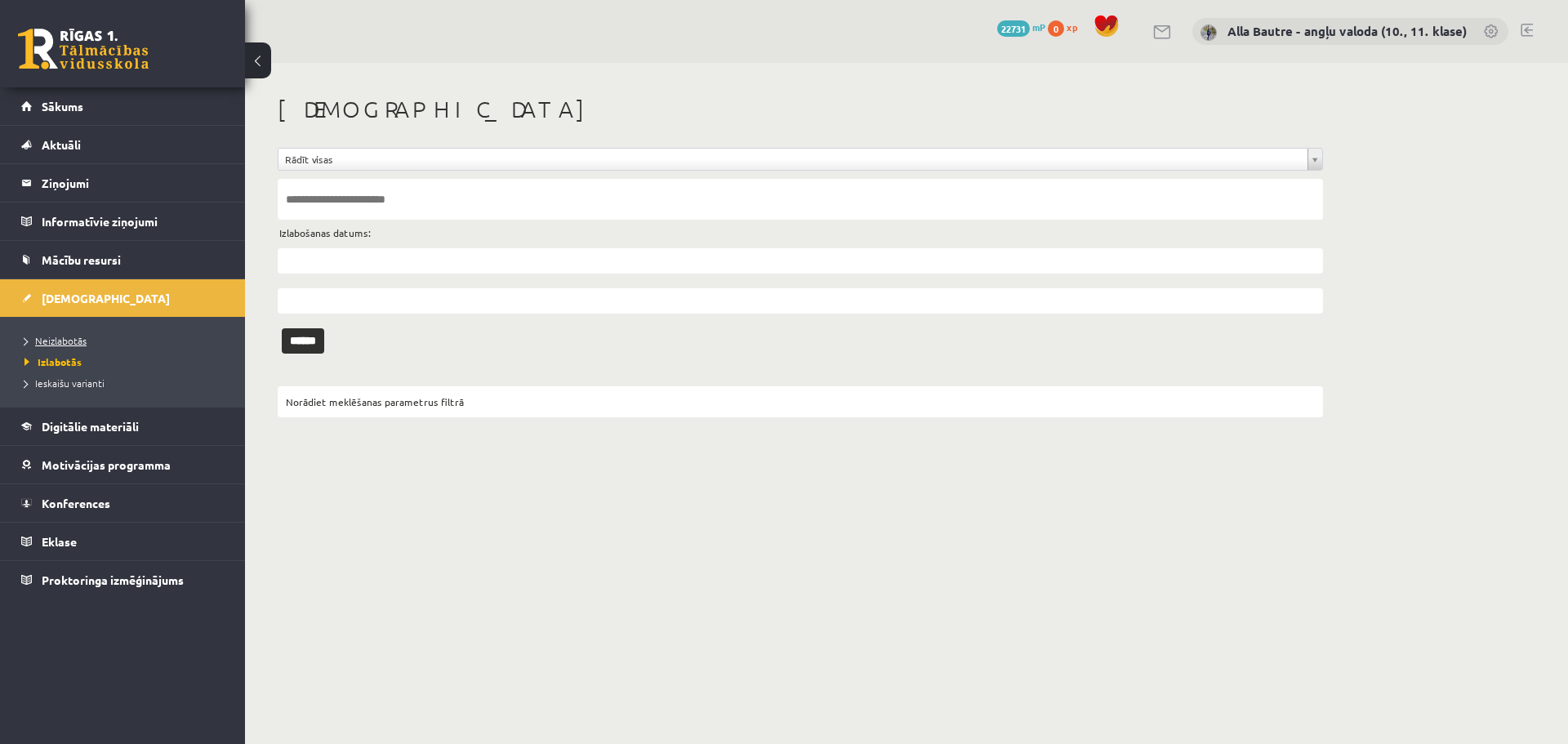
click at [57, 339] on span "Neizlabotās" at bounding box center [55, 340] width 62 height 13
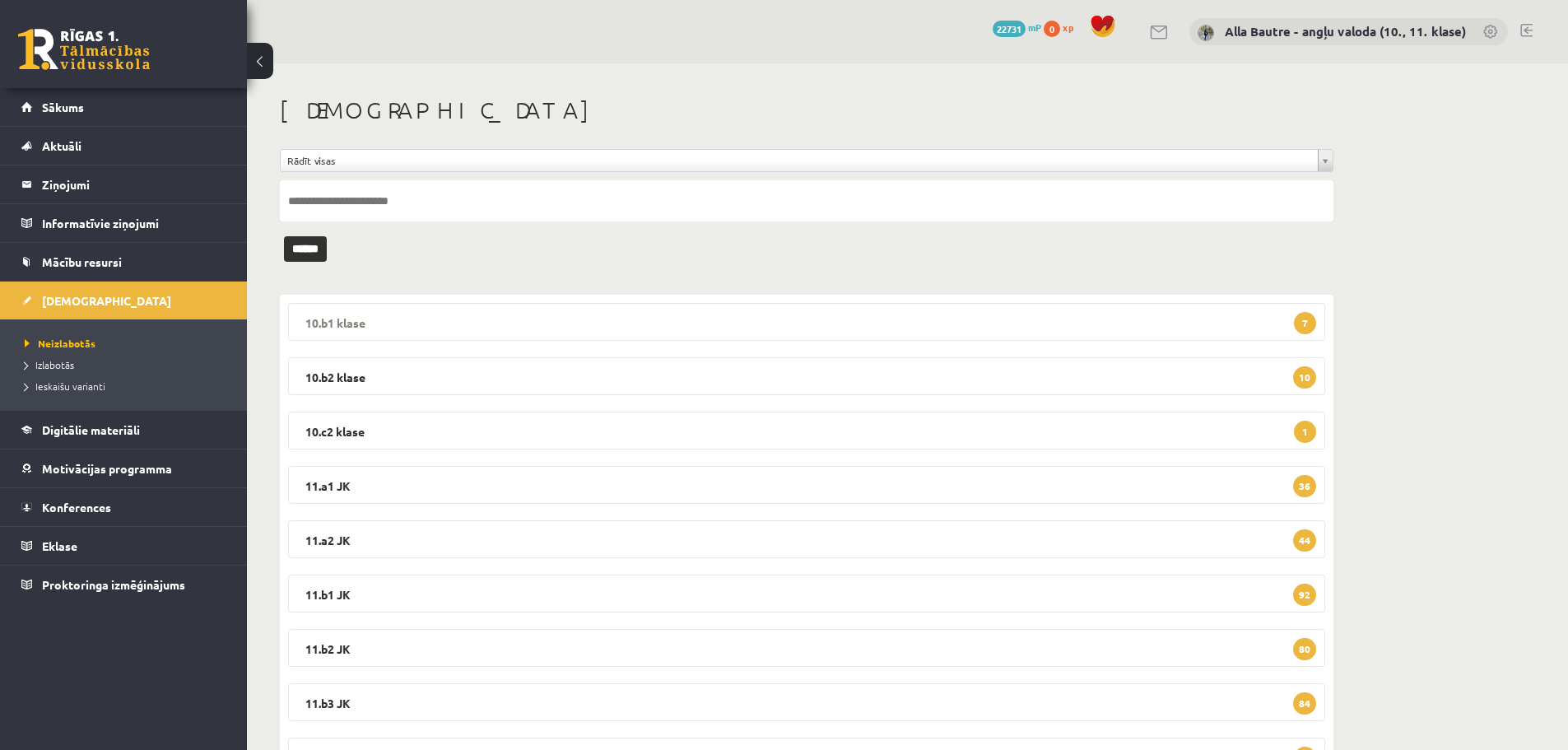
click at [340, 319] on legend "10.b1 klase 7" at bounding box center [807, 322] width 1037 height 38
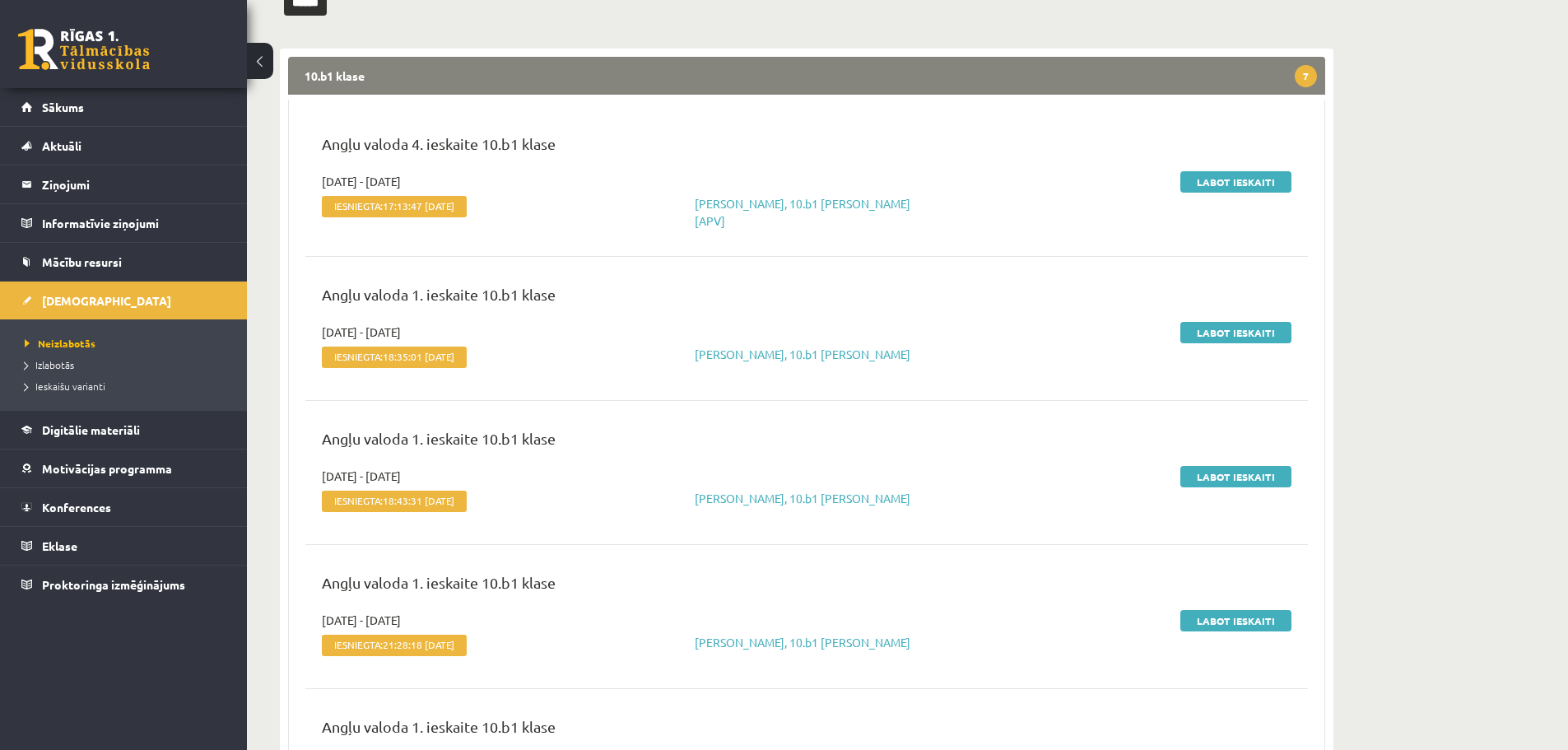
scroll to position [247, 0]
click at [1251, 328] on link "Labot ieskaiti" at bounding box center [1236, 332] width 111 height 21
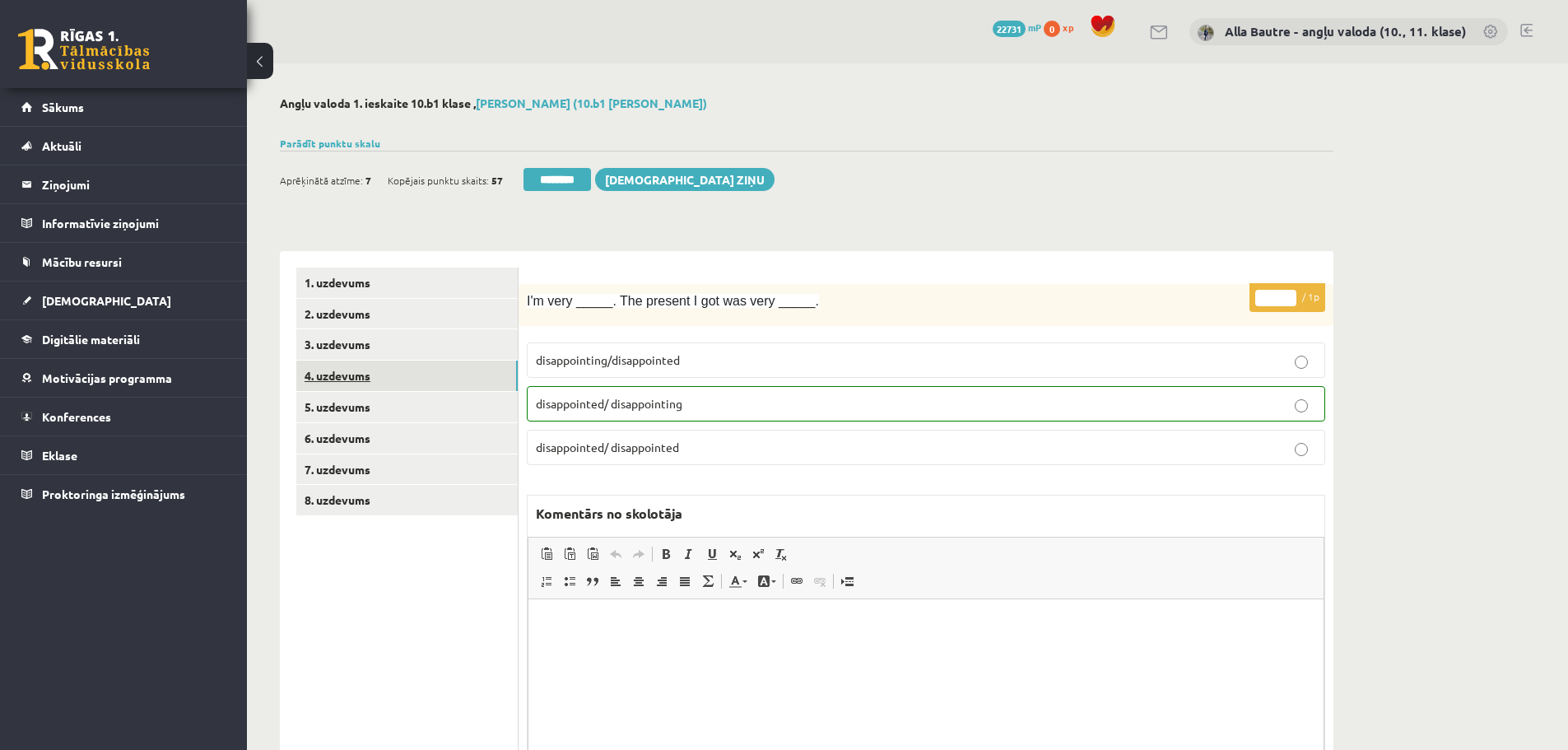
click at [364, 371] on link "4. uzdevums" at bounding box center [406, 376] width 222 height 31
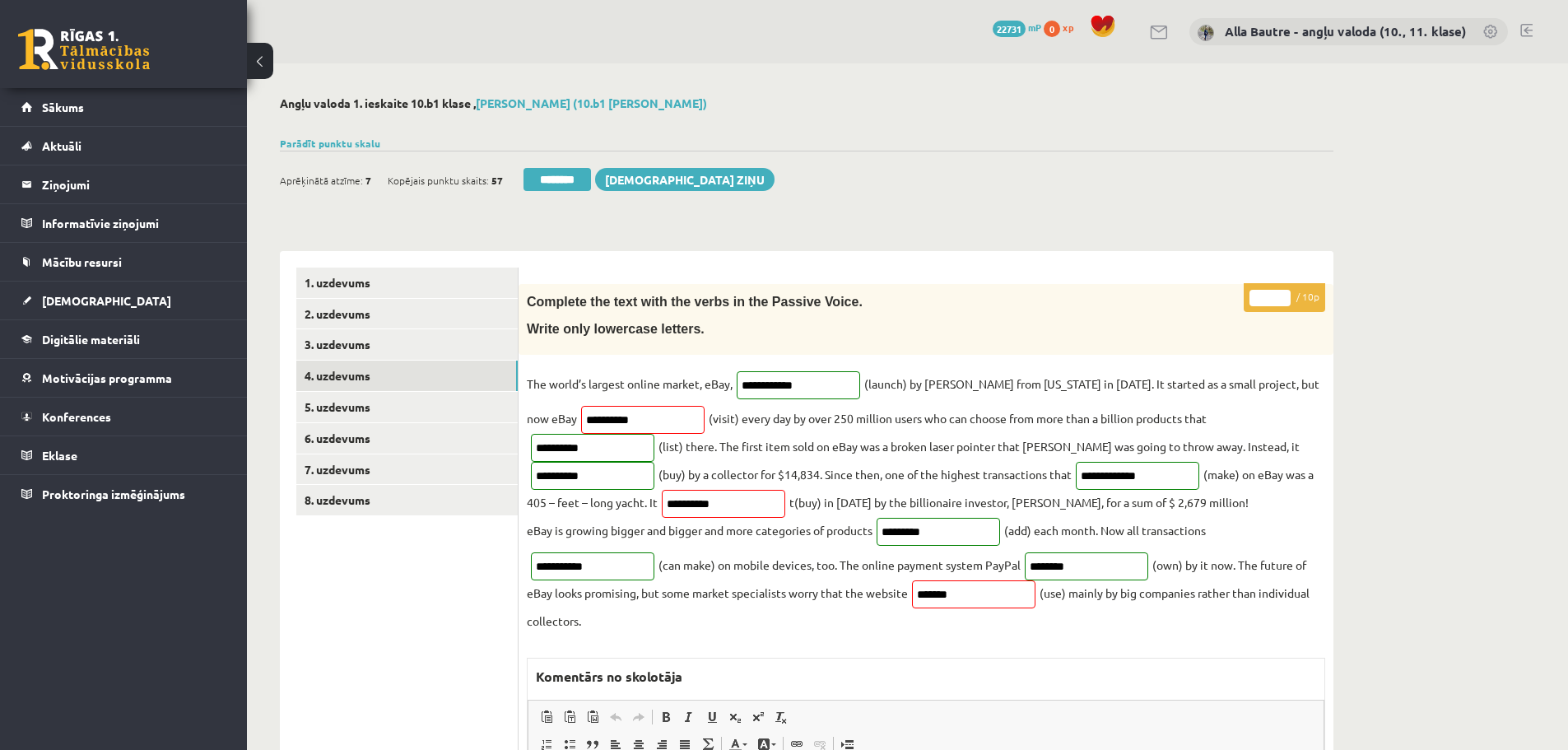
type input "**"
click at [1282, 294] on input "**" at bounding box center [1270, 298] width 41 height 17
click at [368, 407] on link "5. uzdevums" at bounding box center [406, 407] width 222 height 31
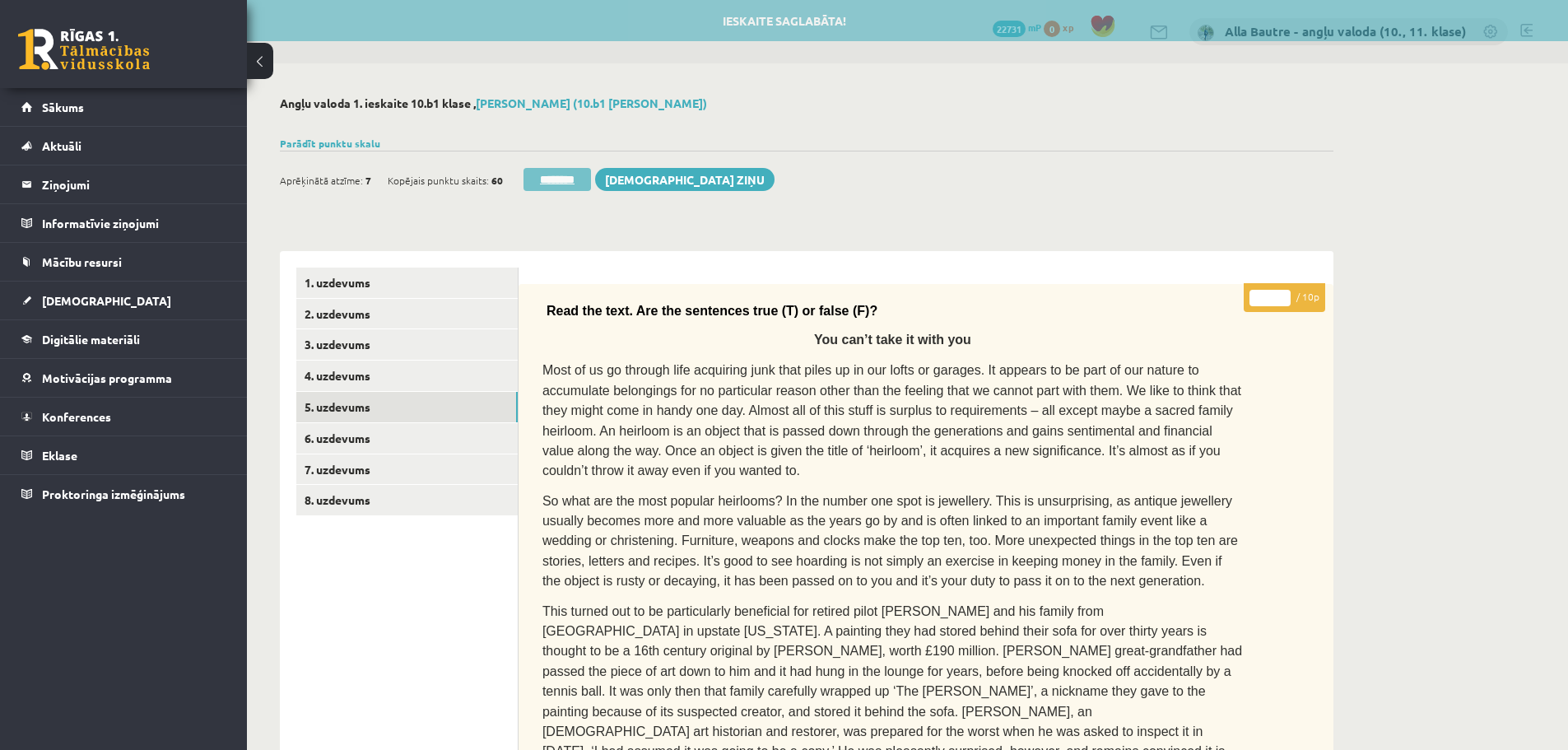
click at [567, 169] on input "********" at bounding box center [557, 180] width 67 height 23
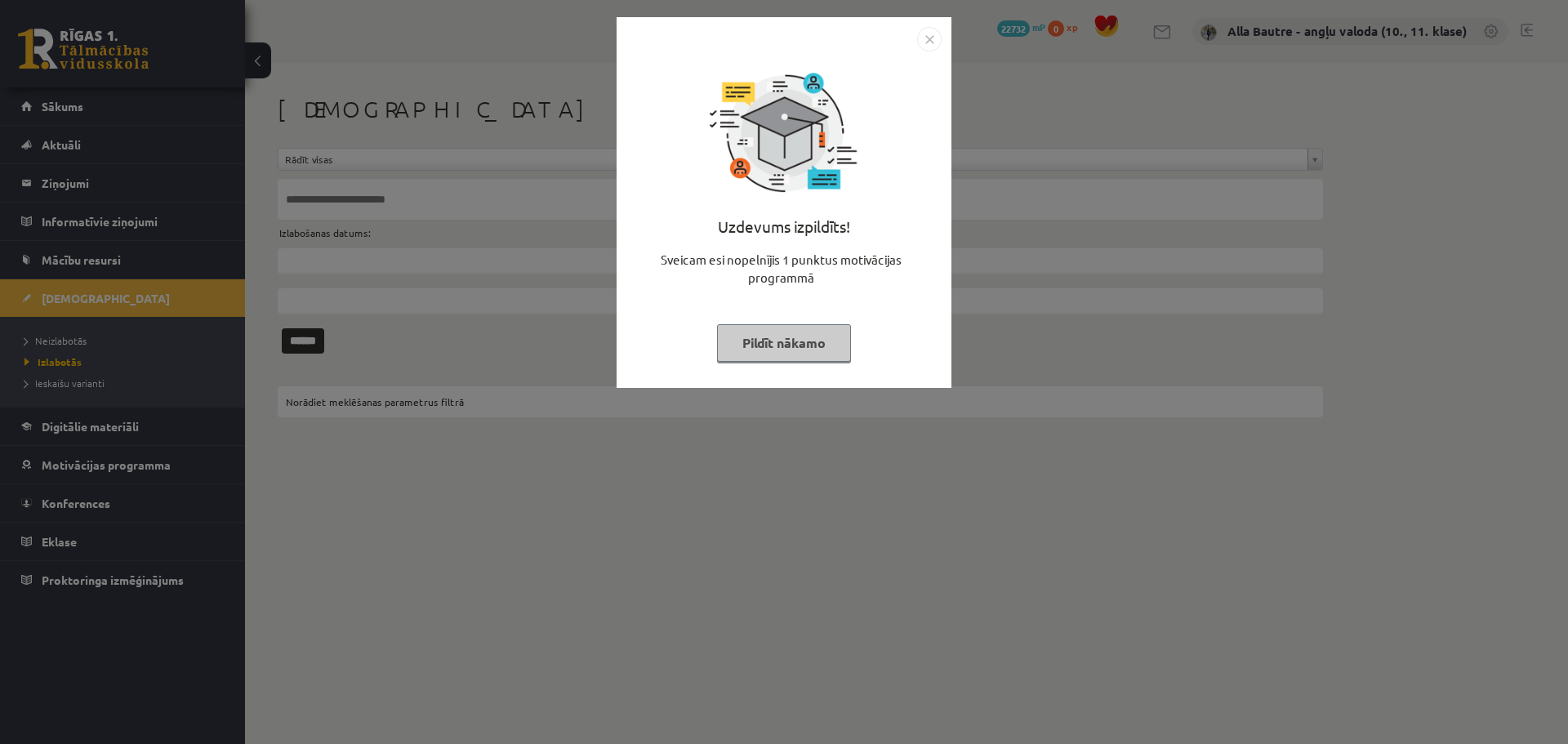
click at [924, 36] on img "Close" at bounding box center [929, 39] width 24 height 24
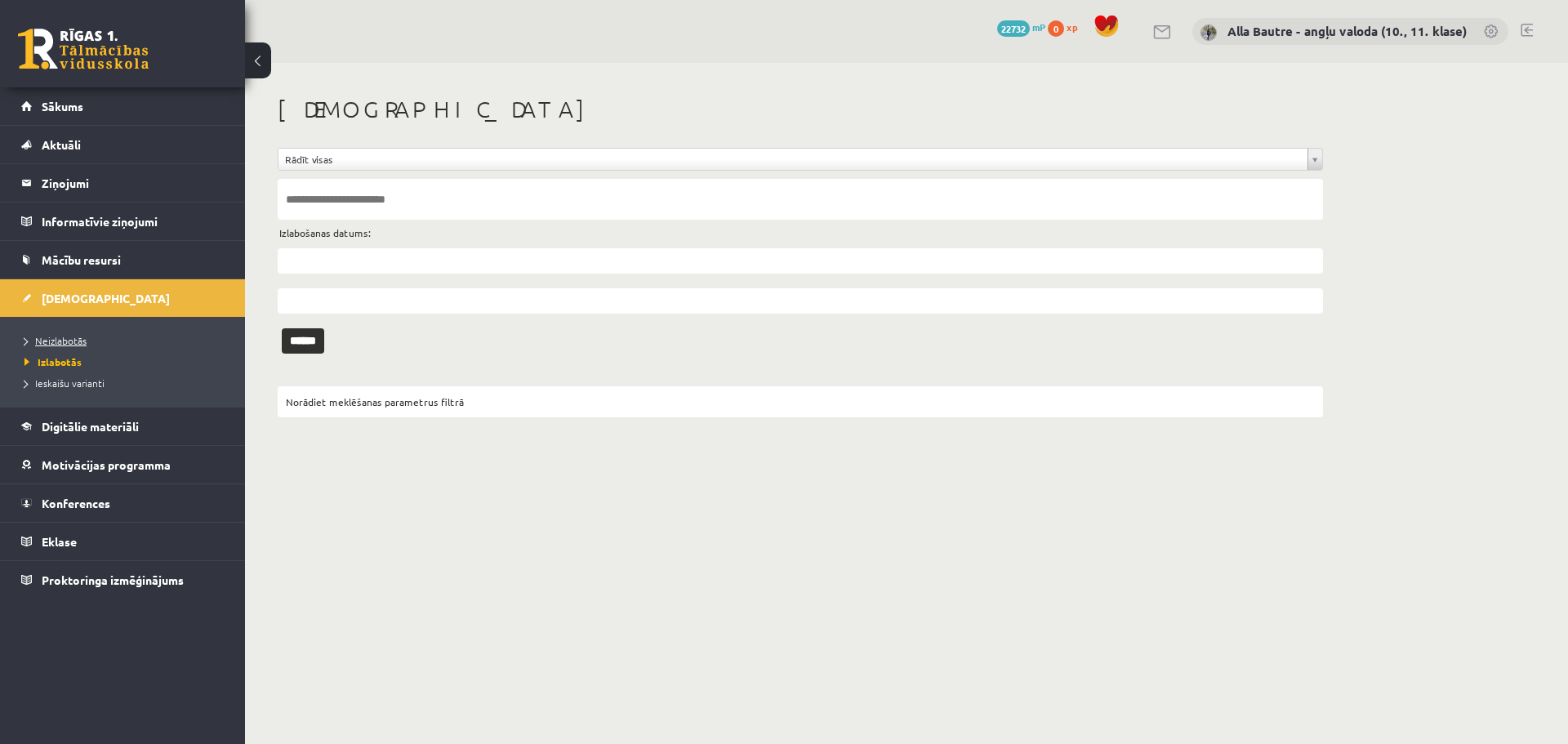
click at [46, 339] on span "Neizlabotās" at bounding box center [55, 340] width 62 height 13
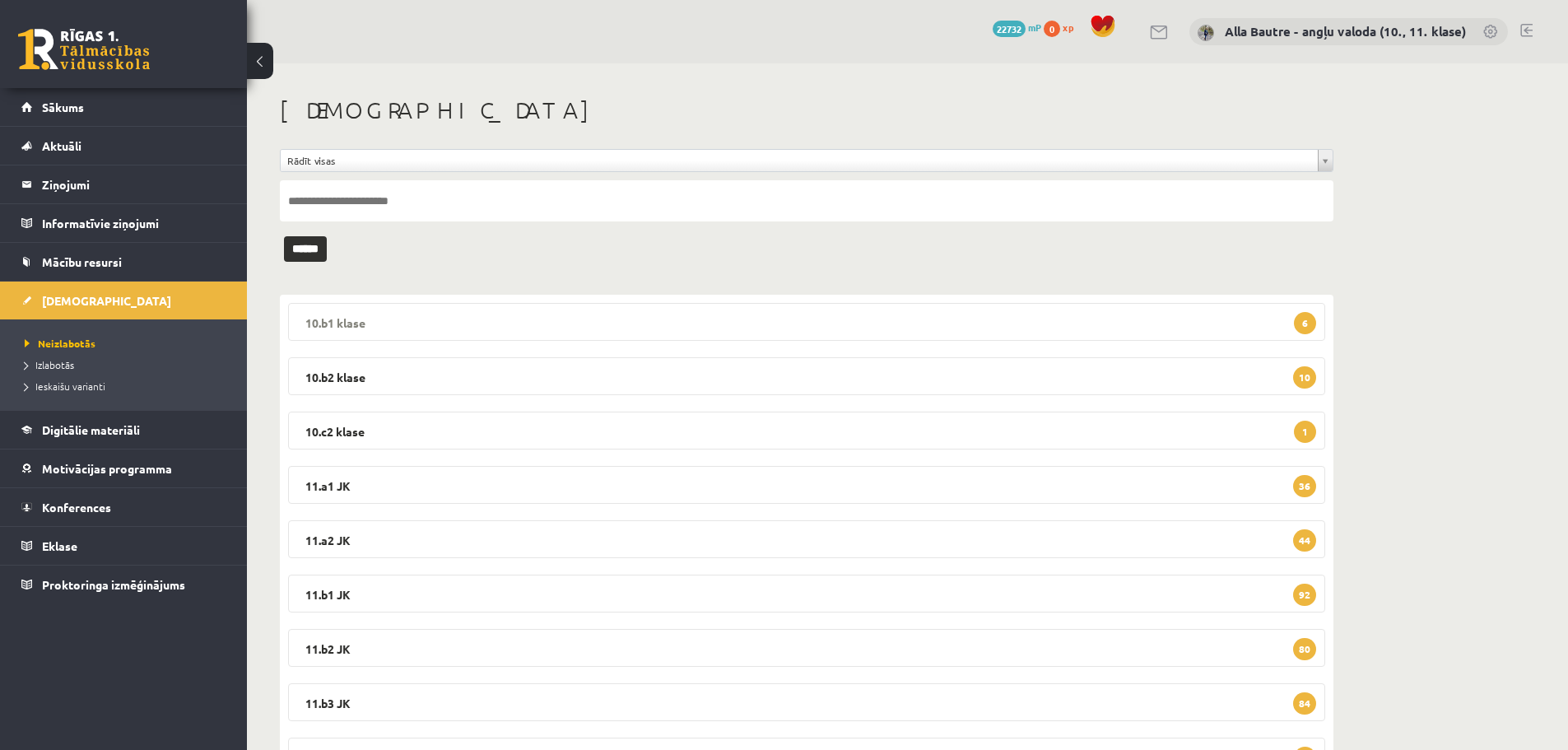
click at [348, 322] on legend "10.b1 [PERSON_NAME] 6" at bounding box center [807, 322] width 1037 height 38
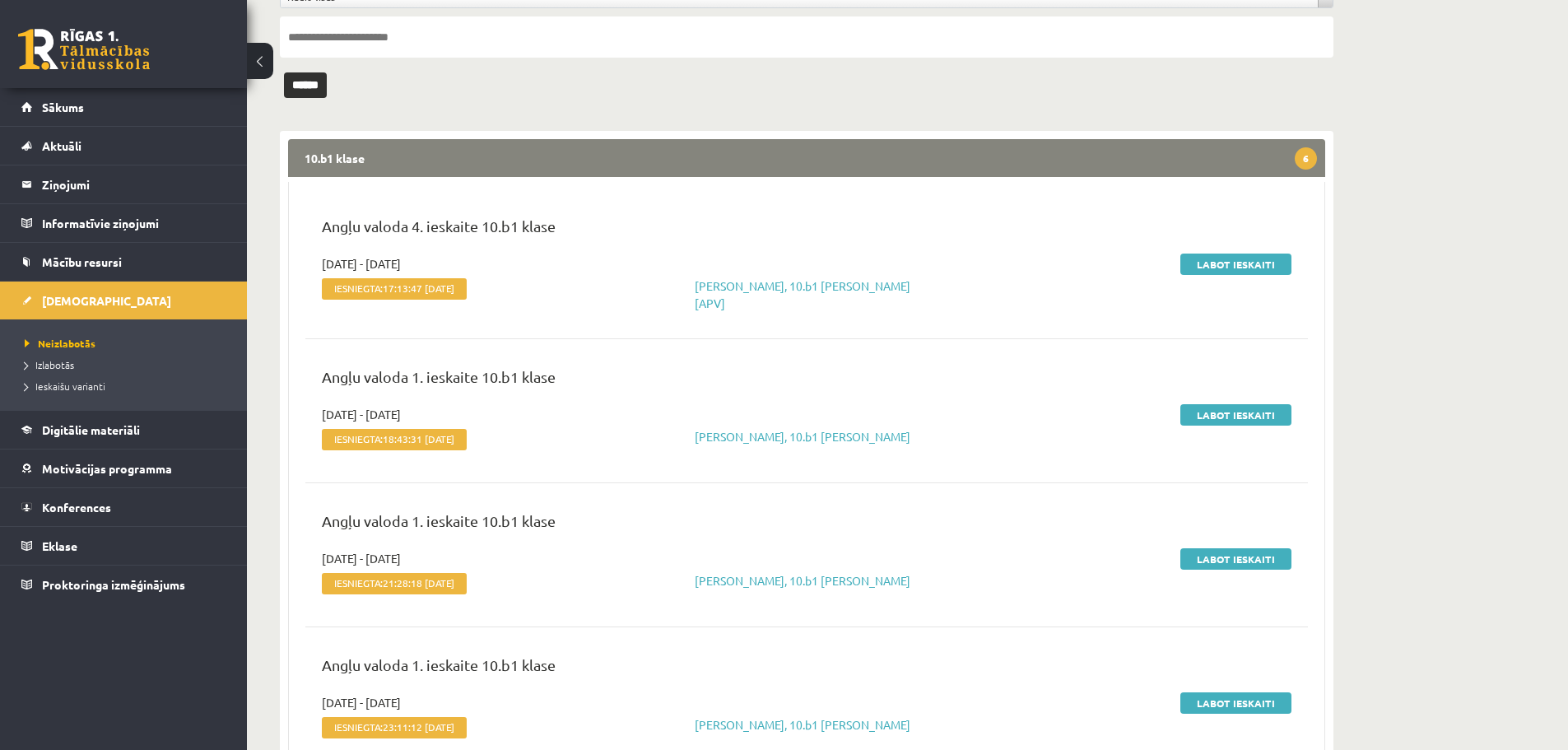
scroll to position [165, 0]
click at [1228, 409] on link "Labot ieskaiti" at bounding box center [1236, 414] width 111 height 21
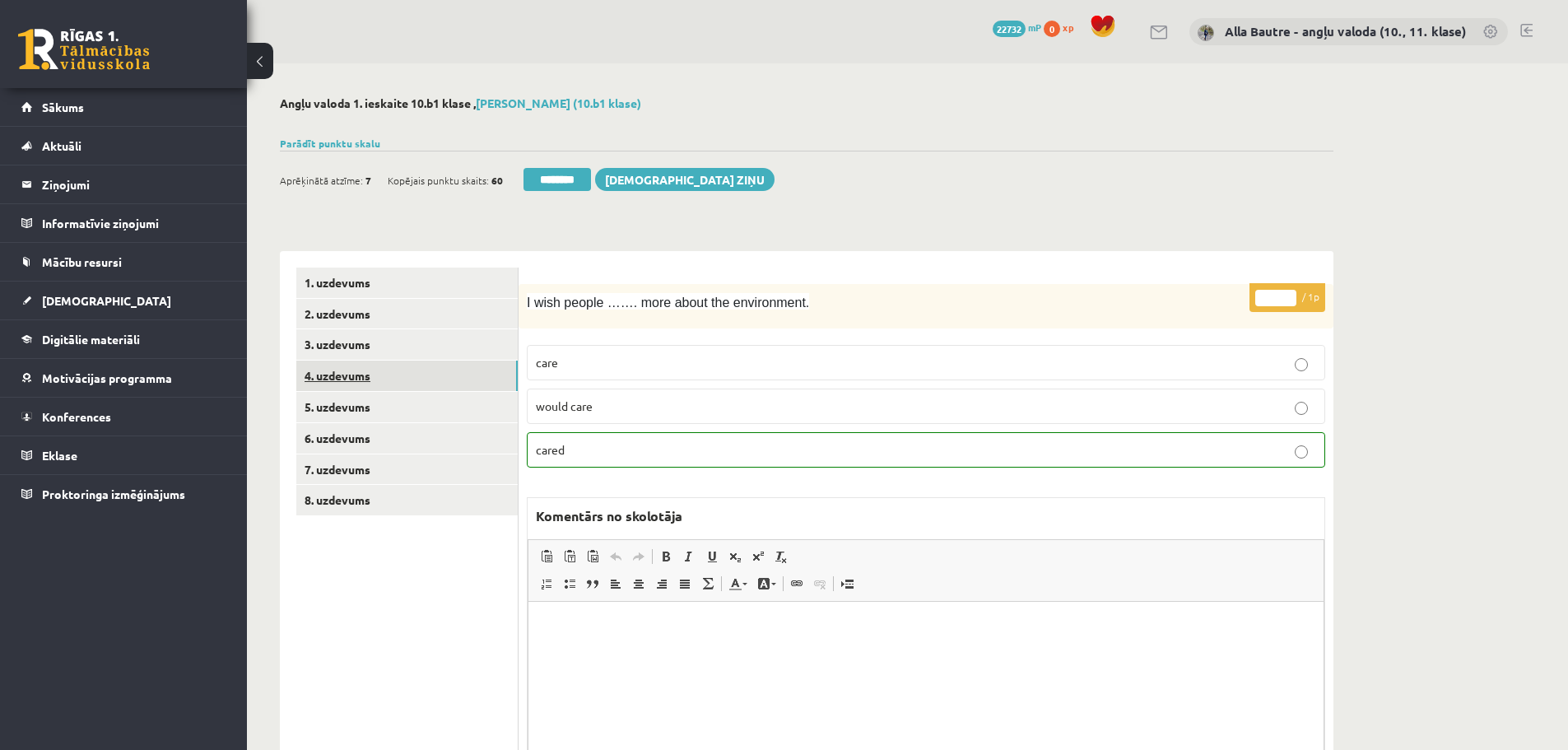
click at [317, 370] on link "4. uzdevums" at bounding box center [406, 376] width 222 height 31
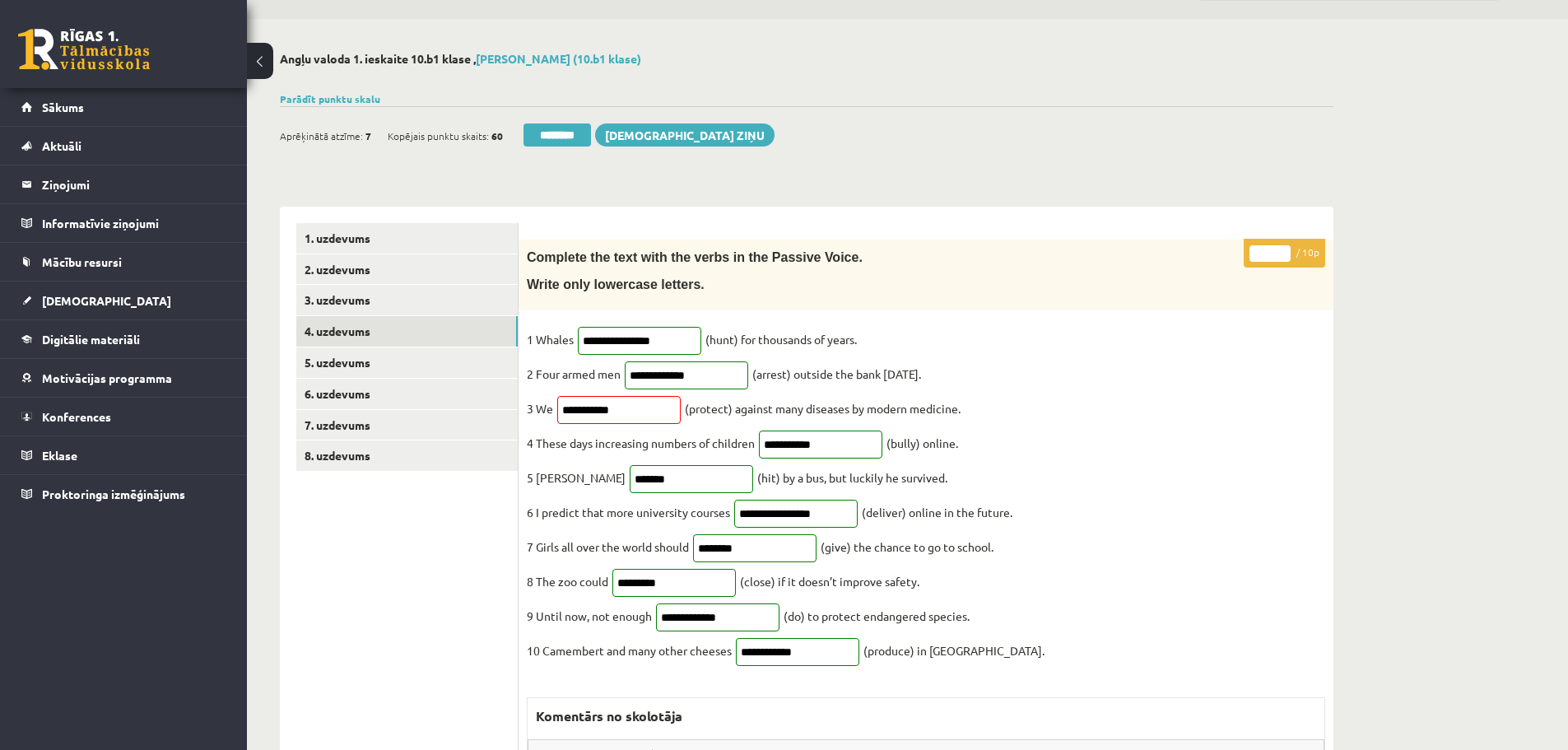
scroll to position [82, 0]
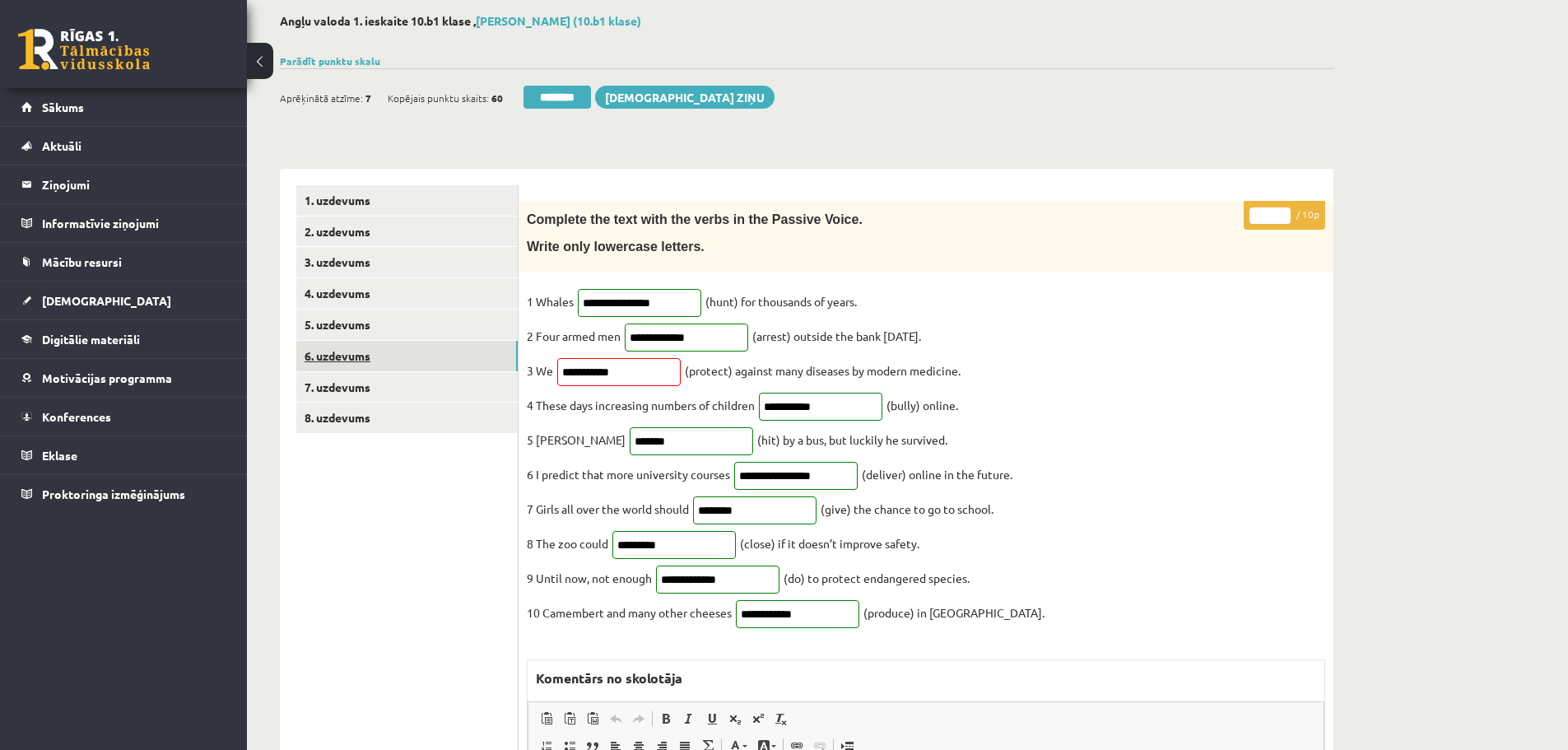
click at [408, 359] on link "6. uzdevums" at bounding box center [406, 356] width 222 height 31
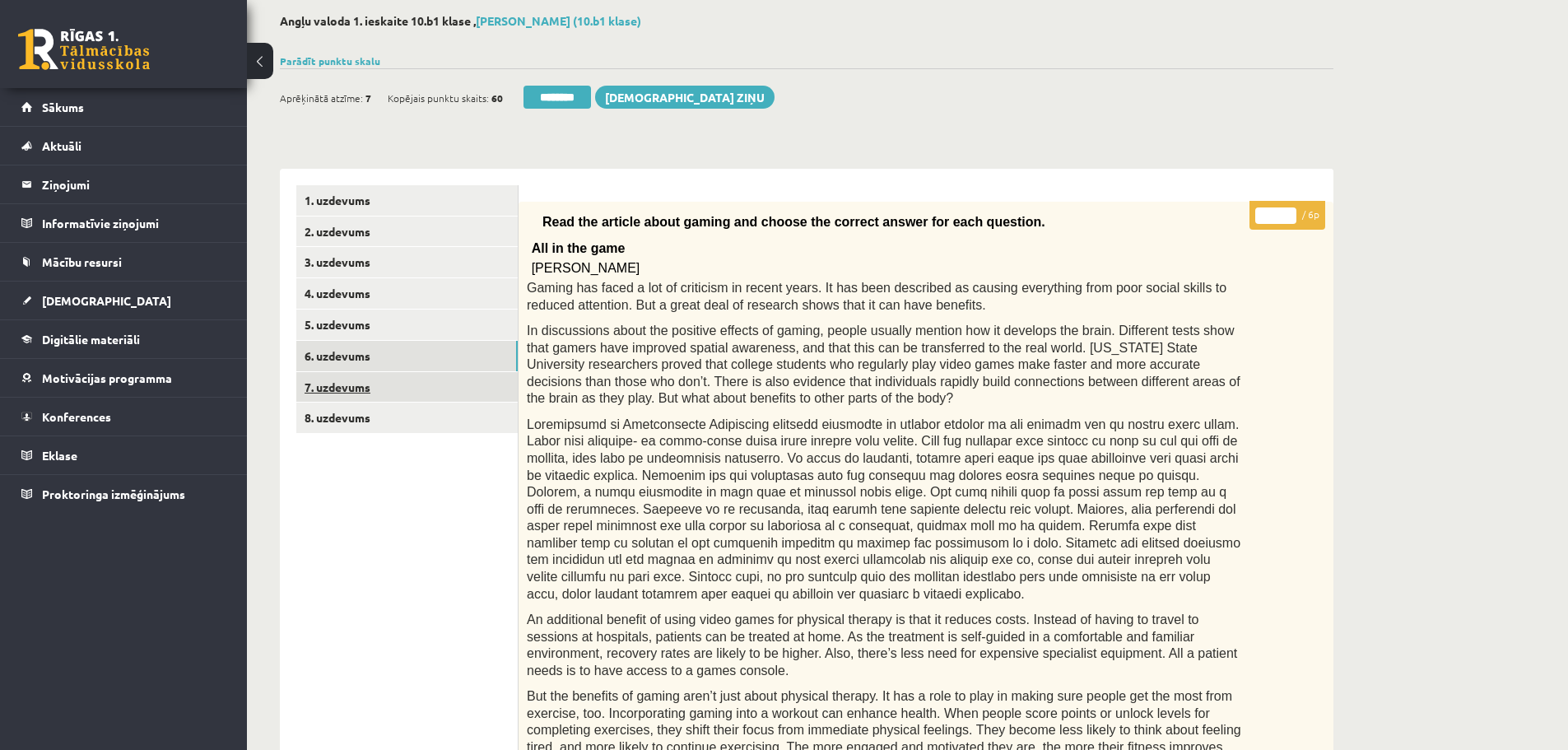
scroll to position [0, 0]
click at [403, 388] on link "7. uzdevums" at bounding box center [406, 387] width 222 height 31
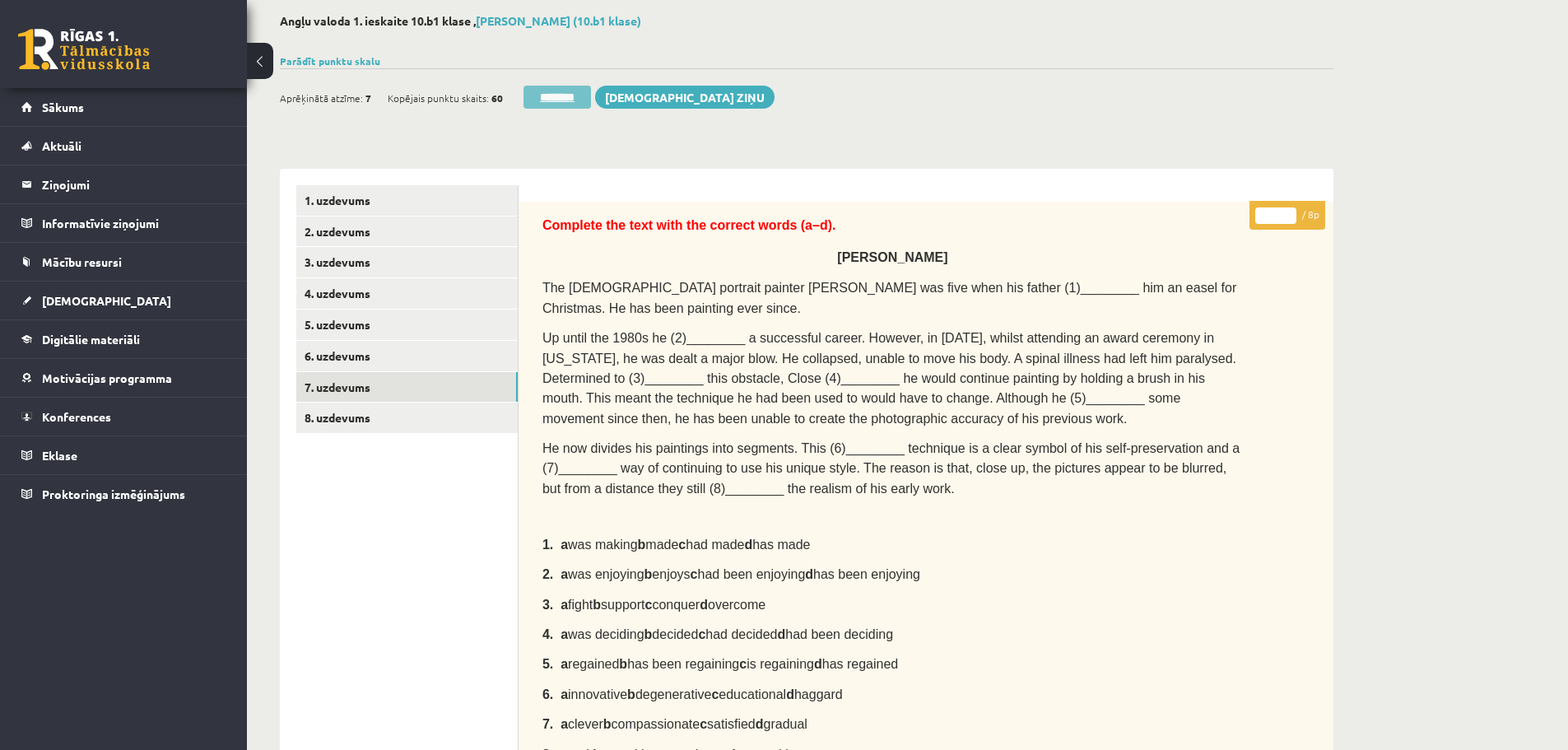
click at [540, 100] on input "********" at bounding box center [557, 97] width 67 height 23
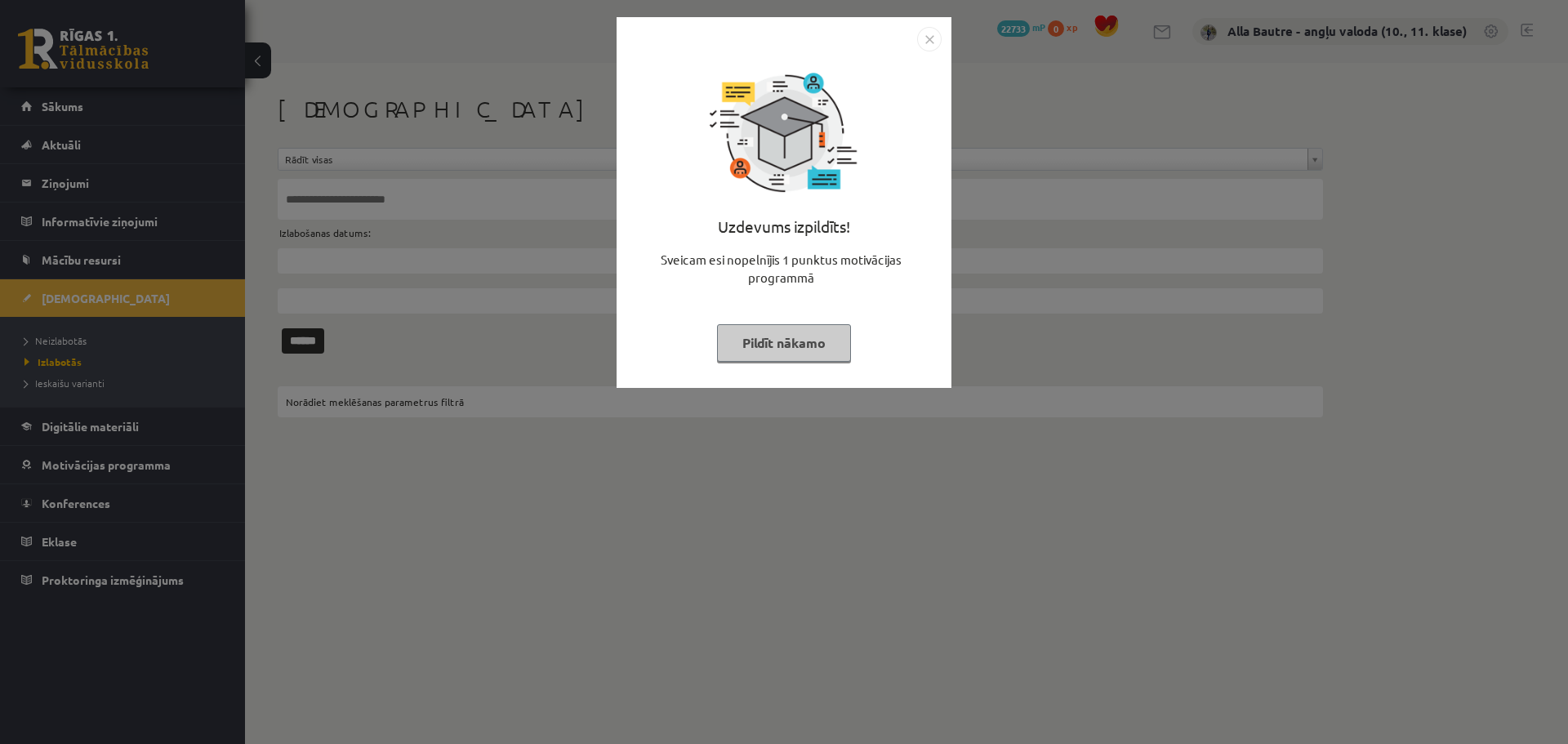
click at [929, 44] on img "Close" at bounding box center [929, 39] width 24 height 24
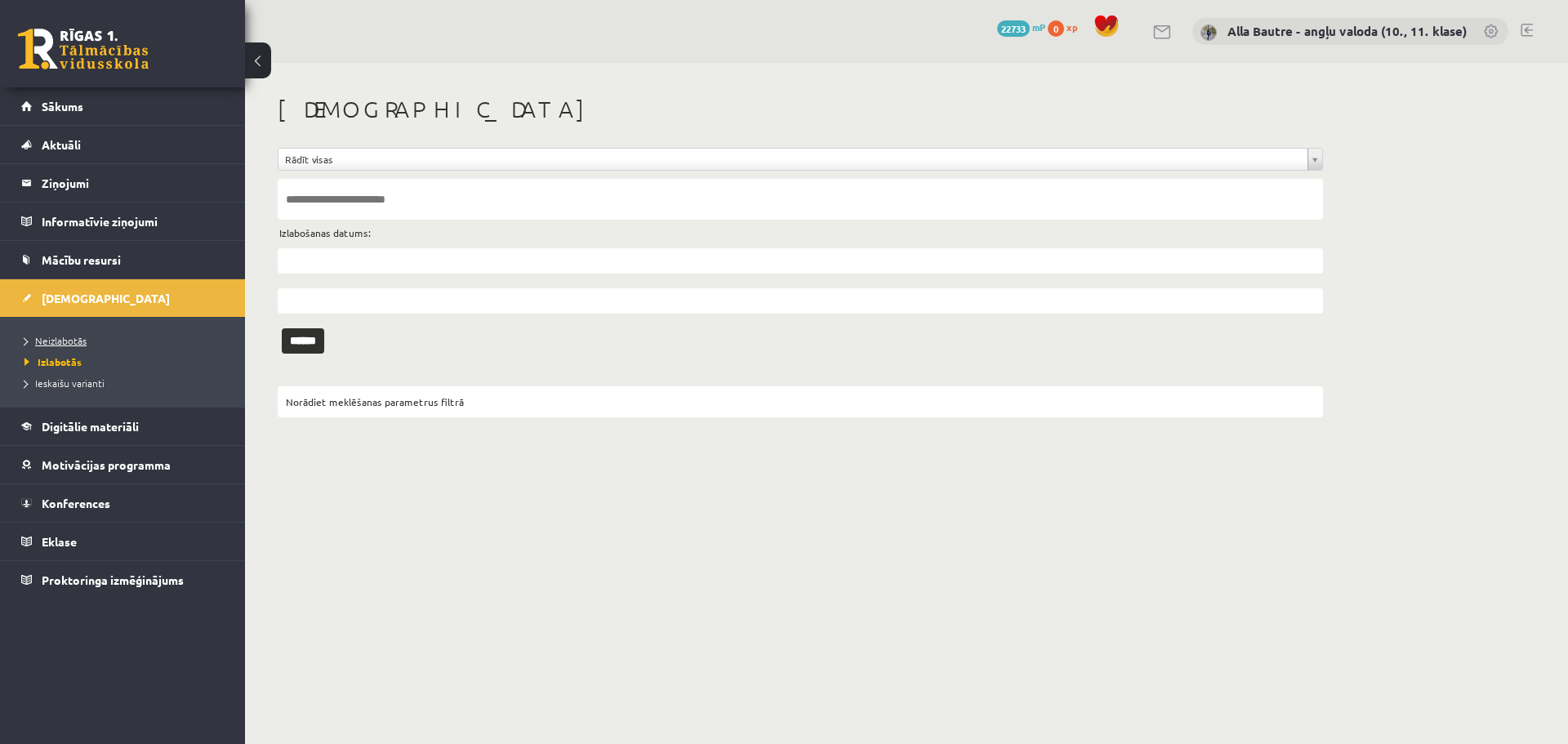
click at [56, 336] on span "Neizlabotās" at bounding box center [55, 340] width 62 height 13
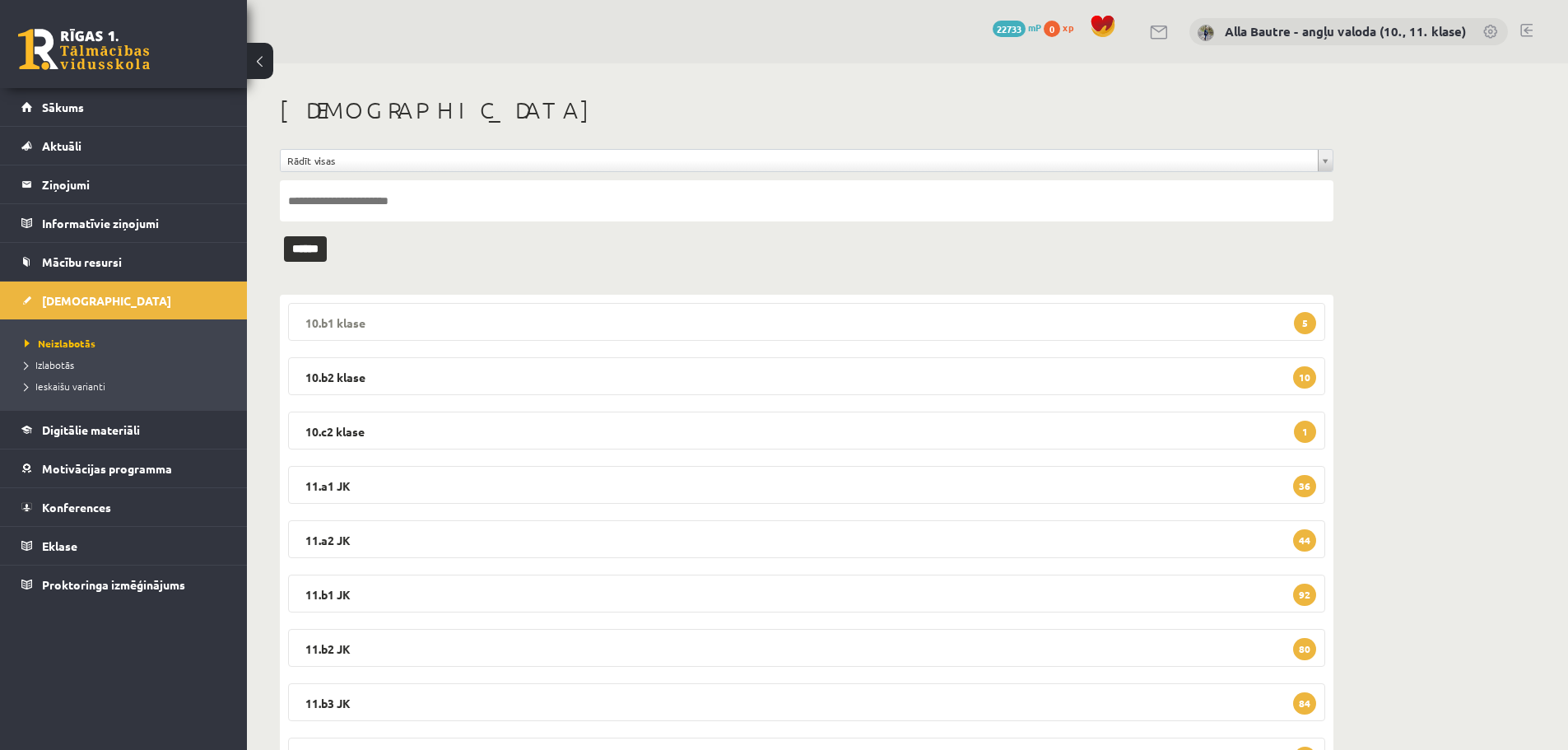
click at [323, 323] on legend "10.b1 klase 5" at bounding box center [807, 322] width 1037 height 38
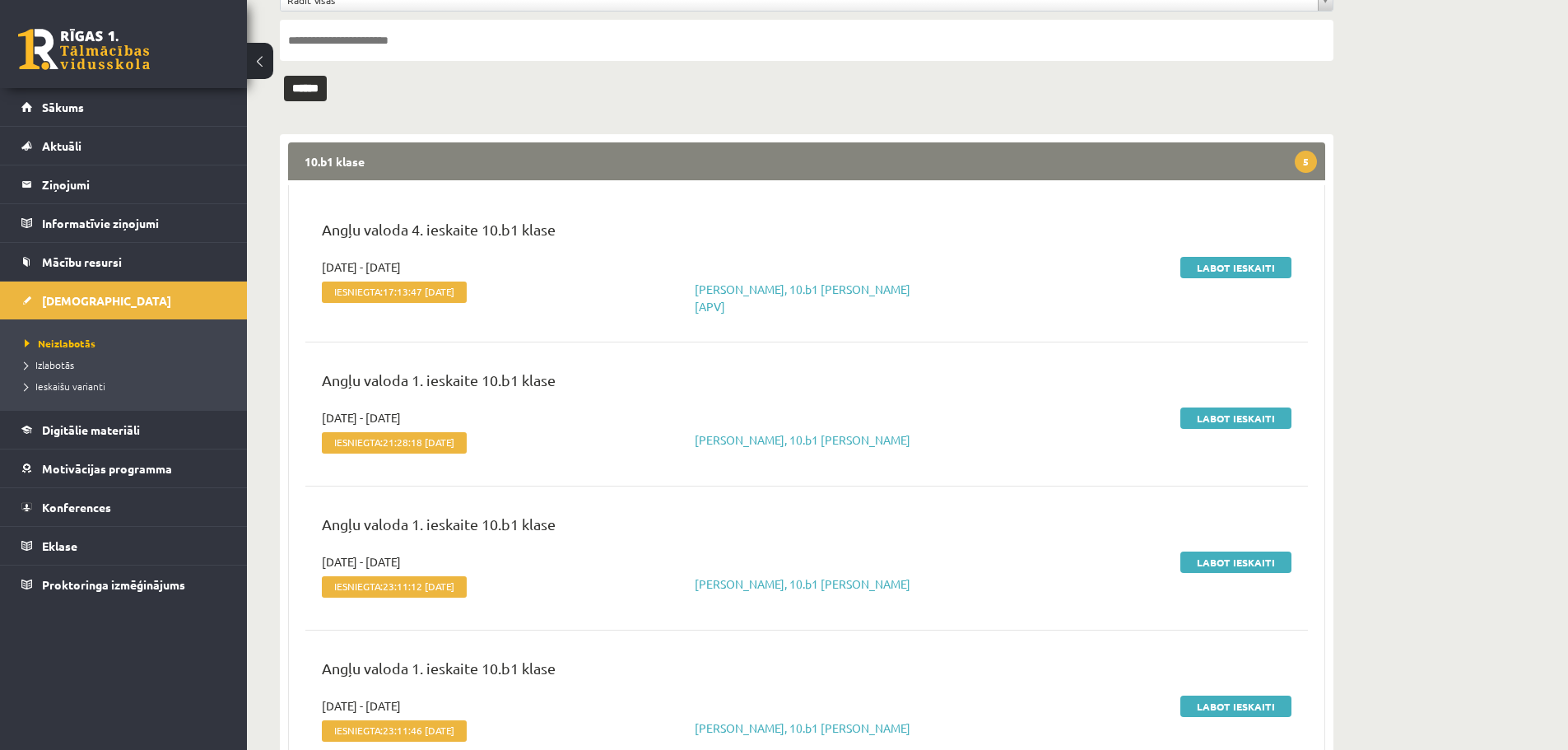
scroll to position [165, 0]
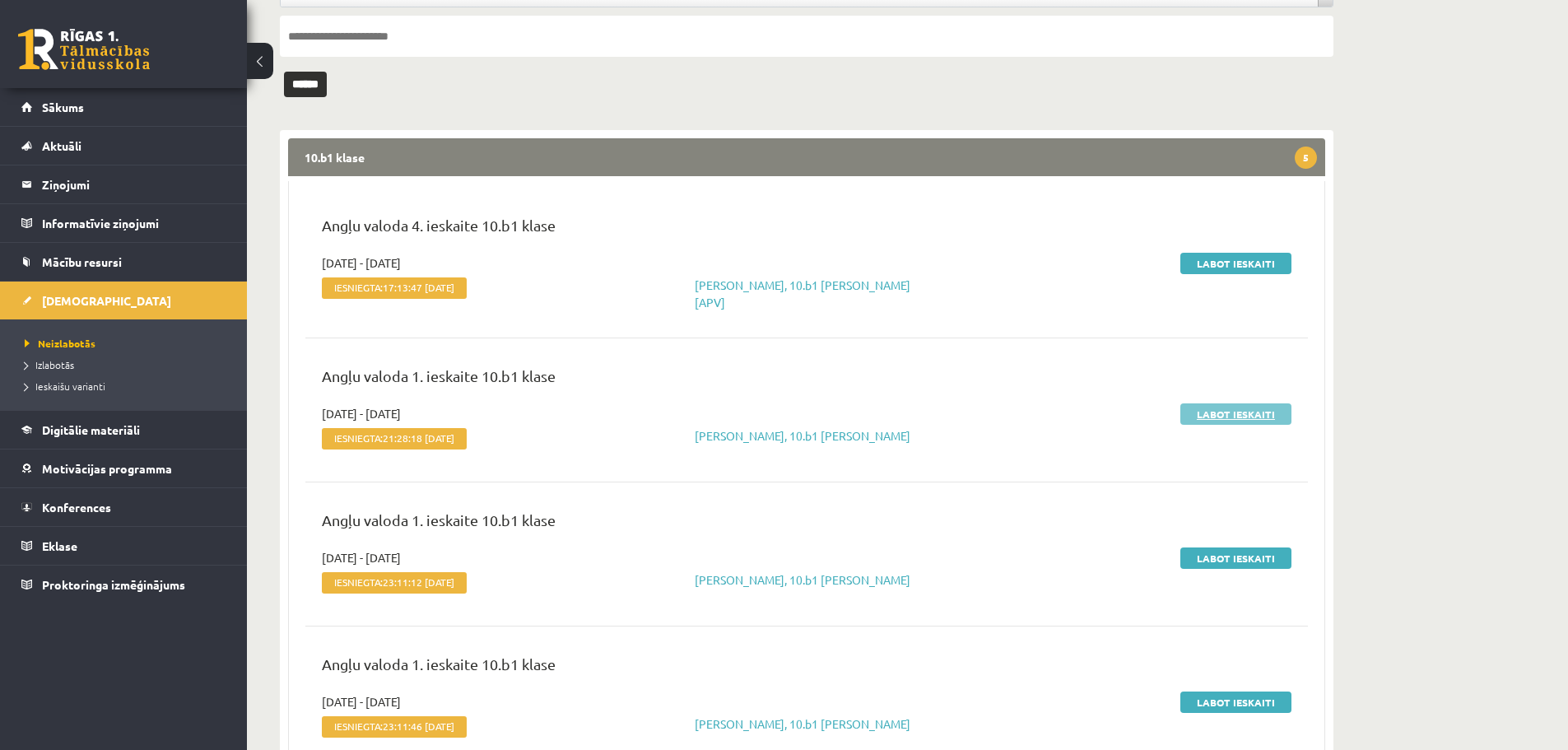
click at [1252, 403] on link "Labot ieskaiti" at bounding box center [1236, 414] width 111 height 21
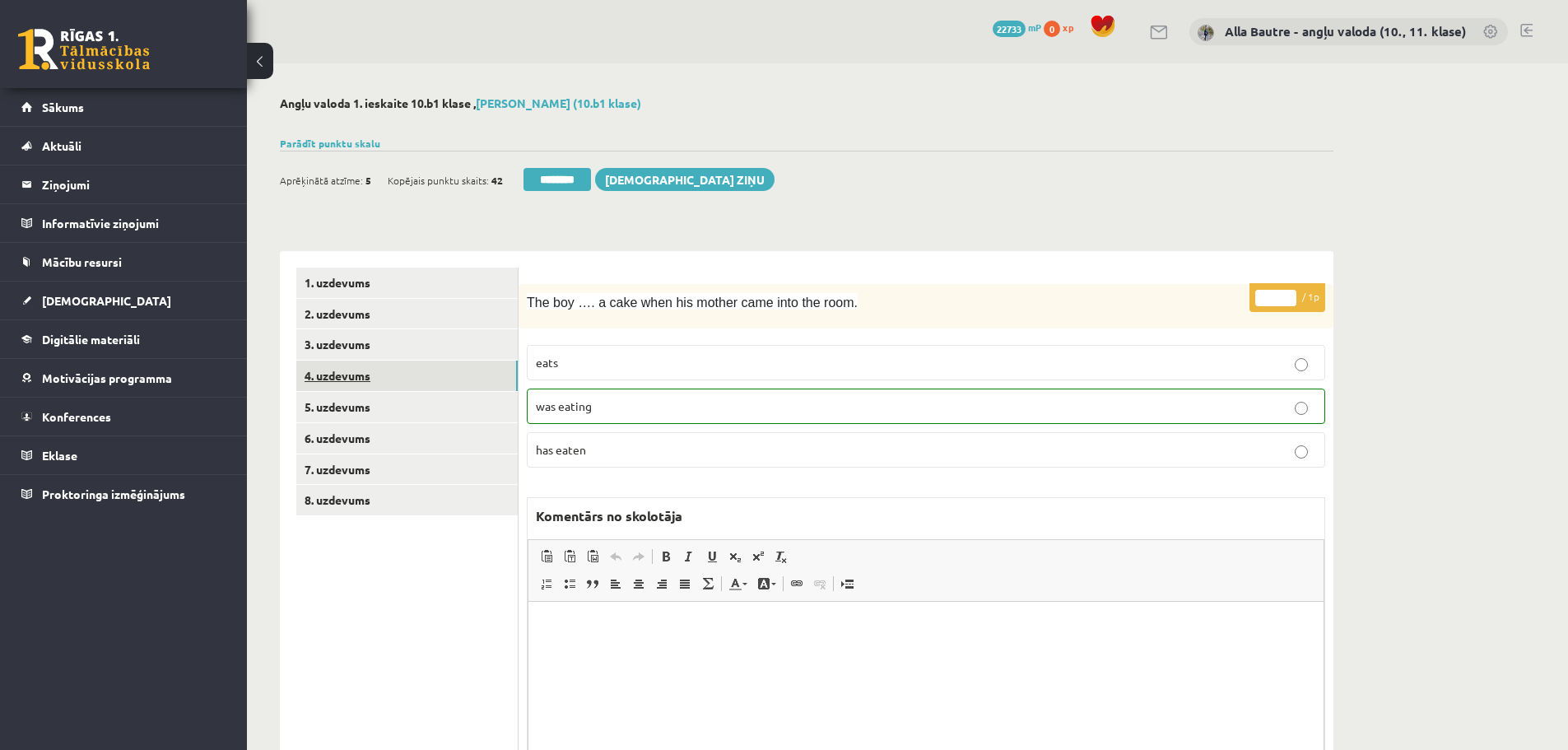
click at [331, 371] on link "4. uzdevums" at bounding box center [406, 376] width 222 height 31
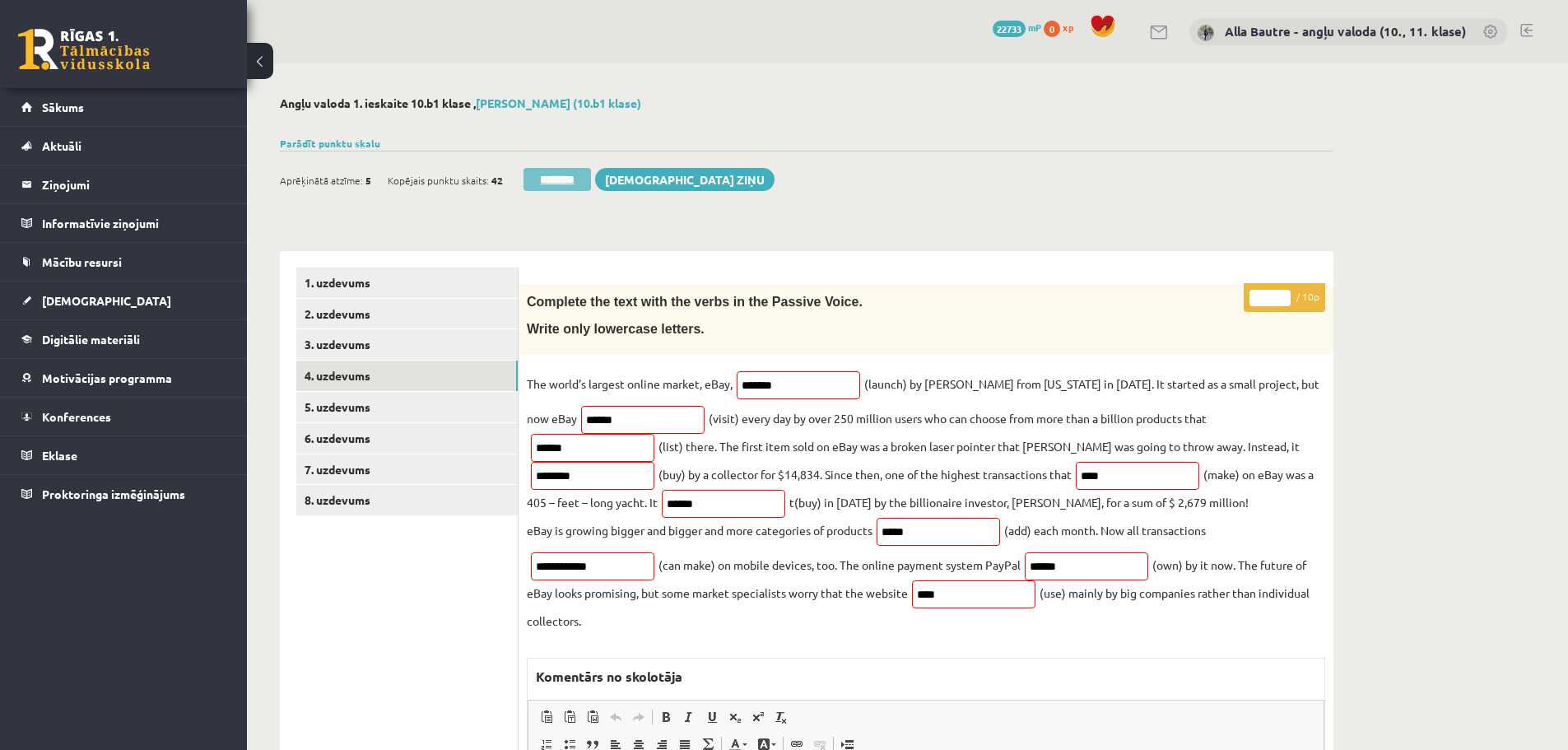
click at [540, 176] on input "********" at bounding box center [557, 180] width 67 height 23
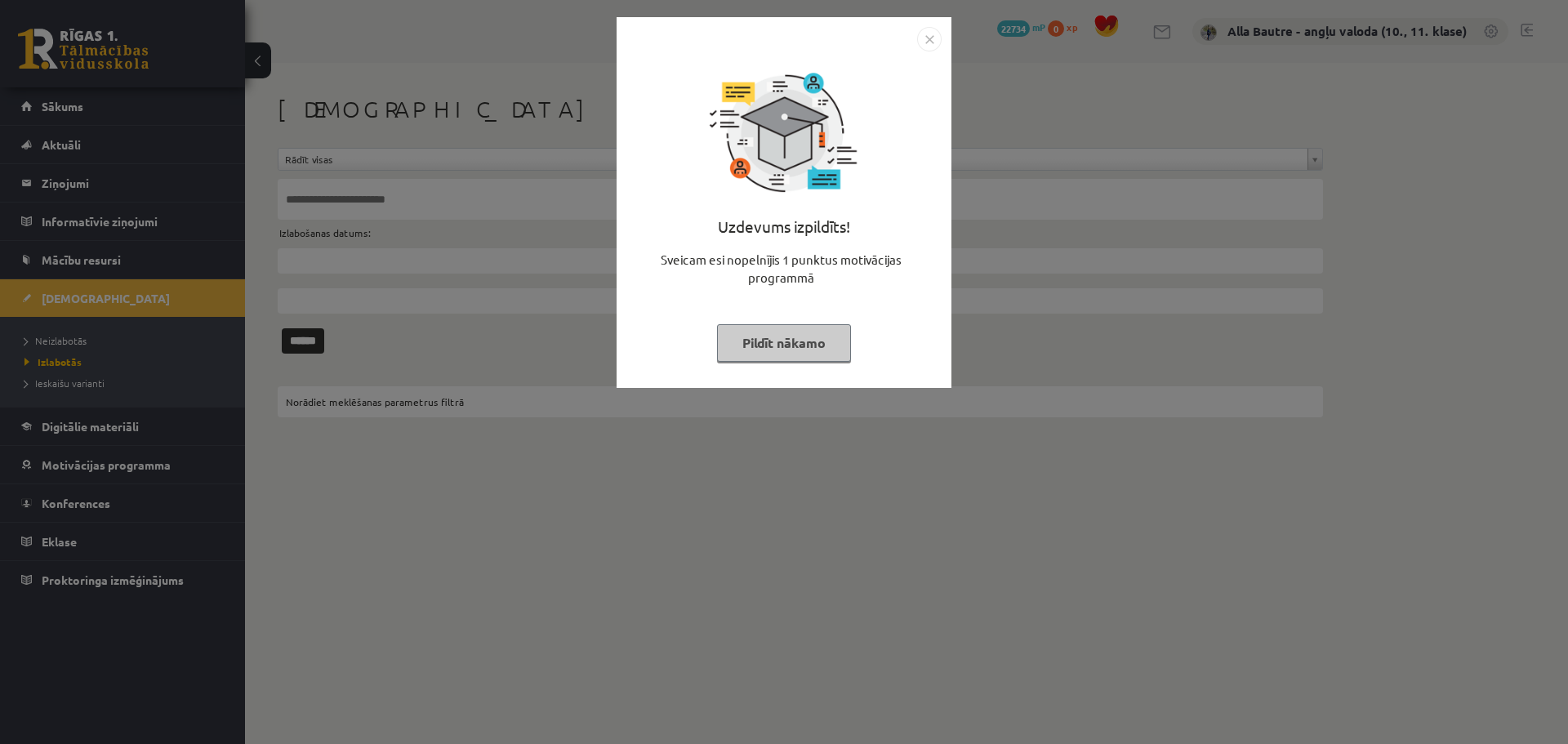
click at [922, 37] on img "Close" at bounding box center [929, 39] width 24 height 24
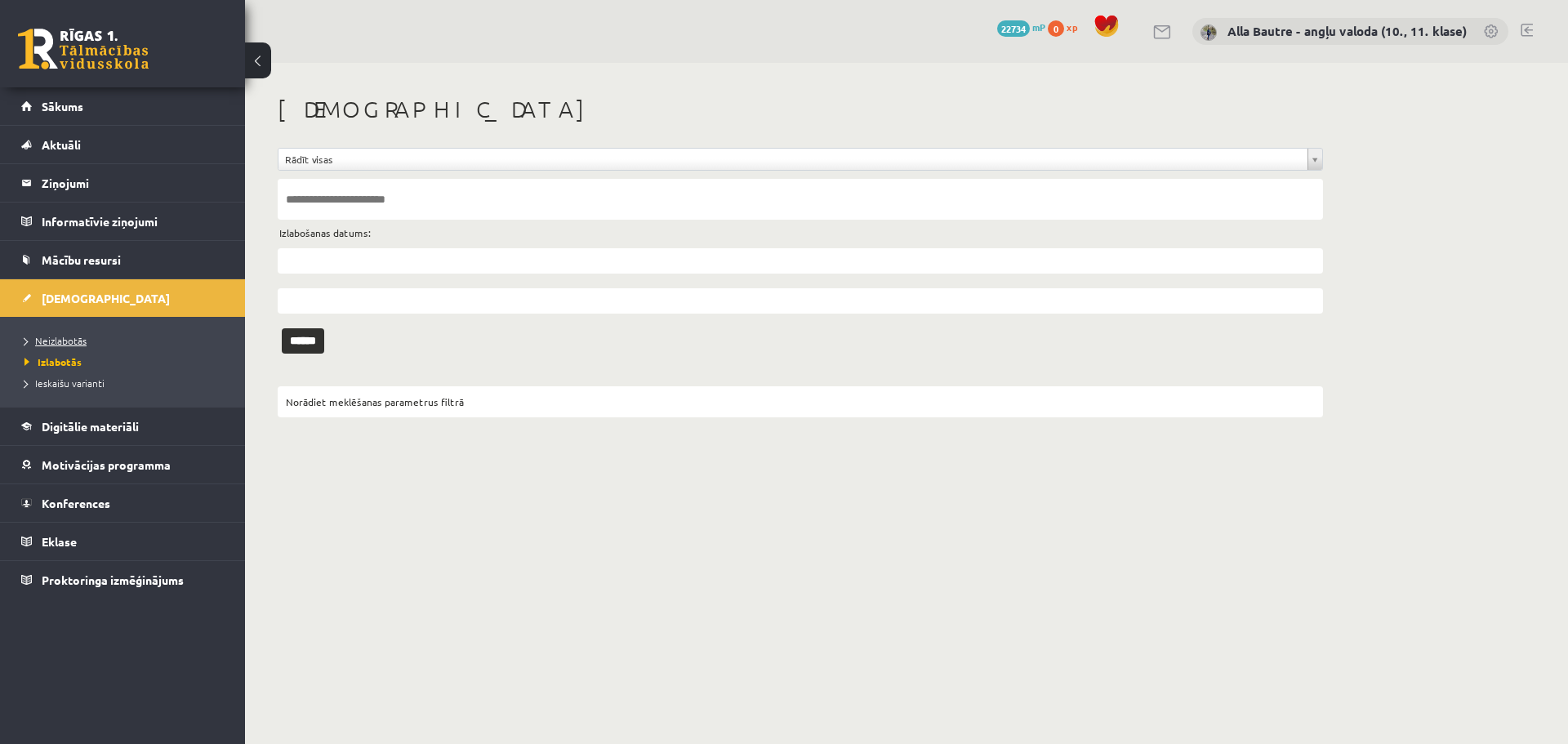
click at [55, 337] on span "Neizlabotās" at bounding box center [55, 340] width 62 height 13
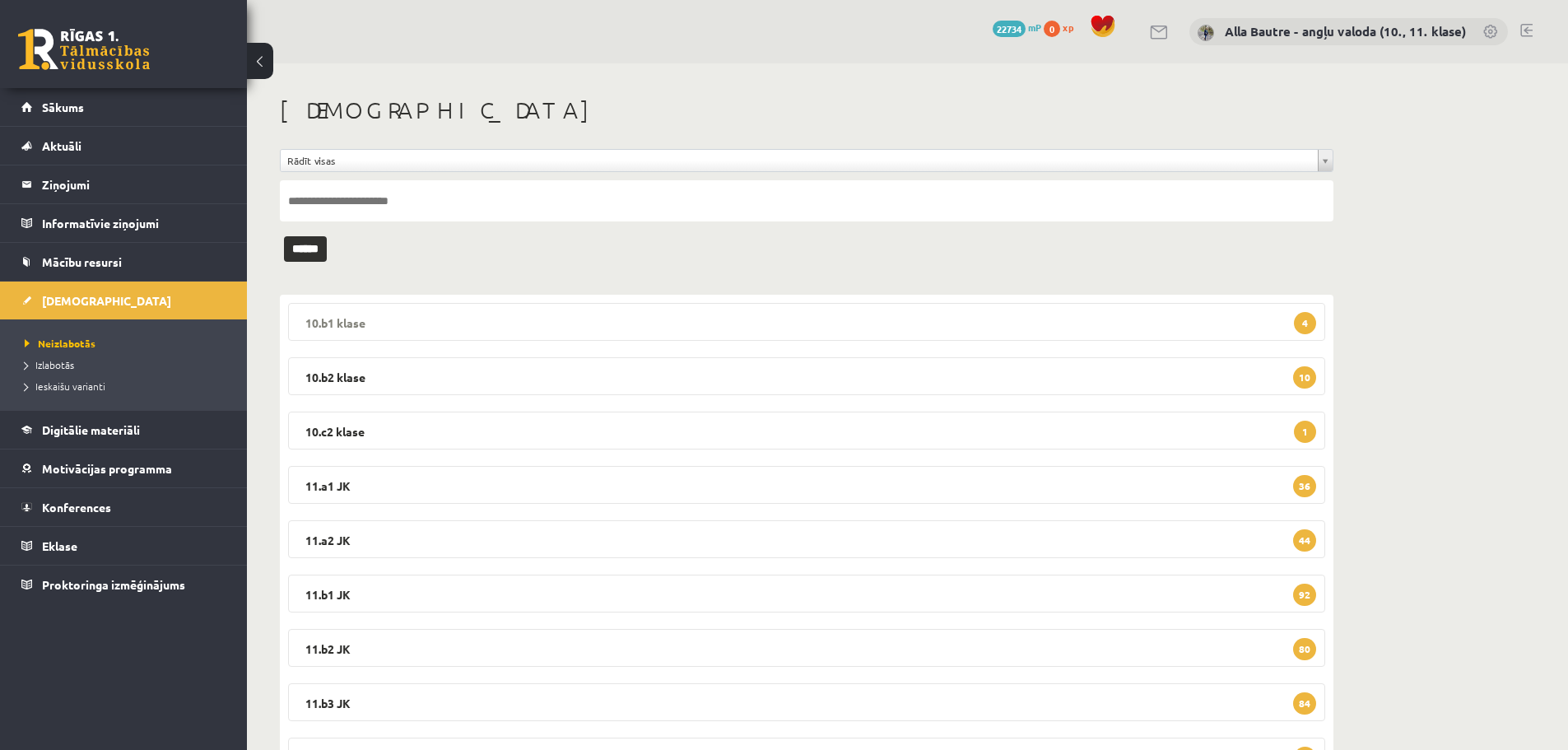
click at [334, 321] on legend "10.b1 klase 4" at bounding box center [807, 322] width 1037 height 38
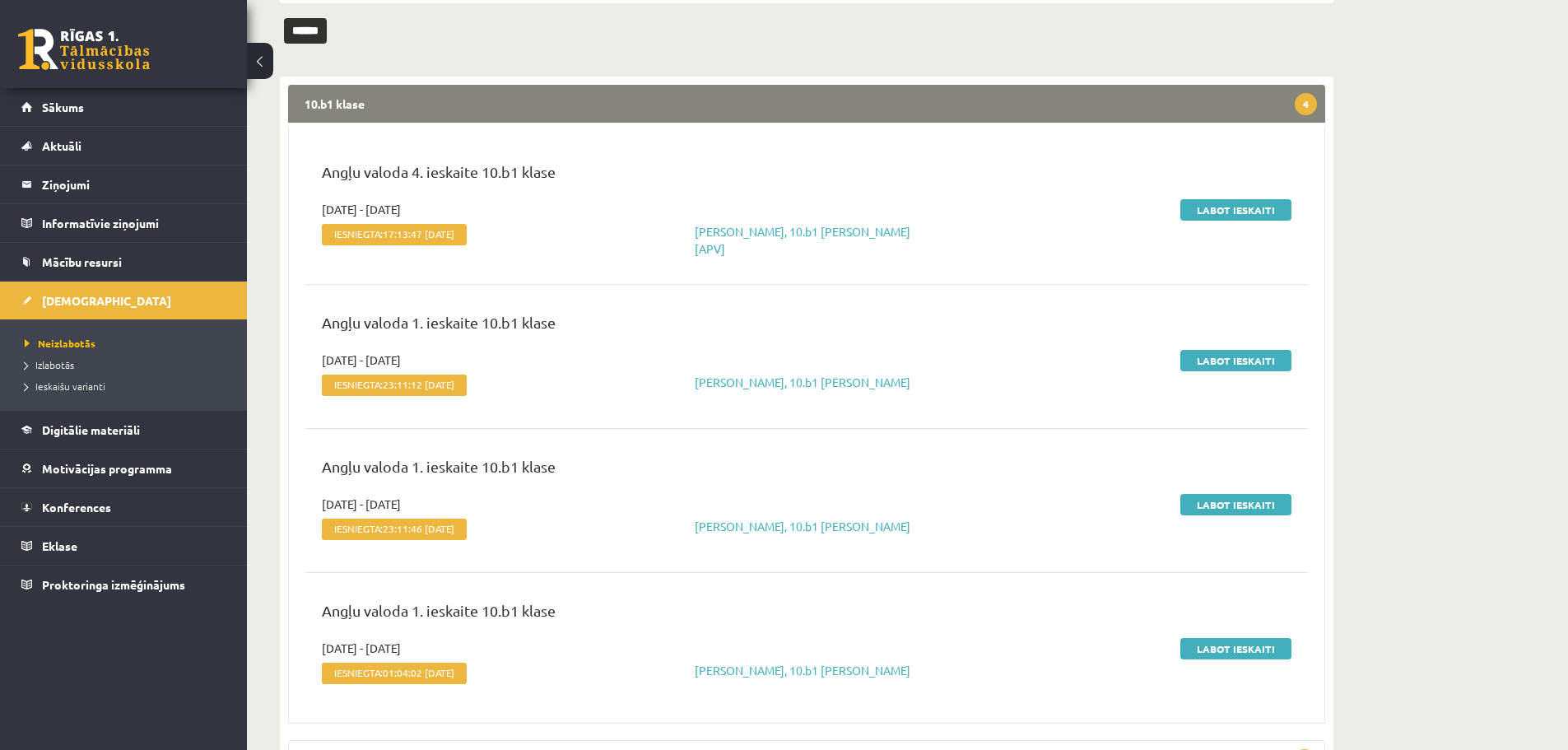
scroll to position [247, 0]
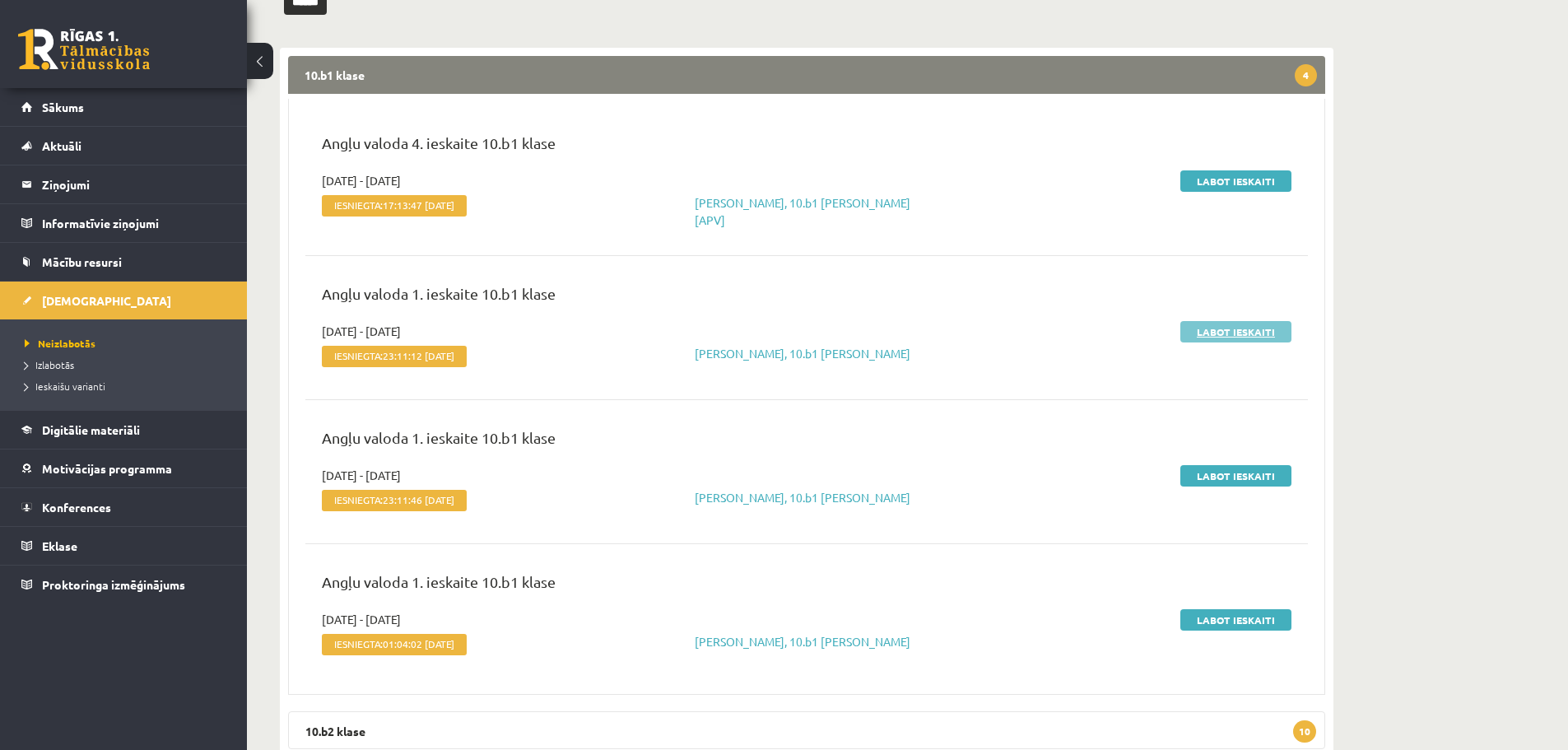
click at [1197, 325] on link "Labot ieskaiti" at bounding box center [1236, 332] width 111 height 21
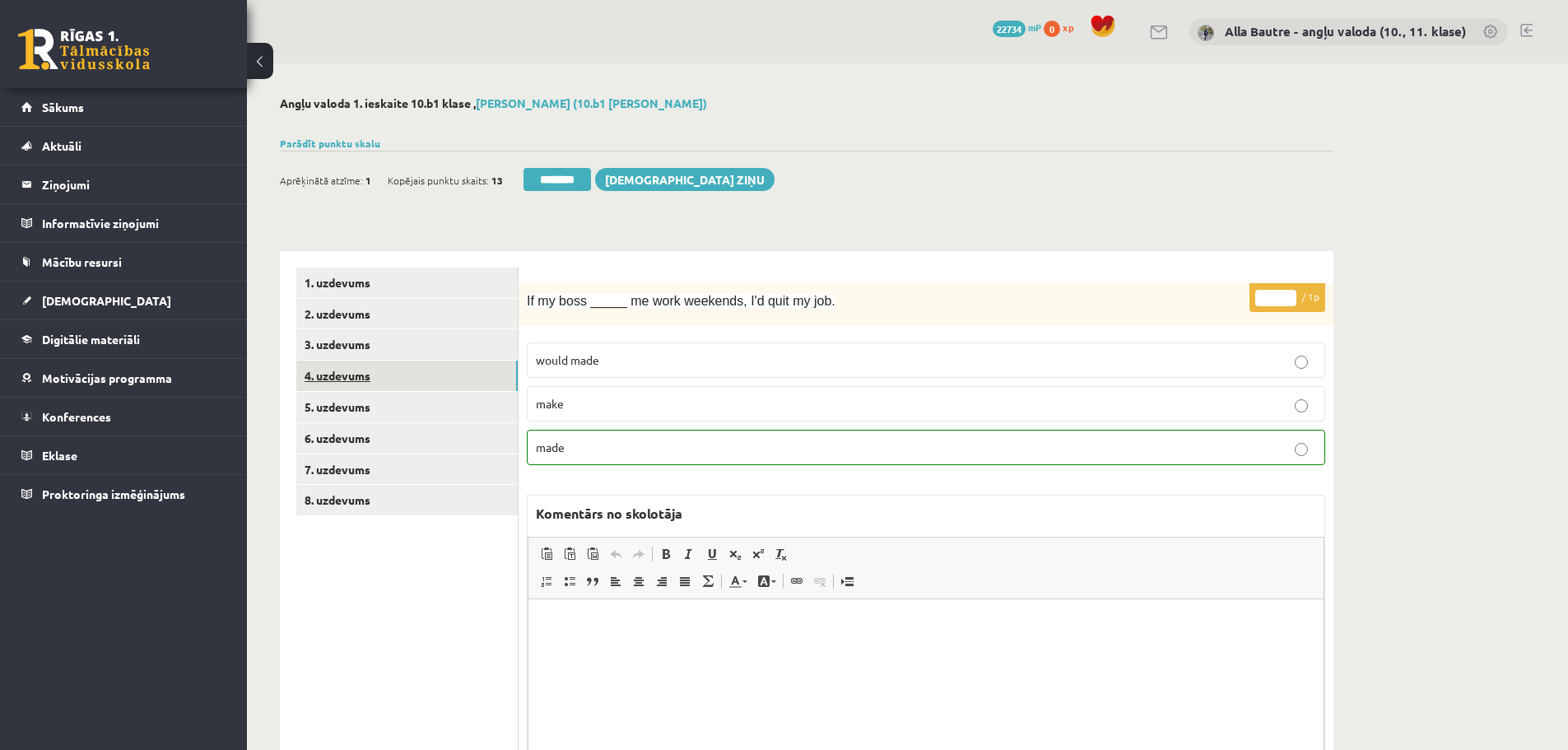
click at [322, 376] on link "4. uzdevums" at bounding box center [406, 376] width 222 height 31
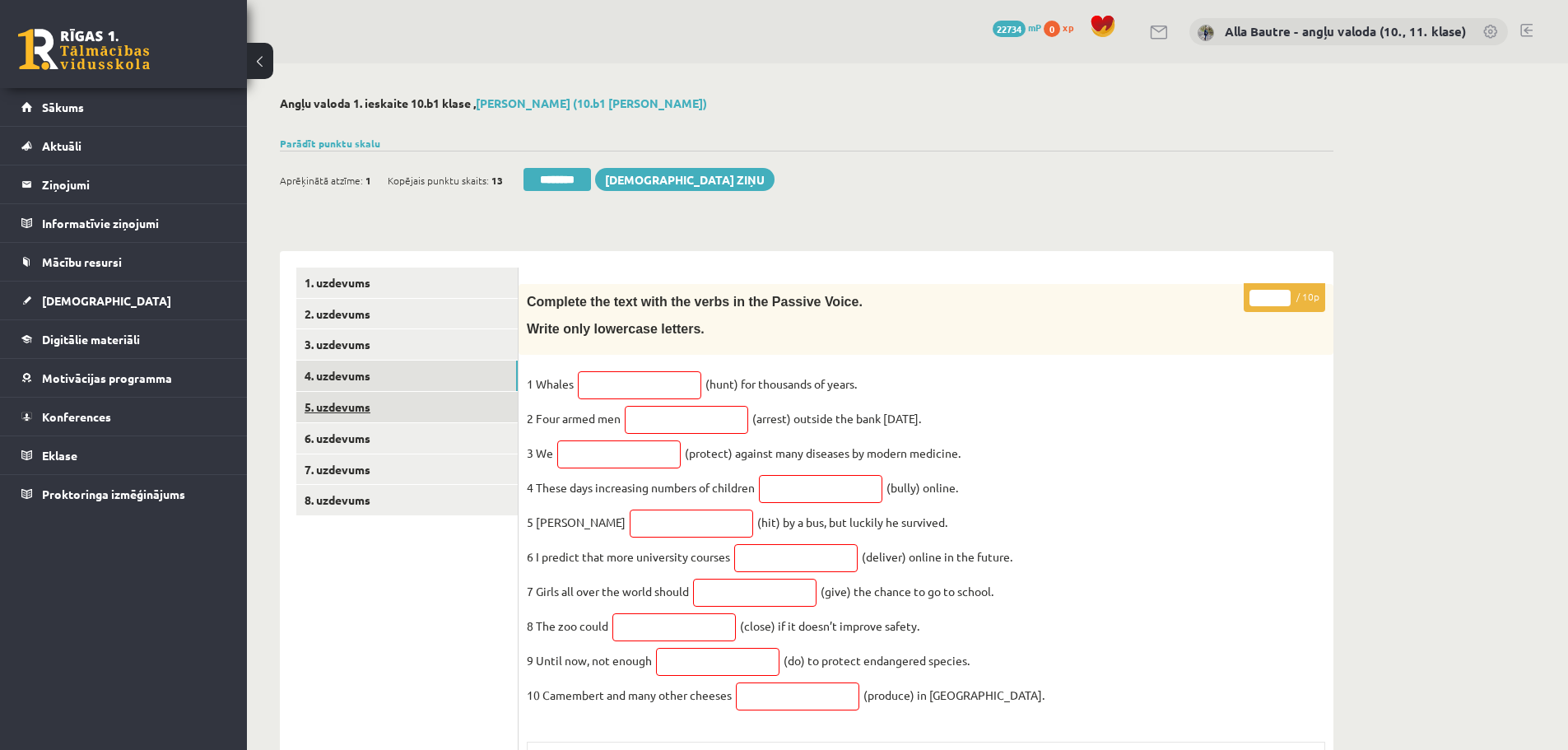
click at [310, 404] on link "5. uzdevums" at bounding box center [406, 407] width 222 height 31
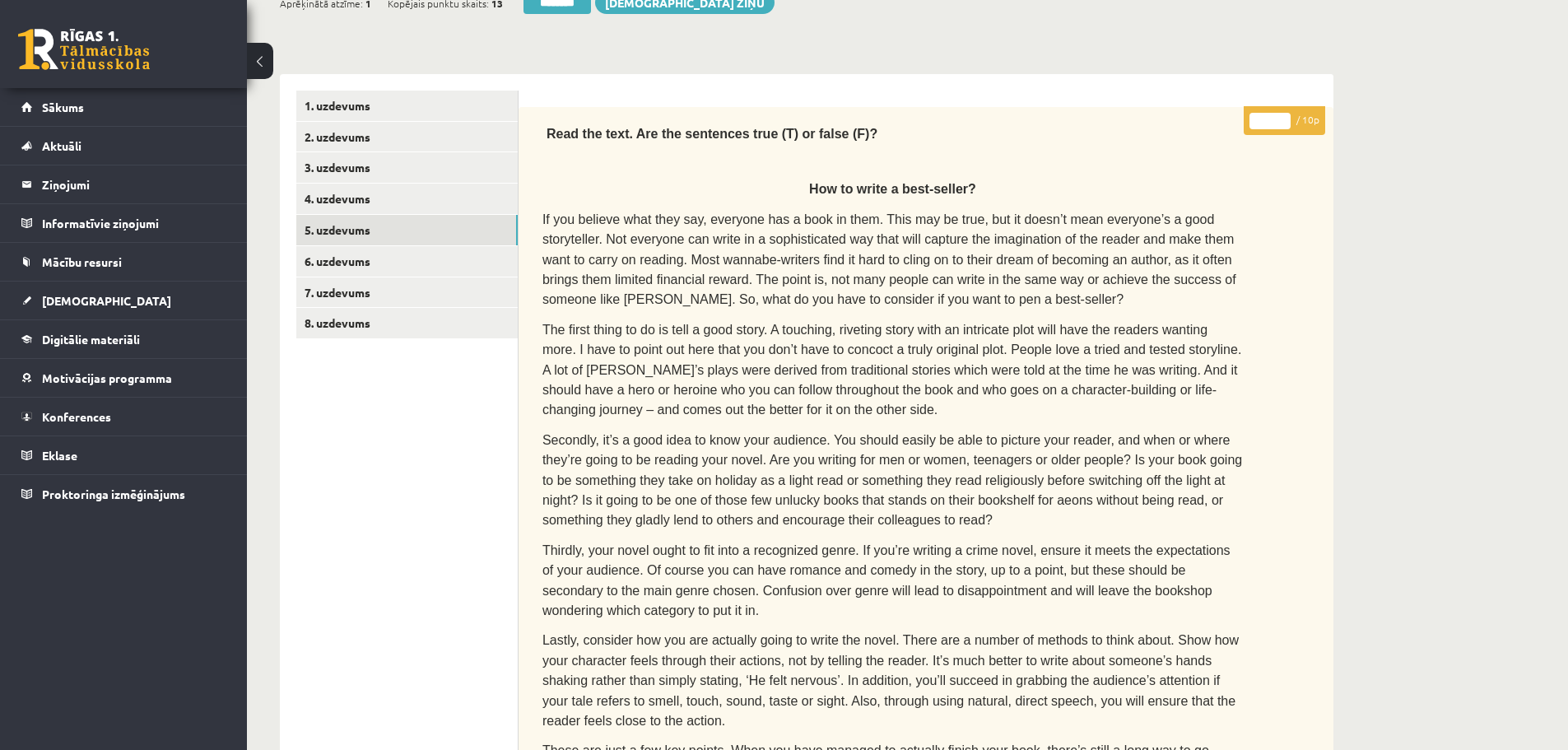
scroll to position [165, 0]
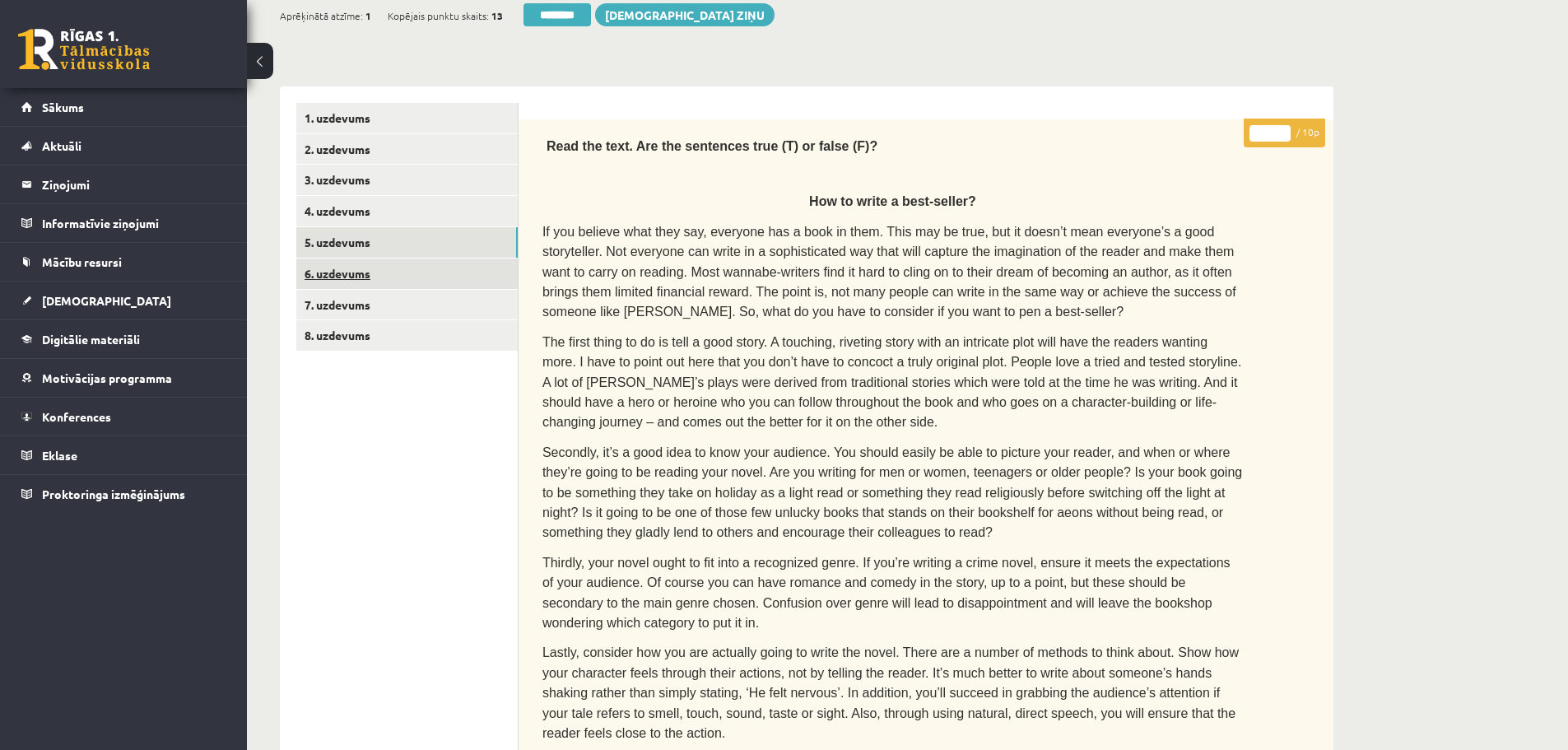
click at [328, 280] on link "6. uzdevums" at bounding box center [406, 273] width 222 height 31
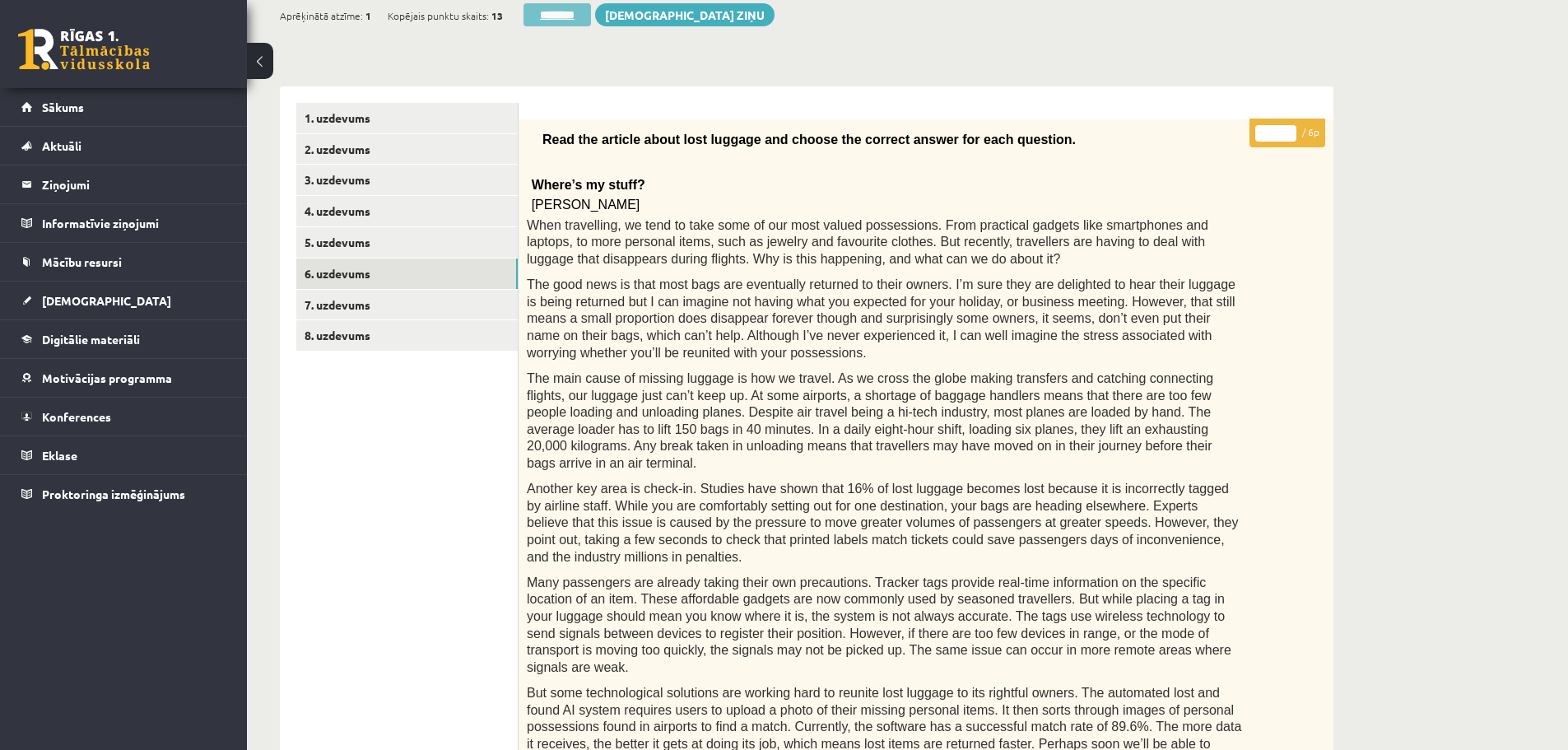
click at [542, 17] on input "********" at bounding box center [557, 15] width 67 height 23
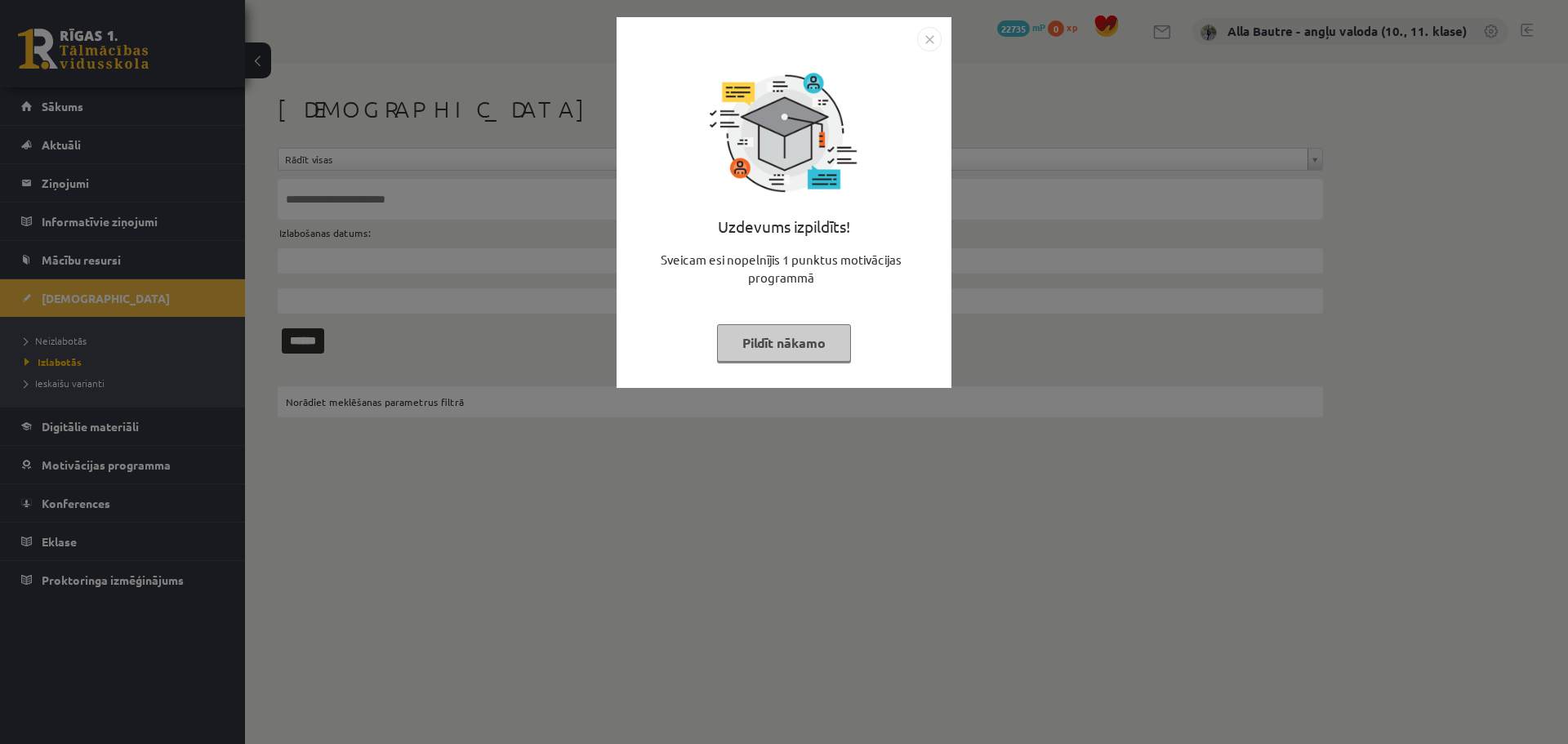
click at [917, 37] on img "Close" at bounding box center [929, 39] width 24 height 24
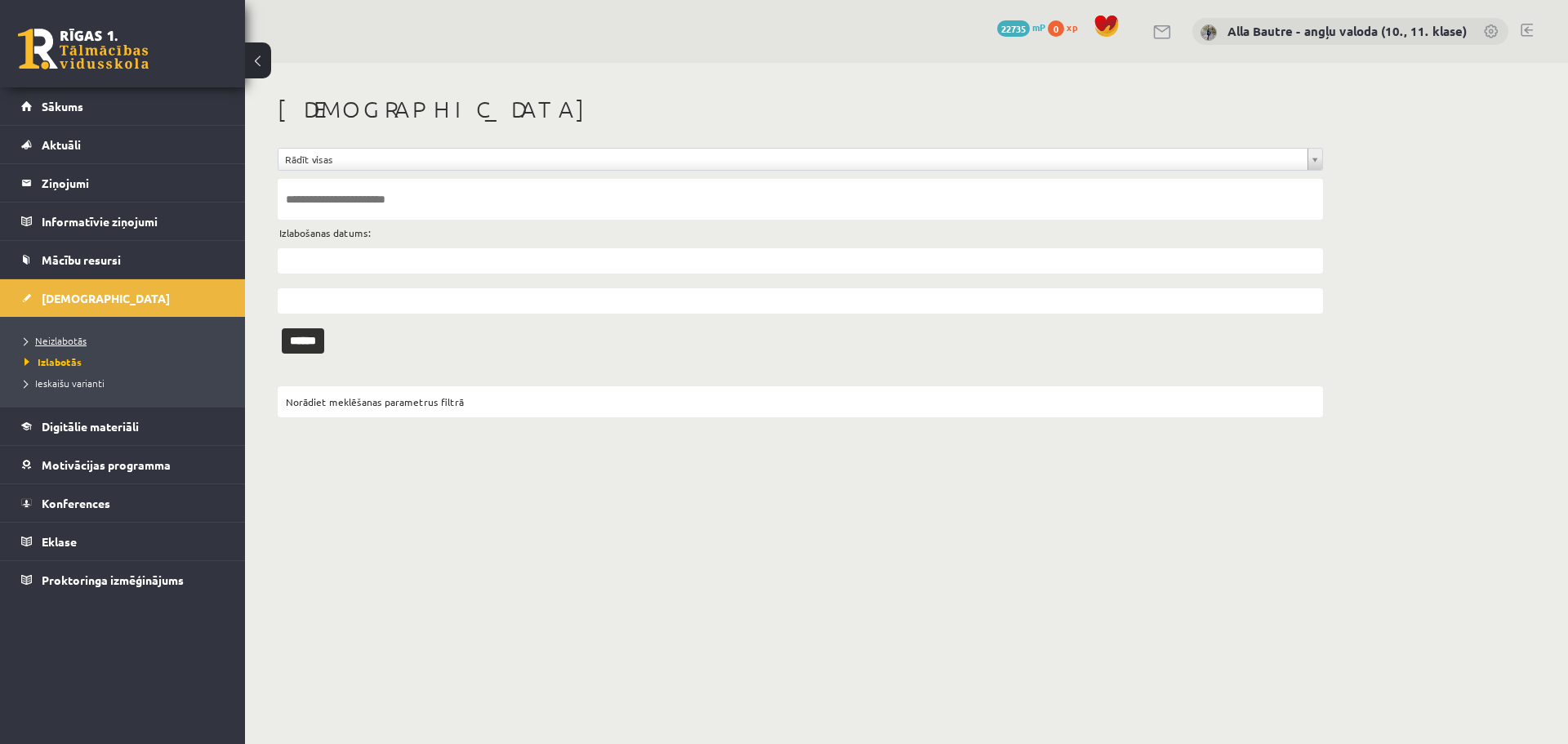
click at [63, 335] on span "Neizlabotās" at bounding box center [55, 340] width 62 height 13
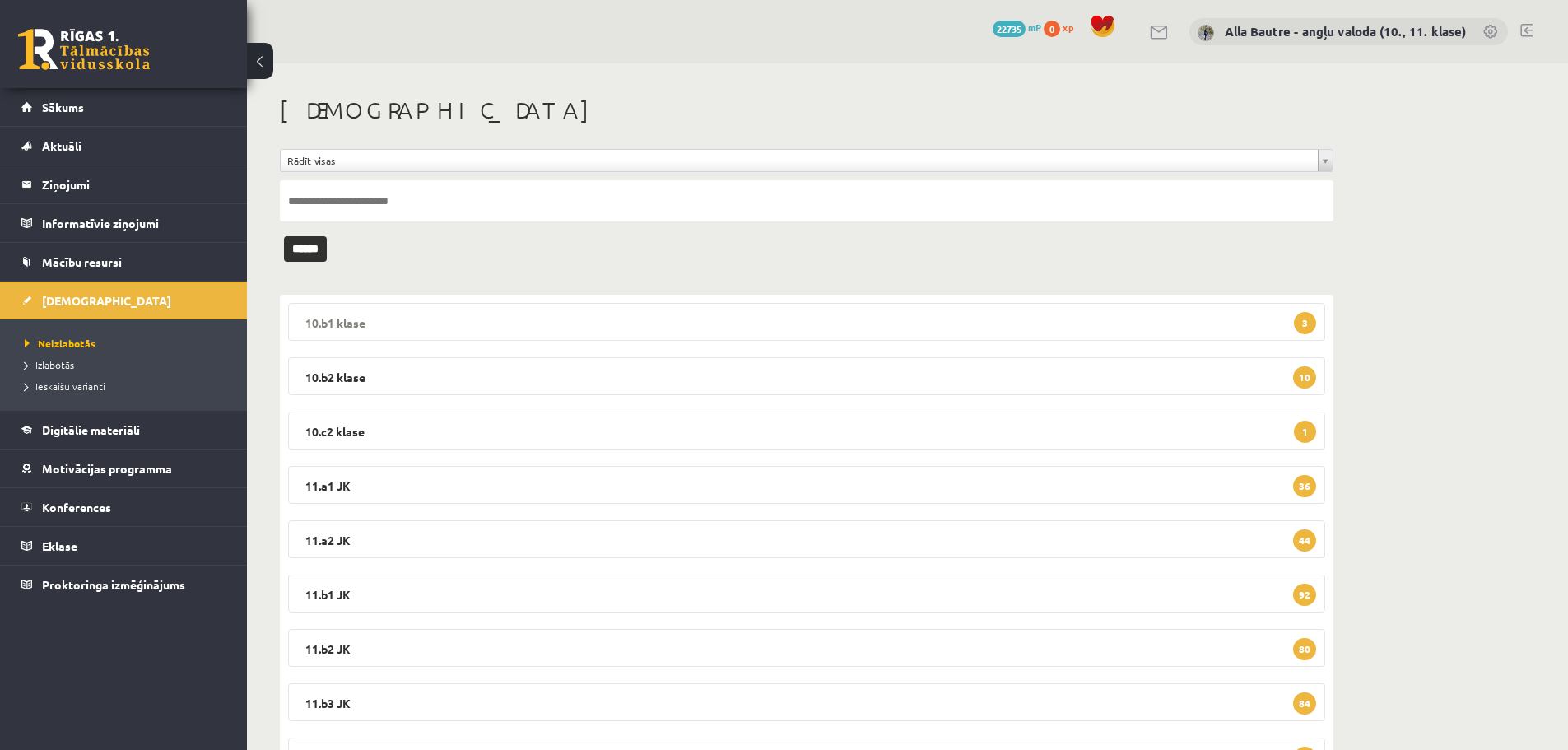
click at [318, 313] on legend "10.b1 [PERSON_NAME] 3" at bounding box center [807, 322] width 1037 height 38
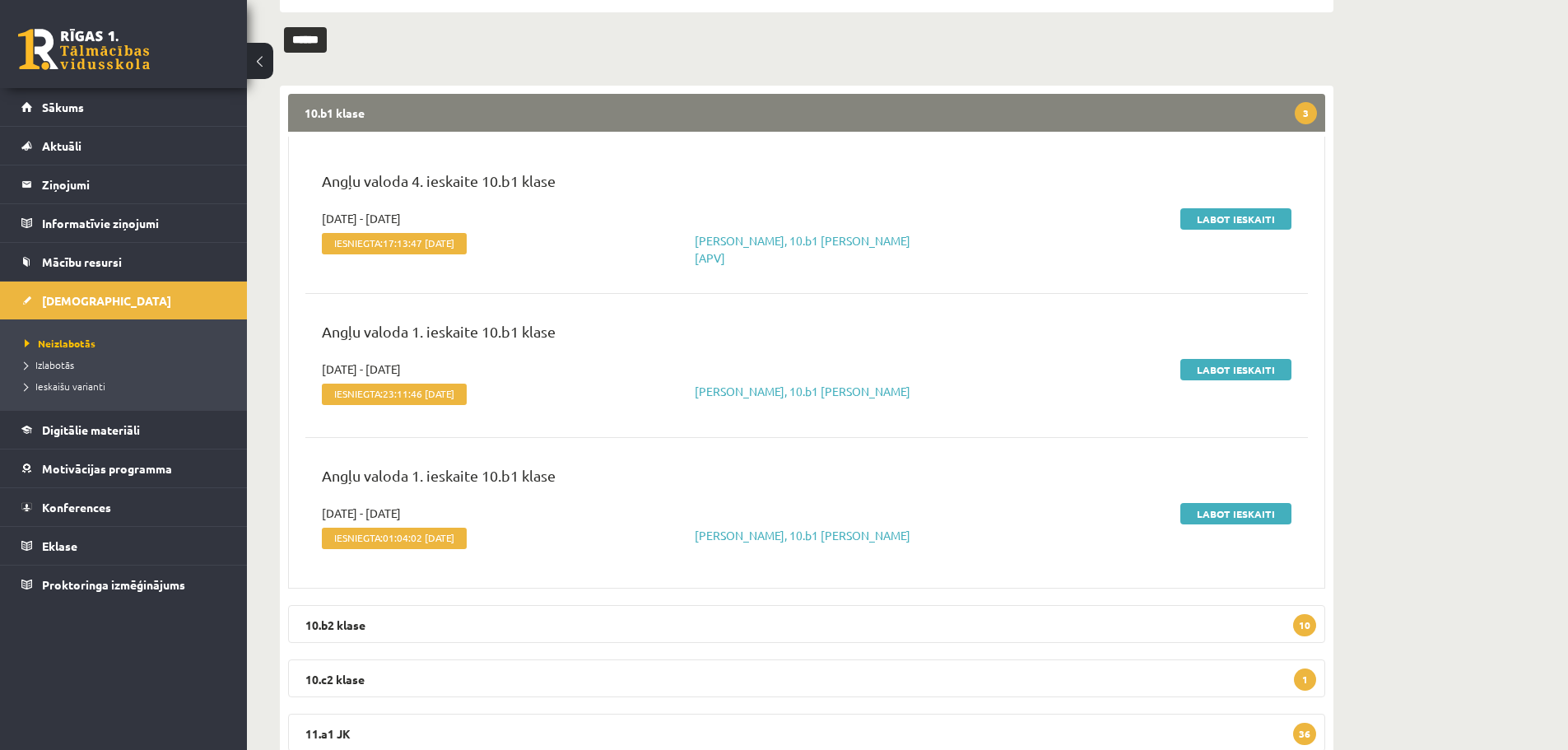
scroll to position [247, 0]
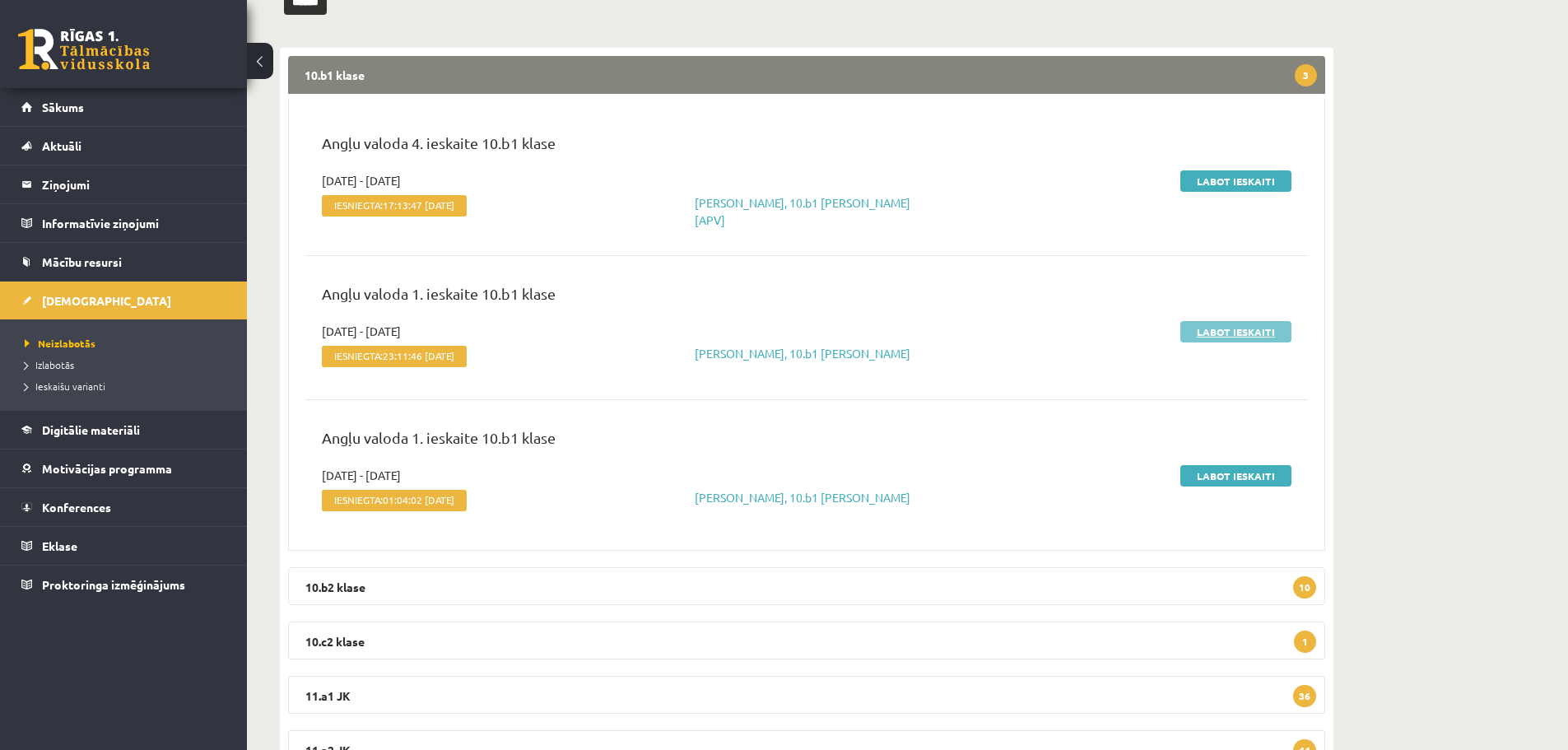
click at [1246, 322] on link "Labot ieskaiti" at bounding box center [1236, 332] width 111 height 21
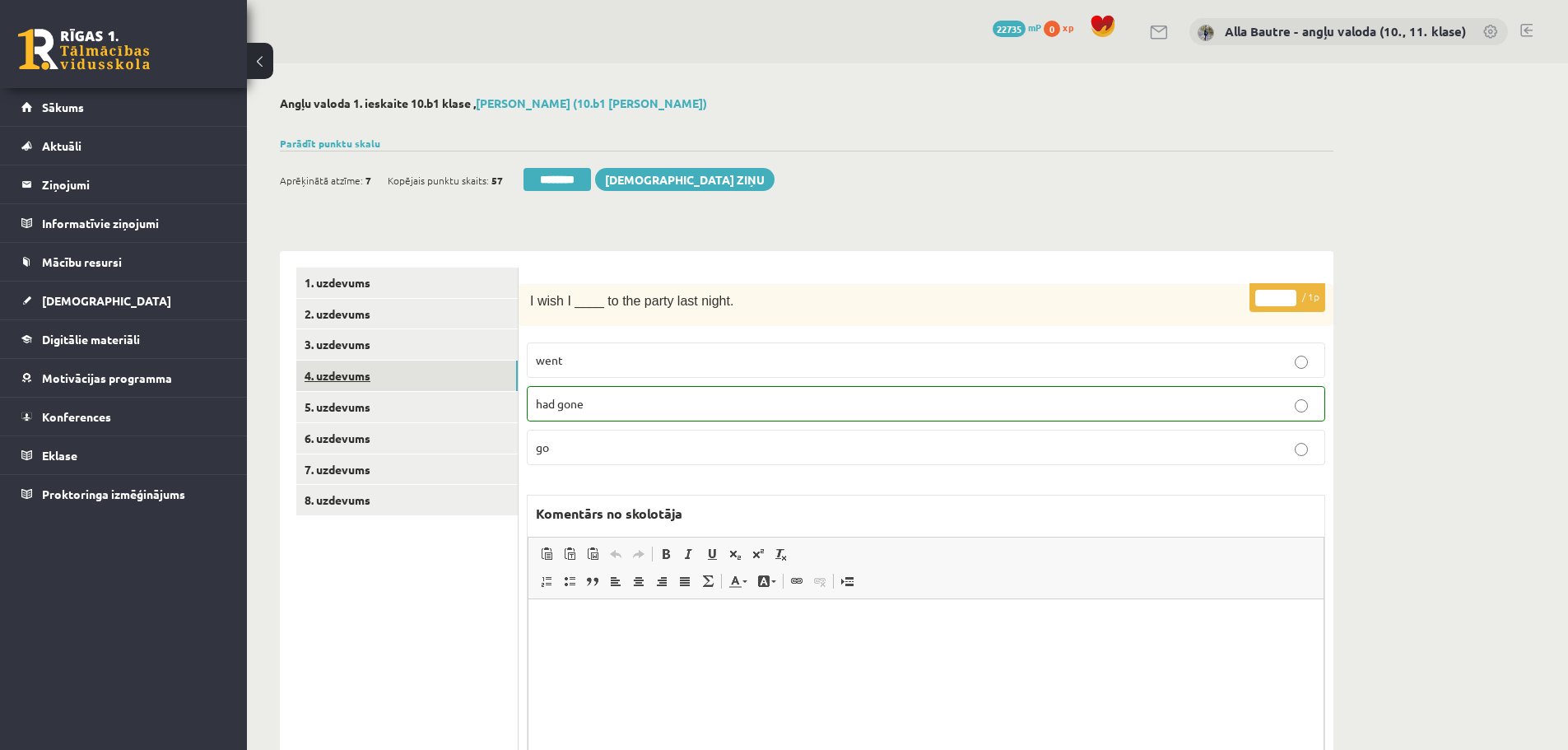
click at [356, 370] on link "4. uzdevums" at bounding box center [406, 376] width 222 height 31
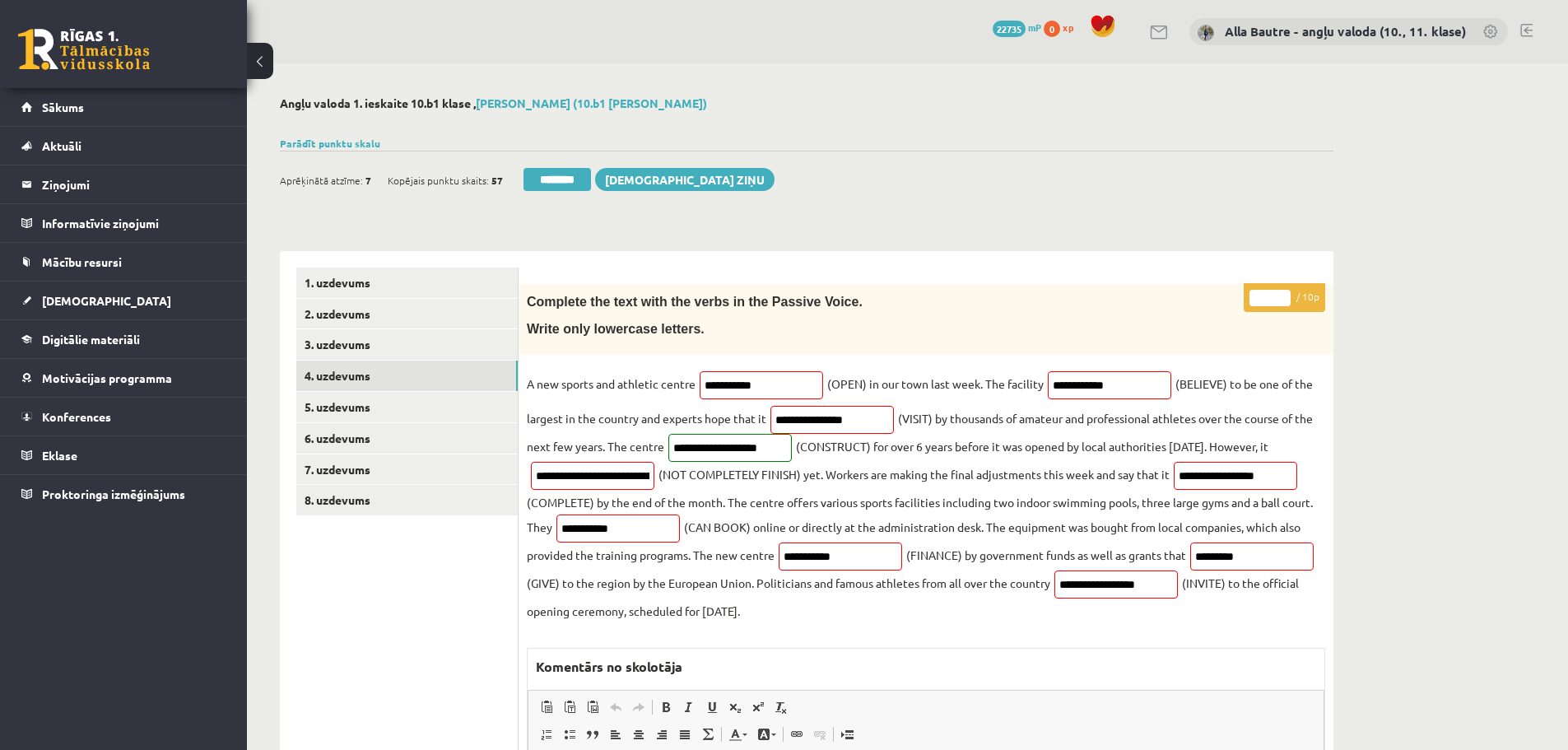
click at [1283, 293] on input "*" at bounding box center [1270, 298] width 41 height 17
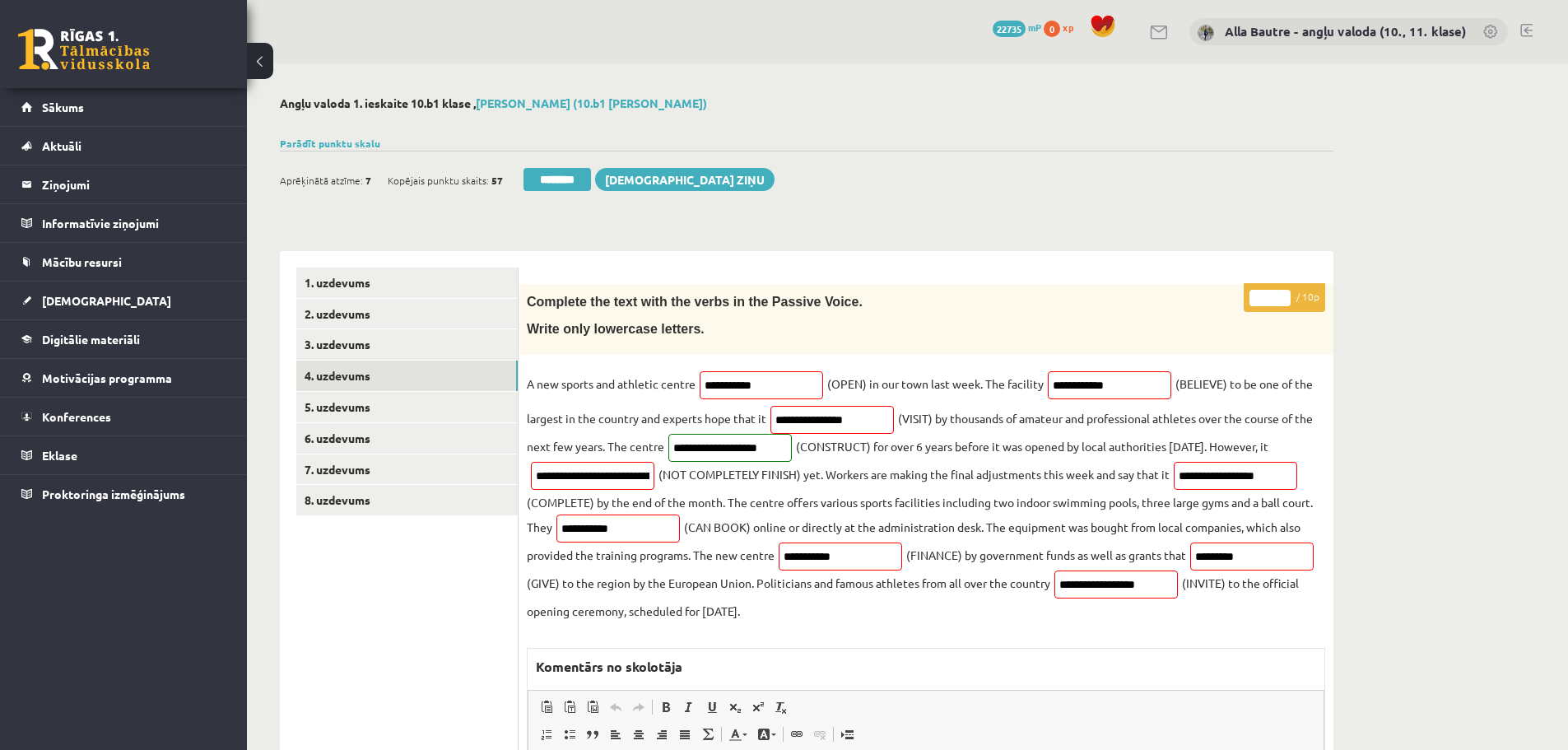
click at [1283, 293] on input "*" at bounding box center [1270, 298] width 41 height 17
type input "*"
click at [1283, 293] on input "*" at bounding box center [1270, 298] width 41 height 17
click at [399, 412] on link "5. uzdevums" at bounding box center [406, 407] width 222 height 31
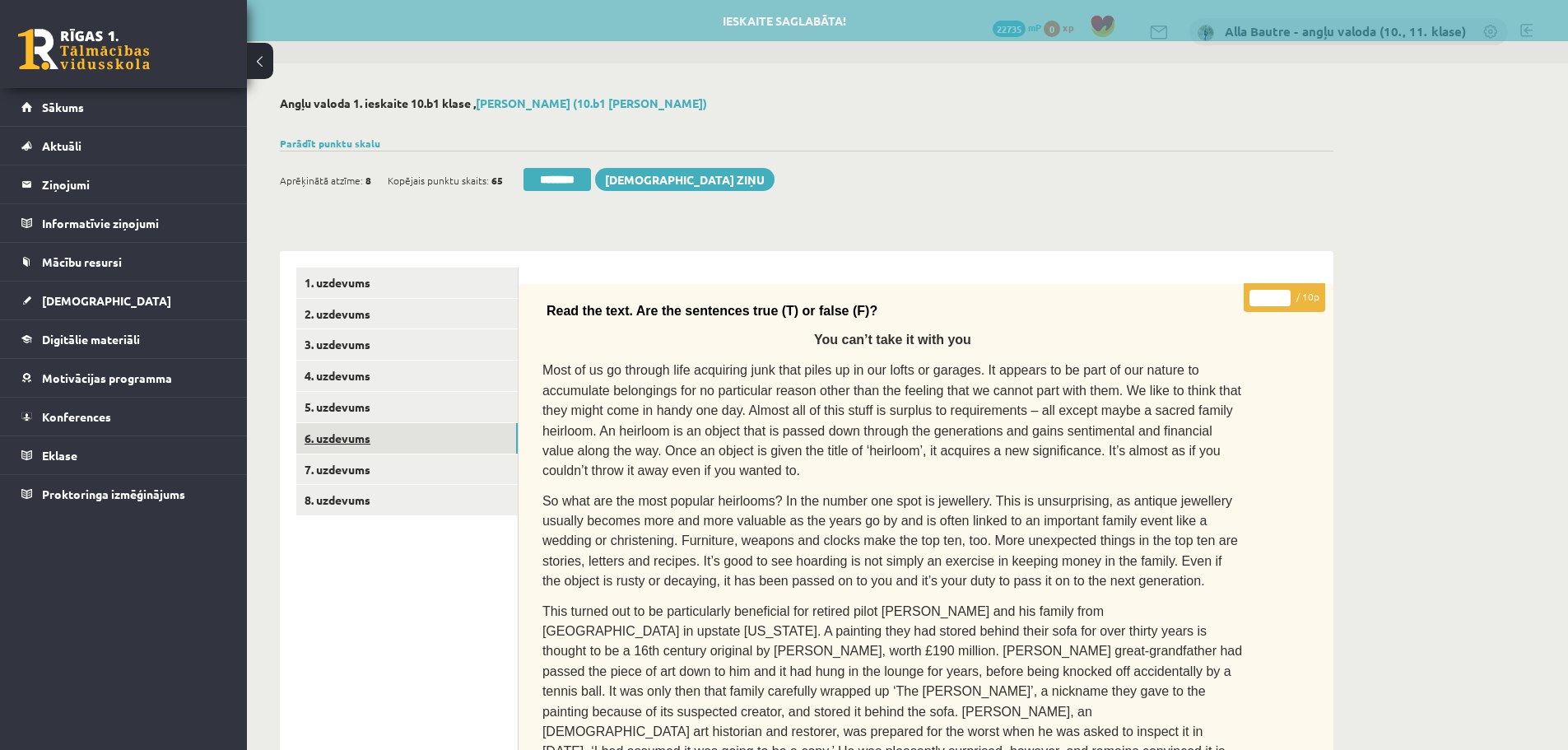
click at [394, 442] on link "6. uzdevums" at bounding box center [406, 438] width 222 height 31
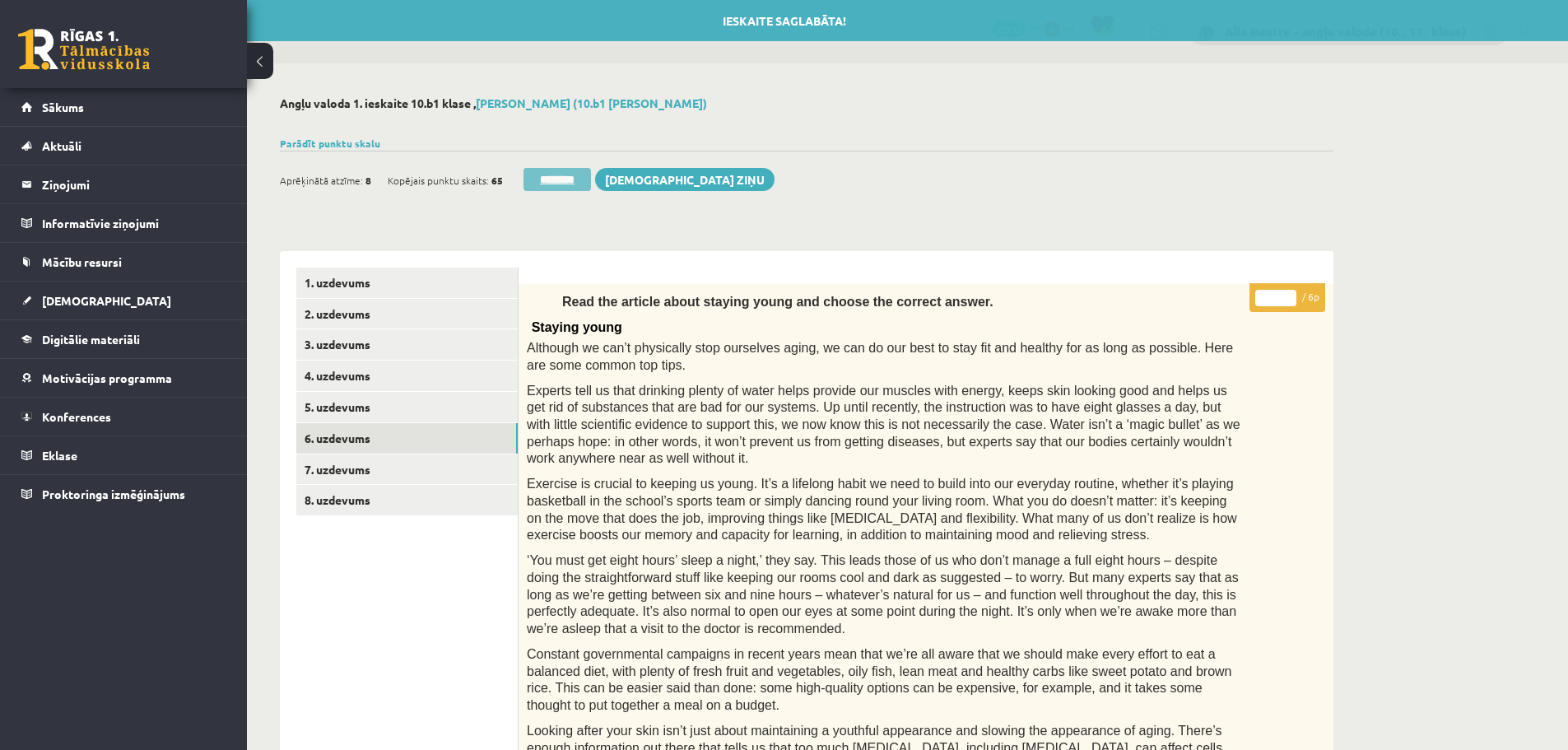
click at [569, 185] on input "********" at bounding box center [557, 180] width 67 height 23
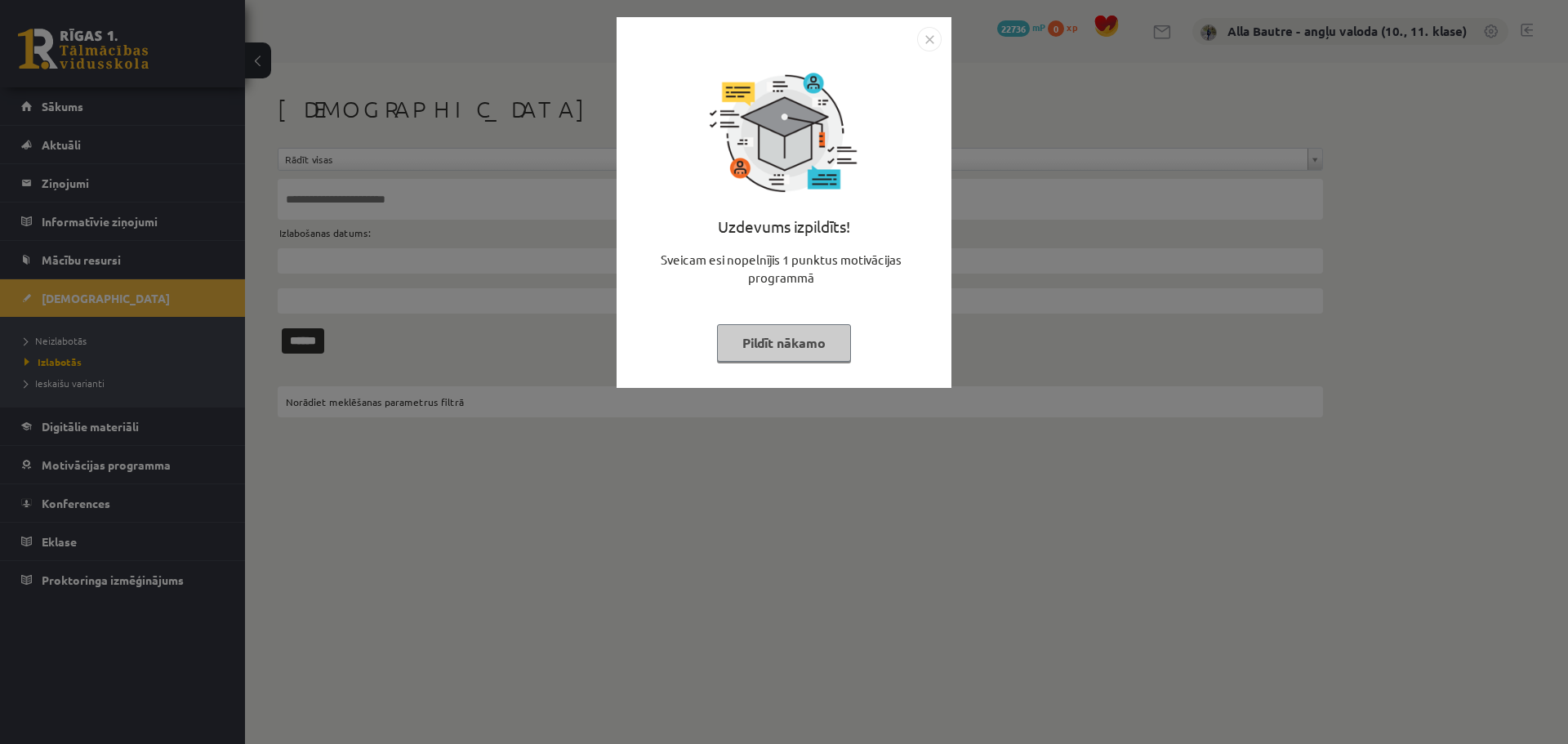
click at [925, 40] on img "Close" at bounding box center [929, 39] width 24 height 24
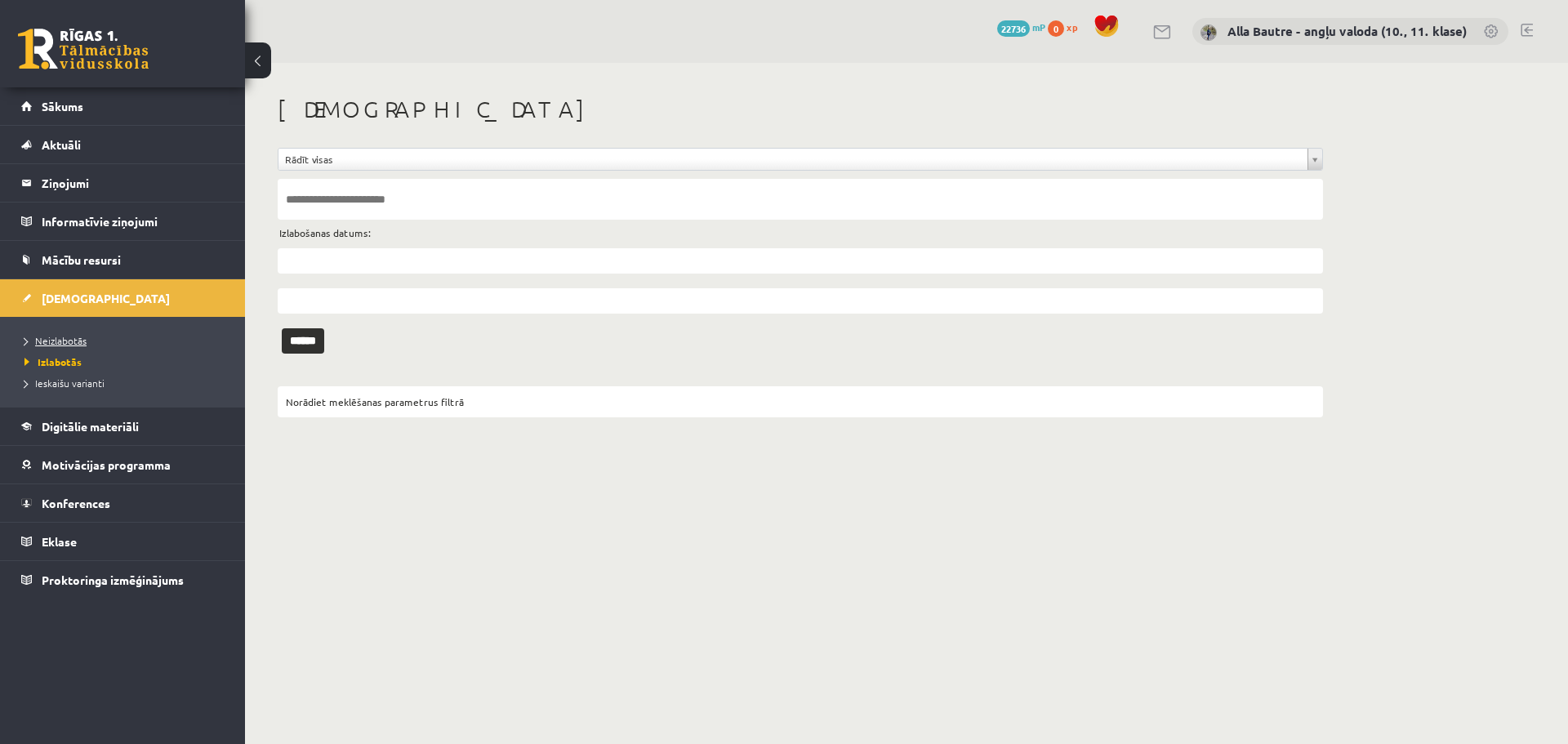
click at [76, 339] on span "Neizlabotās" at bounding box center [55, 340] width 62 height 13
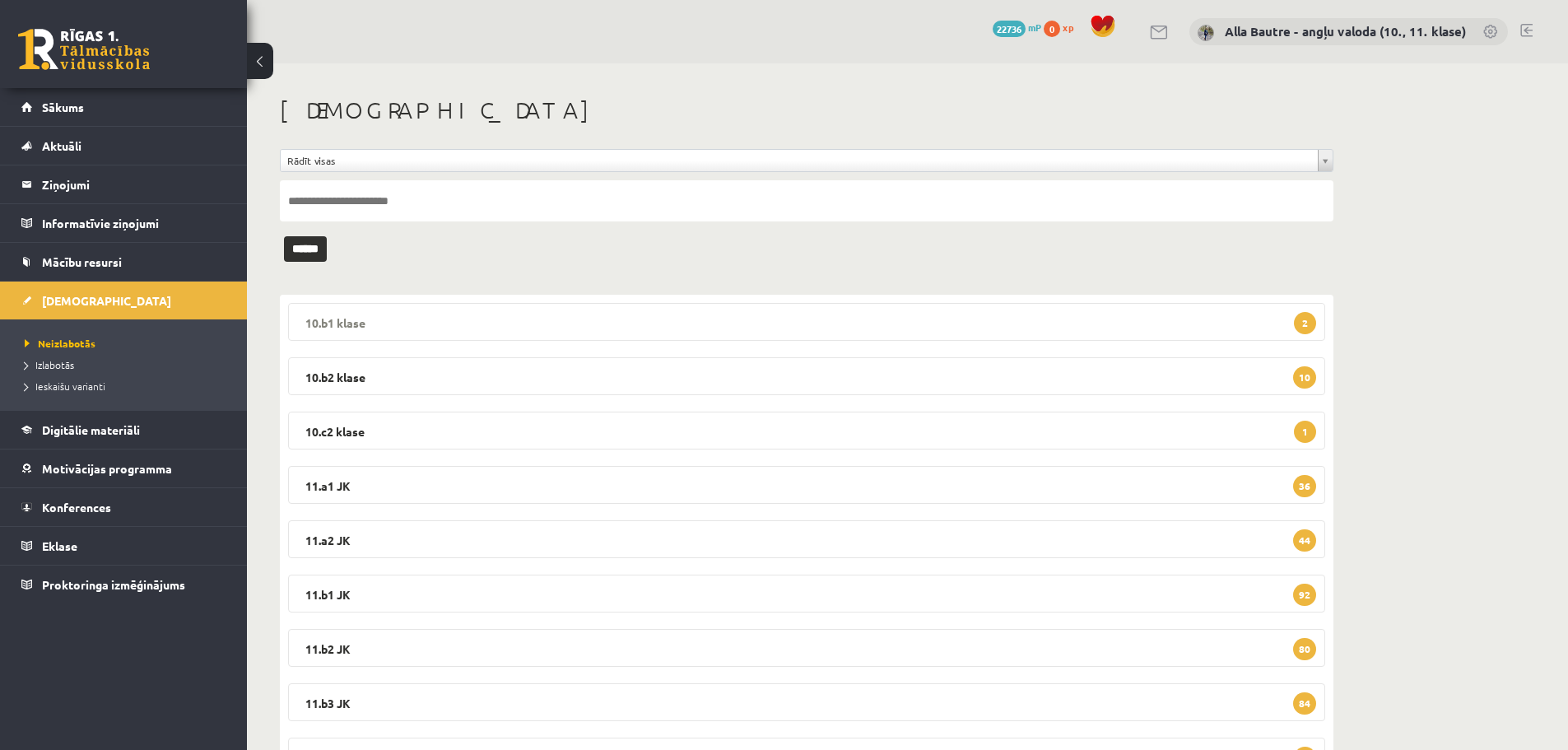
click at [334, 321] on legend "10.b1 klase 2" at bounding box center [807, 322] width 1037 height 38
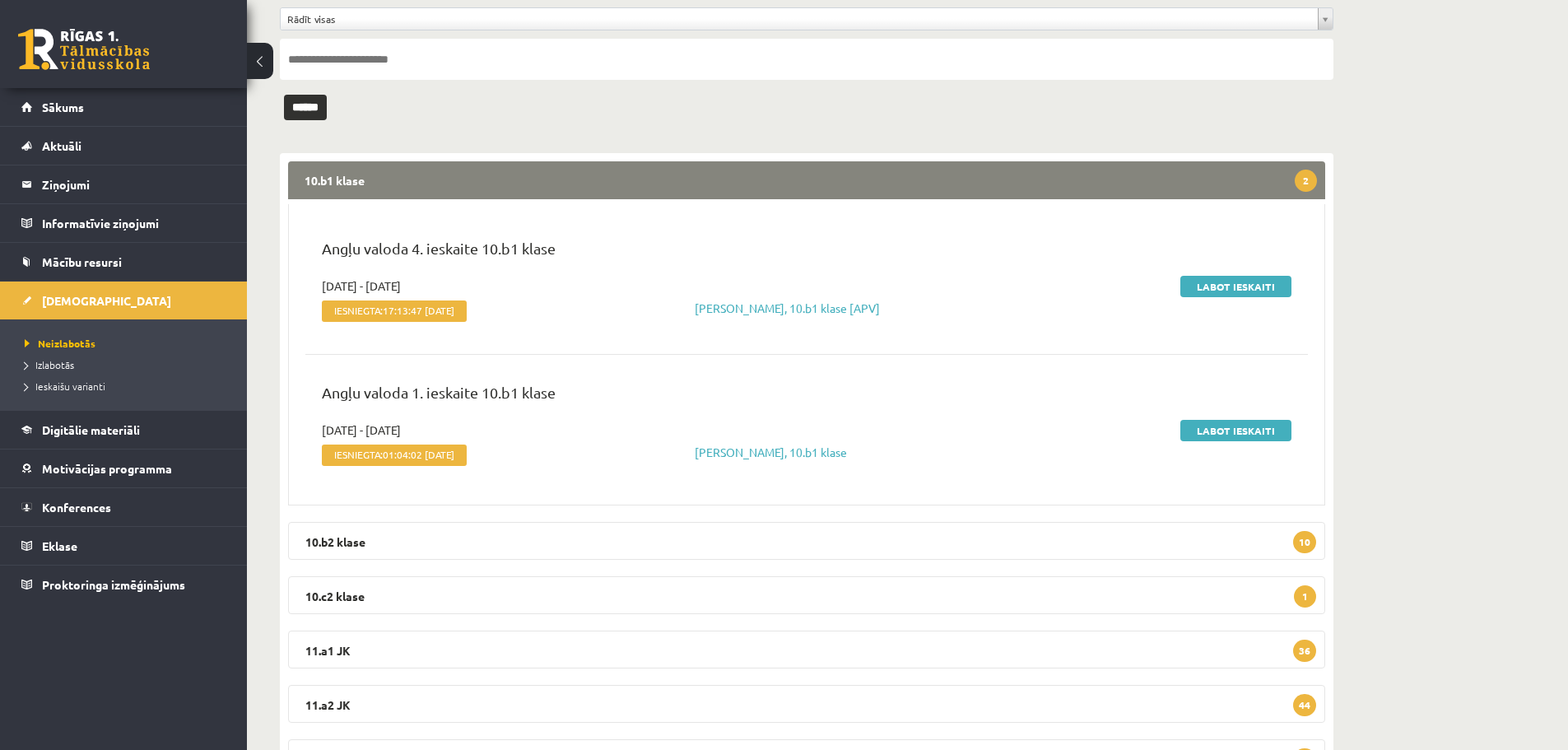
scroll to position [165, 0]
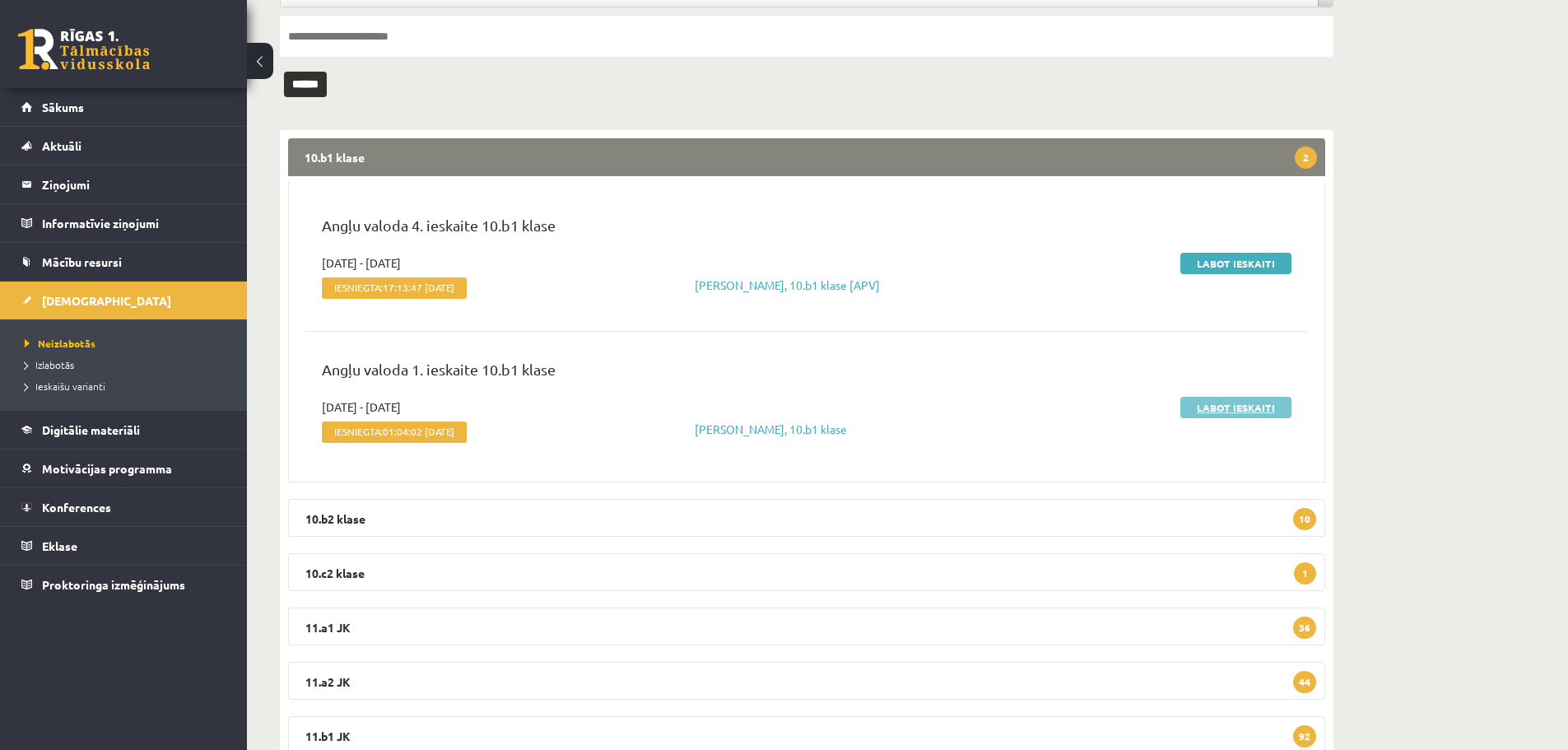
click at [1231, 407] on link "Labot ieskaiti" at bounding box center [1236, 407] width 111 height 21
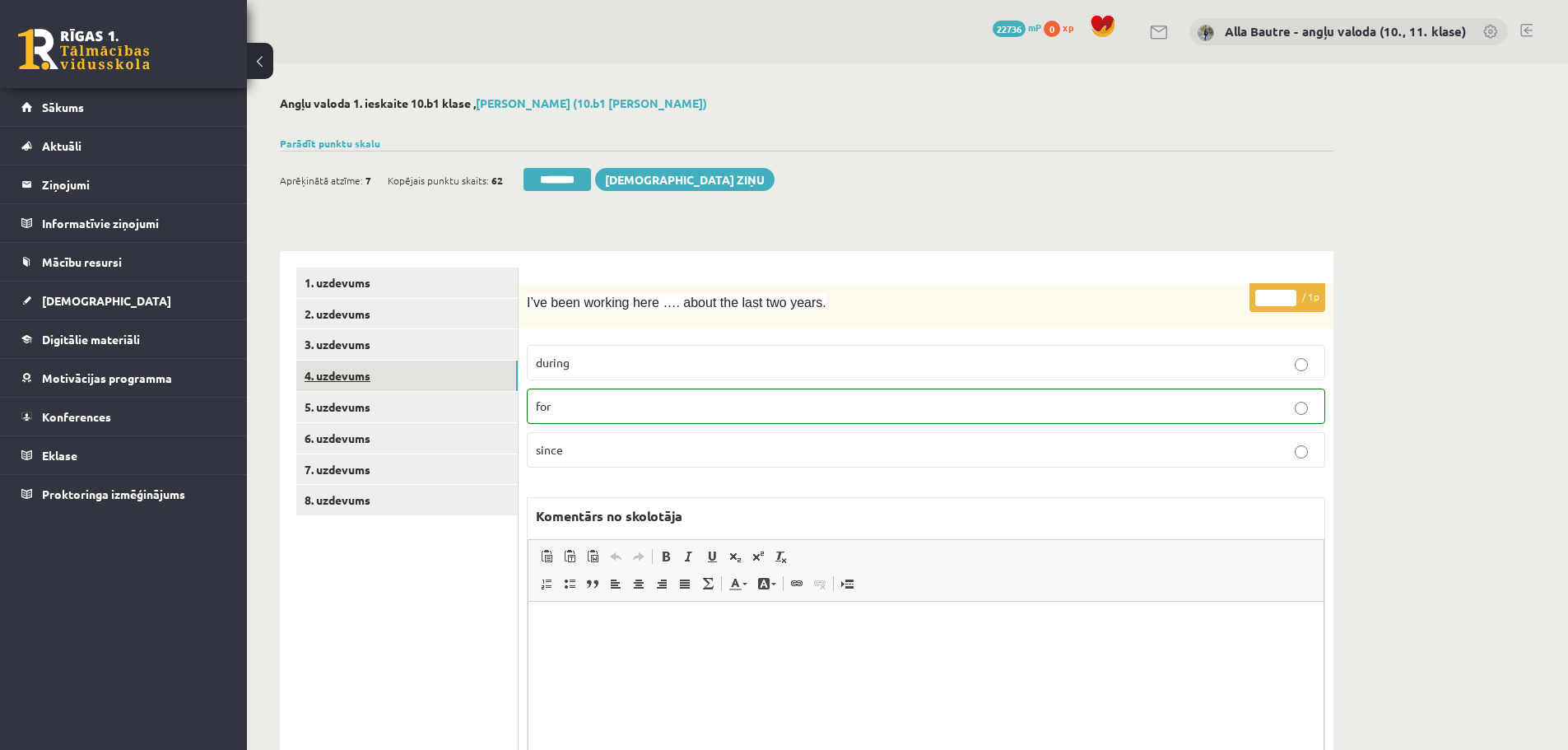
click at [350, 372] on link "4. uzdevums" at bounding box center [406, 376] width 222 height 31
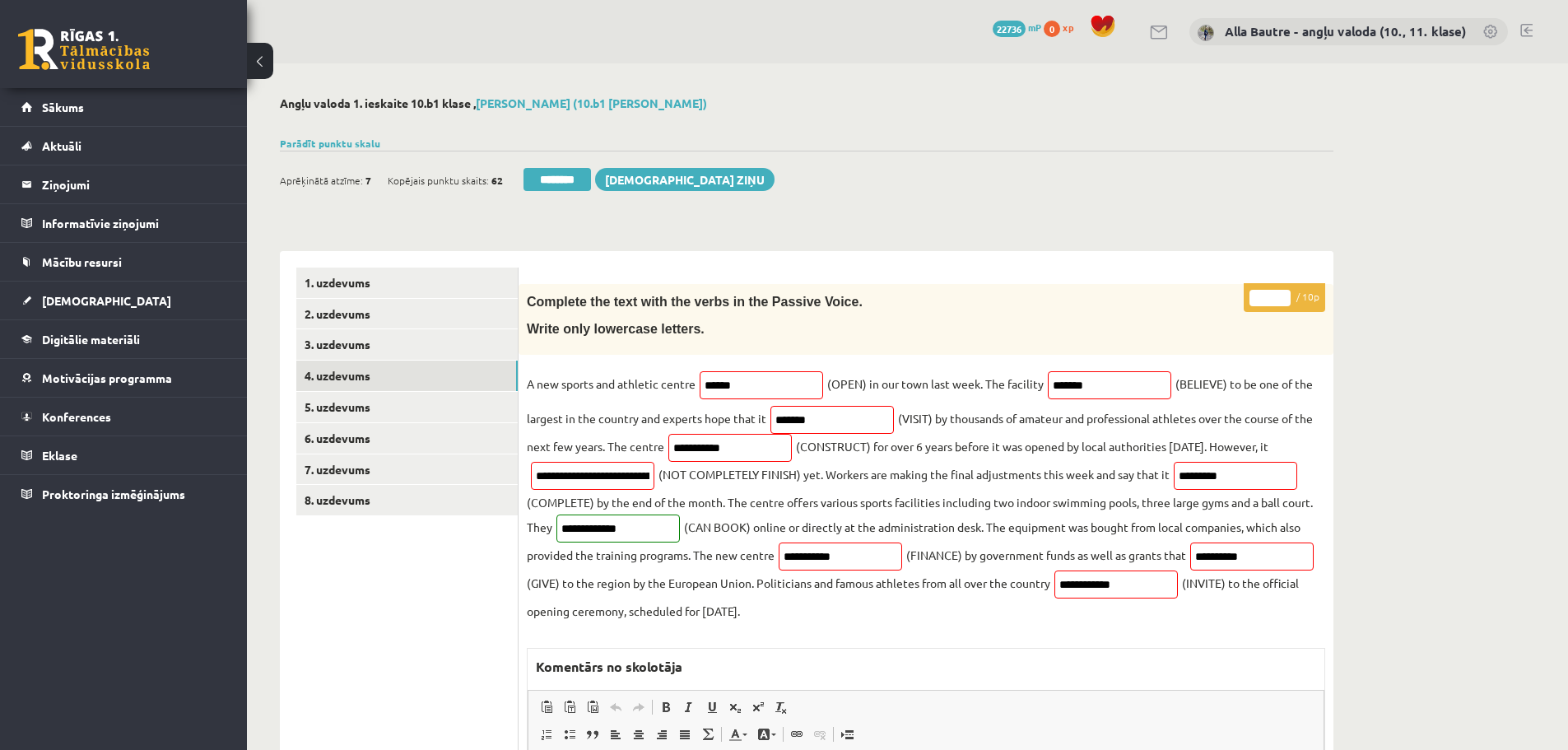
click at [1284, 294] on input "*" at bounding box center [1270, 298] width 41 height 17
type input "*"
click at [1284, 294] on input "*" at bounding box center [1270, 298] width 41 height 17
click at [371, 407] on link "5. uzdevums" at bounding box center [406, 407] width 222 height 31
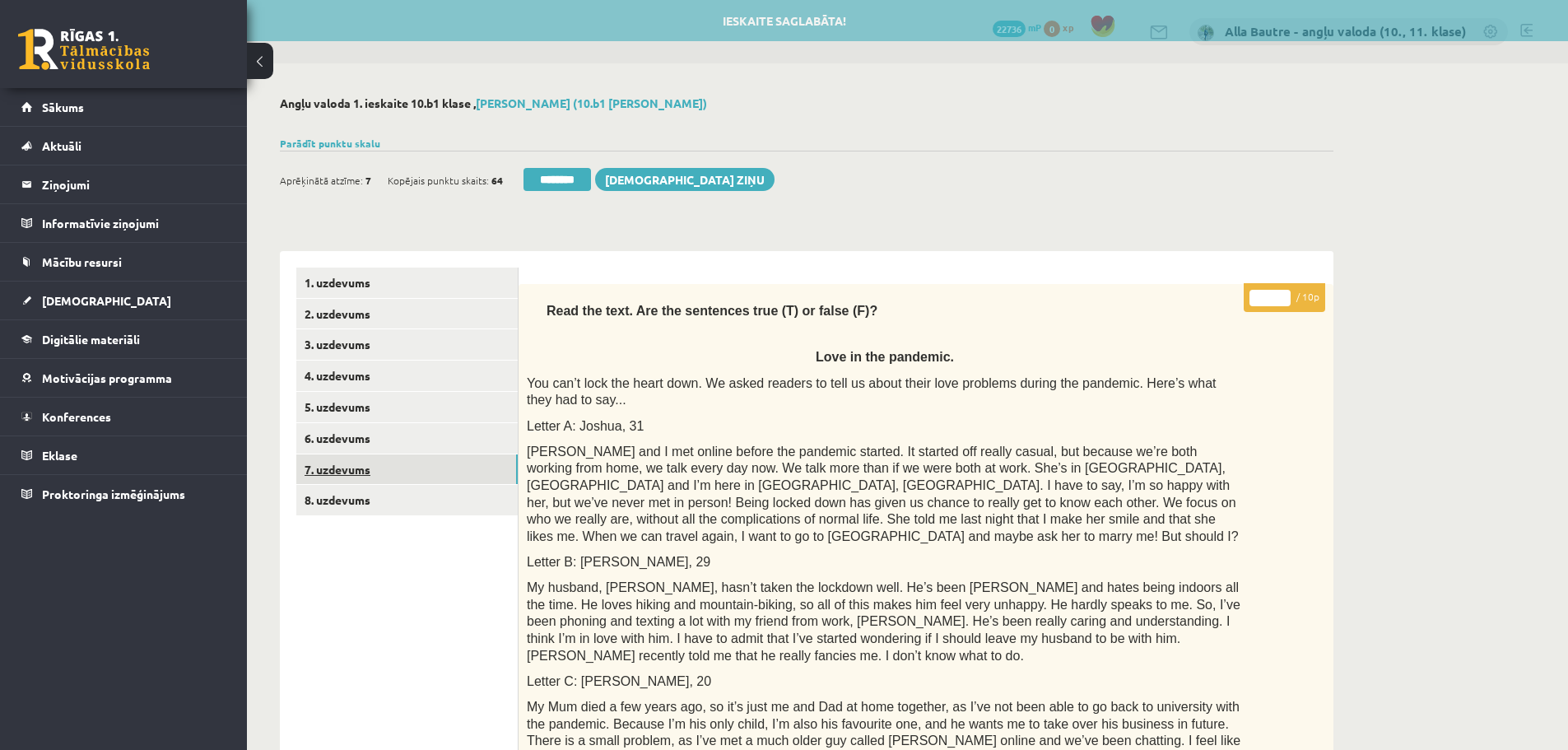
click at [353, 456] on link "7. uzdevums" at bounding box center [406, 470] width 222 height 31
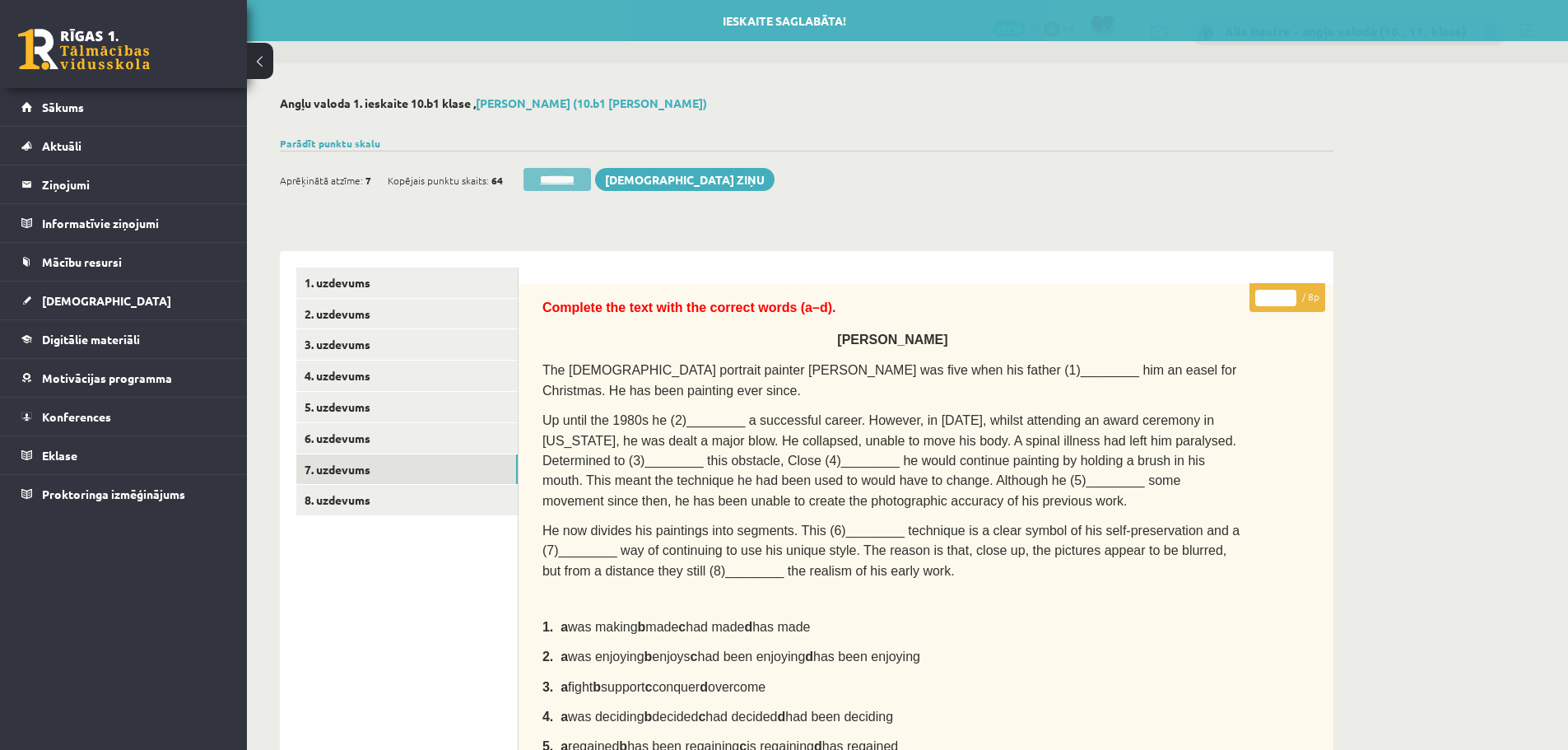
click at [540, 181] on input "********" at bounding box center [557, 180] width 67 height 23
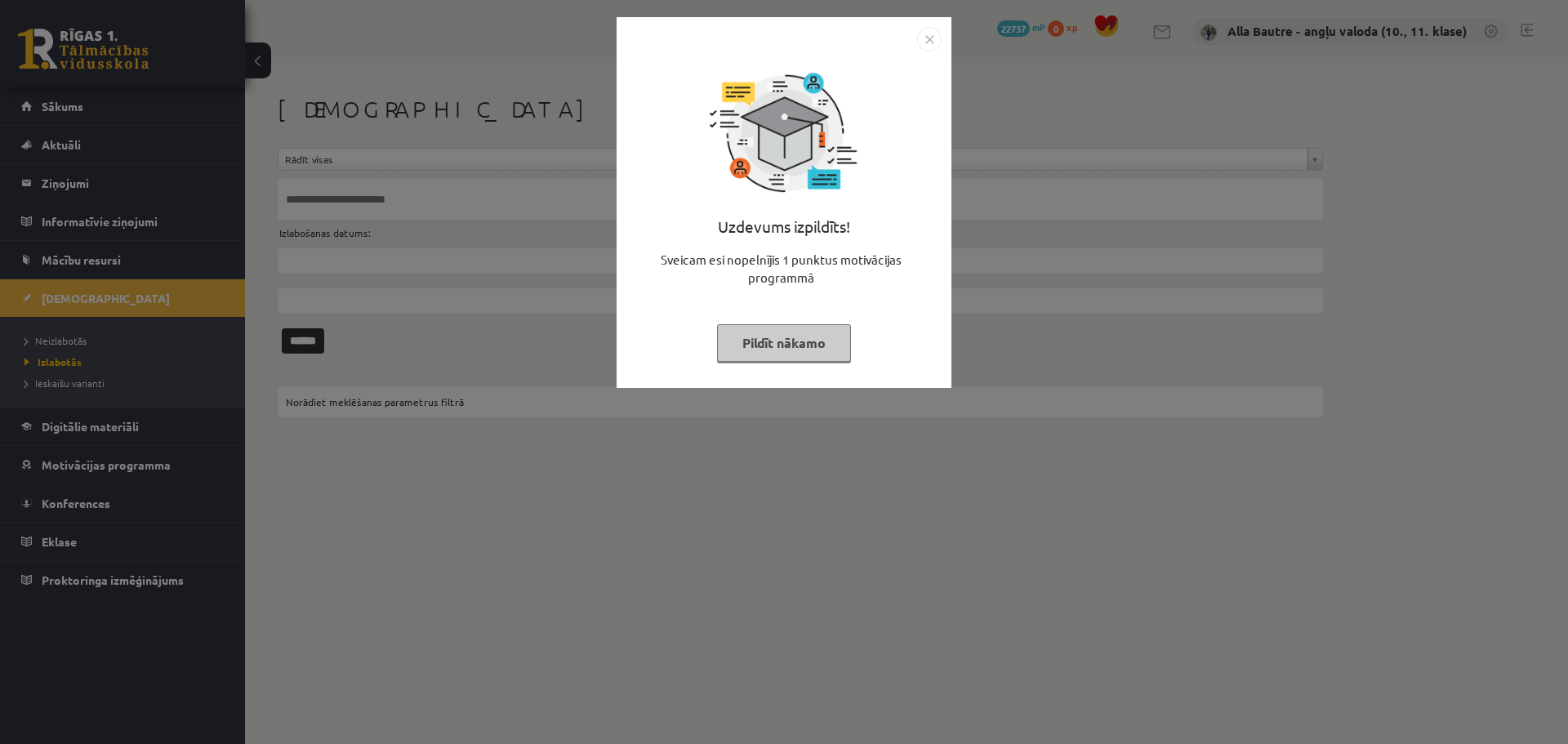
drag, startPoint x: 935, startPoint y: 32, endPoint x: 925, endPoint y: 32, distance: 10.0
click at [934, 32] on img "Close" at bounding box center [929, 39] width 24 height 24
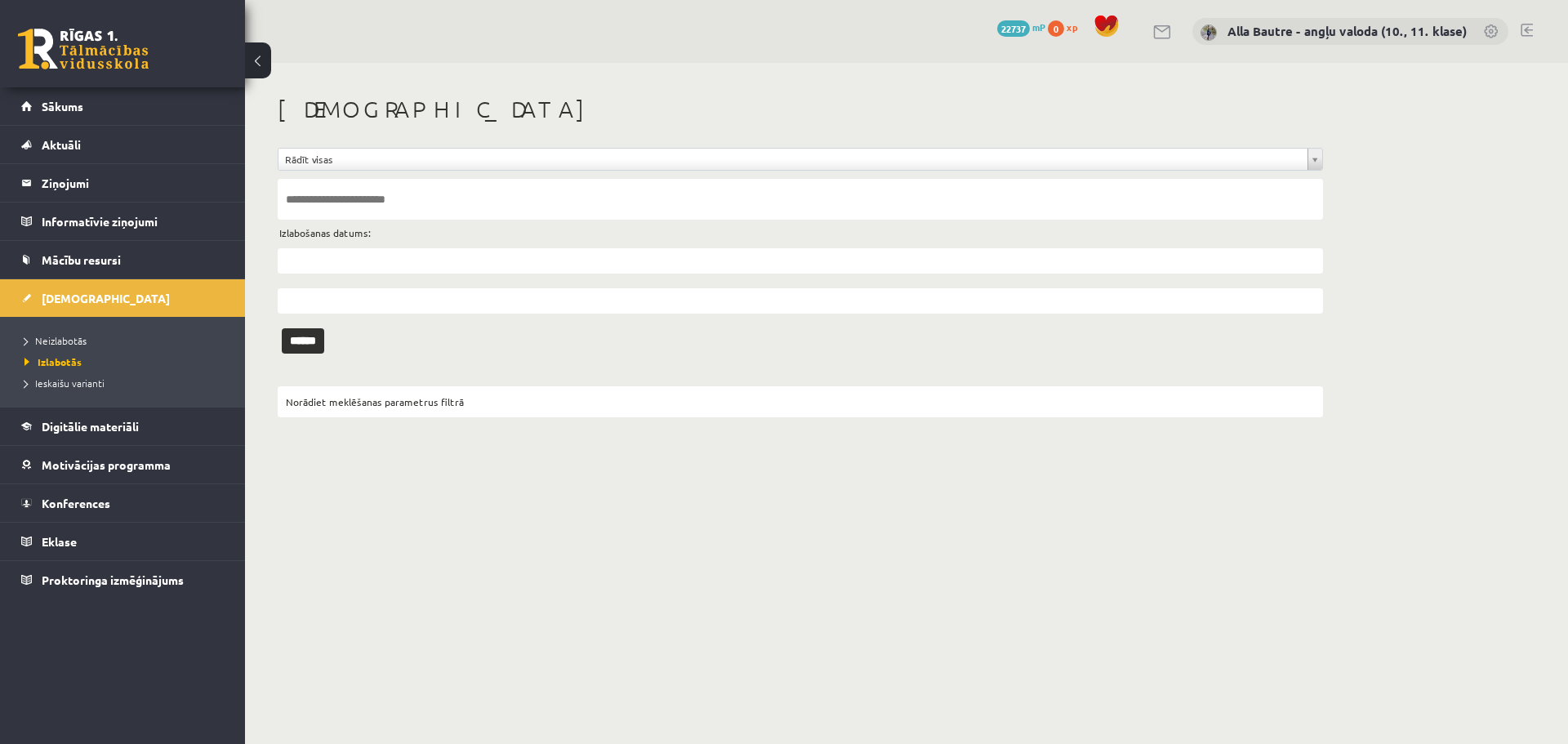
click at [61, 332] on li "Neizlabotās" at bounding box center [126, 341] width 204 height 21
click at [61, 337] on span "Neizlabotās" at bounding box center [59, 340] width 70 height 13
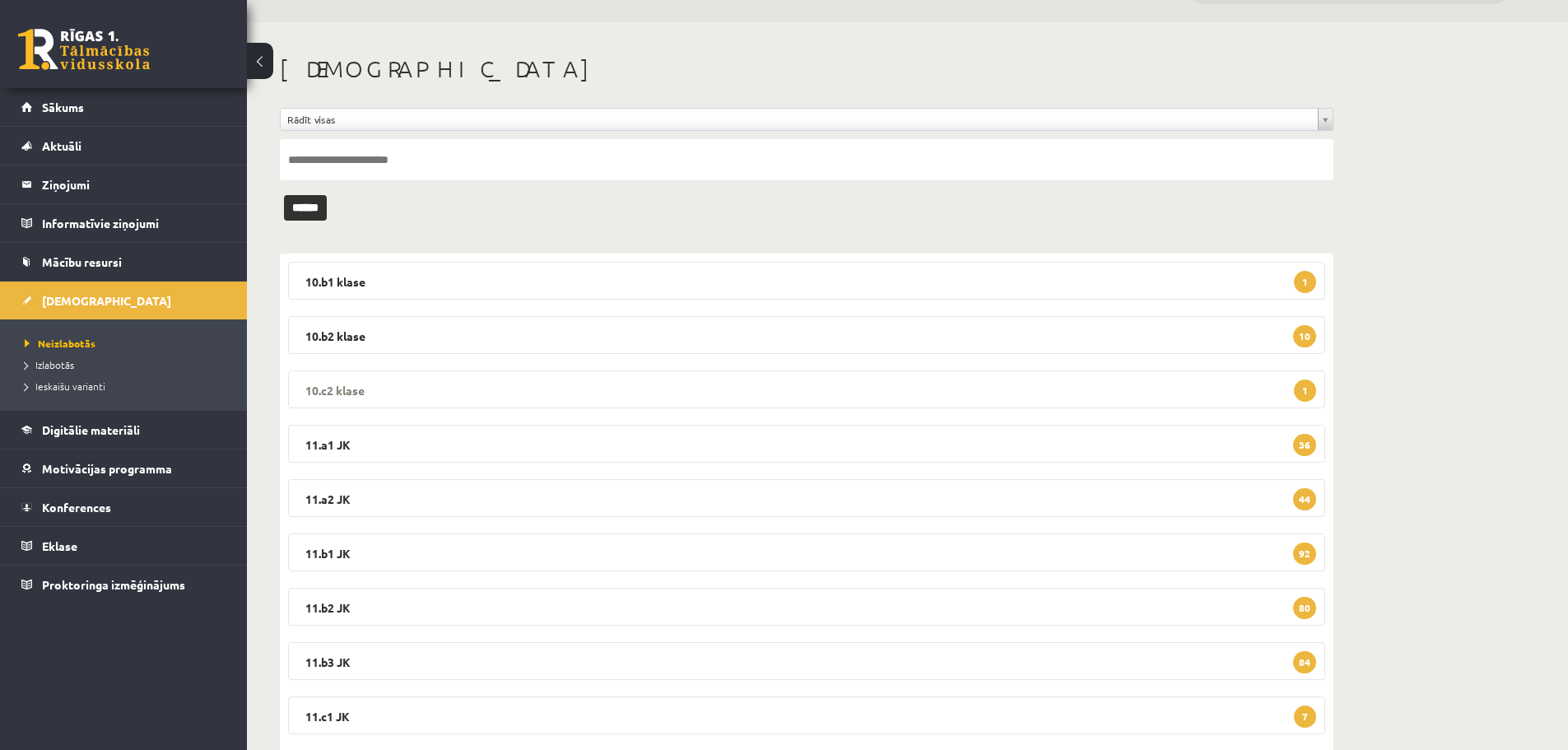
scroll to position [27, 0]
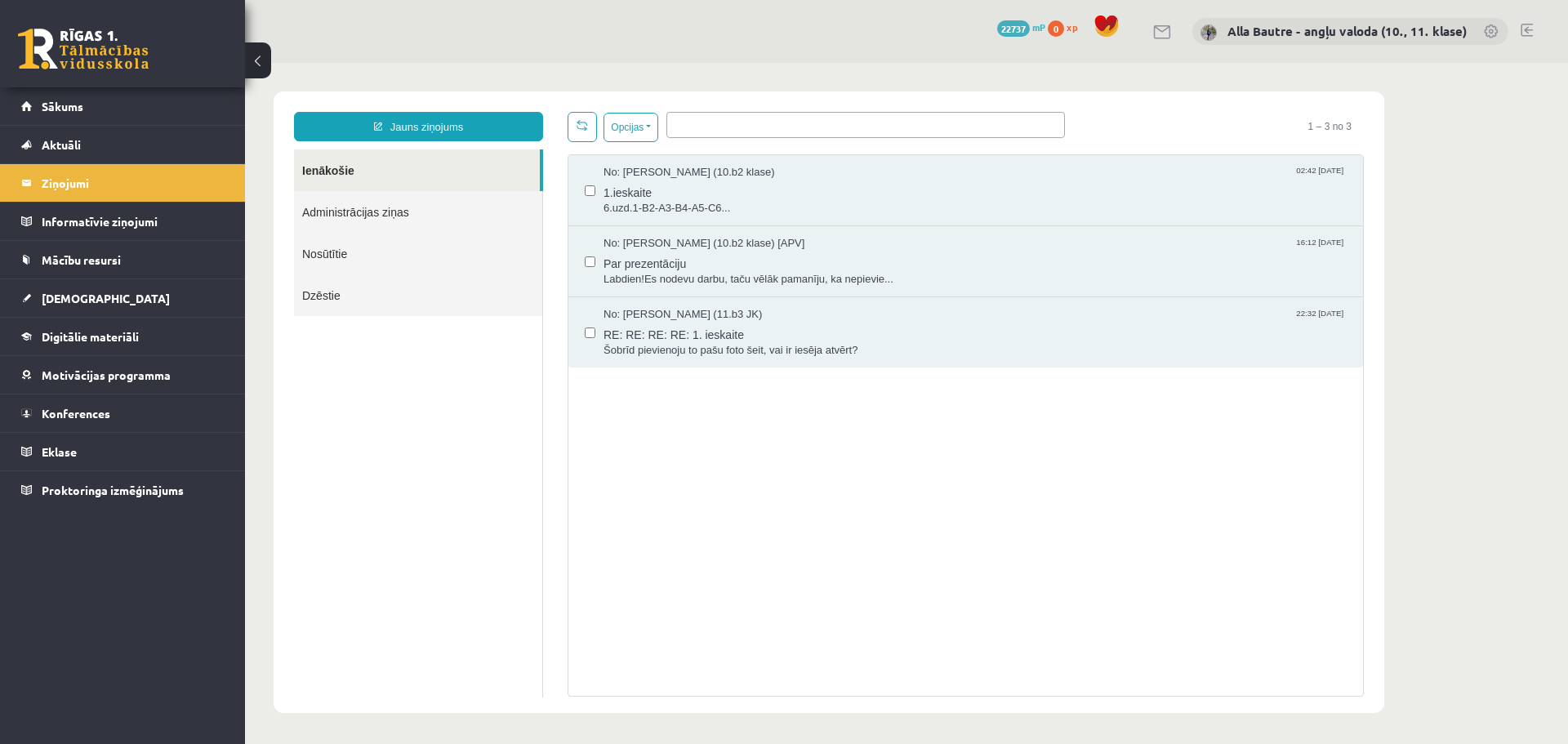
click at [1525, 27] on link at bounding box center [1527, 30] width 12 height 13
